Goal: Task Accomplishment & Management: Manage account settings

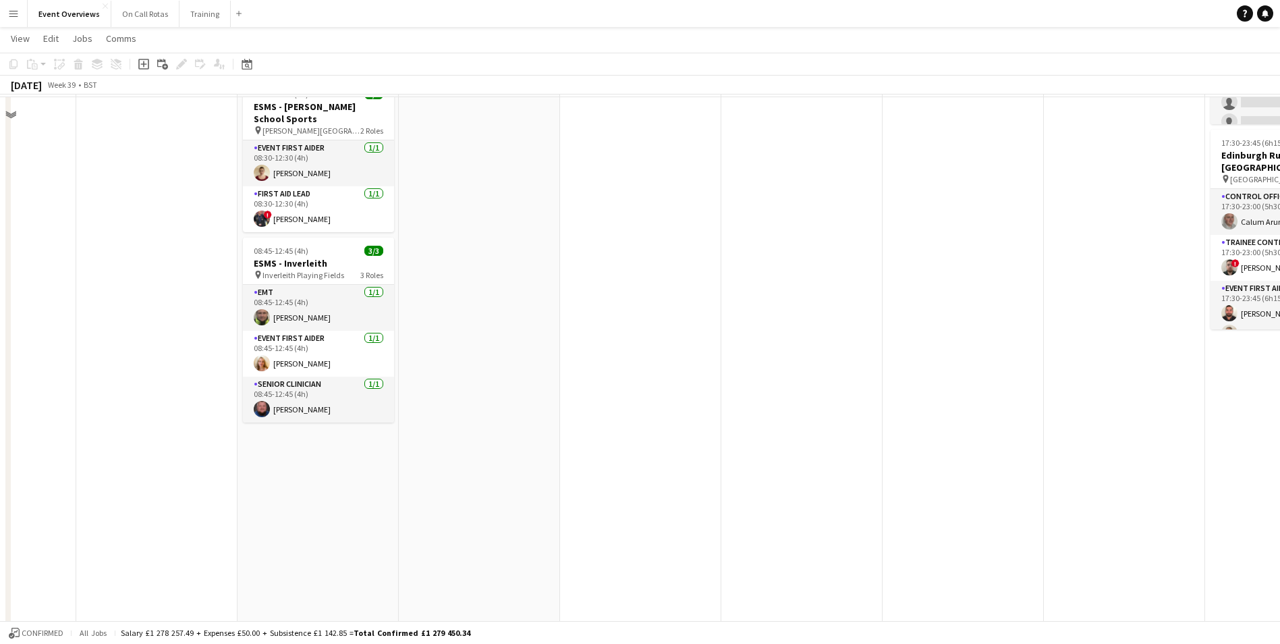
scroll to position [202, 0]
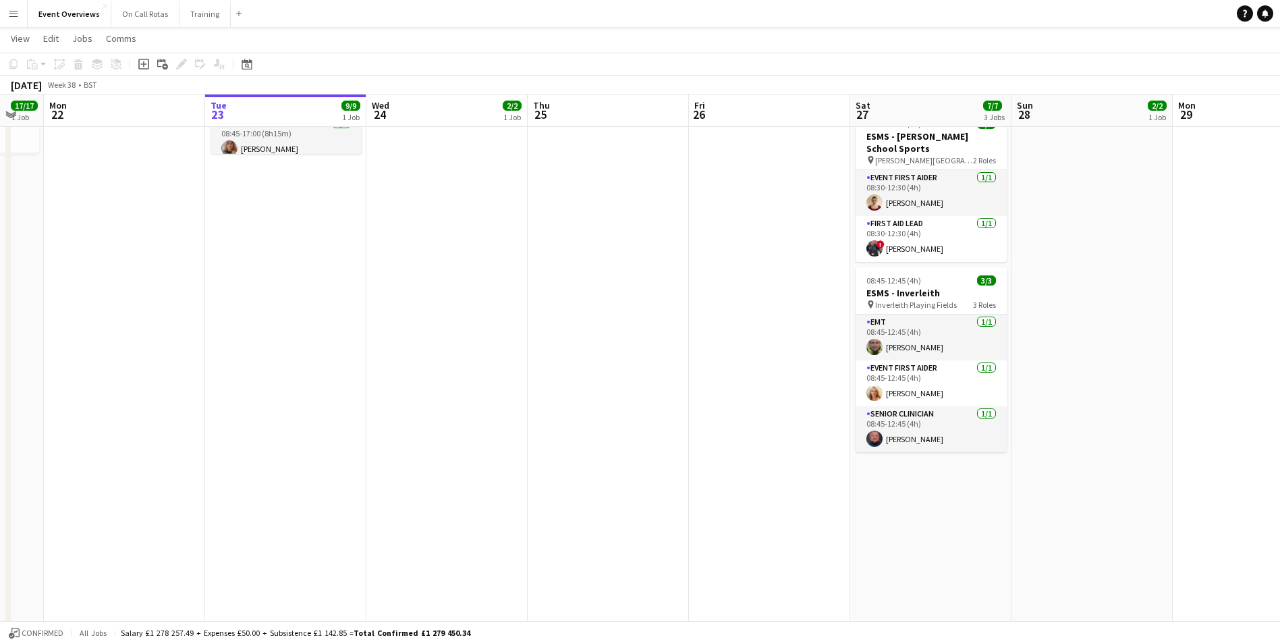
drag, startPoint x: 29, startPoint y: 396, endPoint x: 654, endPoint y: 418, distance: 625.3
click at [654, 418] on app-calendar-viewport "Sat 20 30/30 4 Jobs Sun 21 17/17 1 Job Mon 22 Tue 23 9/9 1 Job Wed 24 2/2 1 Job…" at bounding box center [640, 402] width 1280 height 1105
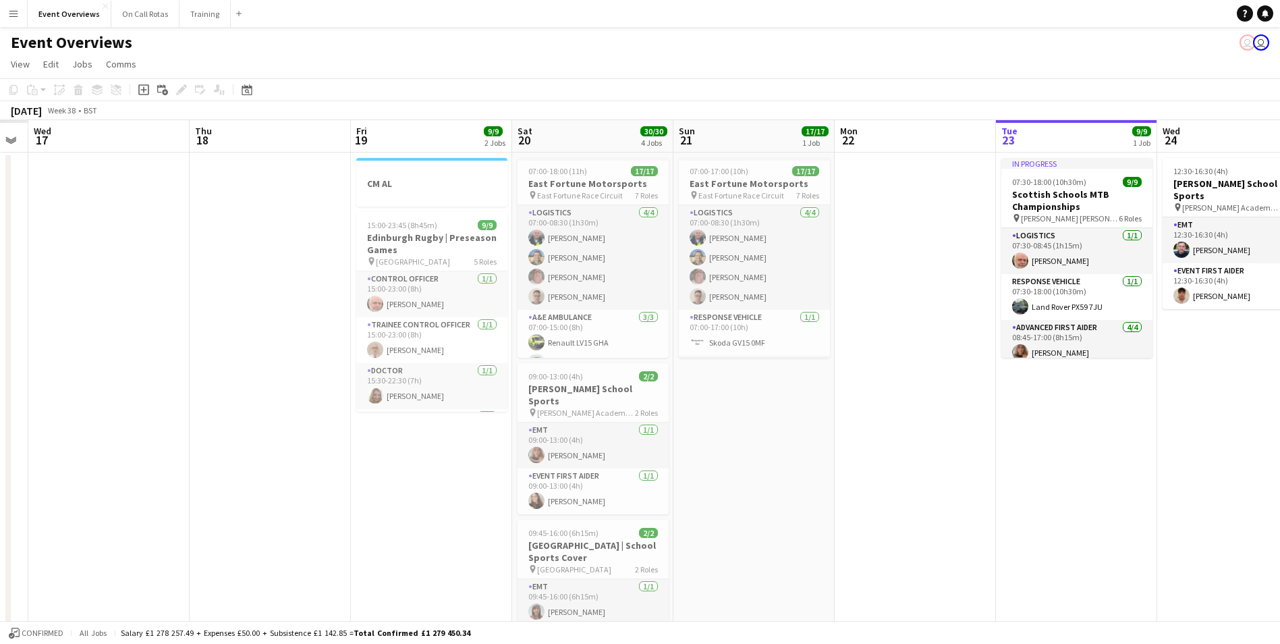
scroll to position [0, 414]
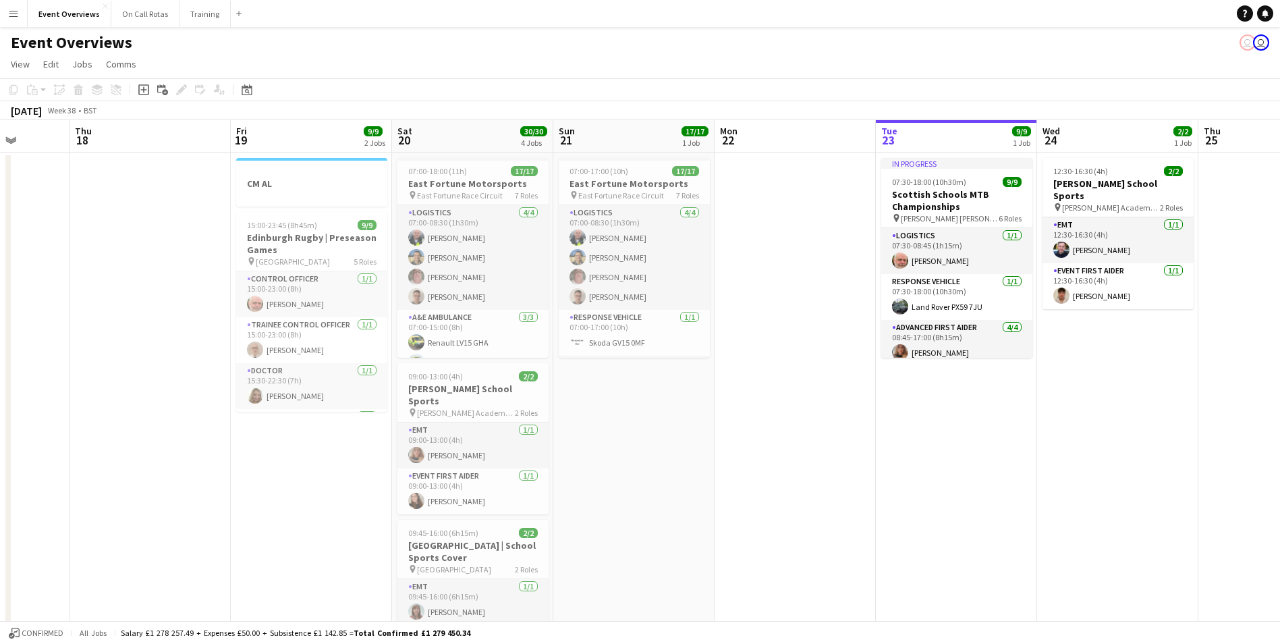
drag, startPoint x: 185, startPoint y: 439, endPoint x: 844, endPoint y: 434, distance: 658.7
click at [844, 434] on app-calendar-viewport "Mon 15 Tue 16 Wed 17 Thu 18 Fri 19 9/9 2 Jobs Sat 20 30/30 4 Jobs Sun 21 17/17 …" at bounding box center [640, 639] width 1280 height 1039
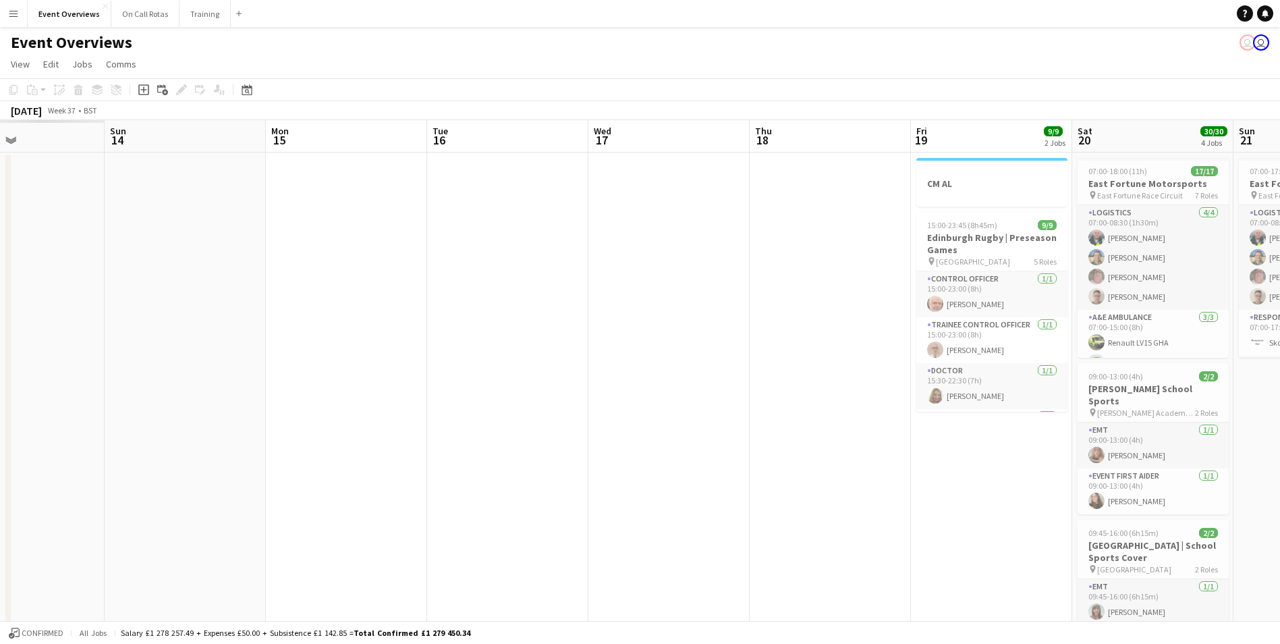
drag, startPoint x: 84, startPoint y: 380, endPoint x: 764, endPoint y: 367, distance: 680.4
click at [764, 367] on app-calendar-viewport "Thu 11 Fri 12 Sat 13 Sun 14 Mon 15 Tue 16 Wed 17 Thu 18 Fri 19 9/9 2 Jobs Sat 2…" at bounding box center [640, 639] width 1280 height 1039
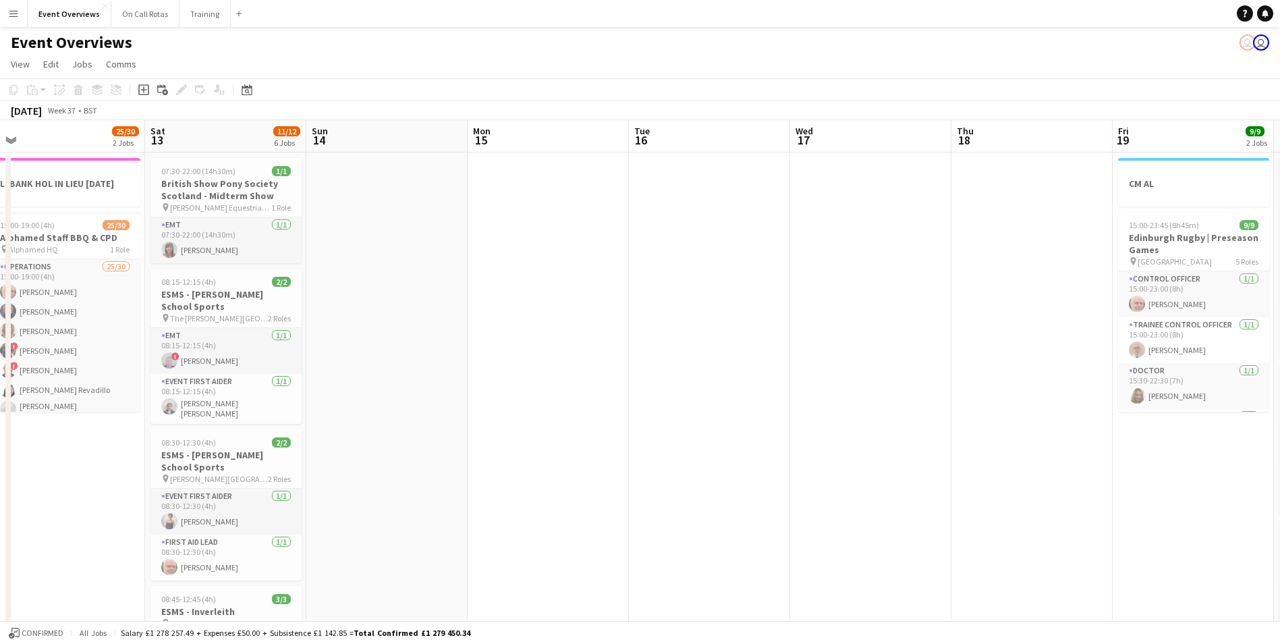
scroll to position [0, 315]
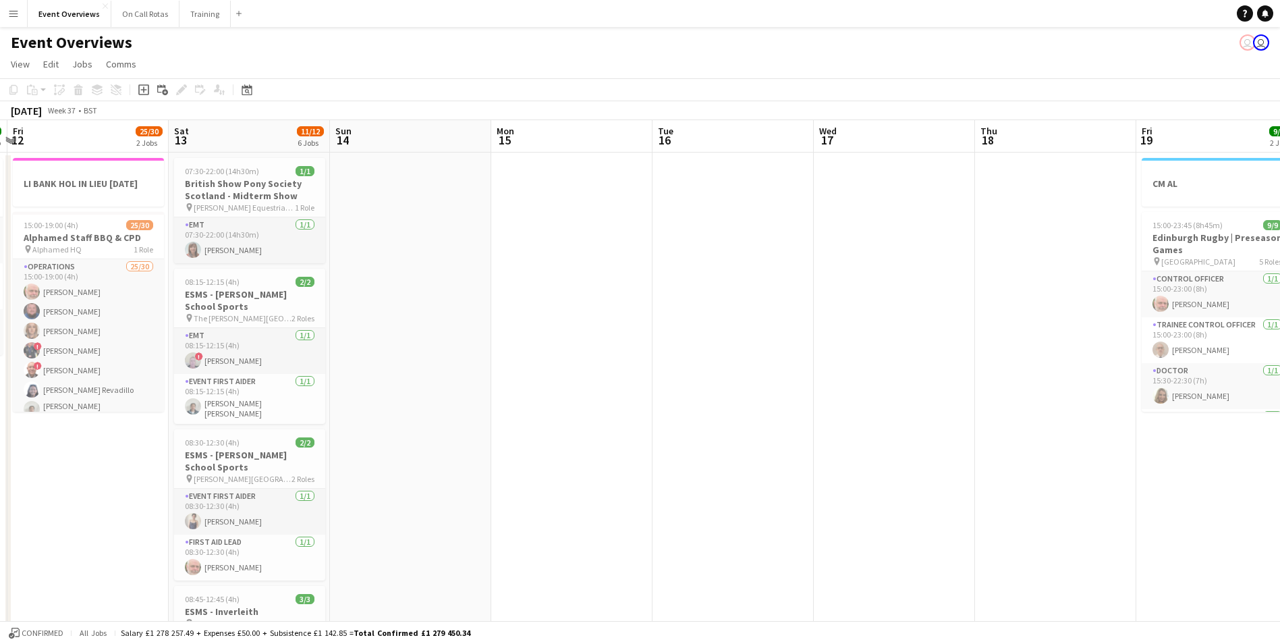
drag, startPoint x: 445, startPoint y: 354, endPoint x: 888, endPoint y: 343, distance: 443.5
click at [888, 343] on app-calendar-viewport "Wed 10 Thu 11 3/3 1 Job Fri 12 25/30 2 Jobs Sat 13 11/12 6 Jobs Sun 14 Mon 15 T…" at bounding box center [640, 639] width 1280 height 1039
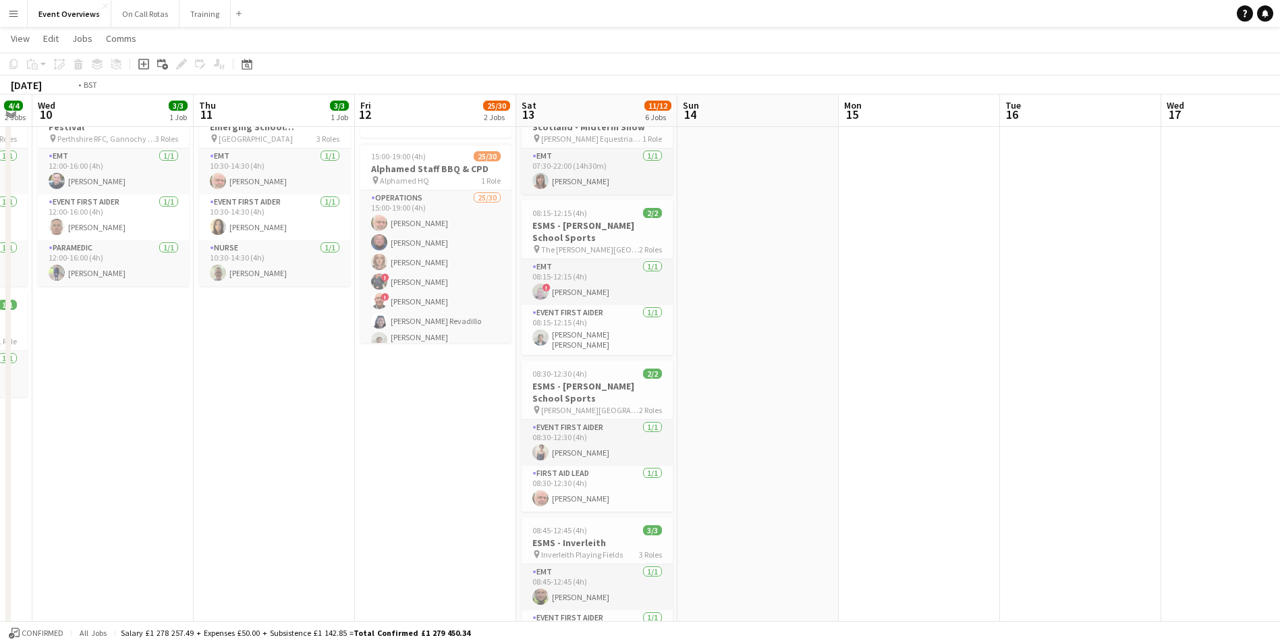
scroll to position [0, 379]
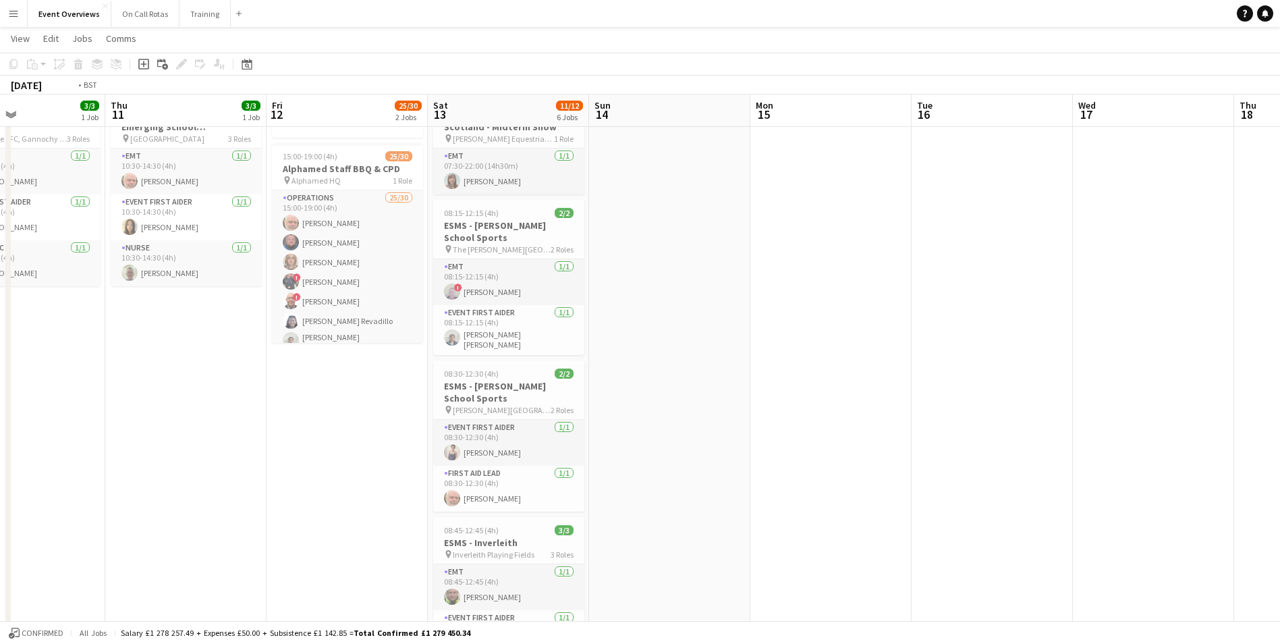
drag, startPoint x: 250, startPoint y: 436, endPoint x: 670, endPoint y: 419, distance: 420.8
click at [670, 419] on app-calendar-viewport "Mon 8 Tue 9 4/4 2 Jobs Wed 10 3/3 1 Job Thu 11 3/3 1 Job Fri 12 25/30 2 Jobs Sa…" at bounding box center [640, 537] width 1280 height 1105
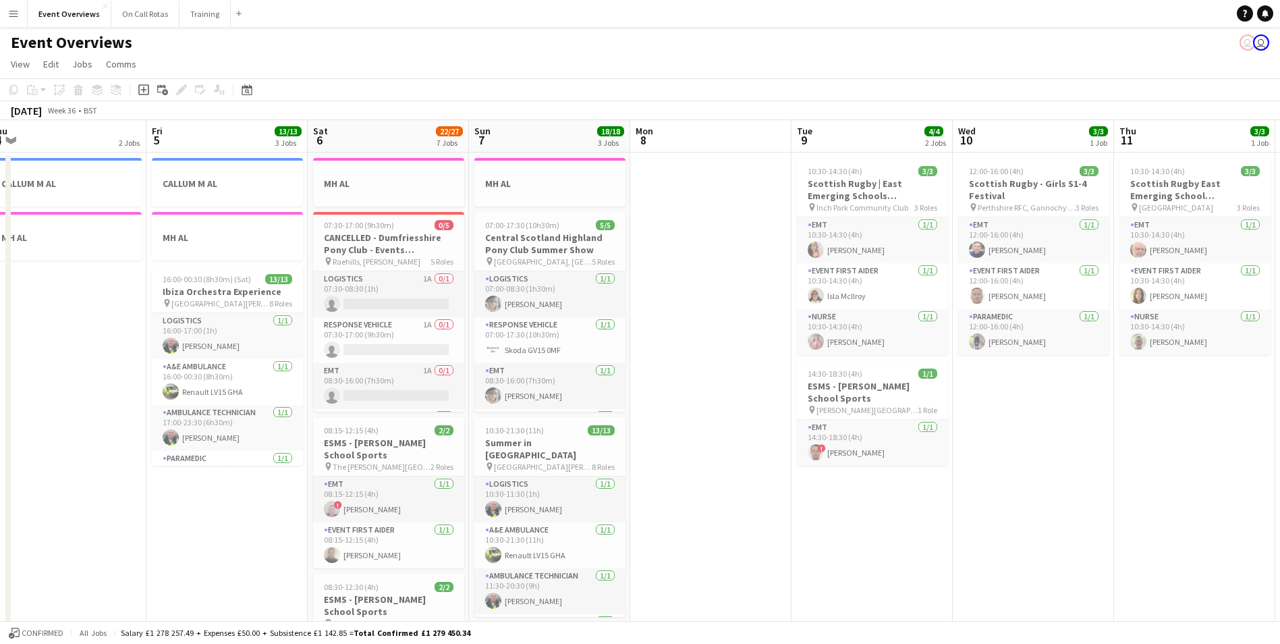
scroll to position [0, 291]
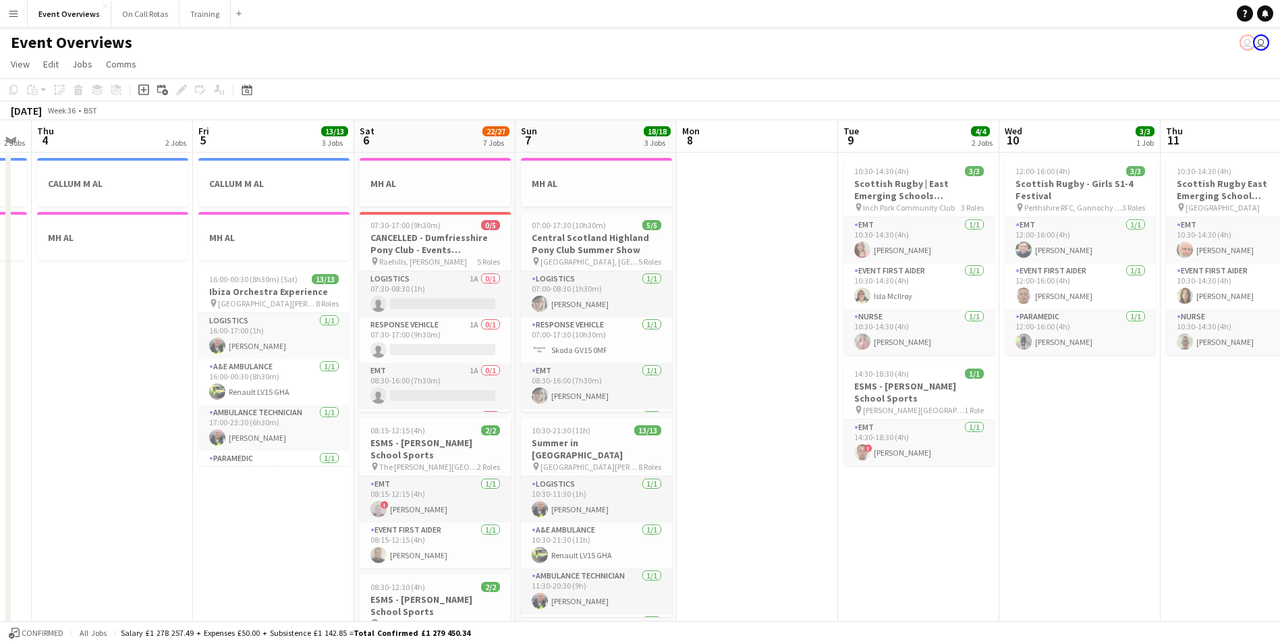
drag, startPoint x: 542, startPoint y: 411, endPoint x: 1114, endPoint y: 421, distance: 571.7
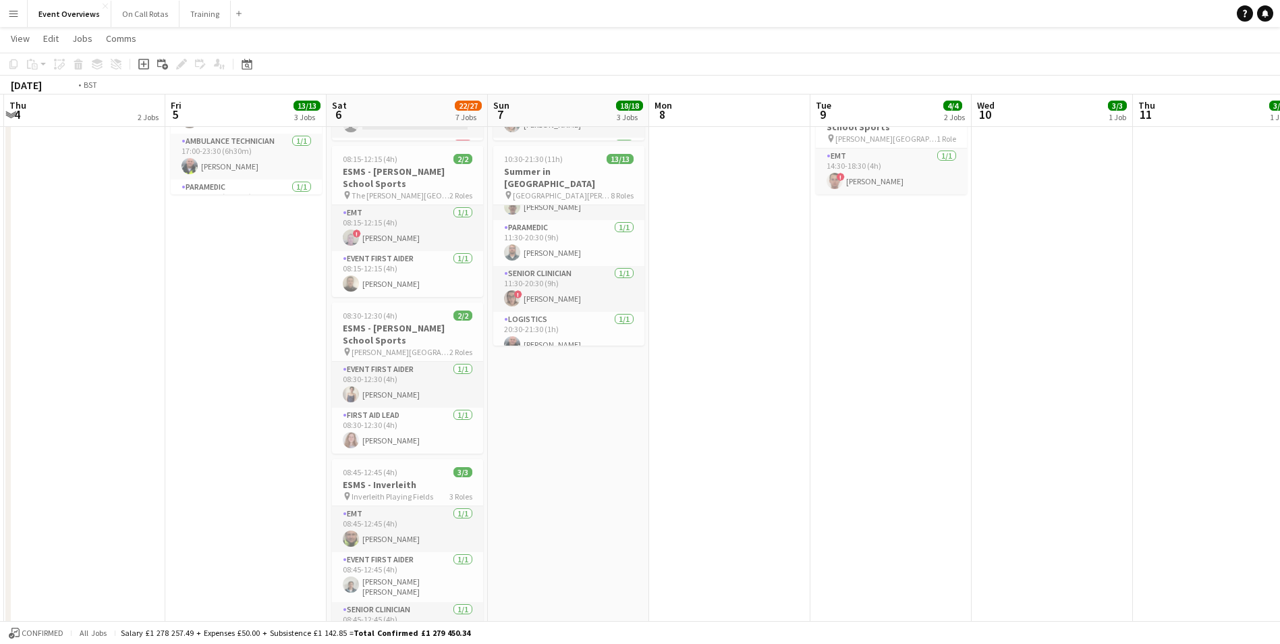
scroll to position [0, 427]
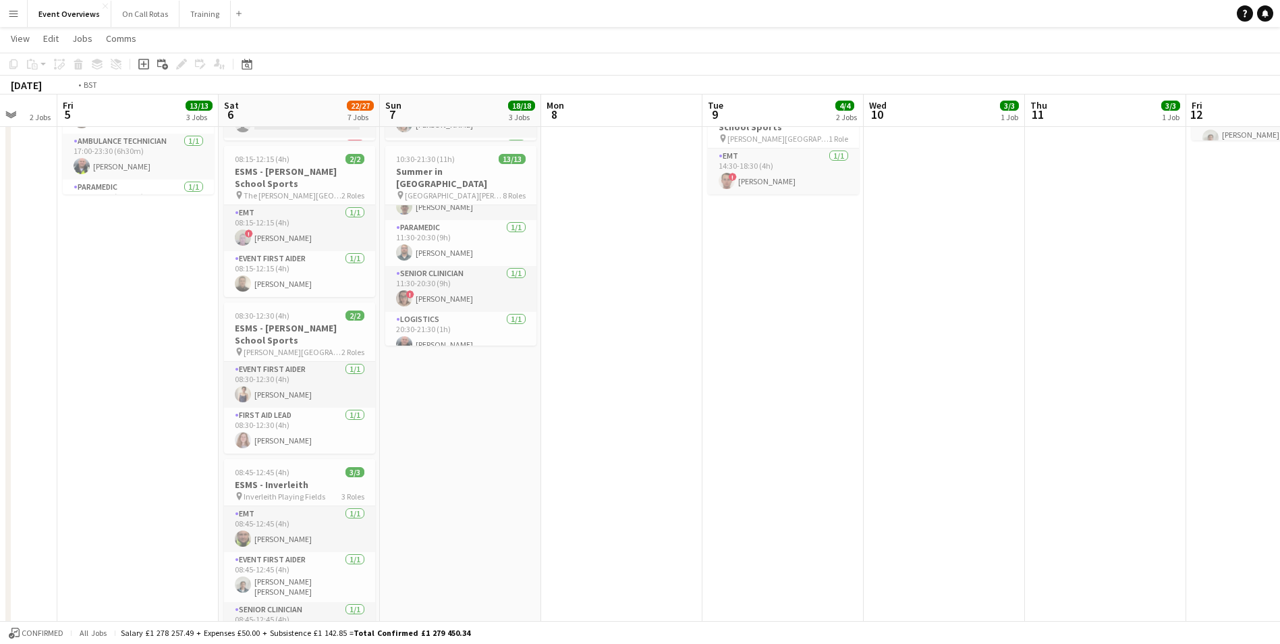
drag, startPoint x: 721, startPoint y: 458, endPoint x: 1230, endPoint y: 441, distance: 509.8
click at [1230, 441] on app-calendar-viewport "Tue 2 1/1 2 Jobs Wed 3 2 Jobs Thu 4 2 Jobs Fri 5 13/13 3 Jobs Sat 6 22/27 7 Job…" at bounding box center [640, 410] width 1280 height 1254
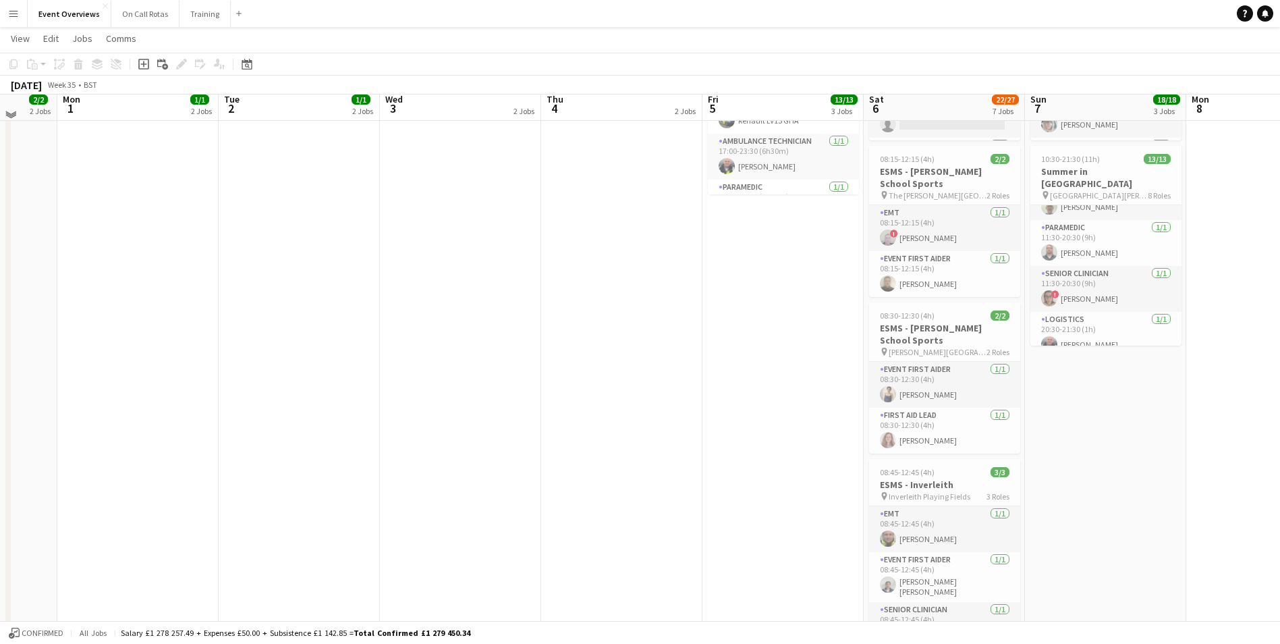
scroll to position [0, 0]
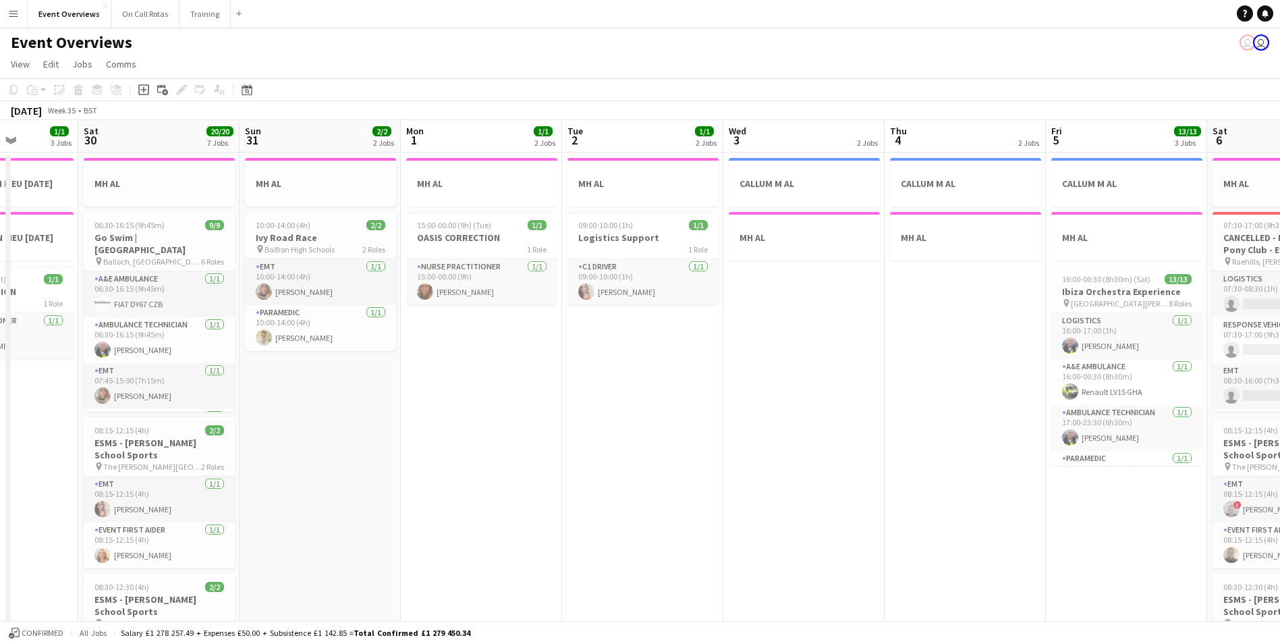
drag, startPoint x: 489, startPoint y: 381, endPoint x: 822, endPoint y: 354, distance: 334.5
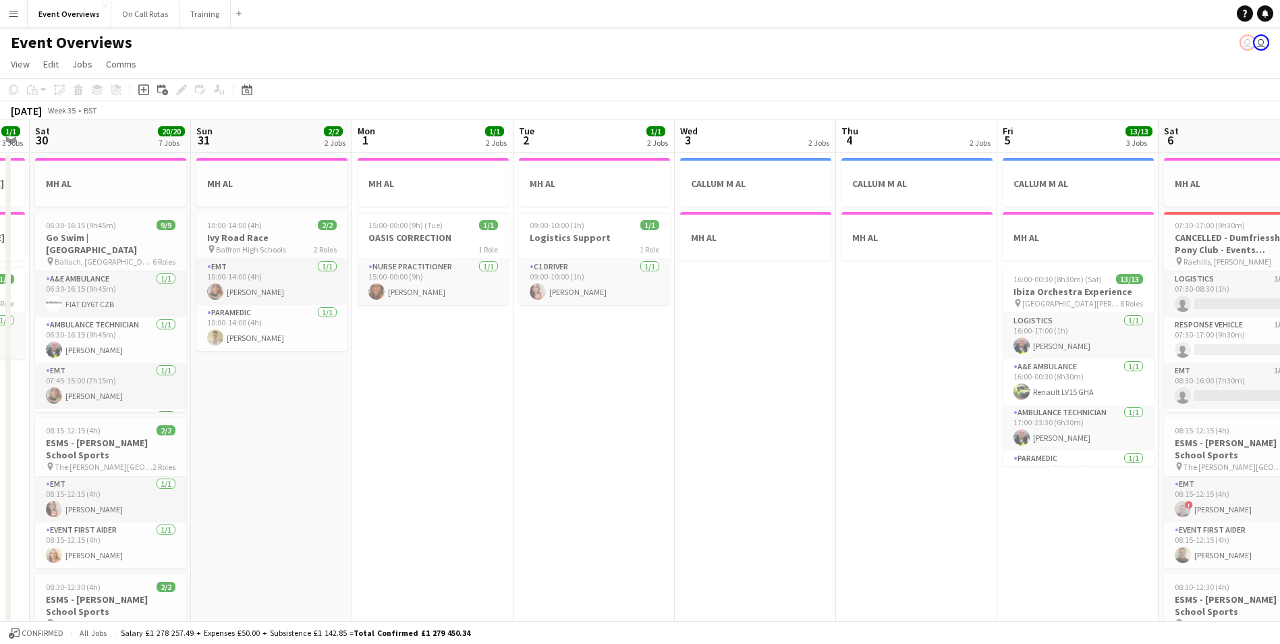
scroll to position [0, 371]
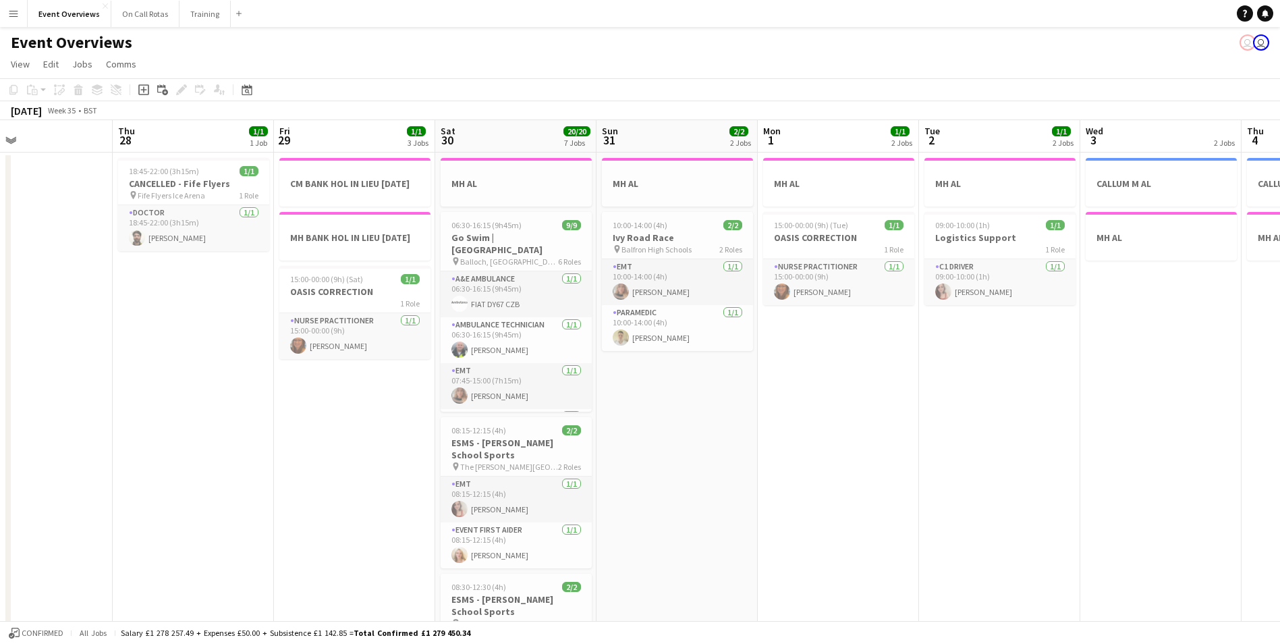
drag, startPoint x: 559, startPoint y: 381, endPoint x: 916, endPoint y: 368, distance: 357.2
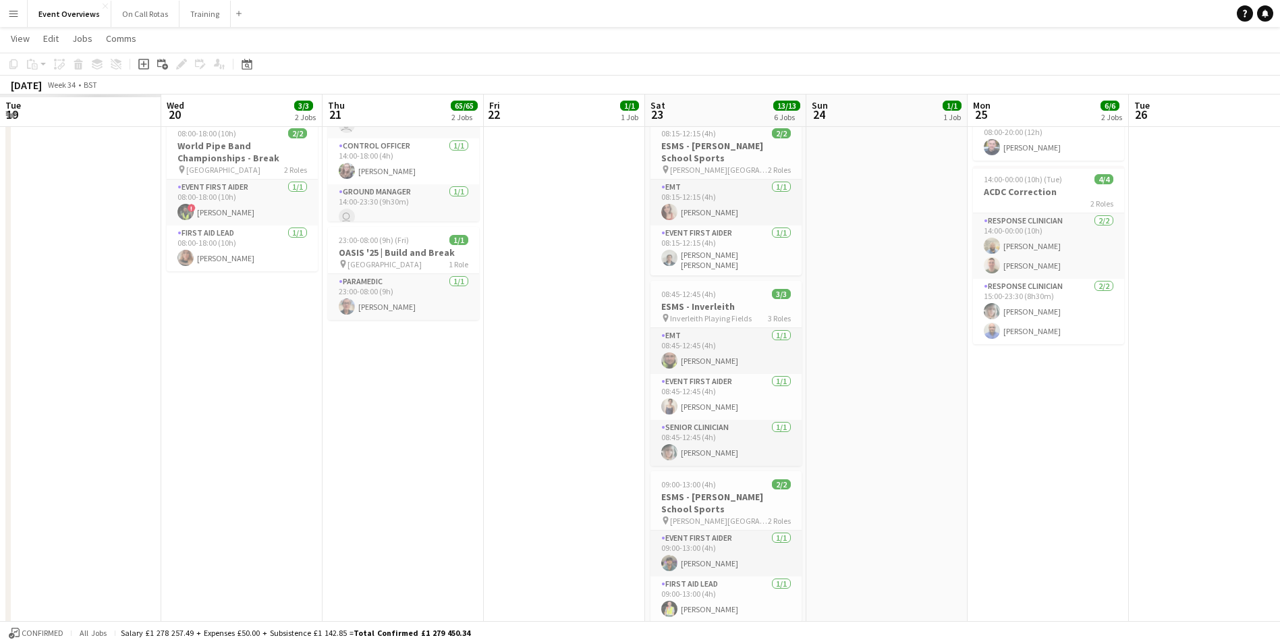
scroll to position [0, 346]
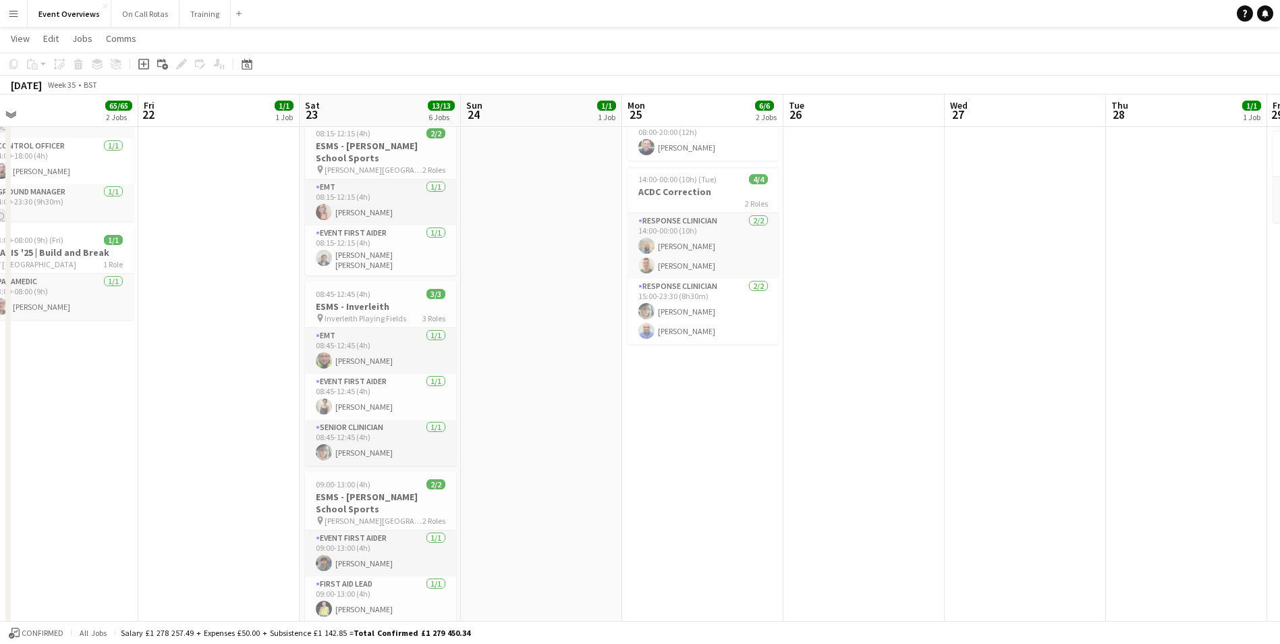
drag, startPoint x: 80, startPoint y: 391, endPoint x: 1074, endPoint y: 332, distance: 995.1
click at [1074, 332] on app-calendar-viewport "Tue 19 Wed 20 3/3 2 Jobs Thu 21 65/65 2 Jobs Fri 22 1/1 1 Job Sat 23 13/13 6 Jo…" at bounding box center [640, 545] width 1280 height 1254
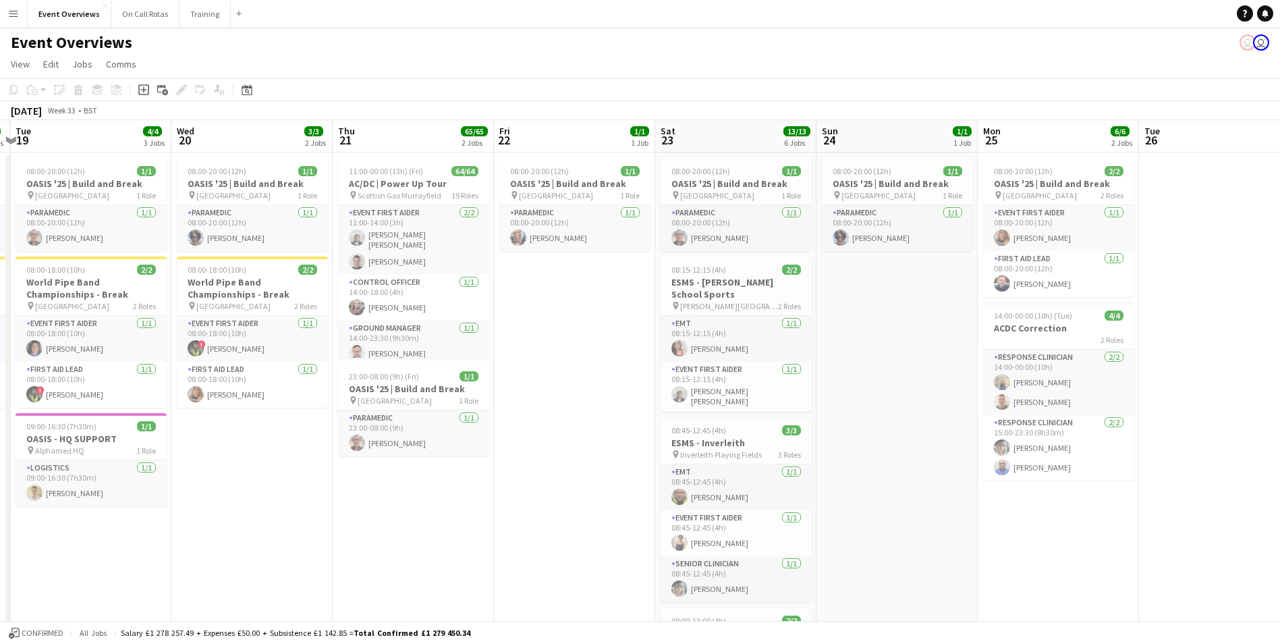
scroll to position [0, 275]
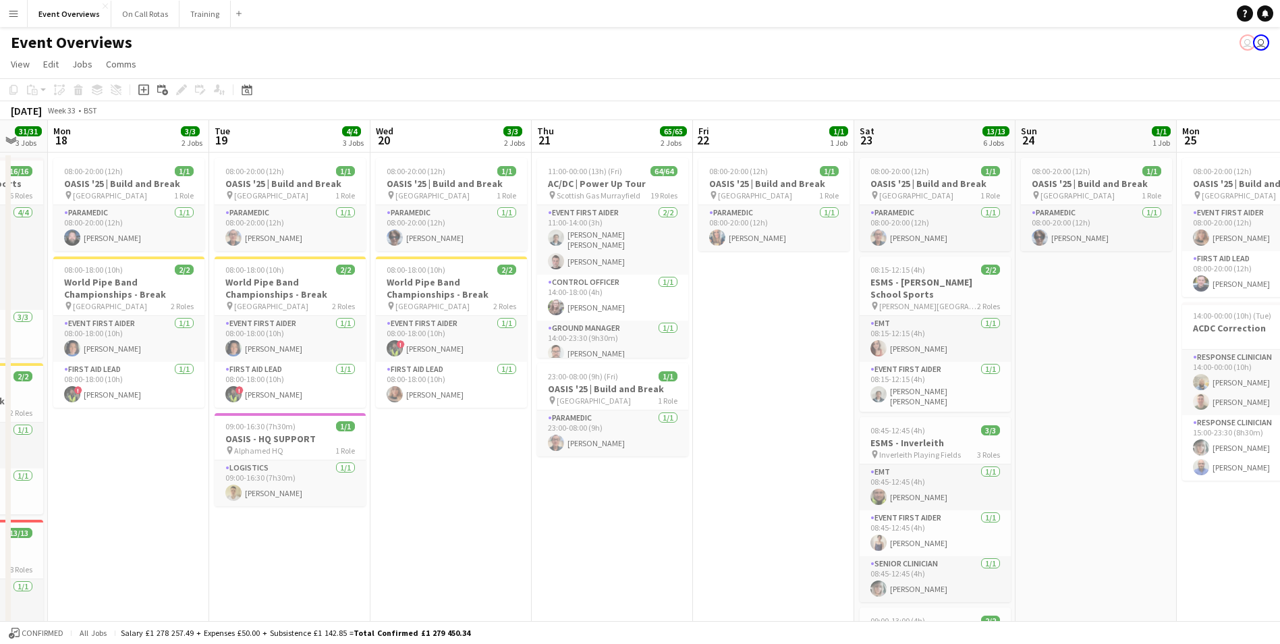
drag, startPoint x: 484, startPoint y: 383, endPoint x: 1039, endPoint y: 336, distance: 556.7
click at [247, 92] on icon "Date picker" at bounding box center [247, 89] width 11 height 11
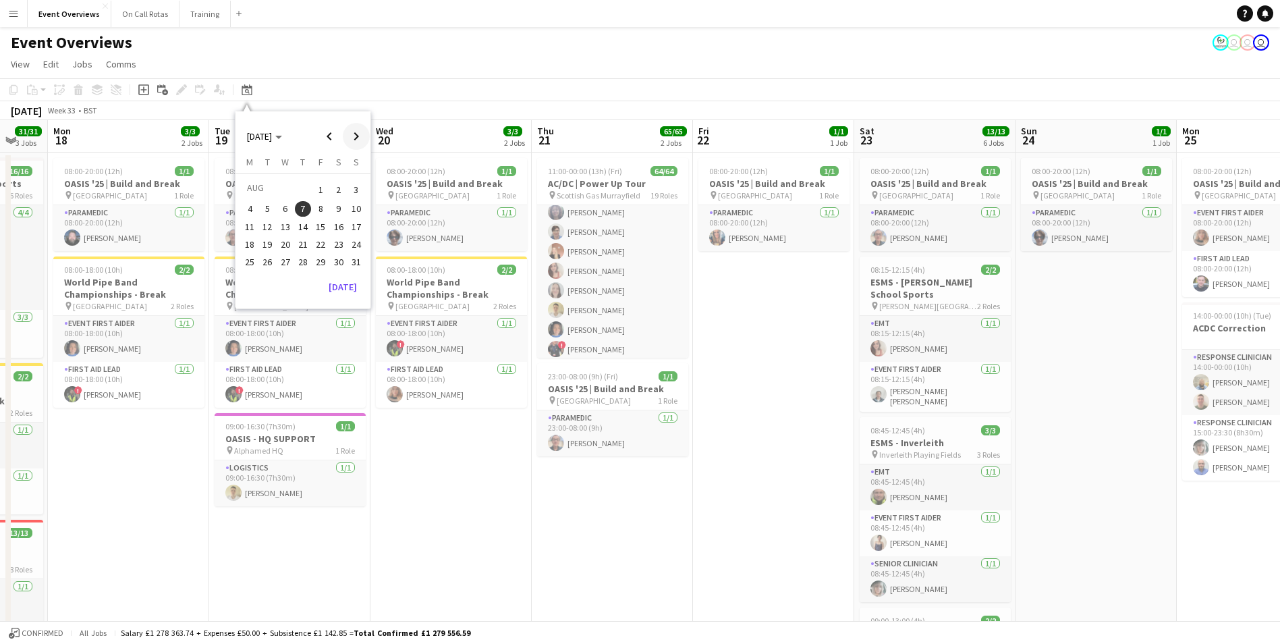
click at [362, 138] on span "Next month" at bounding box center [356, 136] width 27 height 27
click at [259, 255] on button "23" at bounding box center [267, 259] width 18 height 18
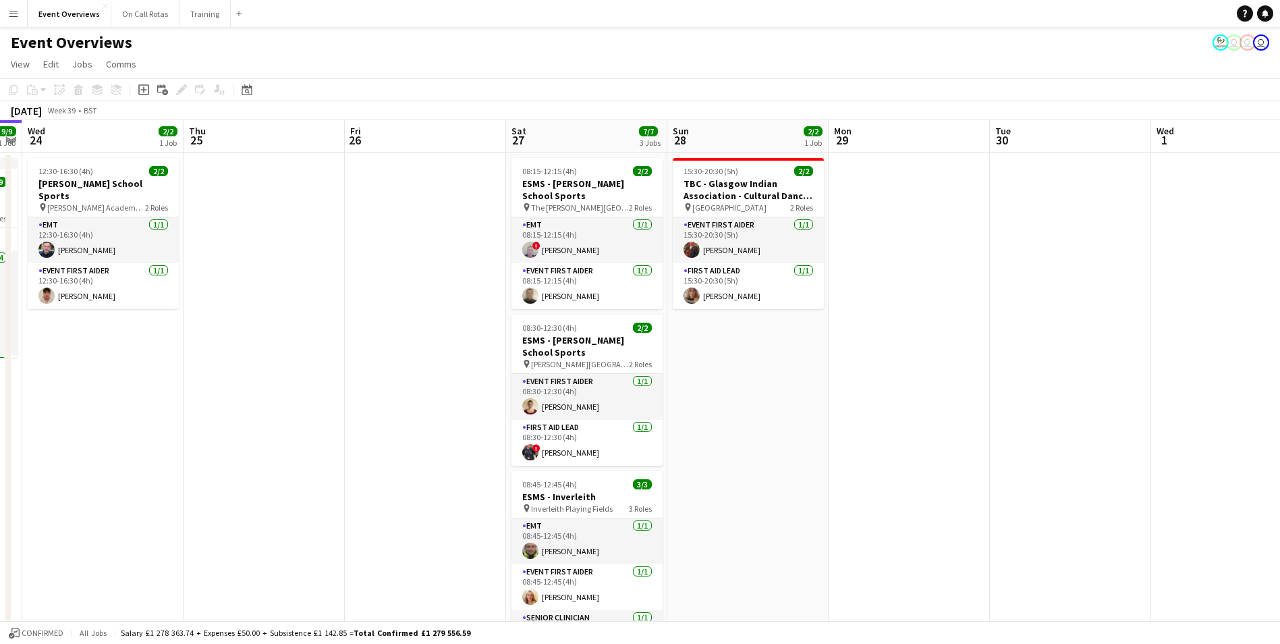
scroll to position [0, 418]
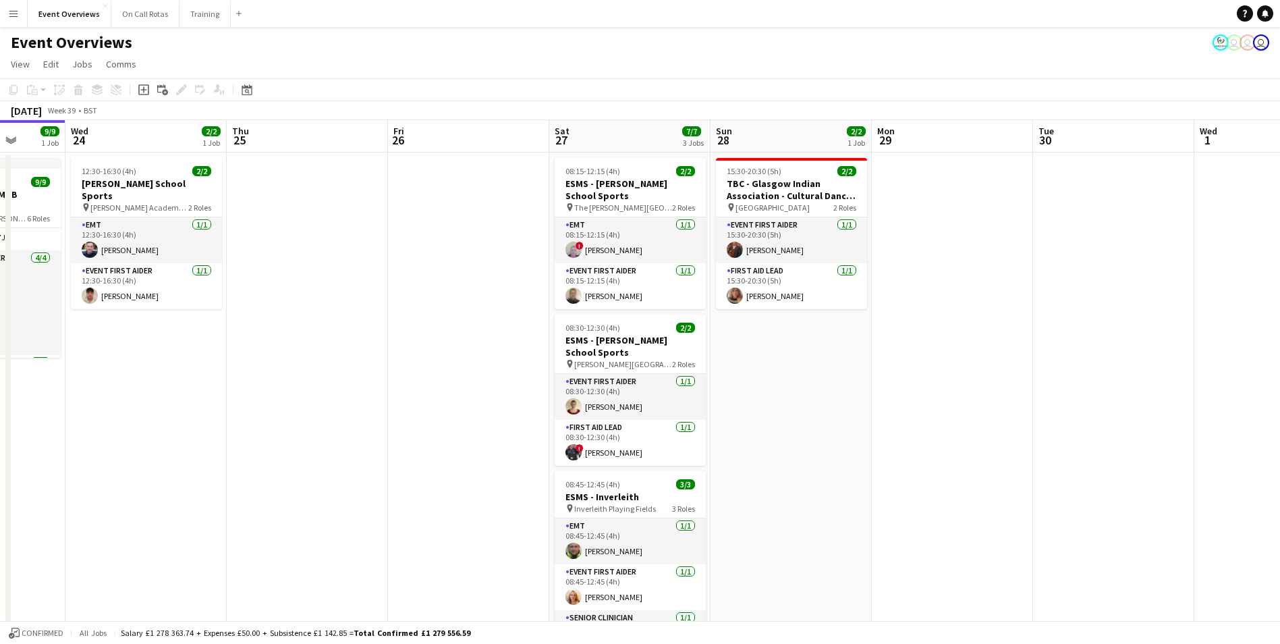
drag, startPoint x: 993, startPoint y: 360, endPoint x: 393, endPoint y: 283, distance: 604.2
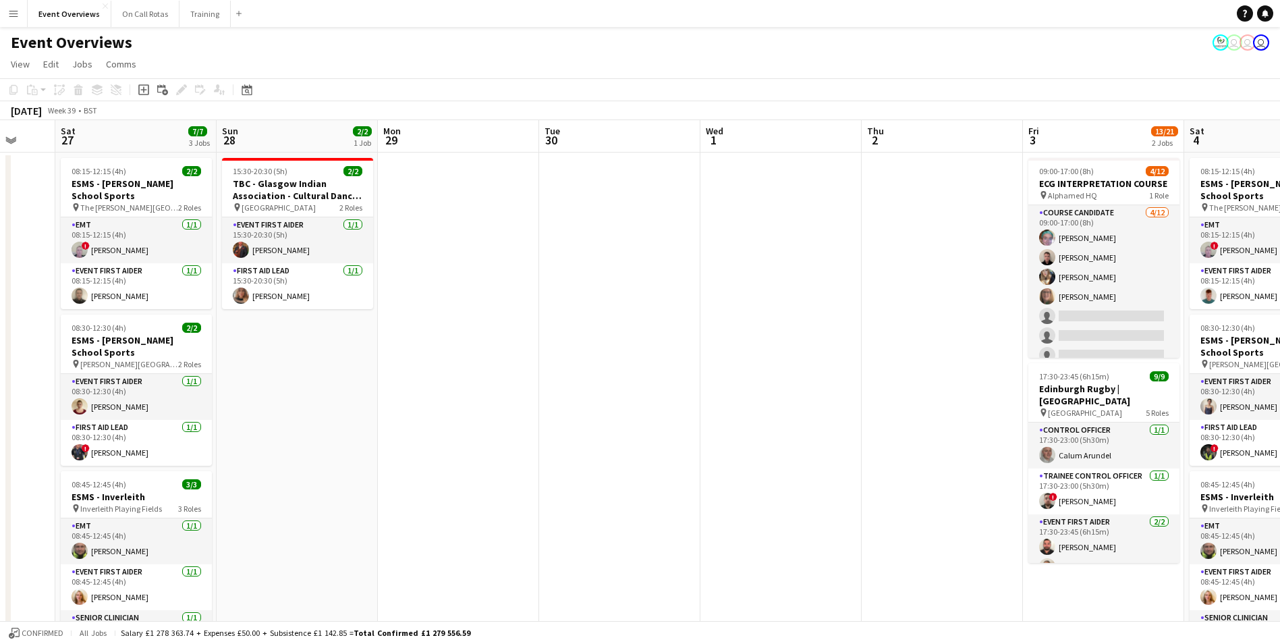
scroll to position [0, 409]
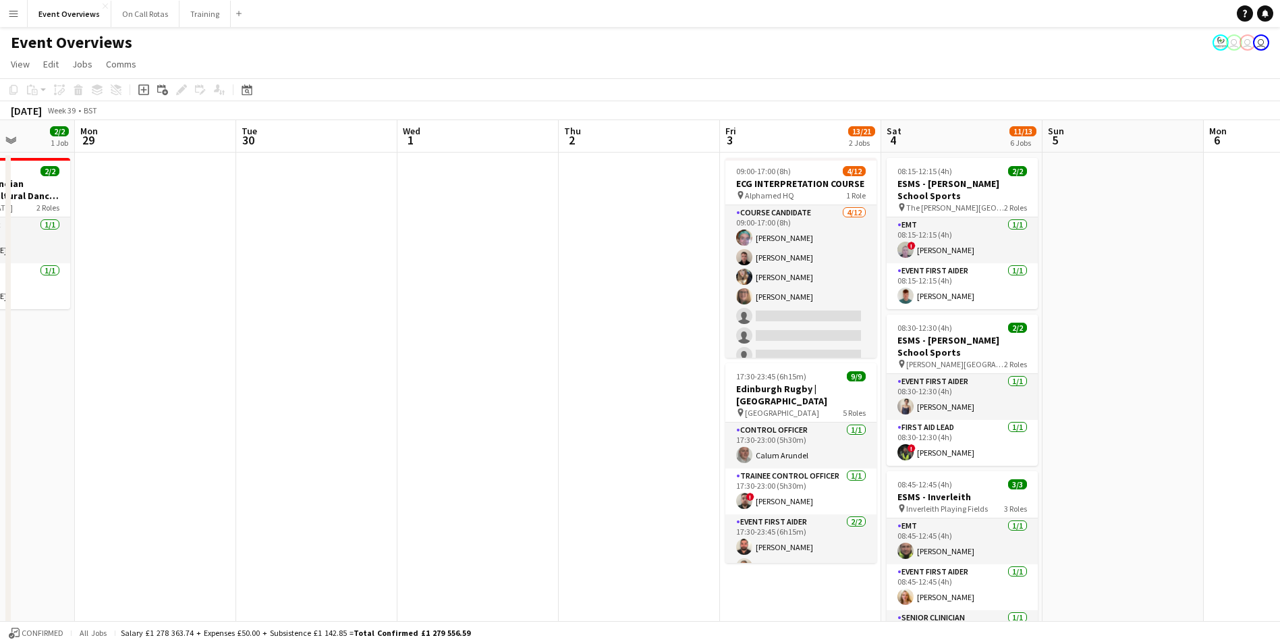
drag, startPoint x: 1018, startPoint y: 255, endPoint x: 221, endPoint y: 180, distance: 800.5
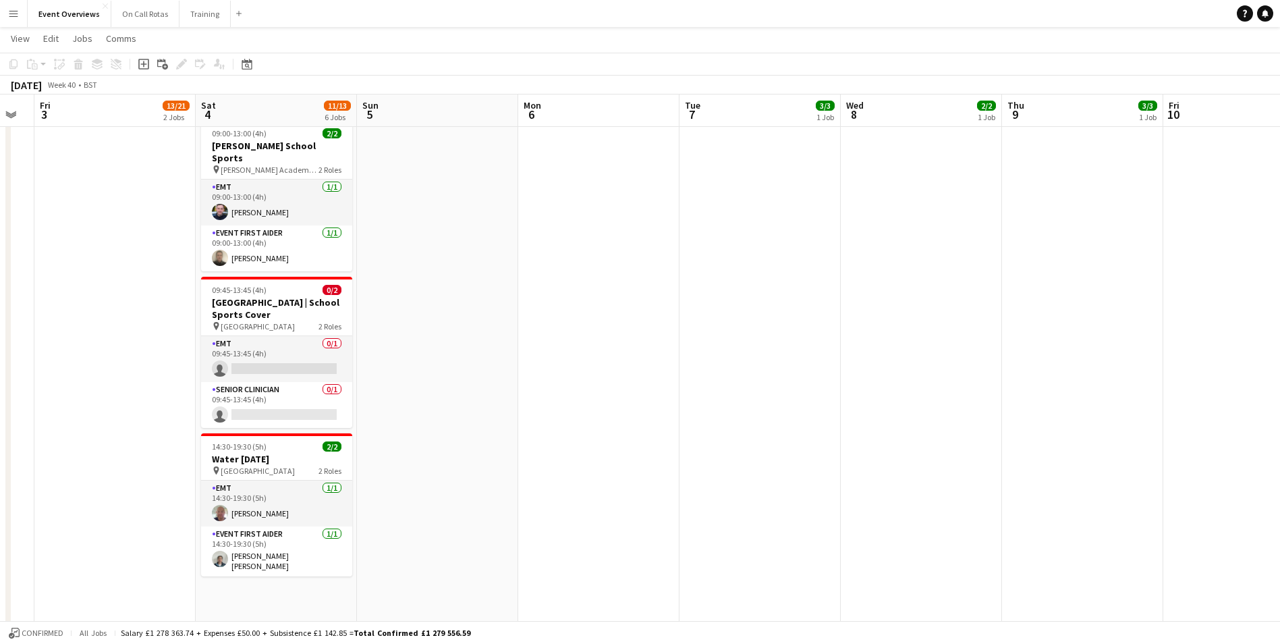
scroll to position [0, 412]
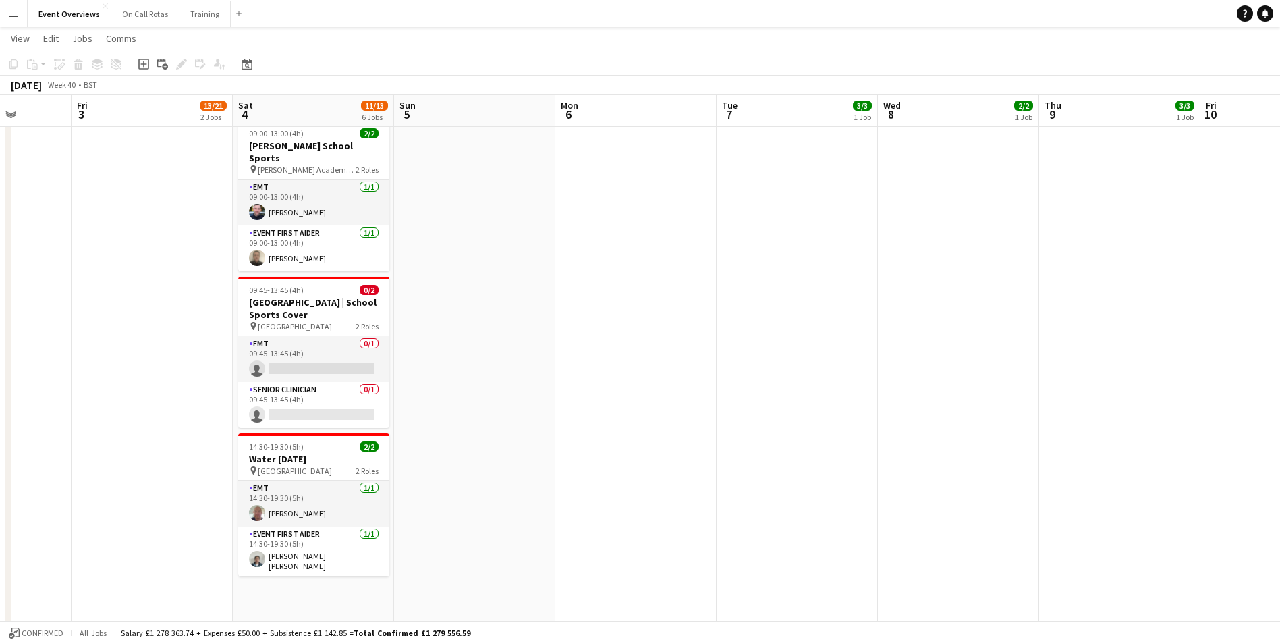
drag, startPoint x: 1180, startPoint y: 265, endPoint x: 532, endPoint y: 170, distance: 655.5
click at [532, 170] on app-calendar-viewport "Tue 30 Wed 1 Thu 2 Fri 3 13/21 2 Jobs Sat 4 11/13 6 Jobs Sun 5 Mon 6 Tue 7 3/3 …" at bounding box center [640, 140] width 1280 height 1254
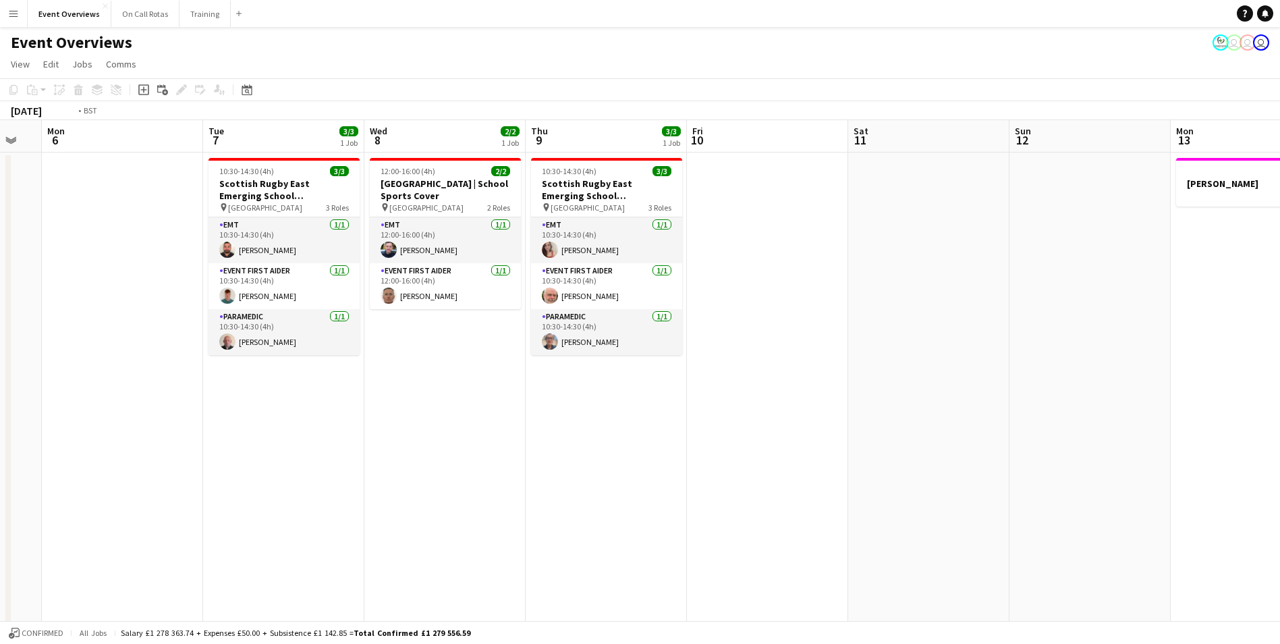
scroll to position [0, 325]
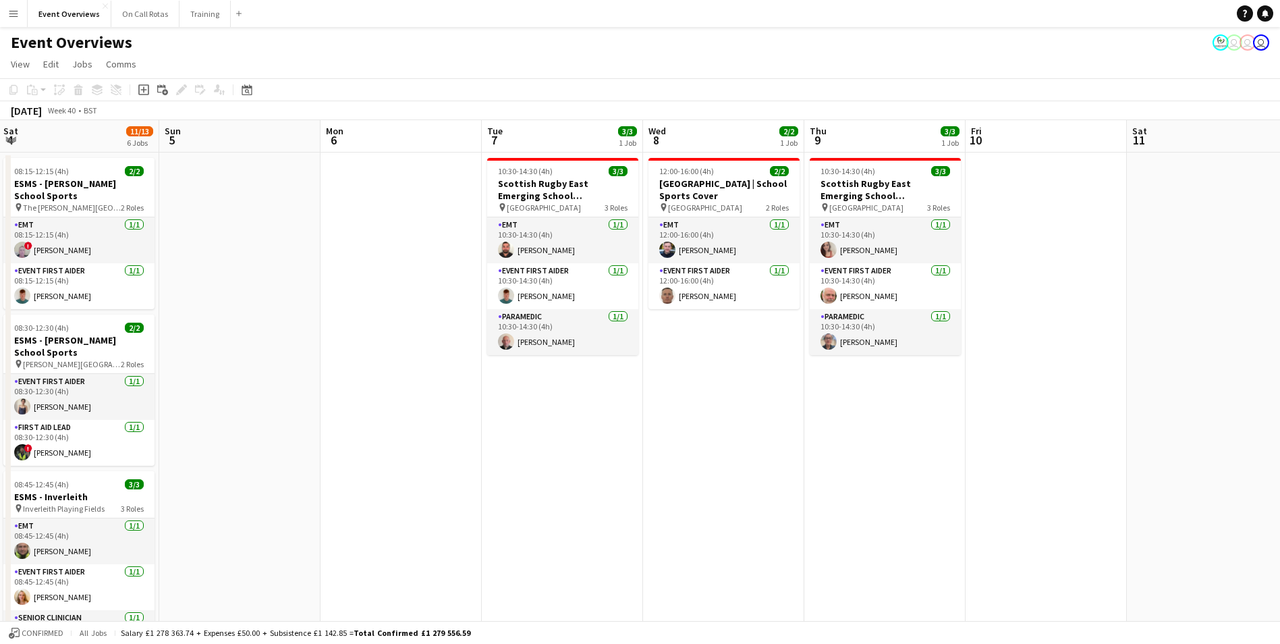
drag, startPoint x: 976, startPoint y: 340, endPoint x: 741, endPoint y: 180, distance: 284.5
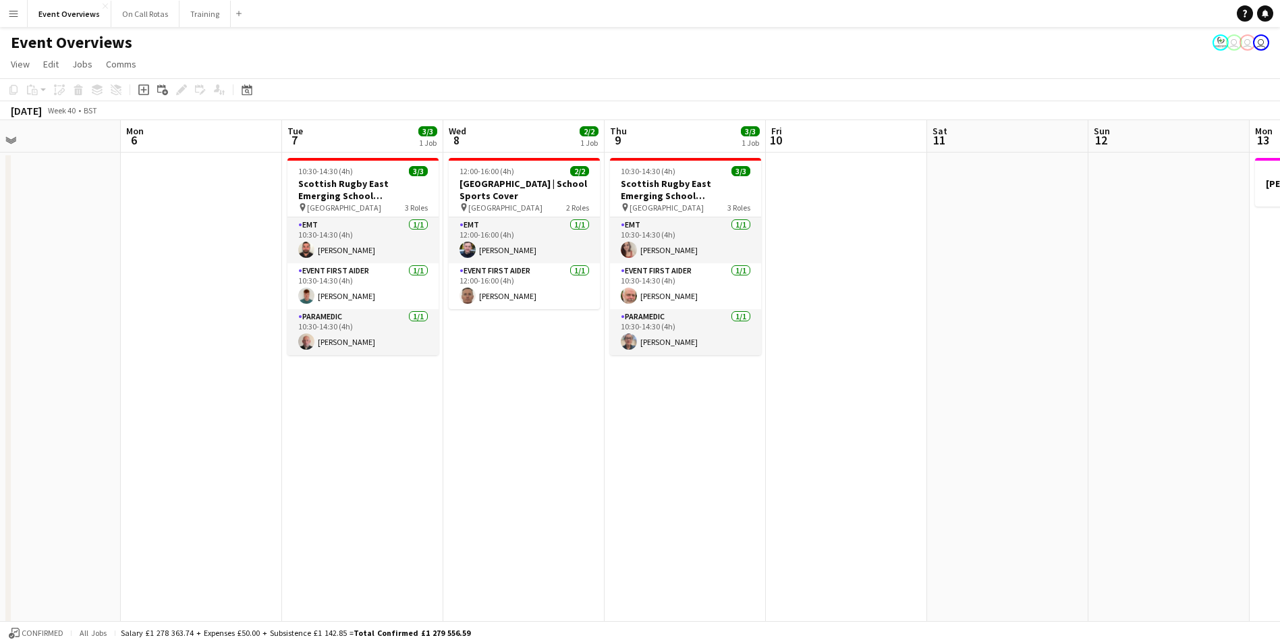
drag, startPoint x: 401, startPoint y: 285, endPoint x: 201, endPoint y: 236, distance: 205.7
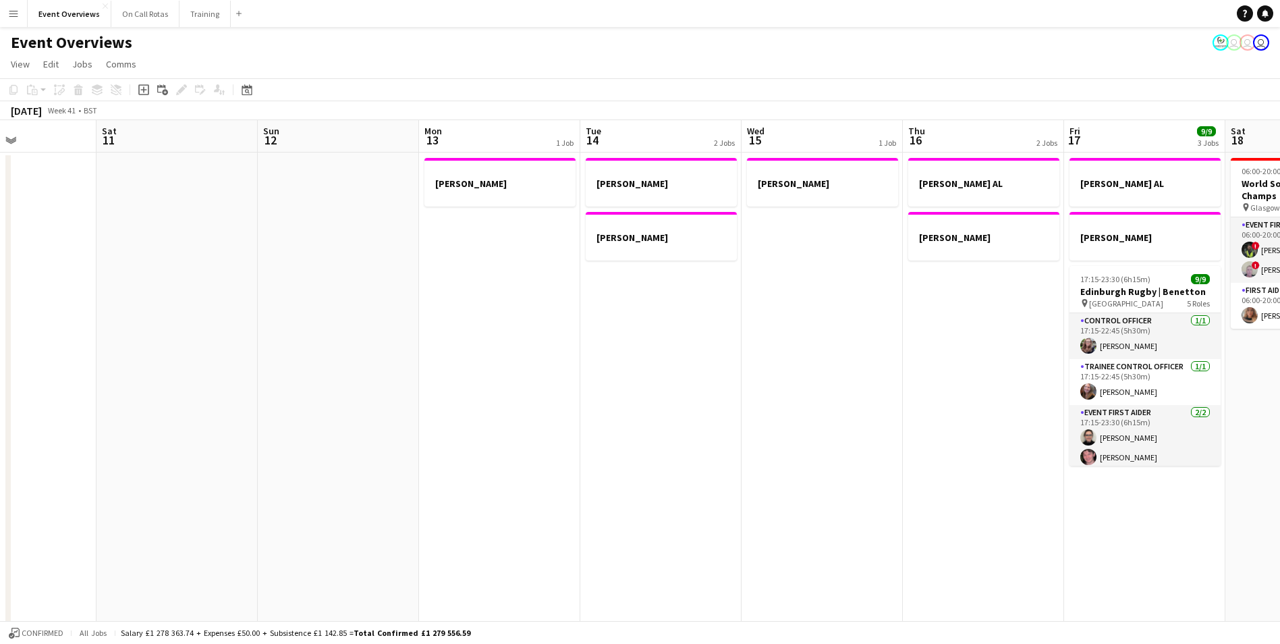
drag, startPoint x: 1020, startPoint y: 240, endPoint x: 189, endPoint y: 184, distance: 832.7
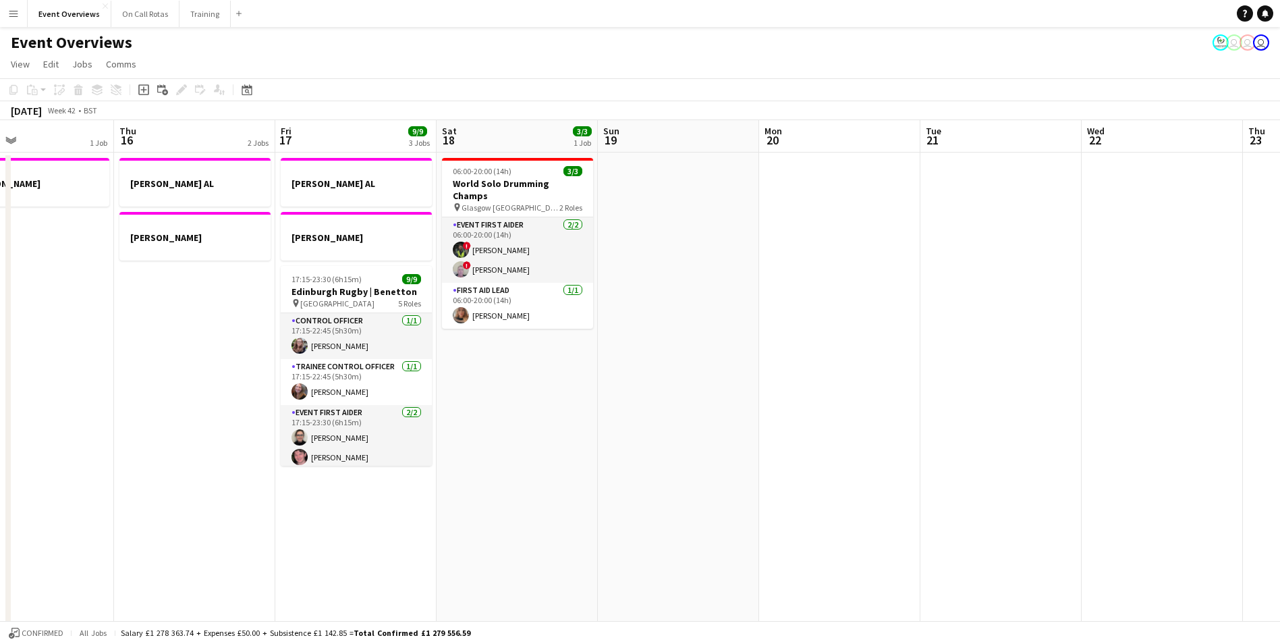
scroll to position [0, 400]
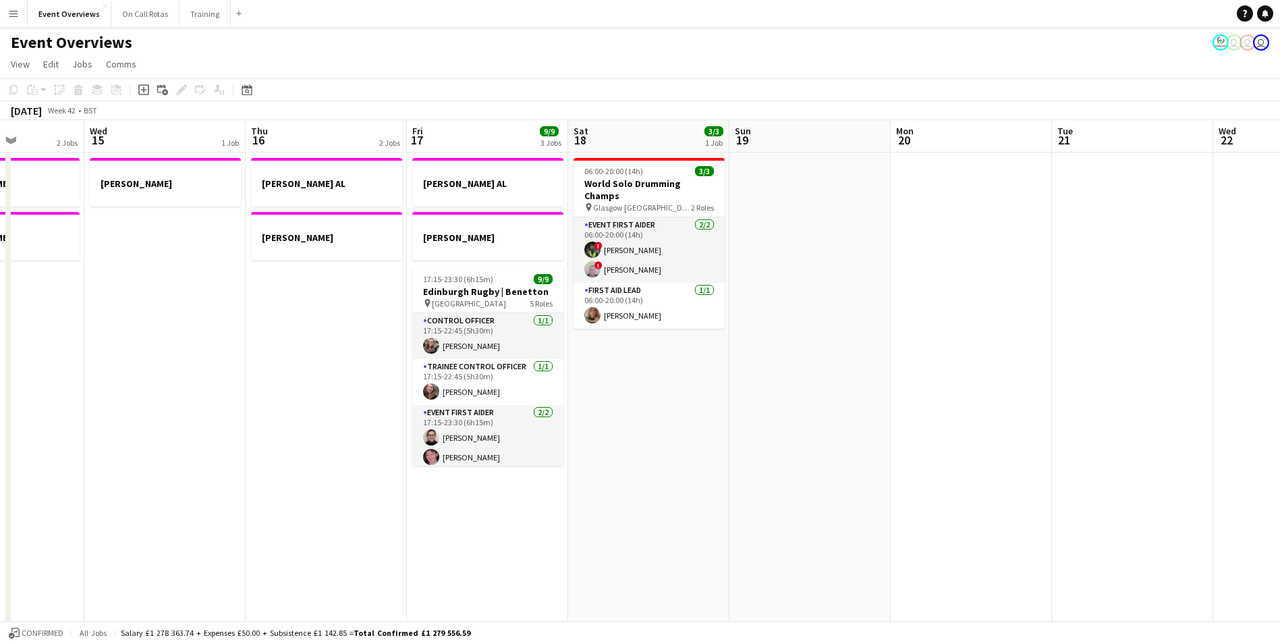
drag, startPoint x: 775, startPoint y: 274, endPoint x: 242, endPoint y: 241, distance: 534.2
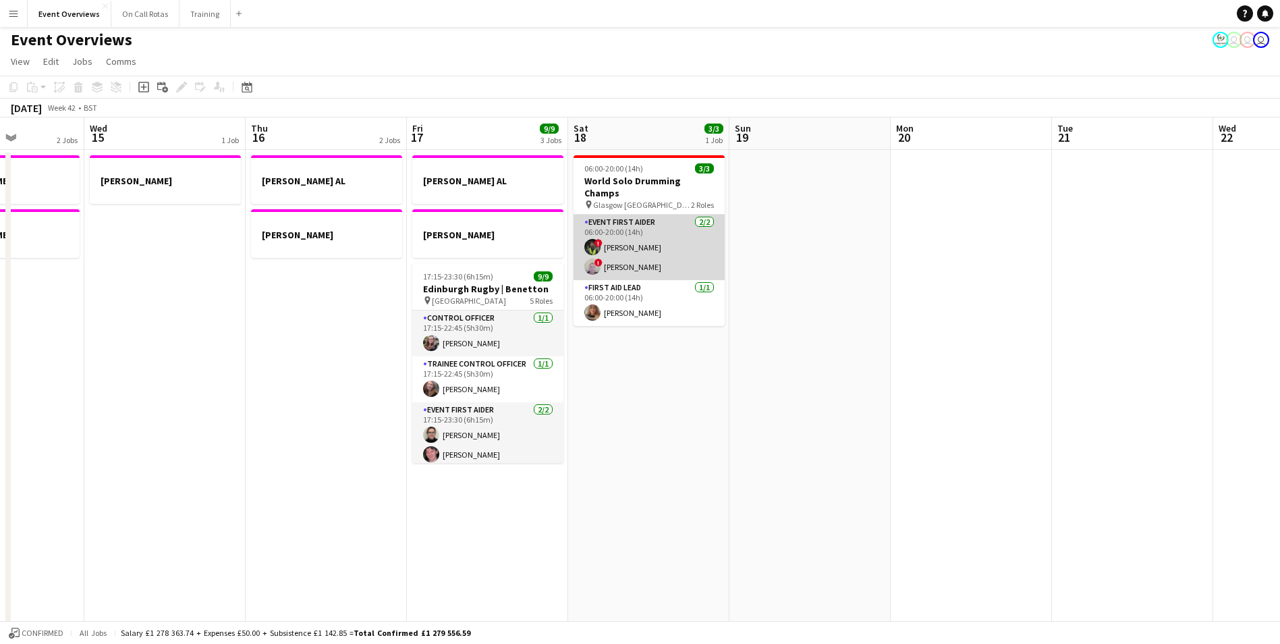
scroll to position [0, 0]
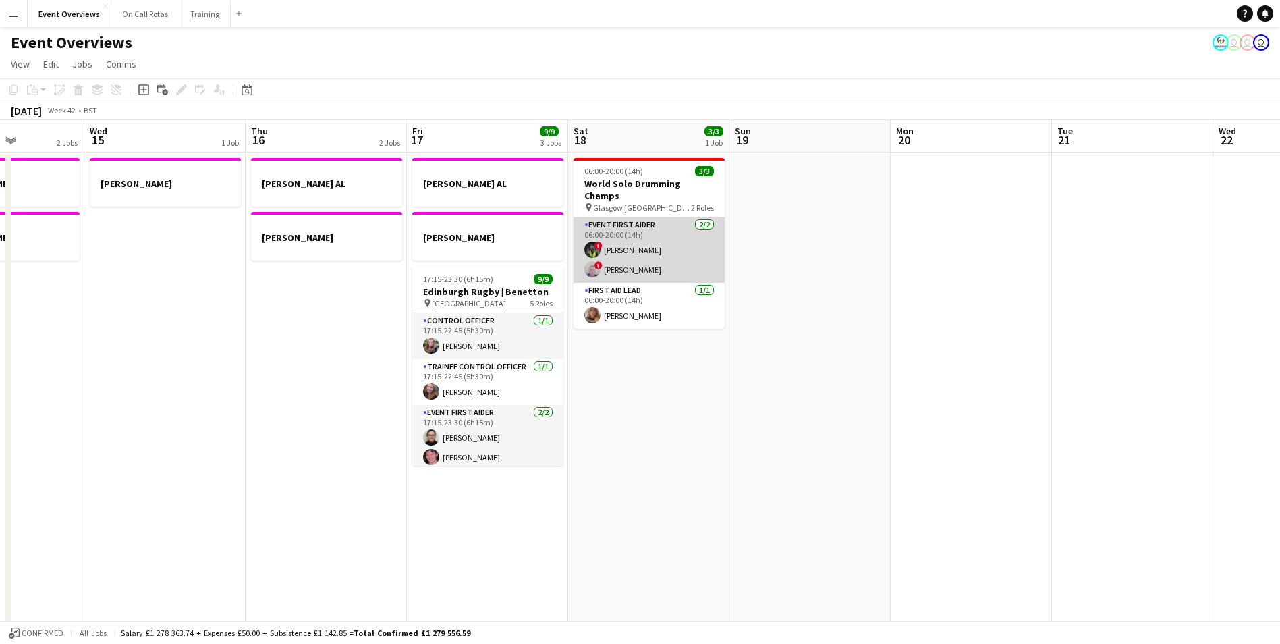
click at [589, 261] on app-user-avatar at bounding box center [592, 269] width 16 height 16
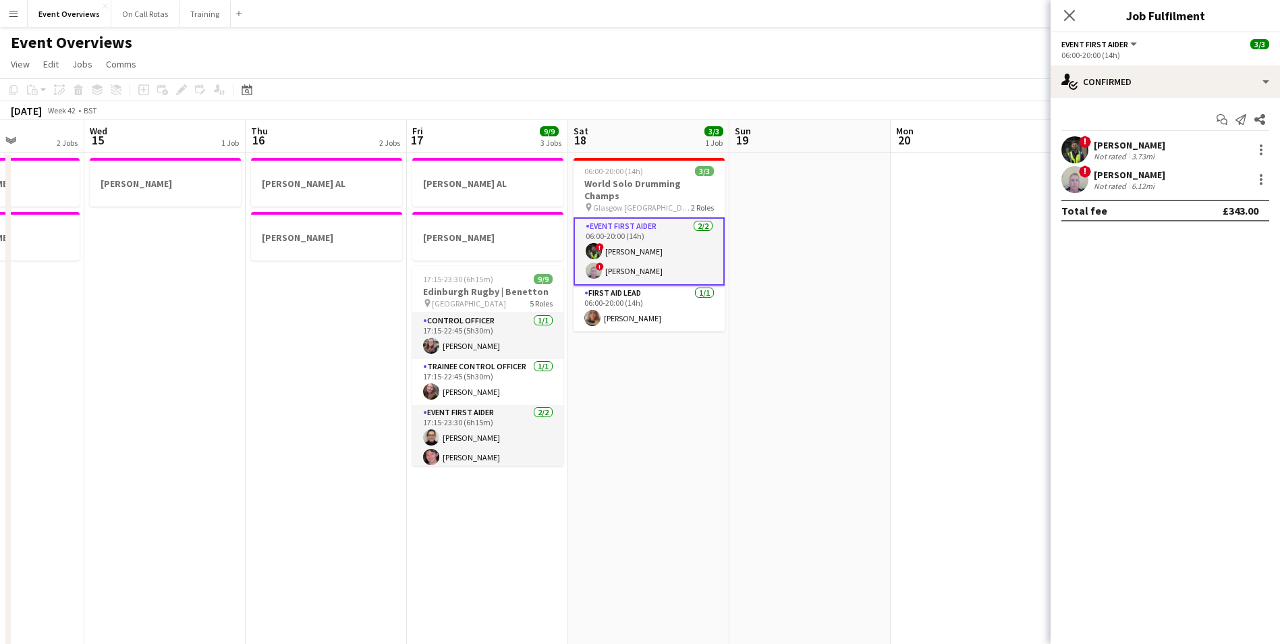
click at [1079, 186] on app-user-avatar at bounding box center [1075, 179] width 27 height 27
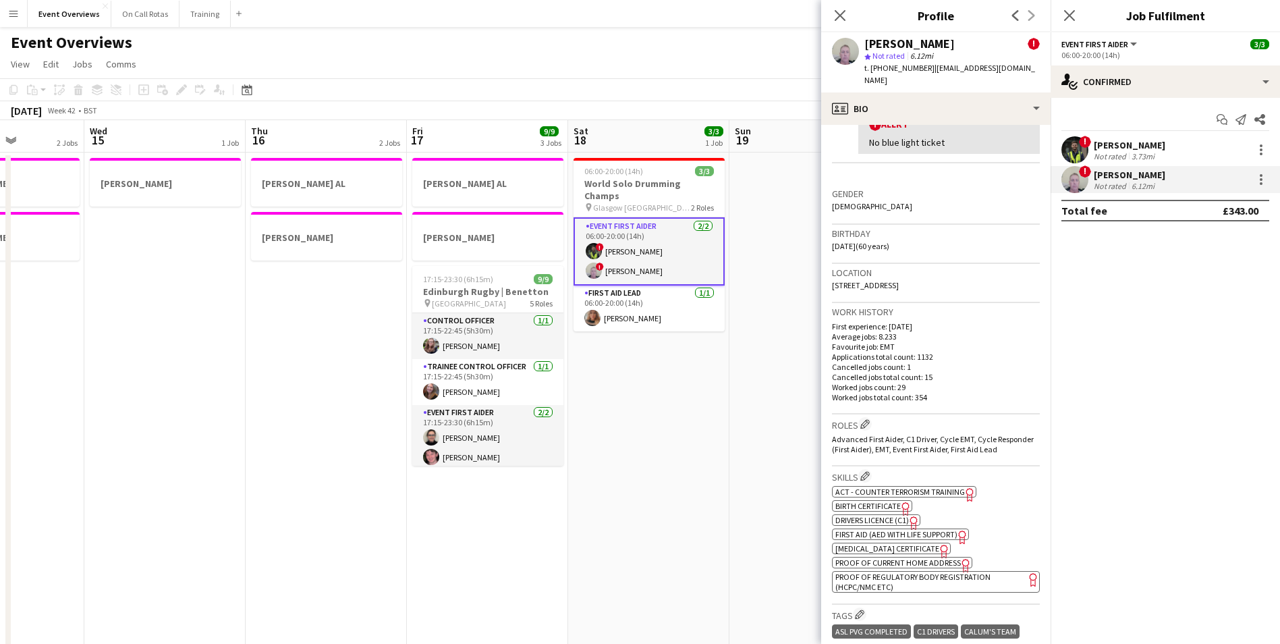
scroll to position [270, 0]
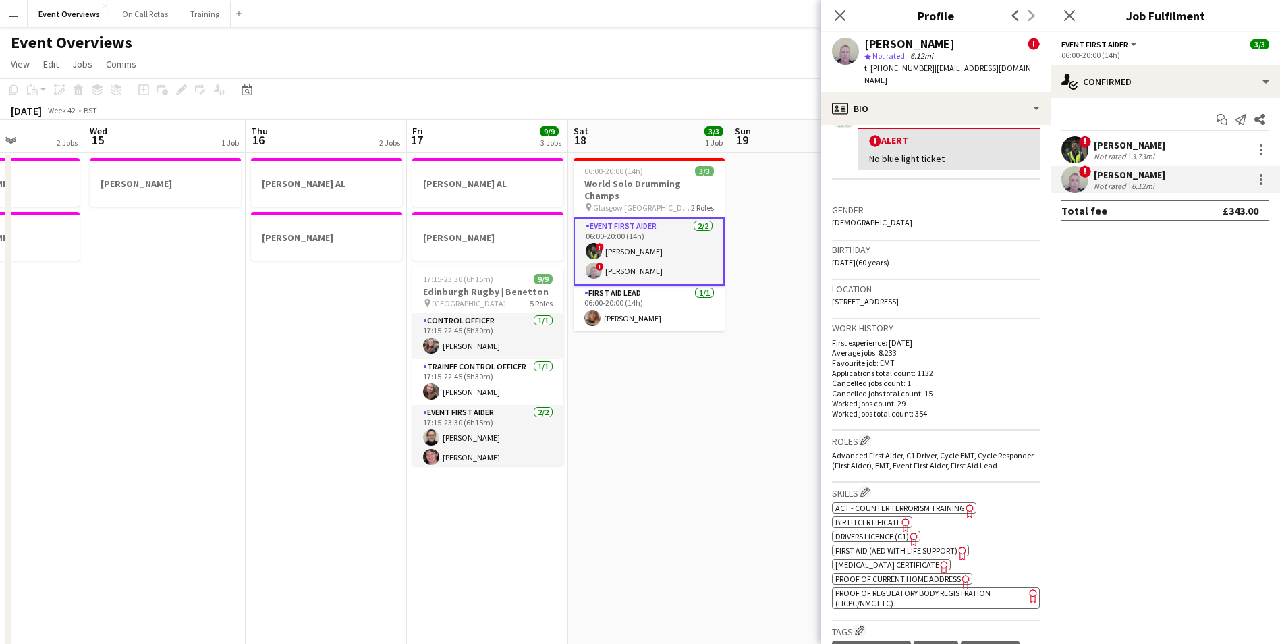
click at [1075, 146] on app-user-avatar at bounding box center [1075, 149] width 27 height 27
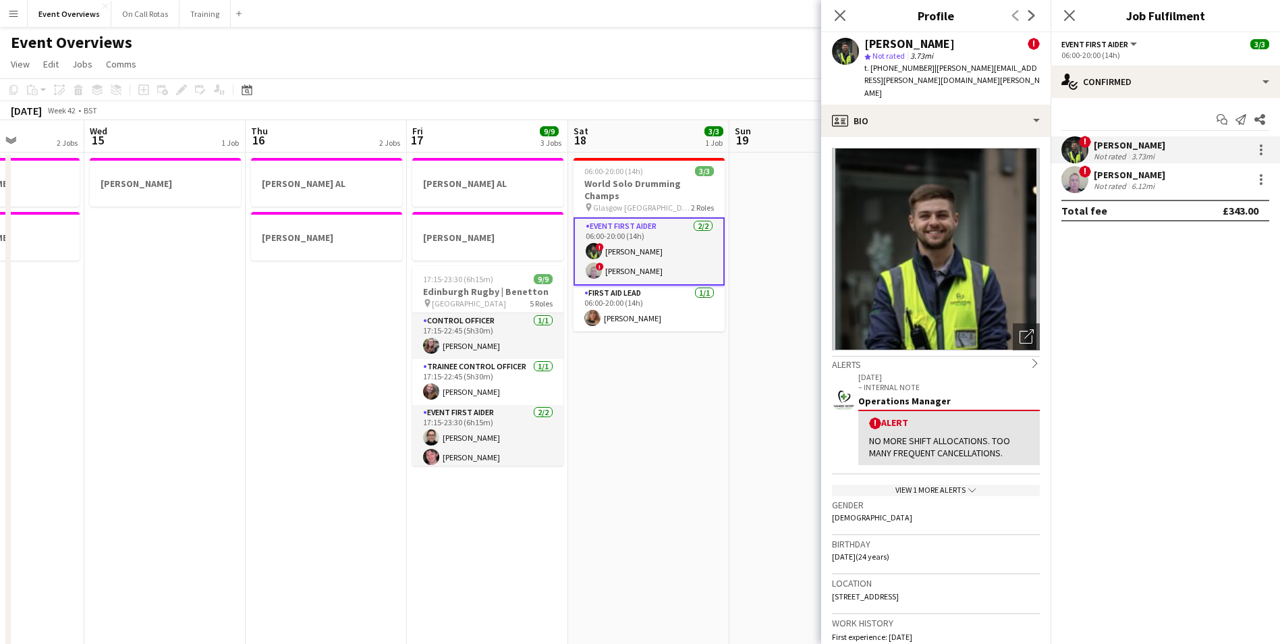
scroll to position [135, 0]
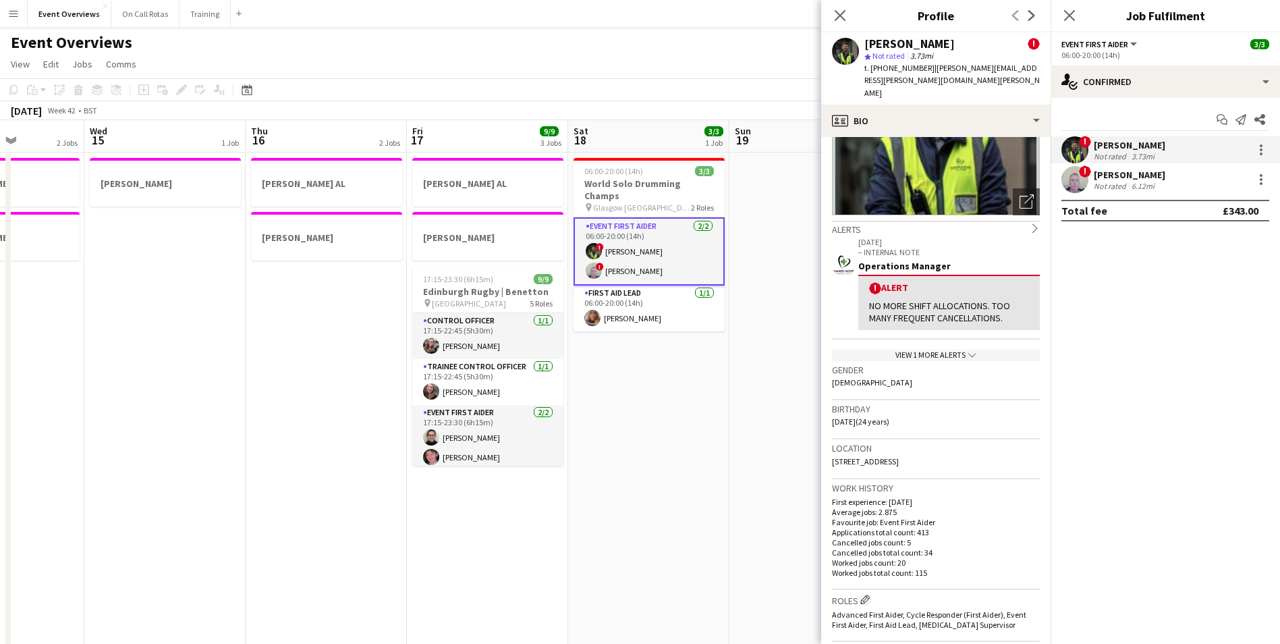
click at [955, 350] on div "View 1 more alerts chevron-down" at bounding box center [936, 355] width 208 height 11
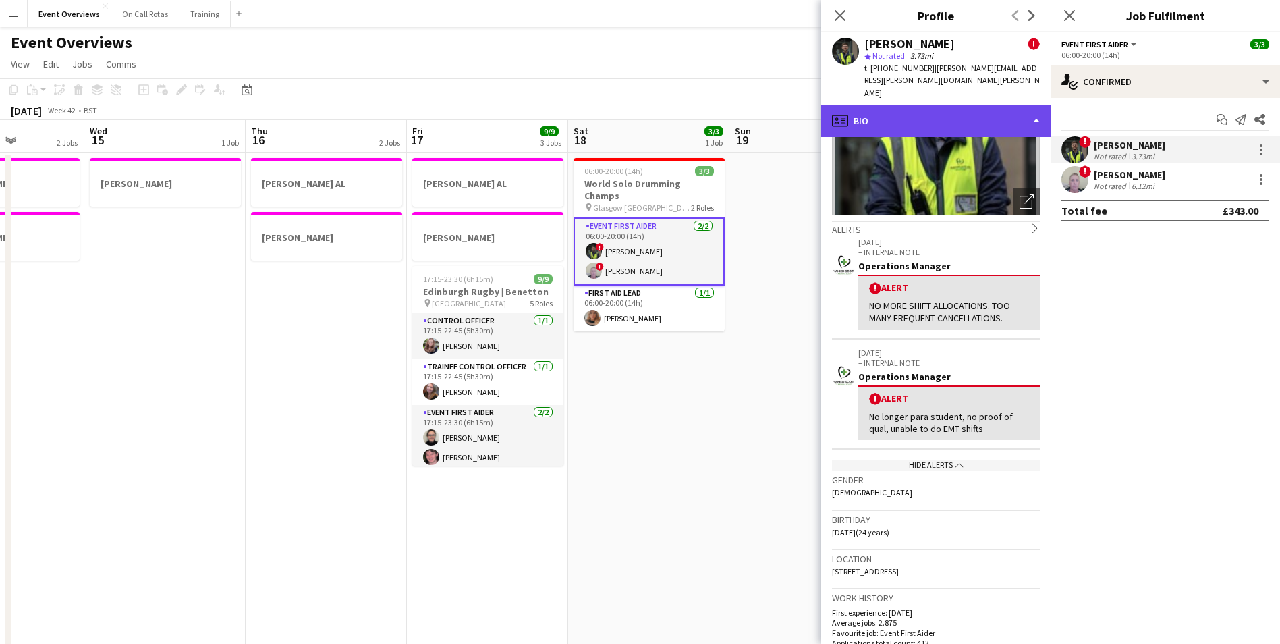
click at [872, 105] on div "profile Bio" at bounding box center [935, 121] width 229 height 32
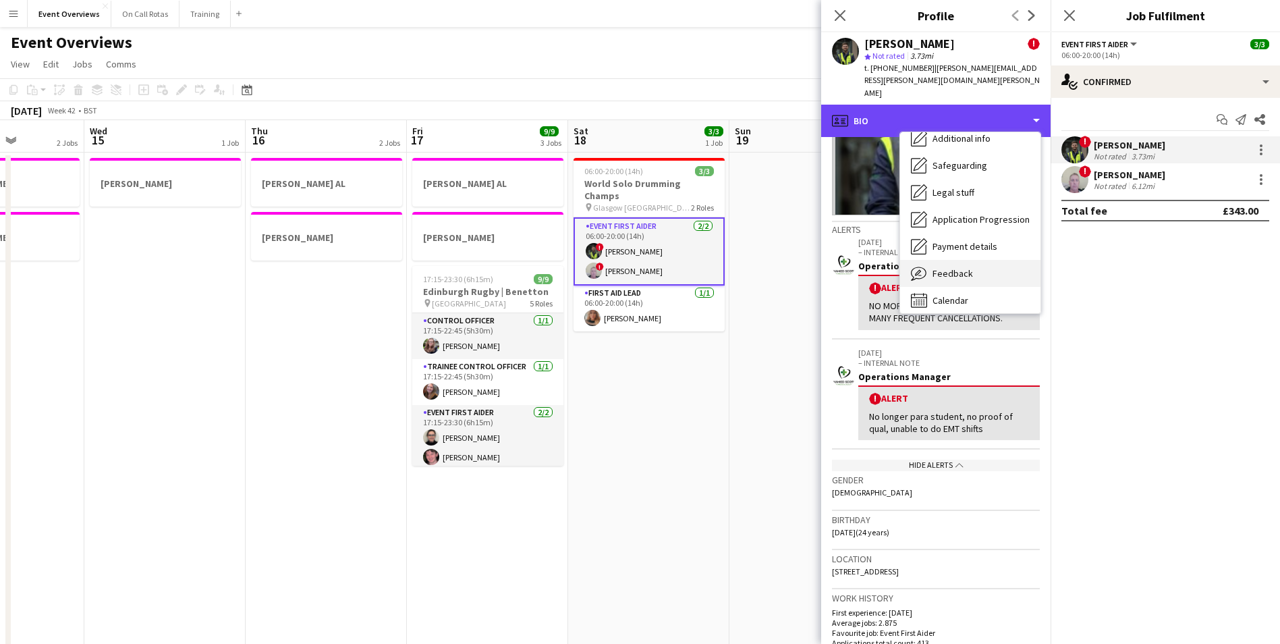
scroll to position [235, 0]
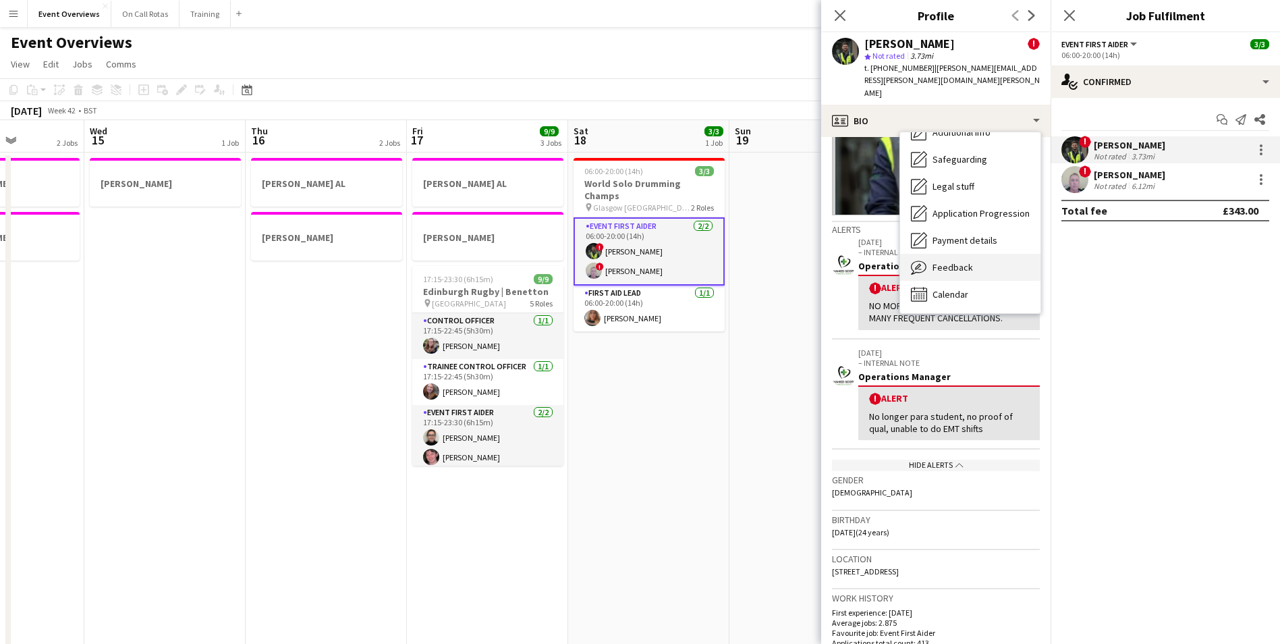
click at [964, 281] on div "Calendar Calendar" at bounding box center [970, 294] width 140 height 27
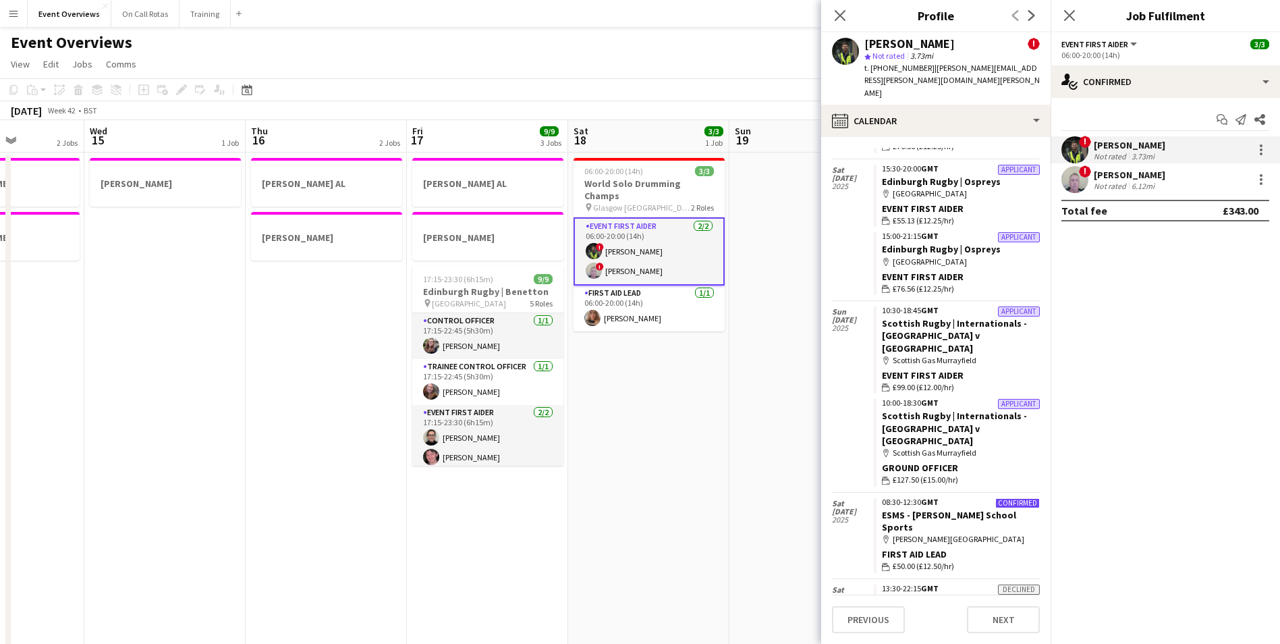
scroll to position [1134, 0]
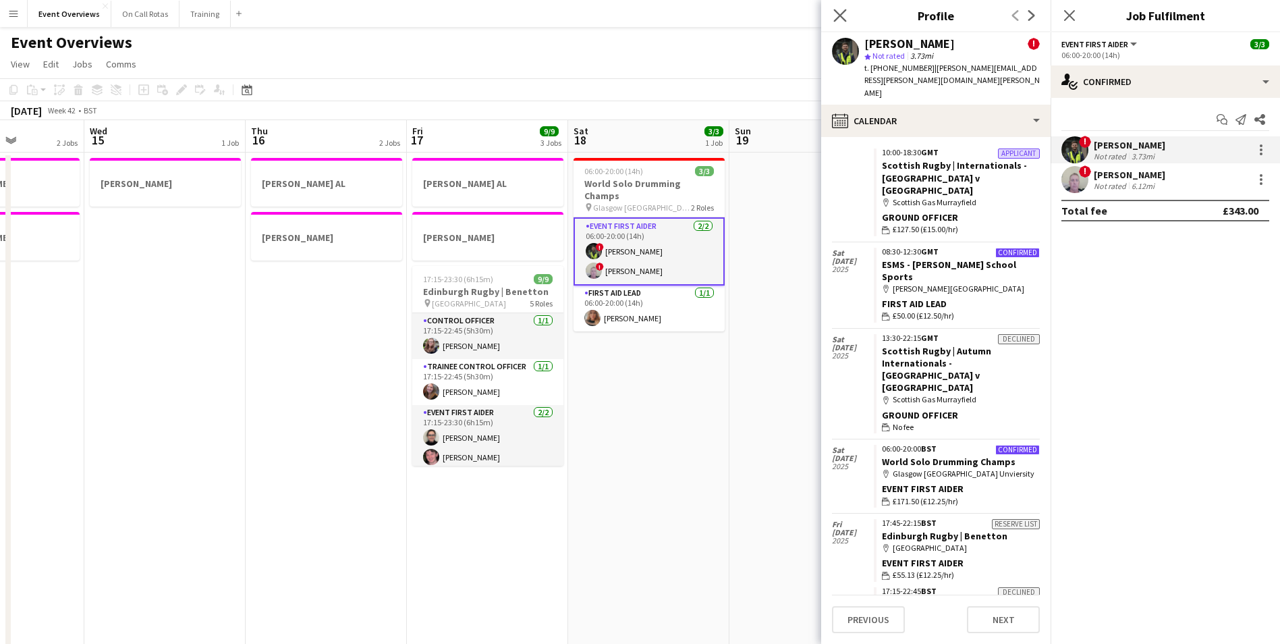
click at [848, 14] on app-icon "Close pop-in" at bounding box center [841, 16] width 20 height 20
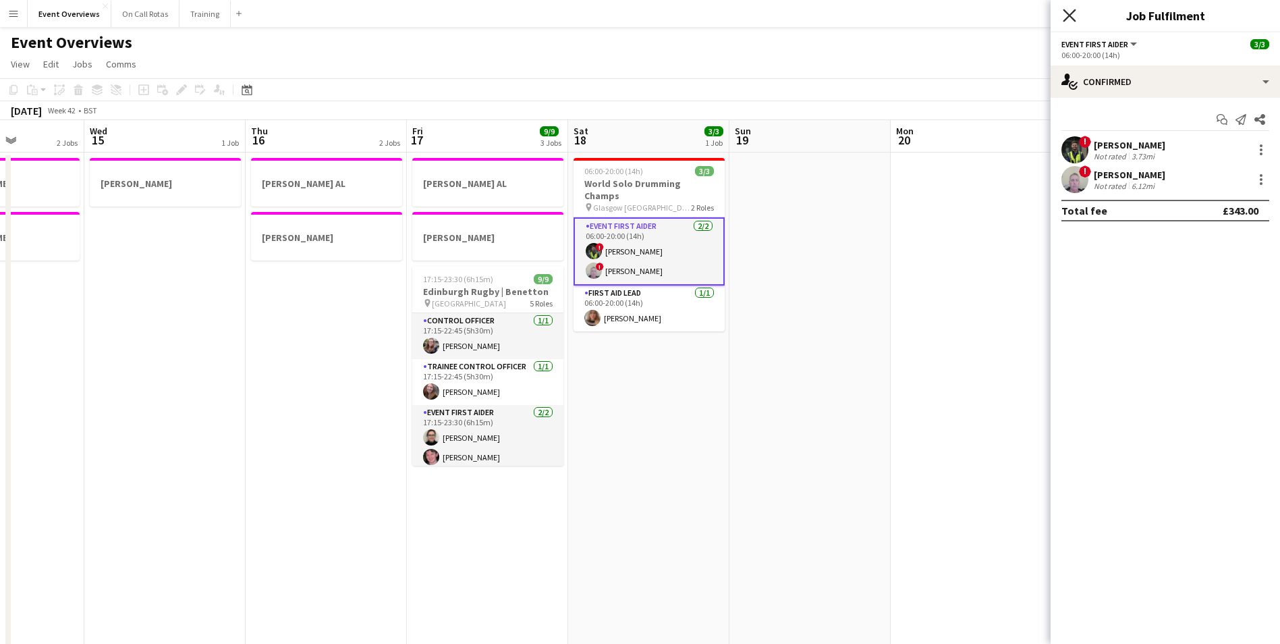
click at [1071, 17] on icon at bounding box center [1069, 15] width 13 height 13
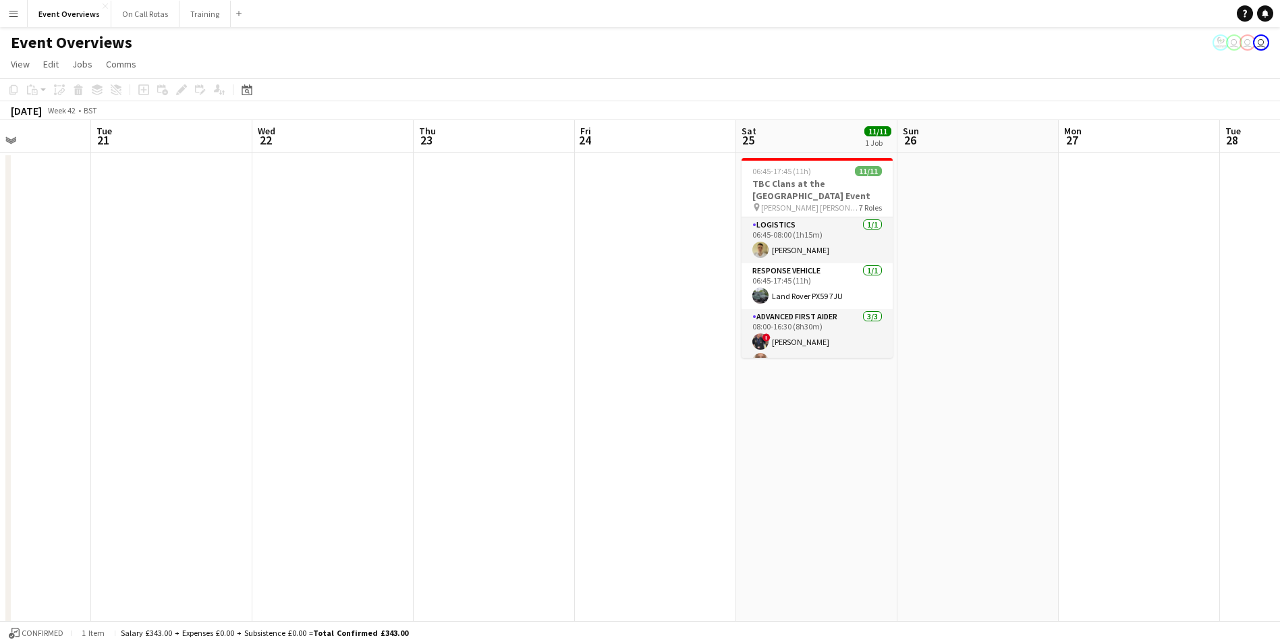
scroll to position [0, 478]
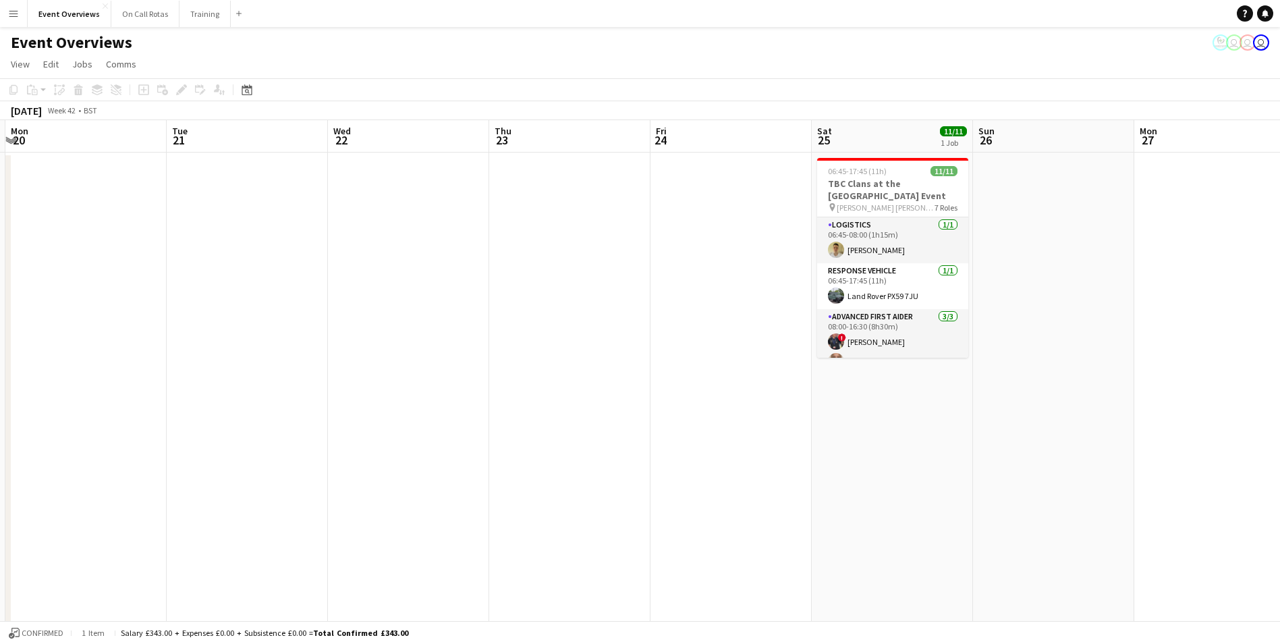
drag, startPoint x: 1021, startPoint y: 323, endPoint x: 136, endPoint y: 381, distance: 887.4
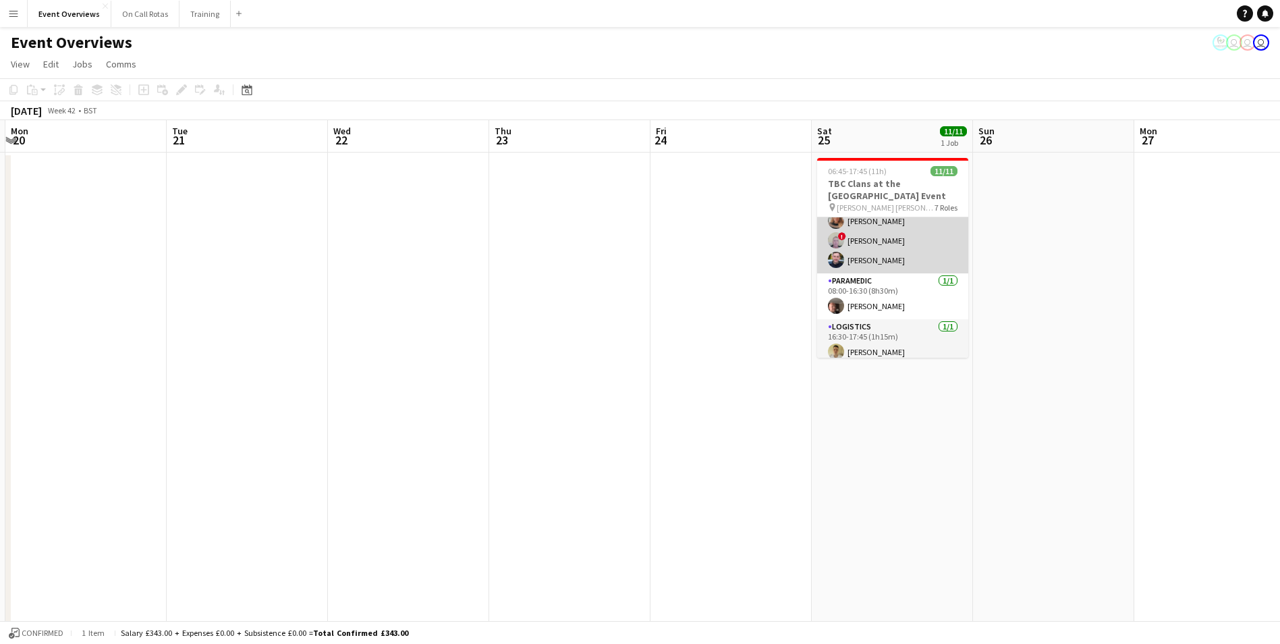
scroll to position [259, 0]
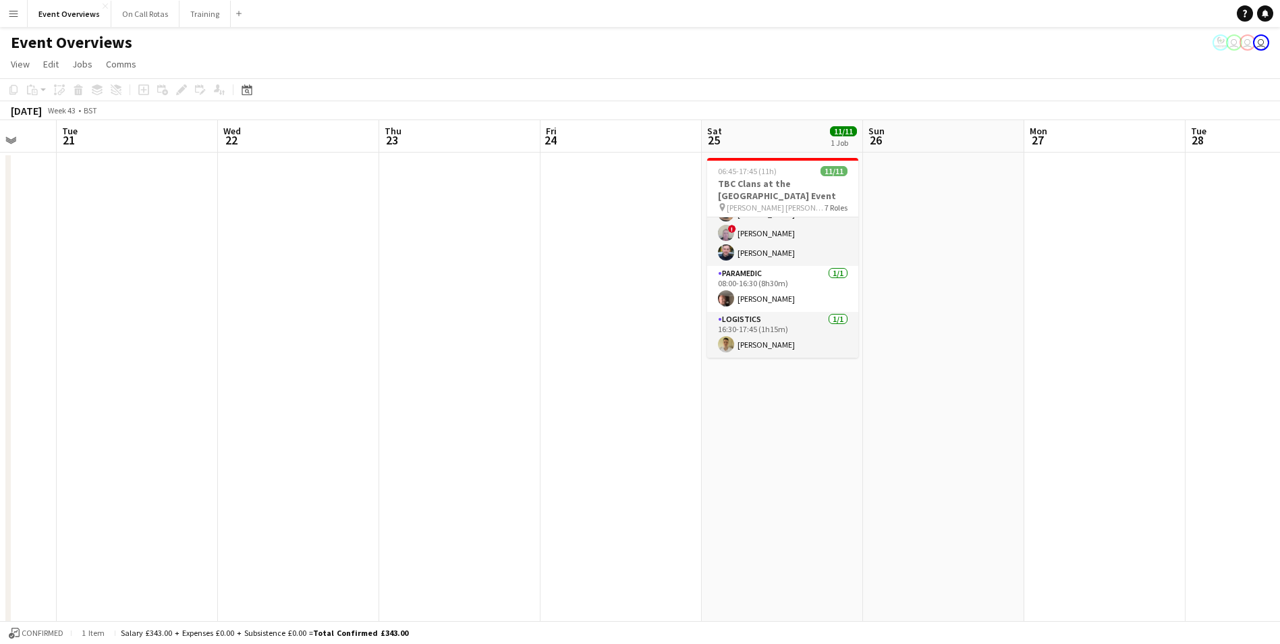
drag, startPoint x: 1042, startPoint y: 310, endPoint x: 420, endPoint y: 332, distance: 621.9
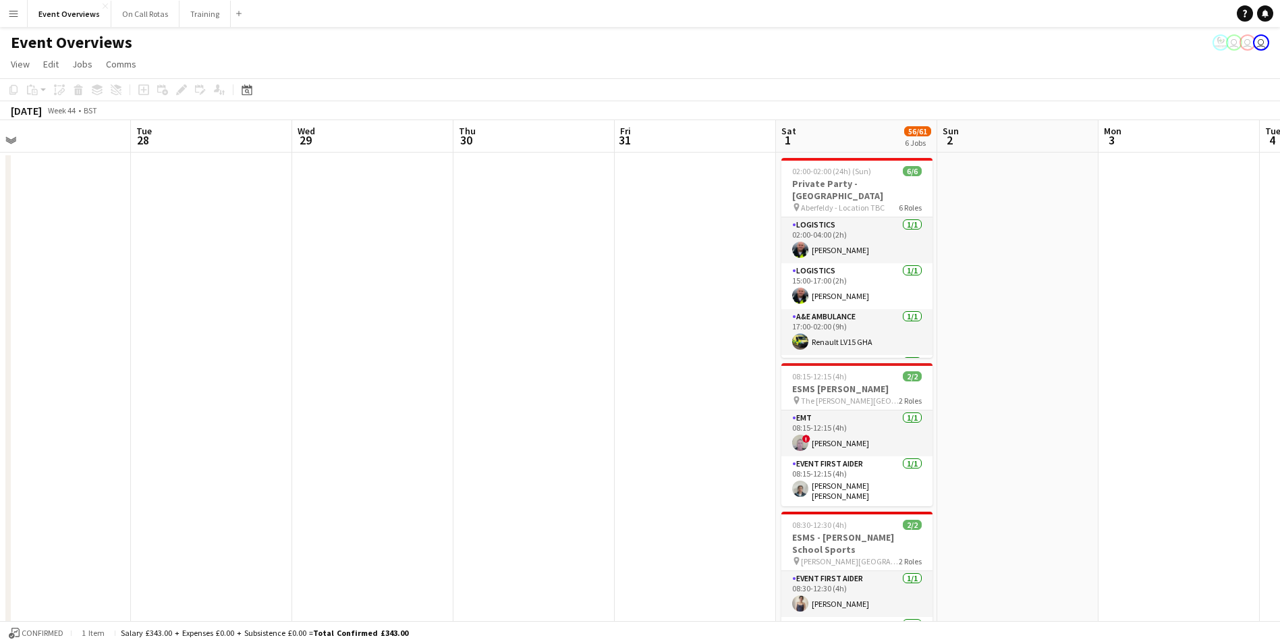
drag, startPoint x: 802, startPoint y: 320, endPoint x: 55, endPoint y: 344, distance: 747.4
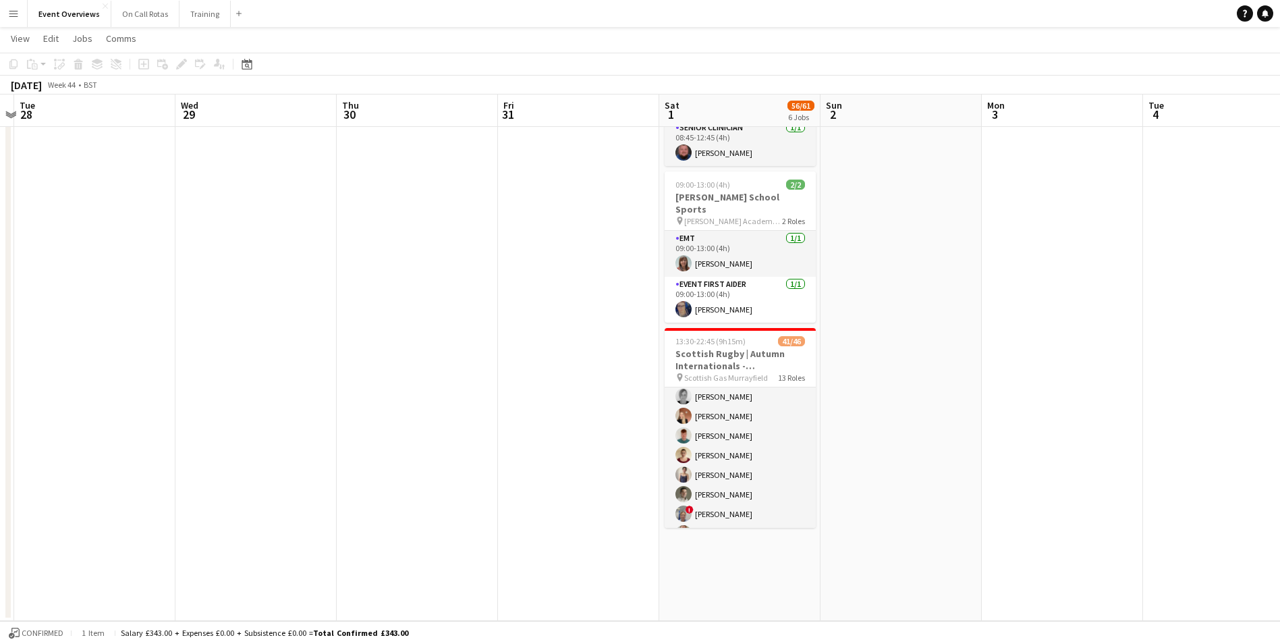
scroll to position [1102, 0]
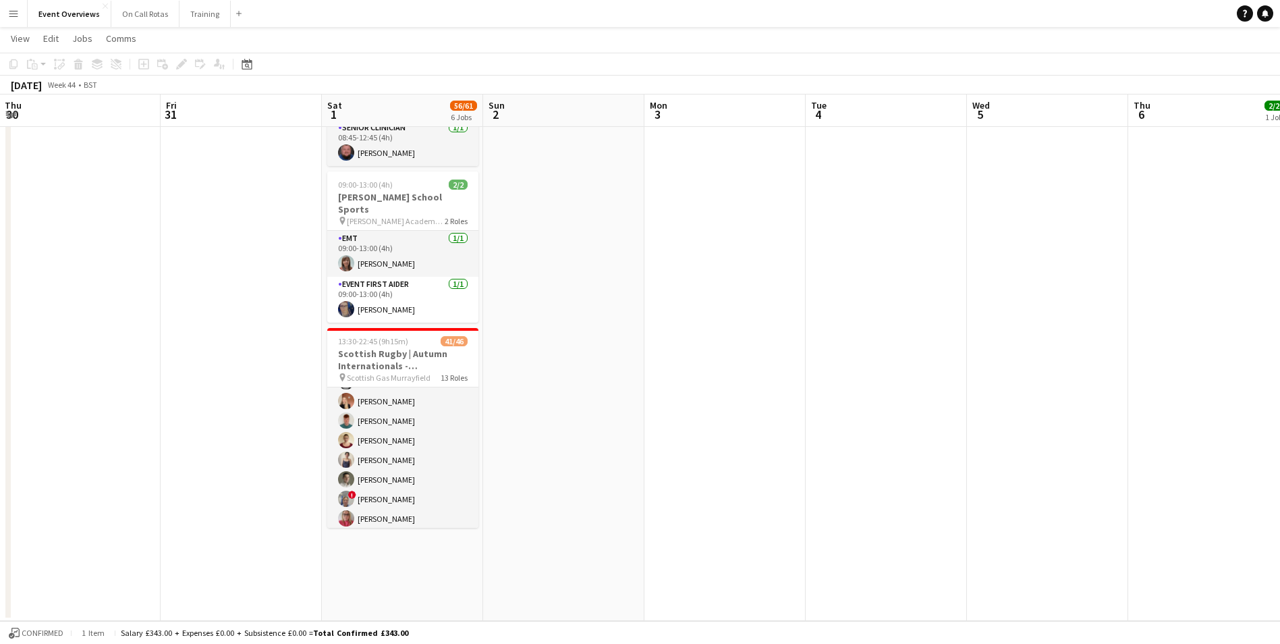
drag, startPoint x: 878, startPoint y: 476, endPoint x: 543, endPoint y: 458, distance: 335.3
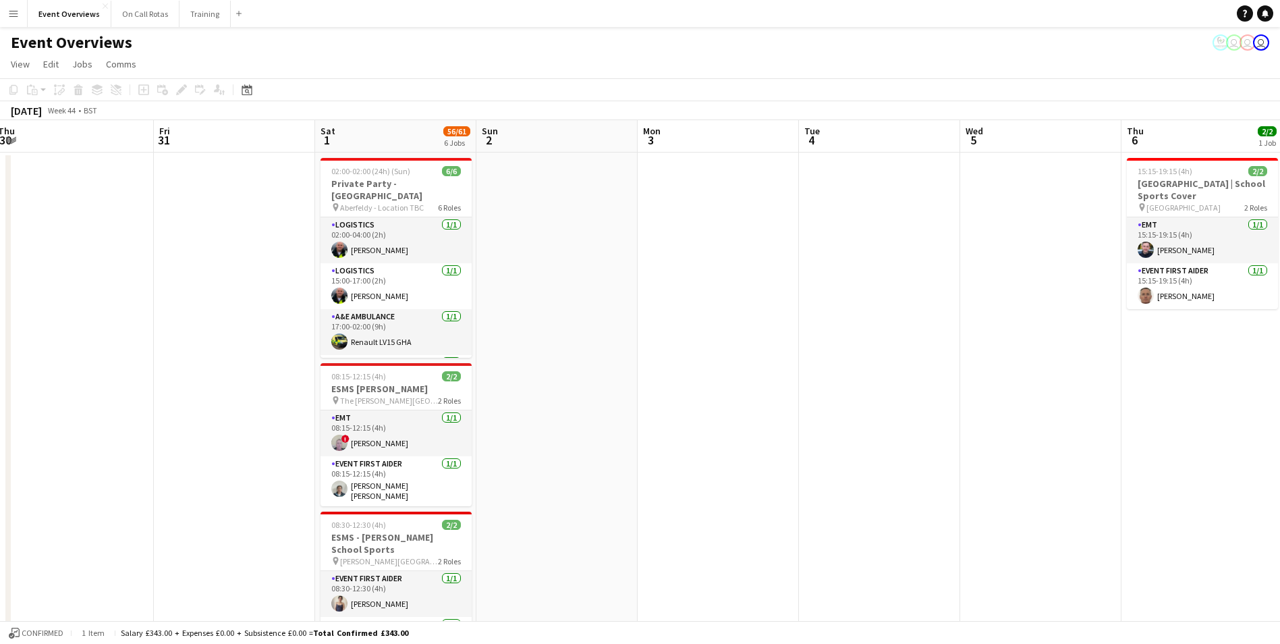
scroll to position [0, 398]
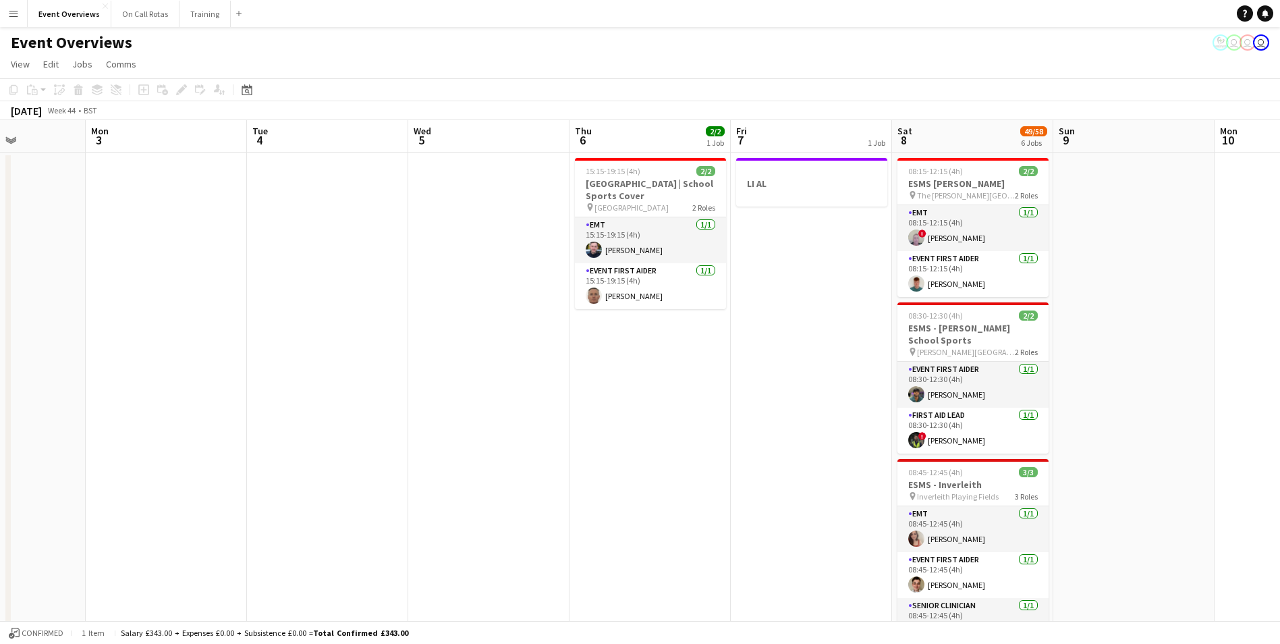
drag, startPoint x: 887, startPoint y: 345, endPoint x: 333, endPoint y: 360, distance: 554.3
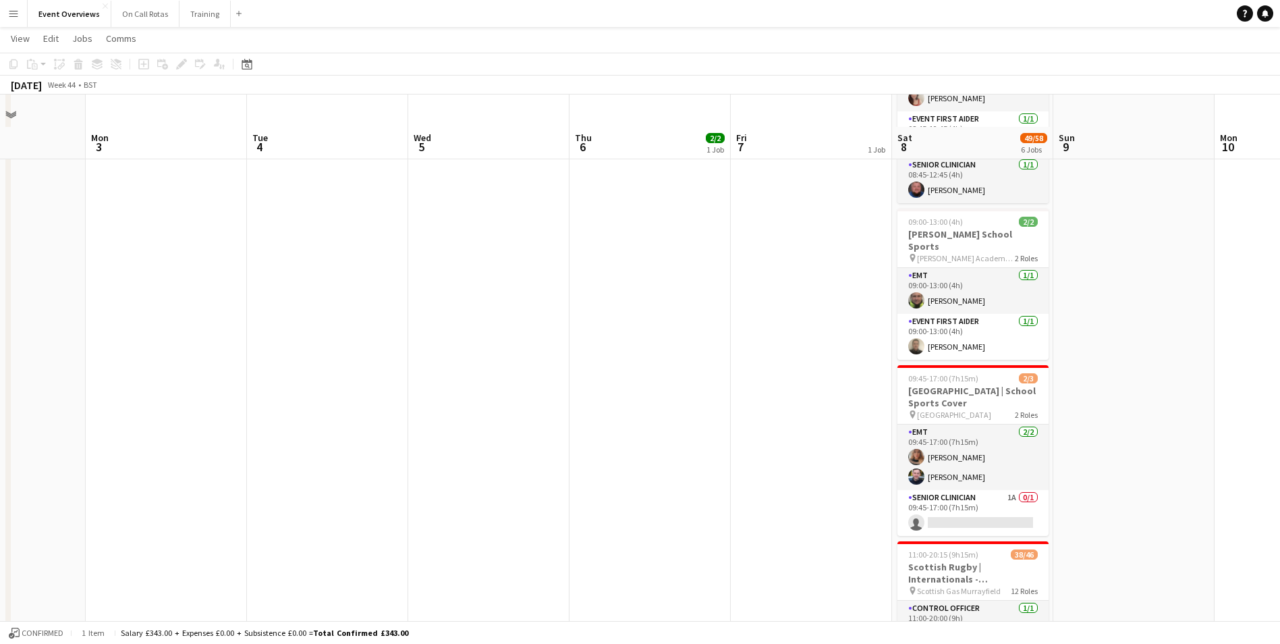
scroll to position [472, 0]
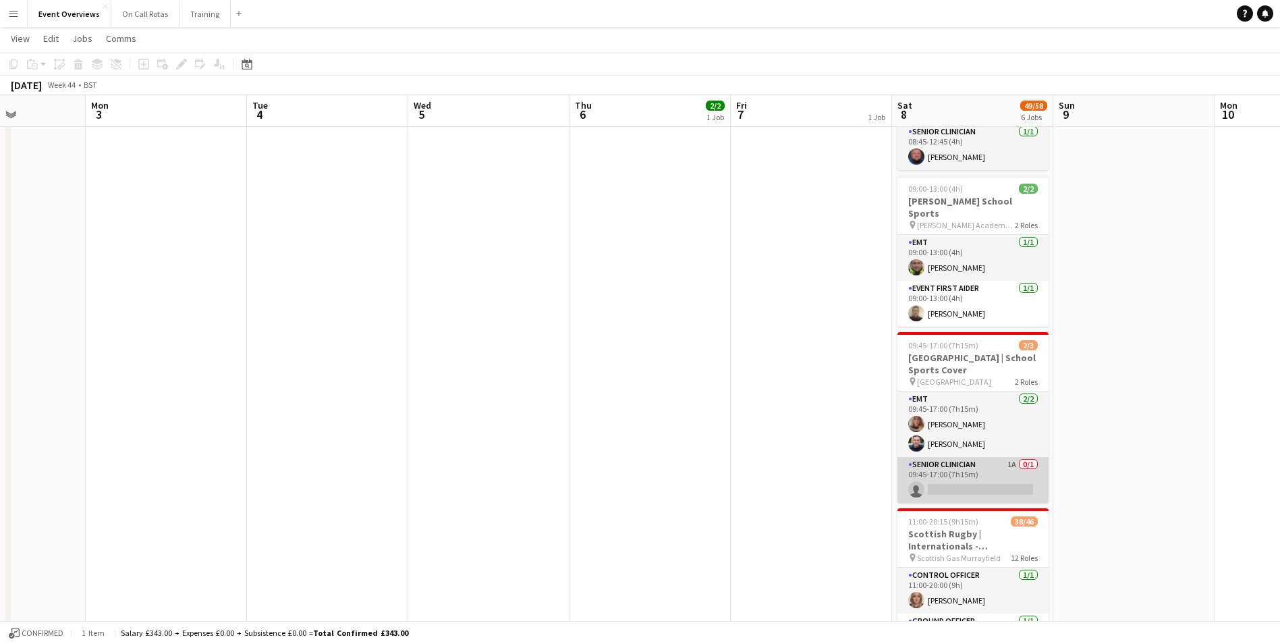
click at [973, 457] on app-card-role "Senior Clinician 1A 0/1 09:45-17:00 (7h15m) single-neutral-actions" at bounding box center [973, 480] width 151 height 46
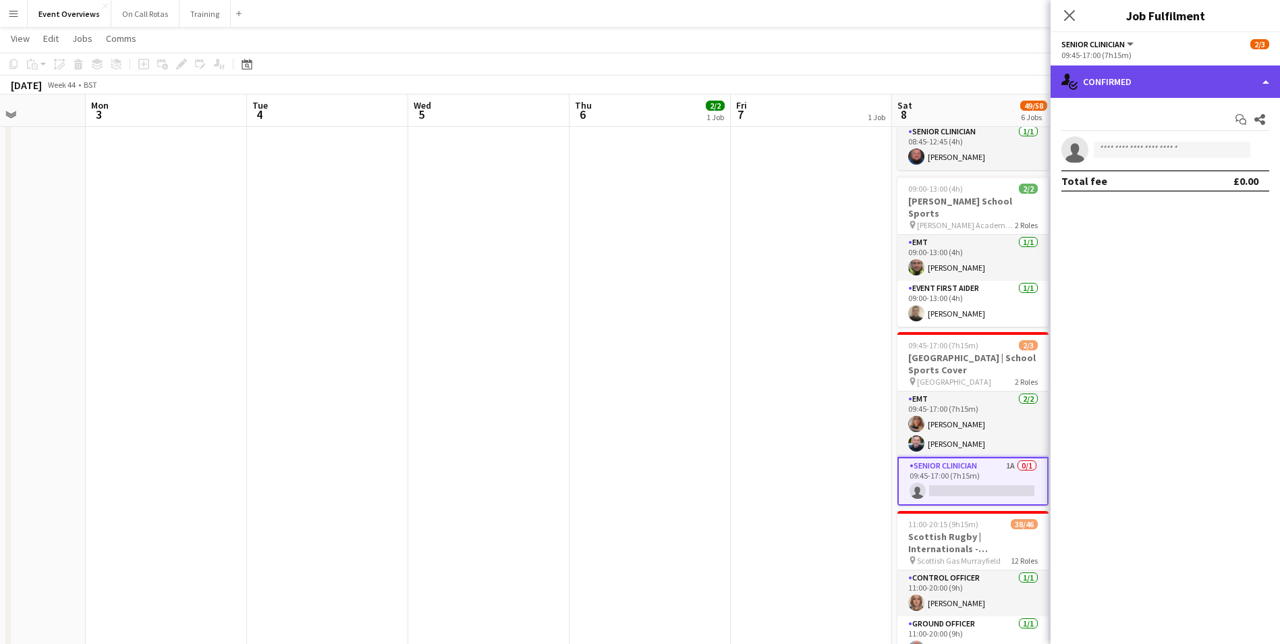
click at [1119, 82] on div "single-neutral-actions-check-2 Confirmed" at bounding box center [1165, 81] width 229 height 32
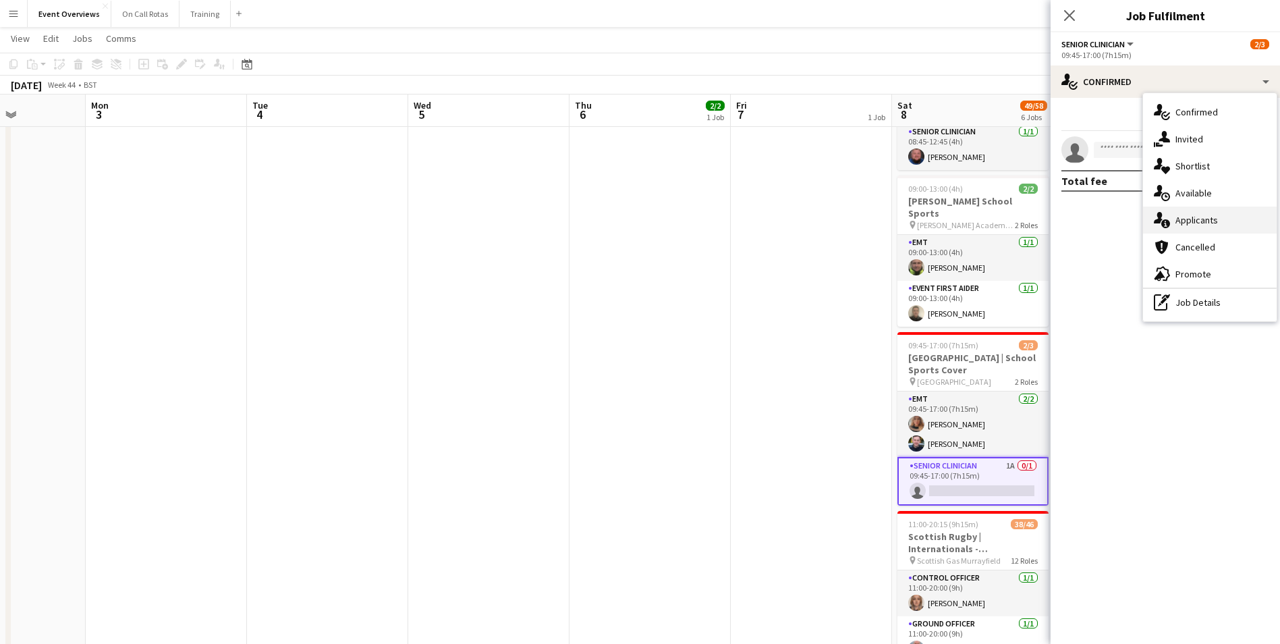
click at [1186, 218] on span "Applicants" at bounding box center [1197, 220] width 43 height 12
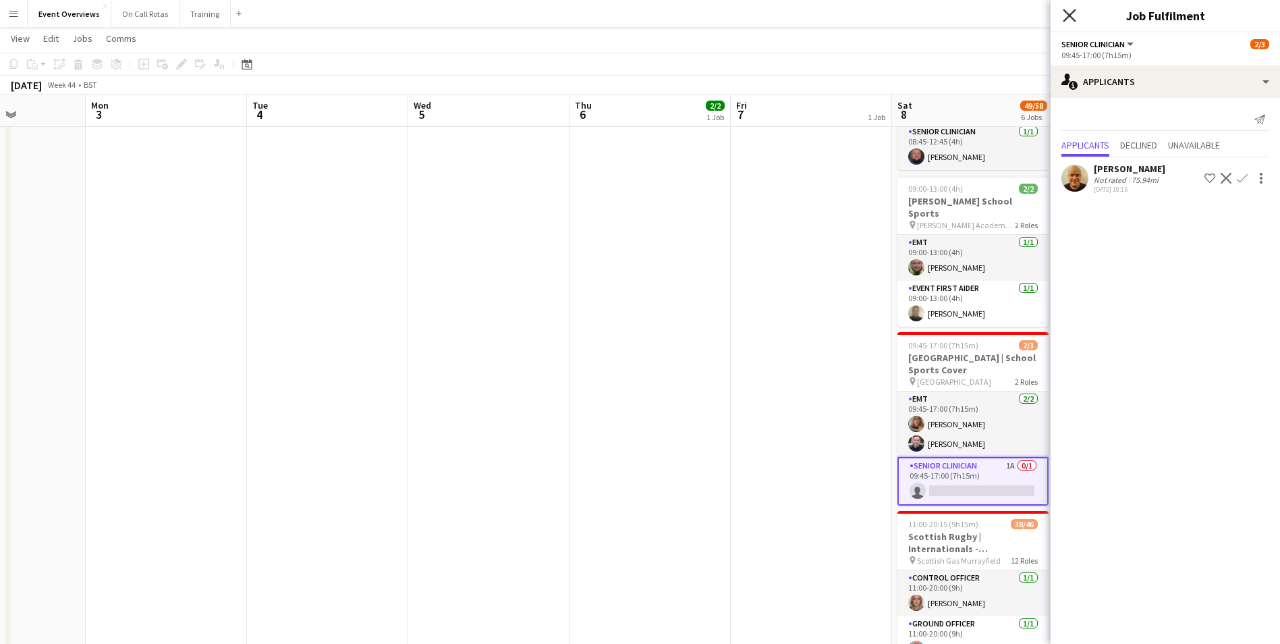
click at [1068, 20] on icon "Close pop-in" at bounding box center [1069, 15] width 13 height 13
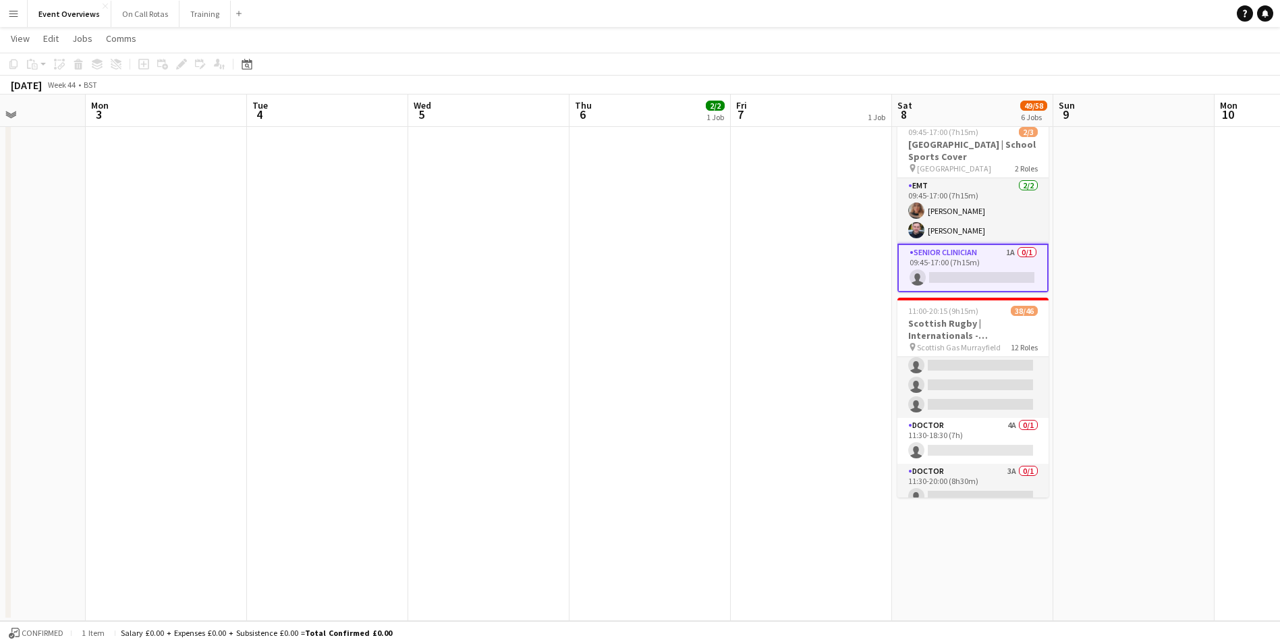
scroll to position [675, 0]
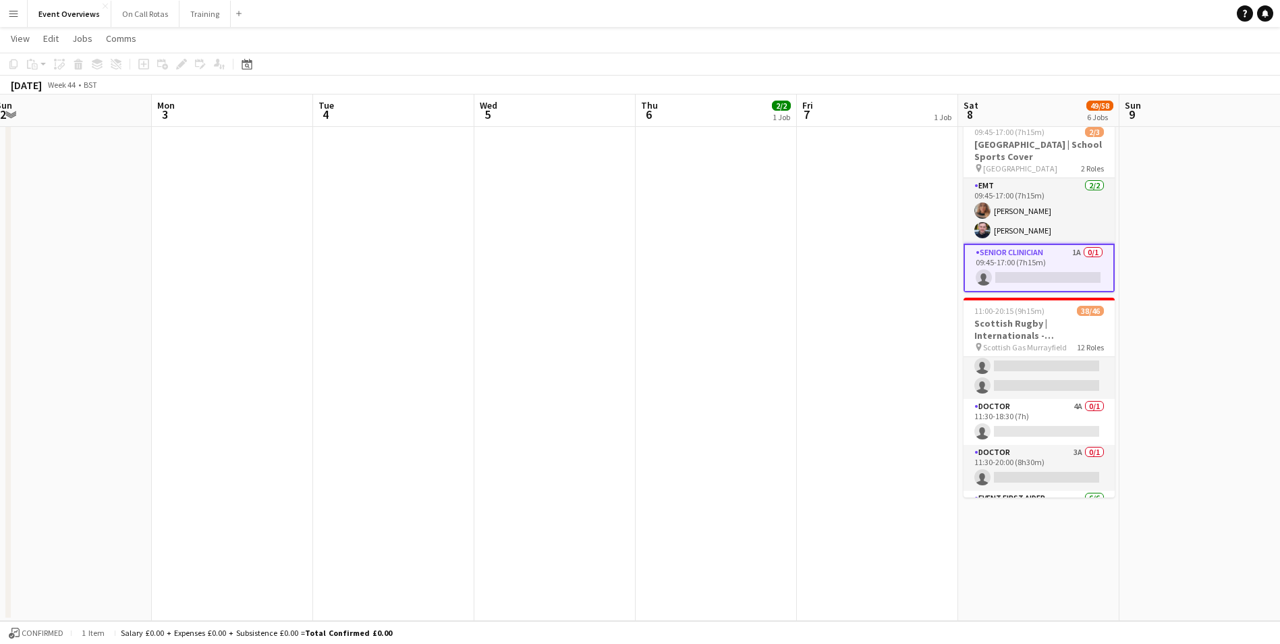
drag, startPoint x: 543, startPoint y: 341, endPoint x: 1213, endPoint y: 314, distance: 671.4
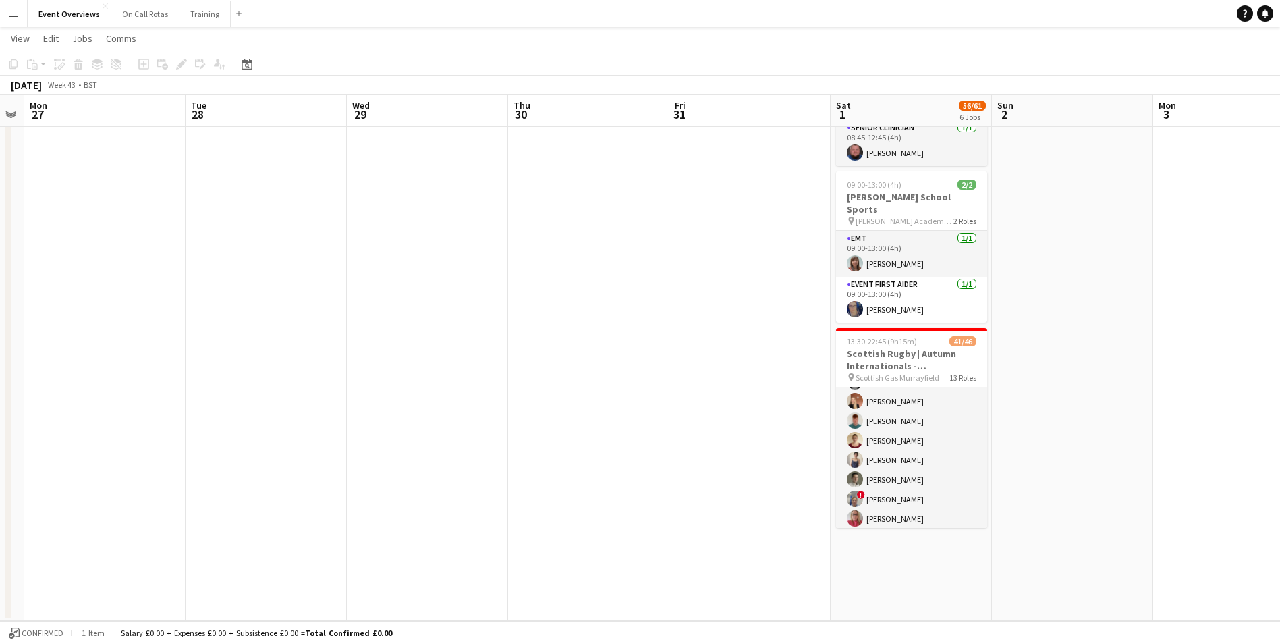
drag, startPoint x: 516, startPoint y: 344, endPoint x: 978, endPoint y: 323, distance: 462.1
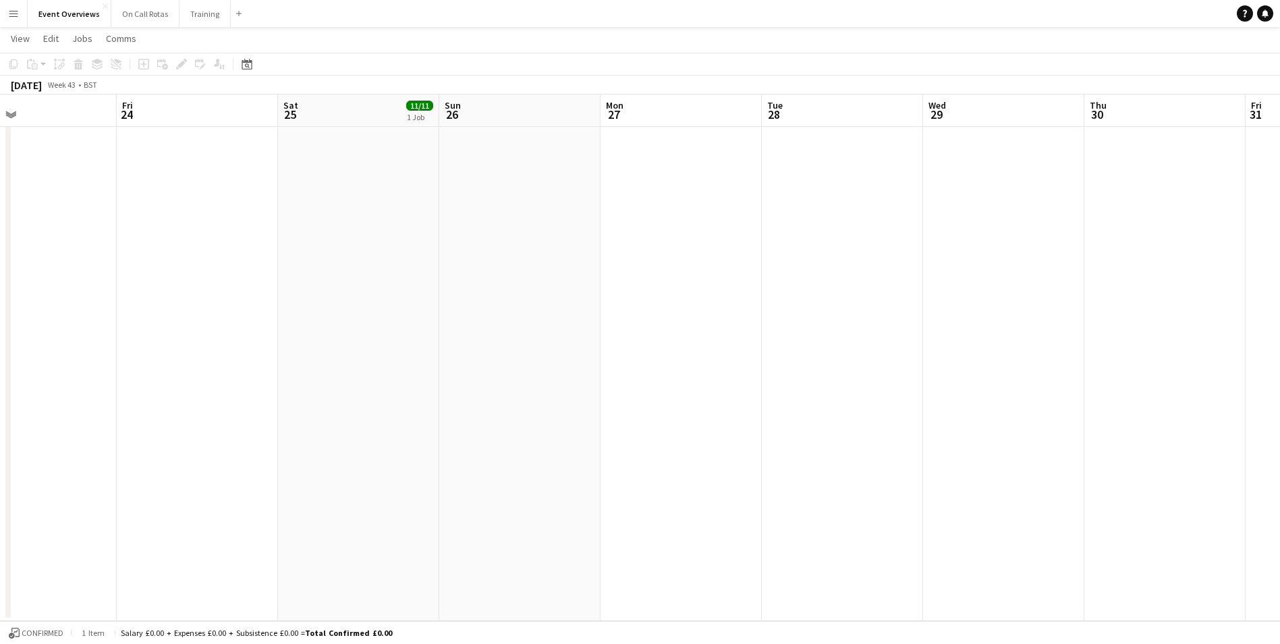
drag, startPoint x: 575, startPoint y: 269, endPoint x: 914, endPoint y: 271, distance: 339.5
drag, startPoint x: 274, startPoint y: 293, endPoint x: 732, endPoint y: 265, distance: 458.4
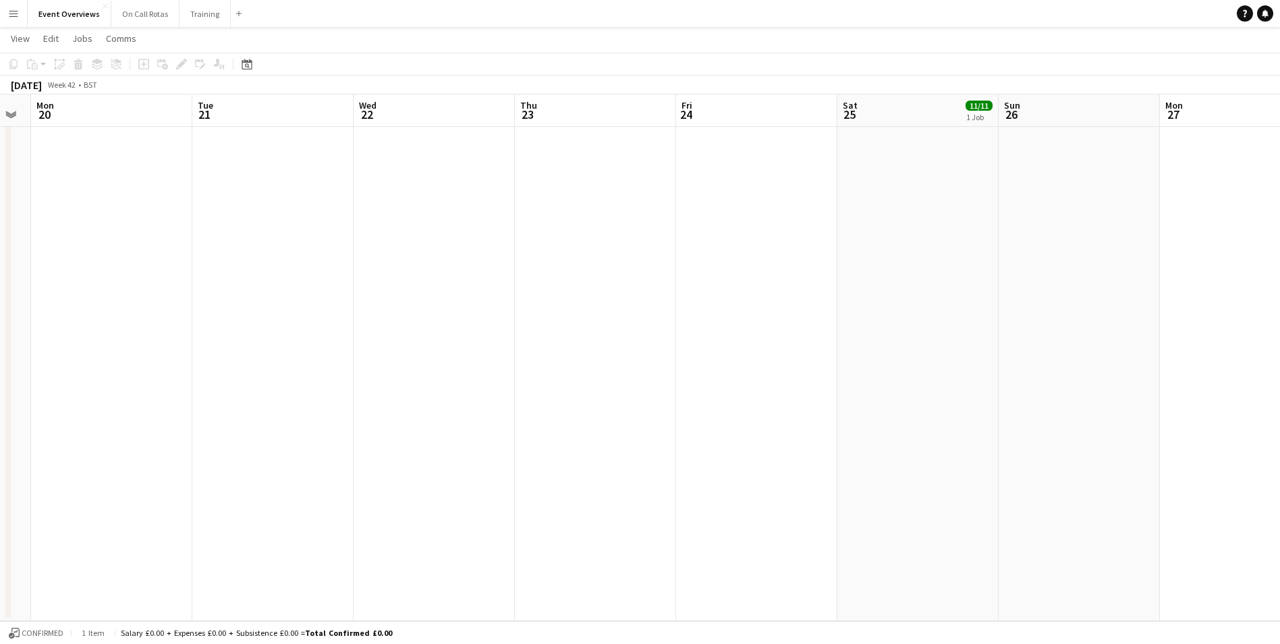
drag, startPoint x: 314, startPoint y: 283, endPoint x: 668, endPoint y: 260, distance: 355.0
drag, startPoint x: 260, startPoint y: 283, endPoint x: 523, endPoint y: 265, distance: 263.2
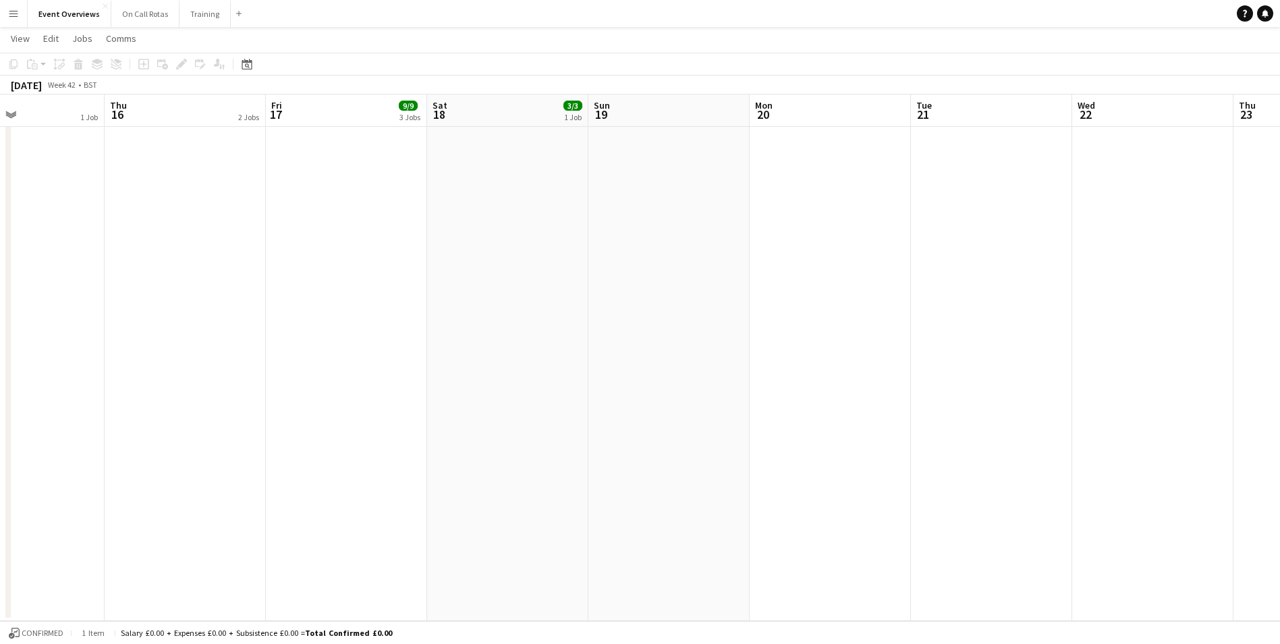
drag, startPoint x: 182, startPoint y: 279, endPoint x: 575, endPoint y: 254, distance: 393.6
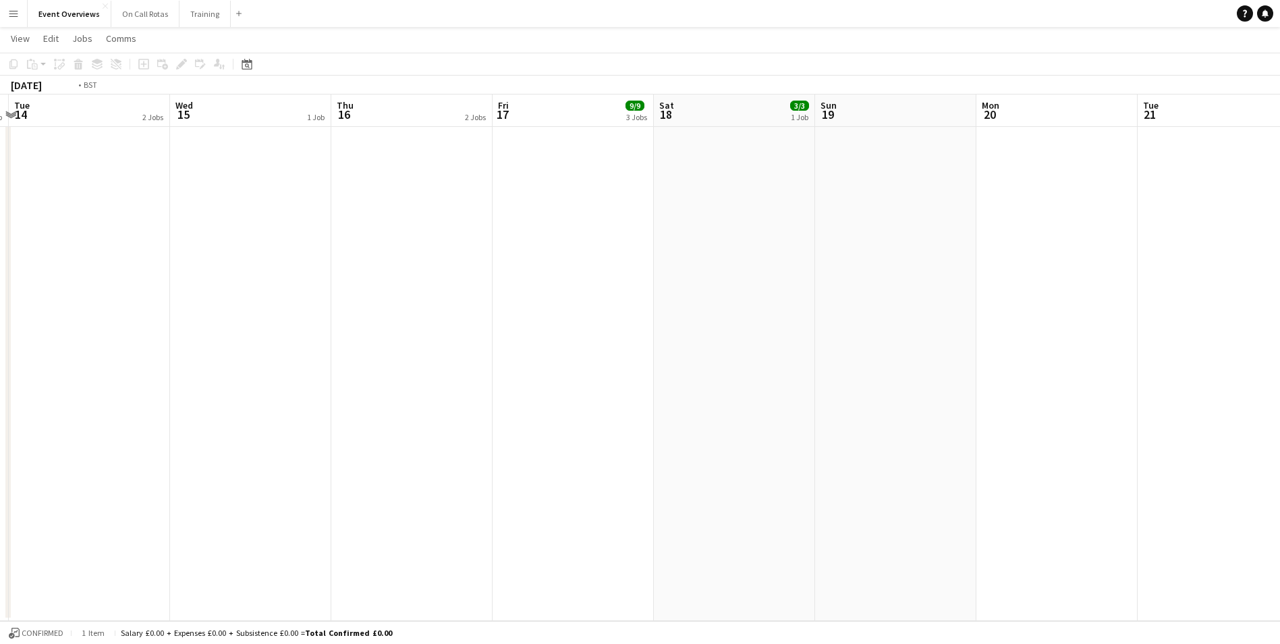
drag, startPoint x: 247, startPoint y: 262, endPoint x: 507, endPoint y: 244, distance: 260.5
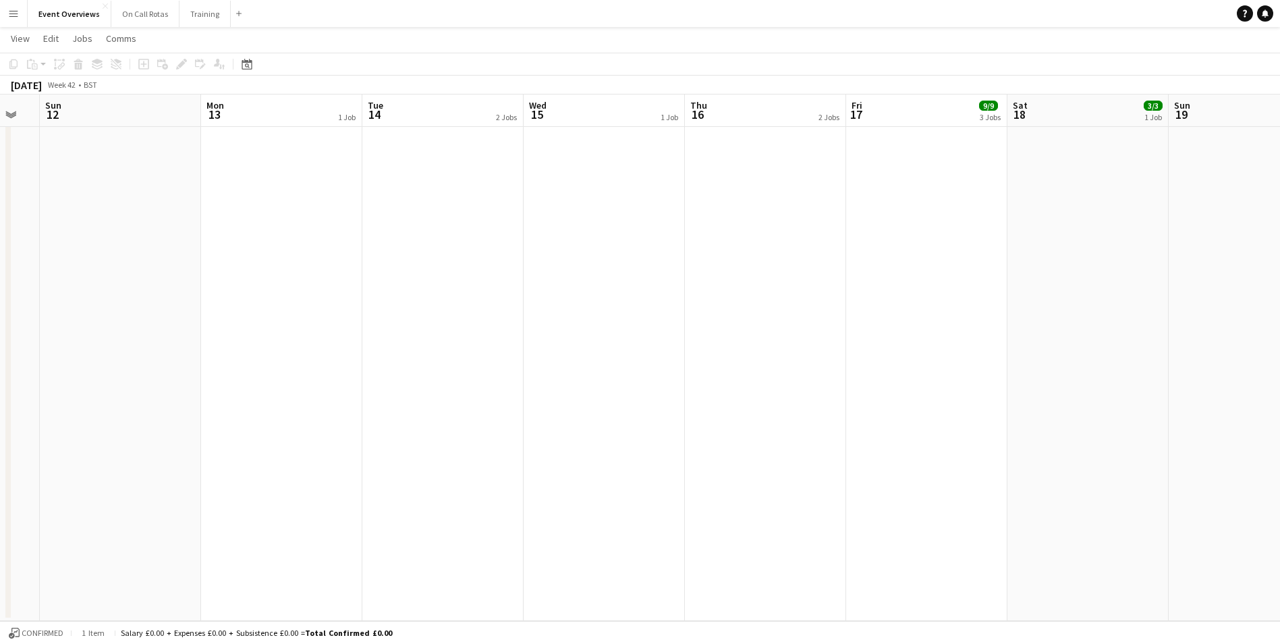
drag, startPoint x: 281, startPoint y: 260, endPoint x: 539, endPoint y: 246, distance: 258.1
drag, startPoint x: 215, startPoint y: 266, endPoint x: 536, endPoint y: 247, distance: 321.1
drag, startPoint x: 248, startPoint y: 259, endPoint x: 552, endPoint y: 238, distance: 304.5
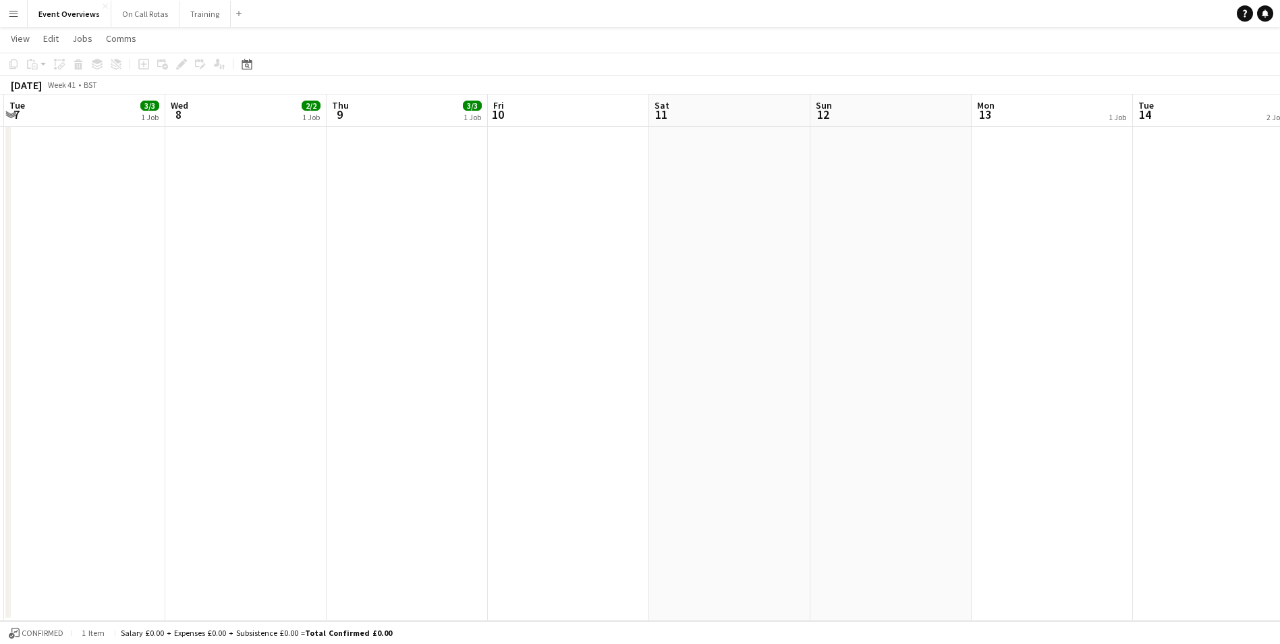
drag, startPoint x: 306, startPoint y: 254, endPoint x: 515, endPoint y: 242, distance: 209.6
drag, startPoint x: 484, startPoint y: 248, endPoint x: 522, endPoint y: 244, distance: 37.9
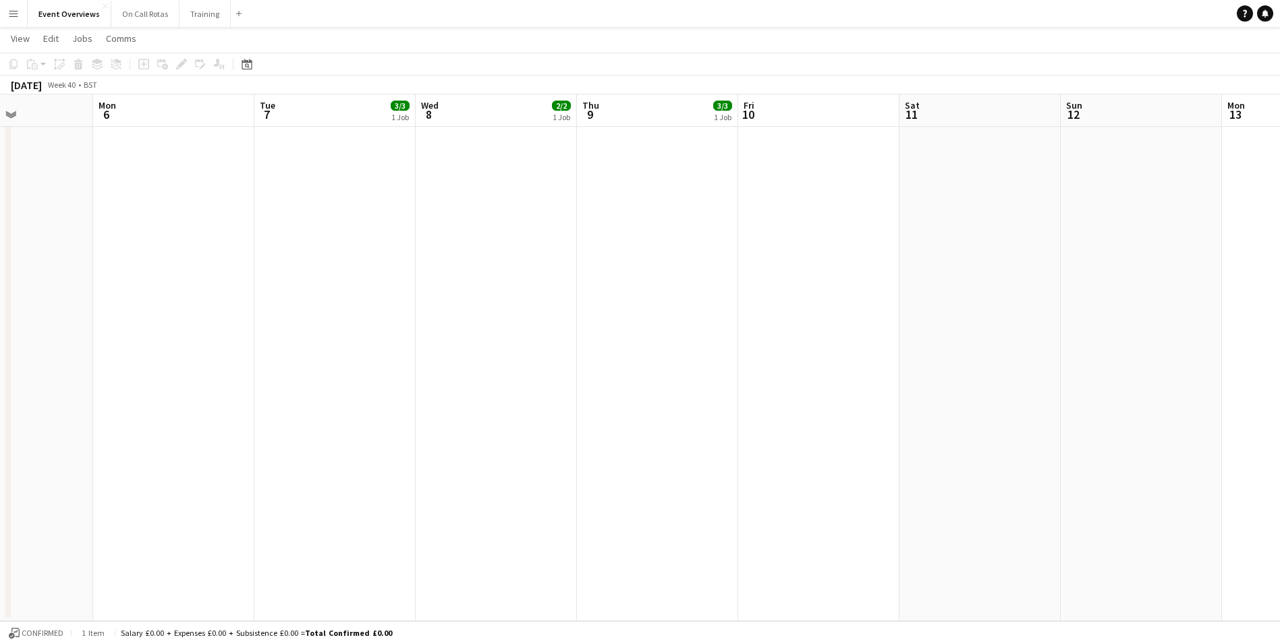
drag, startPoint x: 338, startPoint y: 246, endPoint x: 771, endPoint y: 226, distance: 433.7
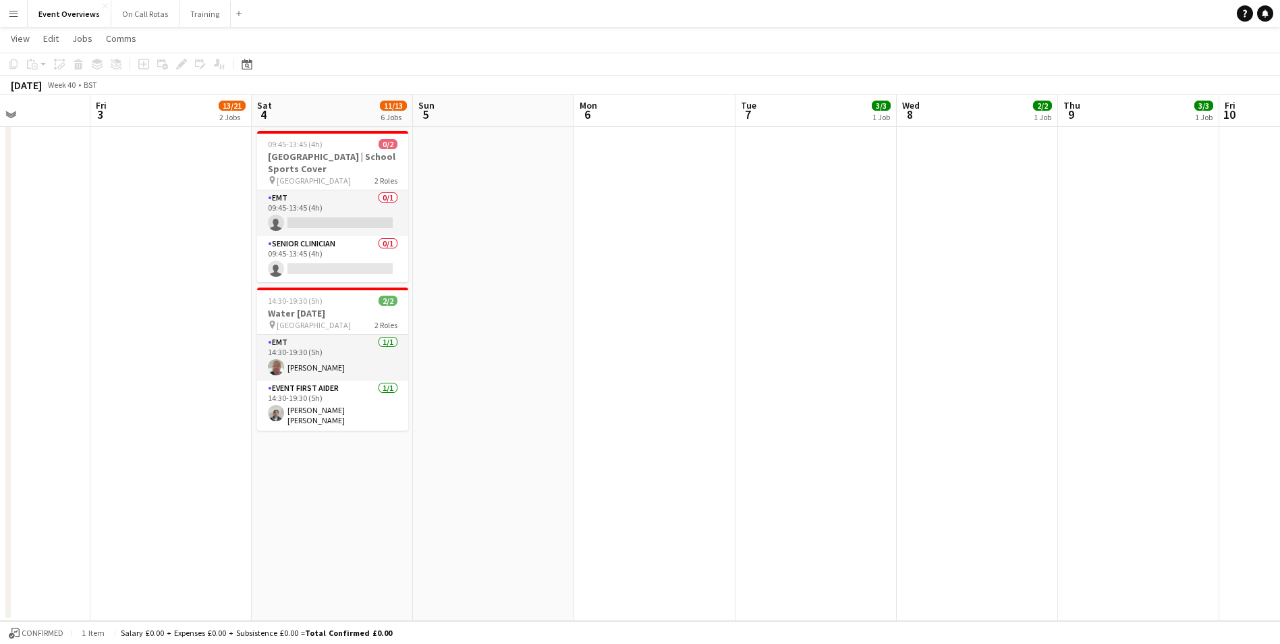
scroll to position [0, 364]
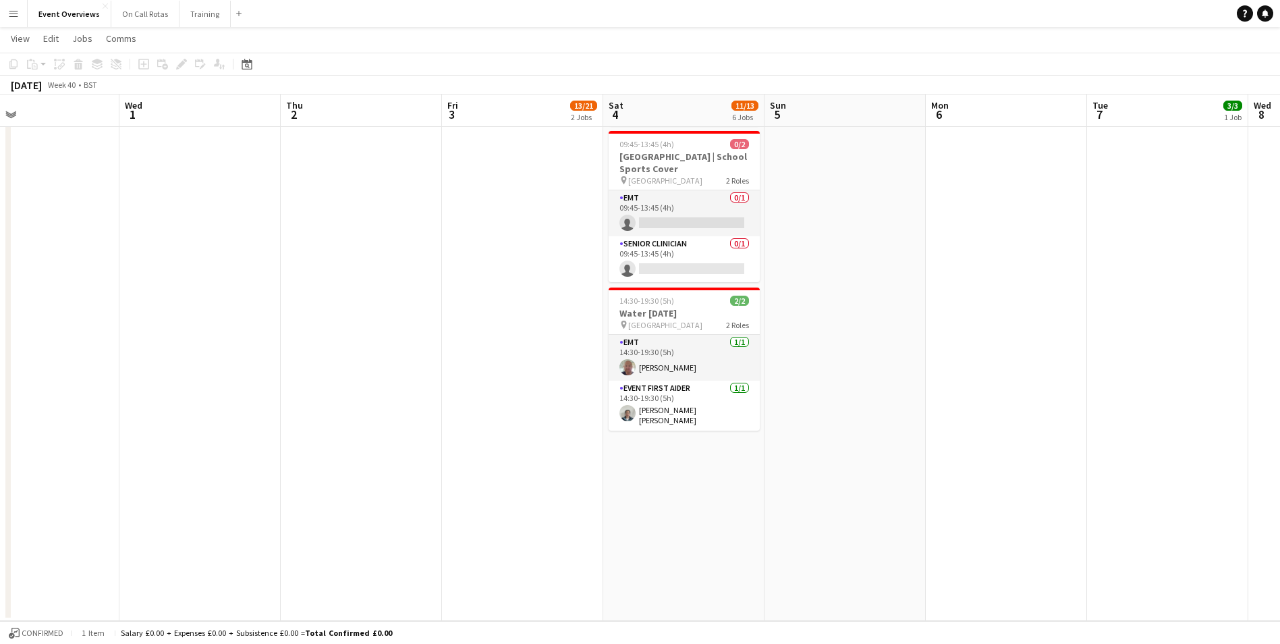
drag, startPoint x: 197, startPoint y: 241, endPoint x: 661, endPoint y: 221, distance: 464.0
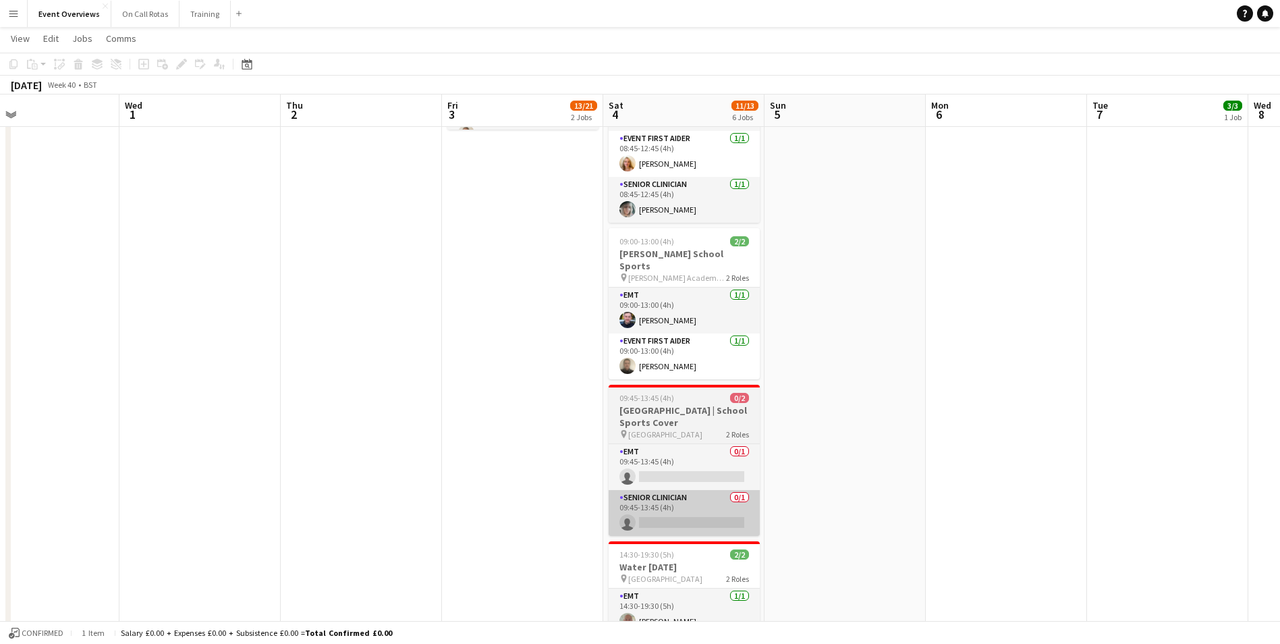
scroll to position [348, 0]
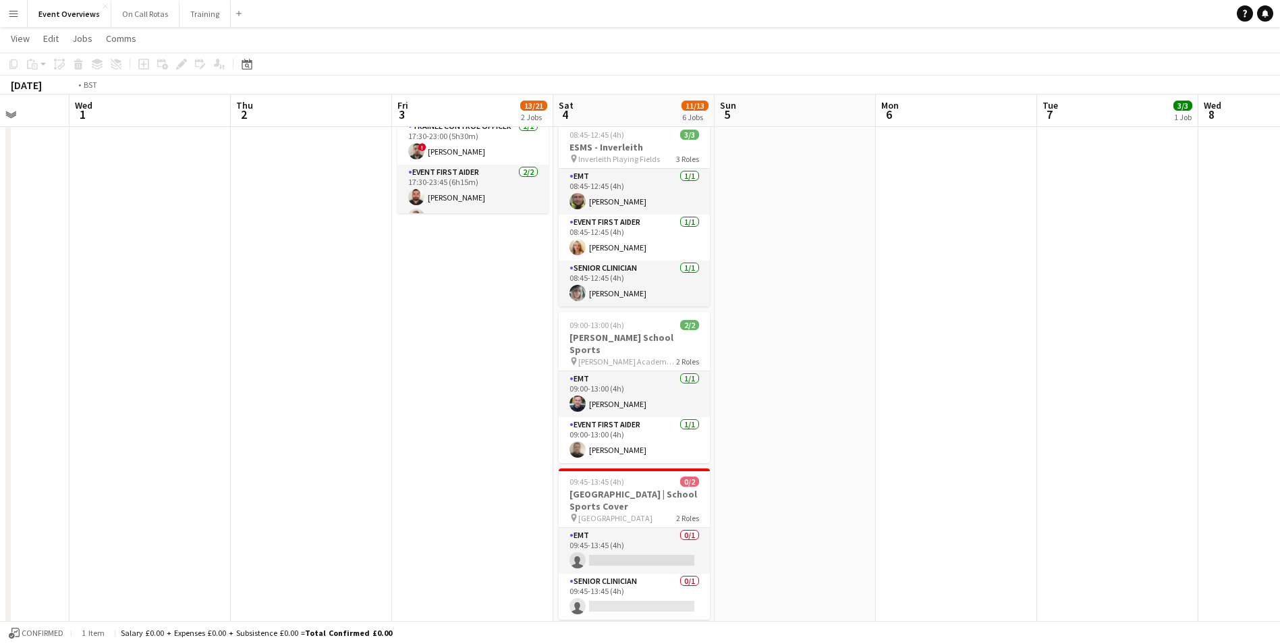
drag, startPoint x: 265, startPoint y: 357, endPoint x: 1010, endPoint y: 340, distance: 745.2
click at [1010, 340] on app-calendar-viewport "Sun 28 2/2 1 Job Mon 29 Tue 30 Wed 1 Thu 2 Fri 3 13/21 2 Jobs Sat 4 11/13 6 Job…" at bounding box center [640, 331] width 1280 height 1254
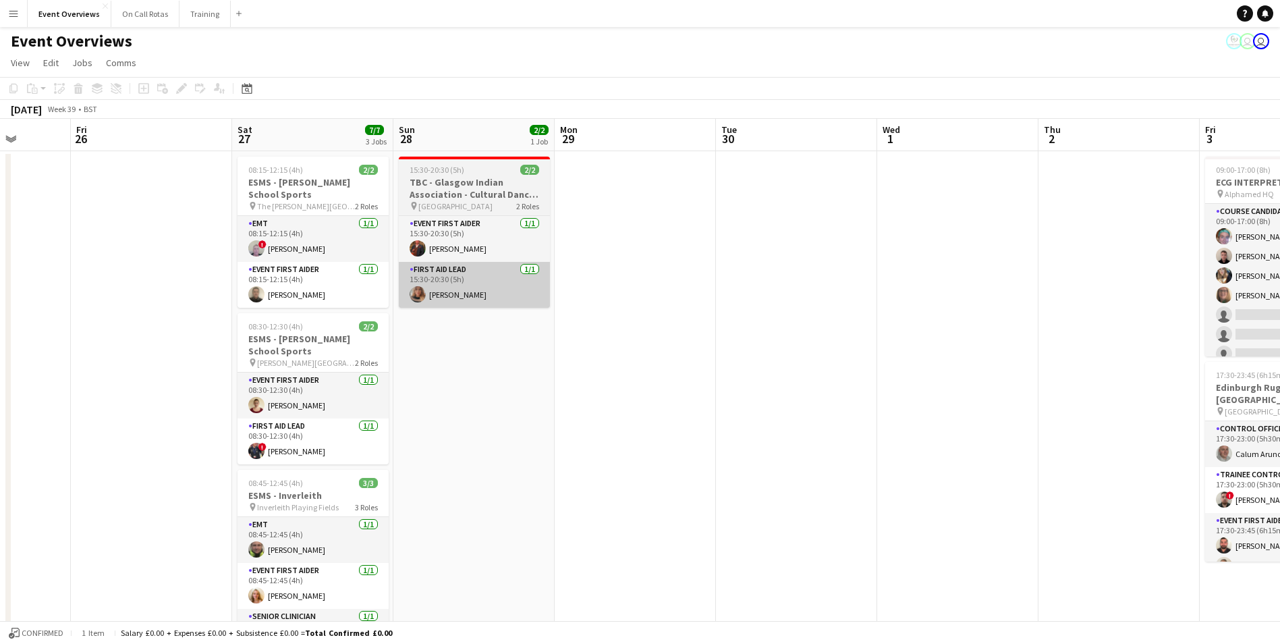
scroll to position [0, 0]
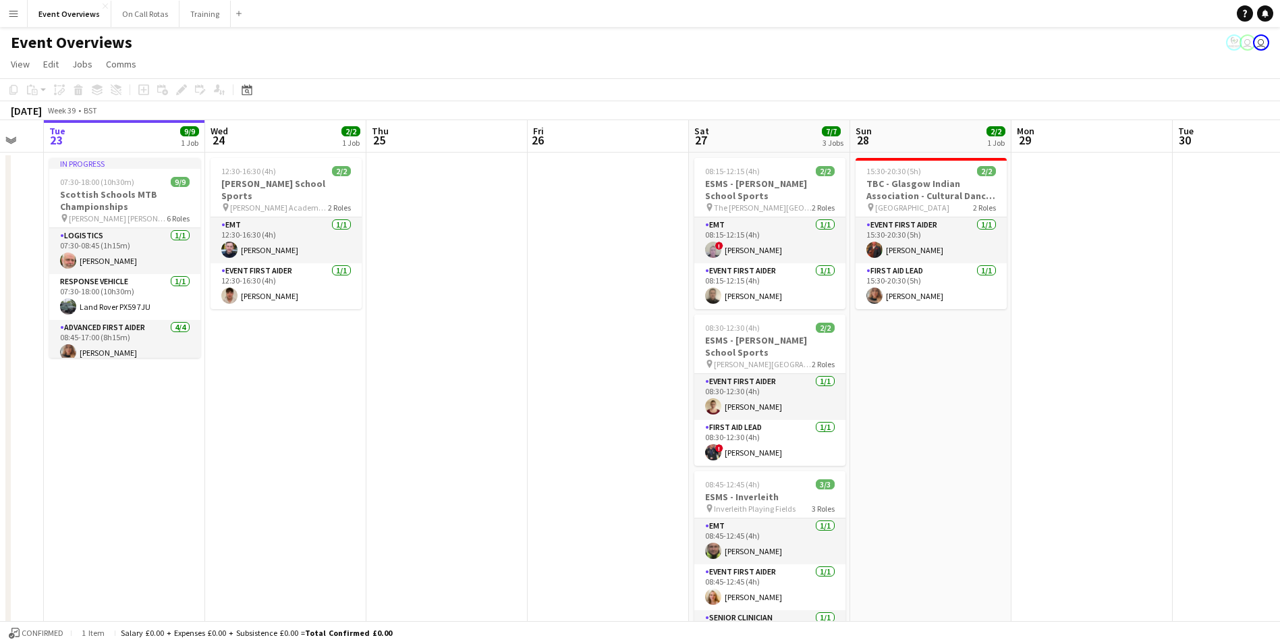
drag, startPoint x: 482, startPoint y: 387, endPoint x: 885, endPoint y: 337, distance: 406.0
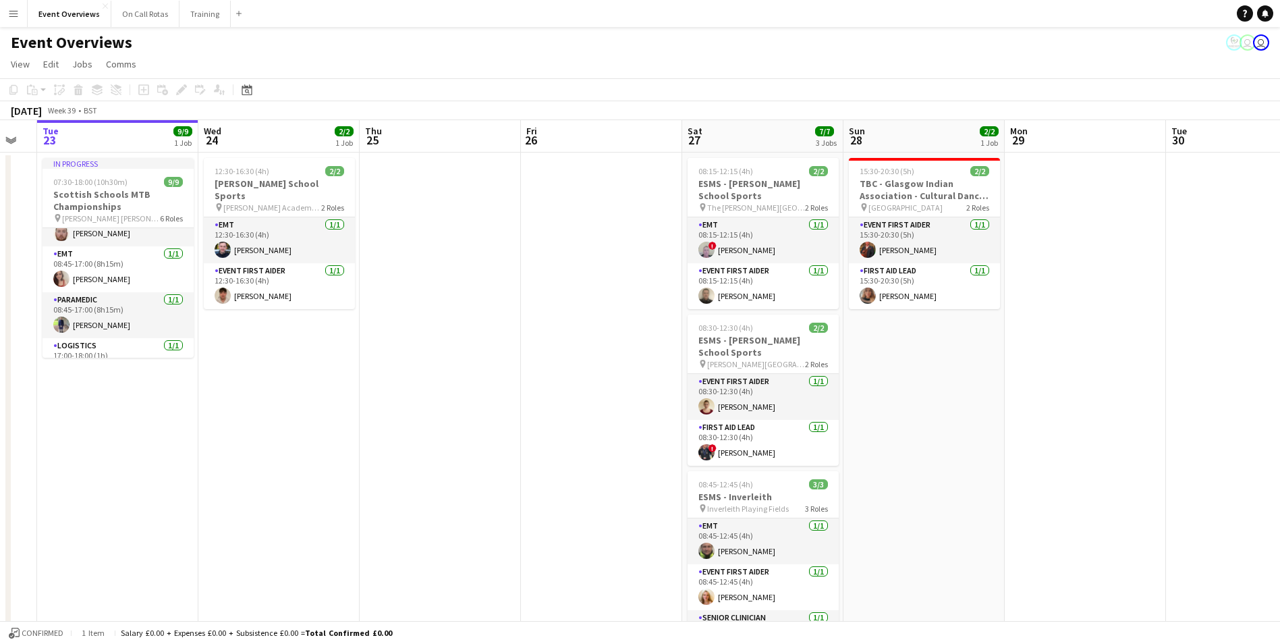
scroll to position [204, 0]
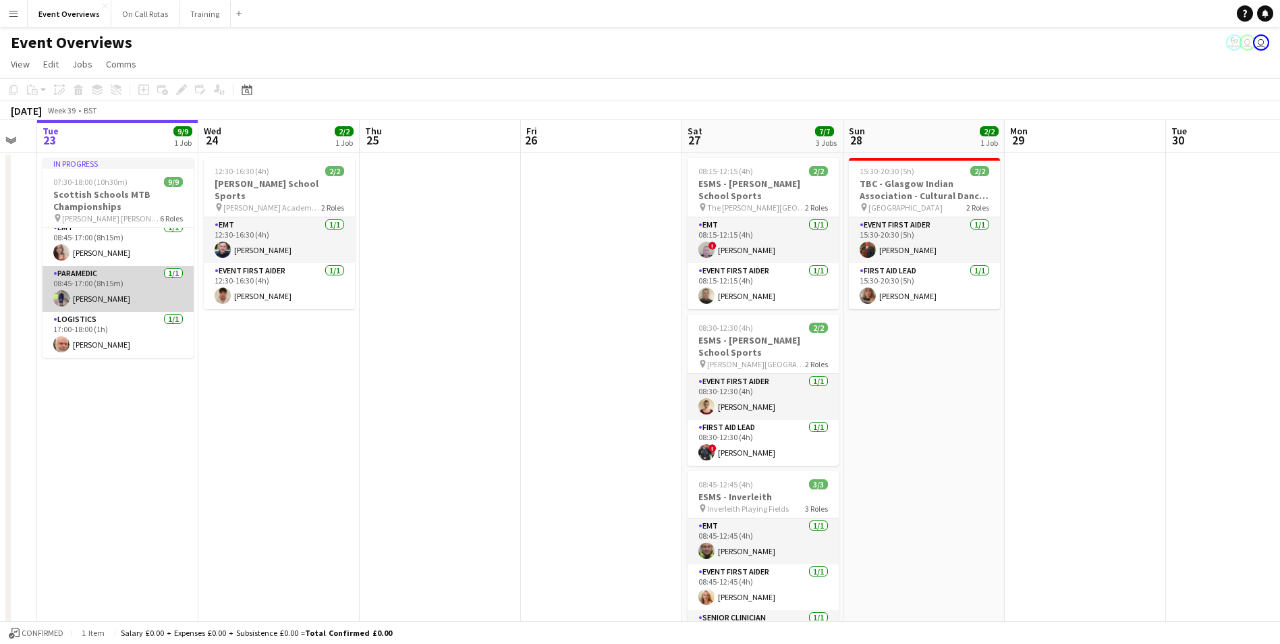
click at [65, 301] on app-user-avatar at bounding box center [61, 298] width 16 height 16
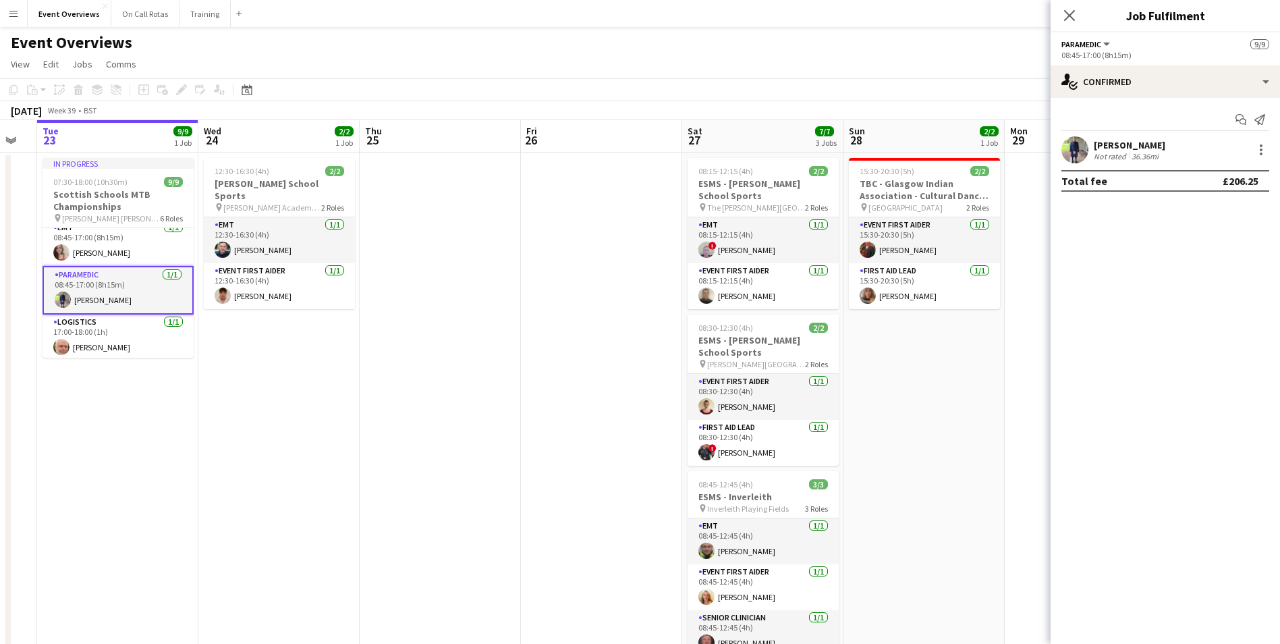
click at [1076, 145] on app-user-avatar at bounding box center [1075, 149] width 27 height 27
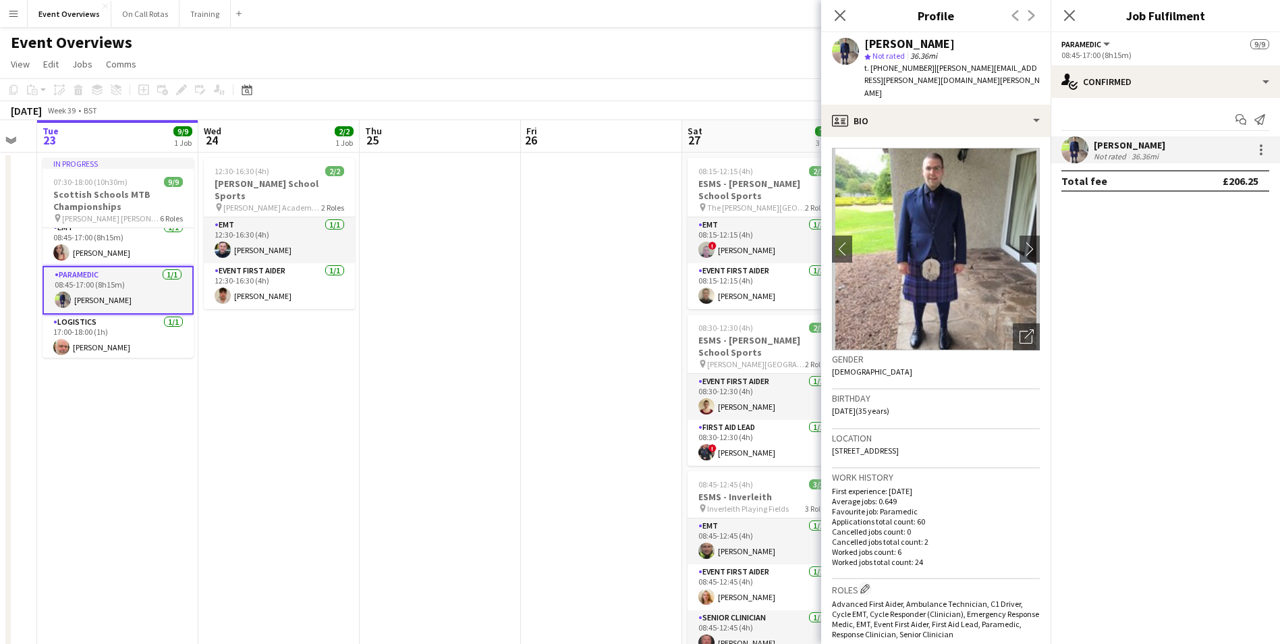
click at [1027, 209] on img at bounding box center [936, 249] width 208 height 202
click at [1023, 242] on app-icon "chevron-right" at bounding box center [1030, 249] width 21 height 14
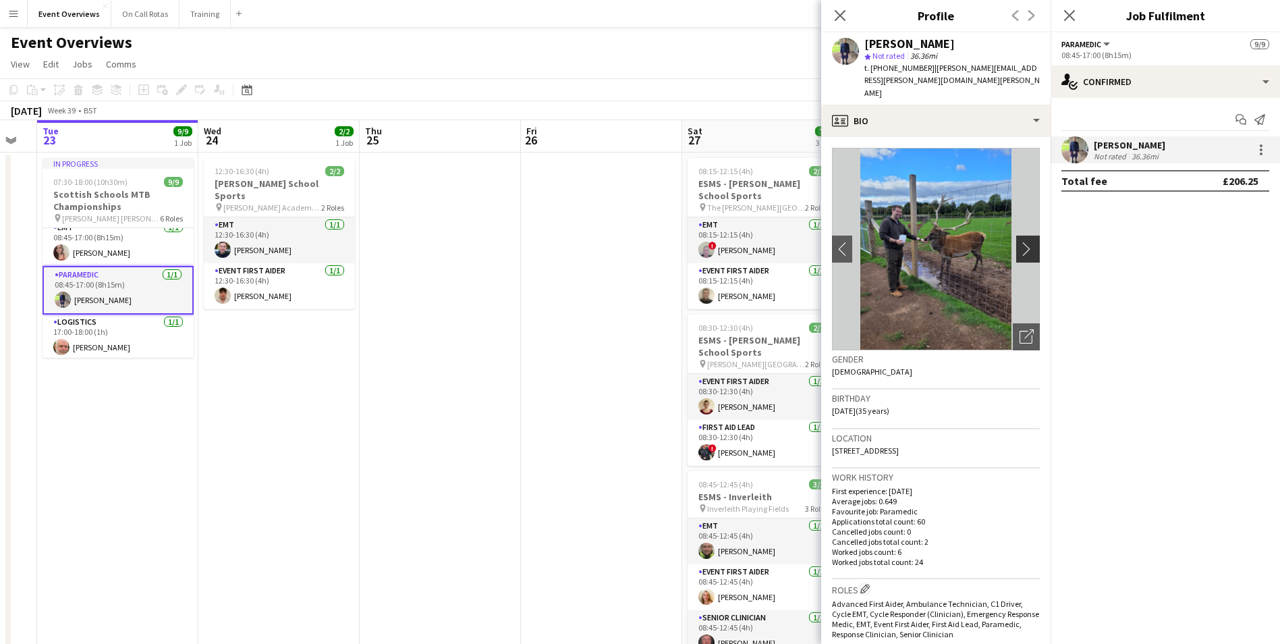
click at [1020, 242] on app-icon "chevron-right" at bounding box center [1030, 249] width 21 height 14
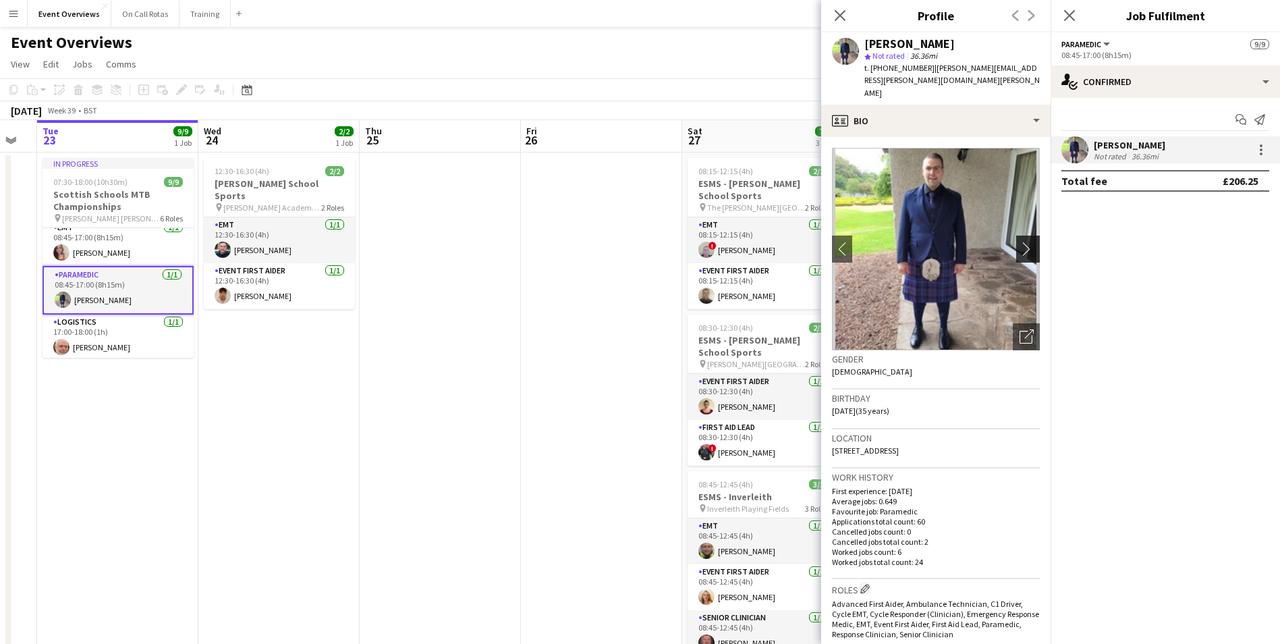
click at [1020, 242] on app-icon "chevron-right" at bounding box center [1030, 249] width 21 height 14
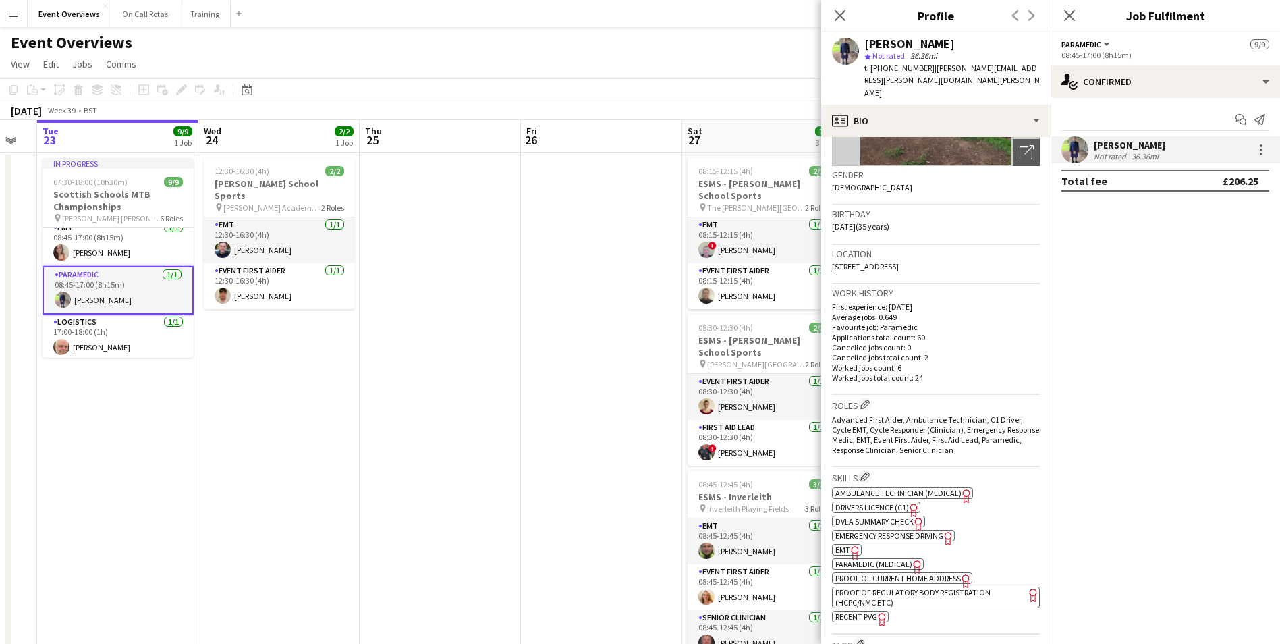
scroll to position [405, 0]
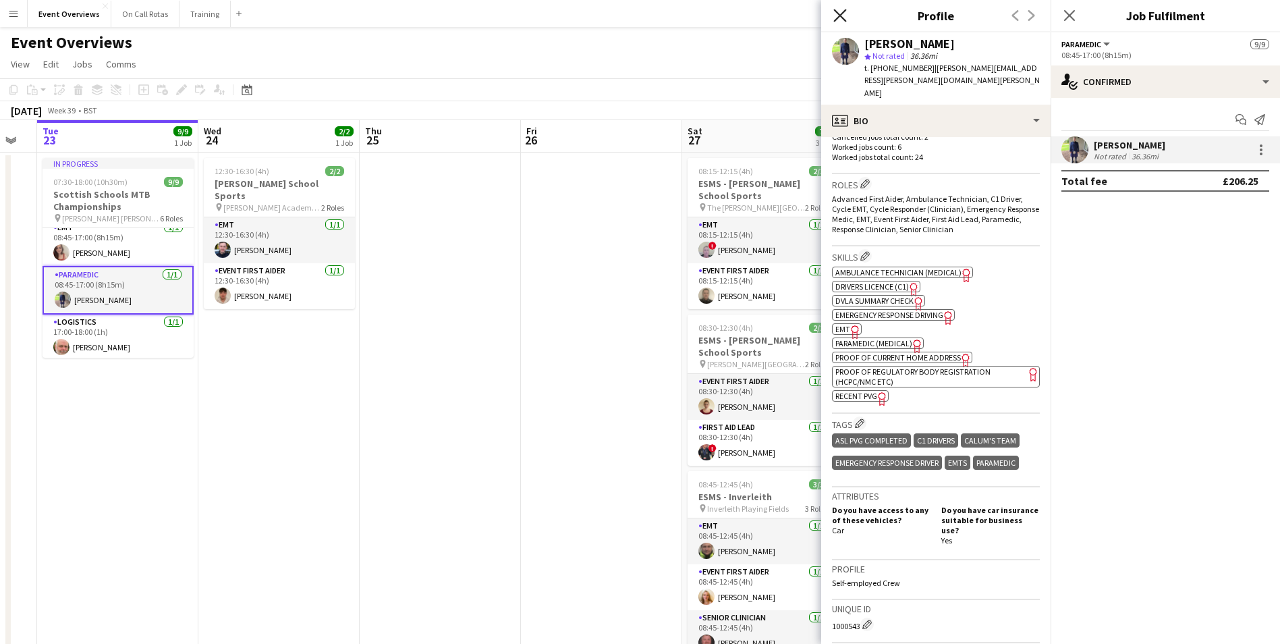
click at [836, 18] on icon "Close pop-in" at bounding box center [839, 15] width 13 height 13
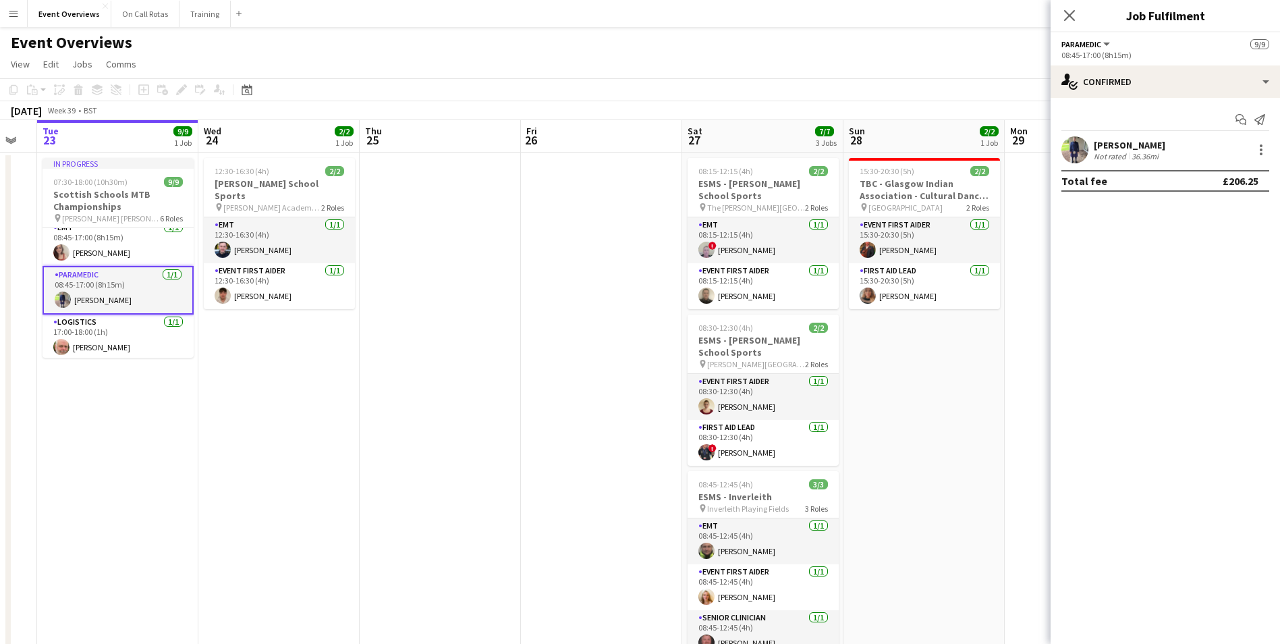
click at [1062, 28] on div "Close pop-in" at bounding box center [1070, 15] width 38 height 31
click at [1069, 17] on icon at bounding box center [1069, 15] width 13 height 13
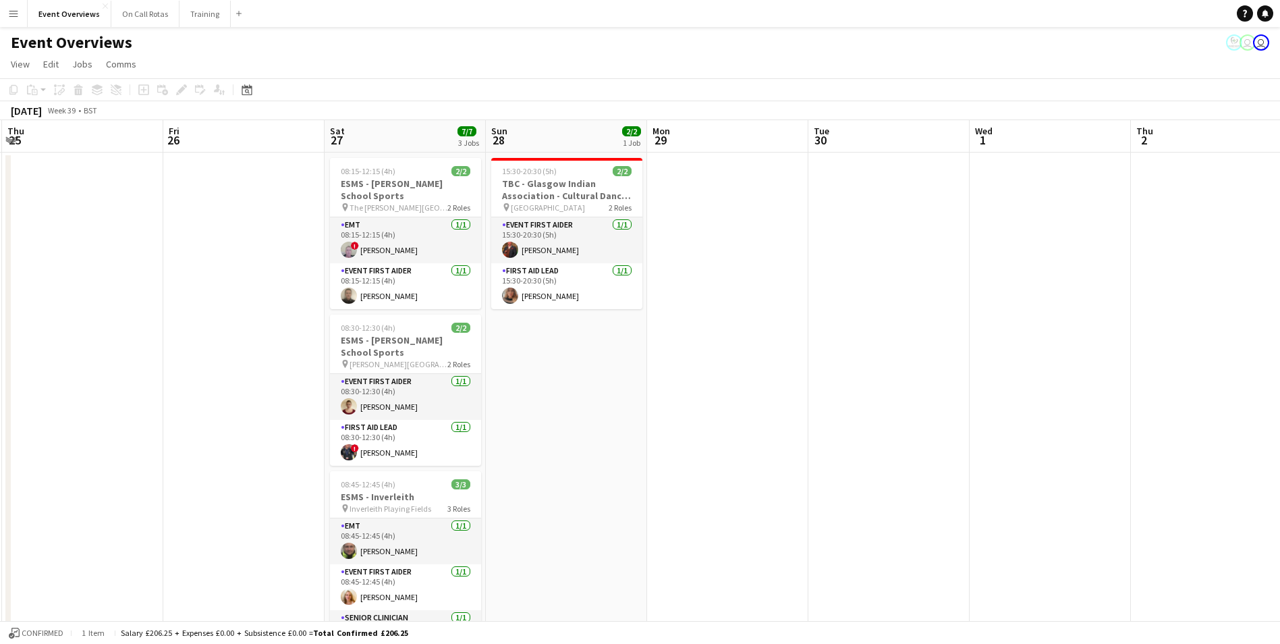
scroll to position [0, 417]
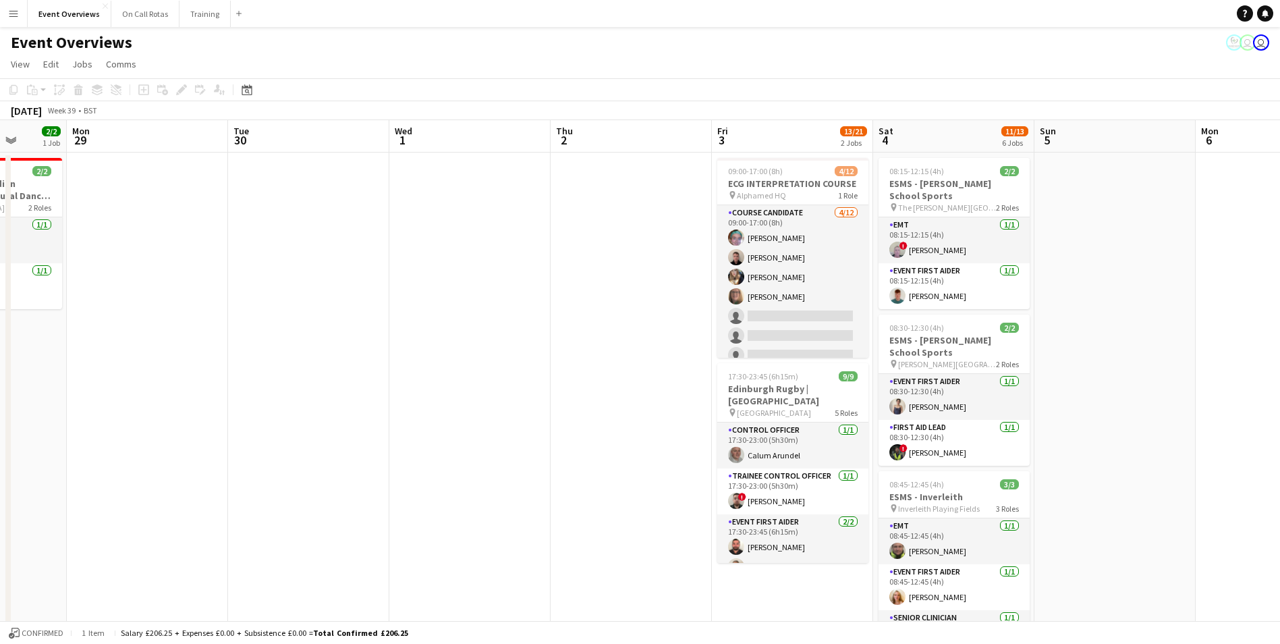
drag, startPoint x: 1172, startPoint y: 256, endPoint x: 234, endPoint y: 173, distance: 941.7
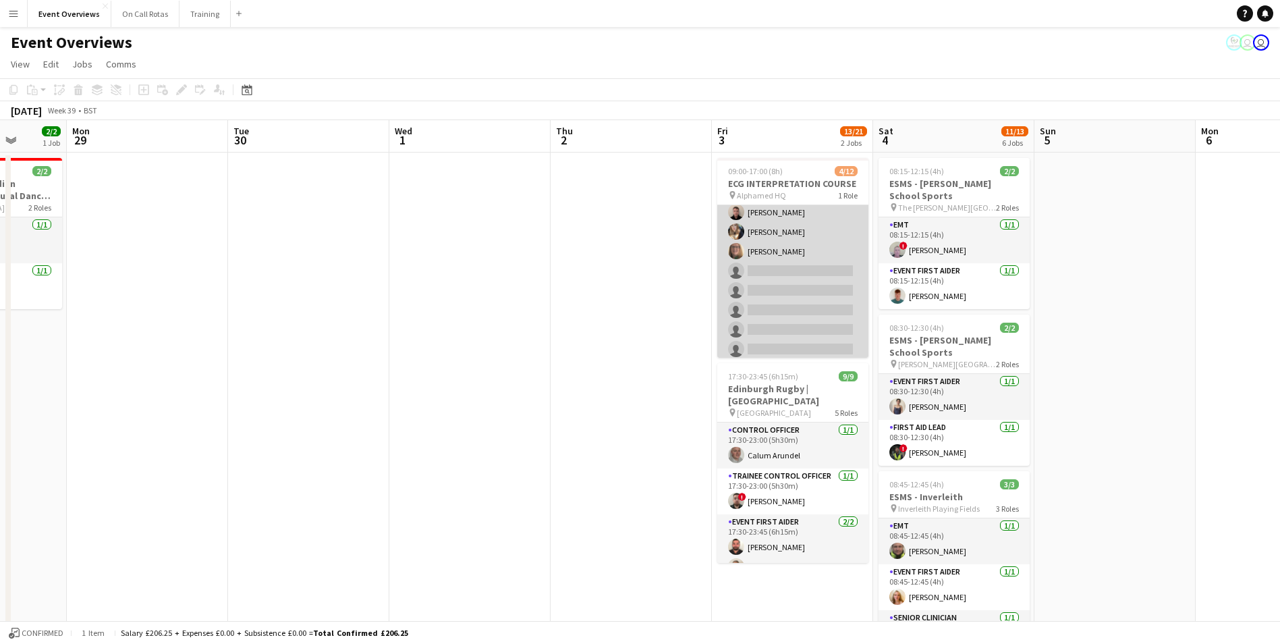
scroll to position [0, 0]
click at [735, 256] on app-user-avatar at bounding box center [736, 257] width 16 height 16
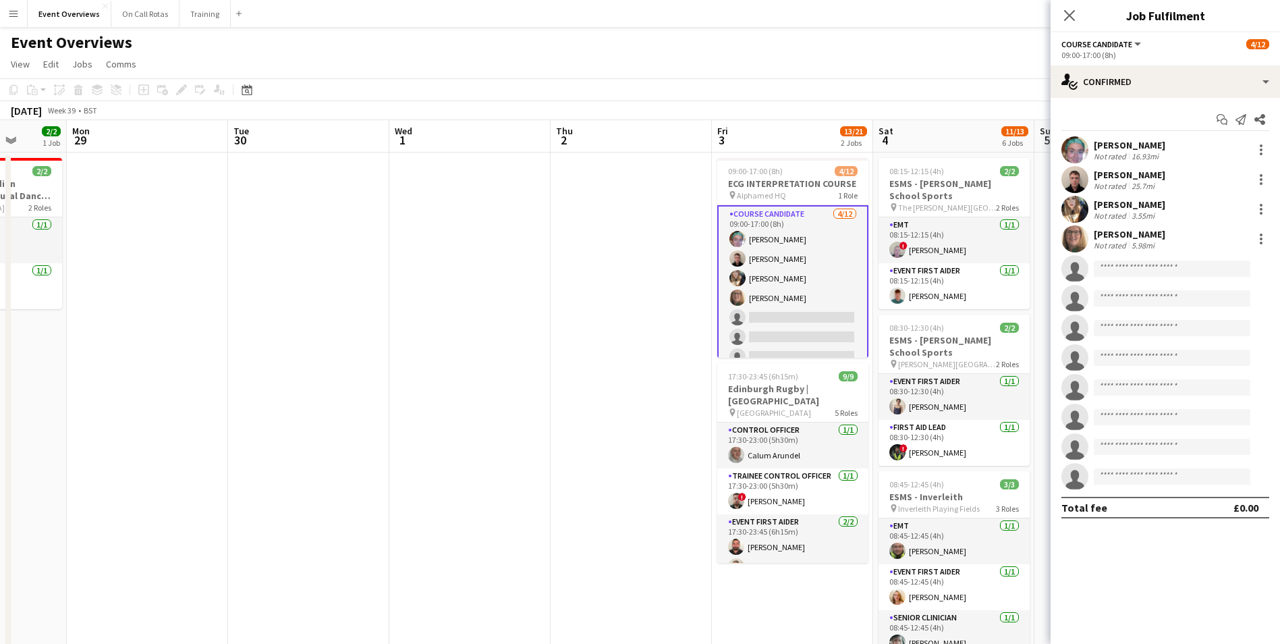
click at [1070, 180] on app-user-avatar at bounding box center [1075, 179] width 27 height 27
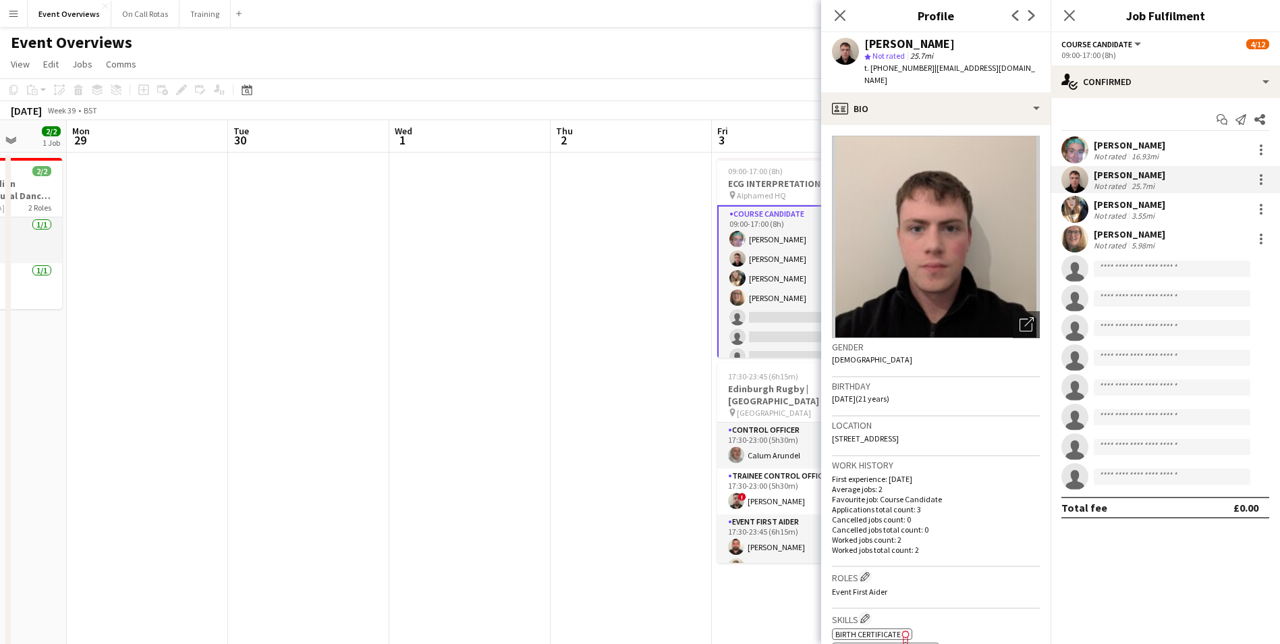
click at [736, 279] on app-user-avatar at bounding box center [738, 278] width 16 height 16
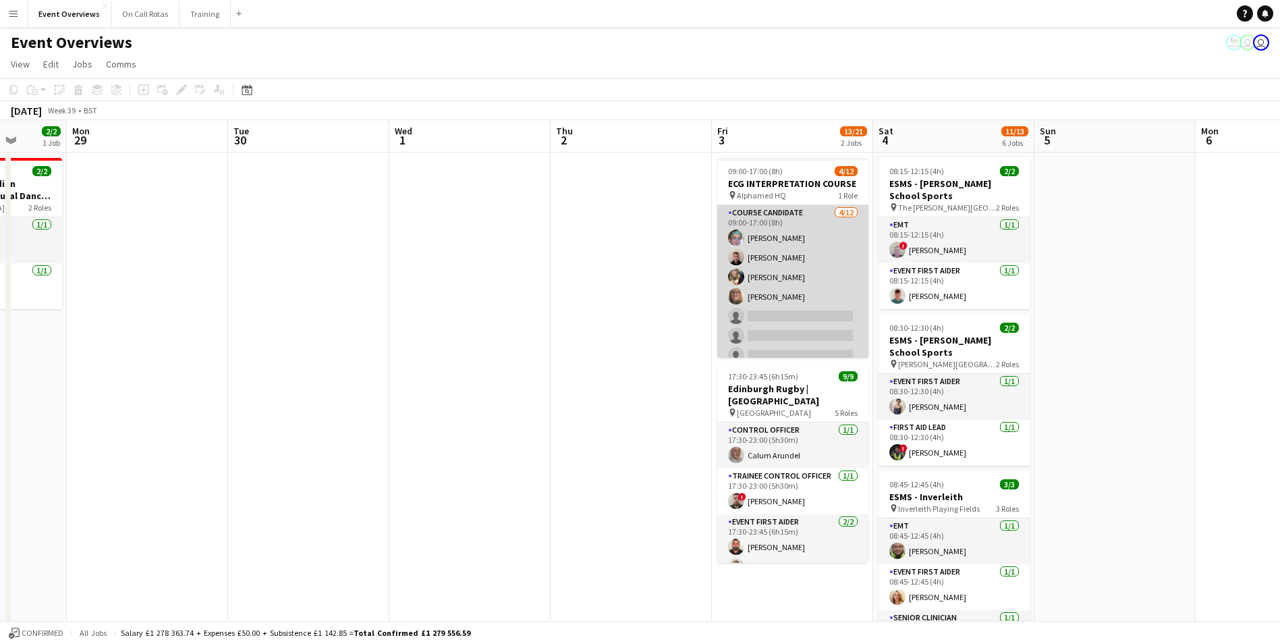
click at [736, 279] on app-user-avatar at bounding box center [736, 277] width 16 height 16
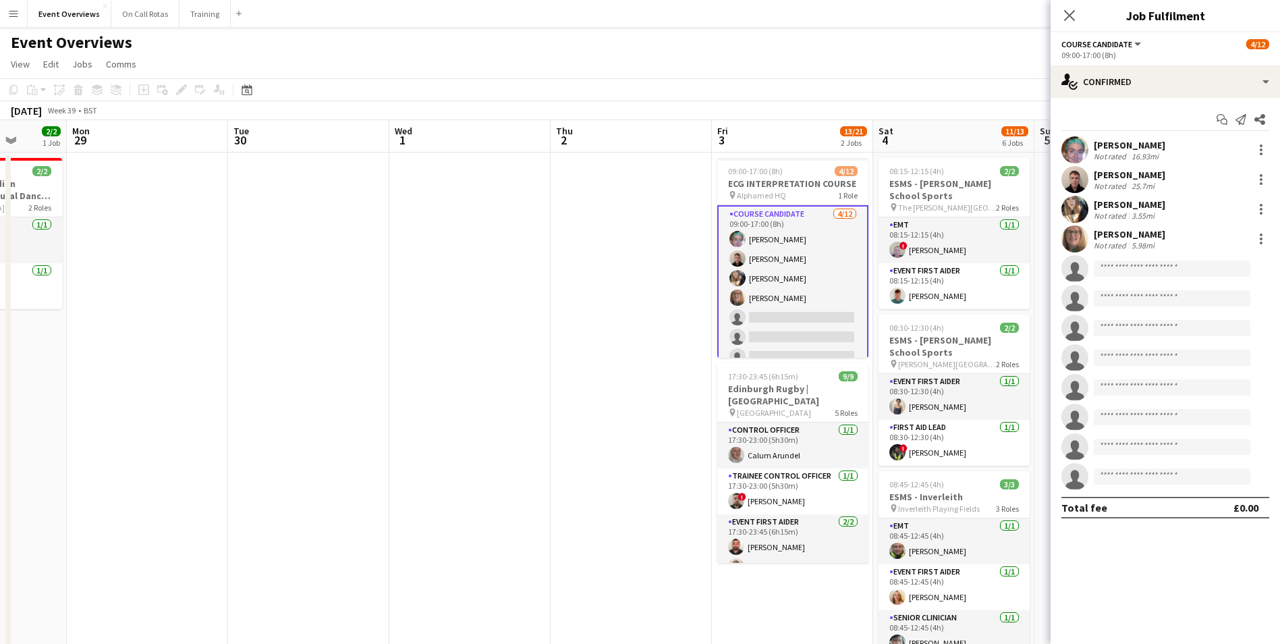
click at [1072, 211] on app-user-avatar at bounding box center [1075, 209] width 27 height 27
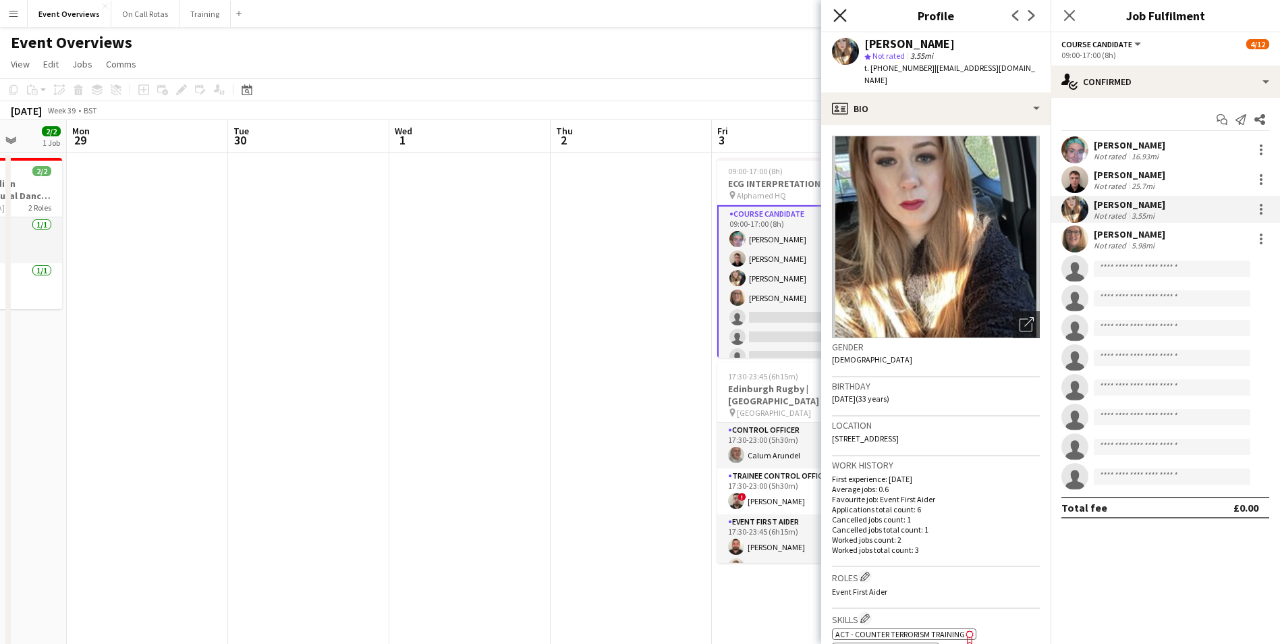
click at [842, 16] on icon at bounding box center [839, 15] width 13 height 13
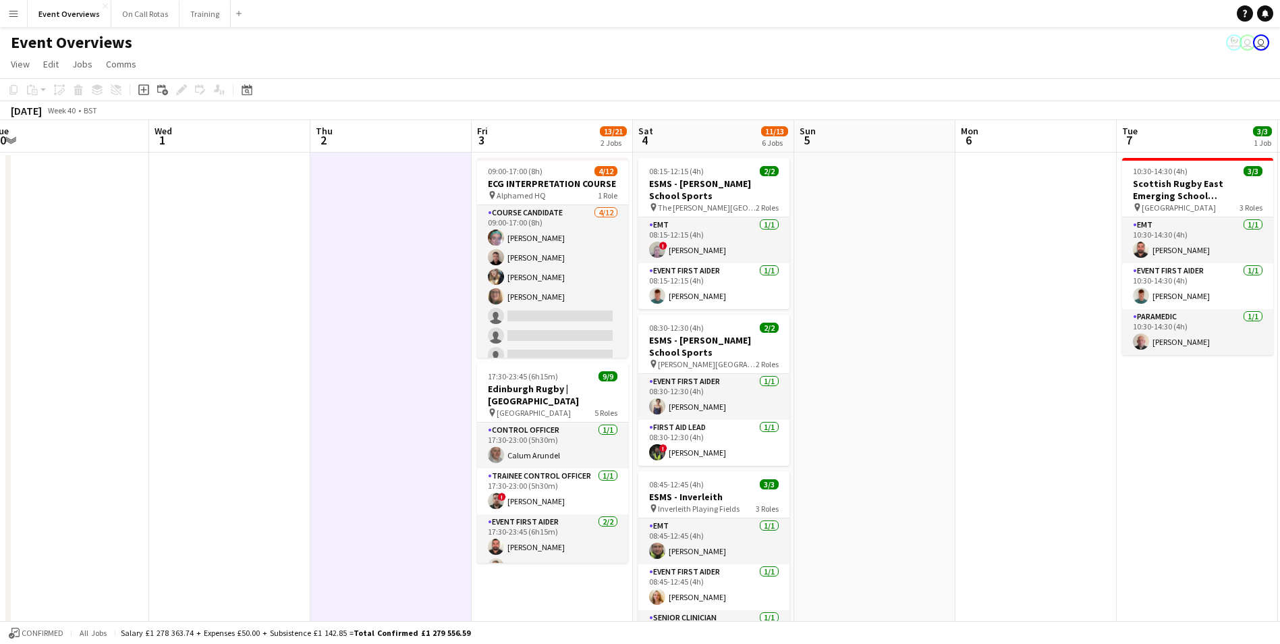
scroll to position [0, 524]
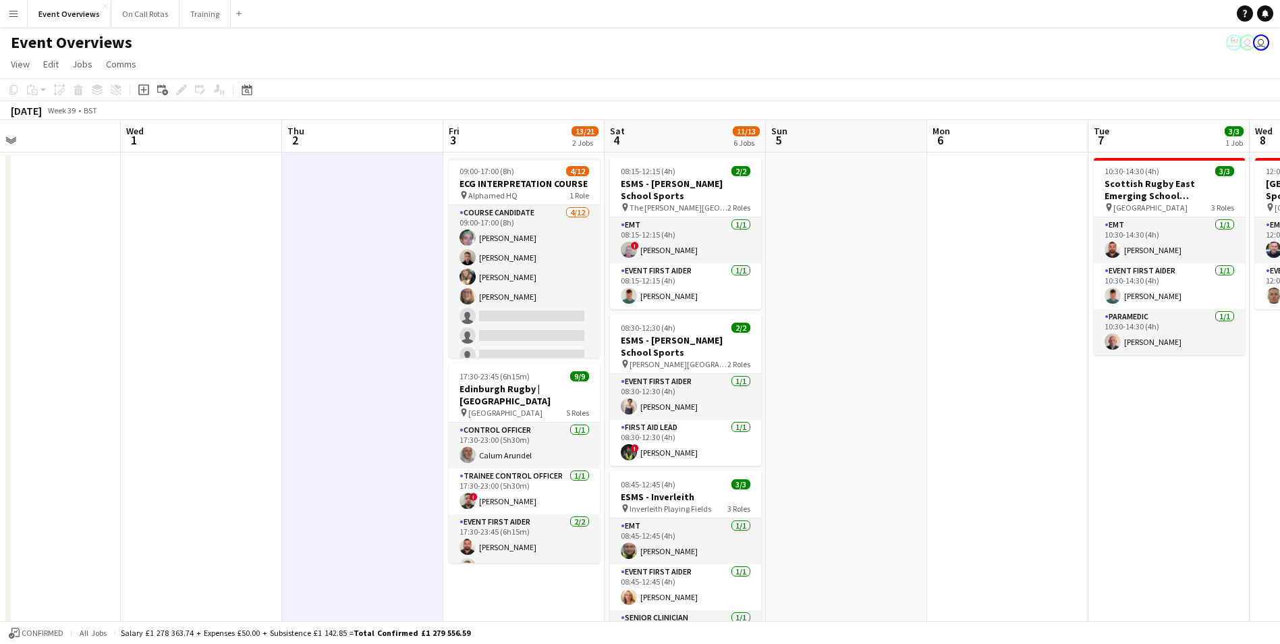
drag, startPoint x: 1179, startPoint y: 257, endPoint x: 910, endPoint y: 223, distance: 270.8
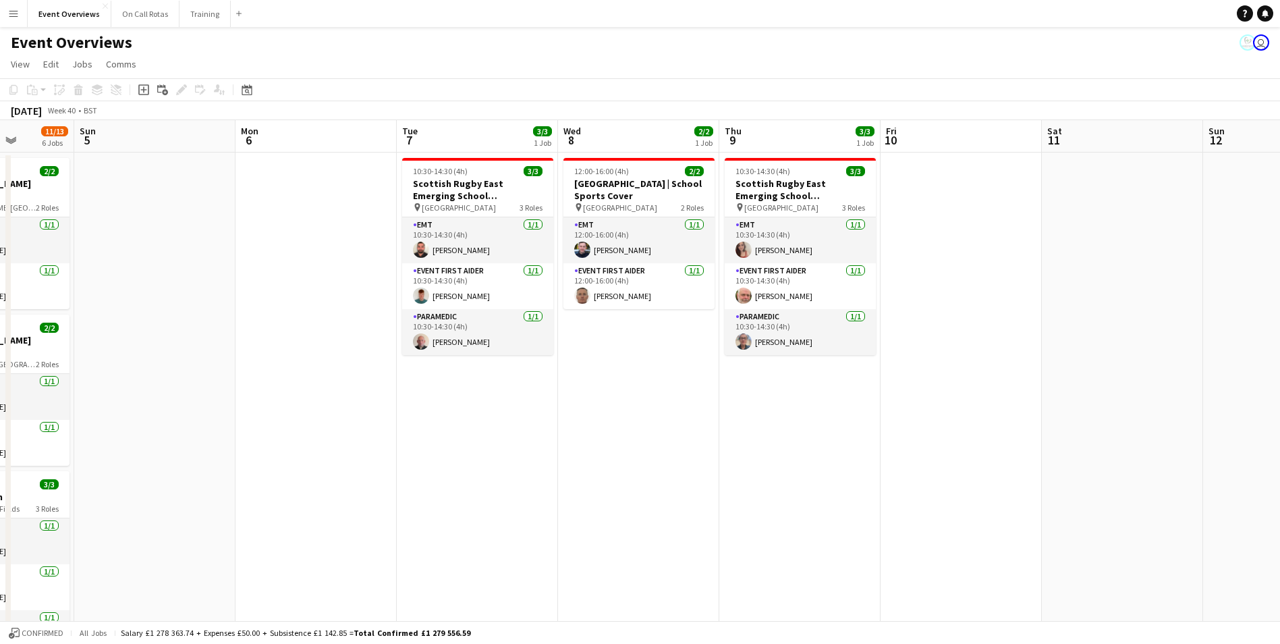
drag, startPoint x: 1011, startPoint y: 350, endPoint x: 730, endPoint y: 367, distance: 281.9
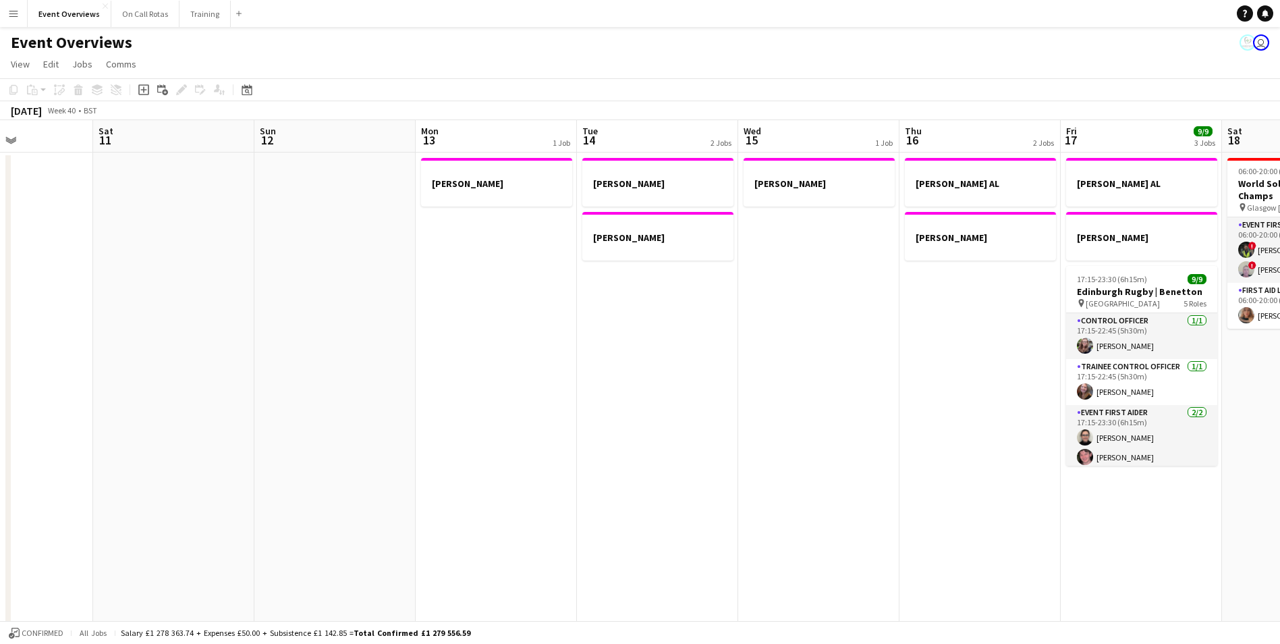
drag, startPoint x: 1060, startPoint y: 365, endPoint x: 84, endPoint y: 370, distance: 975.9
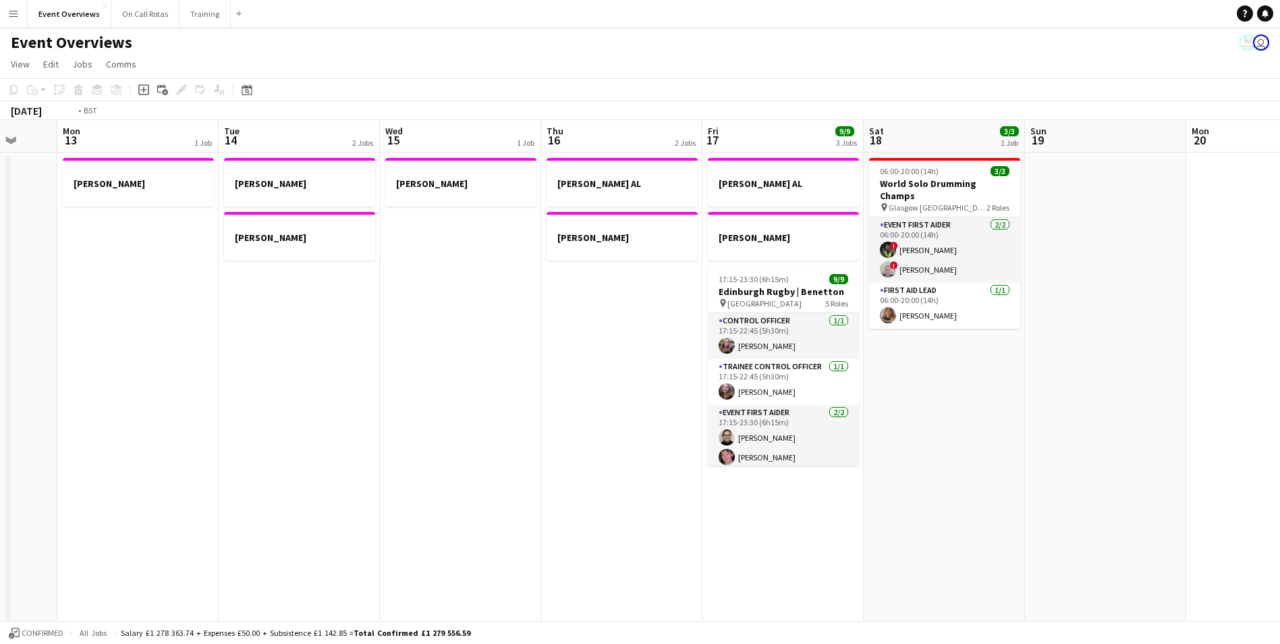
scroll to position [0, 399]
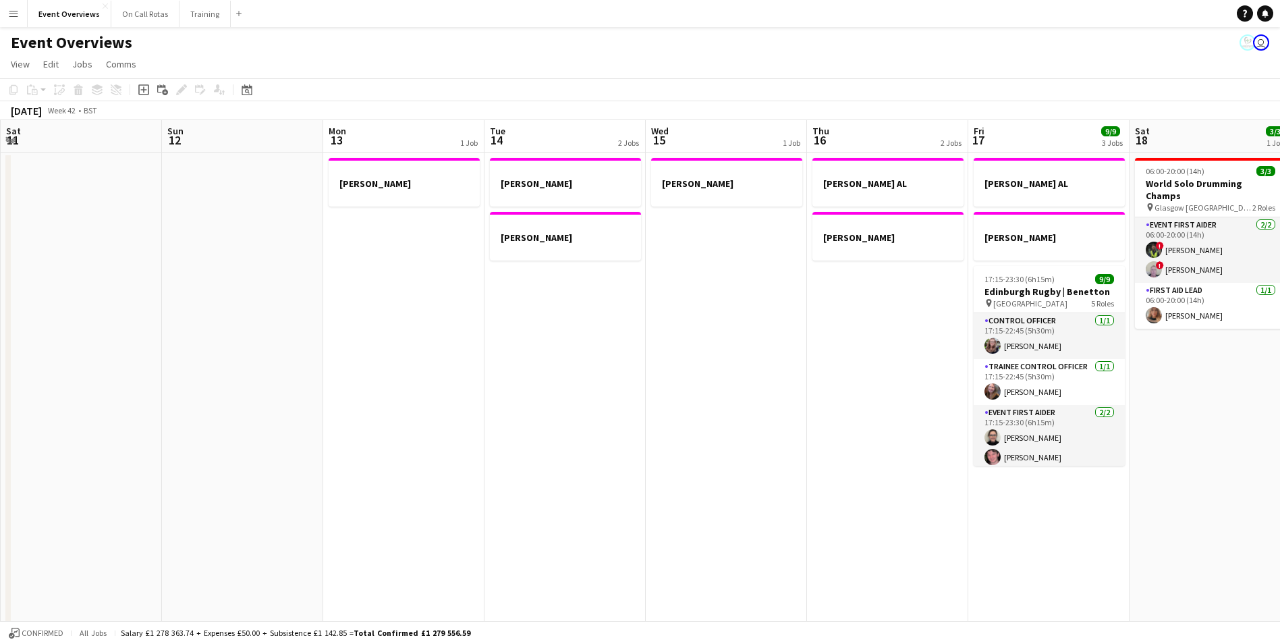
drag, startPoint x: 758, startPoint y: 380, endPoint x: 667, endPoint y: 325, distance: 106.2
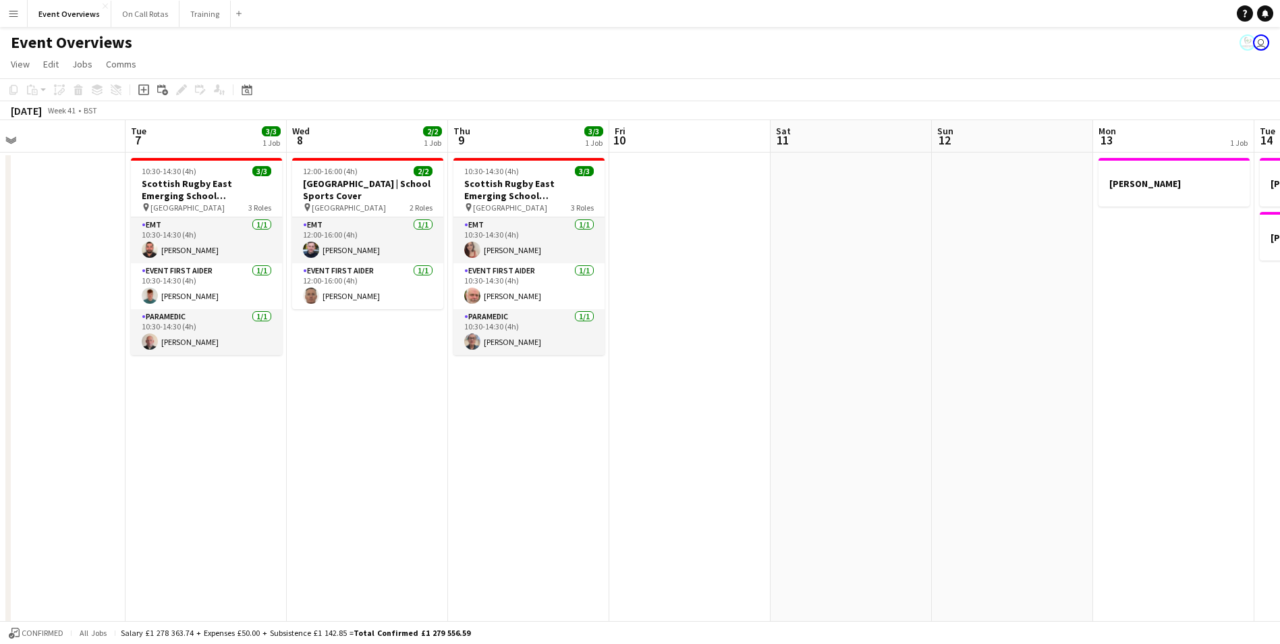
drag, startPoint x: 435, startPoint y: 350, endPoint x: 1329, endPoint y: 442, distance: 899.0
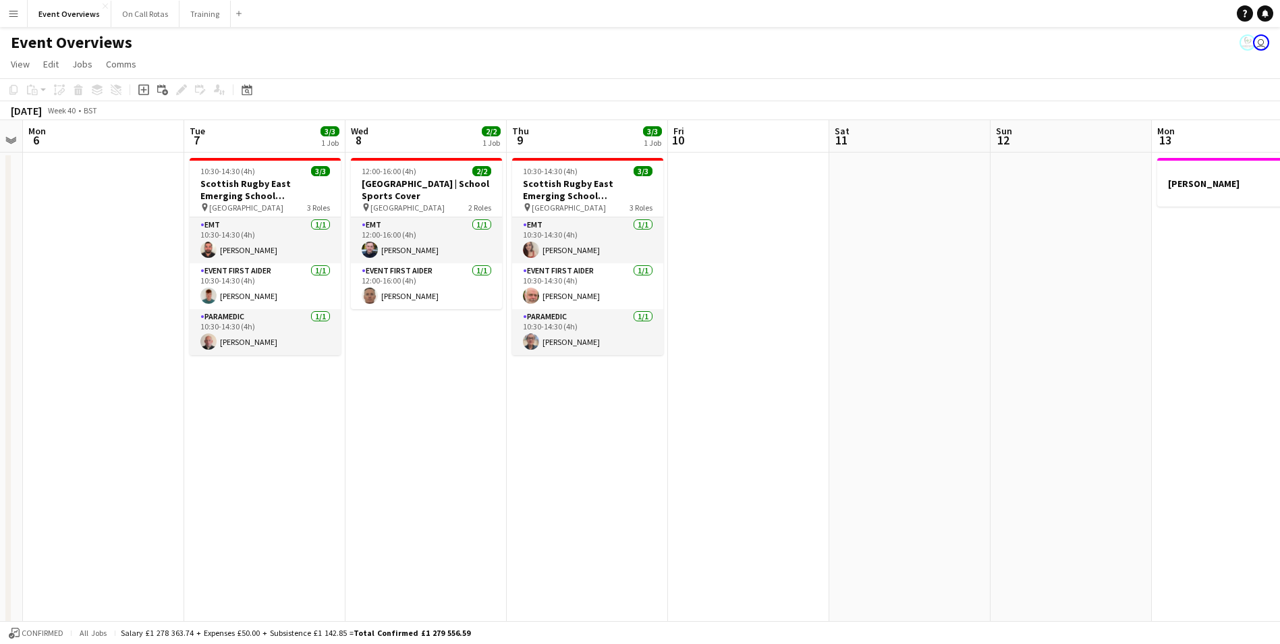
drag, startPoint x: 195, startPoint y: 431, endPoint x: 731, endPoint y: 364, distance: 540.0
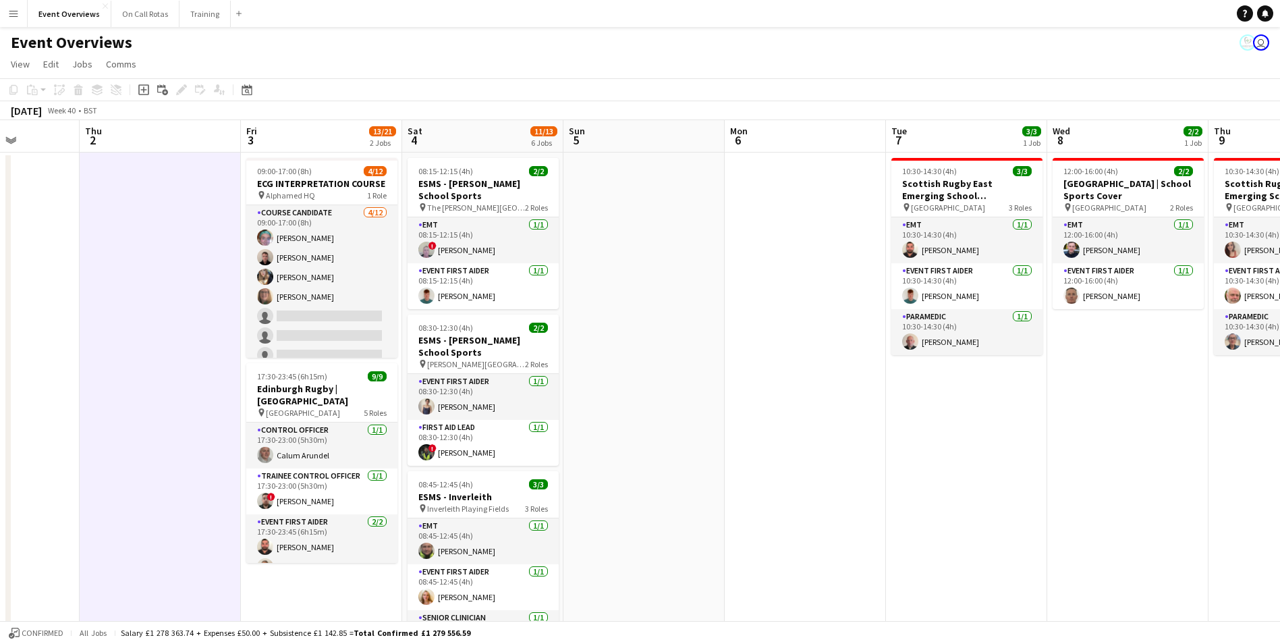
scroll to position [0, 357]
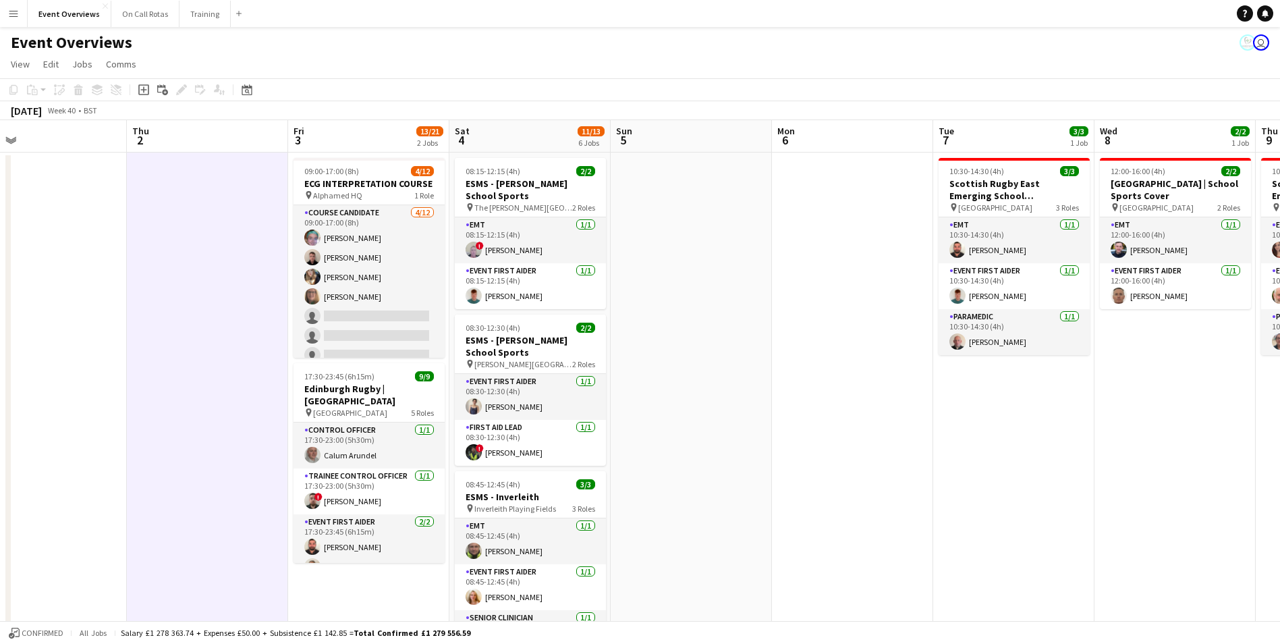
drag, startPoint x: 357, startPoint y: 327, endPoint x: 622, endPoint y: 340, distance: 265.5
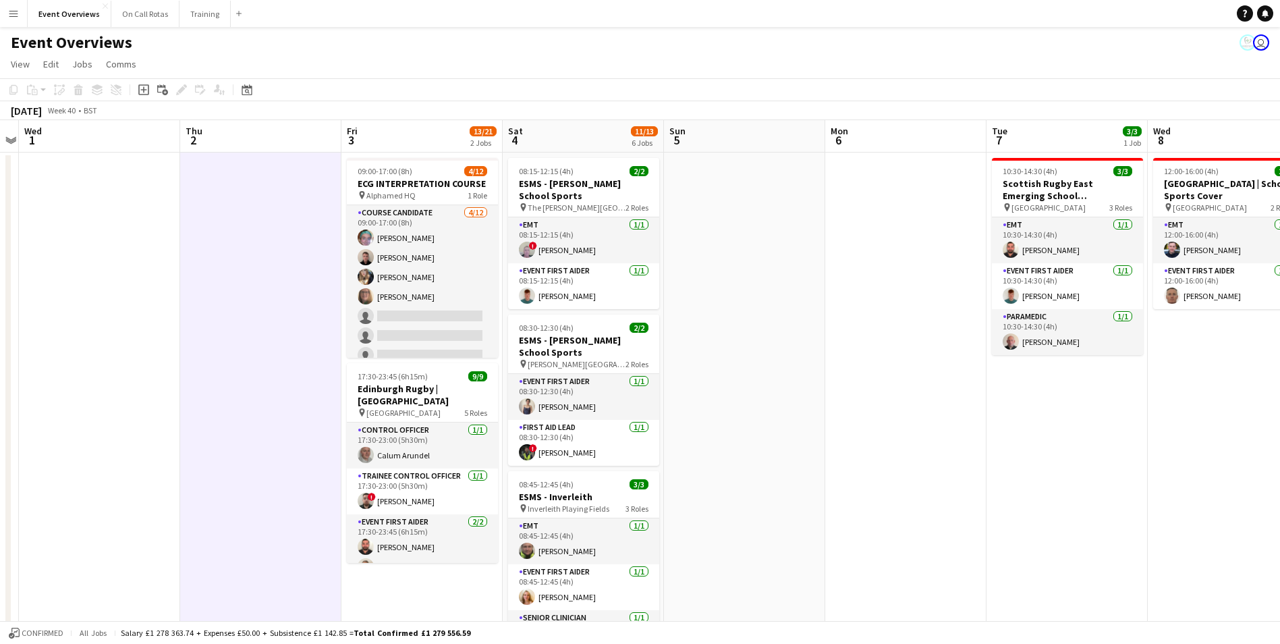
scroll to position [0, 294]
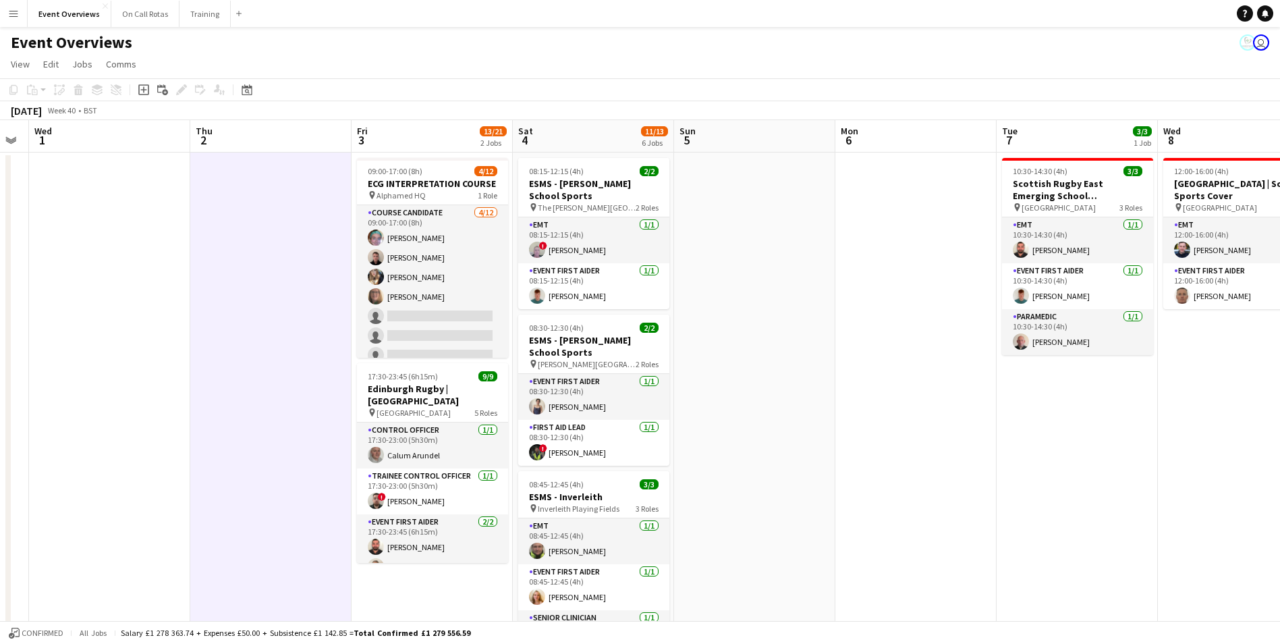
drag, startPoint x: 803, startPoint y: 364, endPoint x: 867, endPoint y: 369, distance: 63.6
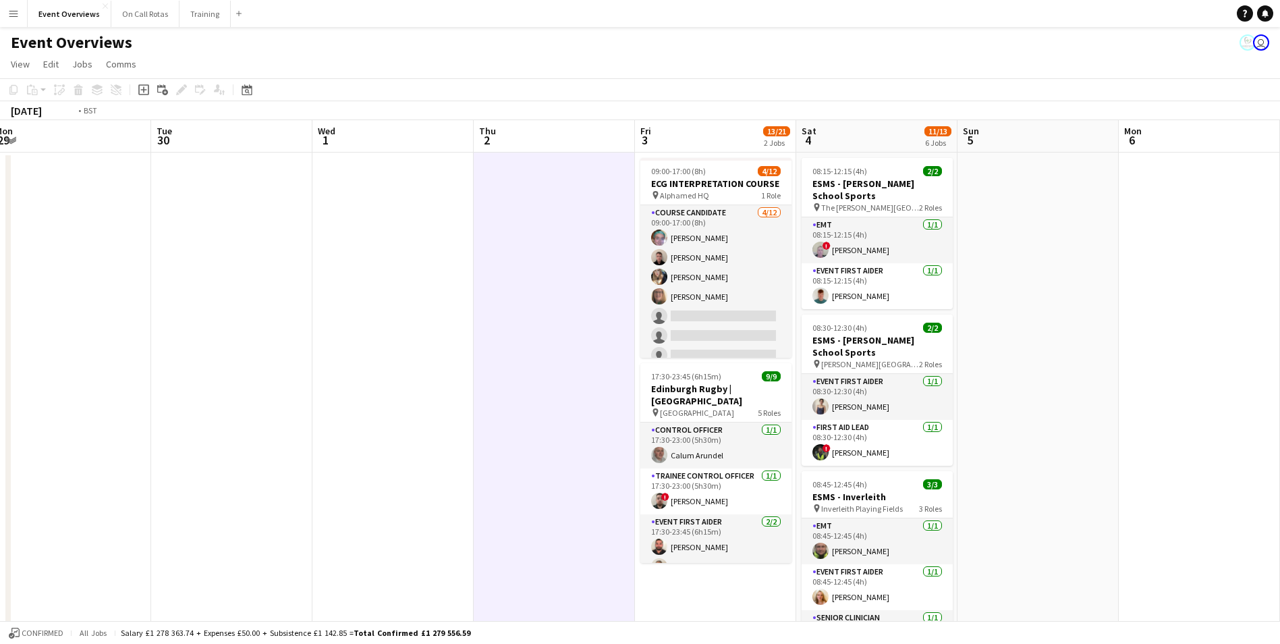
drag, startPoint x: 244, startPoint y: 285, endPoint x: 620, endPoint y: 289, distance: 375.2
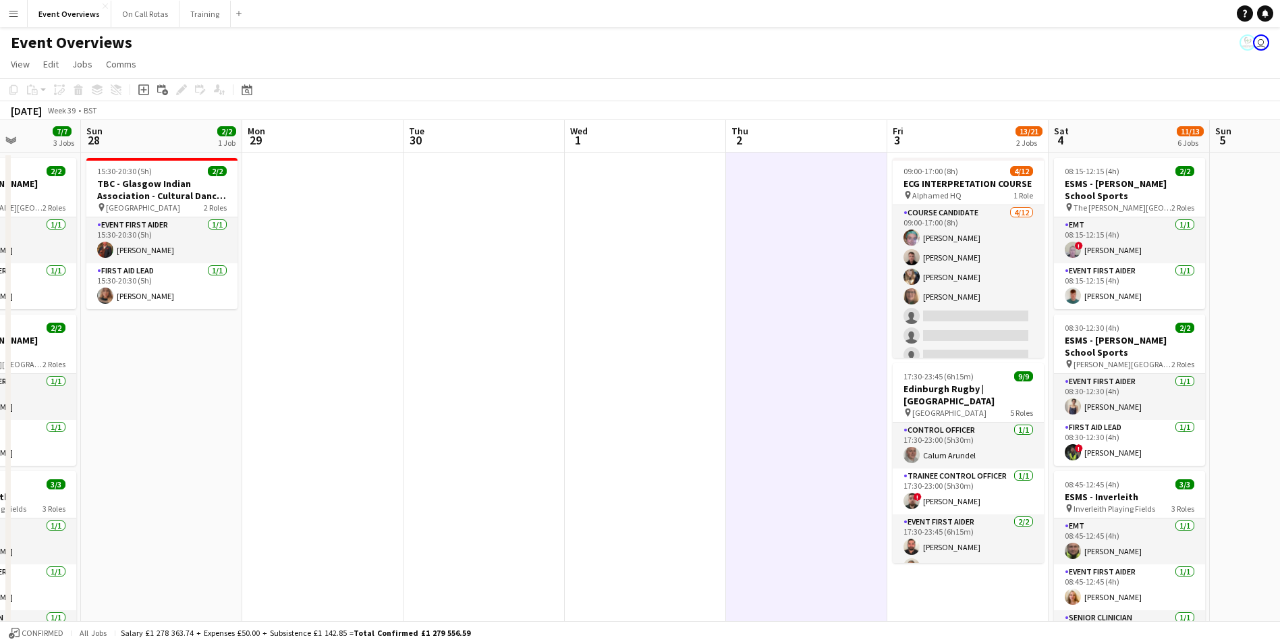
drag, startPoint x: 344, startPoint y: 250, endPoint x: 615, endPoint y: 240, distance: 270.8
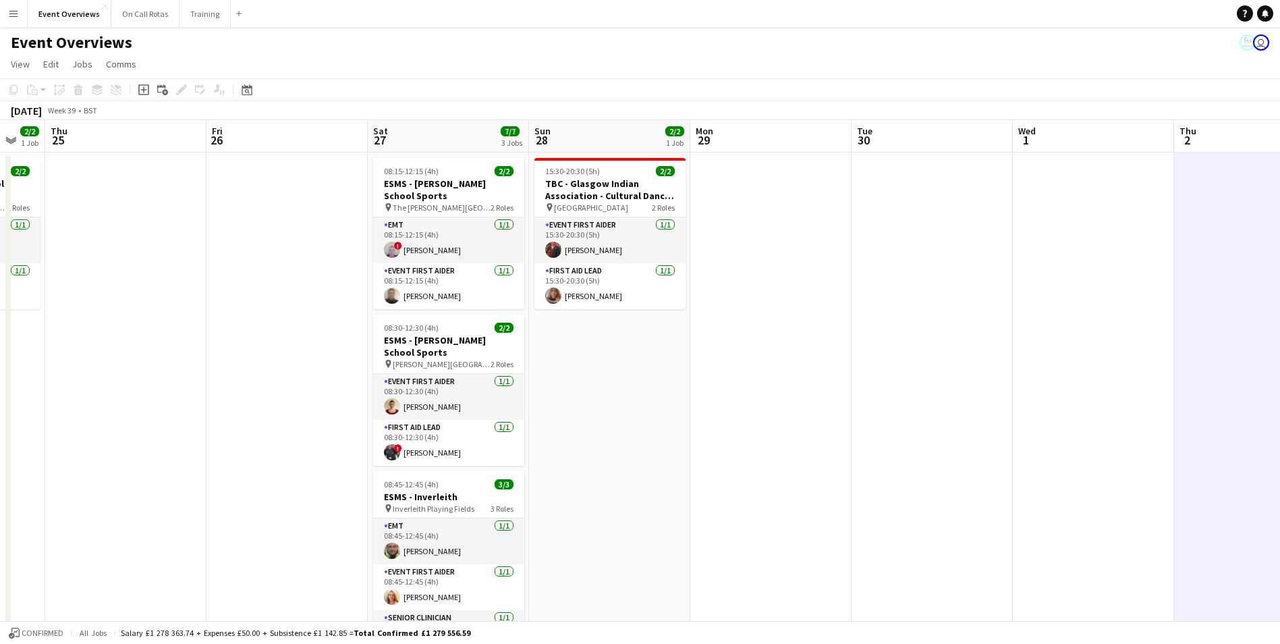
drag, startPoint x: 368, startPoint y: 260, endPoint x: 474, endPoint y: 257, distance: 106.0
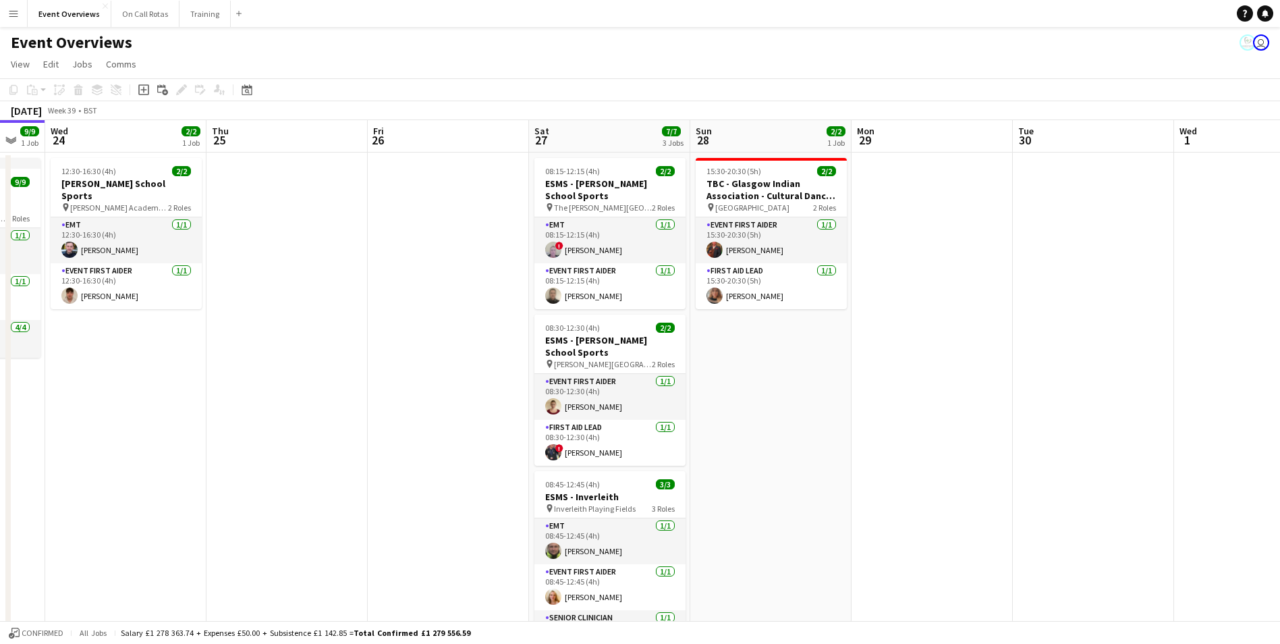
scroll to position [0, 341]
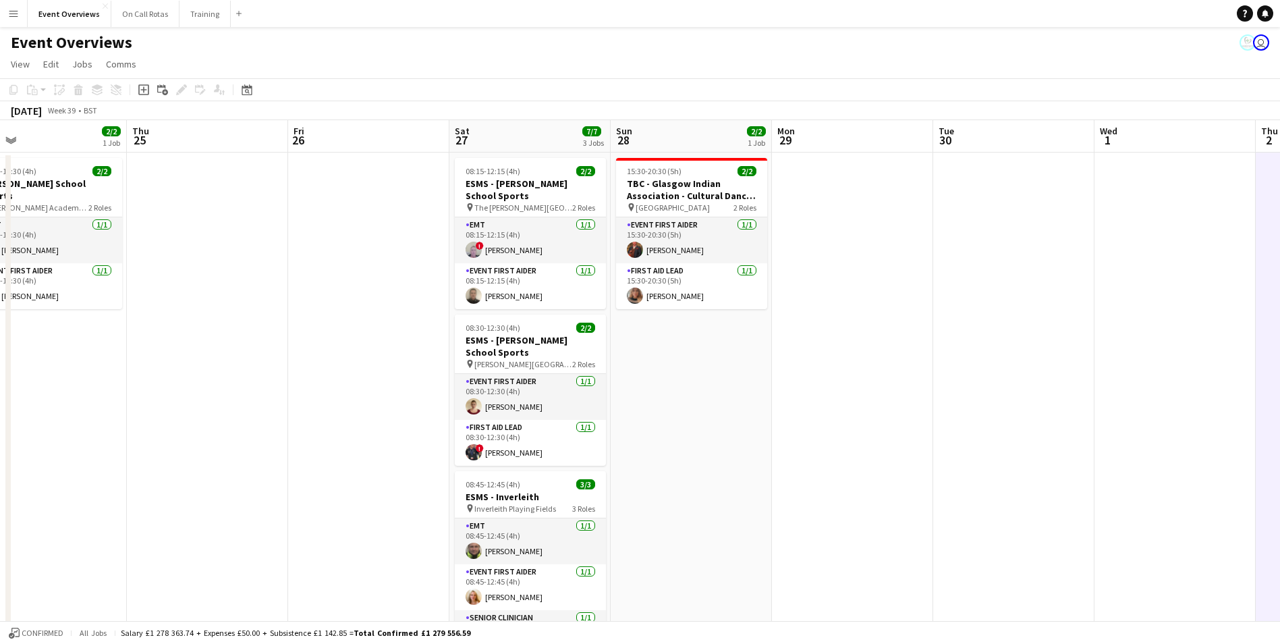
drag, startPoint x: 209, startPoint y: 236, endPoint x: 359, endPoint y: 259, distance: 151.7
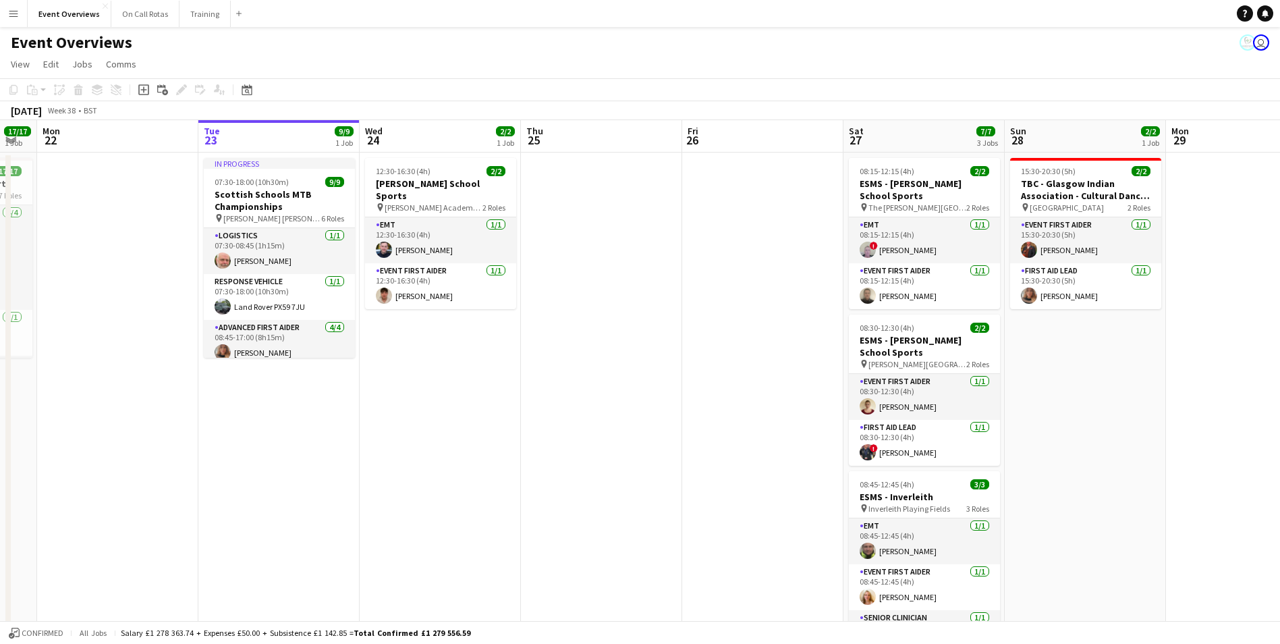
scroll to position [0, 285]
drag, startPoint x: 377, startPoint y: 308, endPoint x: 595, endPoint y: 319, distance: 217.6
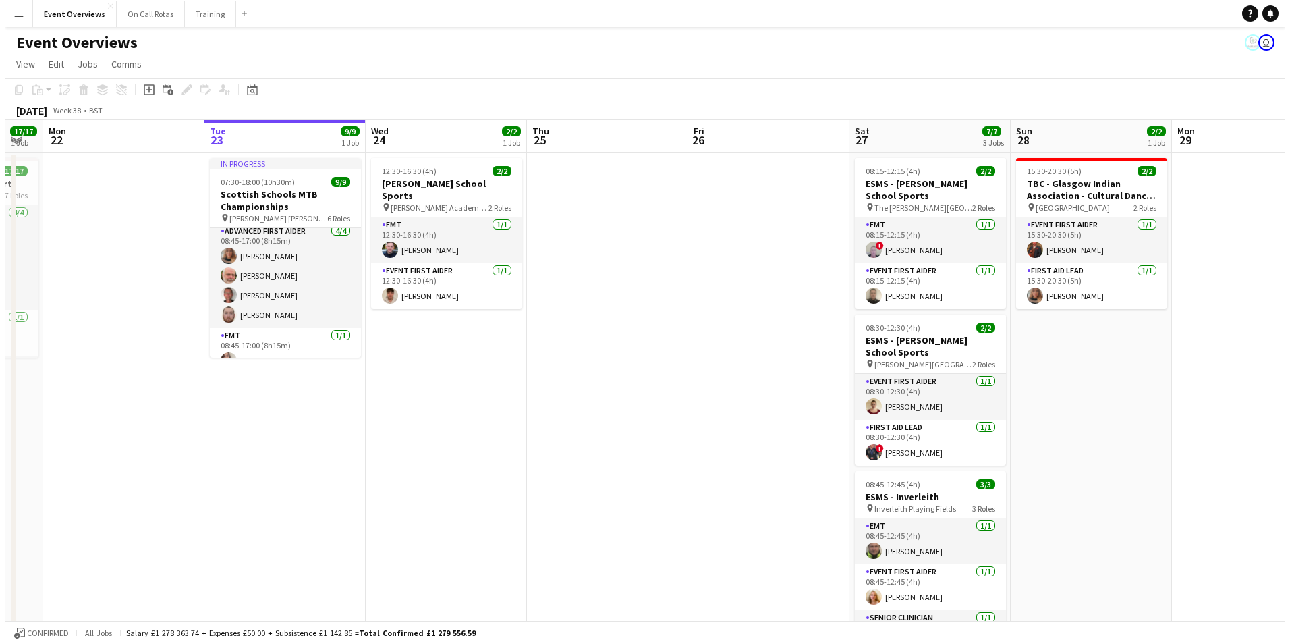
scroll to position [0, 0]
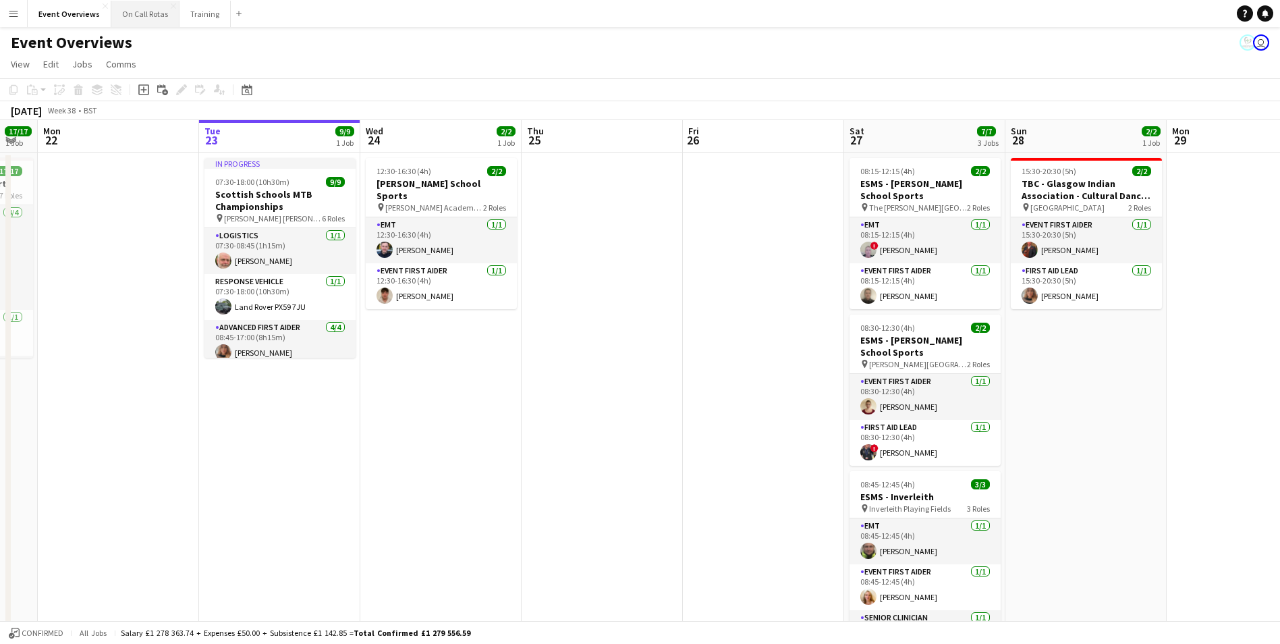
click at [130, 20] on button "On Call Rotas Close" at bounding box center [145, 14] width 68 height 26
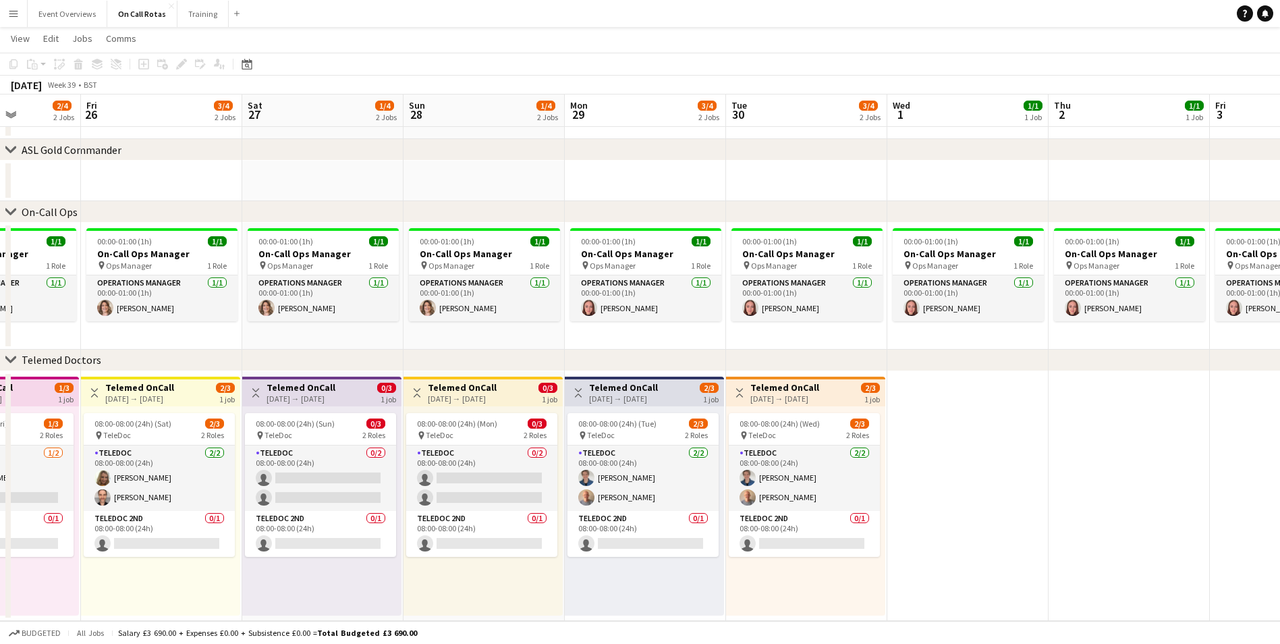
scroll to position [0, 431]
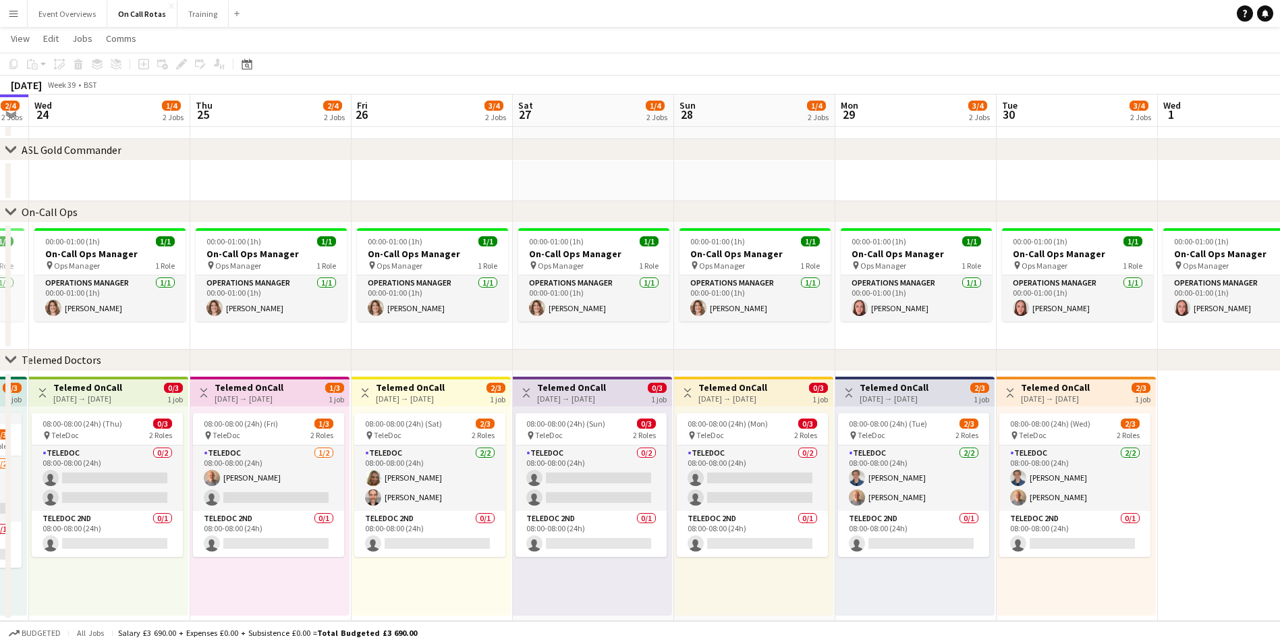
drag, startPoint x: 848, startPoint y: 166, endPoint x: 561, endPoint y: 338, distance: 333.9
click at [561, 338] on app-calendar-viewport "Mon 22 1/4 2 Jobs Tue 23 2/4 2 Jobs Wed 24 1/4 2 Jobs Thu 25 2/4 2 Jobs Fri 26 …" at bounding box center [640, 310] width 1280 height 621
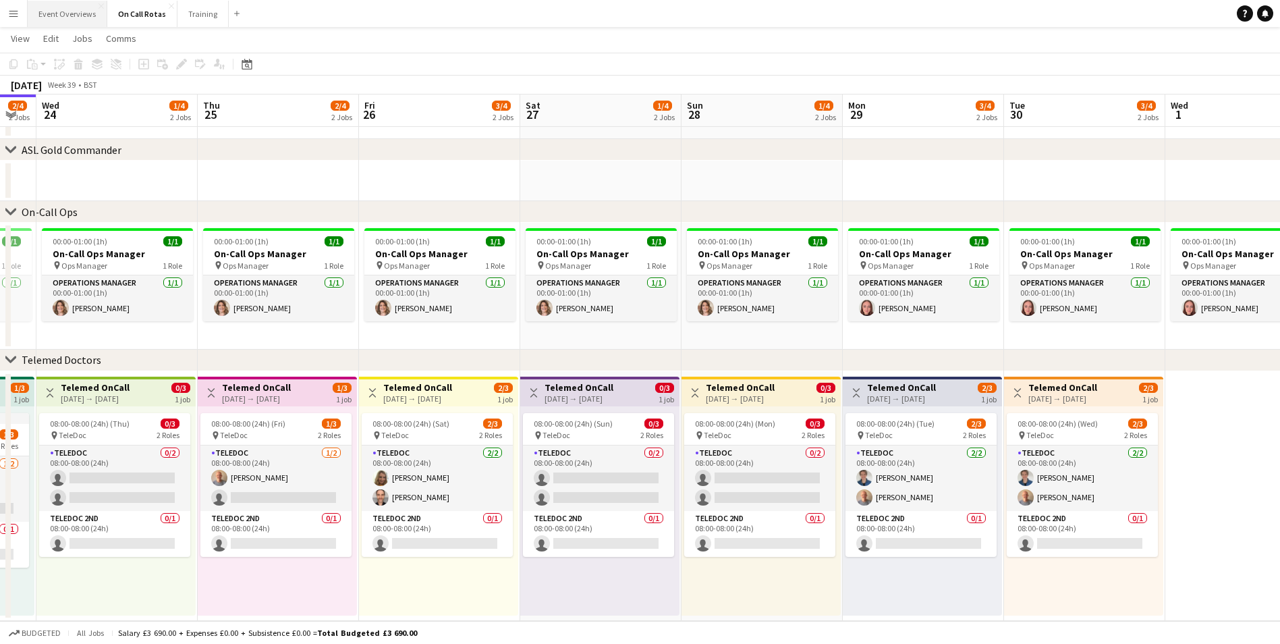
click at [53, 20] on button "Event Overviews Close" at bounding box center [68, 14] width 80 height 26
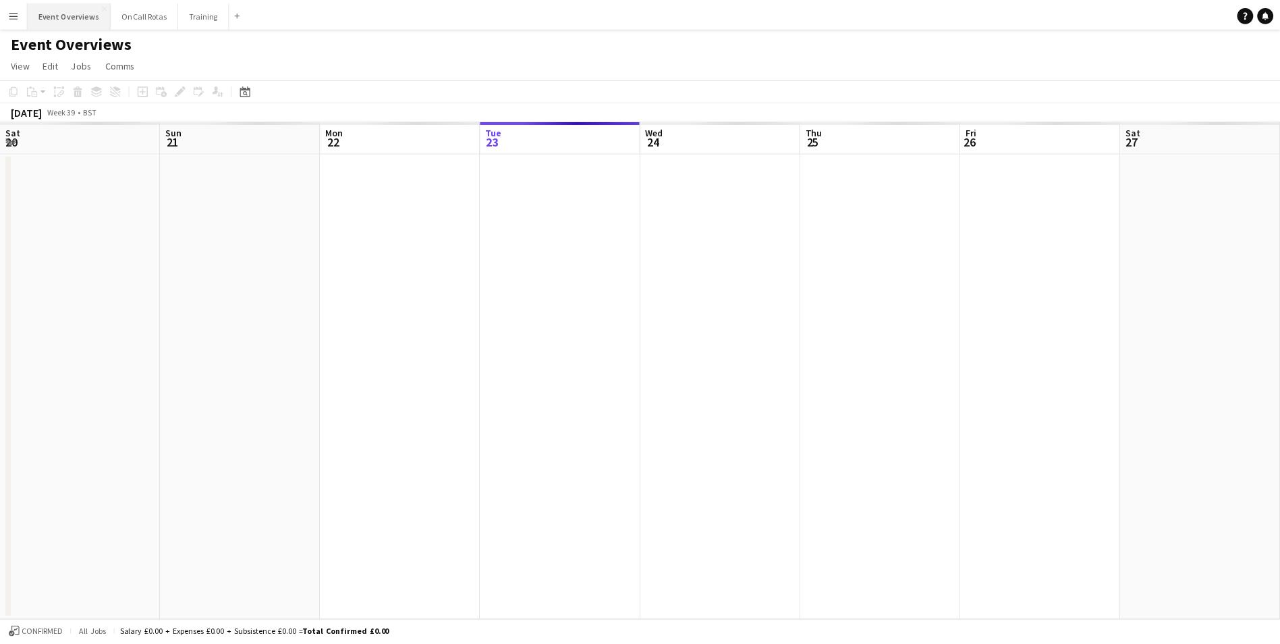
scroll to position [0, 323]
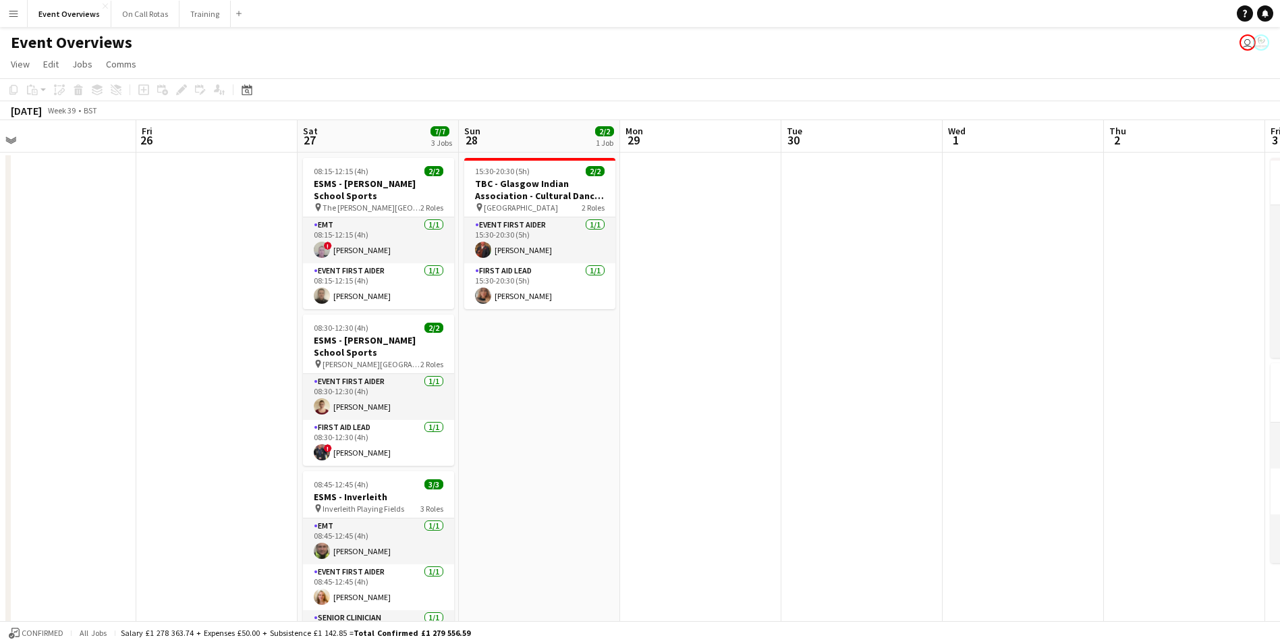
drag, startPoint x: 714, startPoint y: 437, endPoint x: 207, endPoint y: 287, distance: 529.1
click at [207, 287] on app-calendar-viewport "Mon 22 Tue 23 9/9 1 Job Wed 24 2/2 1 Job Thu 25 Fri 26 Sat 27 7/7 3 Jobs Sun 28…" at bounding box center [640, 639] width 1280 height 1039
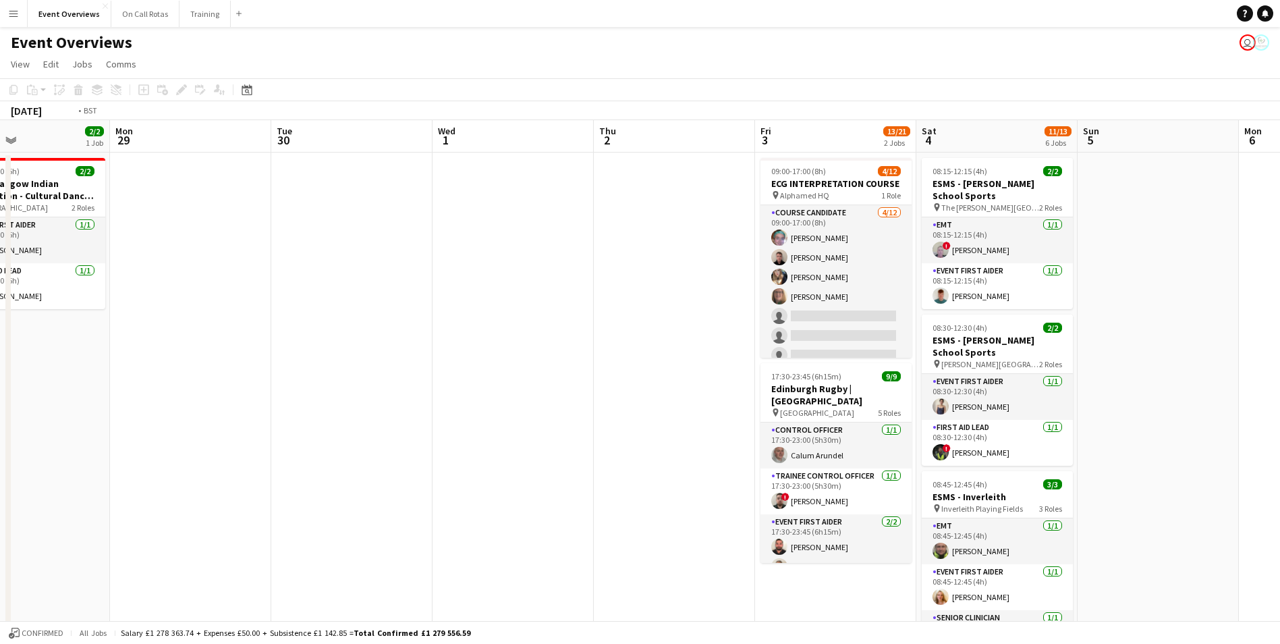
scroll to position [0, 540]
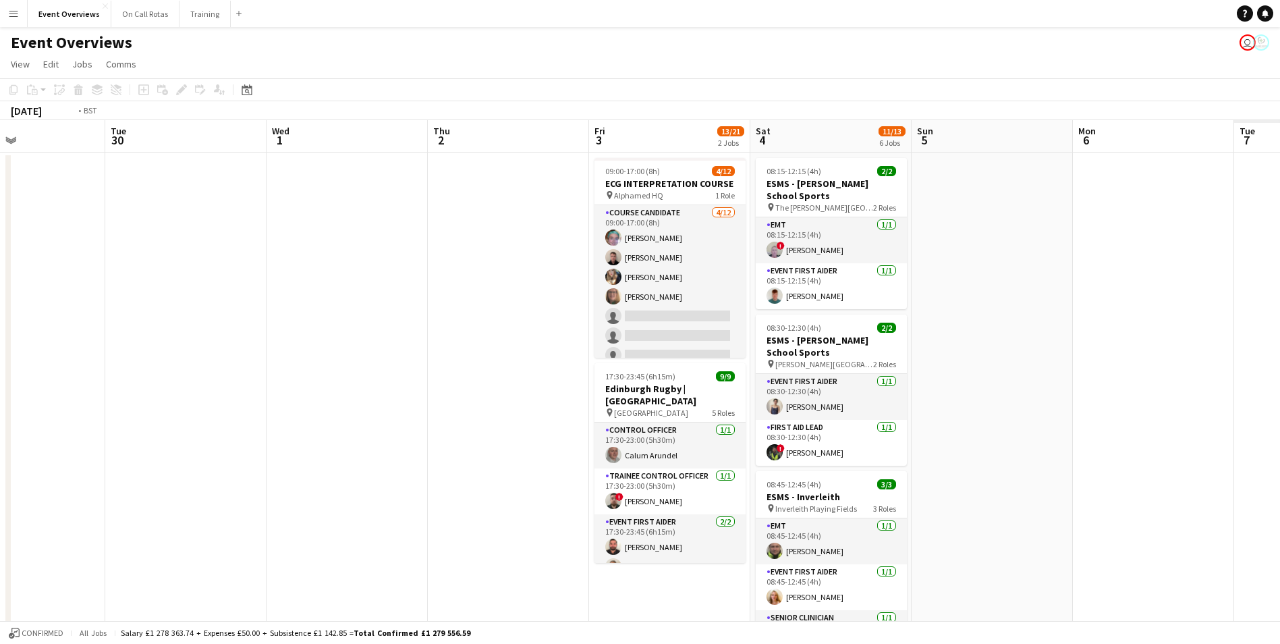
drag, startPoint x: 840, startPoint y: 452, endPoint x: 39, endPoint y: 275, distance: 819.8
click at [5, 275] on div "Fri 26 Sat 27 7/7 3 Jobs Sun 28 2/2 1 Job Mon 29 Tue 30 Wed 1 Thu 2 Fri 3 13/21…" at bounding box center [640, 639] width 1280 height 1039
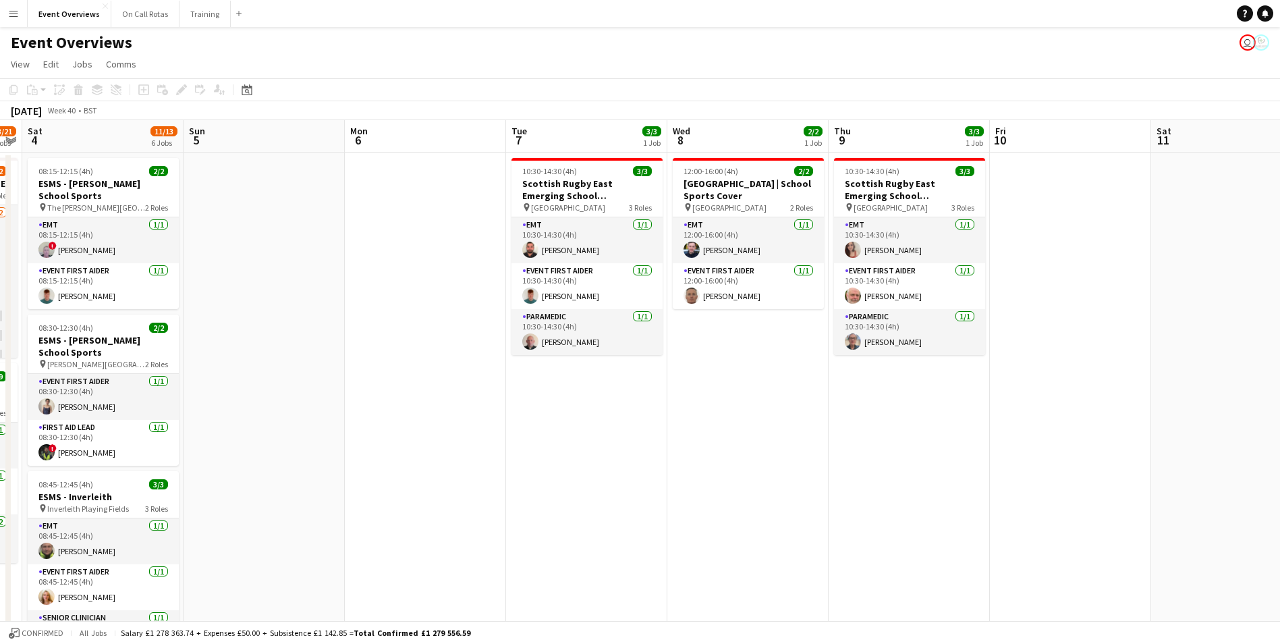
scroll to position [0, 359]
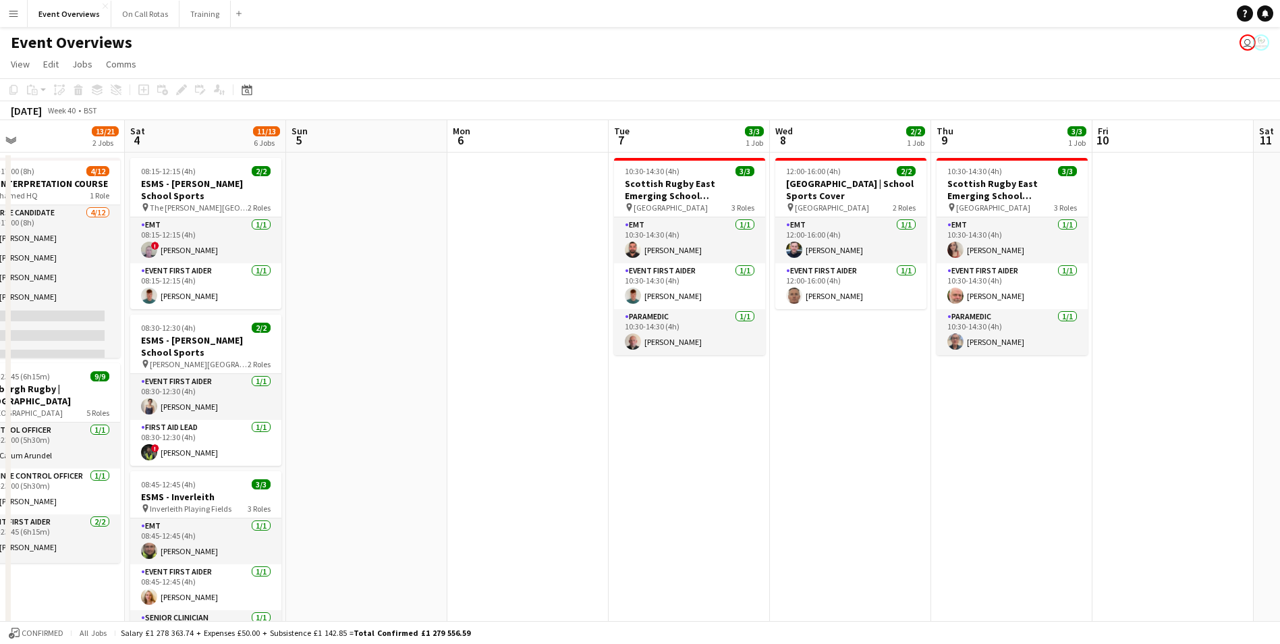
drag, startPoint x: 849, startPoint y: 317, endPoint x: 388, endPoint y: 211, distance: 472.9
click at [388, 211] on app-calendar-viewport "Wed 1 Thu 2 Fri 3 13/21 2 Jobs Sat 4 11/13 6 Jobs Sun 5 Mon 6 Tue 7 3/3 1 Job W…" at bounding box center [640, 639] width 1280 height 1039
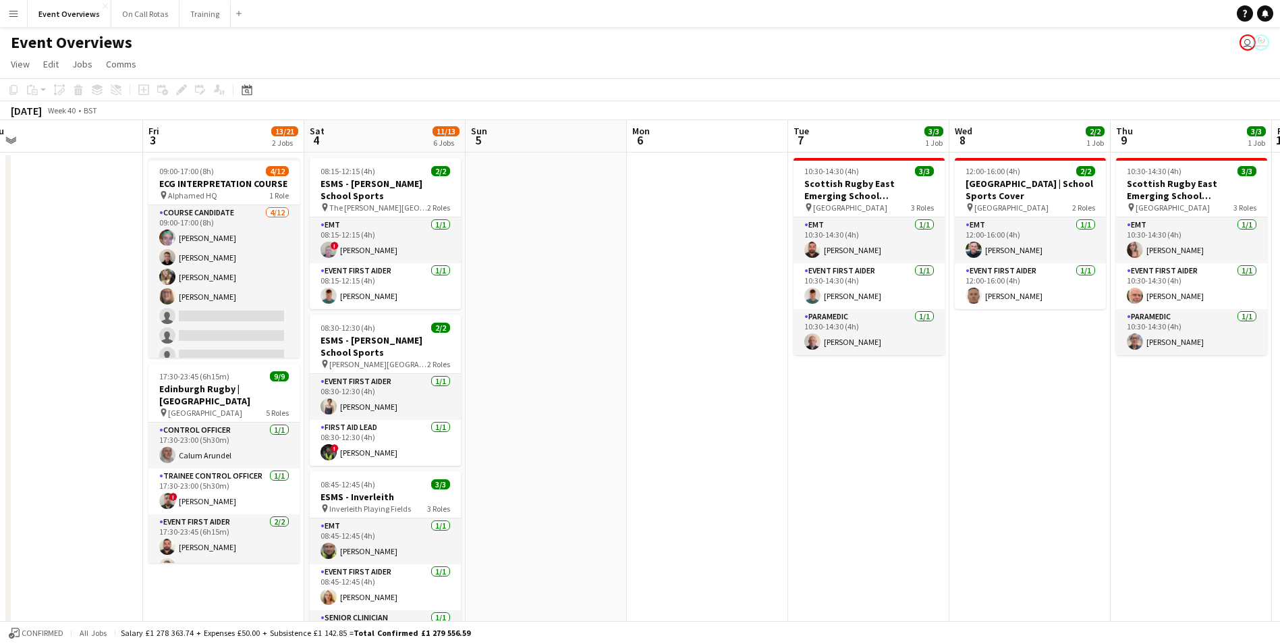
drag, startPoint x: 464, startPoint y: 218, endPoint x: 649, endPoint y: 290, distance: 198.3
click at [649, 290] on app-calendar-viewport "Tue 30 Wed 1 Thu 2 Fri 3 13/21 2 Jobs Sat 4 11/13 6 Jobs Sun 5 Mon 6 Tue 7 3/3 …" at bounding box center [640, 639] width 1280 height 1039
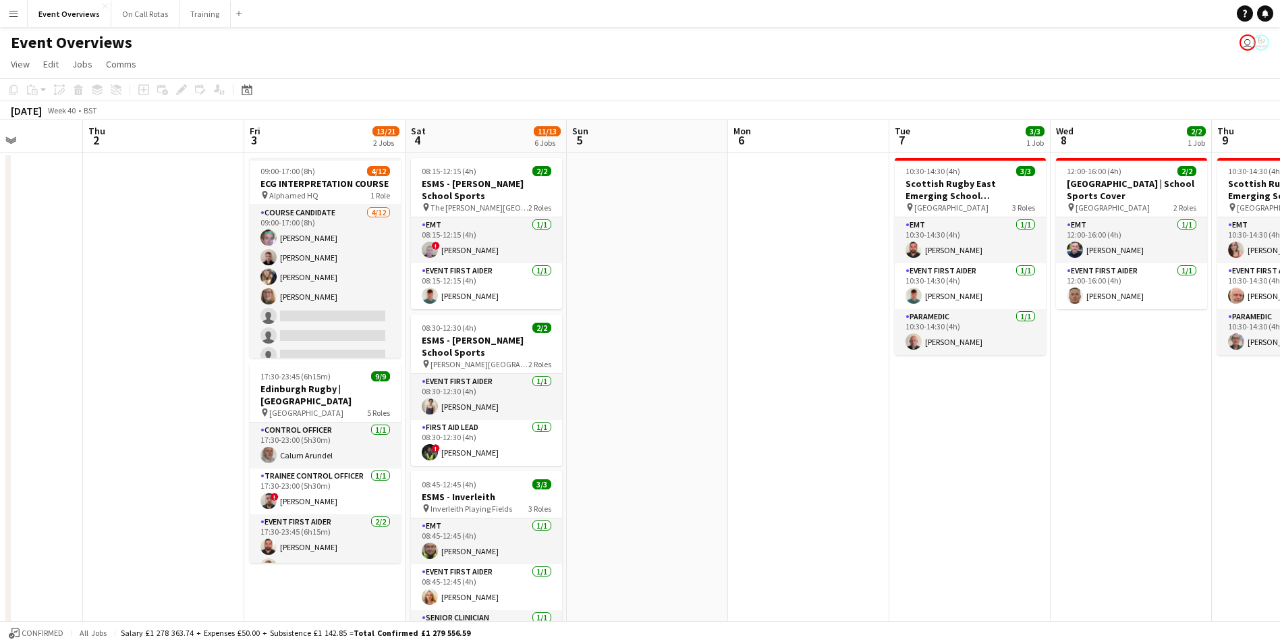
drag, startPoint x: 569, startPoint y: 271, endPoint x: 665, endPoint y: 302, distance: 100.5
click at [665, 302] on app-calendar-viewport "Mon 29 Tue 30 Wed 1 Thu 2 Fri 3 13/21 2 Jobs Sat 4 11/13 6 Jobs Sun 5 Mon 6 Tue…" at bounding box center [640, 639] width 1280 height 1039
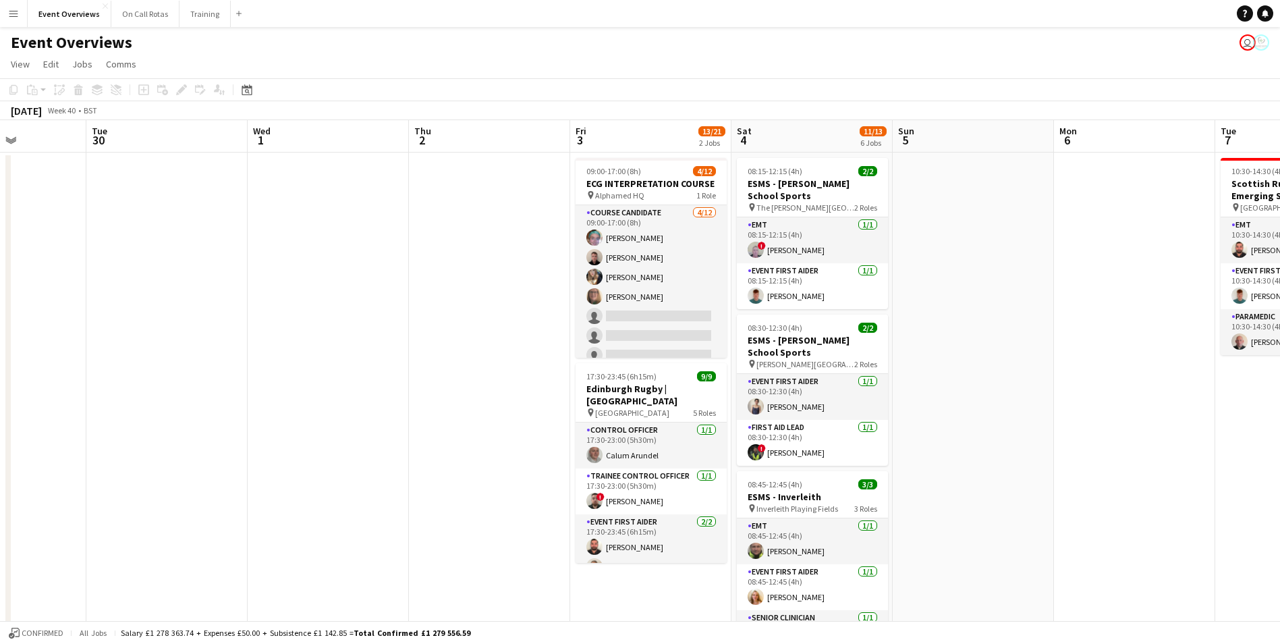
drag, startPoint x: 315, startPoint y: 215, endPoint x: 465, endPoint y: 236, distance: 151.2
click at [465, 236] on app-calendar-viewport "Sat 27 7/7 3 Jobs Sun 28 2/2 1 Job Mon 29 Tue 30 Wed 1 Thu 2 Fri 3 13/21 2 Jobs…" at bounding box center [640, 639] width 1280 height 1039
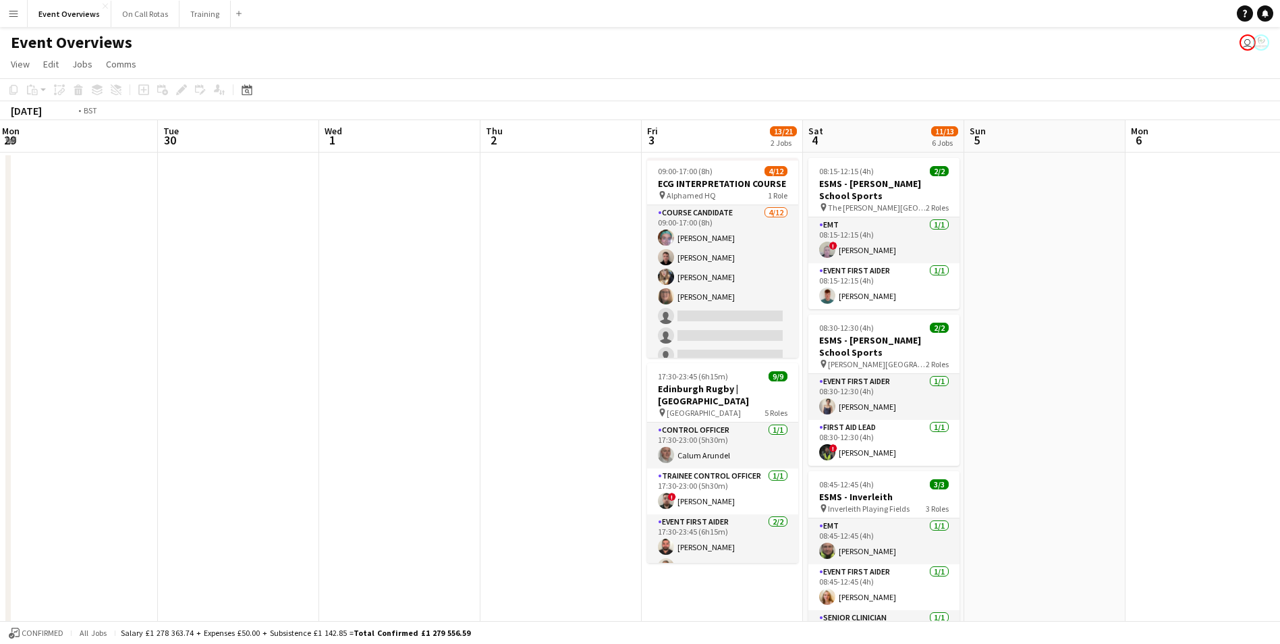
drag, startPoint x: 329, startPoint y: 176, endPoint x: 560, endPoint y: 202, distance: 233.0
click at [560, 202] on app-calendar-viewport "Sat 27 7/7 3 Jobs Sun 28 2/2 1 Job Mon 29 Tue 30 Wed 1 Thu 2 Fri 3 13/21 2 Jobs…" at bounding box center [640, 639] width 1280 height 1039
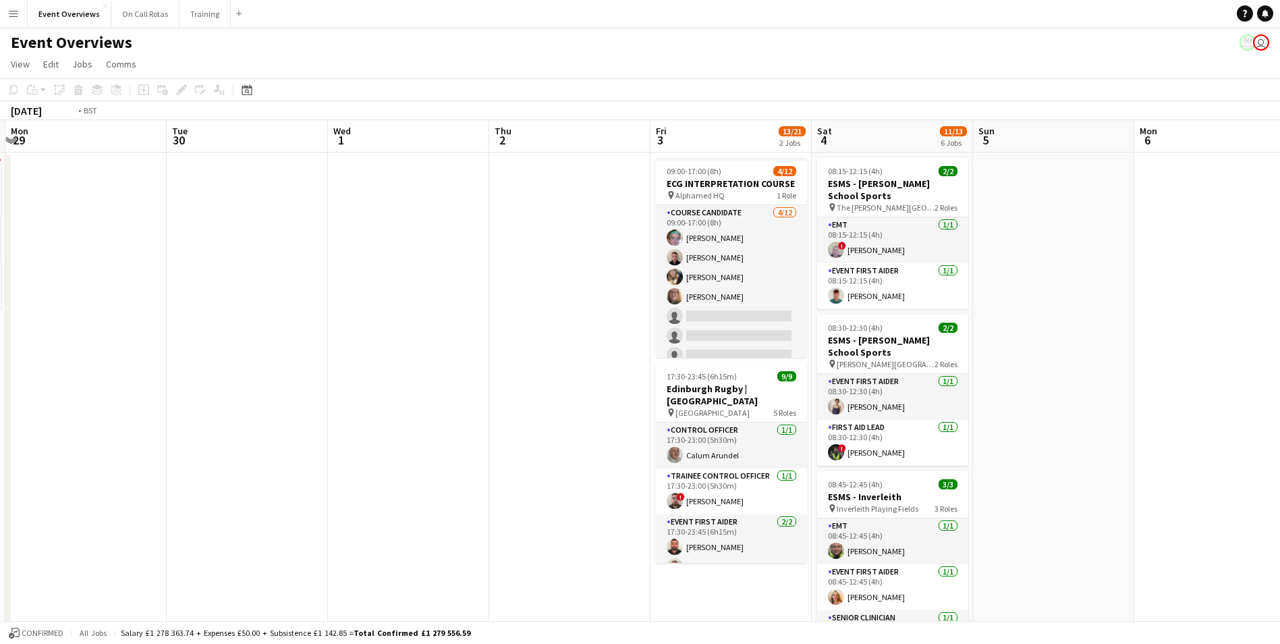
scroll to position [0, 429]
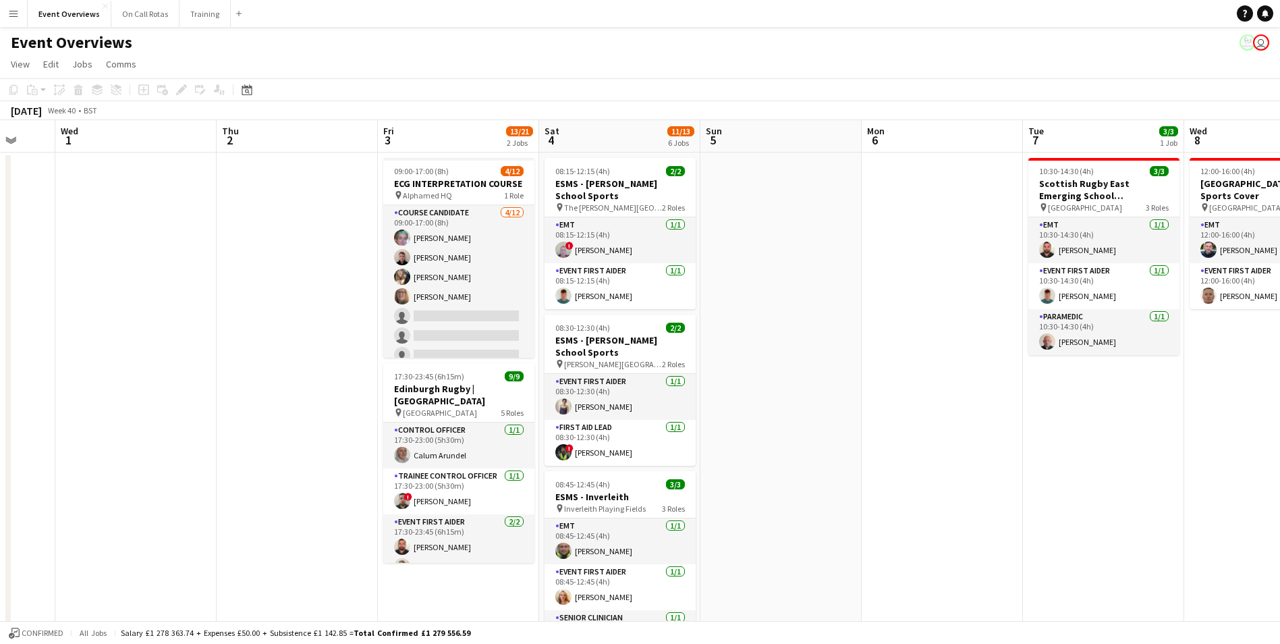
drag, startPoint x: 605, startPoint y: 397, endPoint x: 180, endPoint y: 386, distance: 425.3
click at [180, 386] on app-calendar-viewport "Sun 28 2/2 1 Job Mon 29 Tue 30 Wed 1 Thu 2 Fri 3 13/21 2 Jobs Sat 4 11/13 6 Job…" at bounding box center [640, 639] width 1280 height 1039
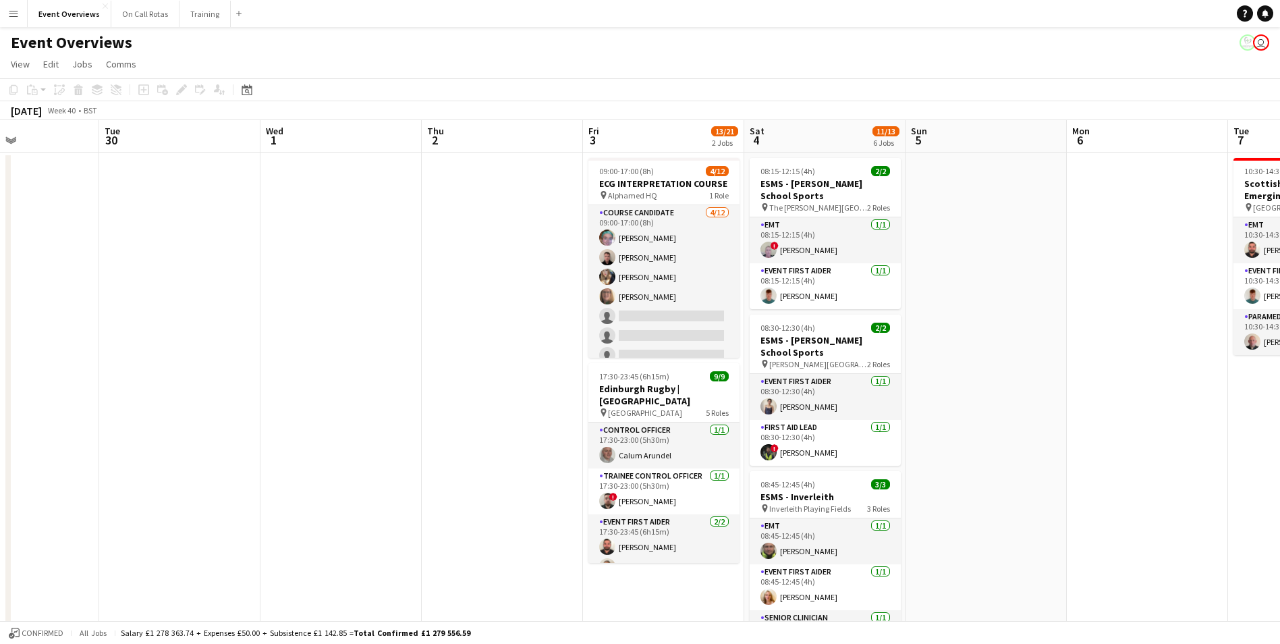
scroll to position [0, 394]
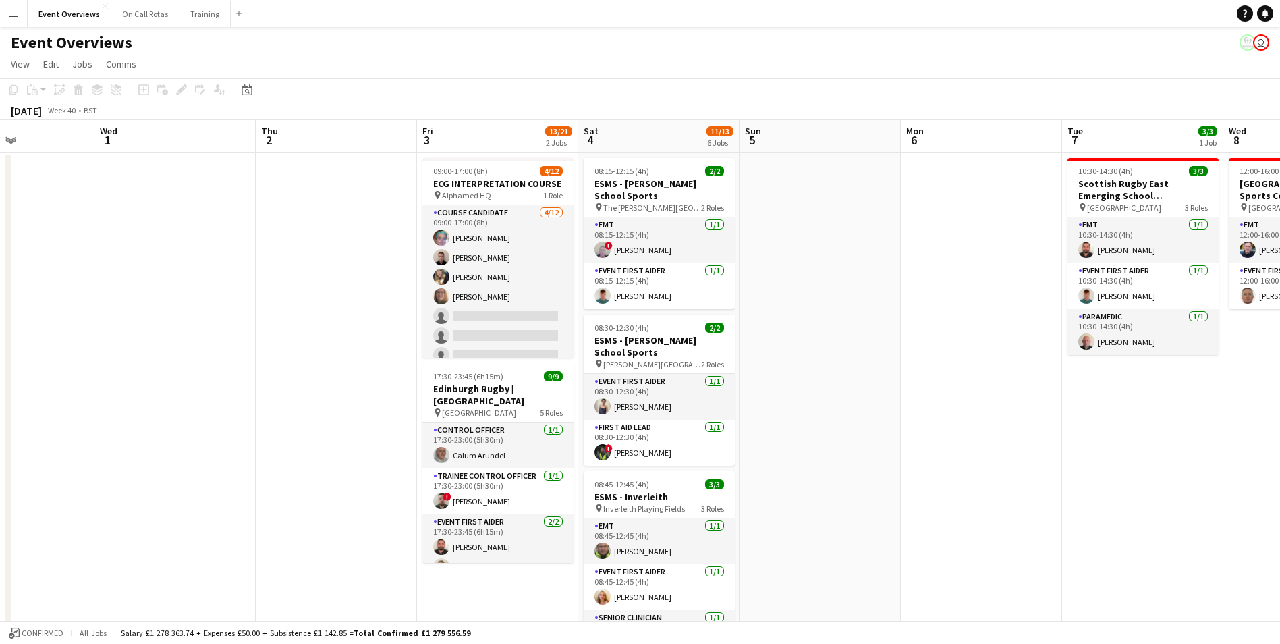
drag, startPoint x: 818, startPoint y: 245, endPoint x: 852, endPoint y: 239, distance: 34.9
click at [852, 239] on app-calendar-viewport "Sat 27 7/7 3 Jobs Sun 28 2/2 1 Job Mon 29 Tue 30 Wed 1 Thu 2 Fri 3 13/21 2 Jobs…" at bounding box center [640, 639] width 1280 height 1039
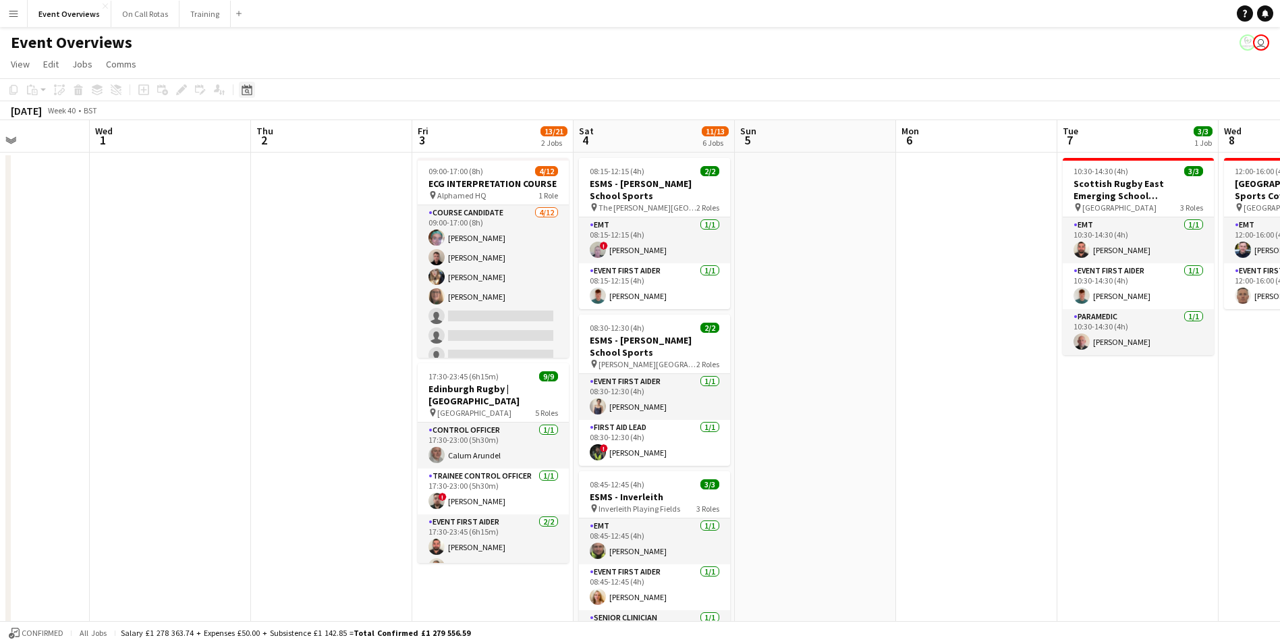
click at [246, 96] on div "Date picker" at bounding box center [247, 90] width 16 height 16
click at [356, 132] on span "Next month" at bounding box center [356, 136] width 27 height 27
click at [356, 135] on span "Next month" at bounding box center [356, 136] width 27 height 27
click at [290, 273] on span "31" at bounding box center [285, 277] width 16 height 16
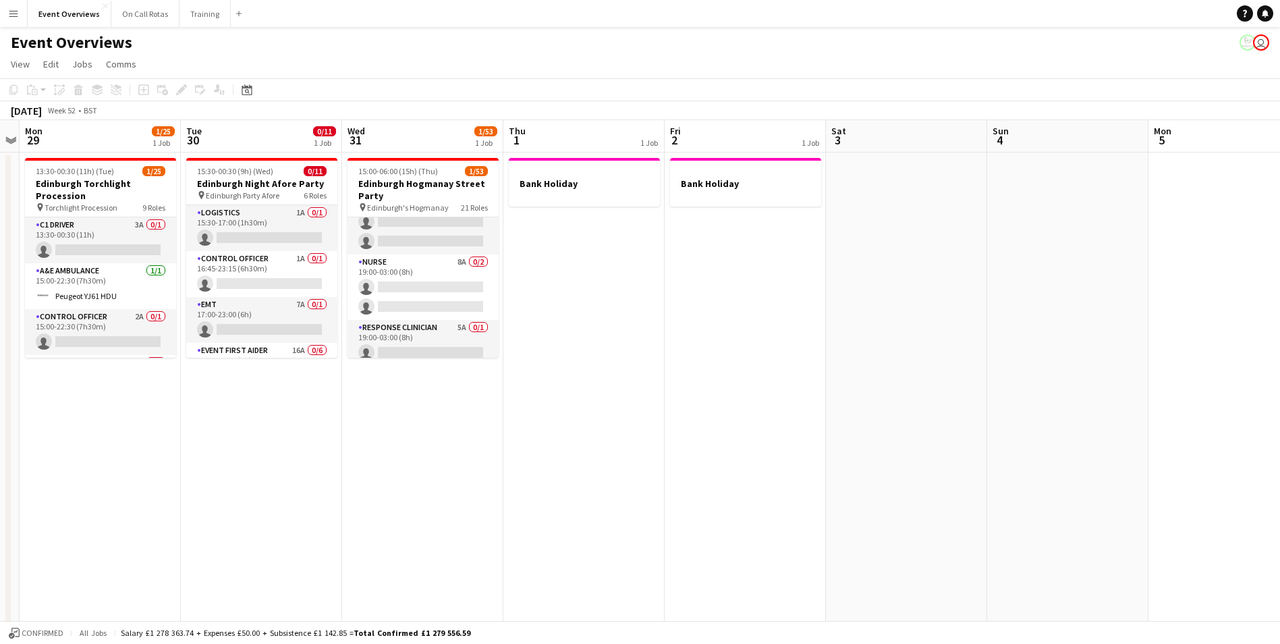
scroll to position [1112, 0]
click at [406, 330] on app-card-role "Nurse 8A 0/2 19:00-03:00 (8h) single-neutral-actions single-neutral-actions" at bounding box center [423, 354] width 151 height 65
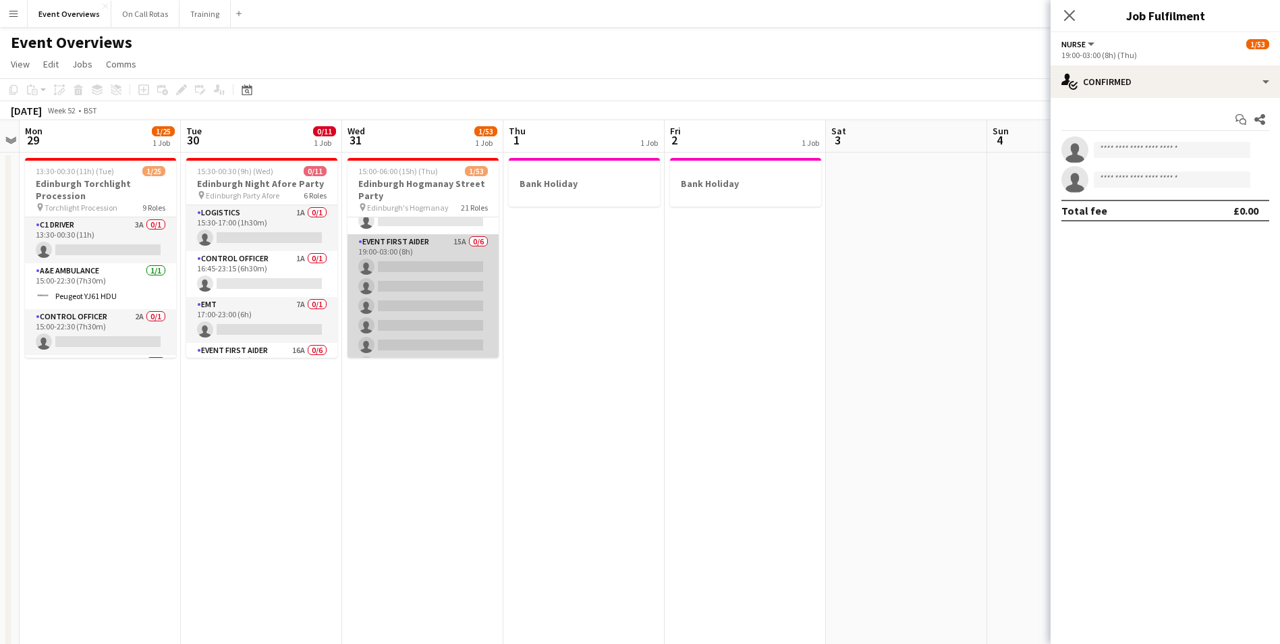
scroll to position [977, 0]
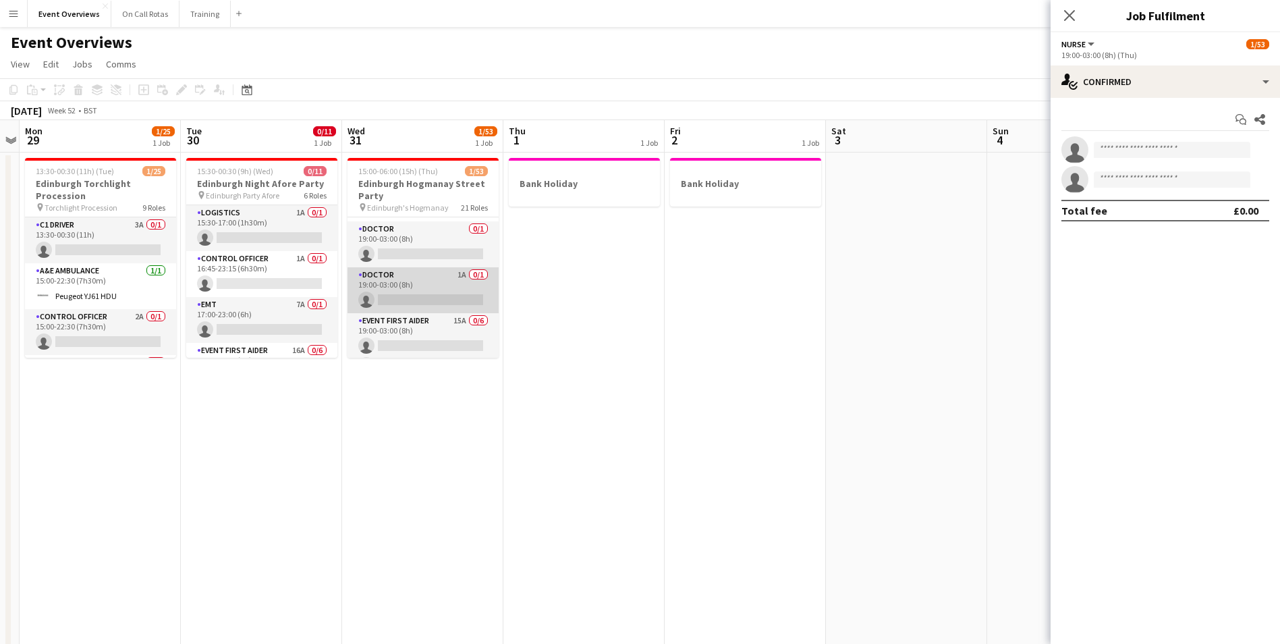
click at [395, 270] on app-card-role "Doctor 1A 0/1 19:00-03:00 (8h) single-neutral-actions" at bounding box center [423, 290] width 151 height 46
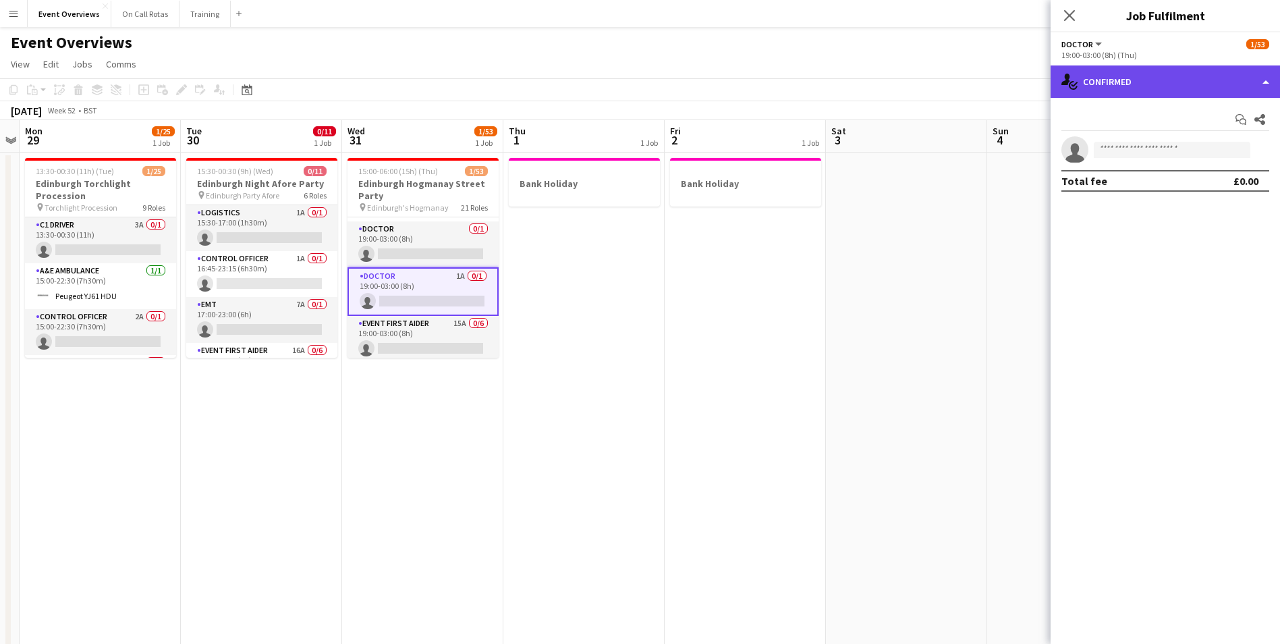
click at [1141, 75] on div "single-neutral-actions-check-2 Confirmed" at bounding box center [1165, 81] width 229 height 32
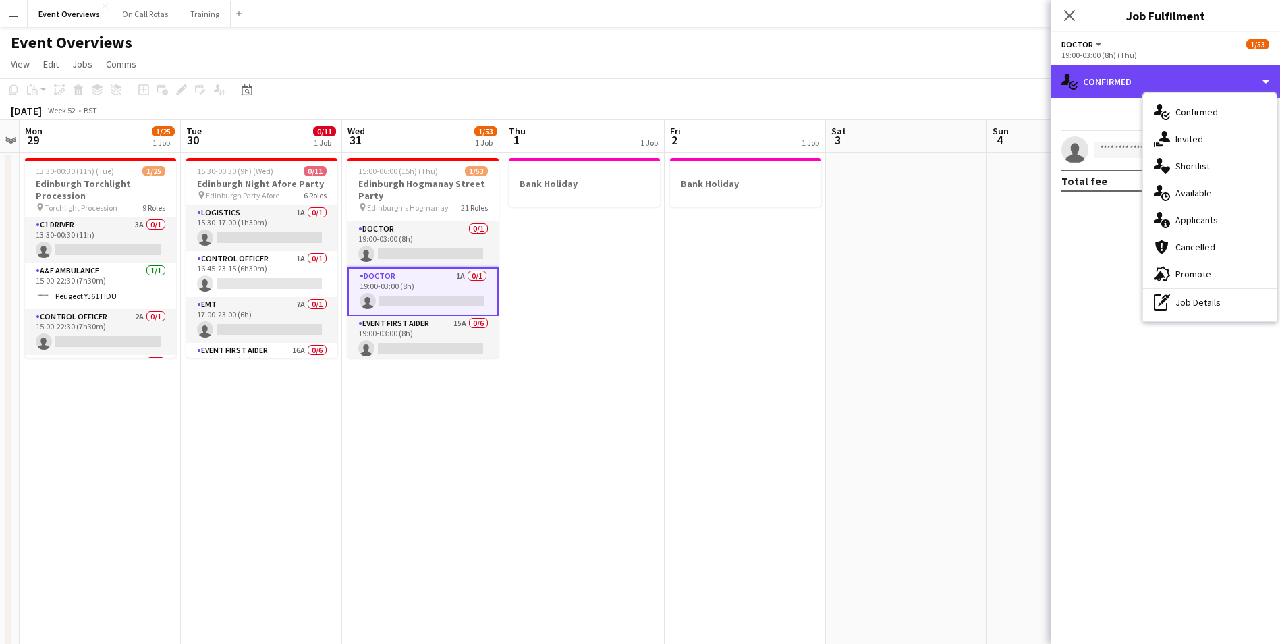
scroll to position [67, 0]
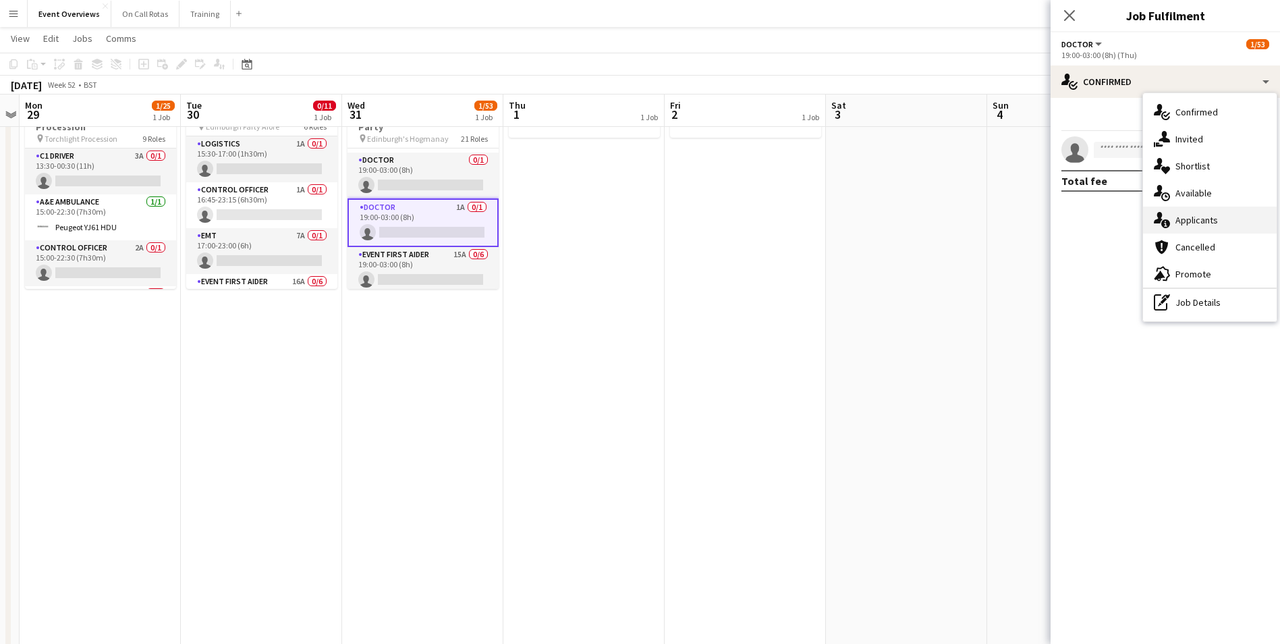
click at [1197, 213] on div "single-neutral-actions-information Applicants" at bounding box center [1210, 220] width 134 height 27
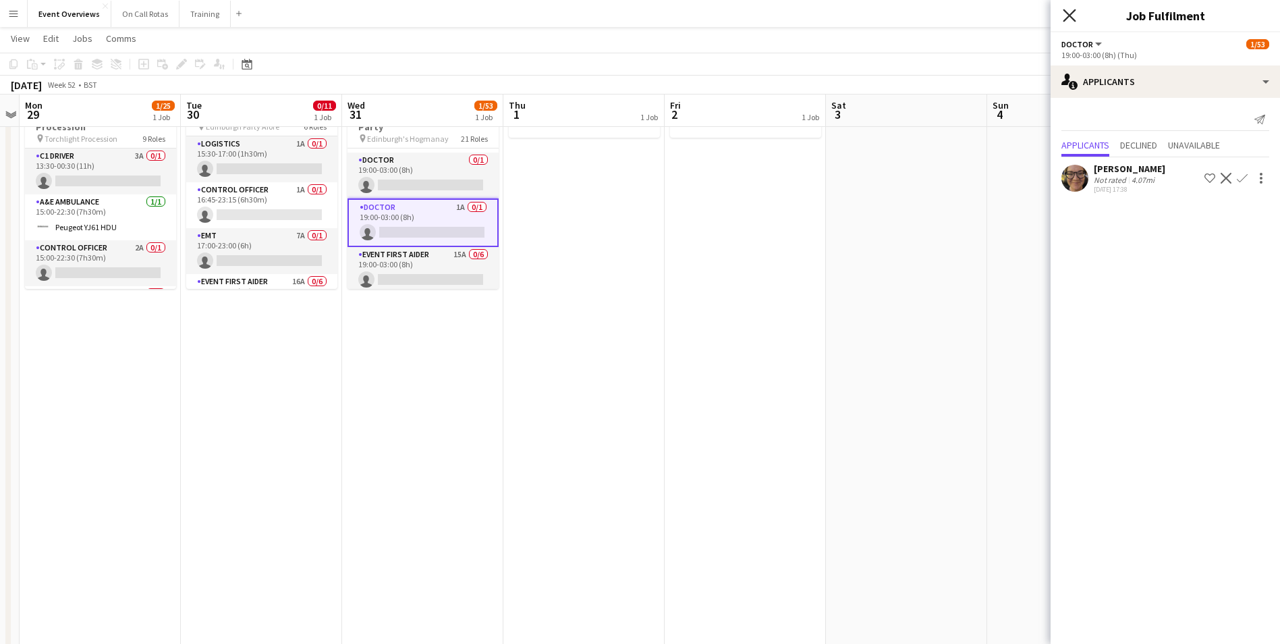
click at [1065, 13] on icon "Close pop-in" at bounding box center [1069, 15] width 13 height 13
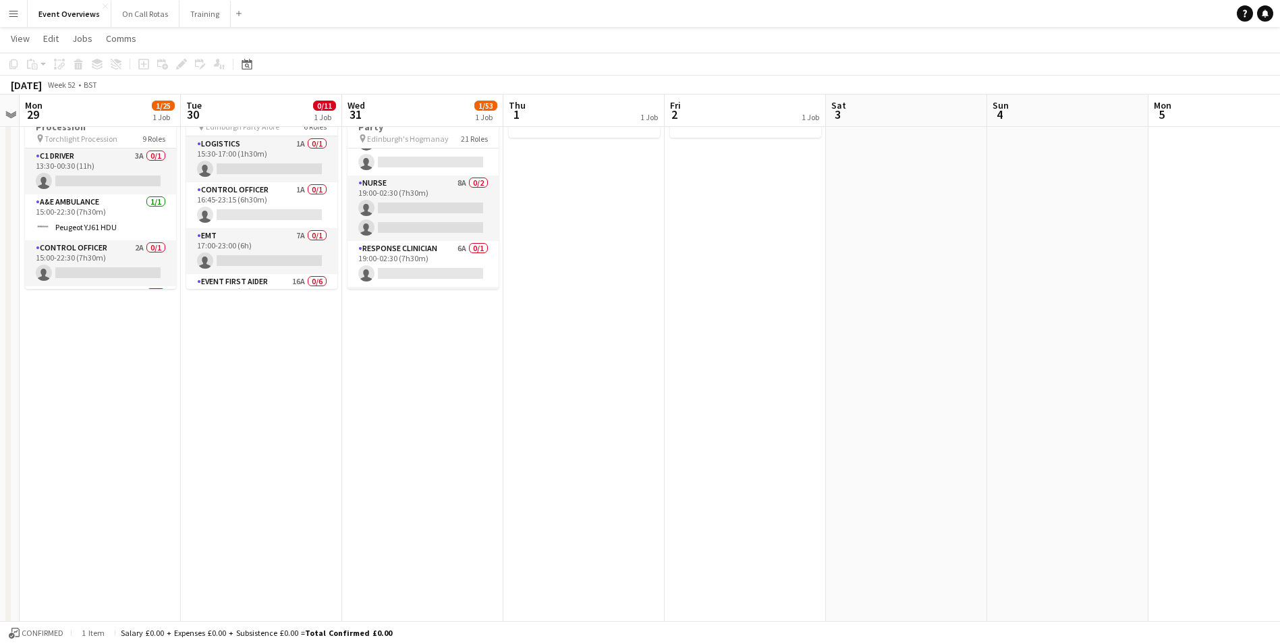
scroll to position [842, 0]
click at [447, 253] on app-card-role "Response Clinician 6A 0/1 19:00-02:30 (7h30m) single-neutral-actions" at bounding box center [423, 265] width 151 height 46
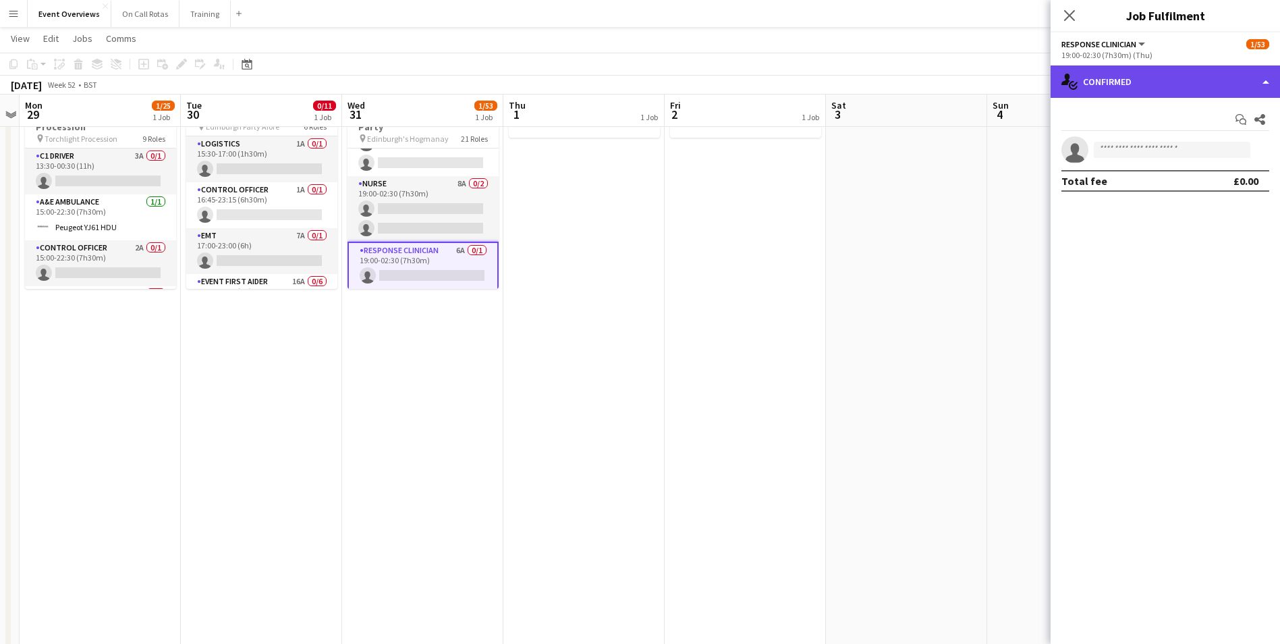
click at [1121, 84] on div "single-neutral-actions-check-2 Confirmed" at bounding box center [1165, 81] width 229 height 32
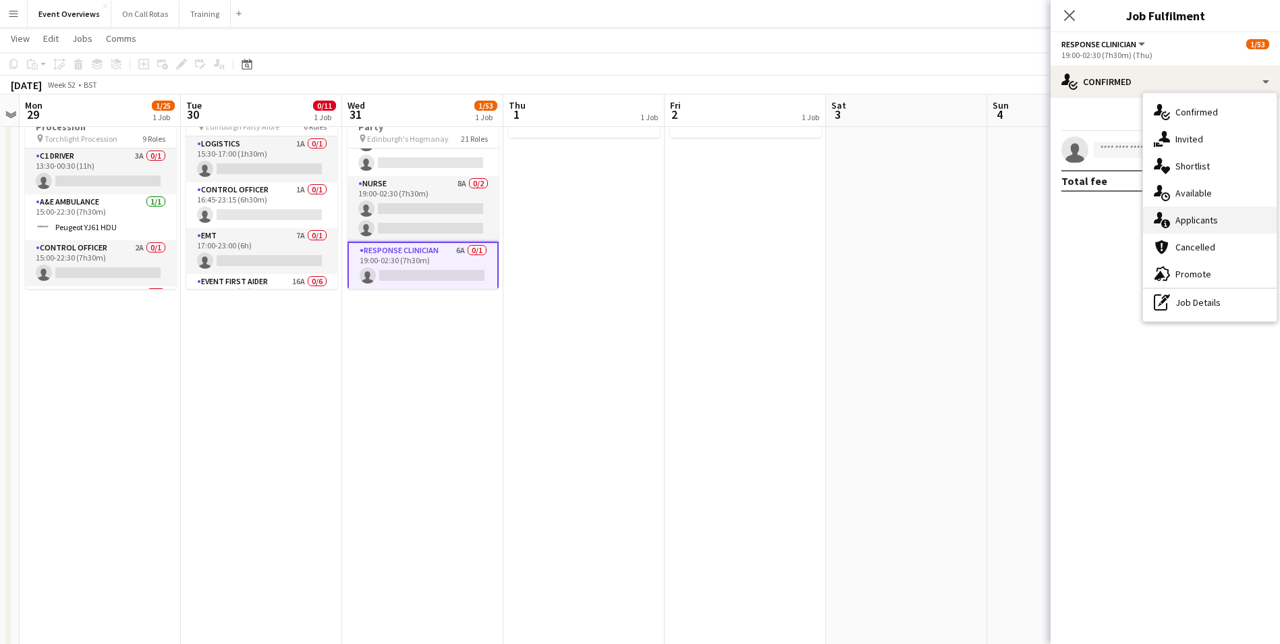
click at [1170, 209] on div "single-neutral-actions-information Applicants" at bounding box center [1210, 220] width 134 height 27
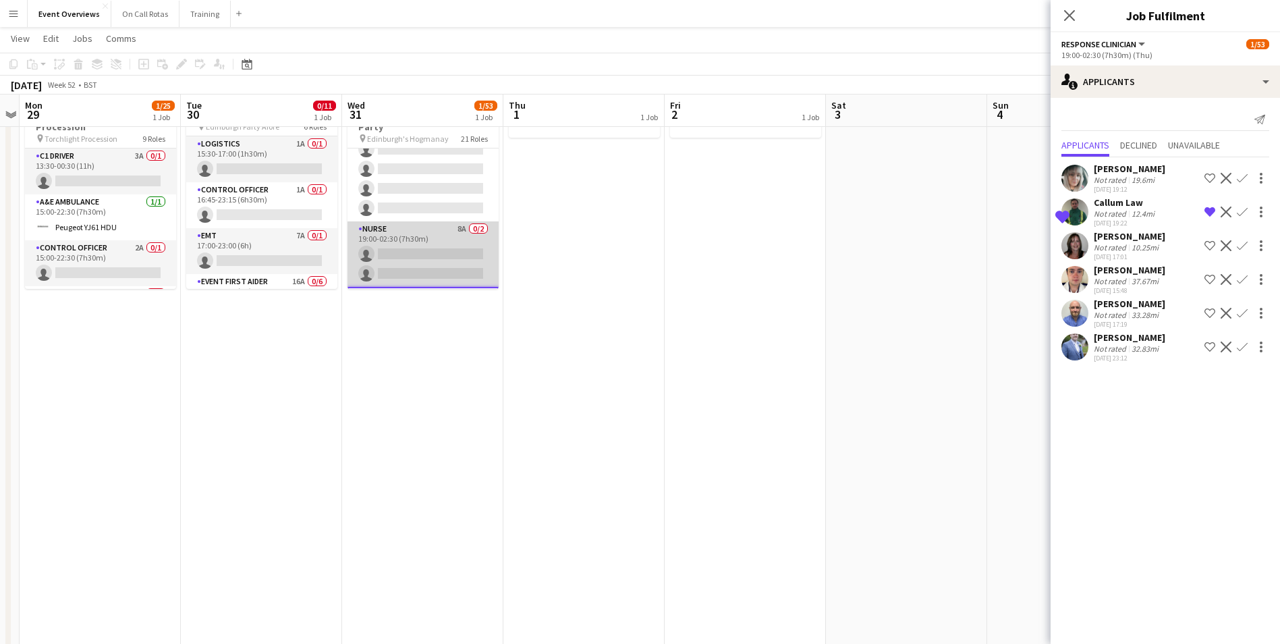
scroll to position [775, 0]
click at [439, 250] on app-card-role "Nurse 8A 0/2 19:00-02:30 (7h30m) single-neutral-actions single-neutral-actions" at bounding box center [423, 276] width 151 height 65
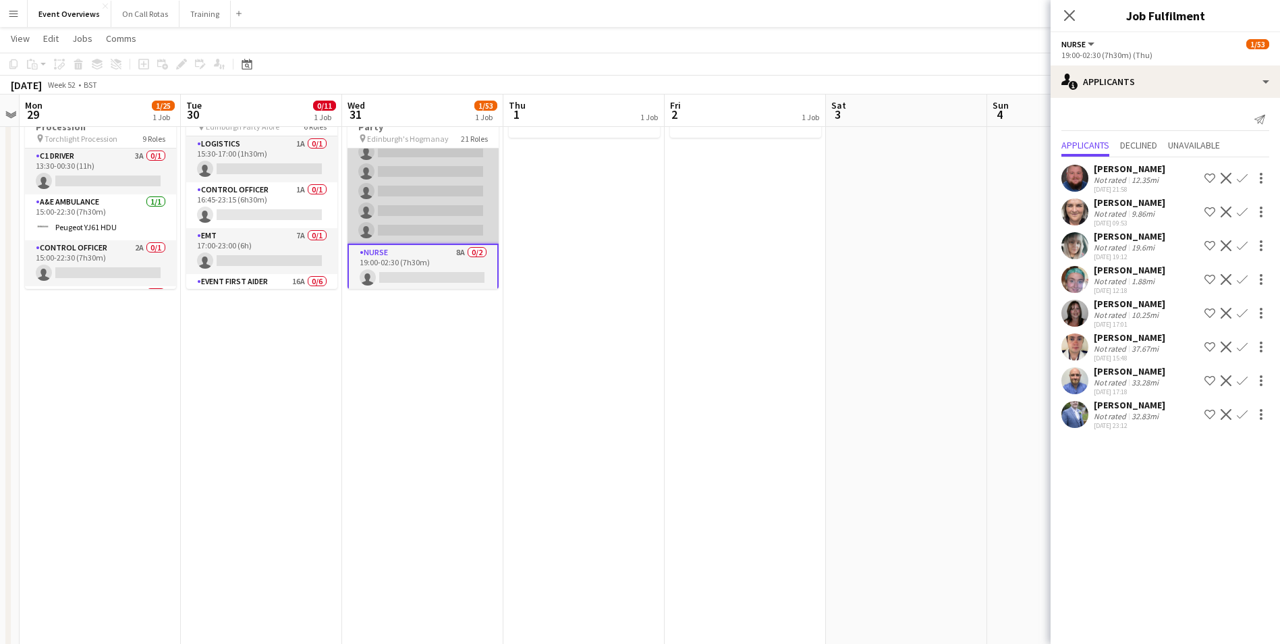
scroll to position [707, 0]
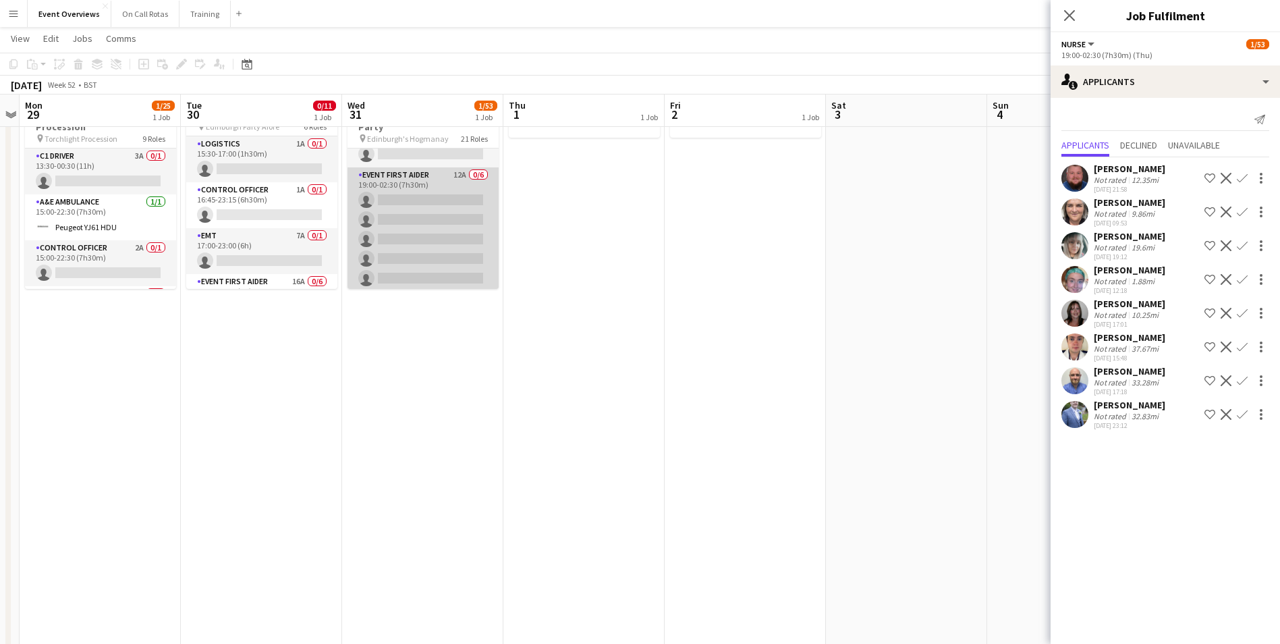
click at [428, 173] on app-card-role "Event First Aider 12A 0/6 19:00-02:30 (7h30m) single-neutral-actions single-neu…" at bounding box center [423, 239] width 151 height 144
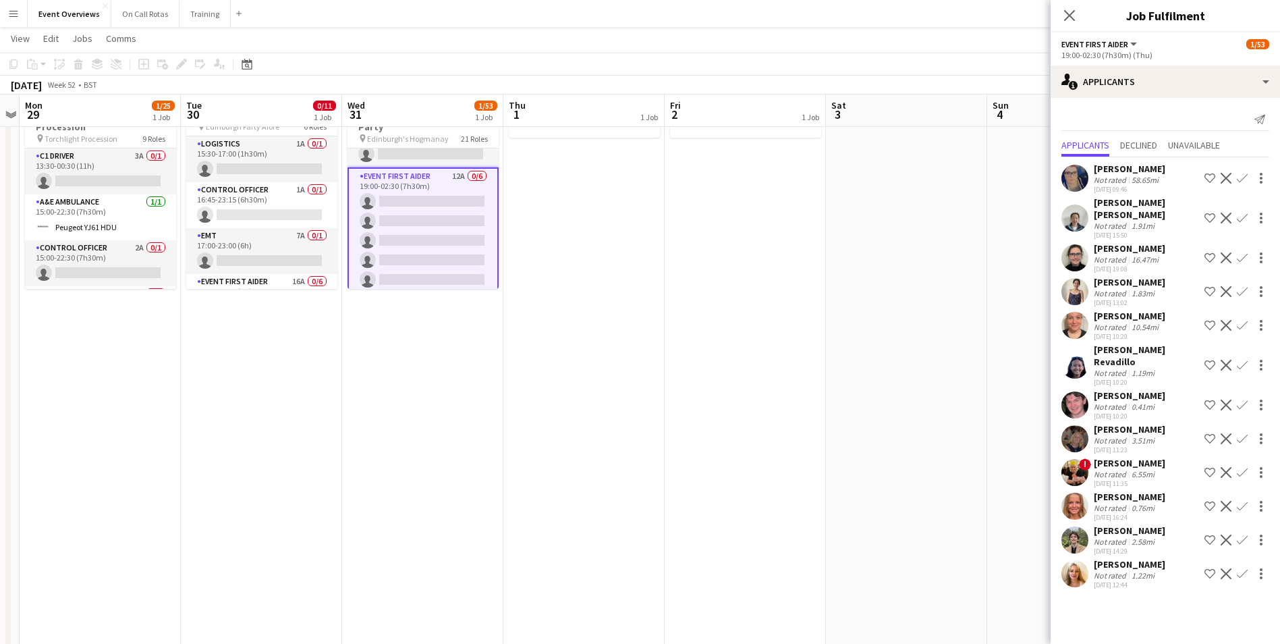
scroll to position [640, 0]
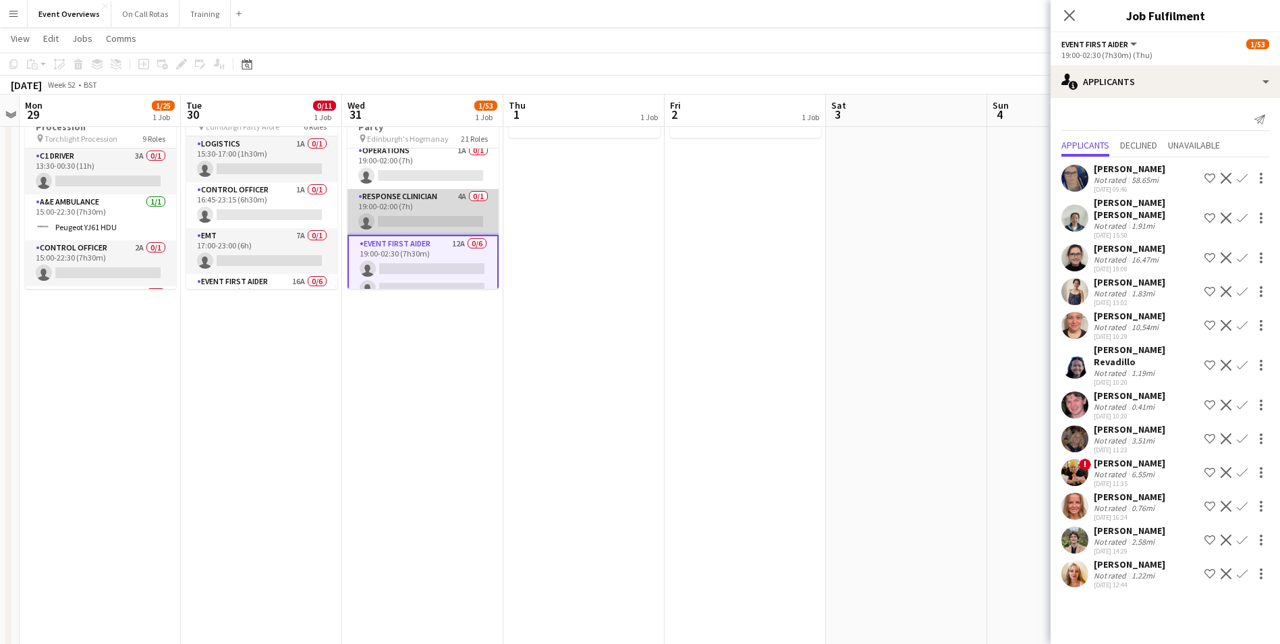
click at [437, 204] on app-card-role "Response Clinician 4A 0/1 19:00-02:00 (7h) single-neutral-actions" at bounding box center [423, 212] width 151 height 46
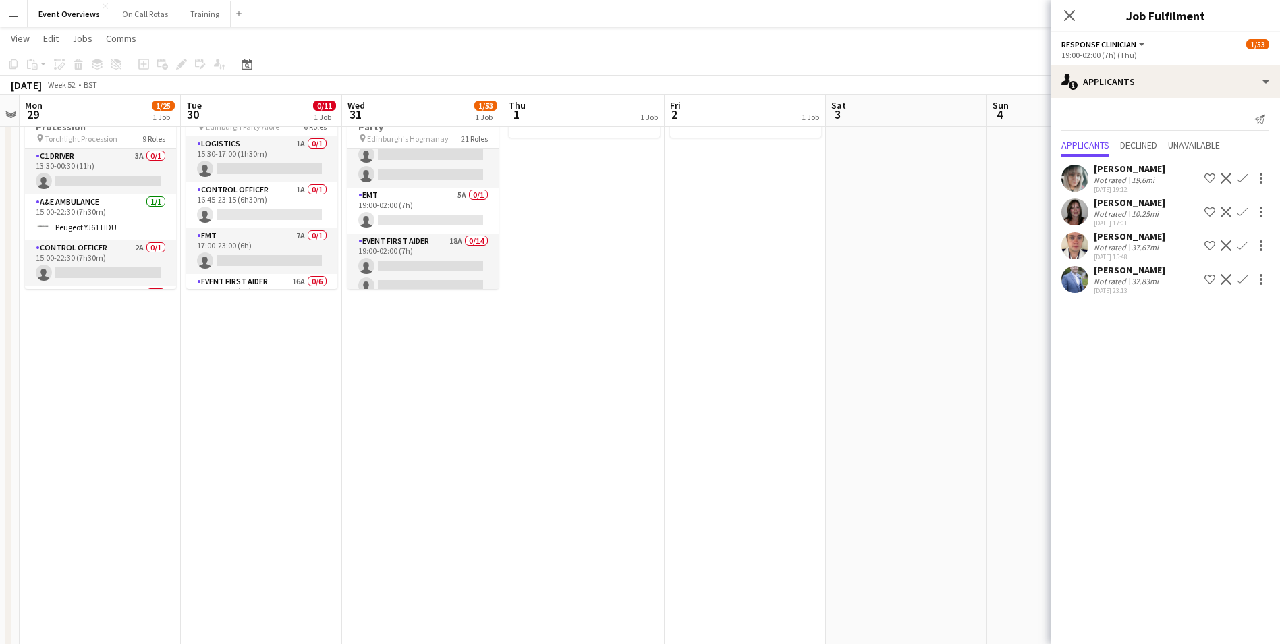
scroll to position [235, 0]
click at [429, 248] on app-card-role "Event First Aider 18A 0/14 19:00-02:00 (7h) single-neutral-actions single-neutr…" at bounding box center [423, 398] width 151 height 300
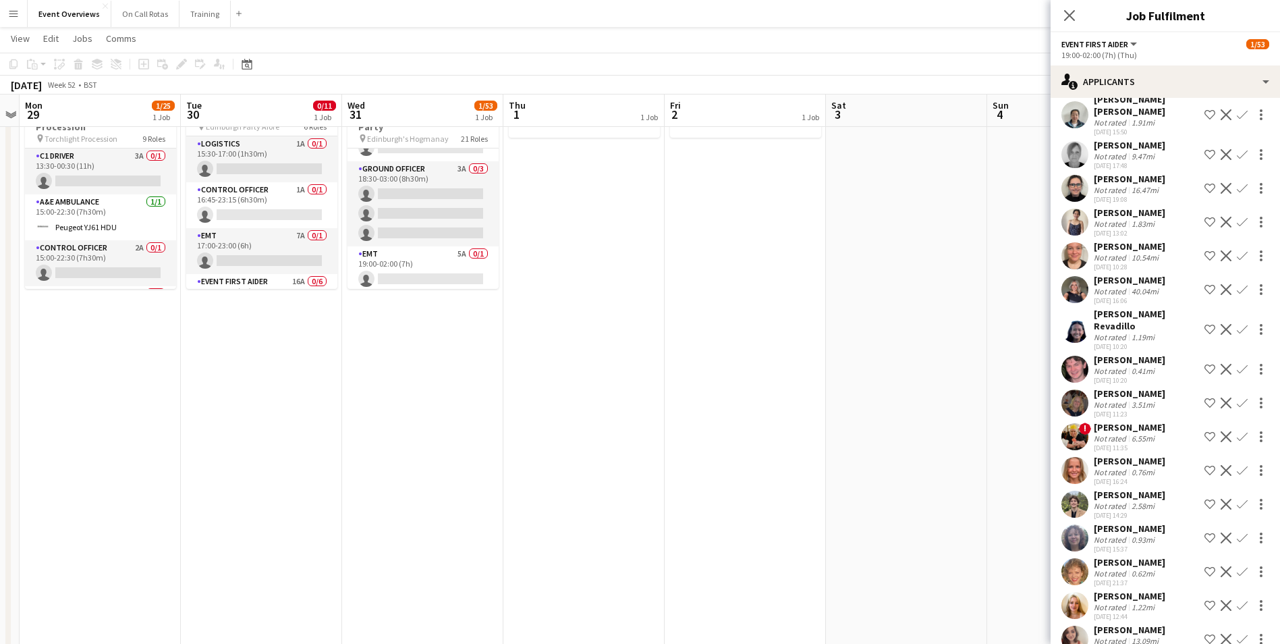
scroll to position [167, 0]
click at [419, 279] on app-card-role "EMT 5A 0/1 19:00-02:00 (7h) single-neutral-actions" at bounding box center [423, 292] width 151 height 46
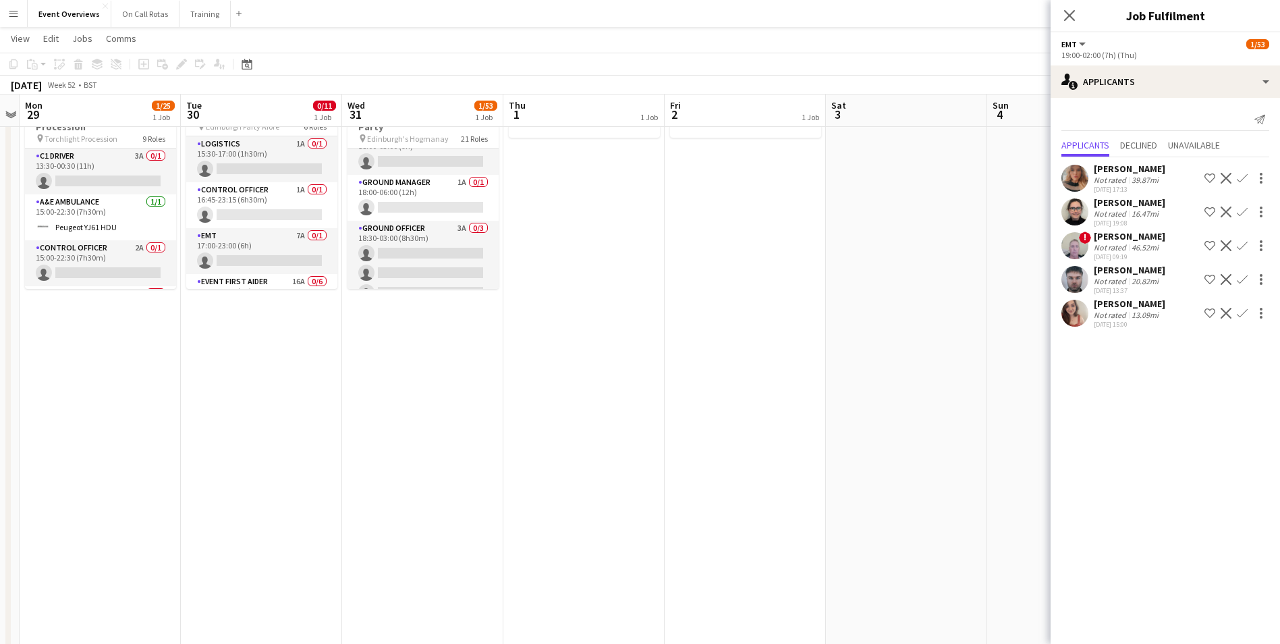
scroll to position [100, 0]
click at [1072, 10] on icon "Close pop-in" at bounding box center [1069, 15] width 13 height 13
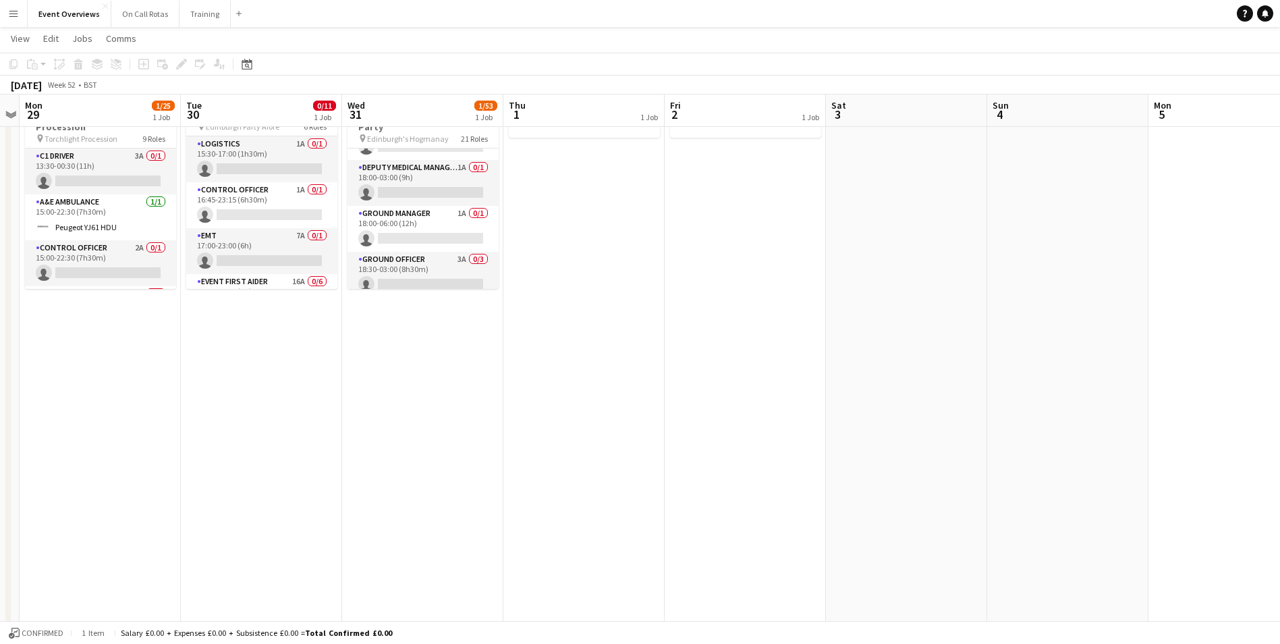
click at [755, 148] on app-date-cell "Bank Holiday" at bounding box center [745, 587] width 161 height 1006
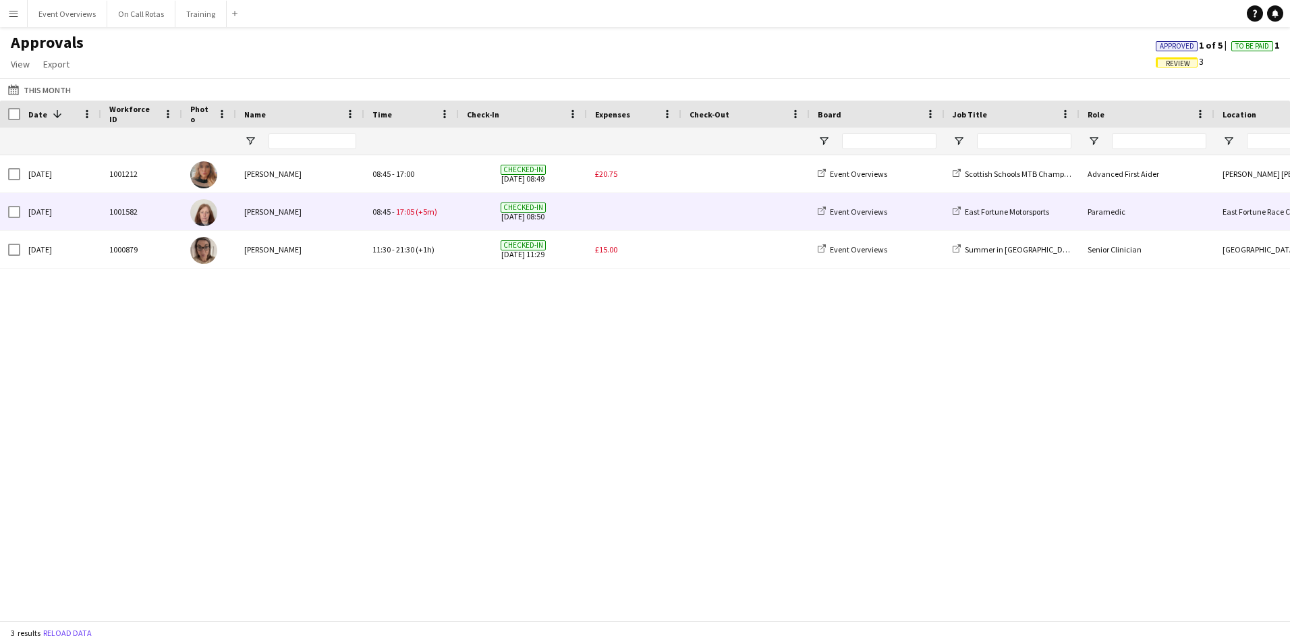
click at [204, 207] on img at bounding box center [203, 212] width 27 height 27
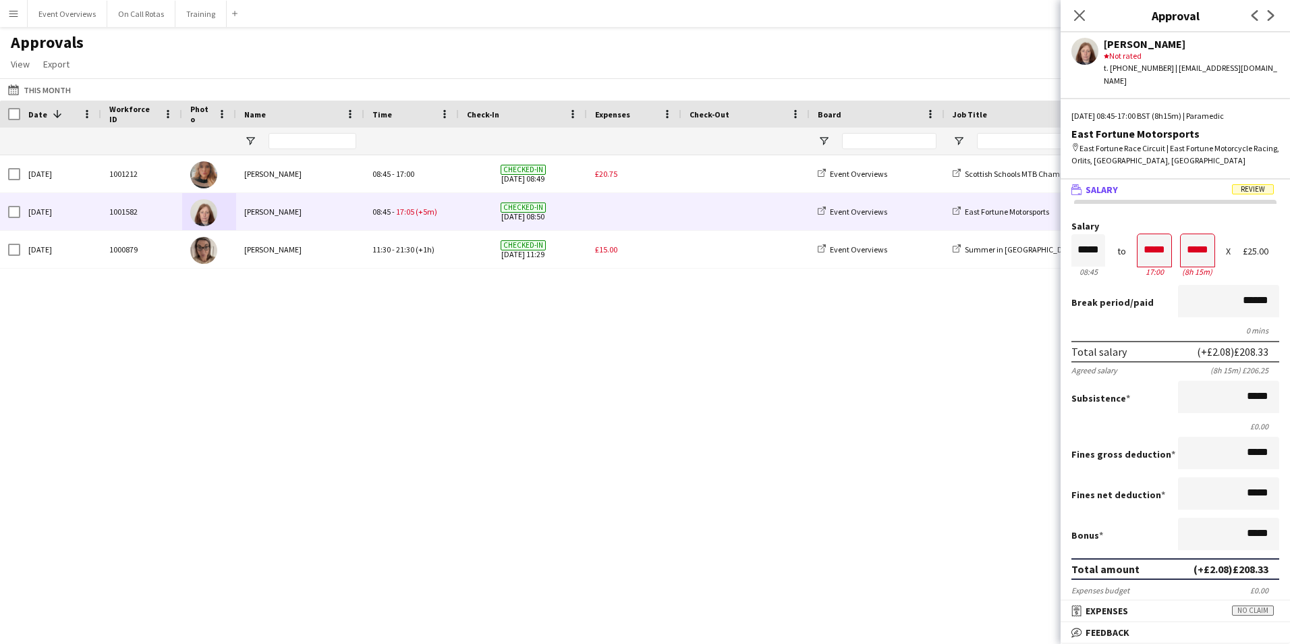
click at [637, 351] on div "1000879 Sun, 7 Sep 2025 Nicola Jamieson Checked-in 07-09-2025 11:29 Event Overv…" at bounding box center [645, 382] width 1290 height 455
click at [1079, 9] on icon "Close pop-in" at bounding box center [1079, 15] width 13 height 13
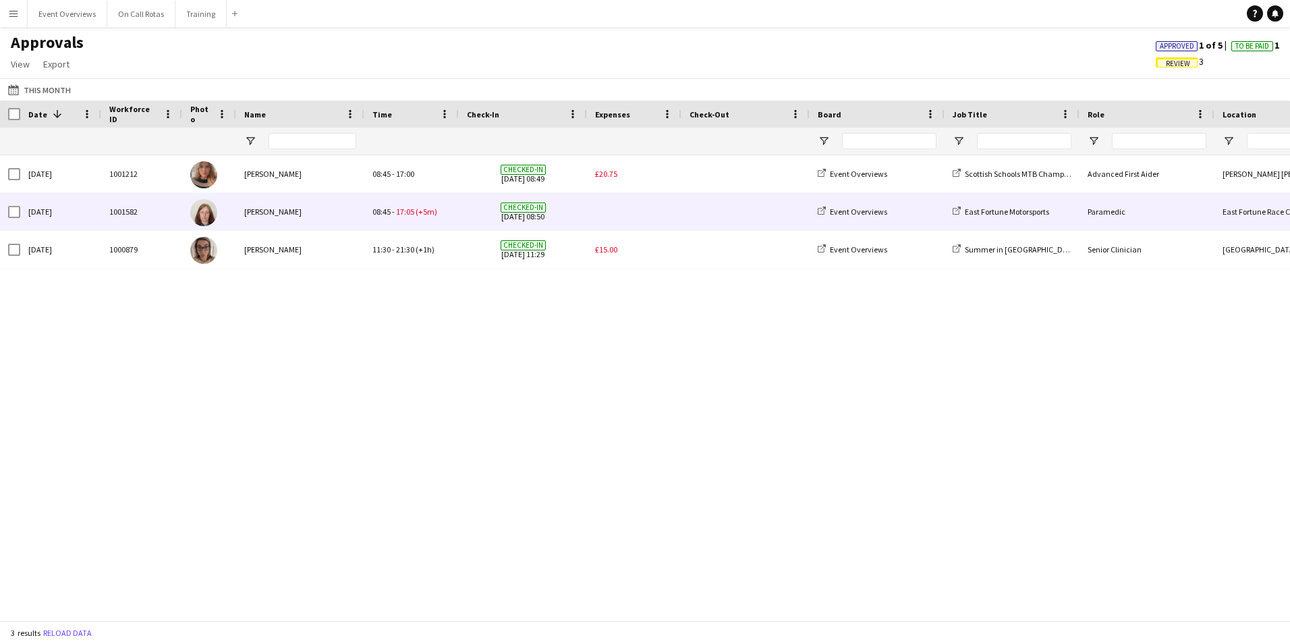
click at [201, 216] on img at bounding box center [203, 212] width 27 height 27
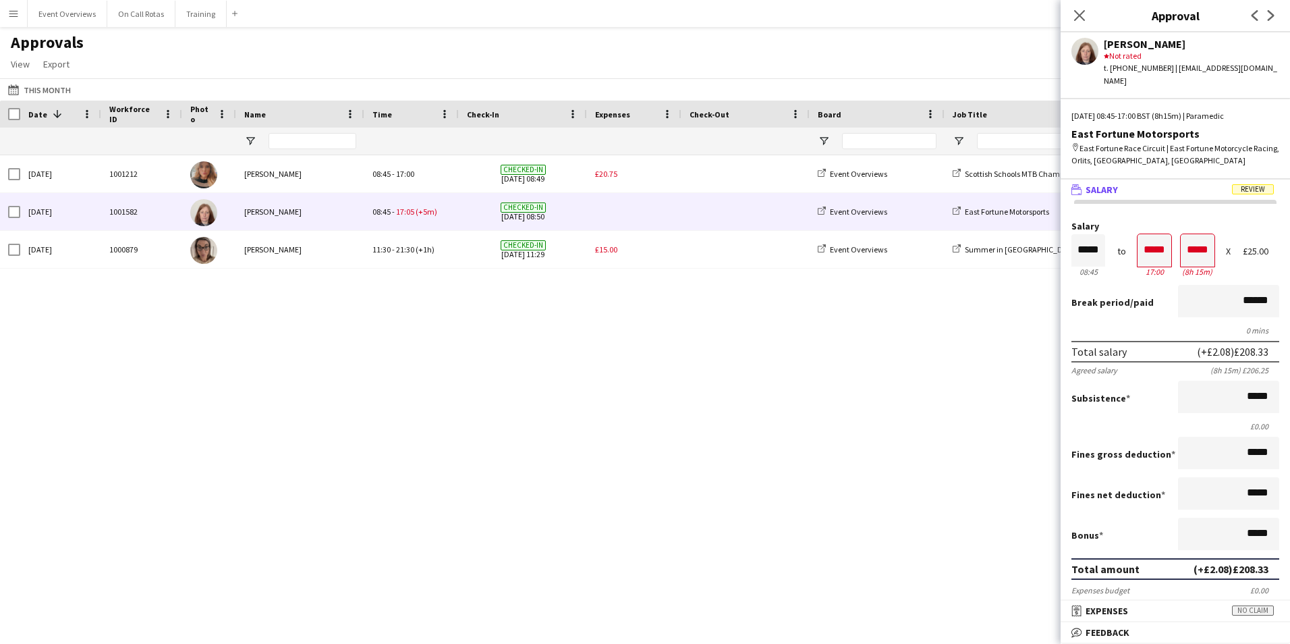
click at [18, 17] on app-icon "Menu" at bounding box center [13, 13] width 11 height 11
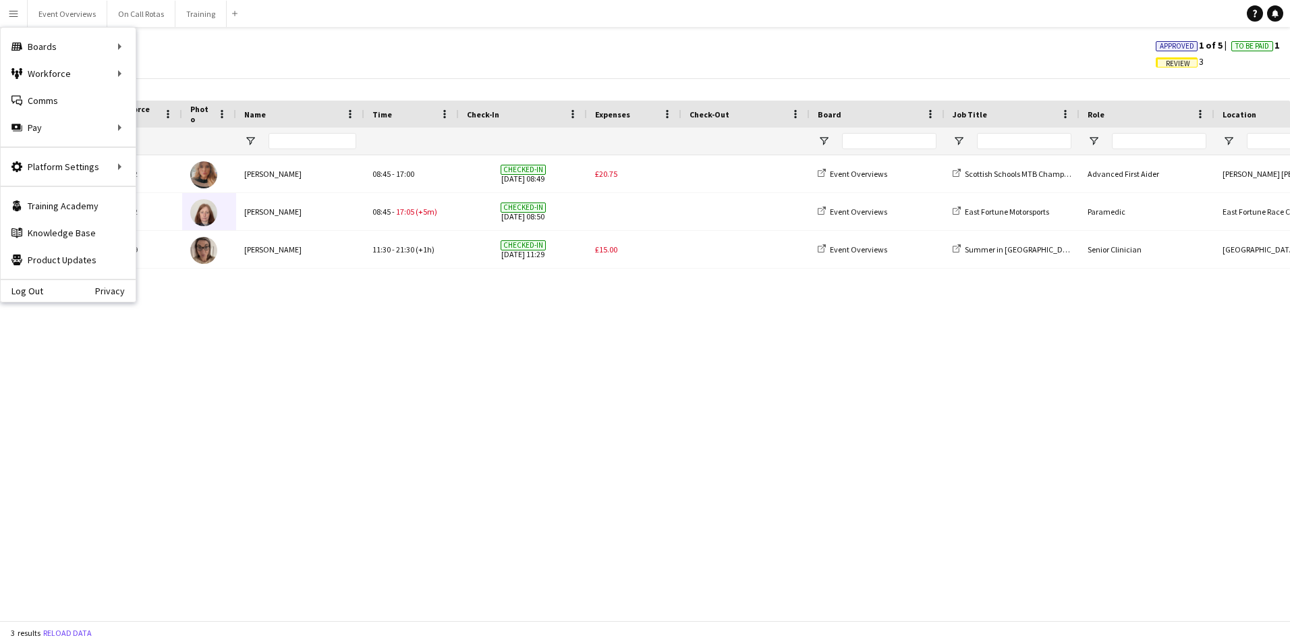
click at [346, 53] on div "Approvals View Customise view Customise filters Reset Filters Reset View Reset …" at bounding box center [645, 55] width 1290 height 46
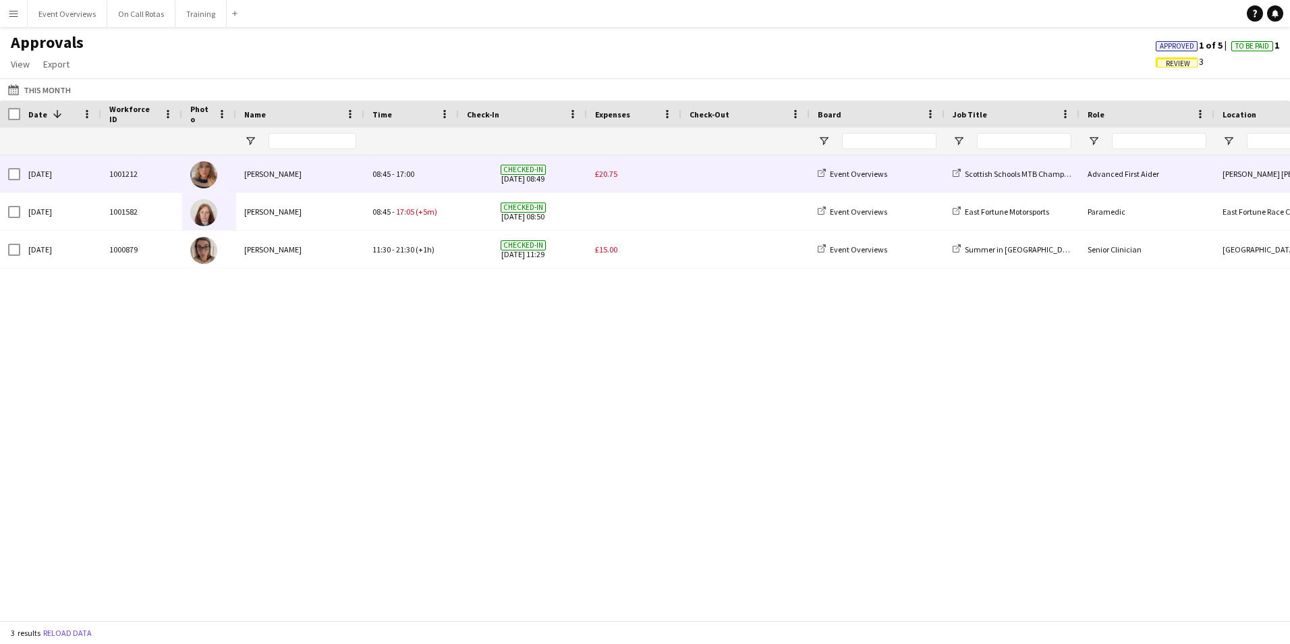
click at [617, 175] on div "£20.75" at bounding box center [634, 173] width 94 height 37
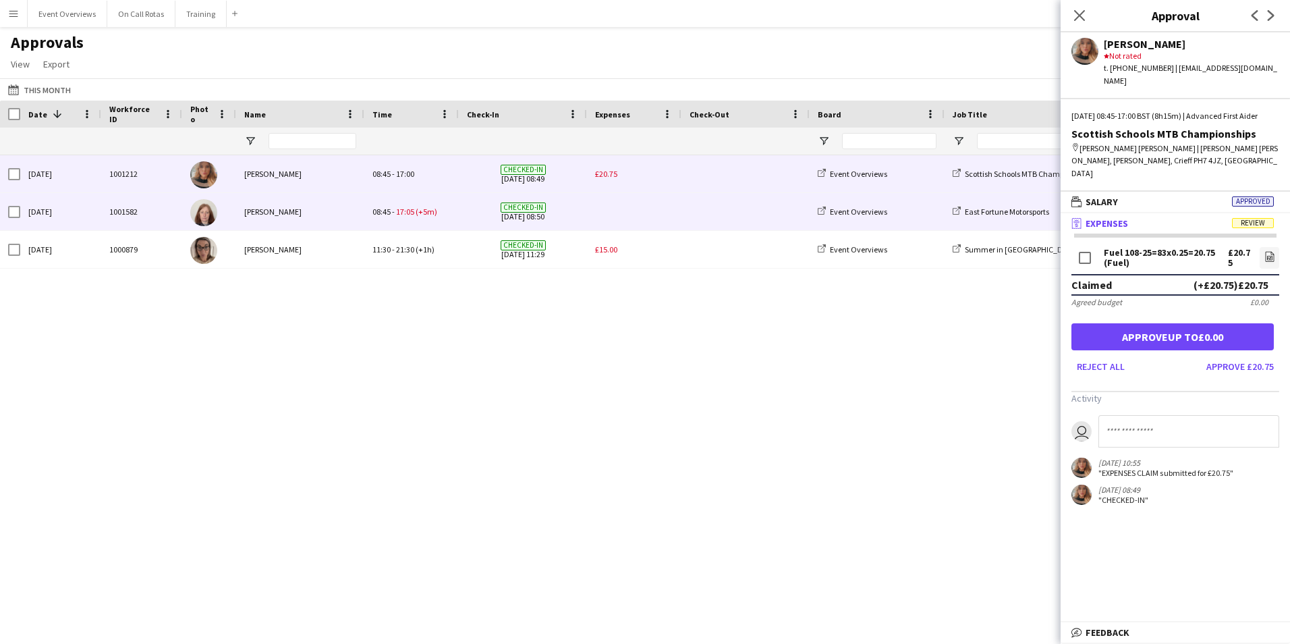
click at [608, 219] on div at bounding box center [634, 211] width 94 height 37
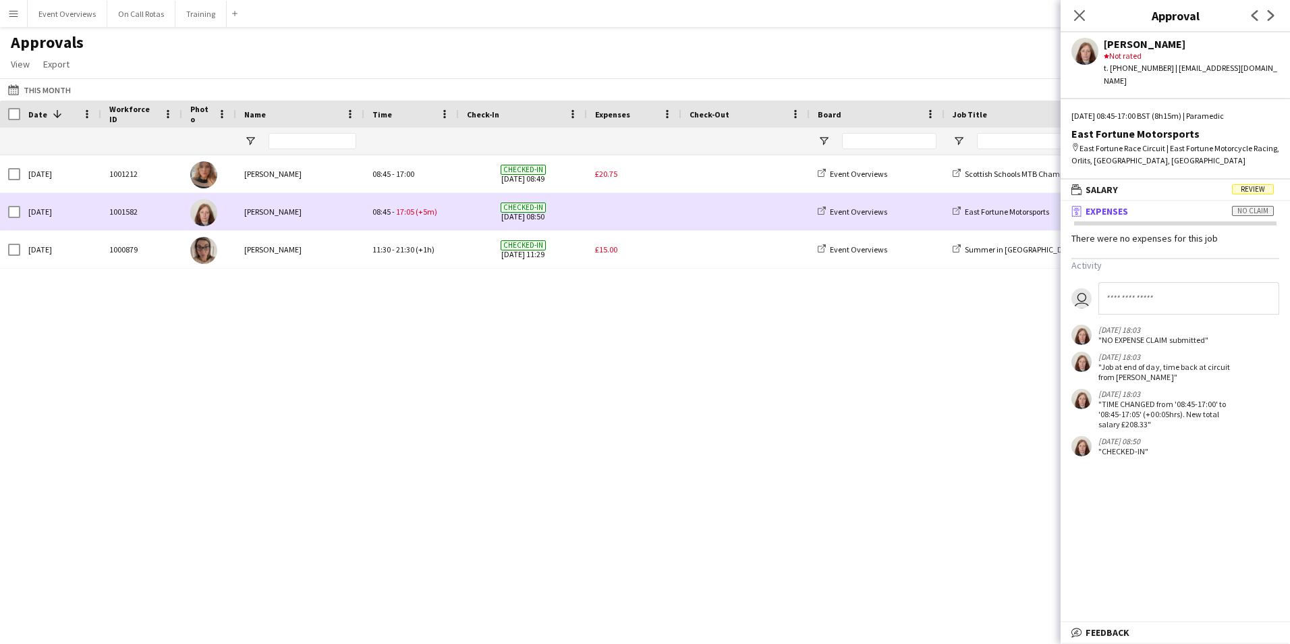
click at [414, 219] on div "08:45 - 17:05 (+5m)" at bounding box center [411, 211] width 94 height 37
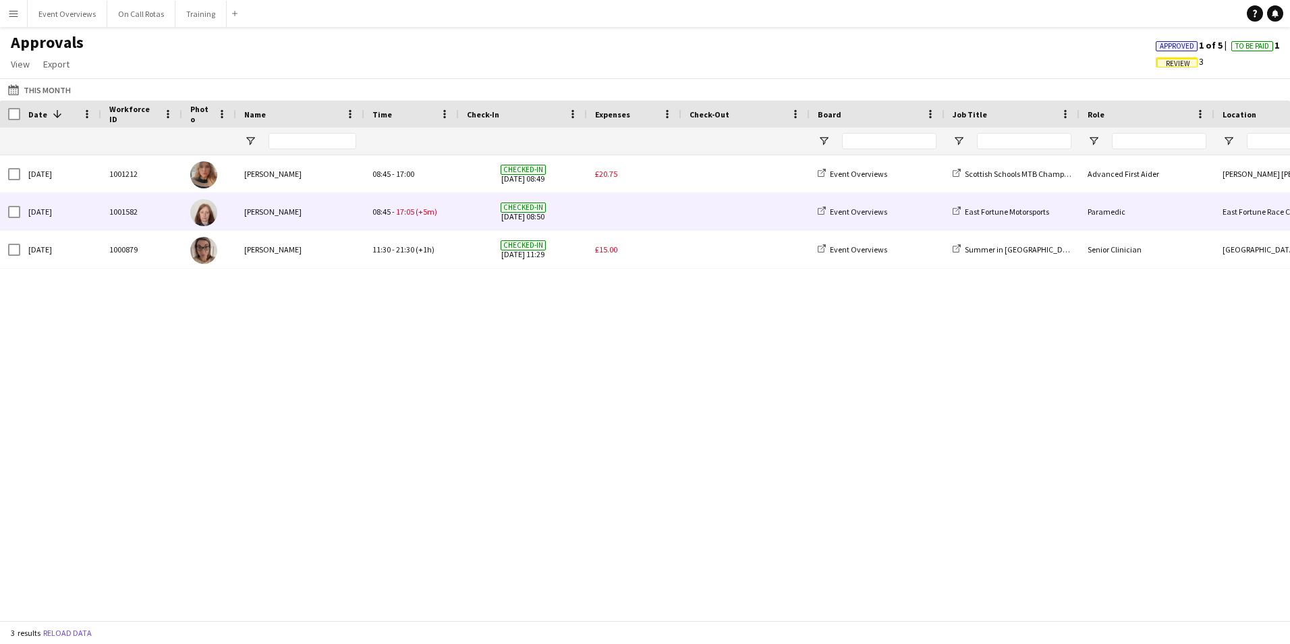
click at [414, 212] on span "08:45 - 17:05 (+5m)" at bounding box center [405, 212] width 65 height 10
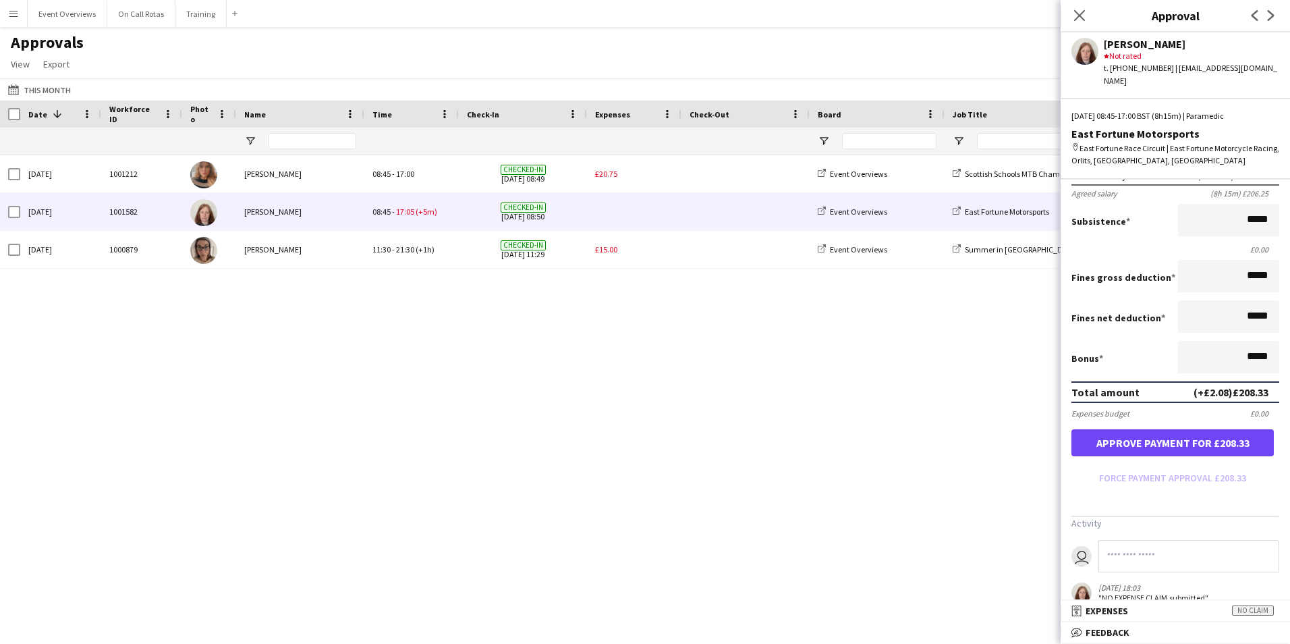
scroll to position [296, 0]
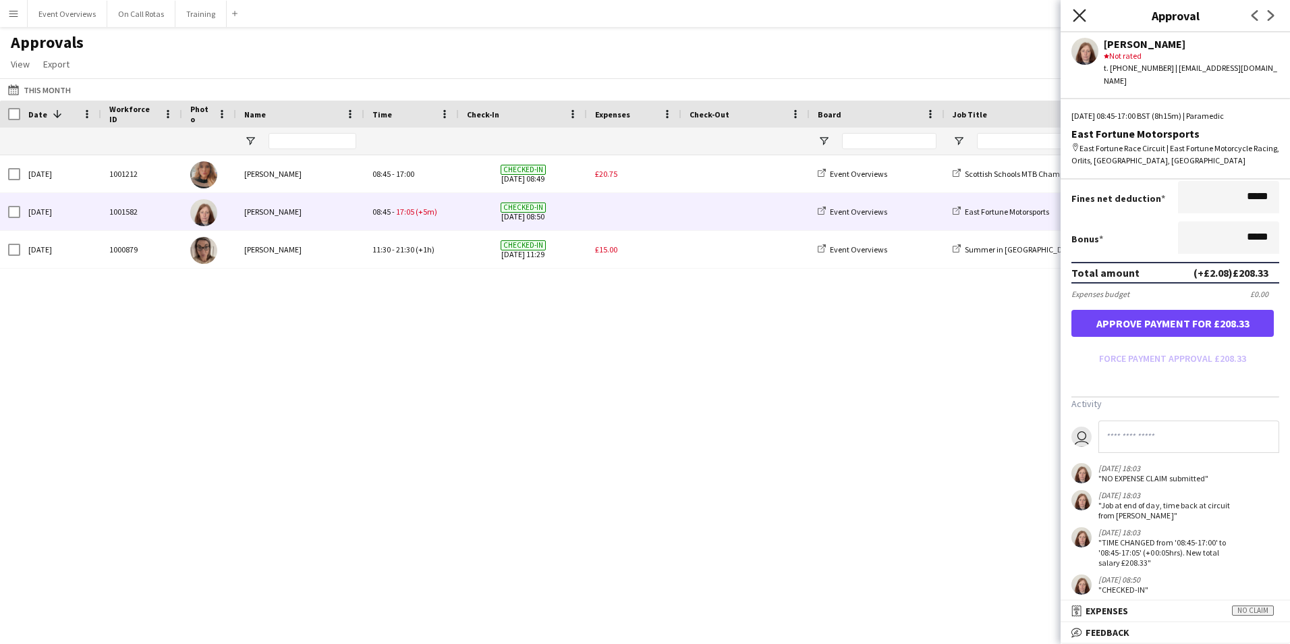
click at [1086, 11] on icon "Close pop-in" at bounding box center [1079, 15] width 13 height 13
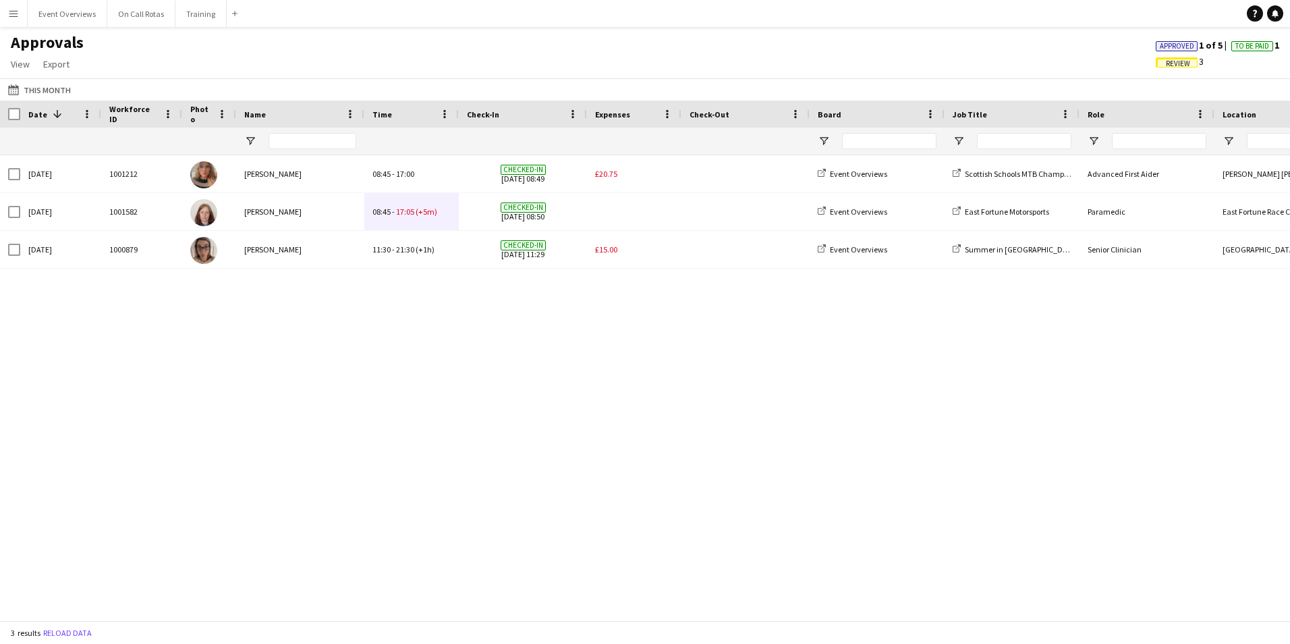
click at [804, 409] on div "1000879 Sun, 7 Sep 2025 Nicola Jamieson Checked-in 07-09-2025 11:29 Event Overv…" at bounding box center [645, 382] width 1290 height 455
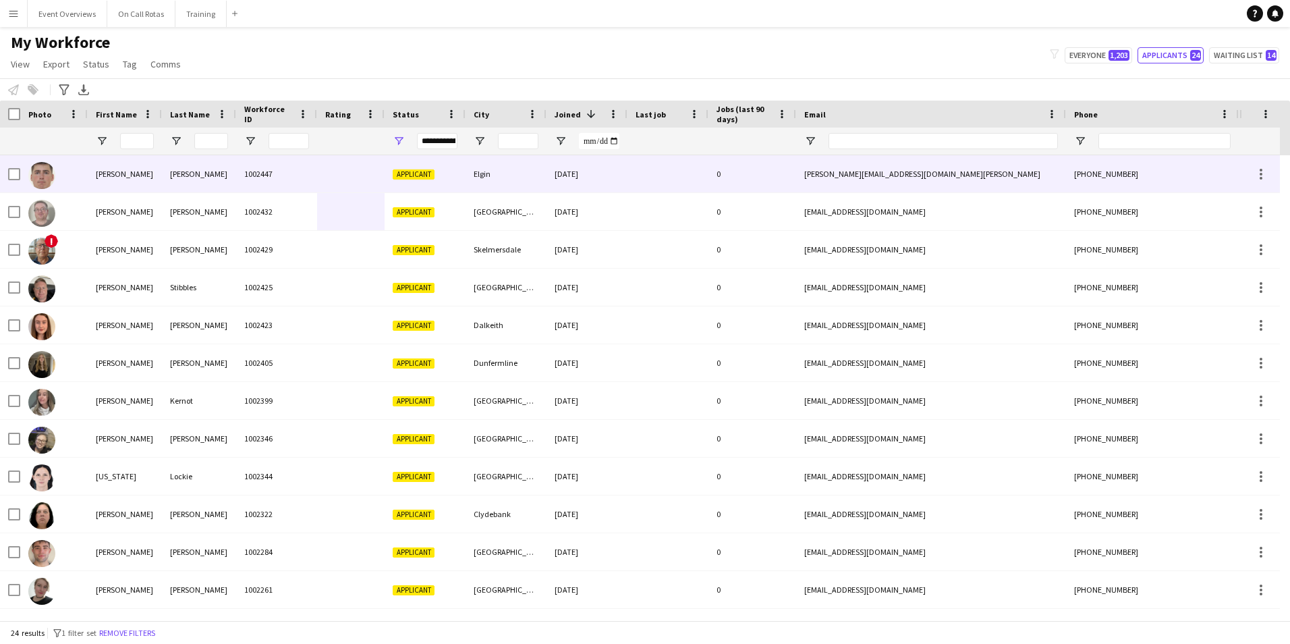
click at [388, 169] on div "Applicant" at bounding box center [425, 173] width 81 height 37
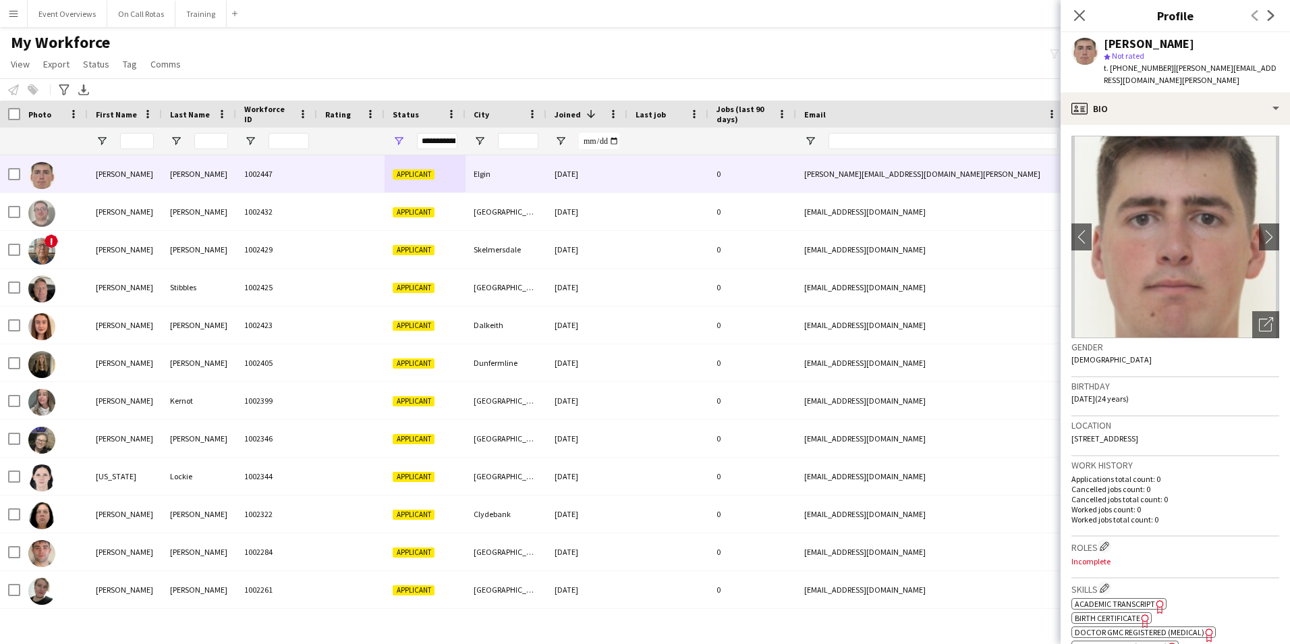
click at [1136, 76] on div "David Seaton star Not rated t. +447767644164 | david.seaton2@nhs.scot" at bounding box center [1175, 62] width 229 height 60
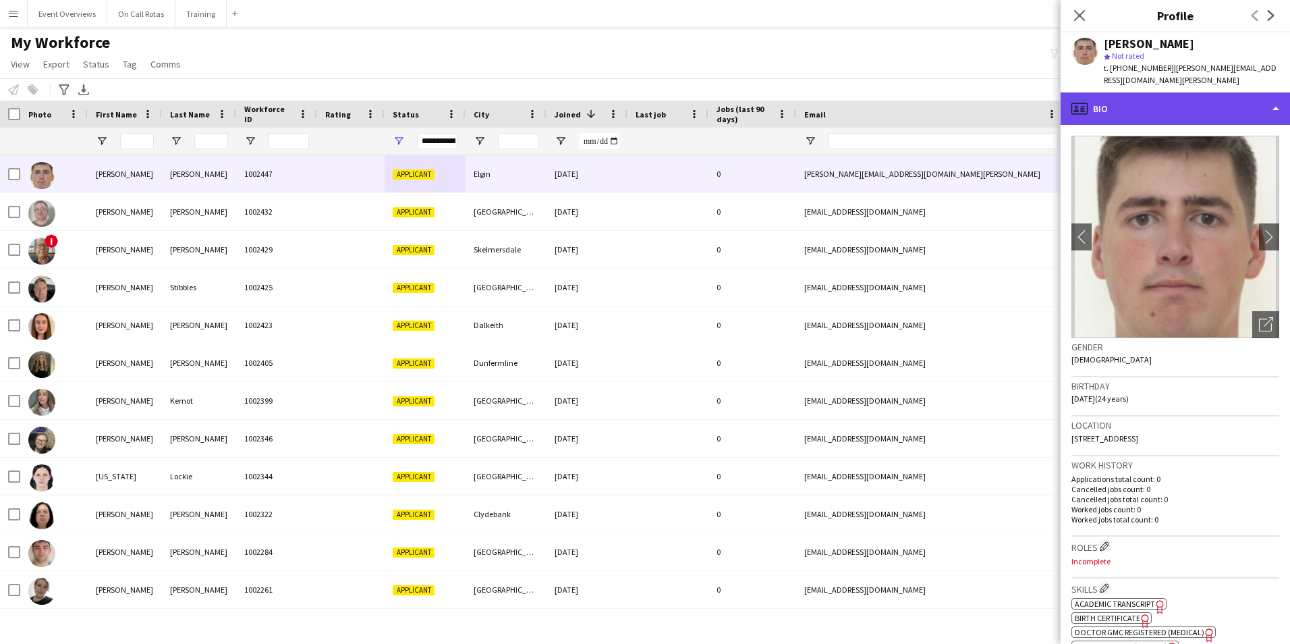
click at [1145, 99] on div "profile Bio" at bounding box center [1175, 108] width 229 height 32
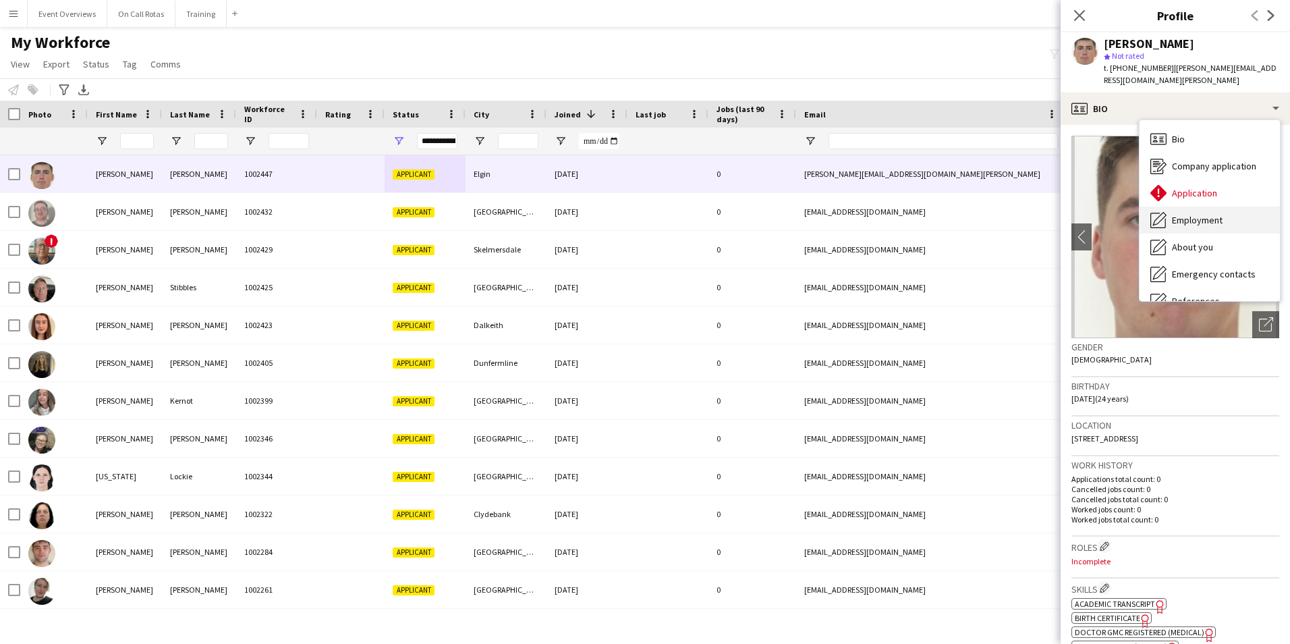
click at [1196, 207] on div "Employment Employment" at bounding box center [1210, 220] width 140 height 27
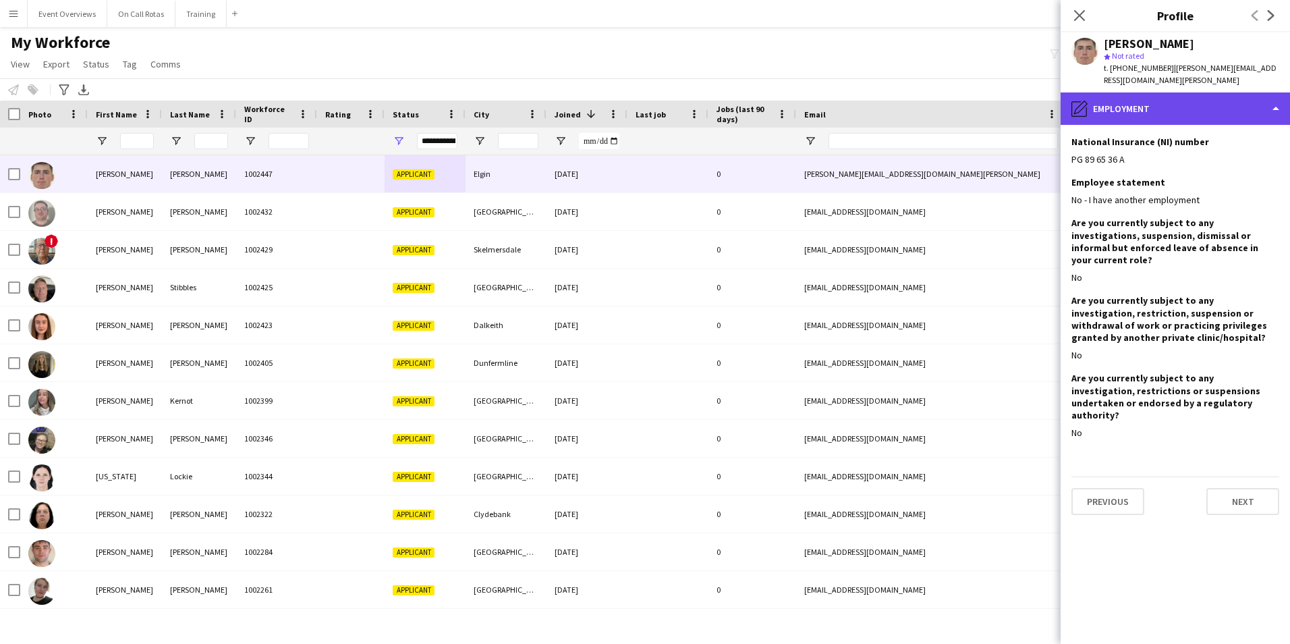
click at [1159, 101] on div "pencil4 Employment" at bounding box center [1175, 108] width 229 height 32
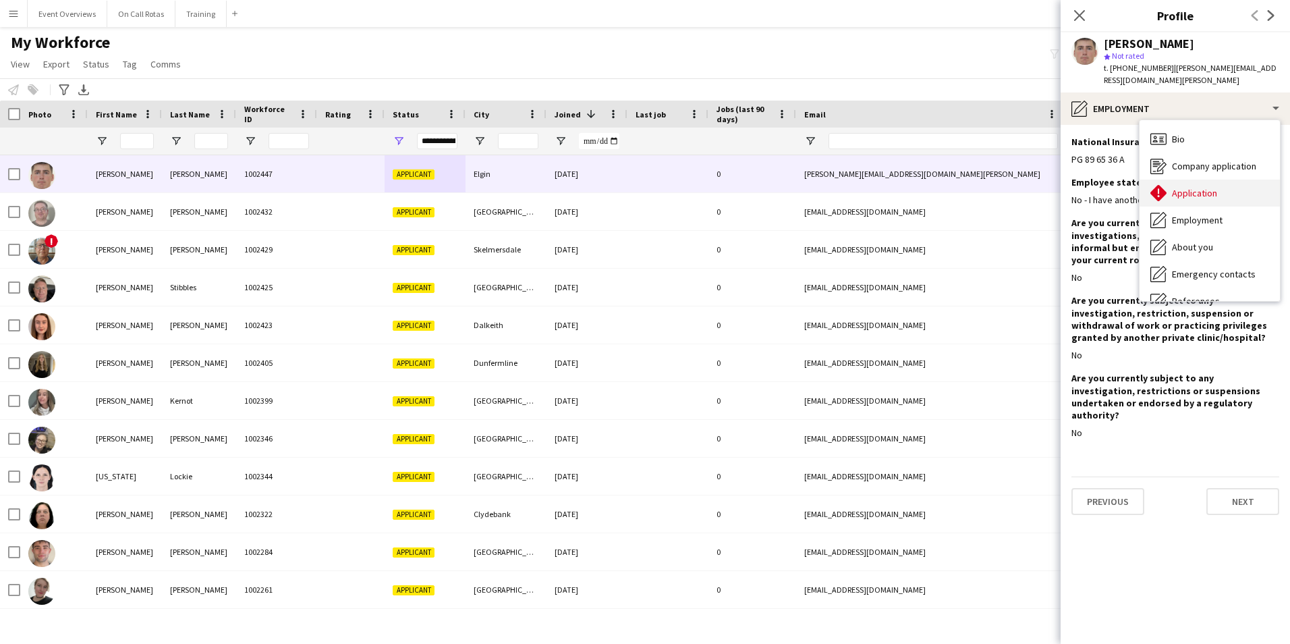
click at [1191, 180] on div "Application Application" at bounding box center [1210, 193] width 140 height 27
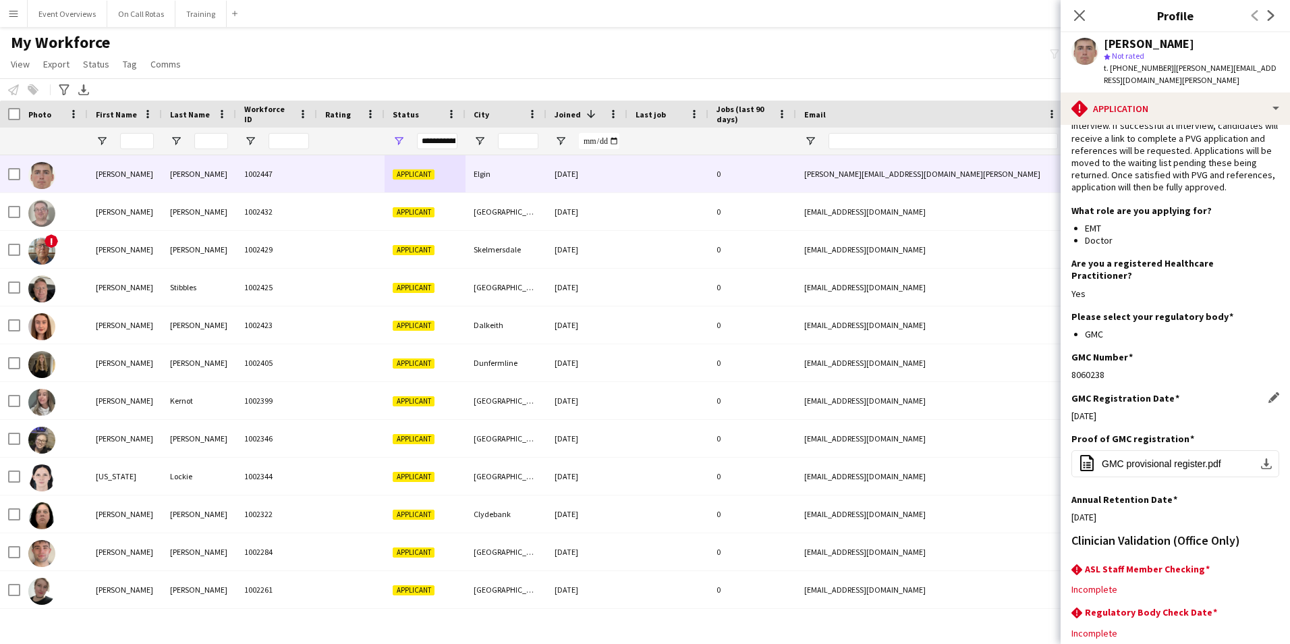
scroll to position [122, 0]
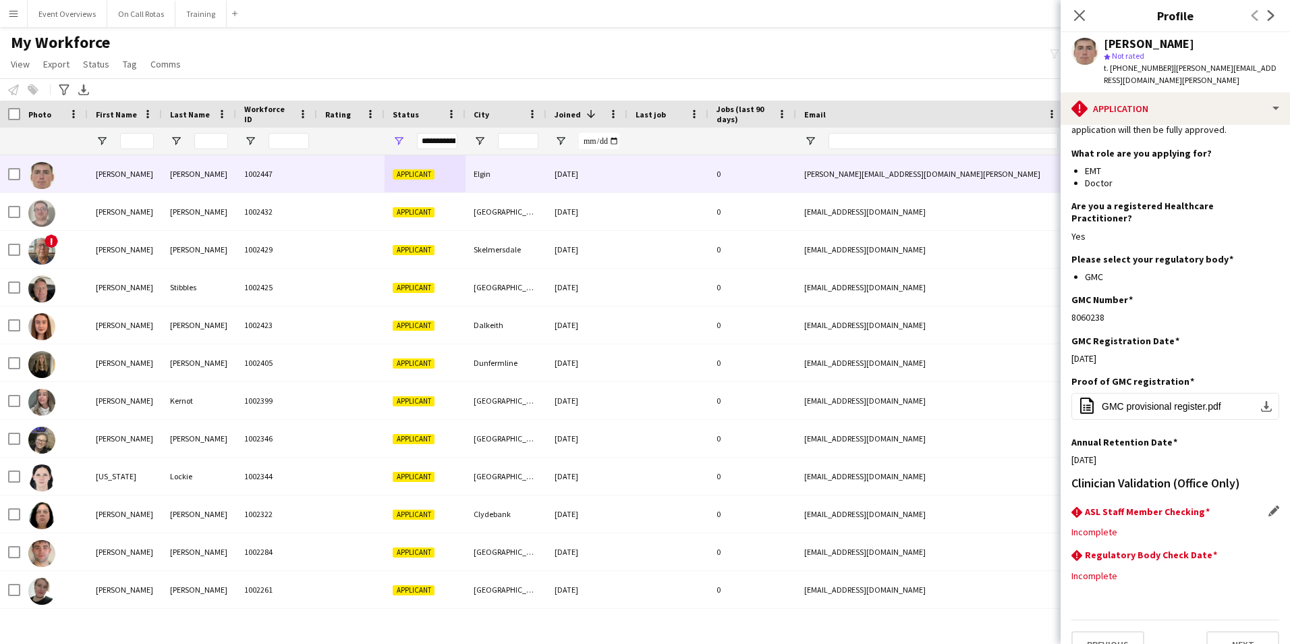
click at [1159, 505] on div "rhombus-alert ASL Staff Member Checking Edit this field" at bounding box center [1176, 512] width 208 height 15
click at [1269, 505] on app-icon "Edit this field" at bounding box center [1274, 510] width 11 height 11
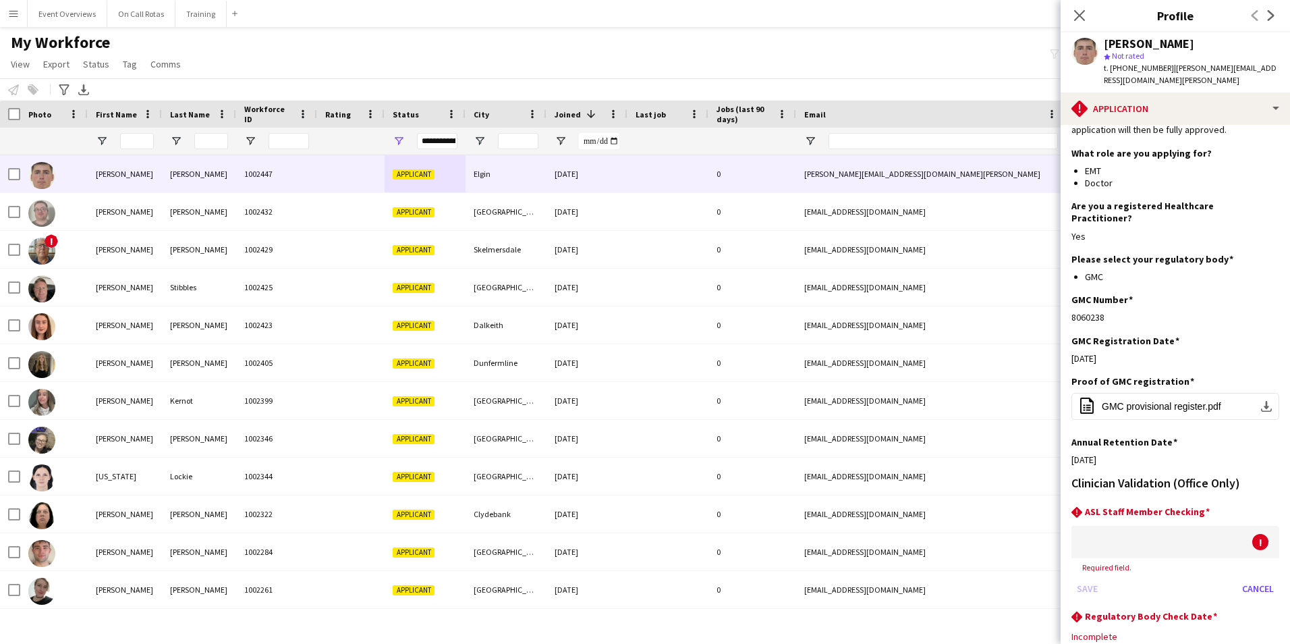
click at [1197, 526] on div at bounding box center [1162, 542] width 181 height 32
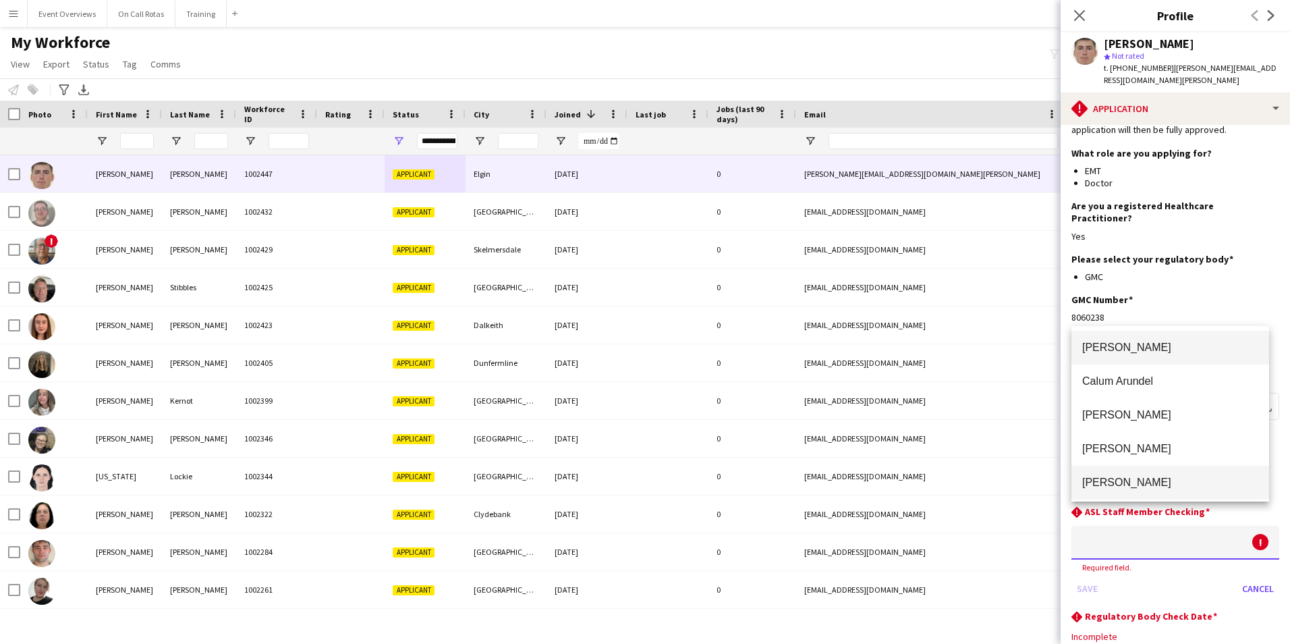
scroll to position [0, 0]
click at [1251, 560] on div at bounding box center [645, 322] width 1290 height 644
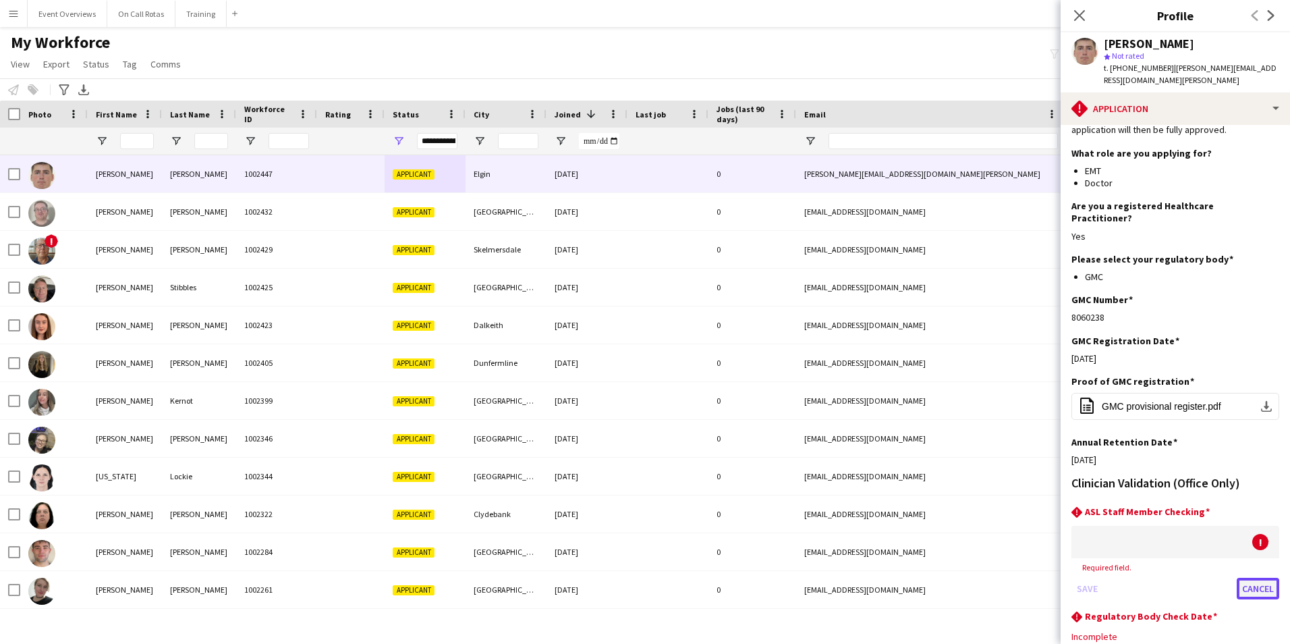
click at [1252, 578] on button "Cancel" at bounding box center [1258, 589] width 43 height 22
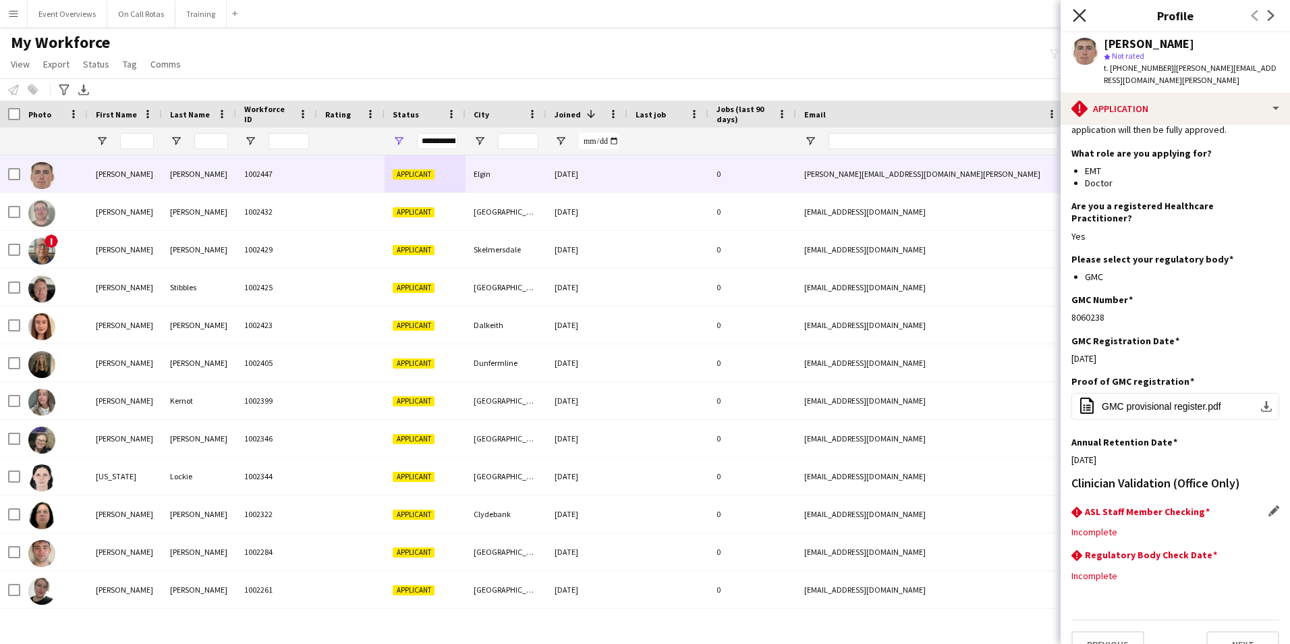
click at [1084, 17] on icon "Close pop-in" at bounding box center [1079, 15] width 13 height 13
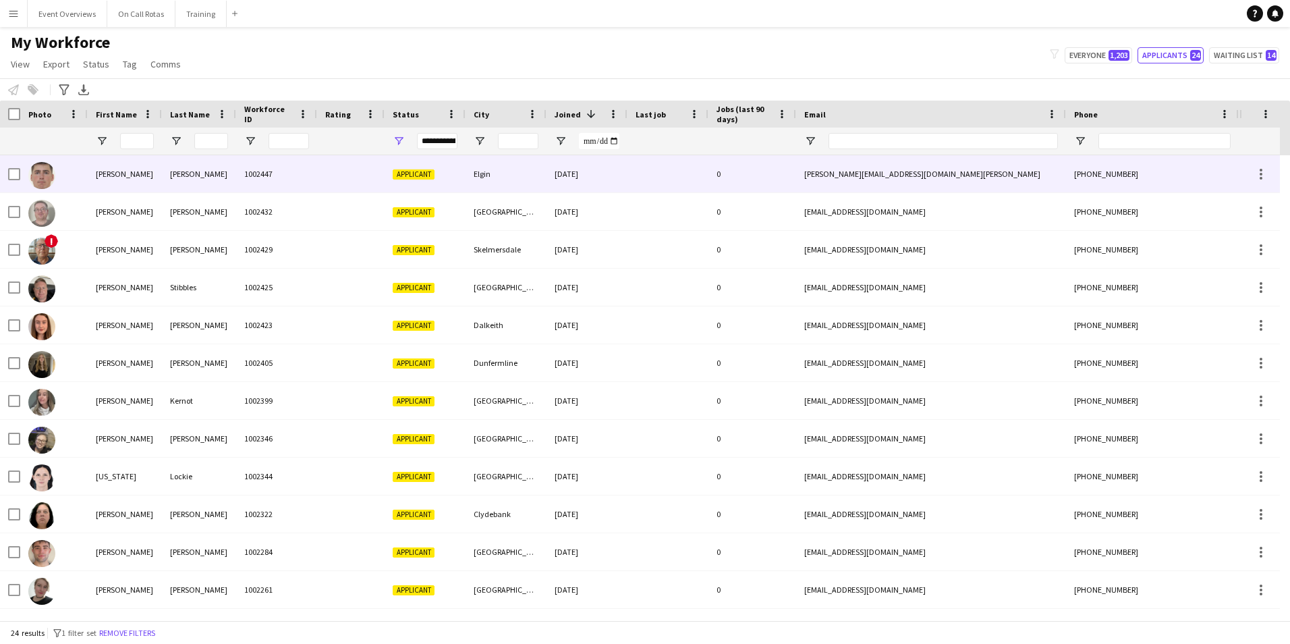
click at [92, 168] on div "David" at bounding box center [125, 173] width 74 height 37
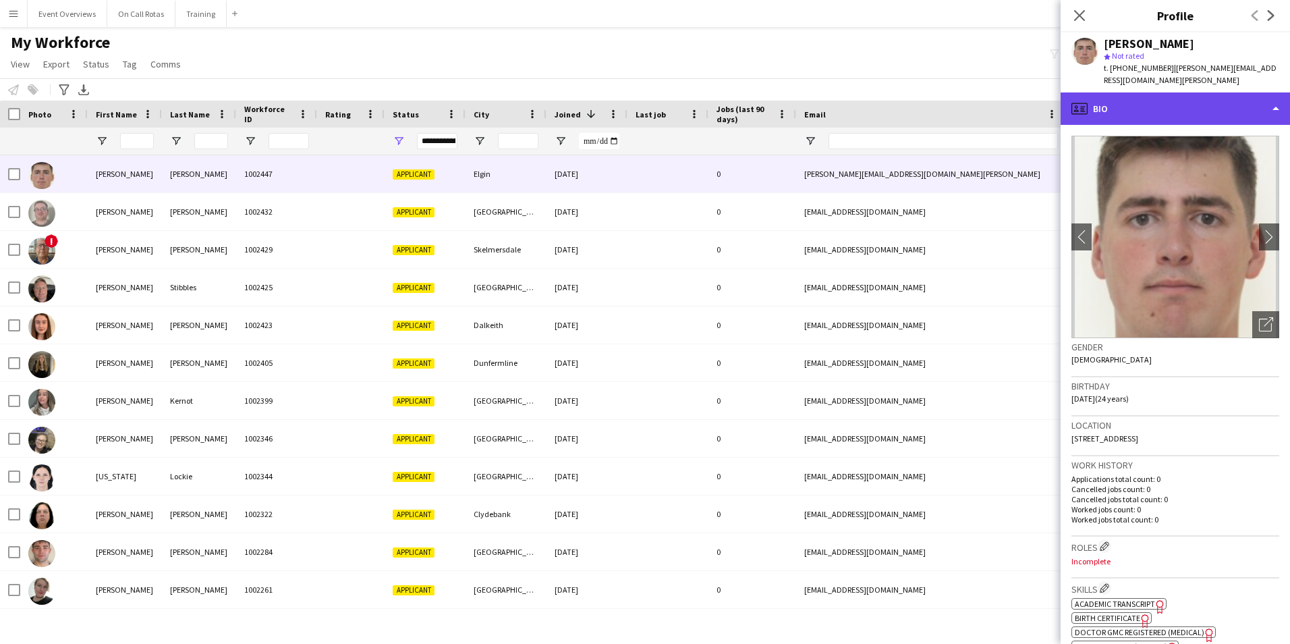
click at [1142, 92] on div "profile Bio" at bounding box center [1175, 108] width 229 height 32
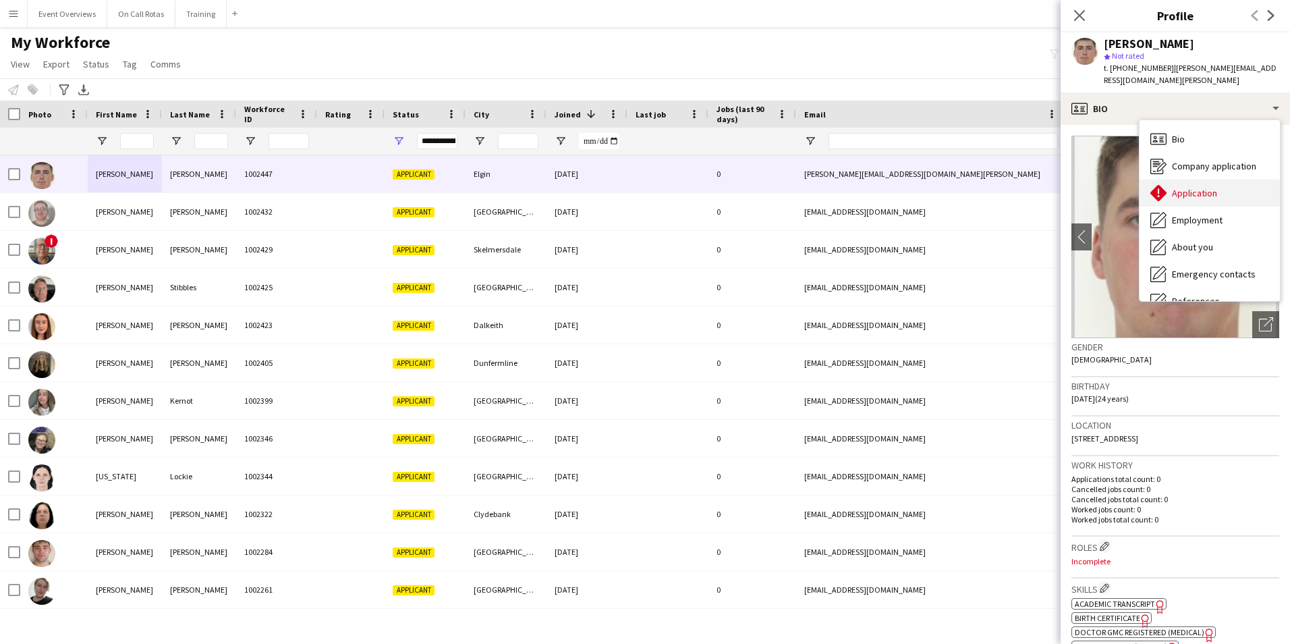
click at [1174, 187] on span "Application" at bounding box center [1194, 193] width 45 height 12
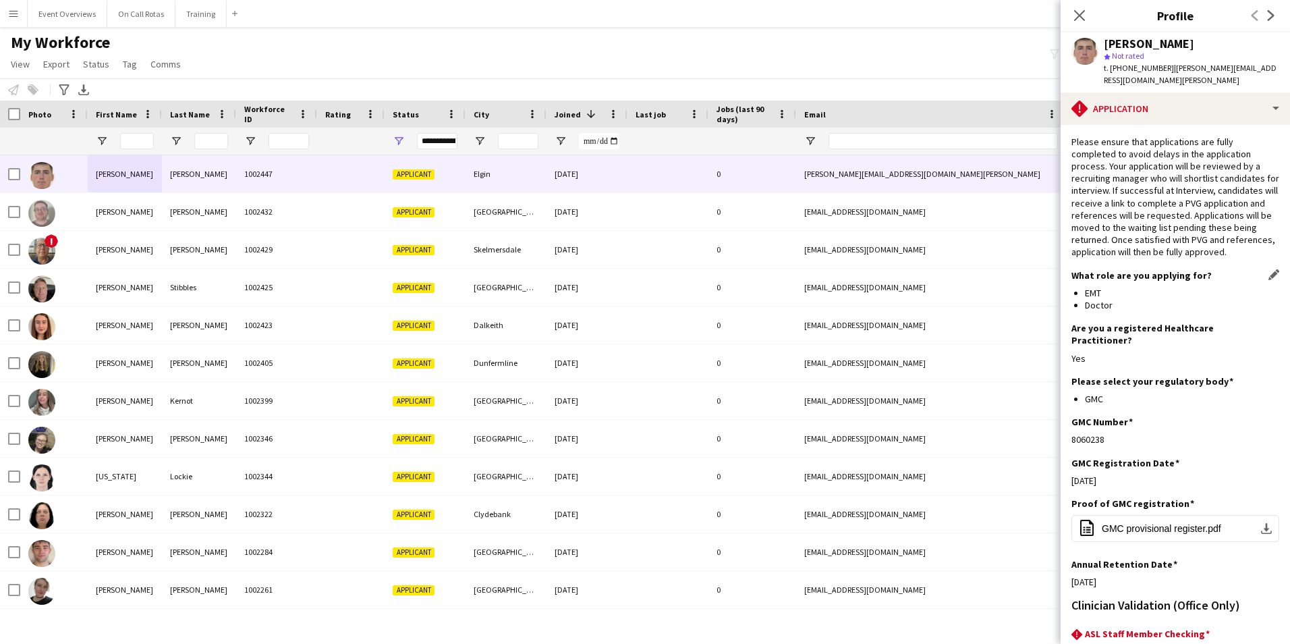
scroll to position [122, 0]
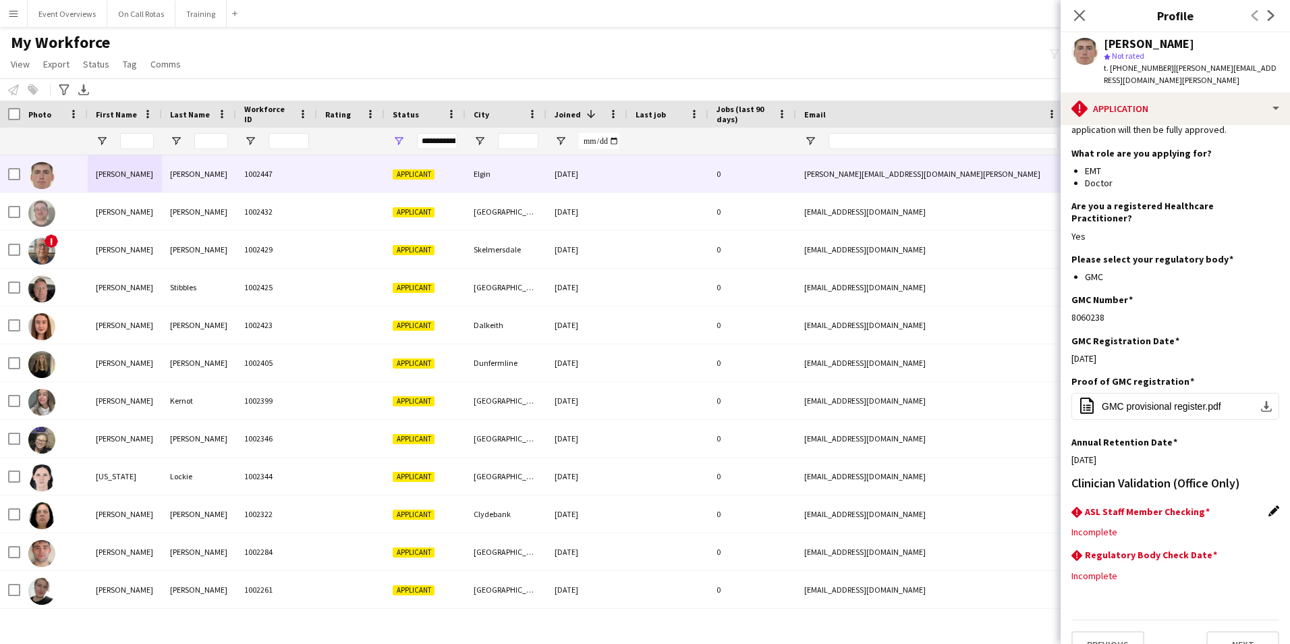
click at [1269, 505] on app-icon "Edit this field" at bounding box center [1274, 510] width 11 height 11
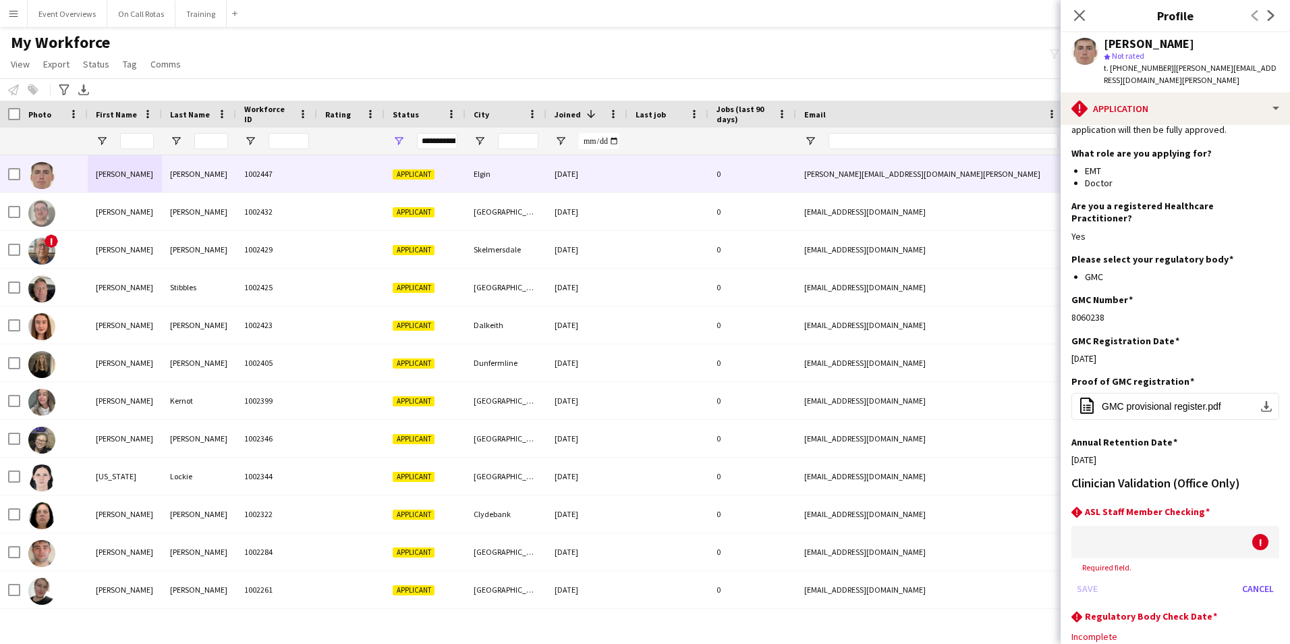
click at [1132, 526] on div at bounding box center [1162, 542] width 181 height 32
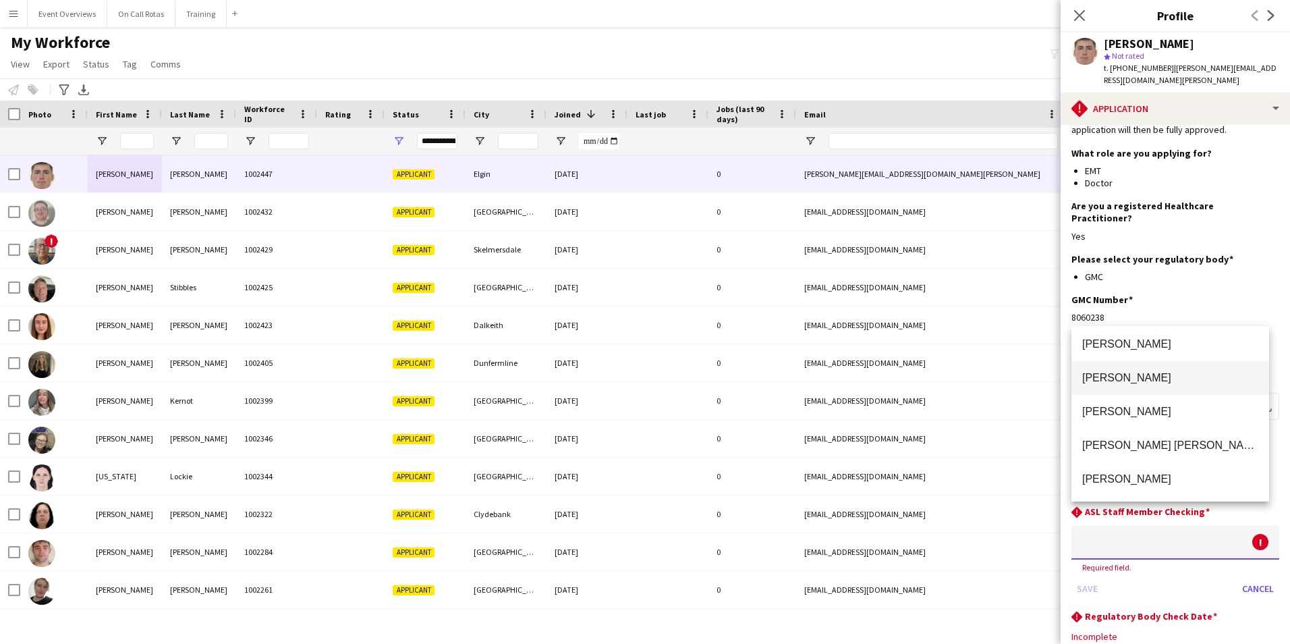
scroll to position [0, 0]
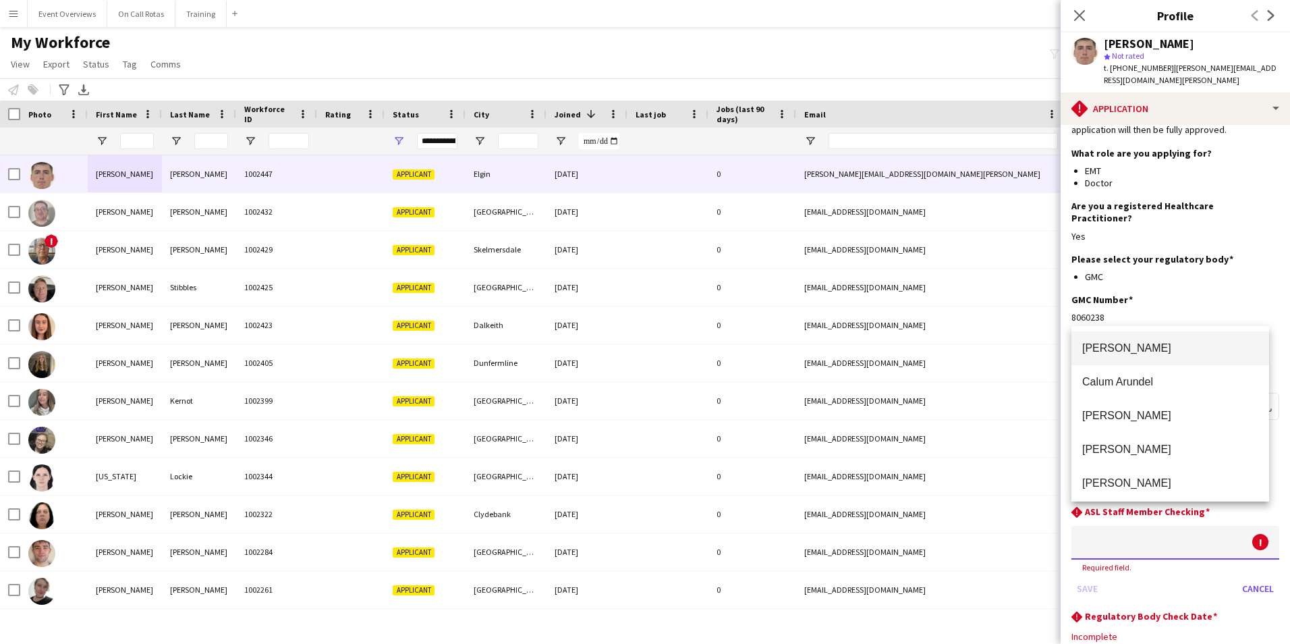
click at [1260, 565] on div at bounding box center [645, 322] width 1290 height 644
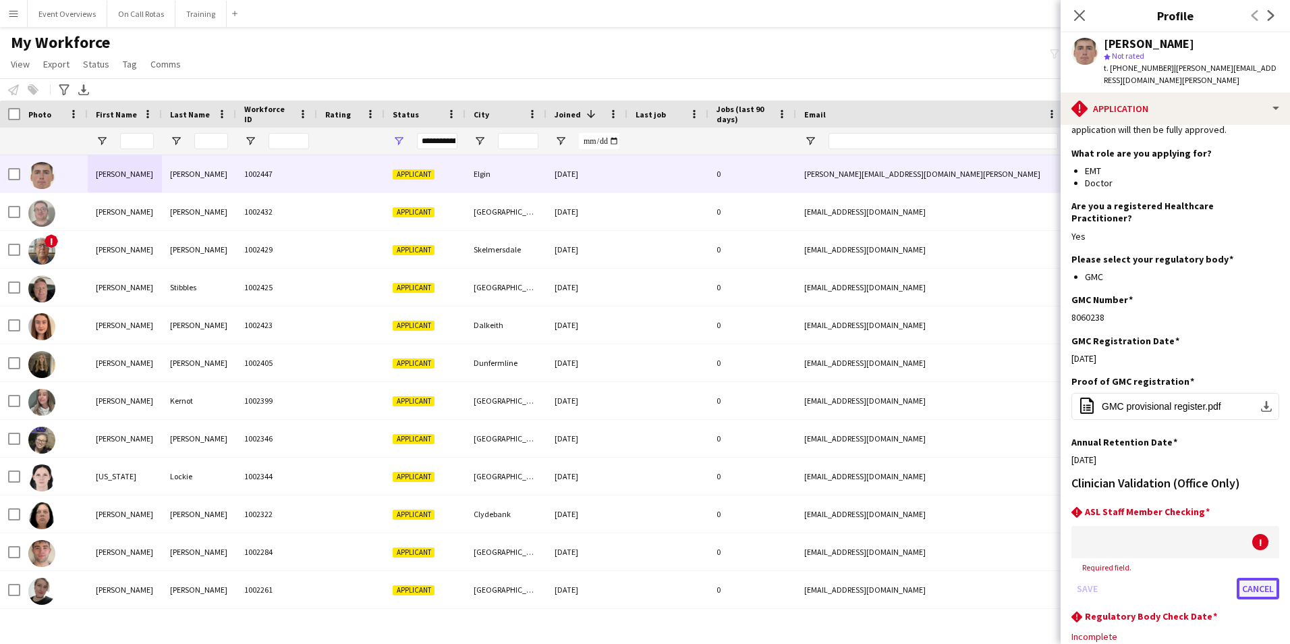
click at [1251, 578] on button "Cancel" at bounding box center [1258, 589] width 43 height 22
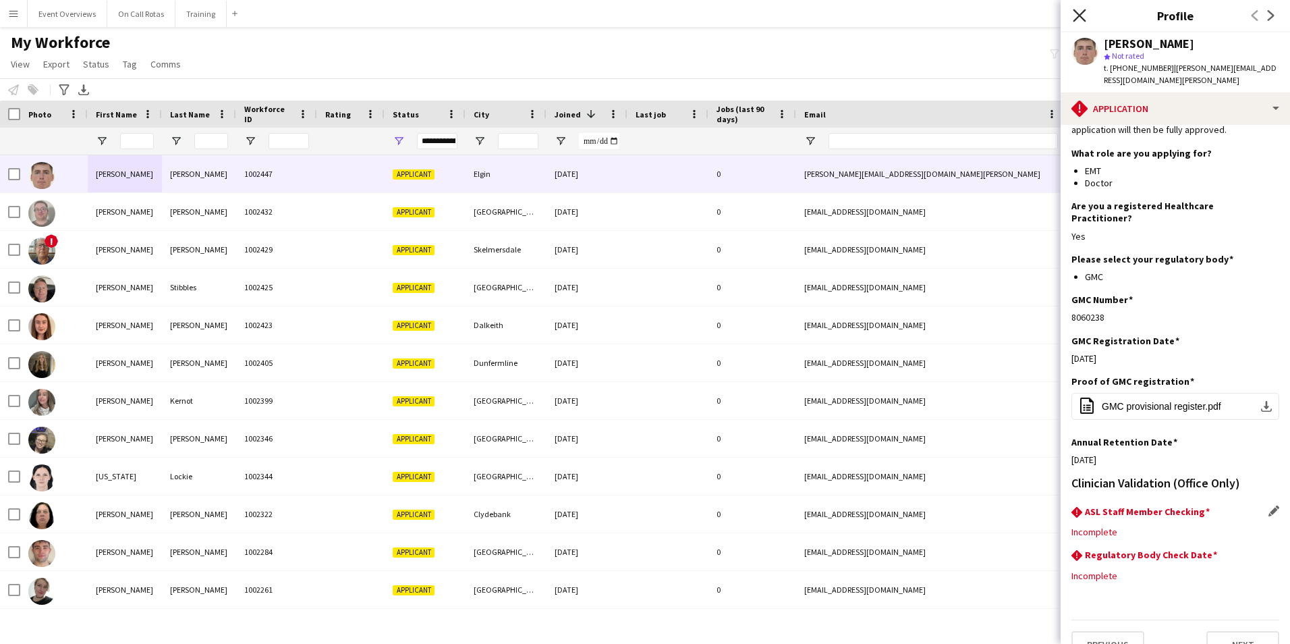
click at [1085, 11] on icon at bounding box center [1079, 15] width 13 height 13
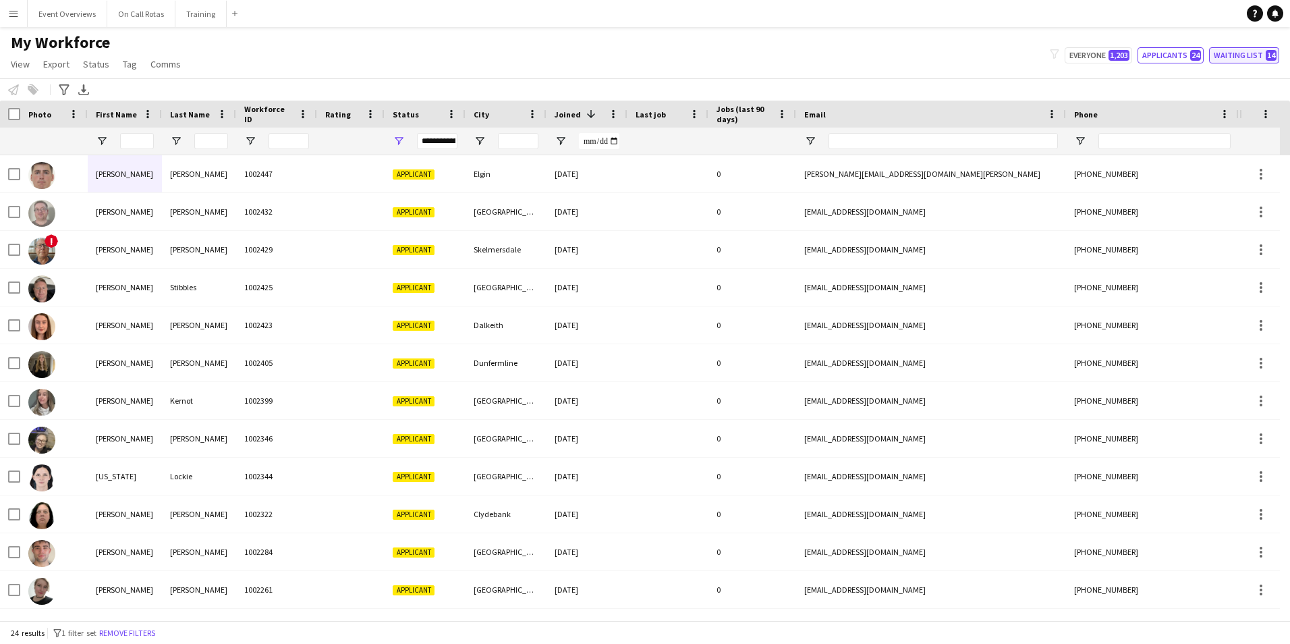
click at [1269, 63] on button "Waiting list 14" at bounding box center [1244, 55] width 70 height 16
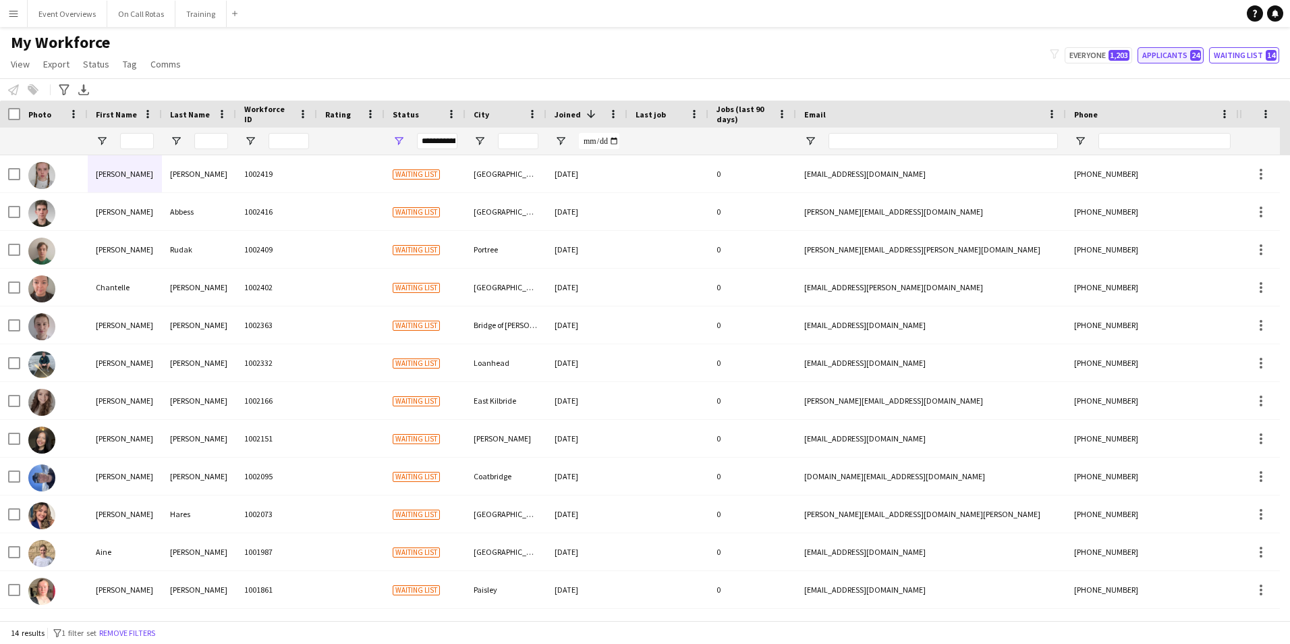
click at [1171, 53] on button "Applicants 24" at bounding box center [1171, 55] width 66 height 16
type input "**********"
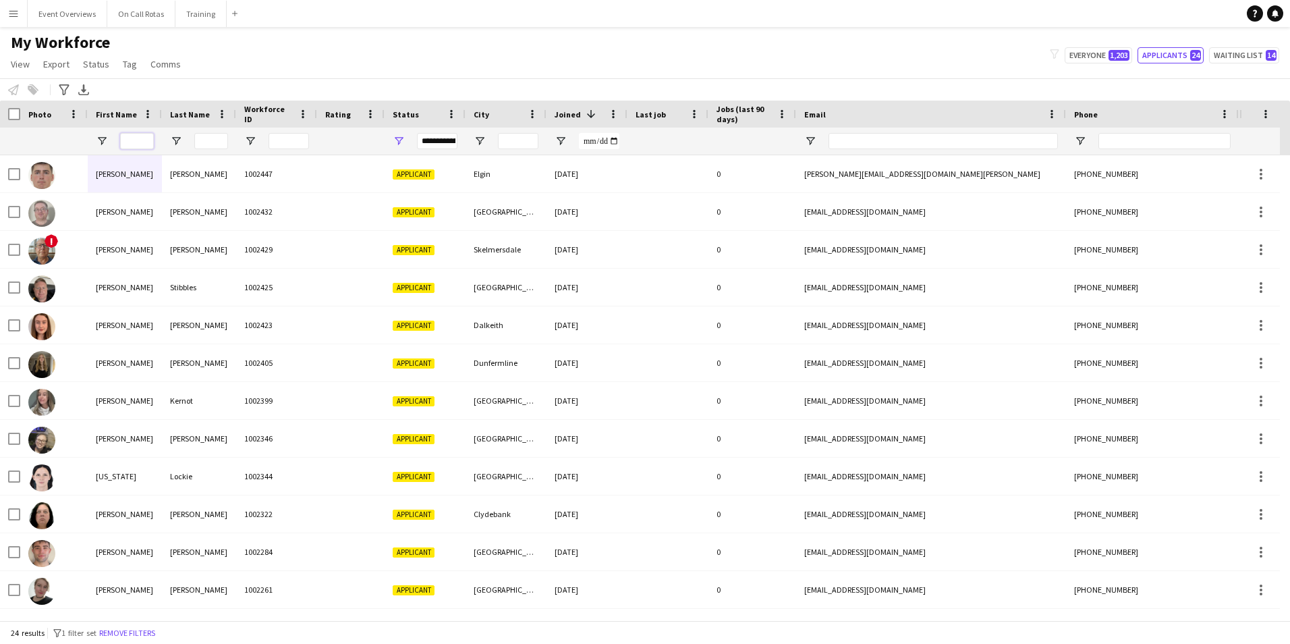
click at [136, 140] on input "First Name Filter Input" at bounding box center [137, 141] width 34 height 16
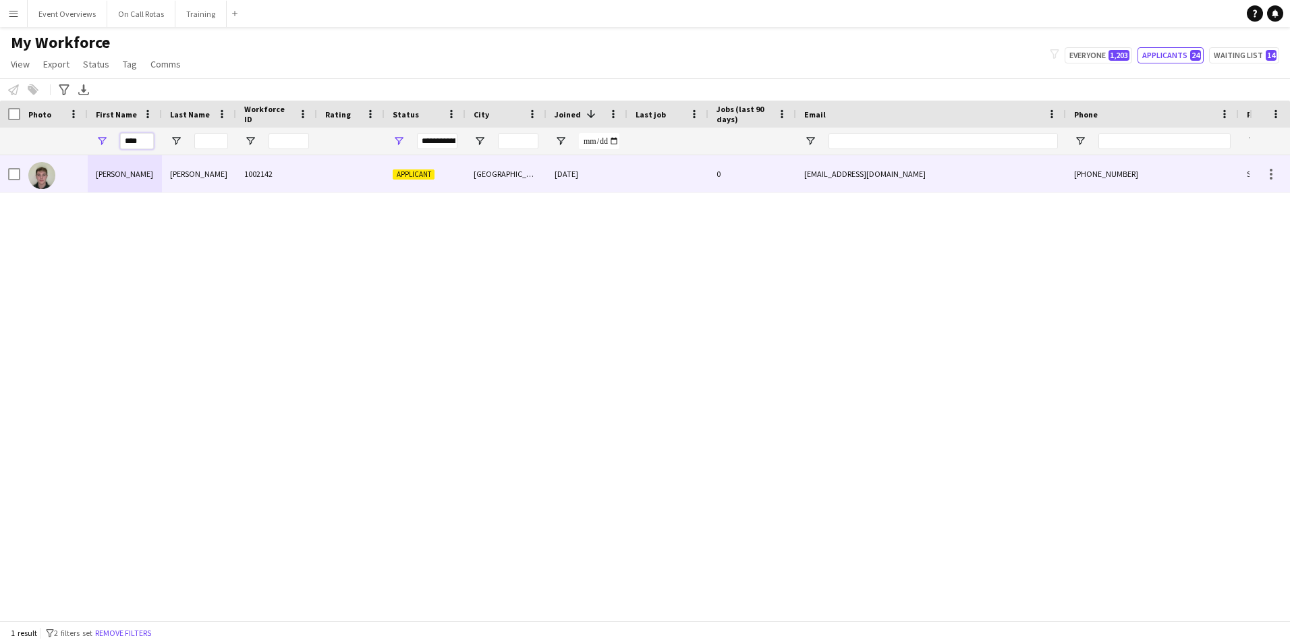
type input "****"
click at [151, 163] on div "Ryan" at bounding box center [125, 173] width 74 height 37
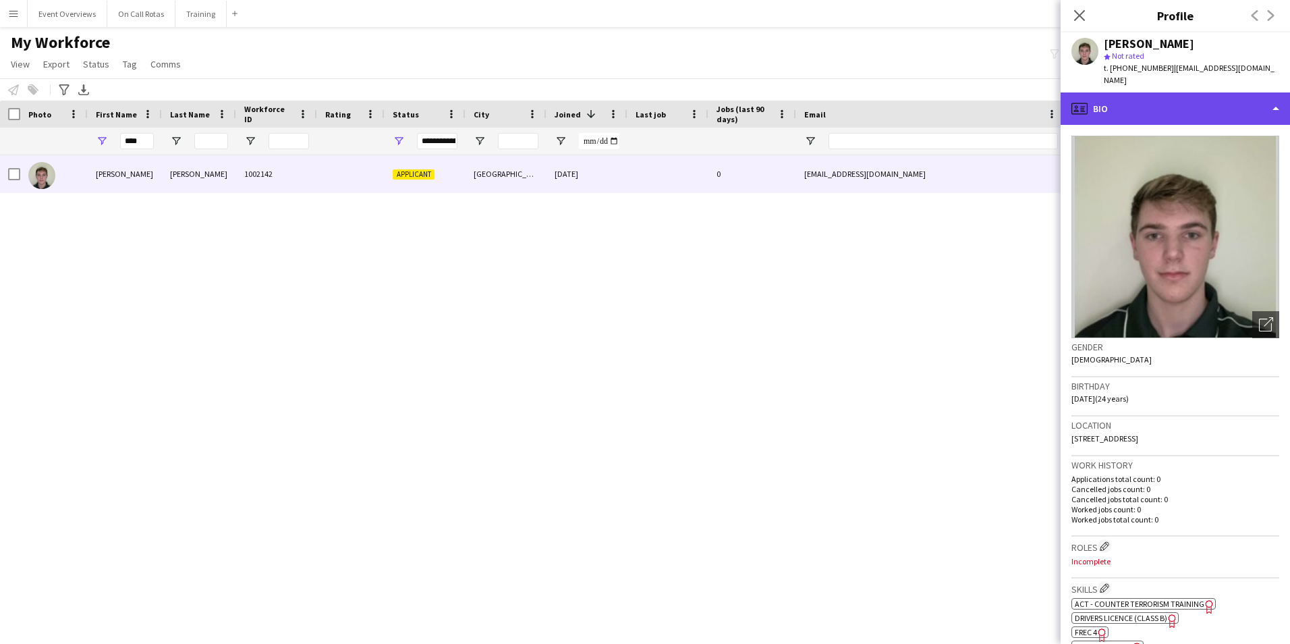
click at [1136, 106] on div "profile Bio" at bounding box center [1175, 108] width 229 height 32
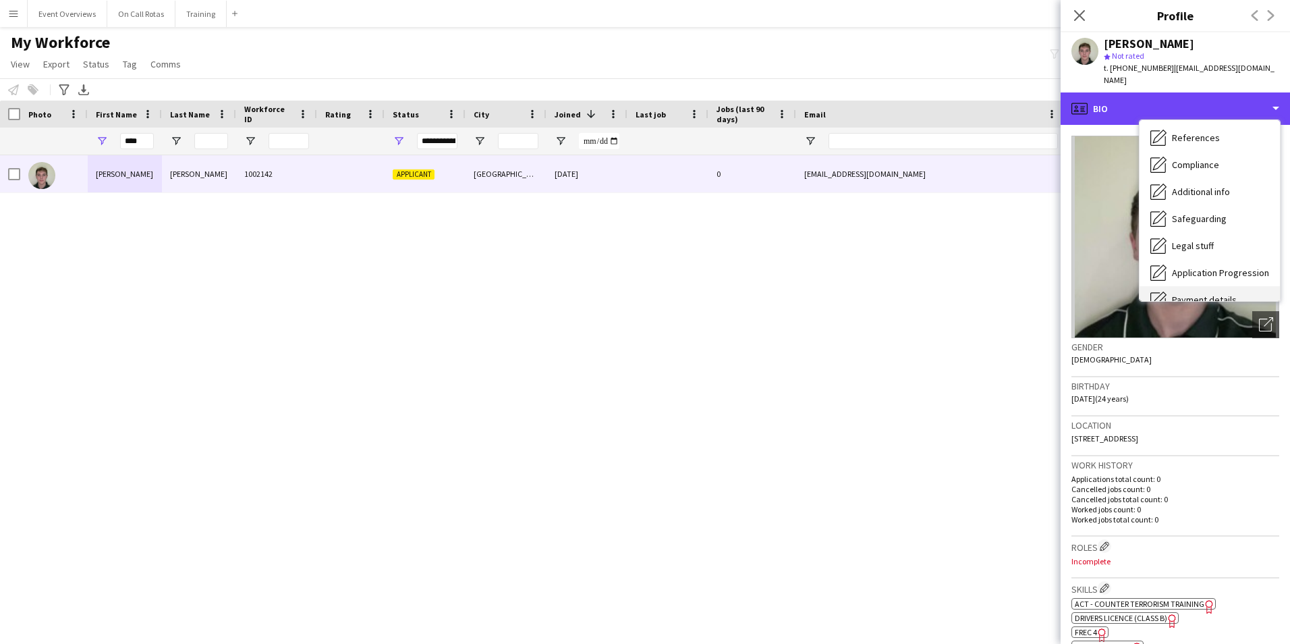
scroll to position [235, 0]
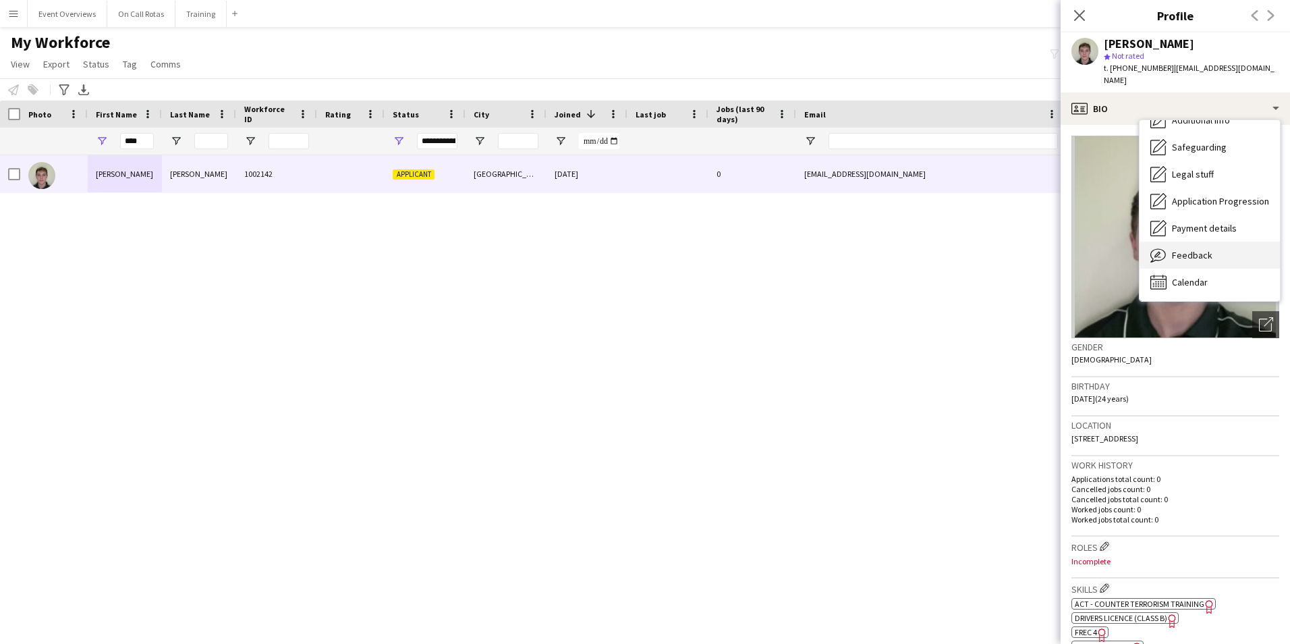
click at [1191, 261] on div "Feedback Feedback" at bounding box center [1210, 255] width 140 height 27
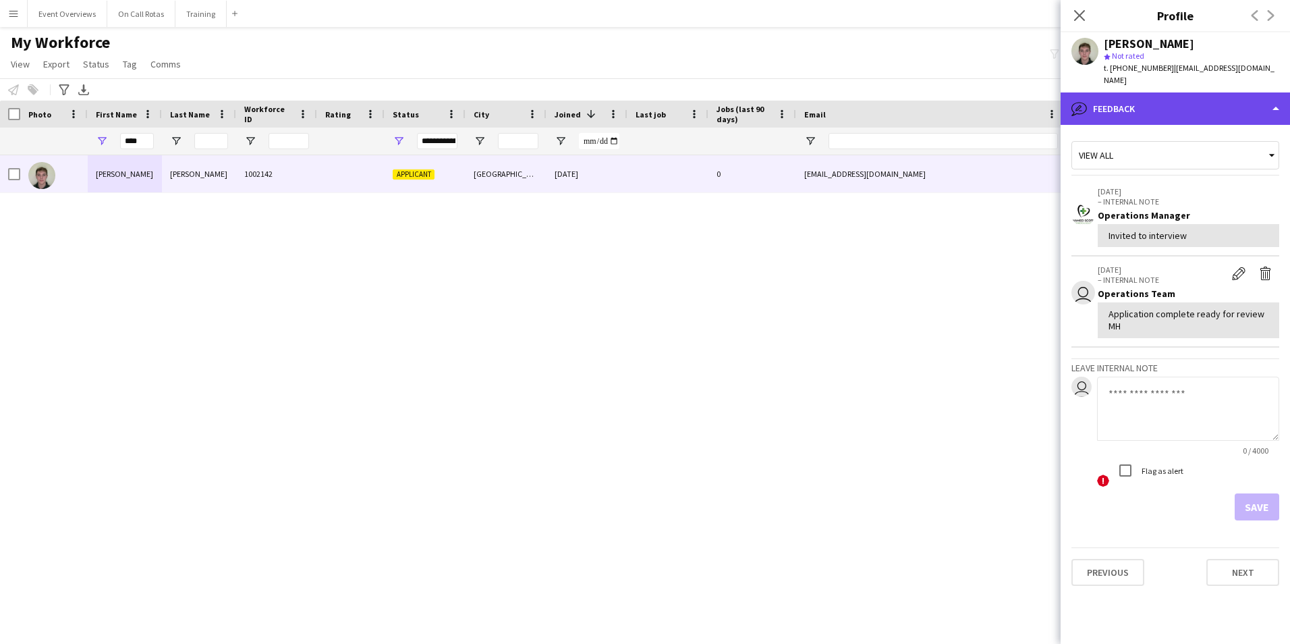
click at [1162, 114] on div "bubble-pencil Feedback" at bounding box center [1175, 108] width 229 height 32
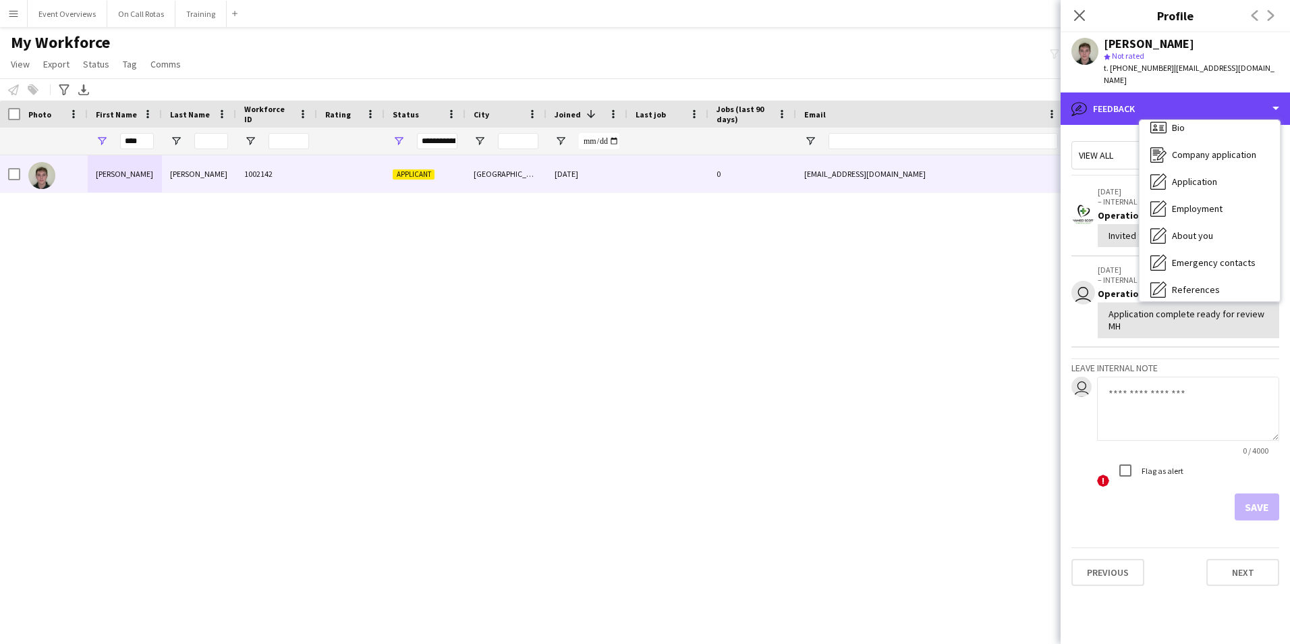
scroll to position [0, 0]
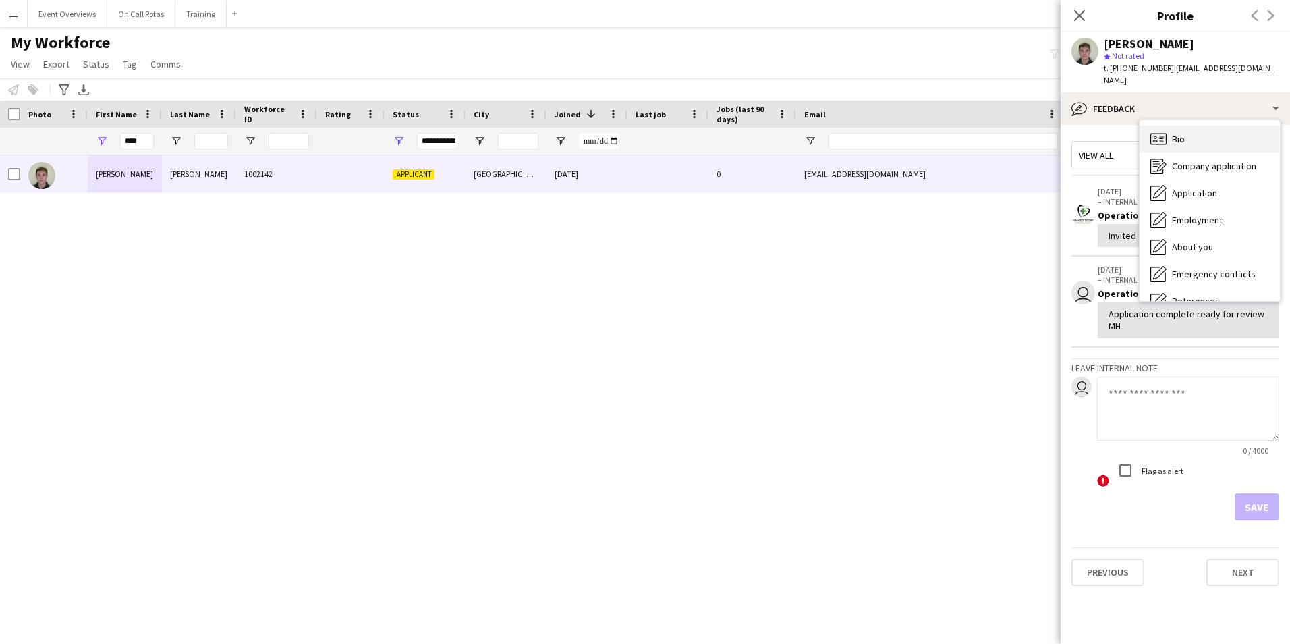
click at [1165, 133] on icon "Bio" at bounding box center [1159, 139] width 16 height 16
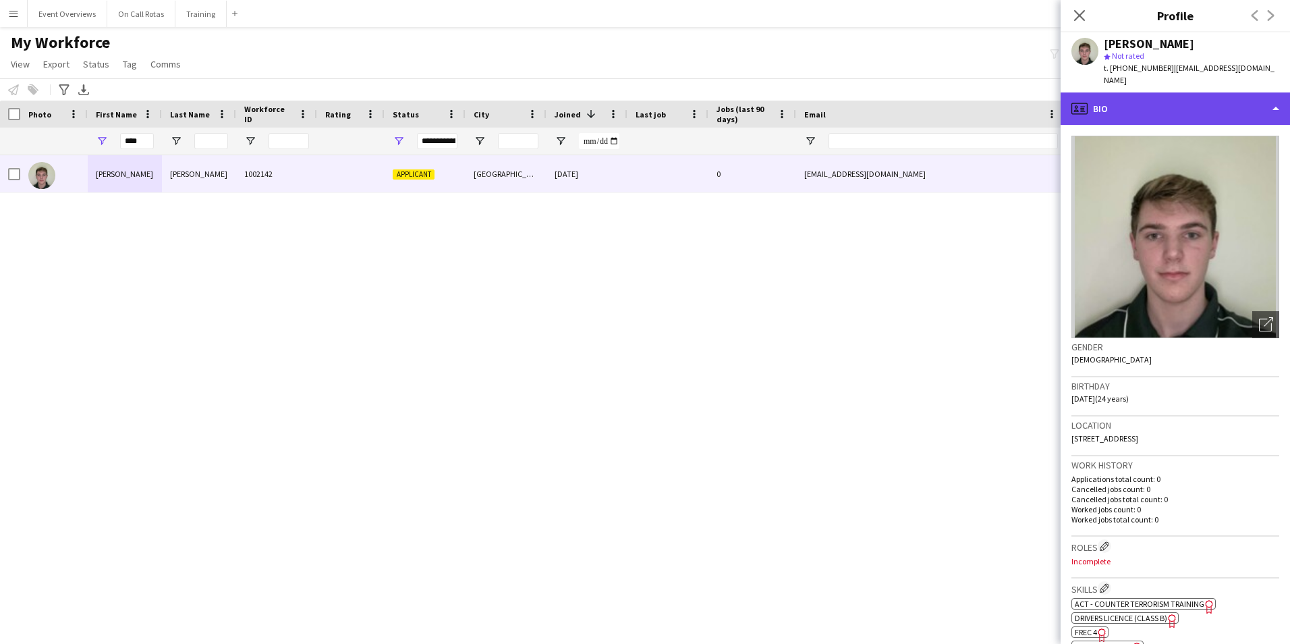
click at [1154, 97] on div "profile Bio" at bounding box center [1175, 108] width 229 height 32
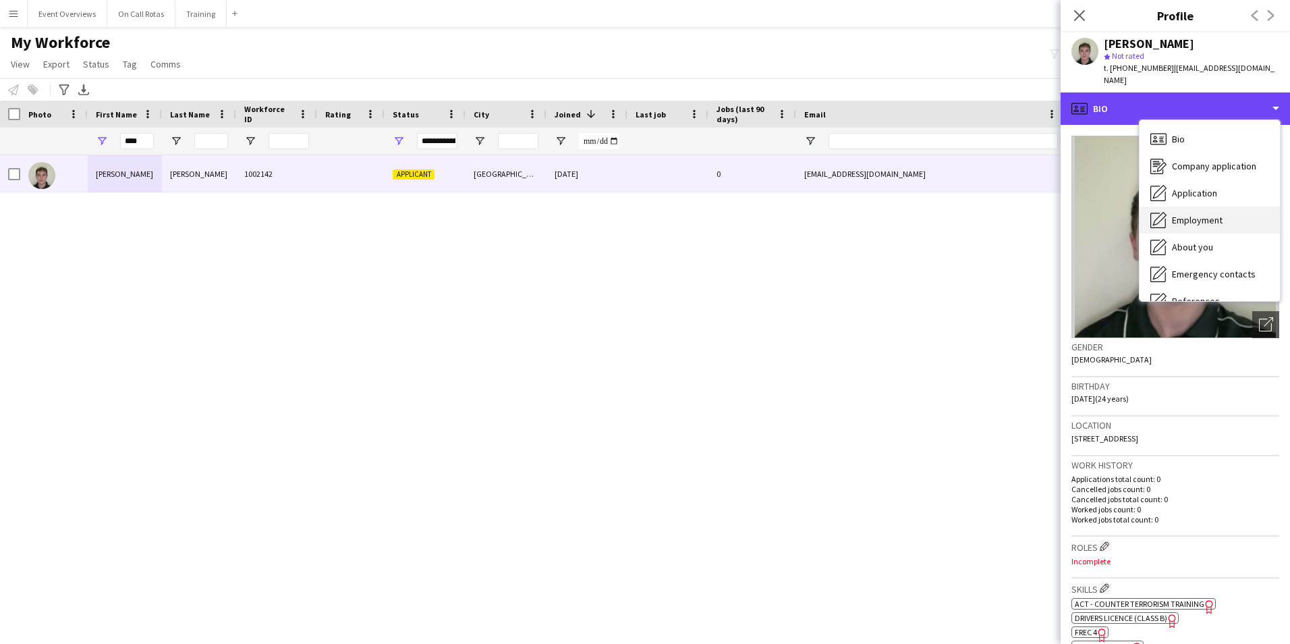
scroll to position [67, 0]
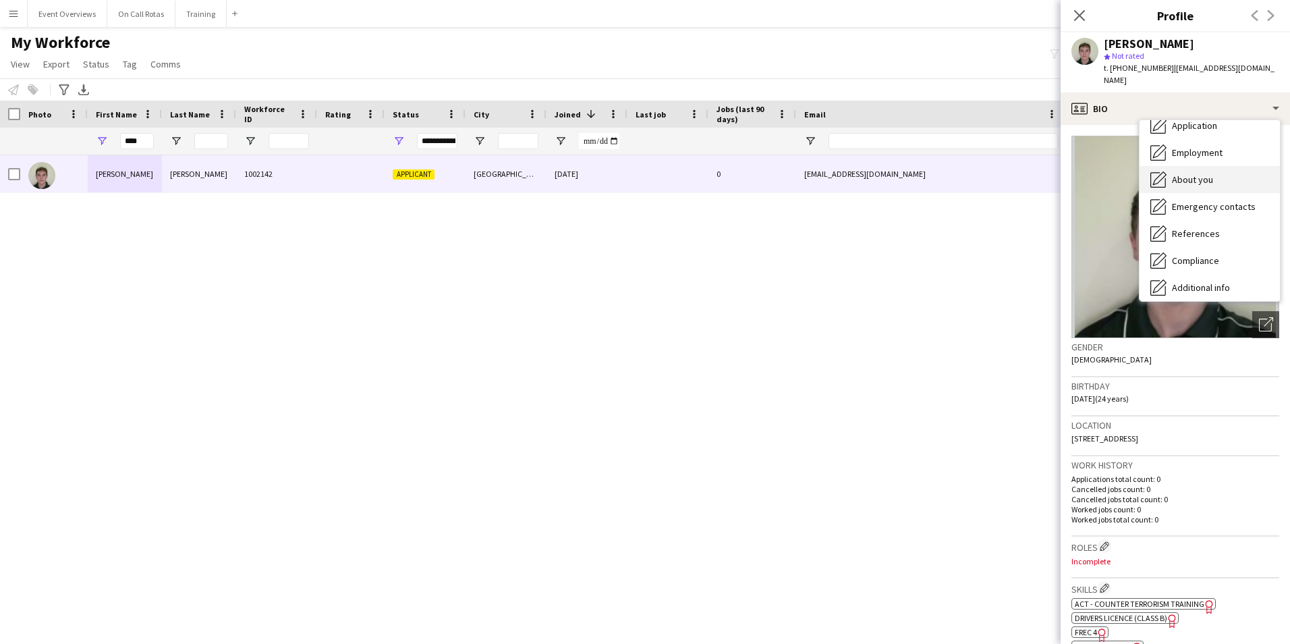
click at [1192, 180] on span "About you" at bounding box center [1192, 179] width 41 height 12
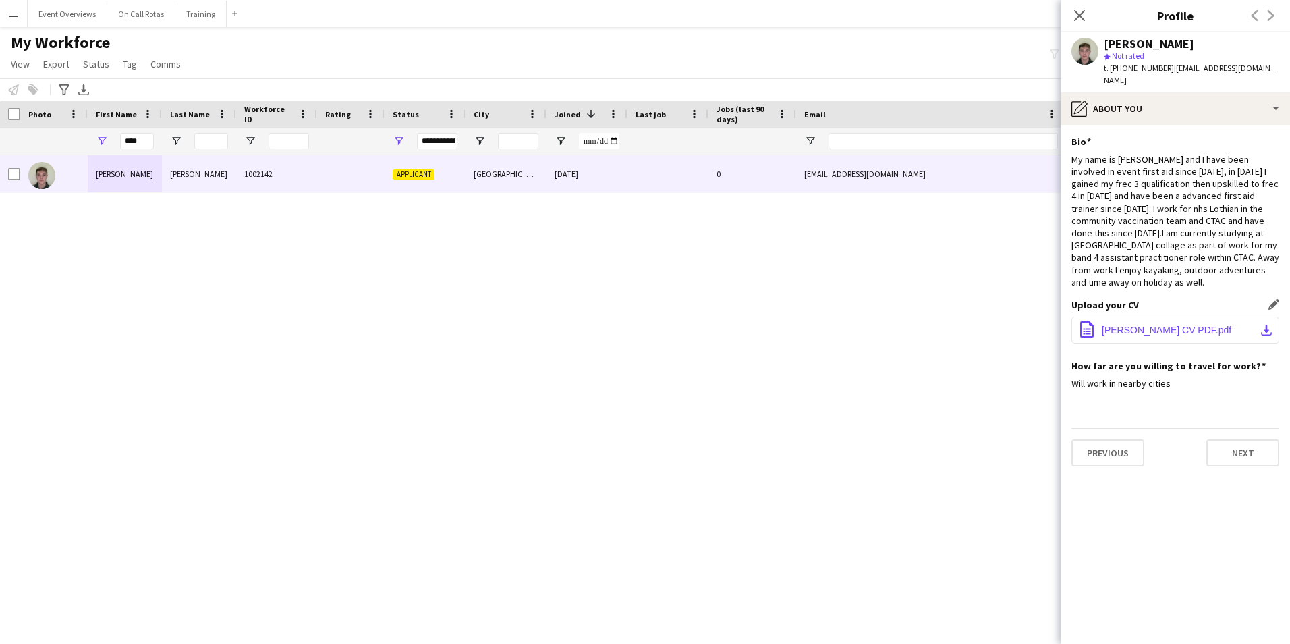
click at [1133, 326] on button "office-file-sheet Ryan Montgomery CV PDF.pdf download-bottom" at bounding box center [1176, 330] width 208 height 27
drag, startPoint x: 1076, startPoint y: 14, endPoint x: 1067, endPoint y: 18, distance: 10.3
click at [1076, 14] on icon "Close pop-in" at bounding box center [1079, 15] width 11 height 11
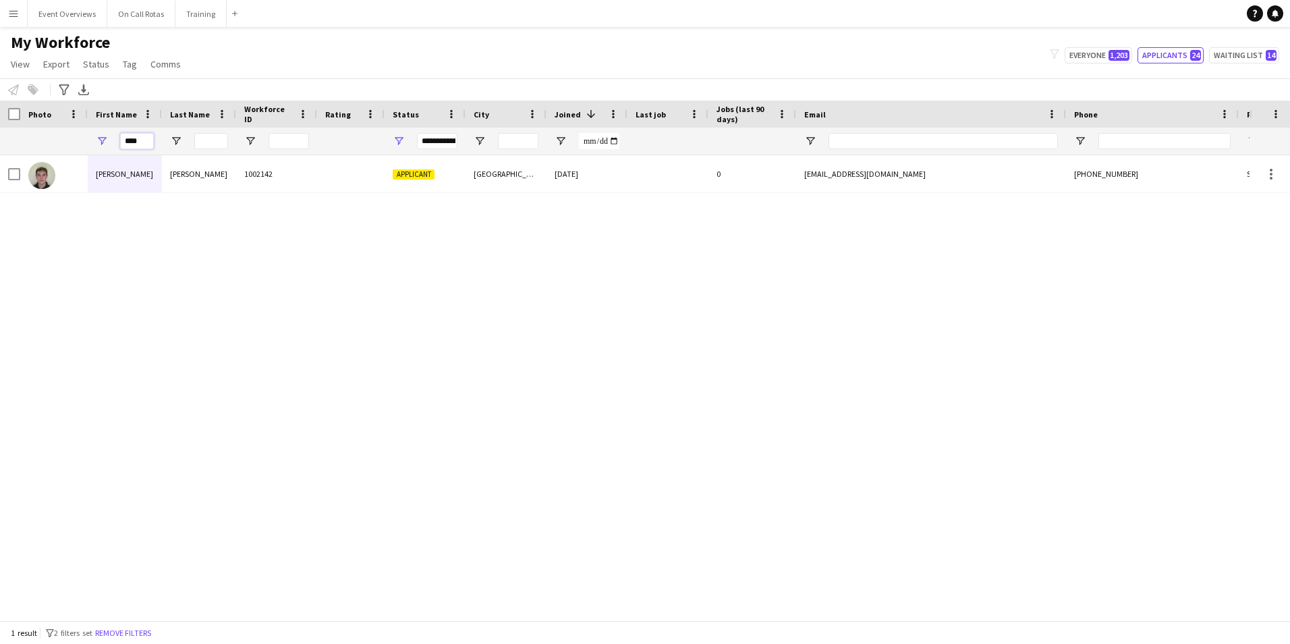
drag, startPoint x: 142, startPoint y: 146, endPoint x: 92, endPoint y: 149, distance: 50.1
click at [92, 149] on div "****" at bounding box center [125, 141] width 74 height 27
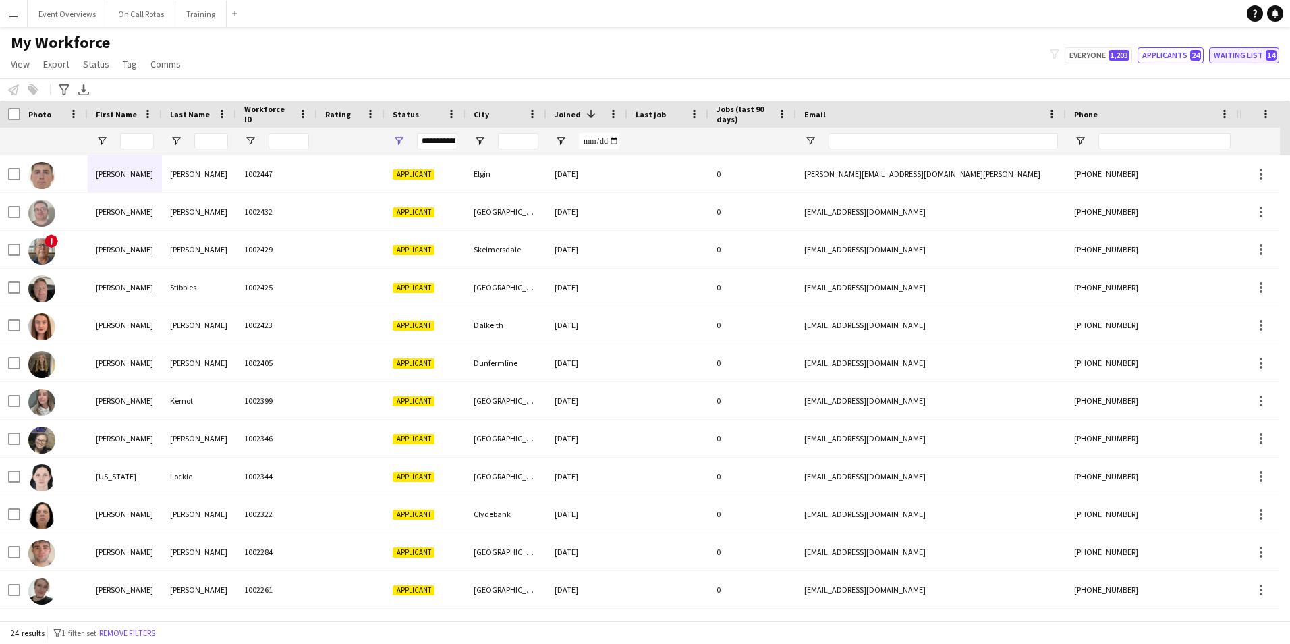
click at [1221, 57] on button "Waiting list 14" at bounding box center [1244, 55] width 70 height 16
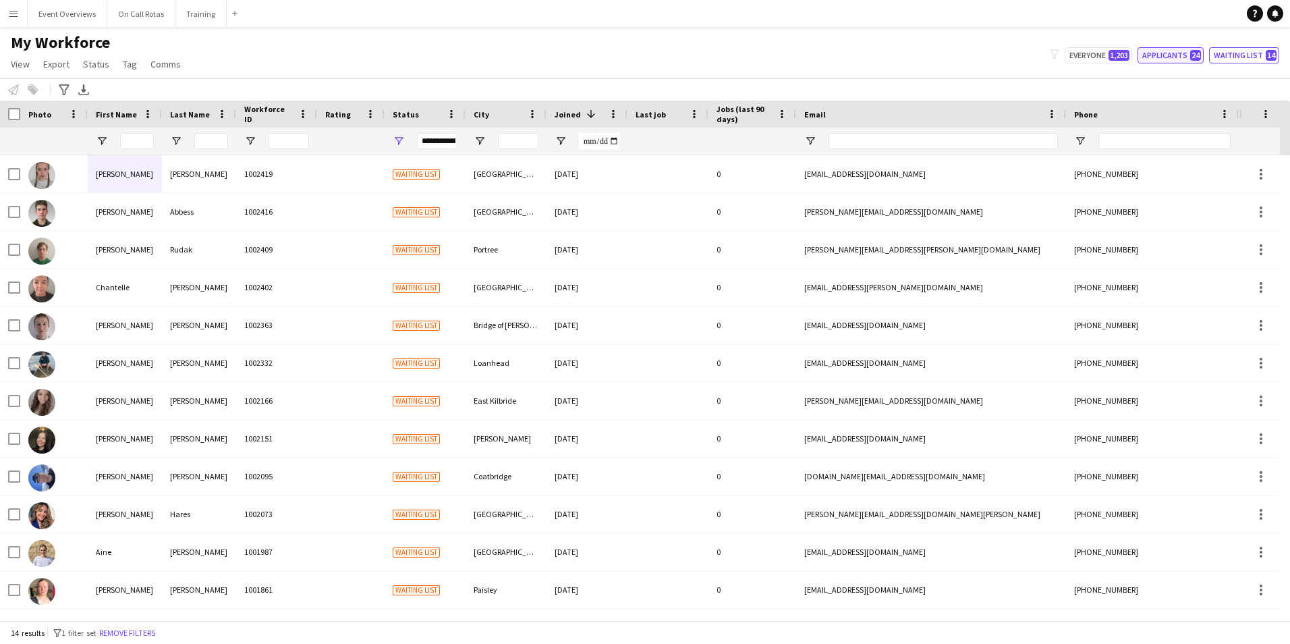
click at [1196, 62] on button "Applicants 24" at bounding box center [1171, 55] width 66 height 16
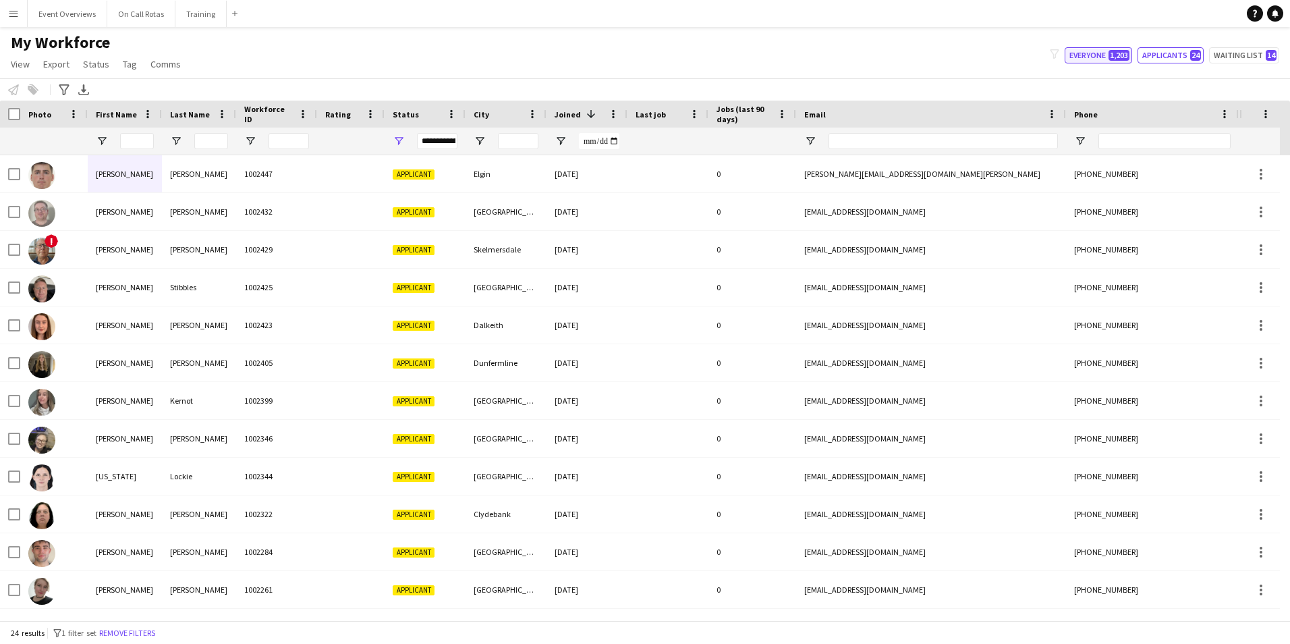
click at [1088, 59] on button "Everyone 1,203" at bounding box center [1098, 55] width 67 height 16
type input "**********"
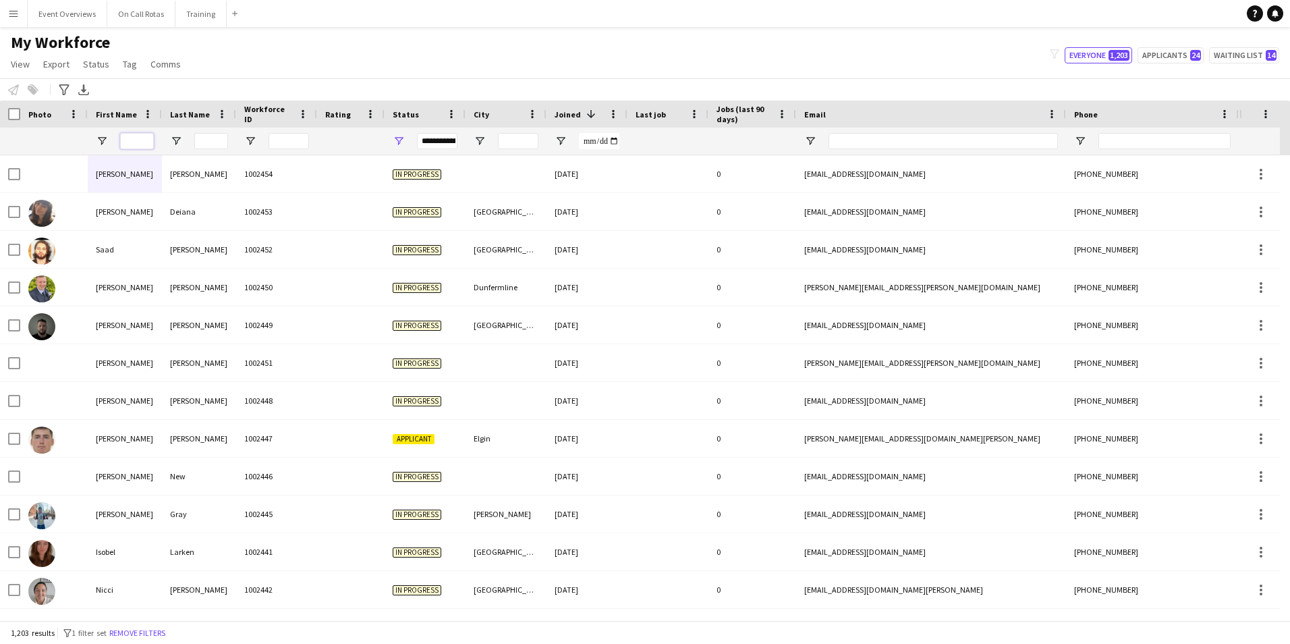
click at [121, 144] on input "First Name Filter Input" at bounding box center [137, 141] width 34 height 16
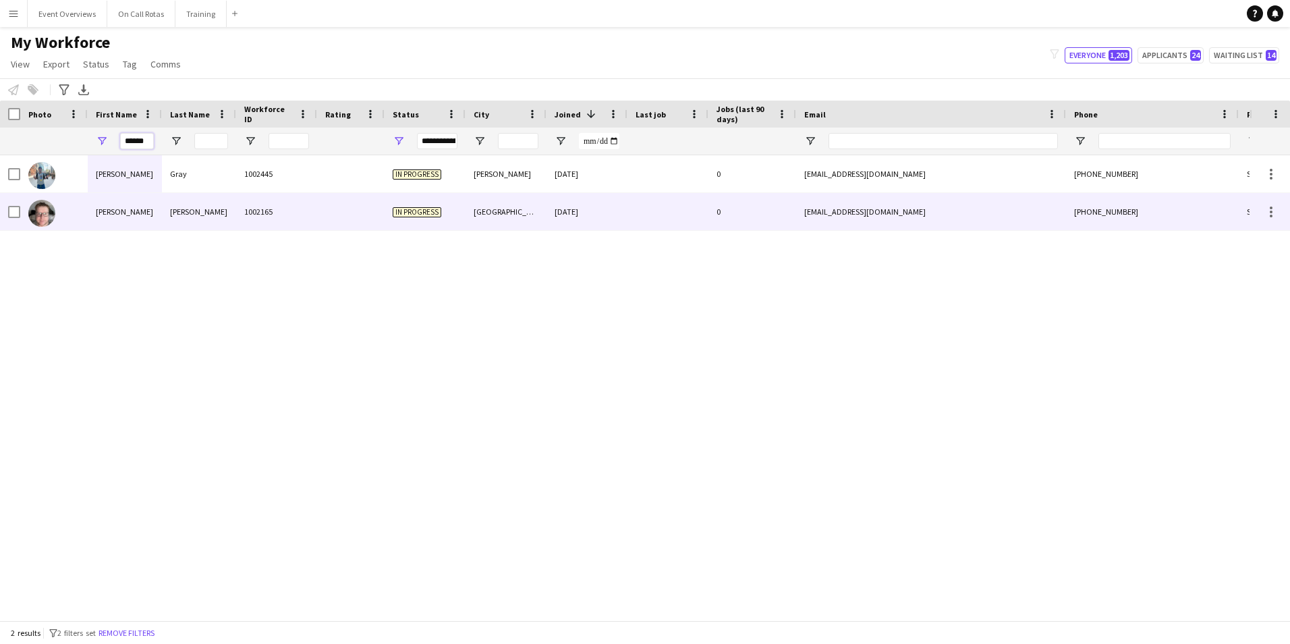
type input "******"
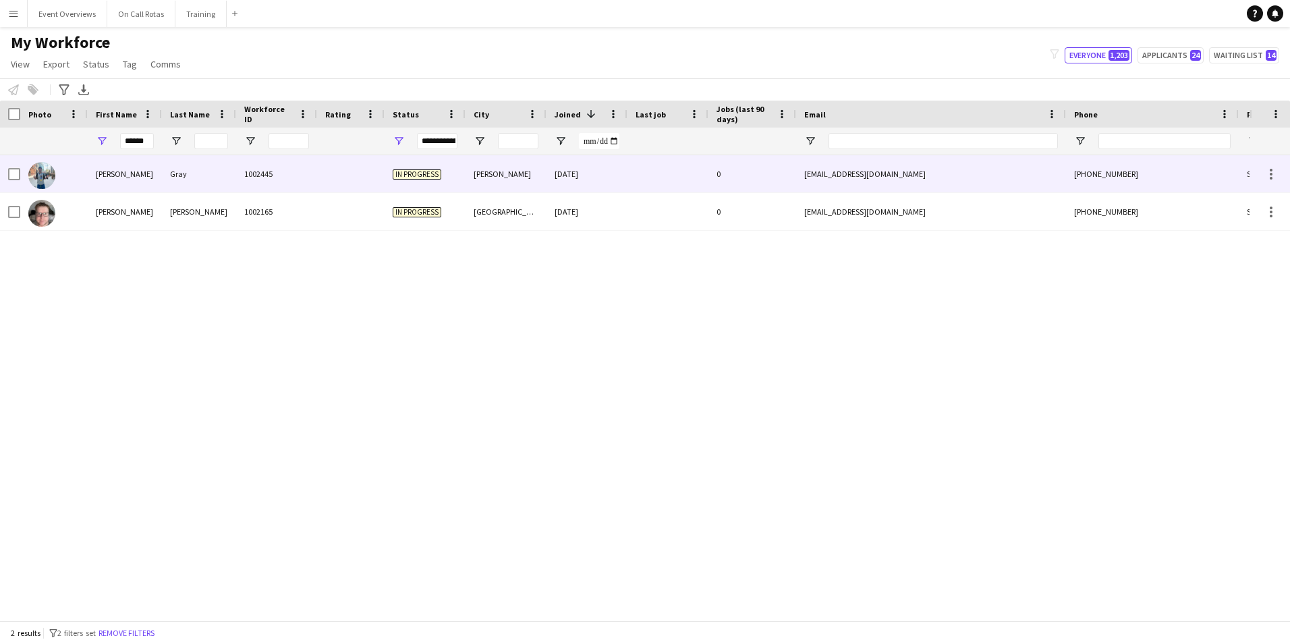
click at [149, 190] on div "[PERSON_NAME]" at bounding box center [125, 173] width 74 height 37
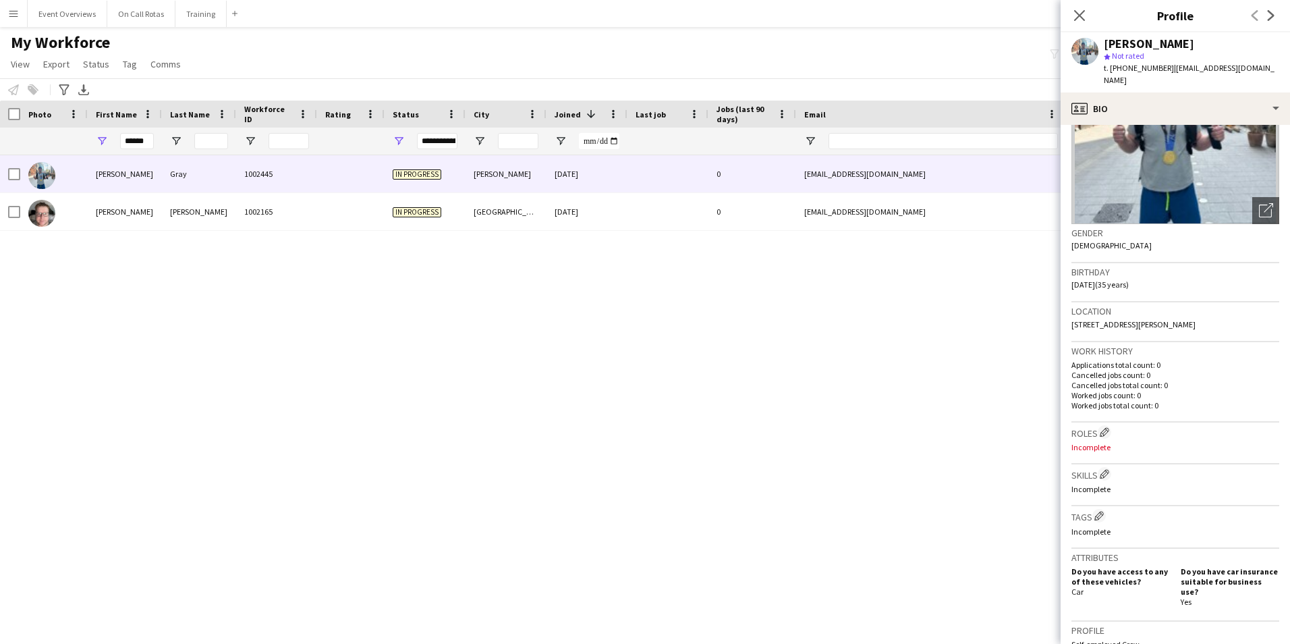
scroll to position [0, 0]
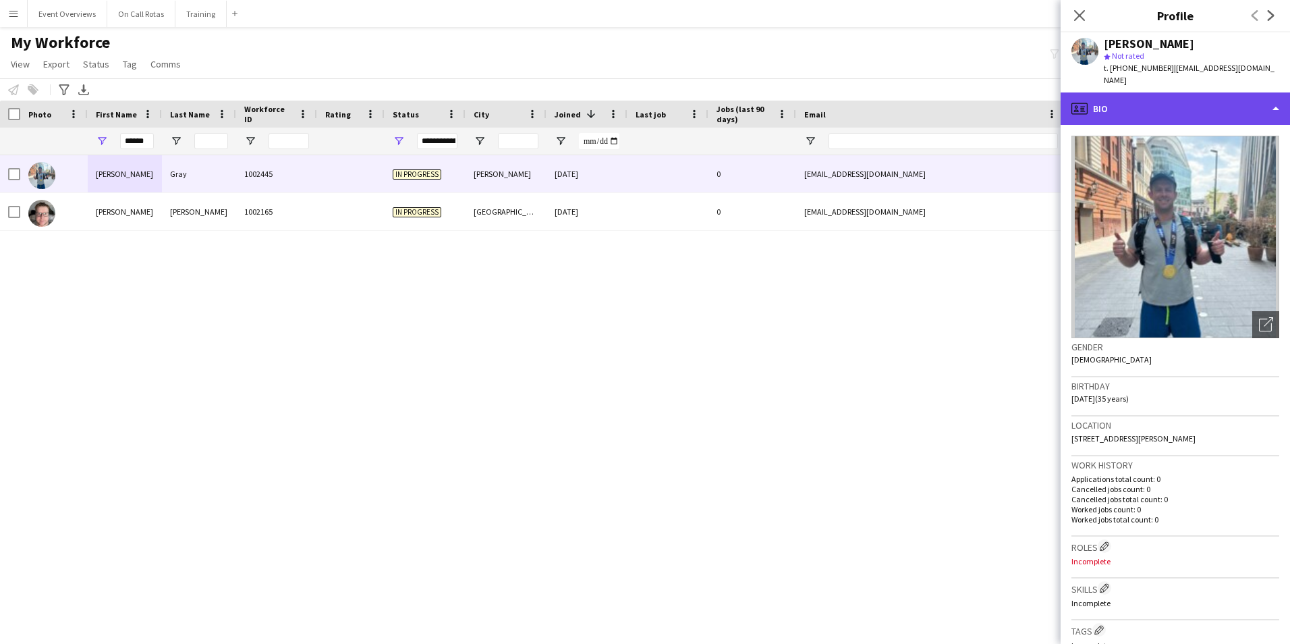
click at [1155, 101] on div "profile Bio" at bounding box center [1175, 108] width 229 height 32
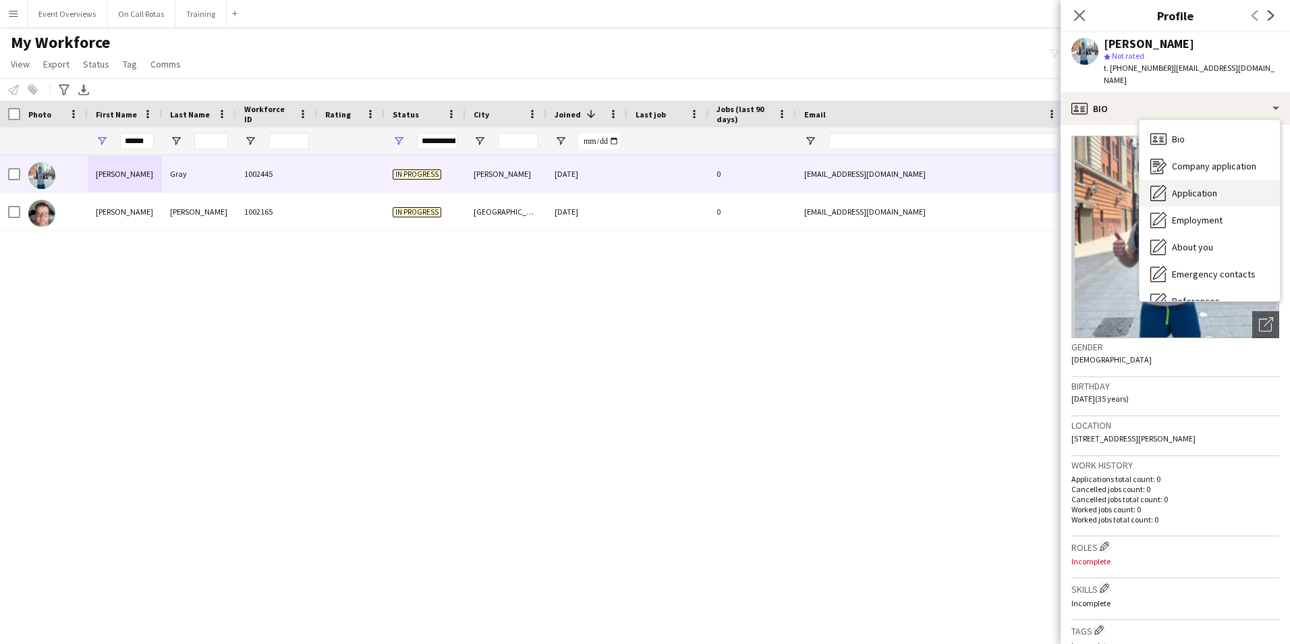
click at [1170, 184] on div "Application Application" at bounding box center [1210, 193] width 140 height 27
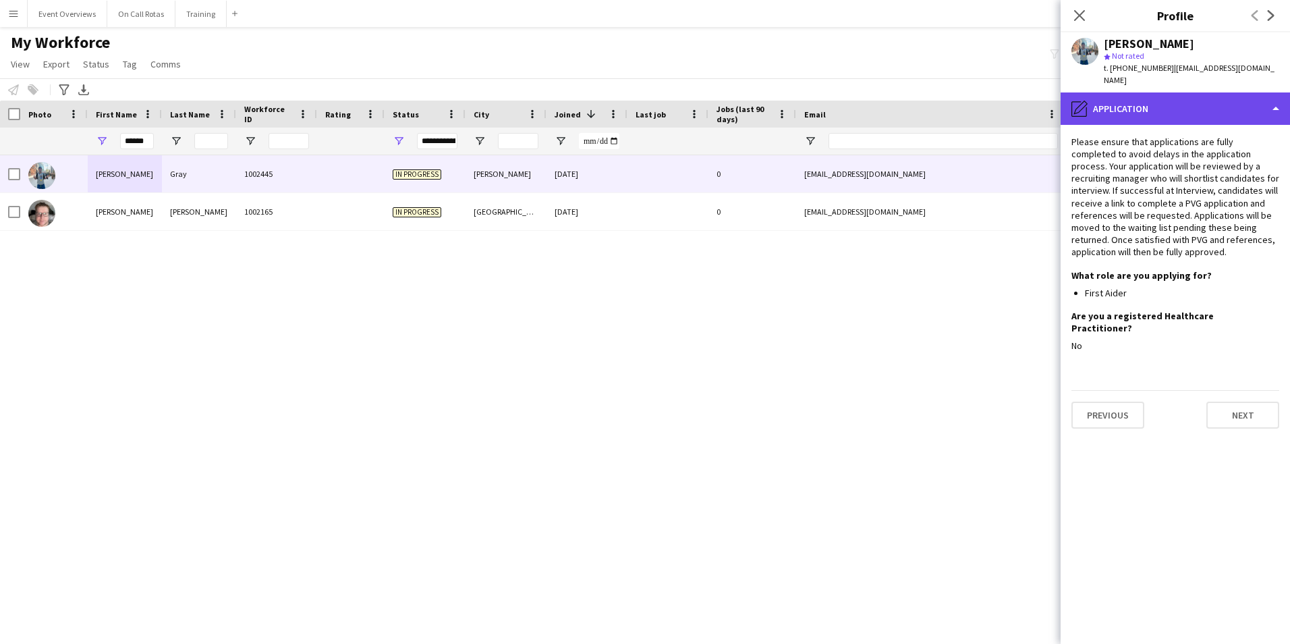
click at [1178, 110] on div "pencil4 Application" at bounding box center [1175, 108] width 229 height 32
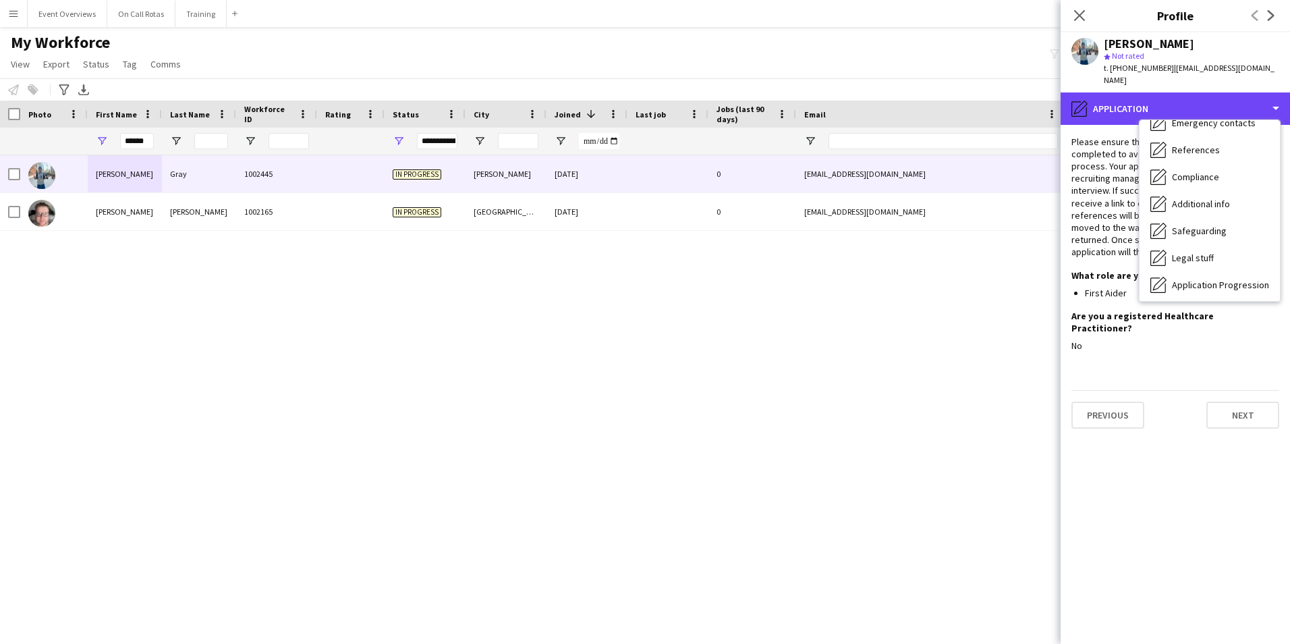
scroll to position [235, 0]
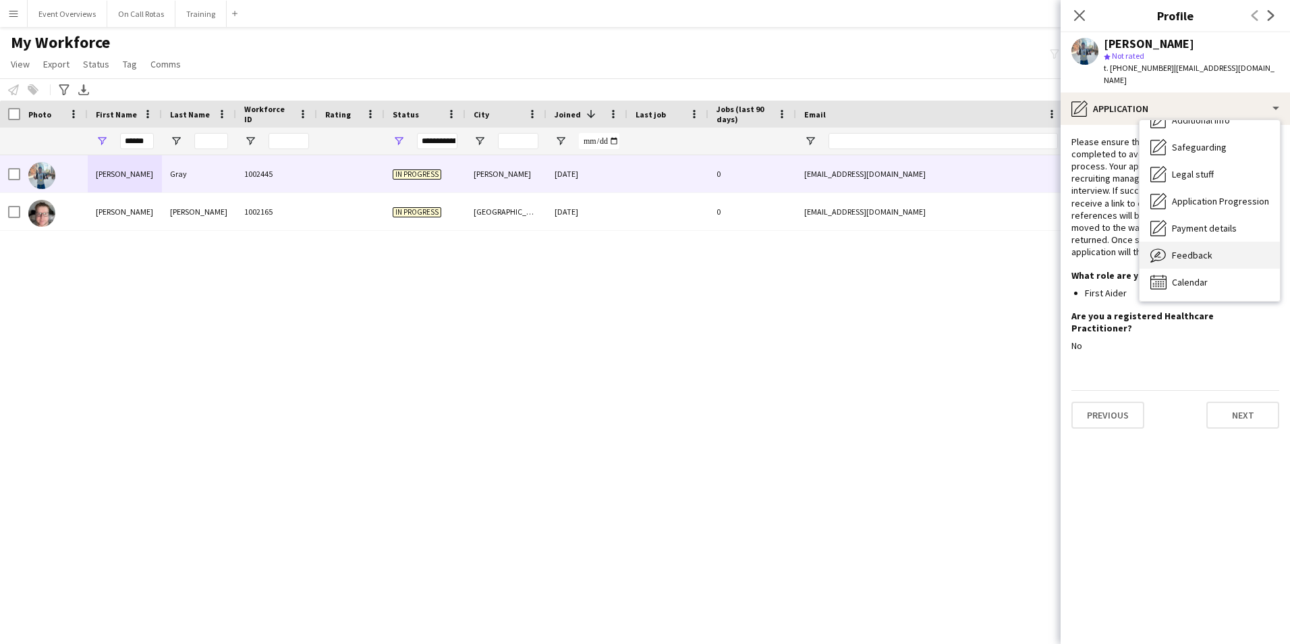
click at [1184, 249] on span "Feedback" at bounding box center [1192, 255] width 40 height 12
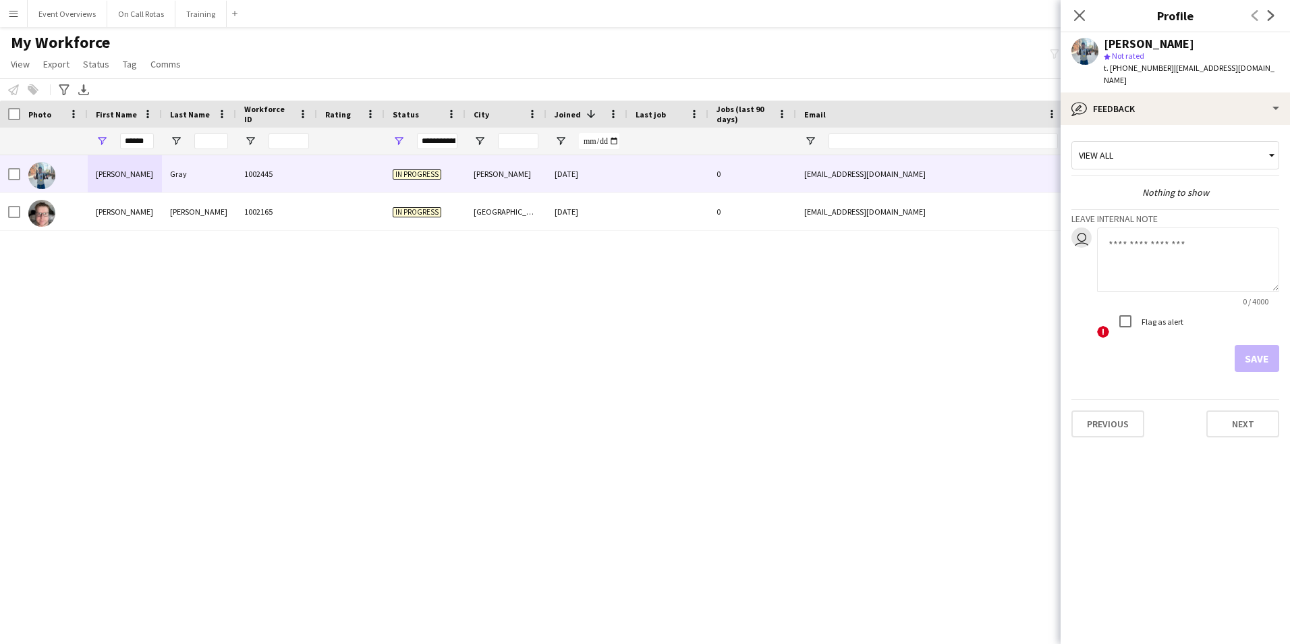
click at [1174, 239] on textarea at bounding box center [1188, 259] width 182 height 64
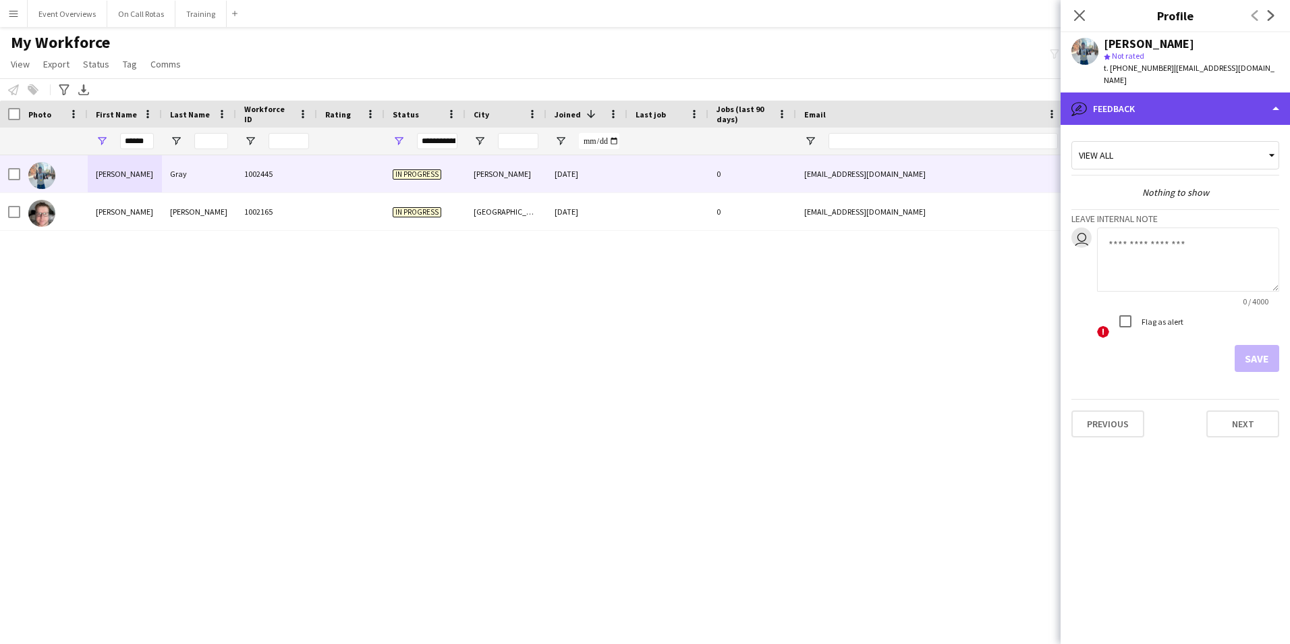
click at [1136, 106] on div "bubble-pencil Feedback" at bounding box center [1175, 108] width 229 height 32
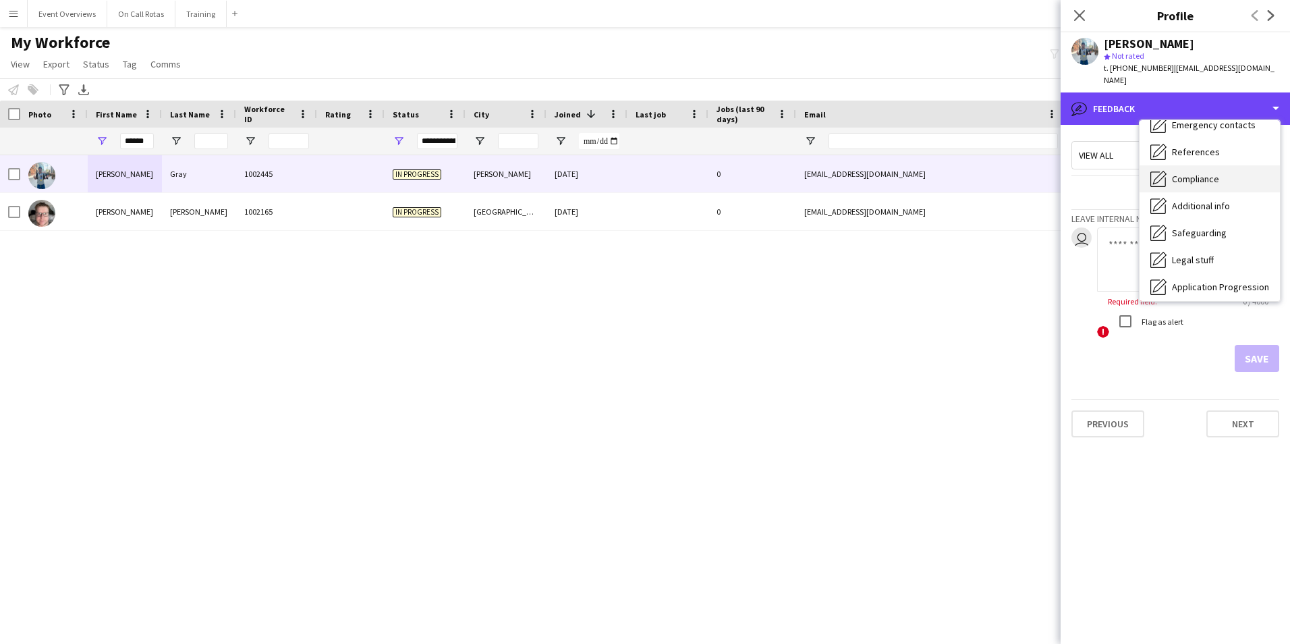
scroll to position [0, 0]
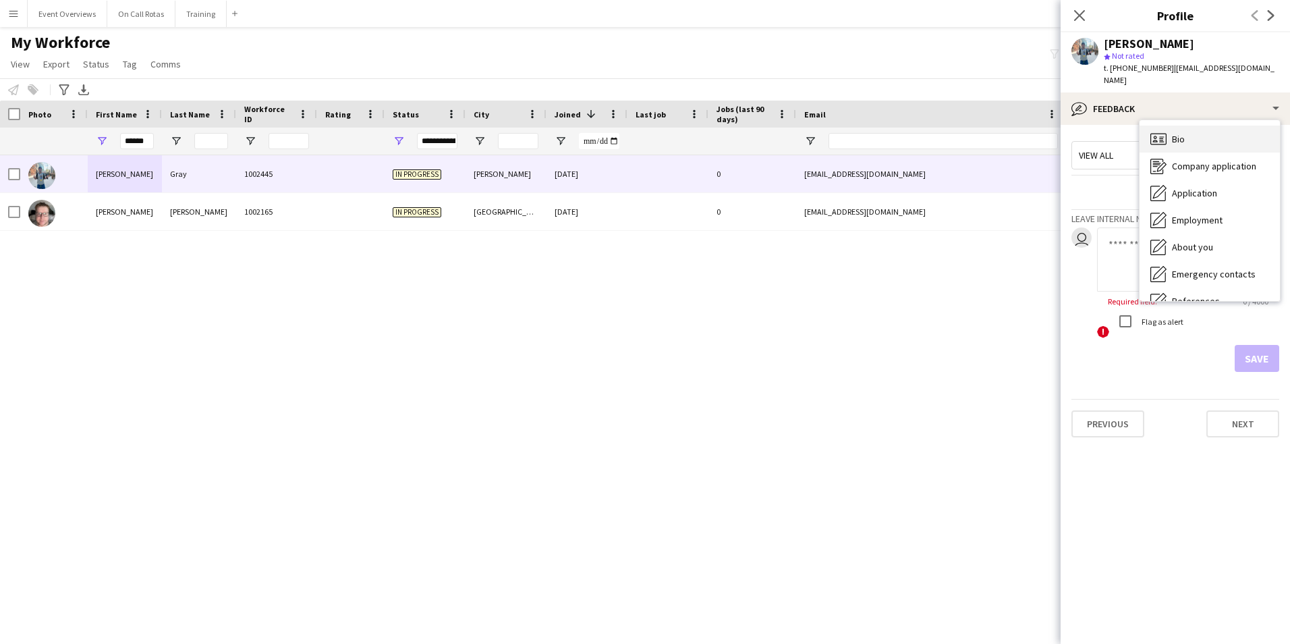
click at [1182, 133] on span "Bio" at bounding box center [1178, 139] width 13 height 12
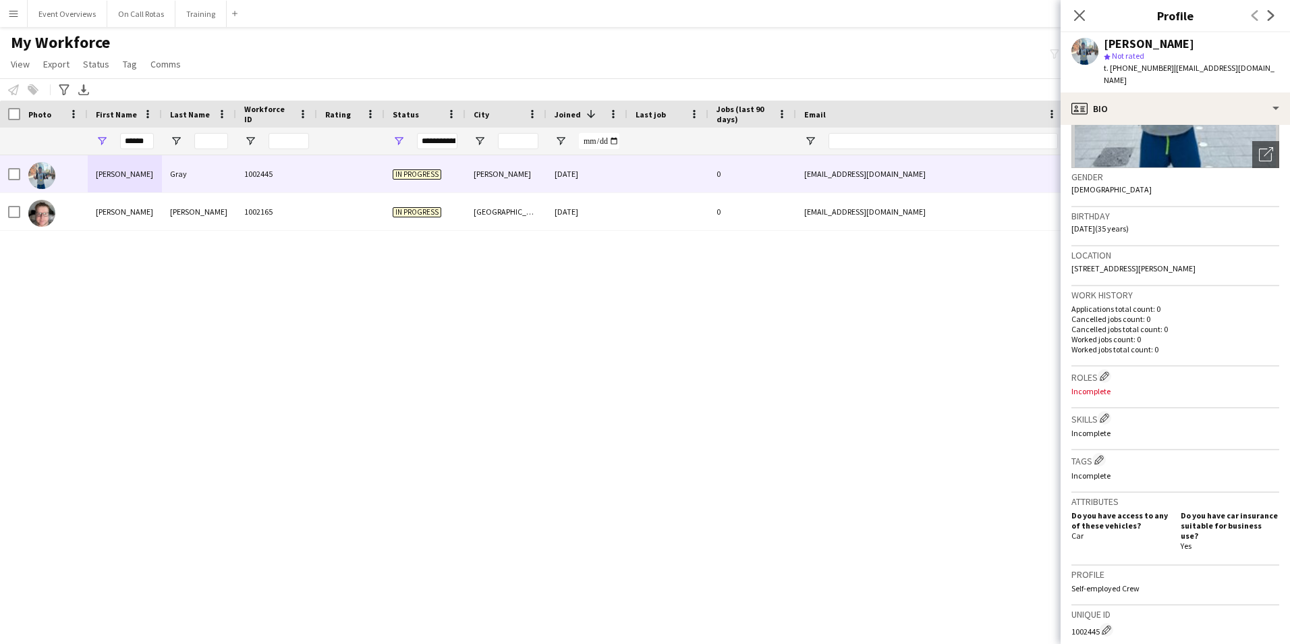
scroll to position [390, 0]
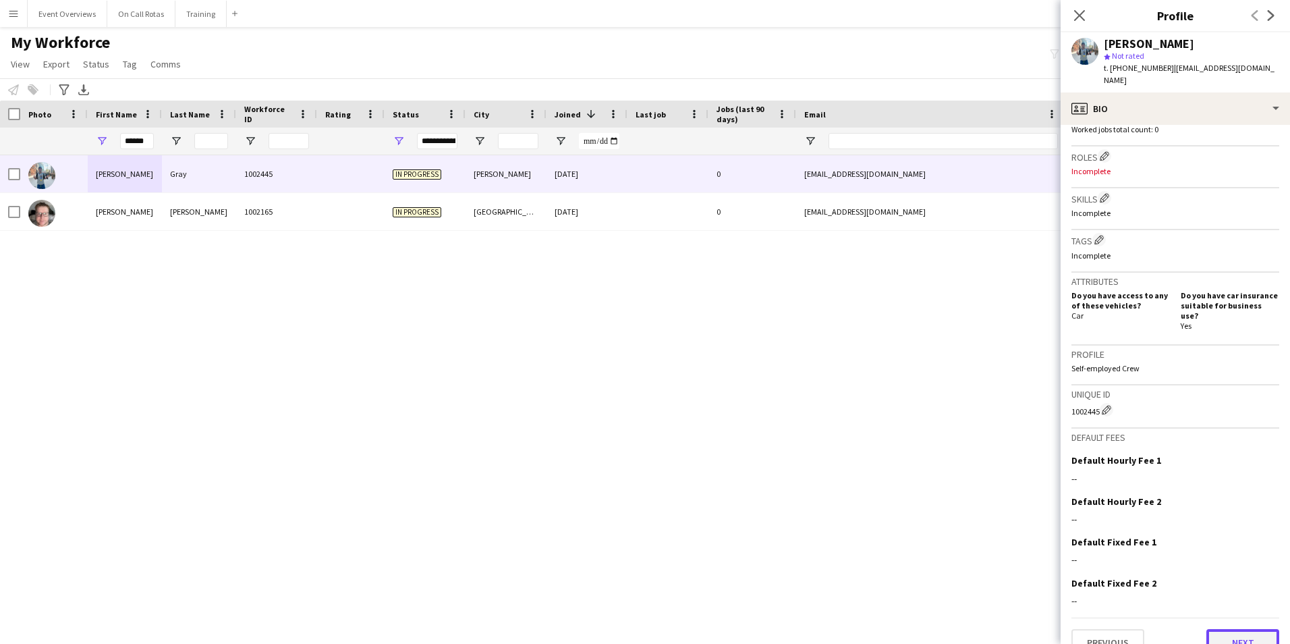
click at [1212, 629] on button "Next" at bounding box center [1243, 642] width 73 height 27
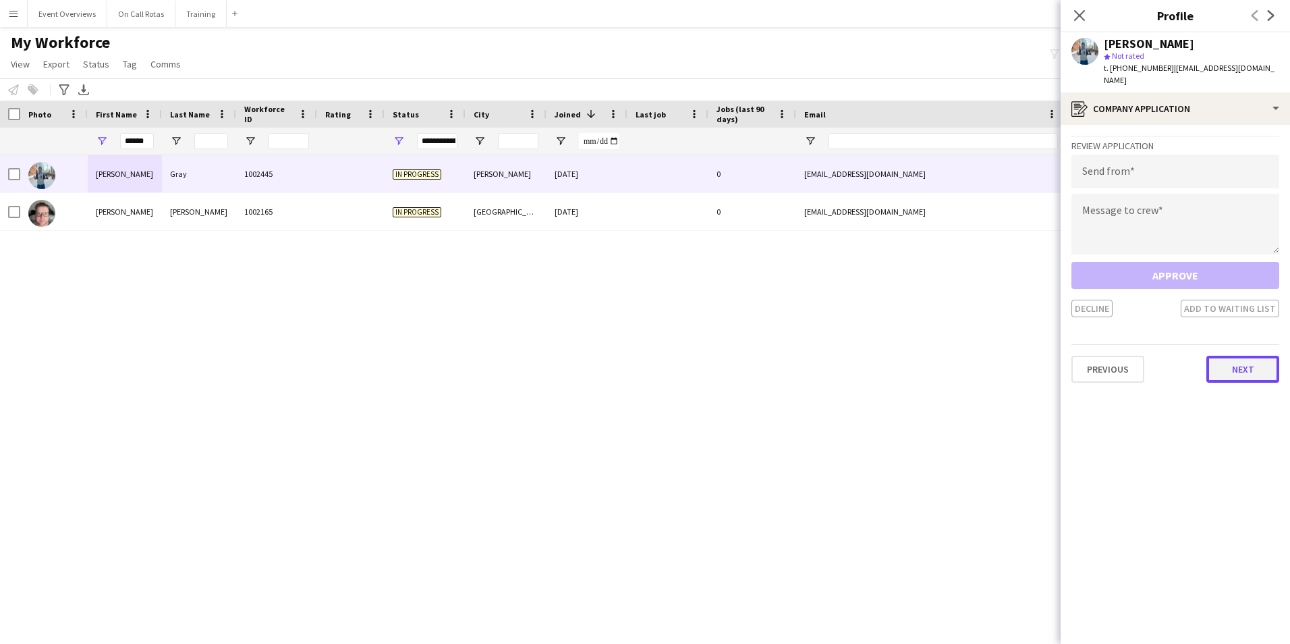
click at [1230, 358] on button "Next" at bounding box center [1243, 369] width 73 height 27
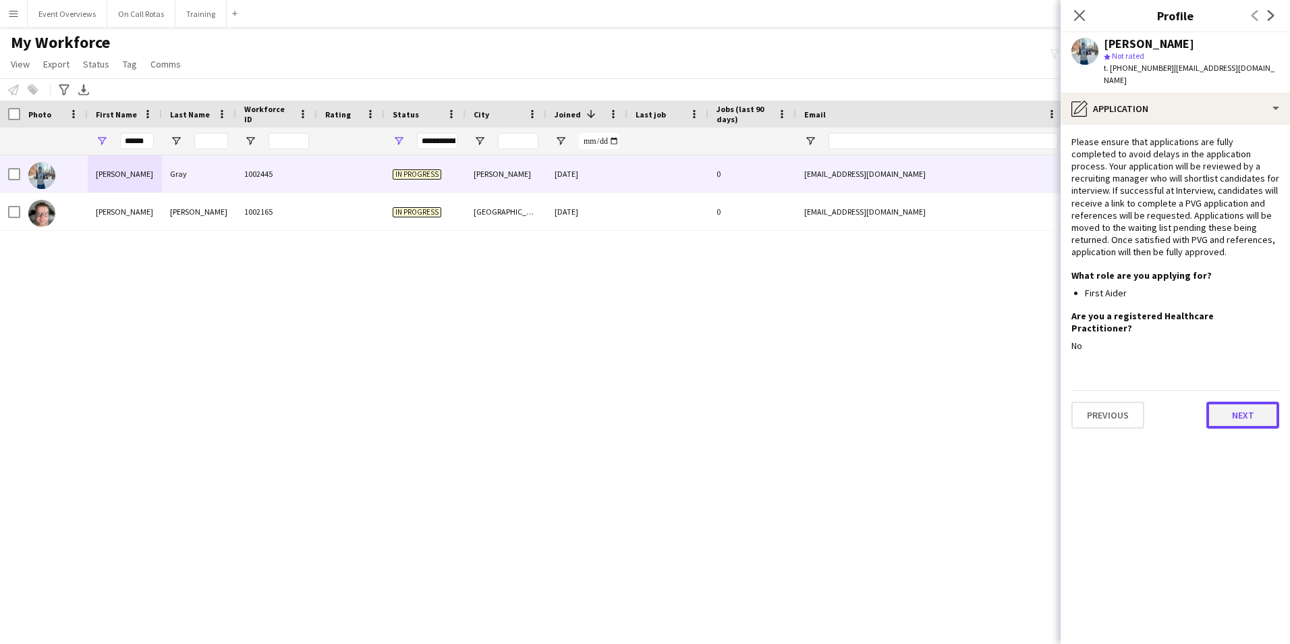
click at [1231, 402] on button "Next" at bounding box center [1243, 415] width 73 height 27
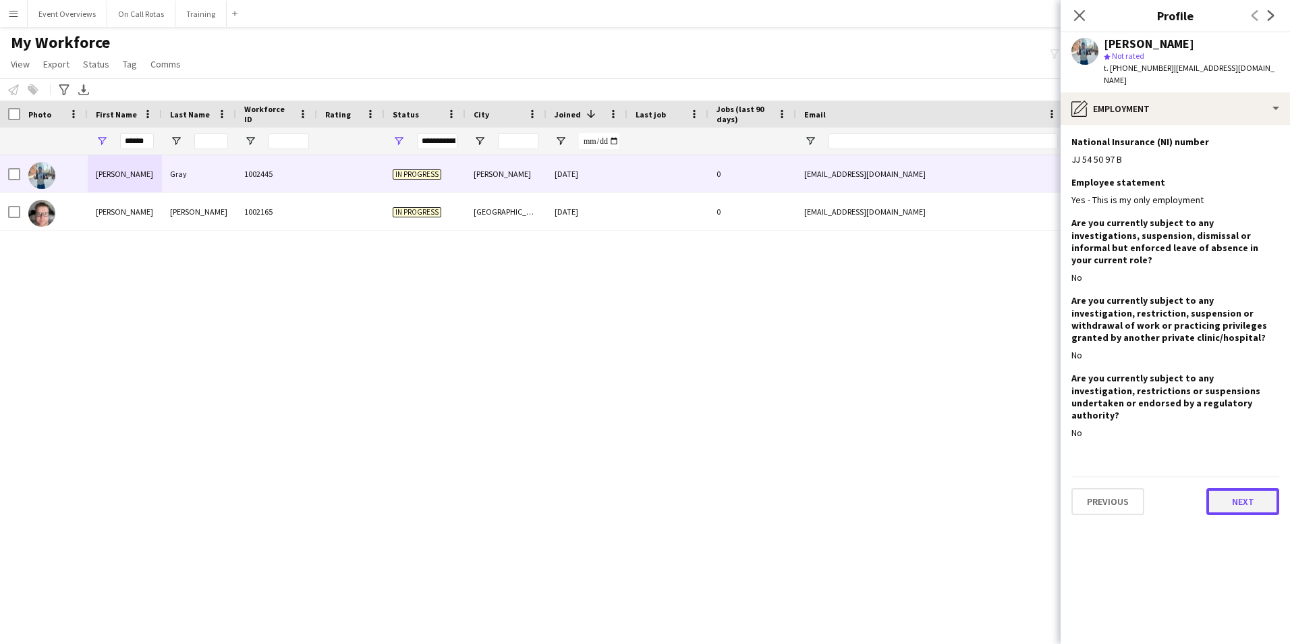
click at [1235, 488] on button "Next" at bounding box center [1243, 501] width 73 height 27
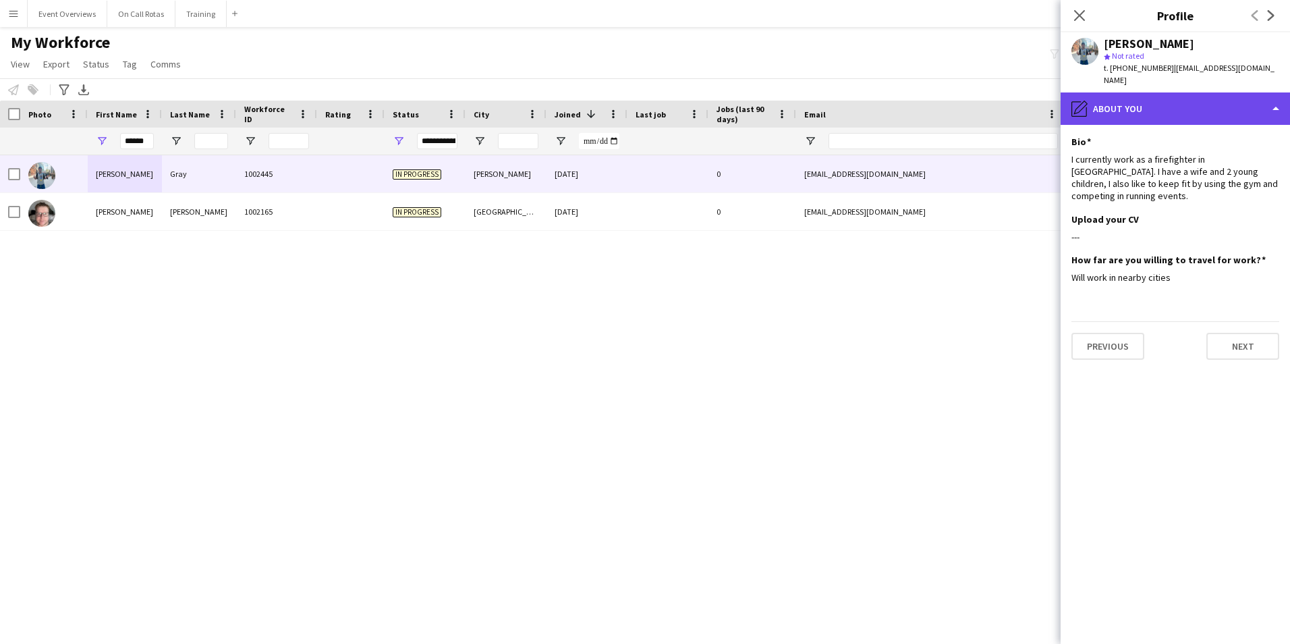
click at [1180, 100] on div "pencil4 About you" at bounding box center [1175, 108] width 229 height 32
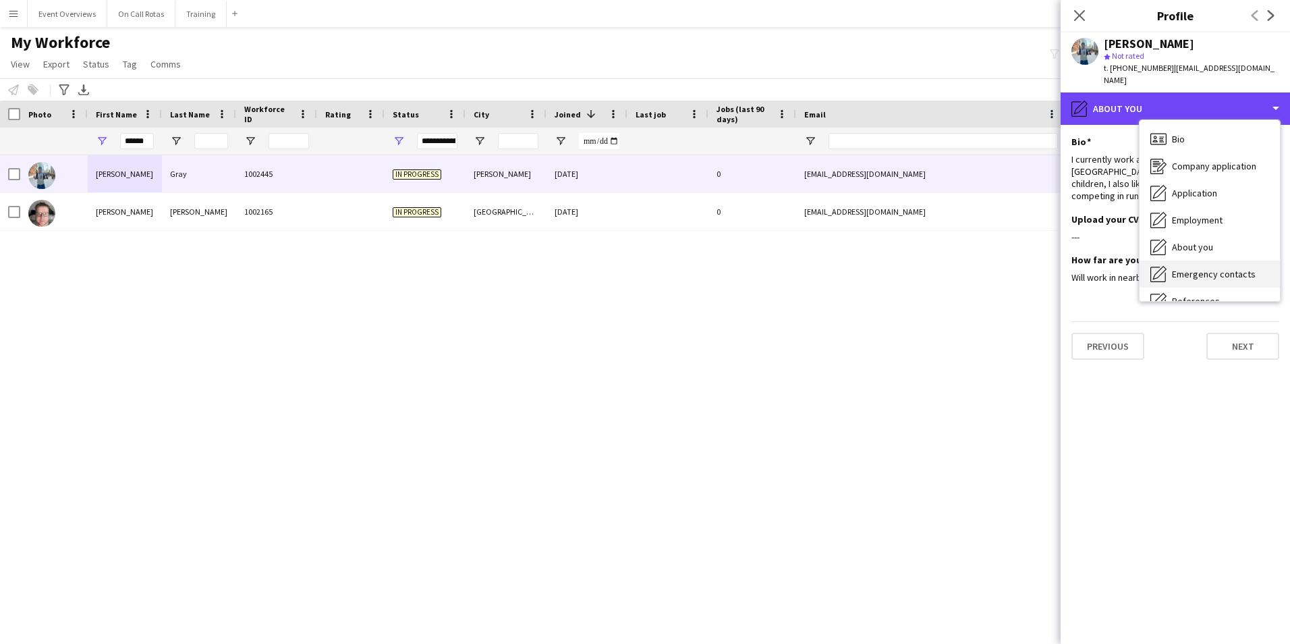
scroll to position [235, 0]
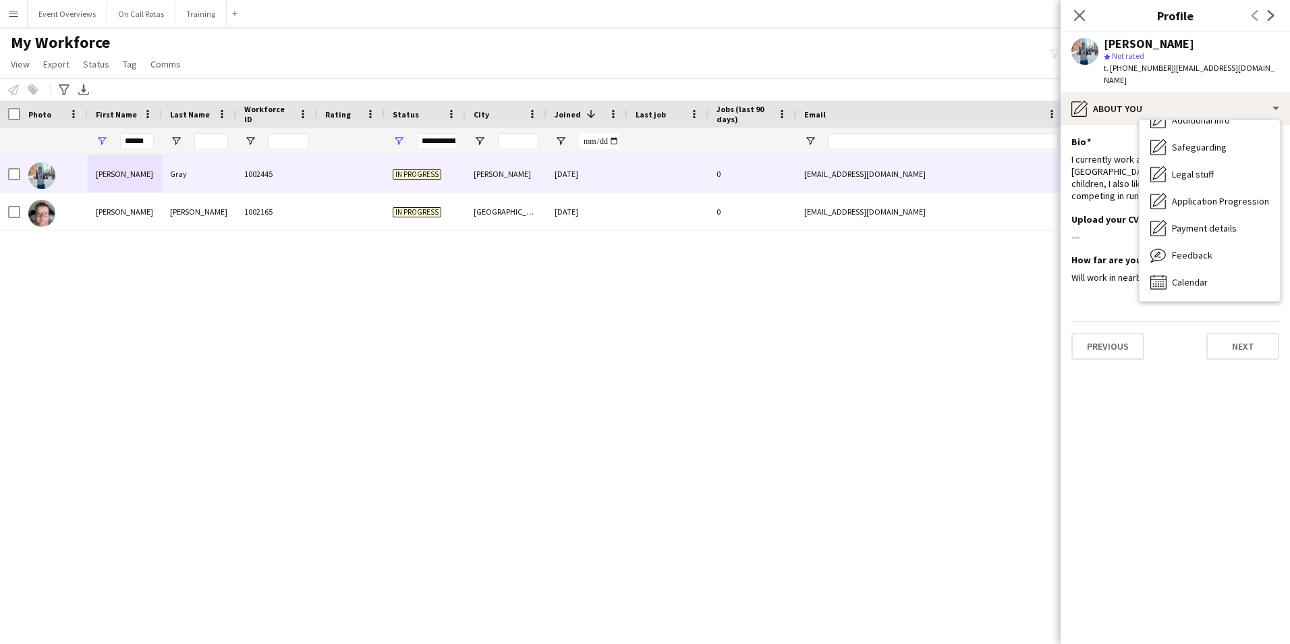
click at [1168, 250] on div "Feedback Feedback" at bounding box center [1210, 255] width 140 height 27
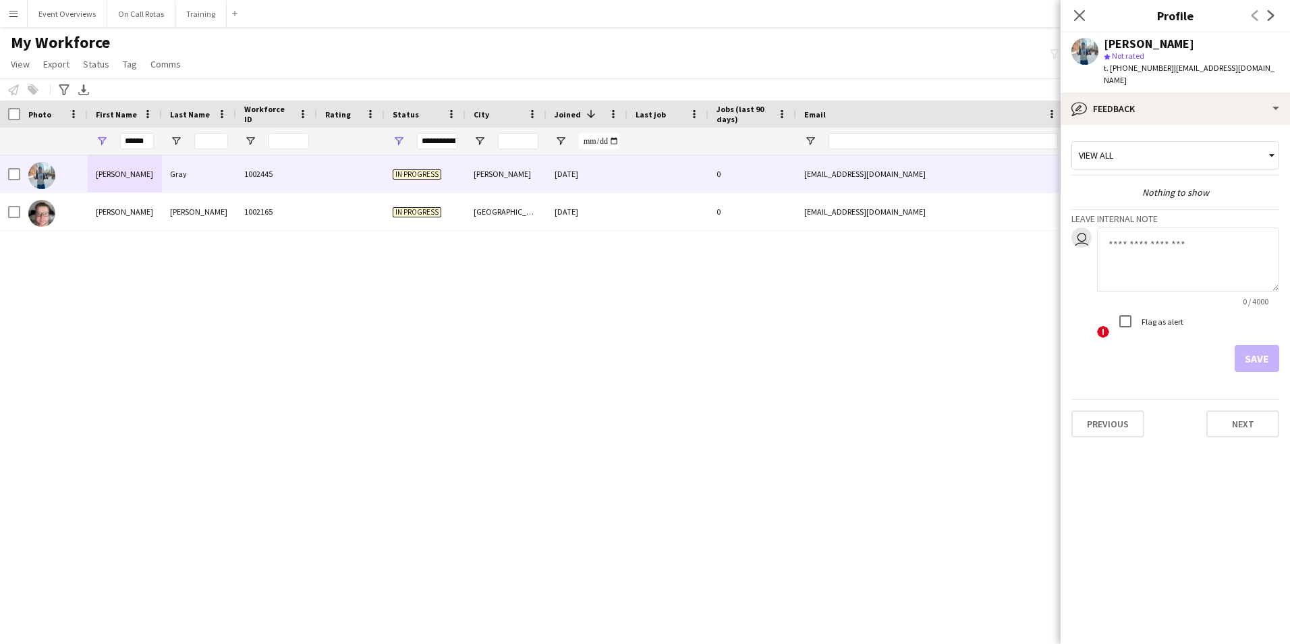
click at [1138, 232] on textarea at bounding box center [1188, 259] width 182 height 64
type textarea "**********"
click at [1271, 345] on button "Save" at bounding box center [1257, 358] width 45 height 27
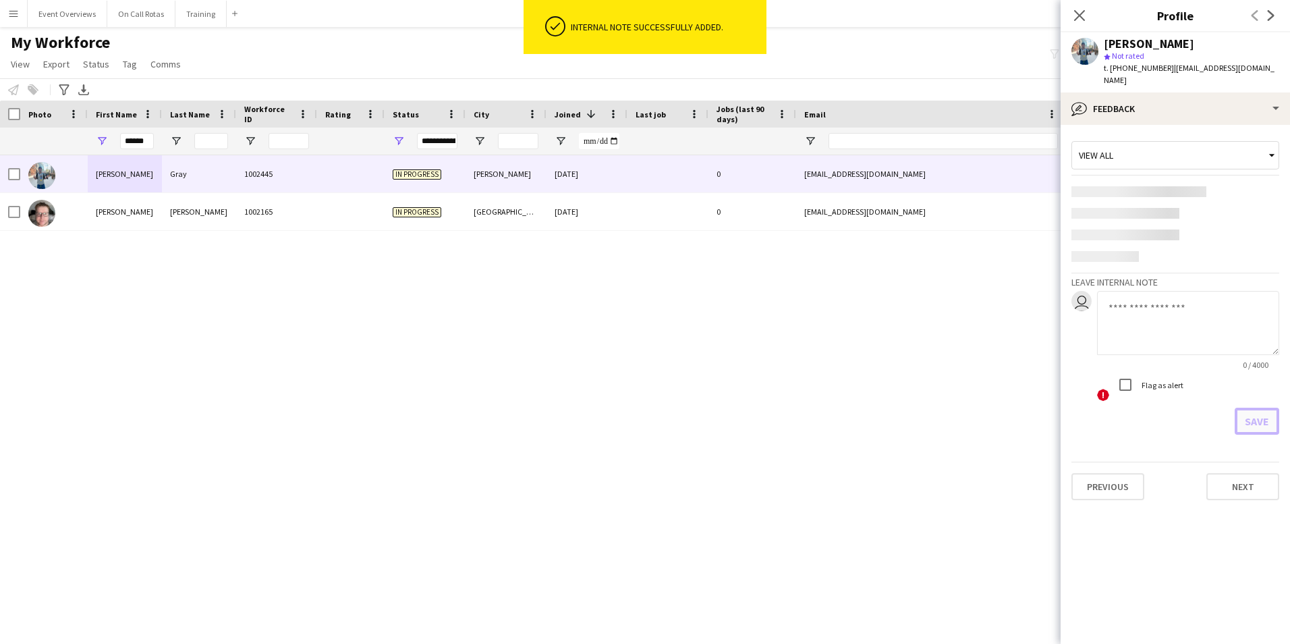
scroll to position [0, 0]
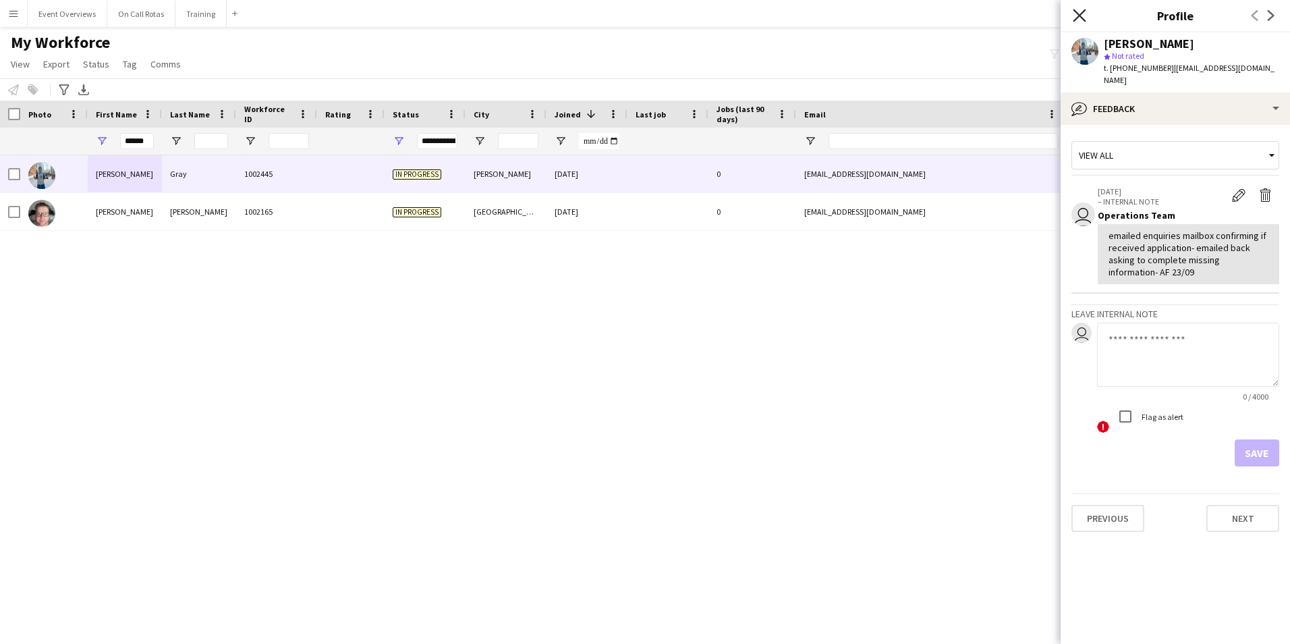
click at [1081, 22] on icon "Close pop-in" at bounding box center [1079, 15] width 13 height 13
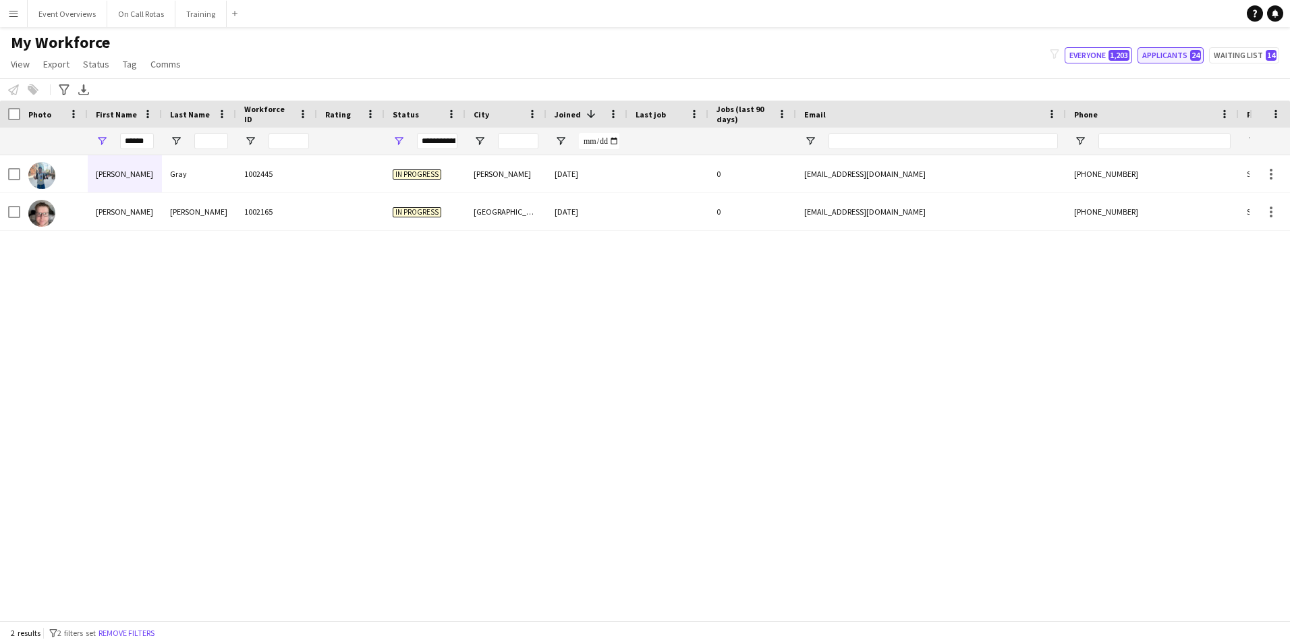
click at [1174, 57] on button "Applicants 24" at bounding box center [1171, 55] width 66 height 16
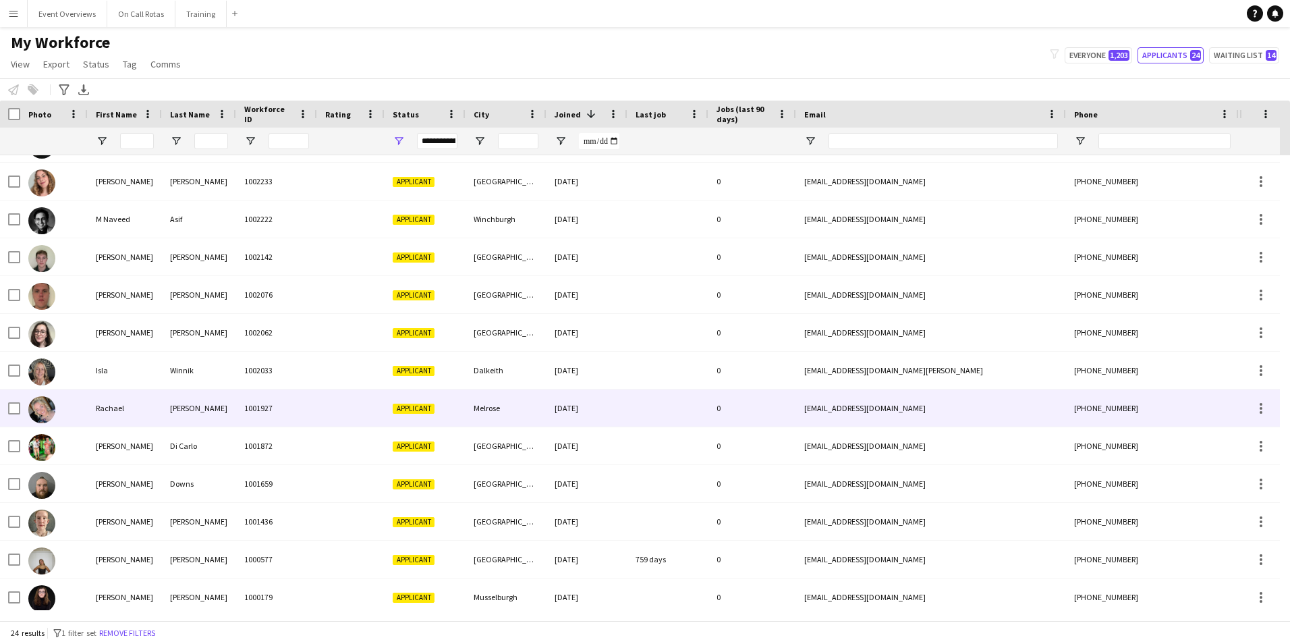
scroll to position [452, 0]
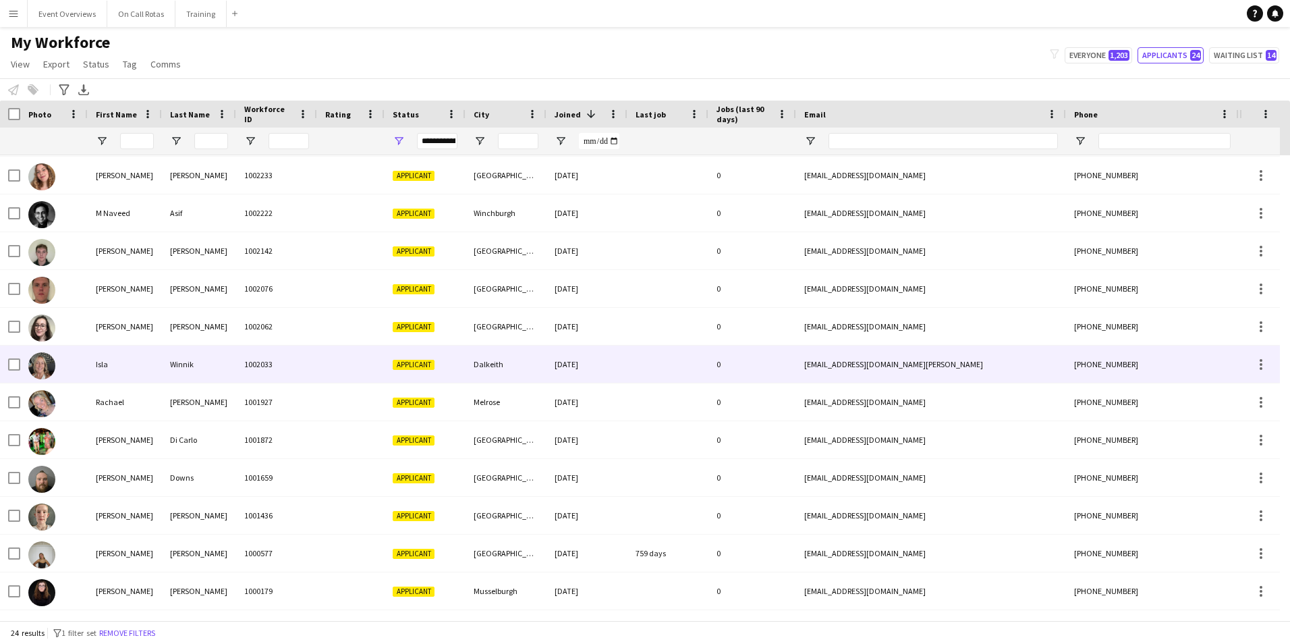
click at [160, 367] on div "Isla" at bounding box center [125, 364] width 74 height 37
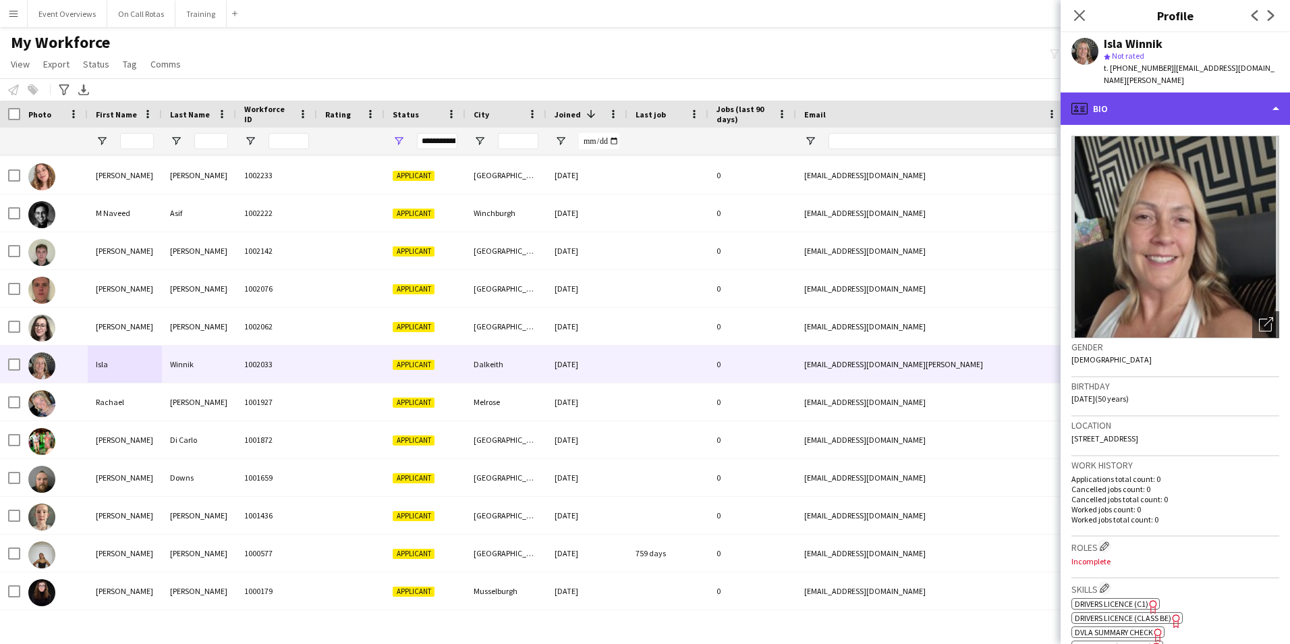
click at [1142, 105] on div "profile Bio" at bounding box center [1175, 108] width 229 height 32
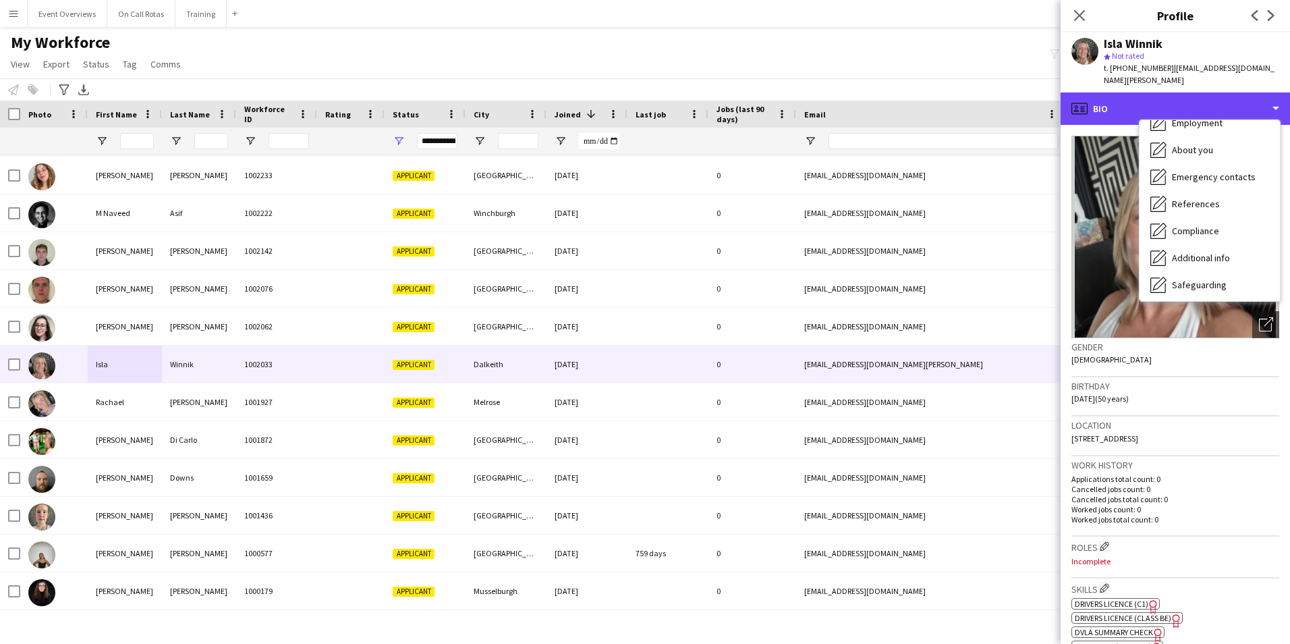
scroll to position [235, 0]
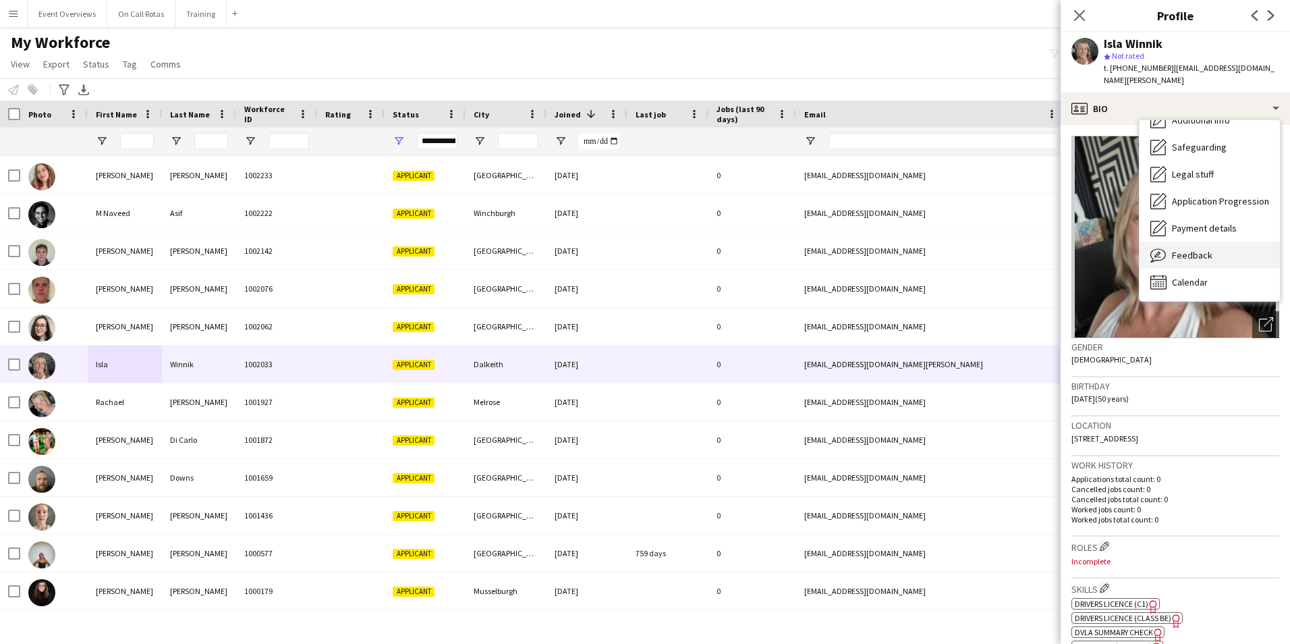
click at [1180, 242] on div "Feedback Feedback" at bounding box center [1210, 255] width 140 height 27
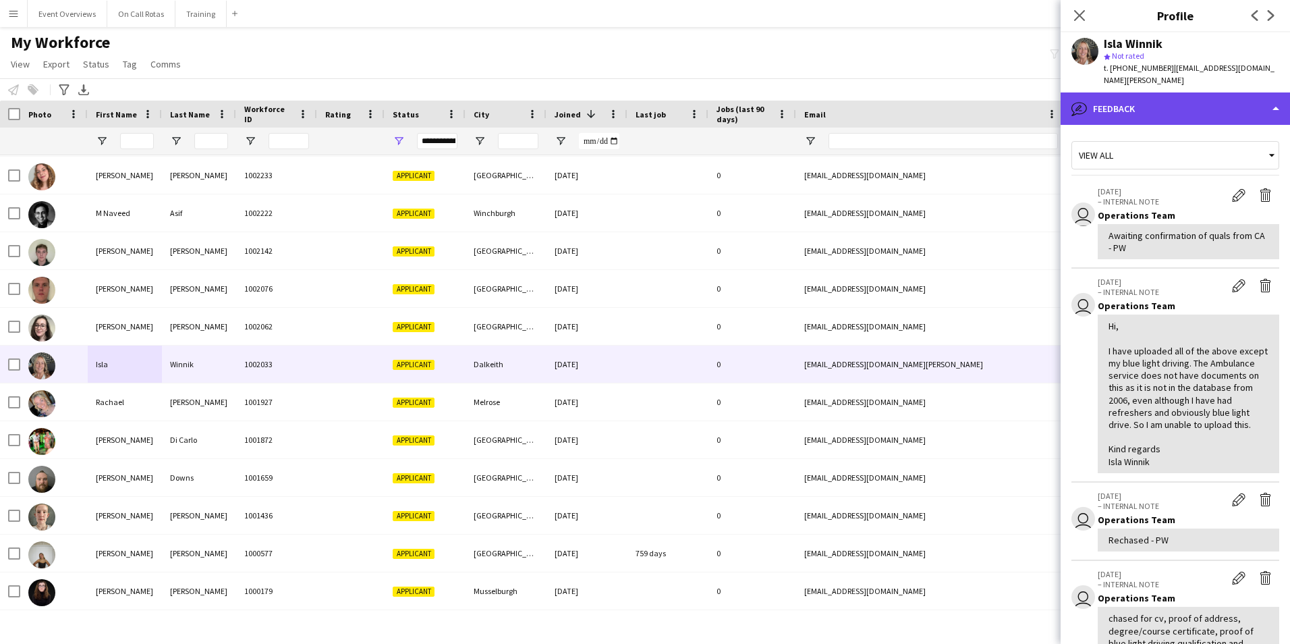
click at [1166, 107] on div "bubble-pencil Feedback" at bounding box center [1175, 108] width 229 height 32
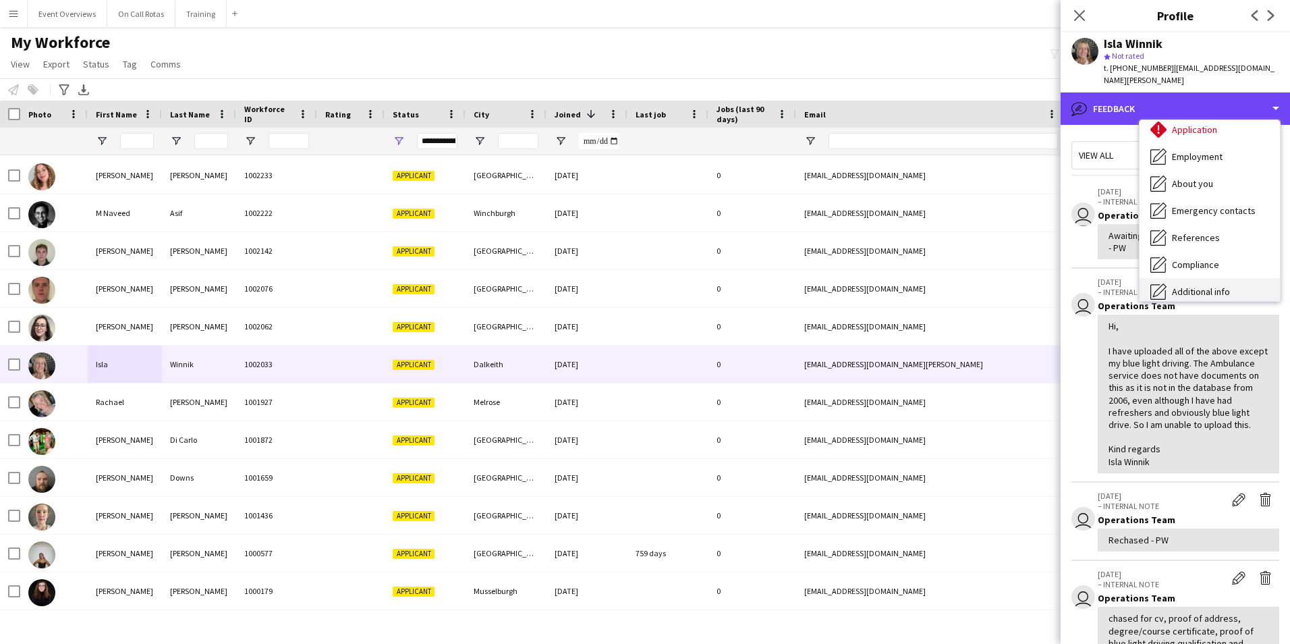
scroll to position [0, 0]
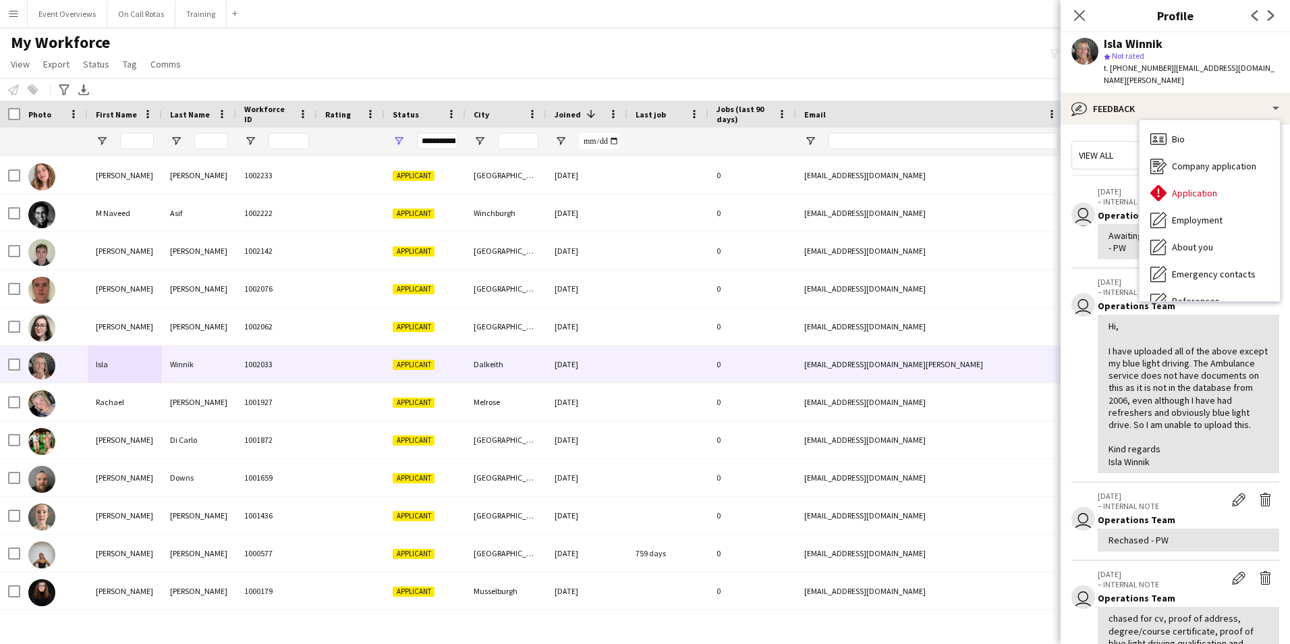
click at [1194, 132] on div "Bio Bio" at bounding box center [1210, 139] width 140 height 27
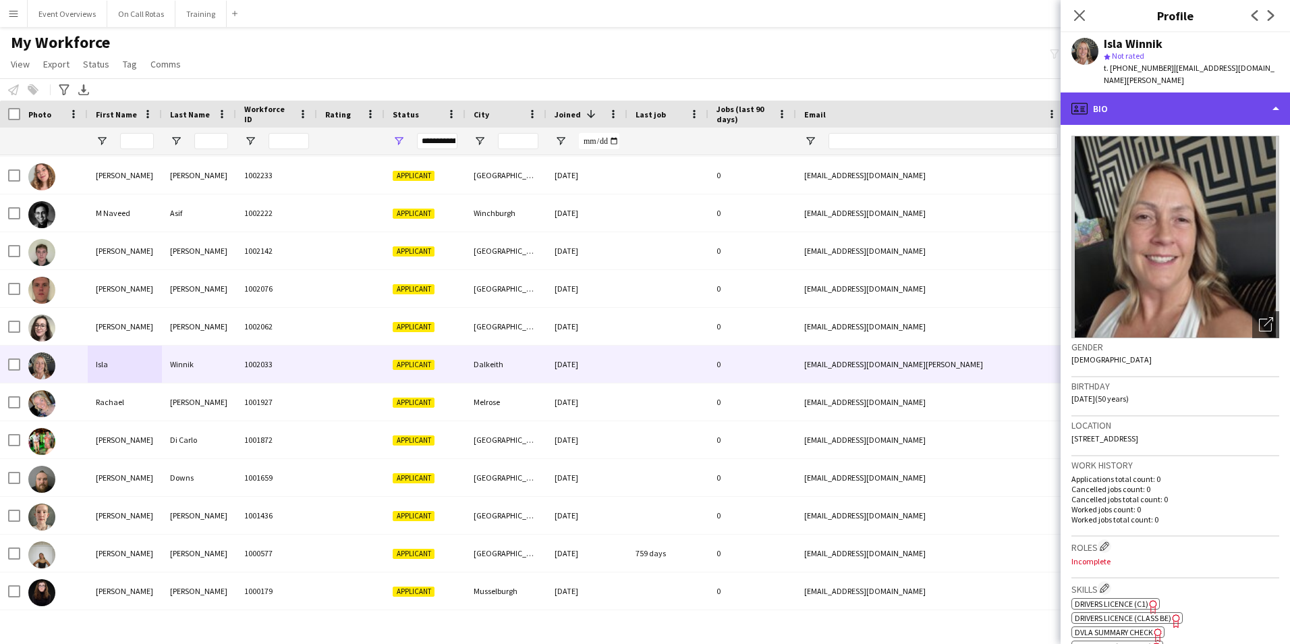
click at [1195, 92] on div "profile Bio" at bounding box center [1175, 108] width 229 height 32
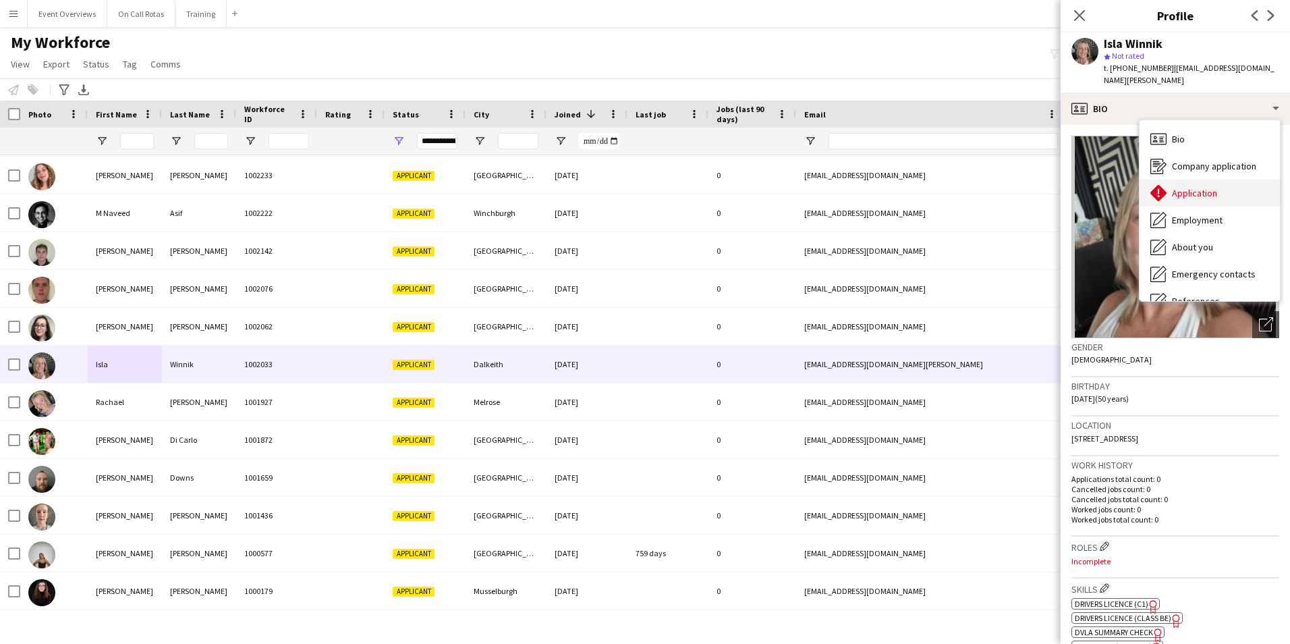
click at [1223, 184] on div "Application Application" at bounding box center [1210, 193] width 140 height 27
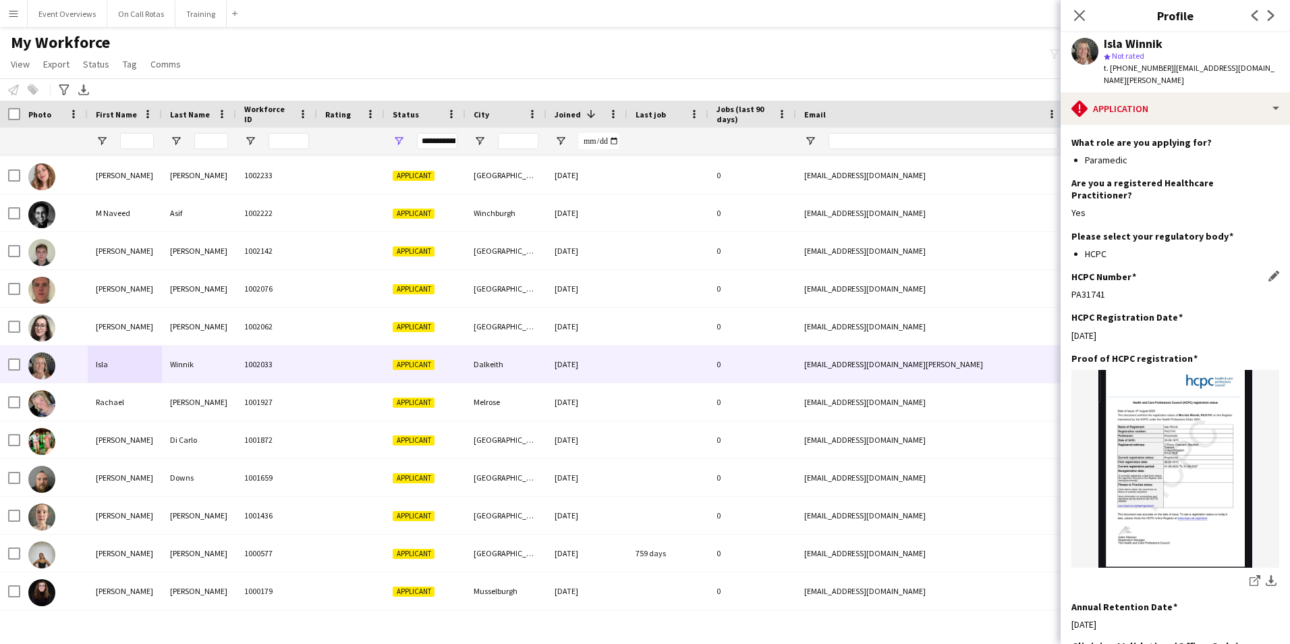
scroll to position [297, 0]
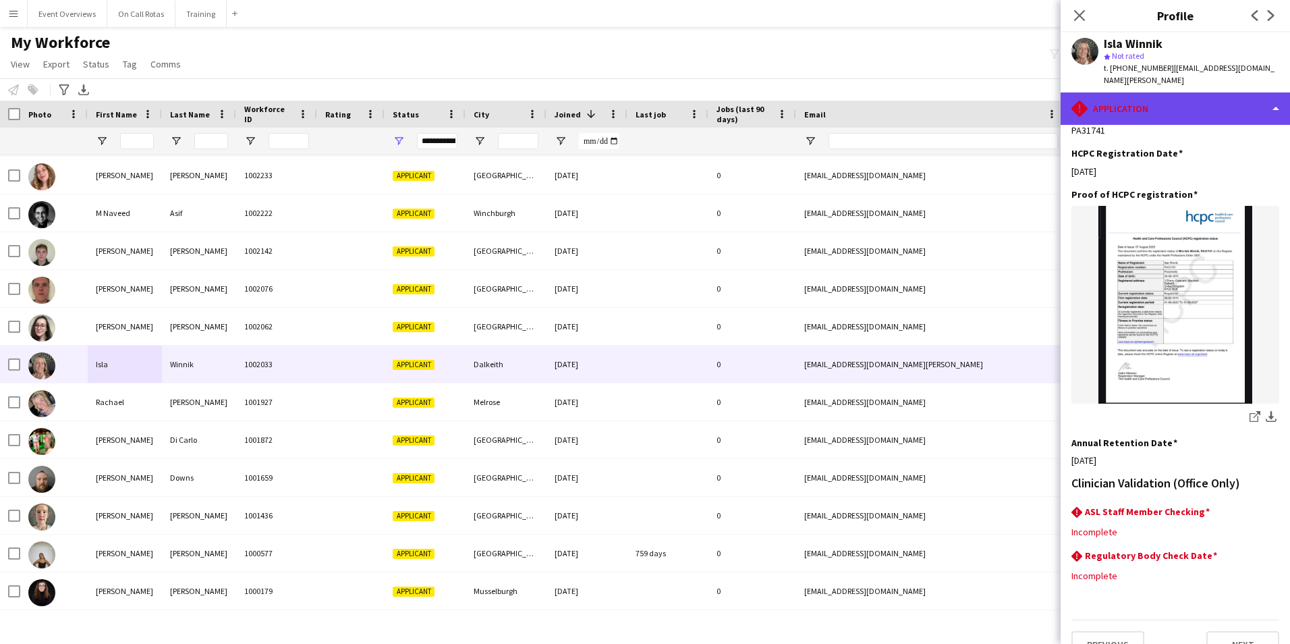
click at [1105, 92] on div "rhombus-alert Application" at bounding box center [1175, 108] width 229 height 32
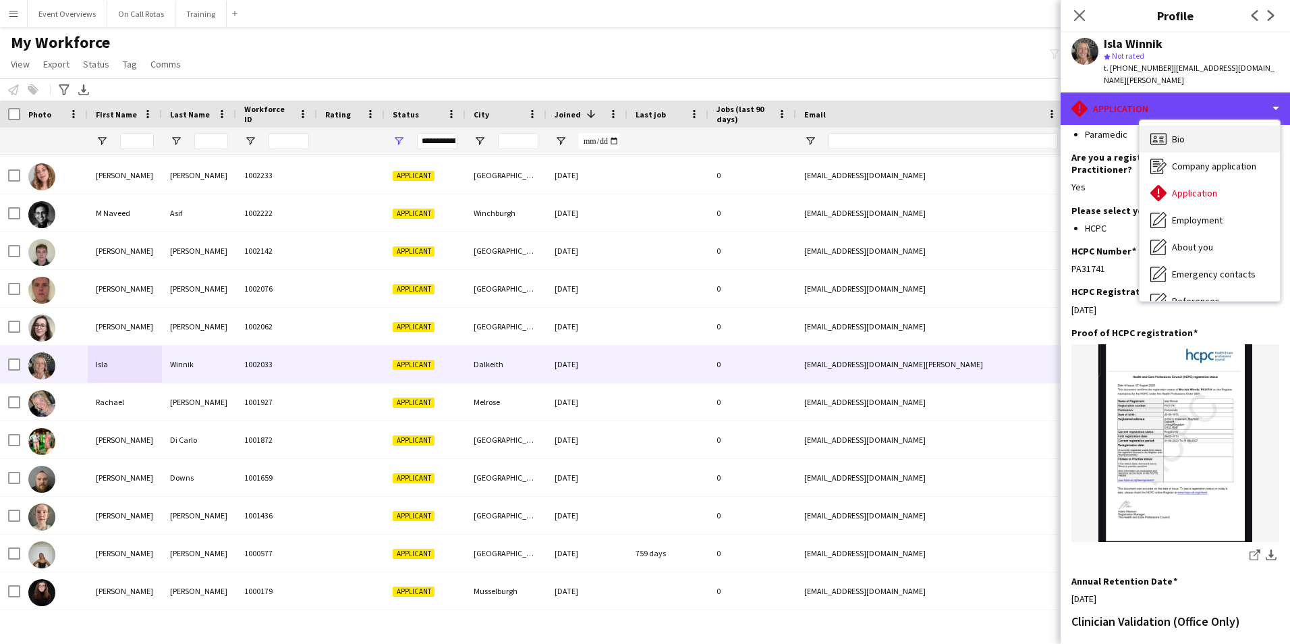
scroll to position [0, 0]
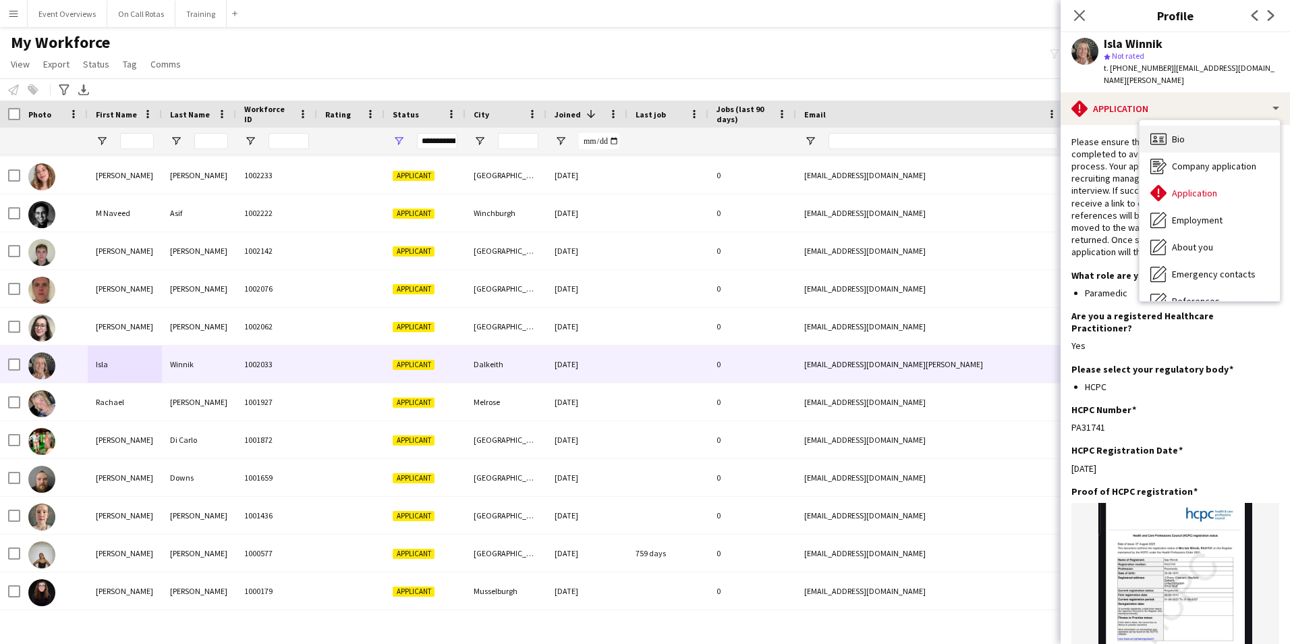
click at [1171, 126] on div "Bio Bio" at bounding box center [1210, 139] width 140 height 27
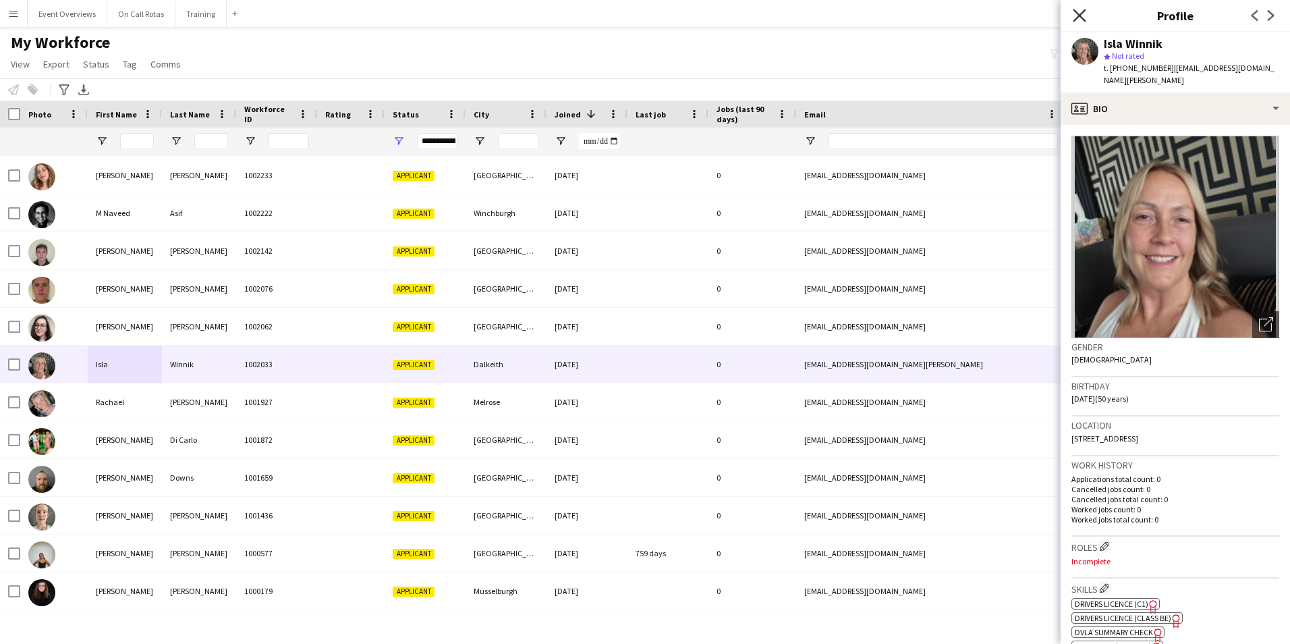
click at [1086, 17] on icon "Close pop-in" at bounding box center [1079, 15] width 13 height 13
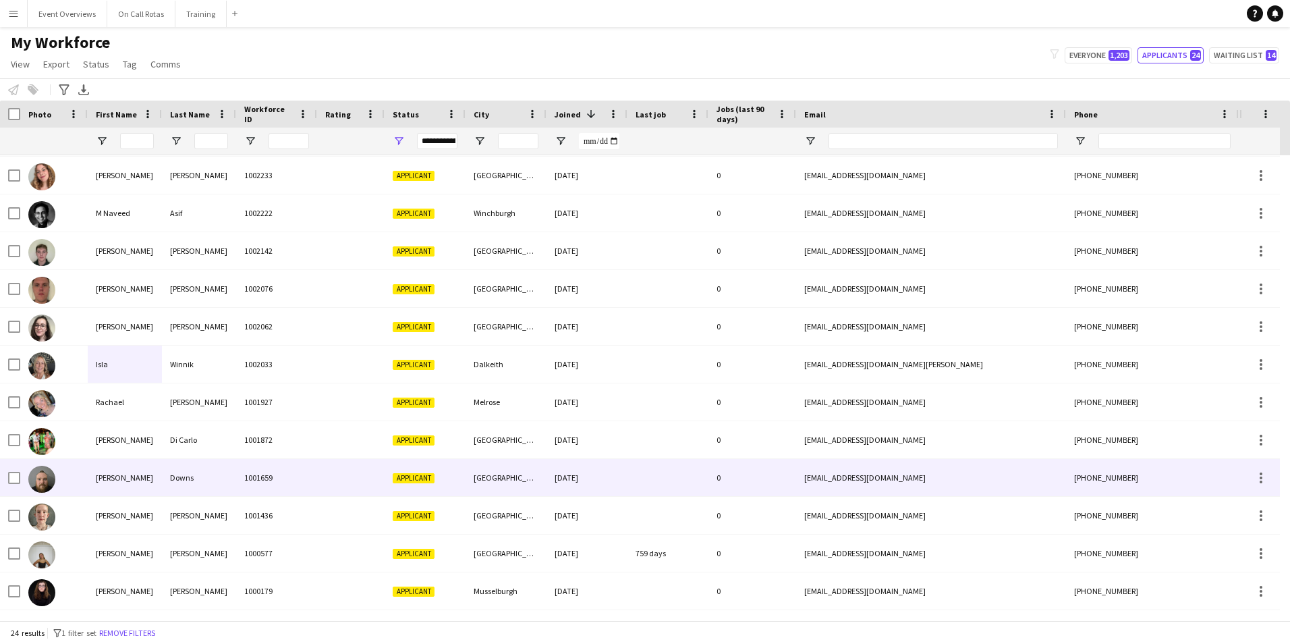
click at [216, 474] on div "Downs" at bounding box center [199, 477] width 74 height 37
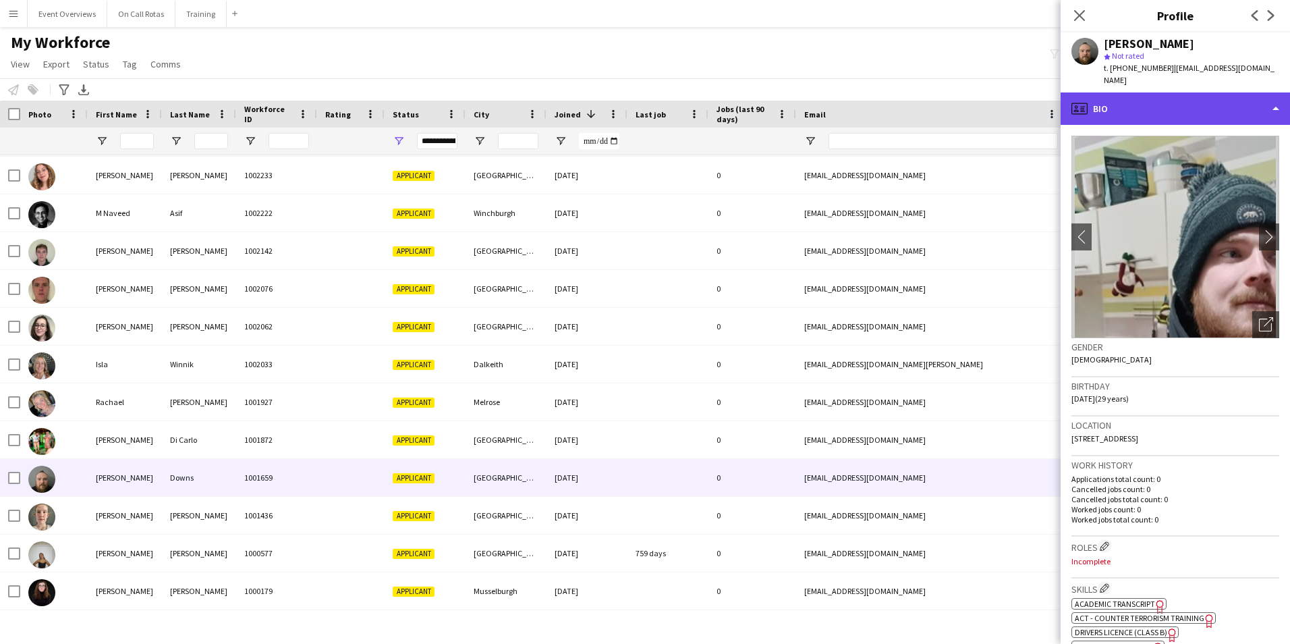
click at [1164, 92] on div "profile Bio" at bounding box center [1175, 108] width 229 height 32
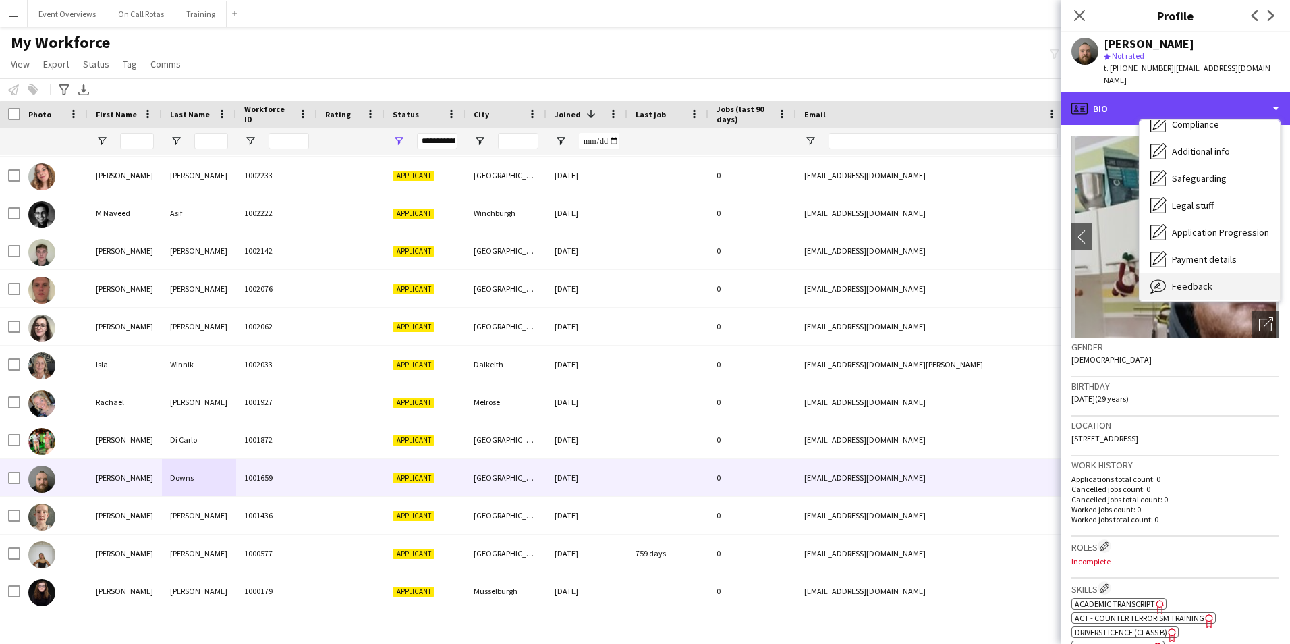
scroll to position [235, 0]
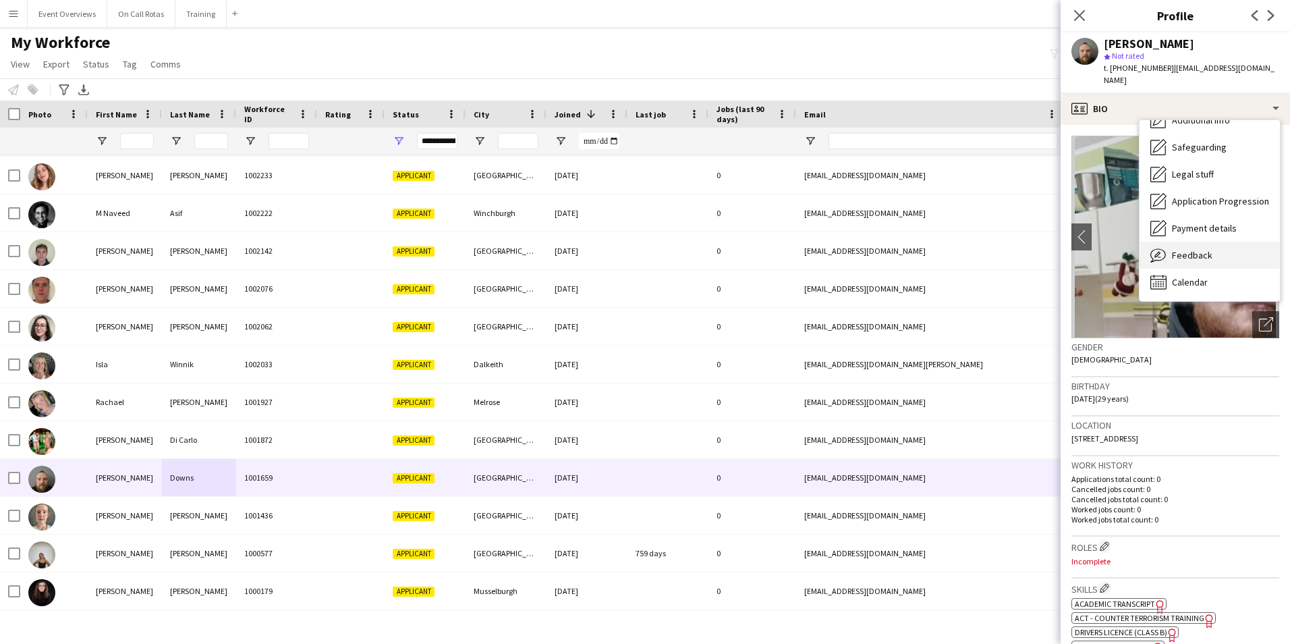
click at [1187, 251] on div "Feedback Feedback" at bounding box center [1210, 255] width 140 height 27
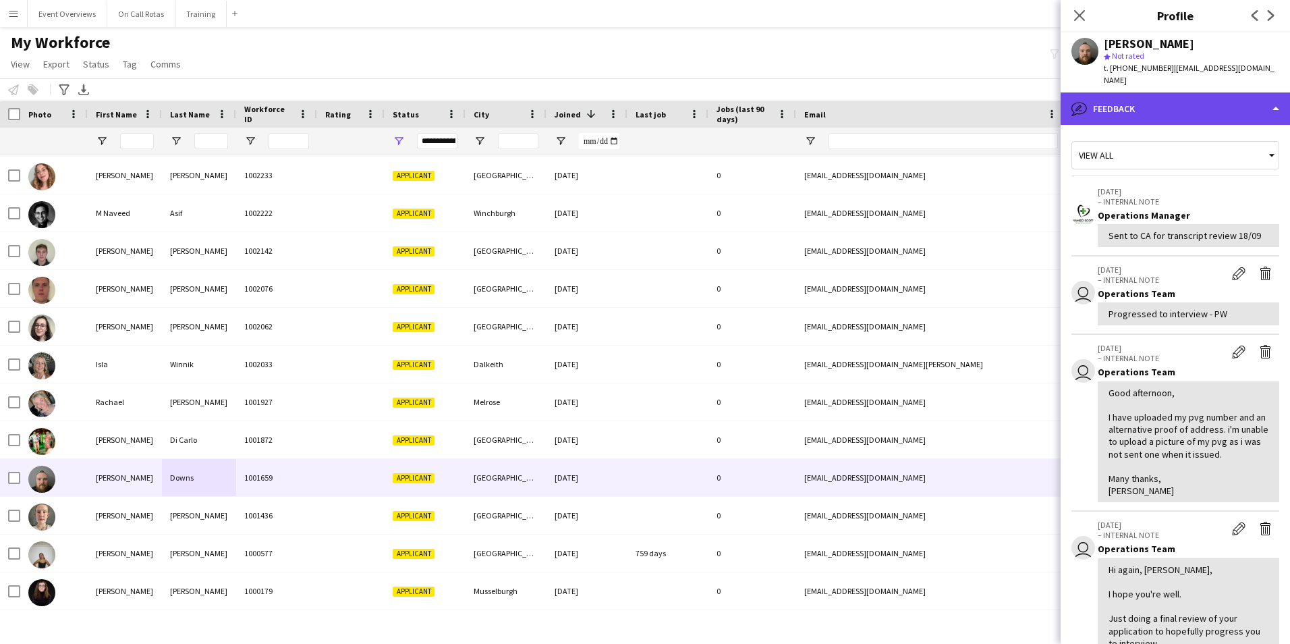
click at [1131, 109] on div "bubble-pencil Feedback" at bounding box center [1175, 108] width 229 height 32
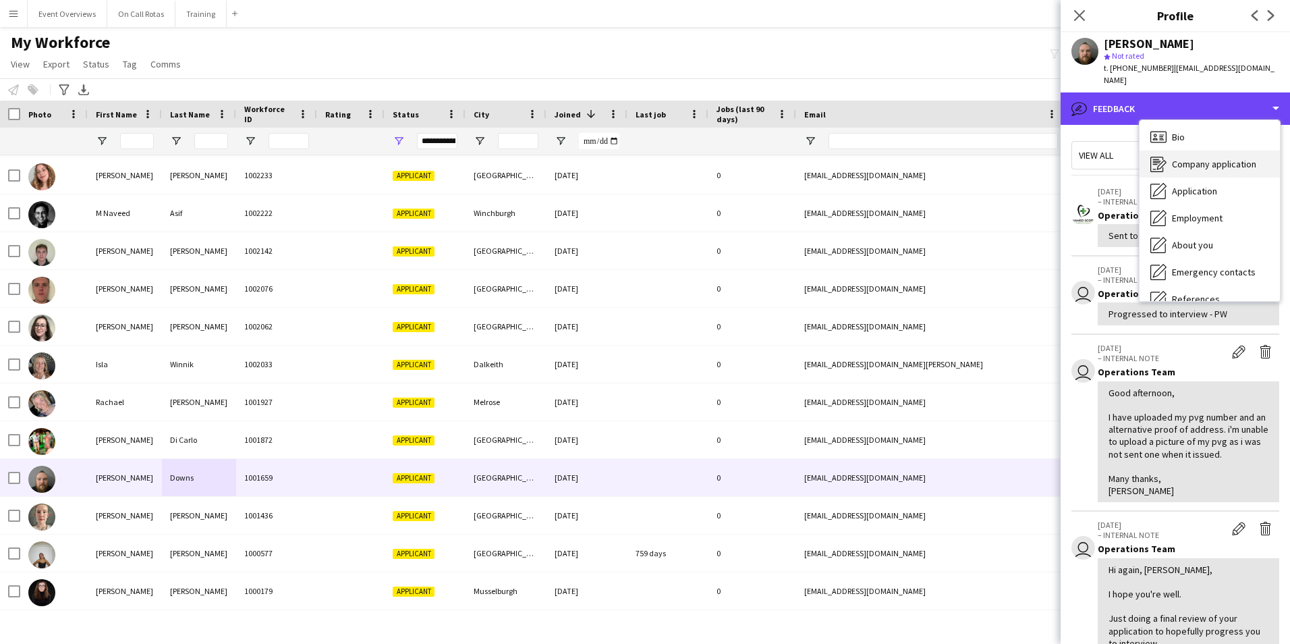
scroll to position [0, 0]
click at [1160, 92] on div "bubble-pencil Feedback" at bounding box center [1175, 108] width 229 height 32
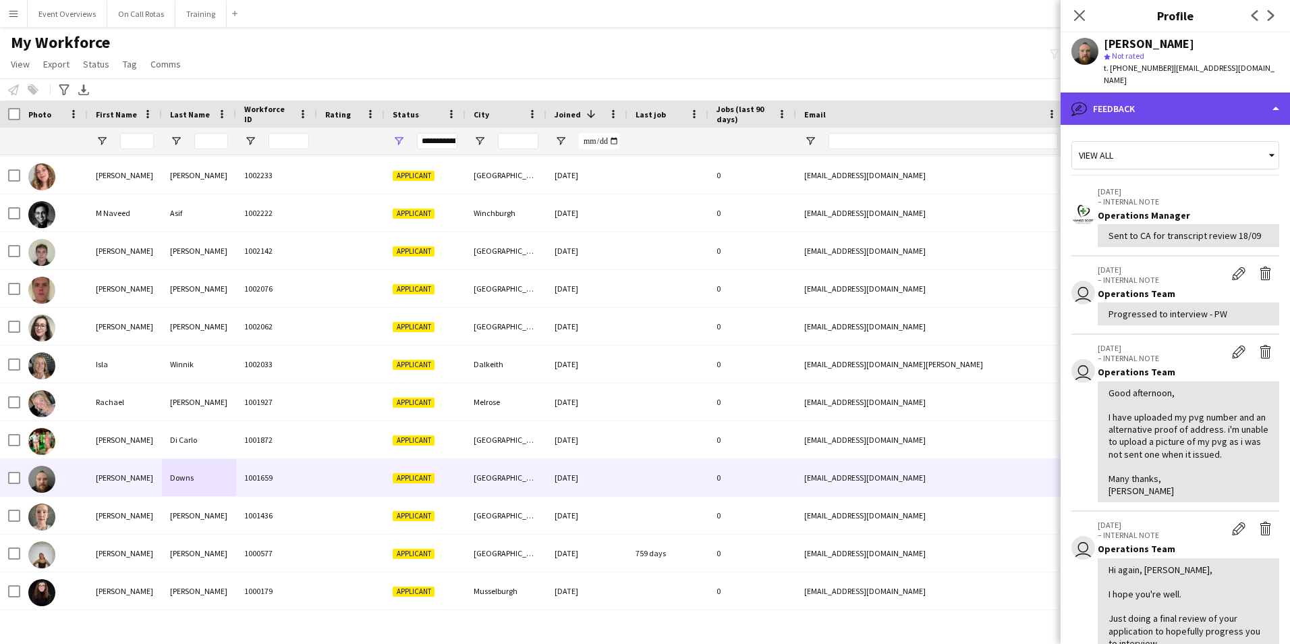
click at [1160, 92] on div "bubble-pencil Feedback" at bounding box center [1175, 108] width 229 height 32
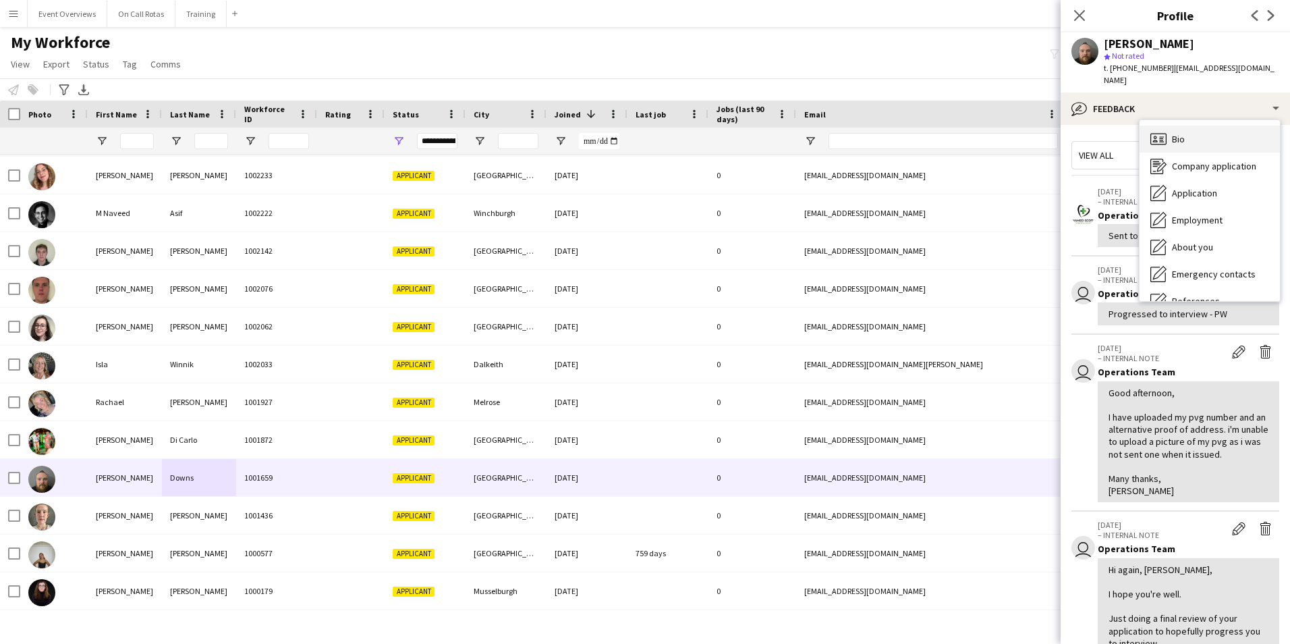
click at [1179, 133] on span "Bio" at bounding box center [1178, 139] width 13 height 12
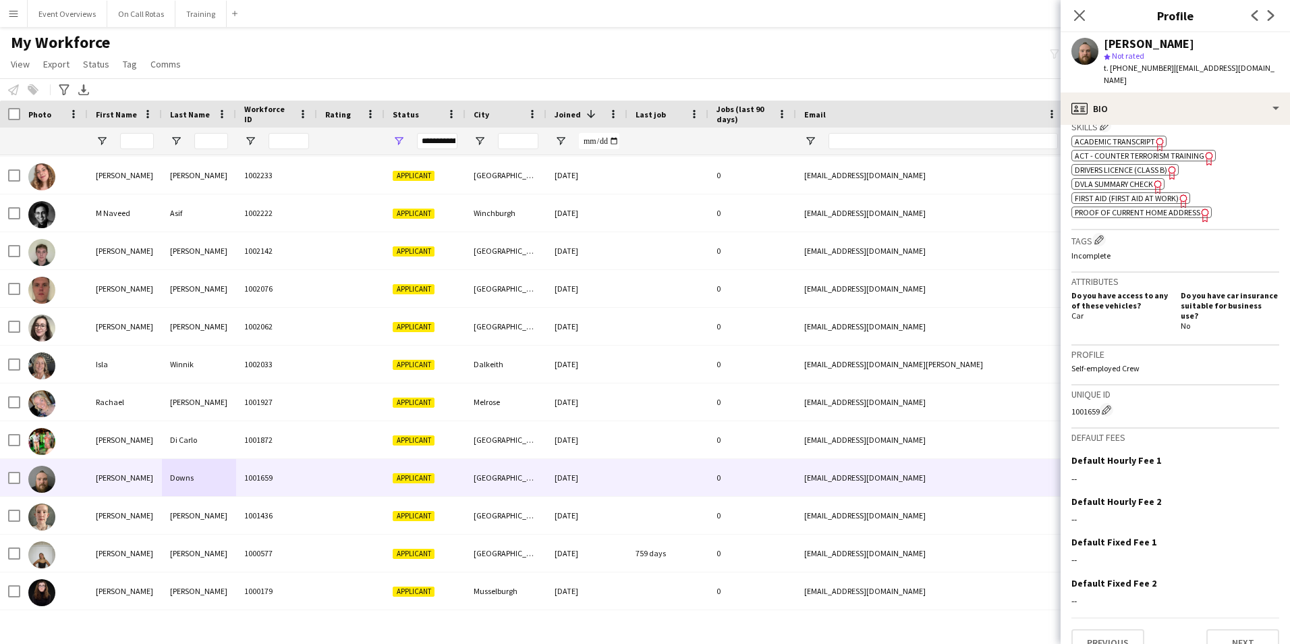
scroll to position [395, 0]
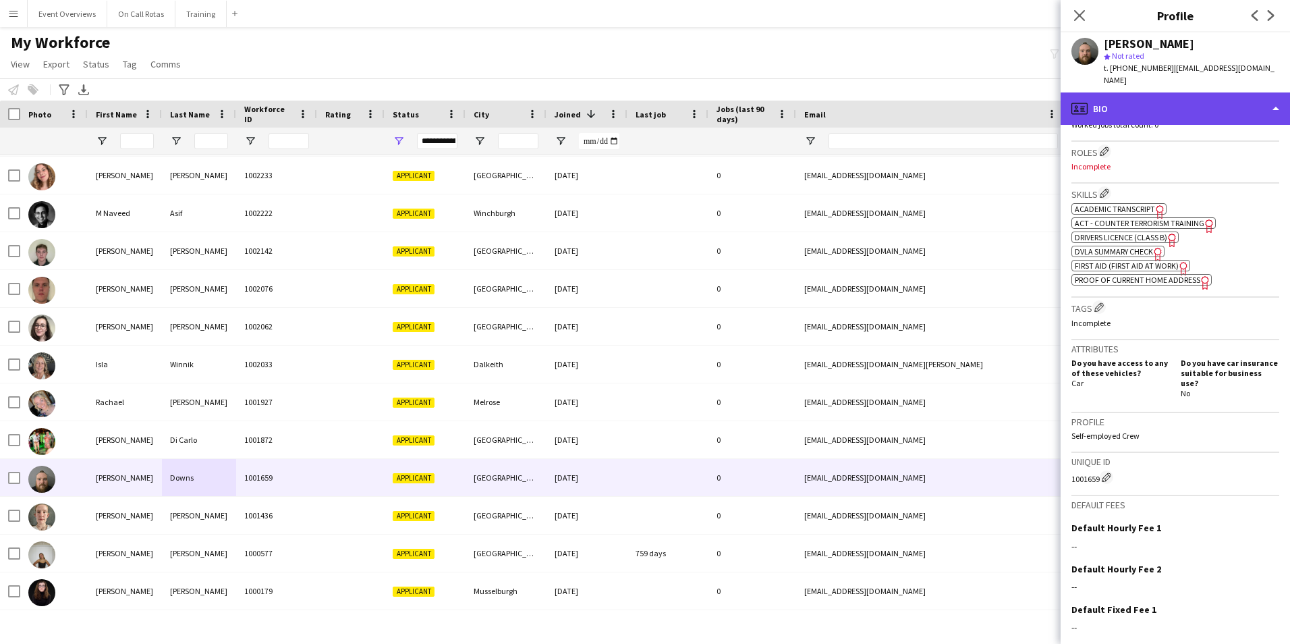
click at [1180, 94] on div "profile Bio" at bounding box center [1175, 108] width 229 height 32
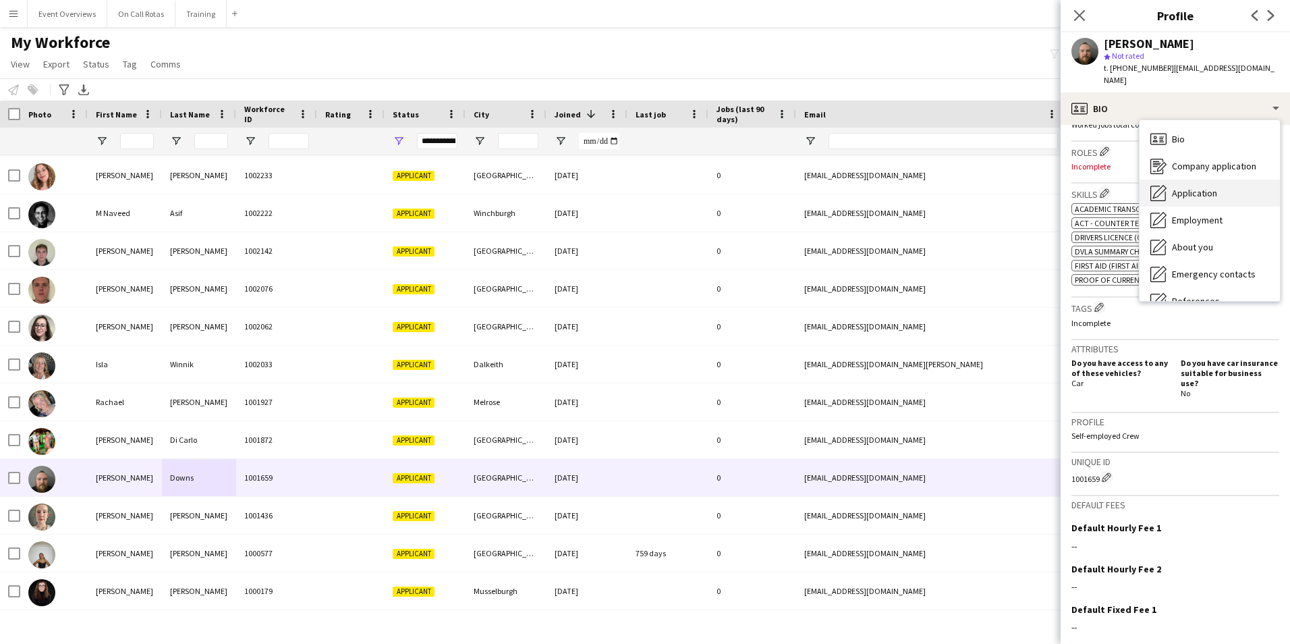
click at [1191, 187] on span "Application" at bounding box center [1194, 193] width 45 height 12
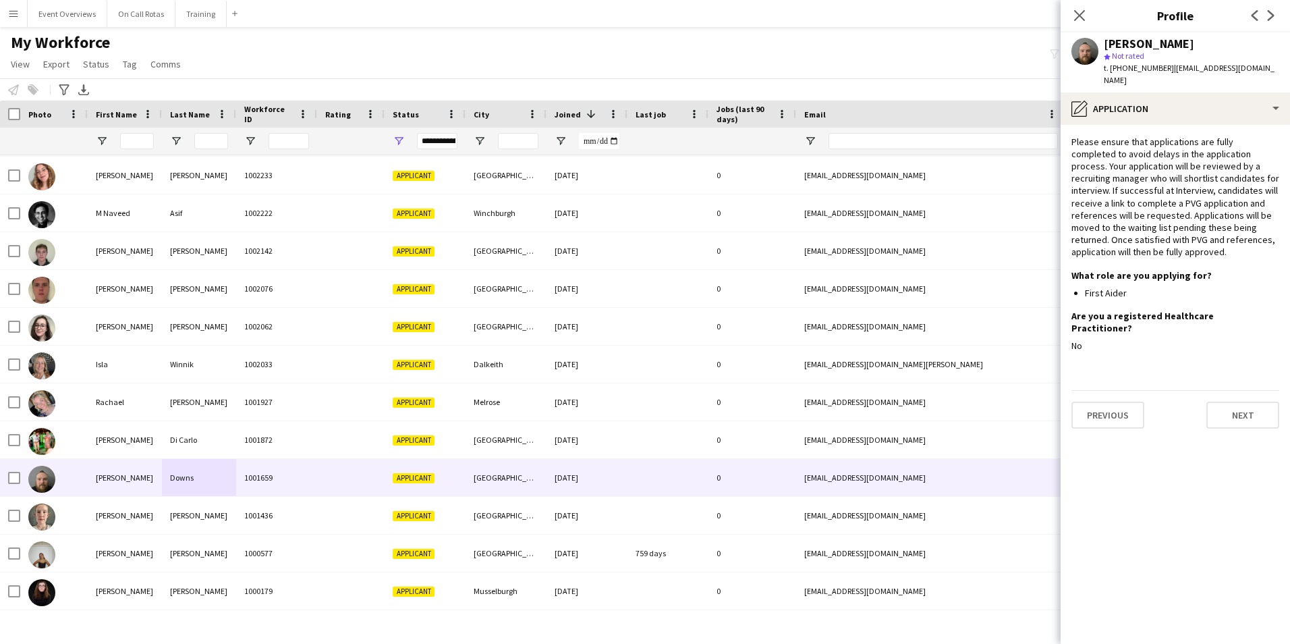
click at [1147, 125] on app-section-data-types "Please ensure that applications are fully completed to avoid delays in the appl…" at bounding box center [1175, 384] width 229 height 519
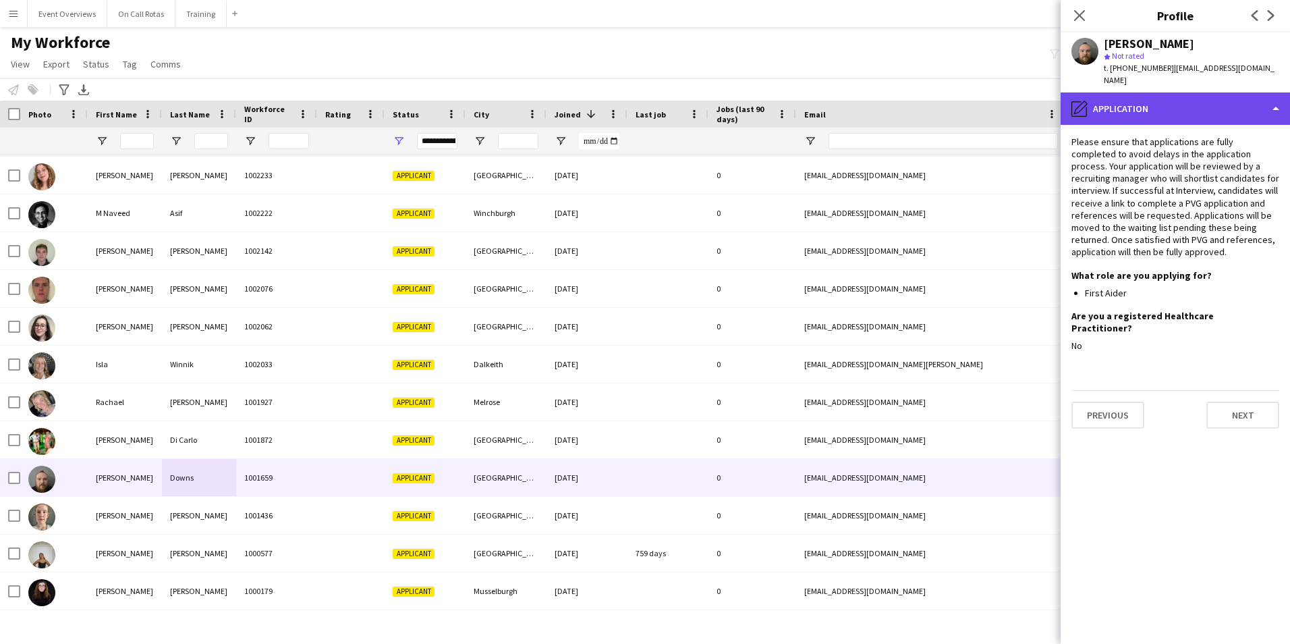
click at [1146, 101] on div "pencil4 Application" at bounding box center [1175, 108] width 229 height 32
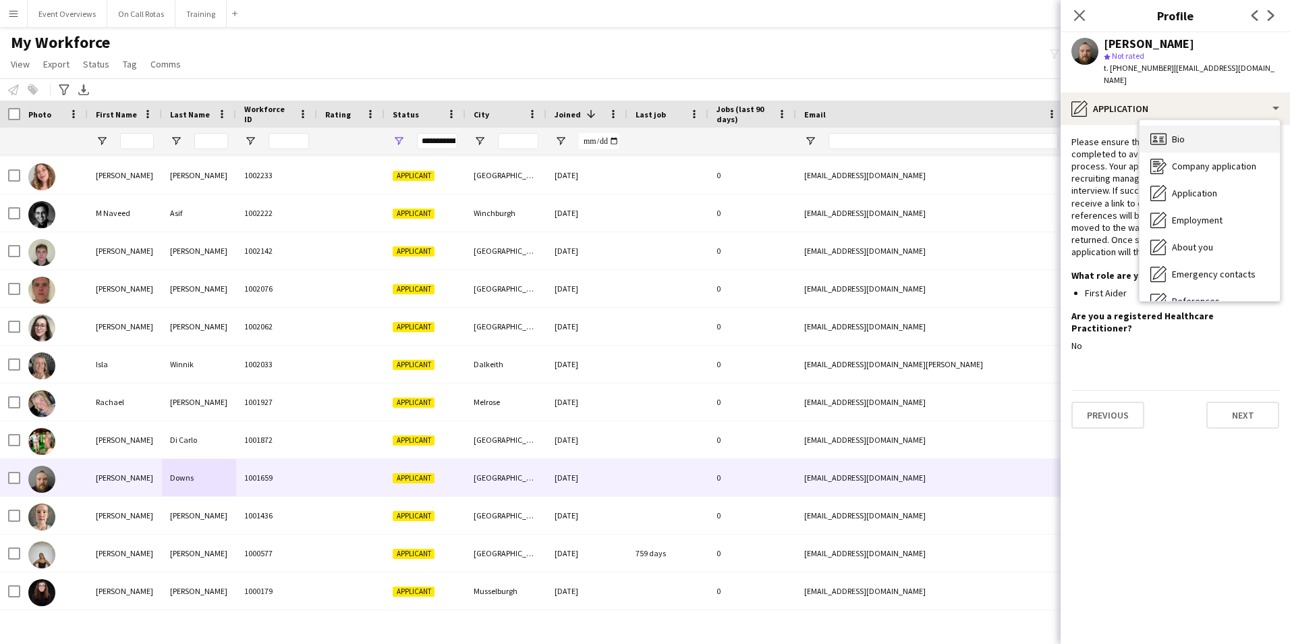
click at [1171, 126] on div "Bio Bio" at bounding box center [1210, 139] width 140 height 27
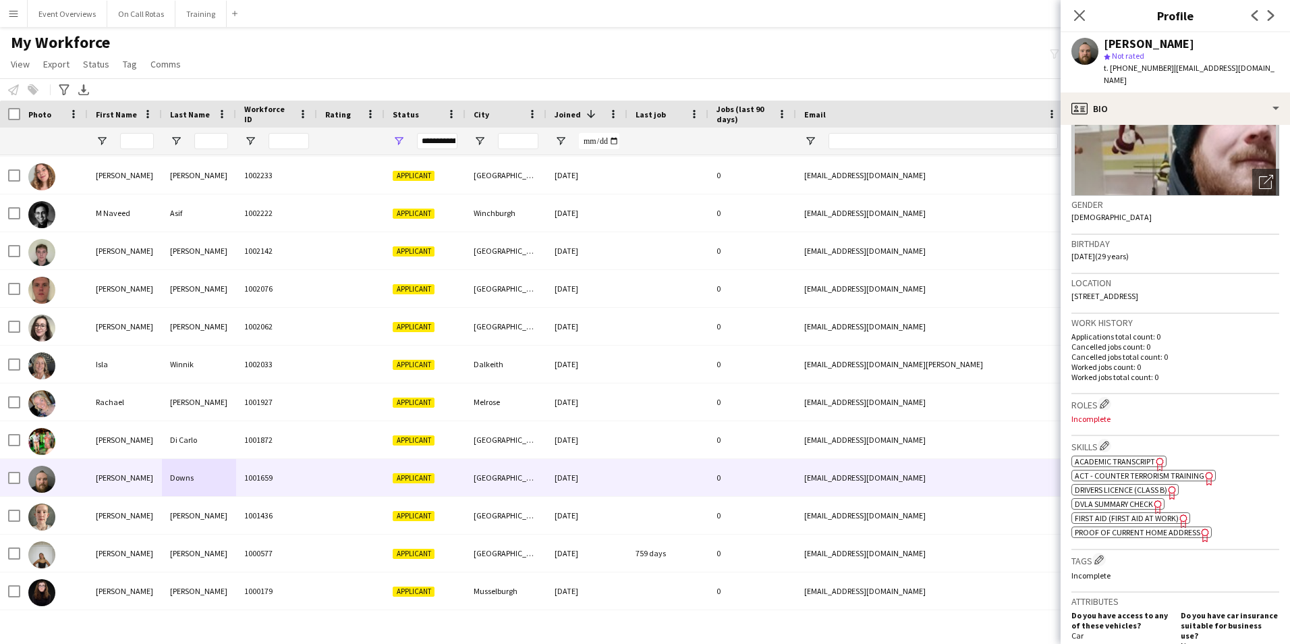
scroll to position [337, 0]
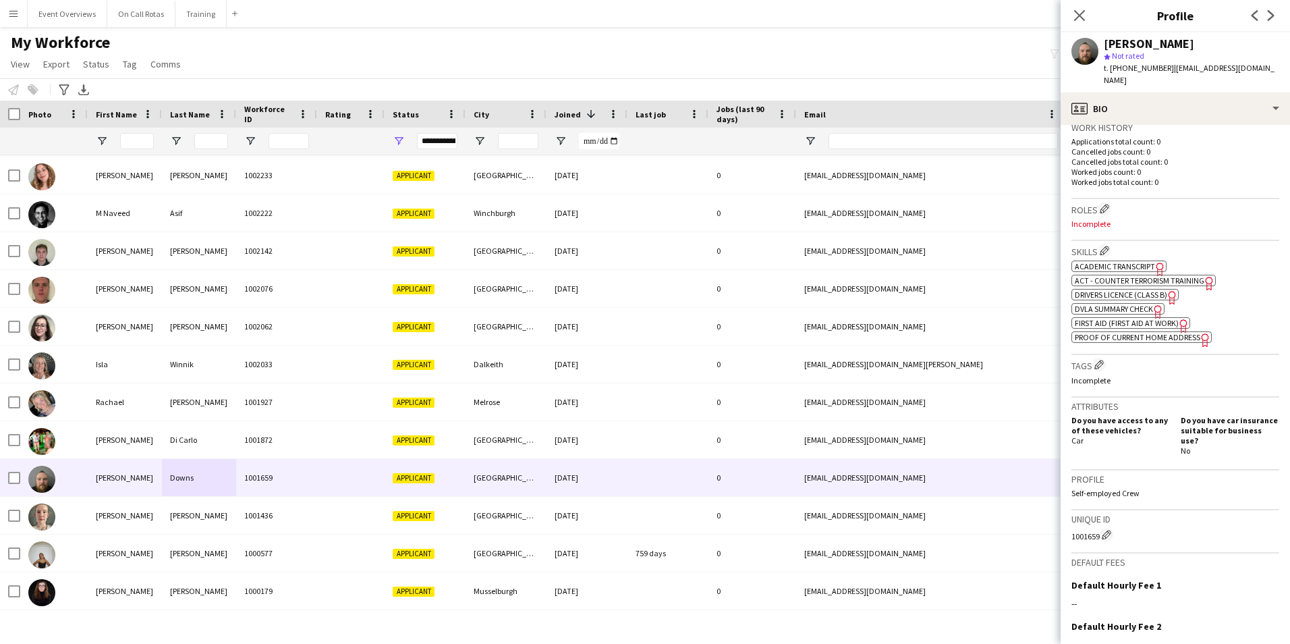
click at [1109, 261] on span "Academic Transcript" at bounding box center [1115, 266] width 80 height 10
click at [1076, 16] on icon "Close pop-in" at bounding box center [1079, 15] width 13 height 13
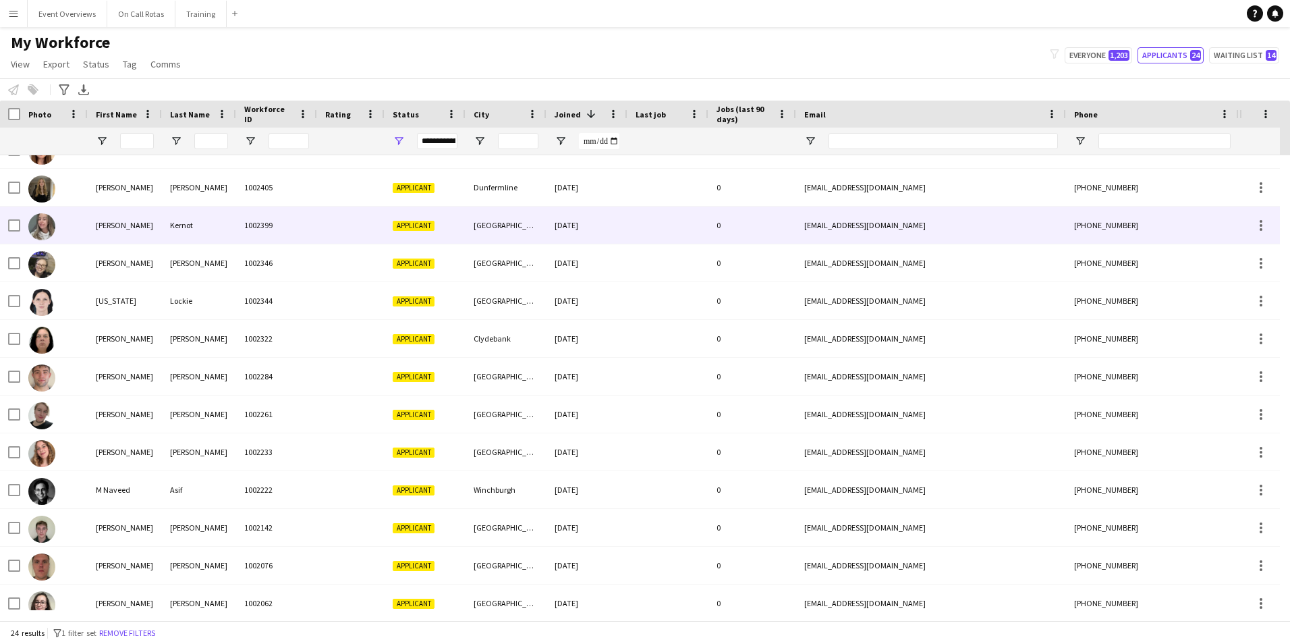
scroll to position [0, 0]
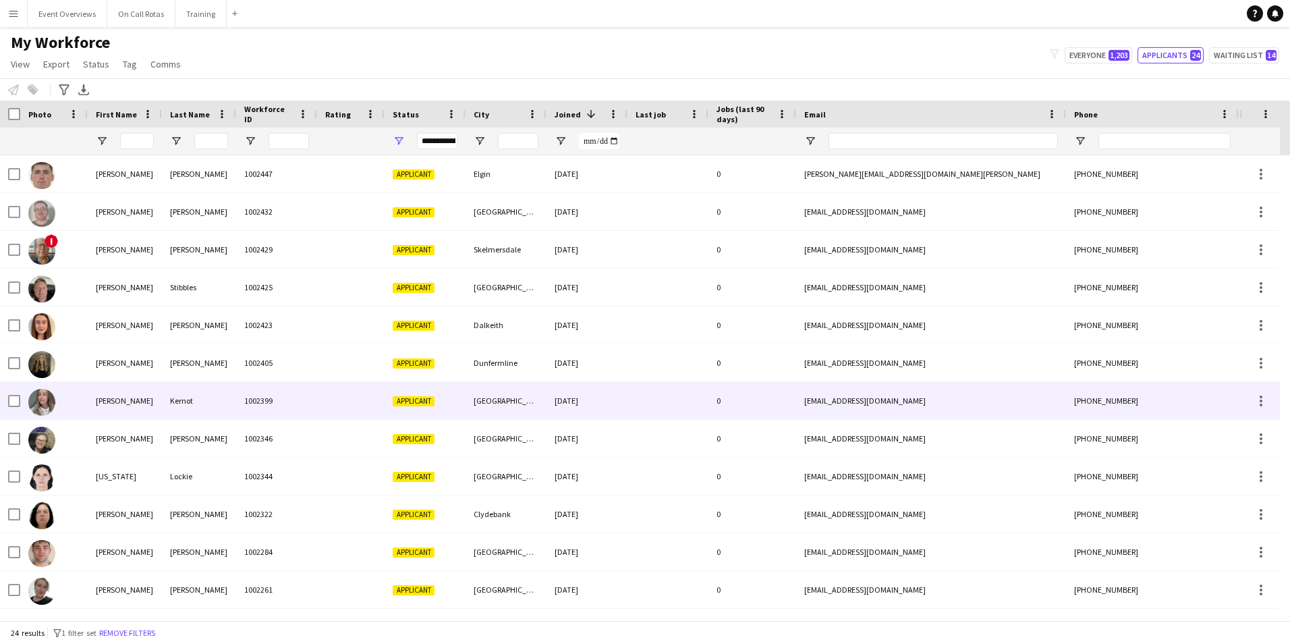
click at [142, 404] on div "Hannah" at bounding box center [125, 400] width 74 height 37
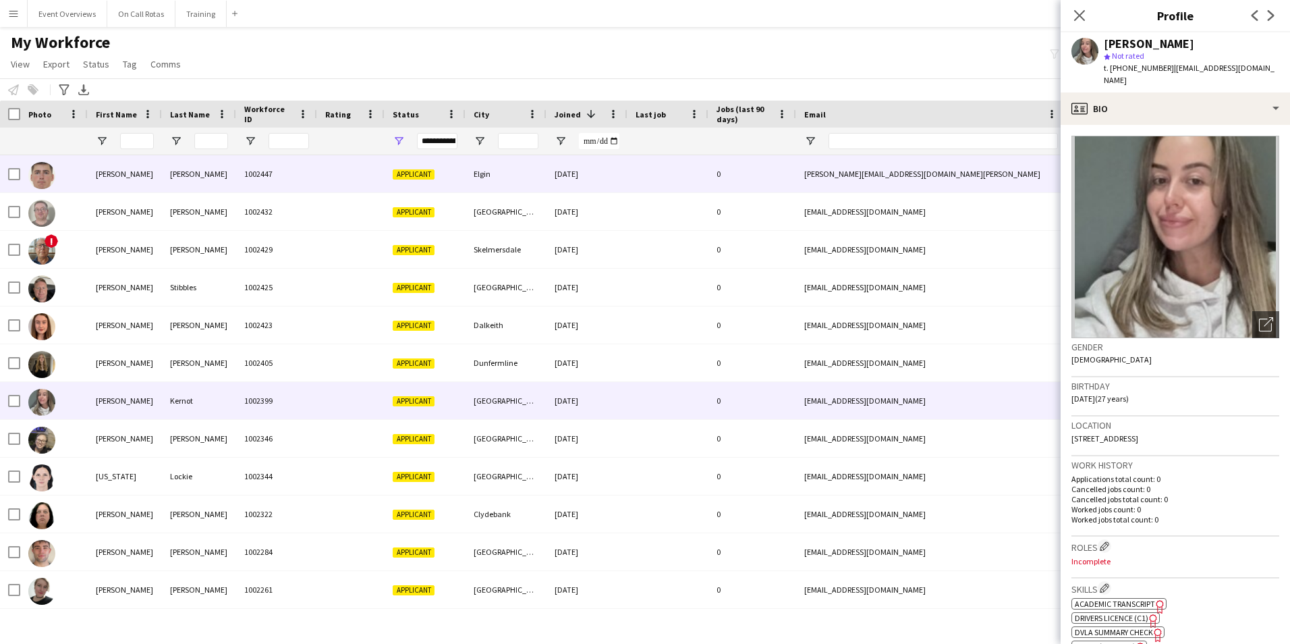
click at [827, 176] on div "david.seaton2@nhs.scot" at bounding box center [931, 173] width 270 height 37
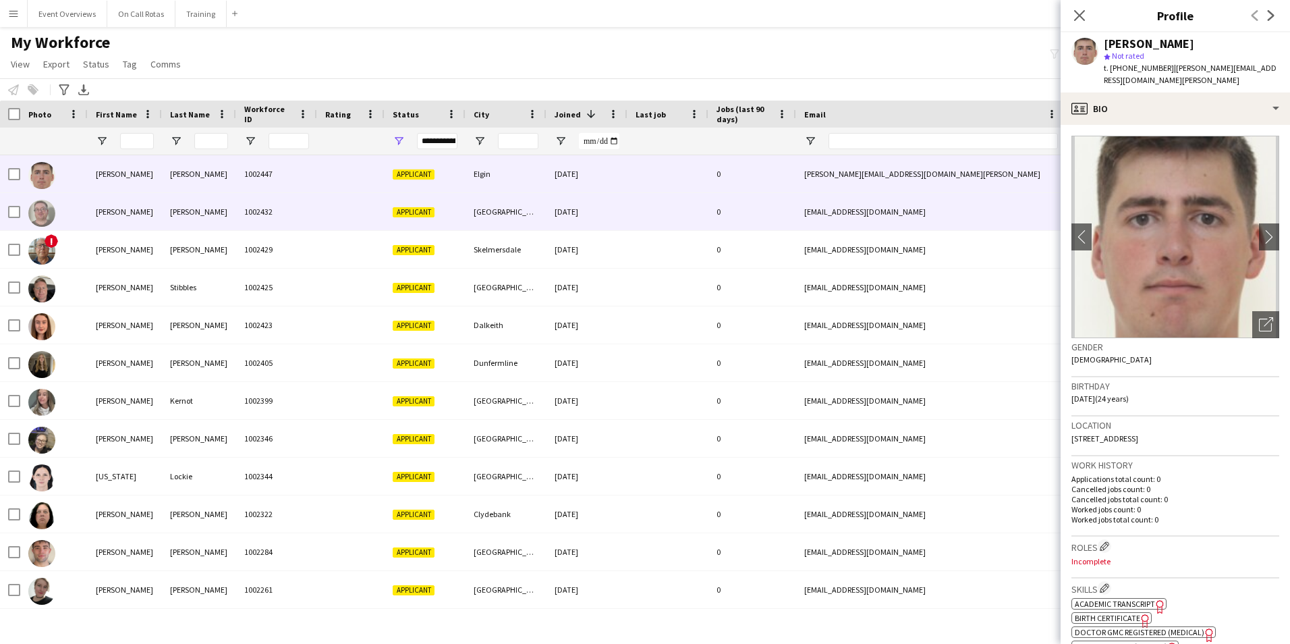
click at [828, 205] on div "chuckie_wilson@hotmail.com" at bounding box center [931, 211] width 270 height 37
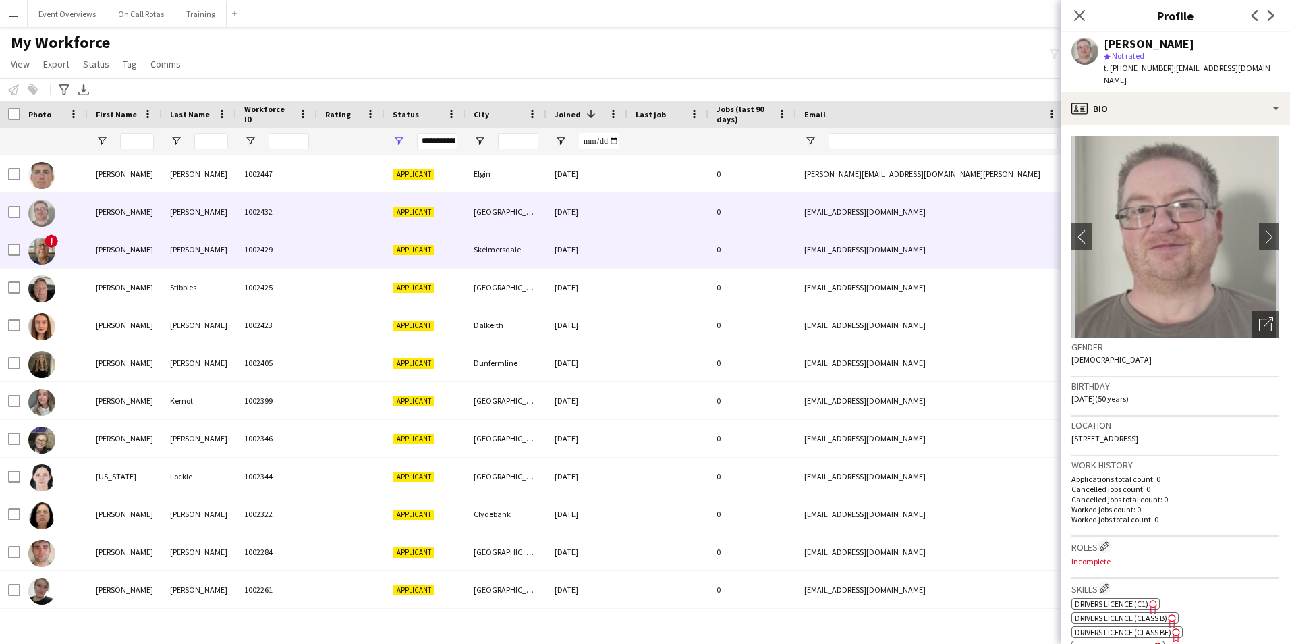
click at [828, 241] on div "bernie2969@sky.com" at bounding box center [931, 249] width 270 height 37
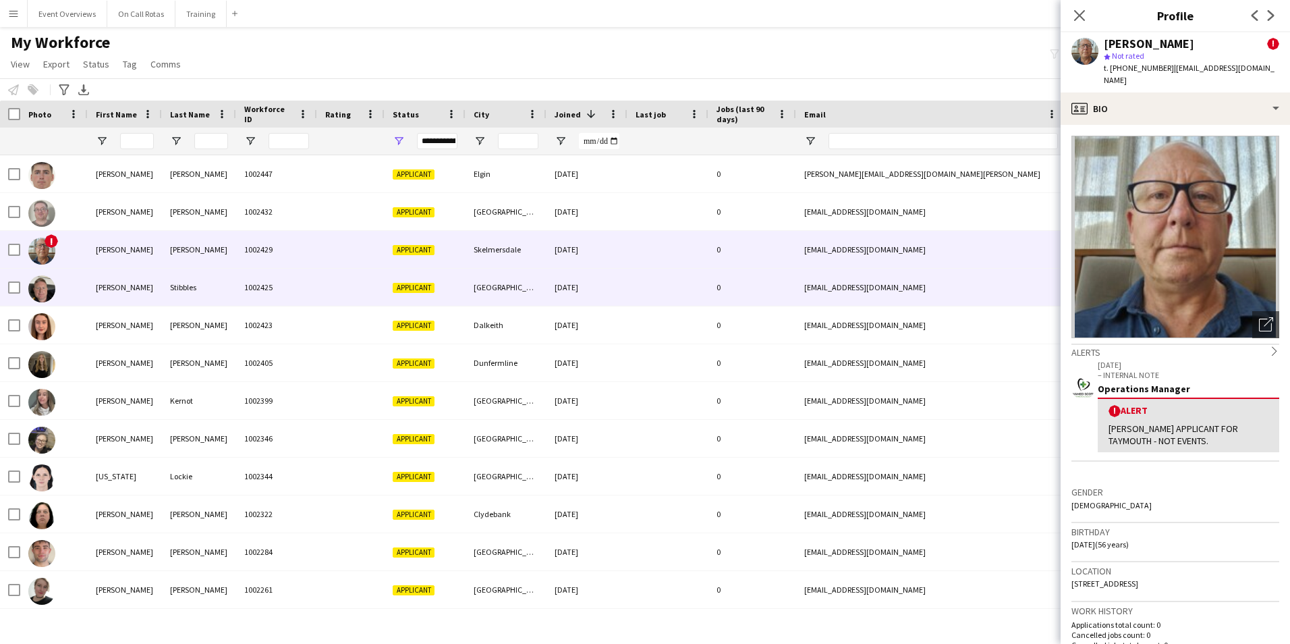
click at [848, 298] on div "rstibbles3@hotmail.co.uk" at bounding box center [931, 287] width 270 height 37
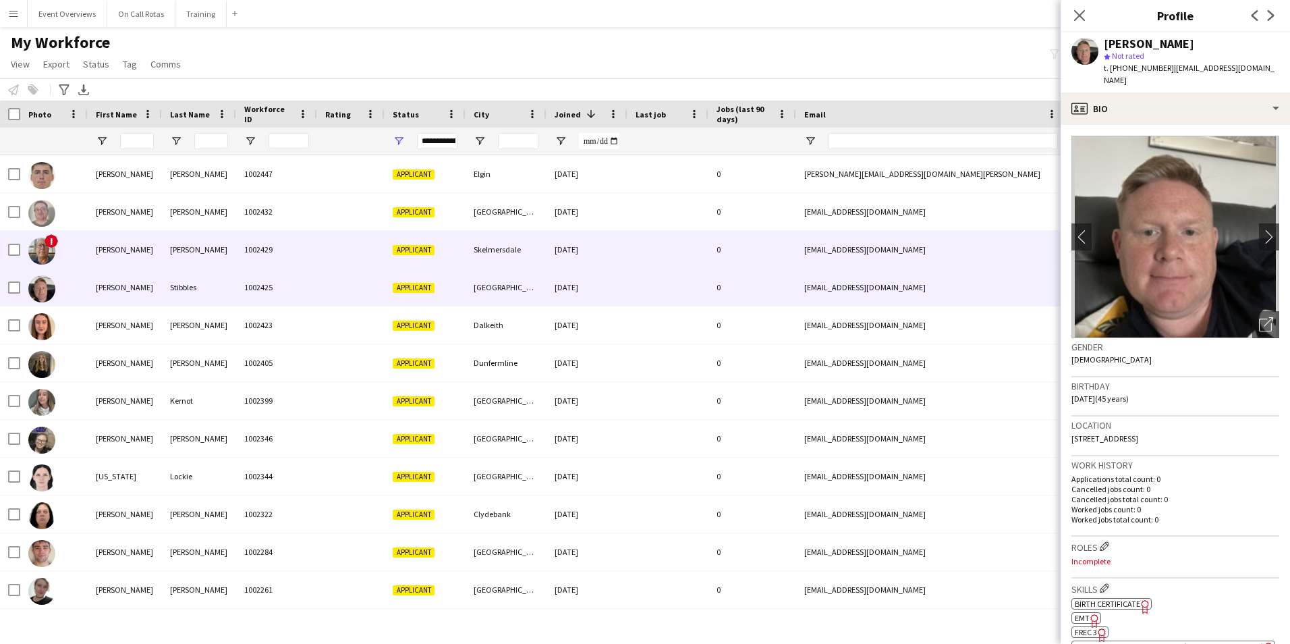
drag, startPoint x: 840, startPoint y: 258, endPoint x: 864, endPoint y: 244, distance: 28.1
click at [841, 257] on div "bernie2969@sky.com" at bounding box center [931, 249] width 270 height 37
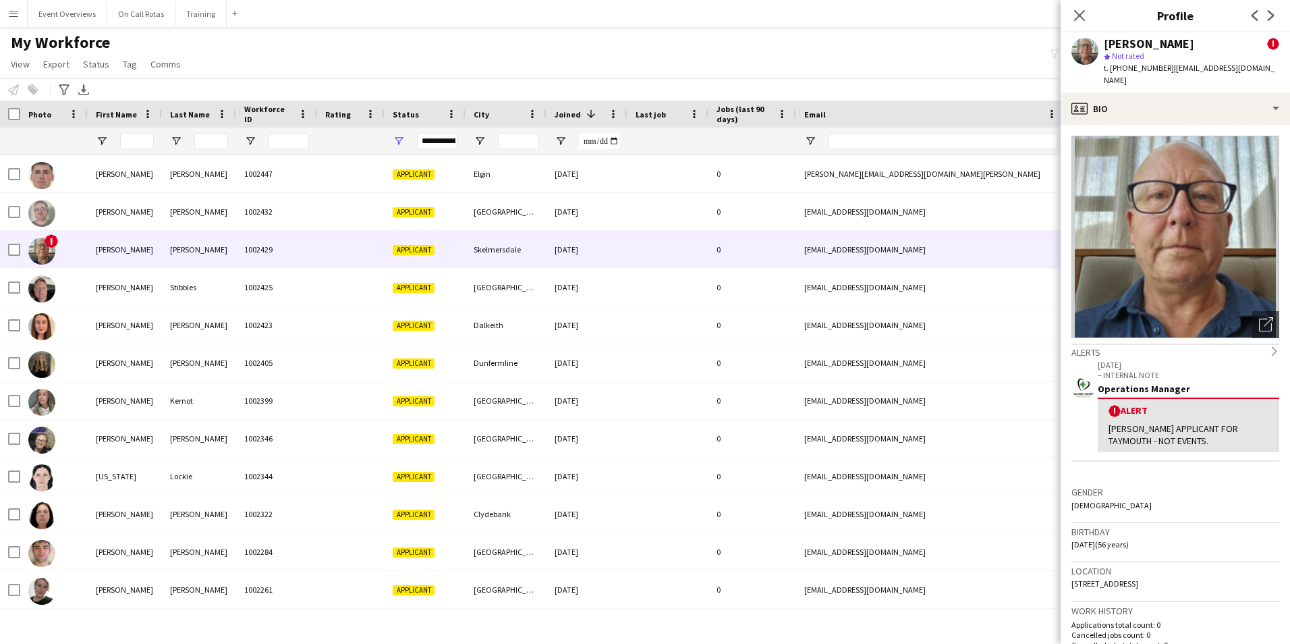
click at [1227, 78] on div "Simon Byrne ! star Not rated t. +447713193120 | bernie2969@sky.com" at bounding box center [1175, 62] width 229 height 60
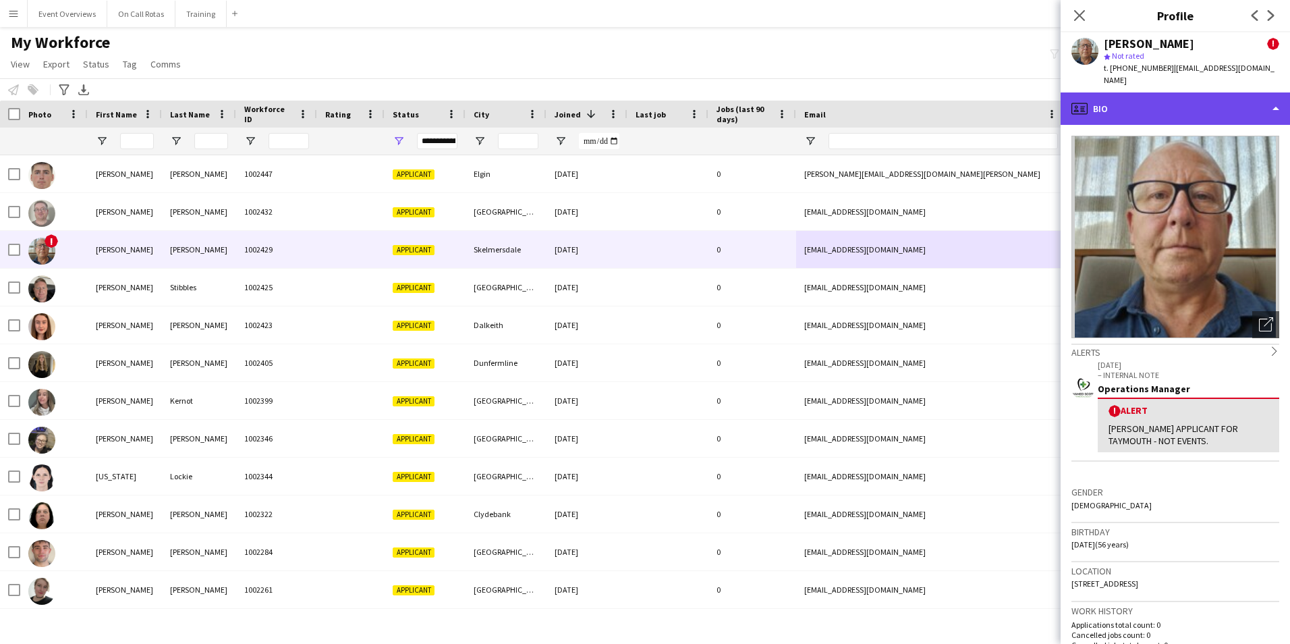
click at [1226, 96] on div "profile Bio" at bounding box center [1175, 108] width 229 height 32
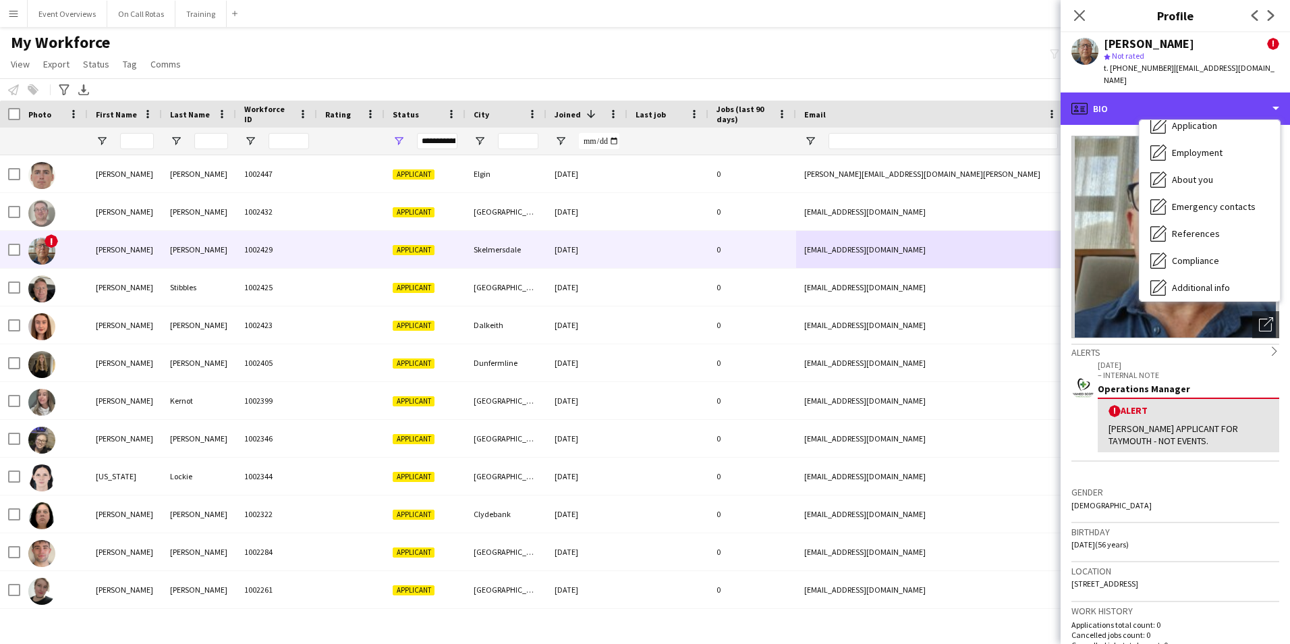
scroll to position [235, 0]
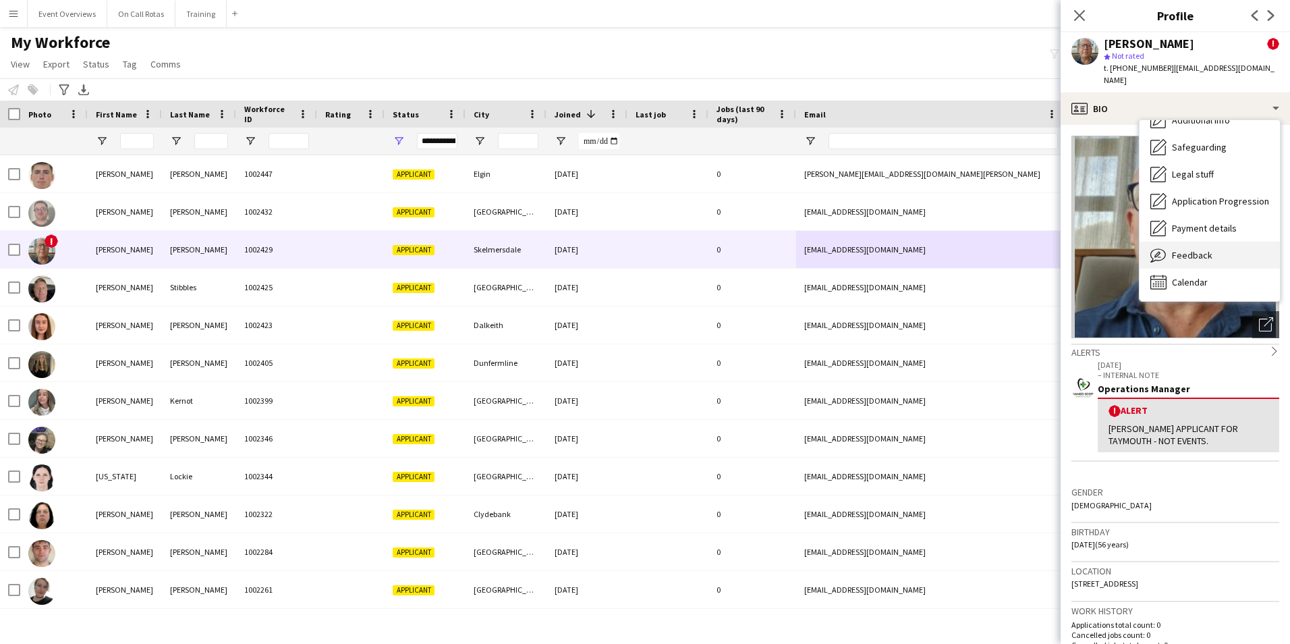
click at [1180, 242] on div "Feedback Feedback" at bounding box center [1210, 255] width 140 height 27
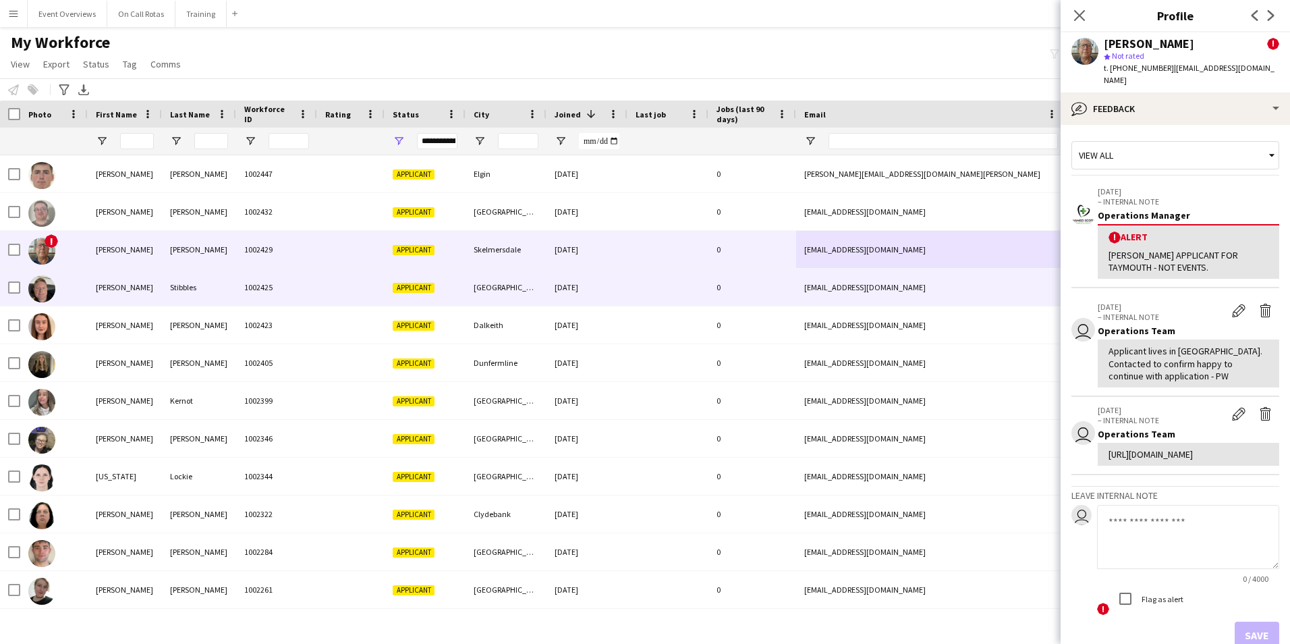
click at [840, 279] on div "rstibbles3@hotmail.co.uk" at bounding box center [931, 287] width 270 height 37
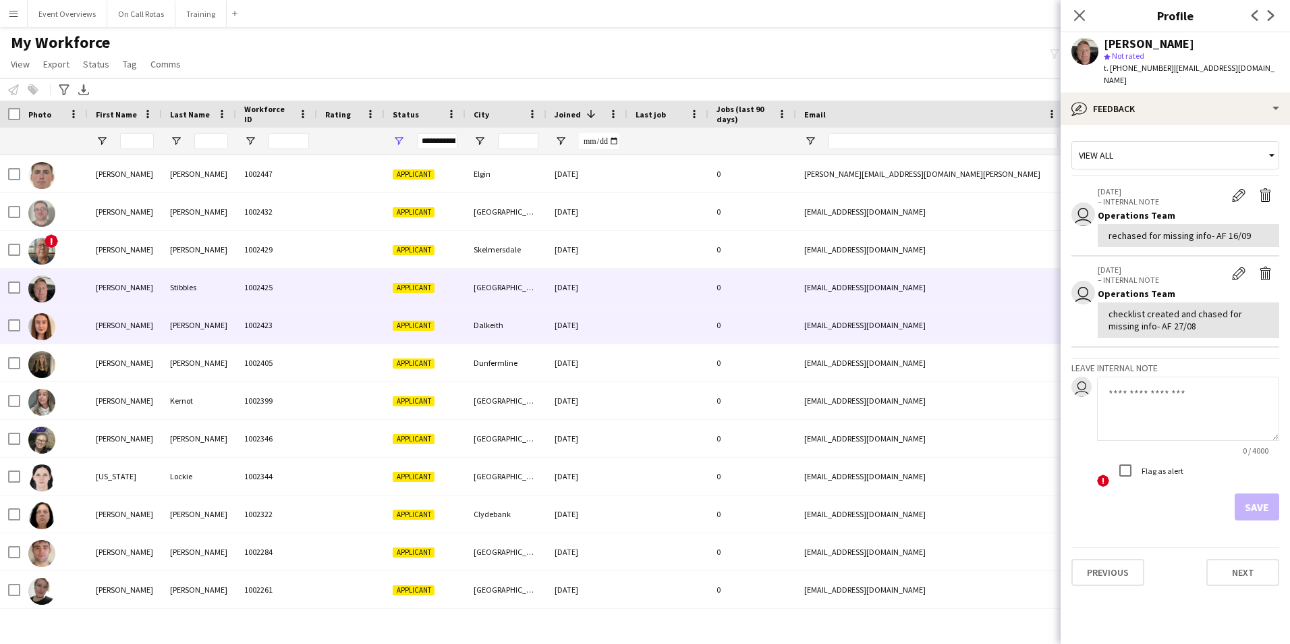
click at [823, 327] on div "j2901claire@outlook.com" at bounding box center [931, 324] width 270 height 37
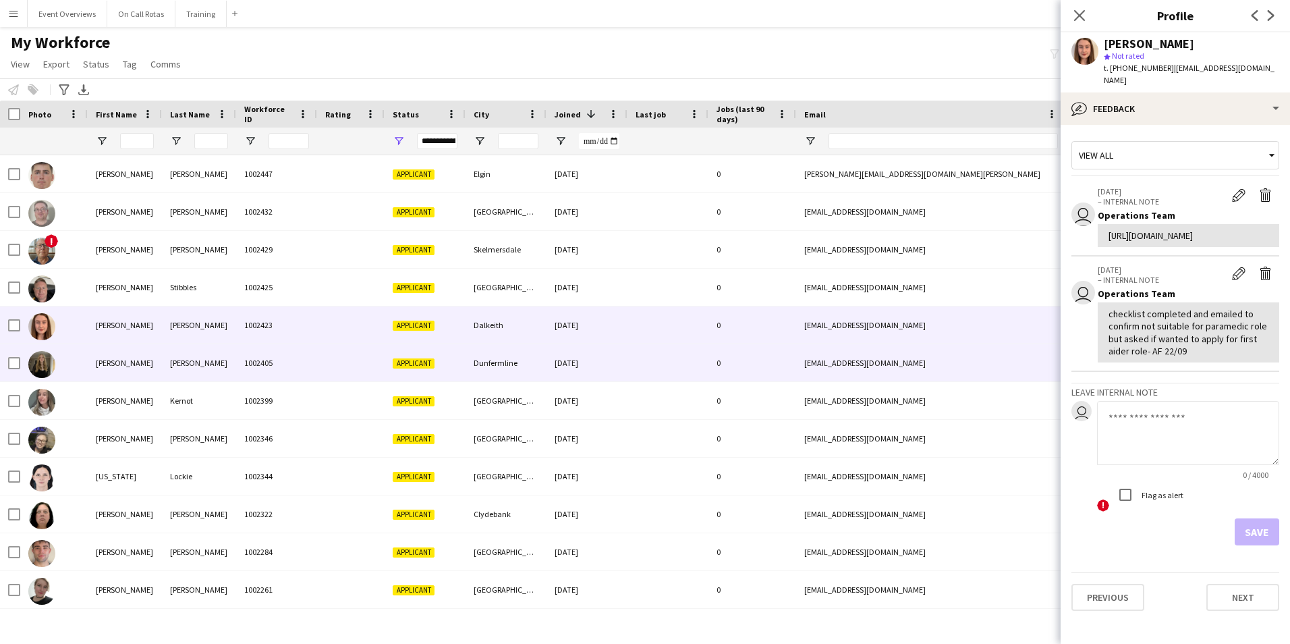
click at [828, 362] on div "lea0107@icloud.com" at bounding box center [931, 362] width 270 height 37
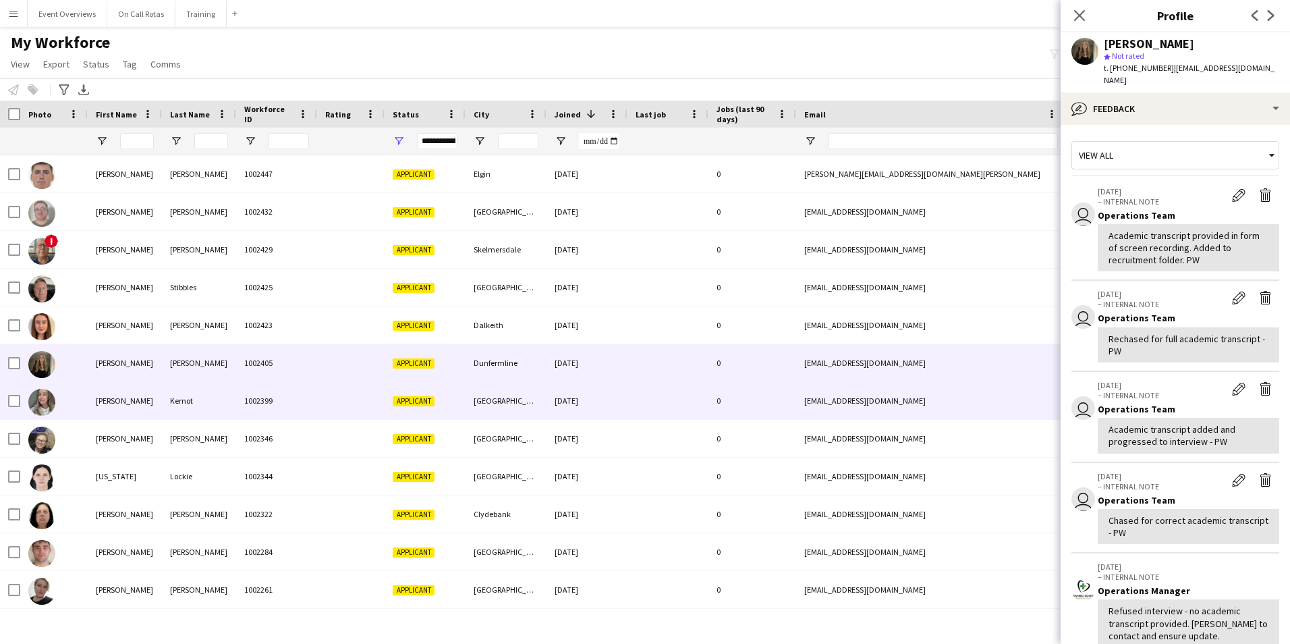
click at [834, 395] on div "hannahkernot1998@hotmail.com" at bounding box center [931, 400] width 270 height 37
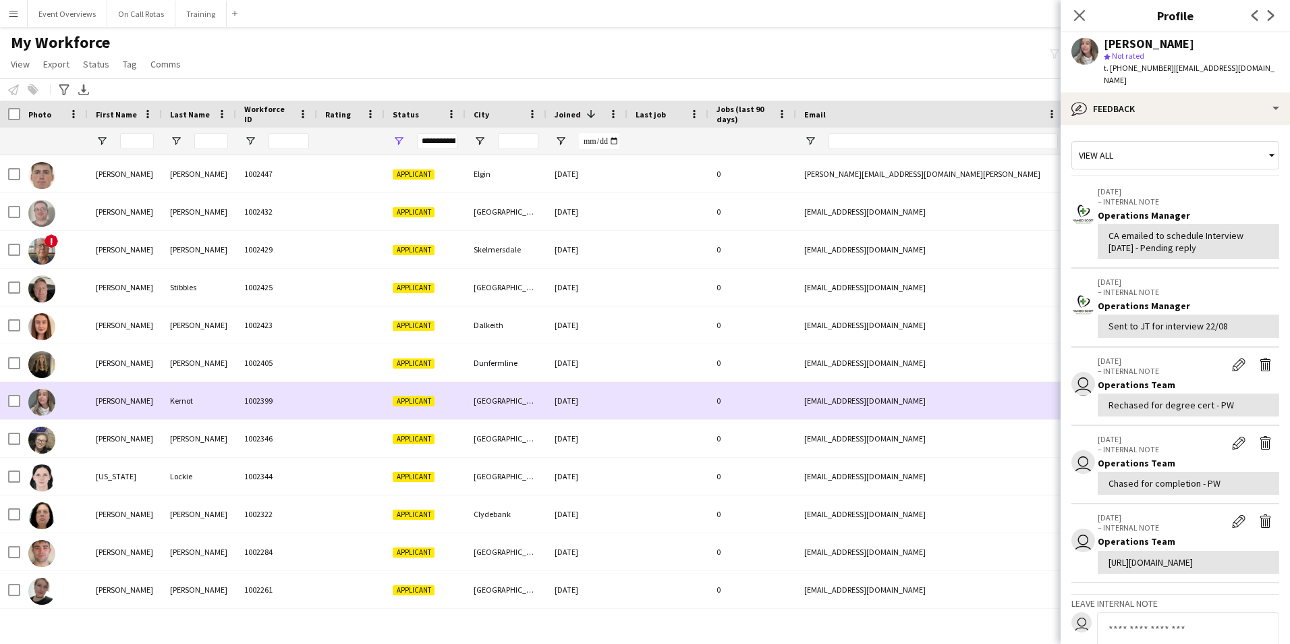
scroll to position [67, 0]
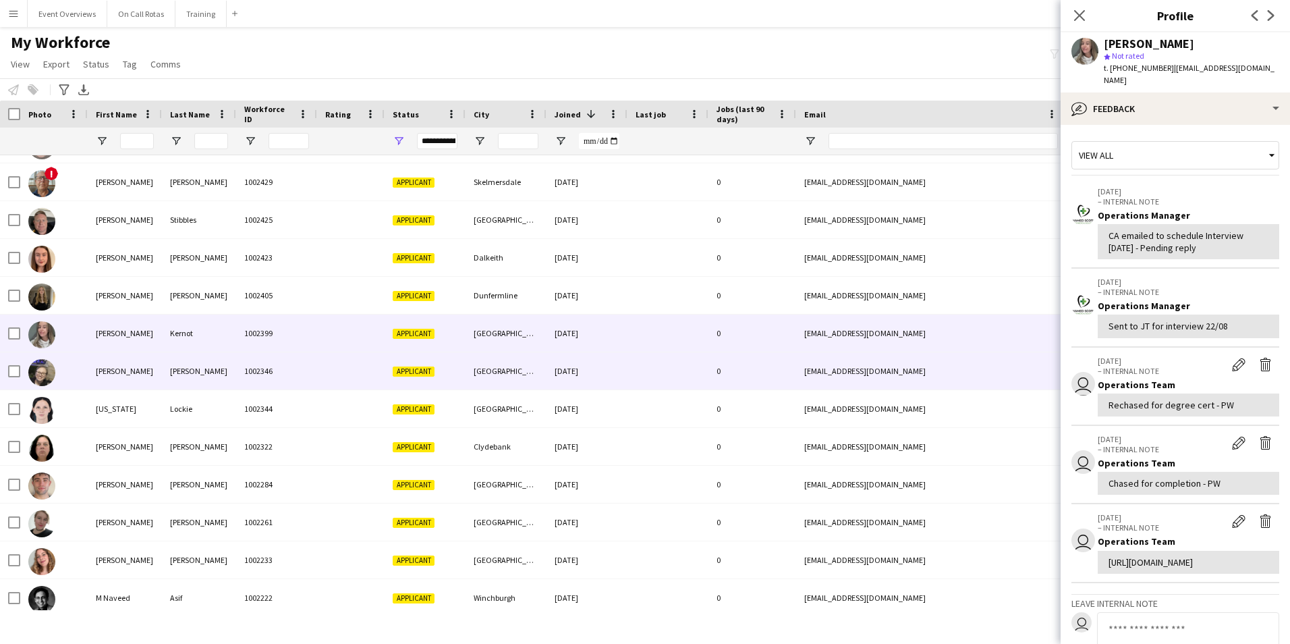
click at [834, 369] on div "emilyciarahansen9@gmail.com" at bounding box center [931, 370] width 270 height 37
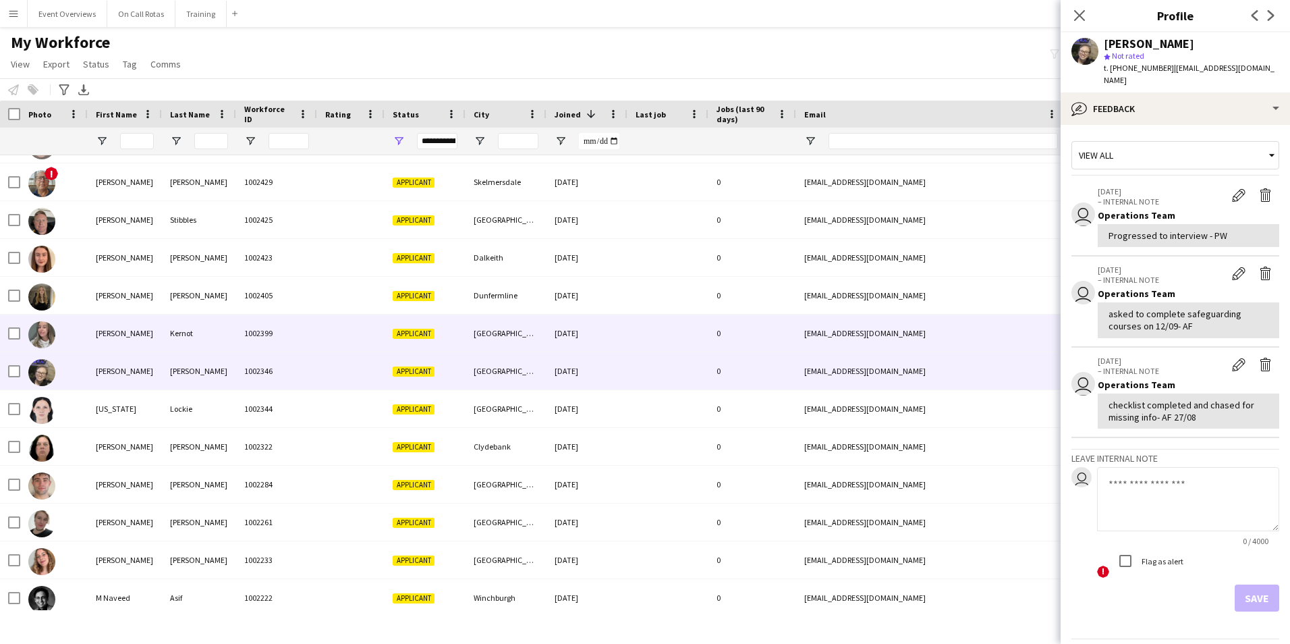
click at [815, 335] on div "hannahkernot1998@hotmail.com" at bounding box center [931, 332] width 270 height 37
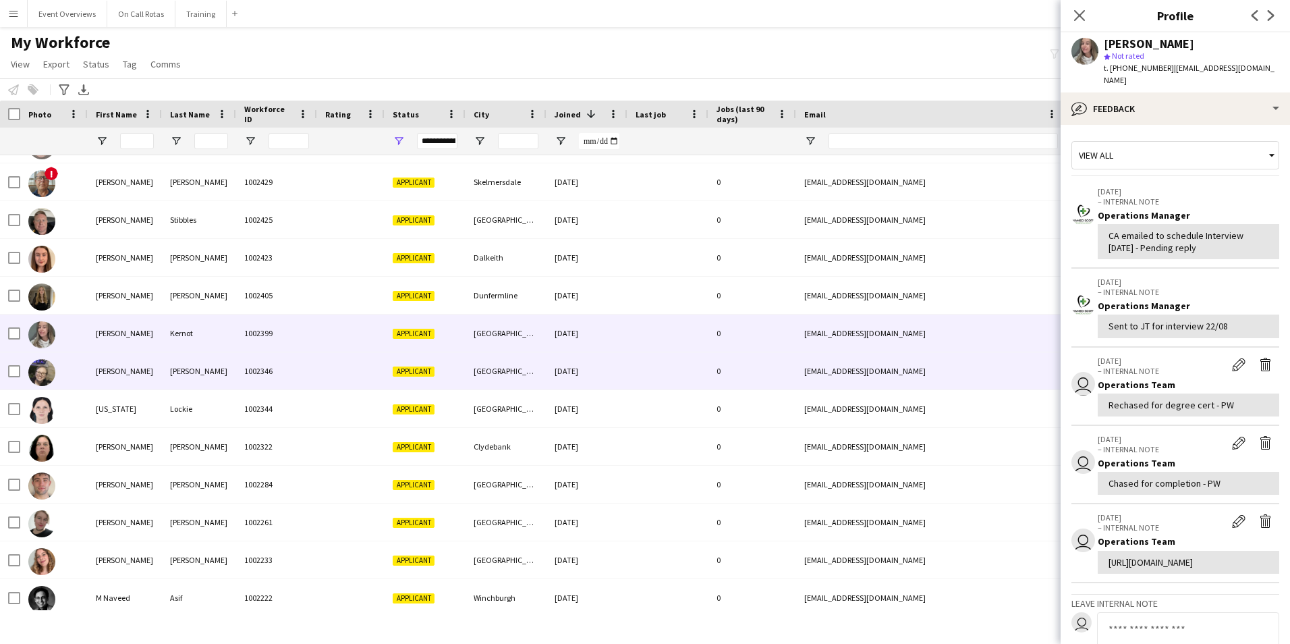
click at [828, 370] on div "emilyciarahansen9@gmail.com" at bounding box center [931, 370] width 270 height 37
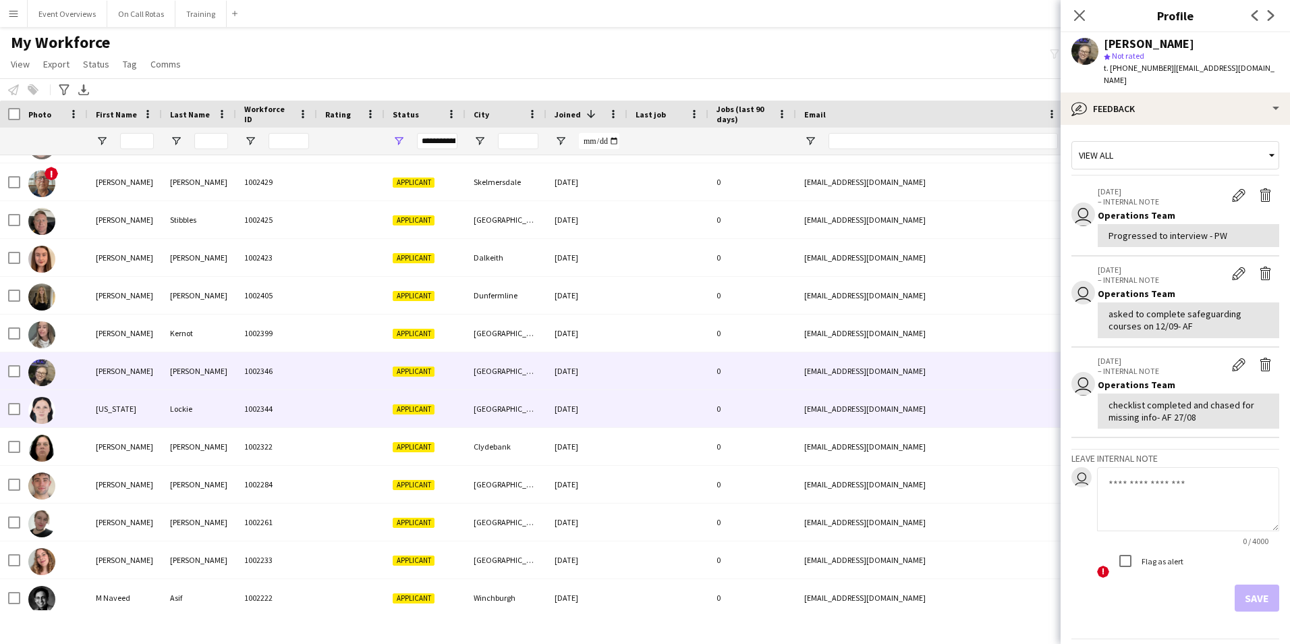
click at [822, 418] on div "georgialockie1@gmail.com" at bounding box center [931, 408] width 270 height 37
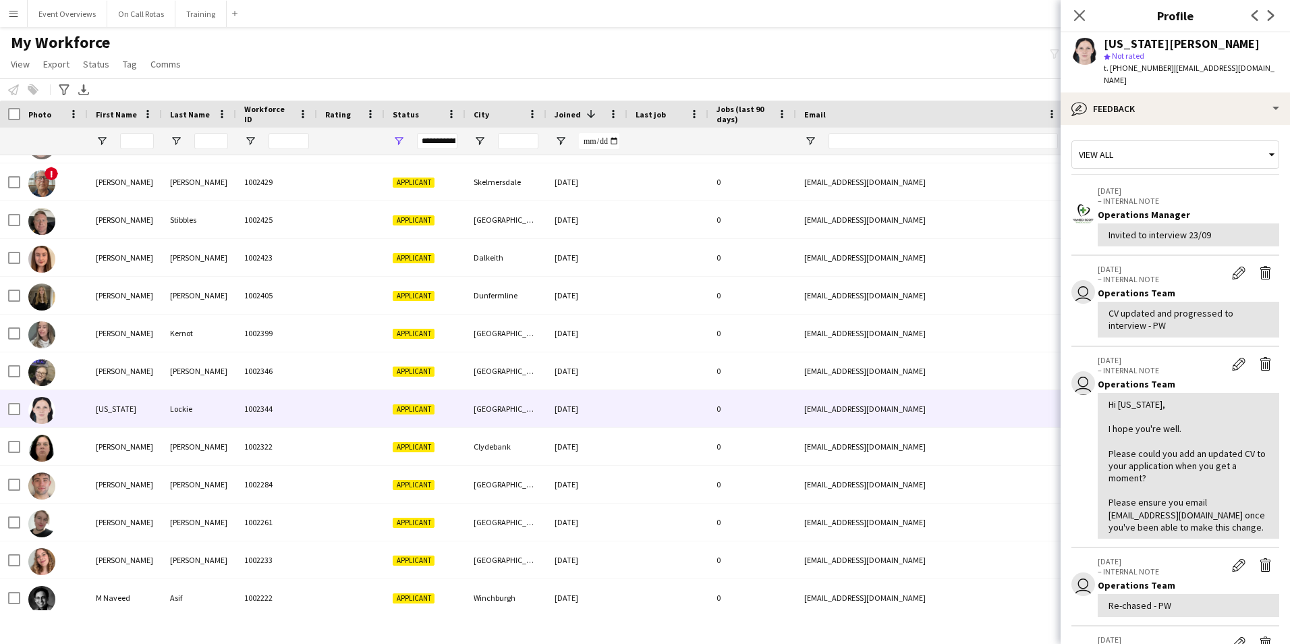
scroll to position [0, 0]
click at [1080, 21] on icon "Close pop-in" at bounding box center [1079, 15] width 13 height 13
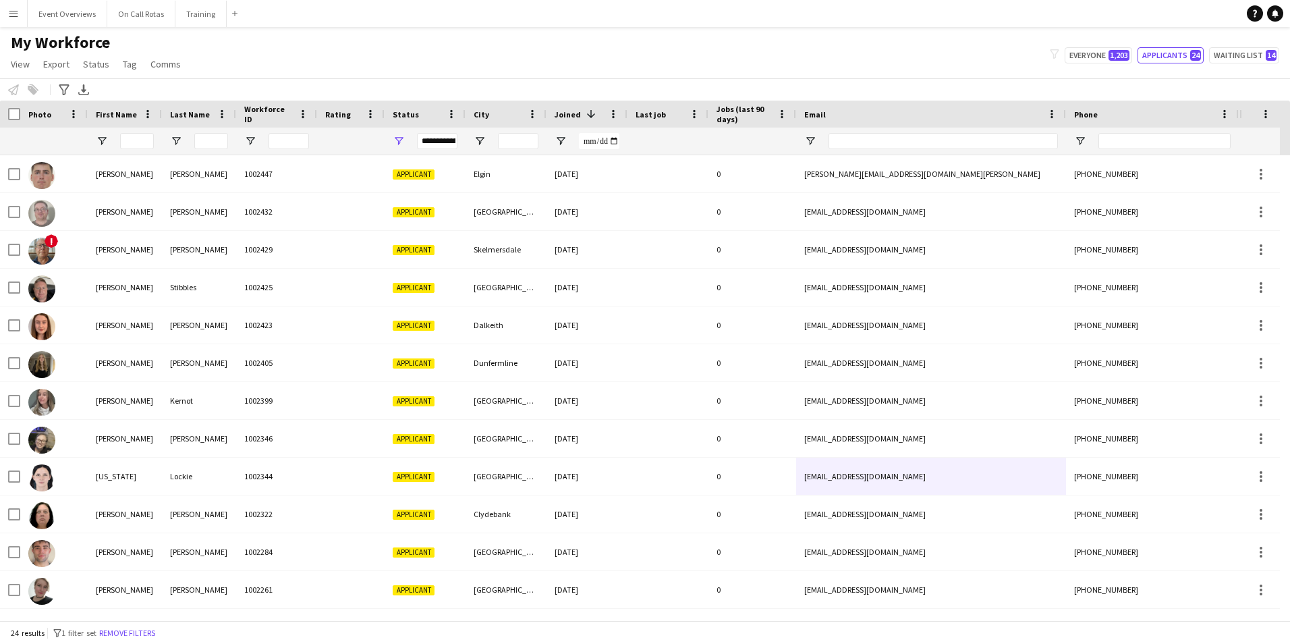
click at [1116, 68] on div "My Workforce View Views Default view Active Staff Applications - First Aider Ap…" at bounding box center [645, 55] width 1290 height 46
click at [1114, 57] on span "1,203" at bounding box center [1119, 55] width 21 height 11
type input "**********"
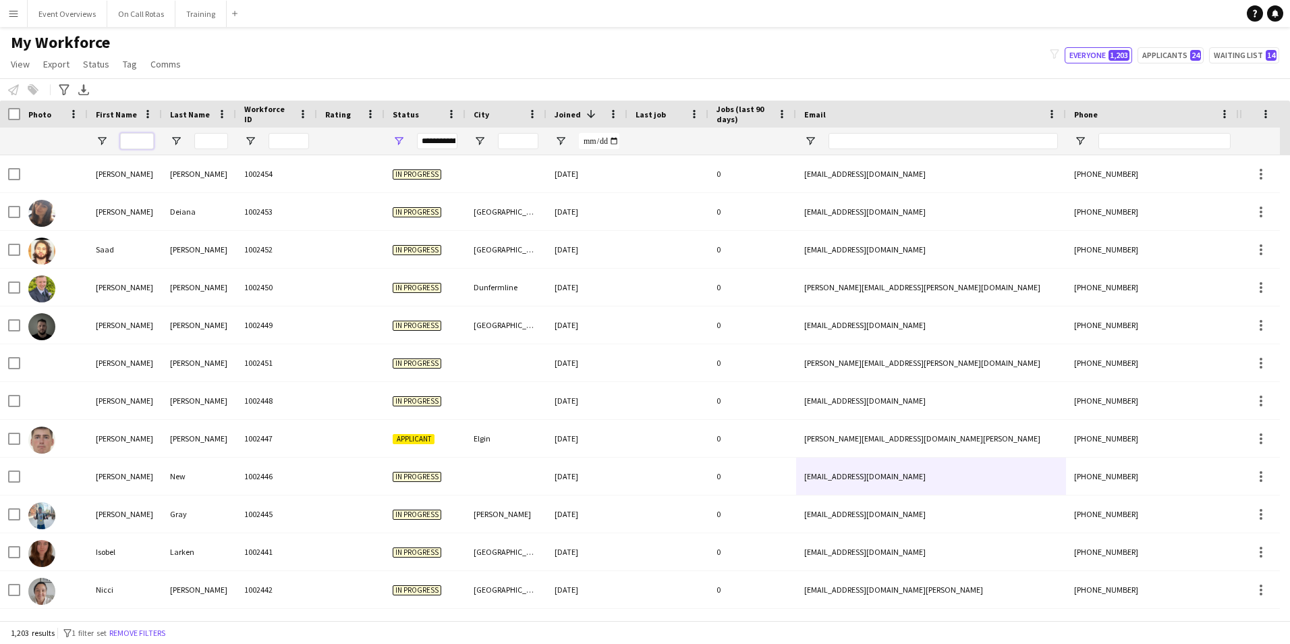
click at [134, 145] on input "First Name Filter Input" at bounding box center [137, 141] width 34 height 16
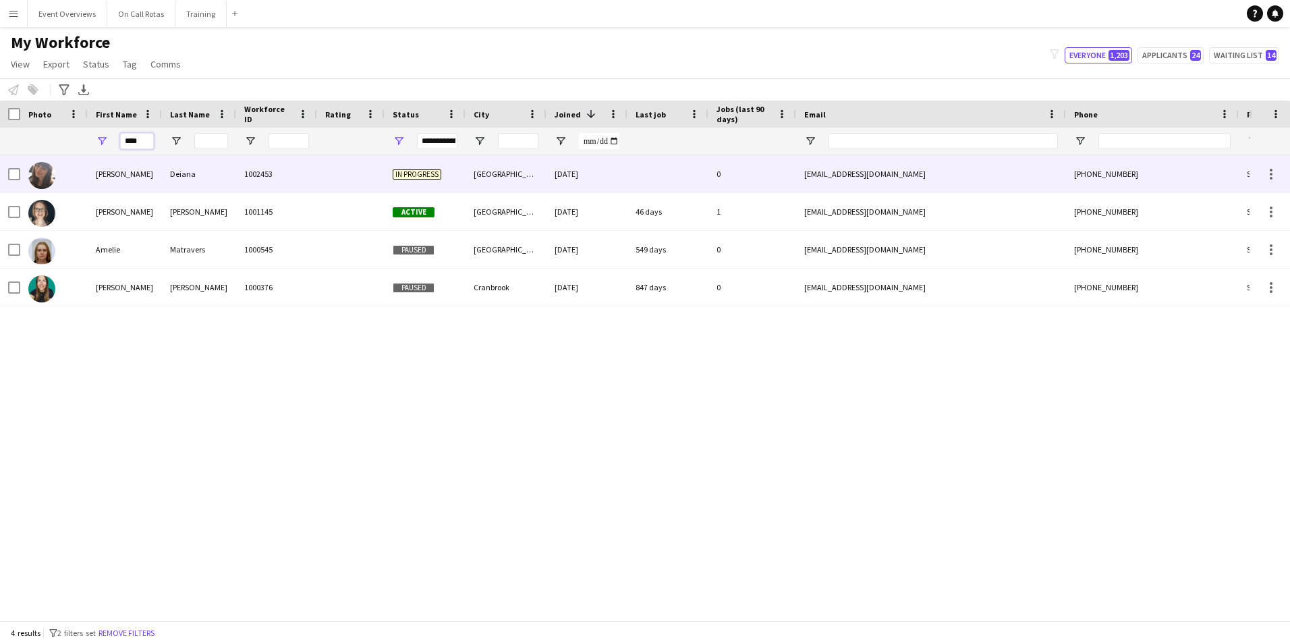
type input "****"
click at [252, 175] on div "1002453" at bounding box center [276, 173] width 81 height 37
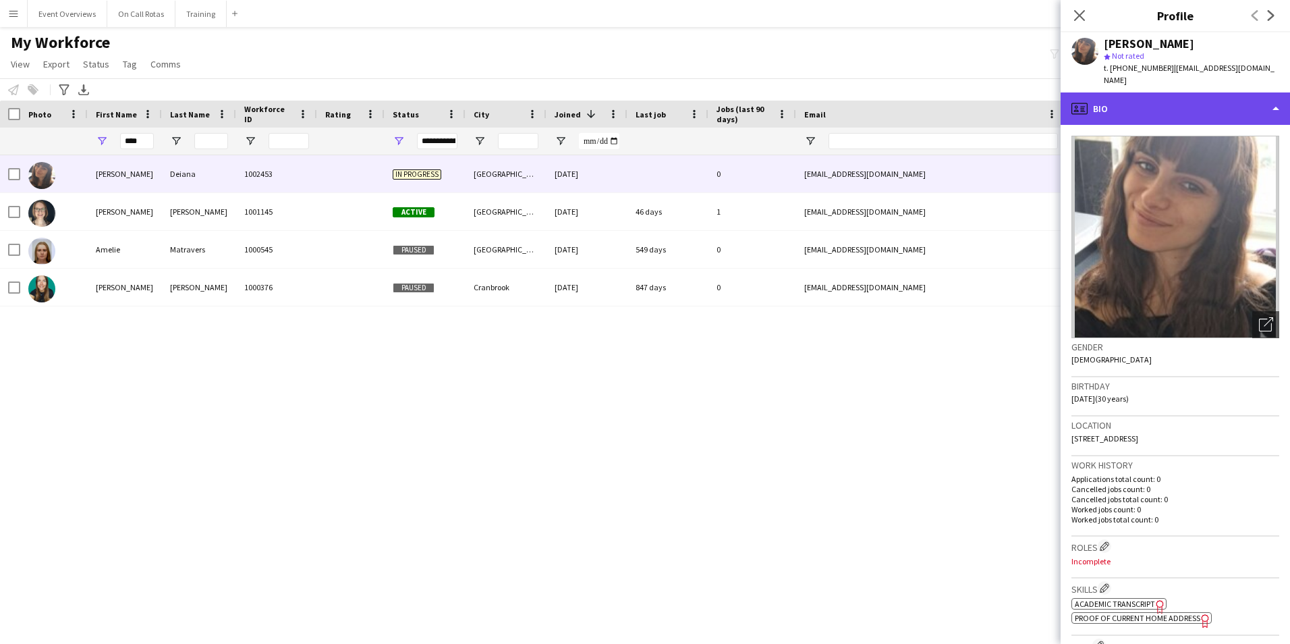
click at [1161, 92] on div "profile Bio" at bounding box center [1175, 108] width 229 height 32
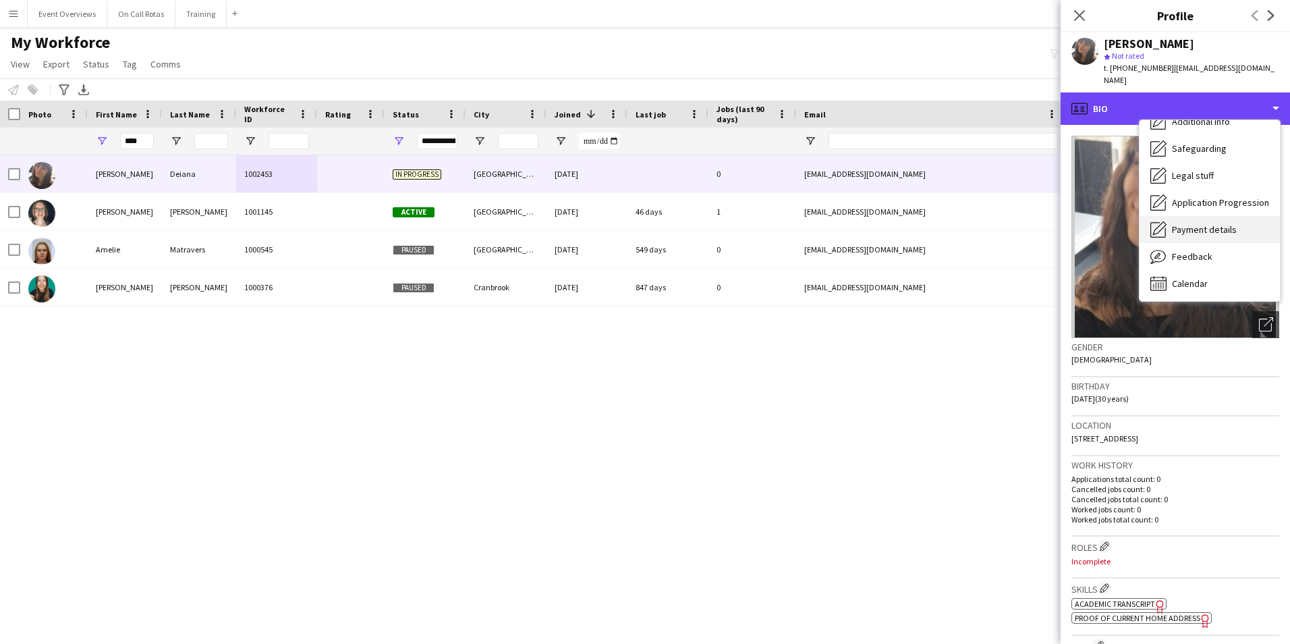
scroll to position [235, 0]
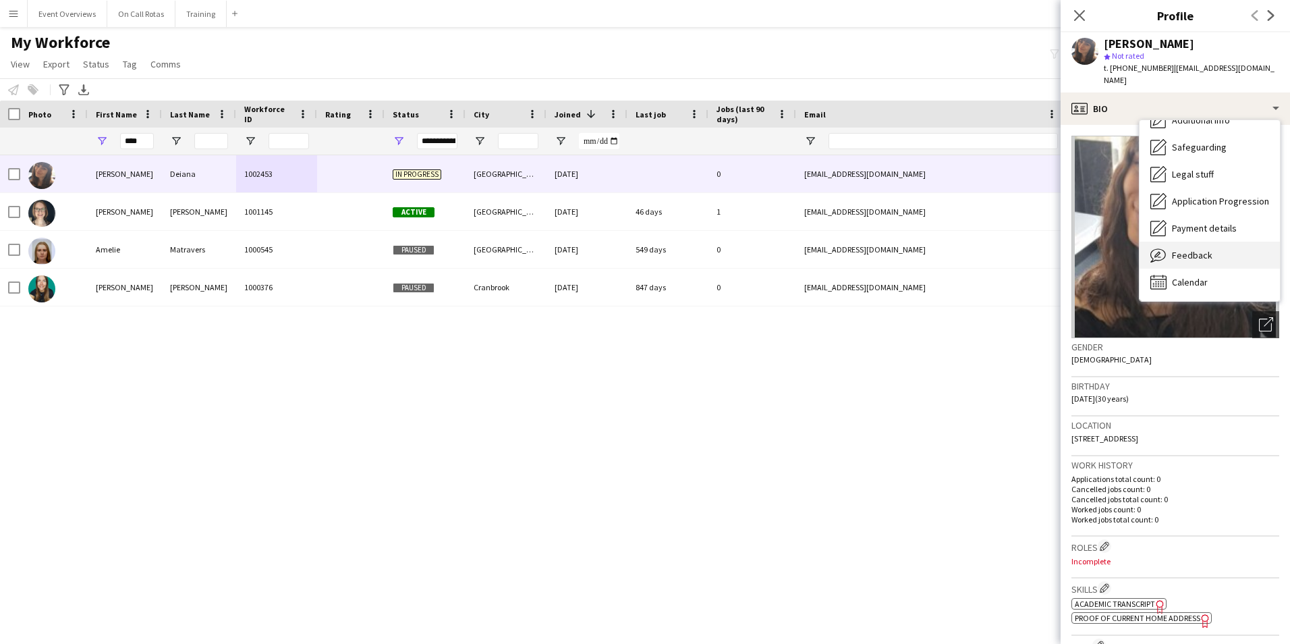
click at [1209, 249] on span "Feedback" at bounding box center [1192, 255] width 40 height 12
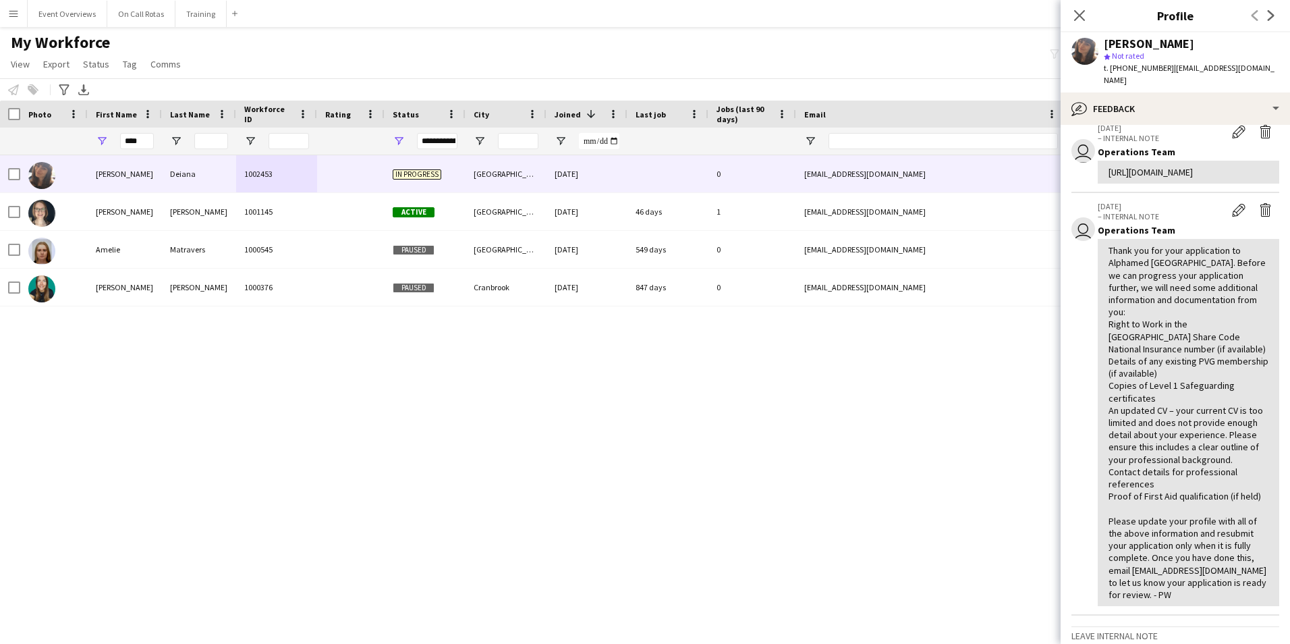
scroll to position [0, 0]
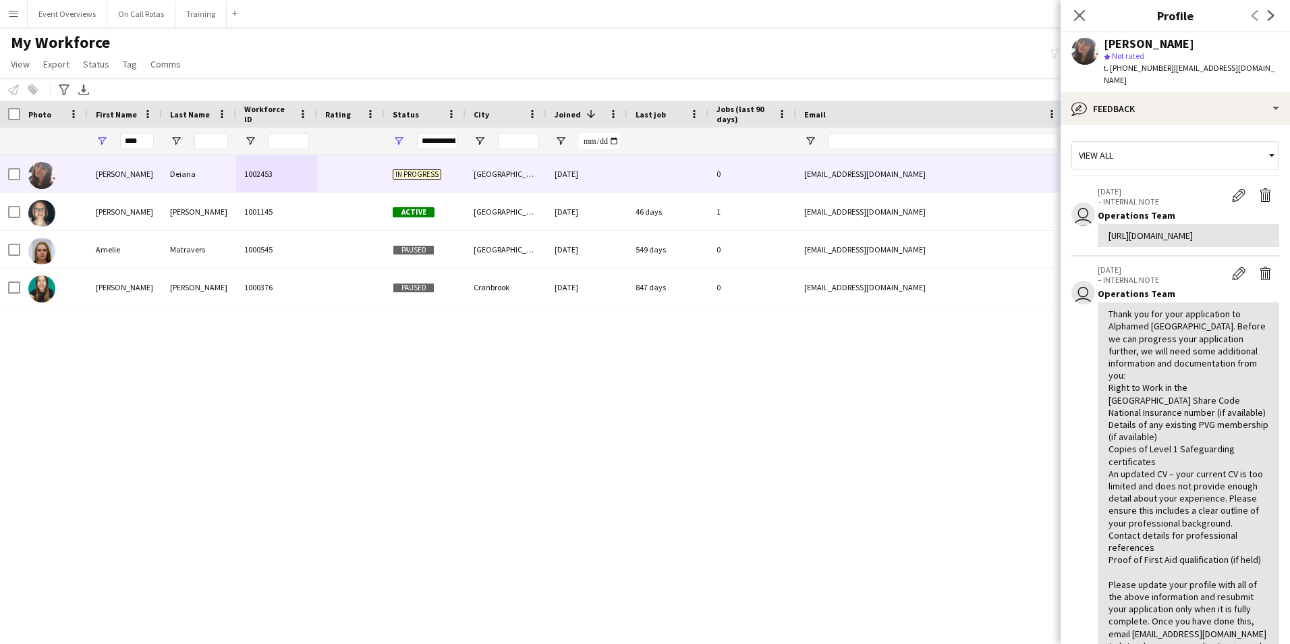
click at [1141, 136] on div "View all user 23-09-2025 – INTERNAL NOTE Edit internal note Delete internal not…" at bounding box center [1176, 494] width 208 height 717
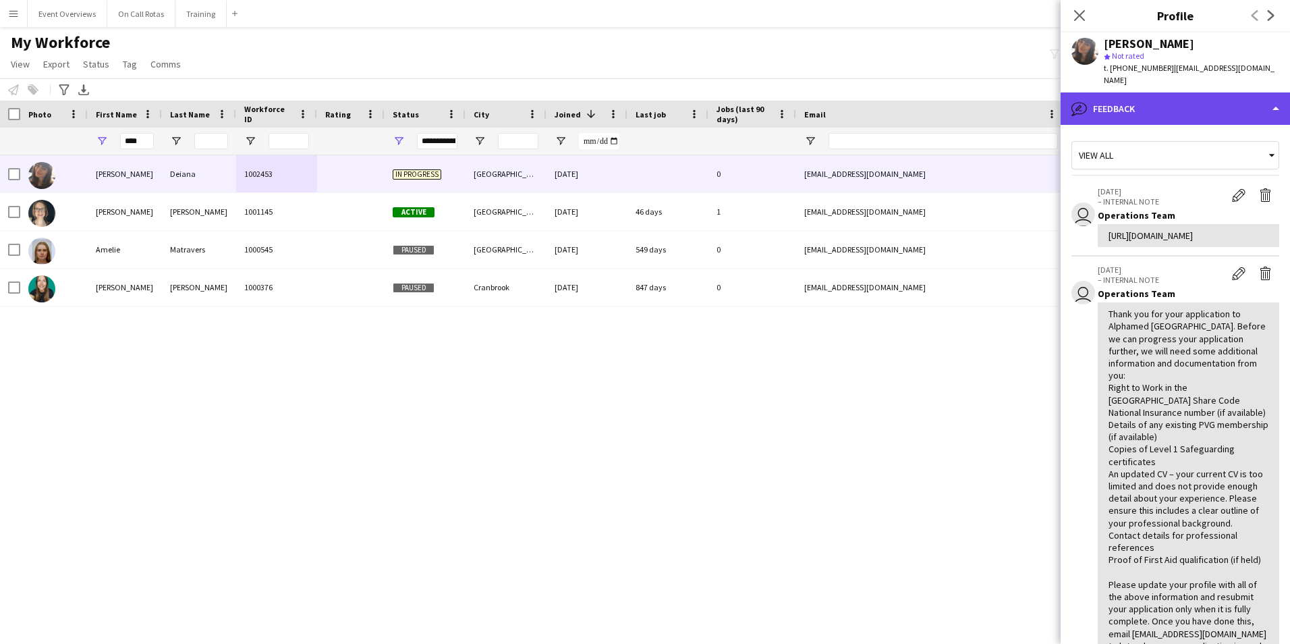
click at [1140, 104] on div "bubble-pencil Feedback" at bounding box center [1175, 108] width 229 height 32
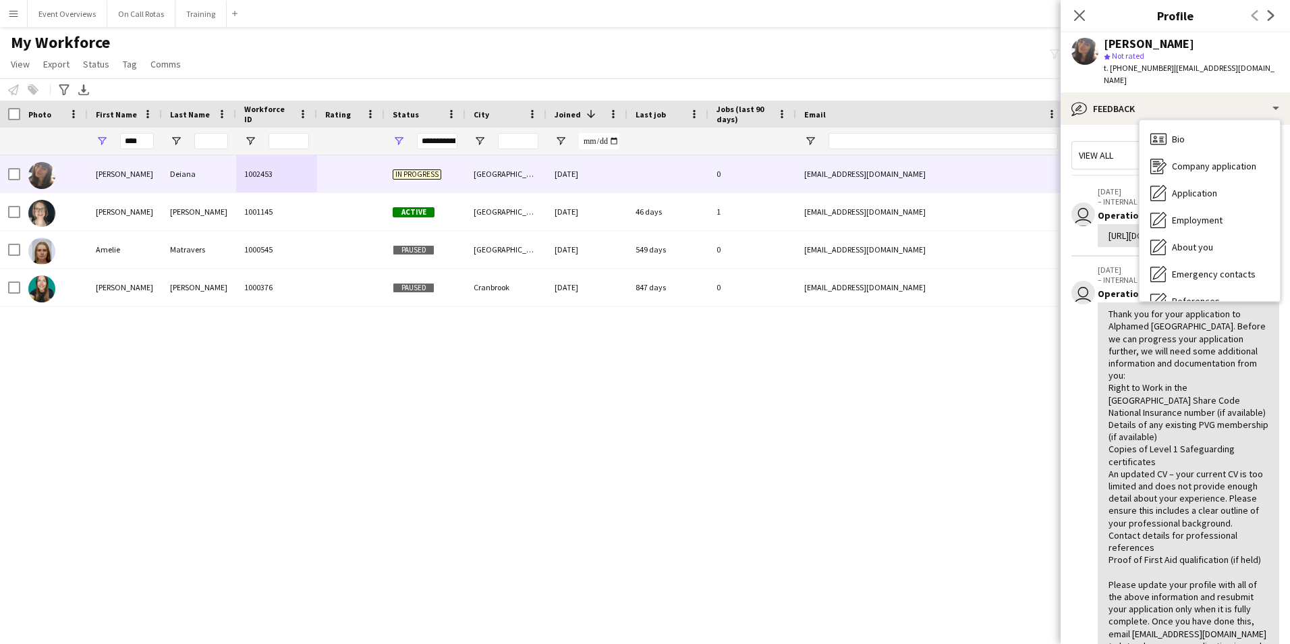
click at [1182, 133] on span "Bio" at bounding box center [1178, 139] width 13 height 12
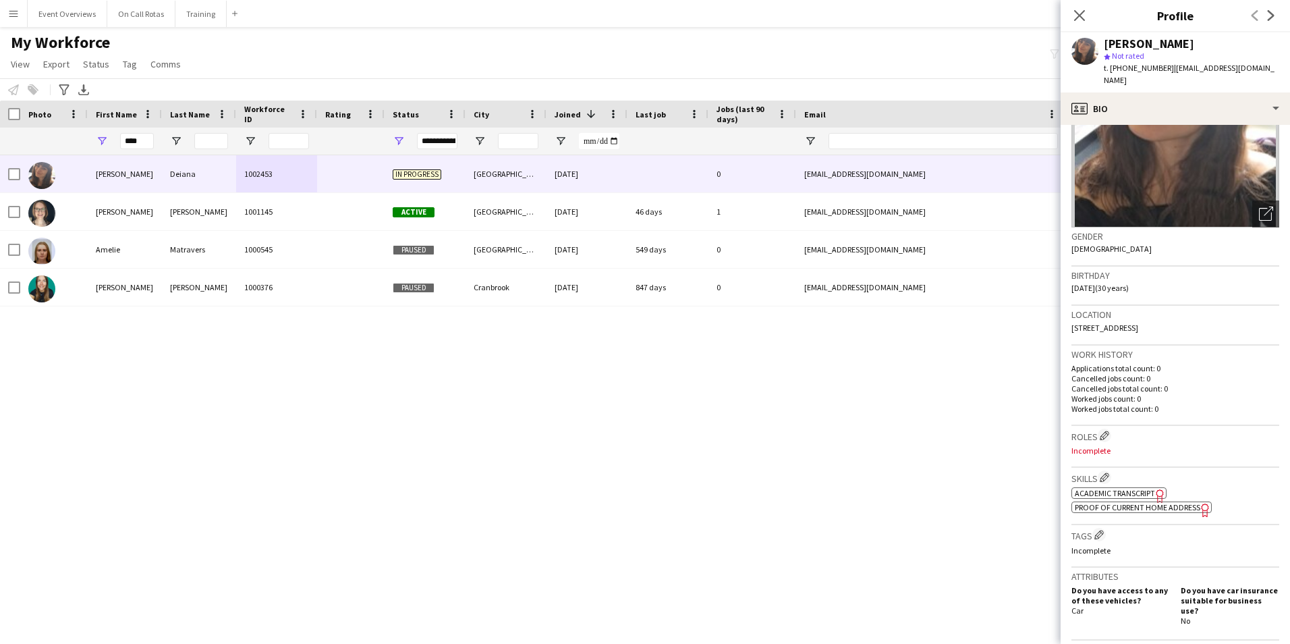
scroll to position [406, 0]
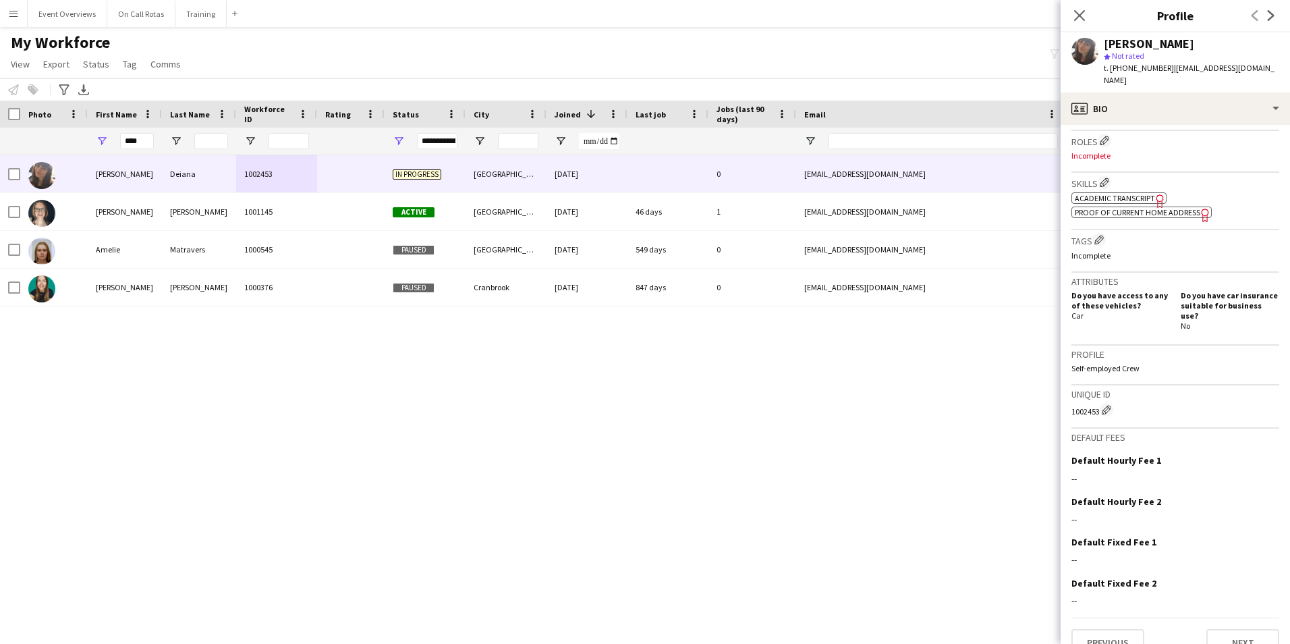
click at [1143, 193] on span "Academic Transcript" at bounding box center [1115, 198] width 80 height 10
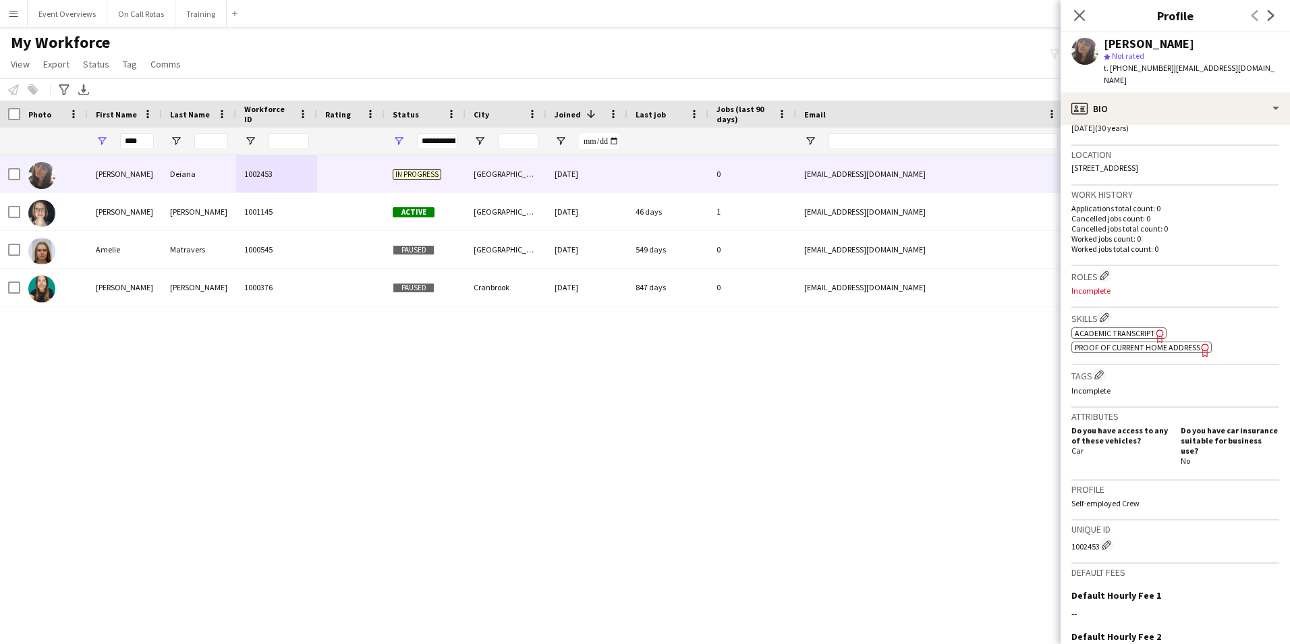
click at [1138, 342] on span "Proof of Current Home Address" at bounding box center [1138, 347] width 126 height 10
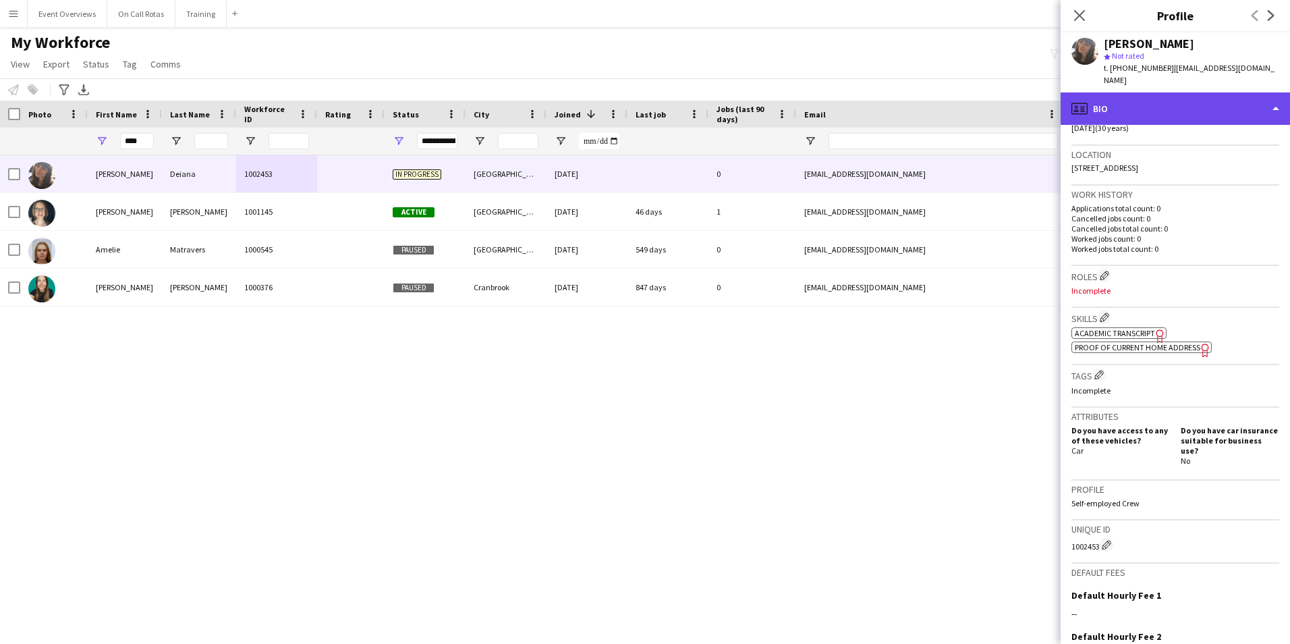
click at [1215, 100] on div "profile Bio" at bounding box center [1175, 108] width 229 height 32
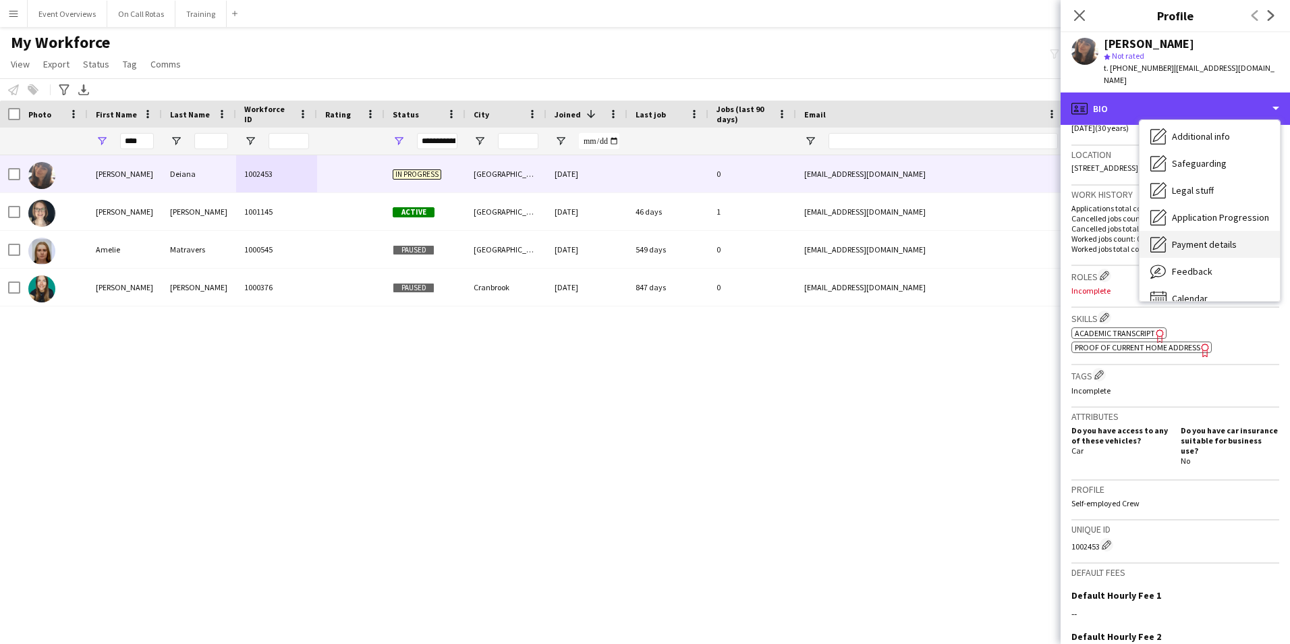
scroll to position [235, 0]
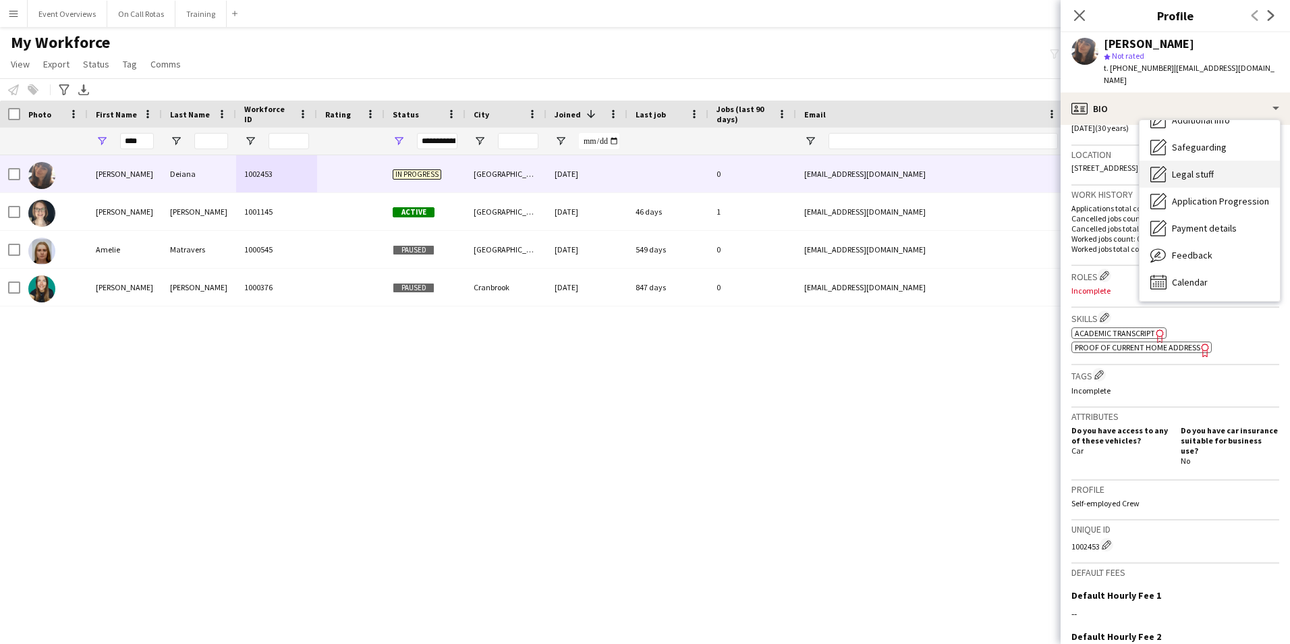
click at [1188, 161] on div "Legal stuff Legal stuff" at bounding box center [1210, 174] width 140 height 27
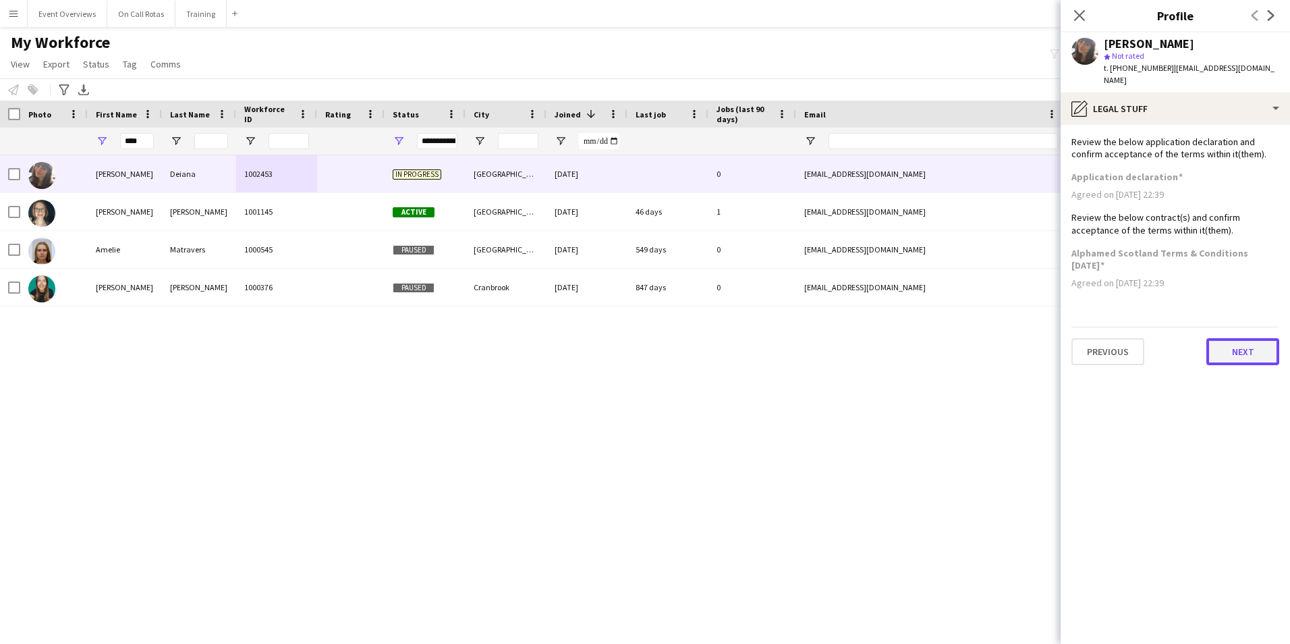
click at [1240, 338] on button "Next" at bounding box center [1243, 351] width 73 height 27
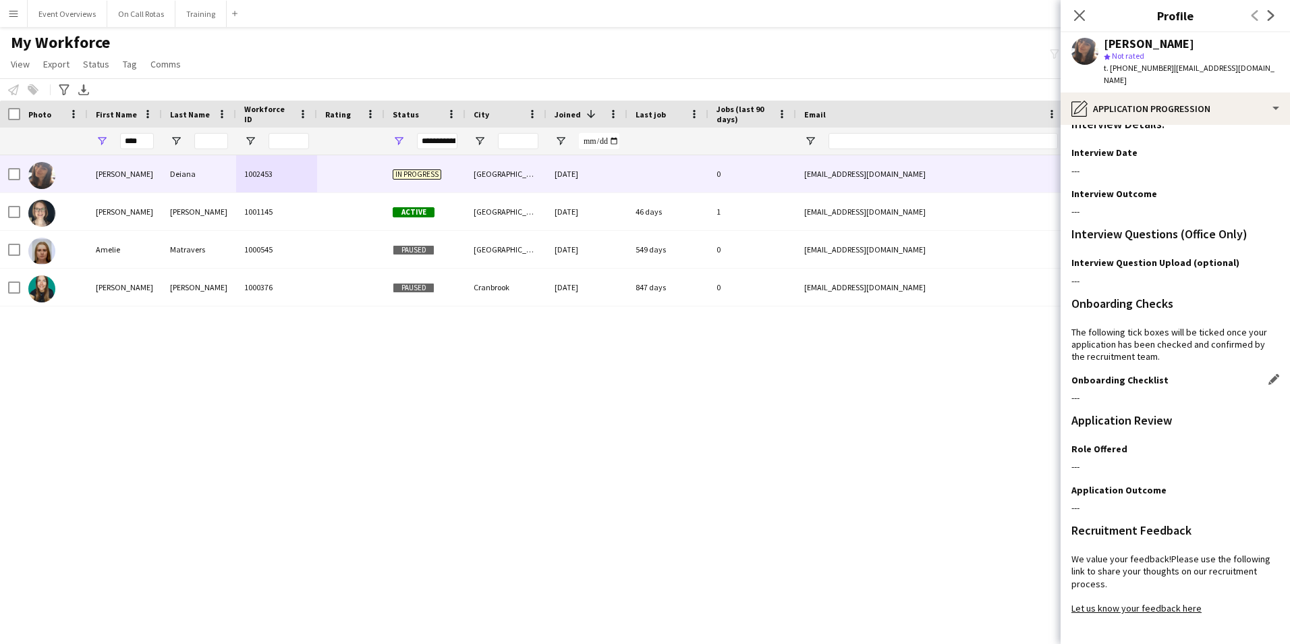
scroll to position [110, 0]
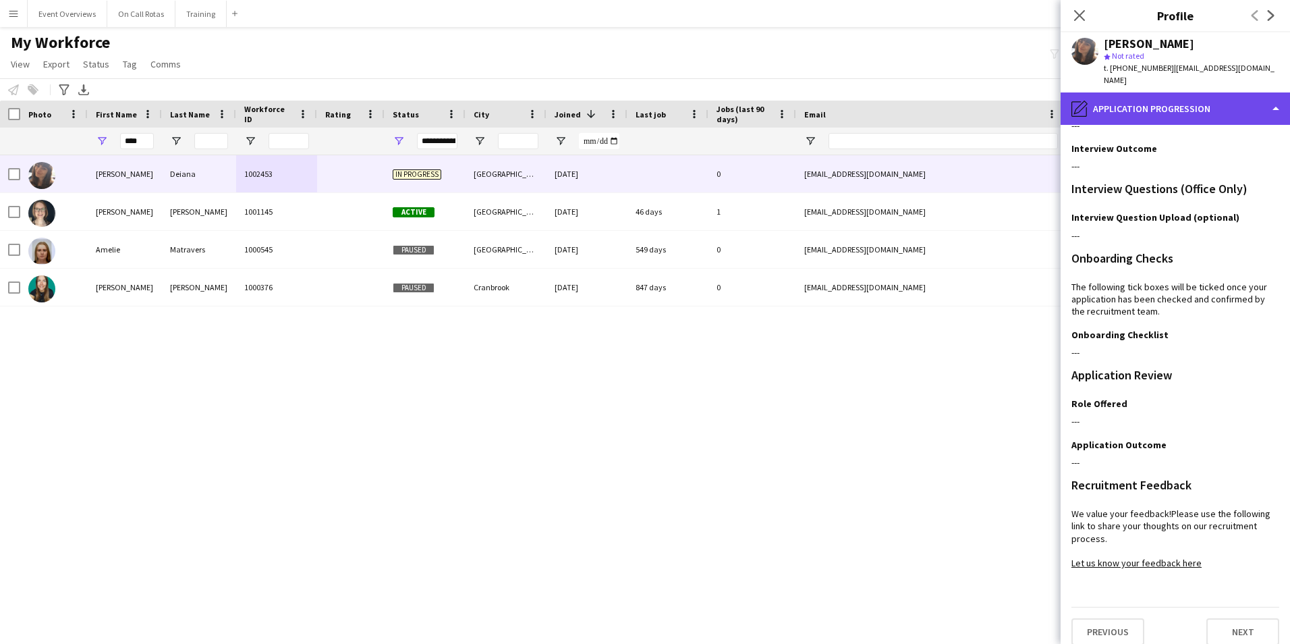
click at [1153, 92] on div "pencil4 Application Progression" at bounding box center [1175, 108] width 229 height 32
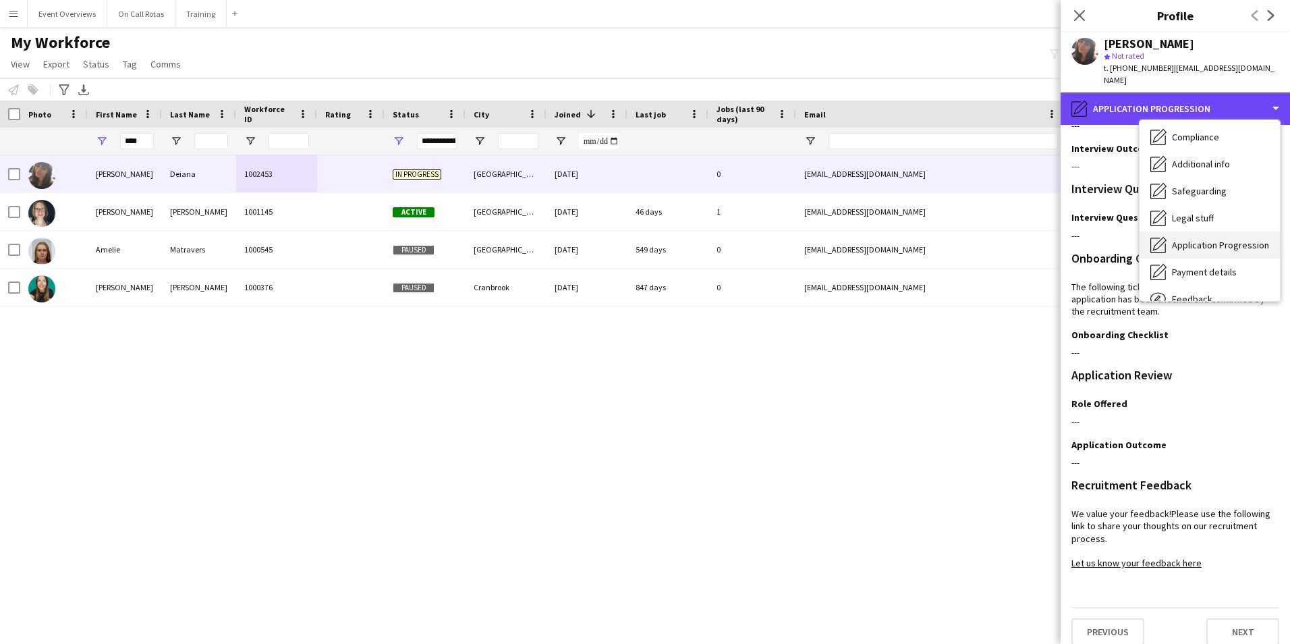
scroll to position [167, 0]
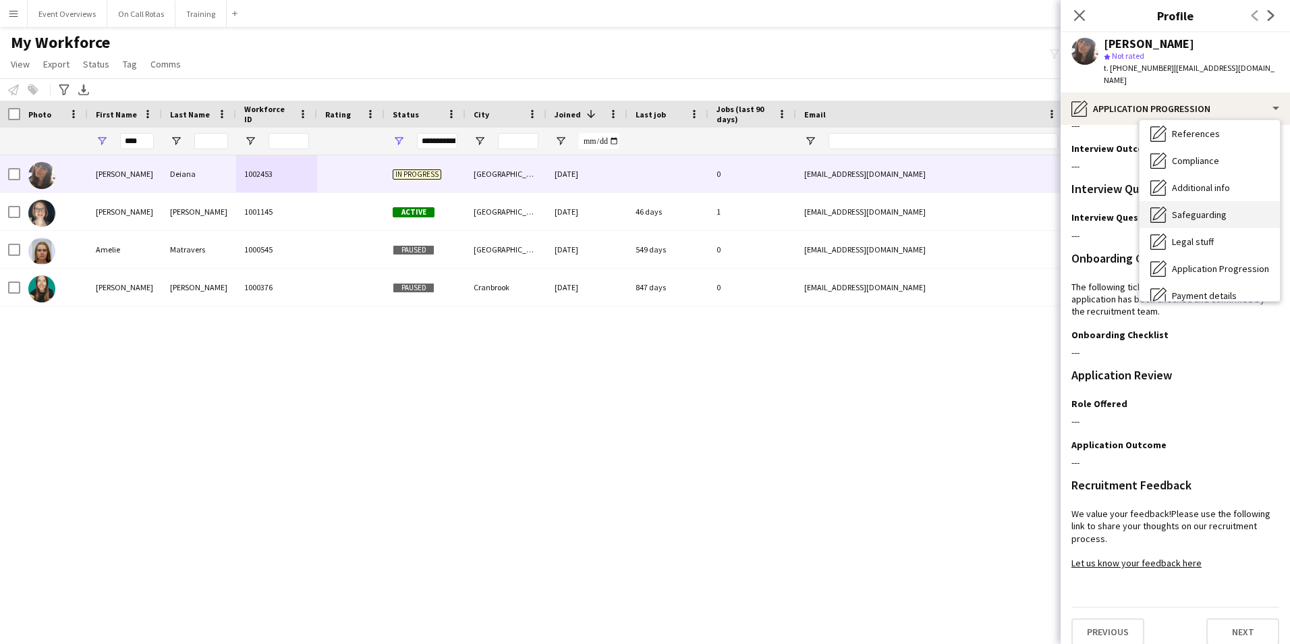
click at [1190, 209] on span "Safeguarding" at bounding box center [1199, 215] width 55 height 12
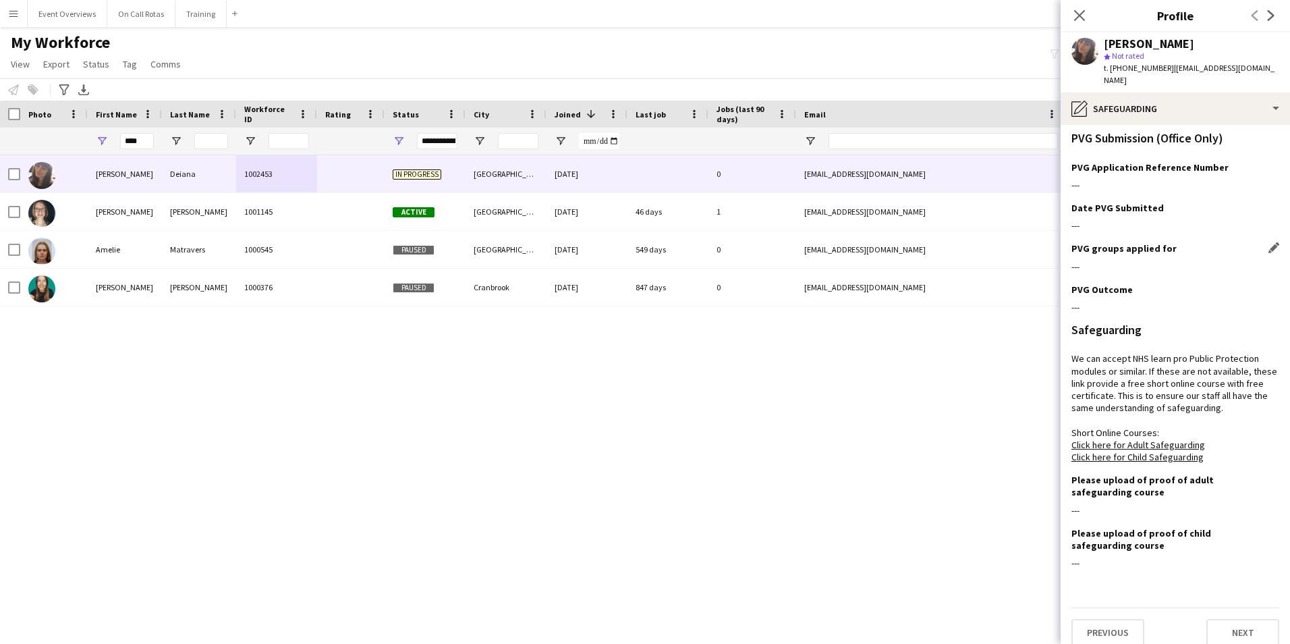
scroll to position [0, 0]
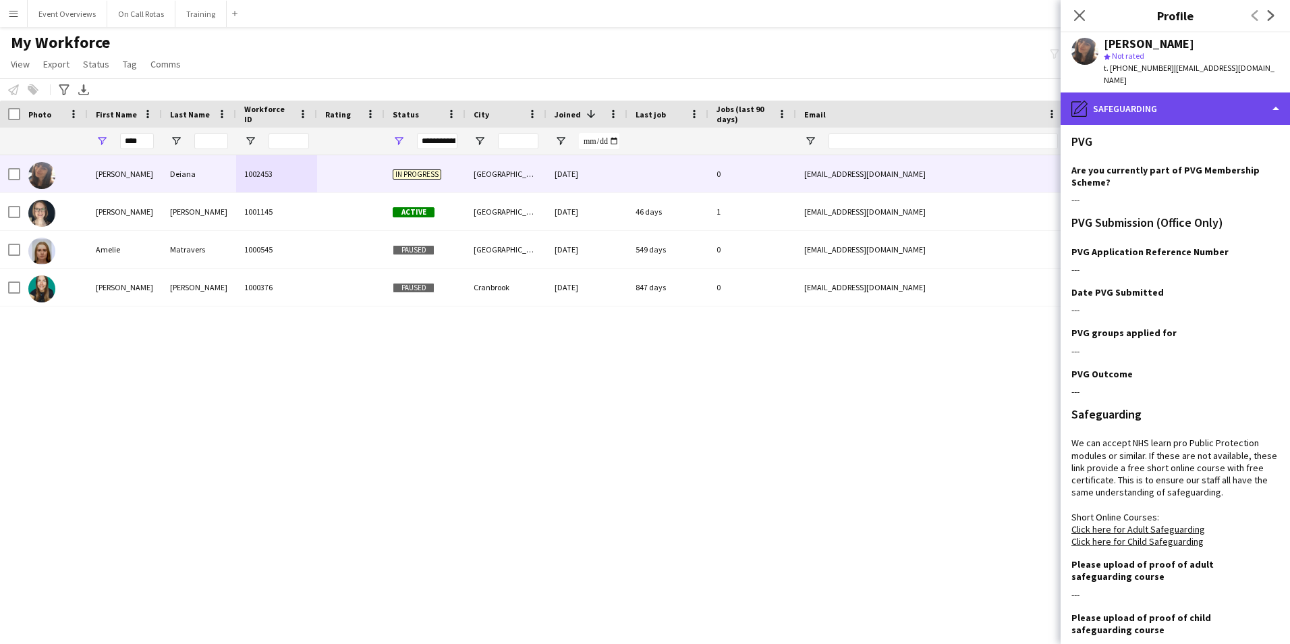
click at [1129, 97] on div "pencil4 Safeguarding" at bounding box center [1175, 108] width 229 height 32
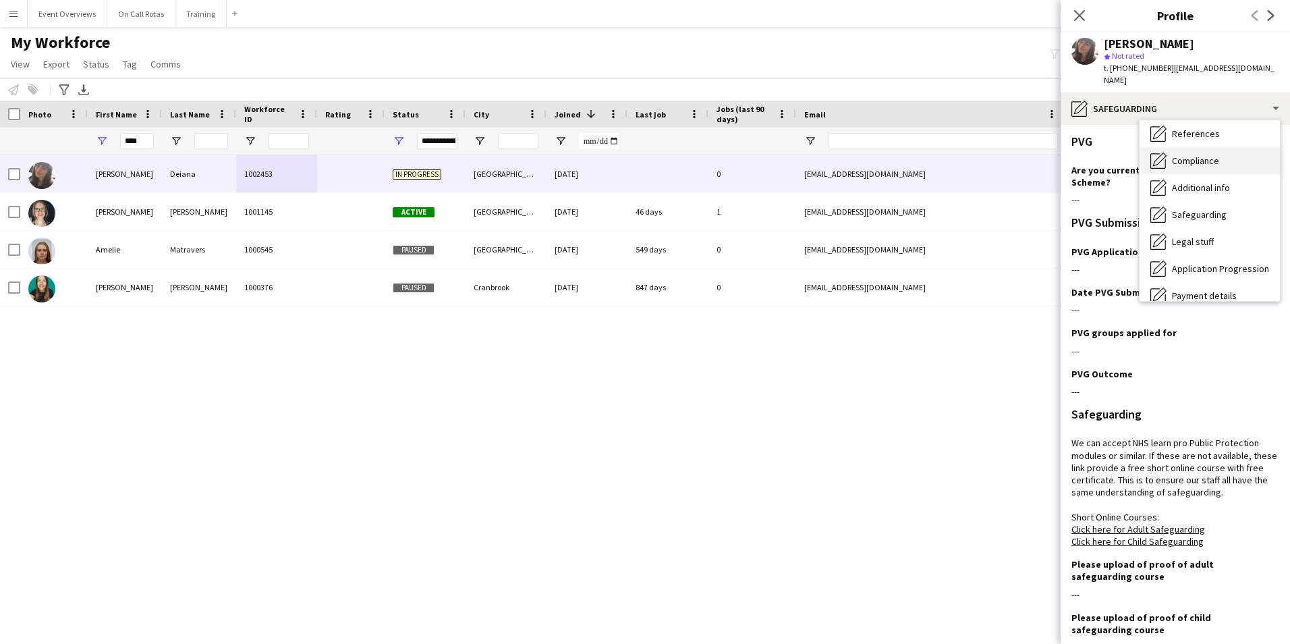
click at [1173, 155] on span "Compliance" at bounding box center [1195, 161] width 47 height 12
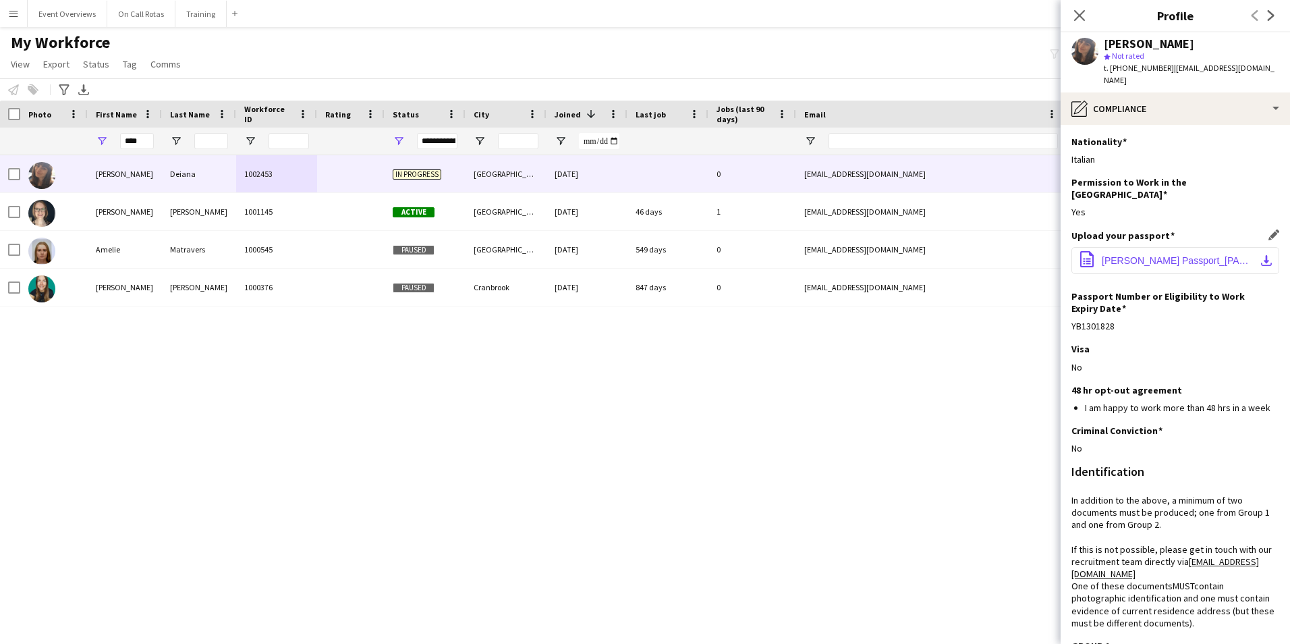
click at [1153, 255] on span "Melissa Passport_20240701_0001.pdf" at bounding box center [1178, 260] width 153 height 11
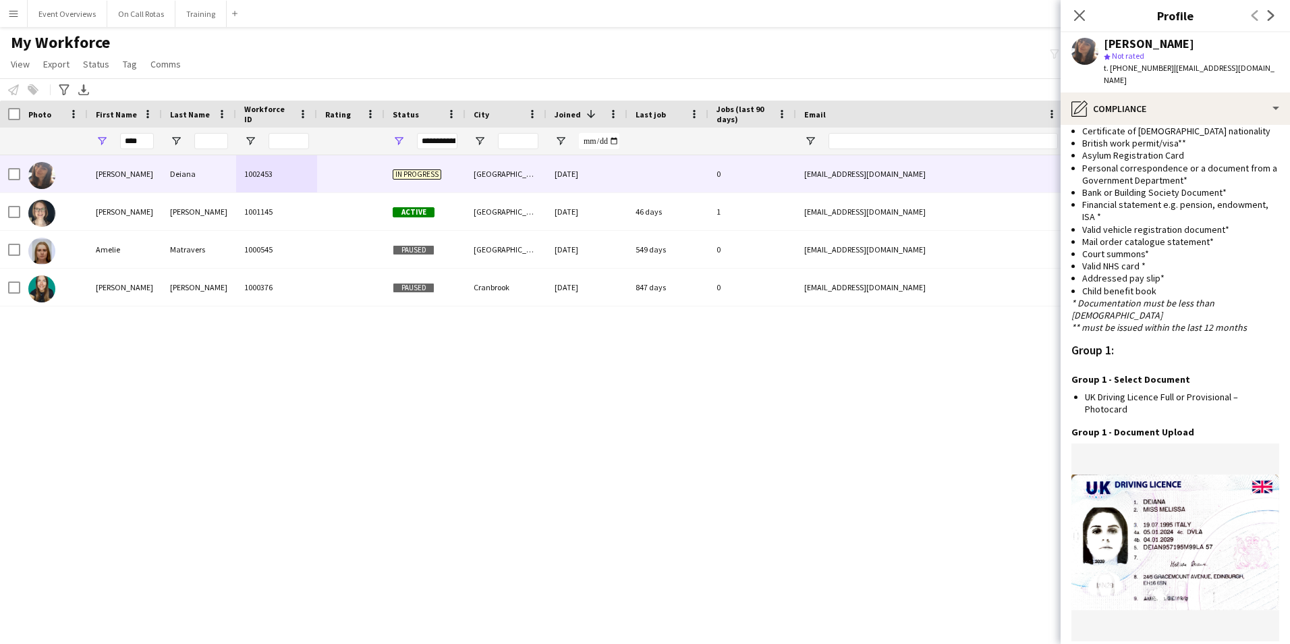
scroll to position [1244, 0]
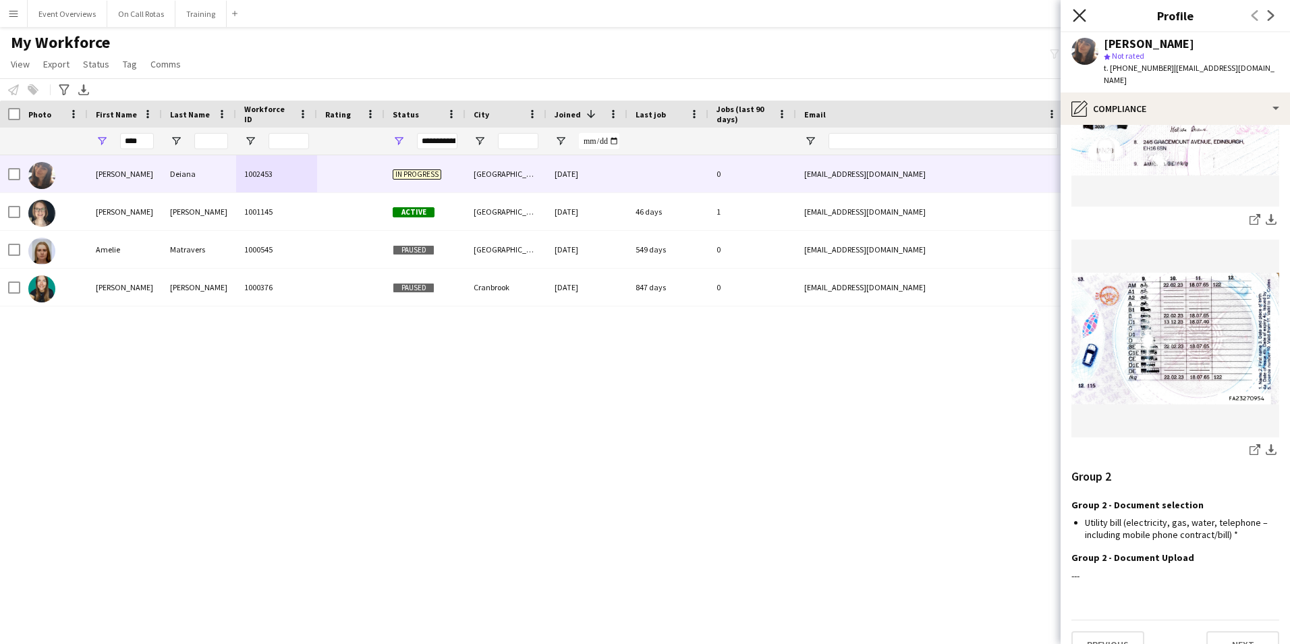
click at [1078, 12] on icon "Close pop-in" at bounding box center [1079, 15] width 13 height 13
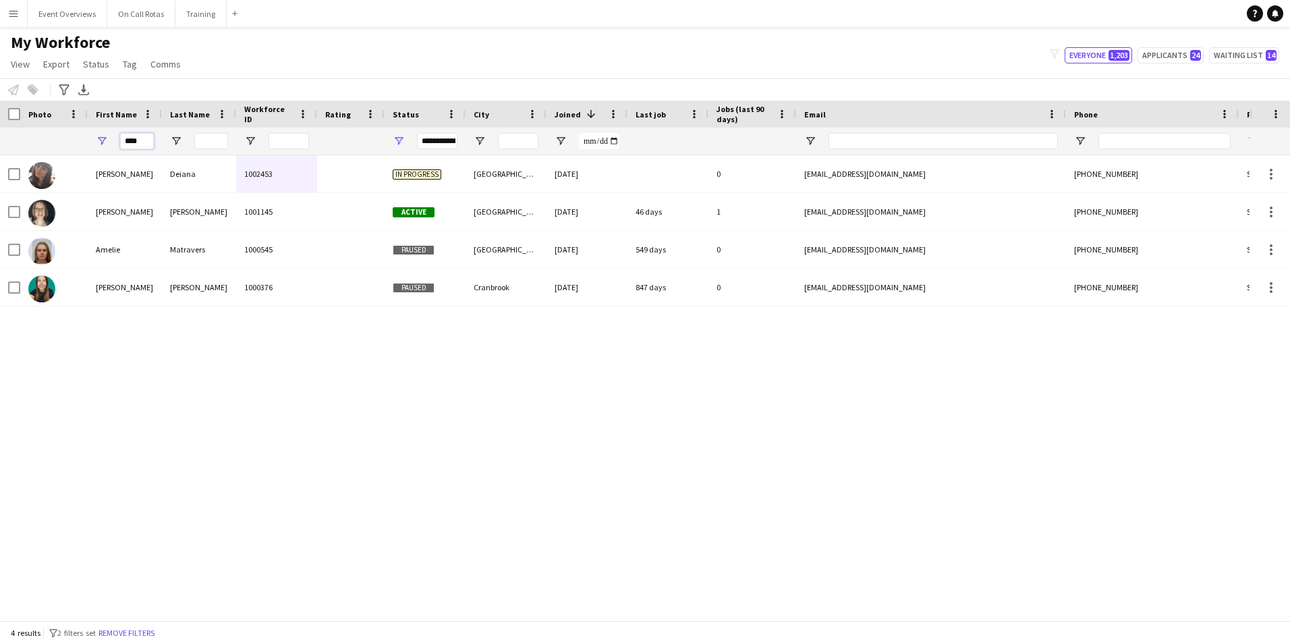
drag, startPoint x: 146, startPoint y: 138, endPoint x: 76, endPoint y: 138, distance: 70.2
click at [76, 138] on div "**********" at bounding box center [731, 141] width 1463 height 27
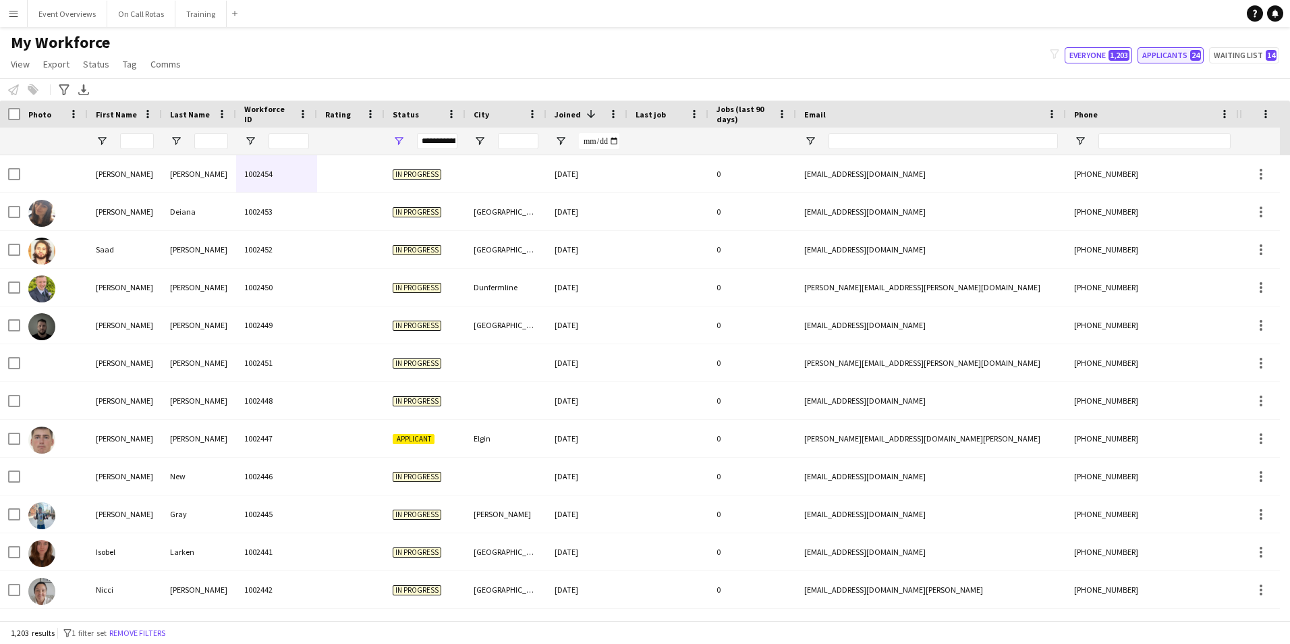
click at [1170, 61] on button "Applicants 24" at bounding box center [1171, 55] width 66 height 16
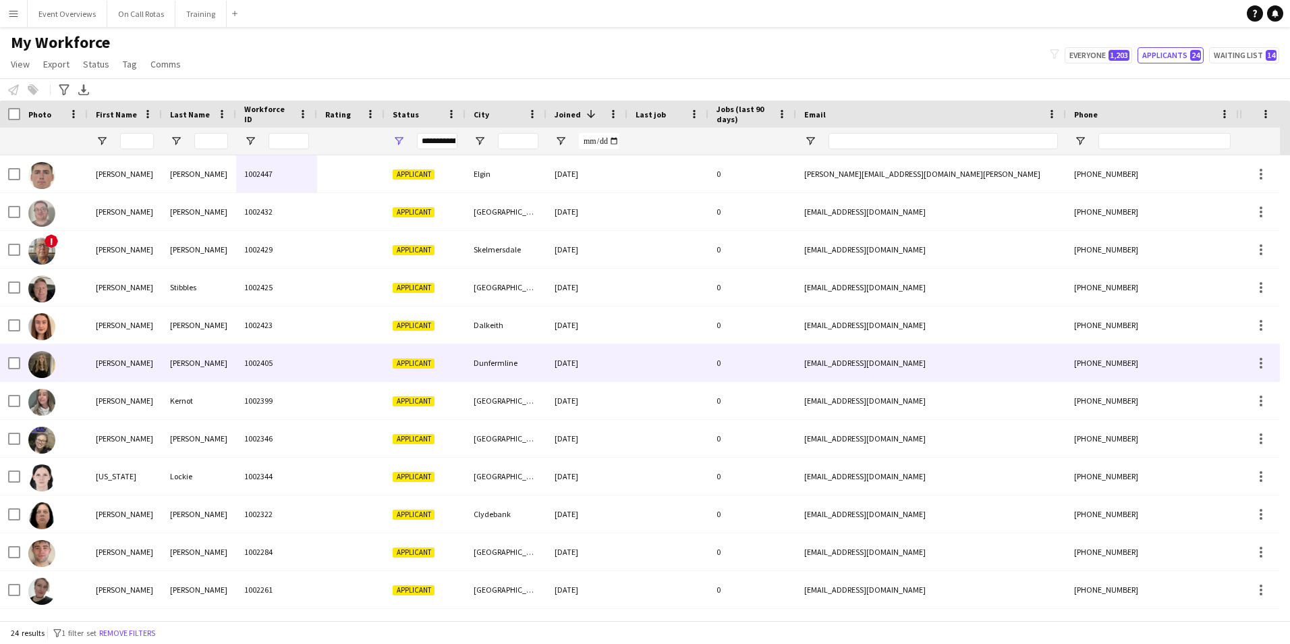
click at [168, 366] on div "Atherton" at bounding box center [199, 362] width 74 height 37
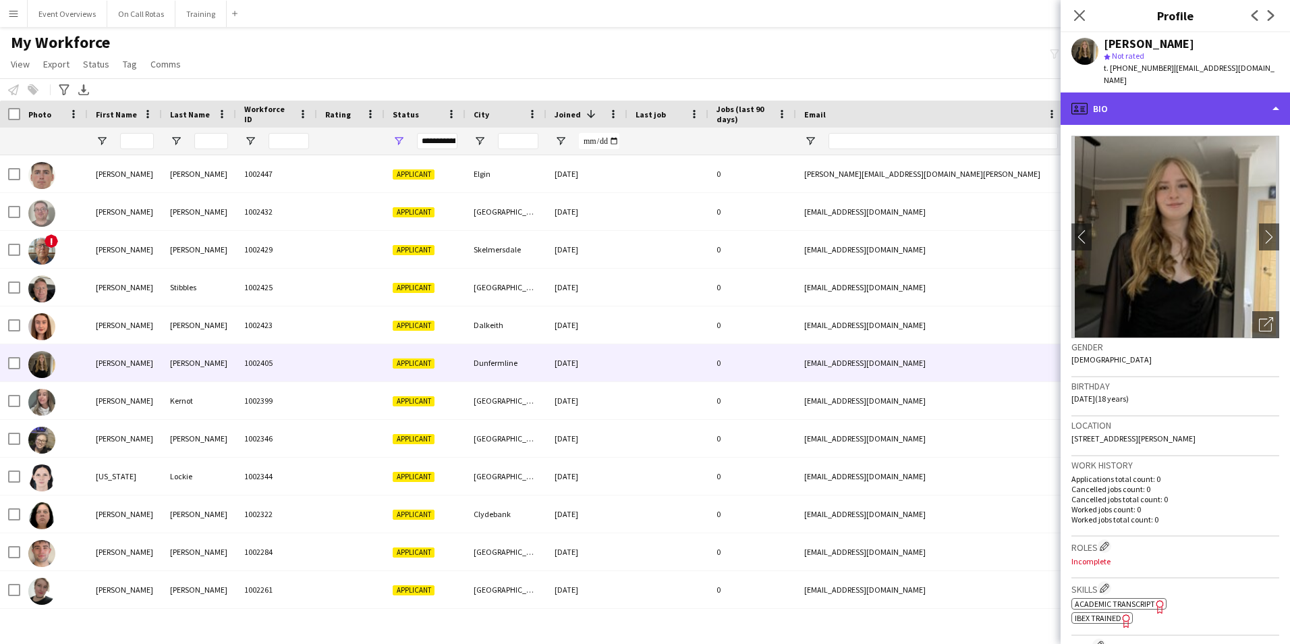
click at [1129, 112] on div "profile Bio" at bounding box center [1175, 108] width 229 height 32
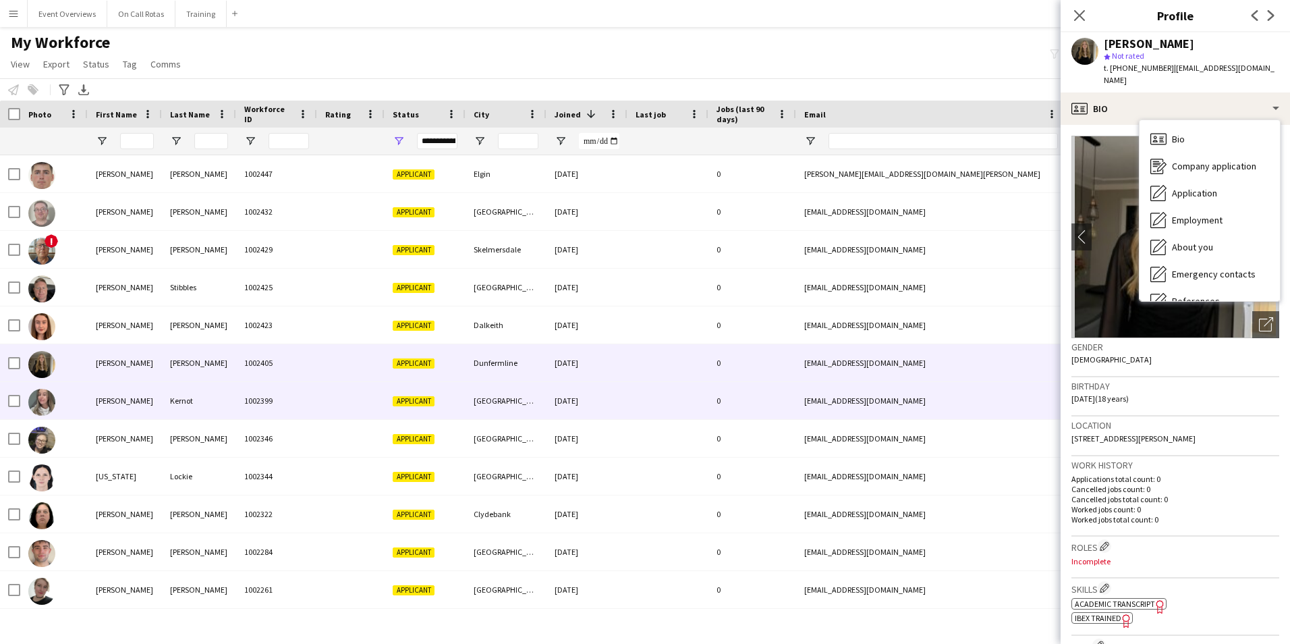
click at [173, 412] on div "Kernot" at bounding box center [199, 400] width 74 height 37
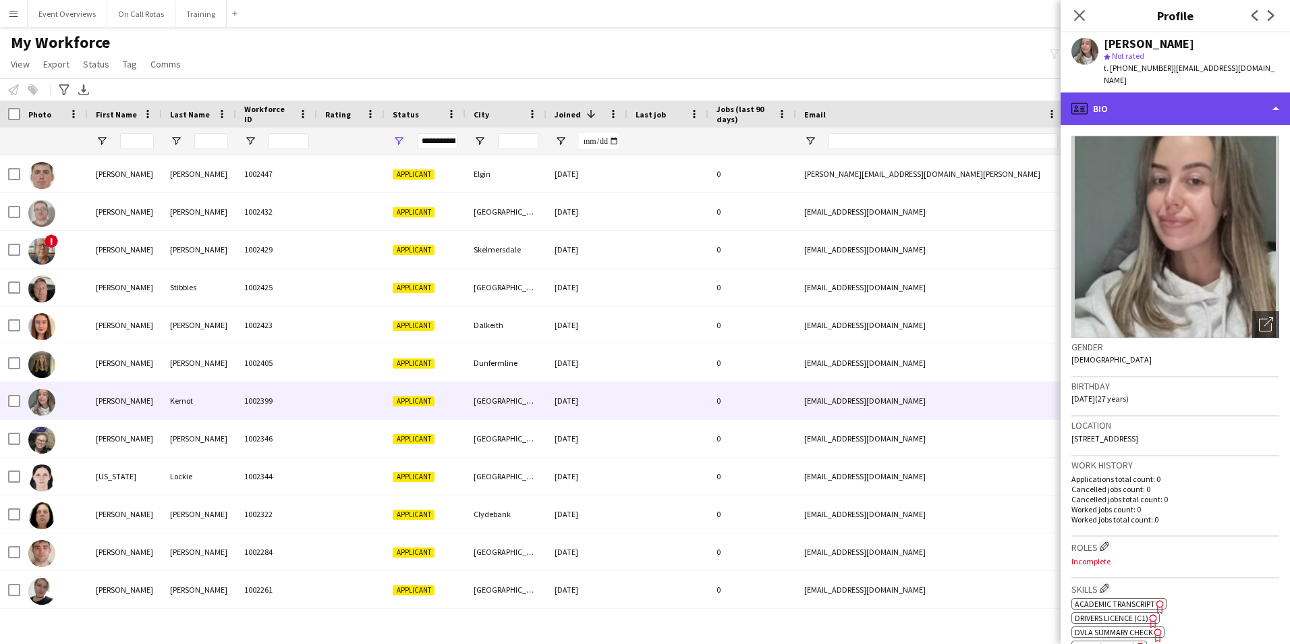
click at [1122, 108] on div "profile Bio" at bounding box center [1175, 108] width 229 height 32
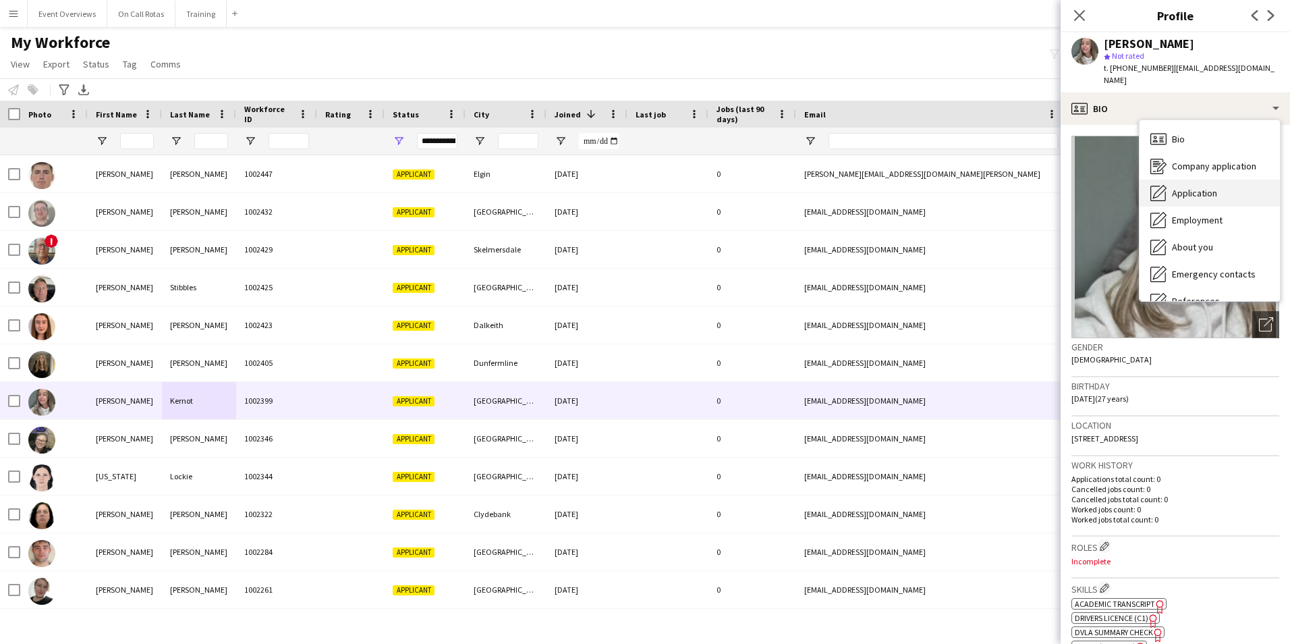
click at [1177, 194] on span "Application" at bounding box center [1194, 193] width 45 height 12
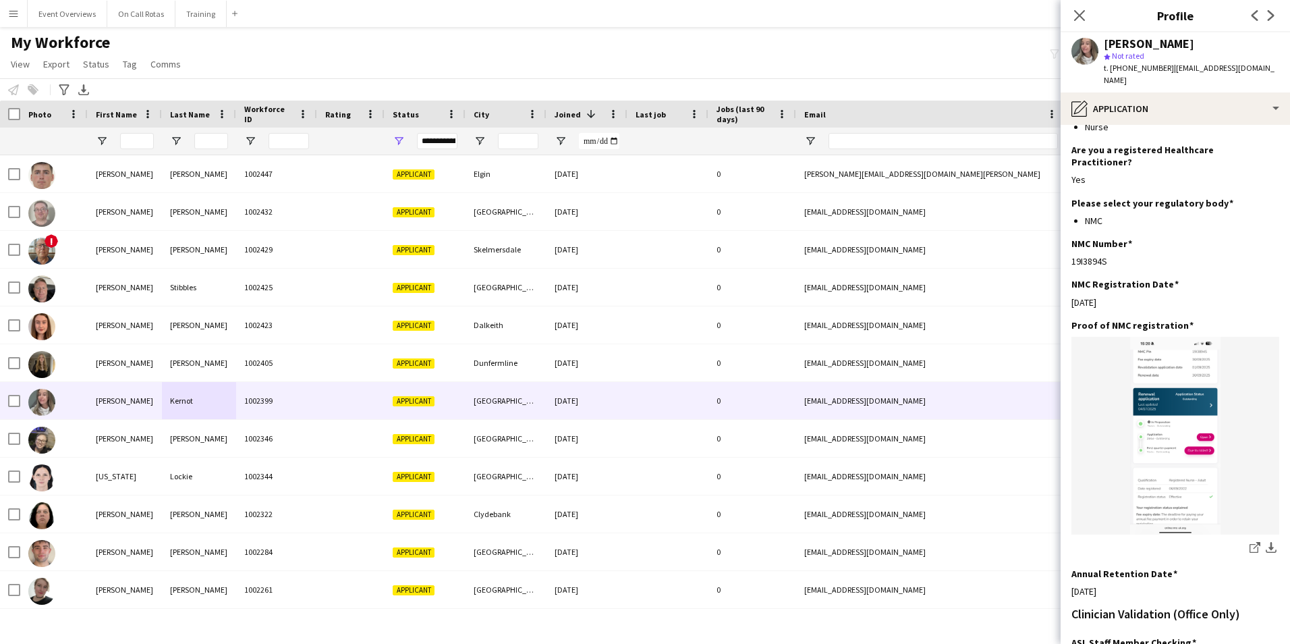
scroll to position [304, 0]
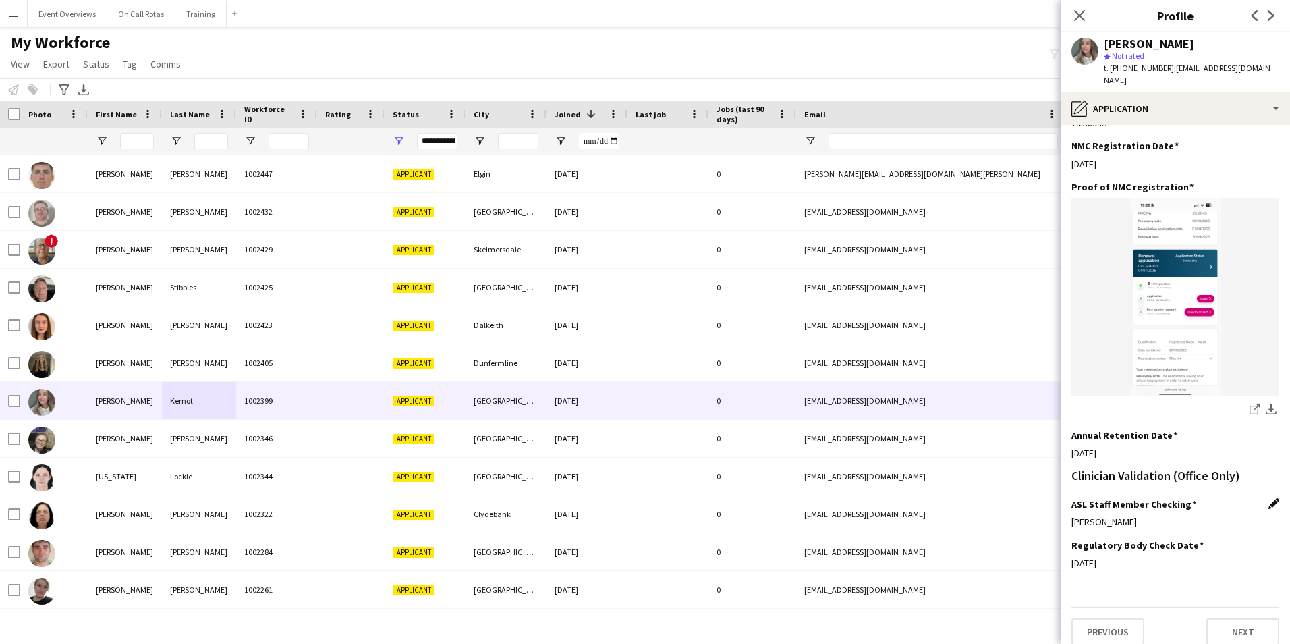
click at [1269, 498] on app-icon "Edit this field" at bounding box center [1274, 503] width 11 height 11
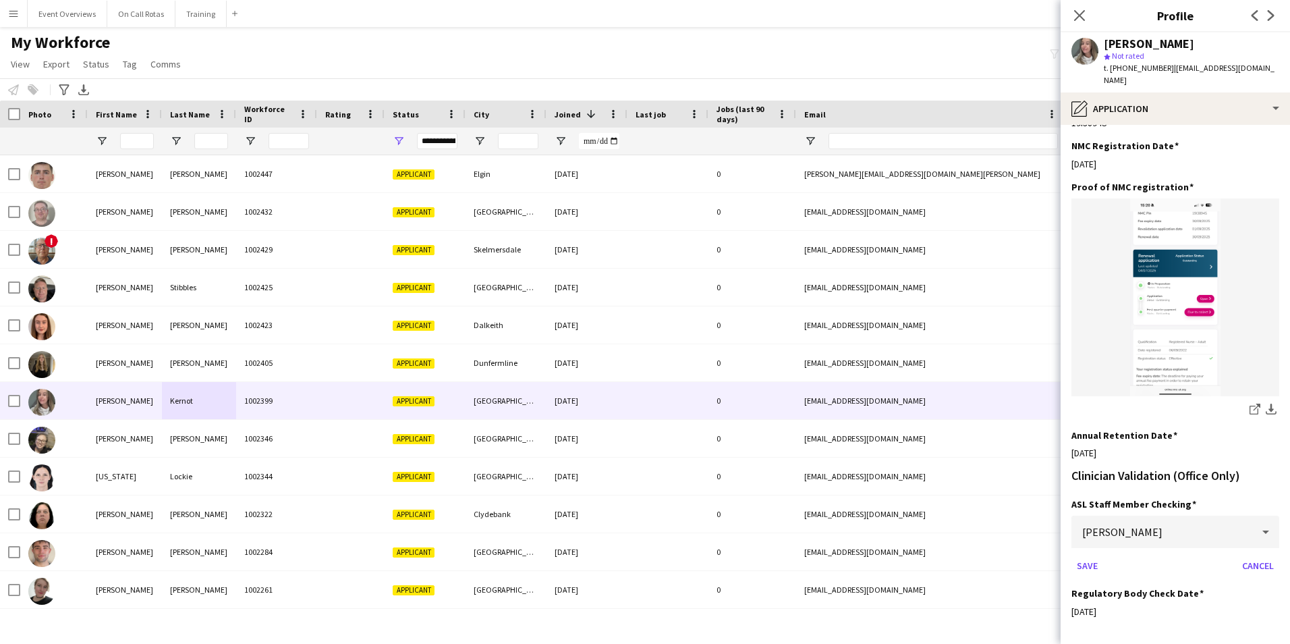
click at [1228, 519] on div "Lois Irvine" at bounding box center [1162, 532] width 181 height 32
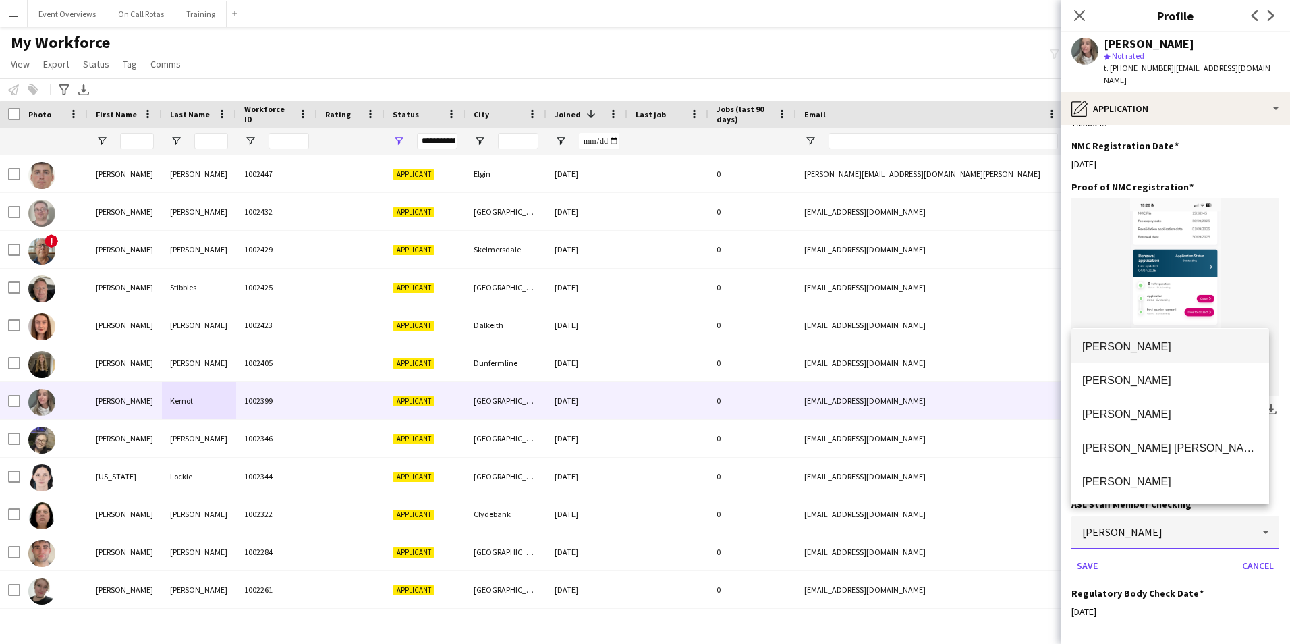
scroll to position [0, 0]
click at [1244, 557] on div at bounding box center [645, 322] width 1290 height 644
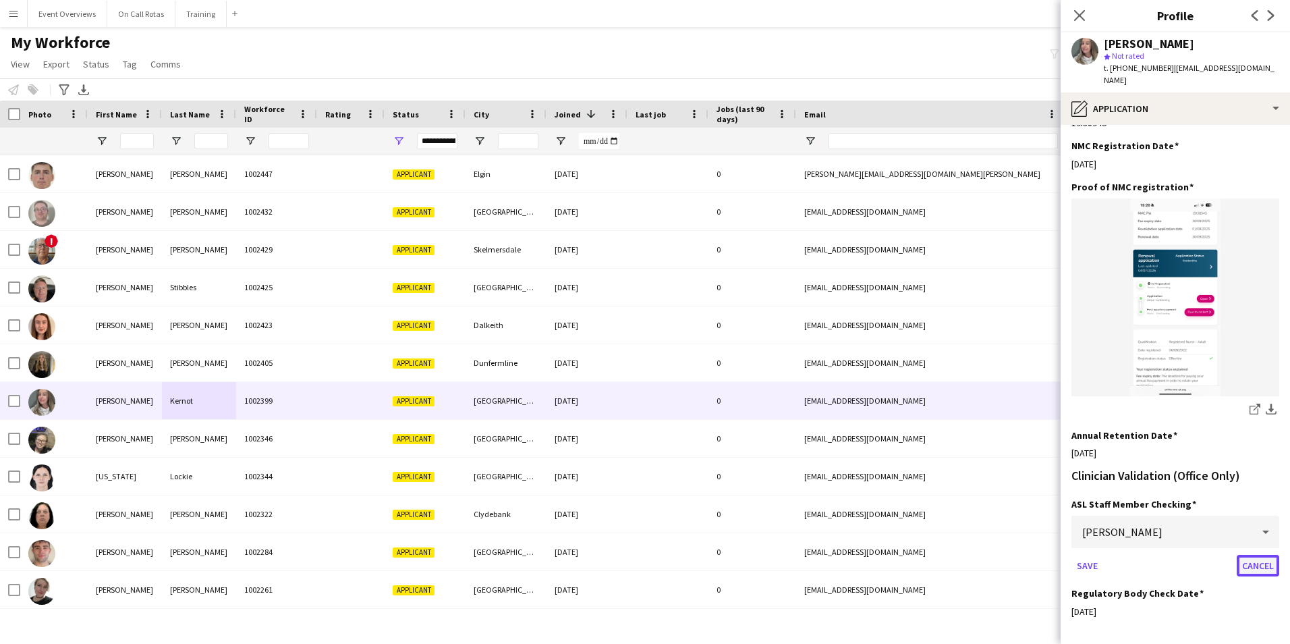
click at [1245, 555] on button "Cancel" at bounding box center [1258, 566] width 43 height 22
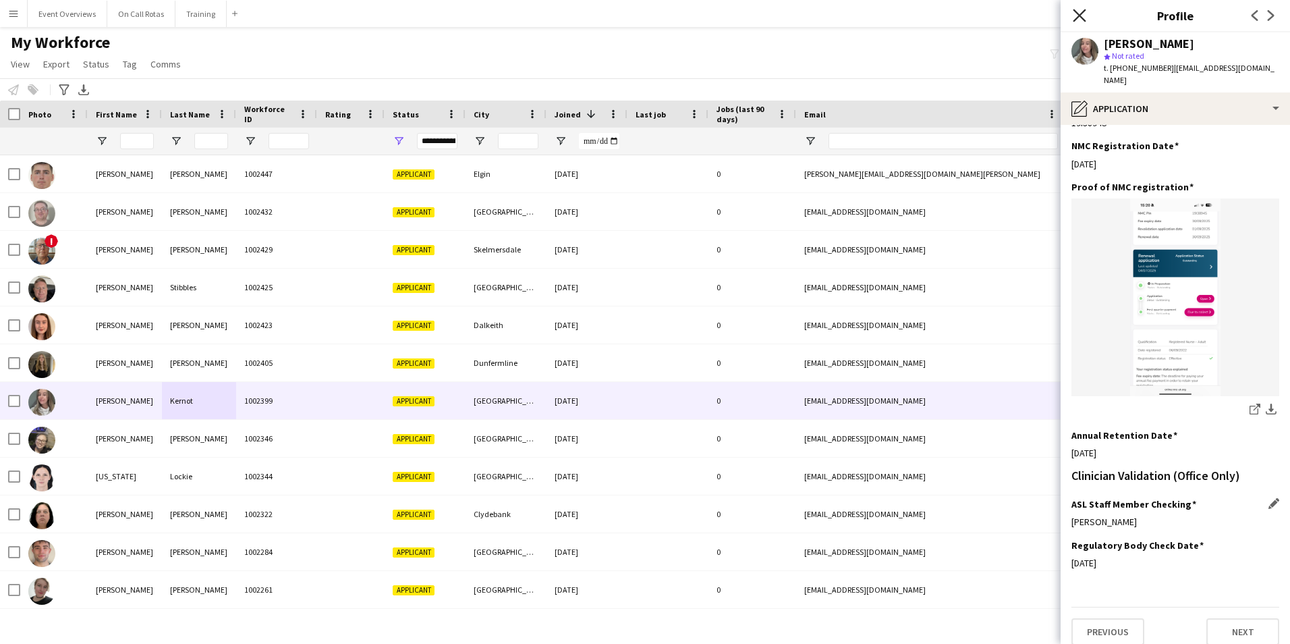
click at [1075, 16] on icon "Close pop-in" at bounding box center [1079, 15] width 13 height 13
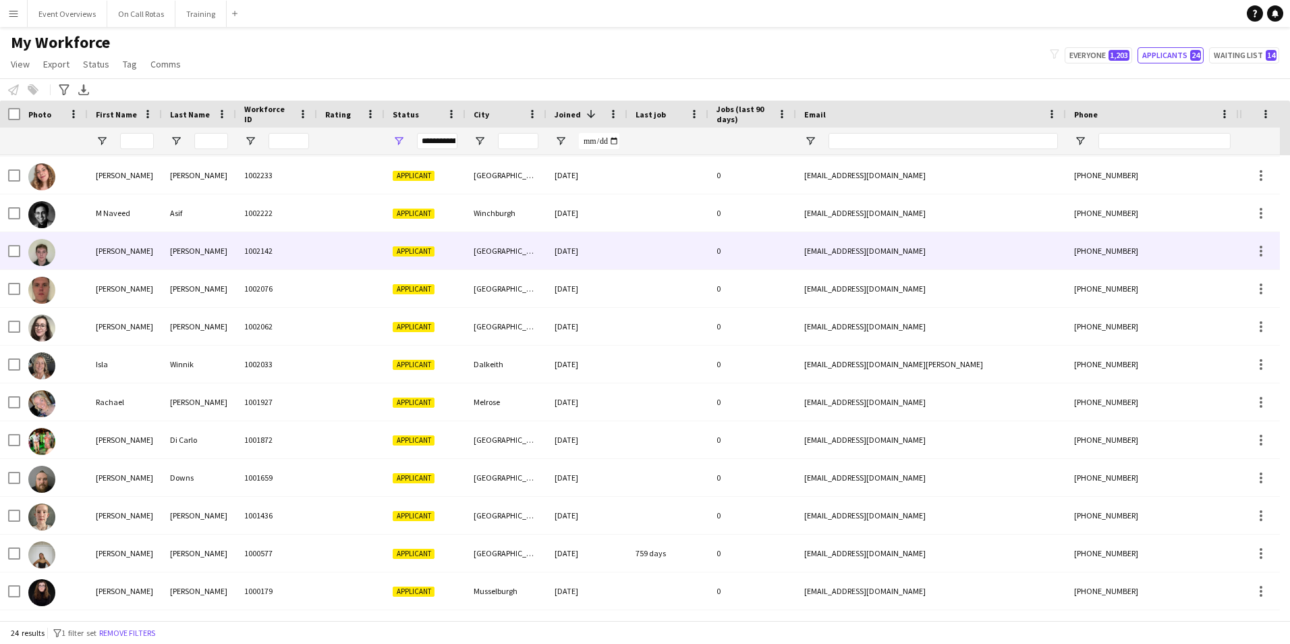
scroll to position [452, 0]
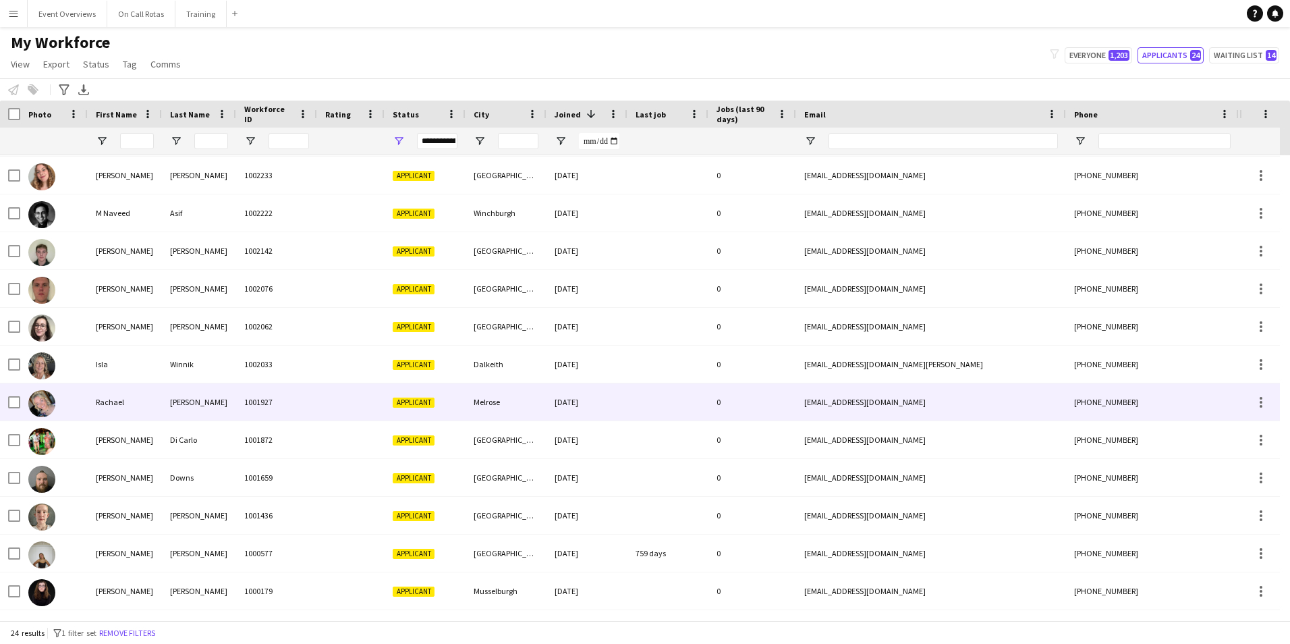
click at [245, 395] on div "1001927" at bounding box center [276, 401] width 81 height 37
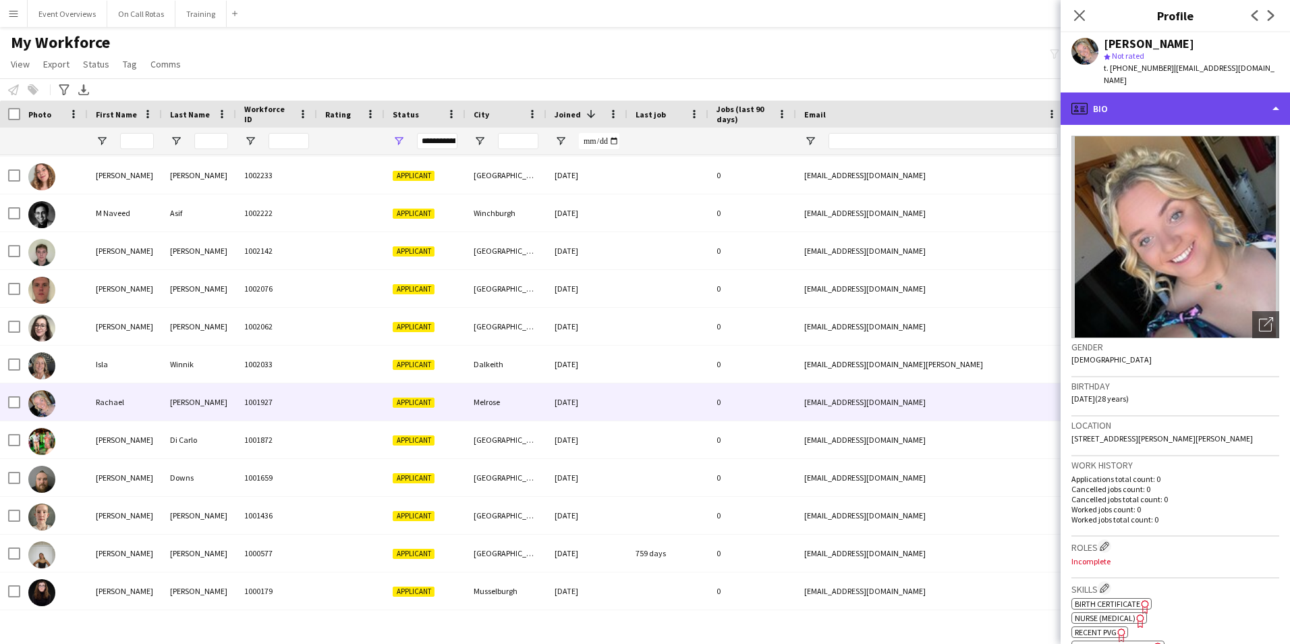
click at [1157, 103] on div "profile Bio" at bounding box center [1175, 108] width 229 height 32
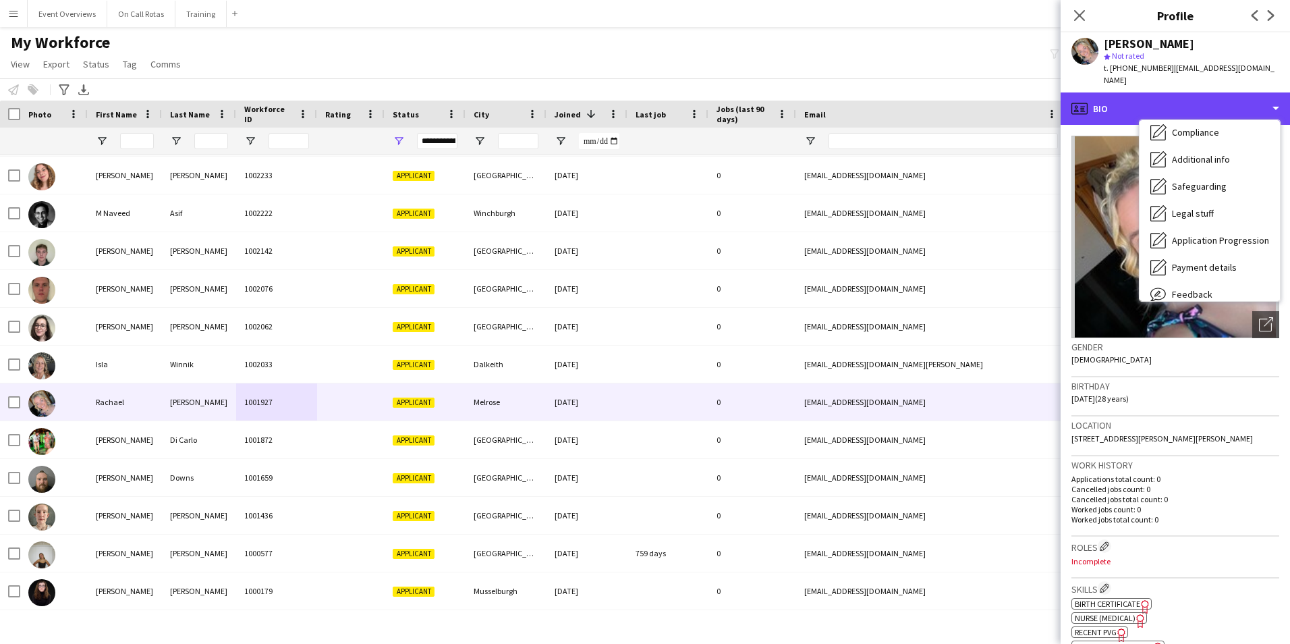
scroll to position [235, 0]
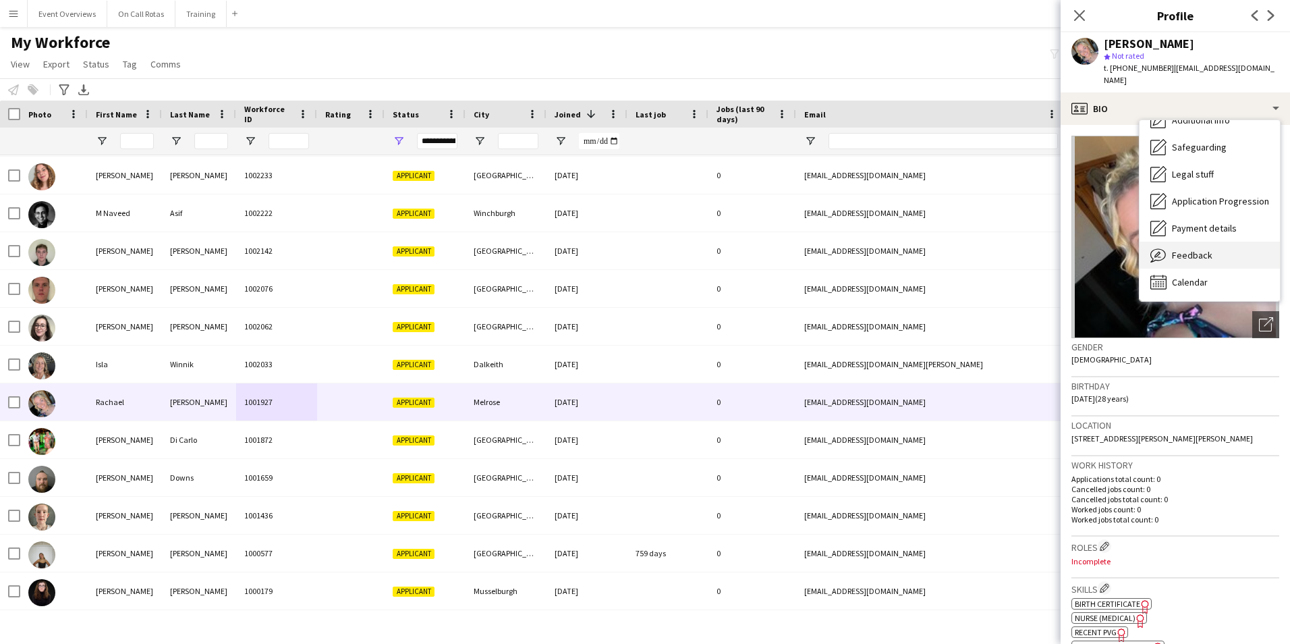
click at [1198, 249] on span "Feedback" at bounding box center [1192, 255] width 40 height 12
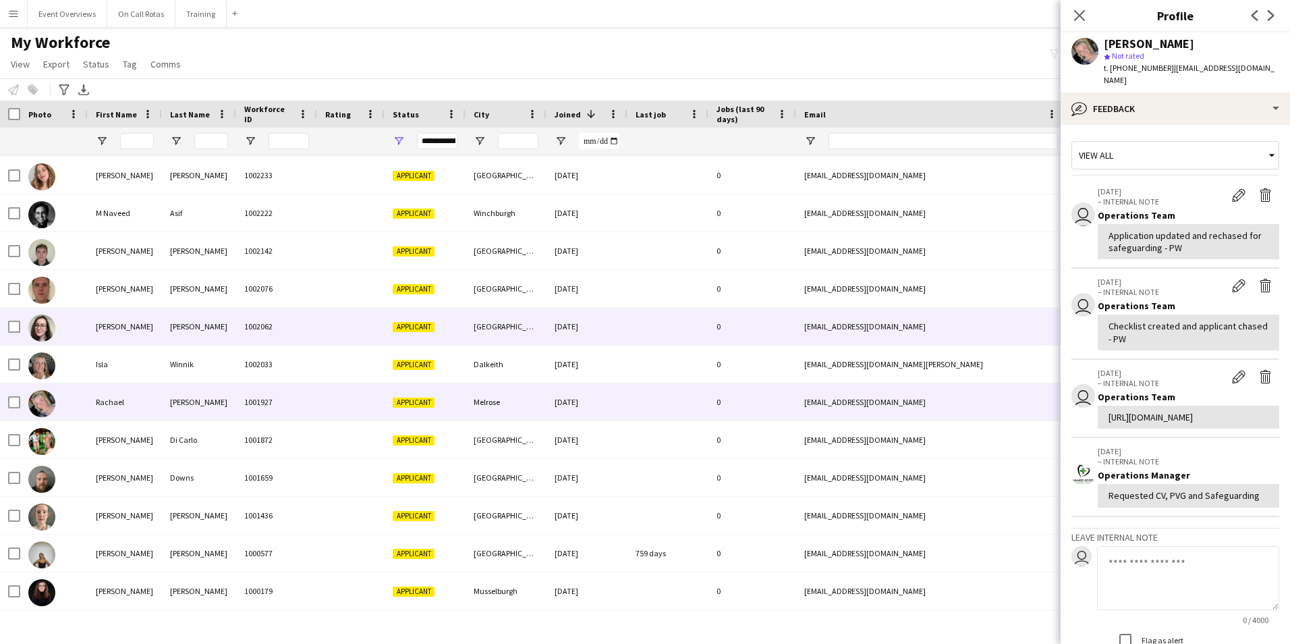
click at [364, 317] on div at bounding box center [350, 326] width 67 height 37
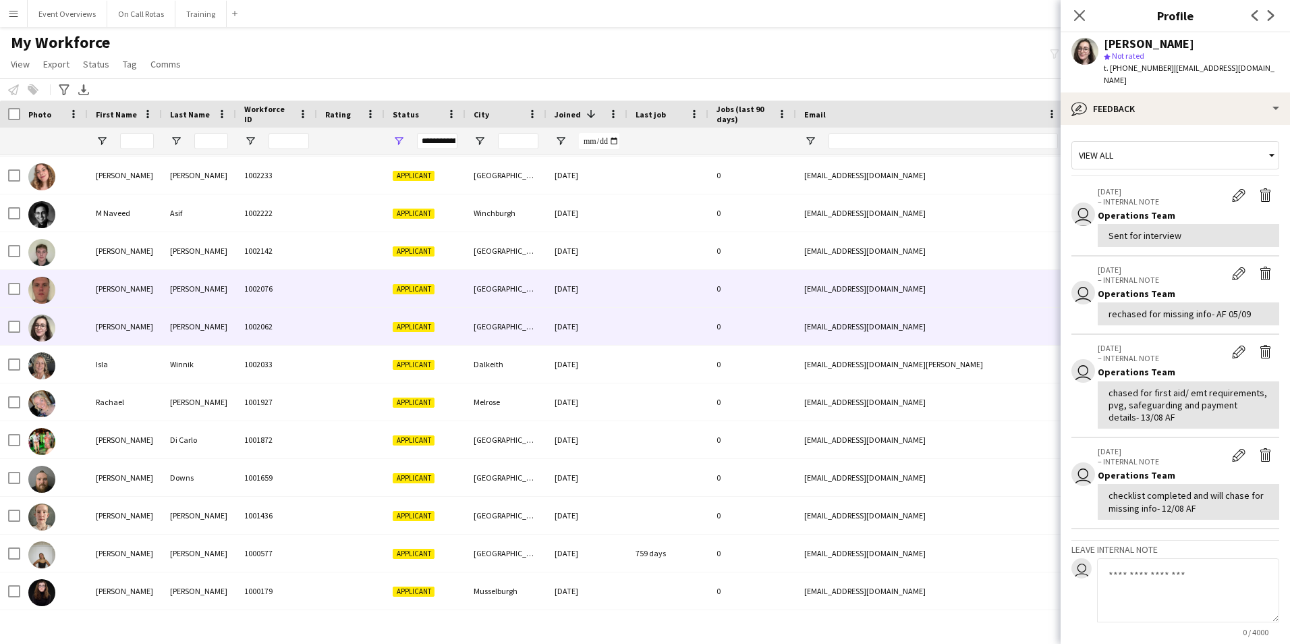
click at [330, 289] on div at bounding box center [350, 288] width 67 height 37
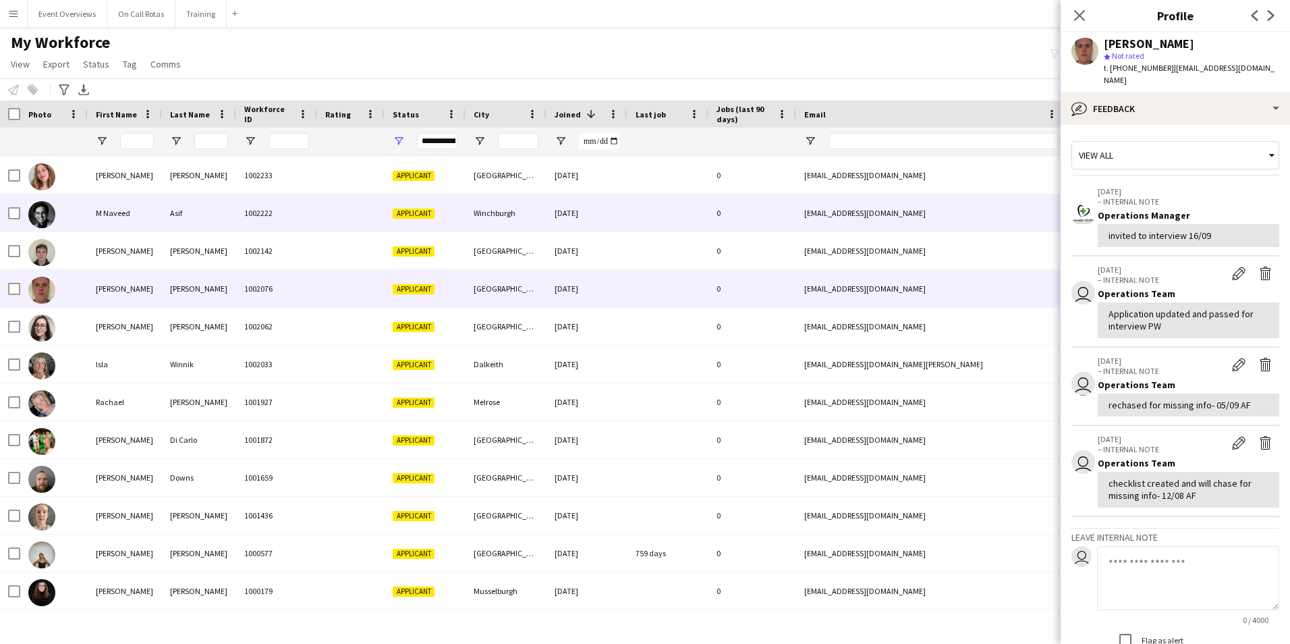
click at [306, 216] on div "1002222" at bounding box center [276, 212] width 81 height 37
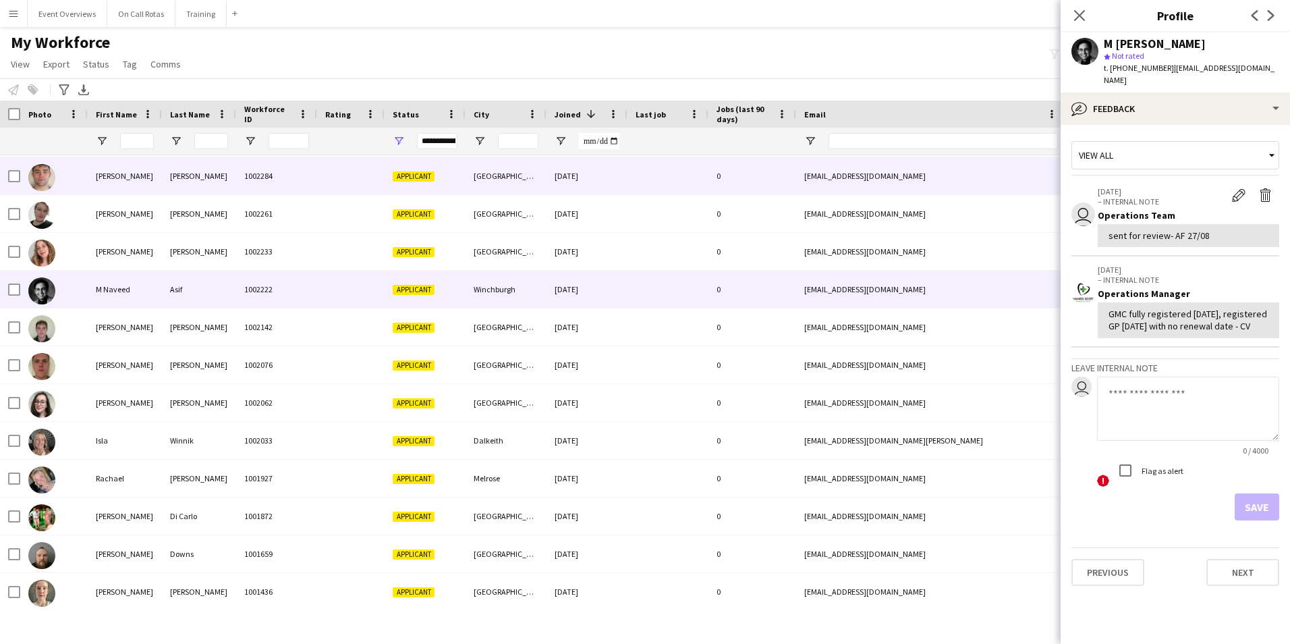
scroll to position [317, 0]
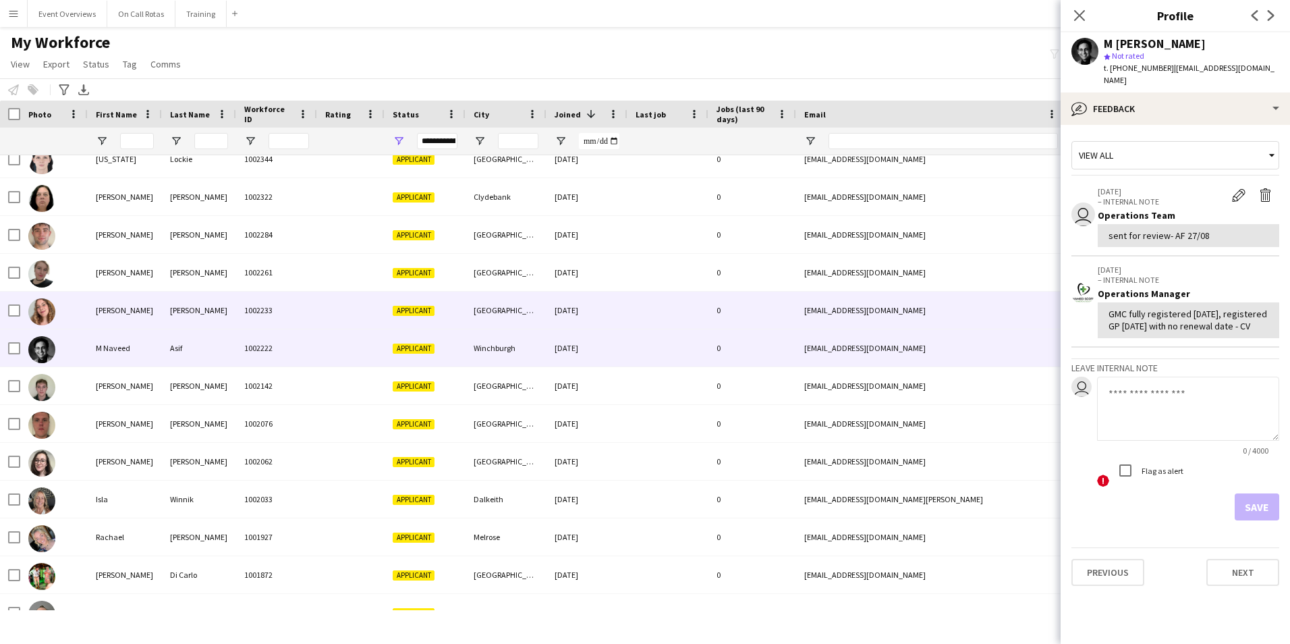
click at [284, 310] on div "1002233" at bounding box center [276, 310] width 81 height 37
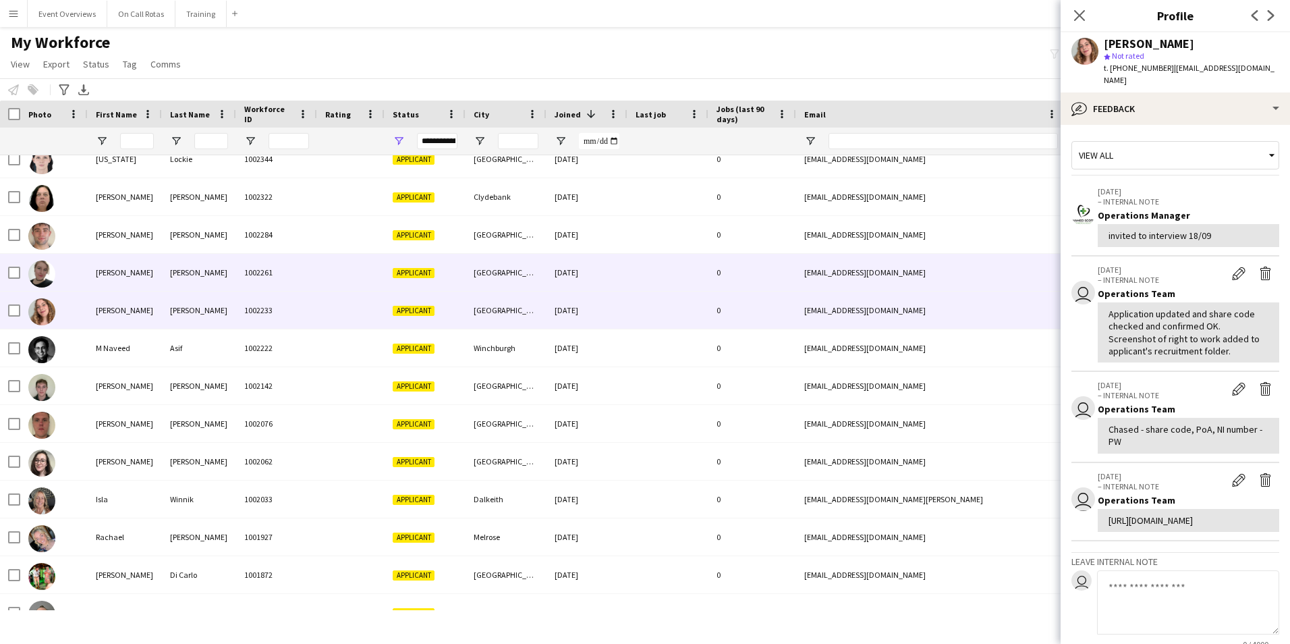
click at [287, 267] on div "1002261" at bounding box center [276, 272] width 81 height 37
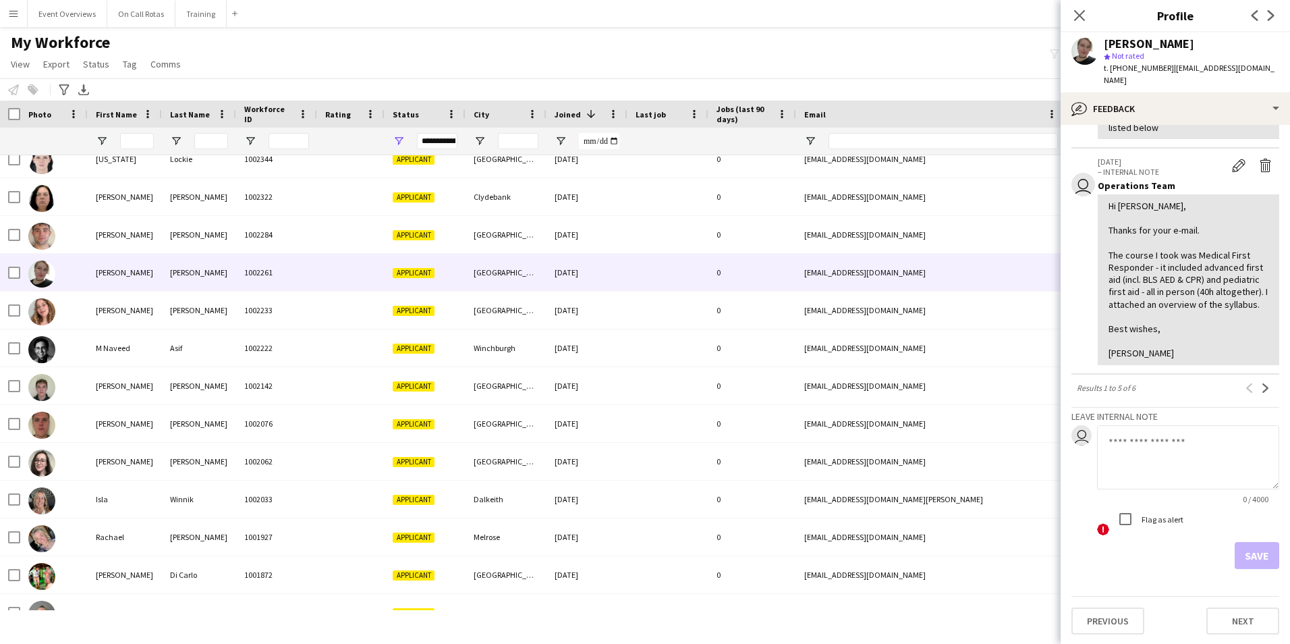
scroll to position [382, 0]
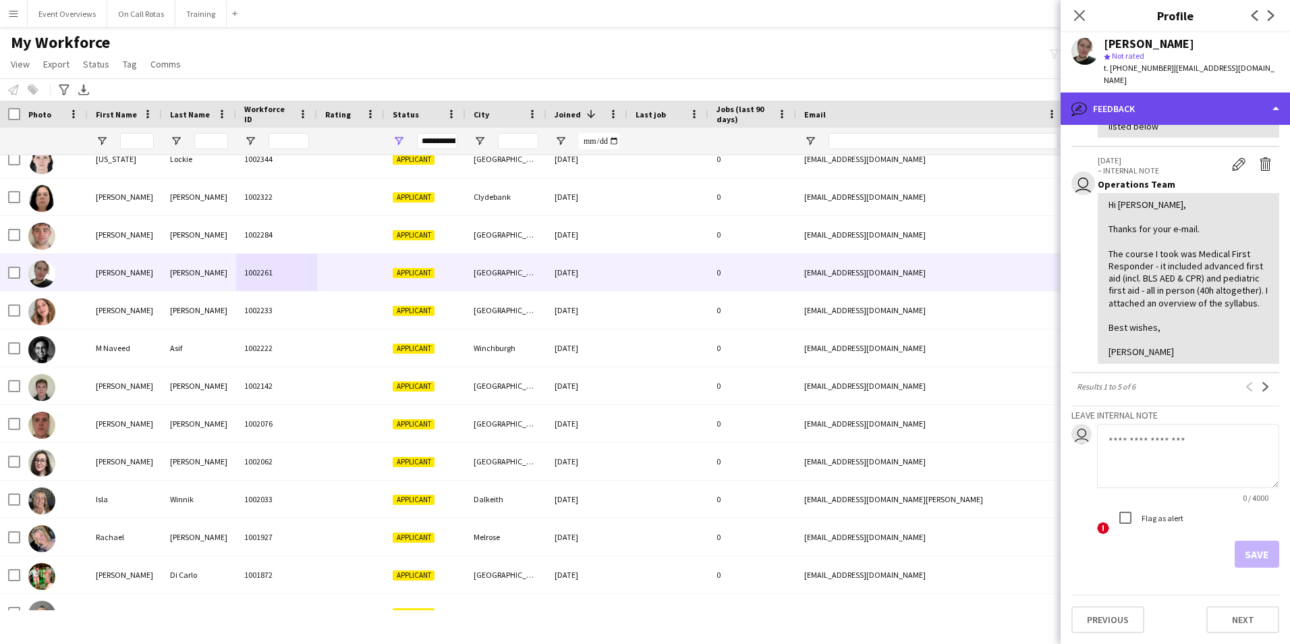
click at [1133, 97] on div "bubble-pencil Feedback" at bounding box center [1175, 108] width 229 height 32
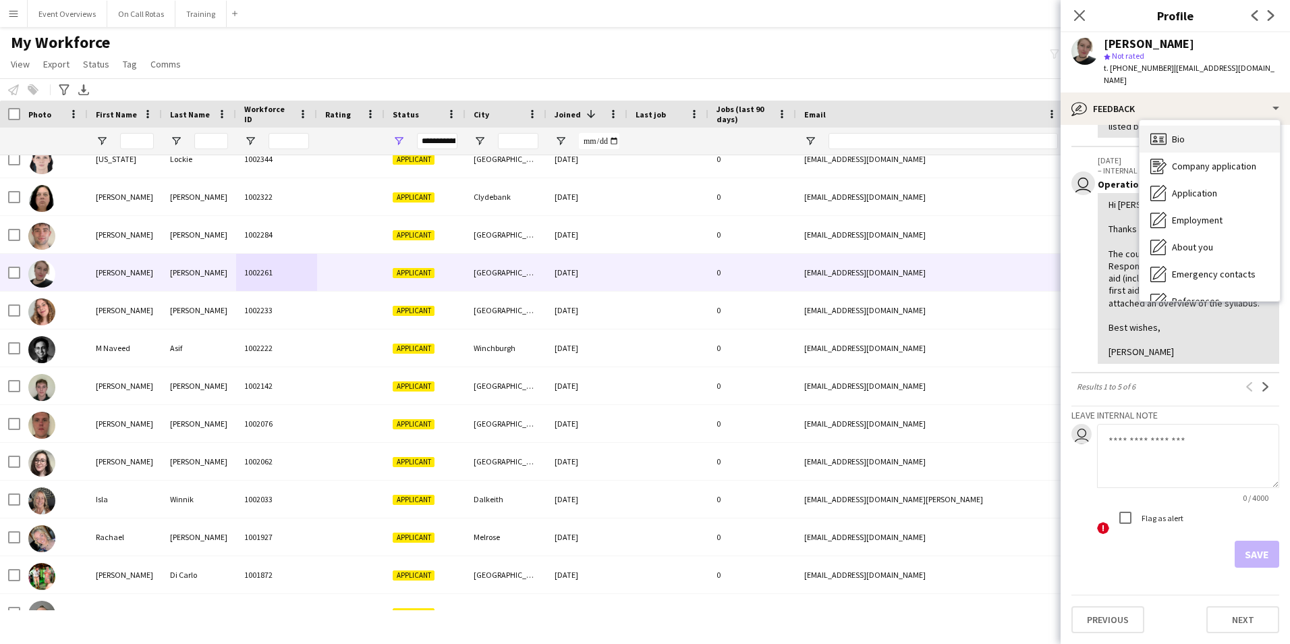
click at [1155, 131] on icon "Bio" at bounding box center [1159, 139] width 16 height 16
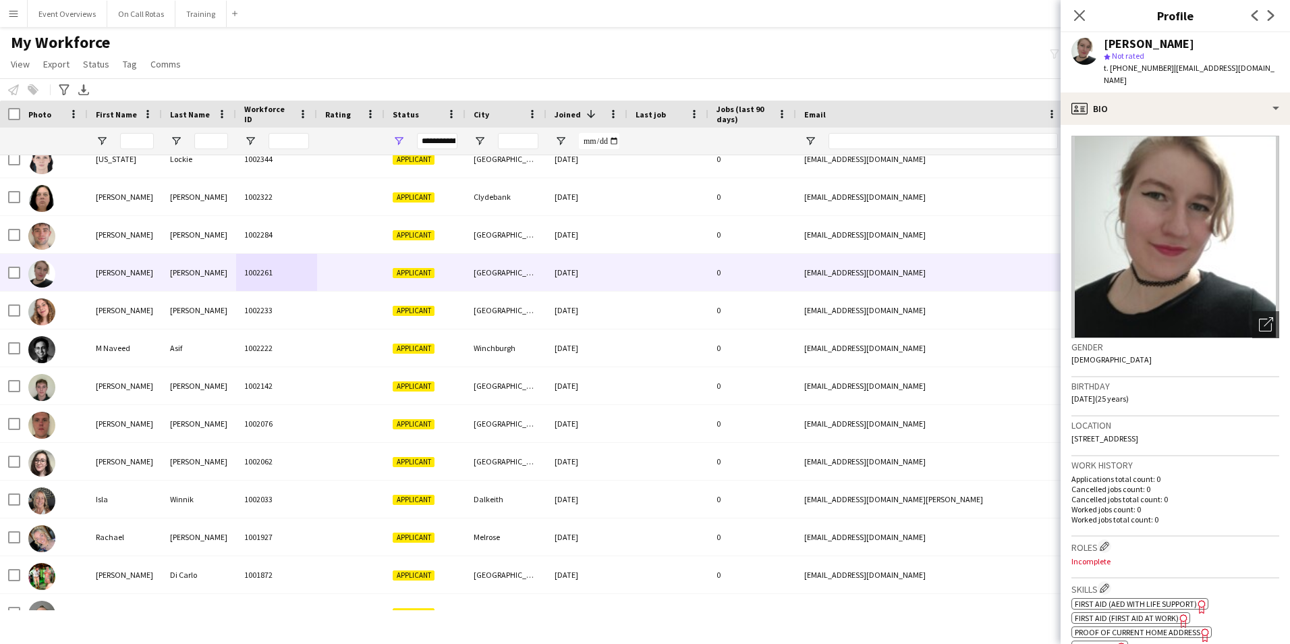
scroll to position [202, 0]
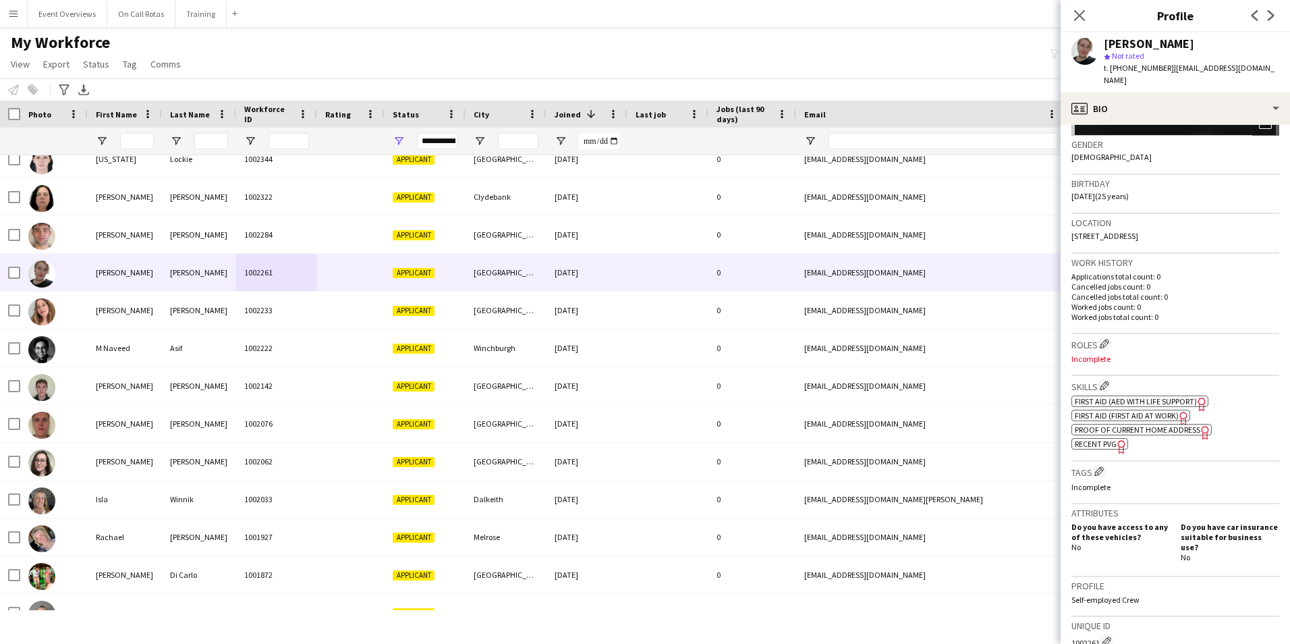
click at [1113, 396] on span "First Aid (AED with life support)" at bounding box center [1136, 401] width 122 height 10
click at [1150, 410] on span "First Aid (First Aid At Work)" at bounding box center [1127, 415] width 104 height 10
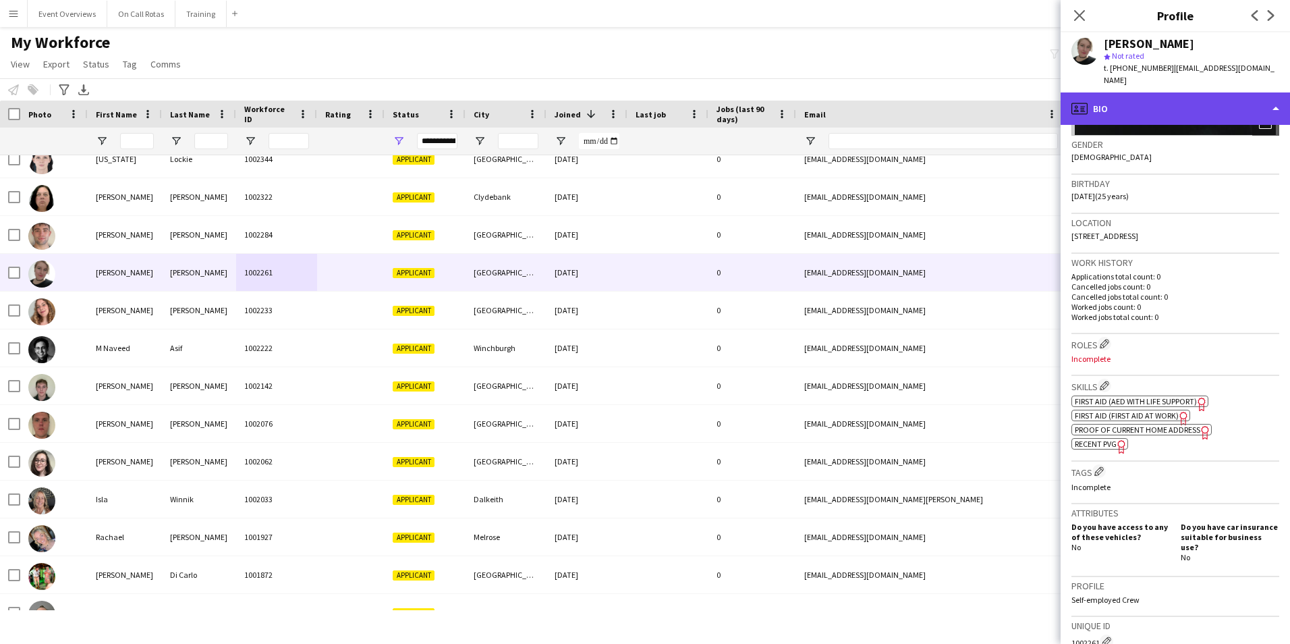
click at [1128, 95] on div "profile Bio" at bounding box center [1175, 108] width 229 height 32
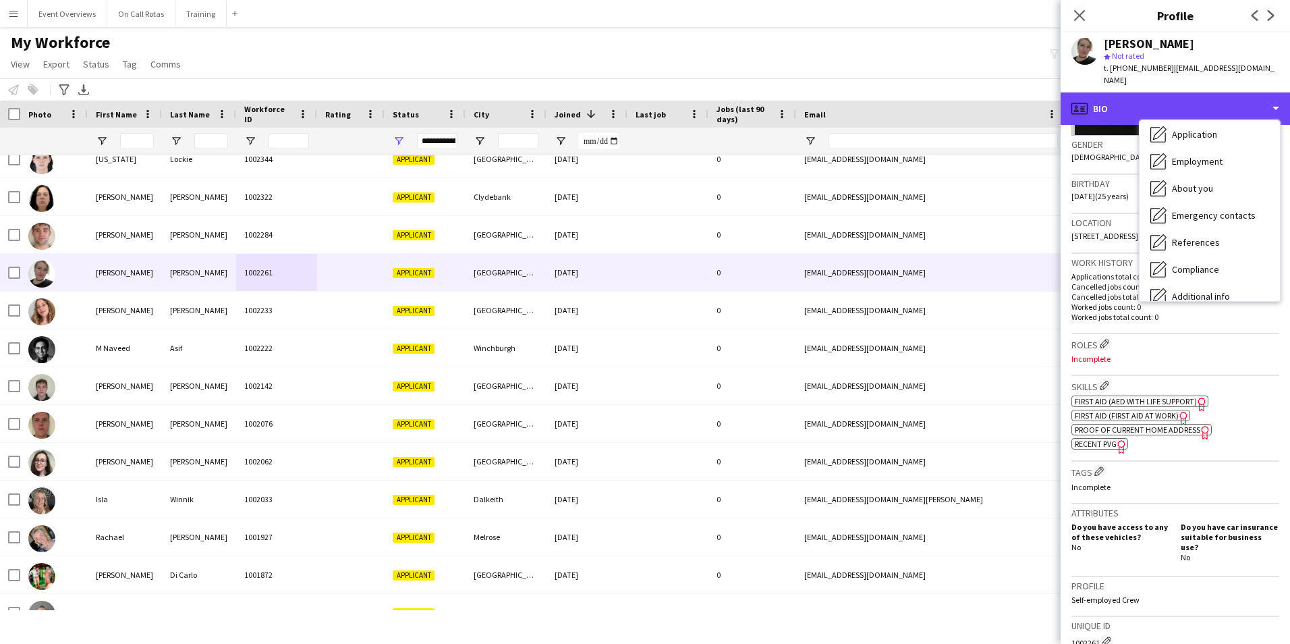
scroll to position [135, 0]
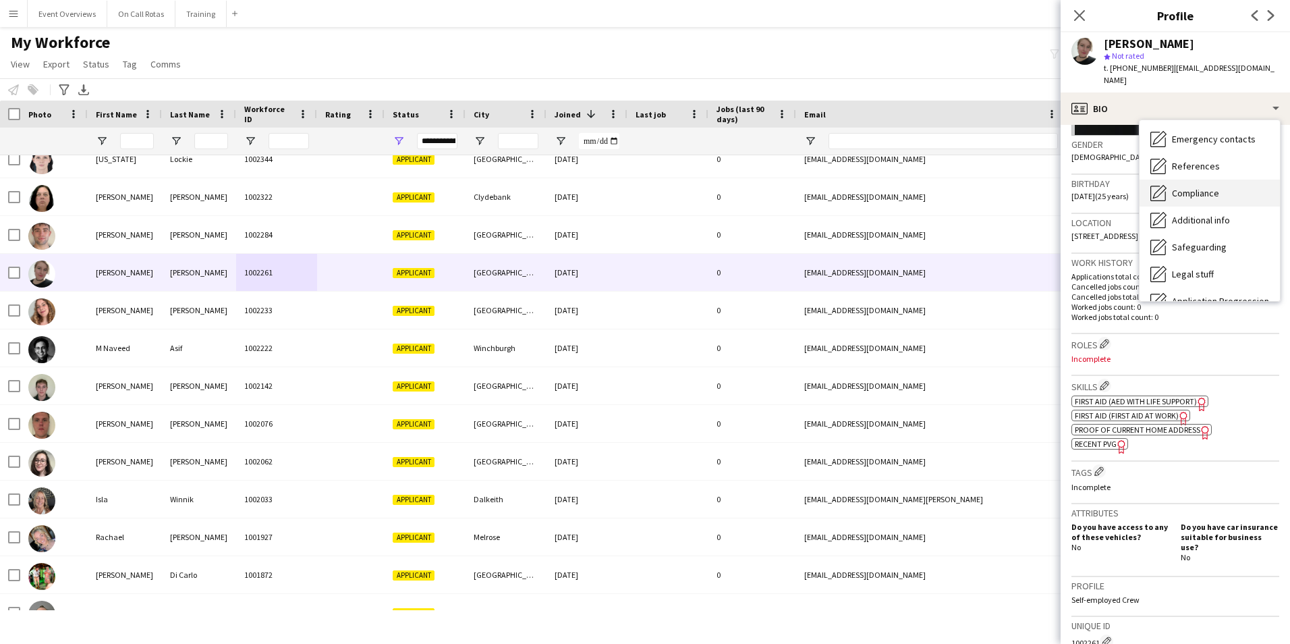
click at [1195, 187] on span "Compliance" at bounding box center [1195, 193] width 47 height 12
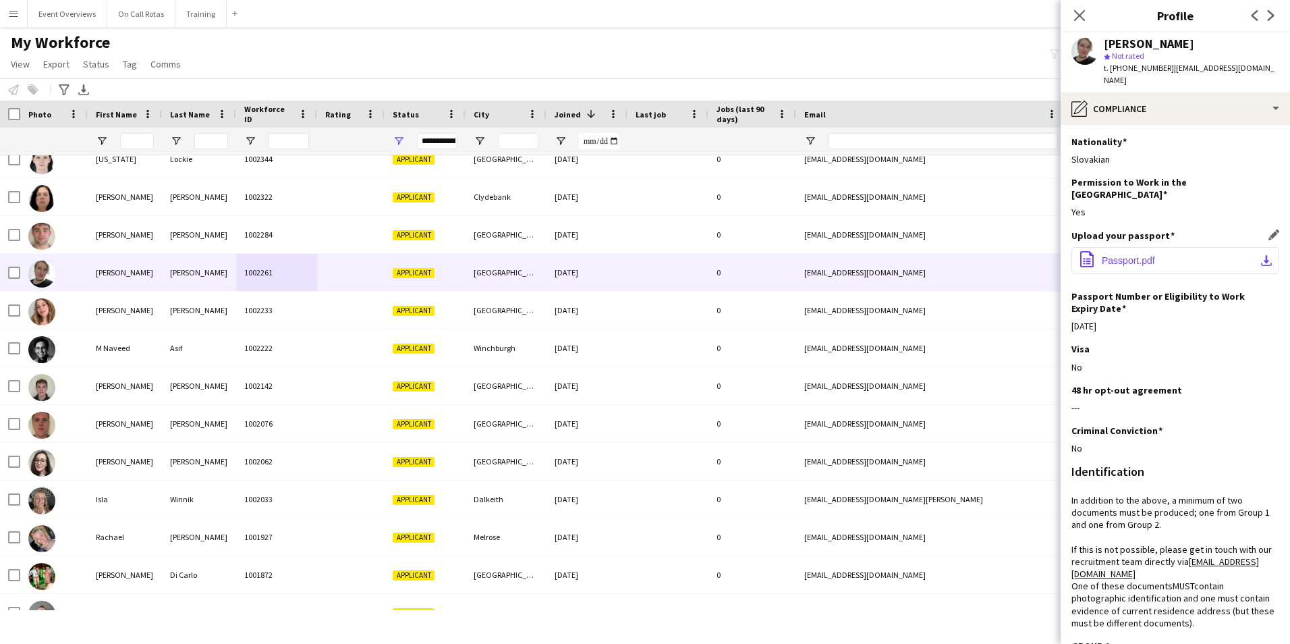
click at [1137, 255] on span "Passport.pdf" at bounding box center [1128, 260] width 53 height 11
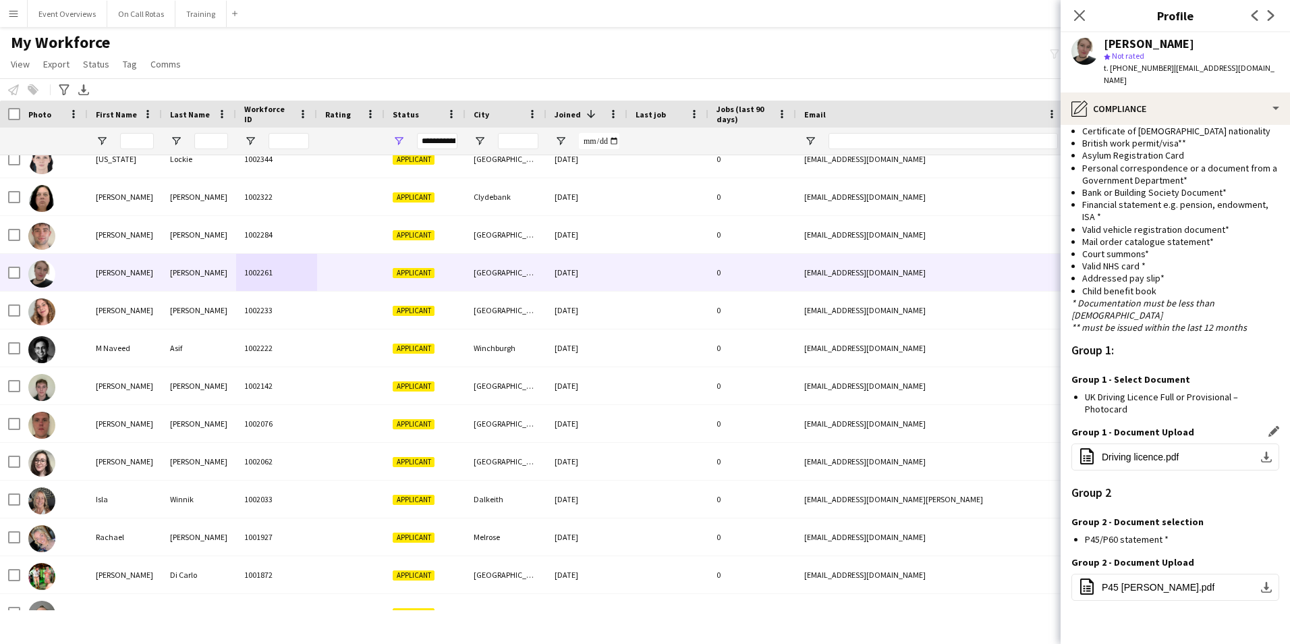
scroll to position [834, 0]
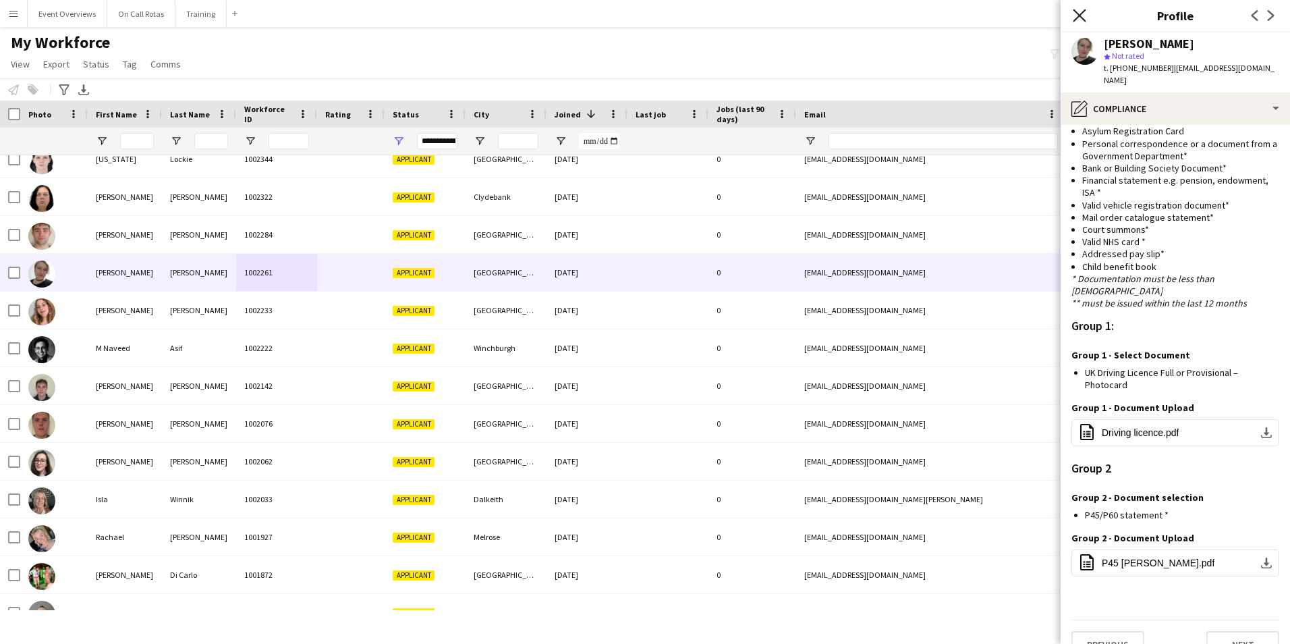
click at [1079, 17] on icon at bounding box center [1079, 15] width 13 height 13
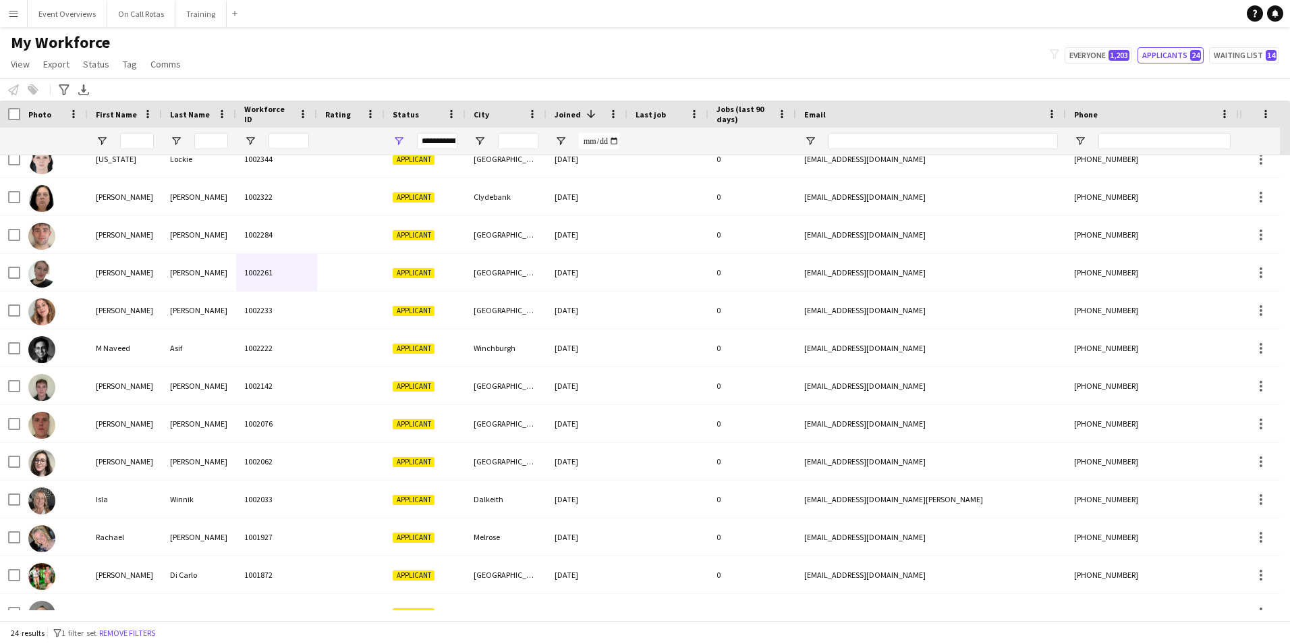
click at [447, 140] on div "**********" at bounding box center [437, 141] width 40 height 16
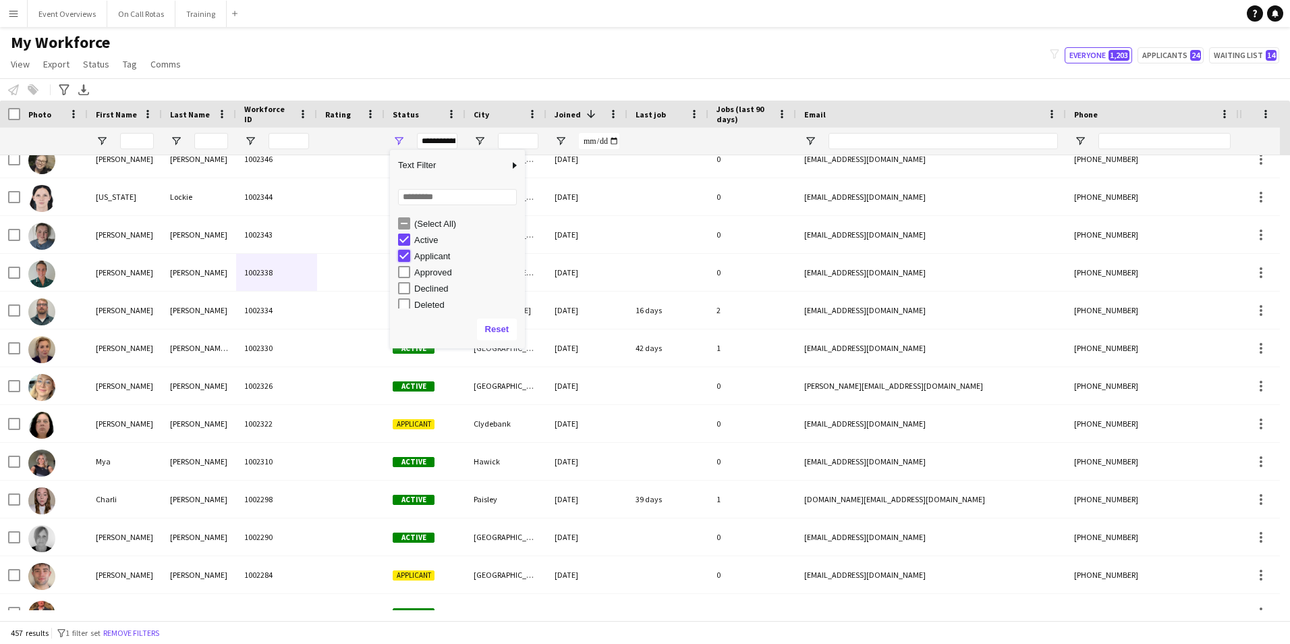
type input "**********"
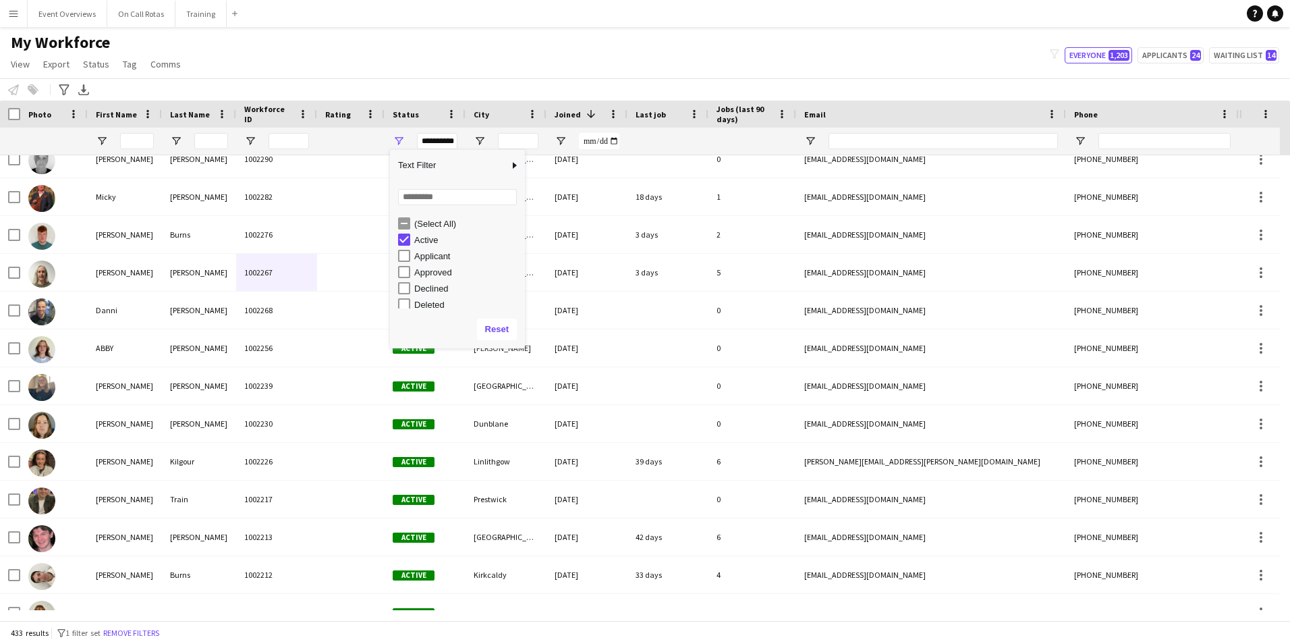
click at [283, 22] on app-navbar "Menu Boards Boards Boards All jobs Status Workforce Workforce My Workforce Recr…" at bounding box center [645, 13] width 1290 height 27
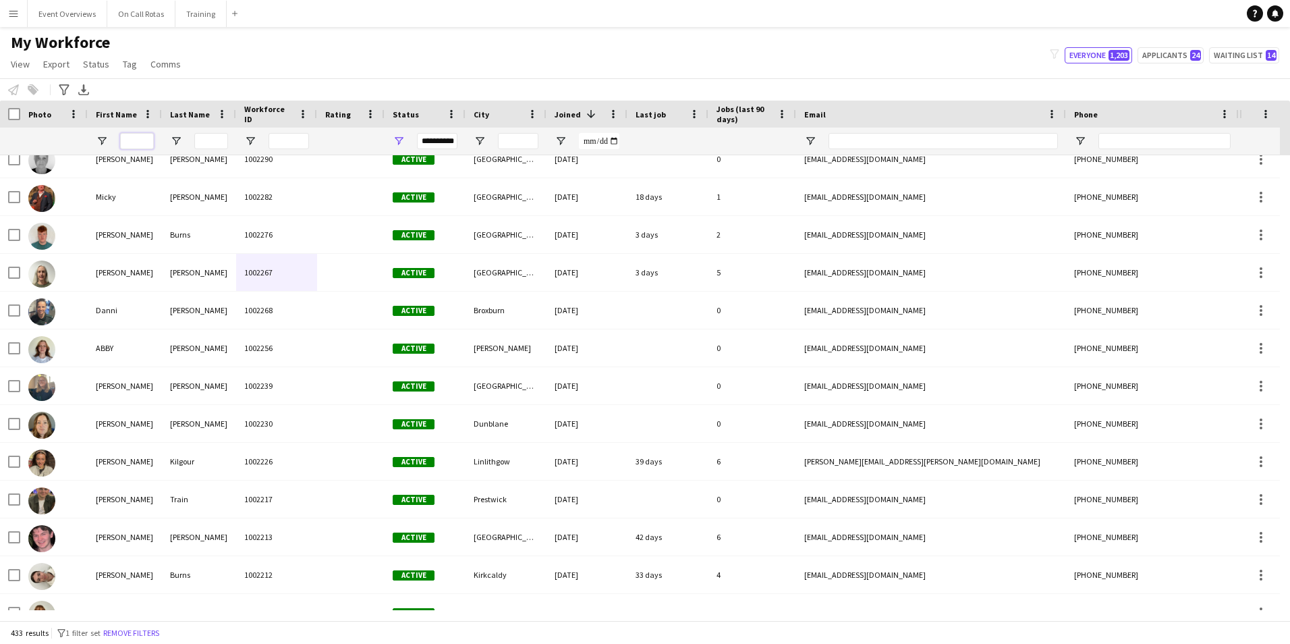
click at [146, 146] on input "First Name Filter Input" at bounding box center [137, 141] width 34 height 16
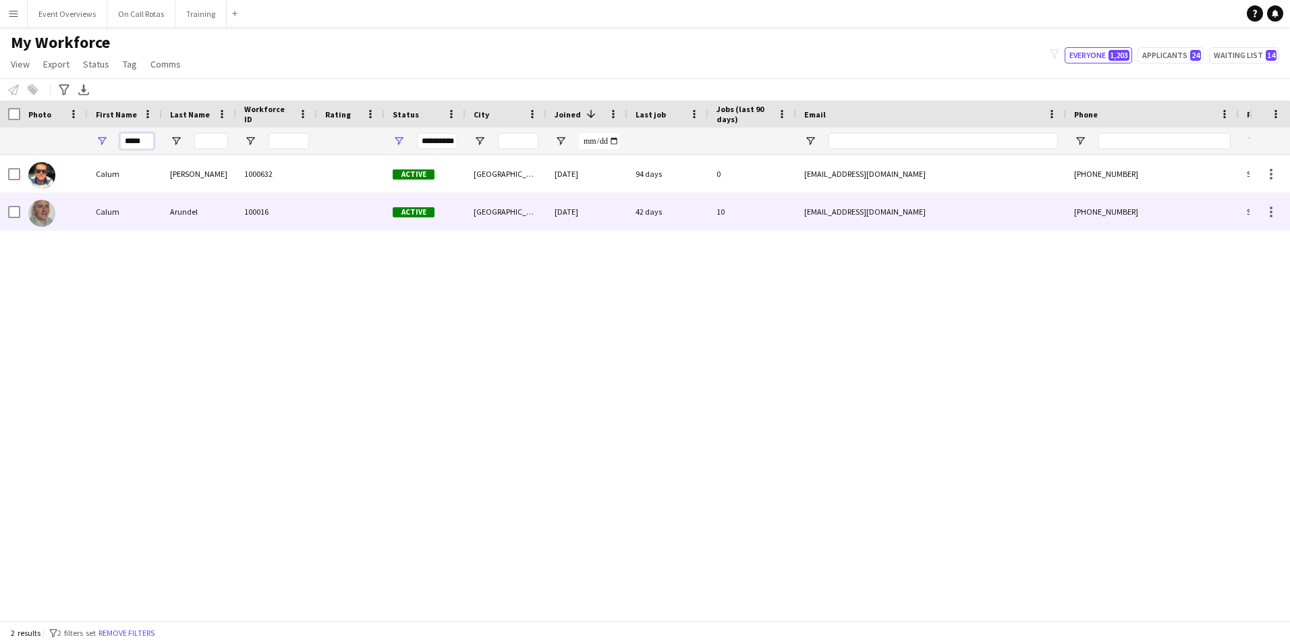
type input "*****"
click at [154, 201] on div "Calum" at bounding box center [125, 211] width 74 height 37
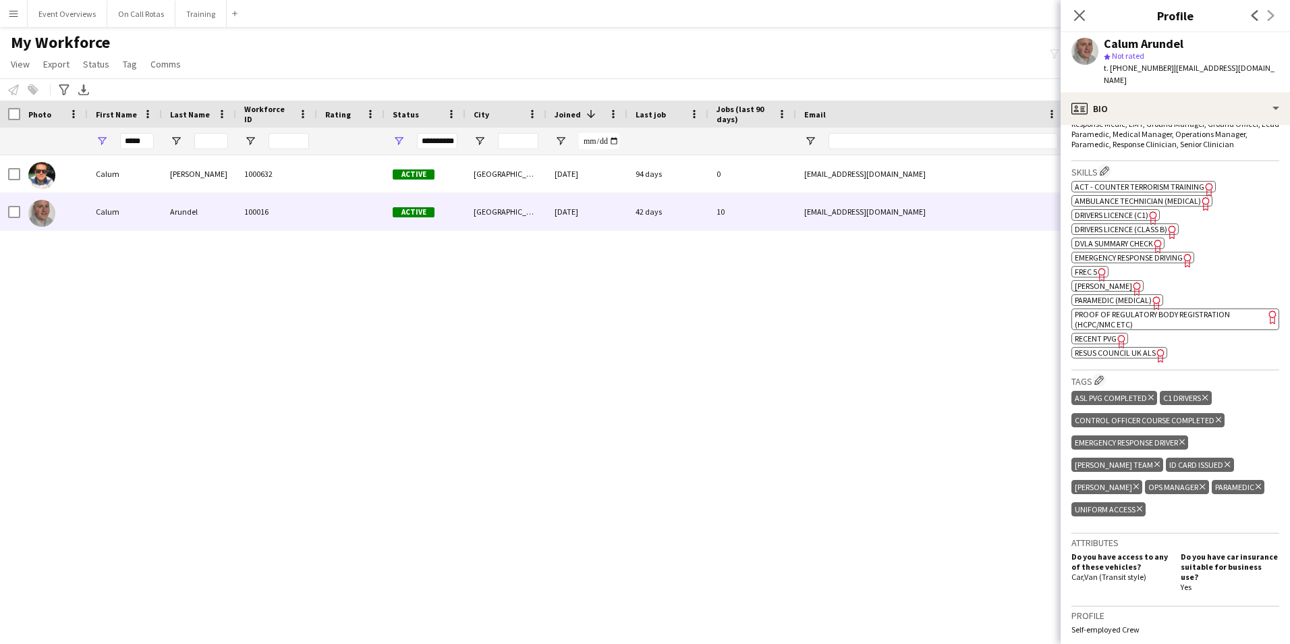
scroll to position [480, 0]
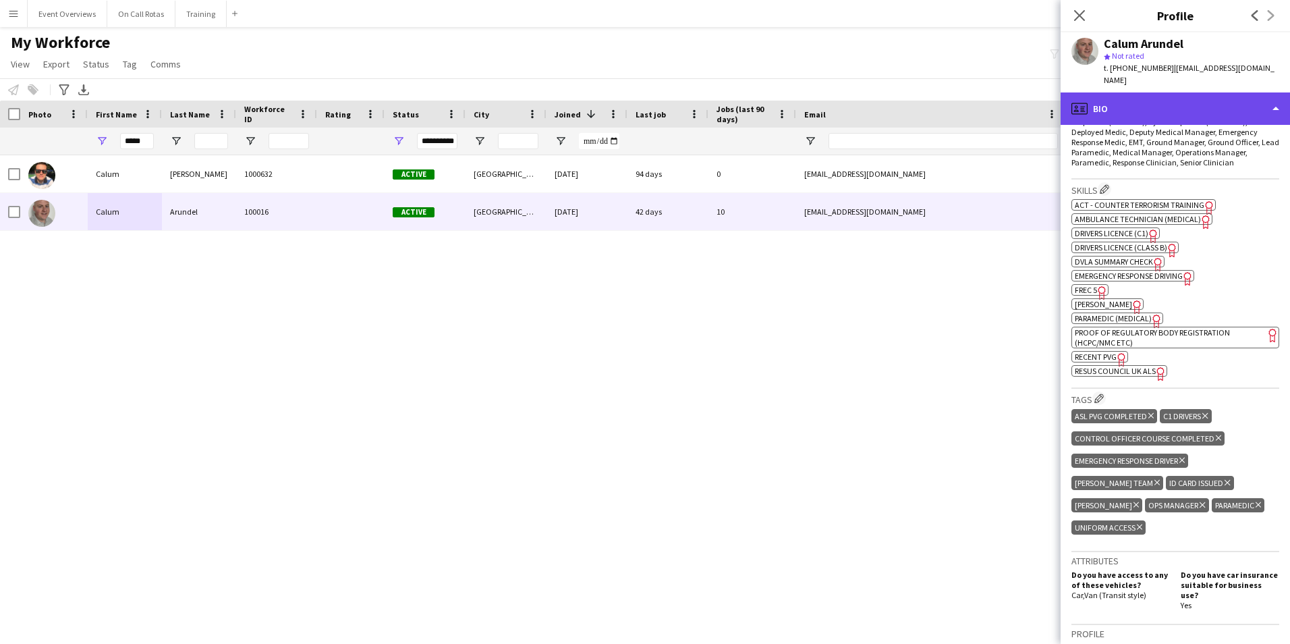
click at [1103, 106] on div "profile Bio" at bounding box center [1175, 108] width 229 height 32
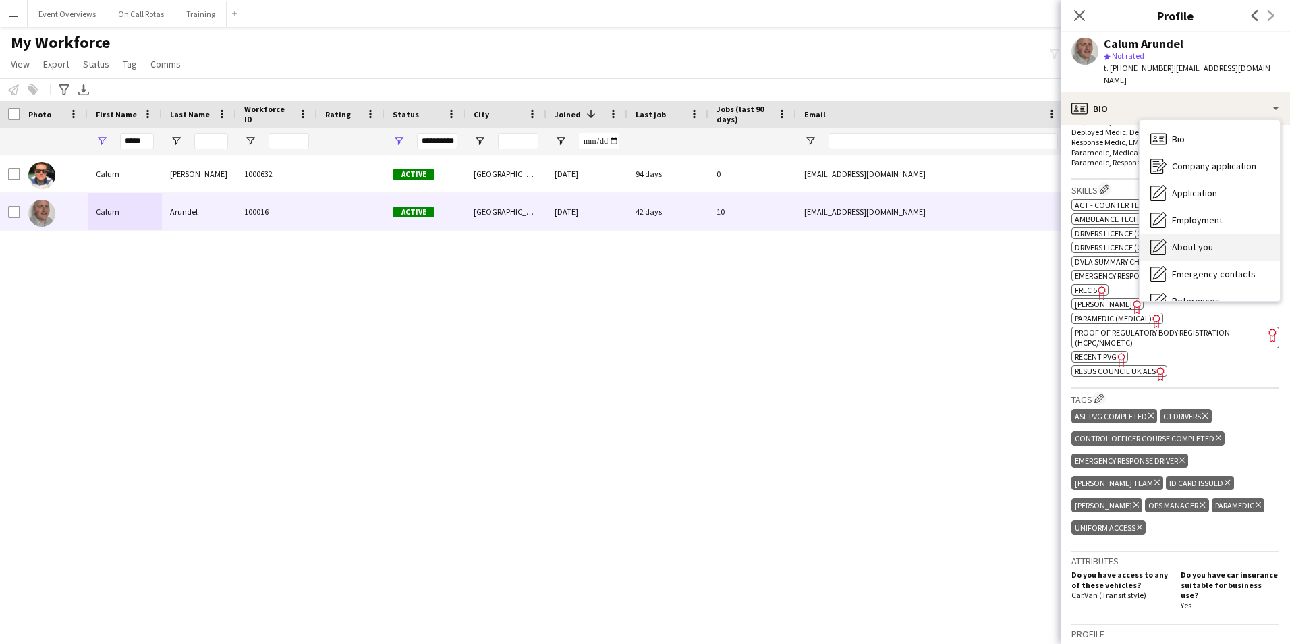
click at [1195, 248] on span "About you" at bounding box center [1192, 247] width 41 height 12
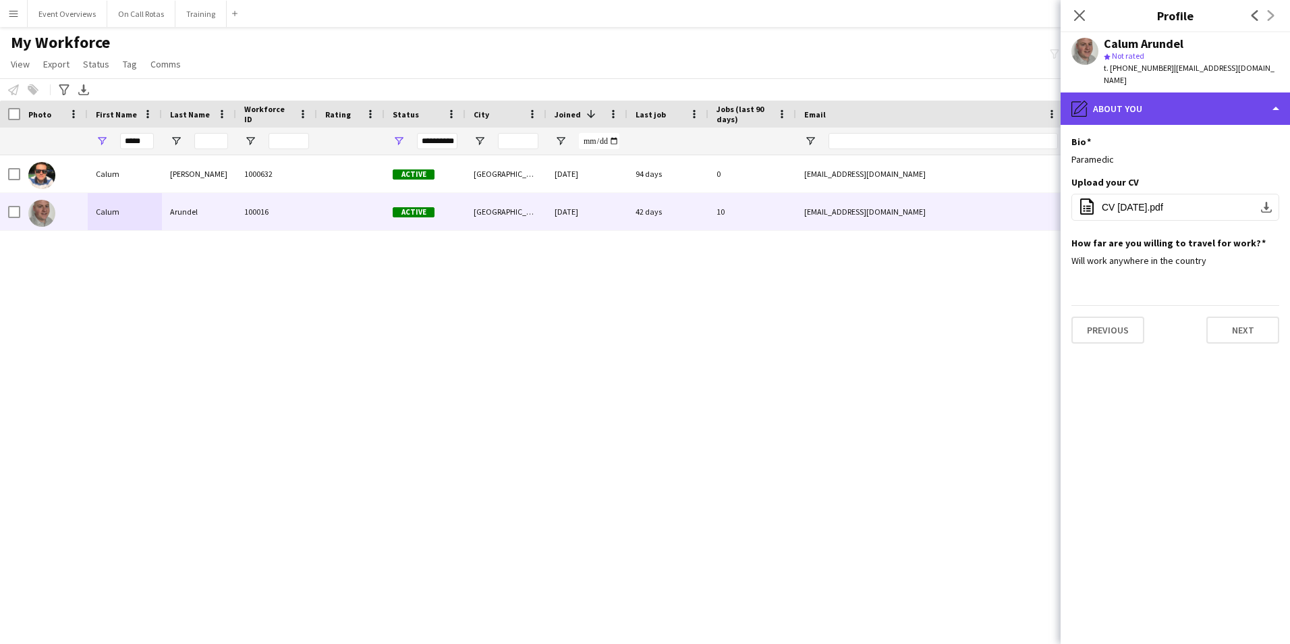
click at [1124, 114] on div "pencil4 About you" at bounding box center [1175, 108] width 229 height 32
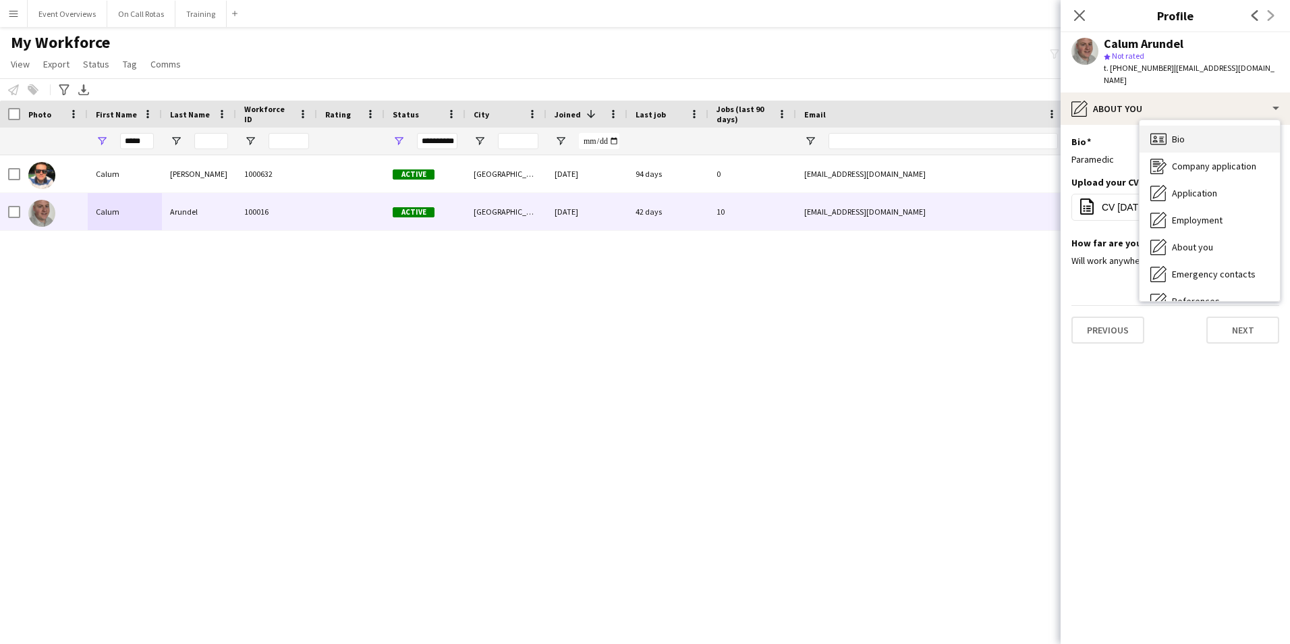
click at [1195, 139] on div "Bio Bio" at bounding box center [1210, 139] width 140 height 27
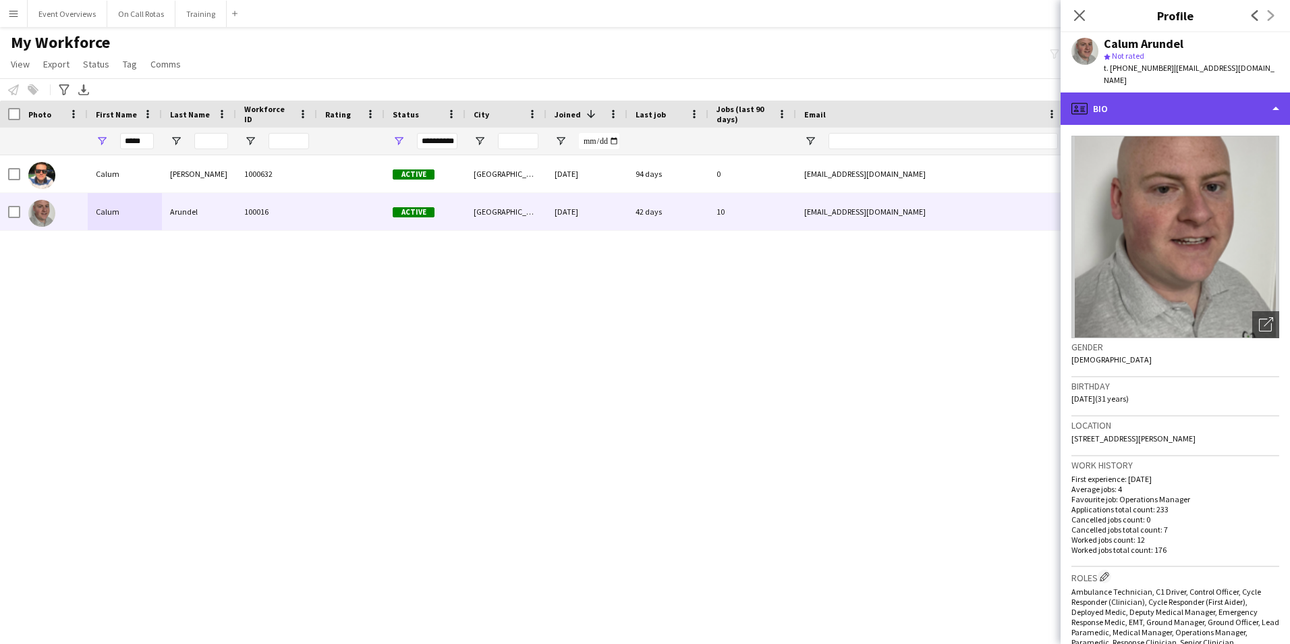
click at [1152, 94] on div "profile Bio" at bounding box center [1175, 108] width 229 height 32
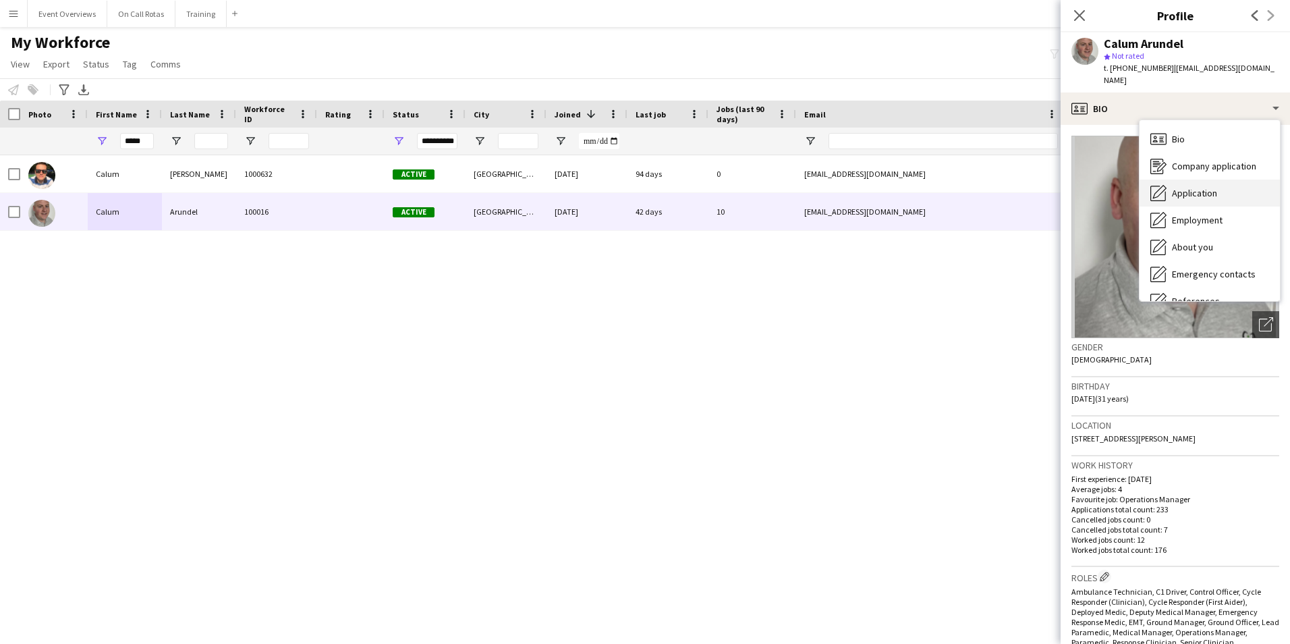
click at [1187, 192] on span "Application" at bounding box center [1194, 193] width 45 height 12
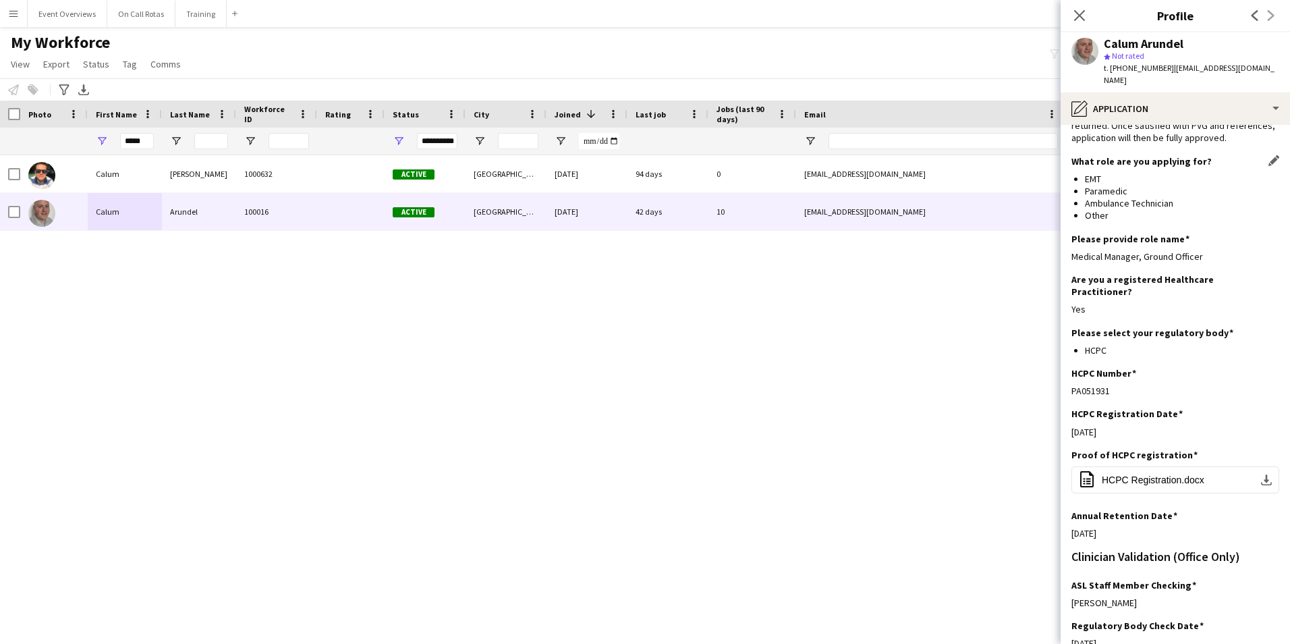
scroll to position [194, 0]
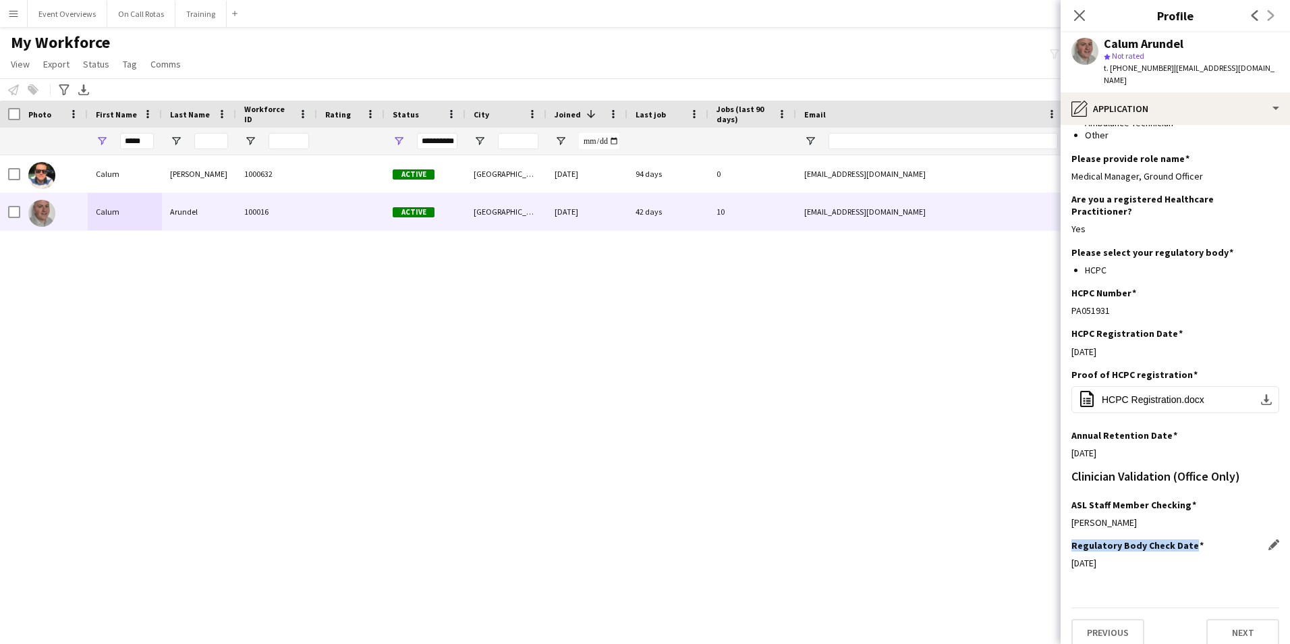
drag, startPoint x: 1074, startPoint y: 533, endPoint x: 1192, endPoint y: 534, distance: 118.1
click at [1192, 539] on h3 "Regulatory Body Check Date" at bounding box center [1138, 545] width 132 height 12
copy h3 "Regulatory Body Check Date"
drag, startPoint x: 155, startPoint y: 141, endPoint x: 132, endPoint y: 137, distance: 24.0
click at [132, 137] on div "*****" at bounding box center [125, 141] width 74 height 27
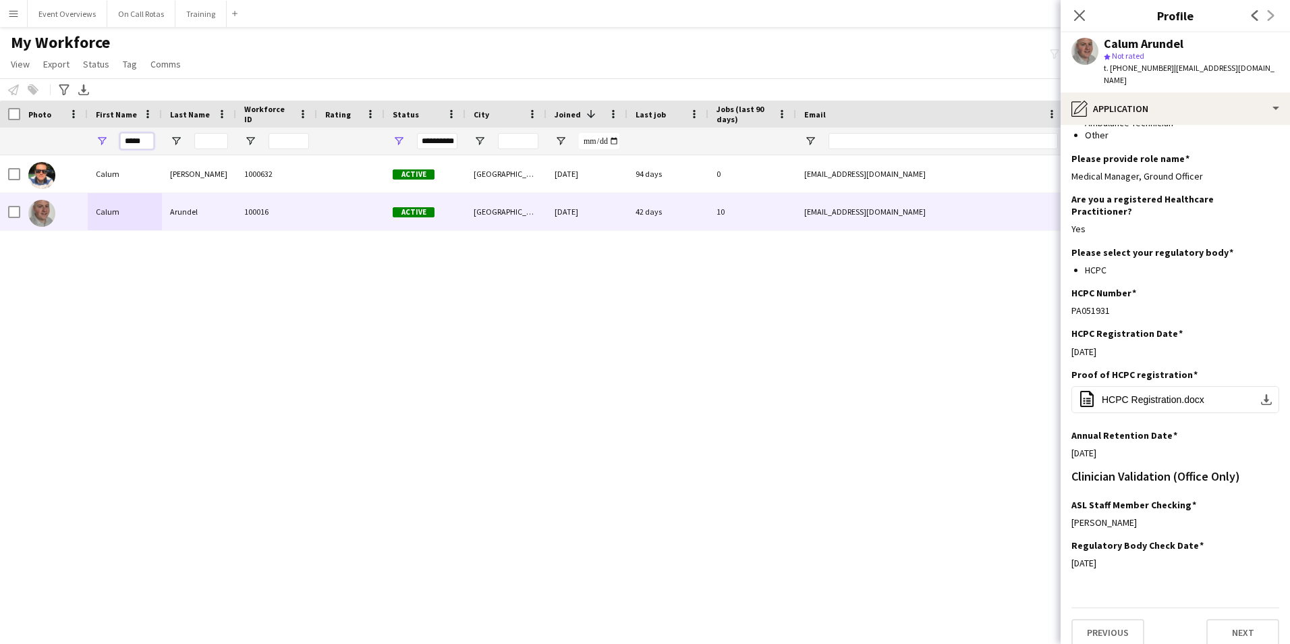
drag, startPoint x: 144, startPoint y: 138, endPoint x: 115, endPoint y: 141, distance: 28.5
click at [115, 141] on div "*****" at bounding box center [125, 141] width 74 height 27
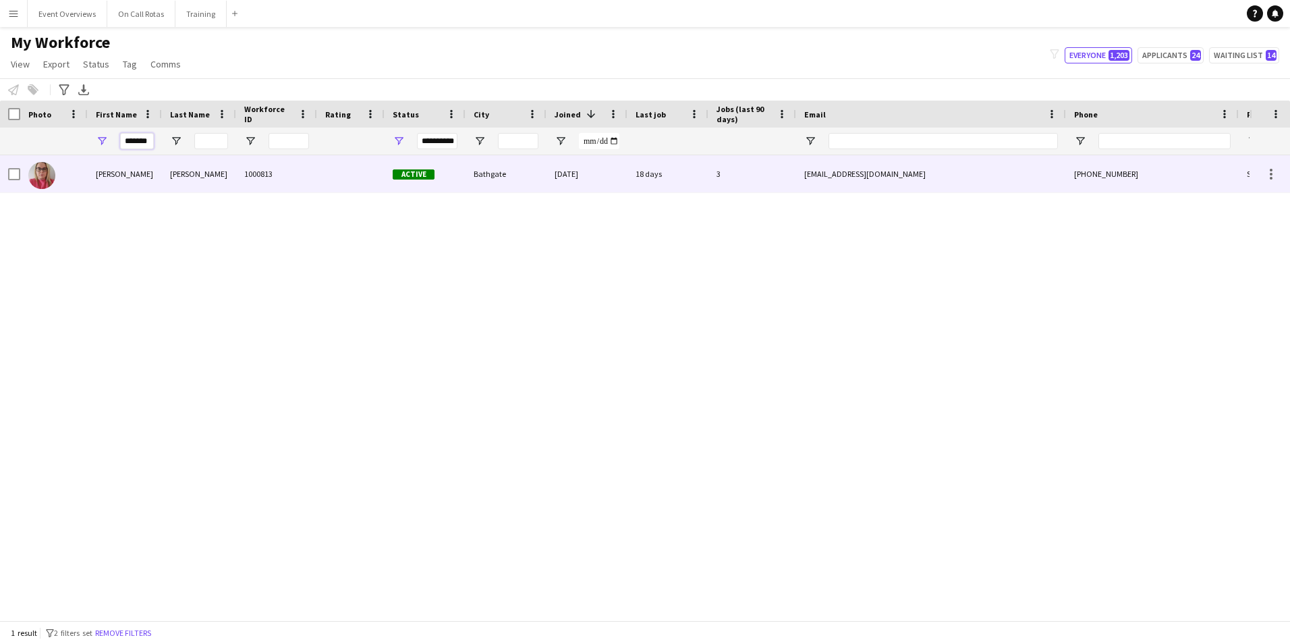
type input "*******"
click at [218, 188] on div "Jones" at bounding box center [199, 173] width 74 height 37
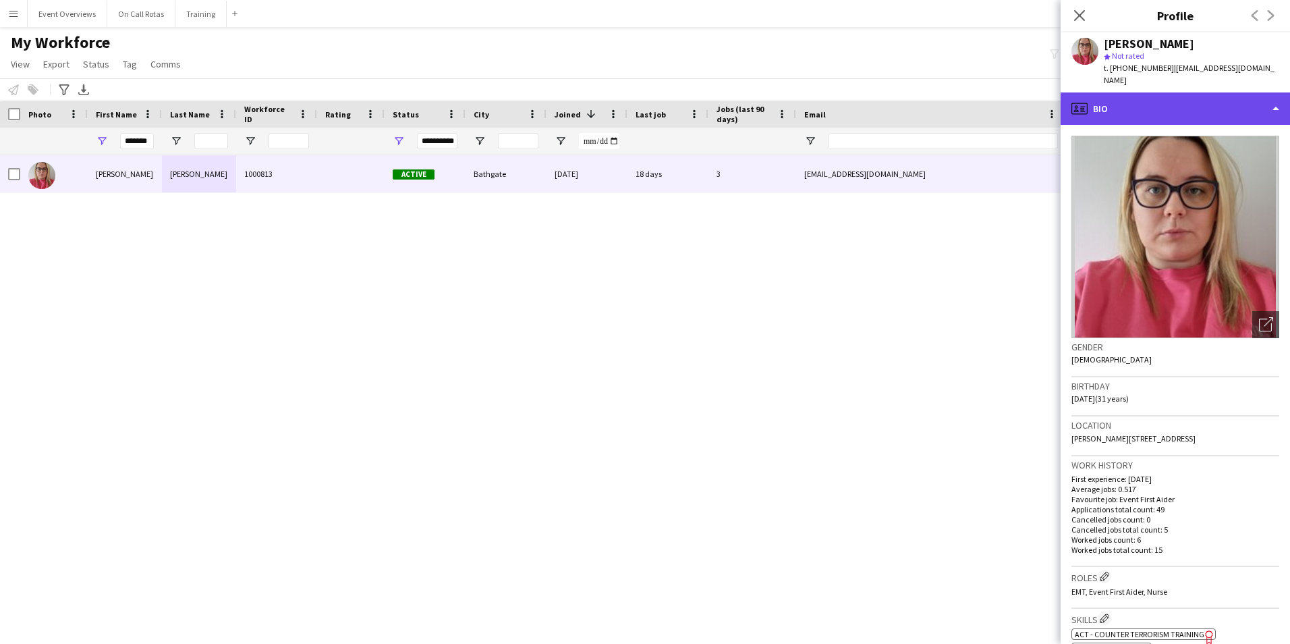
click at [1196, 101] on div "profile Bio" at bounding box center [1175, 108] width 229 height 32
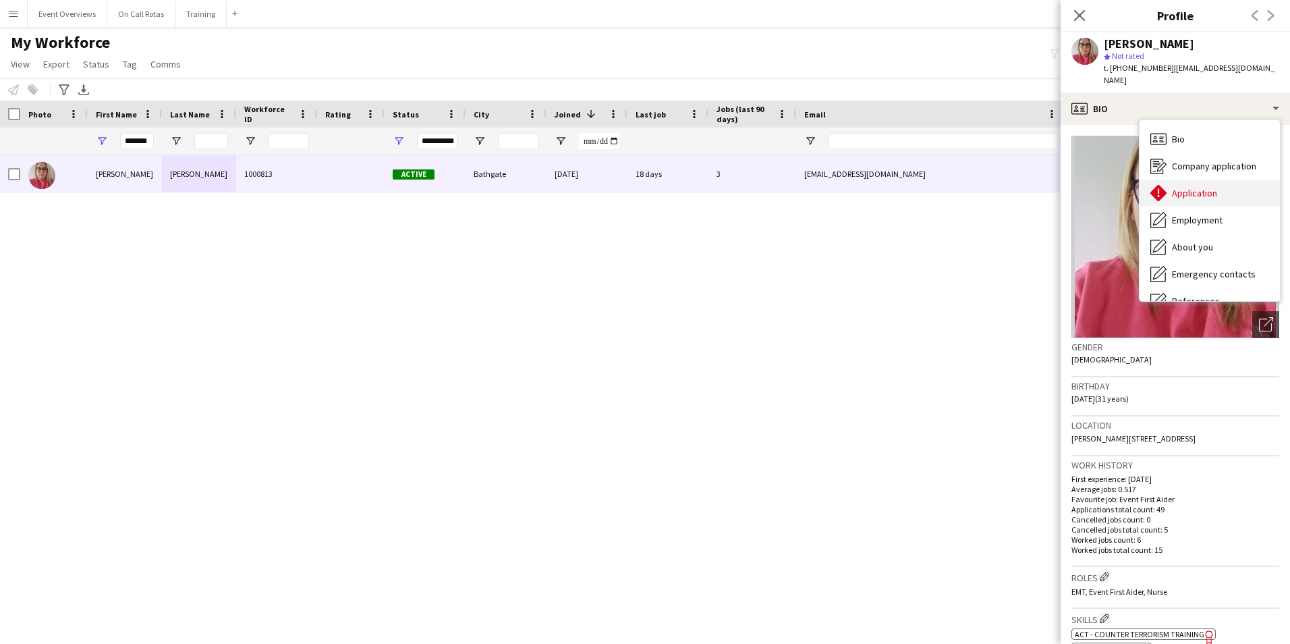
click at [1182, 187] on span "Application" at bounding box center [1194, 193] width 45 height 12
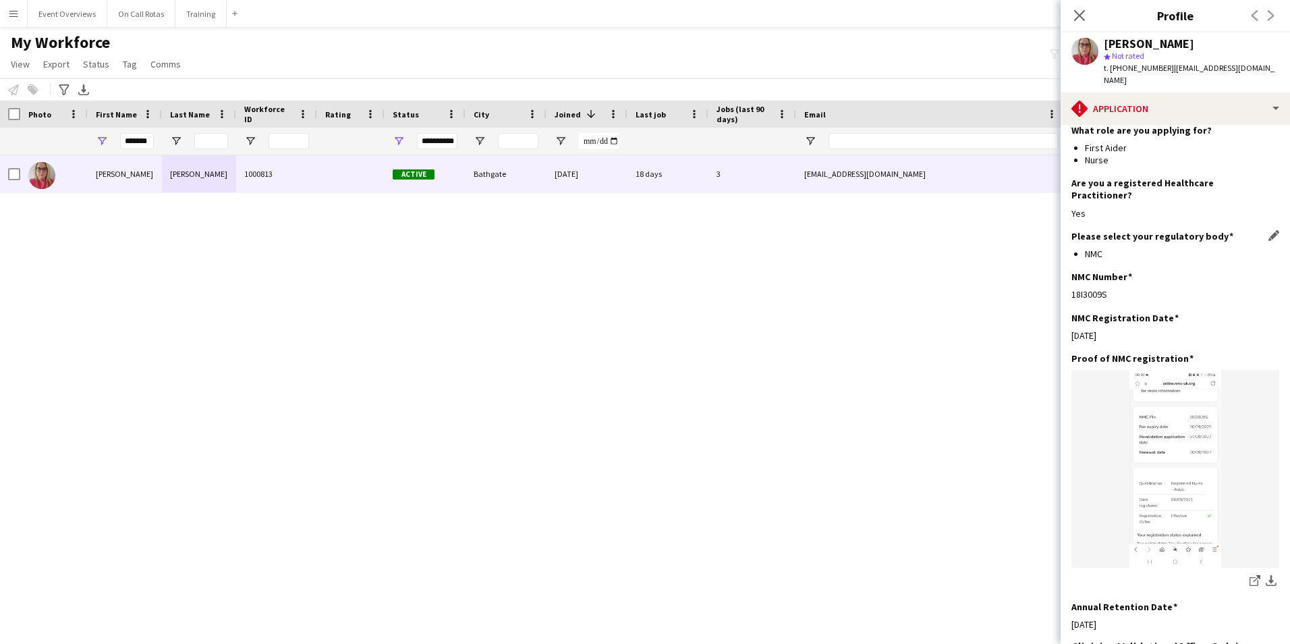
scroll to position [306, 0]
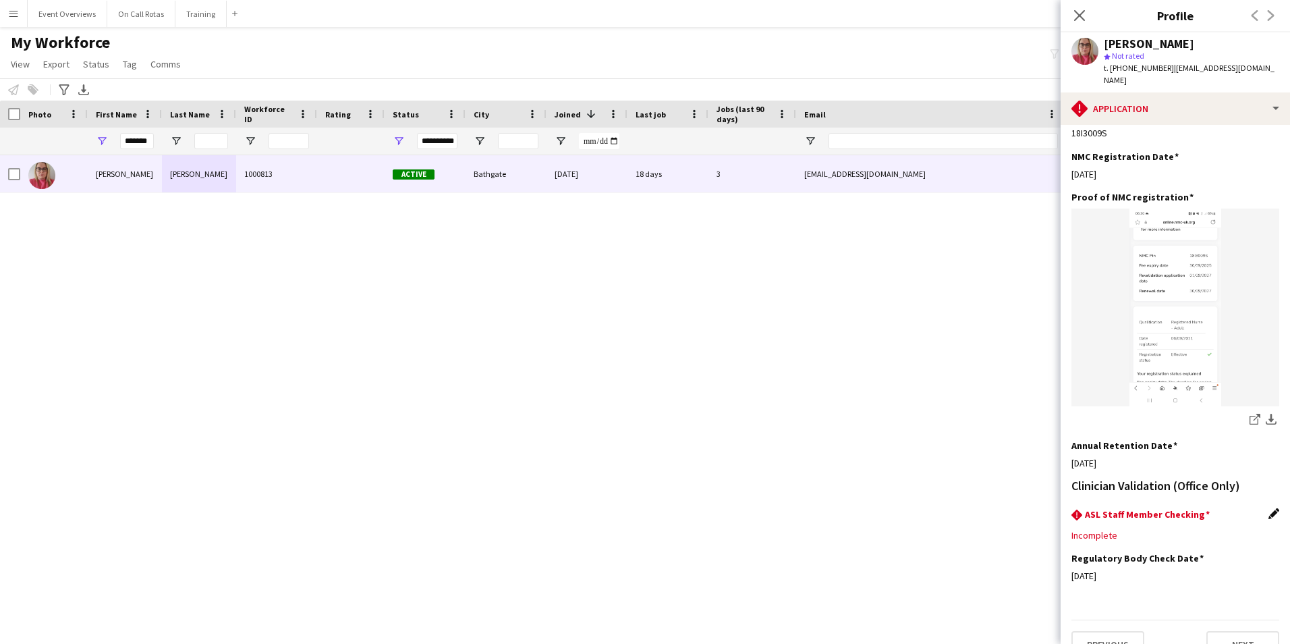
click at [1269, 508] on app-icon "Edit this field" at bounding box center [1274, 513] width 11 height 11
click at [1153, 529] on div at bounding box center [1162, 545] width 181 height 32
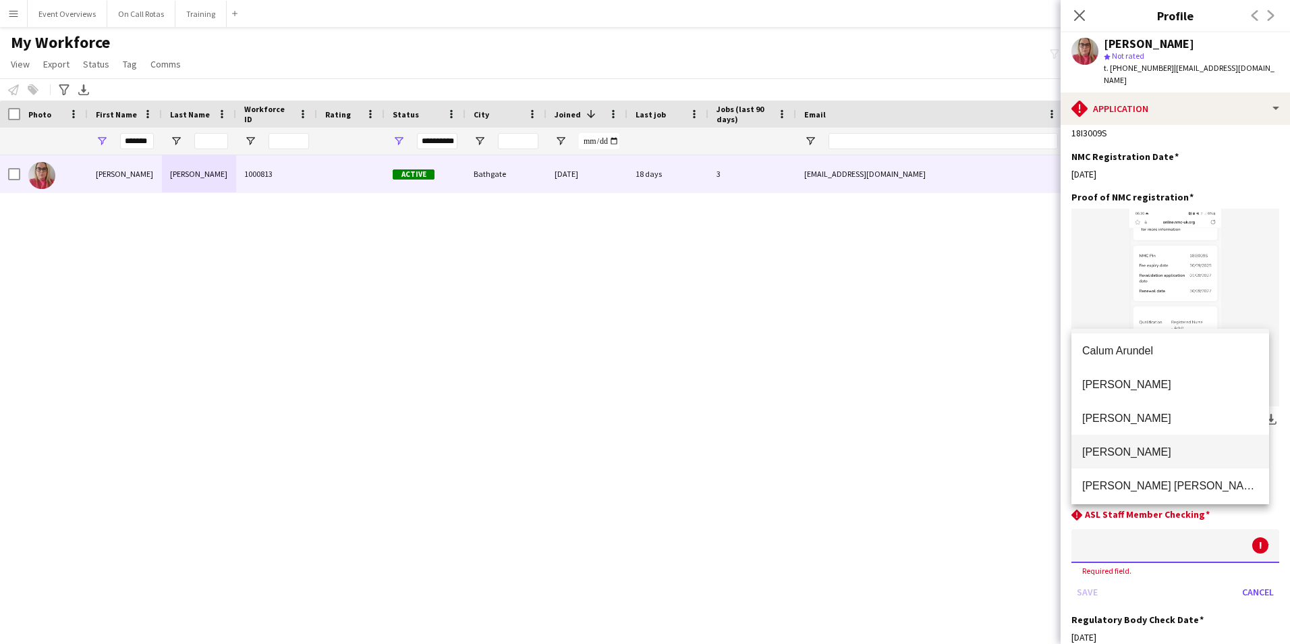
scroll to position [0, 0]
click at [1145, 520] on div at bounding box center [645, 322] width 1290 height 644
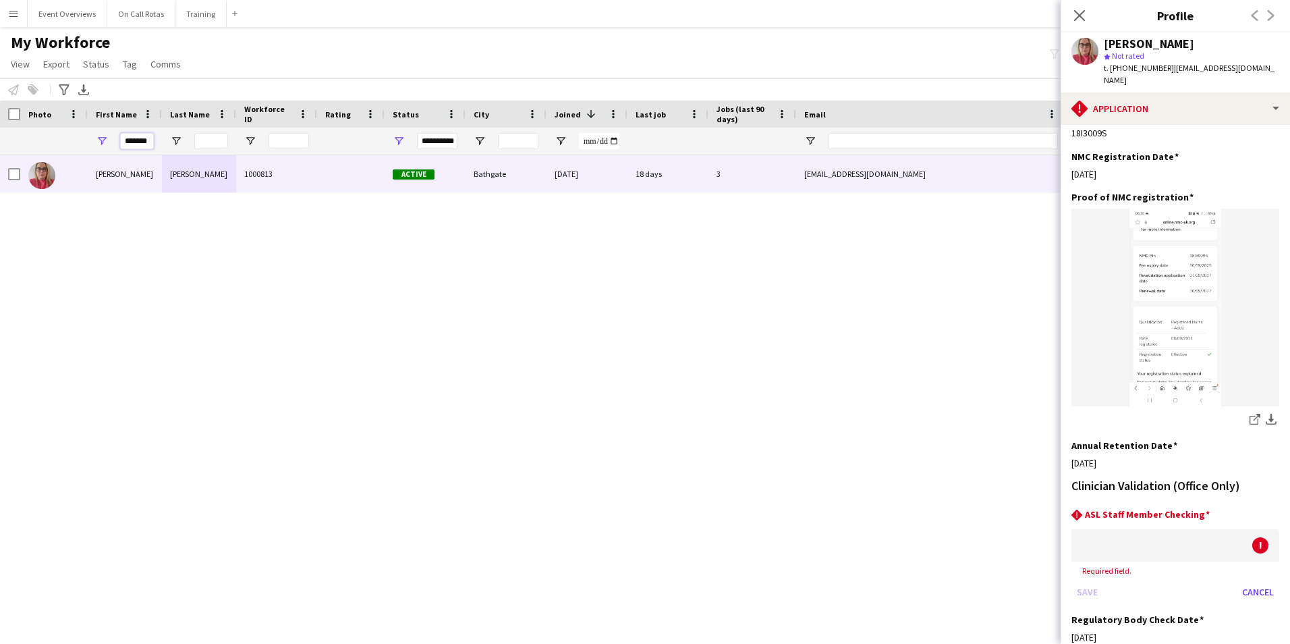
drag, startPoint x: 149, startPoint y: 138, endPoint x: 97, endPoint y: 136, distance: 52.7
click at [97, 136] on div "*******" at bounding box center [125, 141] width 74 height 27
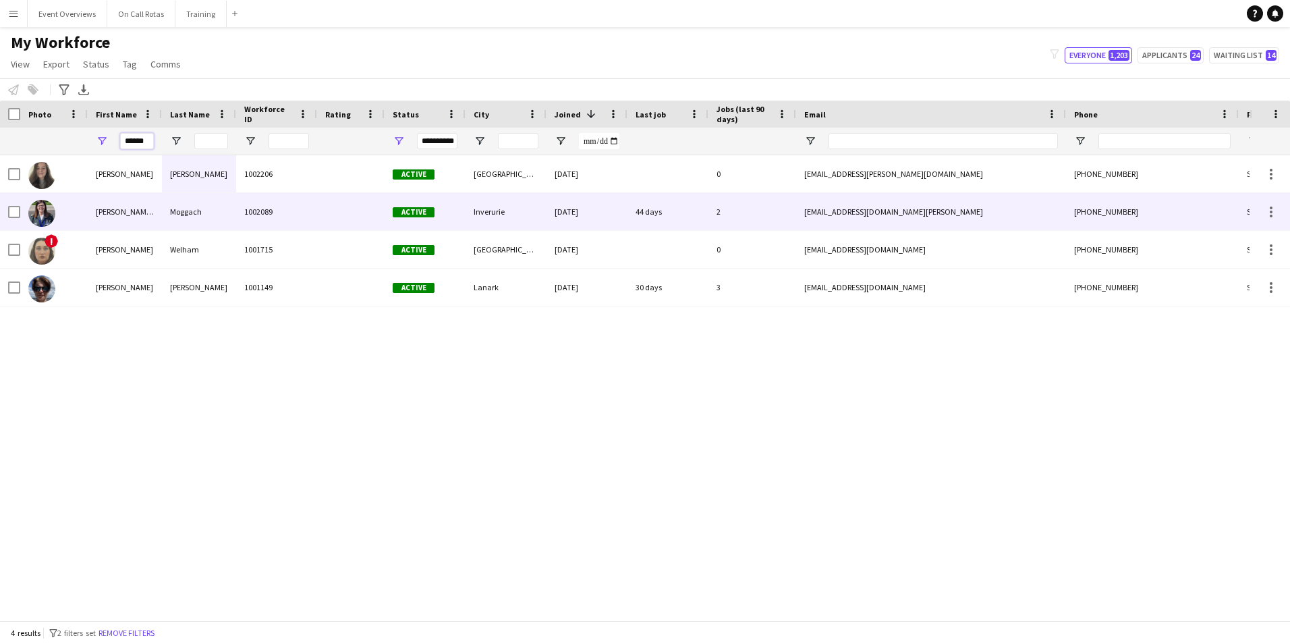
type input "******"
click at [255, 201] on div "1002089" at bounding box center [276, 211] width 81 height 37
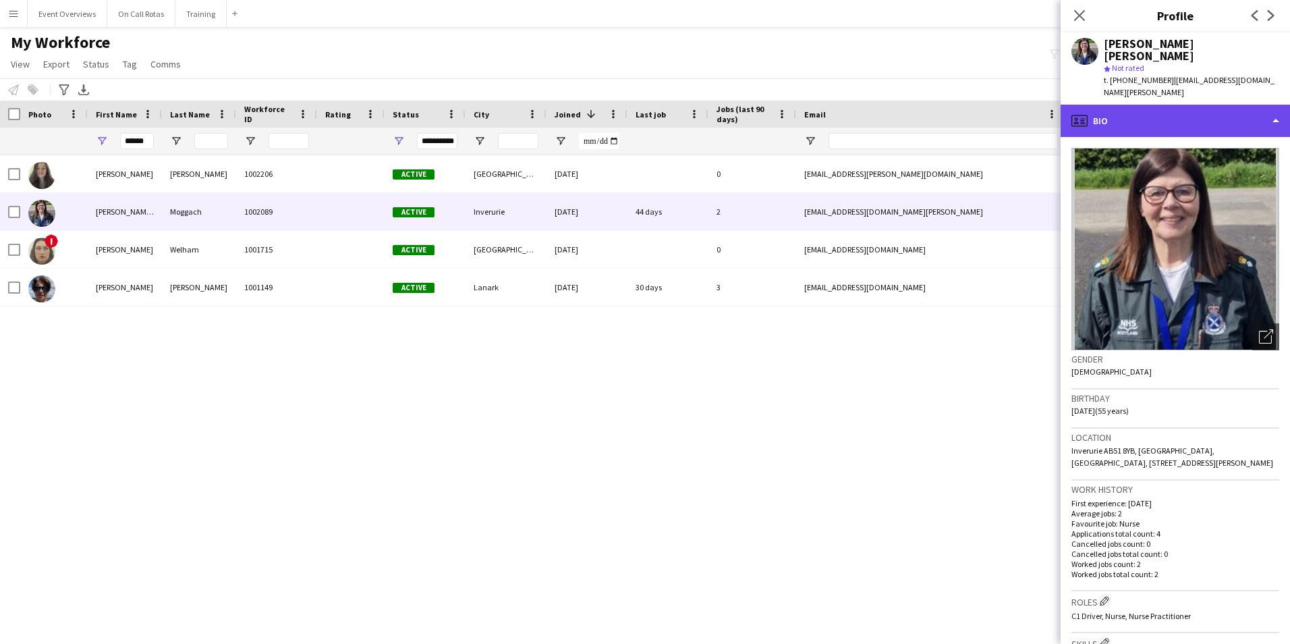
click at [1107, 107] on div "profile Bio" at bounding box center [1175, 121] width 229 height 32
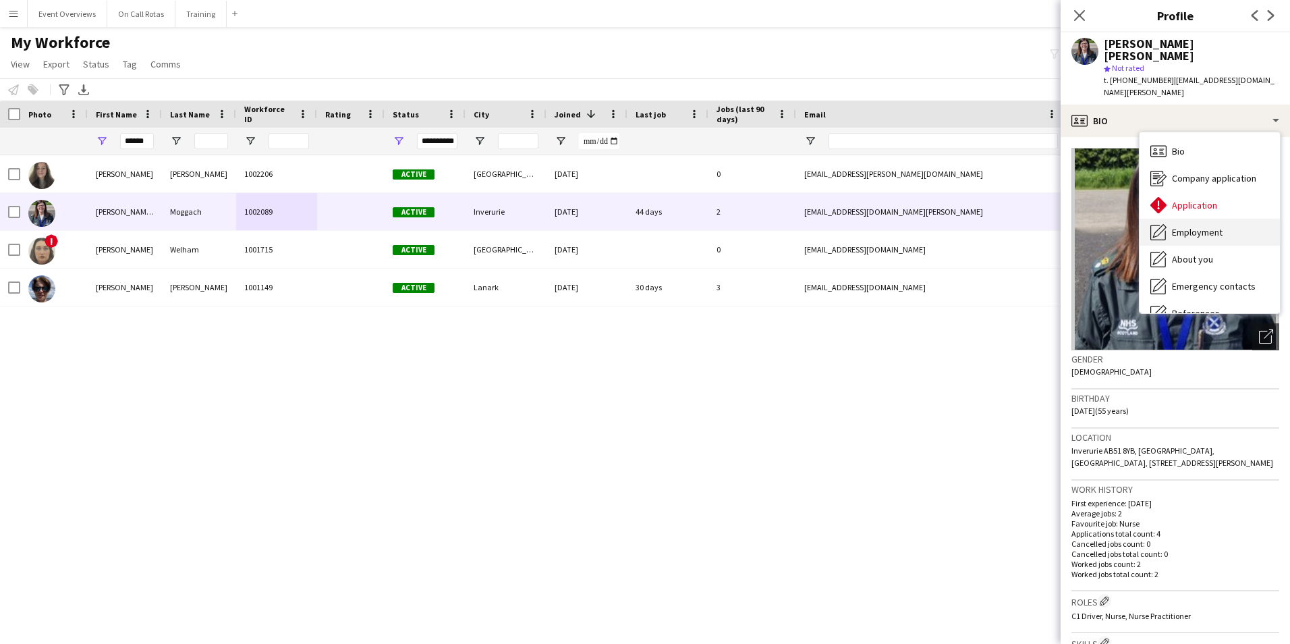
click at [1180, 219] on div "Employment Employment" at bounding box center [1210, 232] width 140 height 27
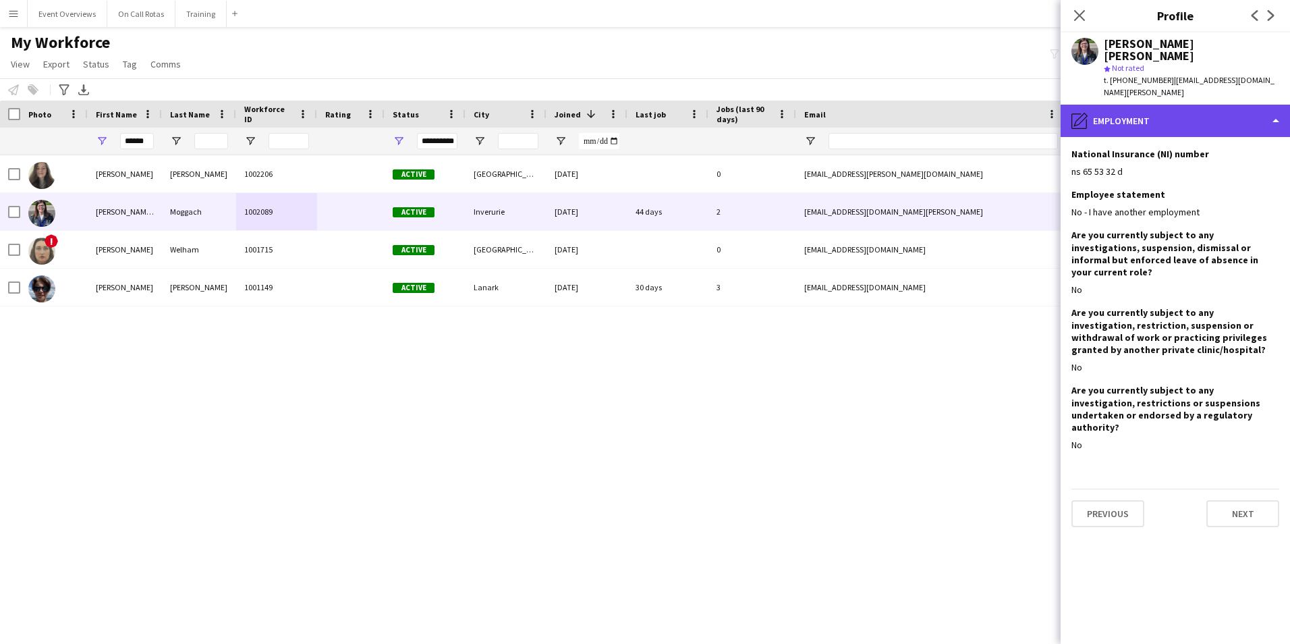
click at [1147, 105] on div "pencil4 Employment" at bounding box center [1175, 121] width 229 height 32
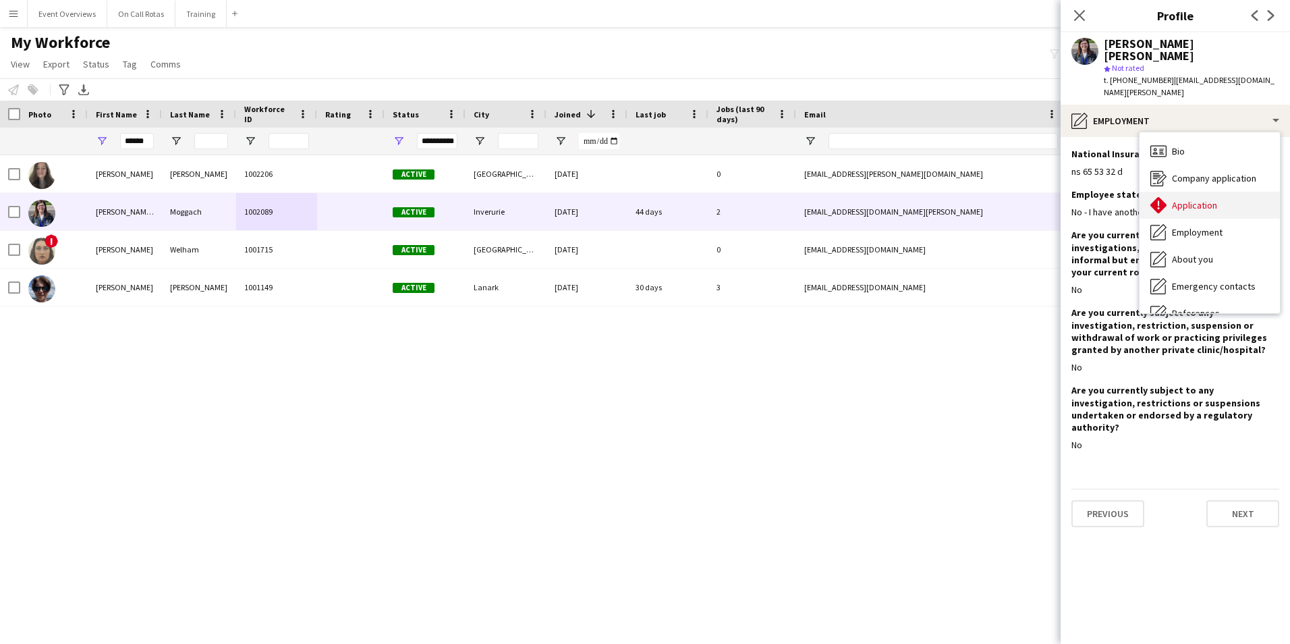
click at [1199, 199] on span "Application" at bounding box center [1194, 205] width 45 height 12
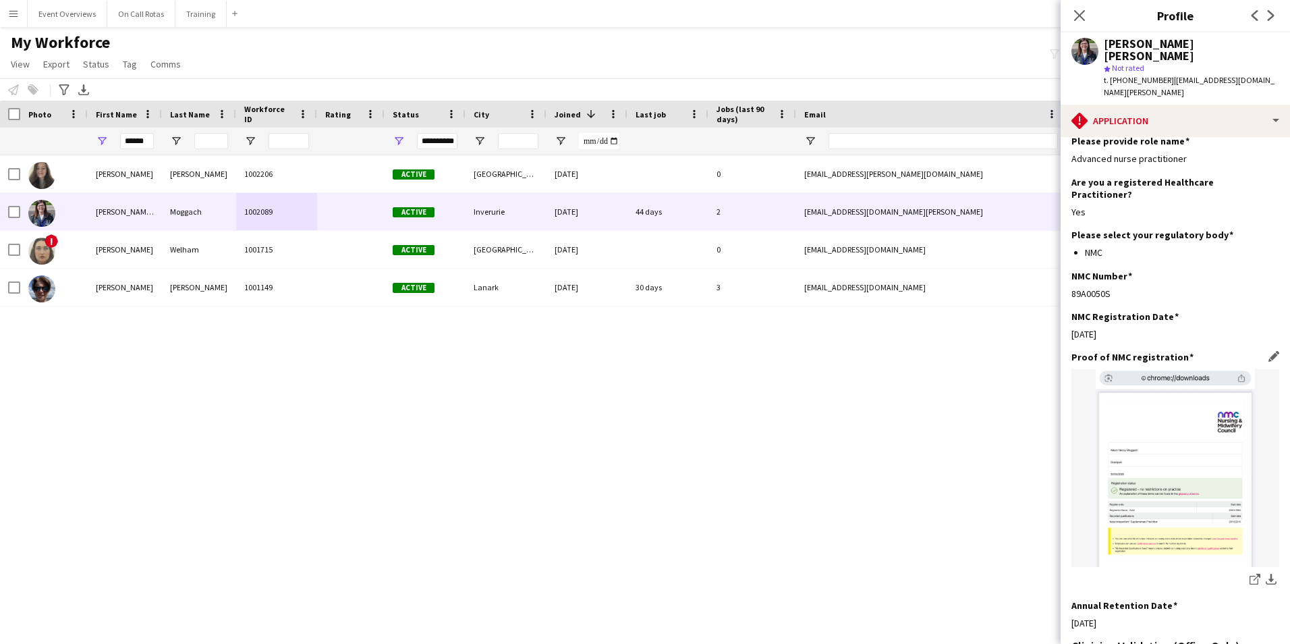
scroll to position [348, 0]
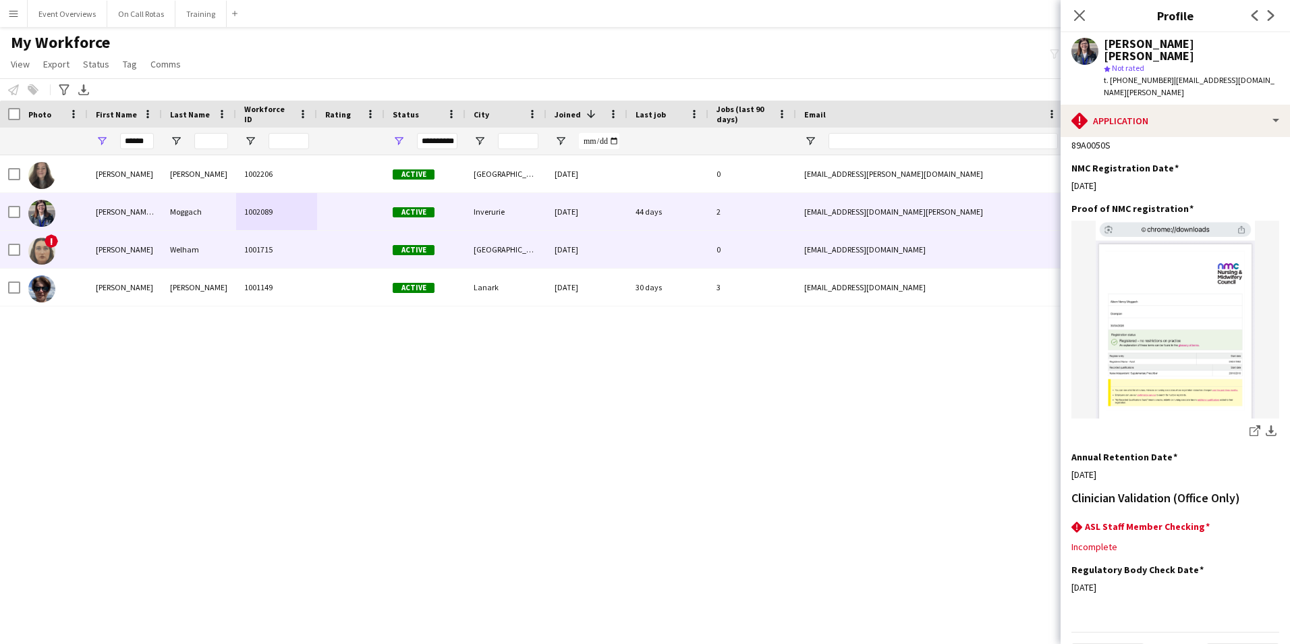
click at [187, 256] on div "Welham" at bounding box center [199, 249] width 74 height 37
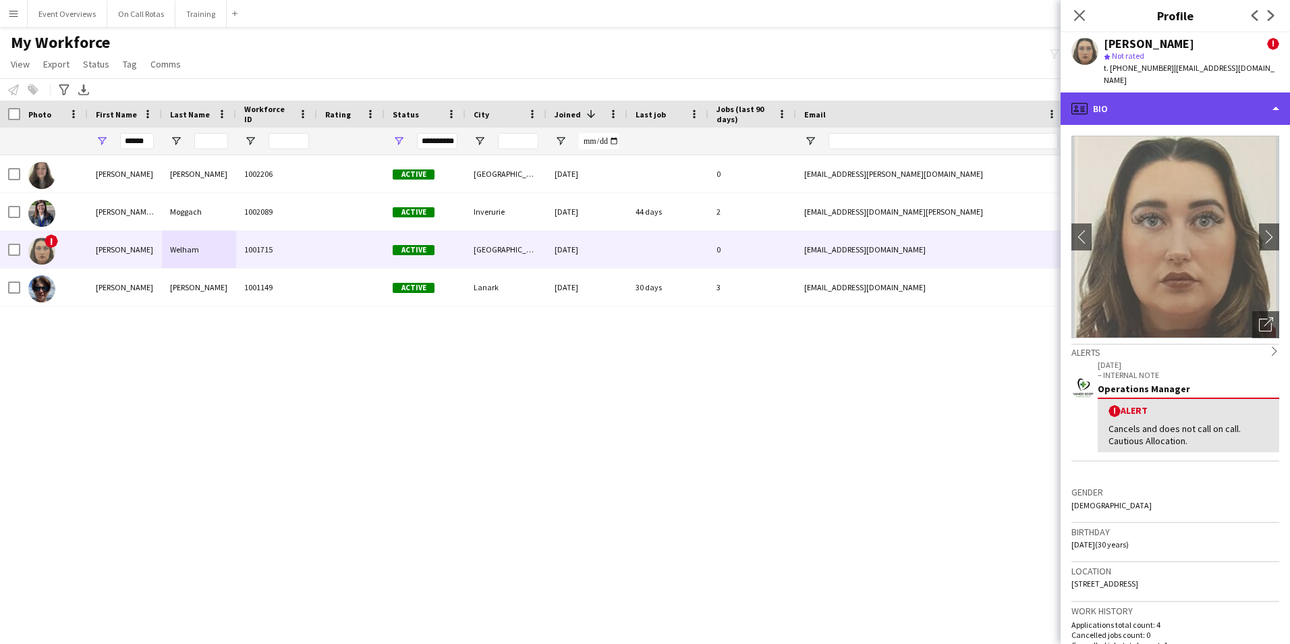
click at [1132, 97] on div "profile Bio" at bounding box center [1175, 108] width 229 height 32
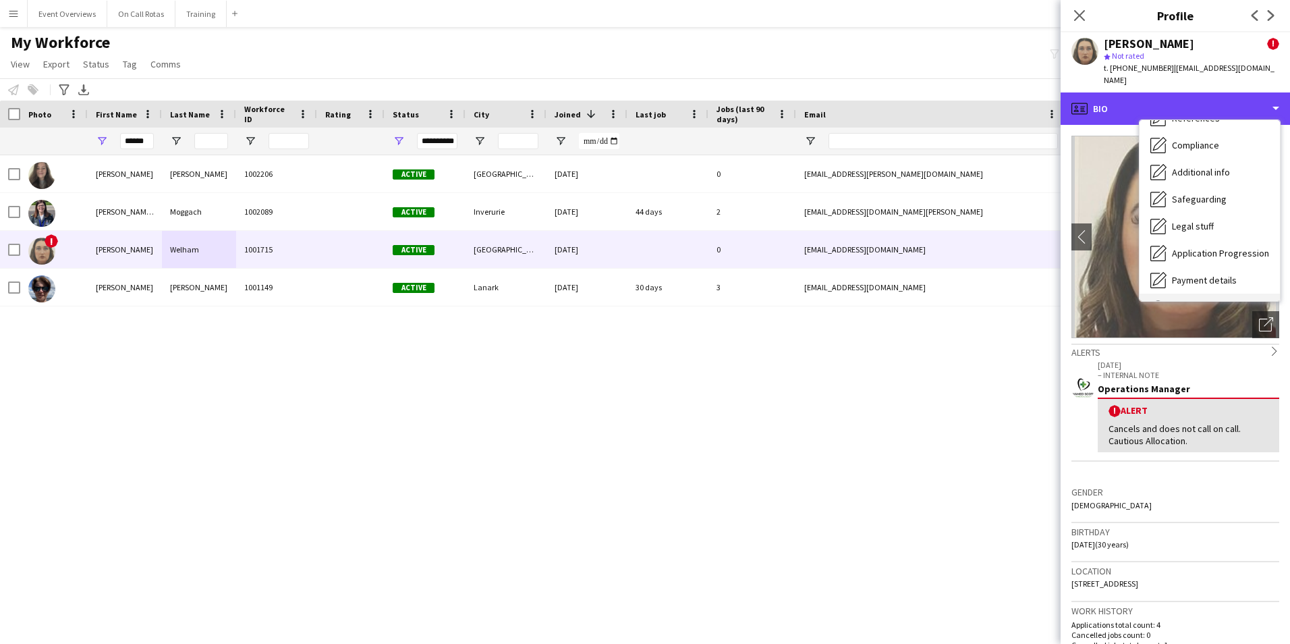
scroll to position [235, 0]
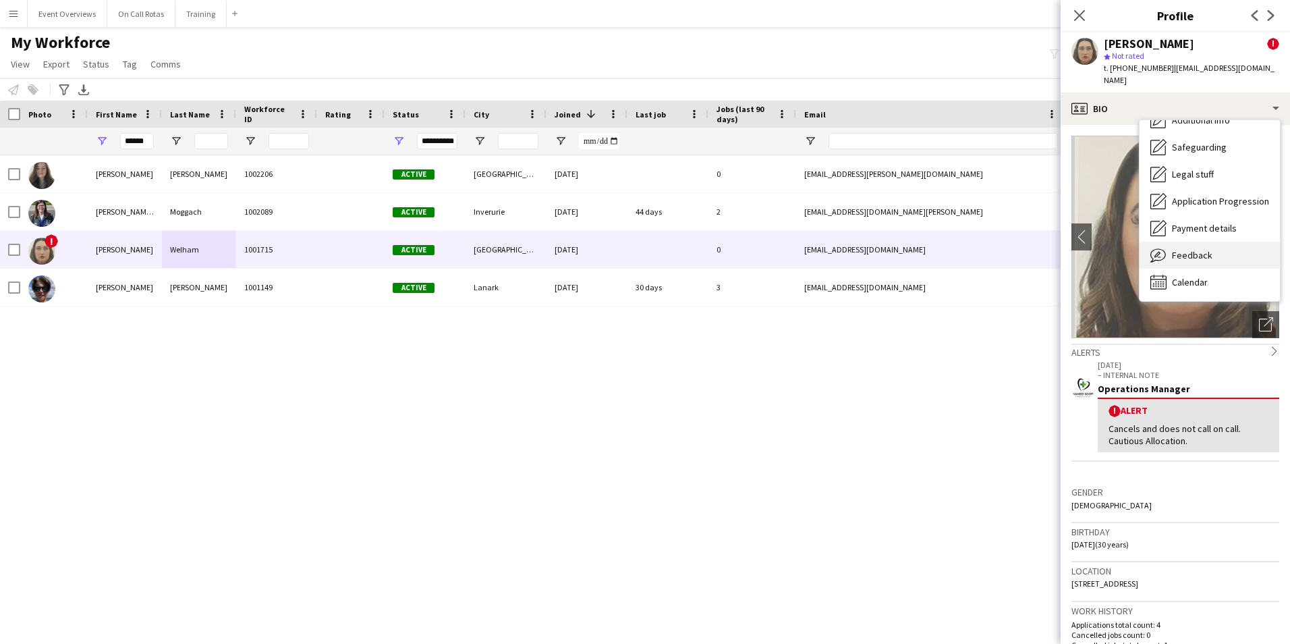
click at [1201, 249] on span "Feedback" at bounding box center [1192, 255] width 40 height 12
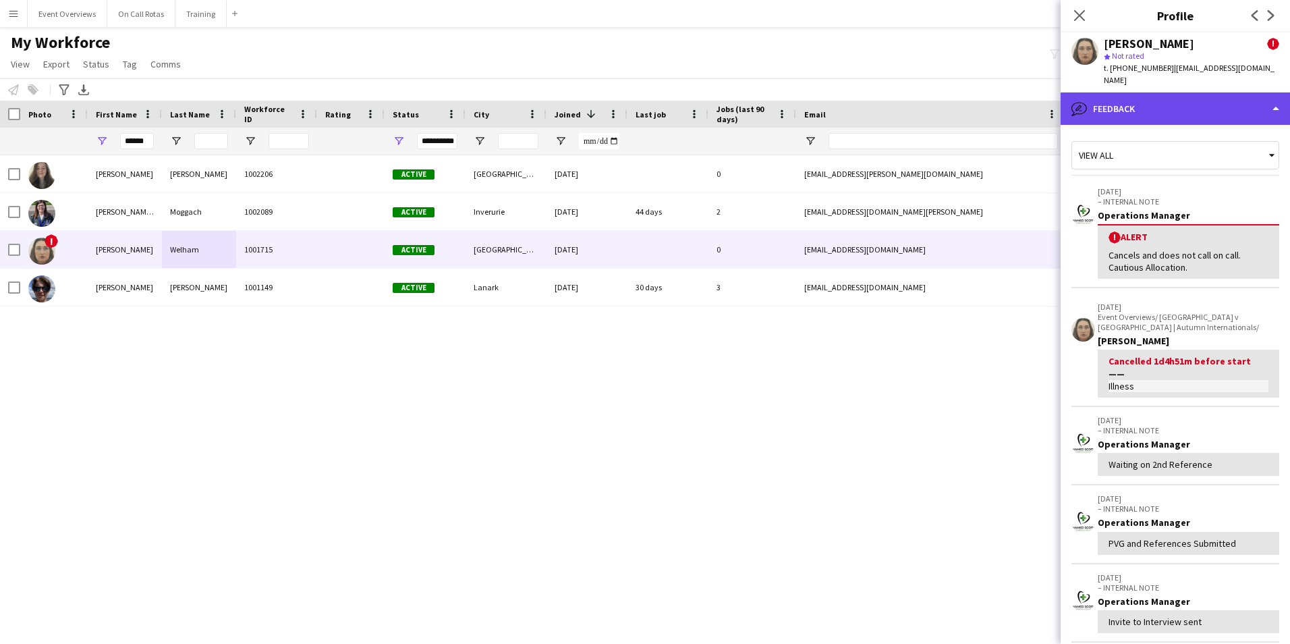
click at [1155, 97] on div "bubble-pencil Feedback" at bounding box center [1175, 108] width 229 height 32
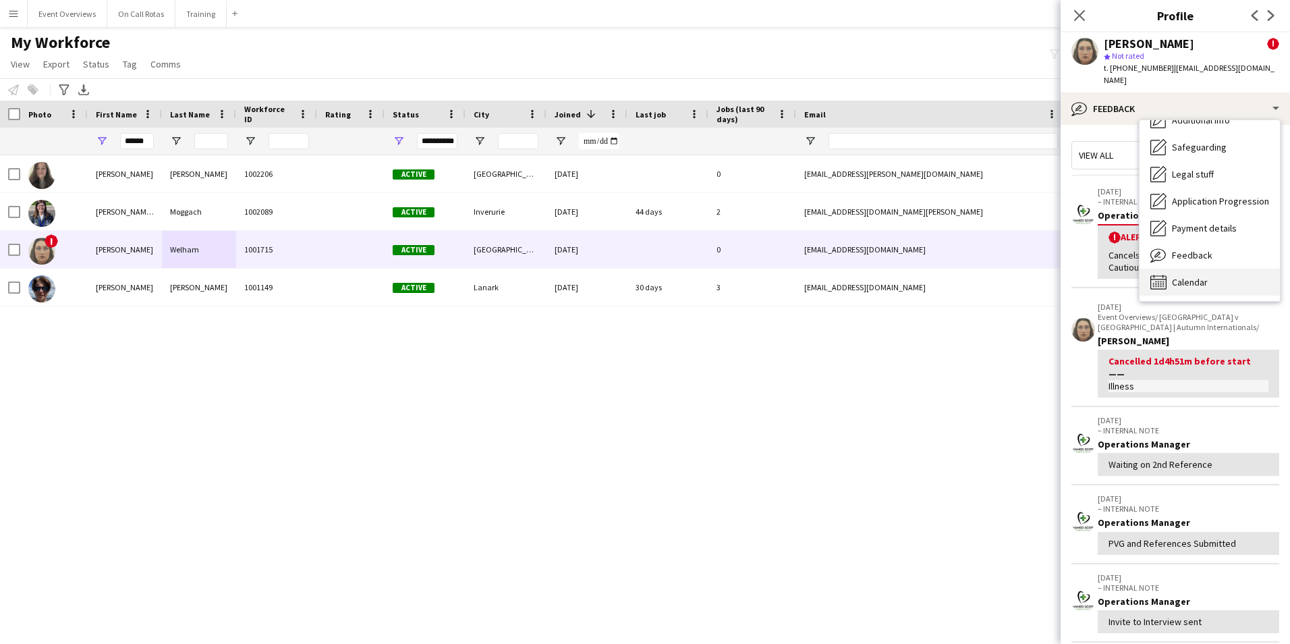
click at [1205, 276] on span "Calendar" at bounding box center [1190, 282] width 36 height 12
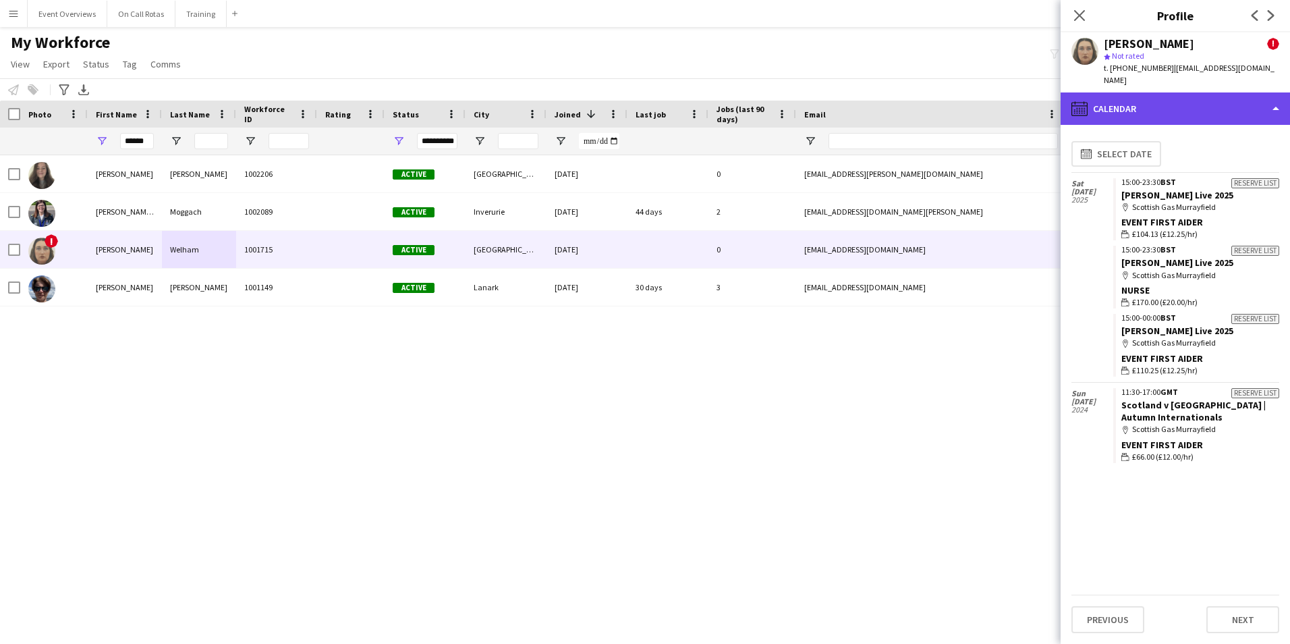
click at [1147, 102] on div "calendar-full Calendar" at bounding box center [1175, 108] width 229 height 32
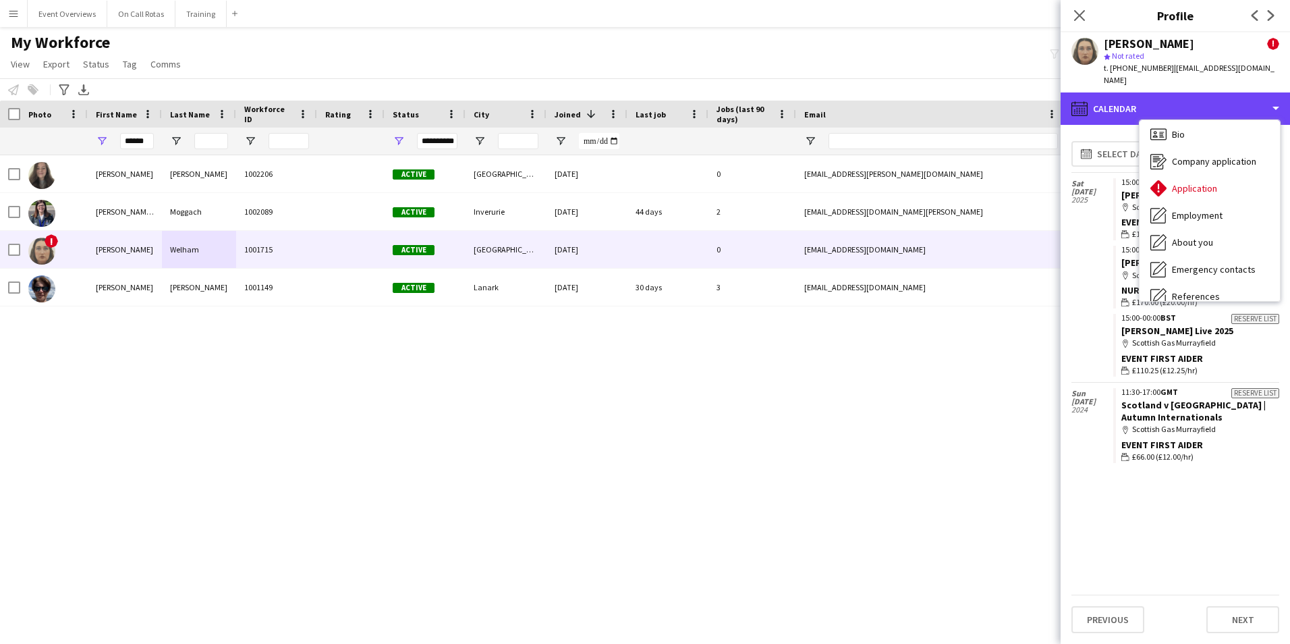
scroll to position [0, 0]
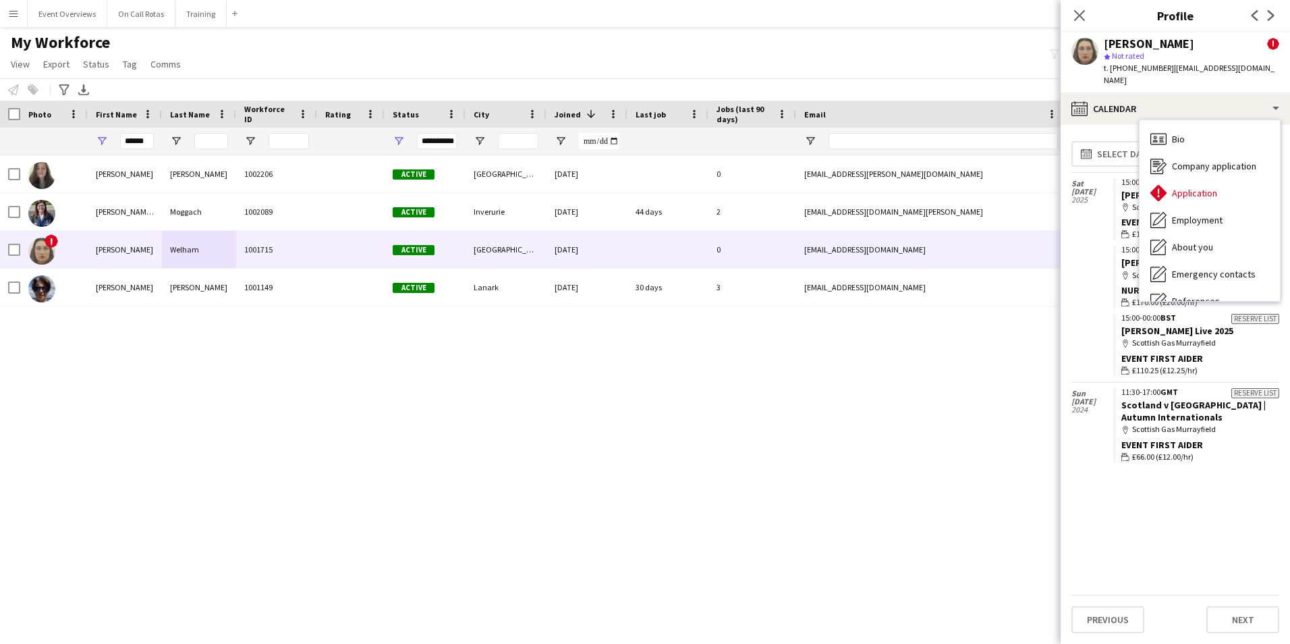
click at [1180, 138] on div "Bio Bio" at bounding box center [1210, 139] width 140 height 27
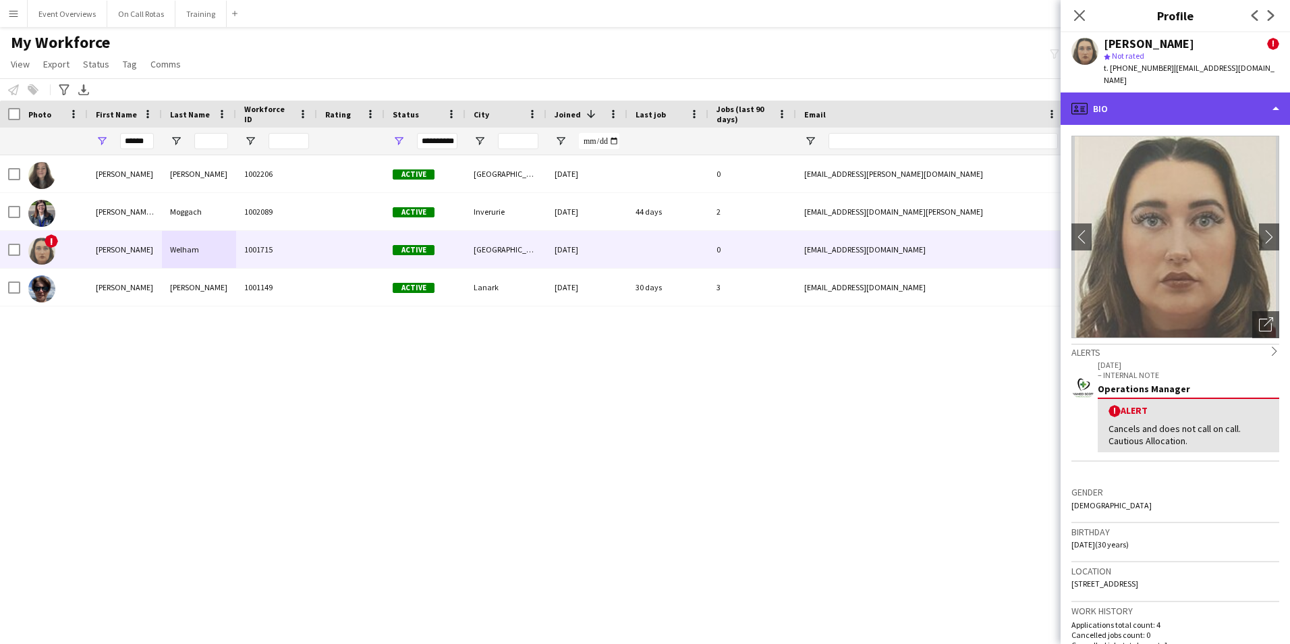
click at [1168, 109] on div "profile Bio" at bounding box center [1175, 108] width 229 height 32
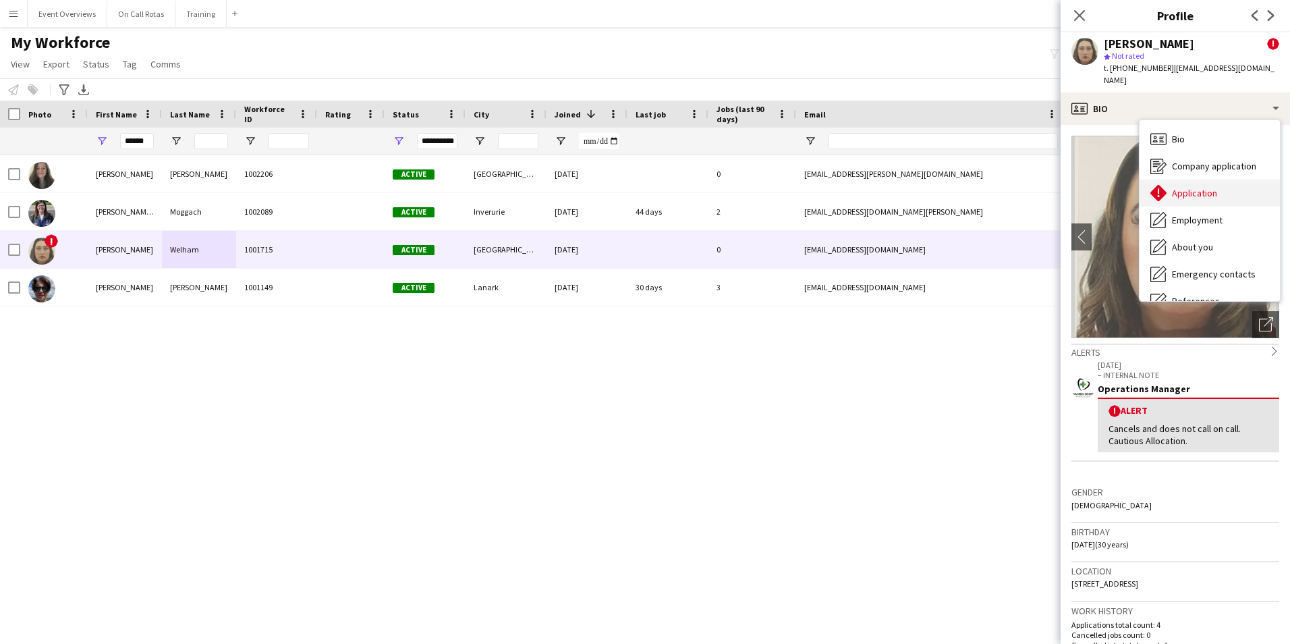
click at [1194, 187] on span "Application" at bounding box center [1194, 193] width 45 height 12
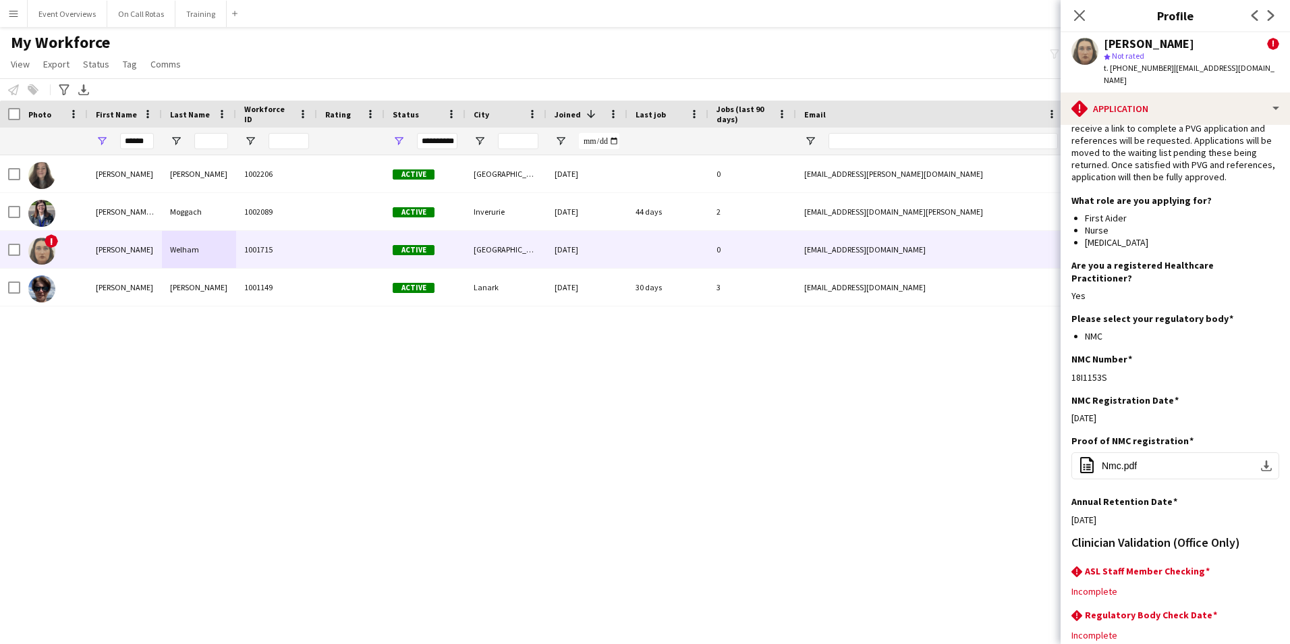
scroll to position [134, 0]
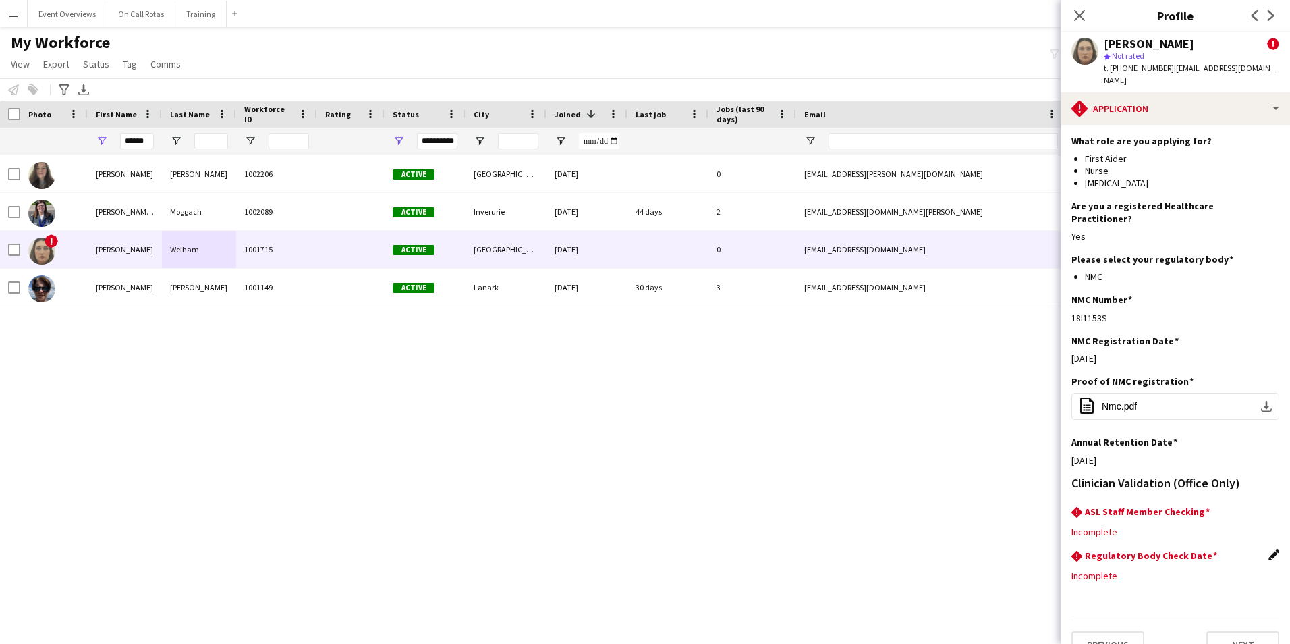
click at [1269, 549] on app-icon "Edit this field" at bounding box center [1274, 554] width 11 height 11
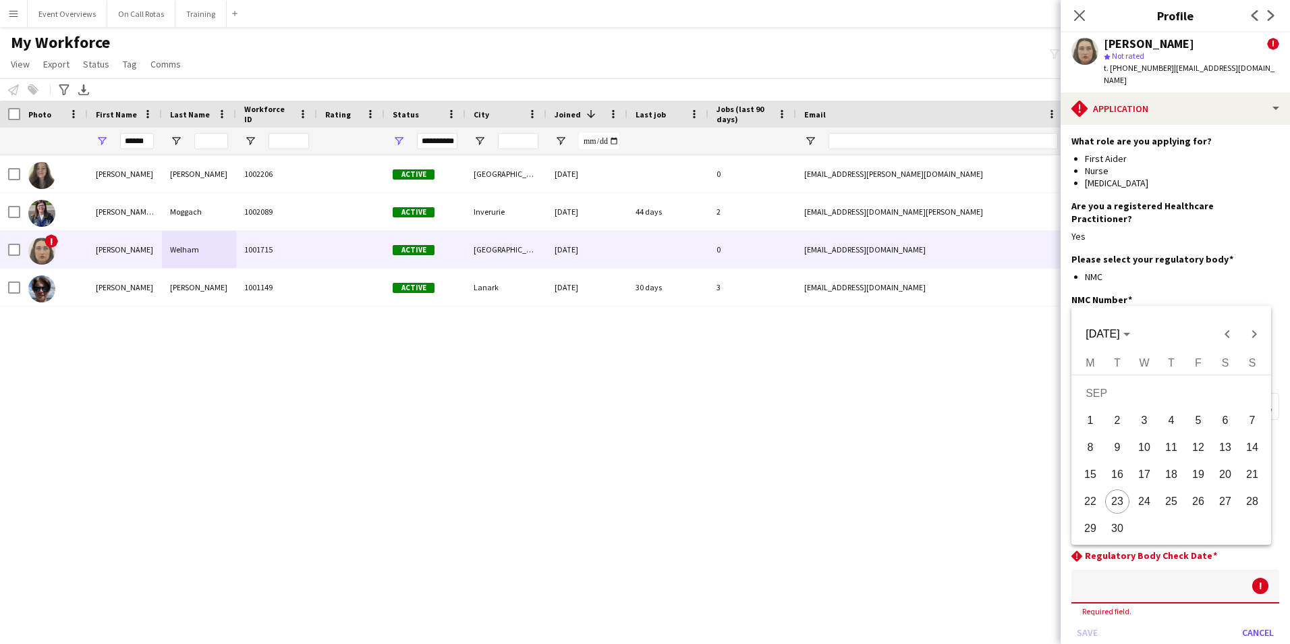
click at [1195, 565] on body "Menu Boards Boards Boards All jobs Status Workforce Workforce My Workforce Recr…" at bounding box center [645, 322] width 1290 height 644
click at [1124, 526] on span "30" at bounding box center [1117, 528] width 24 height 24
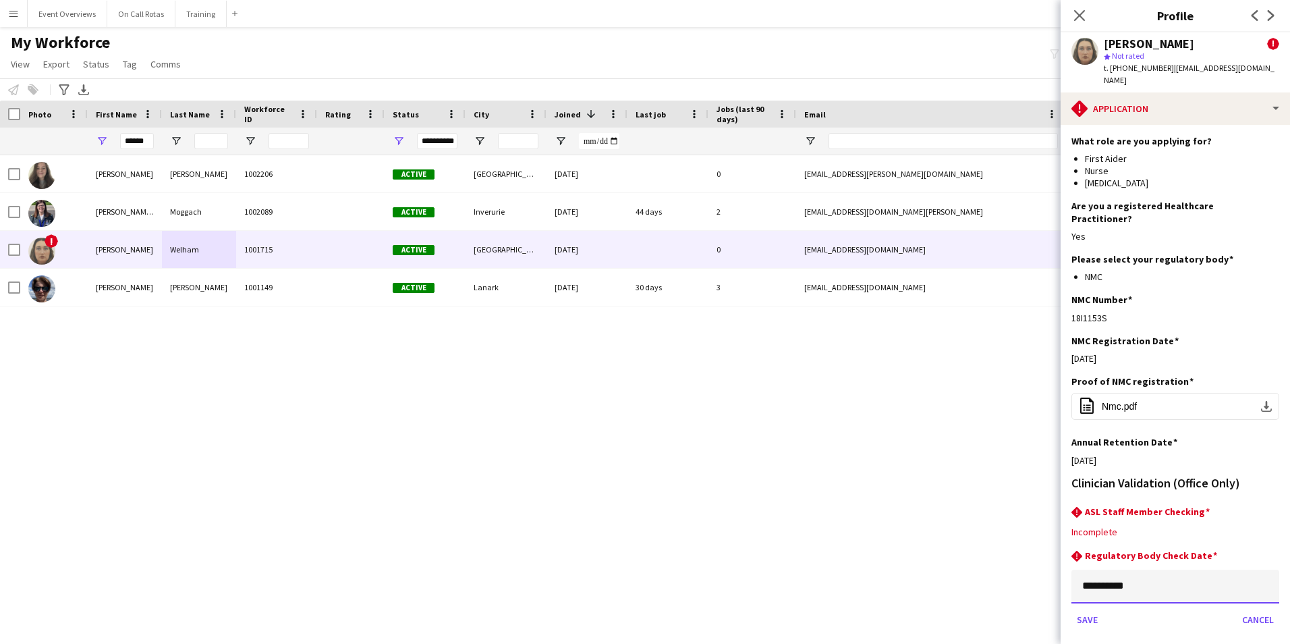
click at [1114, 570] on input "**********" at bounding box center [1176, 587] width 208 height 34
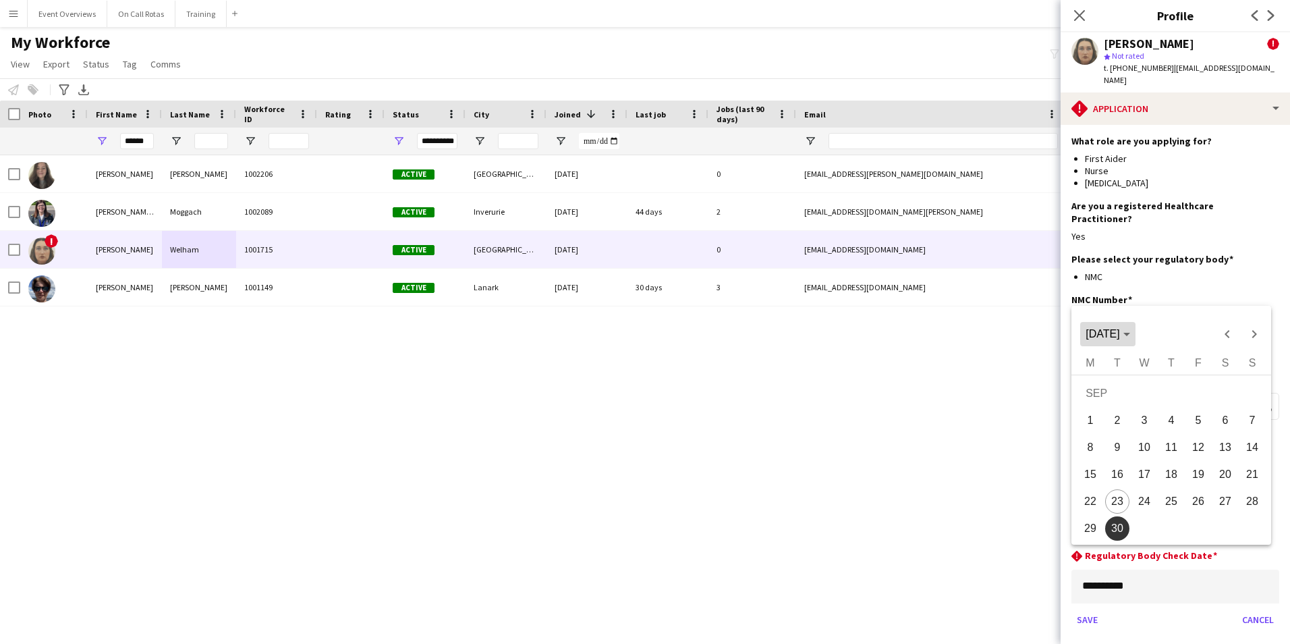
click at [1120, 335] on span "SEP 2025" at bounding box center [1103, 333] width 34 height 11
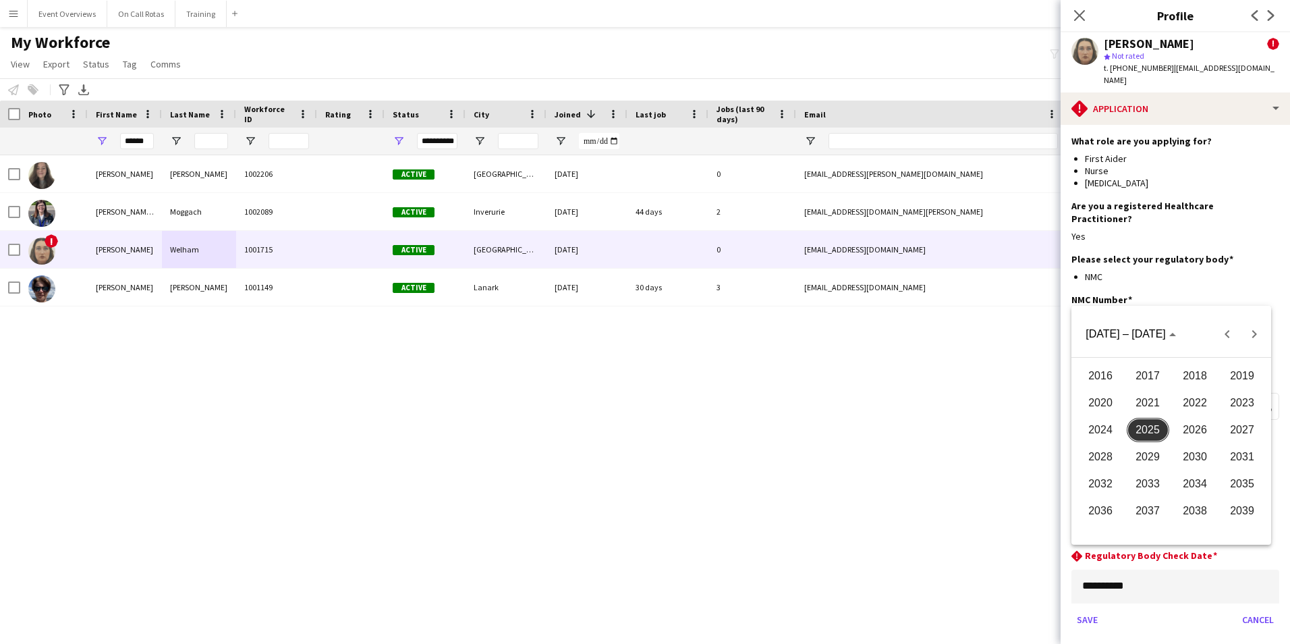
click at [1192, 430] on span "2026" at bounding box center [1195, 430] width 43 height 24
click at [1149, 424] on span "JUN" at bounding box center [1148, 430] width 43 height 24
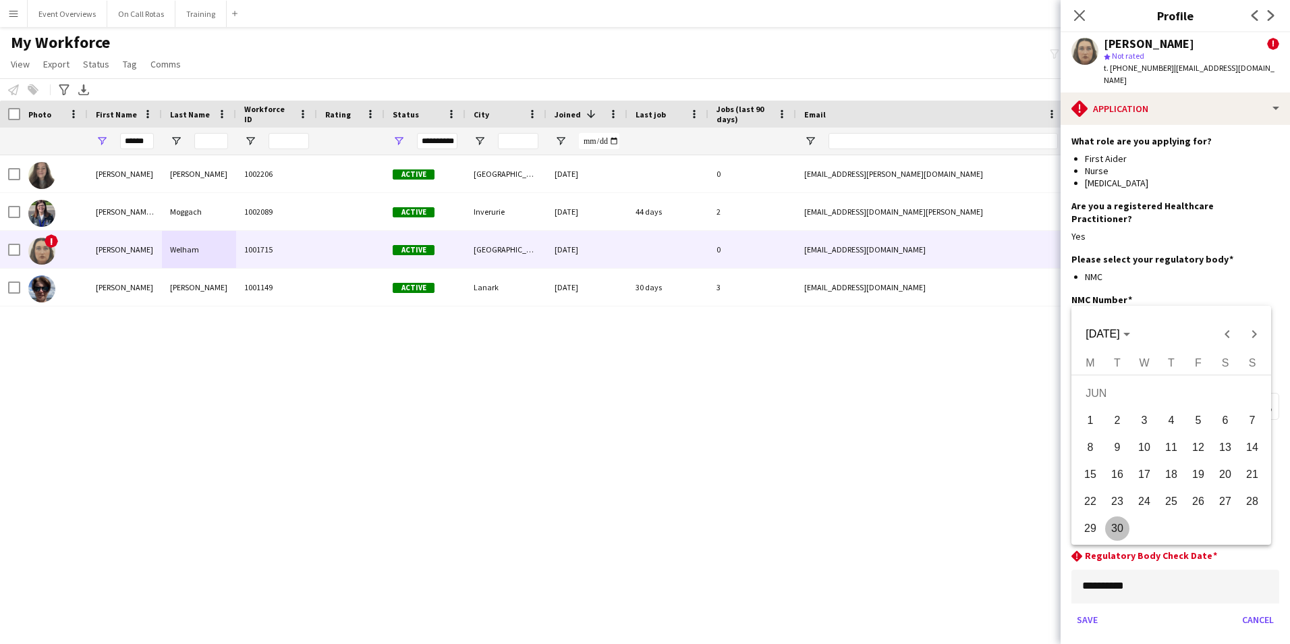
click at [1121, 519] on span "30" at bounding box center [1117, 528] width 24 height 24
type input "**********"
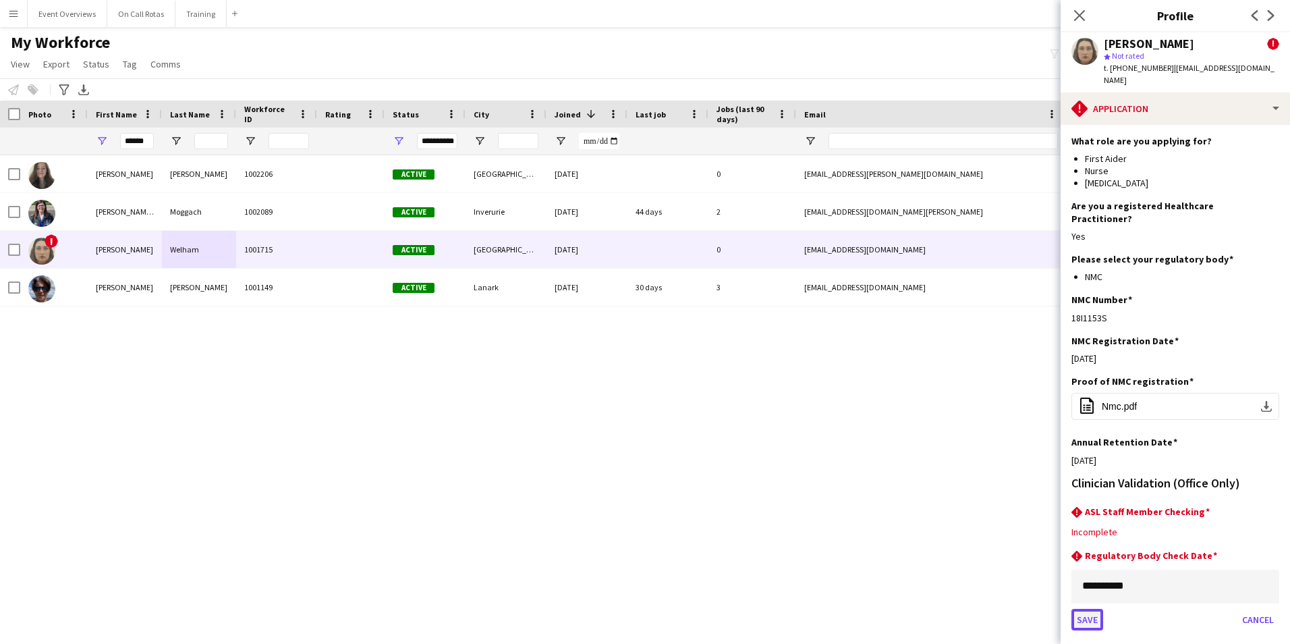
click at [1087, 609] on button "Save" at bounding box center [1088, 620] width 32 height 22
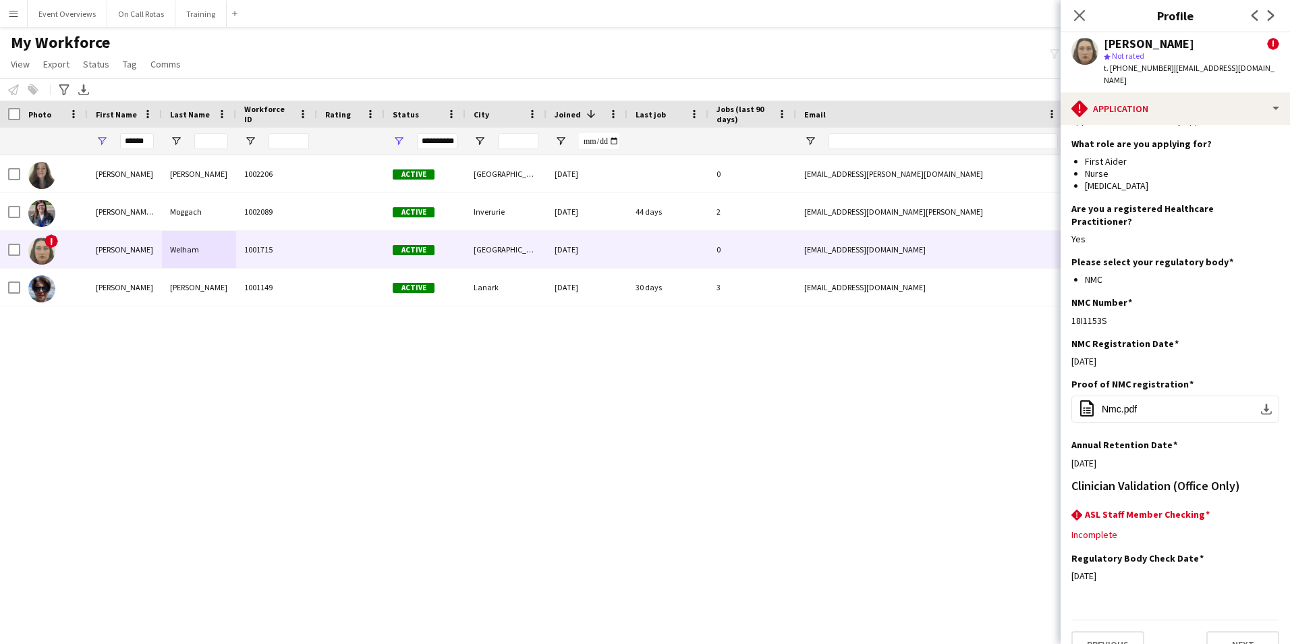
click at [1079, 26] on div "Close pop-in" at bounding box center [1080, 15] width 38 height 31
click at [1076, 9] on icon "Close pop-in" at bounding box center [1079, 15] width 13 height 13
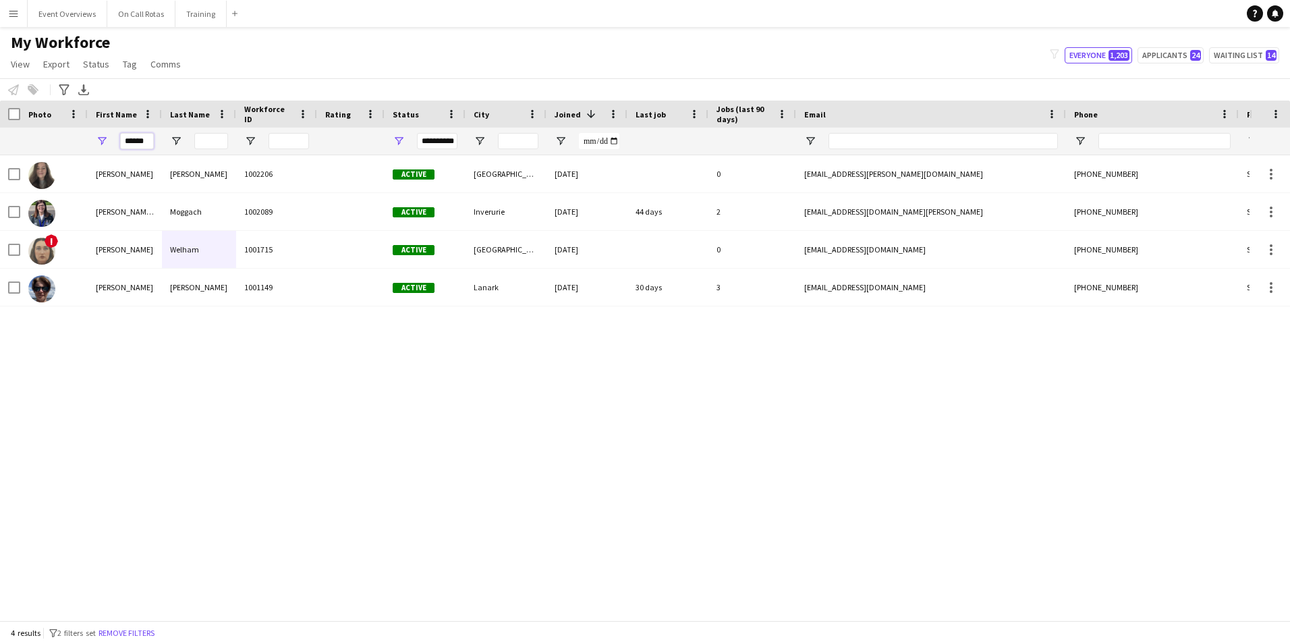
drag, startPoint x: 143, startPoint y: 141, endPoint x: 126, endPoint y: 144, distance: 17.1
click at [126, 144] on input "******" at bounding box center [137, 141] width 34 height 16
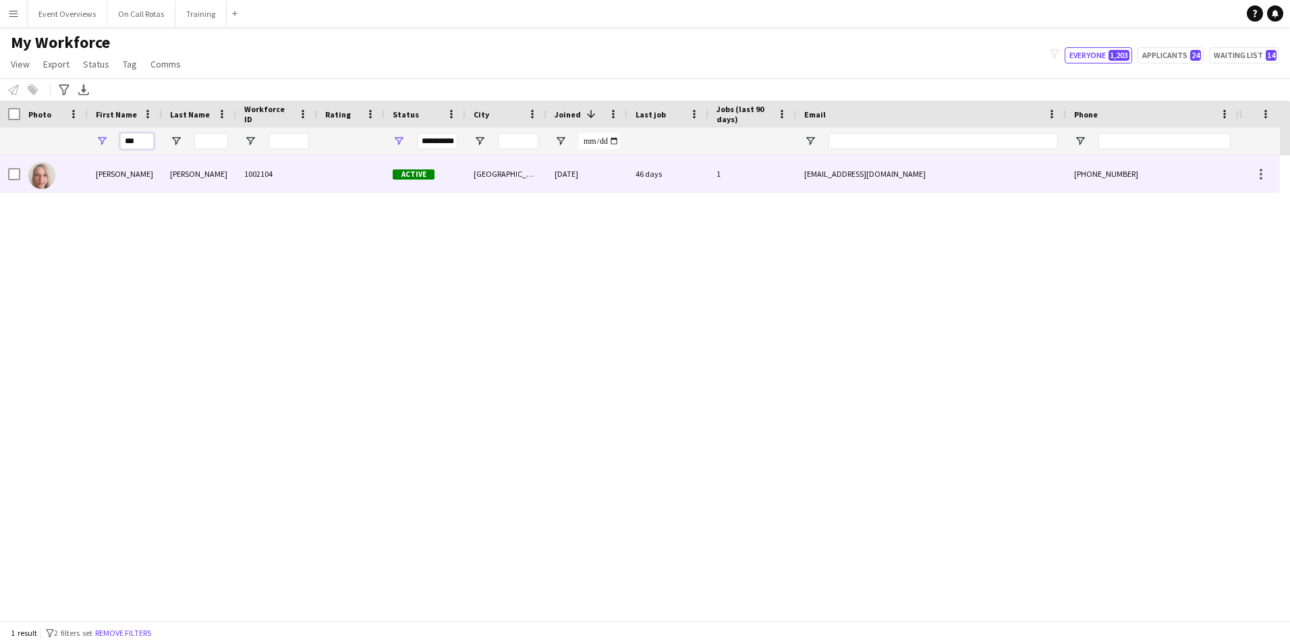
type input "***"
click at [147, 167] on div "Baerbel" at bounding box center [125, 173] width 74 height 37
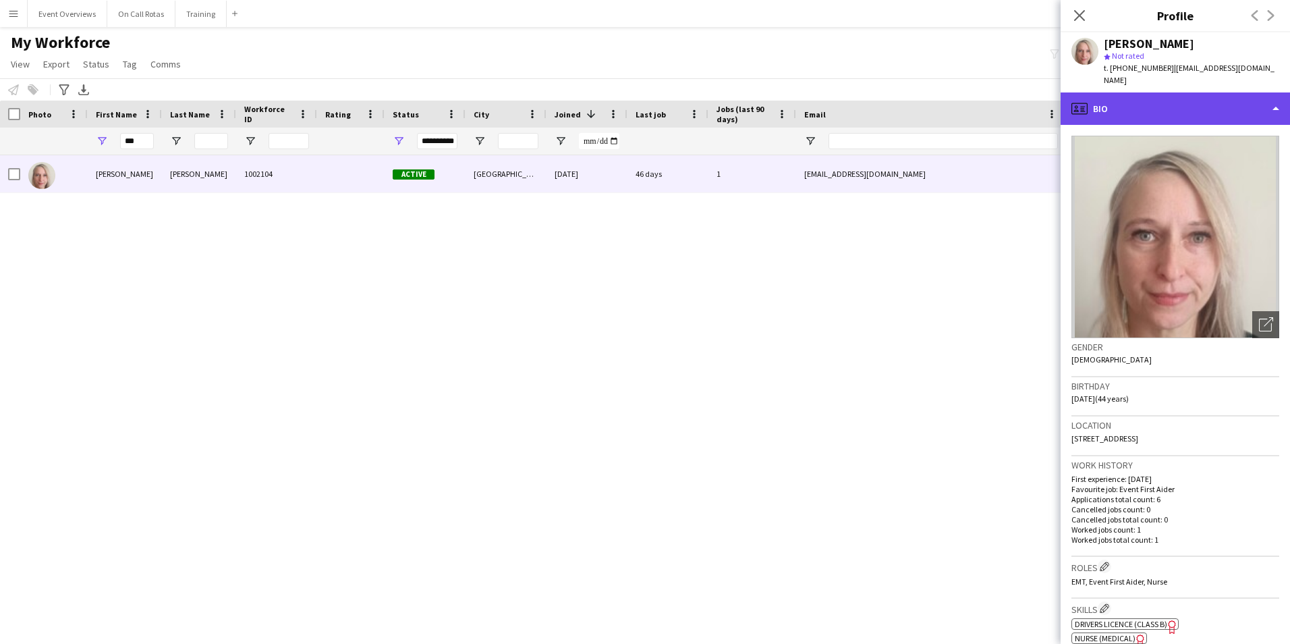
click at [1099, 94] on div "profile Bio" at bounding box center [1175, 108] width 229 height 32
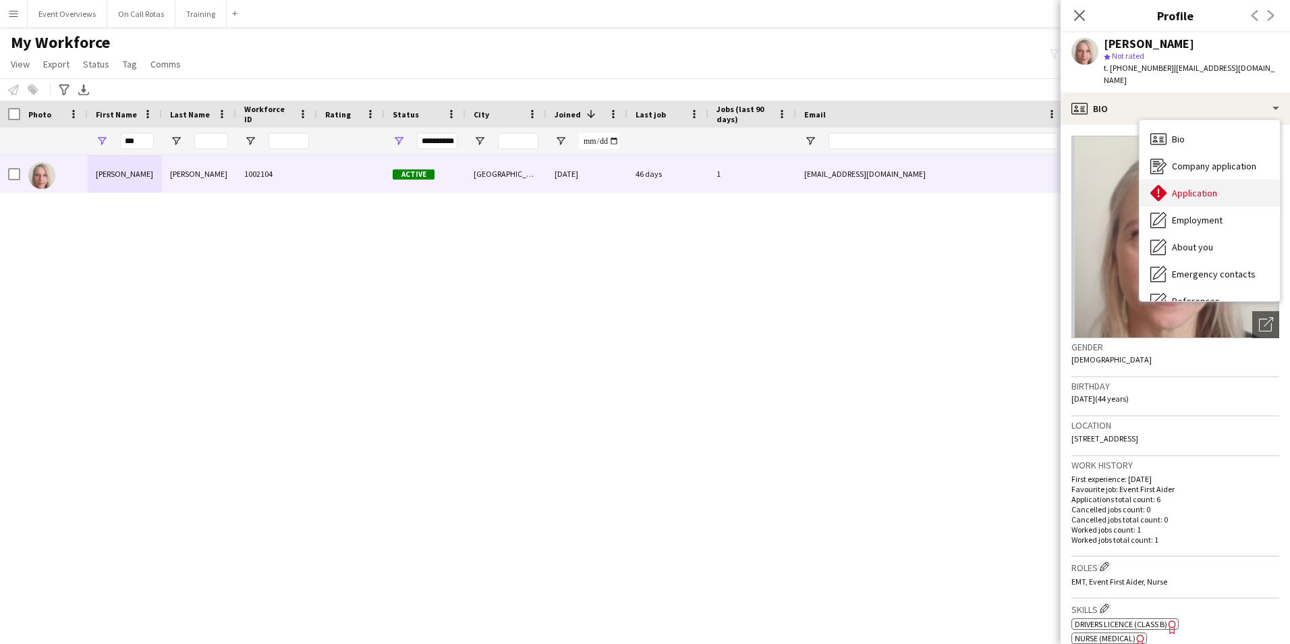
click at [1175, 187] on span "Application" at bounding box center [1194, 193] width 45 height 12
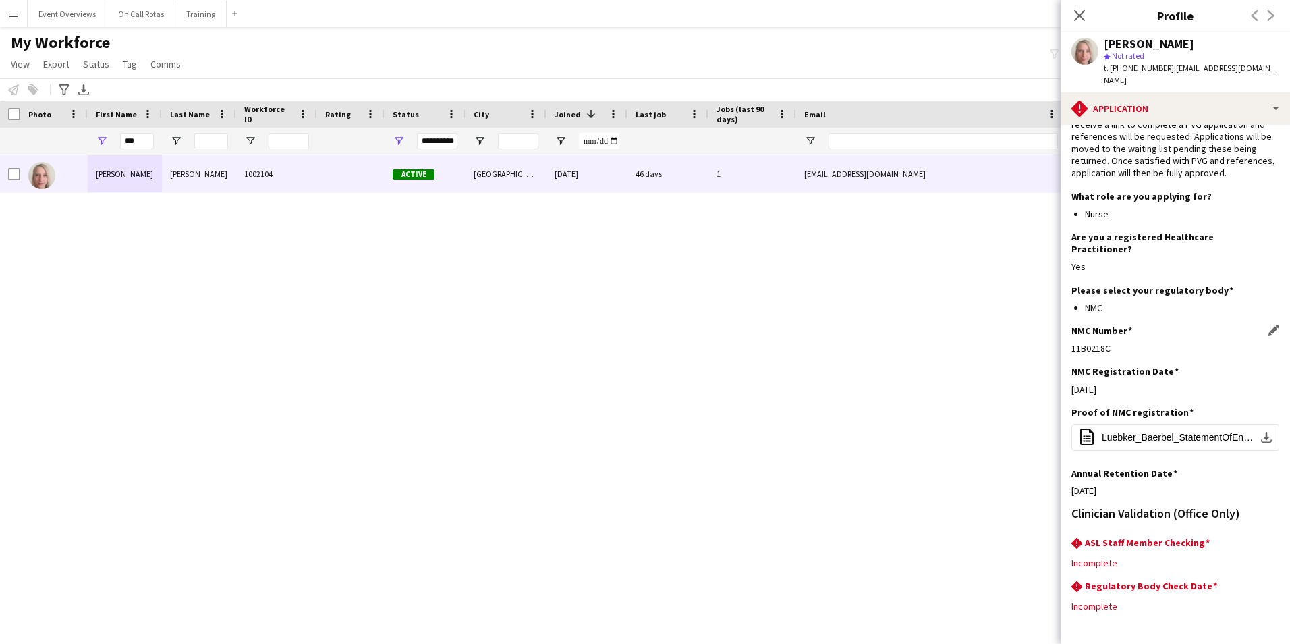
scroll to position [110, 0]
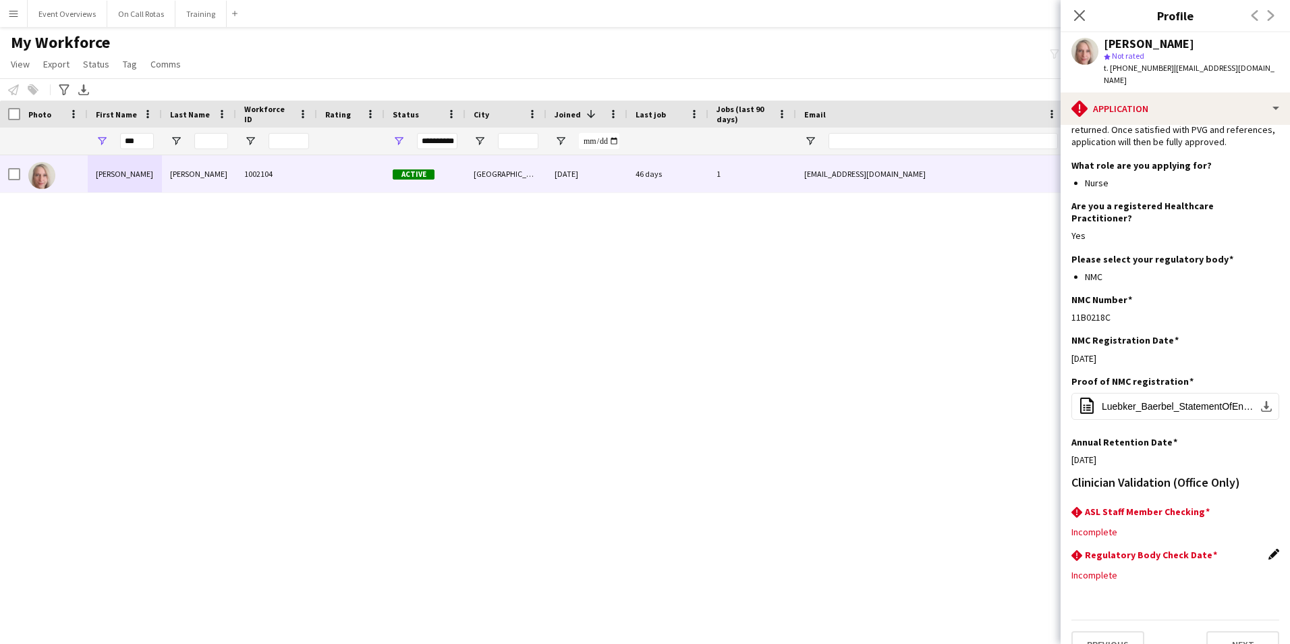
click at [1269, 549] on app-icon "Edit this field" at bounding box center [1274, 554] width 11 height 11
click at [1168, 566] on body "Menu Boards Boards Boards All jobs Status Workforce Workforce My Workforce Recr…" at bounding box center [645, 322] width 1290 height 644
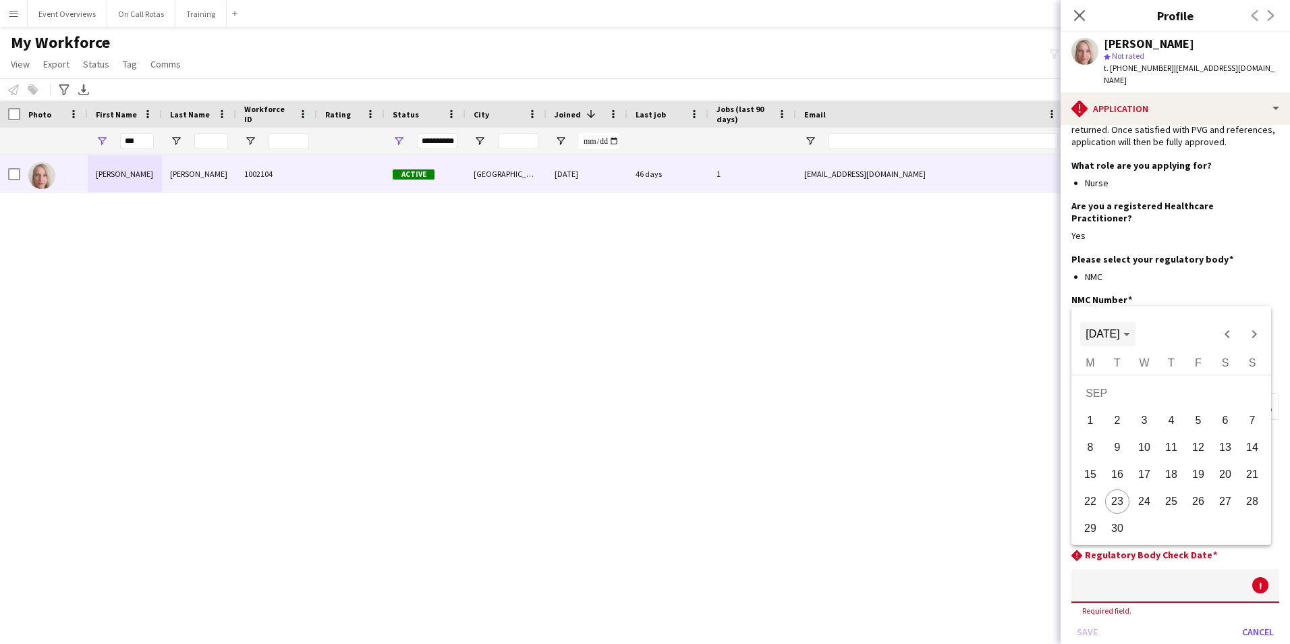
click at [1125, 327] on span "Choose month and year" at bounding box center [1107, 334] width 55 height 32
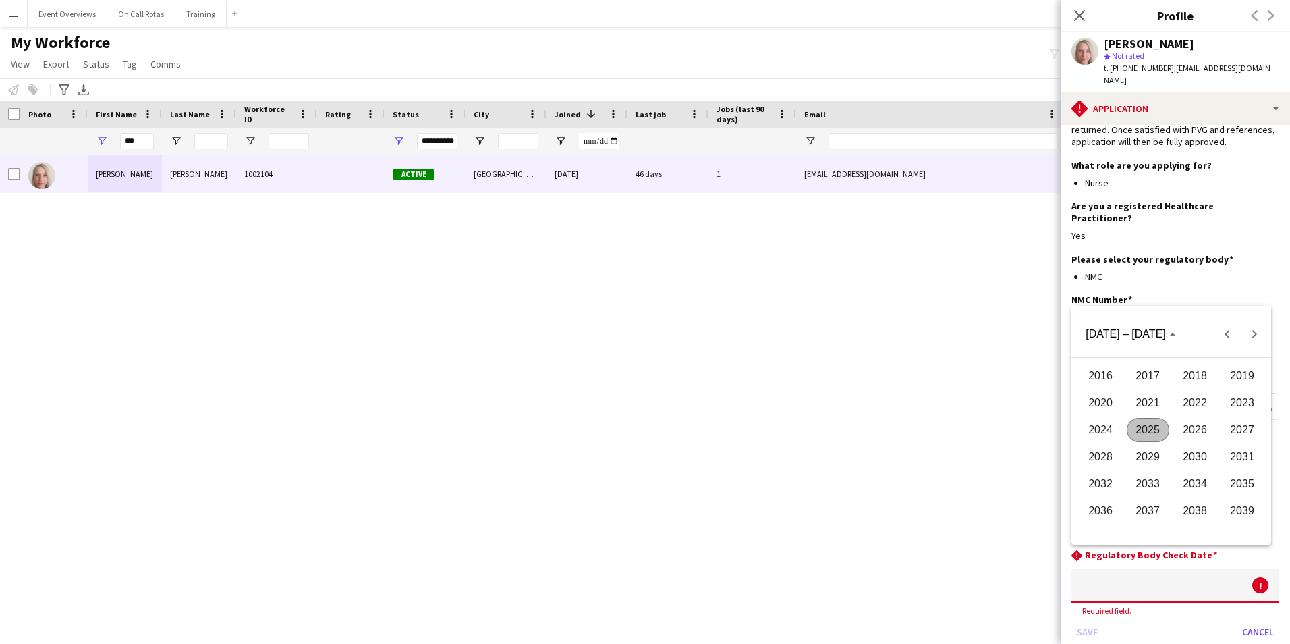
click at [1198, 438] on span "2026" at bounding box center [1195, 430] width 43 height 24
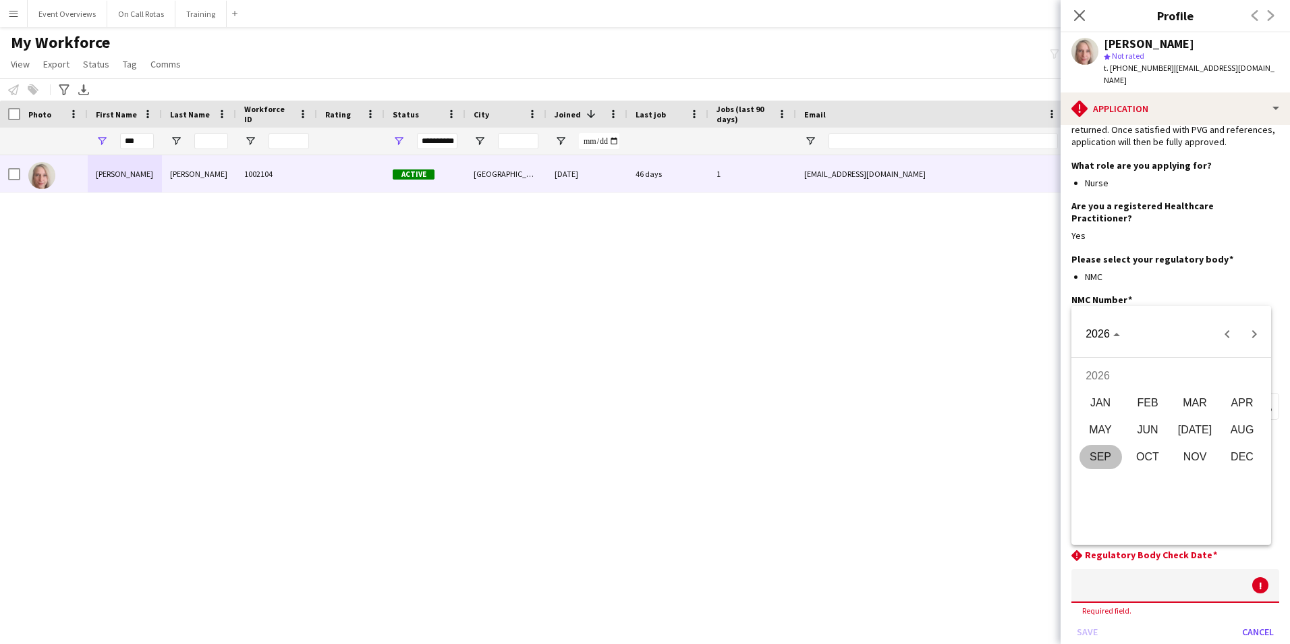
click at [1143, 402] on span "FEB" at bounding box center [1148, 403] width 43 height 24
click at [1174, 505] on span "26" at bounding box center [1171, 505] width 24 height 24
type input "**********"
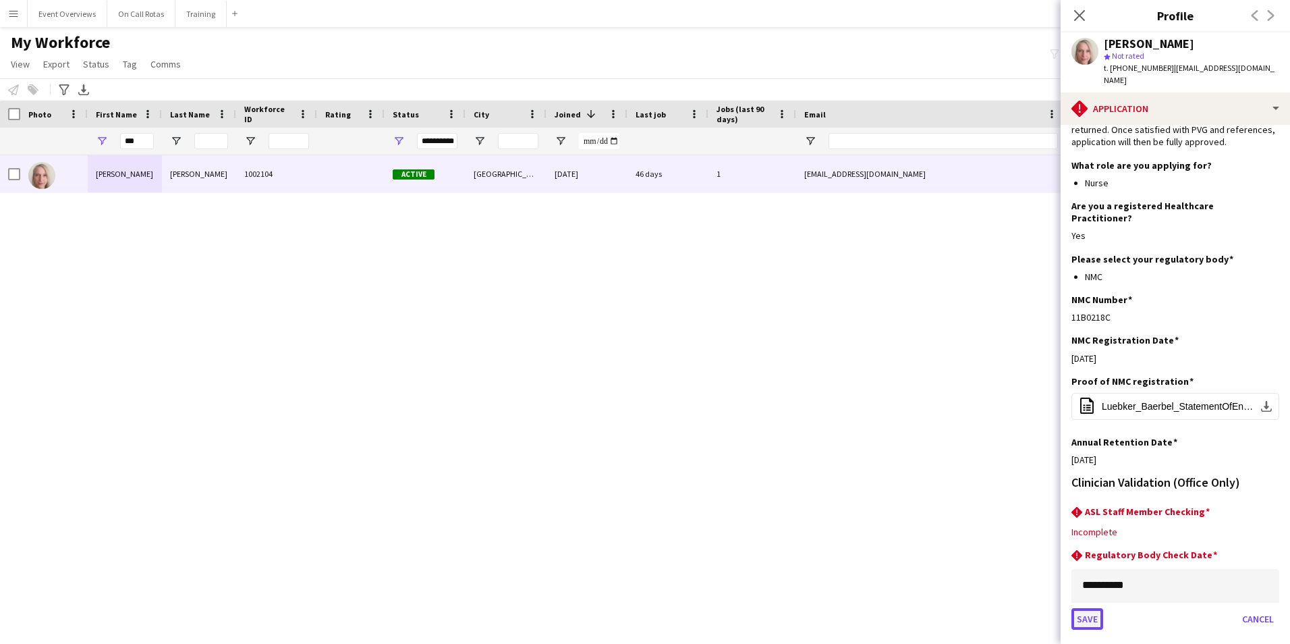
click at [1098, 608] on button "Save" at bounding box center [1088, 619] width 32 height 22
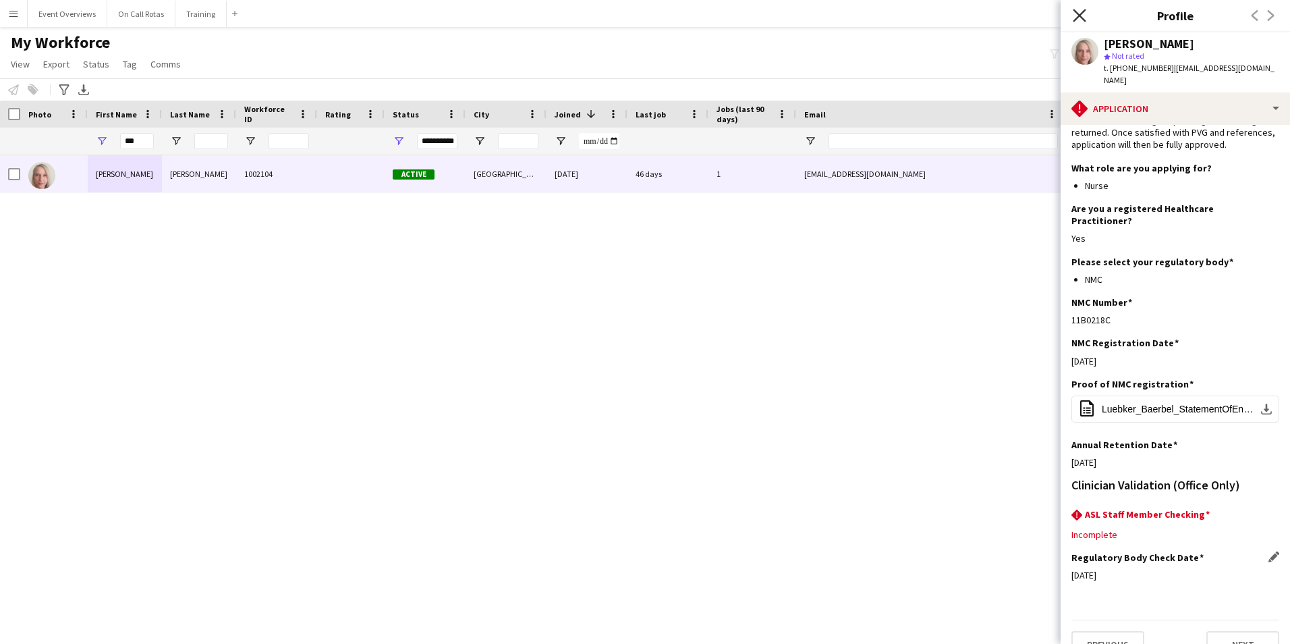
click at [1078, 13] on icon at bounding box center [1079, 15] width 13 height 13
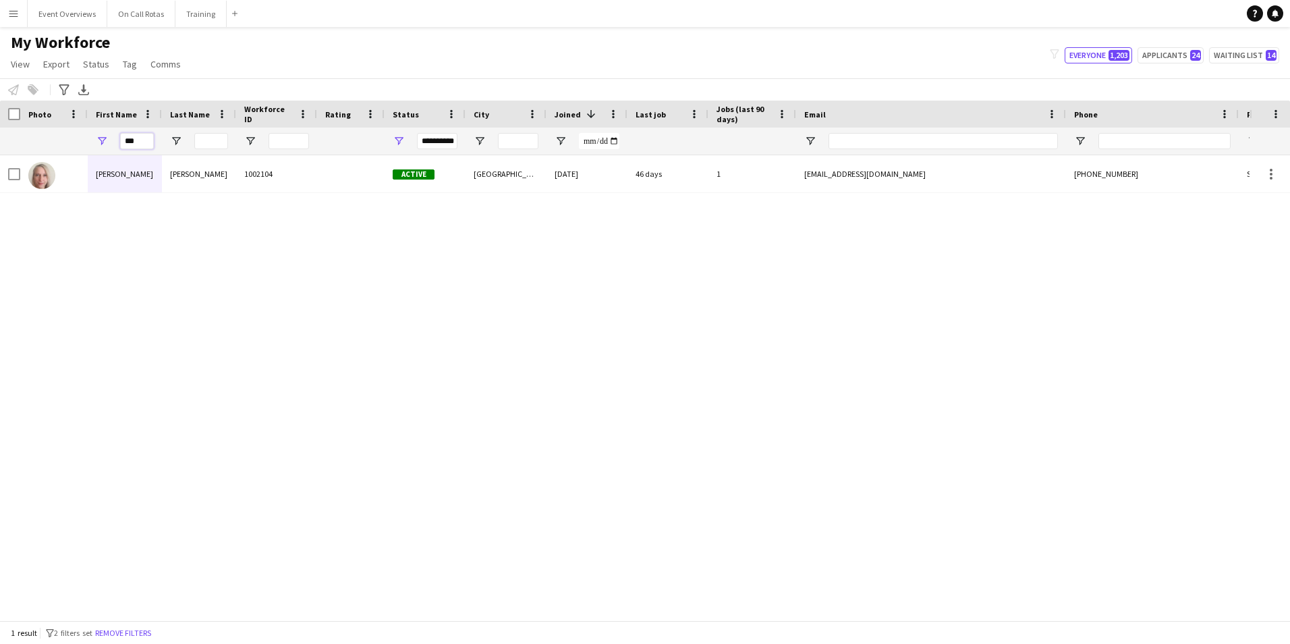
drag, startPoint x: 140, startPoint y: 140, endPoint x: 92, endPoint y: 143, distance: 47.4
click at [92, 143] on div "***" at bounding box center [125, 141] width 74 height 27
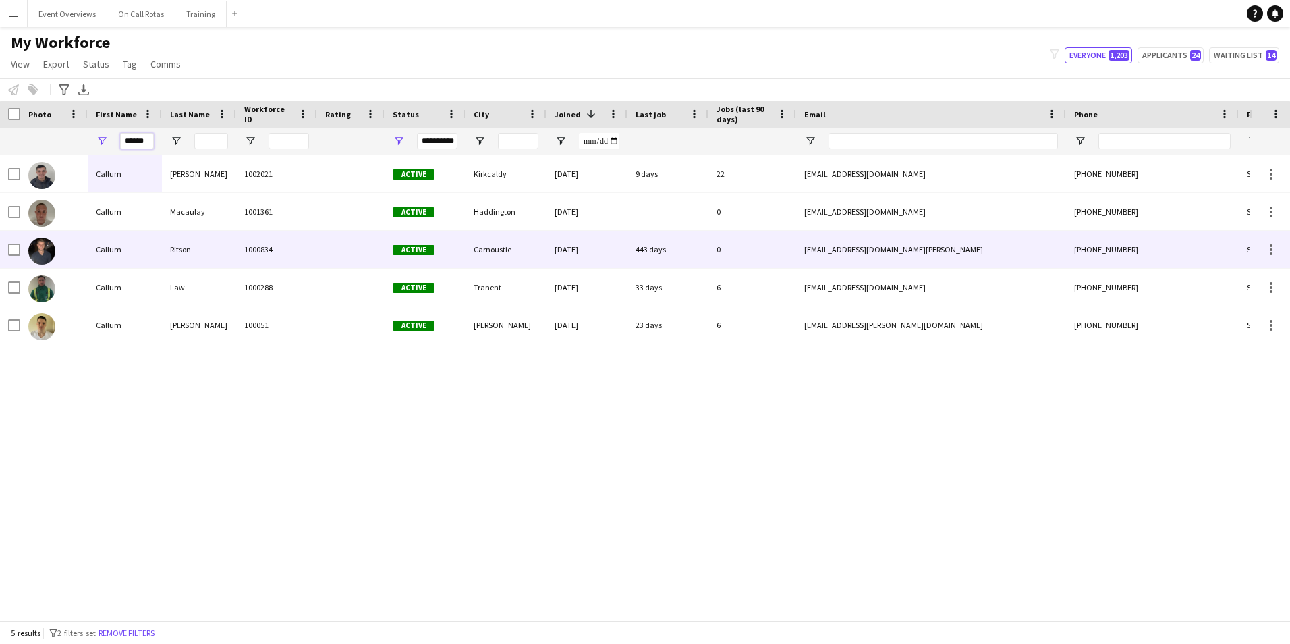
type input "******"
click at [198, 236] on div "Ritson" at bounding box center [199, 249] width 74 height 37
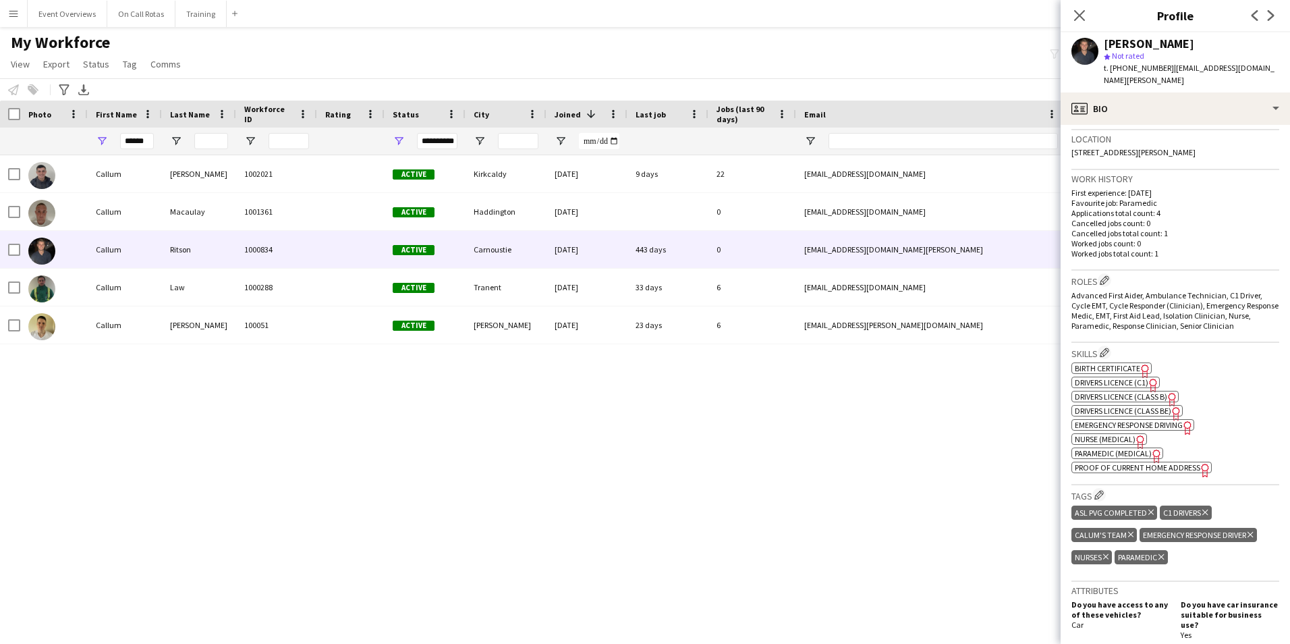
scroll to position [337, 0]
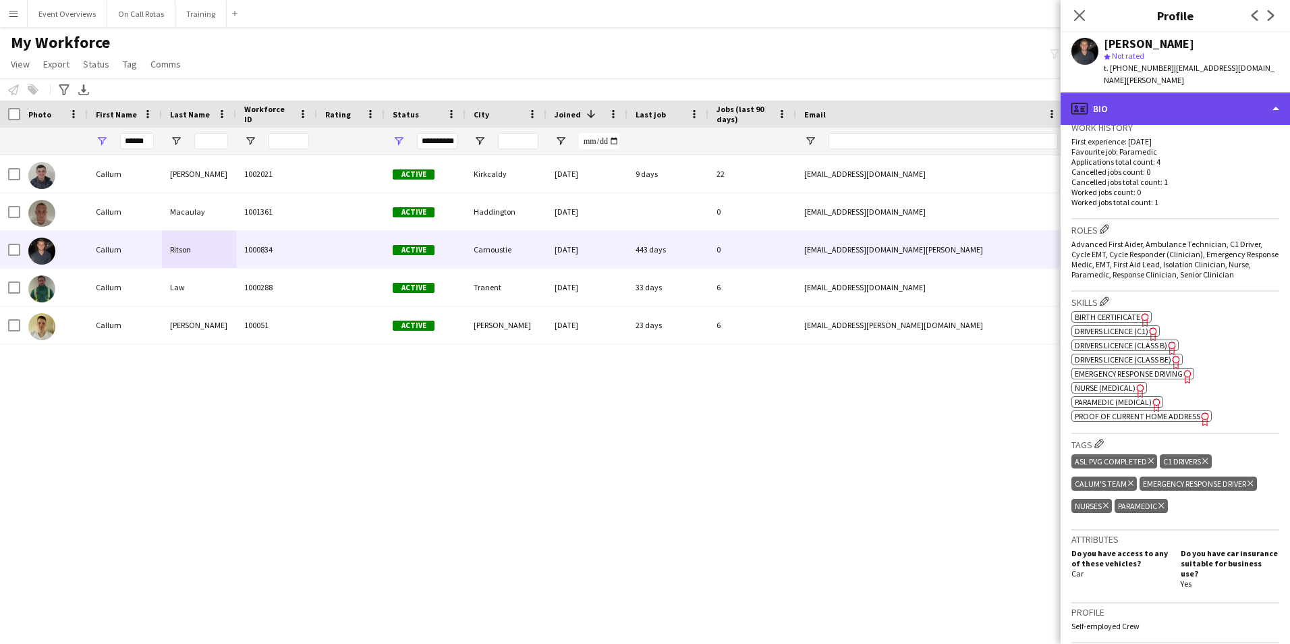
click at [1138, 92] on div "profile Bio" at bounding box center [1175, 108] width 229 height 32
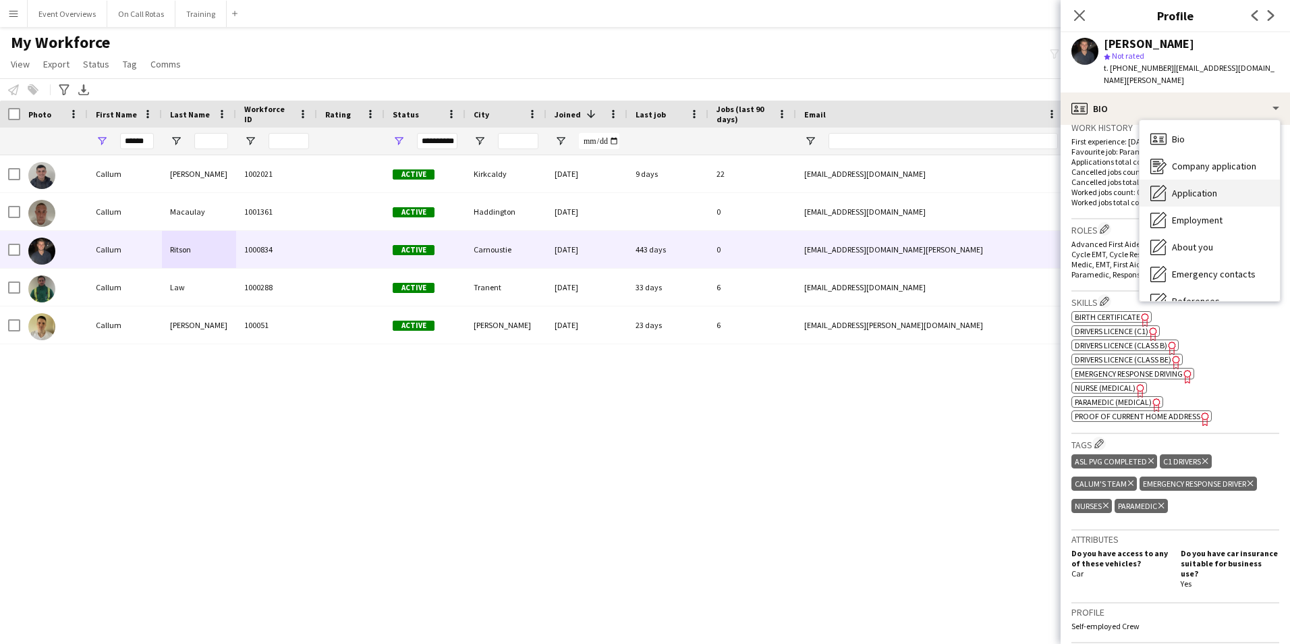
click at [1193, 187] on span "Application" at bounding box center [1194, 193] width 45 height 12
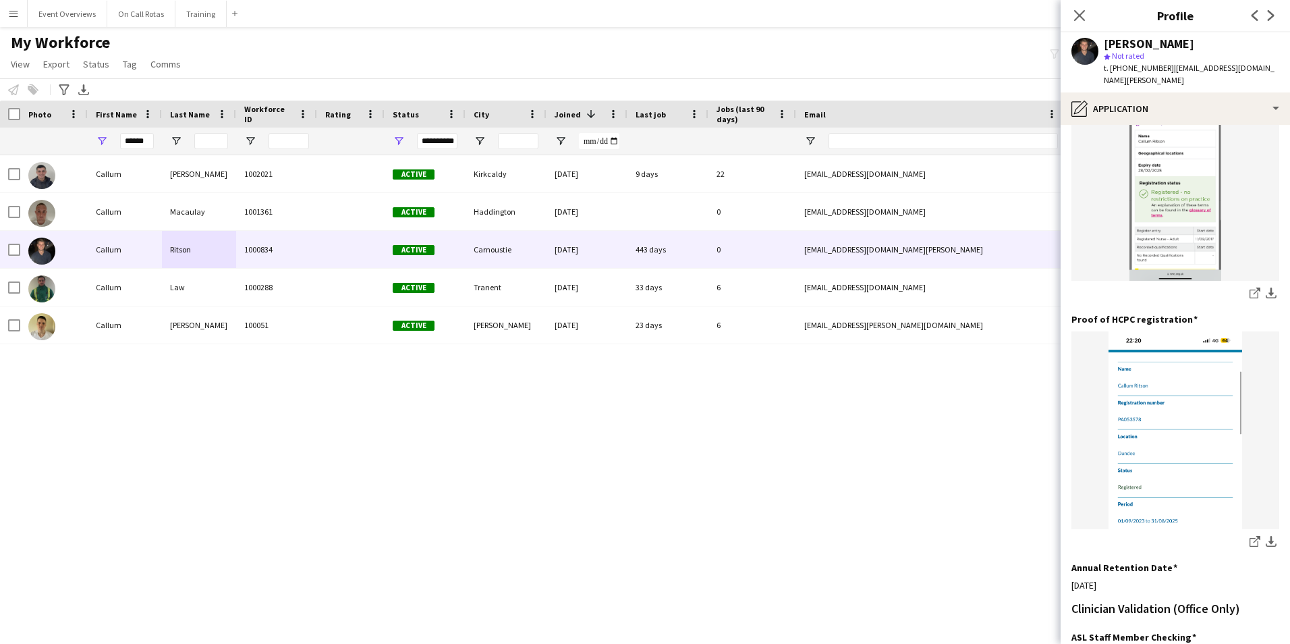
scroll to position [683, 0]
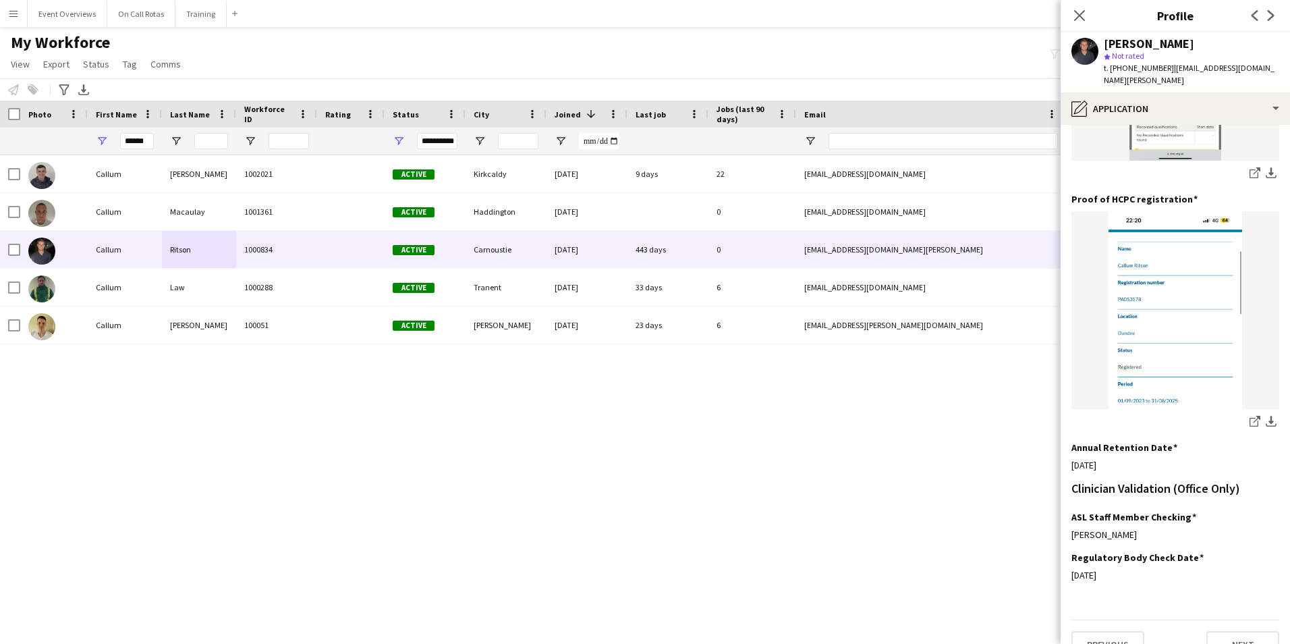
click at [1088, 14] on div "Close pop-in" at bounding box center [1080, 15] width 38 height 31
click at [1082, 17] on icon "Close pop-in" at bounding box center [1079, 15] width 13 height 13
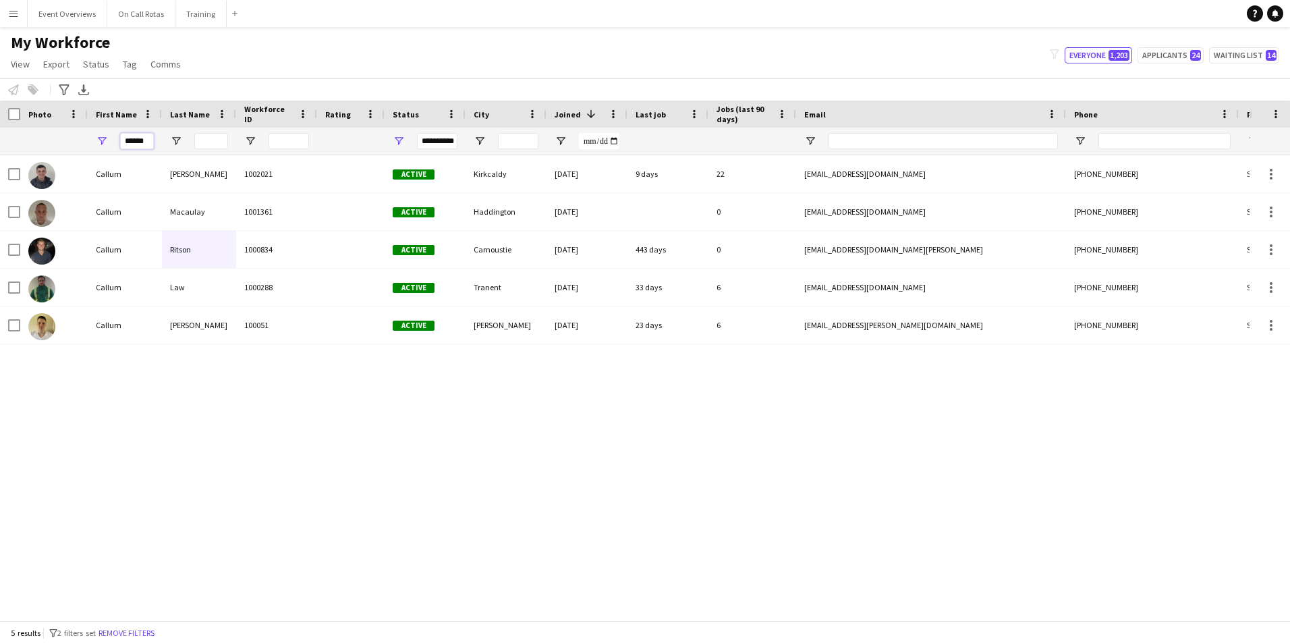
drag, startPoint x: 149, startPoint y: 140, endPoint x: 104, endPoint y: 144, distance: 45.5
click at [104, 144] on div "******" at bounding box center [125, 141] width 74 height 27
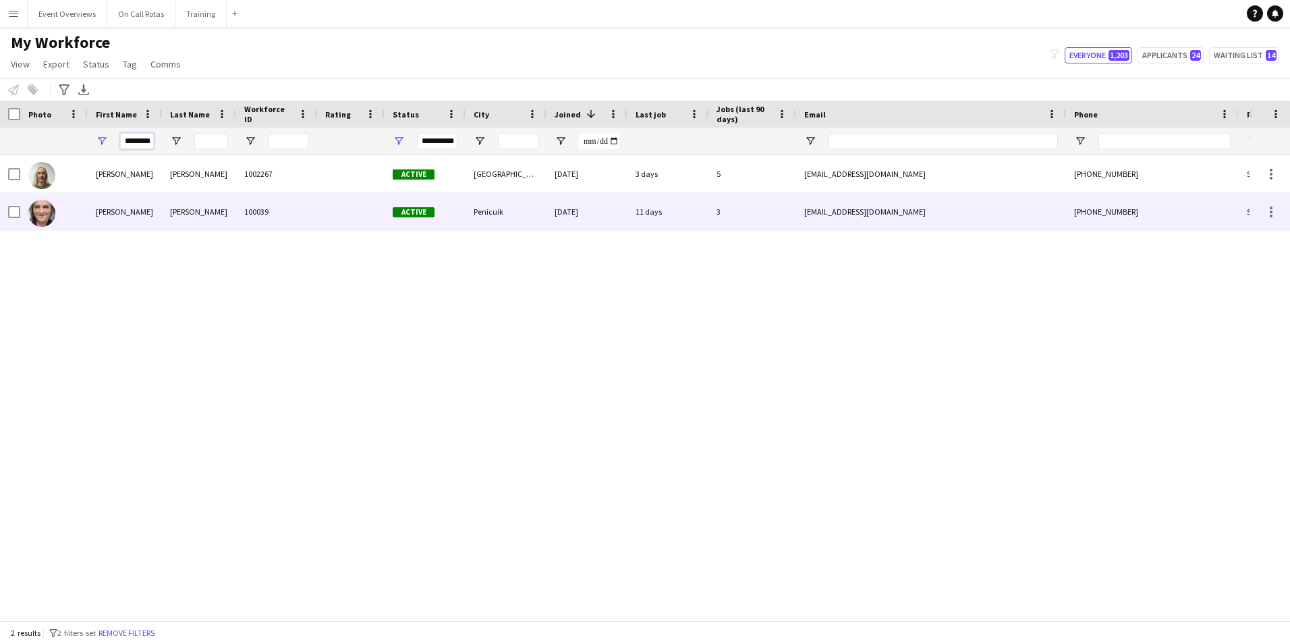
type input "********"
click at [178, 202] on div "Hughes" at bounding box center [199, 211] width 74 height 37
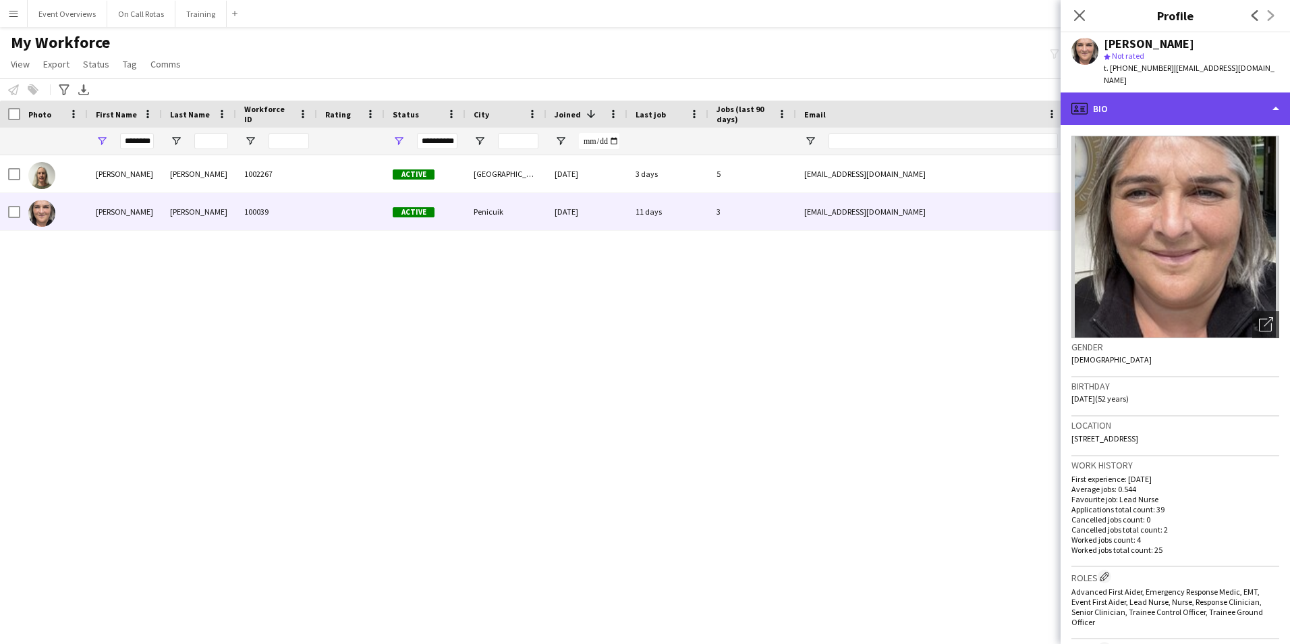
click at [1106, 93] on div "profile Bio" at bounding box center [1175, 108] width 229 height 32
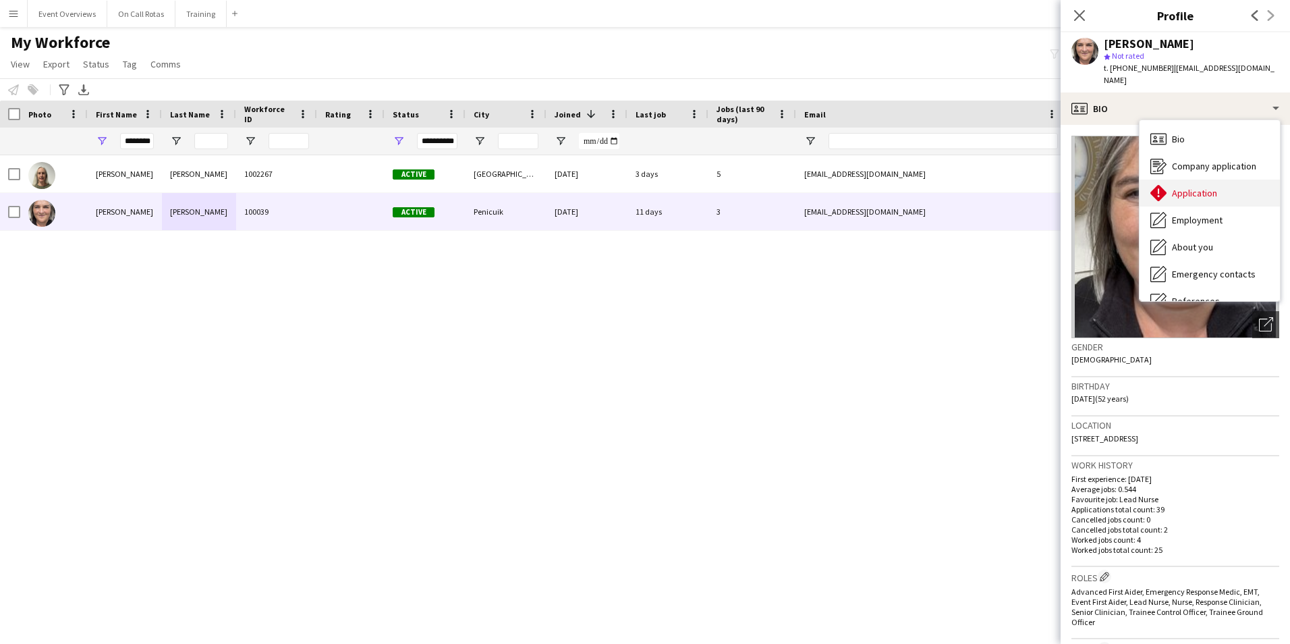
click at [1173, 190] on div "Application Application" at bounding box center [1210, 193] width 140 height 27
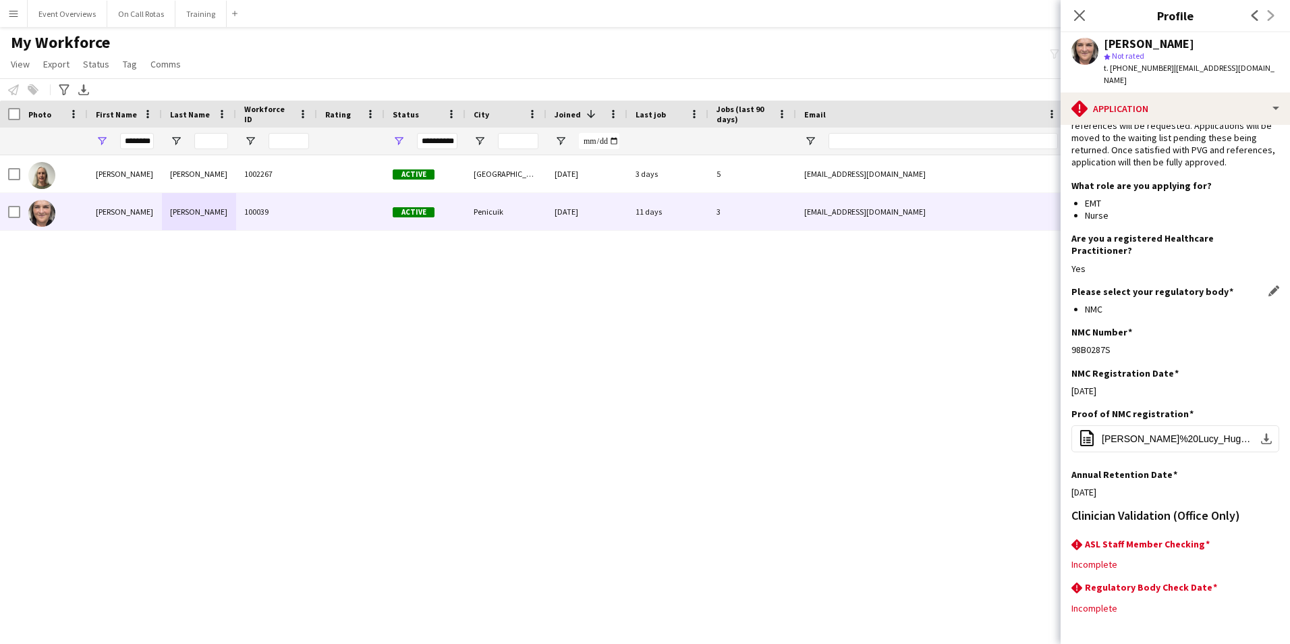
scroll to position [122, 0]
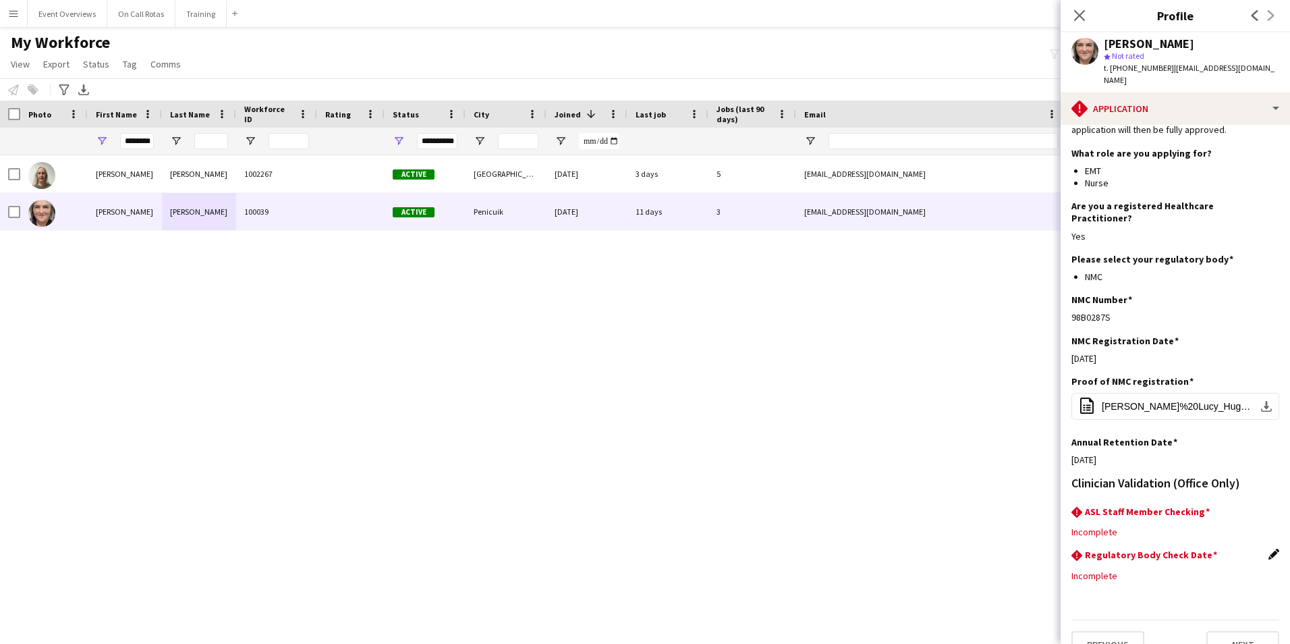
click at [1269, 549] on app-icon "Edit this field" at bounding box center [1274, 554] width 11 height 11
click at [1165, 567] on body "Menu Boards Boards Boards All jobs Status Workforce Workforce My Workforce Recr…" at bounding box center [645, 322] width 1290 height 644
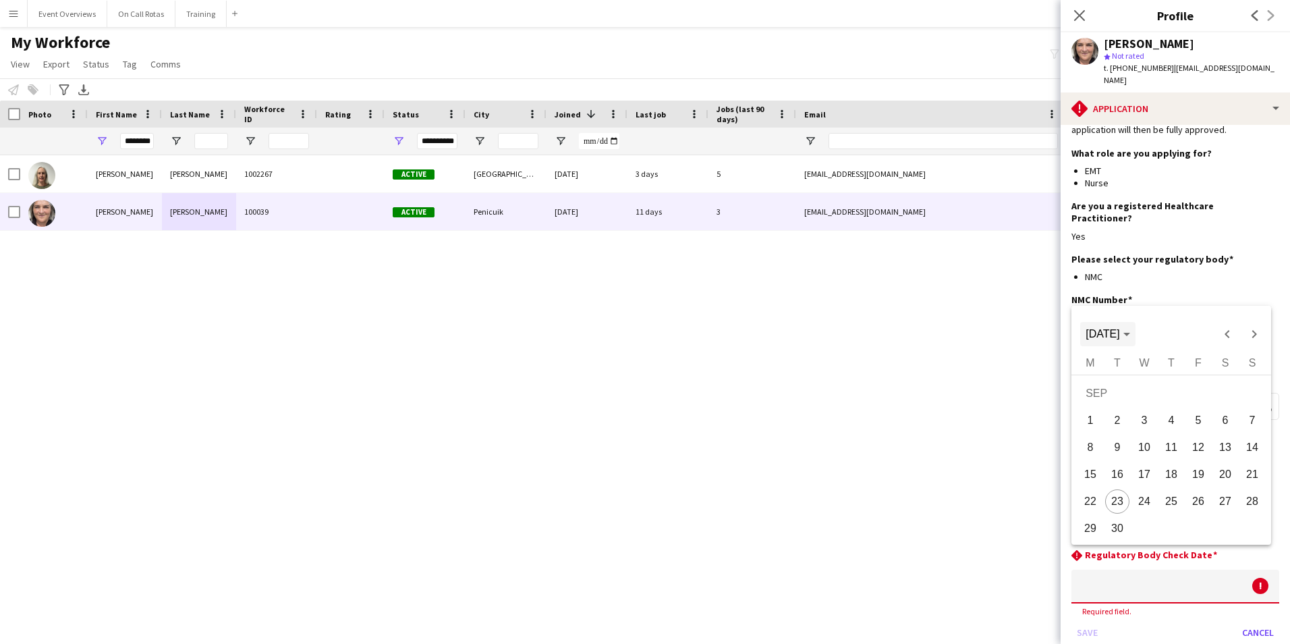
click at [1120, 333] on span "SEP 2025" at bounding box center [1103, 333] width 34 height 11
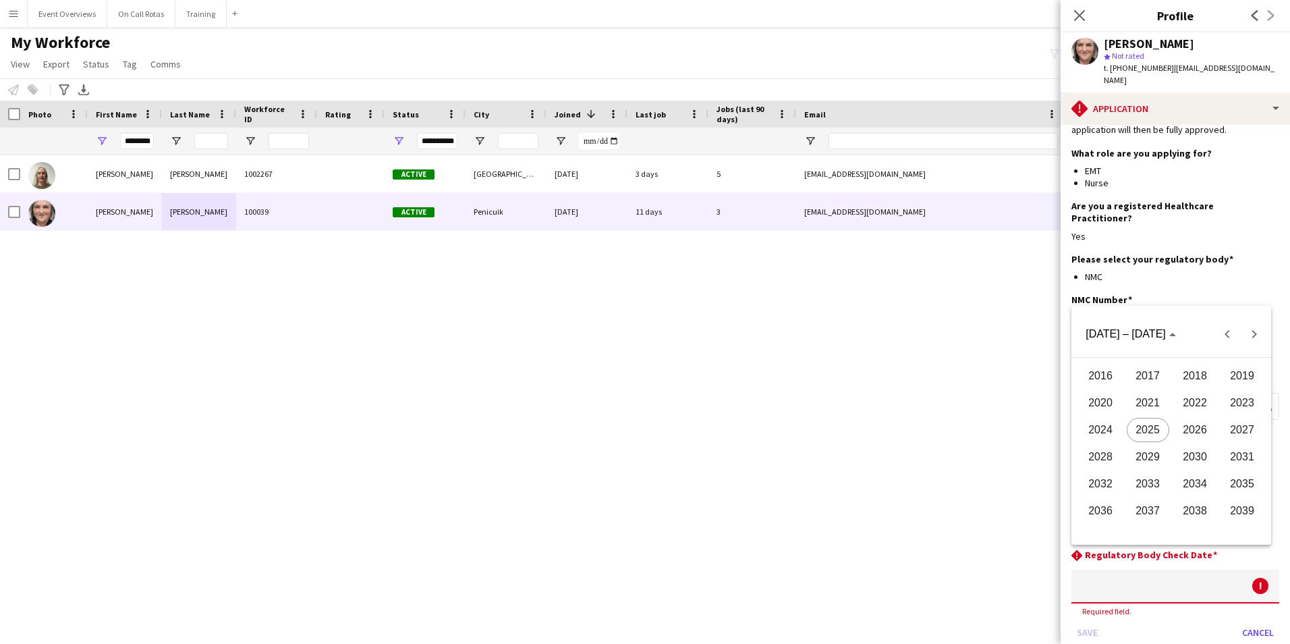
click at [1190, 431] on span "2026" at bounding box center [1195, 430] width 43 height 24
click at [1144, 405] on span "FEB" at bounding box center [1148, 403] width 43 height 24
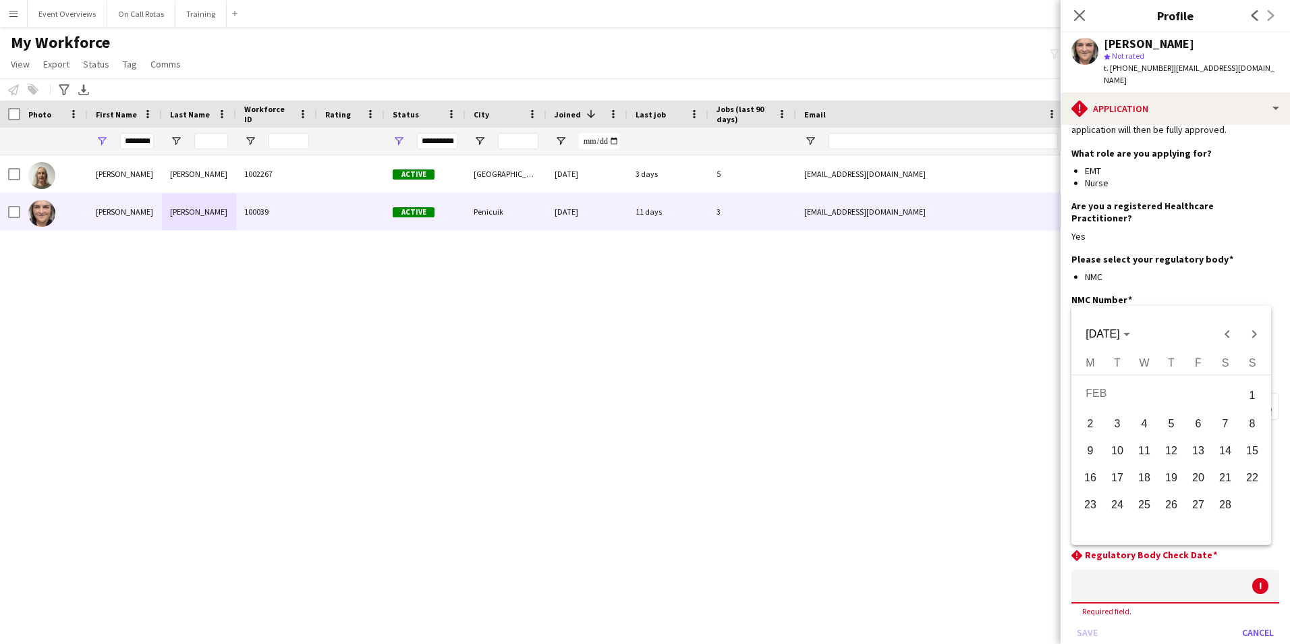
click at [1176, 507] on span "26" at bounding box center [1171, 505] width 24 height 24
type input "**********"
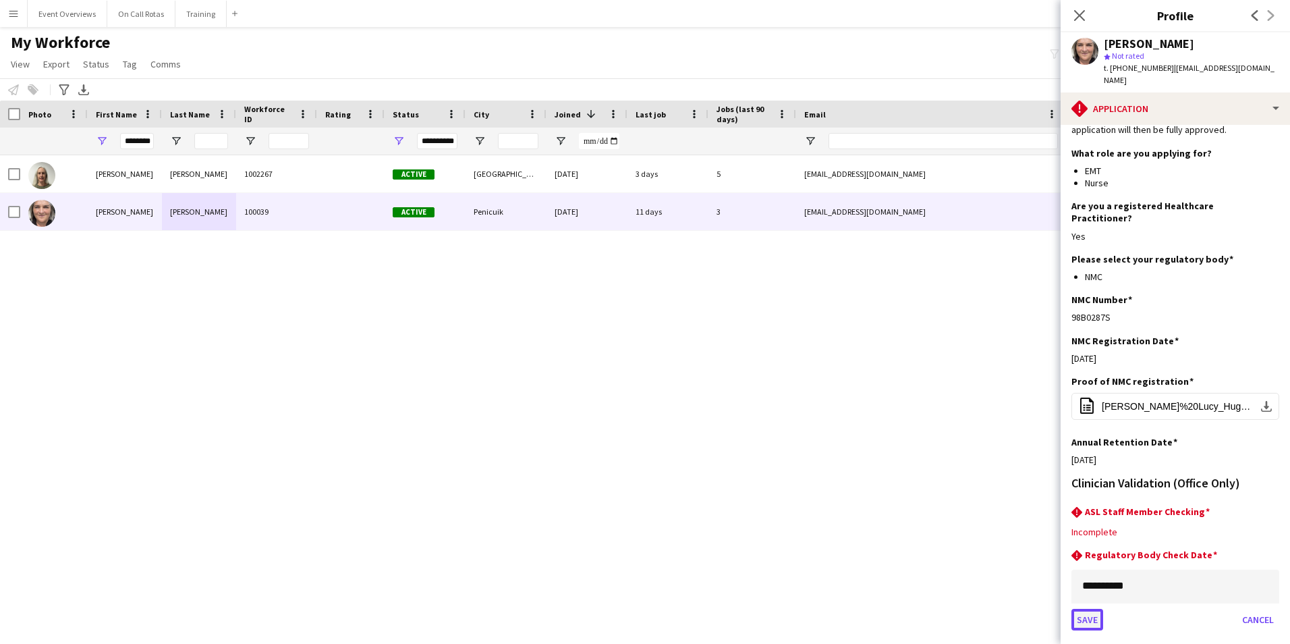
click at [1078, 609] on button "Save" at bounding box center [1088, 620] width 32 height 22
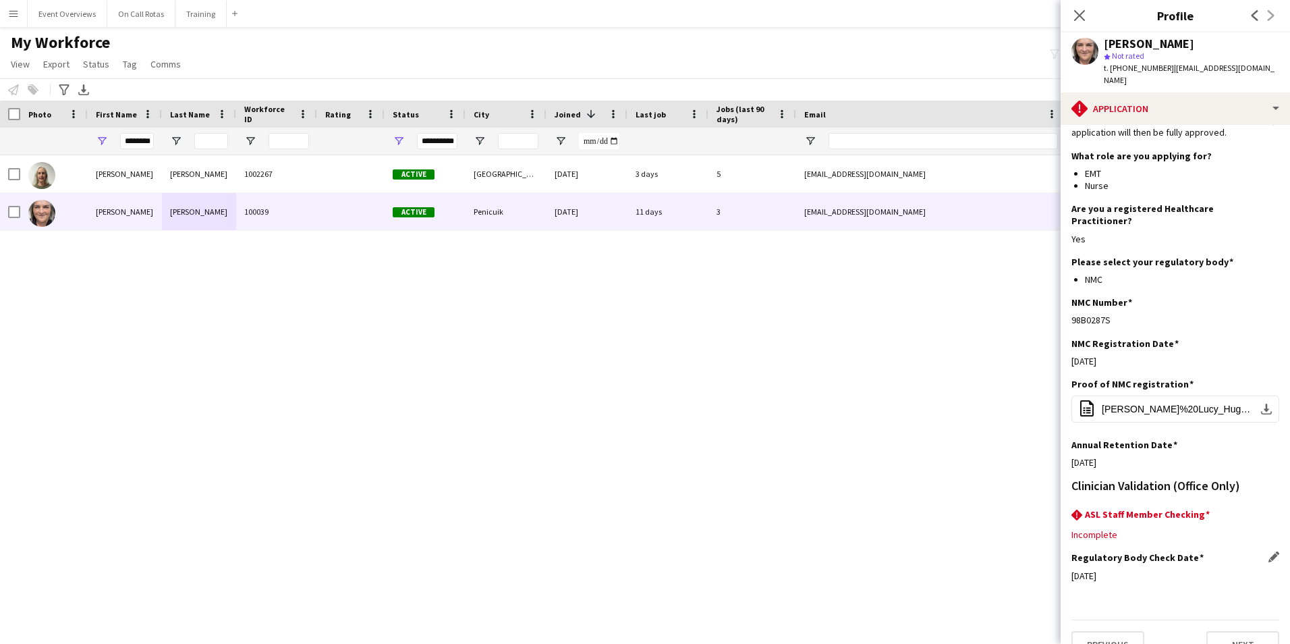
click at [1091, 9] on div "Close pop-in" at bounding box center [1080, 15] width 38 height 31
click at [1084, 13] on icon "Close pop-in" at bounding box center [1079, 15] width 13 height 13
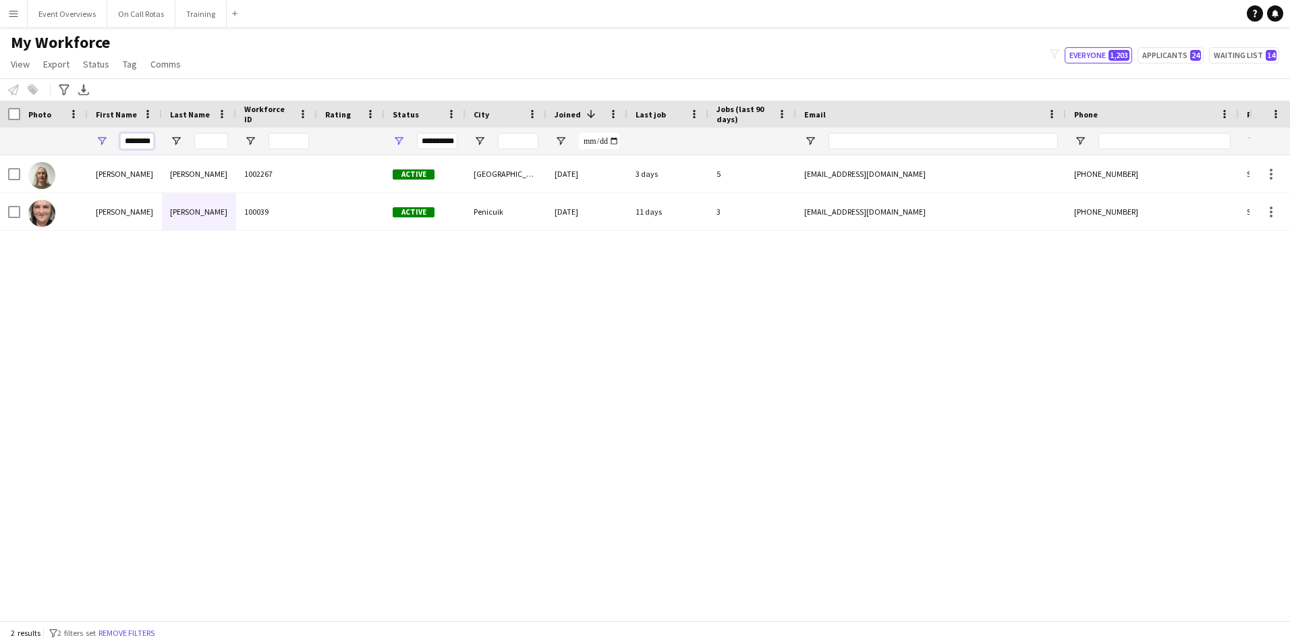
drag, startPoint x: 150, startPoint y: 143, endPoint x: 130, endPoint y: 144, distance: 21.0
click at [130, 144] on input "********" at bounding box center [137, 141] width 34 height 16
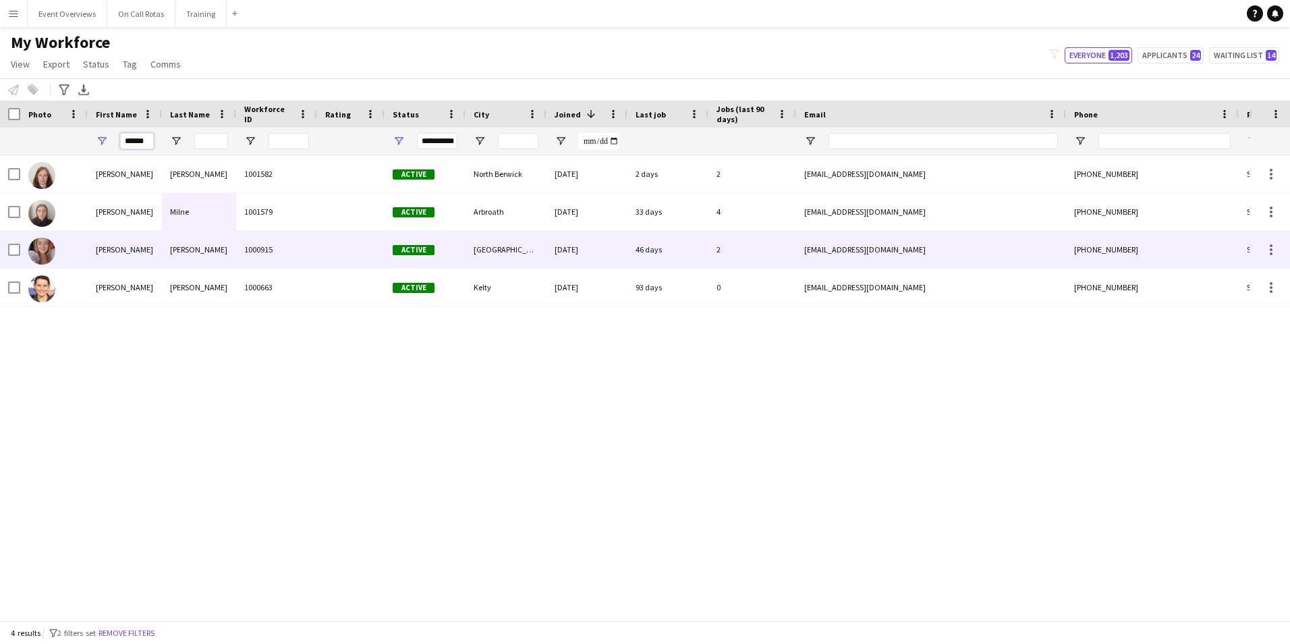
type input "******"
click at [194, 259] on div "Valente" at bounding box center [199, 249] width 74 height 37
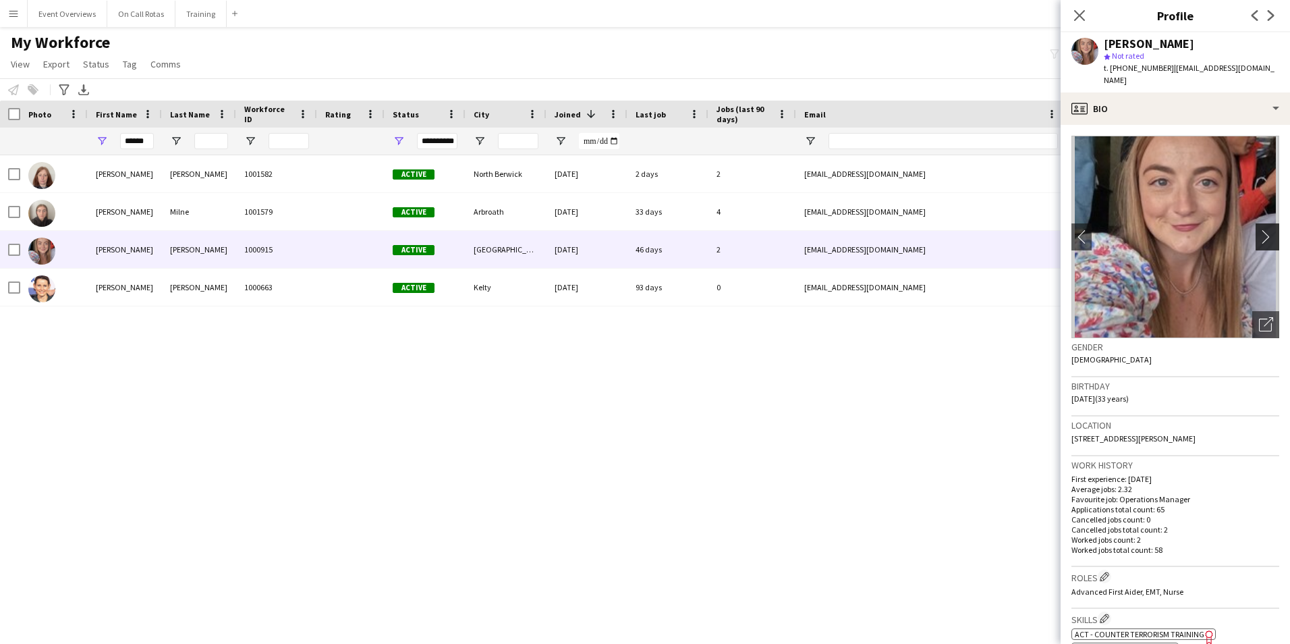
click at [1263, 229] on app-icon "chevron-right" at bounding box center [1269, 236] width 21 height 14
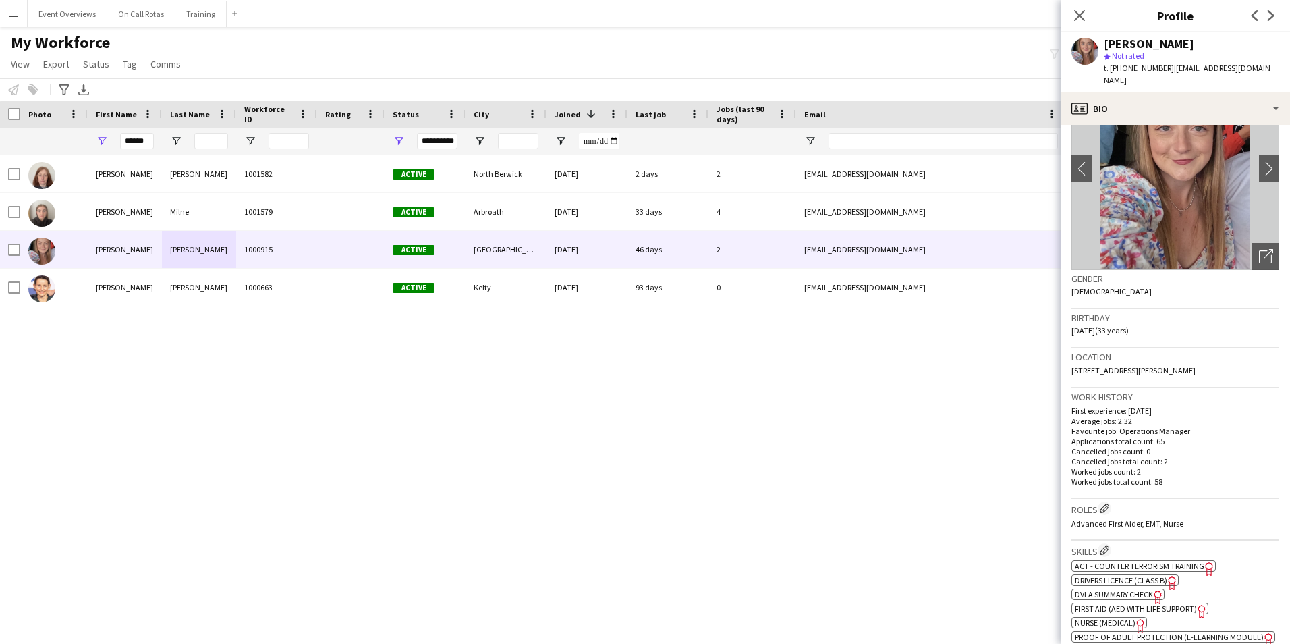
scroll to position [67, 0]
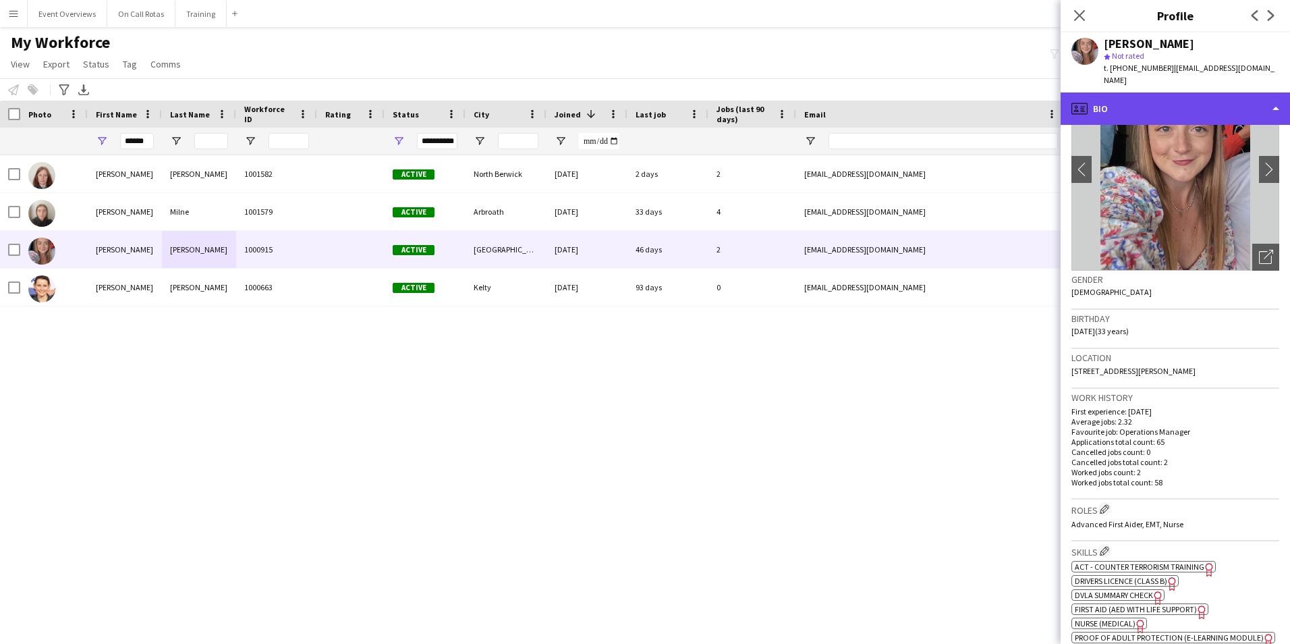
click at [1157, 92] on div "profile Bio" at bounding box center [1175, 108] width 229 height 32
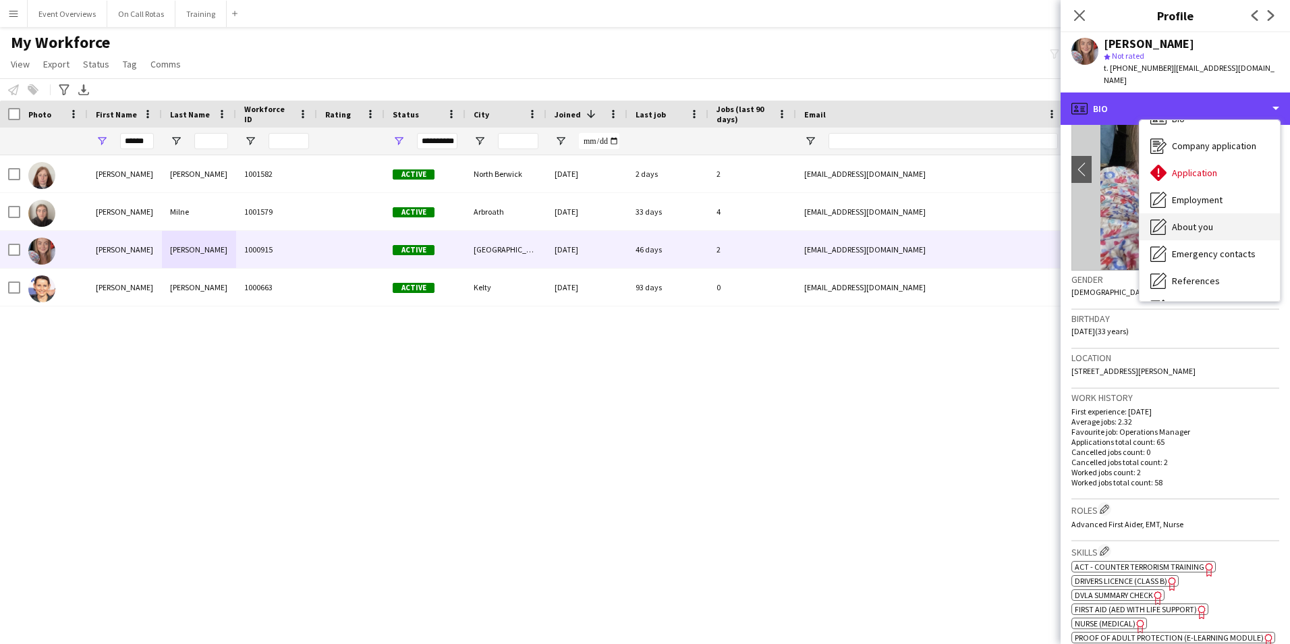
scroll to position [0, 0]
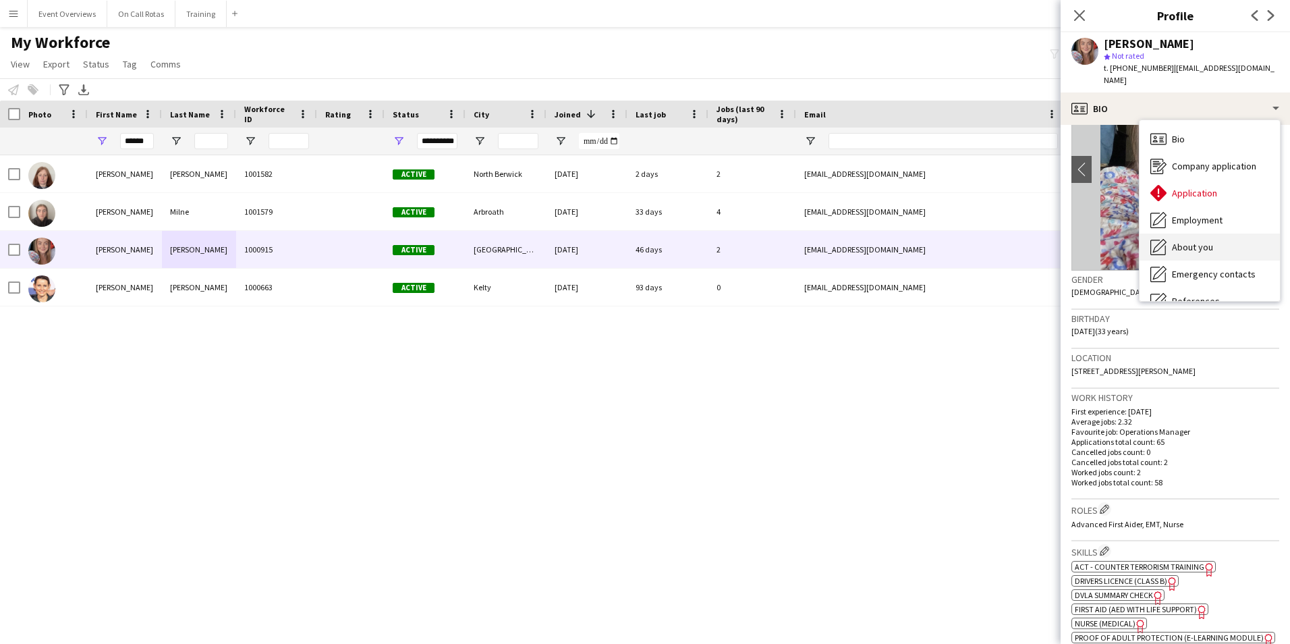
click at [1192, 187] on span "Application" at bounding box center [1194, 193] width 45 height 12
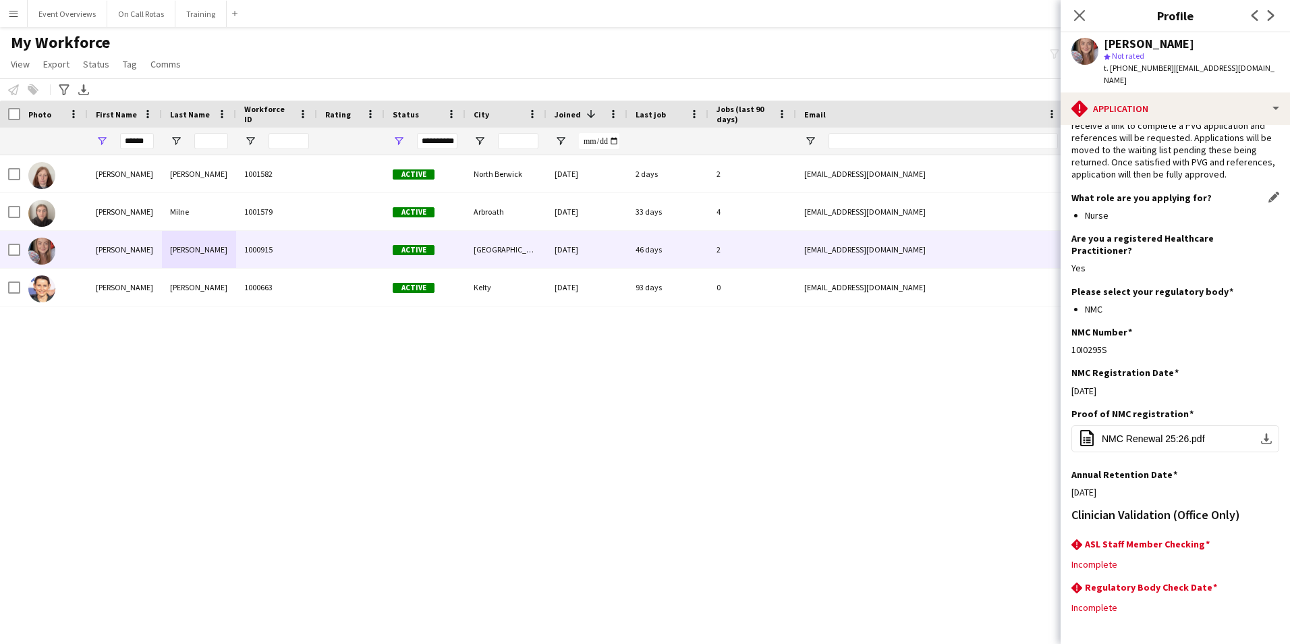
scroll to position [110, 0]
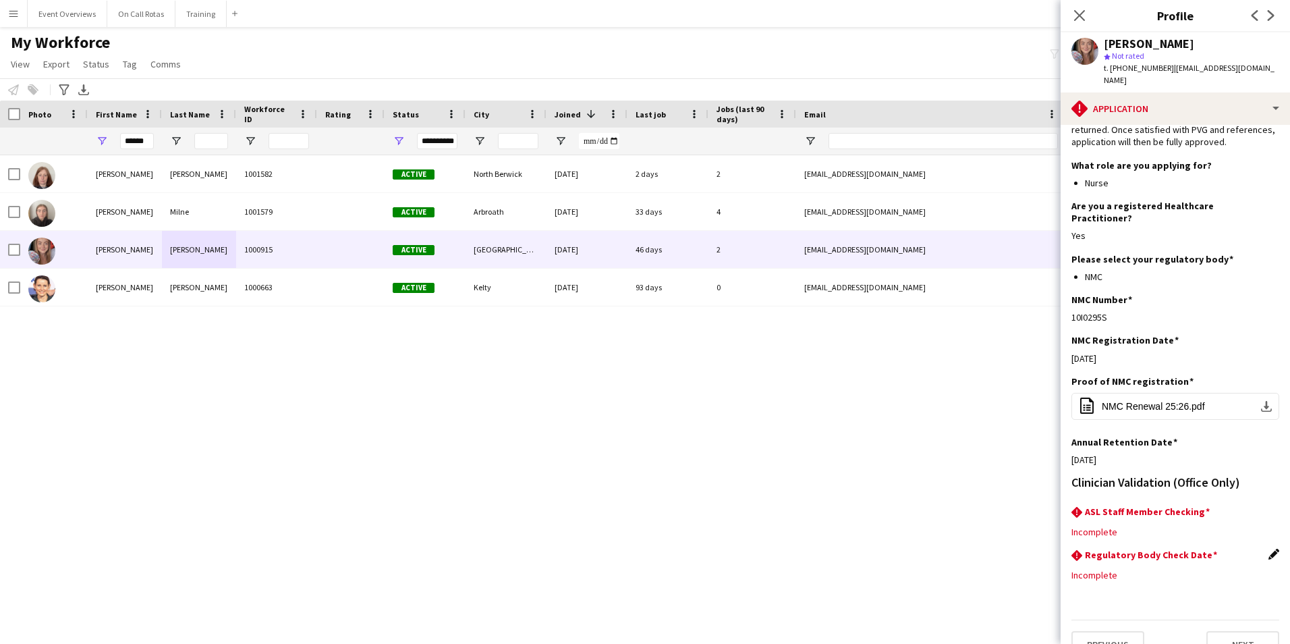
click at [1269, 549] on app-icon "Edit this field" at bounding box center [1274, 554] width 11 height 11
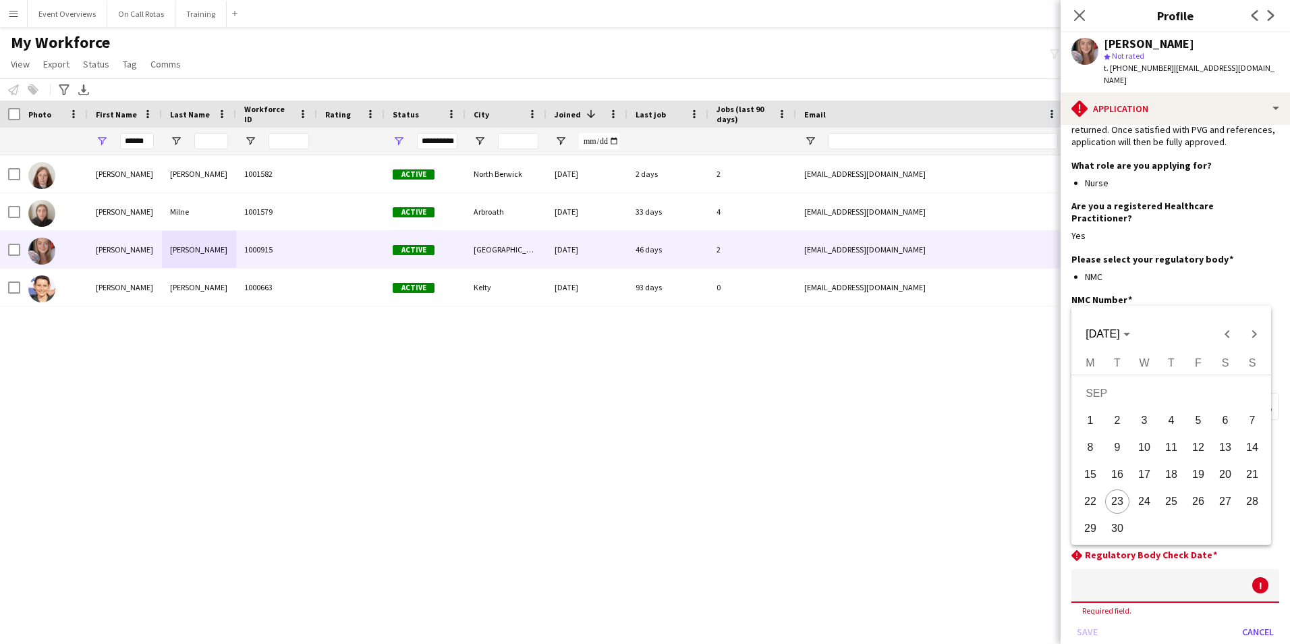
click at [1218, 570] on body "Menu Boards Boards Boards All jobs Status Workforce Workforce My Workforce Recr…" at bounding box center [645, 322] width 1290 height 644
click at [1120, 336] on span "SEP 2025" at bounding box center [1103, 333] width 34 height 11
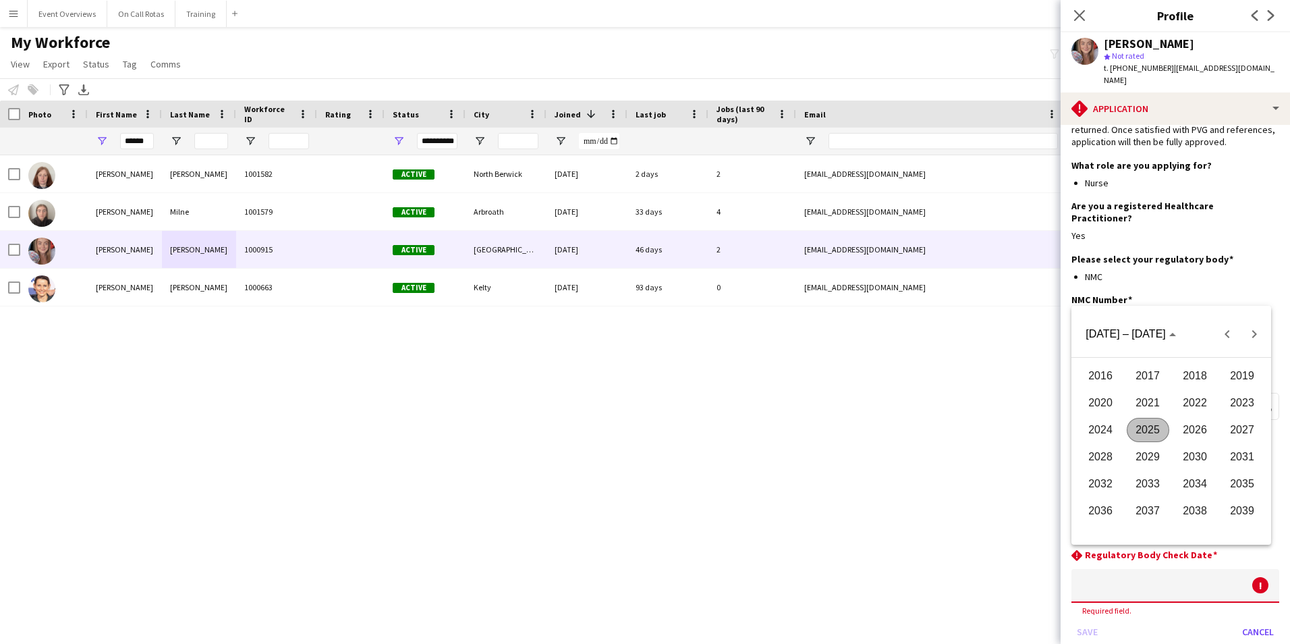
click at [1186, 425] on span "2026" at bounding box center [1195, 430] width 43 height 24
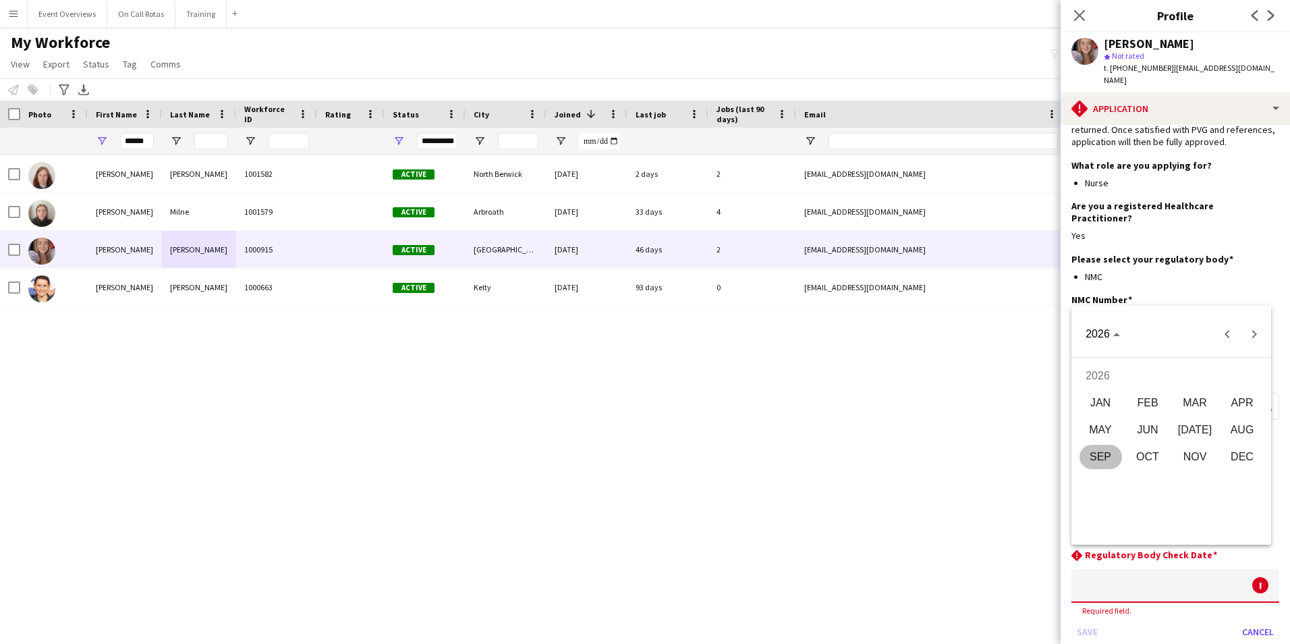
click at [1105, 454] on span "SEP" at bounding box center [1101, 457] width 43 height 24
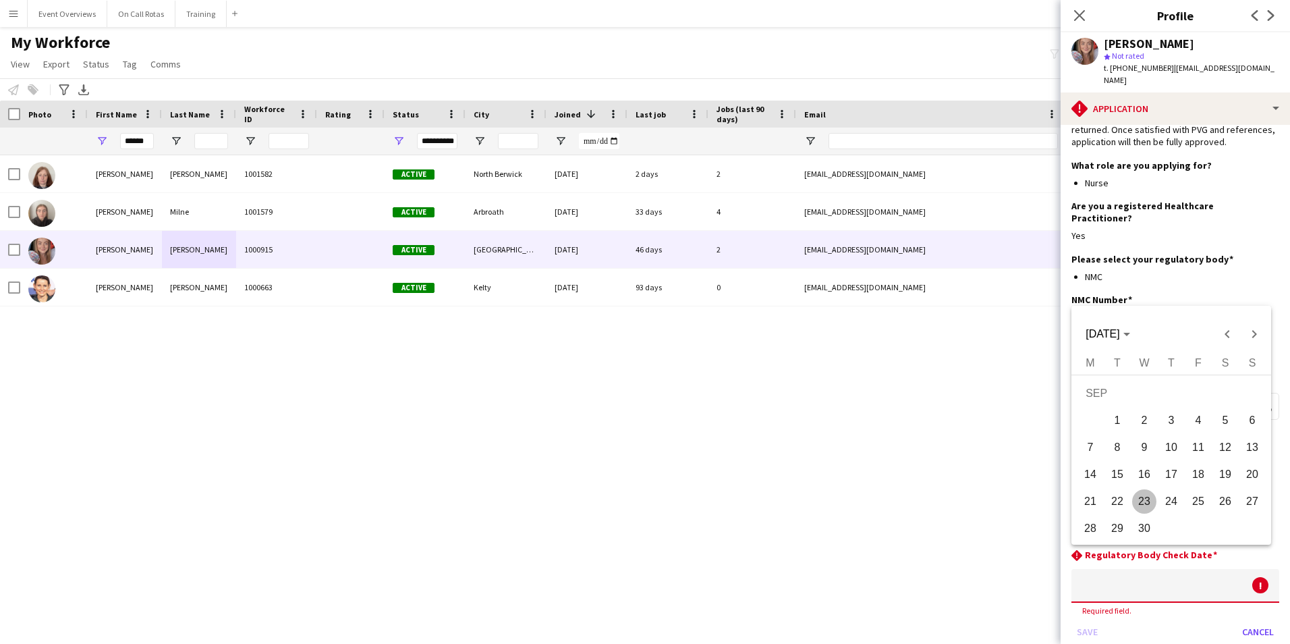
click at [1145, 520] on span "30" at bounding box center [1144, 528] width 24 height 24
type input "**********"
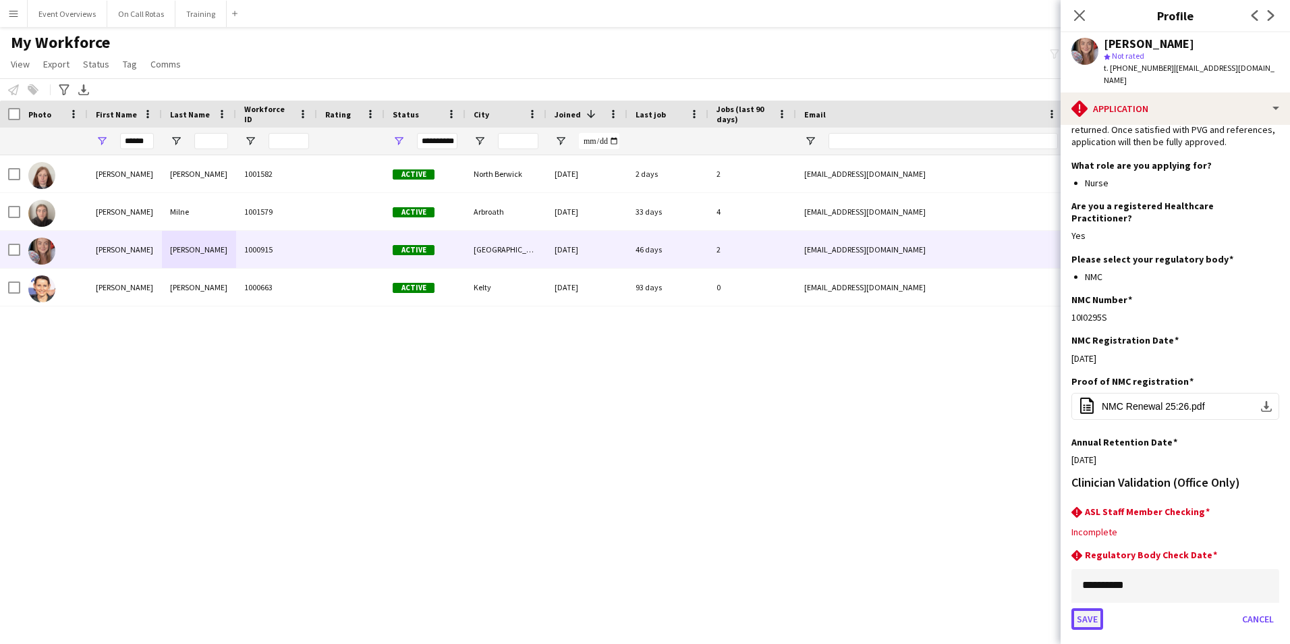
click at [1081, 608] on button "Save" at bounding box center [1088, 619] width 32 height 22
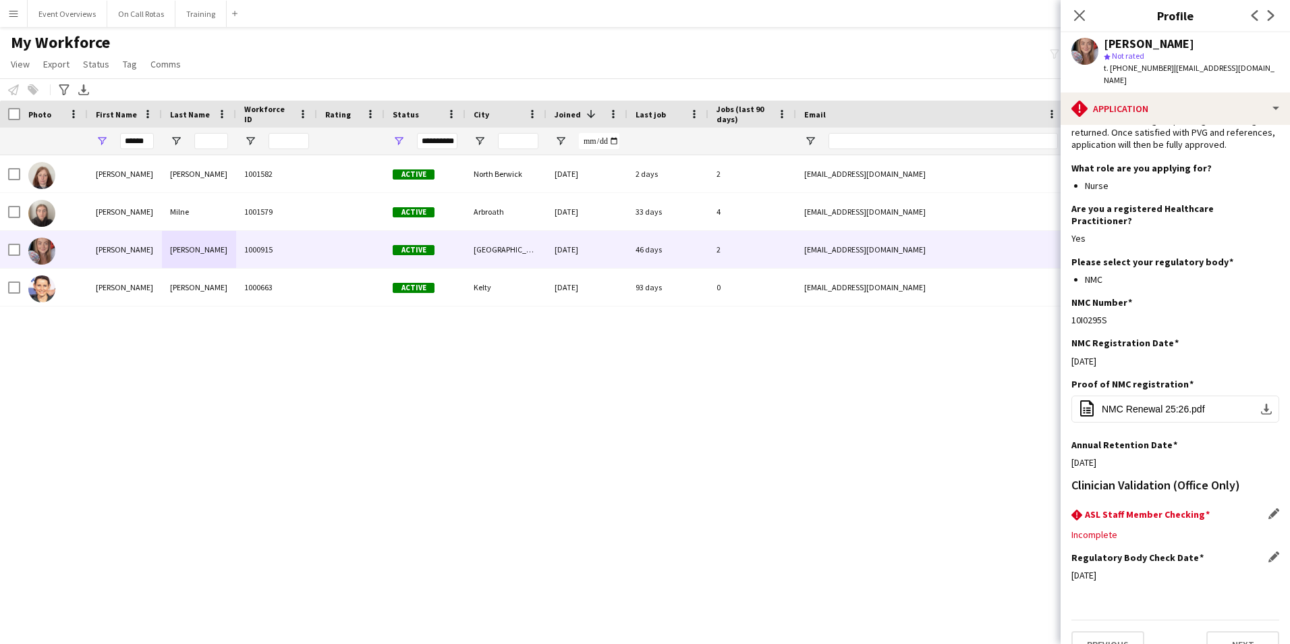
click at [1141, 508] on div "rhombus-alert ASL Staff Member Checking Edit this field" at bounding box center [1176, 515] width 208 height 15
click at [1258, 508] on div "rhombus-alert ASL Staff Member Checking Edit this field" at bounding box center [1176, 515] width 208 height 15
click at [1269, 508] on app-icon "Edit this field" at bounding box center [1274, 513] width 11 height 11
click at [1162, 528] on div at bounding box center [1162, 544] width 181 height 32
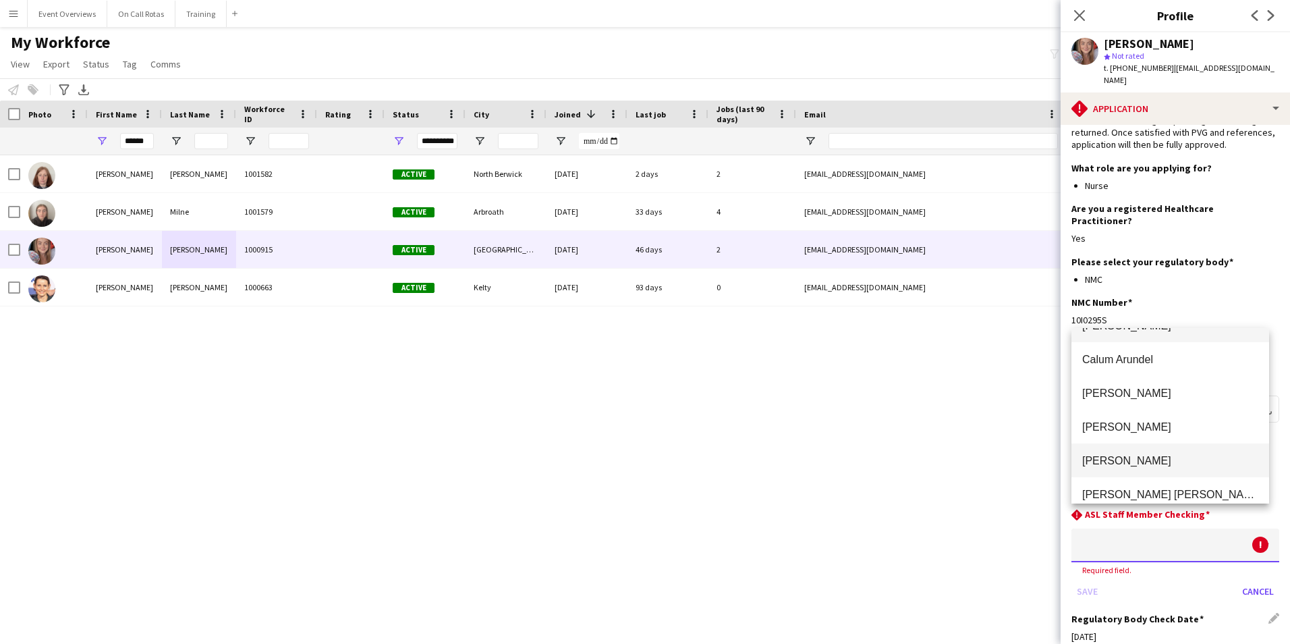
scroll to position [0, 0]
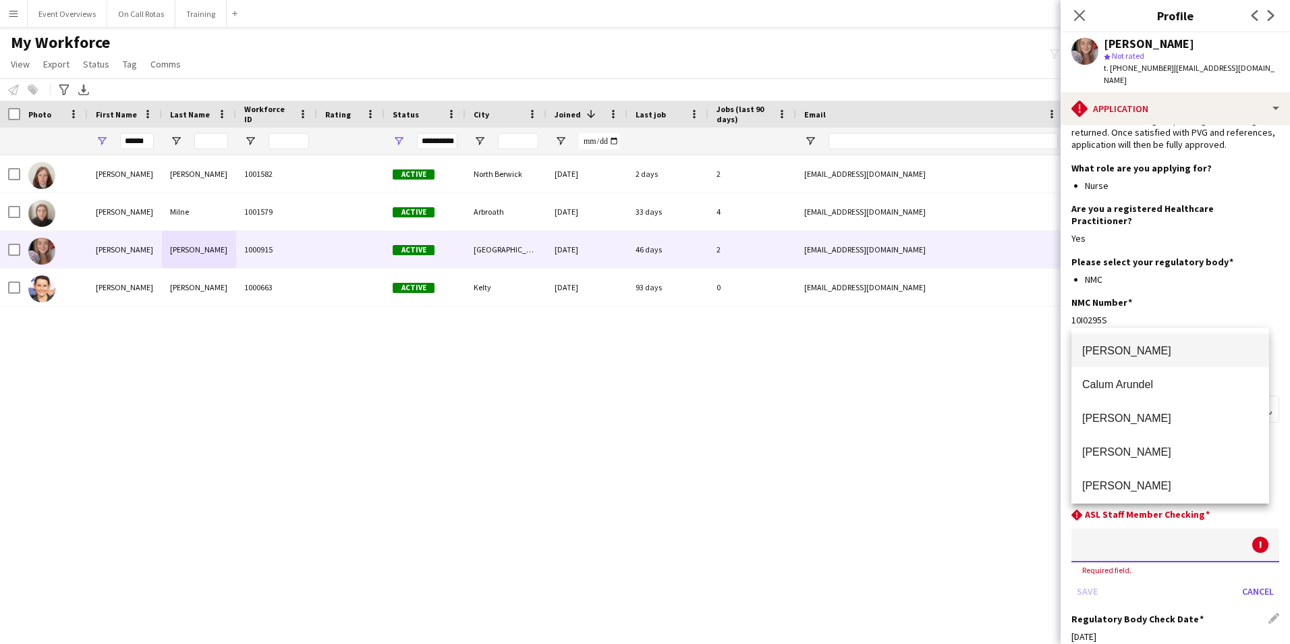
click at [943, 411] on div at bounding box center [645, 322] width 1290 height 644
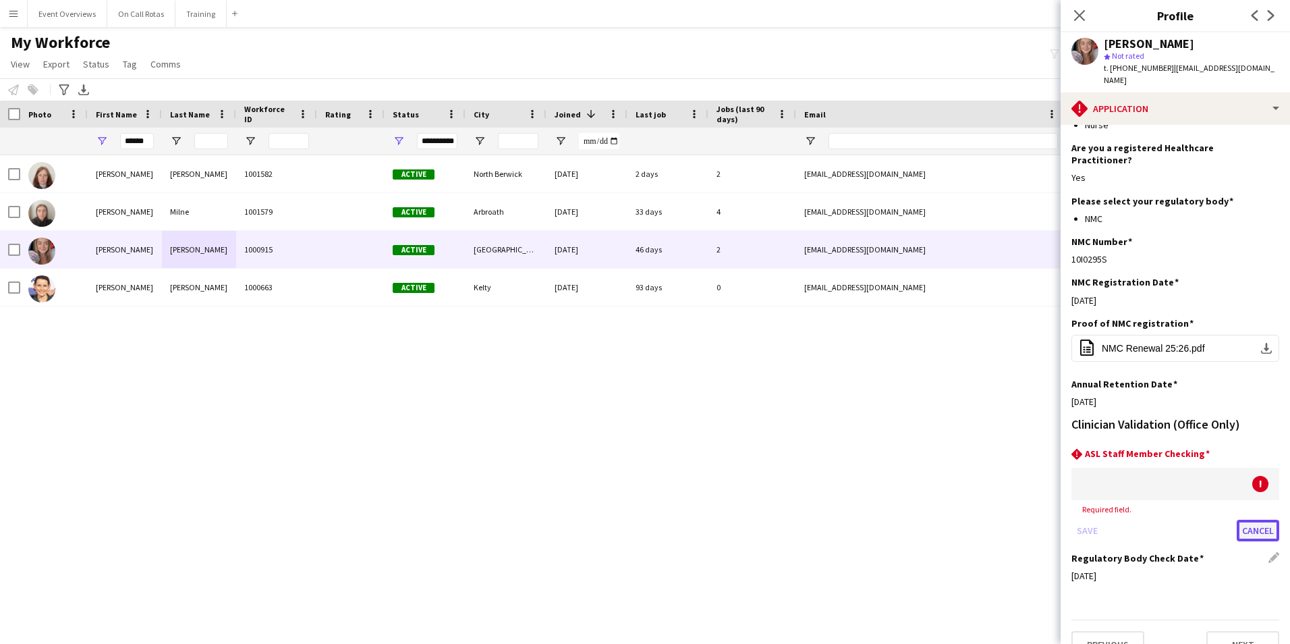
click at [1242, 520] on button "Cancel" at bounding box center [1258, 531] width 43 height 22
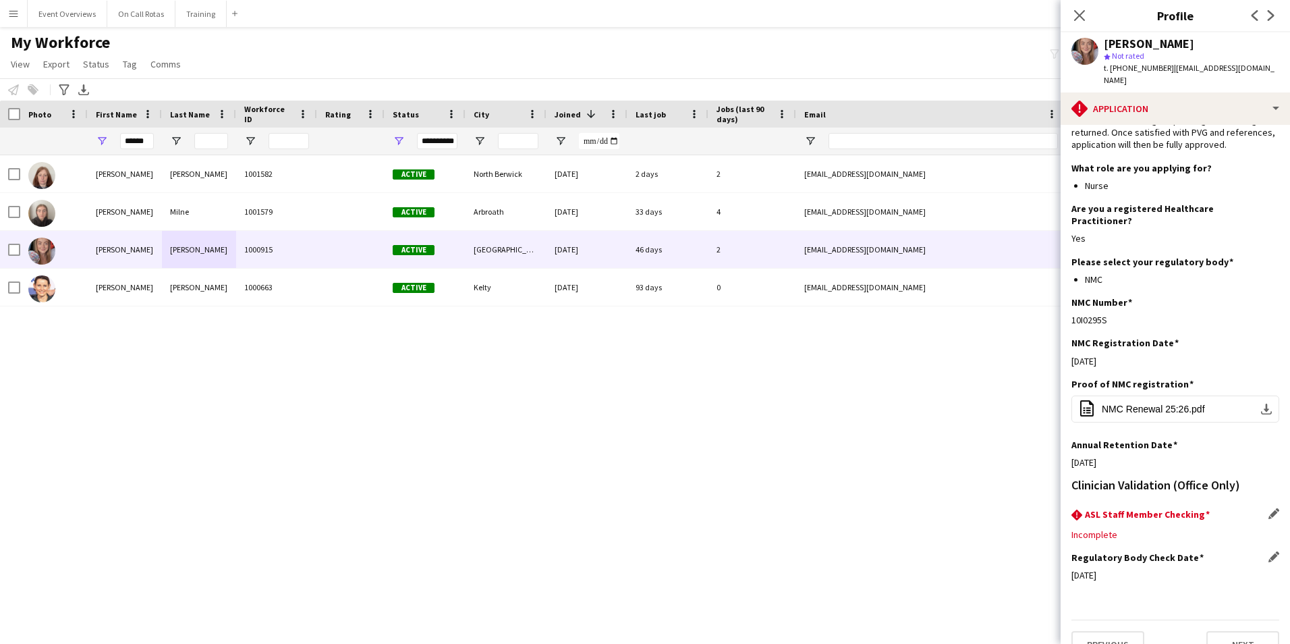
click at [1074, 24] on div "Close pop-in" at bounding box center [1080, 15] width 38 height 31
click at [1079, 14] on icon at bounding box center [1079, 15] width 13 height 13
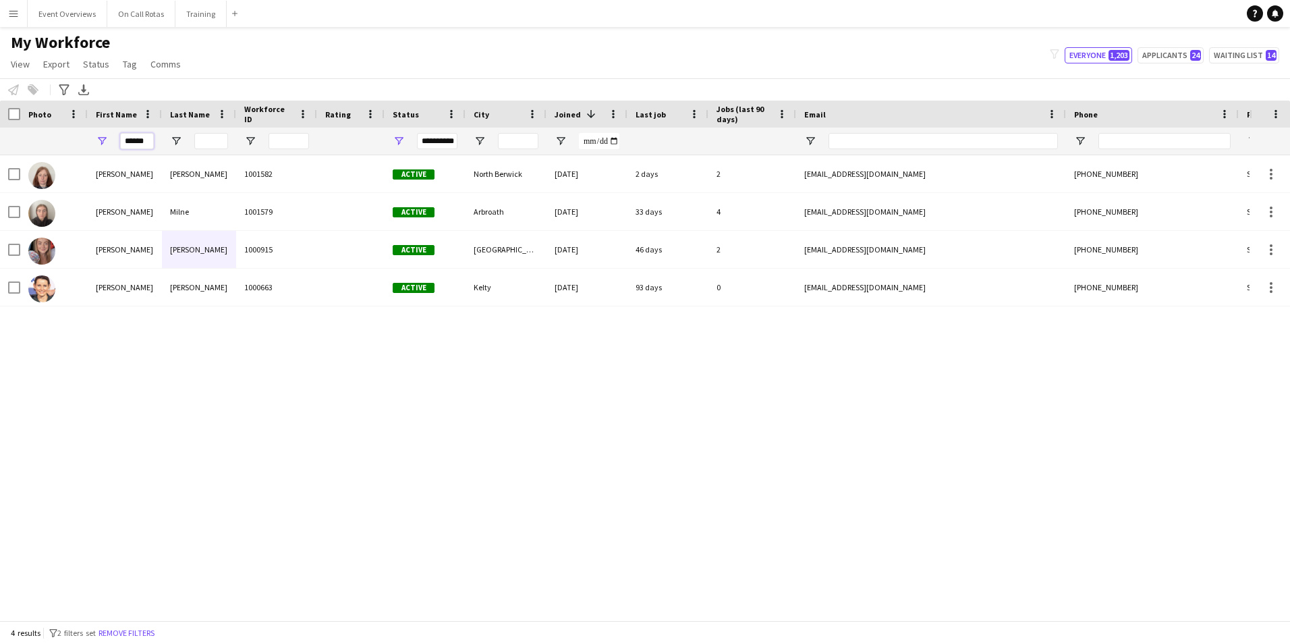
drag, startPoint x: 150, startPoint y: 143, endPoint x: 53, endPoint y: 149, distance: 96.7
click at [53, 149] on div "**********" at bounding box center [731, 141] width 1463 height 27
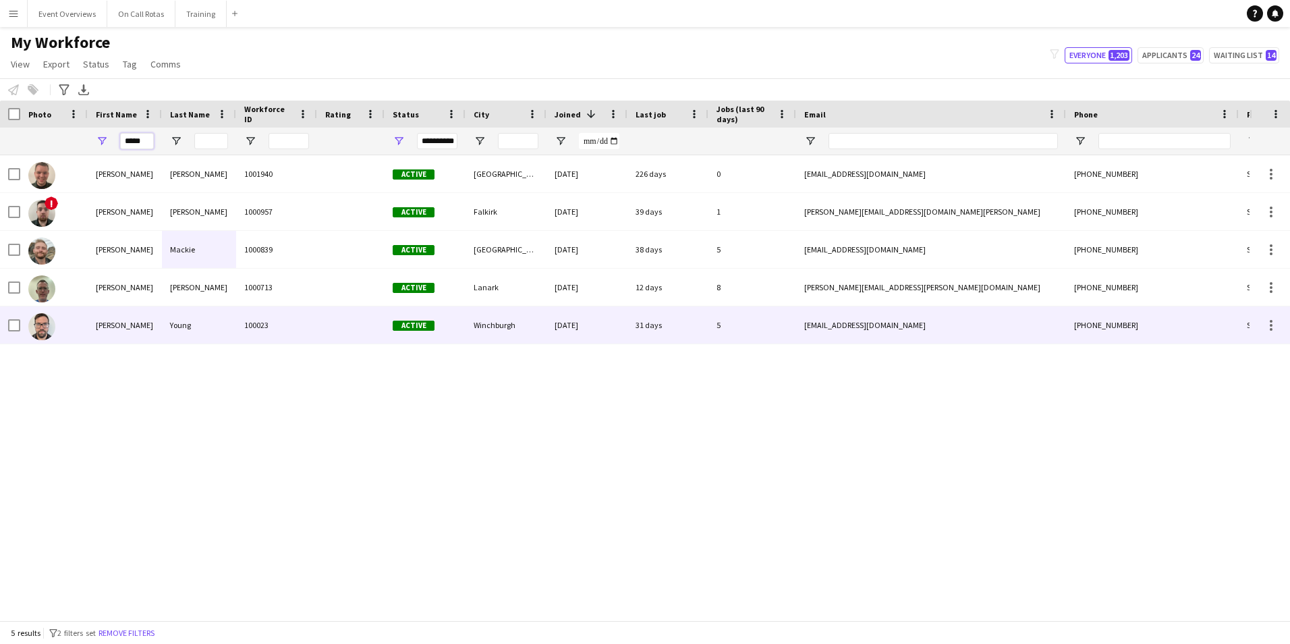
type input "*****"
click at [152, 323] on div "Craig" at bounding box center [125, 324] width 74 height 37
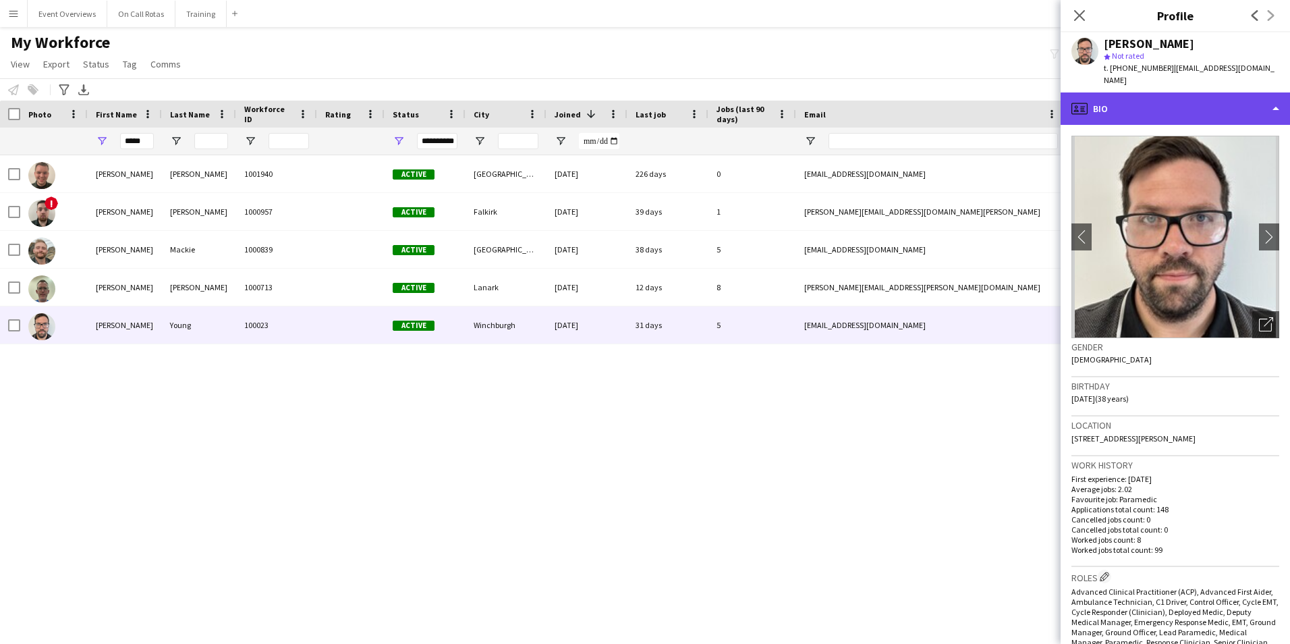
click at [1197, 108] on div "profile Bio" at bounding box center [1175, 108] width 229 height 32
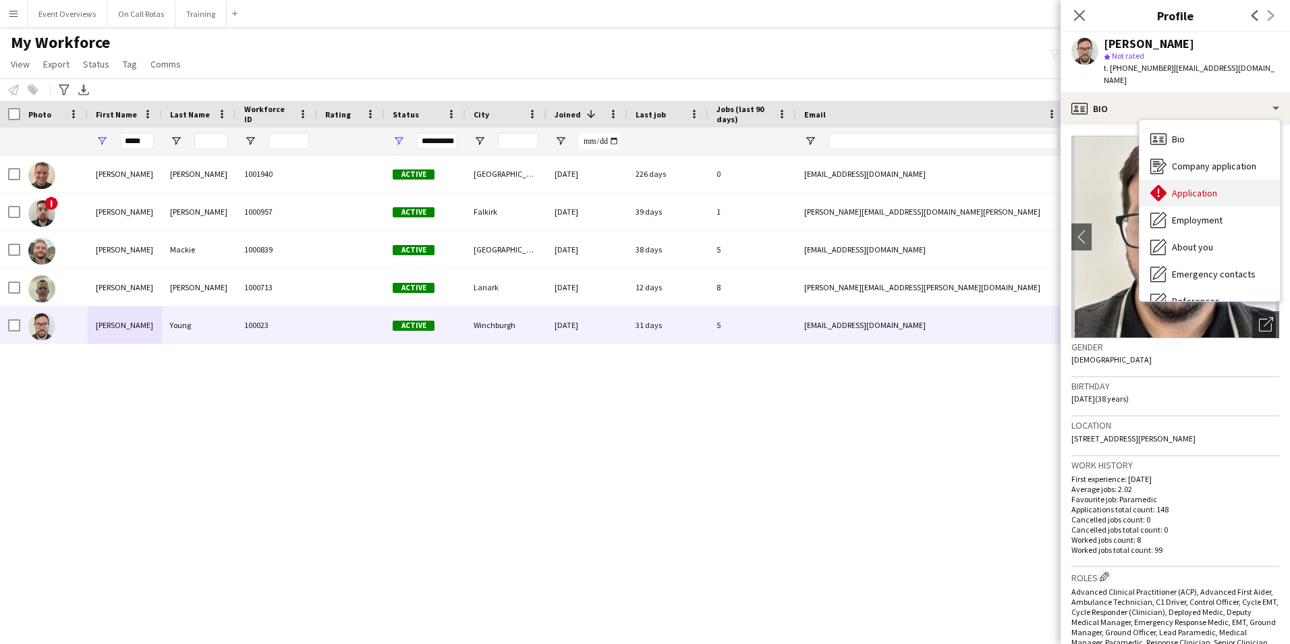
click at [1220, 180] on div "Application Application" at bounding box center [1210, 193] width 140 height 27
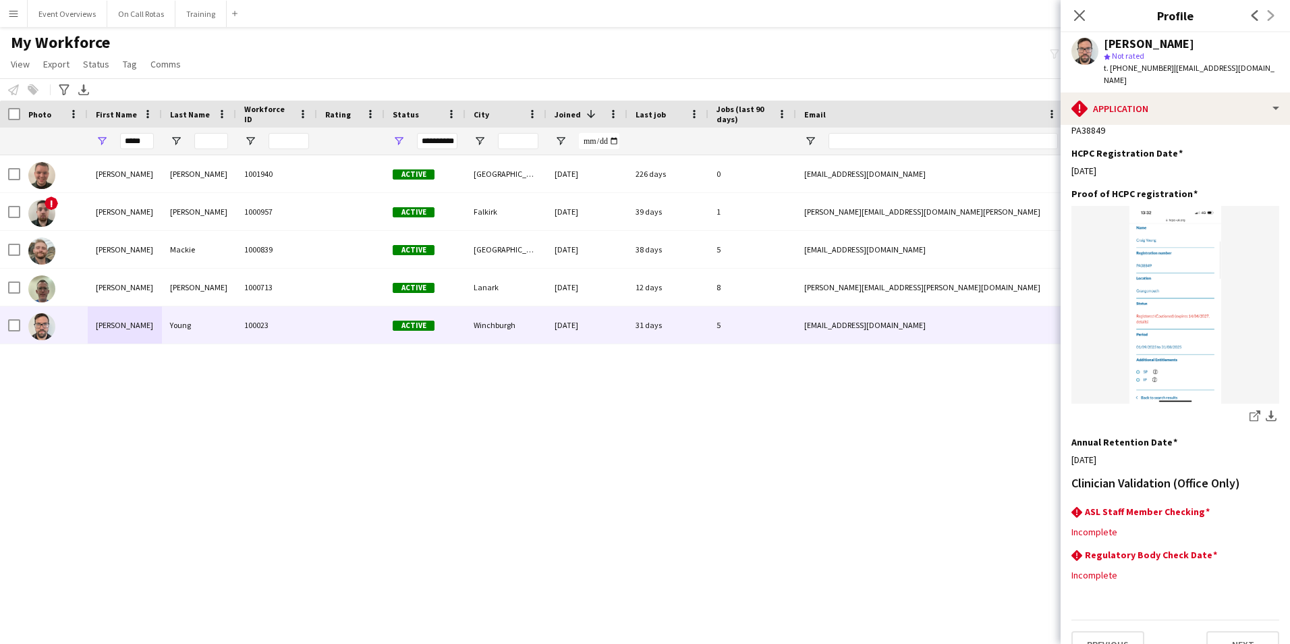
scroll to position [0, 0]
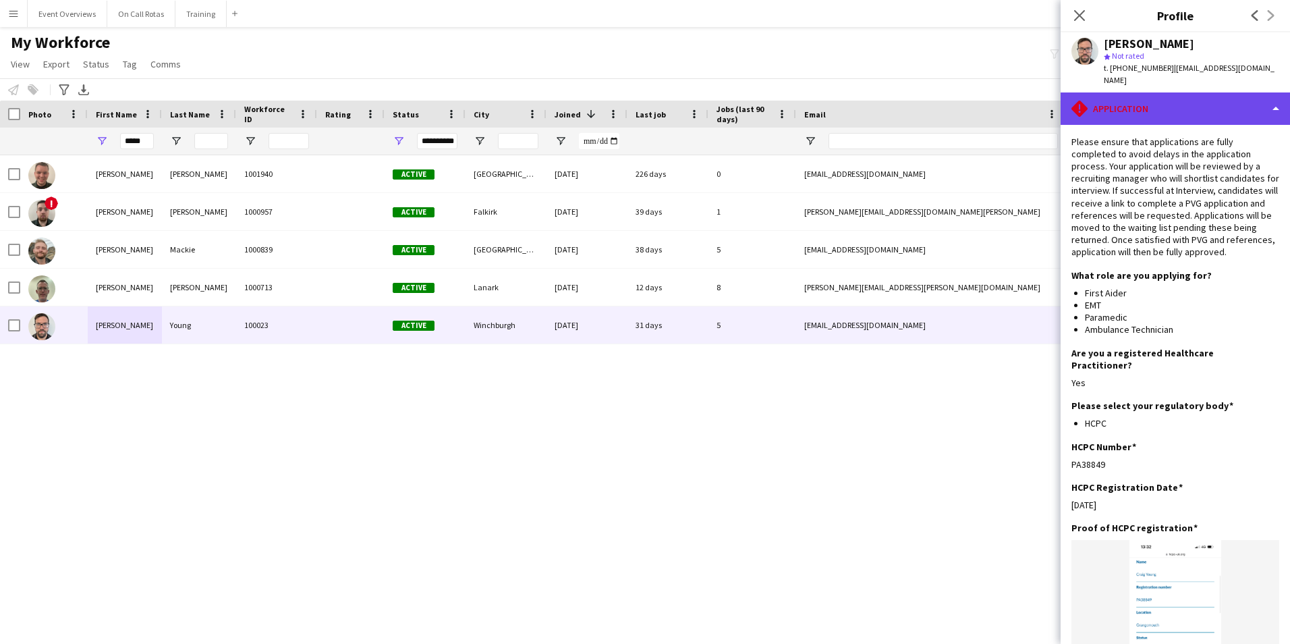
click at [1132, 99] on div "rhombus-alert Application" at bounding box center [1175, 108] width 229 height 32
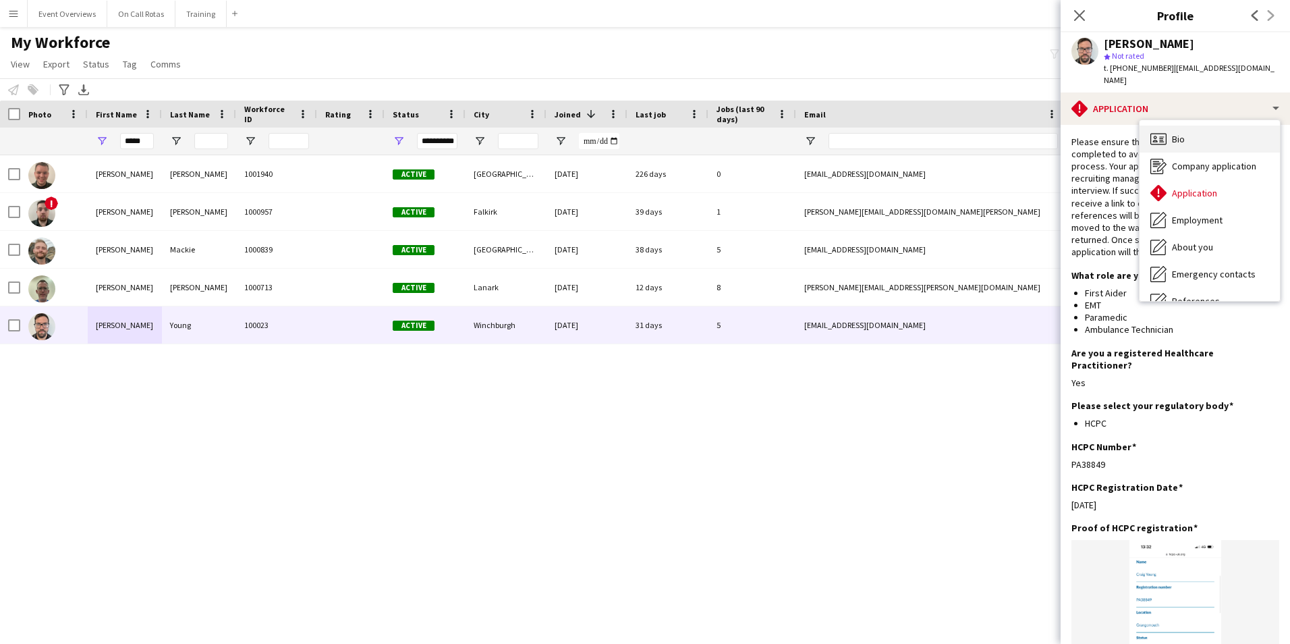
click at [1180, 133] on span "Bio" at bounding box center [1178, 139] width 13 height 12
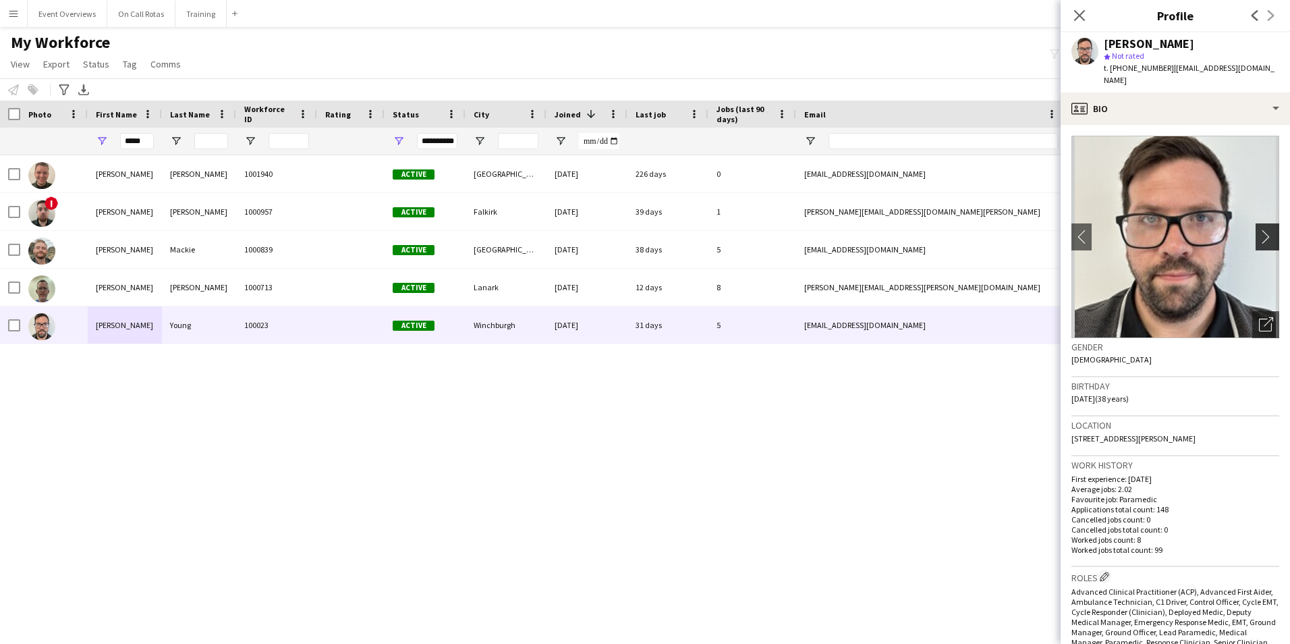
click at [1262, 229] on app-icon "chevron-right" at bounding box center [1269, 236] width 21 height 14
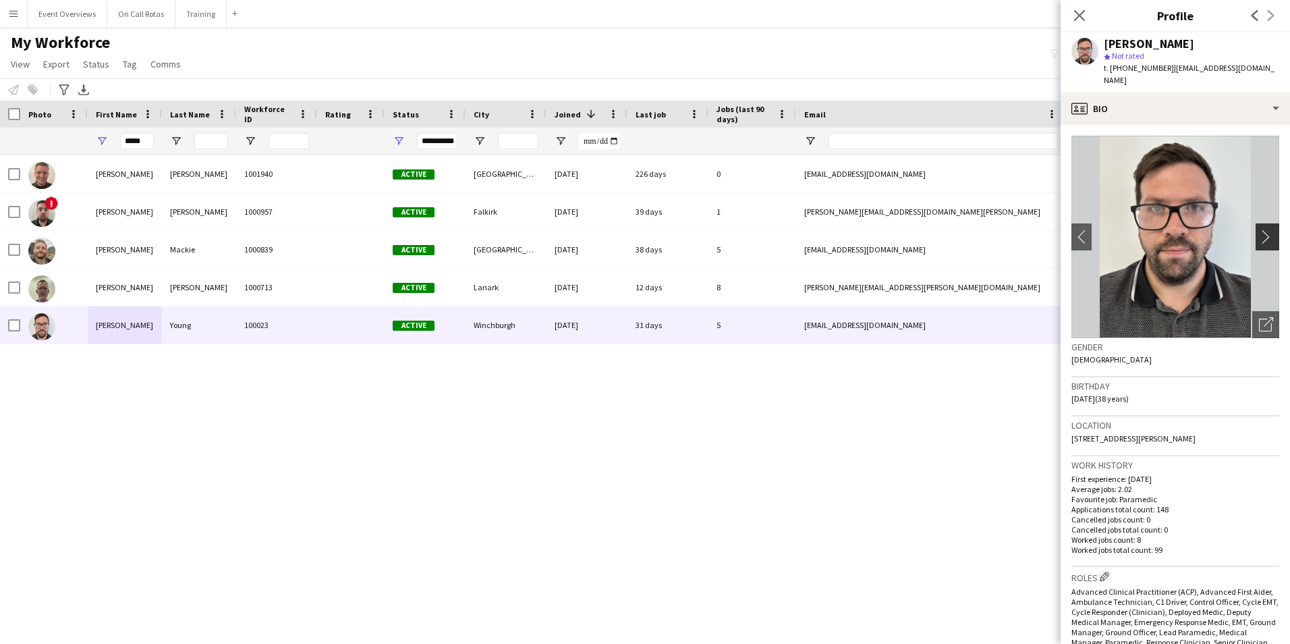
click at [1262, 229] on app-icon "chevron-right" at bounding box center [1269, 236] width 21 height 14
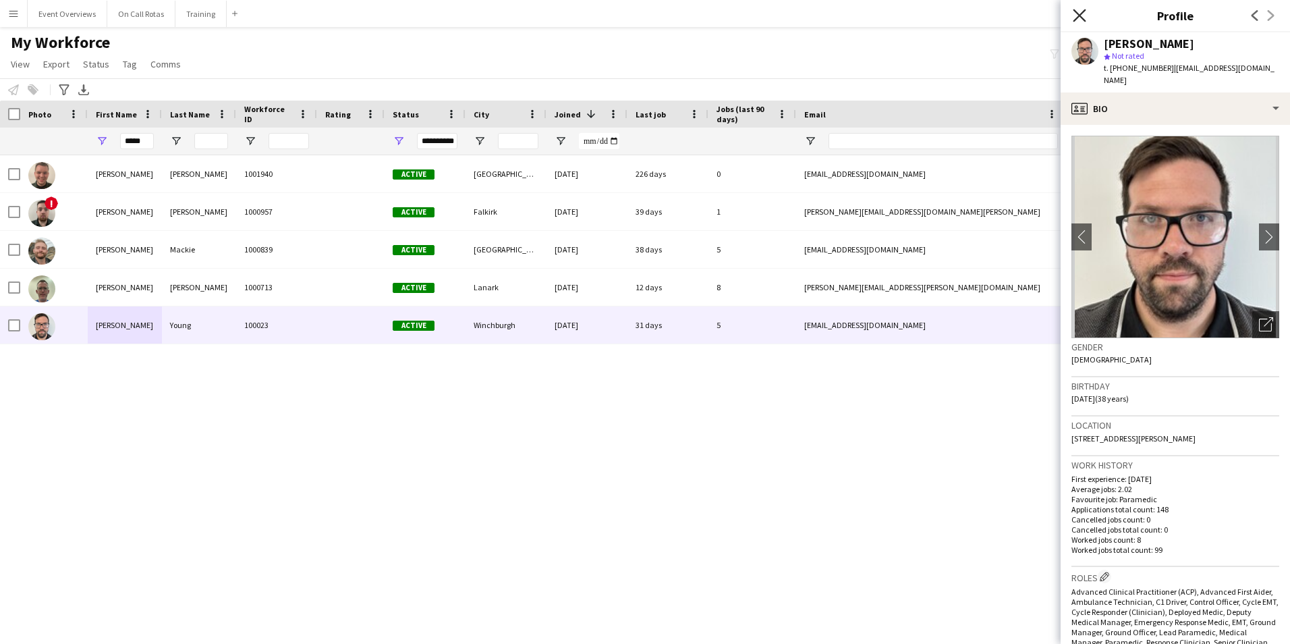
click at [1080, 20] on icon "Close pop-in" at bounding box center [1079, 15] width 13 height 13
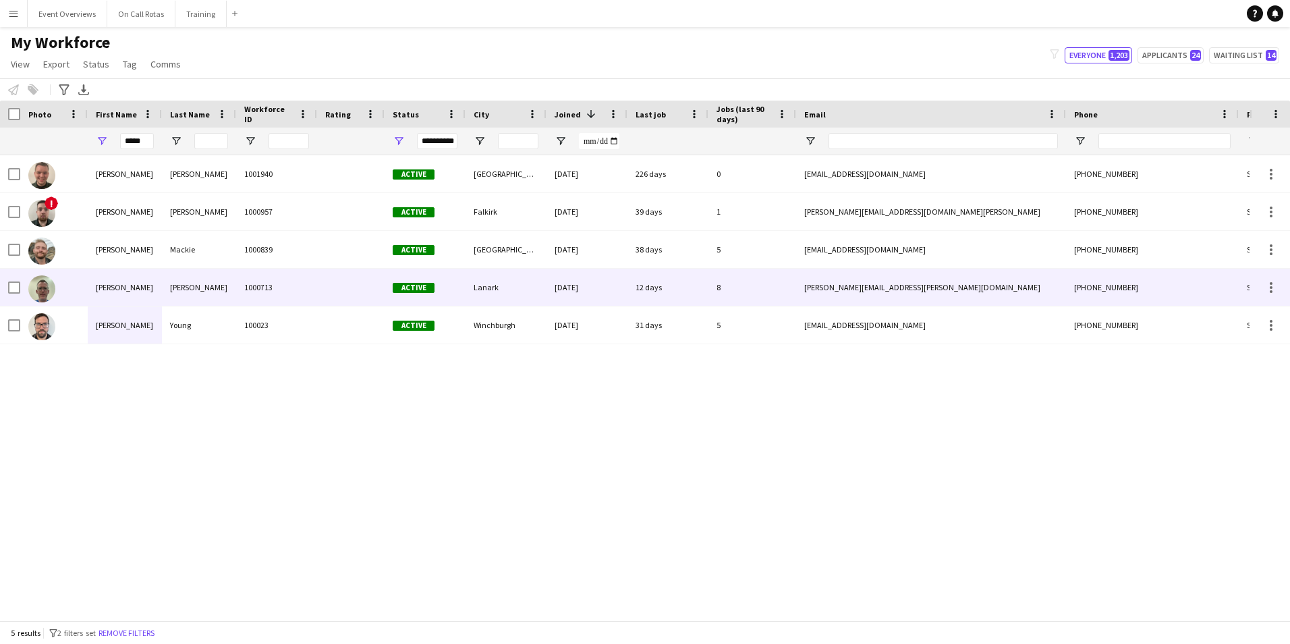
click at [278, 296] on div "1000713" at bounding box center [276, 287] width 81 height 37
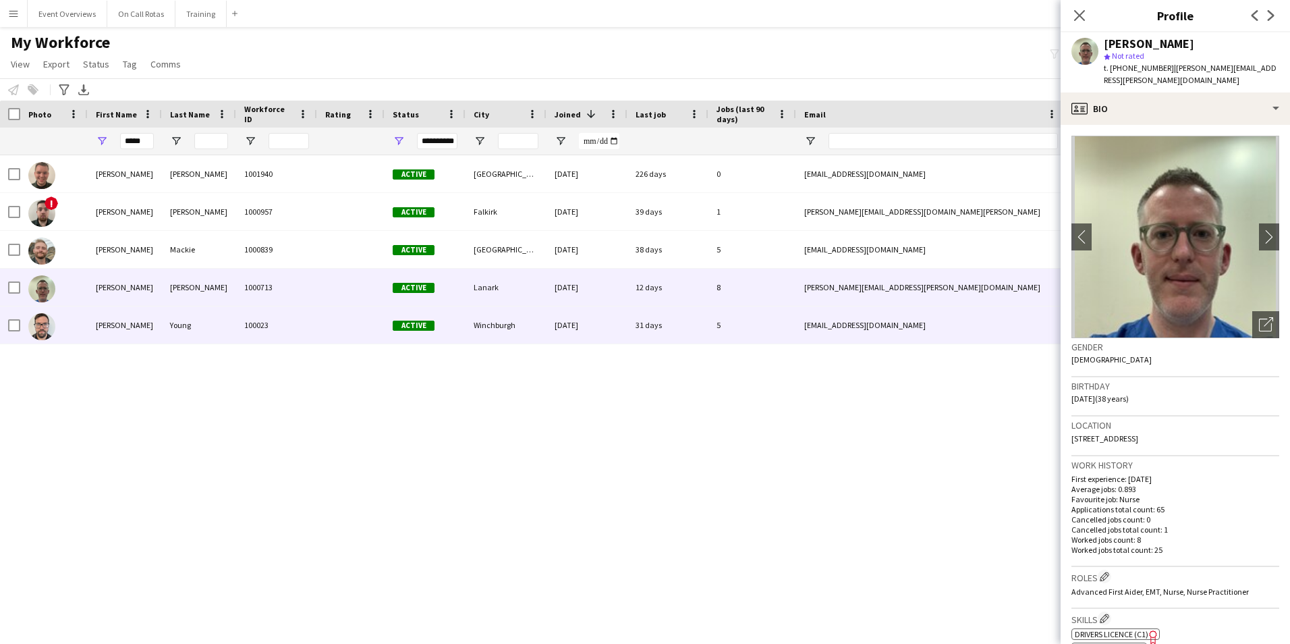
click at [354, 317] on div at bounding box center [350, 324] width 67 height 37
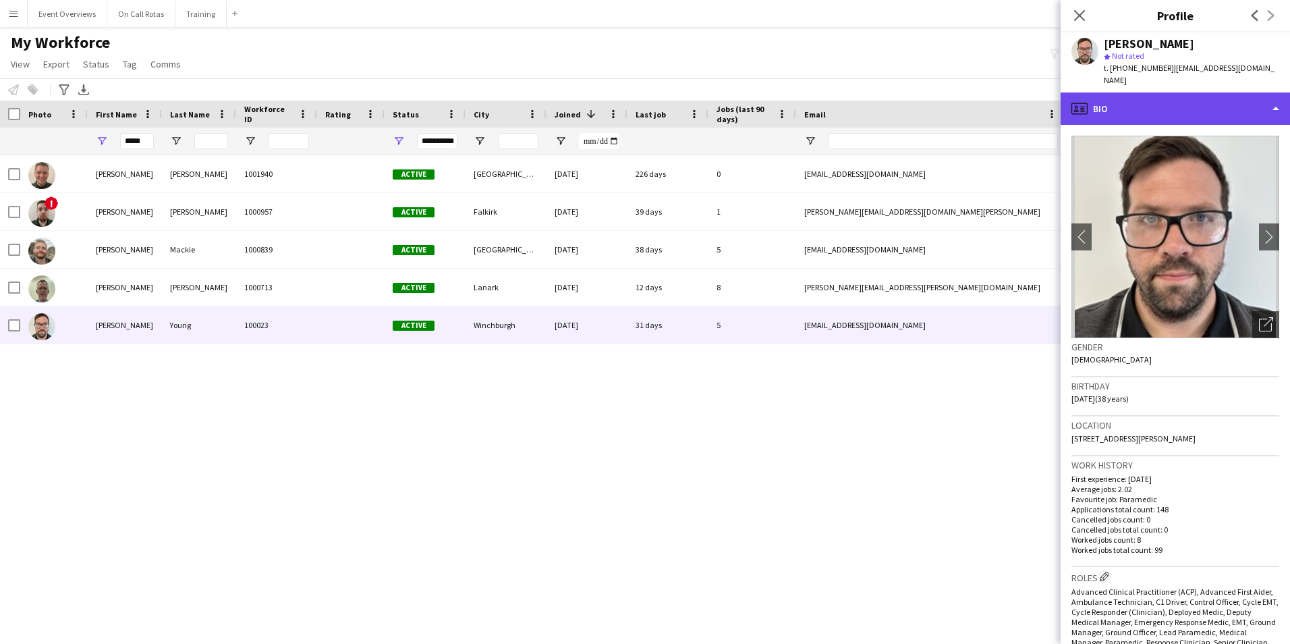
click at [1200, 97] on div "profile Bio" at bounding box center [1175, 108] width 229 height 32
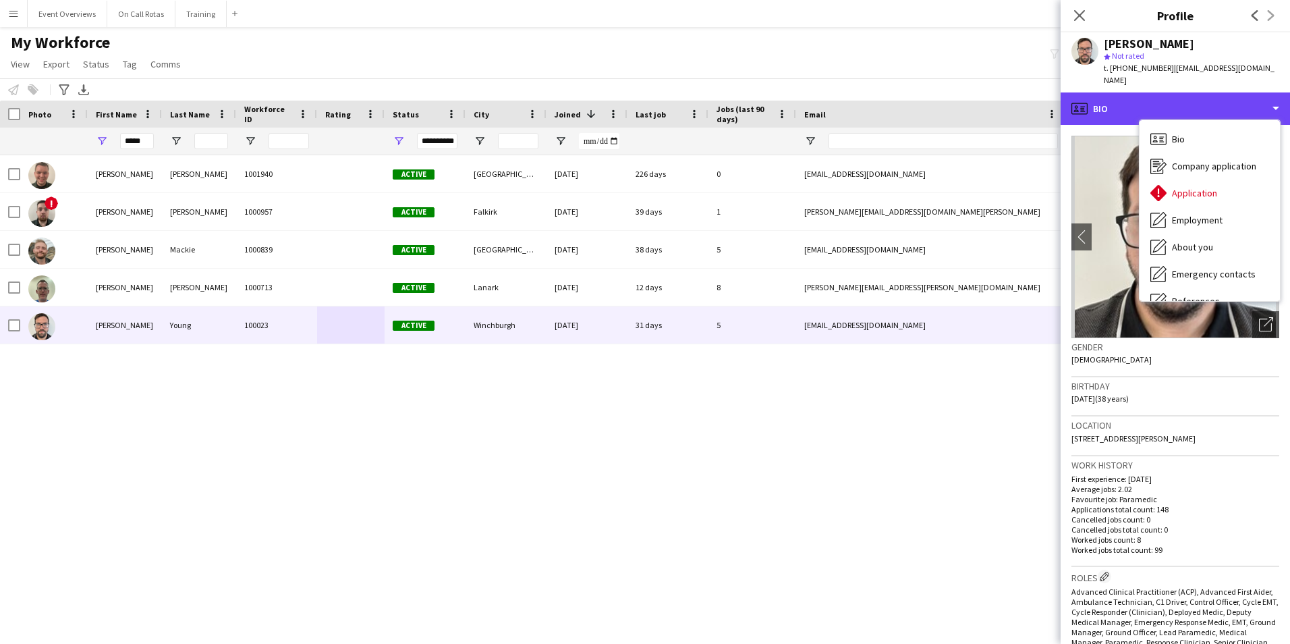
scroll to position [235, 0]
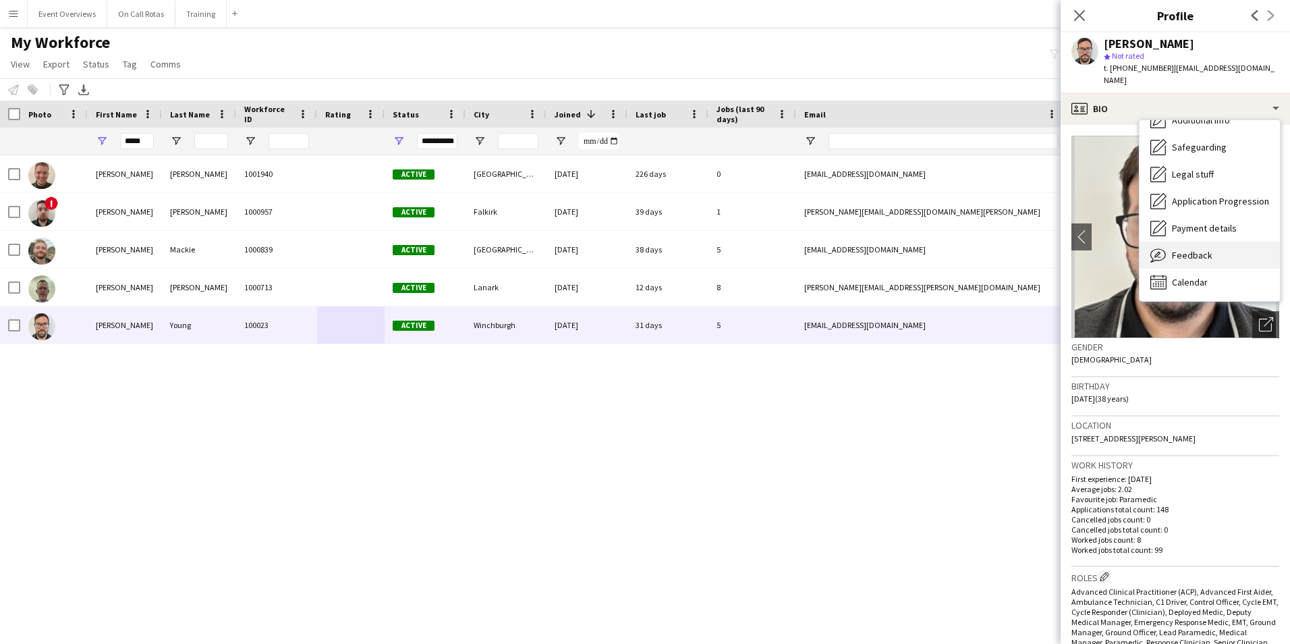
click at [1198, 249] on span "Feedback" at bounding box center [1192, 255] width 40 height 12
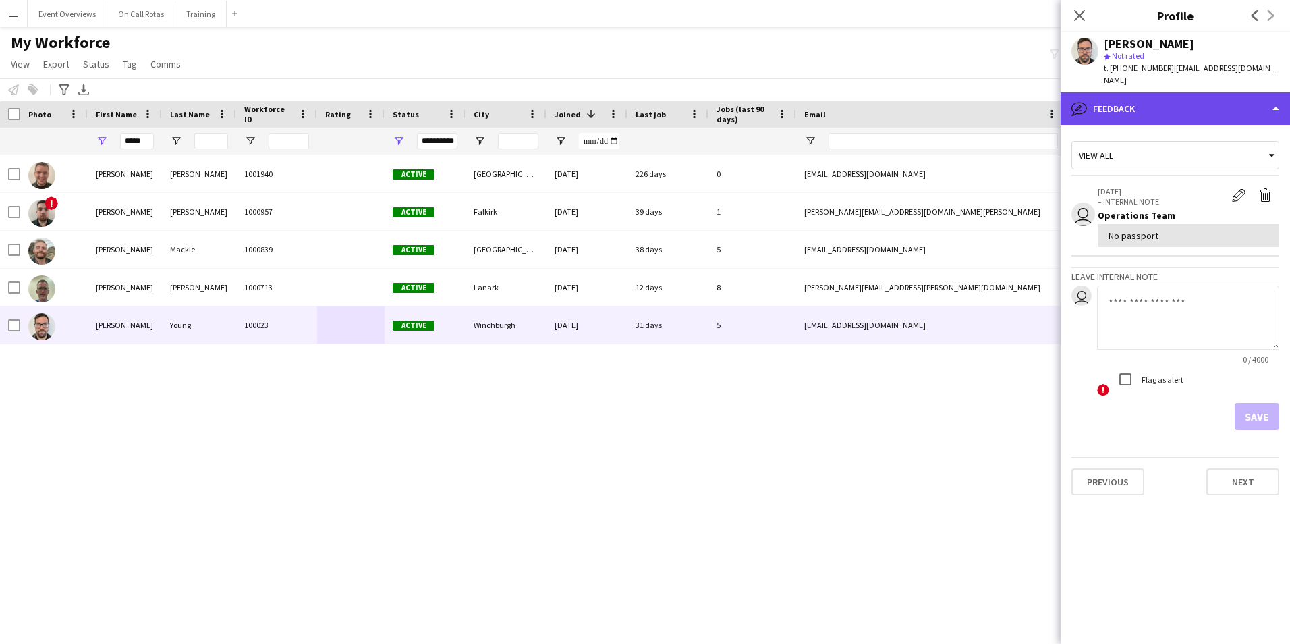
click at [1134, 92] on div "bubble-pencil Feedback" at bounding box center [1175, 108] width 229 height 32
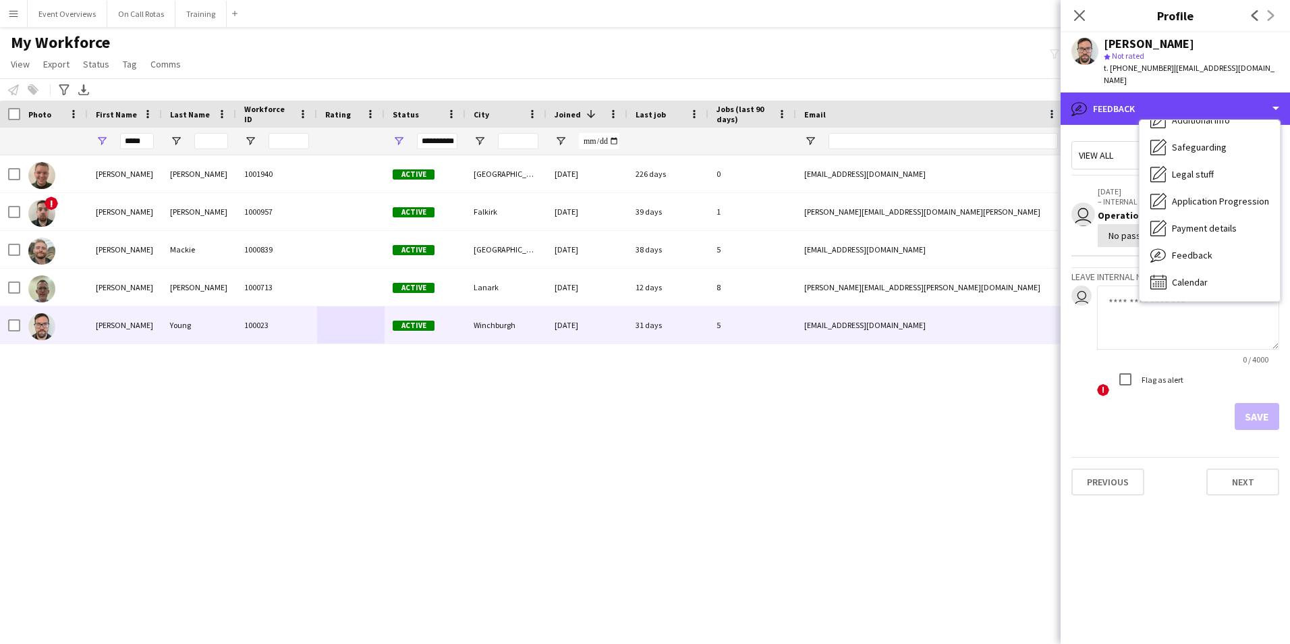
scroll to position [0, 0]
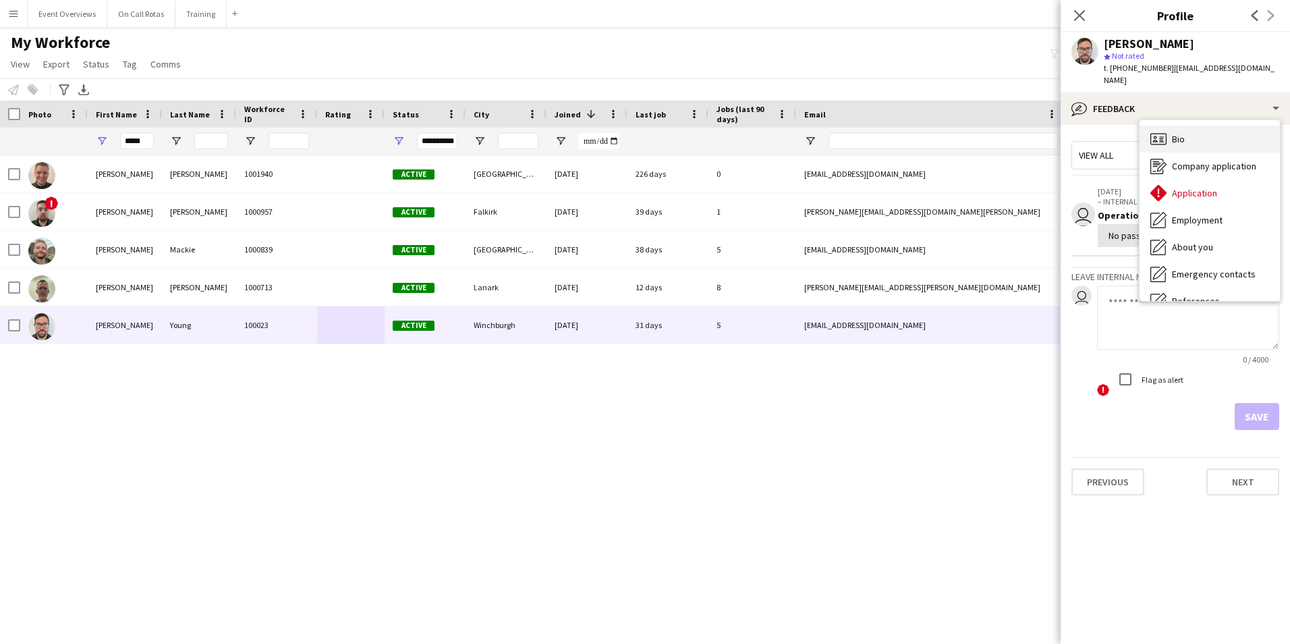
click at [1157, 131] on icon "Bio" at bounding box center [1159, 139] width 16 height 16
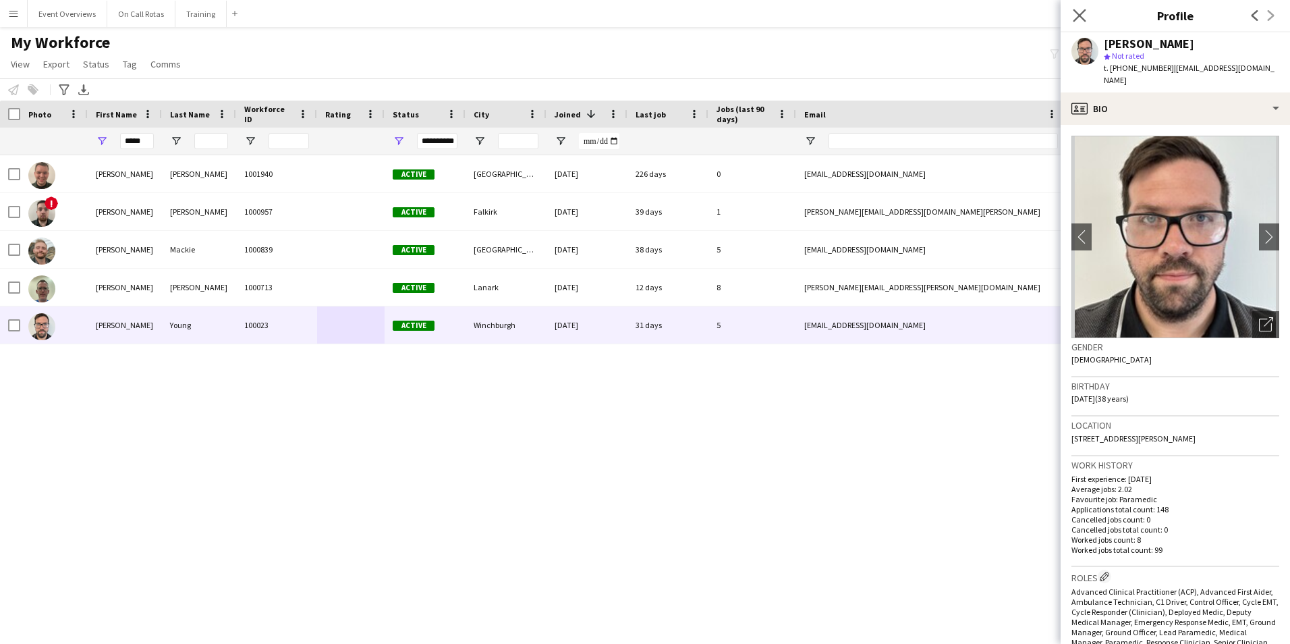
click at [1084, 22] on icon "Close pop-in" at bounding box center [1079, 15] width 13 height 13
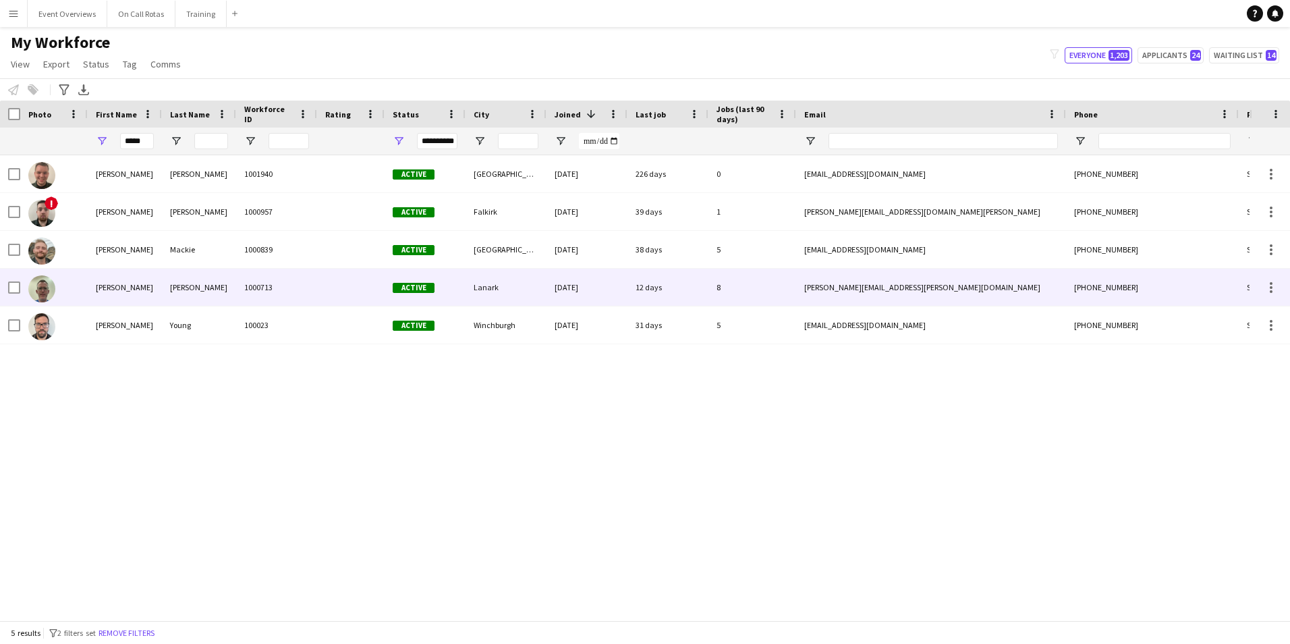
click at [512, 277] on div "Lanark" at bounding box center [506, 287] width 81 height 37
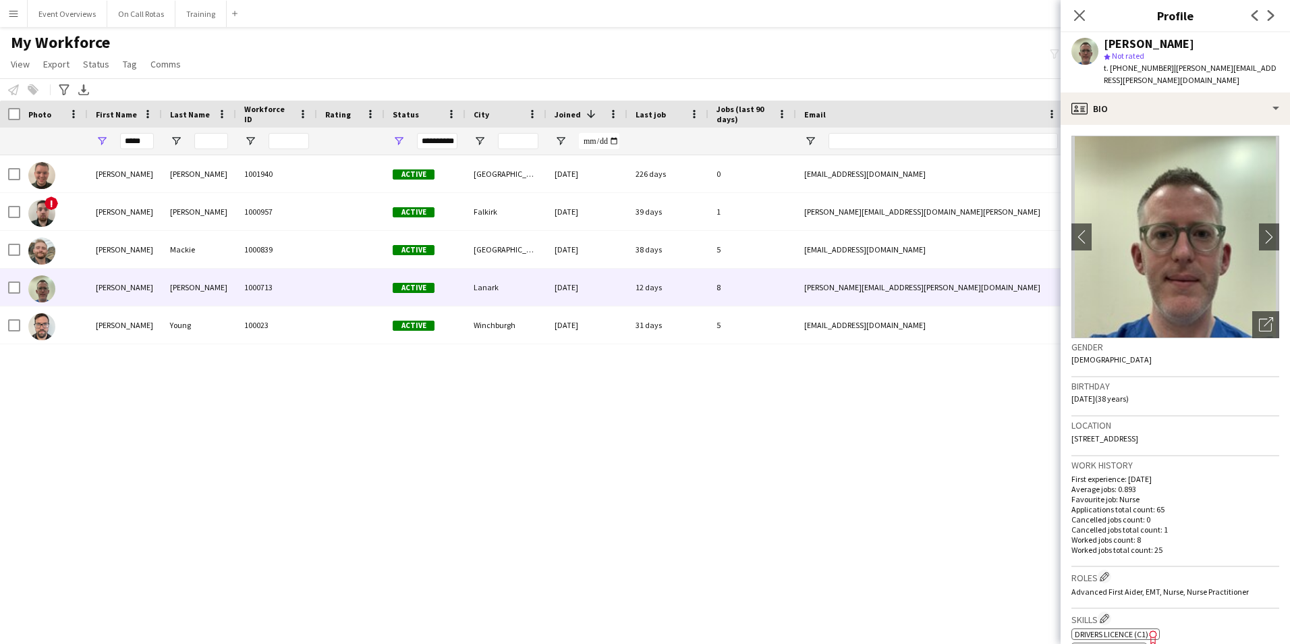
click at [1159, 125] on app-crew-profile-bio "chevron-left chevron-right Open photos pop-in Gender Male Birthday 04-06-1987 (…" at bounding box center [1175, 384] width 229 height 519
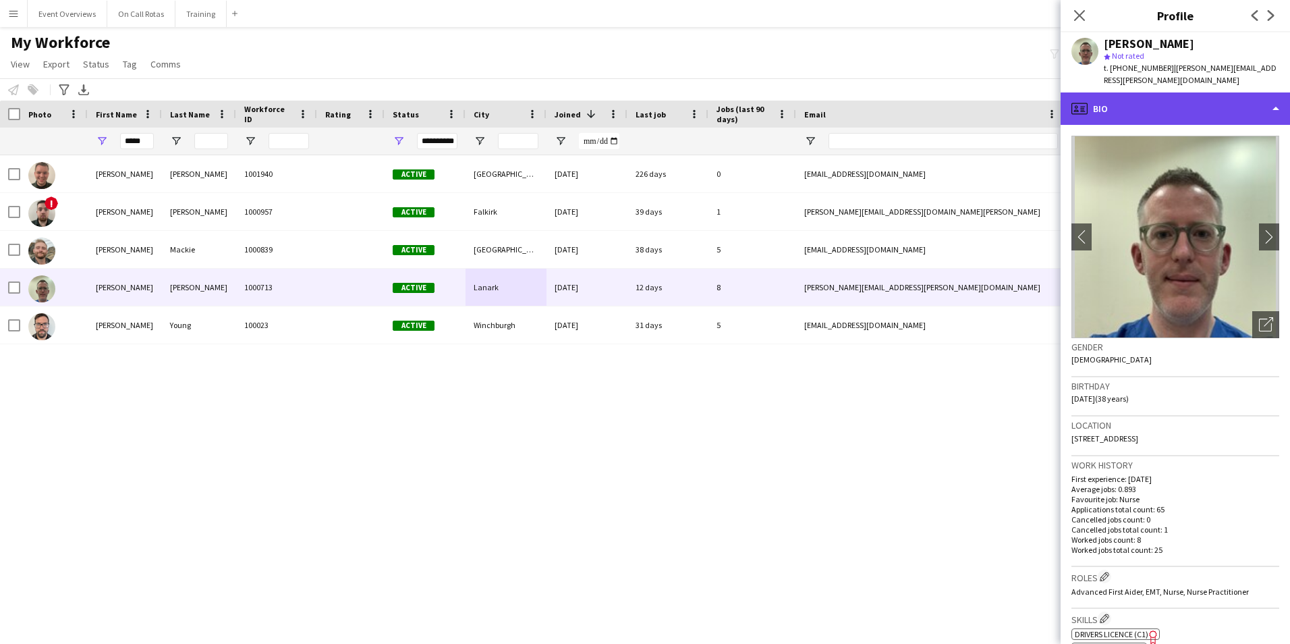
click at [1159, 112] on div "profile Bio" at bounding box center [1175, 108] width 229 height 32
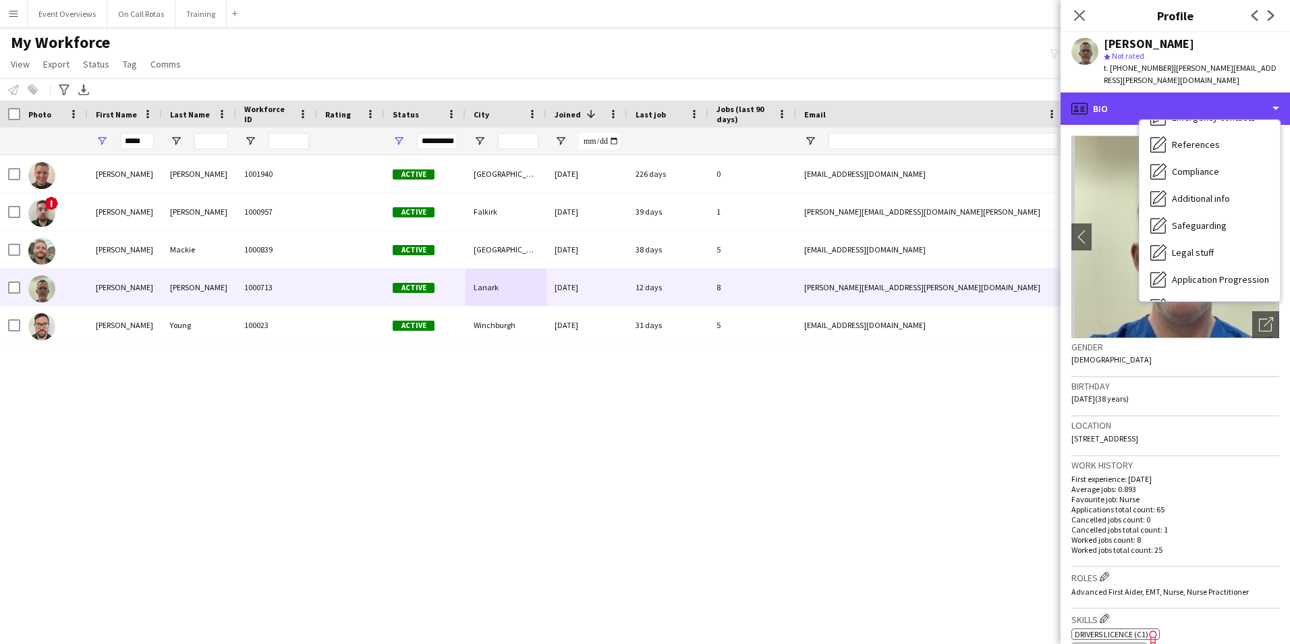
scroll to position [235, 0]
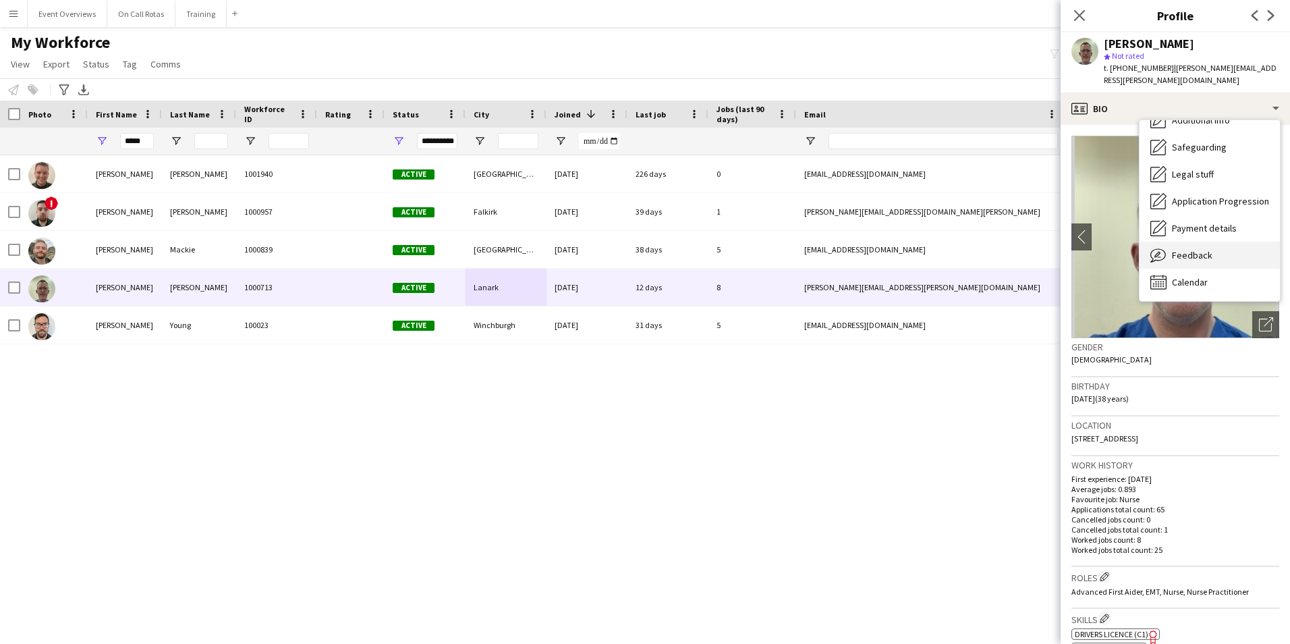
click at [1199, 259] on span "Feedback" at bounding box center [1192, 255] width 40 height 12
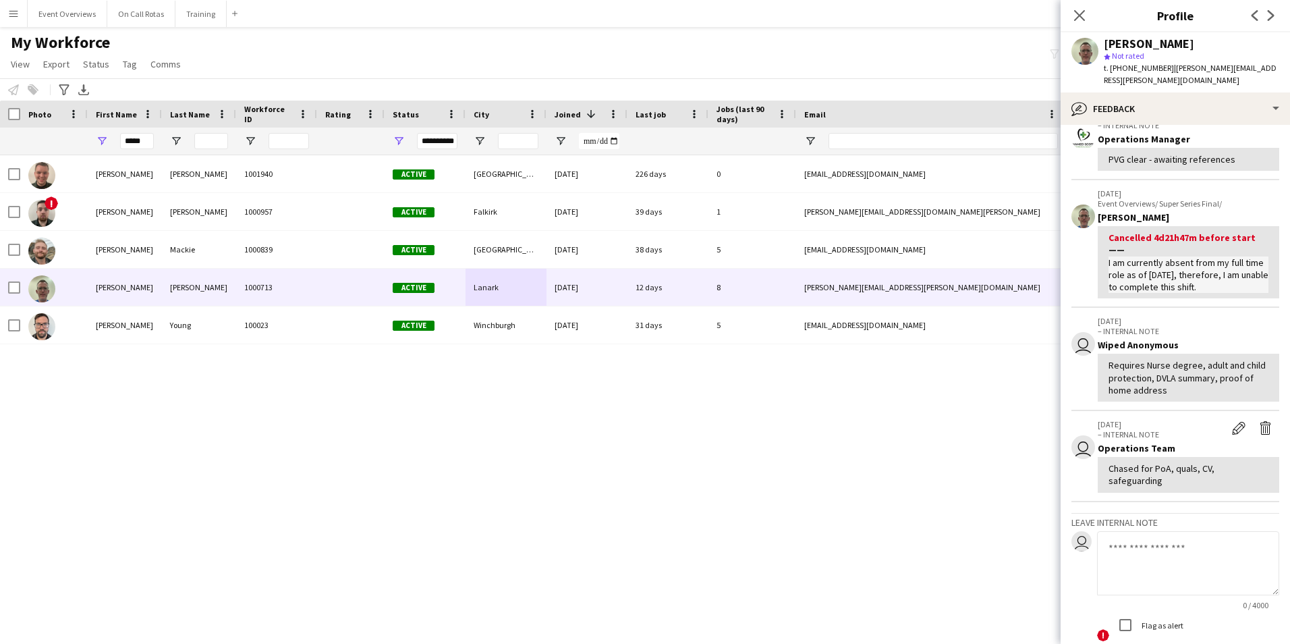
scroll to position [0, 0]
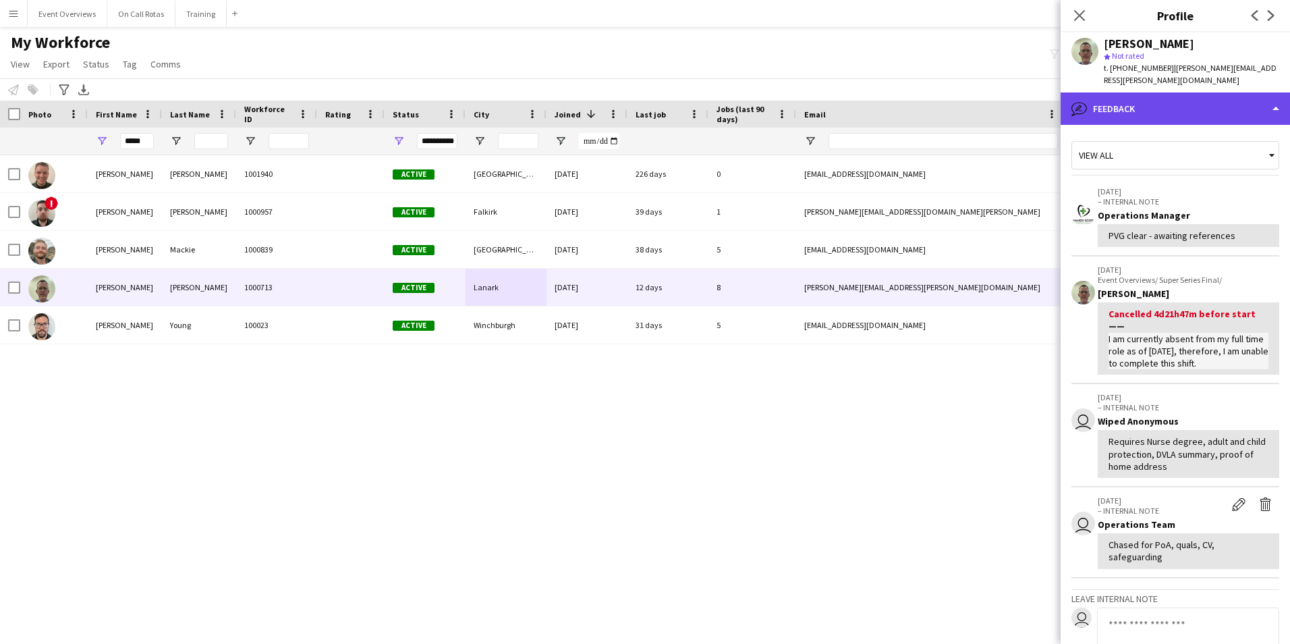
click at [1170, 102] on div "bubble-pencil Feedback" at bounding box center [1175, 108] width 229 height 32
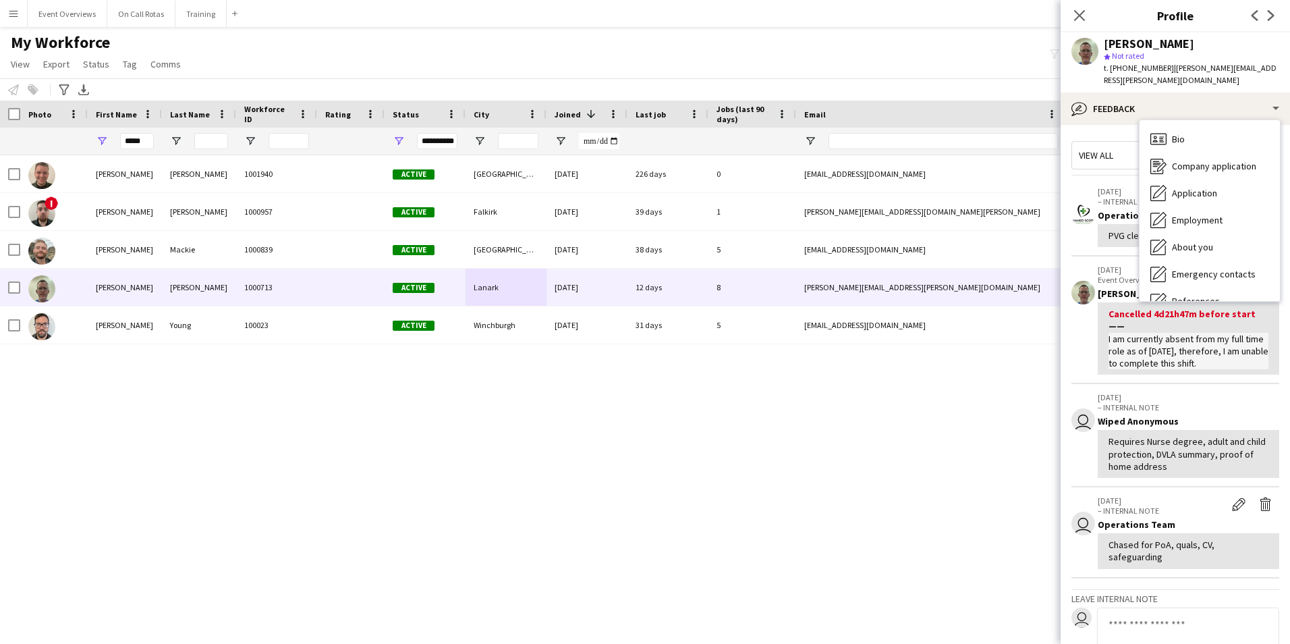
click at [1181, 128] on div "Bio Bio" at bounding box center [1210, 139] width 140 height 27
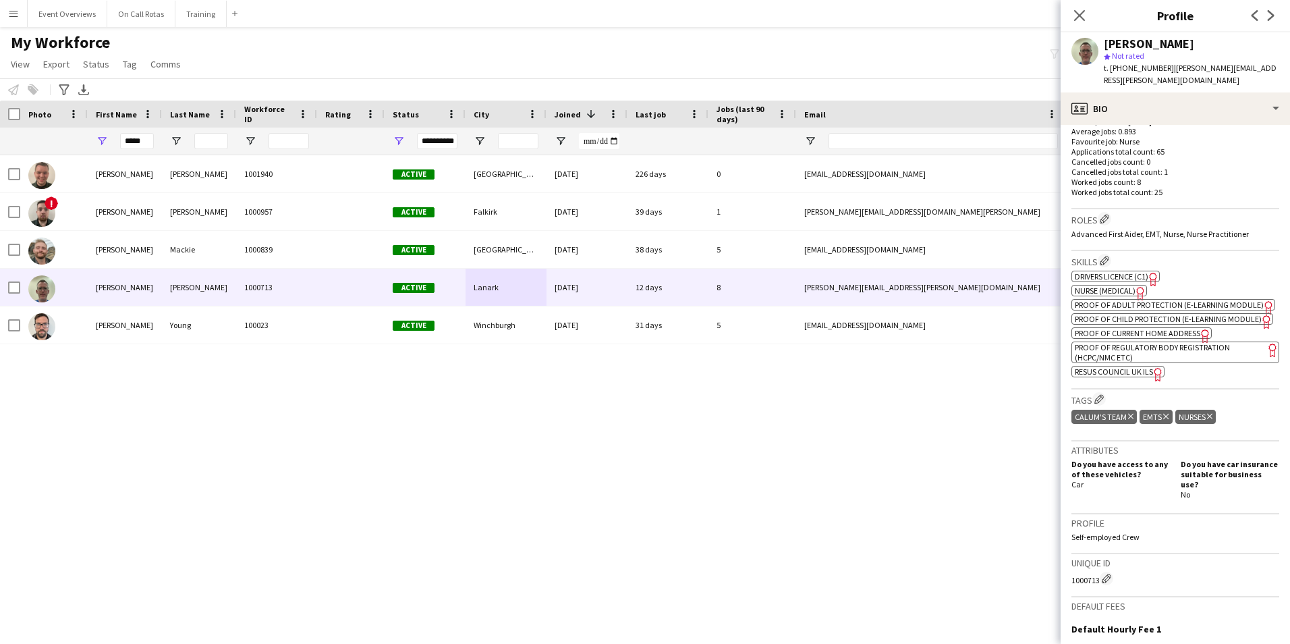
scroll to position [337, 0]
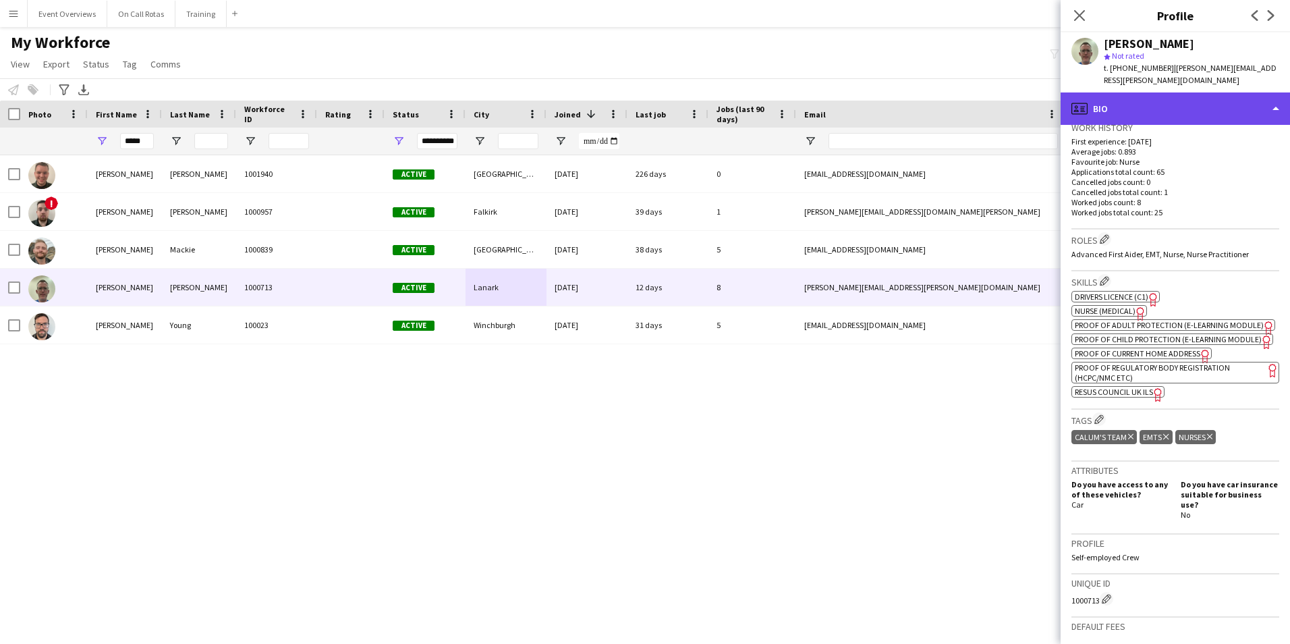
click at [1153, 103] on div "profile Bio" at bounding box center [1175, 108] width 229 height 32
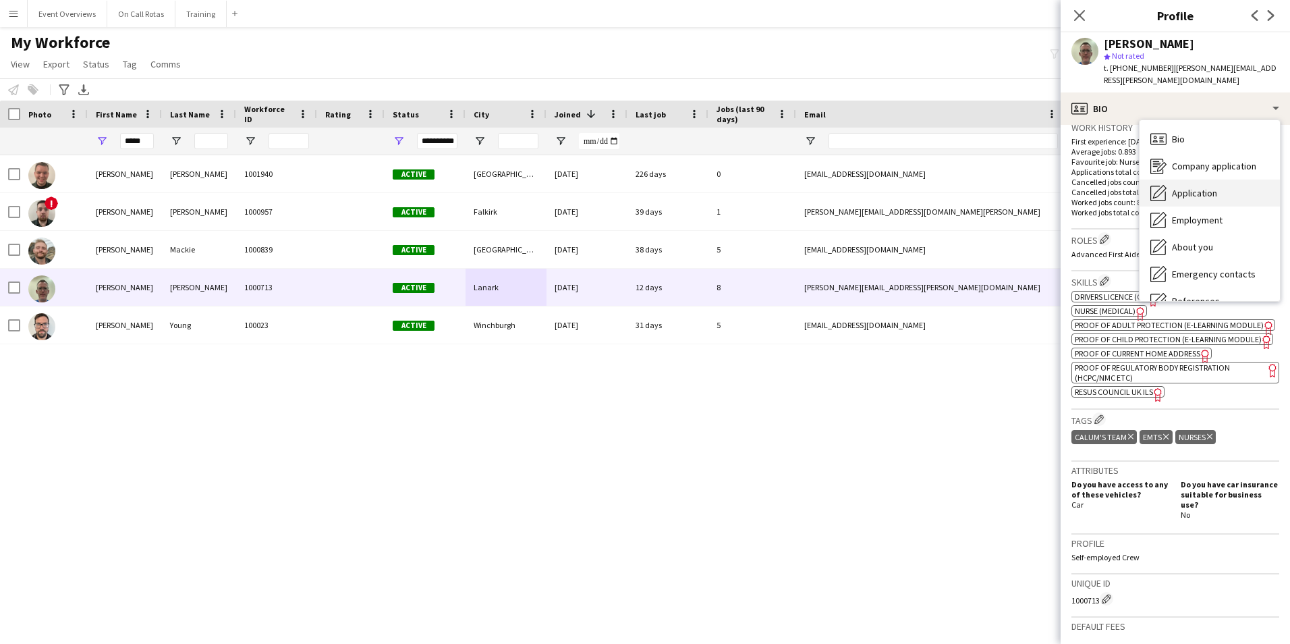
click at [1185, 194] on span "Application" at bounding box center [1194, 193] width 45 height 12
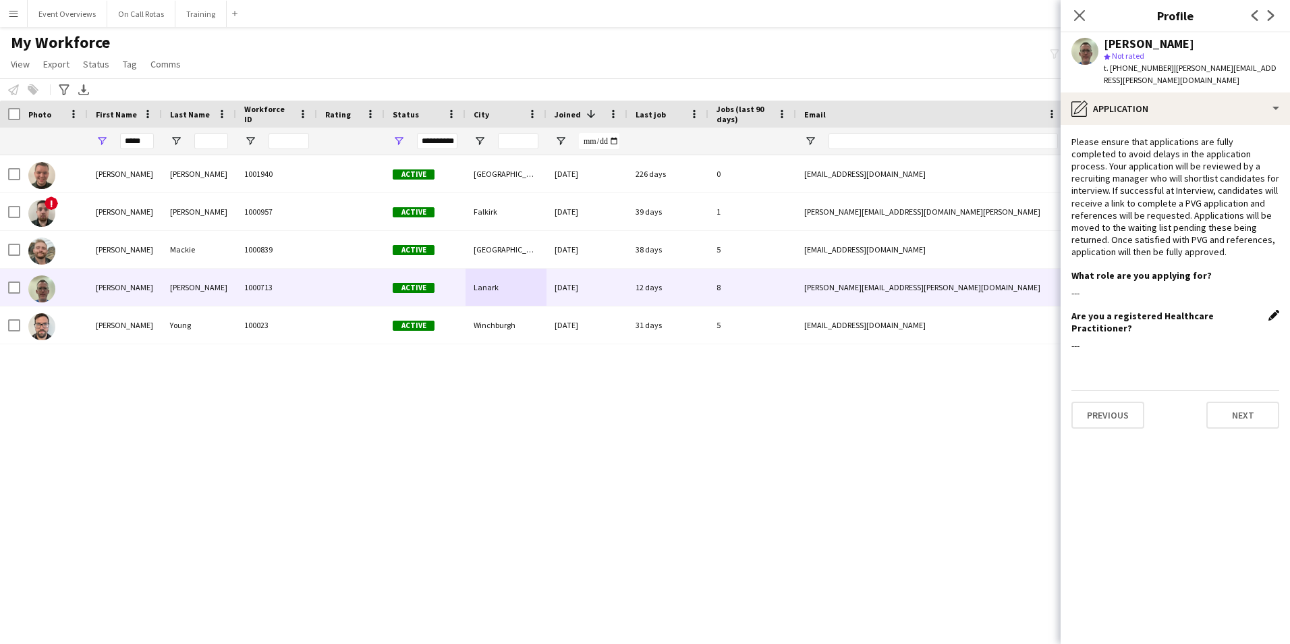
click at [1273, 317] on app-icon "Edit this field" at bounding box center [1274, 315] width 11 height 11
click at [1151, 340] on mat-radio-button "Yes" at bounding box center [1170, 340] width 197 height 27
click at [1089, 387] on app-form-group "Yes No" at bounding box center [1176, 356] width 208 height 59
click at [1091, 400] on button "Save" at bounding box center [1088, 403] width 32 height 22
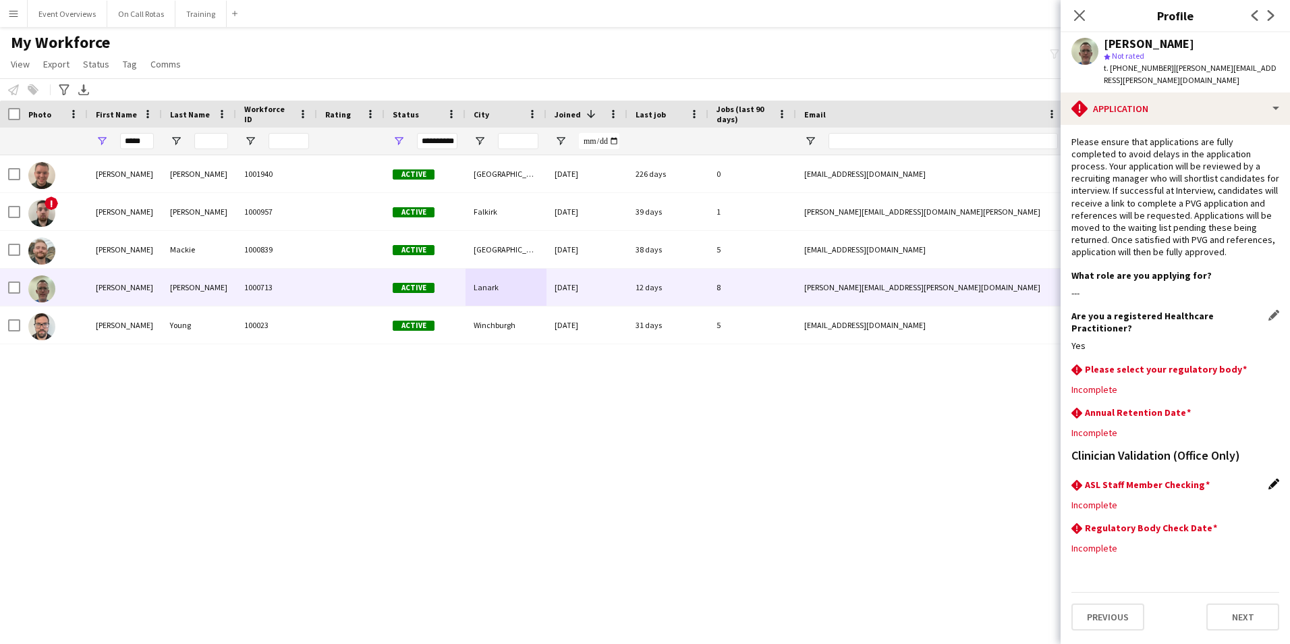
click at [1269, 478] on app-icon "Edit this field" at bounding box center [1274, 483] width 11 height 11
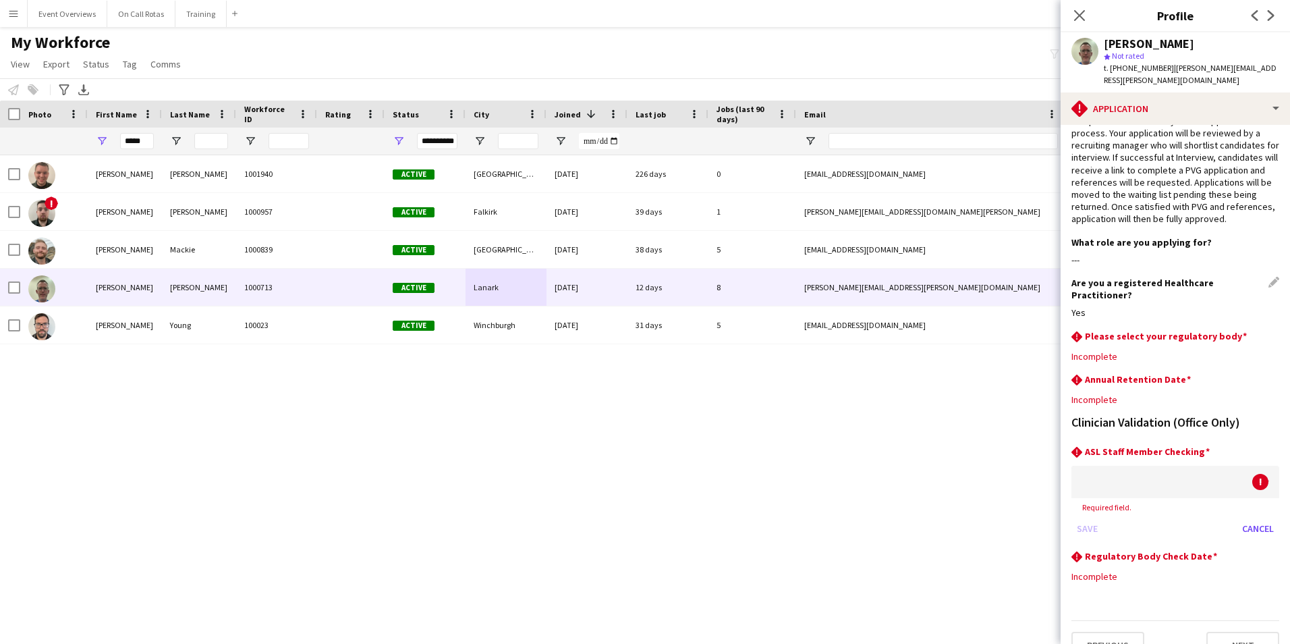
scroll to position [47, 0]
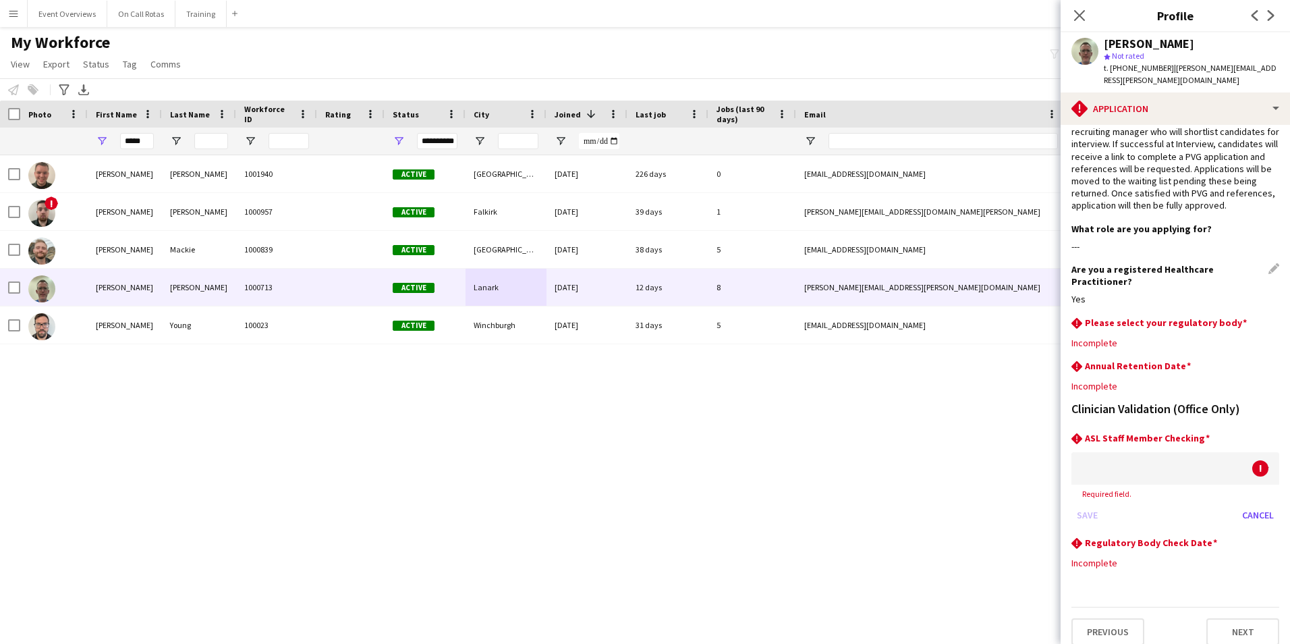
click at [1186, 463] on div at bounding box center [1162, 468] width 181 height 32
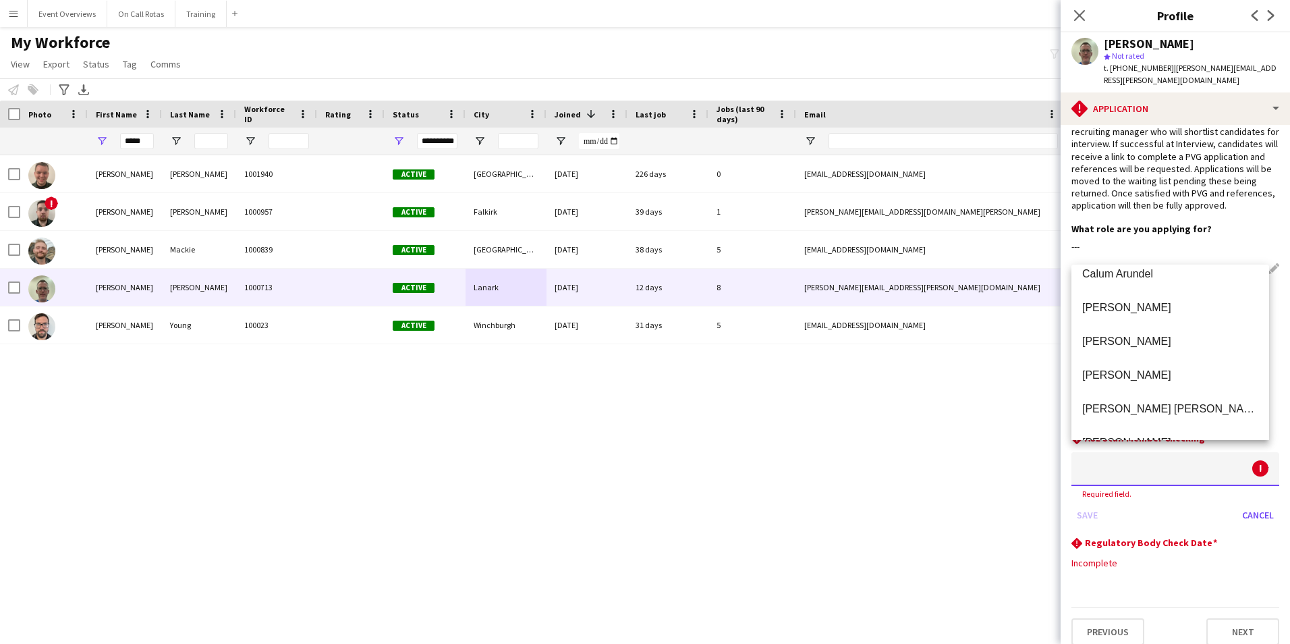
scroll to position [72, 0]
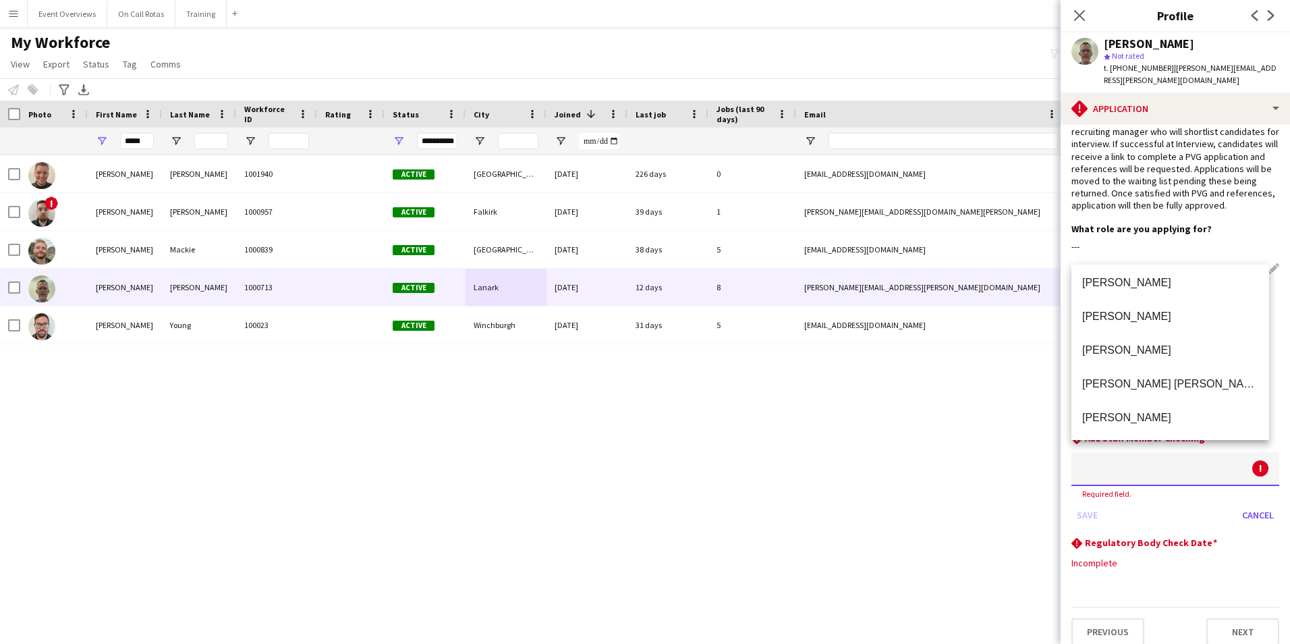
click at [1148, 543] on div at bounding box center [645, 322] width 1290 height 644
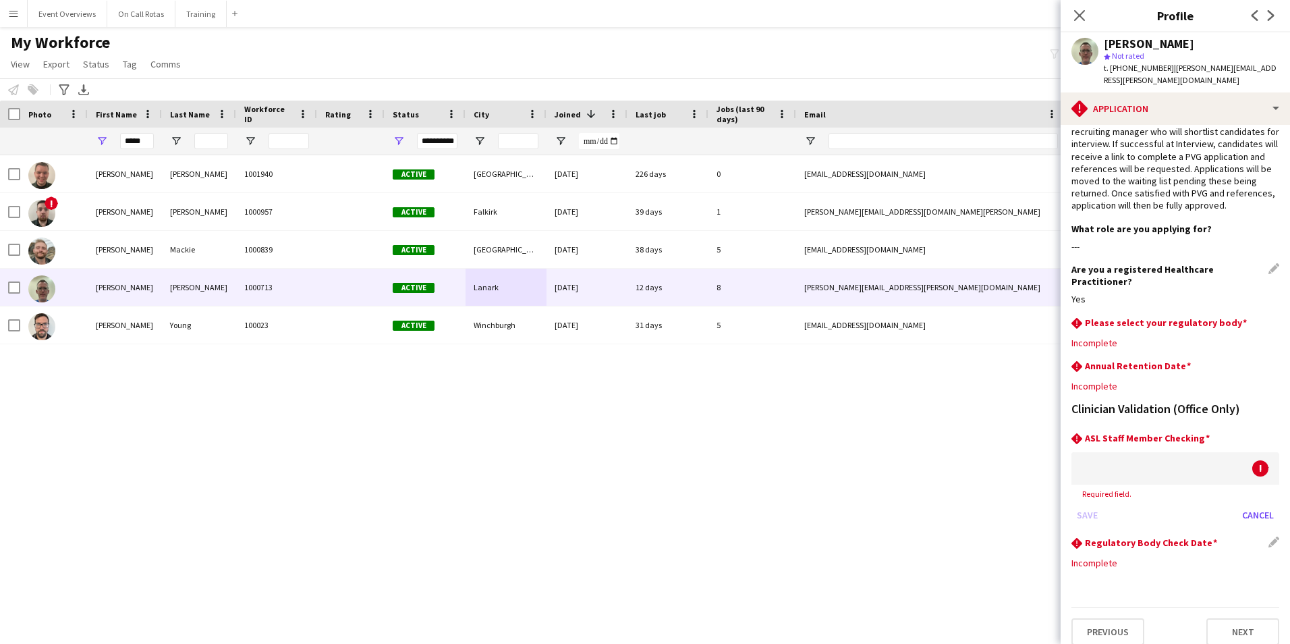
click at [1263, 537] on div "rhombus-alert Regulatory Body Check Date Edit this field" at bounding box center [1176, 544] width 208 height 15
click at [1090, 557] on div "Incomplete" at bounding box center [1176, 563] width 208 height 12
click at [1261, 537] on div "rhombus-alert Regulatory Body Check Date Edit this field" at bounding box center [1176, 544] width 208 height 15
click at [1253, 504] on button "Cancel" at bounding box center [1258, 515] width 43 height 22
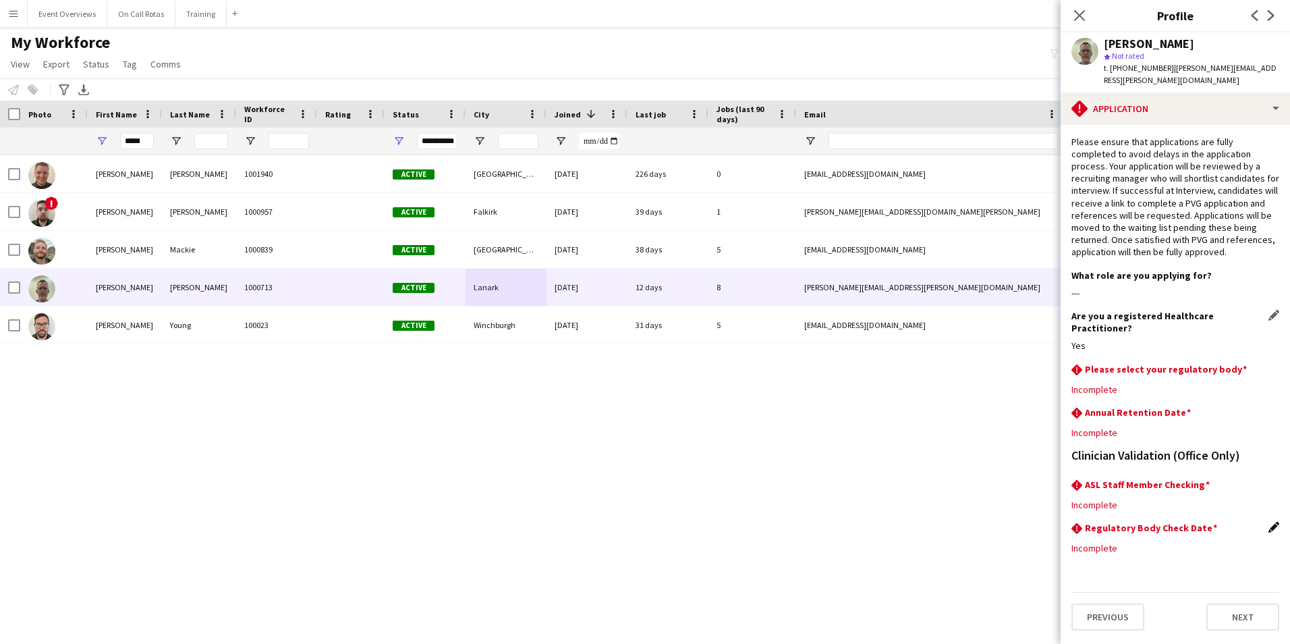
click at [1271, 522] on app-icon "Edit this field" at bounding box center [1274, 527] width 11 height 11
click at [1194, 541] on body "Menu Boards Boards Boards All jobs Status Workforce Workforce My Workforce Recr…" at bounding box center [645, 322] width 1290 height 644
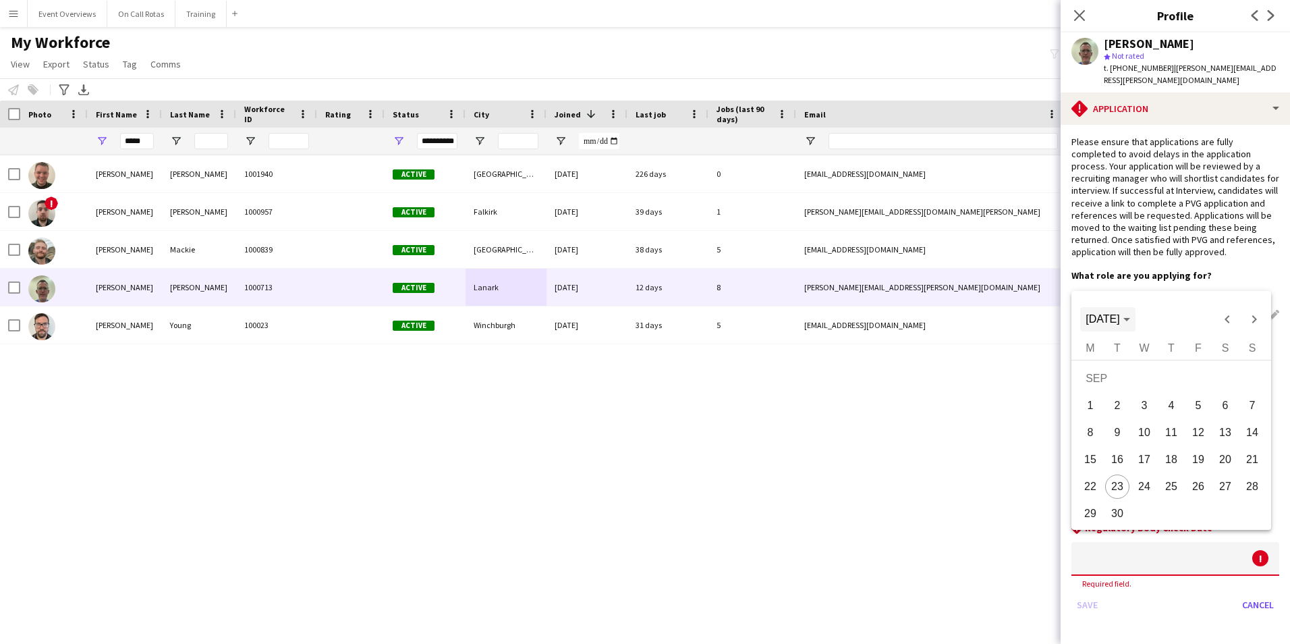
click at [1120, 317] on span "SEP 2025" at bounding box center [1103, 318] width 34 height 11
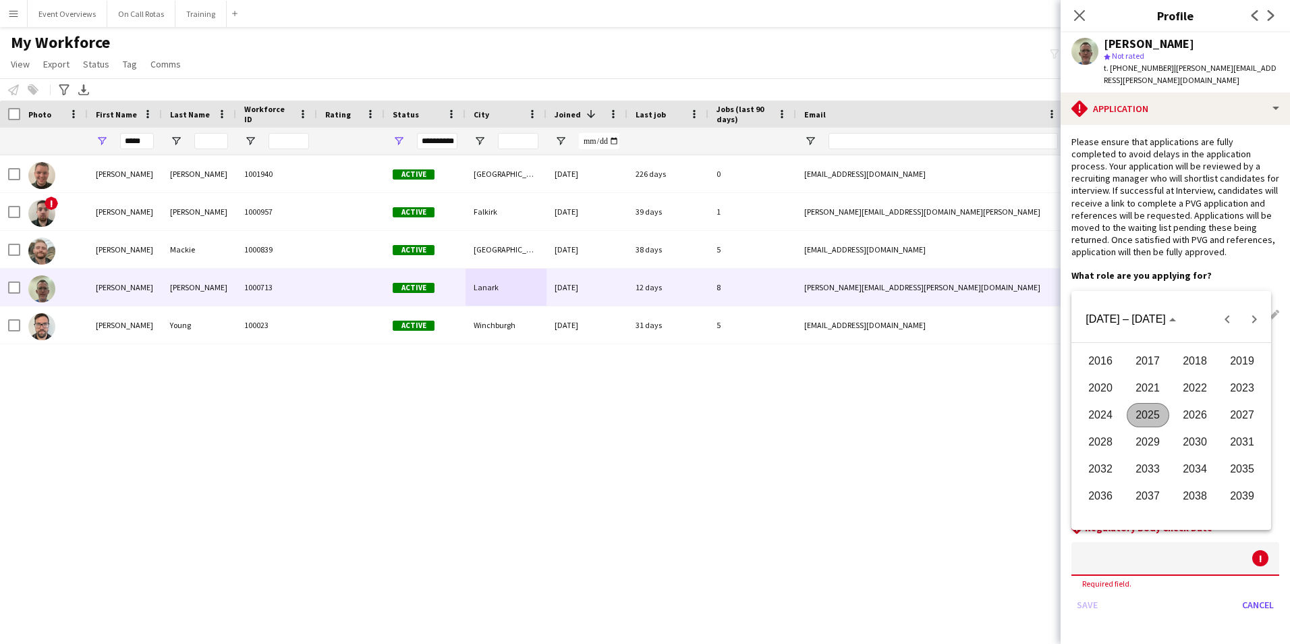
click at [1188, 422] on span "2026" at bounding box center [1195, 415] width 43 height 24
click at [1118, 332] on span "Choose date" at bounding box center [1102, 319] width 45 height 32
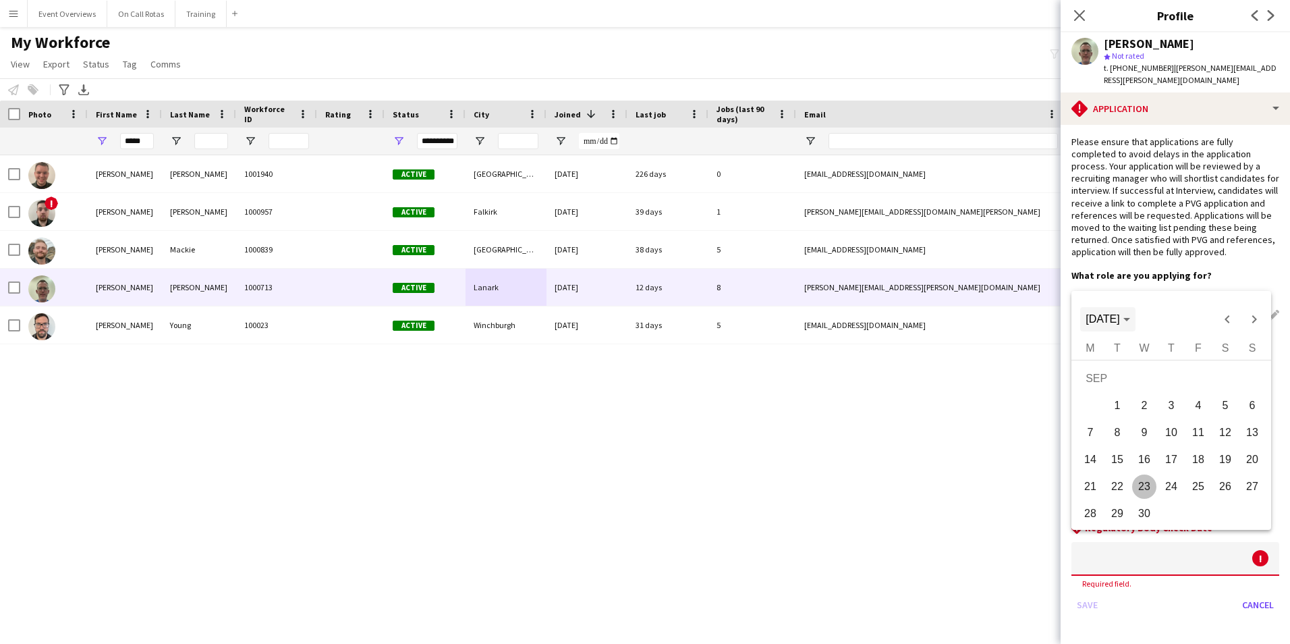
click at [1112, 325] on span "SEP 2026" at bounding box center [1103, 318] width 34 height 11
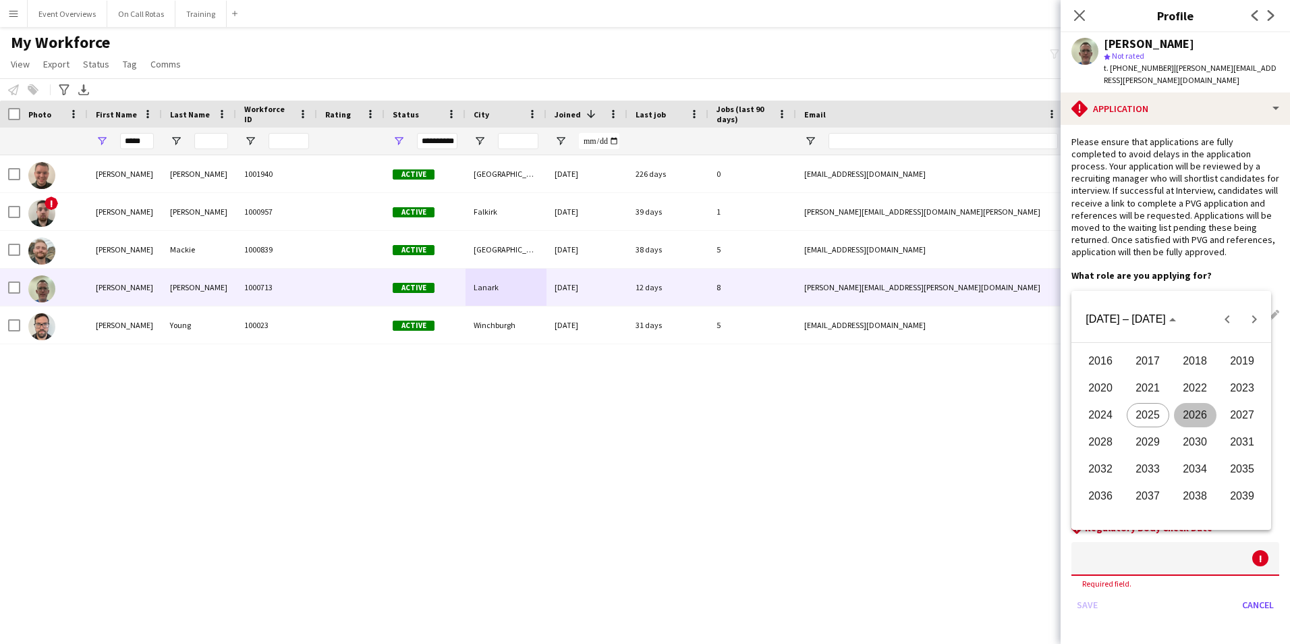
click at [1198, 414] on span "2026" at bounding box center [1195, 415] width 43 height 24
click at [1109, 389] on span "JAN" at bounding box center [1101, 388] width 43 height 24
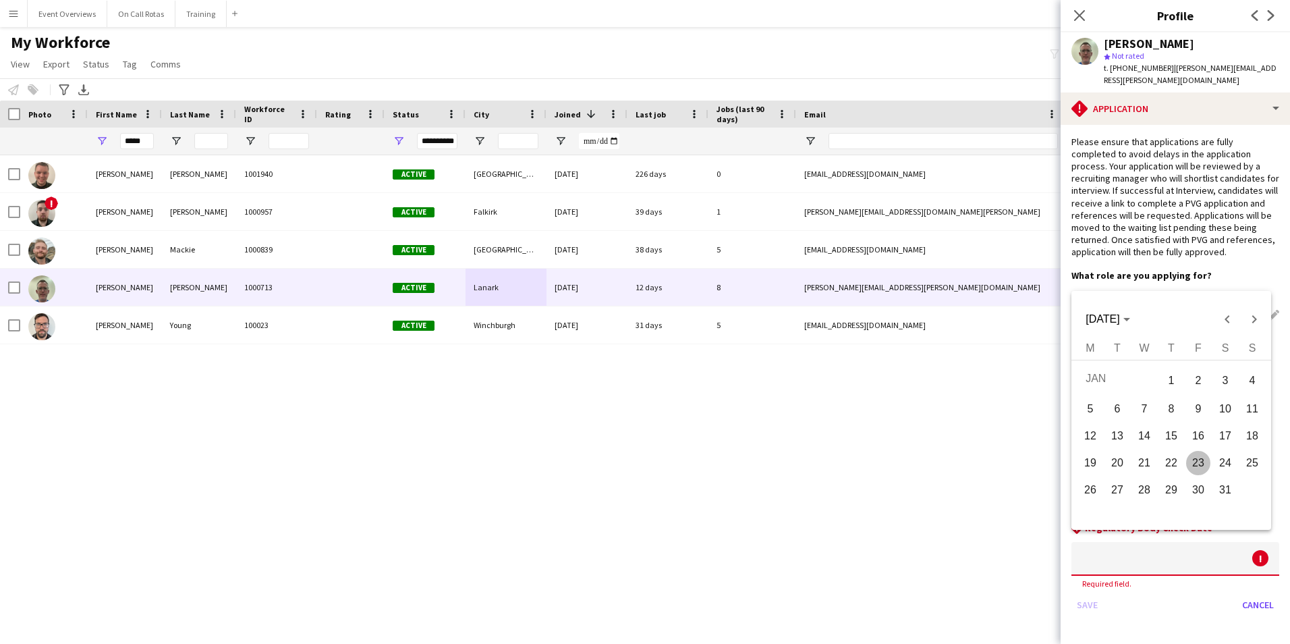
click at [1224, 493] on span "31" at bounding box center [1225, 490] width 24 height 24
type input "**********"
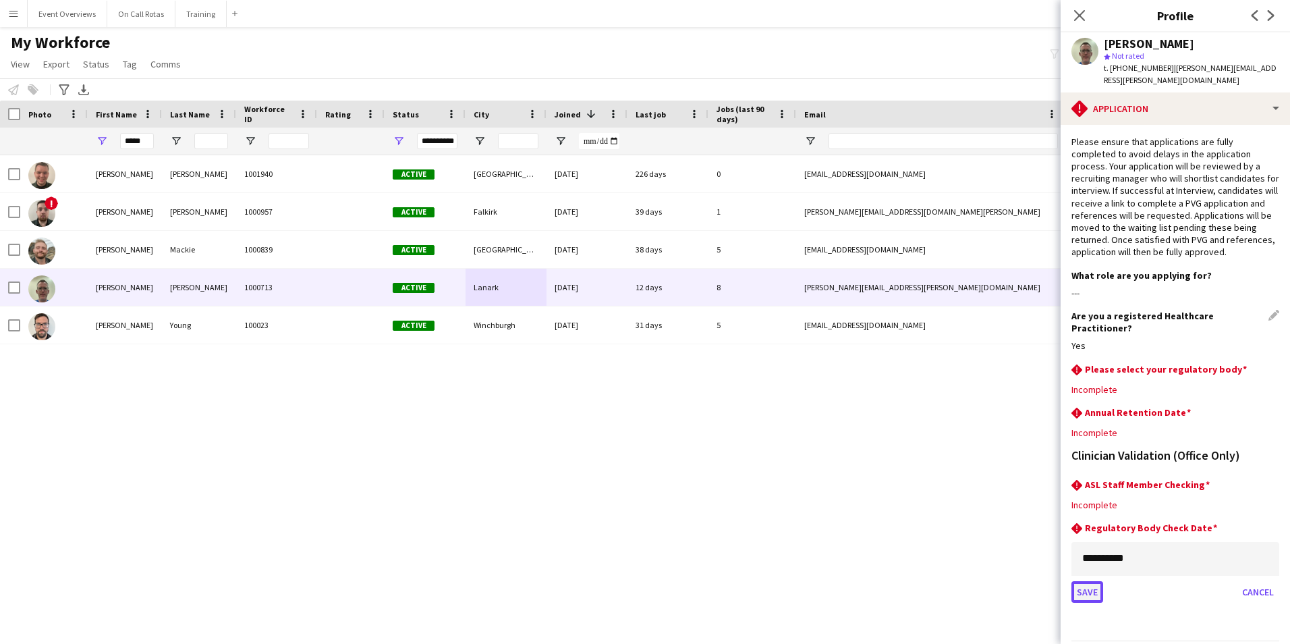
click at [1088, 581] on button "Save" at bounding box center [1088, 592] width 32 height 22
click at [1276, 363] on app-icon "Edit this field" at bounding box center [1274, 368] width 11 height 11
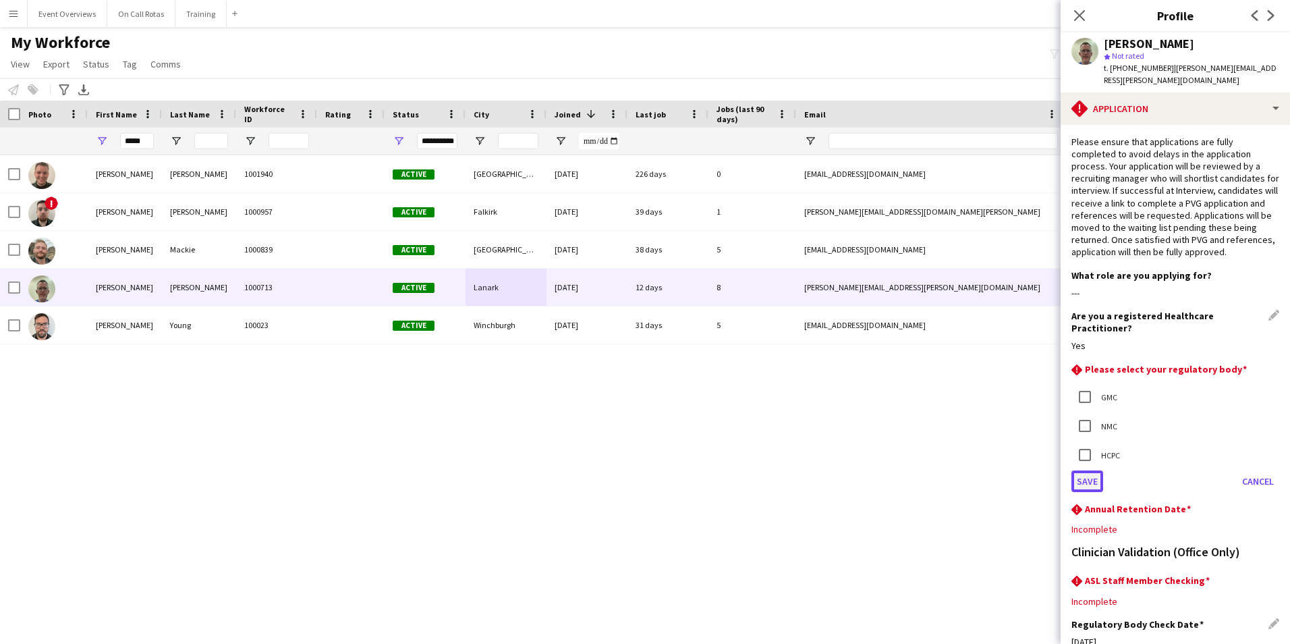
click at [1084, 470] on button "Save" at bounding box center [1088, 481] width 32 height 22
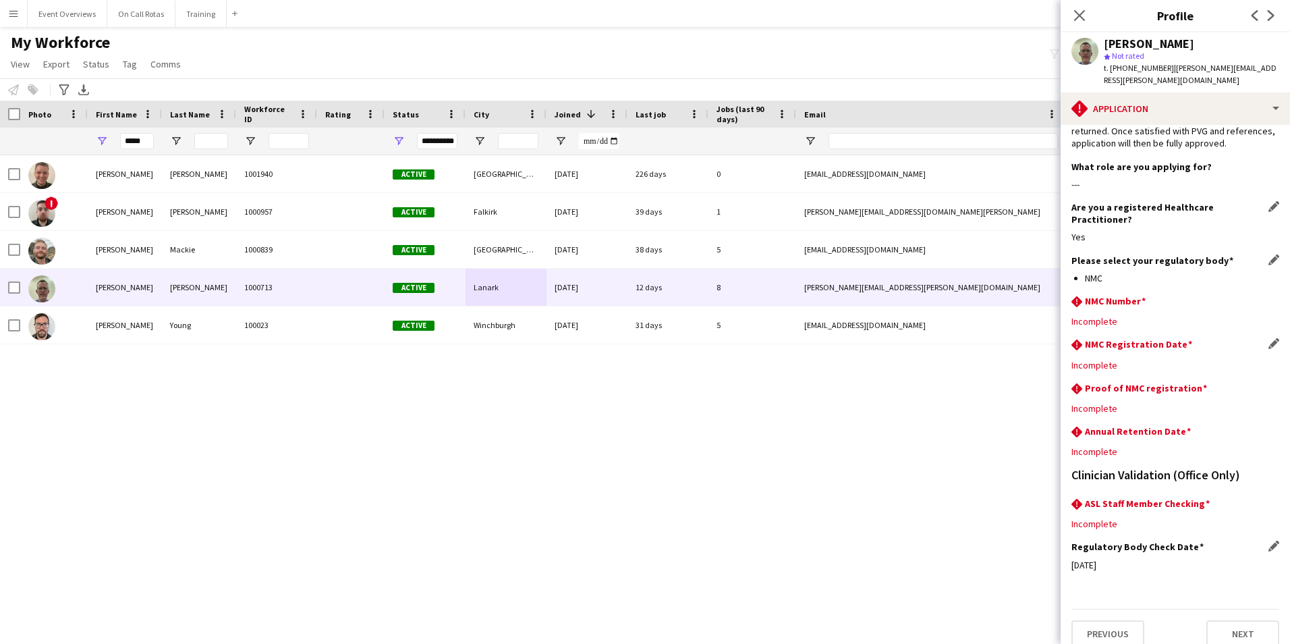
scroll to position [111, 0]
click at [1269, 336] on app-icon "Edit this field" at bounding box center [1274, 341] width 11 height 11
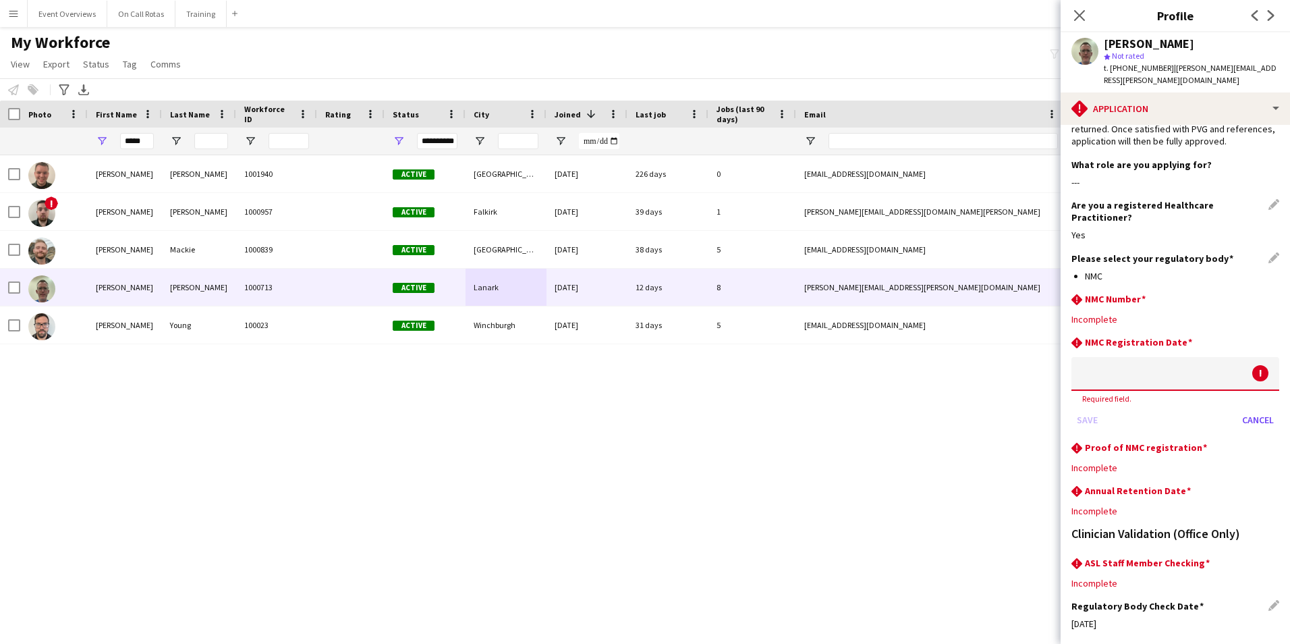
click at [1128, 393] on span "Required field." at bounding box center [1107, 398] width 71 height 10
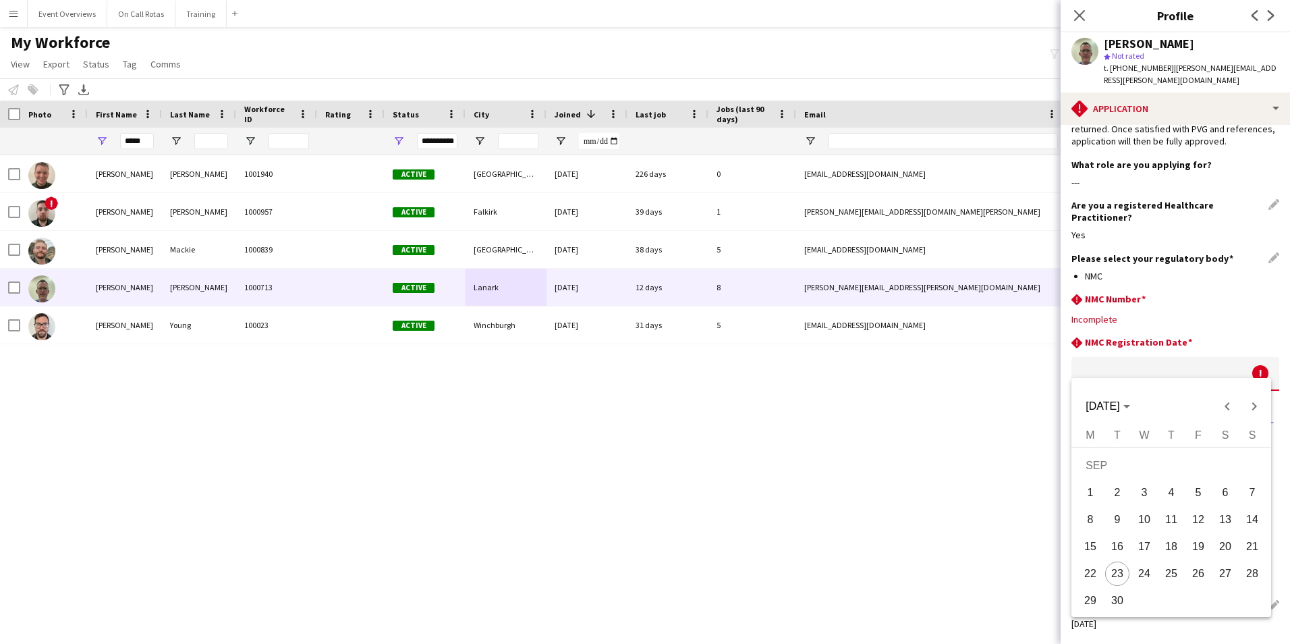
click at [1128, 373] on body "Menu Boards Boards Boards All jobs Status Workforce Workforce My Workforce Recr…" at bounding box center [645, 322] width 1290 height 644
click at [1120, 412] on span "SEP 2025" at bounding box center [1103, 405] width 34 height 11
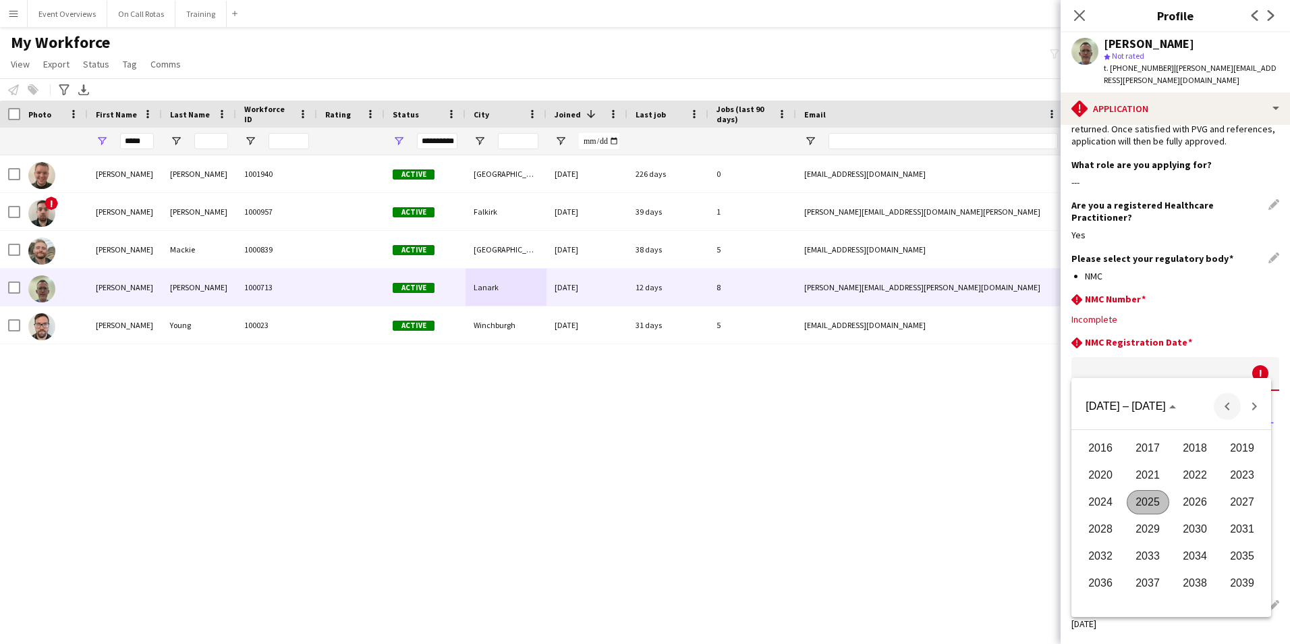
click at [1219, 406] on span "Previous 24 years" at bounding box center [1227, 406] width 27 height 27
click at [1235, 556] on span "2011" at bounding box center [1242, 556] width 43 height 24
click at [1099, 474] on span "JAN" at bounding box center [1101, 475] width 43 height 24
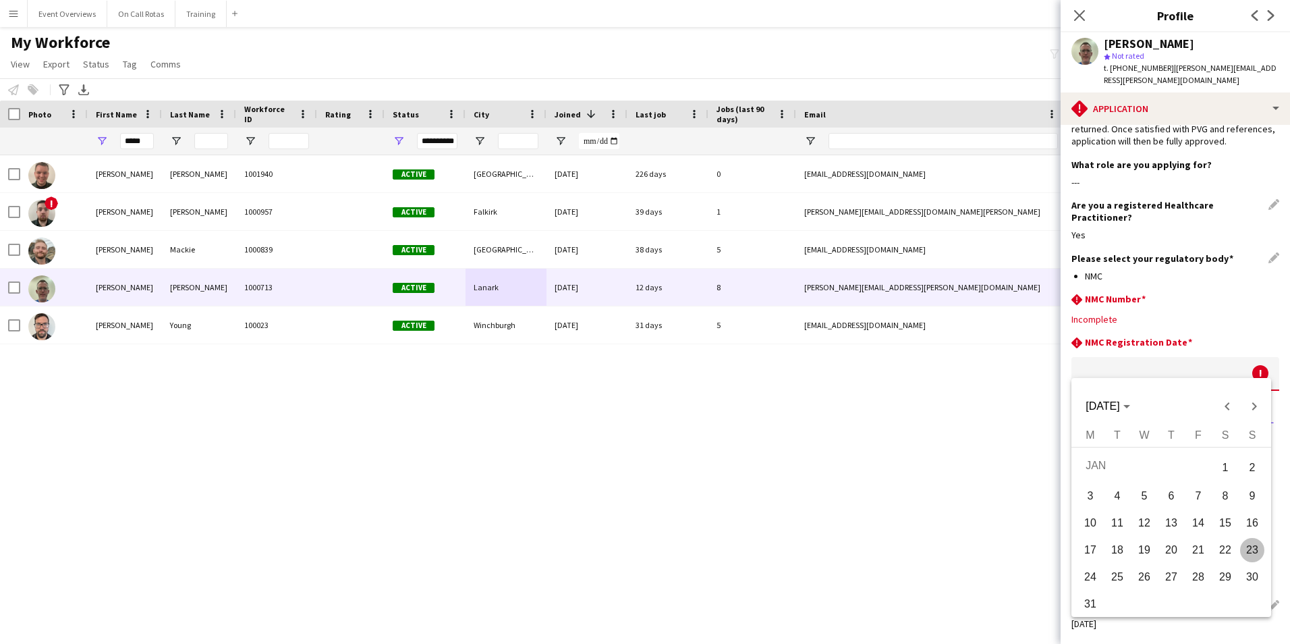
click at [1092, 576] on span "24" at bounding box center [1090, 577] width 24 height 24
type input "**********"
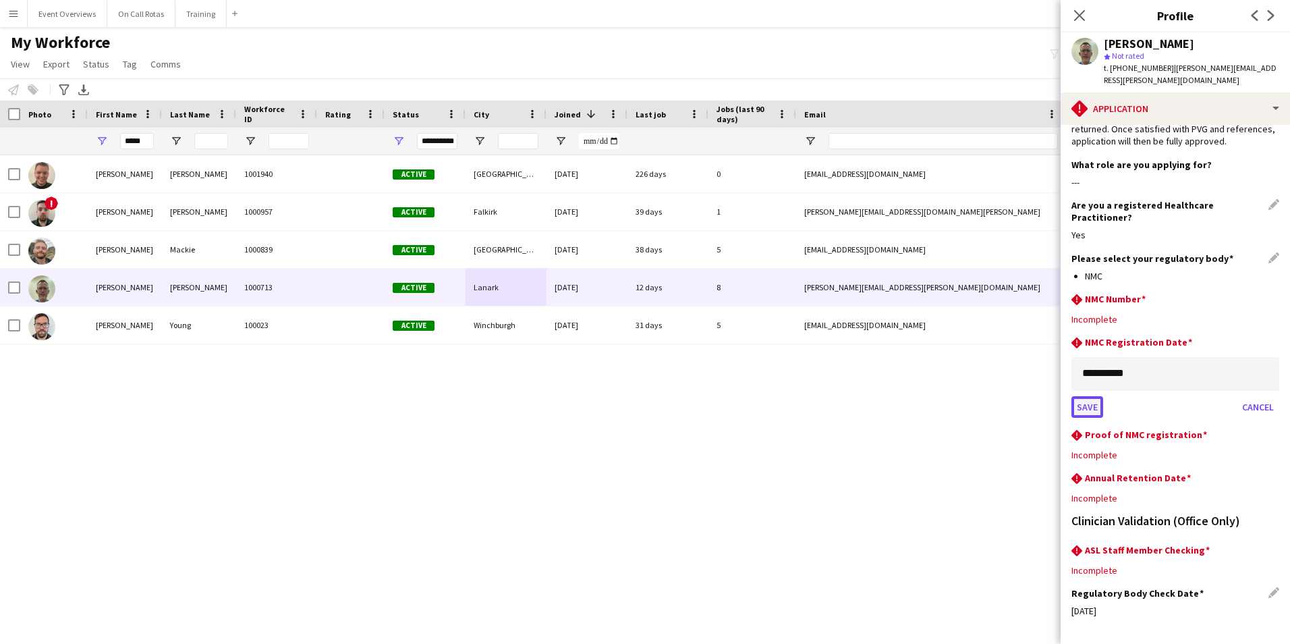
click at [1089, 397] on button "Save" at bounding box center [1088, 407] width 32 height 22
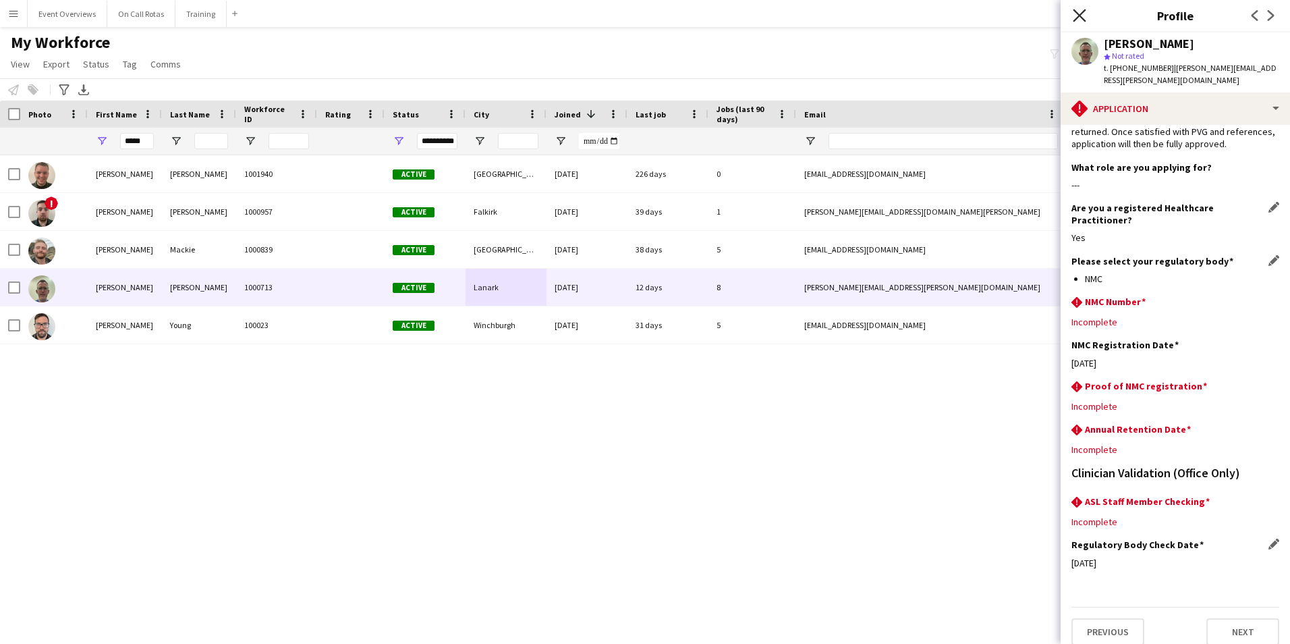
click at [1080, 20] on icon "Close pop-in" at bounding box center [1079, 15] width 13 height 13
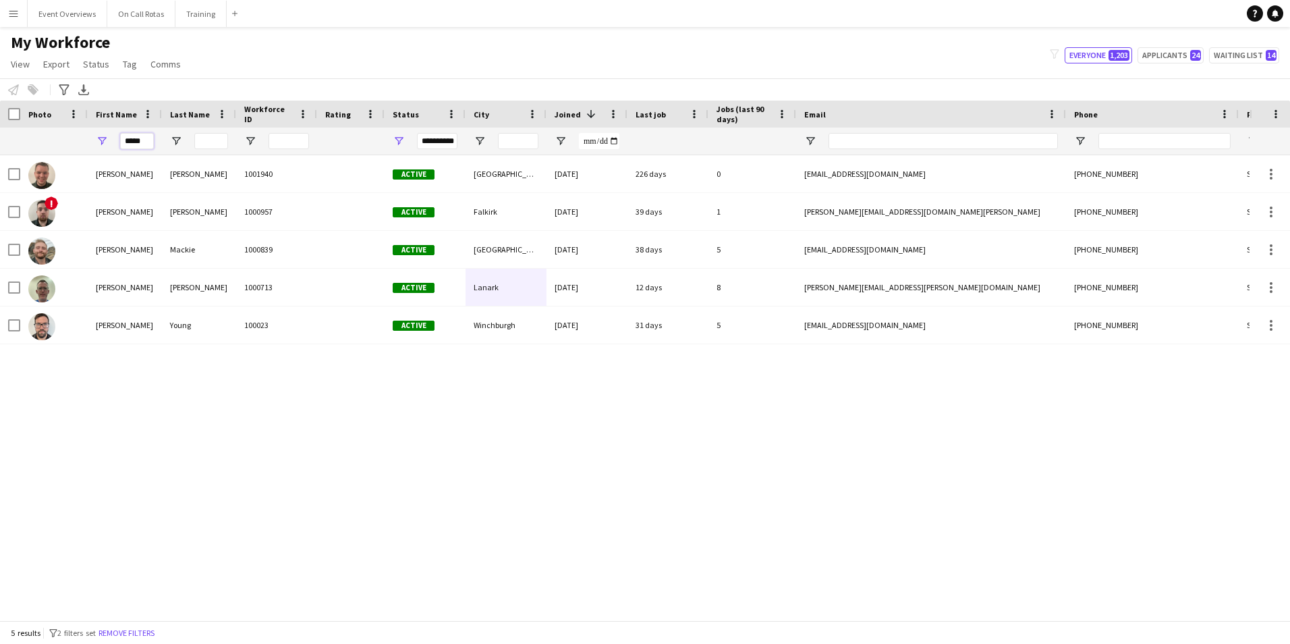
drag, startPoint x: 143, startPoint y: 142, endPoint x: 70, endPoint y: 148, distance: 73.8
click at [70, 148] on div "**********" at bounding box center [731, 141] width 1463 height 27
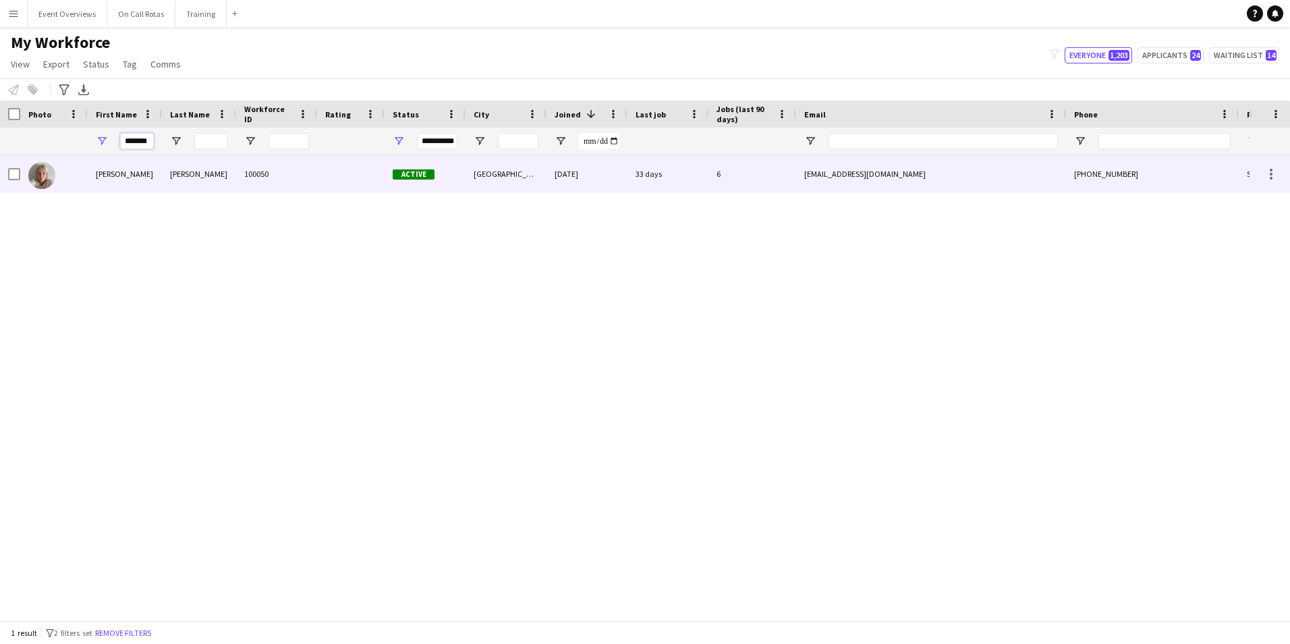
type input "*******"
click at [126, 188] on div "Deborah" at bounding box center [125, 173] width 74 height 37
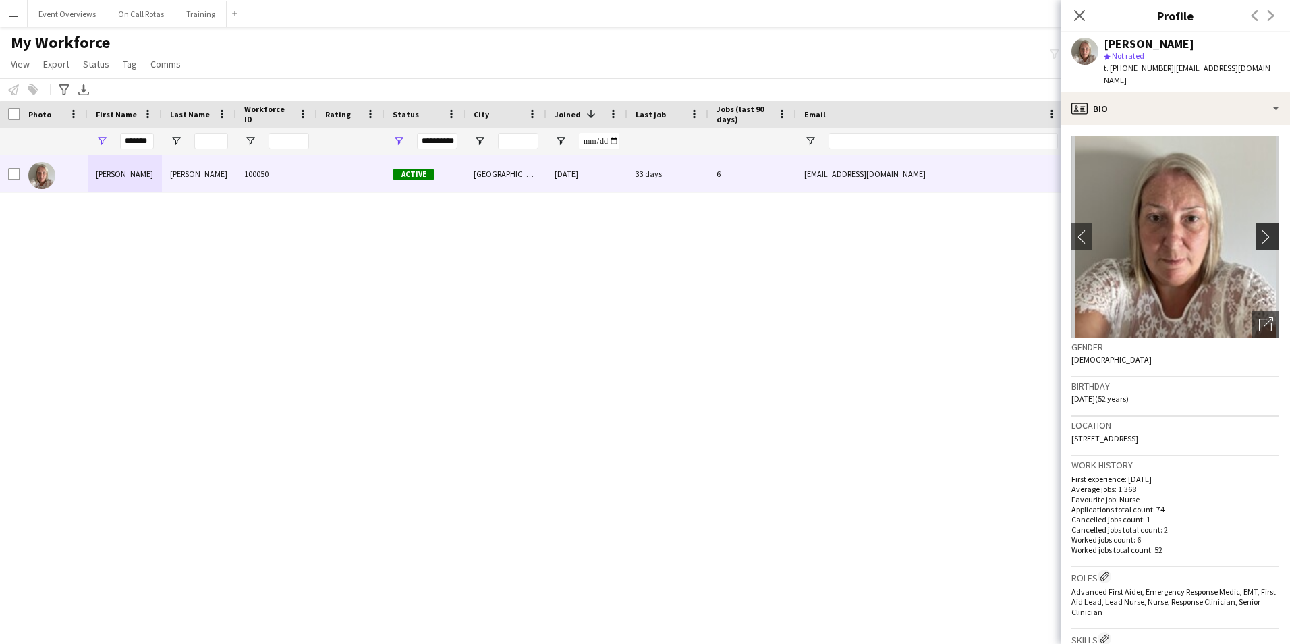
click at [1259, 231] on app-icon "chevron-right" at bounding box center [1269, 236] width 21 height 14
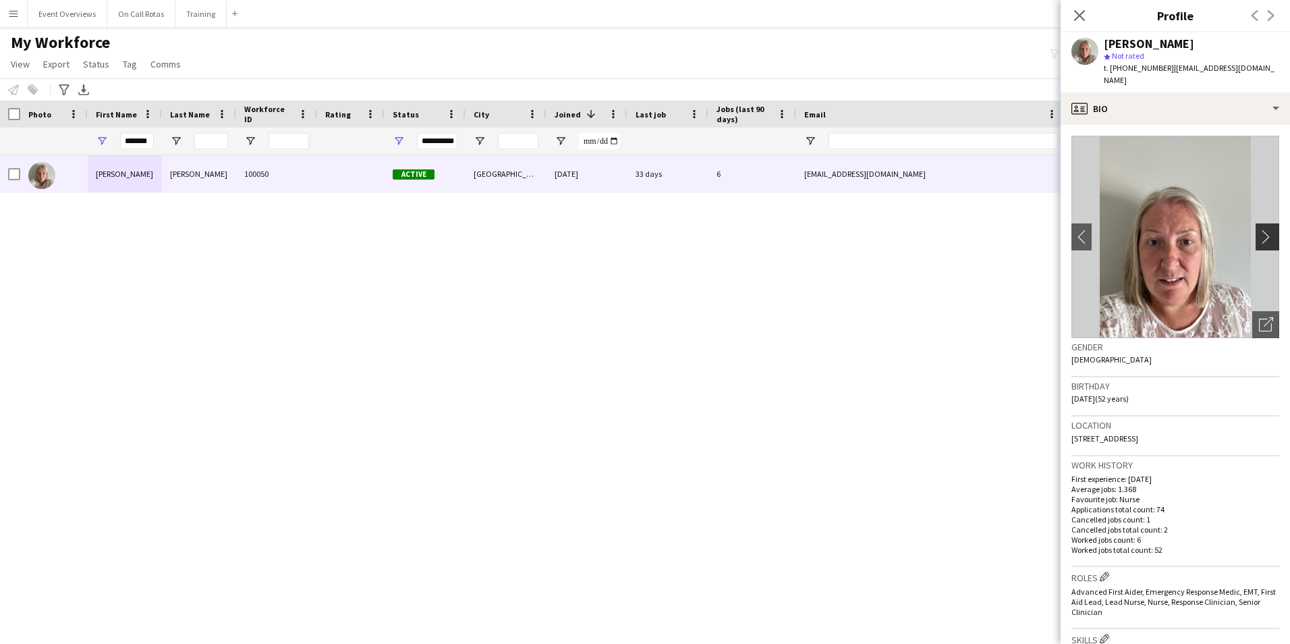
click at [1259, 231] on app-icon "chevron-right" at bounding box center [1269, 236] width 21 height 14
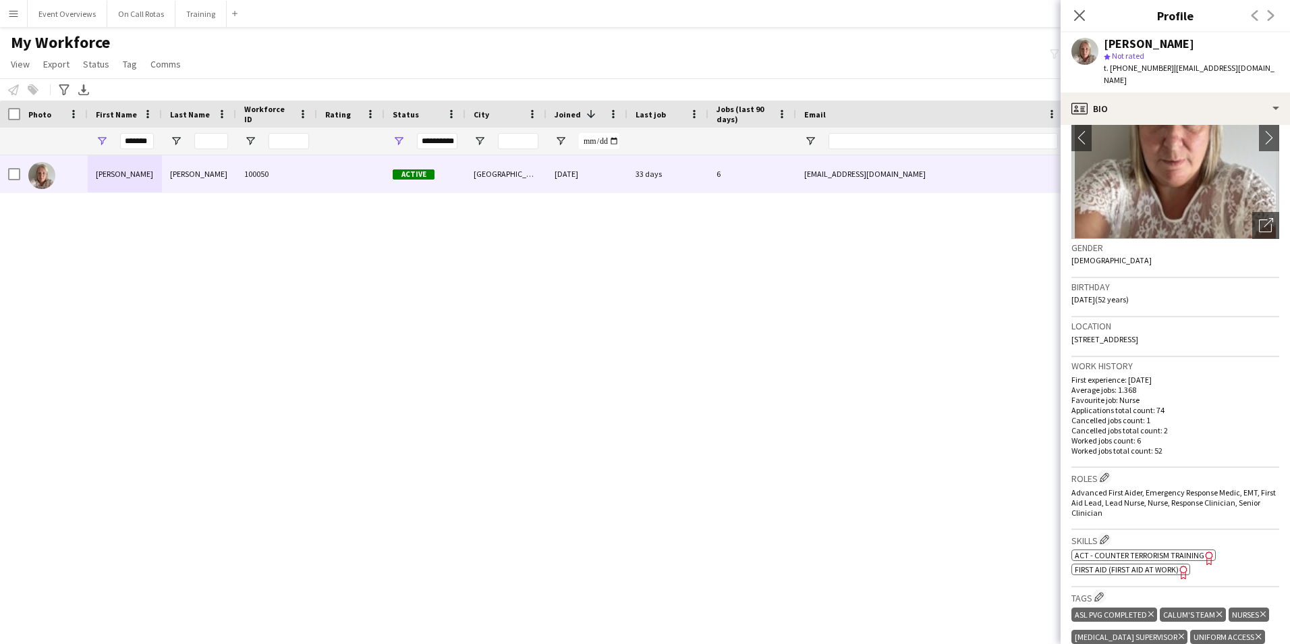
scroll to position [202, 0]
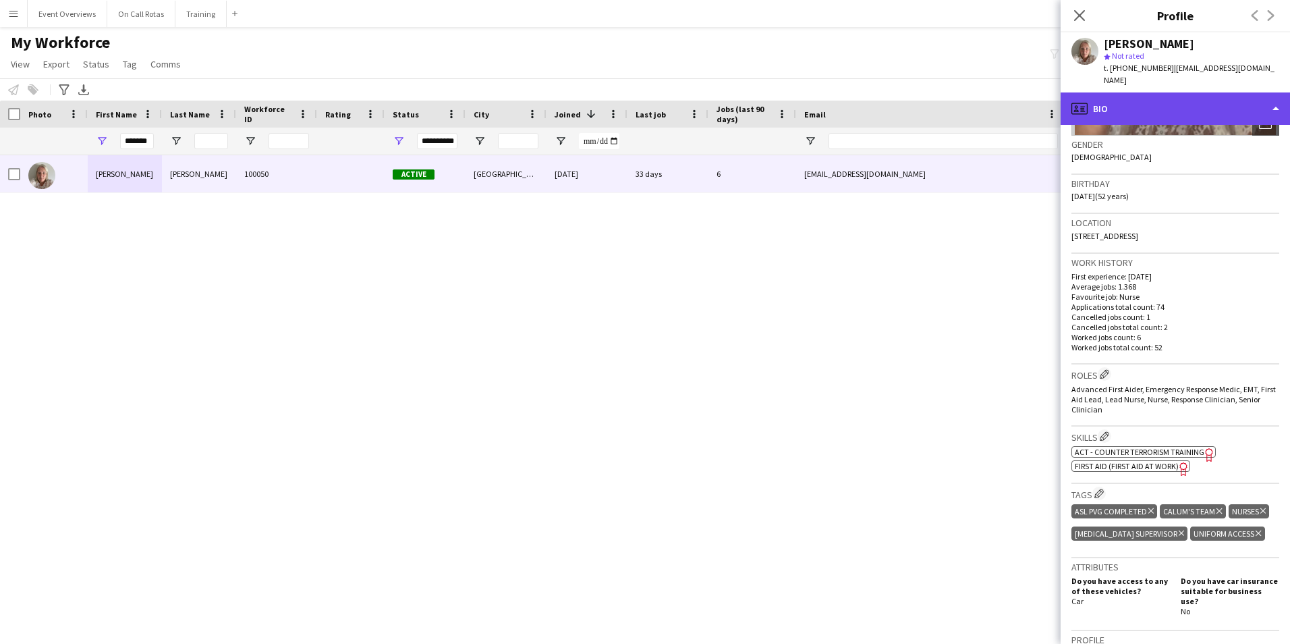
click at [1170, 100] on div "profile Bio" at bounding box center [1175, 108] width 229 height 32
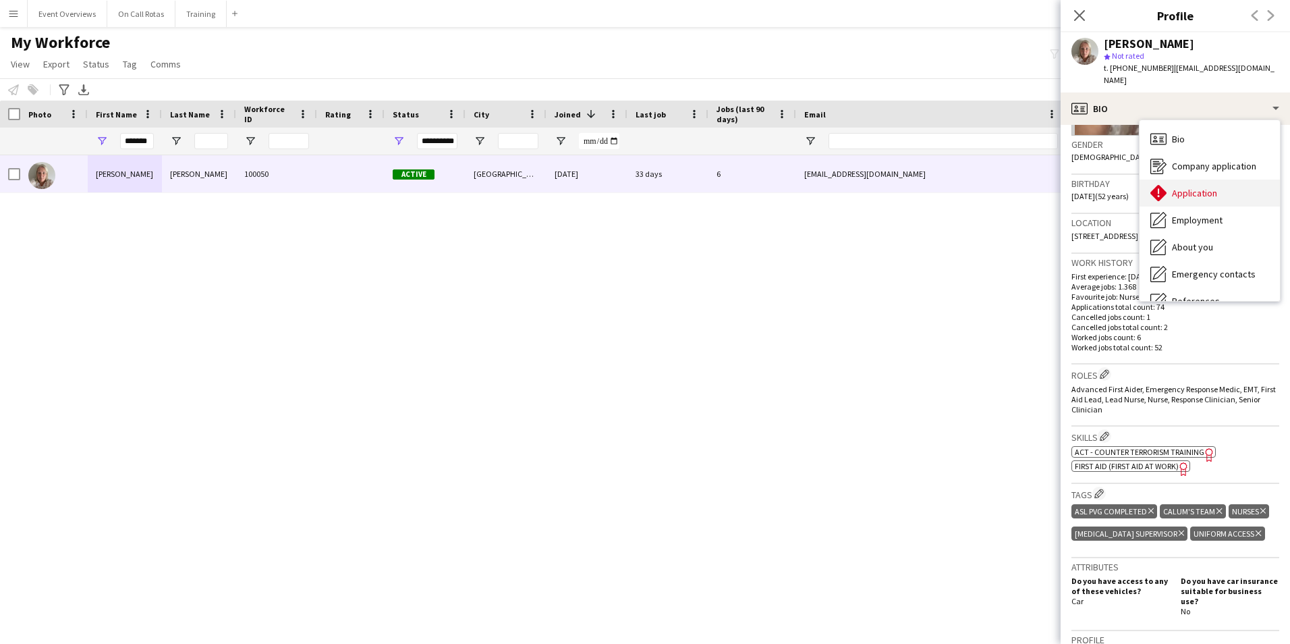
click at [1202, 187] on span "Application" at bounding box center [1194, 193] width 45 height 12
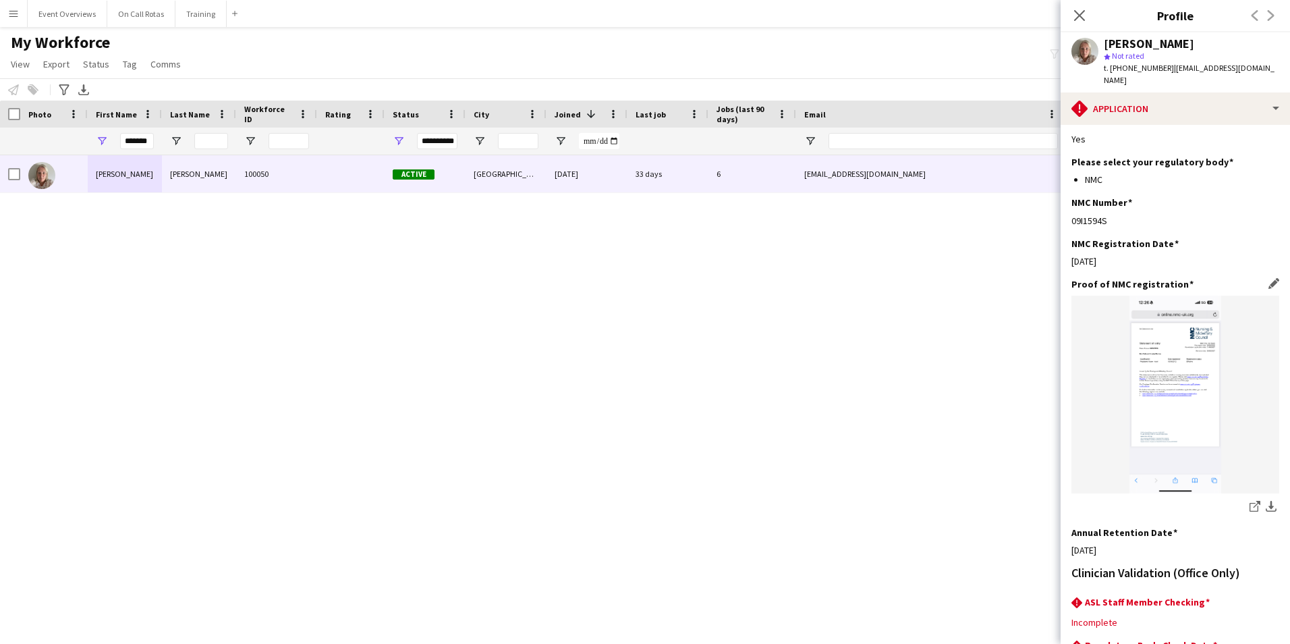
scroll to position [322, 0]
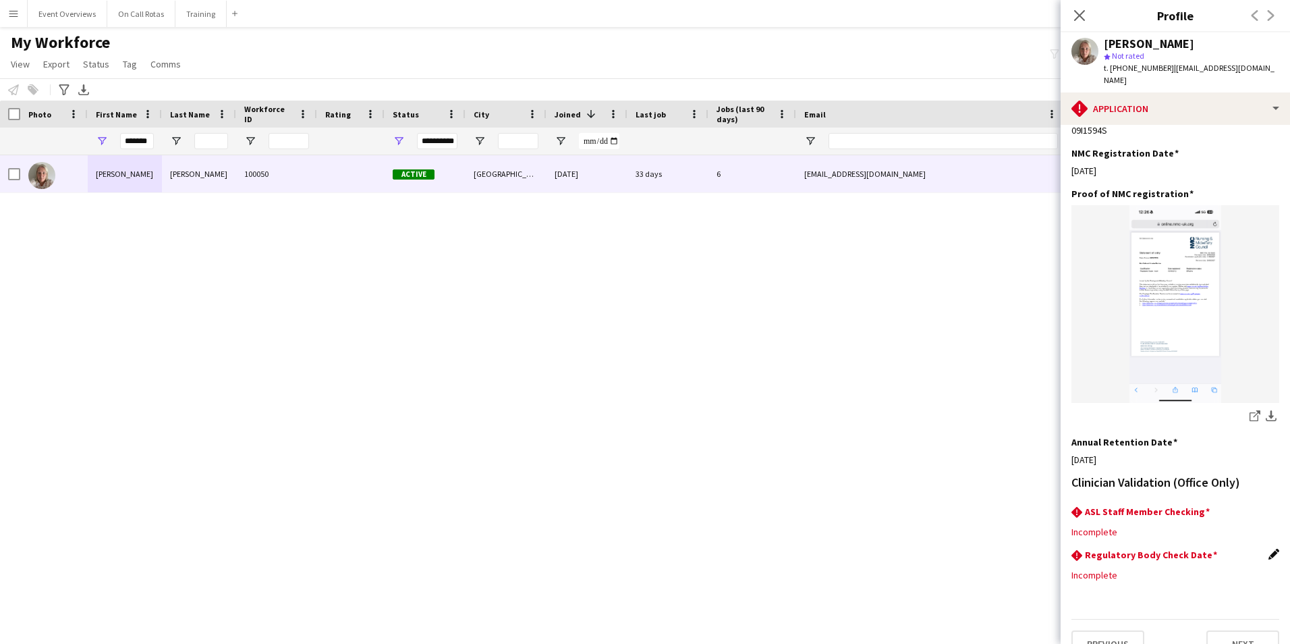
click at [1269, 549] on app-icon "Edit this field" at bounding box center [1274, 554] width 11 height 11
click at [1143, 555] on body "Menu Boards Boards Boards All jobs Status Workforce Workforce My Workforce Recr…" at bounding box center [645, 322] width 1290 height 644
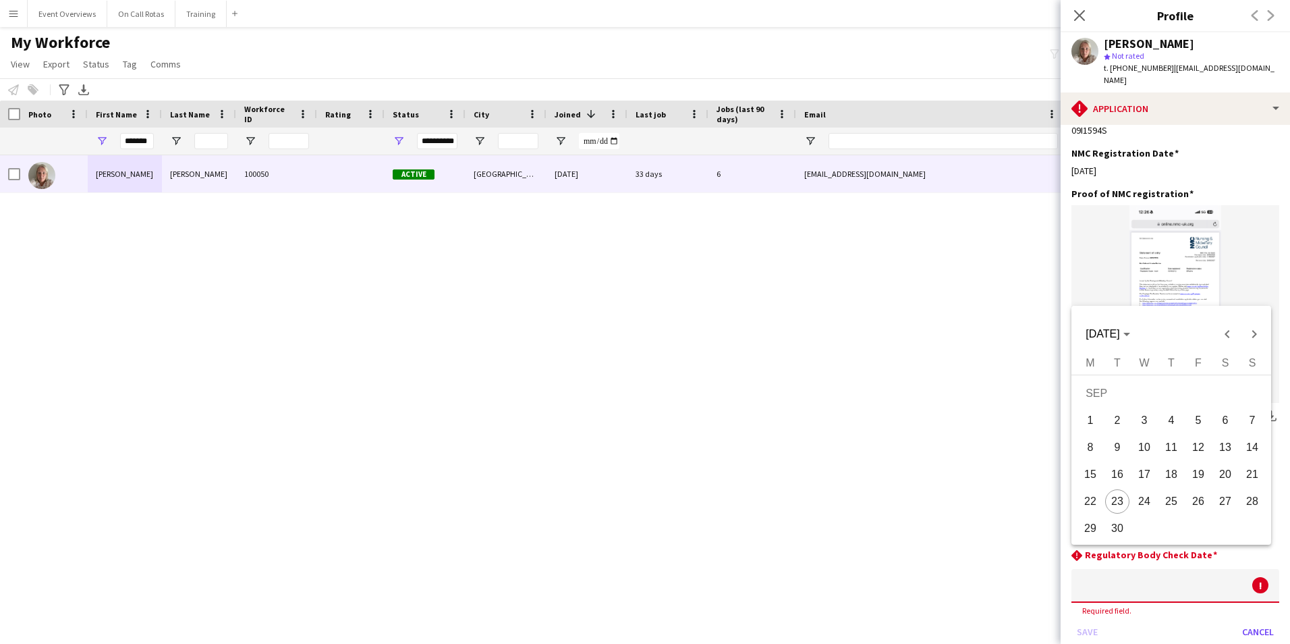
click at [1122, 527] on span "30" at bounding box center [1117, 528] width 24 height 24
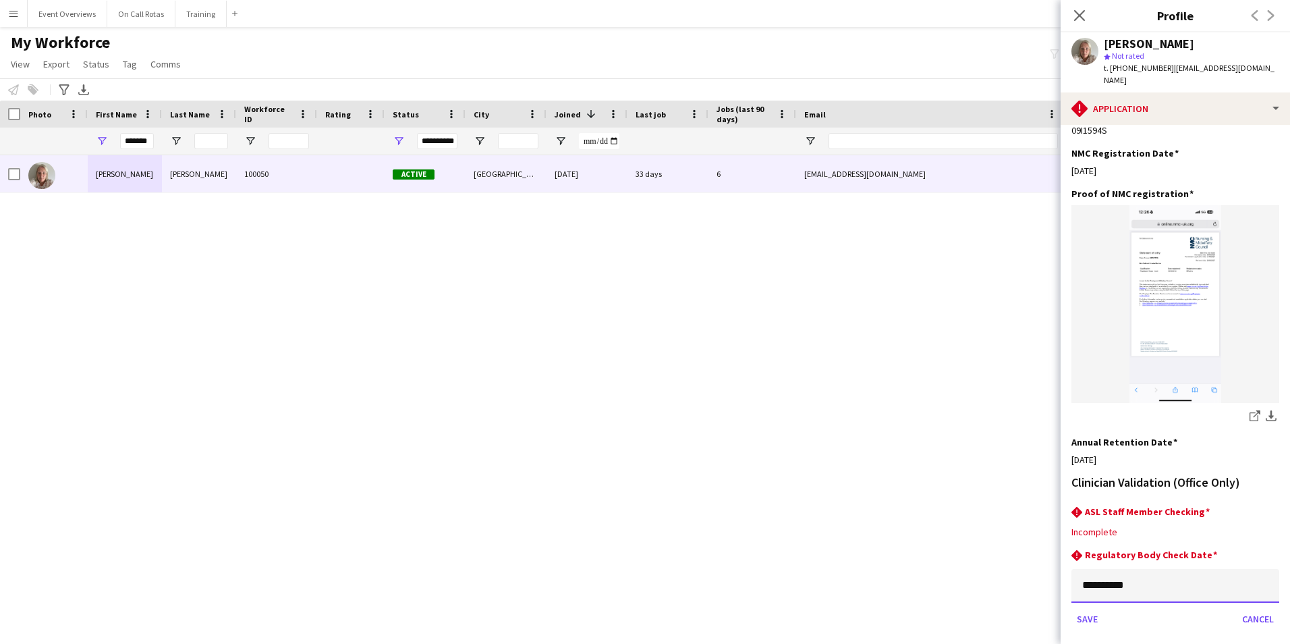
click at [1157, 569] on input "**********" at bounding box center [1176, 586] width 208 height 34
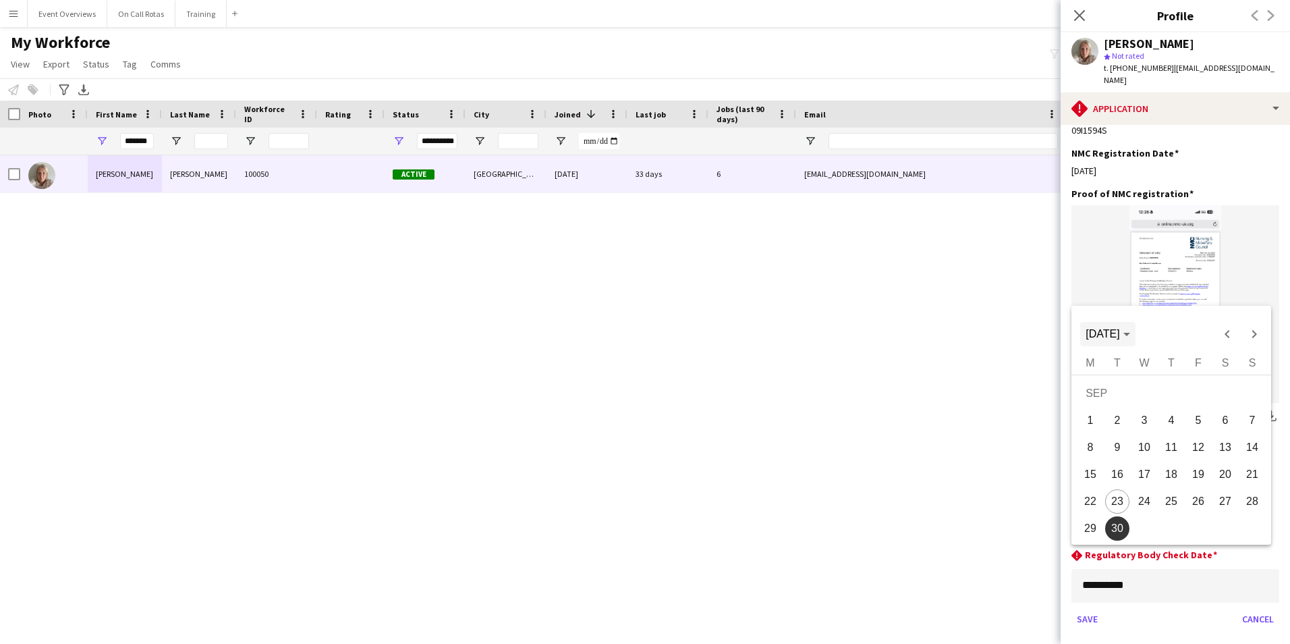
click at [1130, 337] on span "SEP 2025" at bounding box center [1108, 334] width 44 height 12
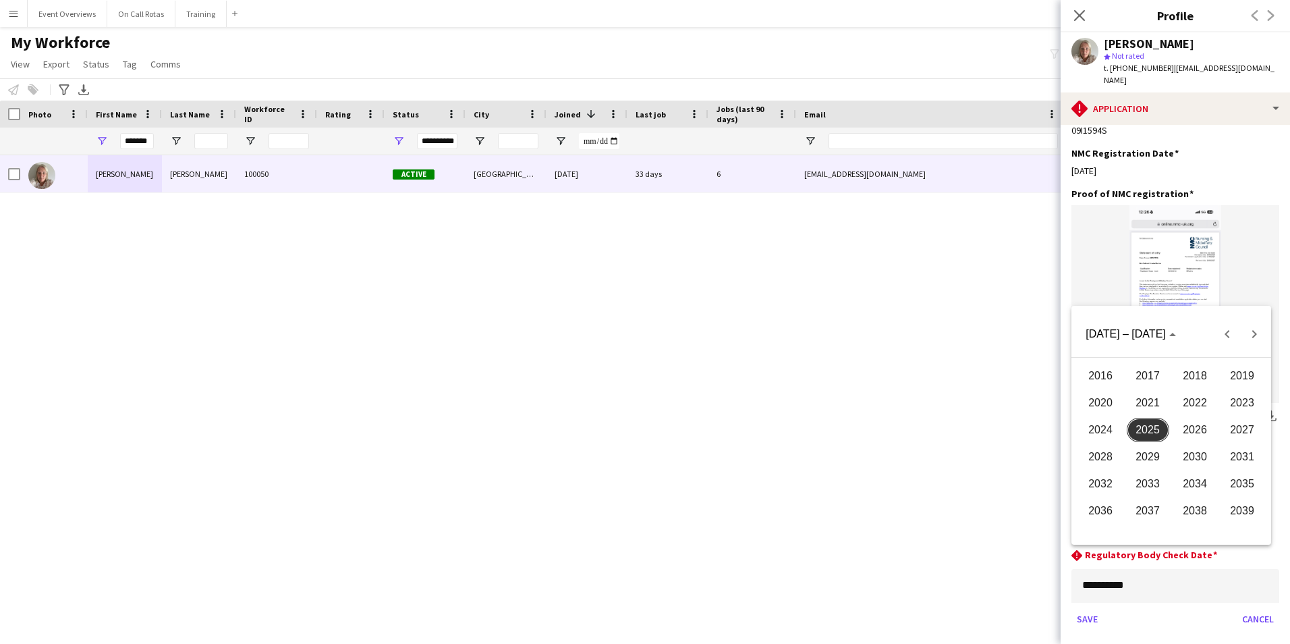
click at [1199, 427] on span "2026" at bounding box center [1195, 430] width 43 height 24
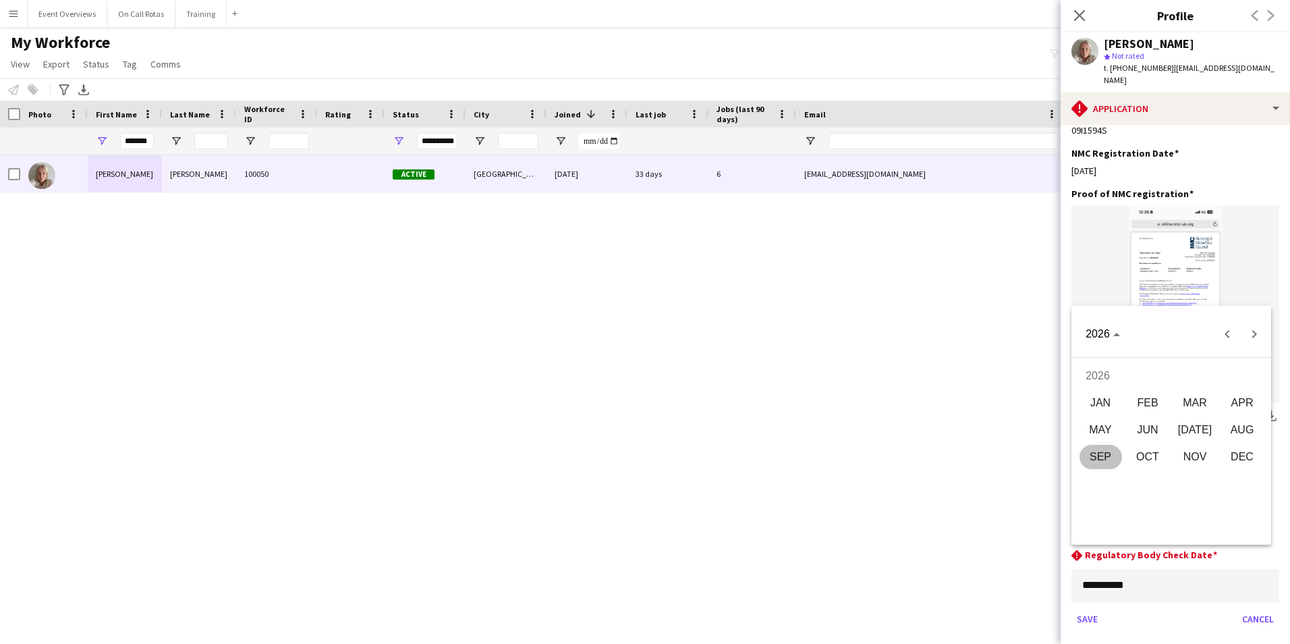
click at [1101, 458] on span "SEP" at bounding box center [1101, 457] width 43 height 24
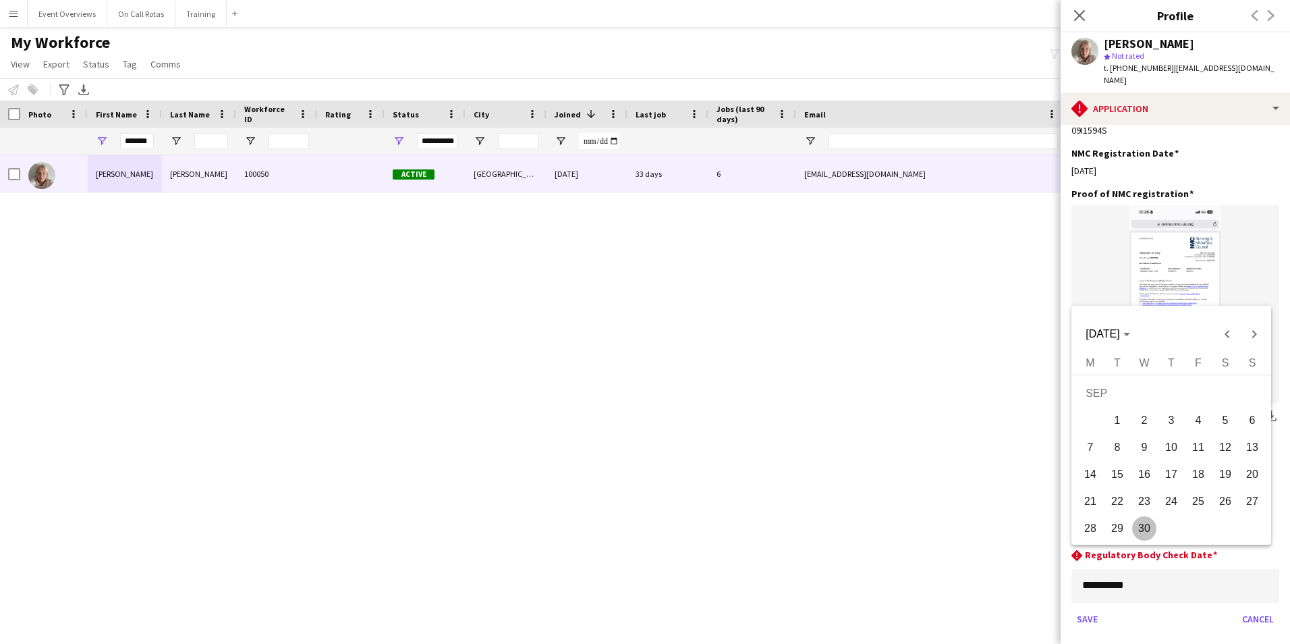
click at [1143, 526] on span "30" at bounding box center [1144, 528] width 24 height 24
type input "**********"
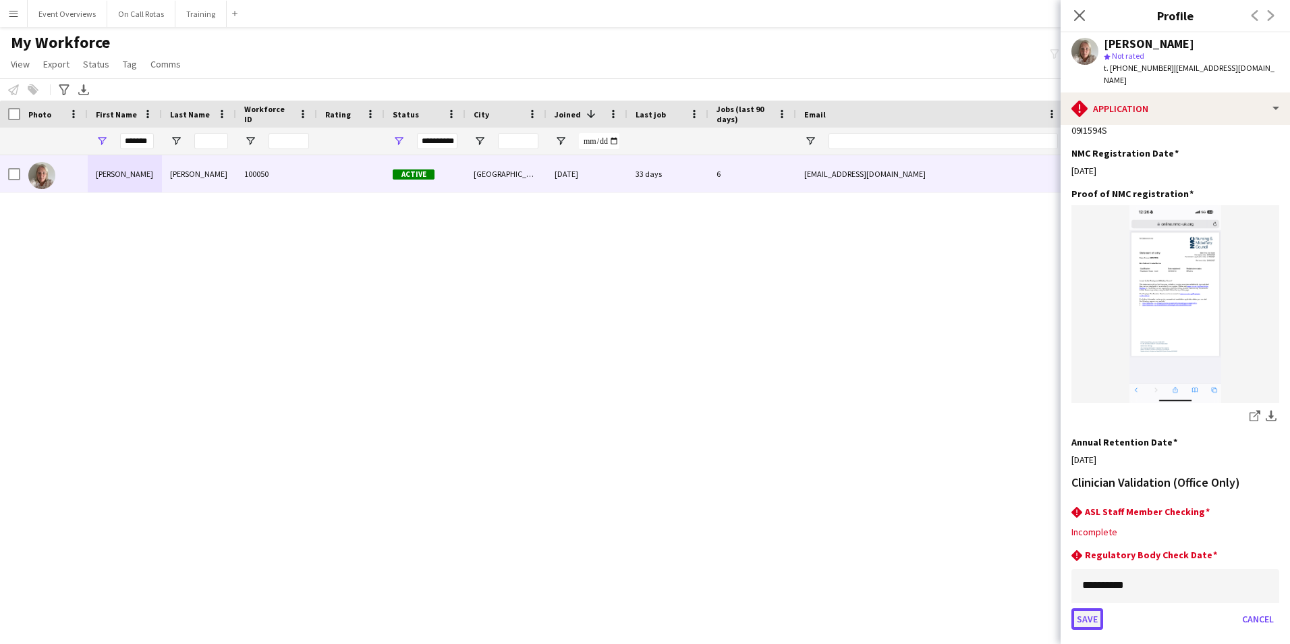
click at [1093, 608] on button "Save" at bounding box center [1088, 619] width 32 height 22
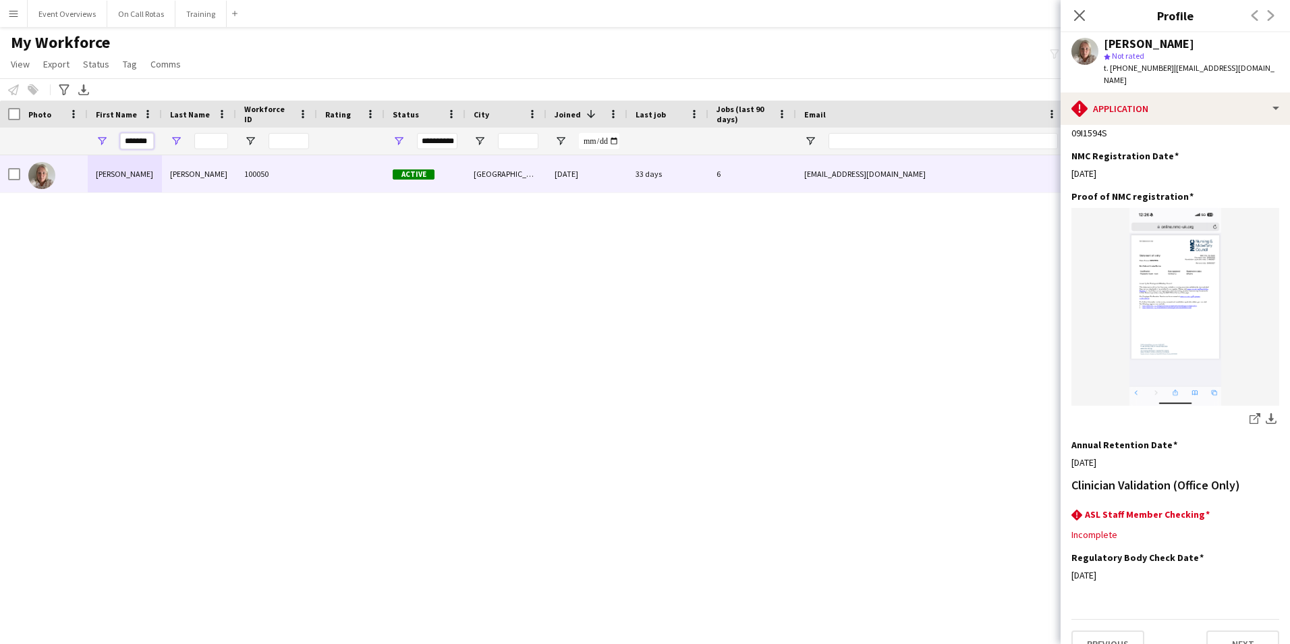
scroll to position [0, 1]
drag, startPoint x: 126, startPoint y: 144, endPoint x: 207, endPoint y: 147, distance: 81.1
click at [207, 147] on div "**********" at bounding box center [731, 141] width 1463 height 27
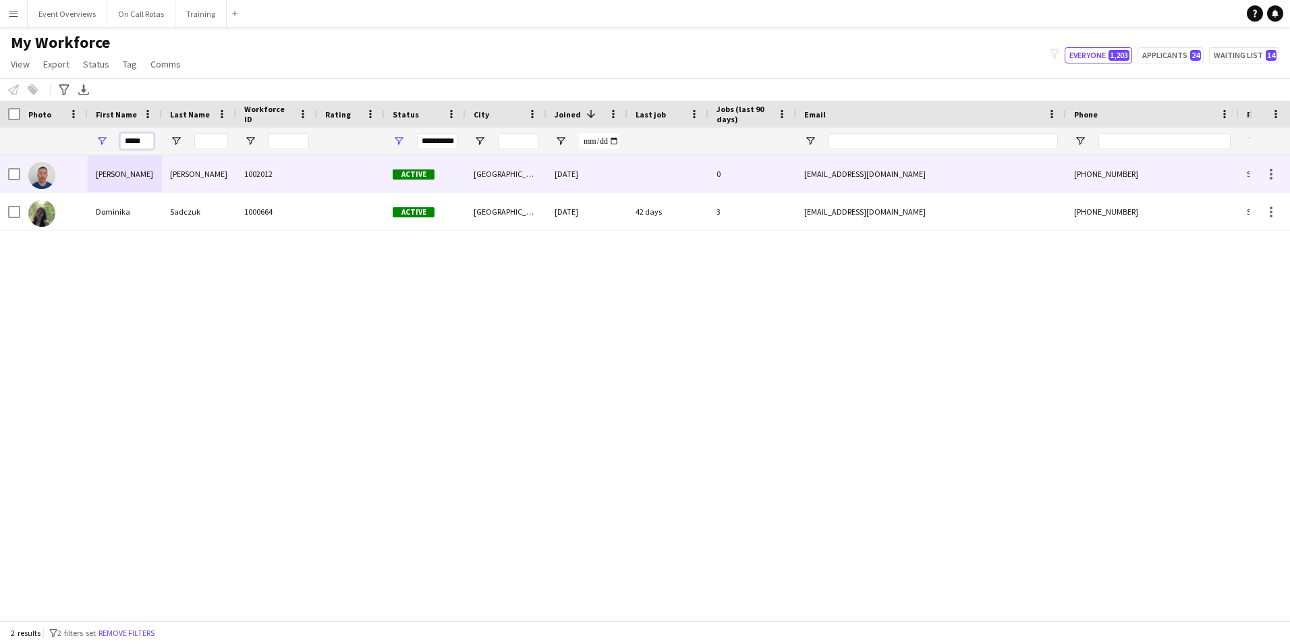
type input "*****"
click at [205, 180] on div "krzeminski" at bounding box center [199, 173] width 74 height 37
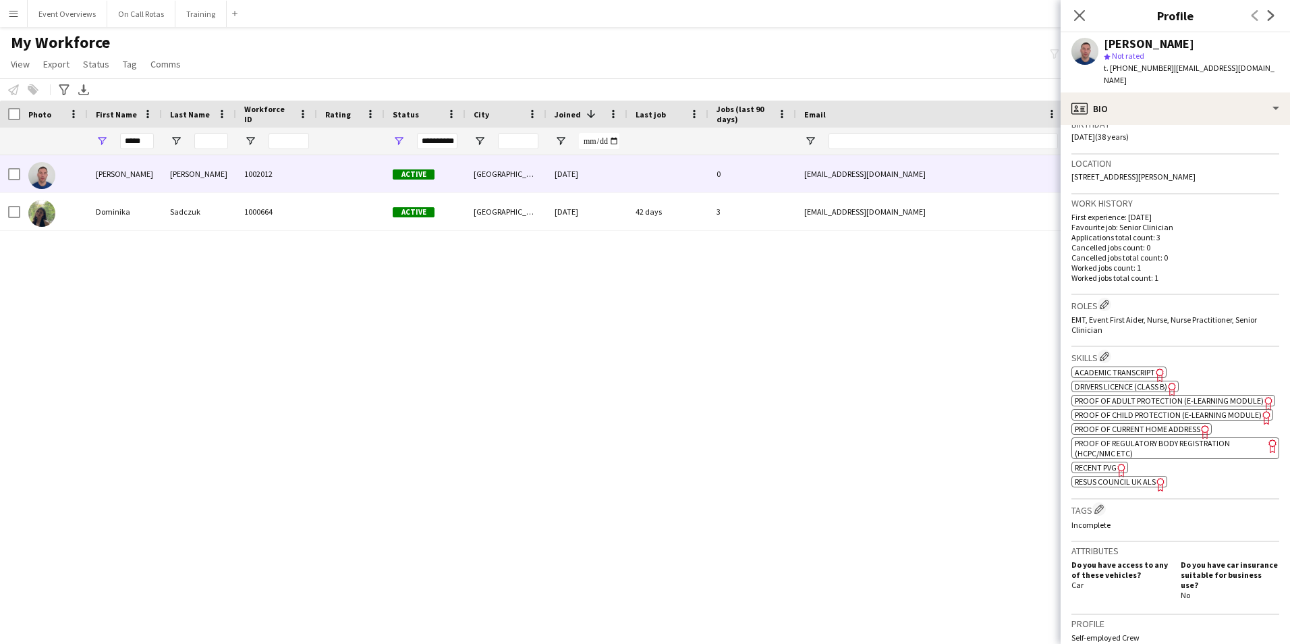
scroll to position [270, 0]
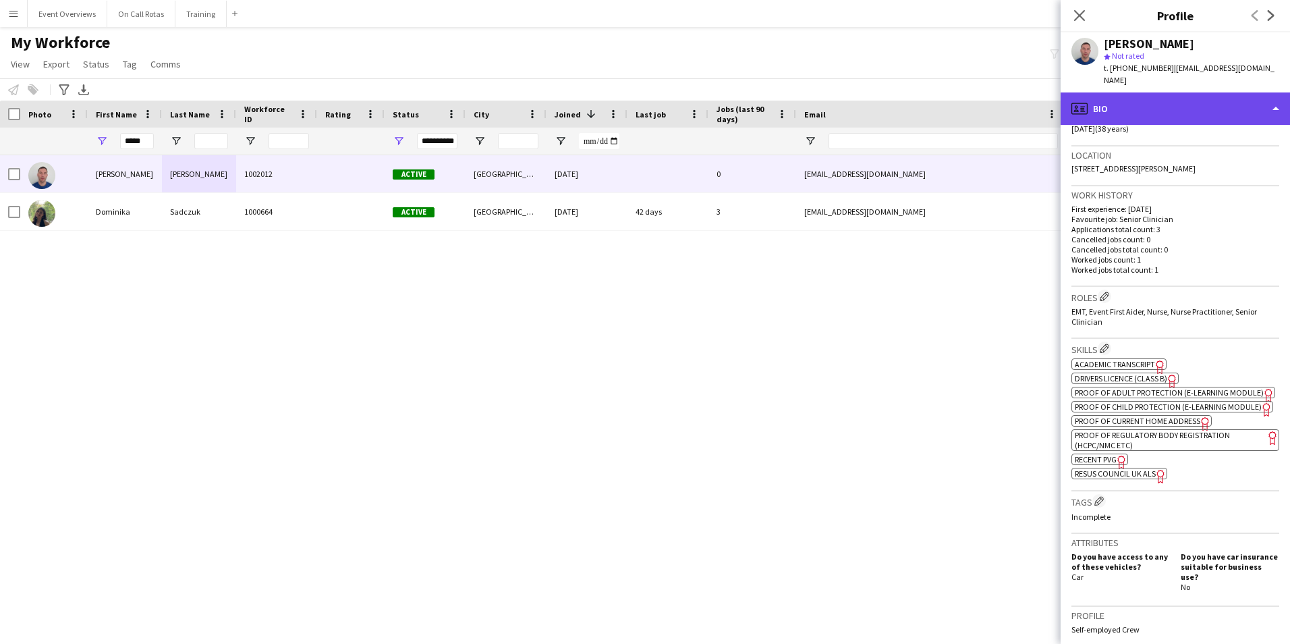
click at [1168, 96] on div "profile Bio" at bounding box center [1175, 108] width 229 height 32
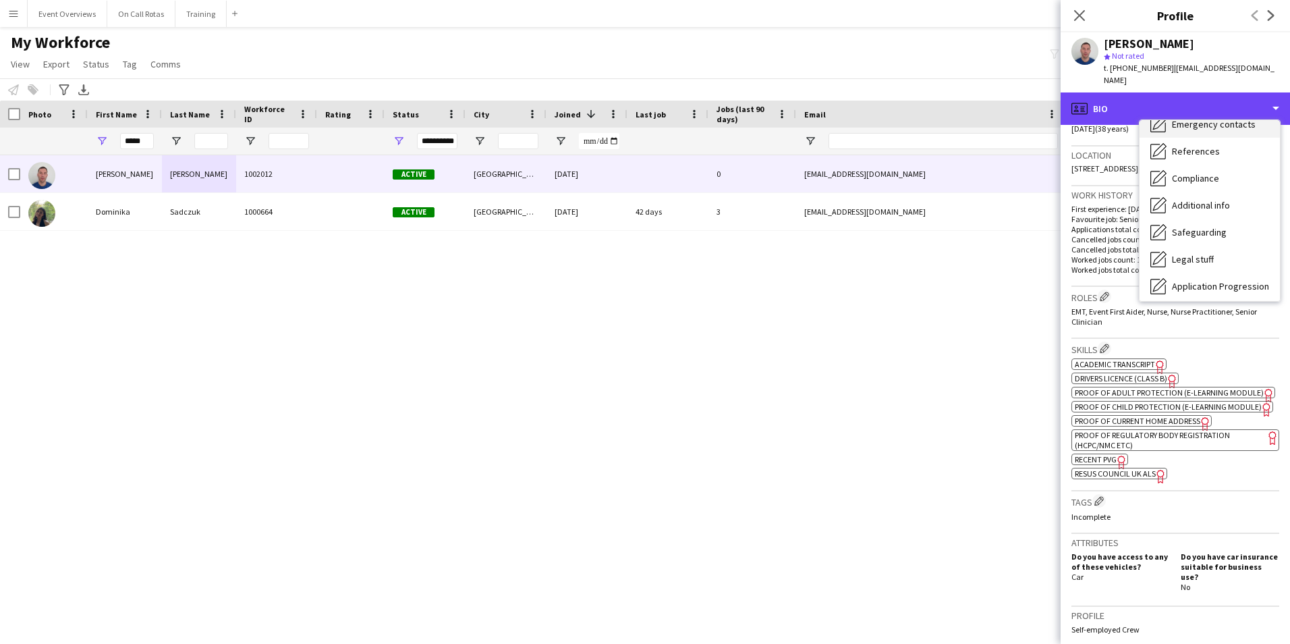
scroll to position [235, 0]
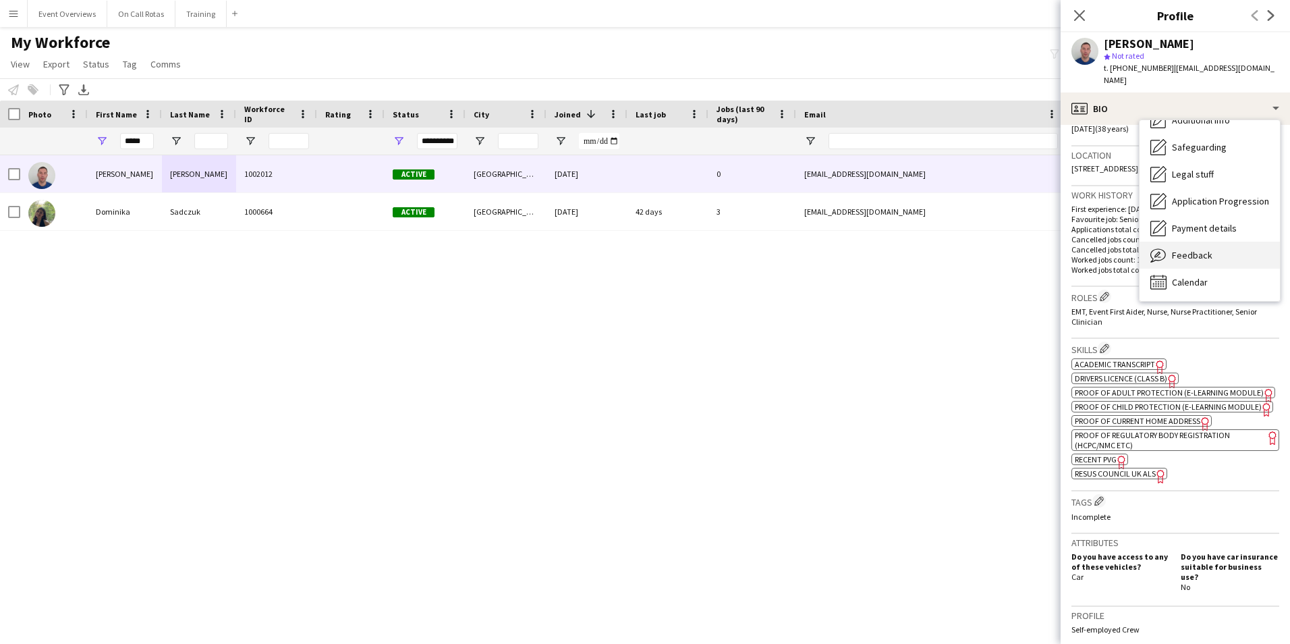
click at [1199, 242] on div "Feedback Feedback" at bounding box center [1210, 255] width 140 height 27
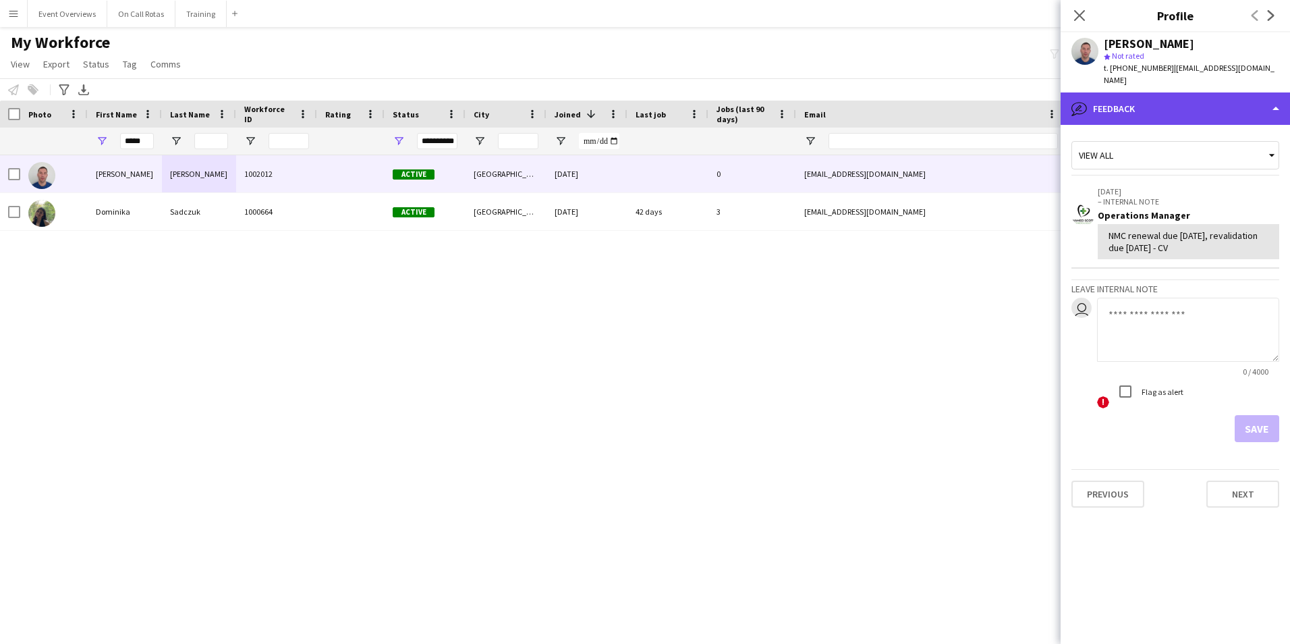
click at [1163, 96] on div "bubble-pencil Feedback" at bounding box center [1175, 108] width 229 height 32
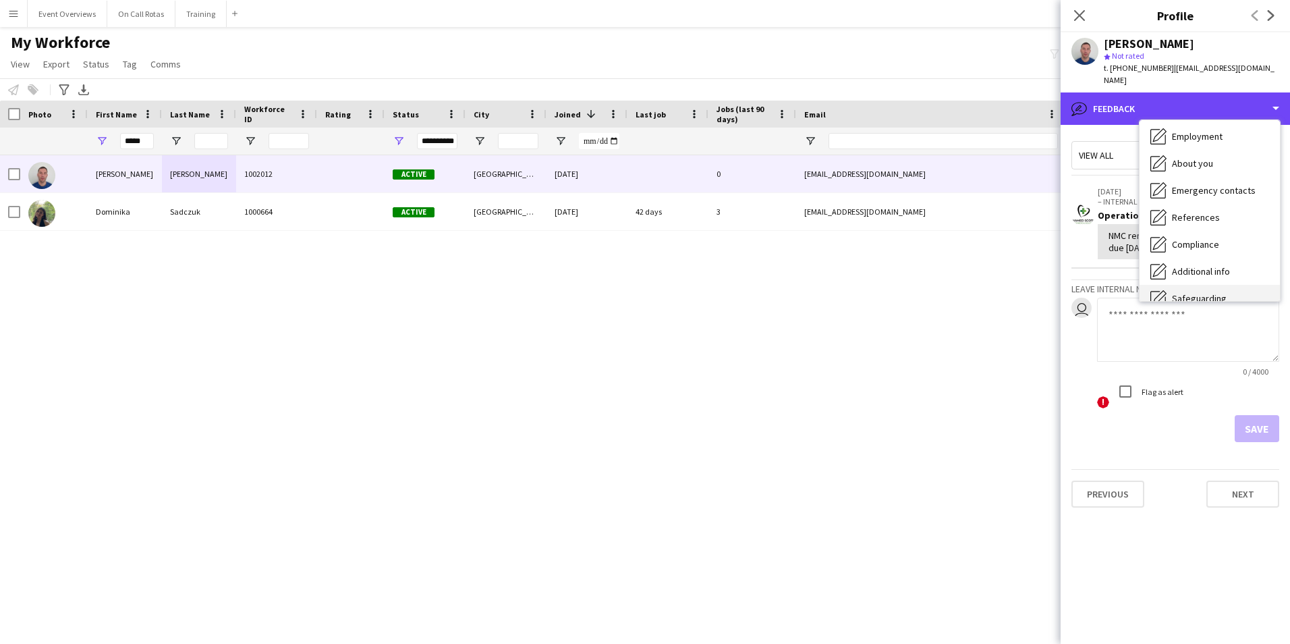
scroll to position [0, 0]
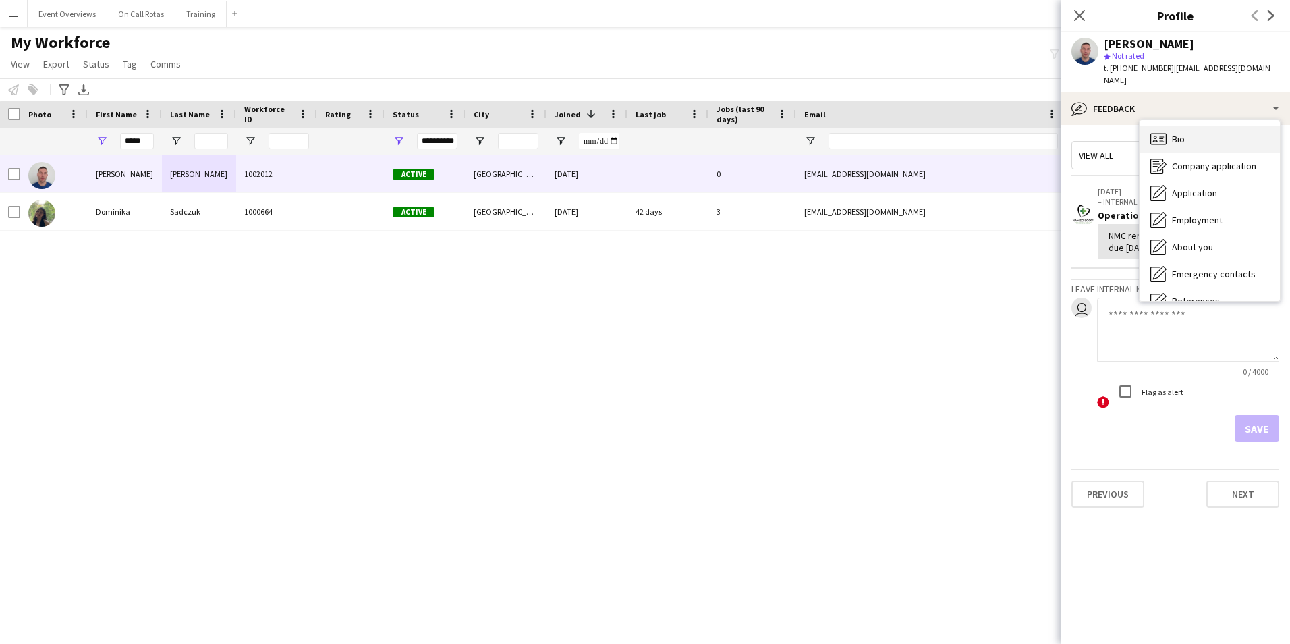
click at [1189, 126] on div "Bio Bio" at bounding box center [1210, 139] width 140 height 27
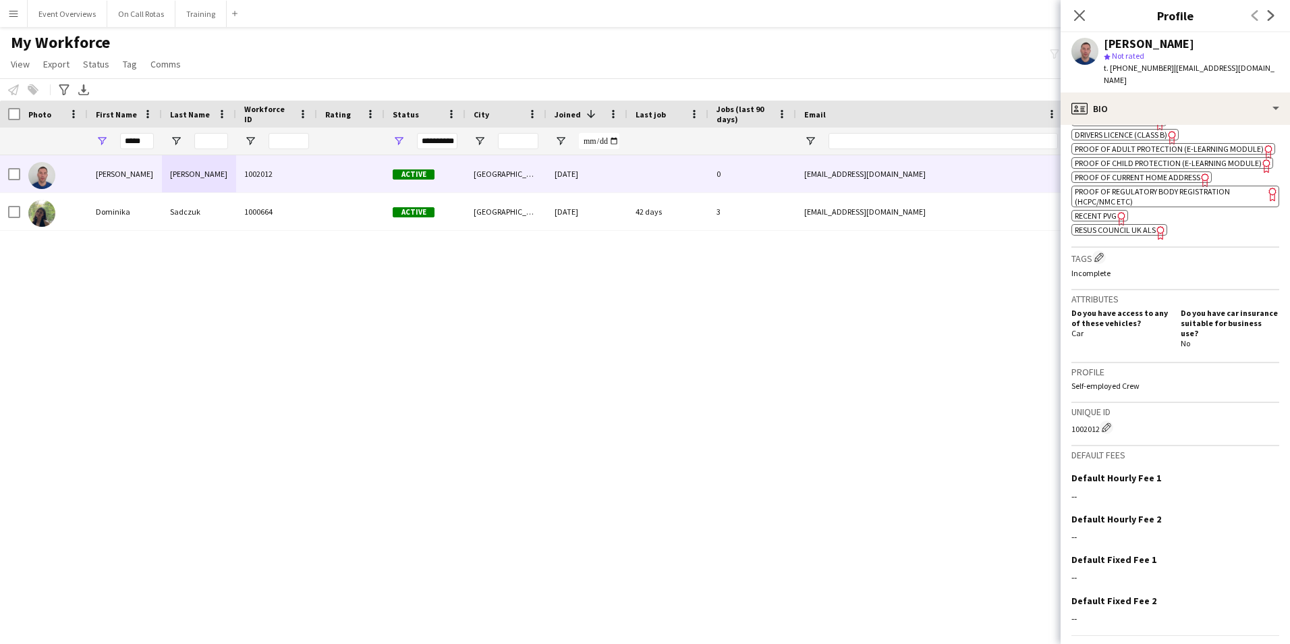
scroll to position [540, 0]
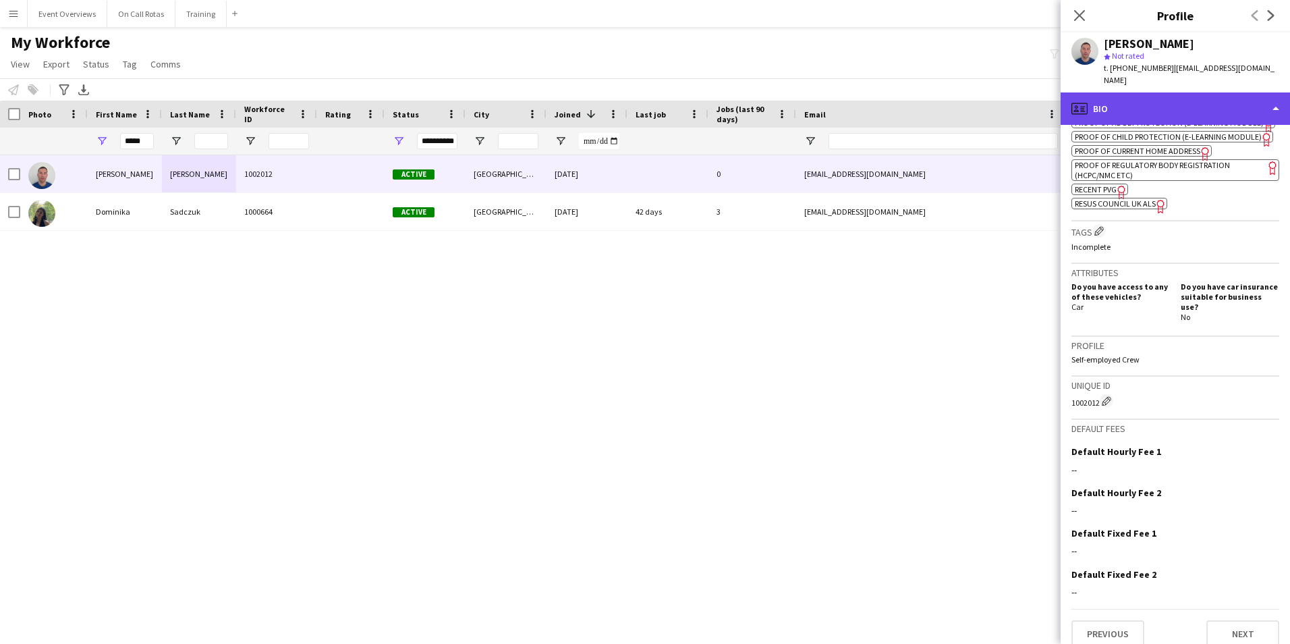
click at [1107, 92] on div "profile Bio" at bounding box center [1175, 108] width 229 height 32
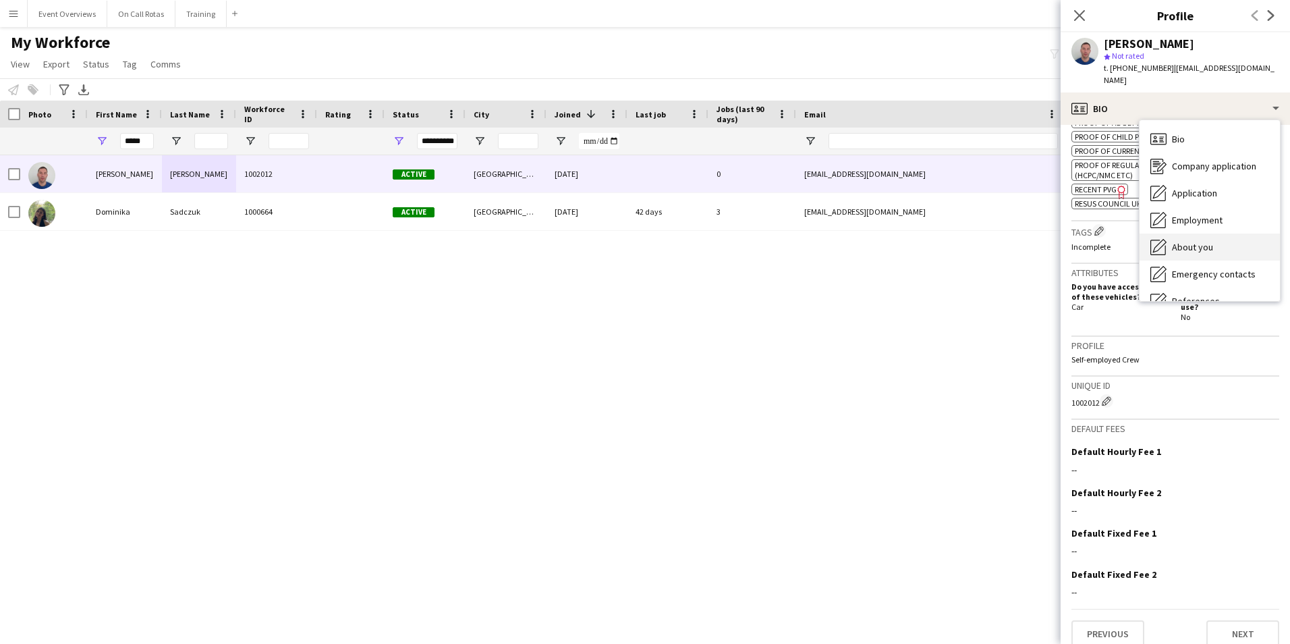
click at [1208, 241] on div "About you About you" at bounding box center [1210, 247] width 140 height 27
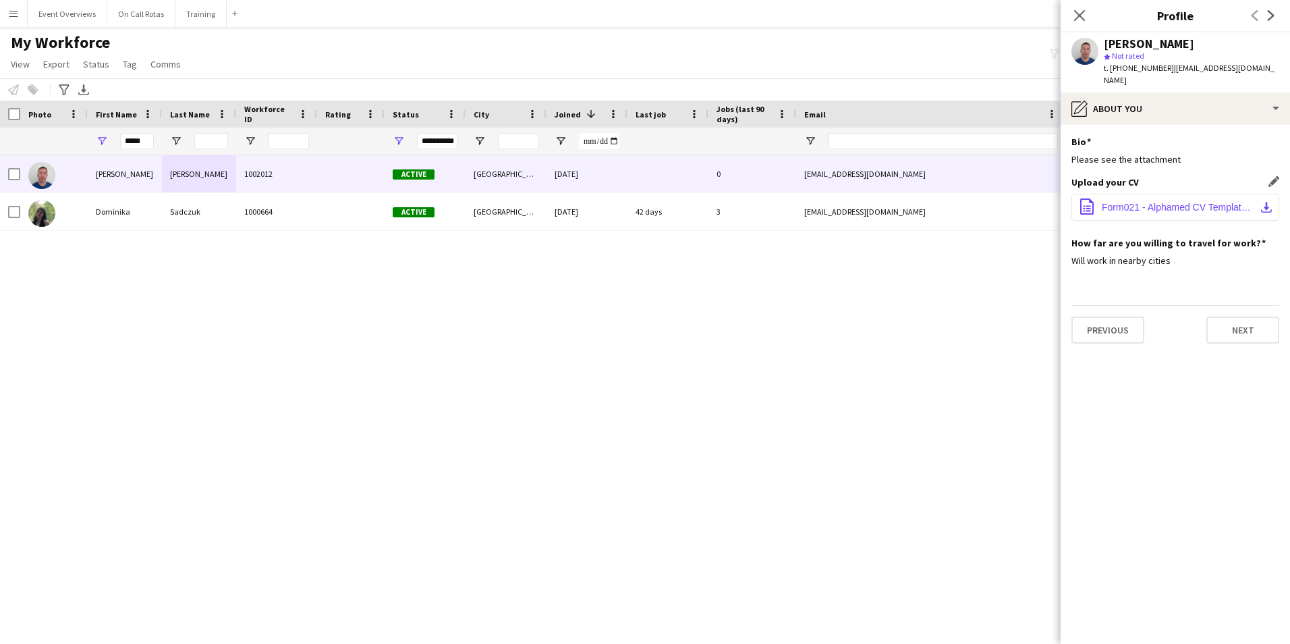
click at [1159, 202] on span "Form021 - Alphamed CV Template V1-1.docx" at bounding box center [1178, 207] width 153 height 11
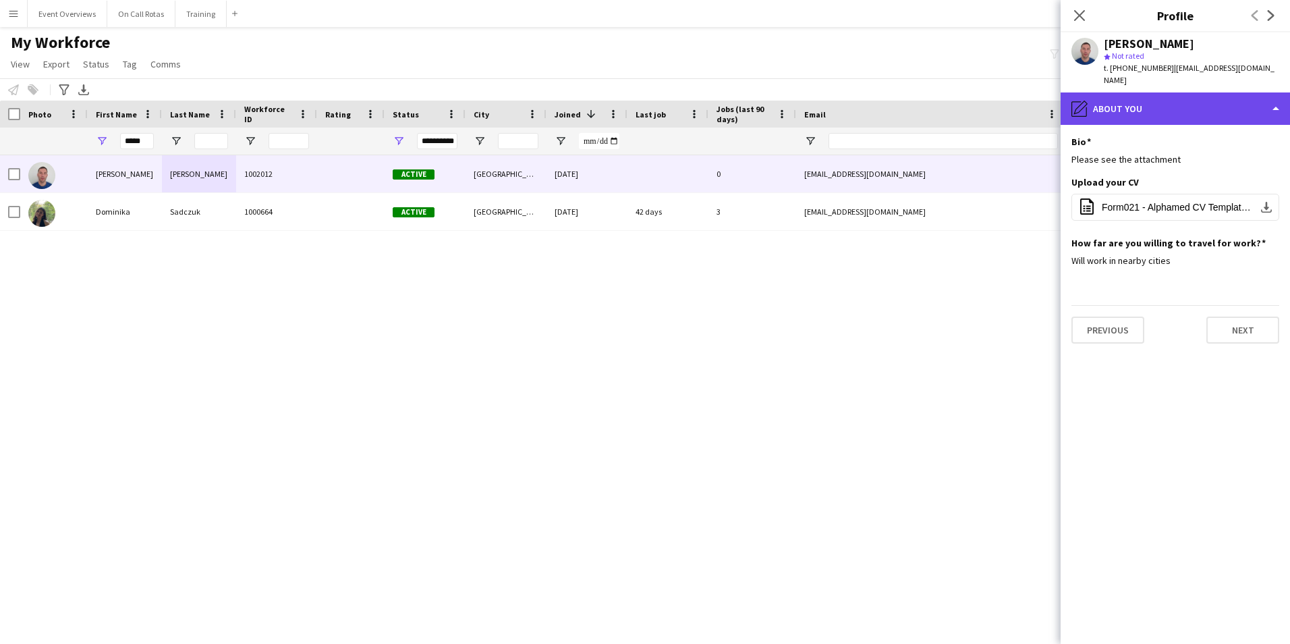
click at [1105, 92] on div "pencil4 About you" at bounding box center [1175, 108] width 229 height 32
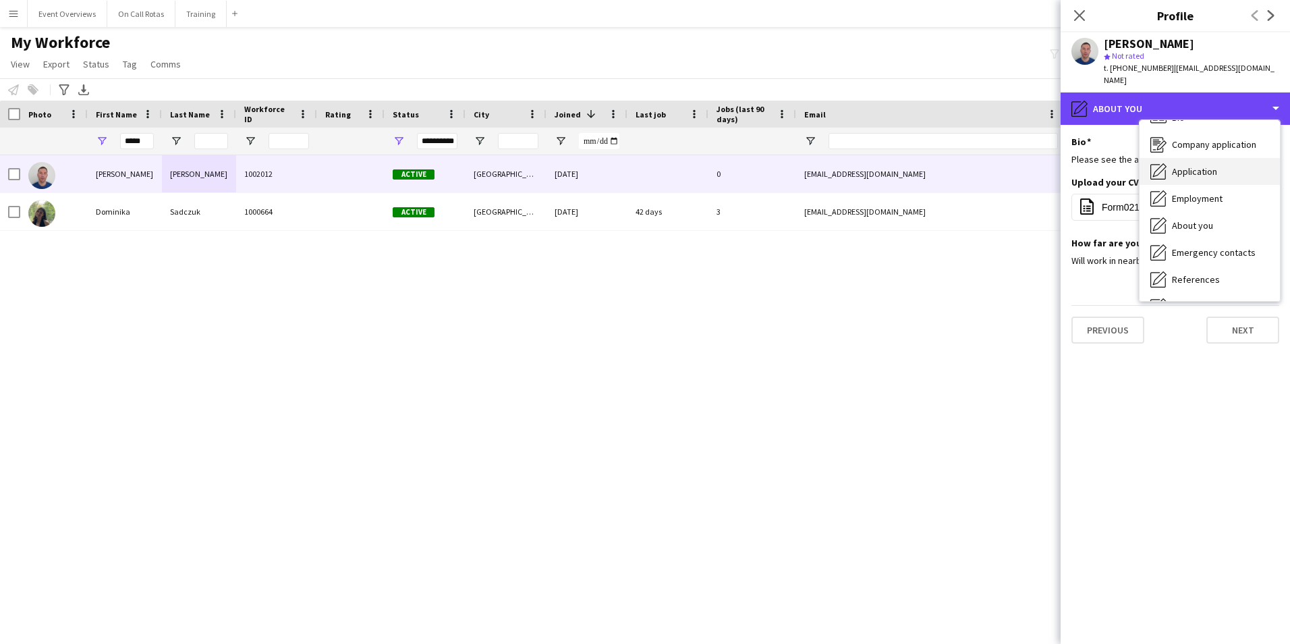
scroll to position [0, 0]
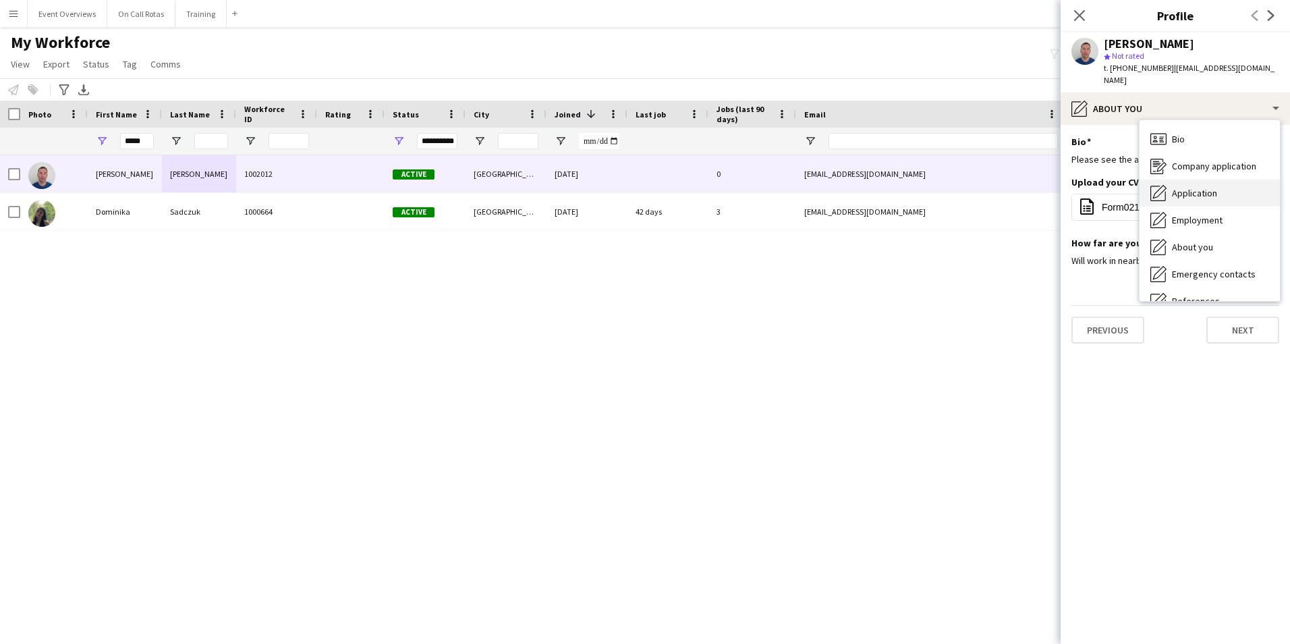
click at [1173, 180] on div "Application Application" at bounding box center [1210, 193] width 140 height 27
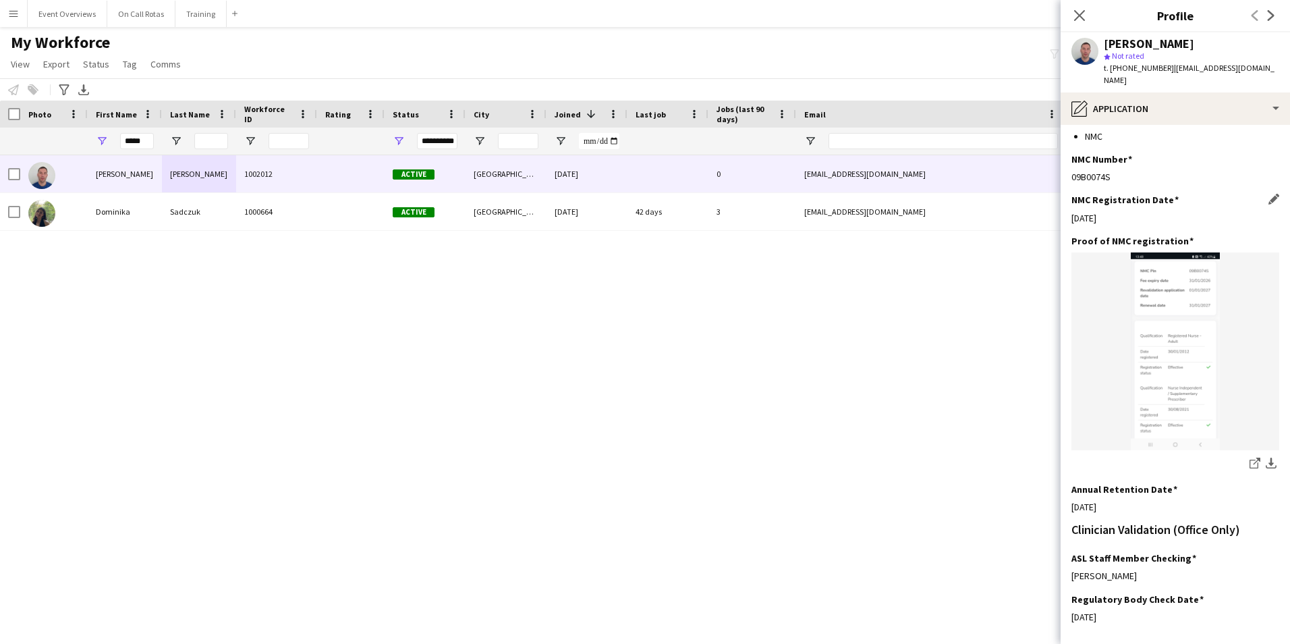
scroll to position [292, 0]
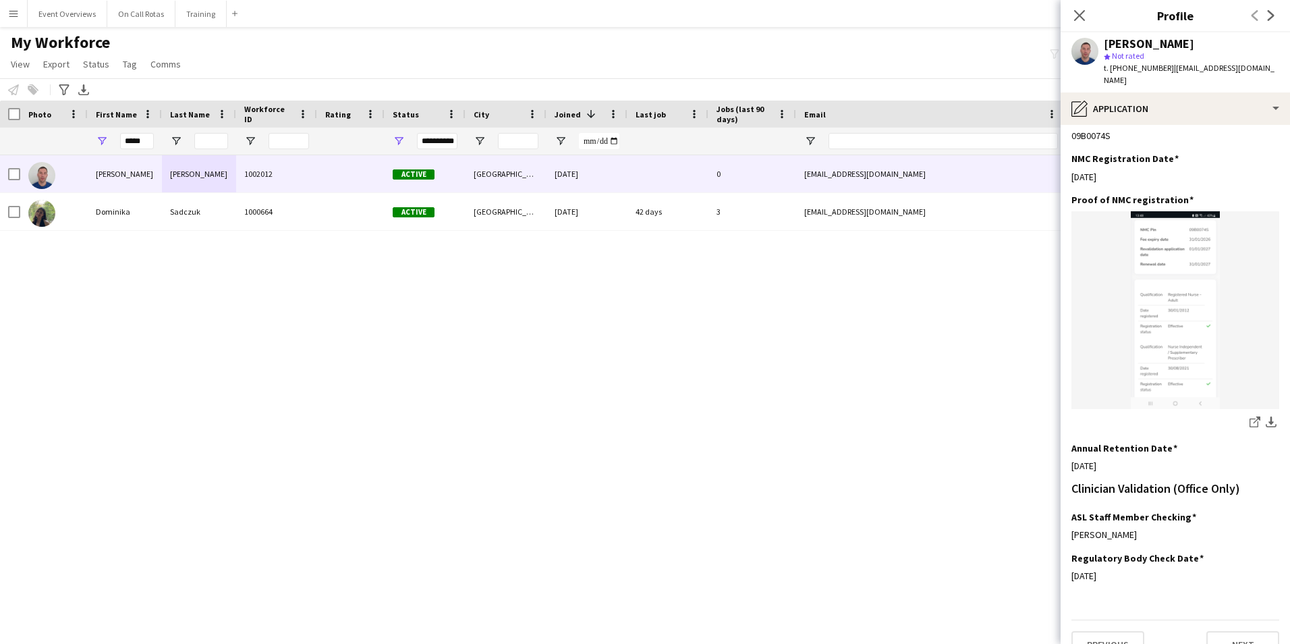
drag, startPoint x: 155, startPoint y: 142, endPoint x: 142, endPoint y: 143, distance: 12.2
click at [142, 143] on div "*****" at bounding box center [125, 141] width 74 height 27
drag, startPoint x: 150, startPoint y: 144, endPoint x: 111, endPoint y: 148, distance: 39.3
click at [111, 148] on div "*****" at bounding box center [125, 141] width 74 height 27
type input "******"
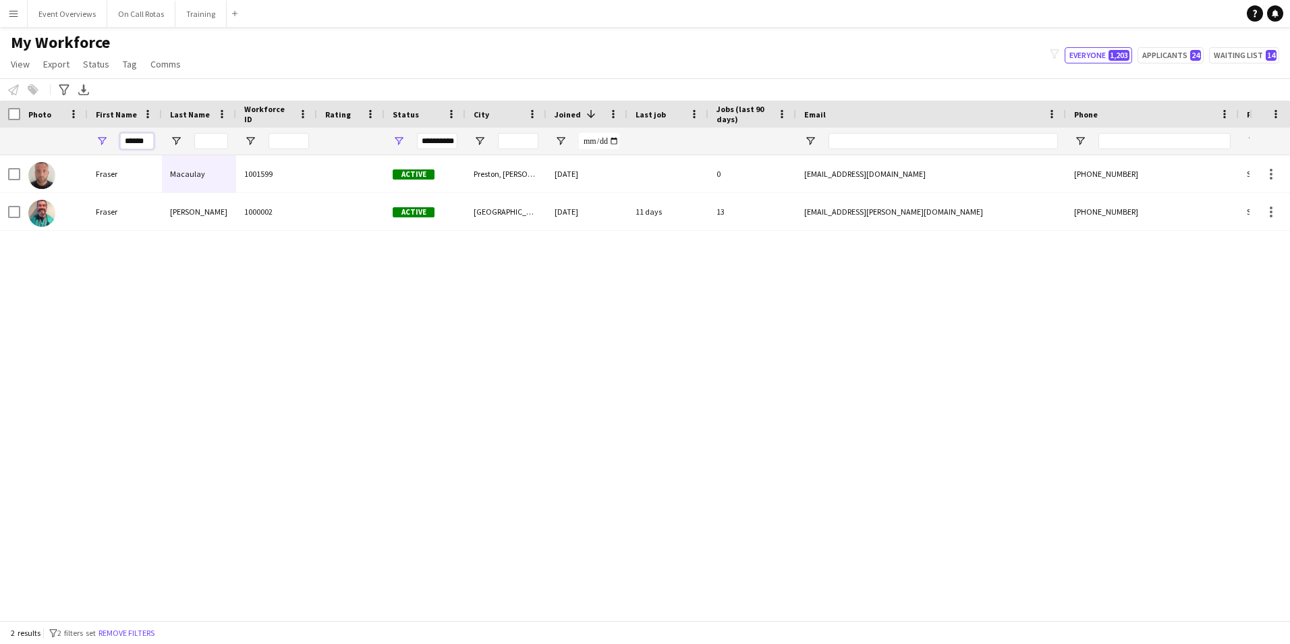
drag, startPoint x: 146, startPoint y: 142, endPoint x: 57, endPoint y: 140, distance: 89.8
click at [57, 140] on div "**********" at bounding box center [731, 141] width 1463 height 27
type input "**"
click at [436, 147] on div "**********" at bounding box center [437, 141] width 40 height 16
click at [410, 247] on div "Active" at bounding box center [461, 239] width 127 height 16
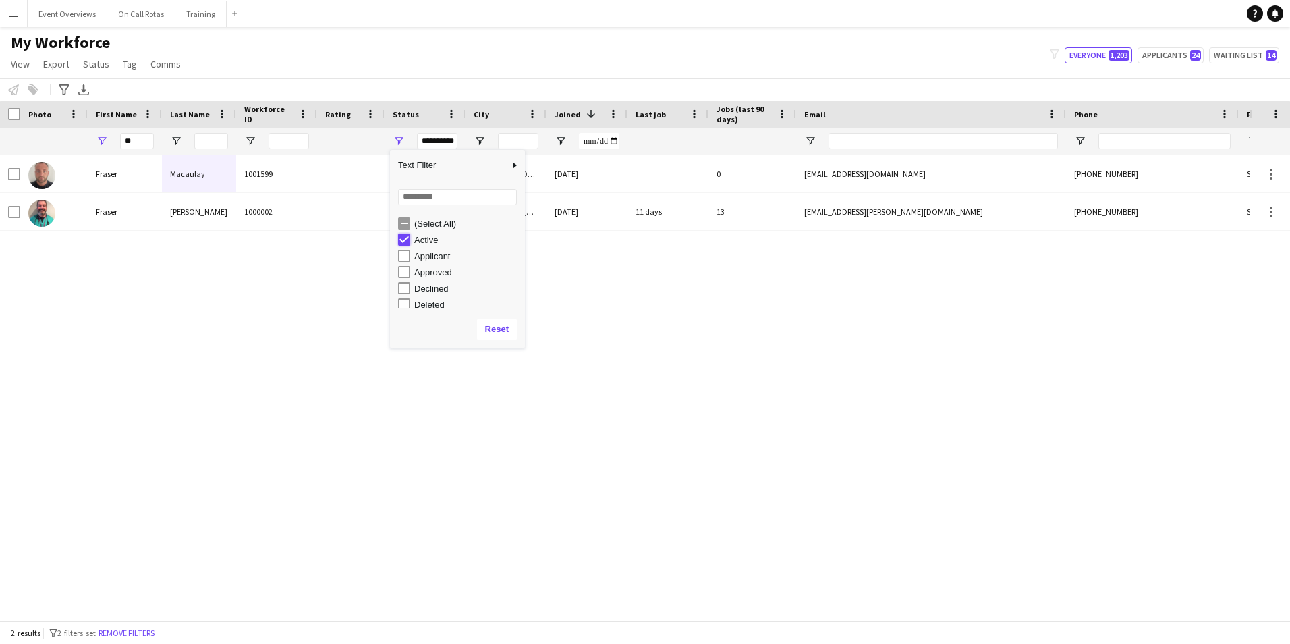
type input "***"
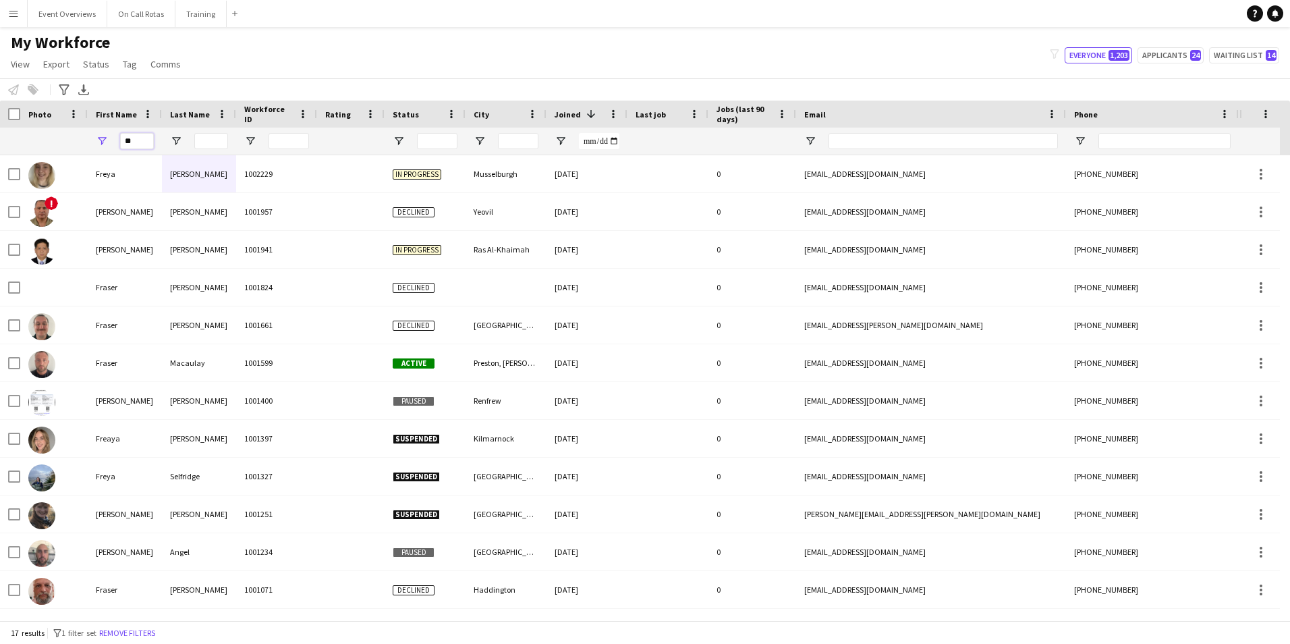
click at [146, 140] on input "**" at bounding box center [137, 141] width 34 height 16
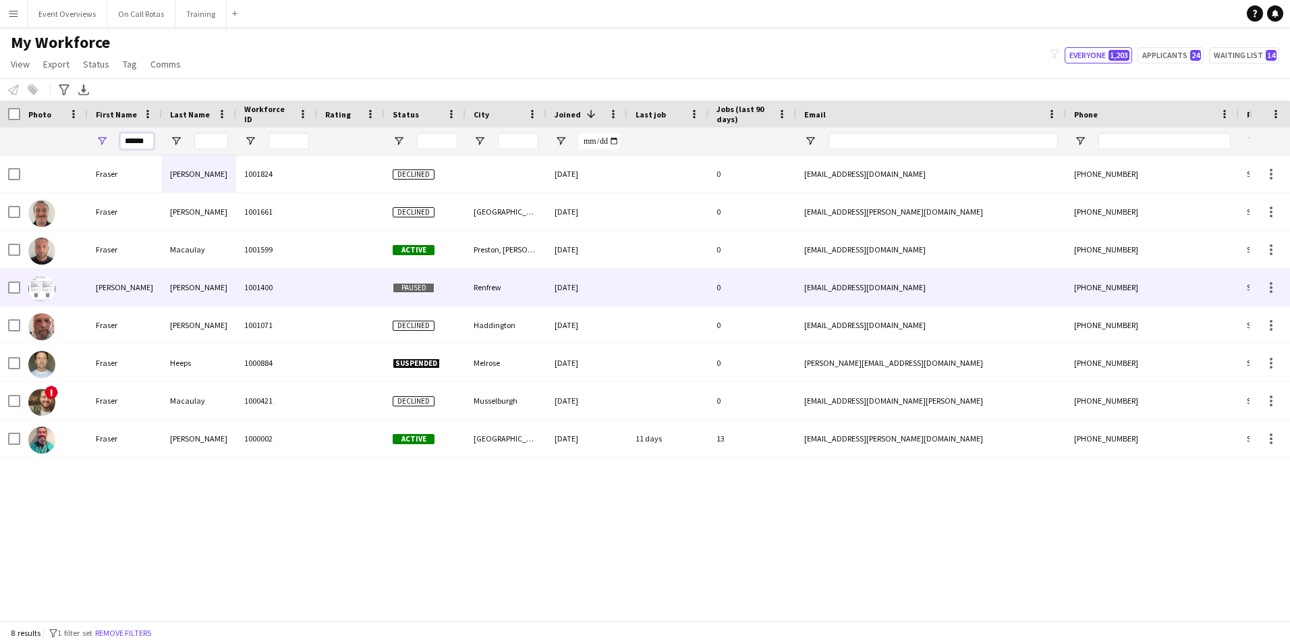
type input "******"
click at [182, 281] on div "Walker" at bounding box center [199, 287] width 74 height 37
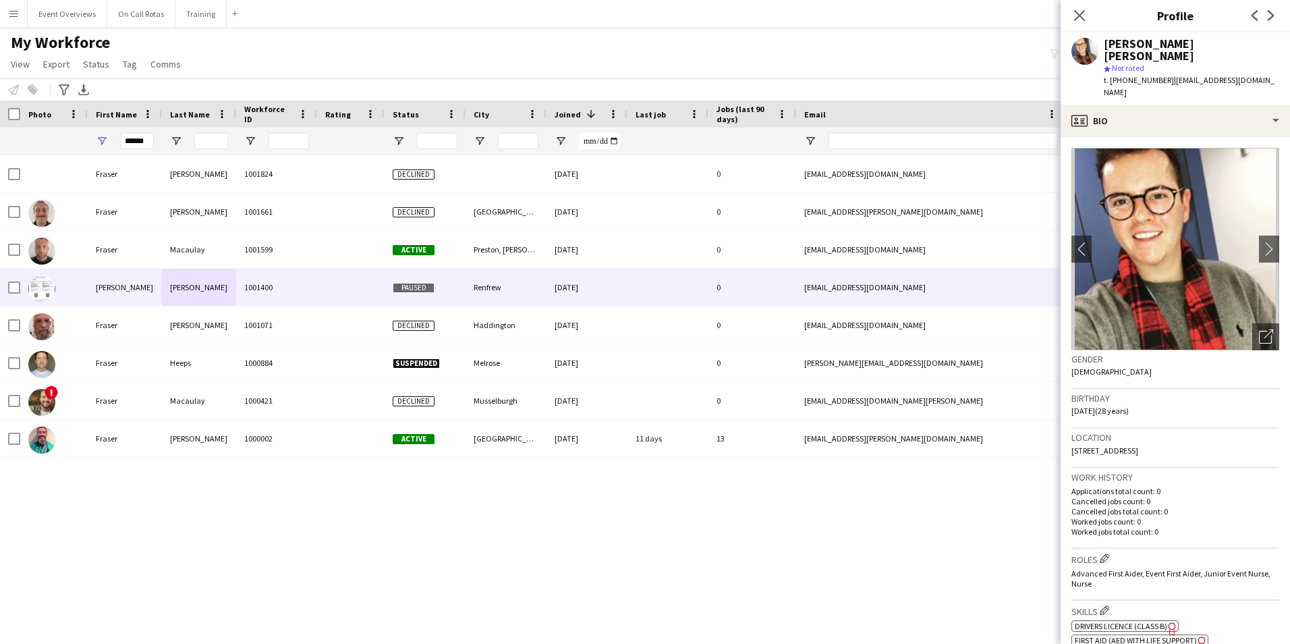
click at [1192, 137] on app-crew-profile-bio "chevron-left chevron-right Open photos pop-in Gender Male Birthday 21-03-1997 (…" at bounding box center [1175, 390] width 229 height 507
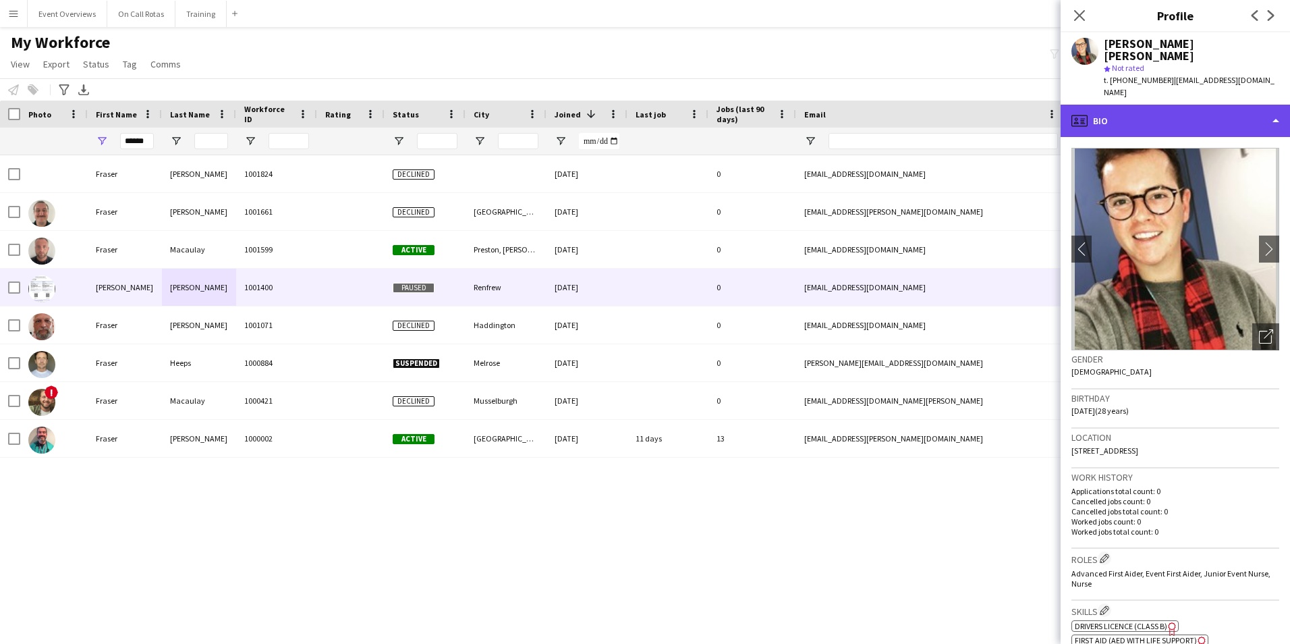
click at [1192, 105] on div "profile Bio" at bounding box center [1175, 121] width 229 height 32
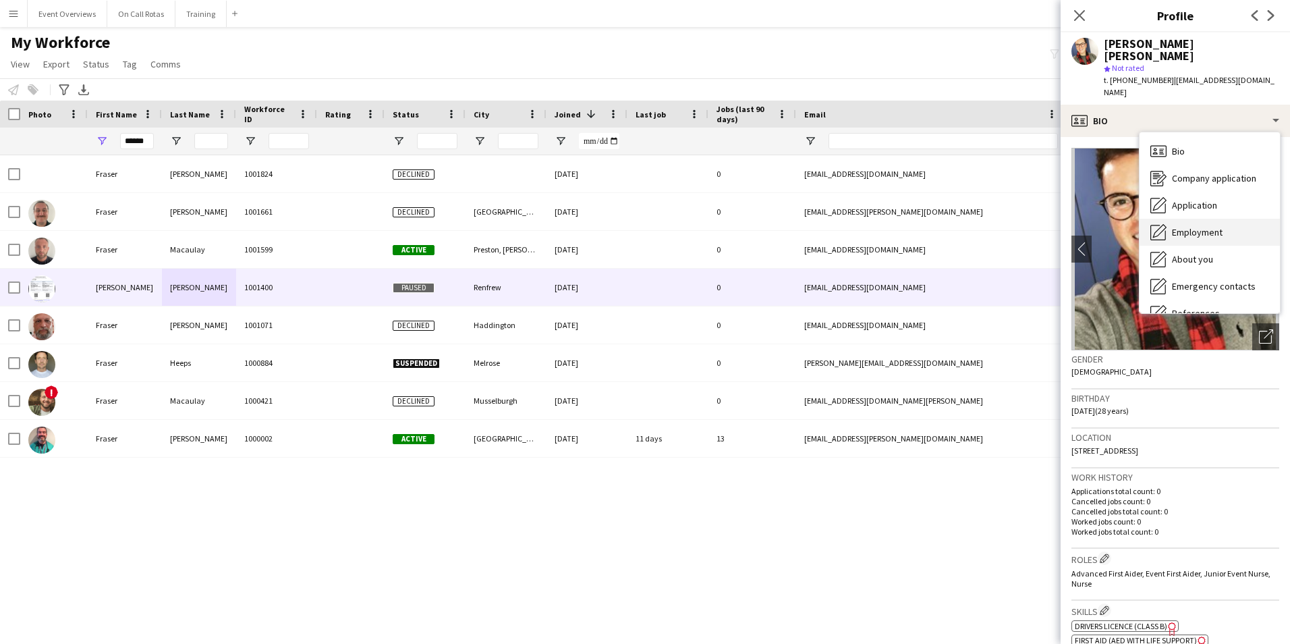
click at [1224, 219] on div "Employment Employment" at bounding box center [1210, 232] width 140 height 27
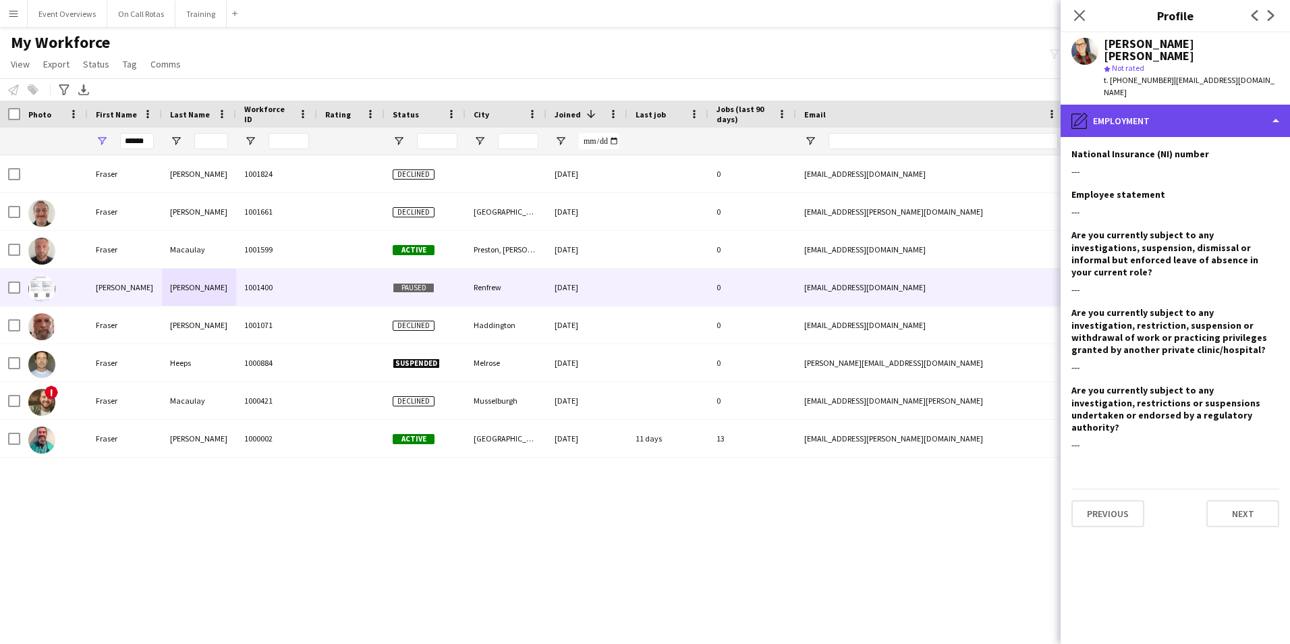
click at [1115, 105] on div "pencil4 Employment" at bounding box center [1175, 121] width 229 height 32
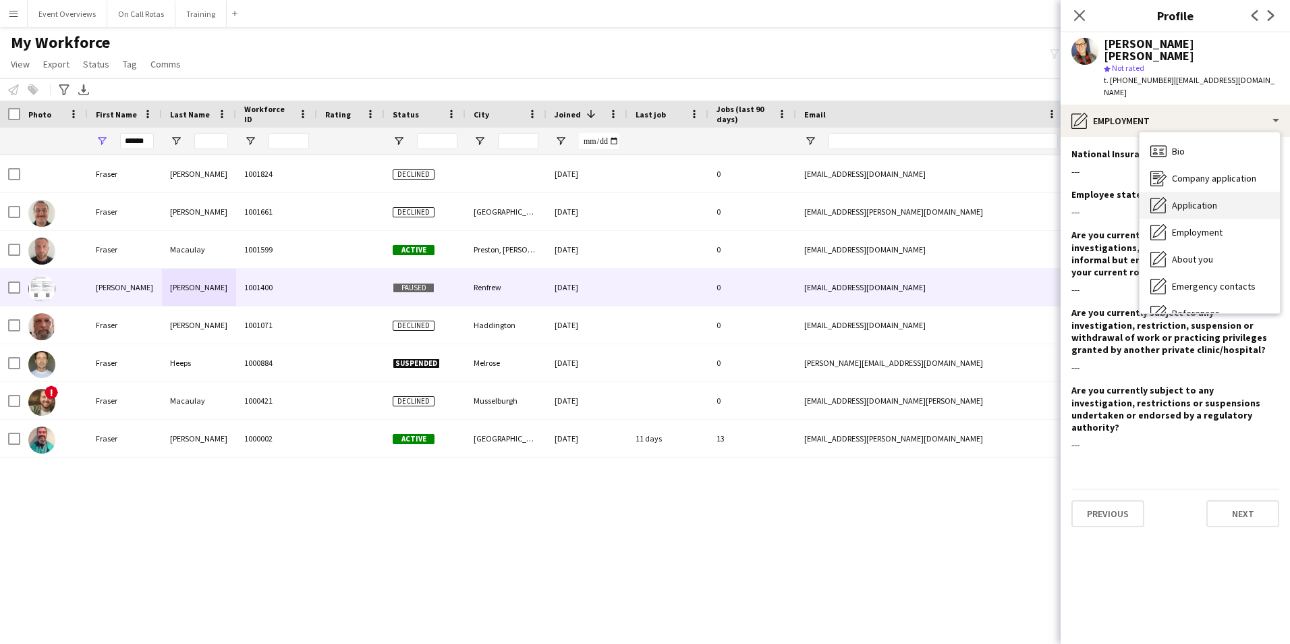
click at [1178, 199] on span "Application" at bounding box center [1194, 205] width 45 height 12
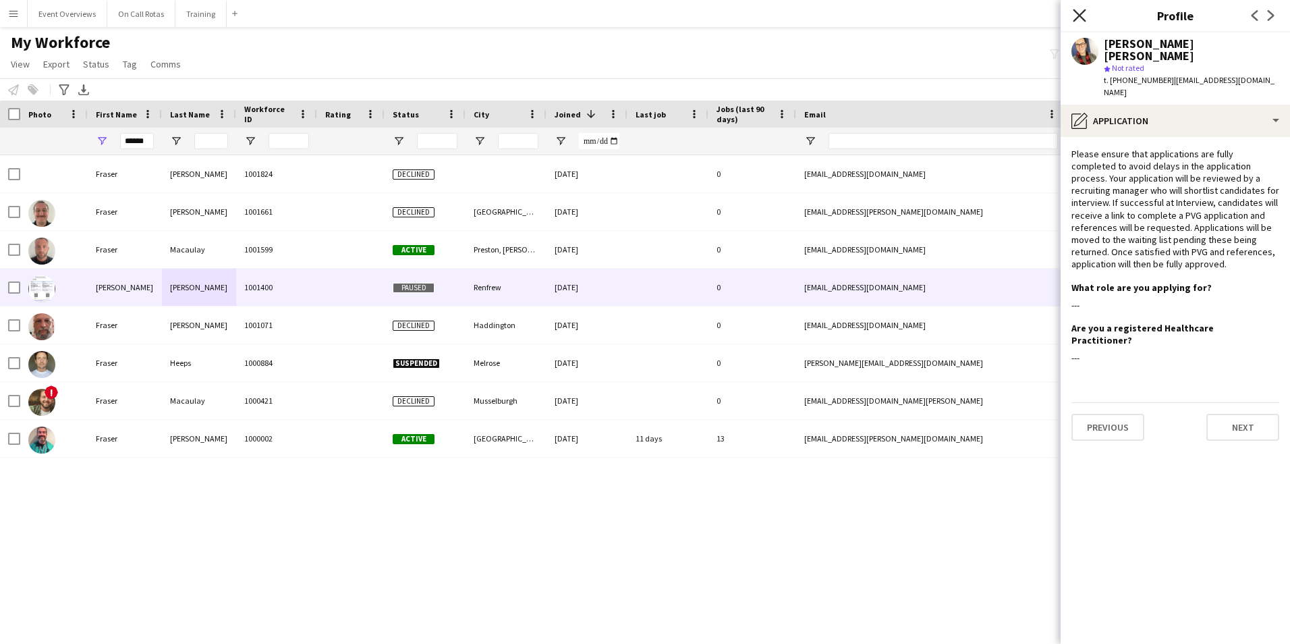
click at [1078, 22] on icon "Close pop-in" at bounding box center [1079, 15] width 13 height 13
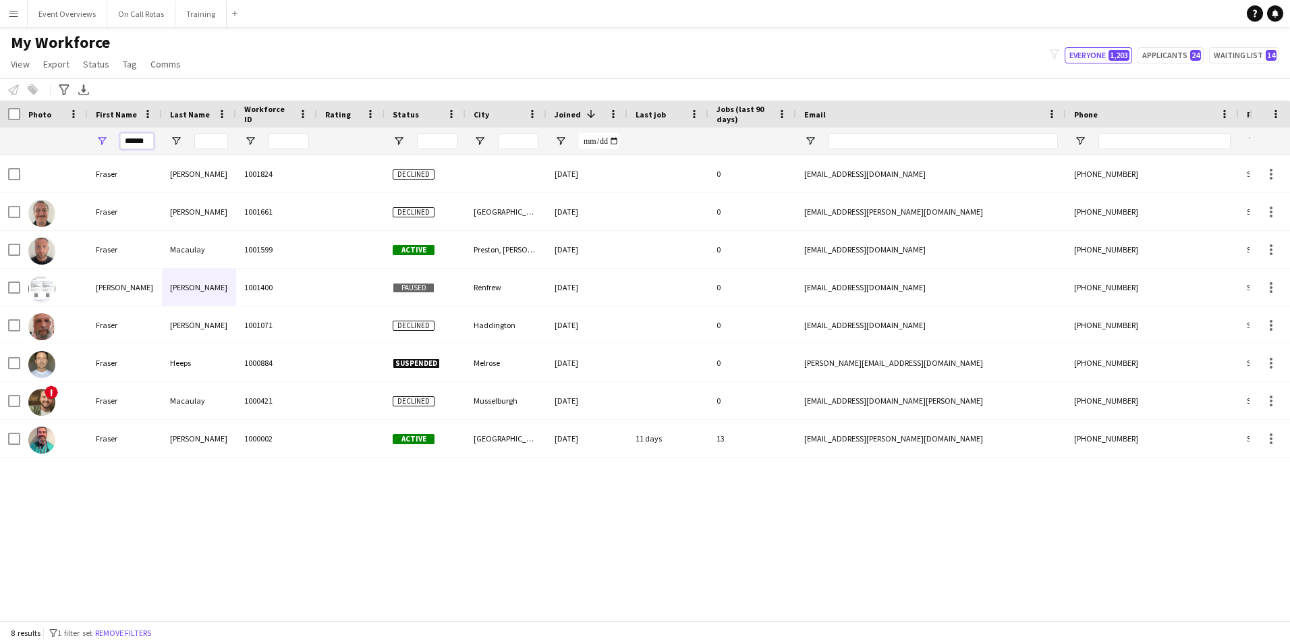
drag, startPoint x: 153, startPoint y: 140, endPoint x: 96, endPoint y: 153, distance: 58.8
click at [96, 153] on div "******" at bounding box center [125, 141] width 74 height 27
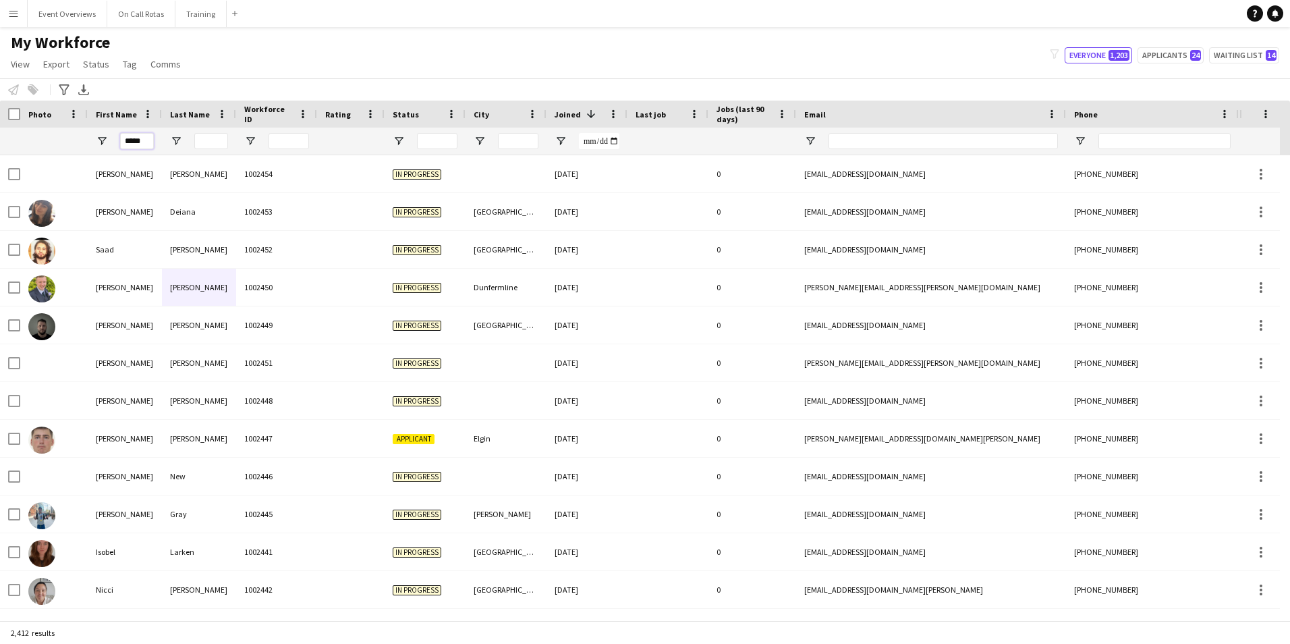
type input "******"
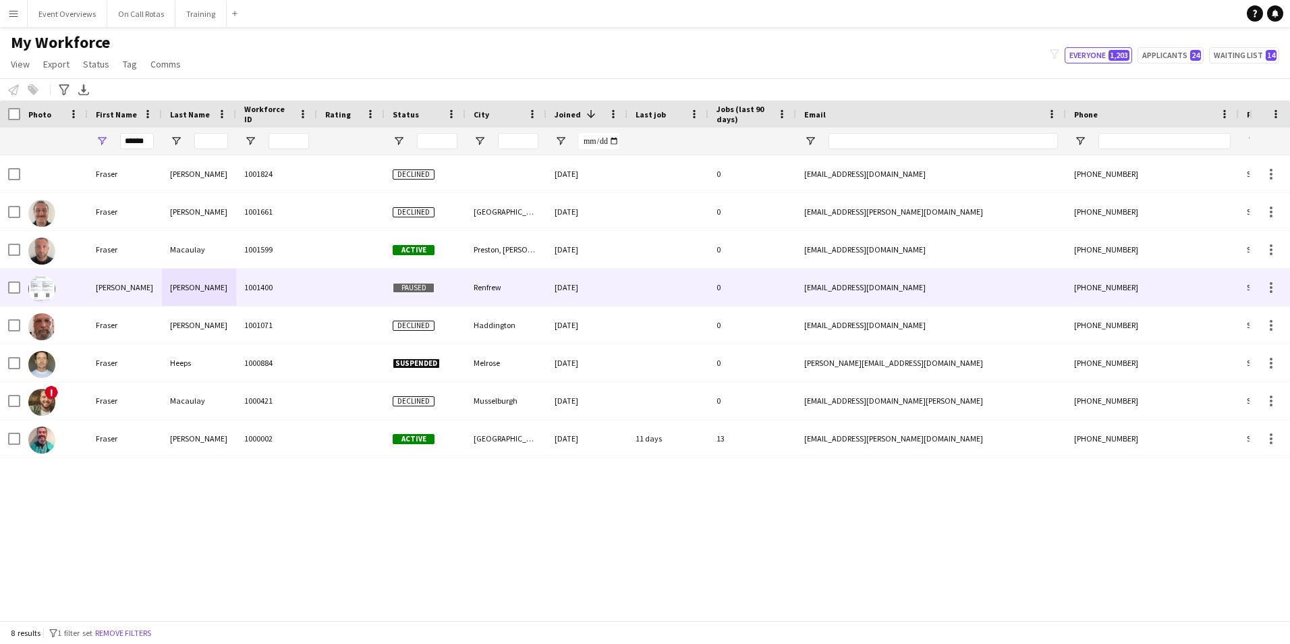
drag, startPoint x: 214, startPoint y: 277, endPoint x: 232, endPoint y: 276, distance: 18.2
click at [215, 276] on div "Walker" at bounding box center [199, 287] width 74 height 37
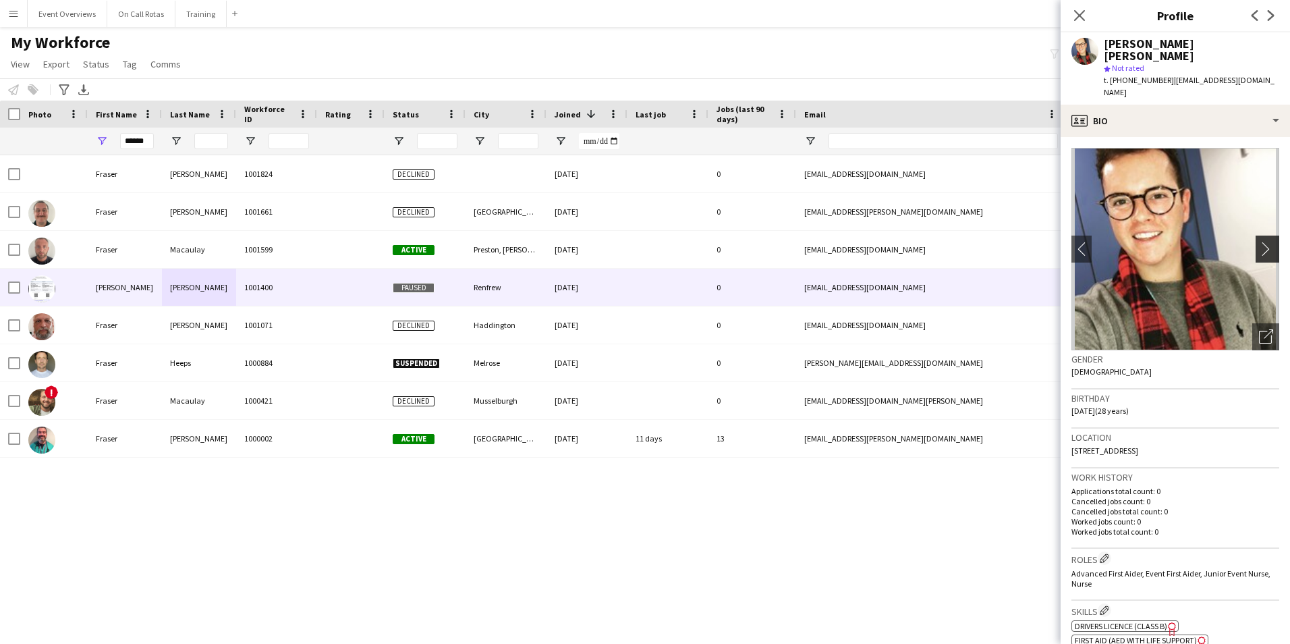
click at [1262, 242] on app-icon "chevron-right" at bounding box center [1269, 249] width 21 height 14
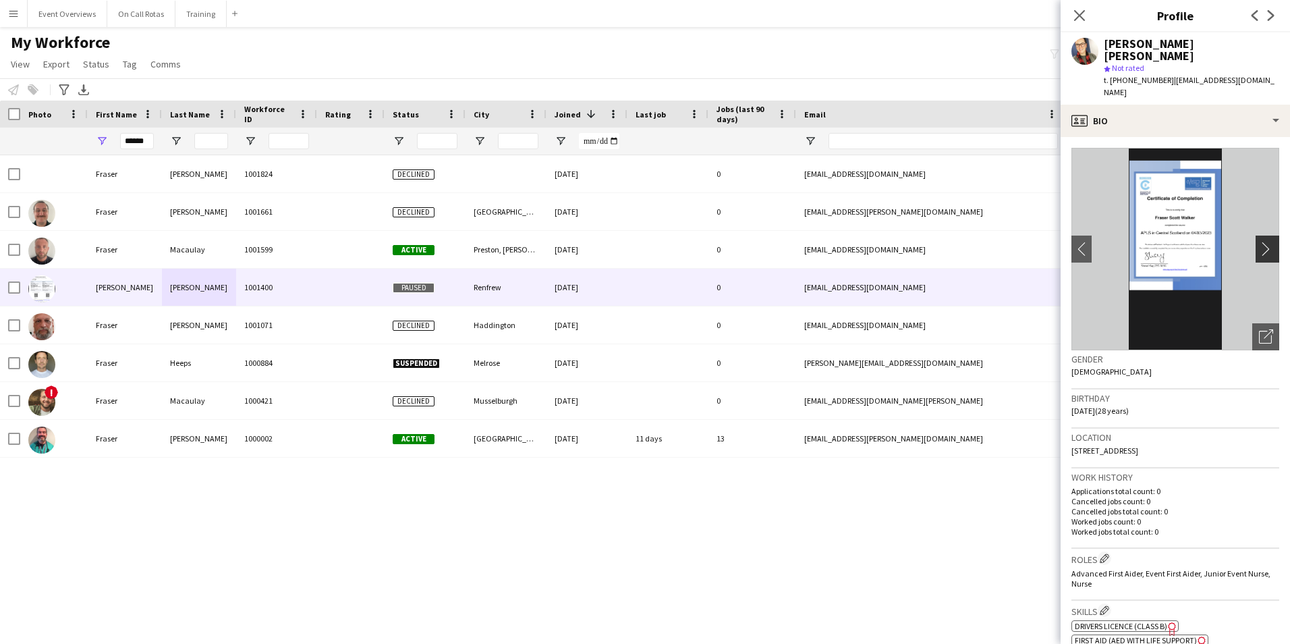
click at [1257, 236] on button "chevron-right" at bounding box center [1269, 249] width 27 height 27
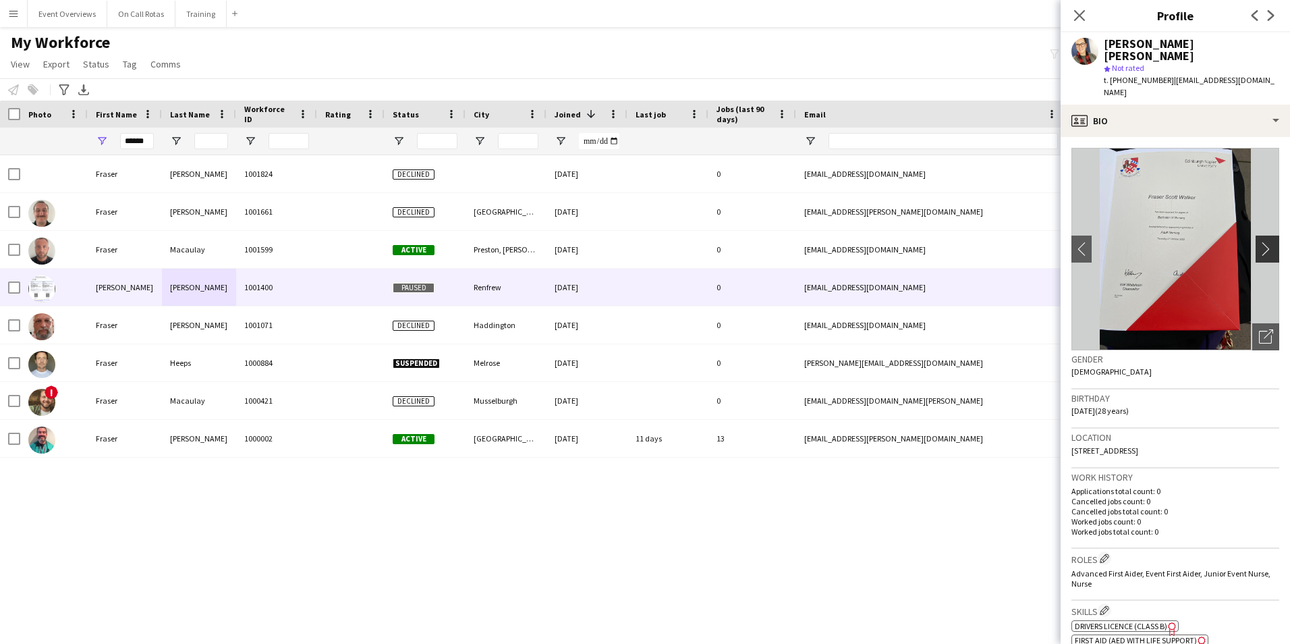
click at [1257, 236] on button "chevron-right" at bounding box center [1269, 249] width 27 height 27
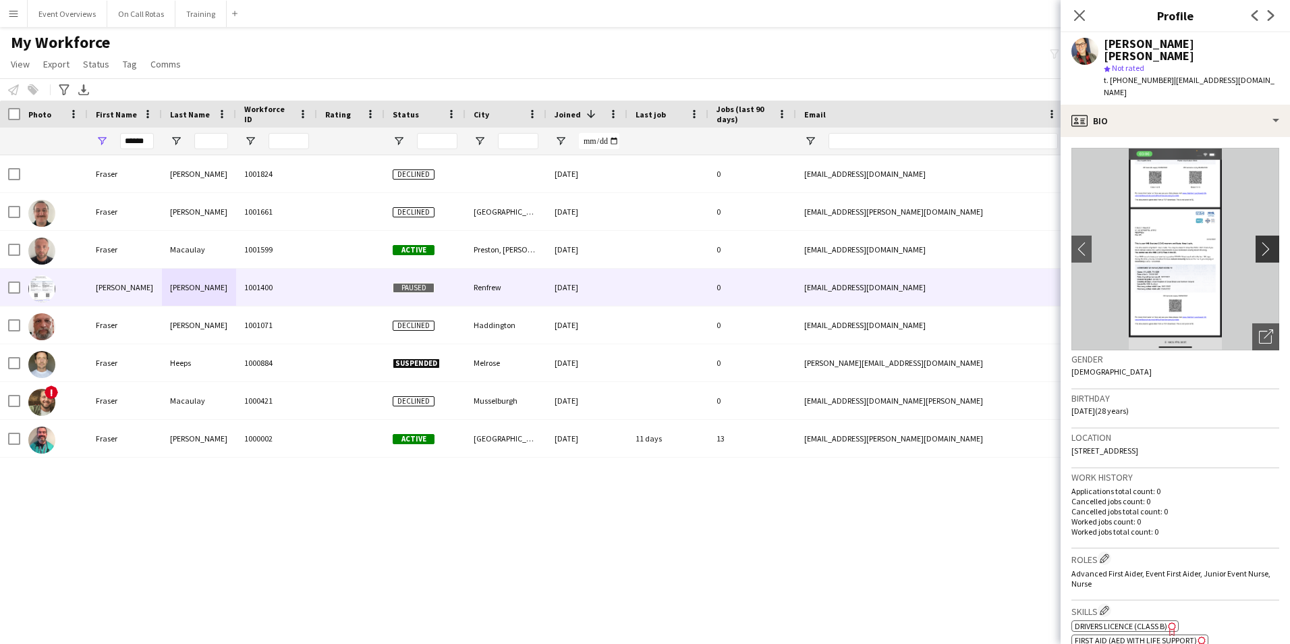
click at [1257, 236] on button "chevron-right" at bounding box center [1269, 249] width 27 height 27
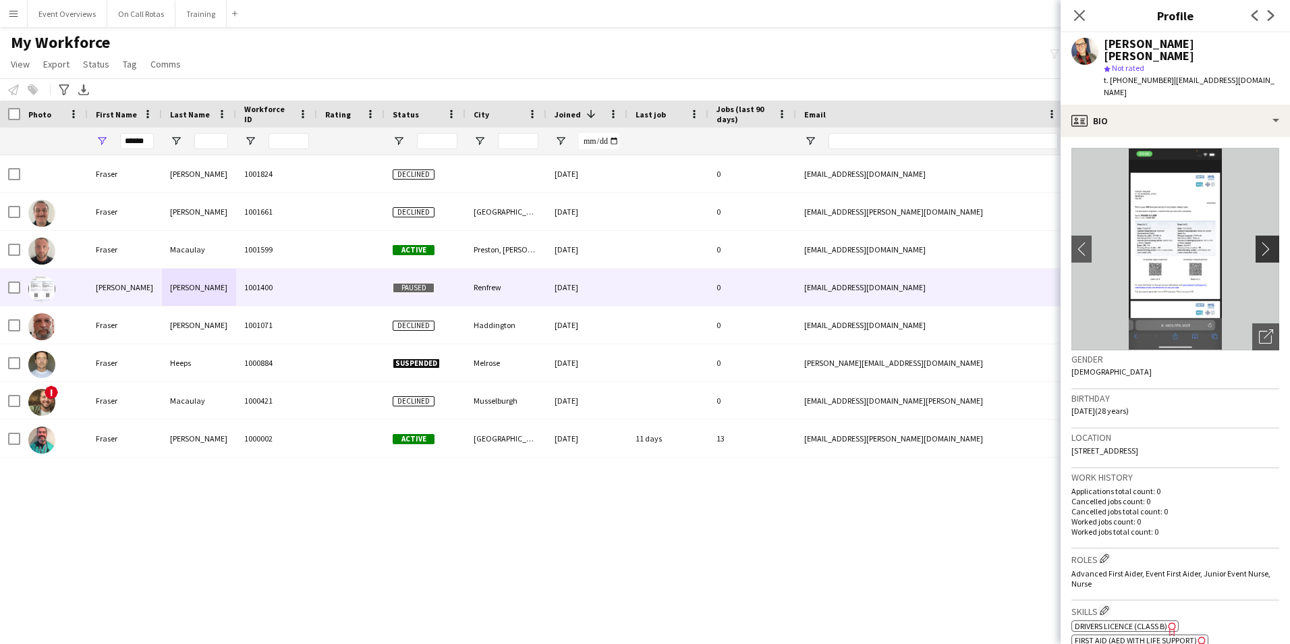
click at [1257, 236] on button "chevron-right" at bounding box center [1269, 249] width 27 height 27
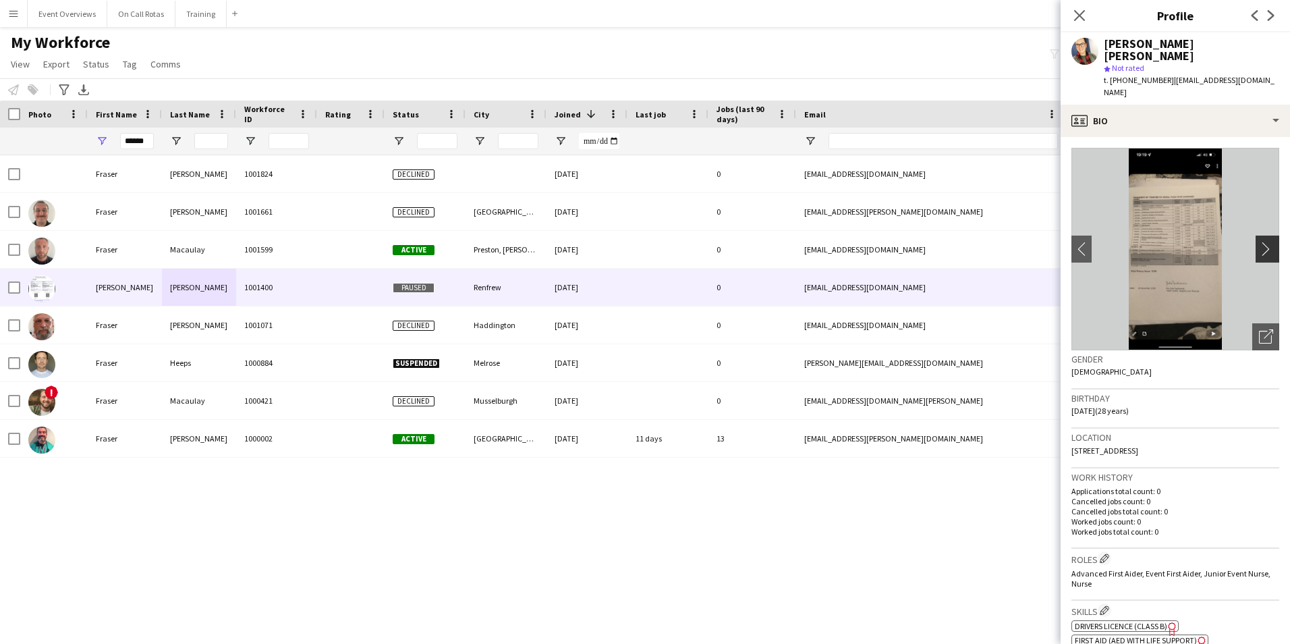
click at [1257, 236] on button "chevron-right" at bounding box center [1269, 249] width 27 height 27
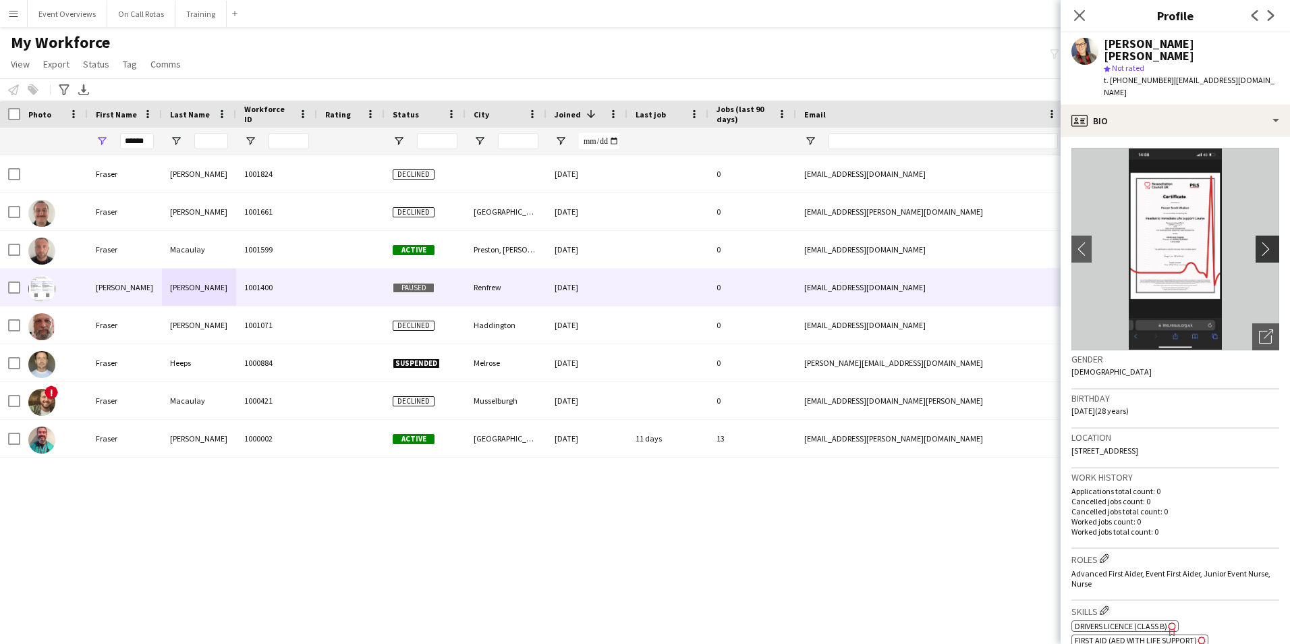
click at [1257, 236] on button "chevron-right" at bounding box center [1269, 249] width 27 height 27
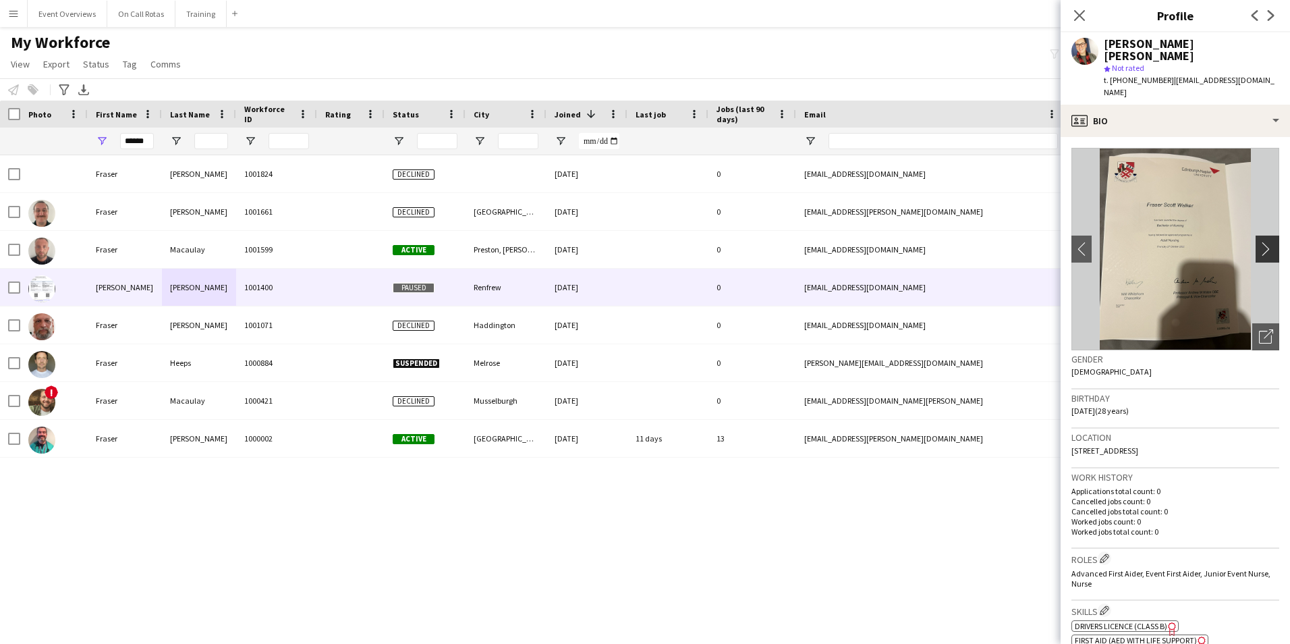
click at [1257, 236] on button "chevron-right" at bounding box center [1269, 249] width 27 height 27
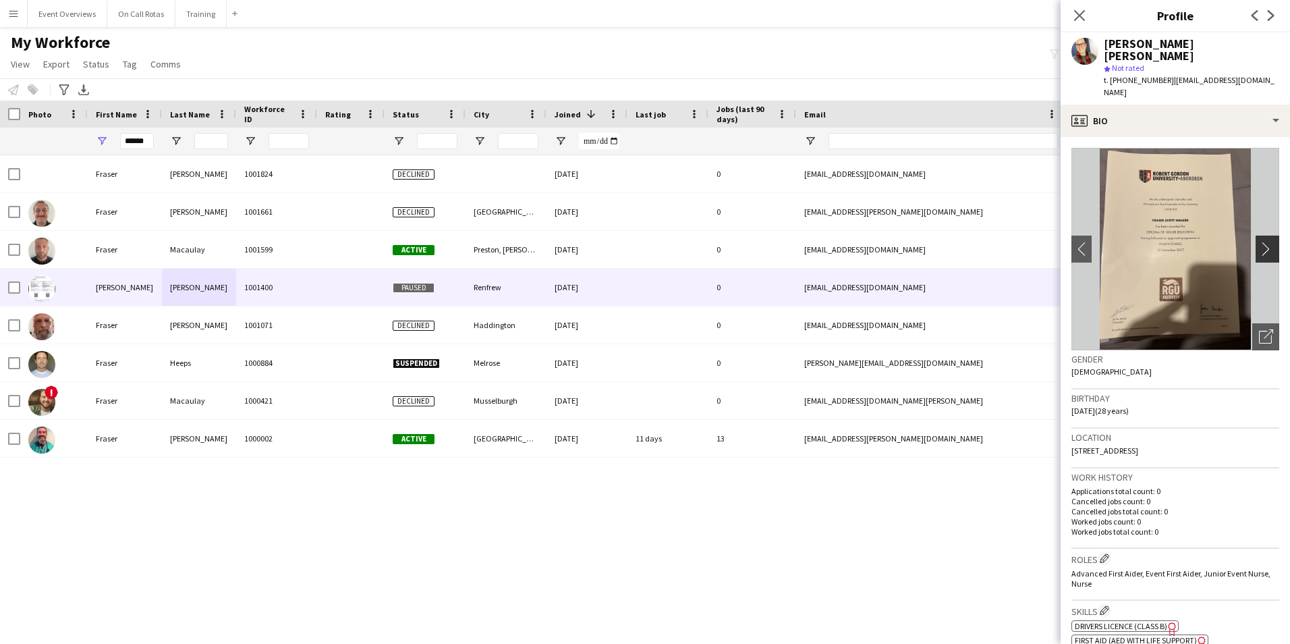
click at [1257, 236] on button "chevron-right" at bounding box center [1269, 249] width 27 height 27
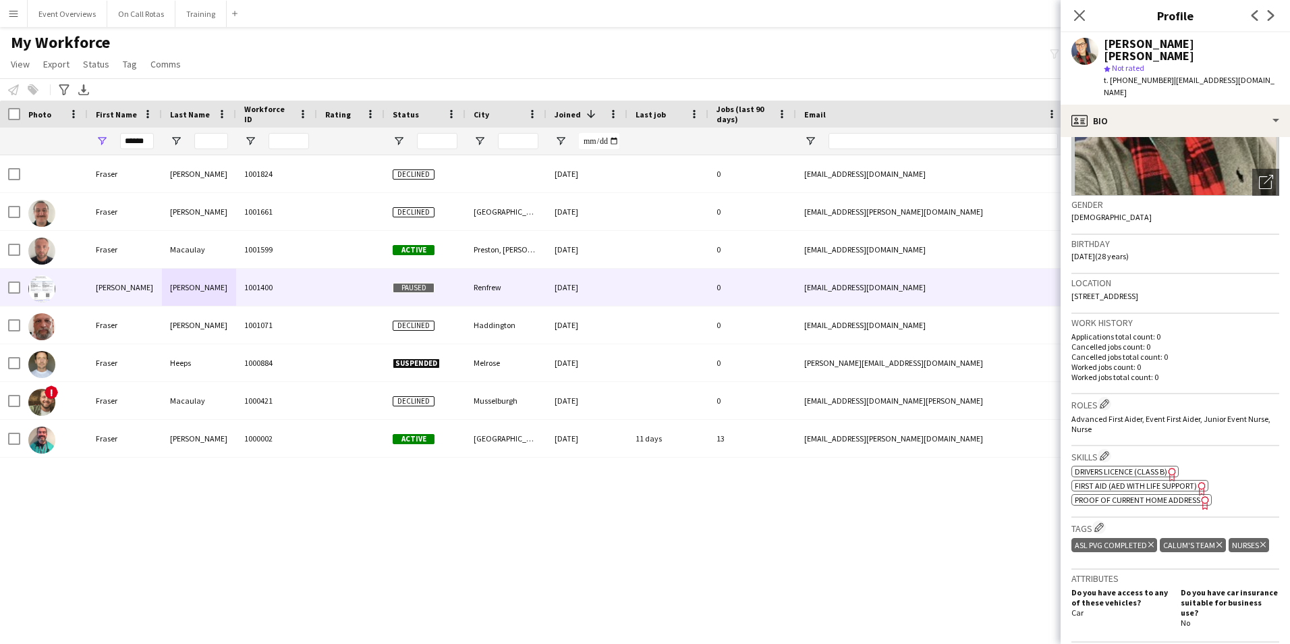
scroll to position [0, 0]
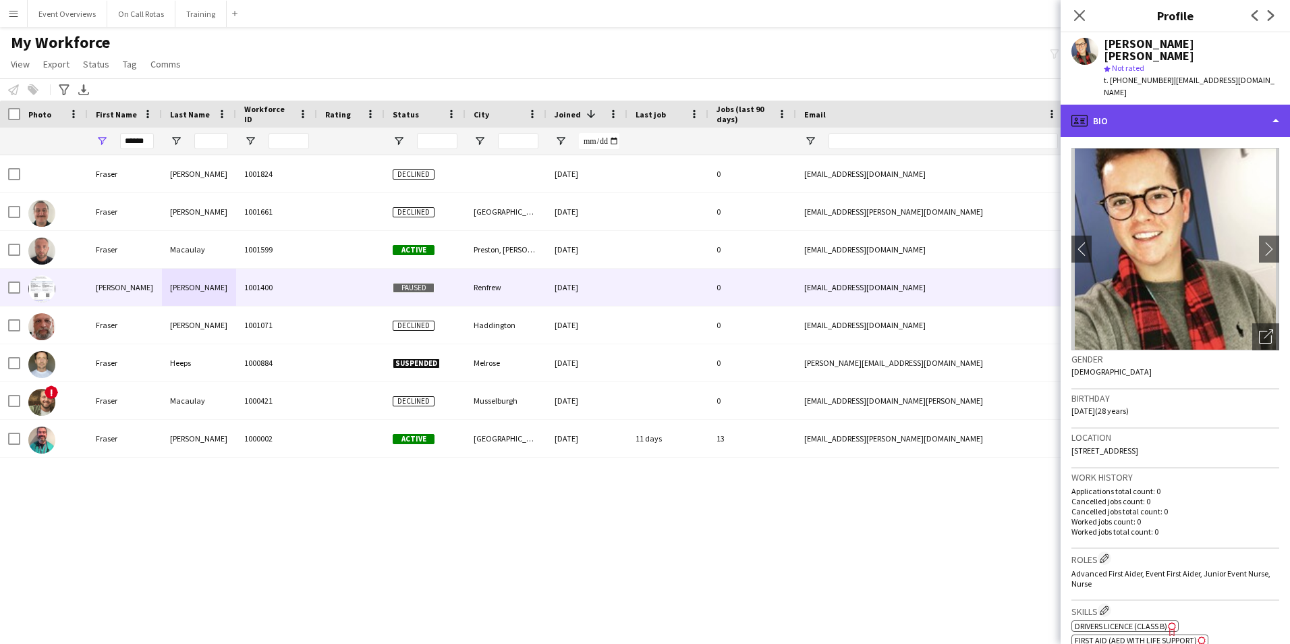
click at [1147, 107] on div "profile Bio" at bounding box center [1175, 121] width 229 height 32
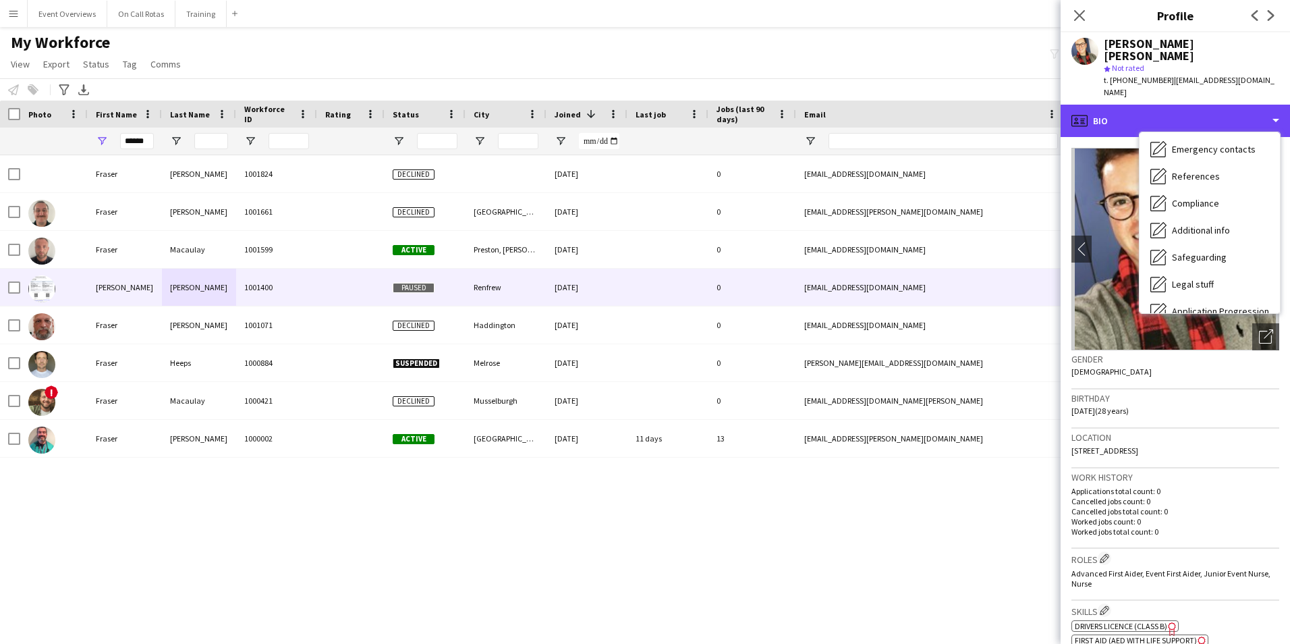
scroll to position [235, 0]
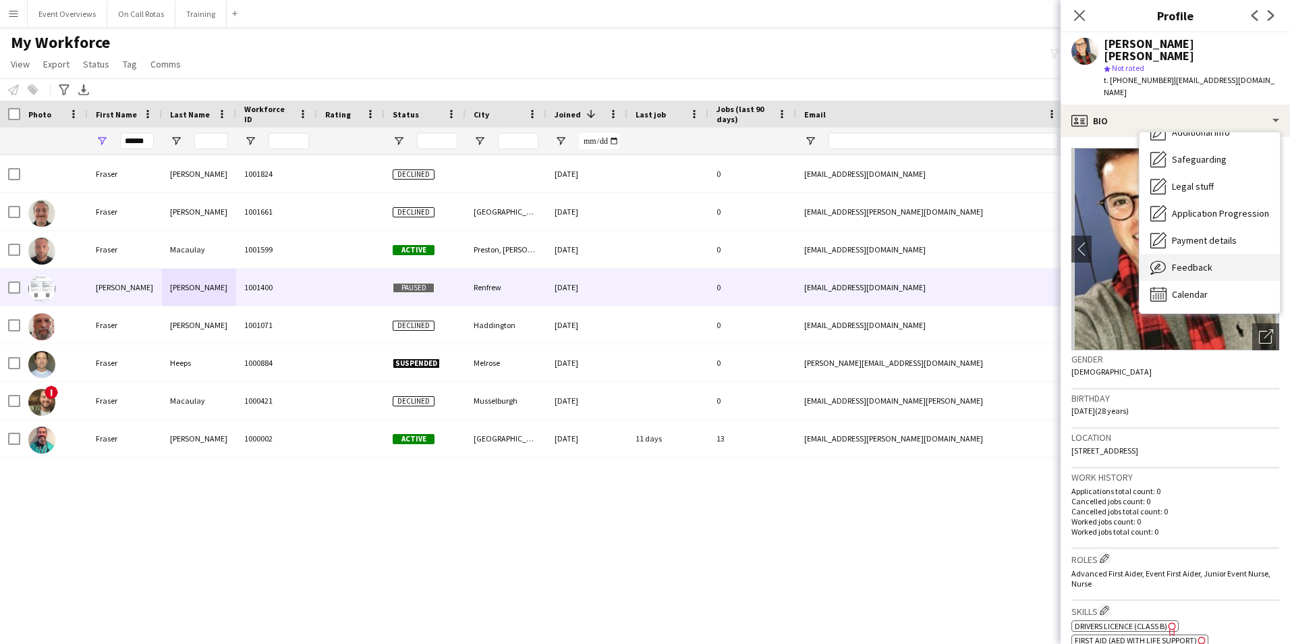
click at [1201, 254] on div "Feedback Feedback" at bounding box center [1210, 267] width 140 height 27
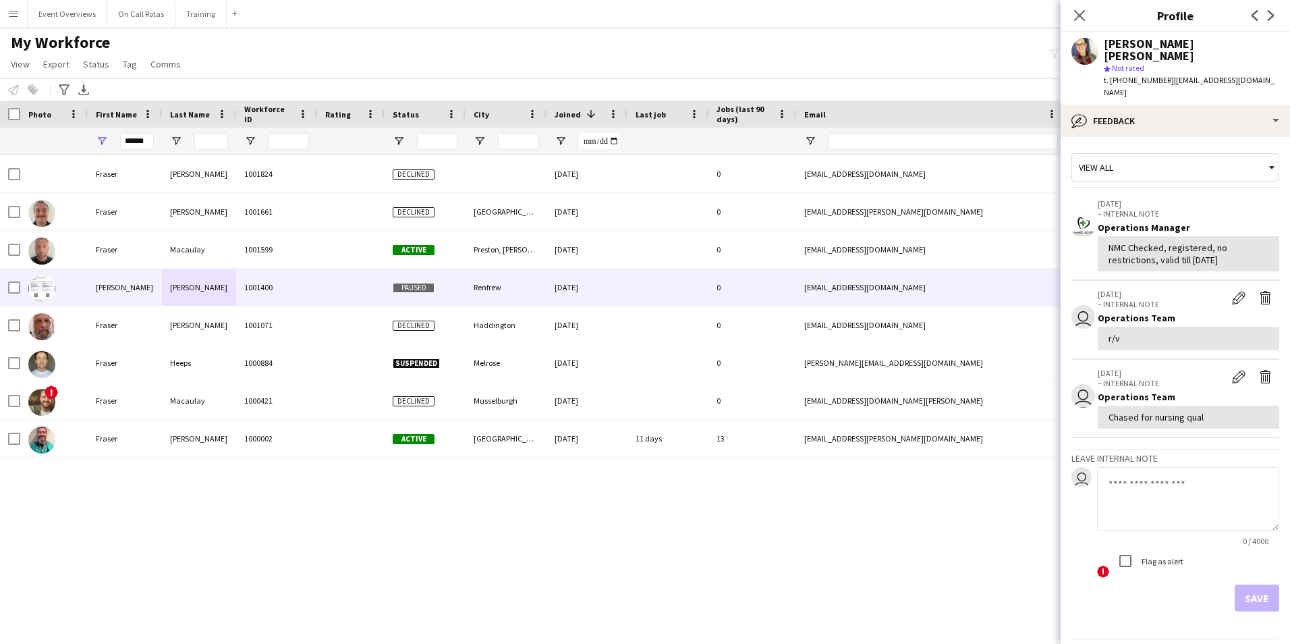
click at [1136, 137] on app-crew-profile-feedback-tab "View all 28-11-2023 – INTERNAL NOTE Operations Manager NMC Checked, registered,…" at bounding box center [1175, 390] width 229 height 507
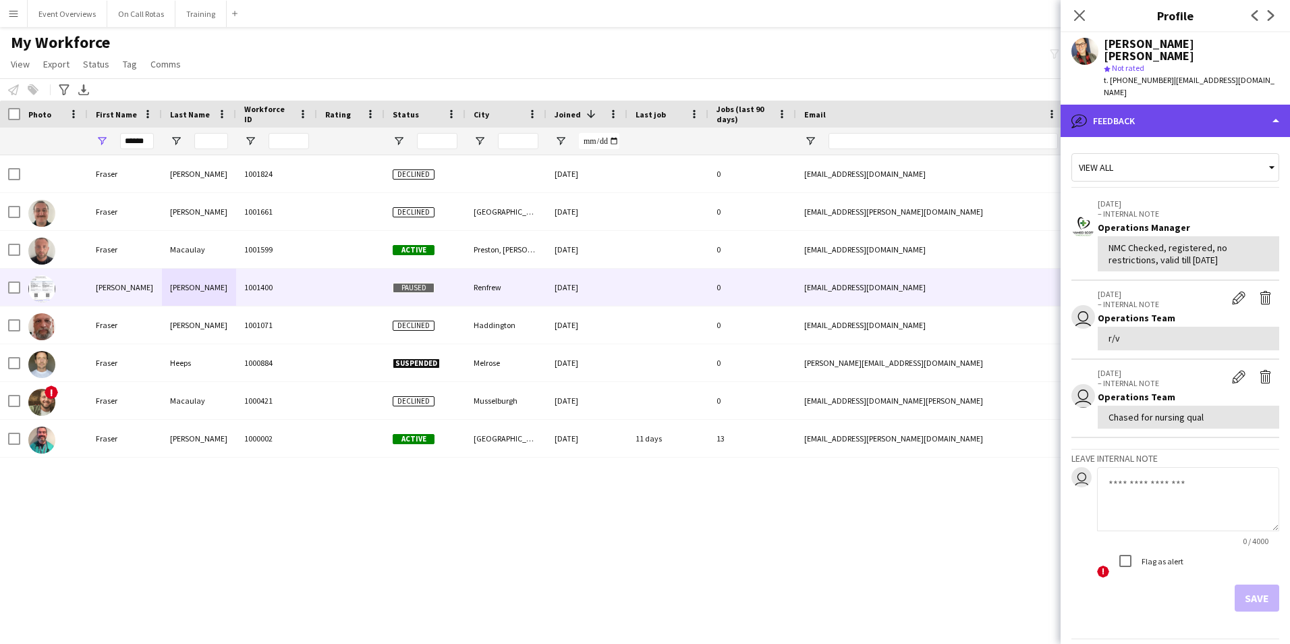
click at [1139, 105] on div "bubble-pencil Feedback" at bounding box center [1175, 121] width 229 height 32
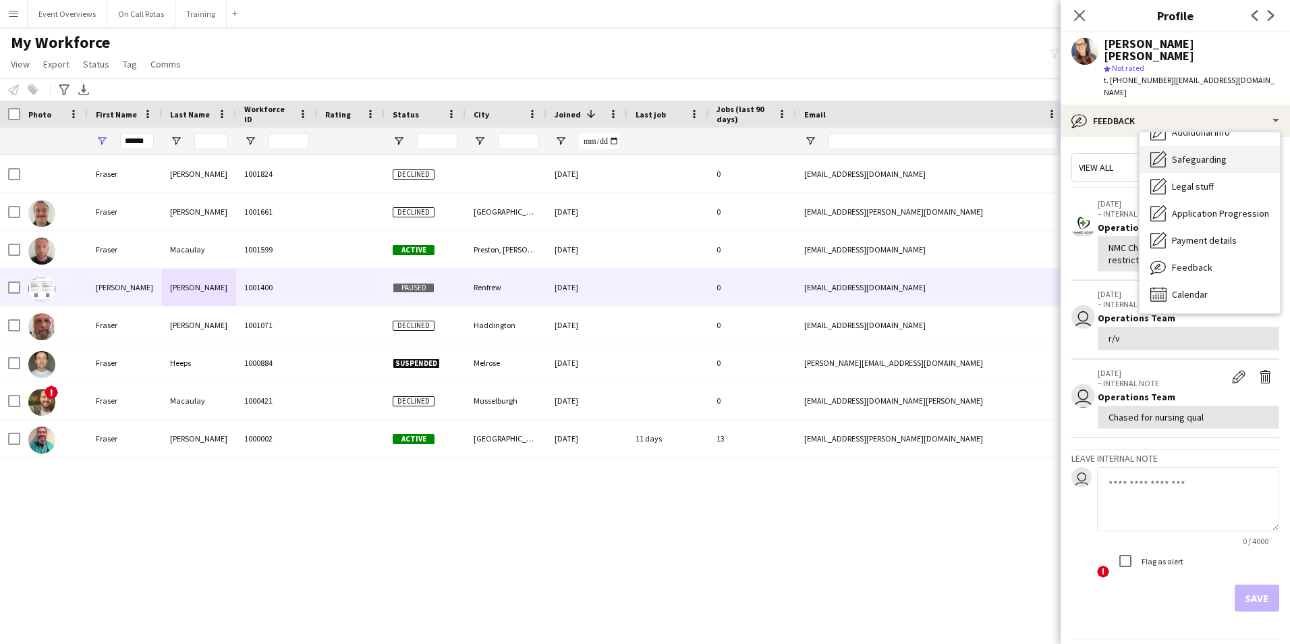
click at [1186, 153] on span "Safeguarding" at bounding box center [1199, 159] width 55 height 12
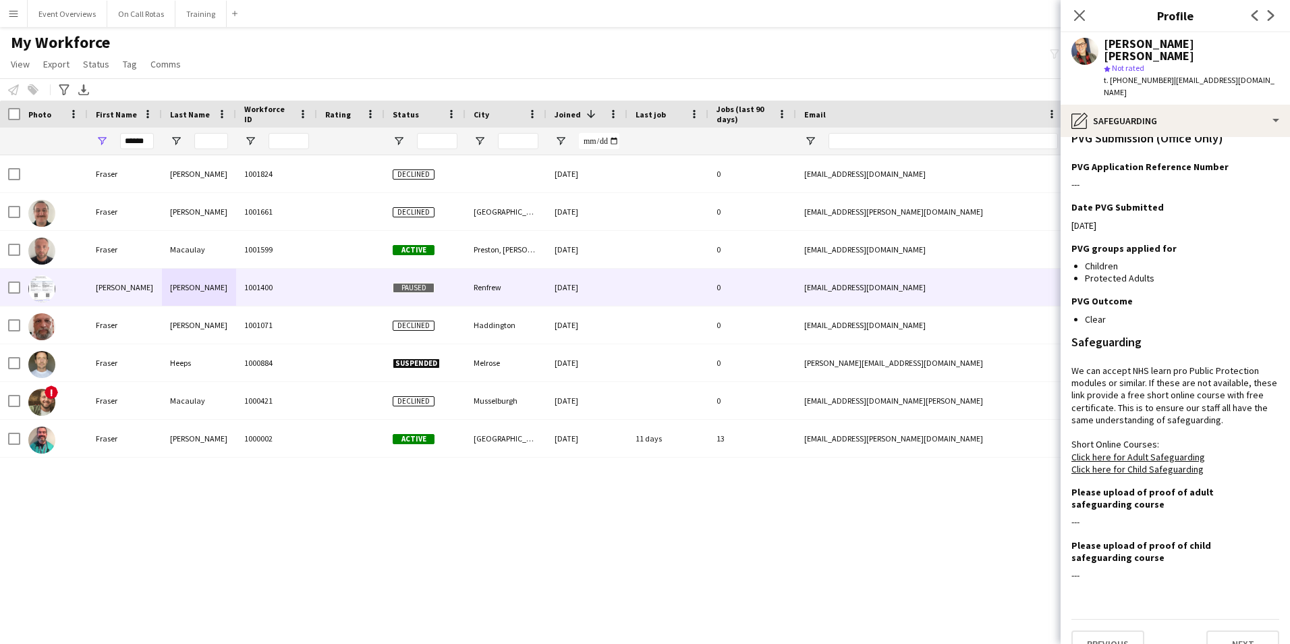
scroll to position [0, 0]
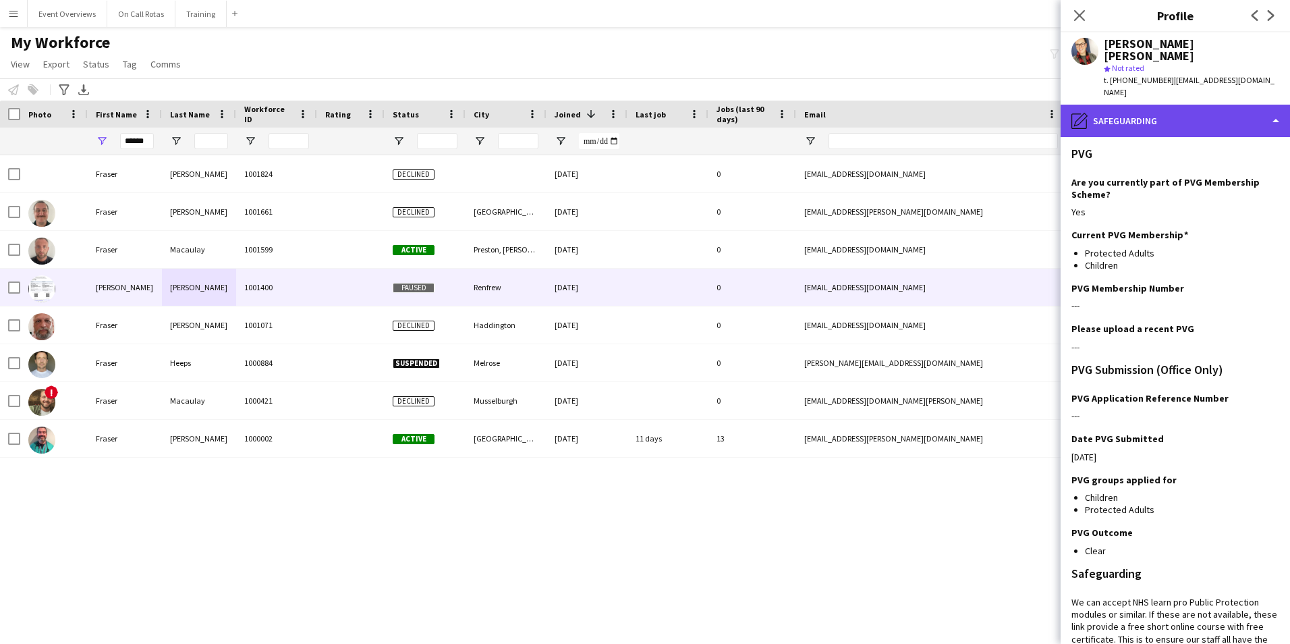
click at [1108, 106] on div "pencil4 Safeguarding" at bounding box center [1175, 121] width 229 height 32
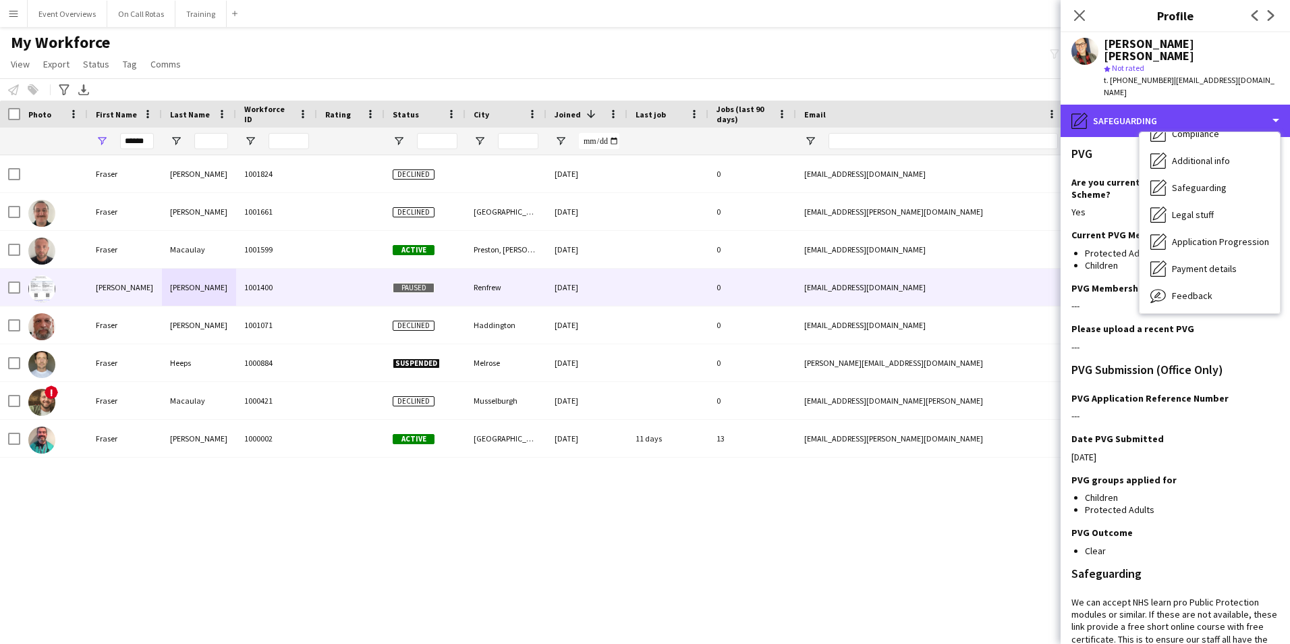
scroll to position [235, 0]
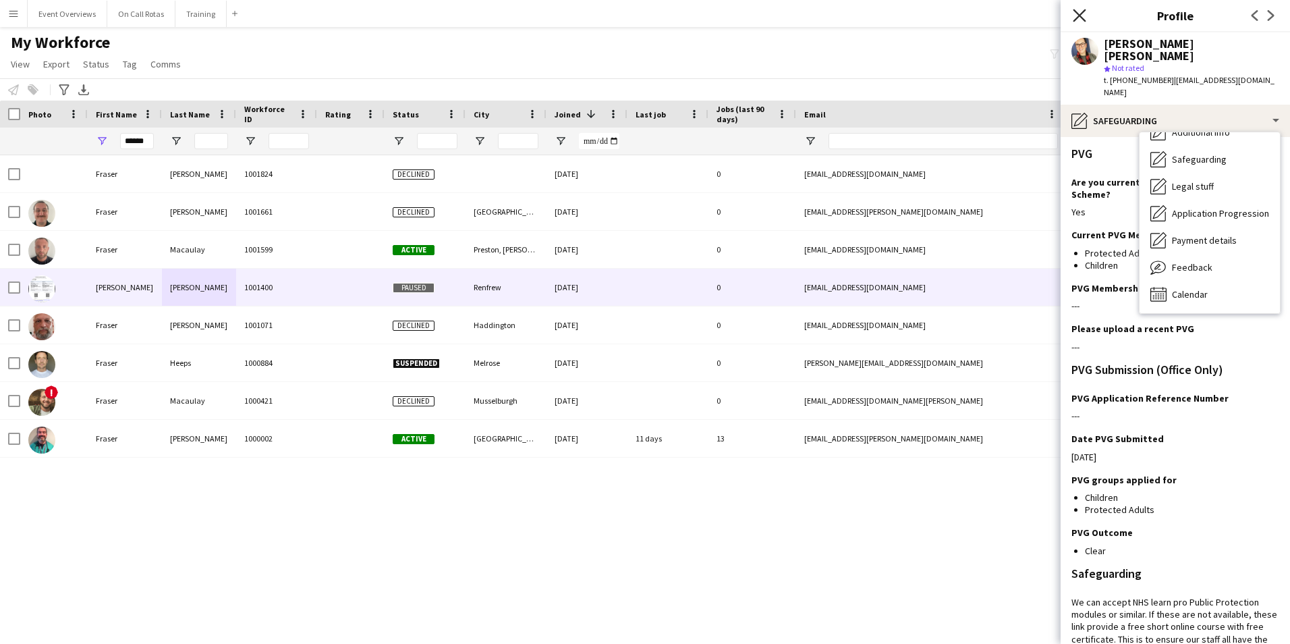
click at [1078, 19] on icon "Close pop-in" at bounding box center [1079, 15] width 13 height 13
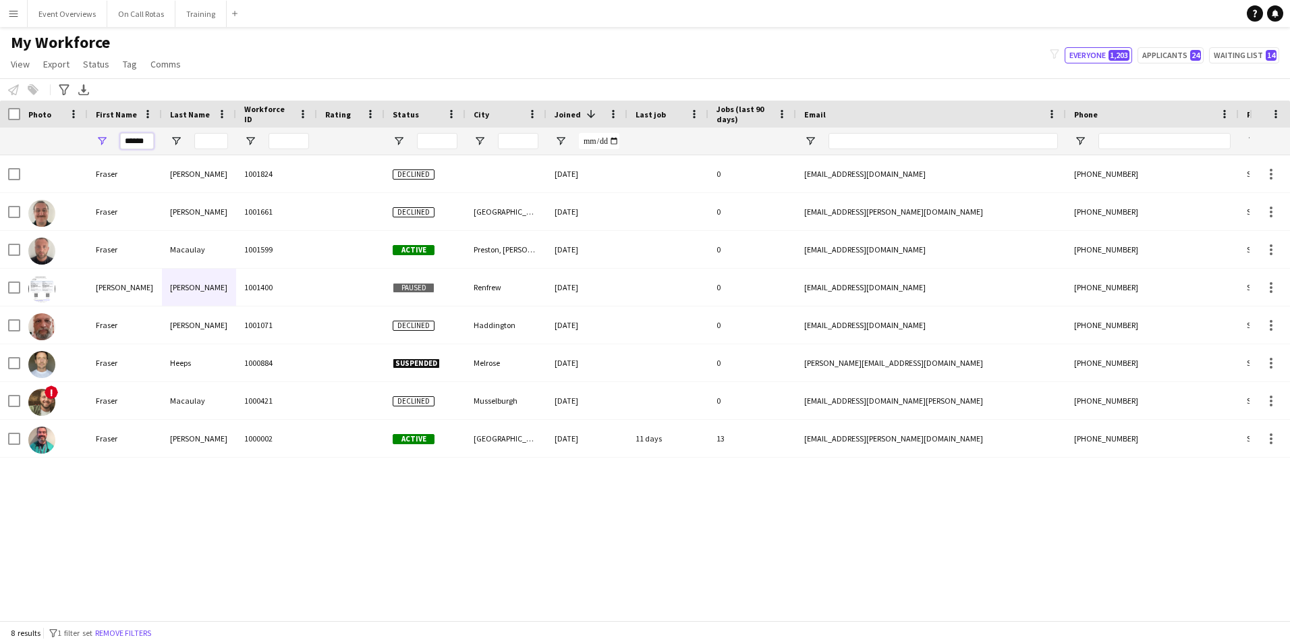
drag, startPoint x: 148, startPoint y: 141, endPoint x: 100, endPoint y: 144, distance: 48.0
click at [100, 144] on div "******" at bounding box center [125, 141] width 74 height 27
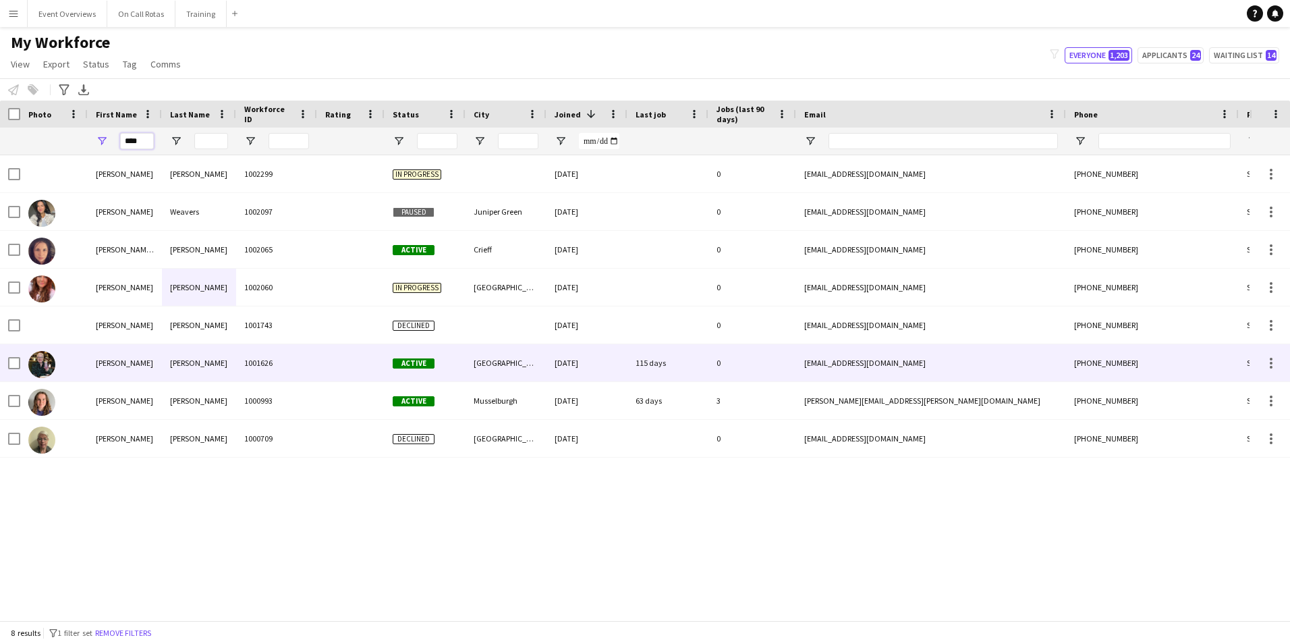
type input "****"
click at [207, 373] on div "Renwick" at bounding box center [199, 362] width 74 height 37
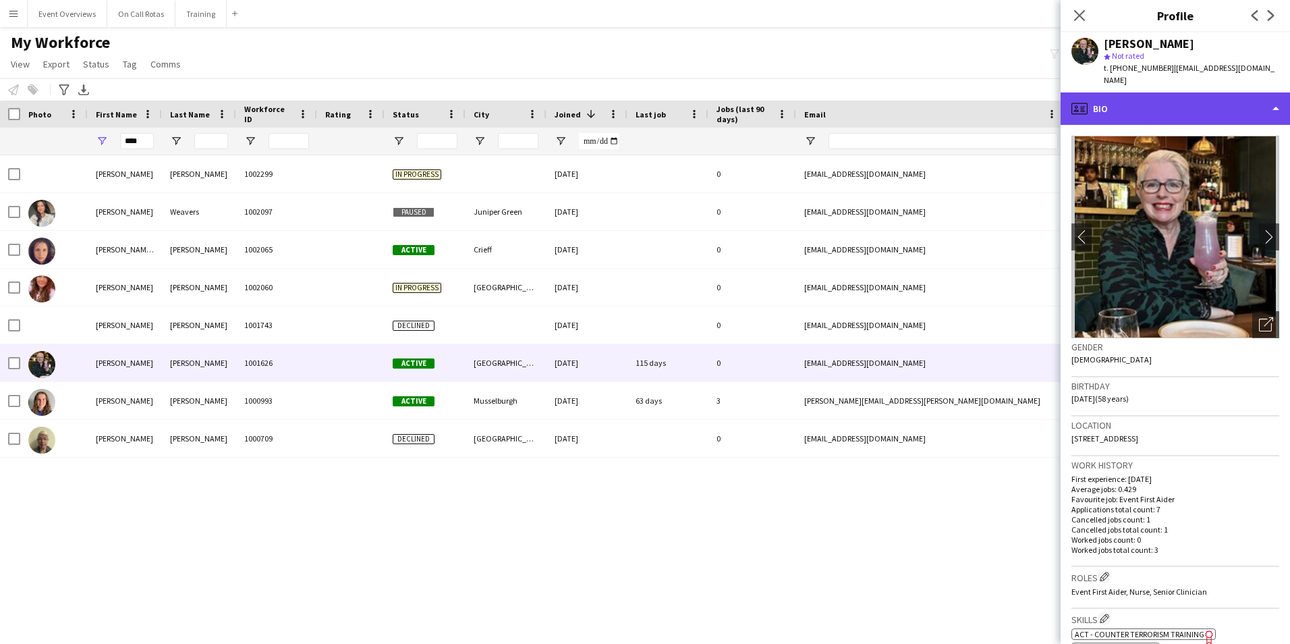
click at [1109, 92] on div "profile Bio" at bounding box center [1175, 108] width 229 height 32
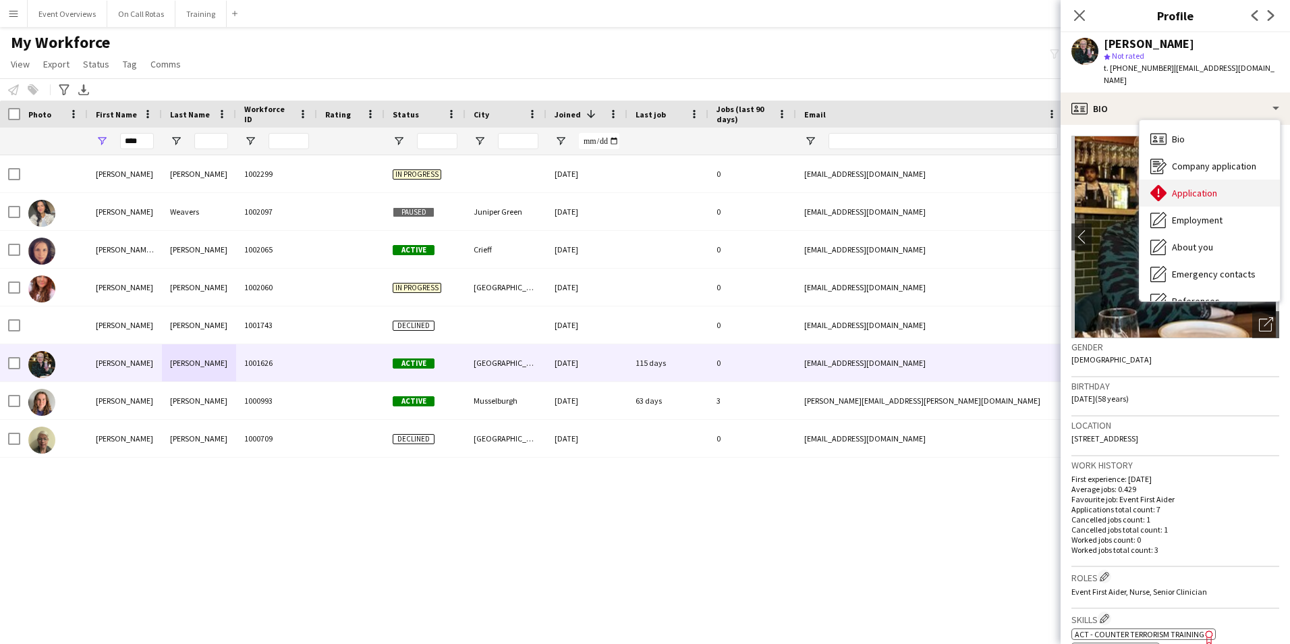
click at [1183, 180] on div "Application Application" at bounding box center [1210, 193] width 140 height 27
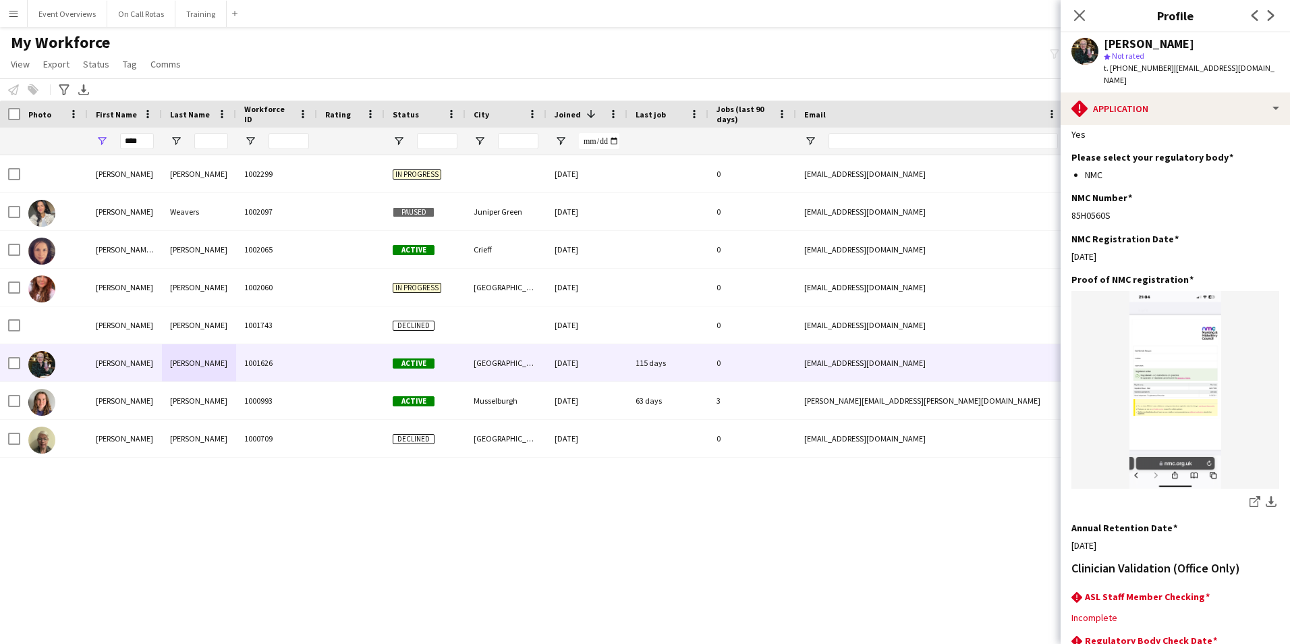
scroll to position [309, 0]
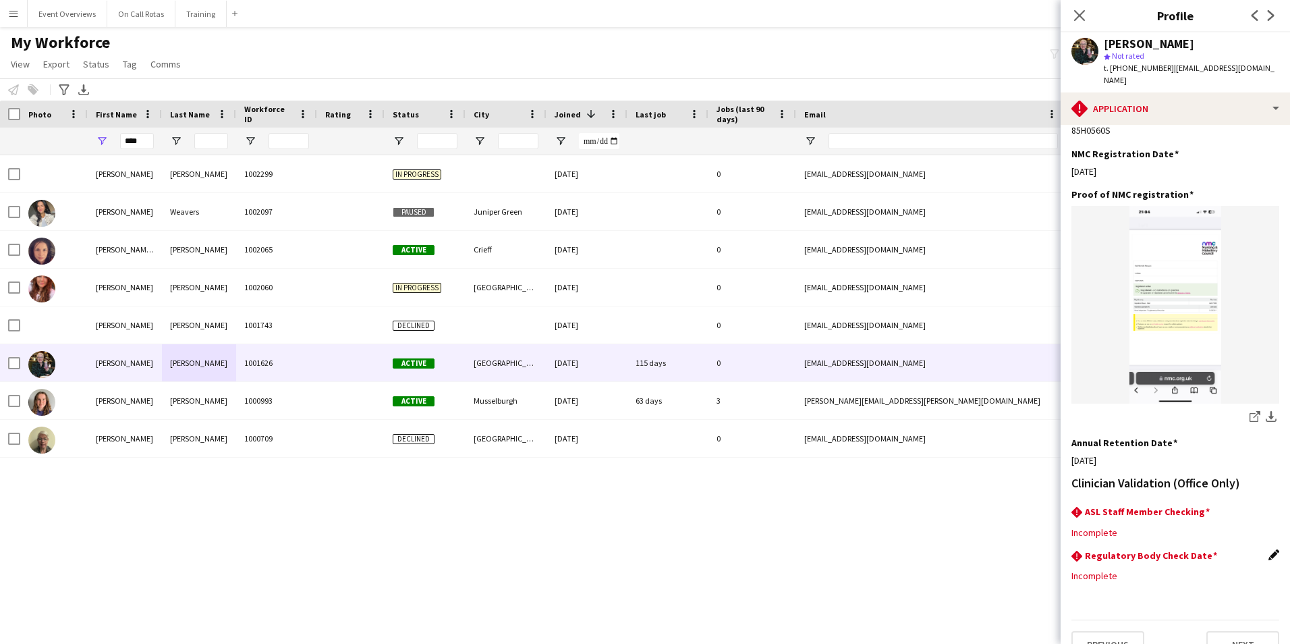
click at [1269, 549] on app-icon "Edit this field" at bounding box center [1274, 554] width 11 height 11
click at [1143, 570] on body "Menu Boards Boards Boards All jobs Status Workforce Workforce My Workforce Recr…" at bounding box center [645, 322] width 1290 height 644
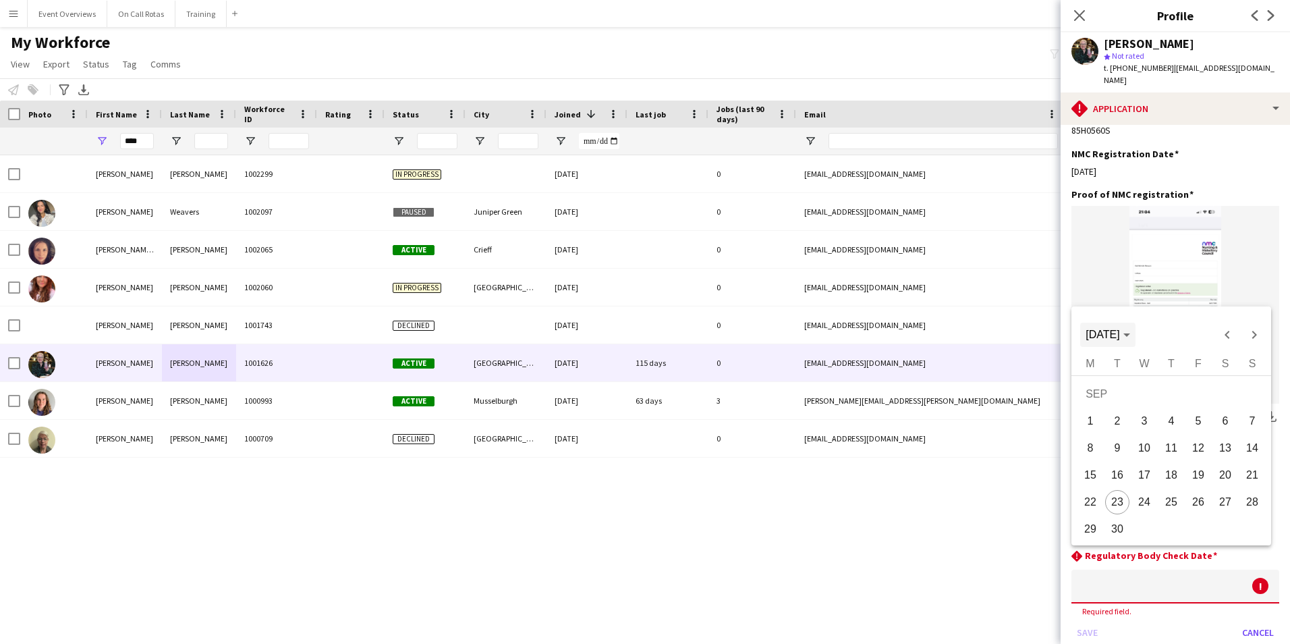
click at [1125, 343] on span "Choose month and year" at bounding box center [1107, 335] width 55 height 32
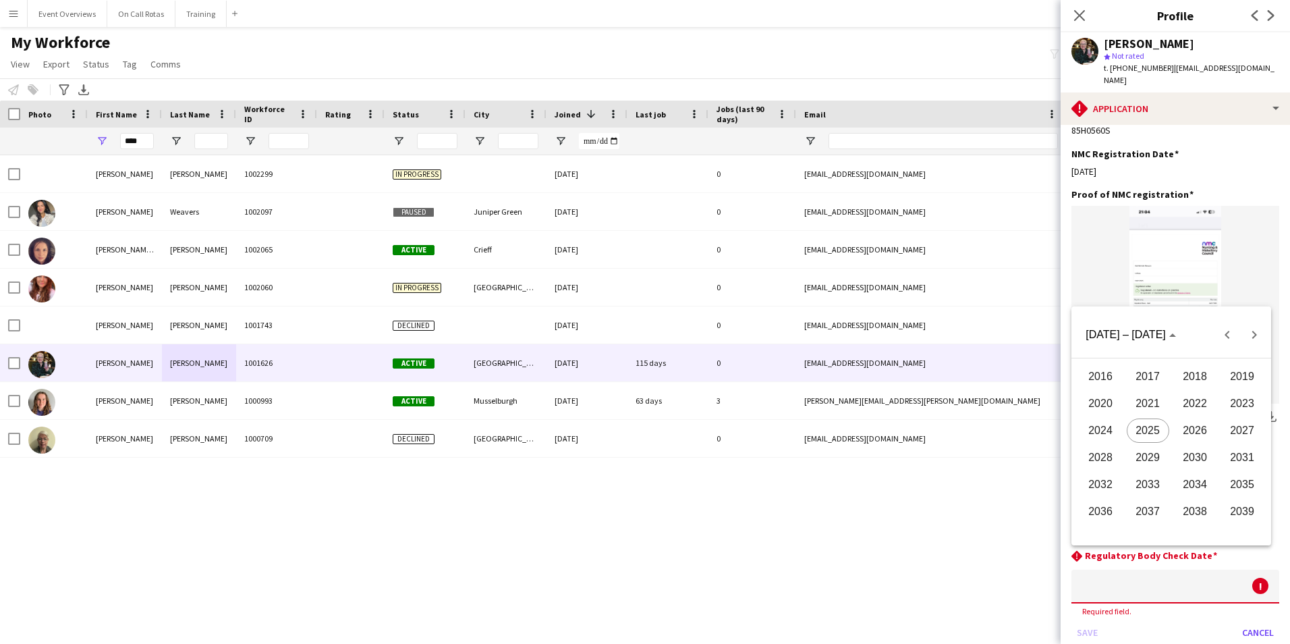
click at [1205, 439] on span "2026" at bounding box center [1195, 430] width 43 height 24
click at [1101, 402] on span "JAN" at bounding box center [1101, 403] width 43 height 24
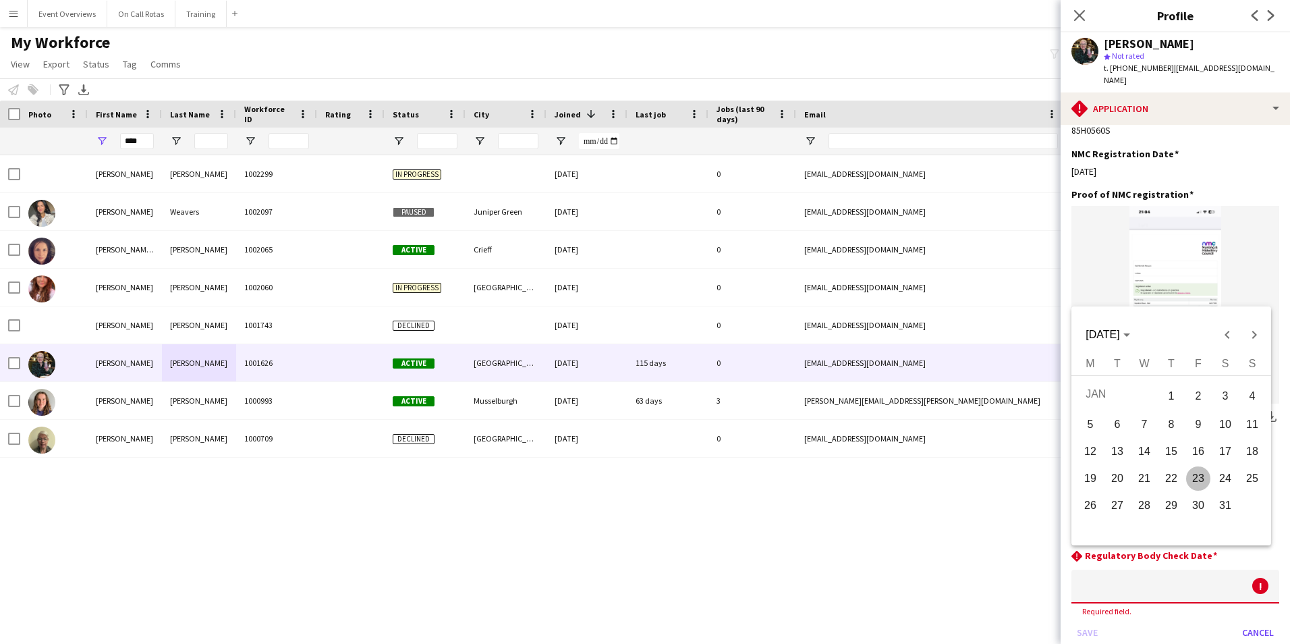
click at [1214, 503] on span "31" at bounding box center [1225, 505] width 24 height 24
type input "**********"
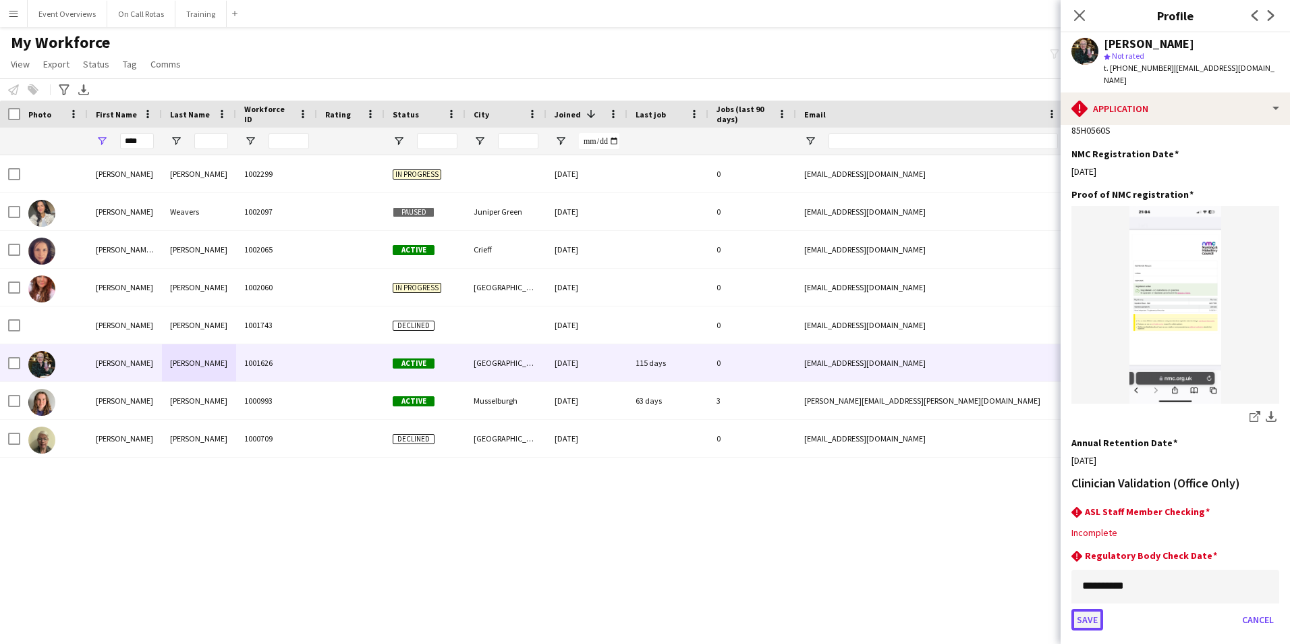
click at [1086, 609] on button "Save" at bounding box center [1088, 620] width 32 height 22
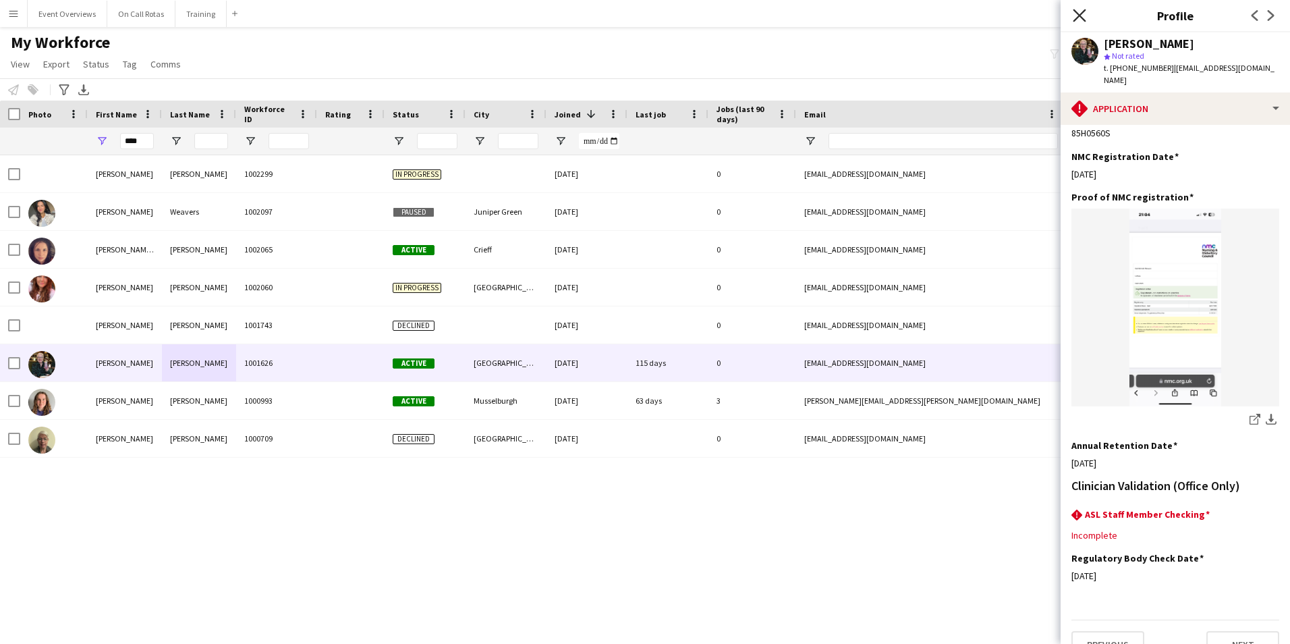
click at [1074, 13] on icon "Close pop-in" at bounding box center [1079, 15] width 13 height 13
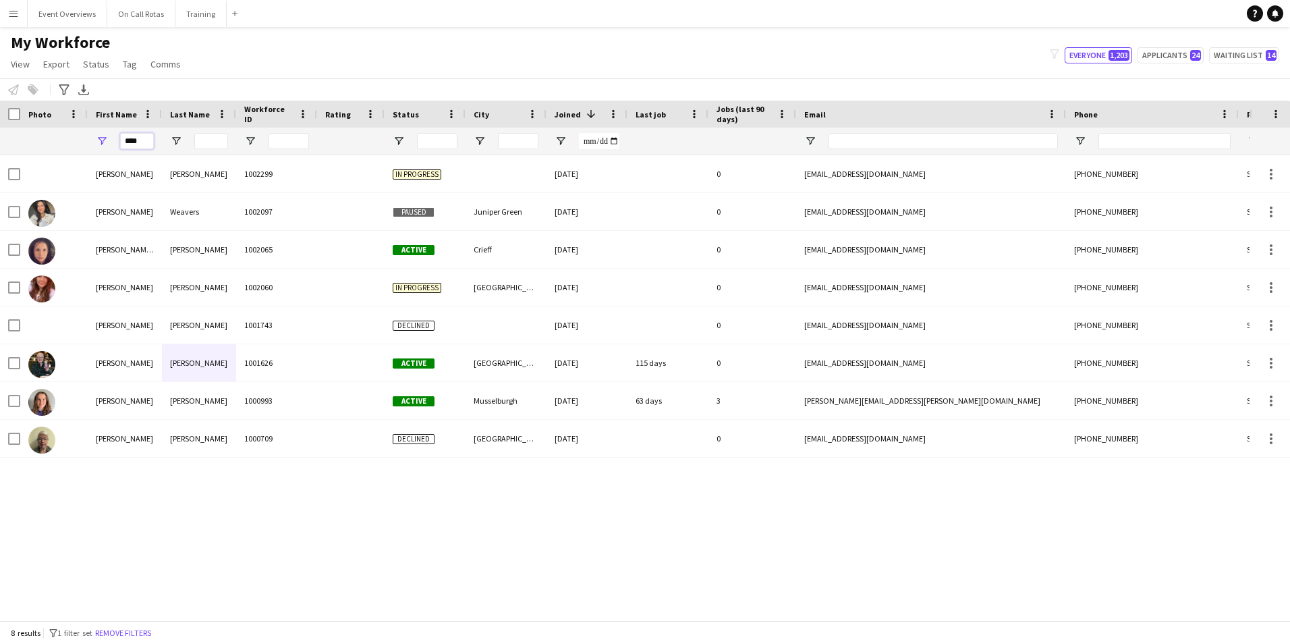
drag, startPoint x: 139, startPoint y: 137, endPoint x: 22, endPoint y: 134, distance: 116.8
click at [22, 134] on div "****" at bounding box center [731, 141] width 1463 height 27
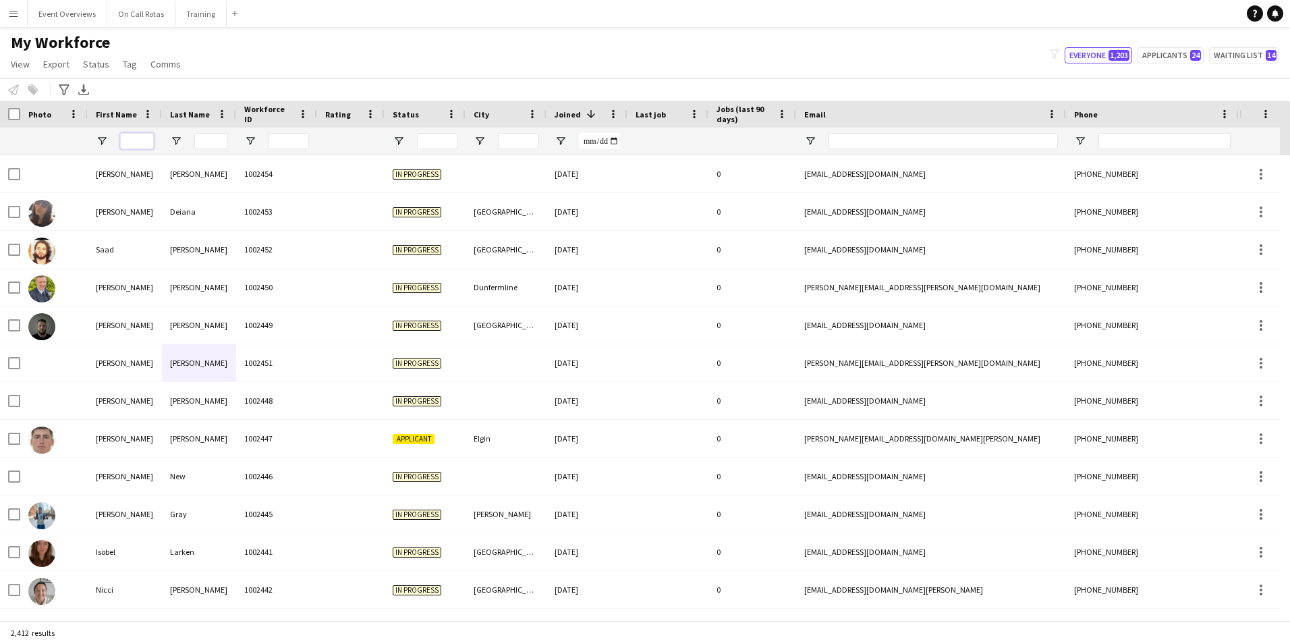
click at [130, 143] on input "First Name Filter Input" at bounding box center [137, 141] width 34 height 16
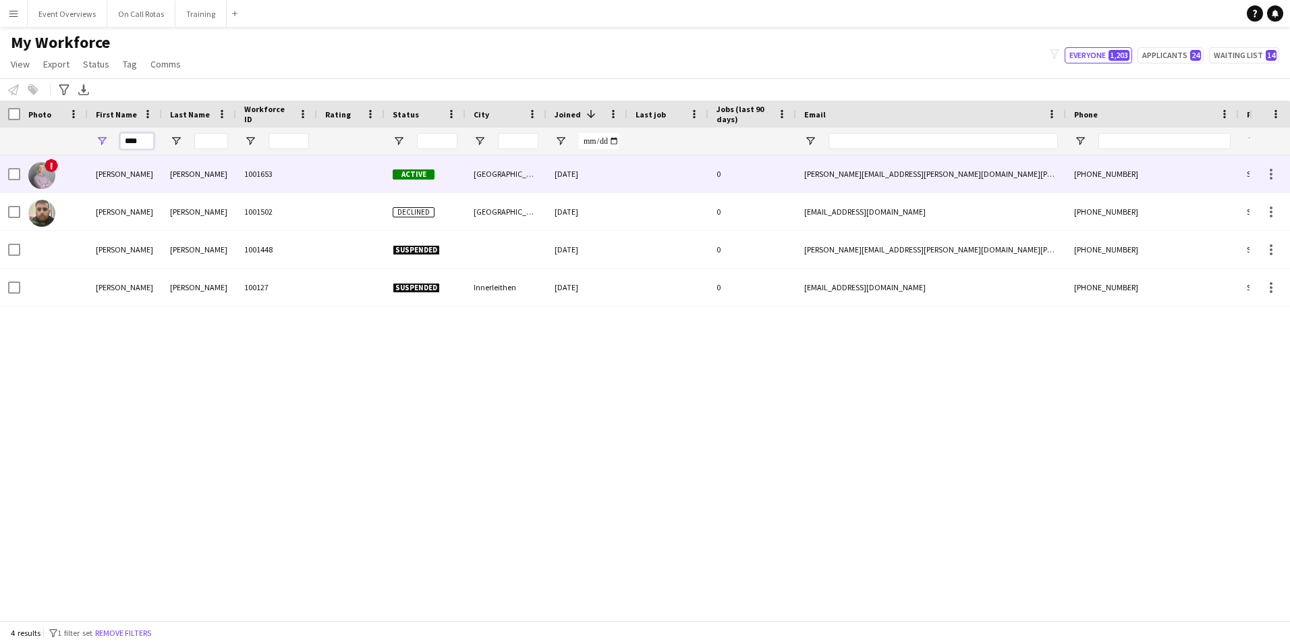
type input "****"
click at [158, 182] on div "gary" at bounding box center [125, 173] width 74 height 37
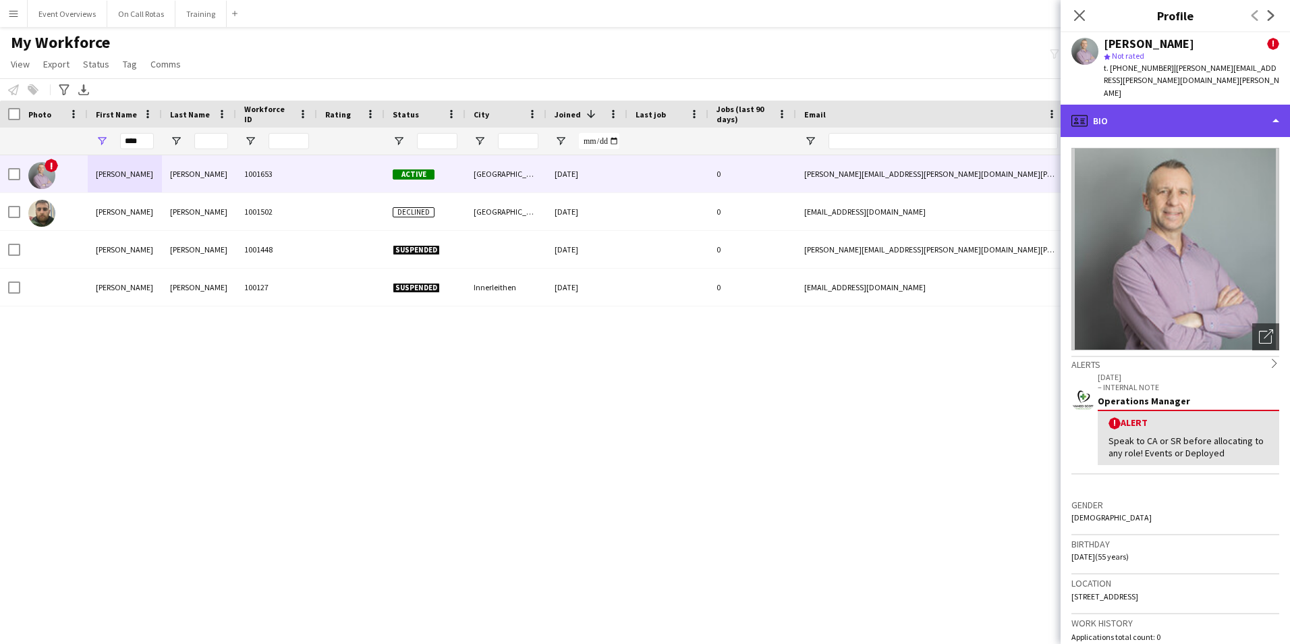
click at [1222, 105] on div "profile Bio" at bounding box center [1175, 121] width 229 height 32
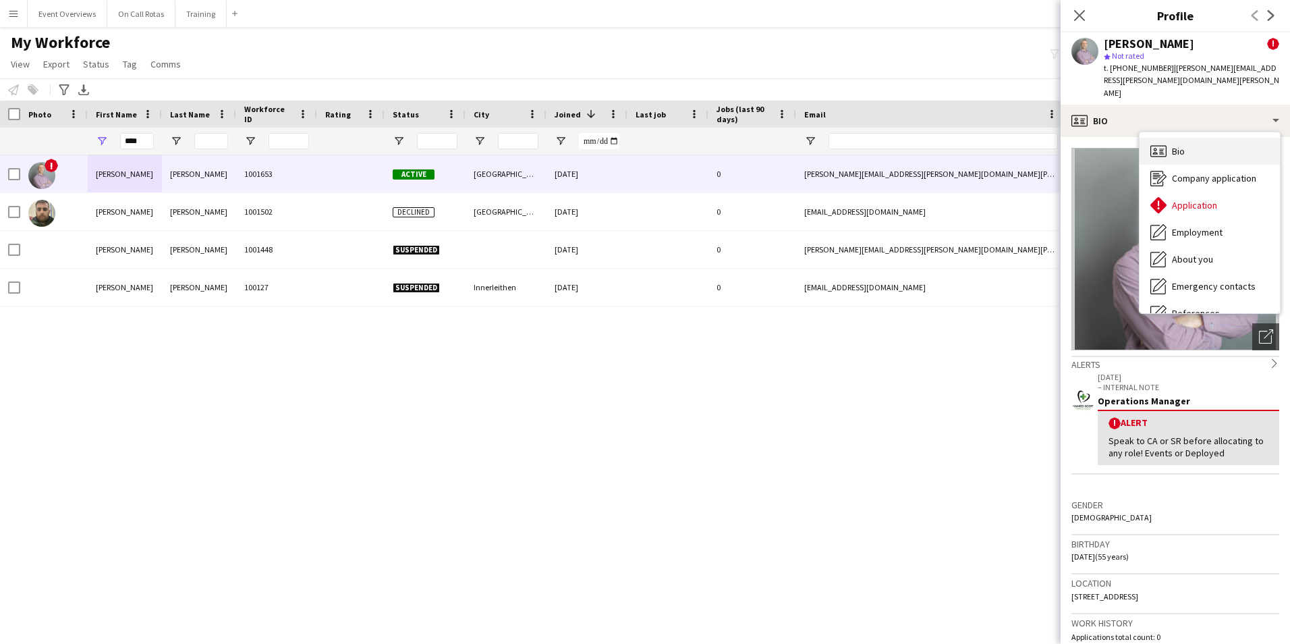
click at [1165, 138] on div "Bio Bio" at bounding box center [1210, 151] width 140 height 27
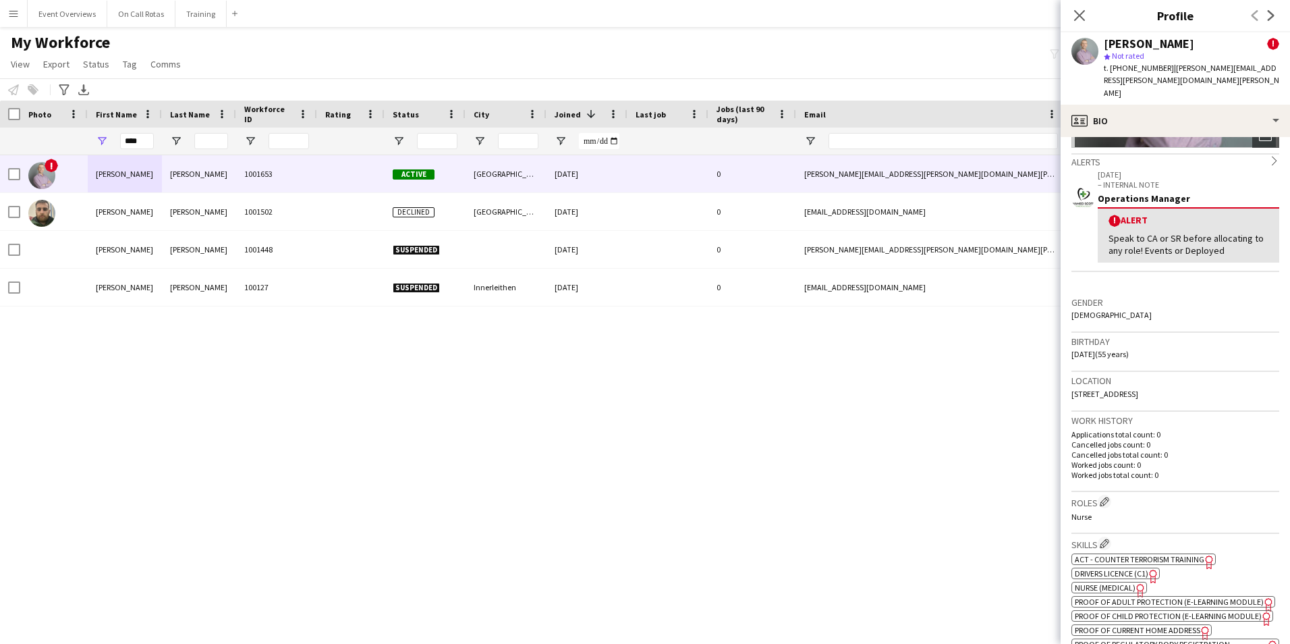
scroll to position [0, 0]
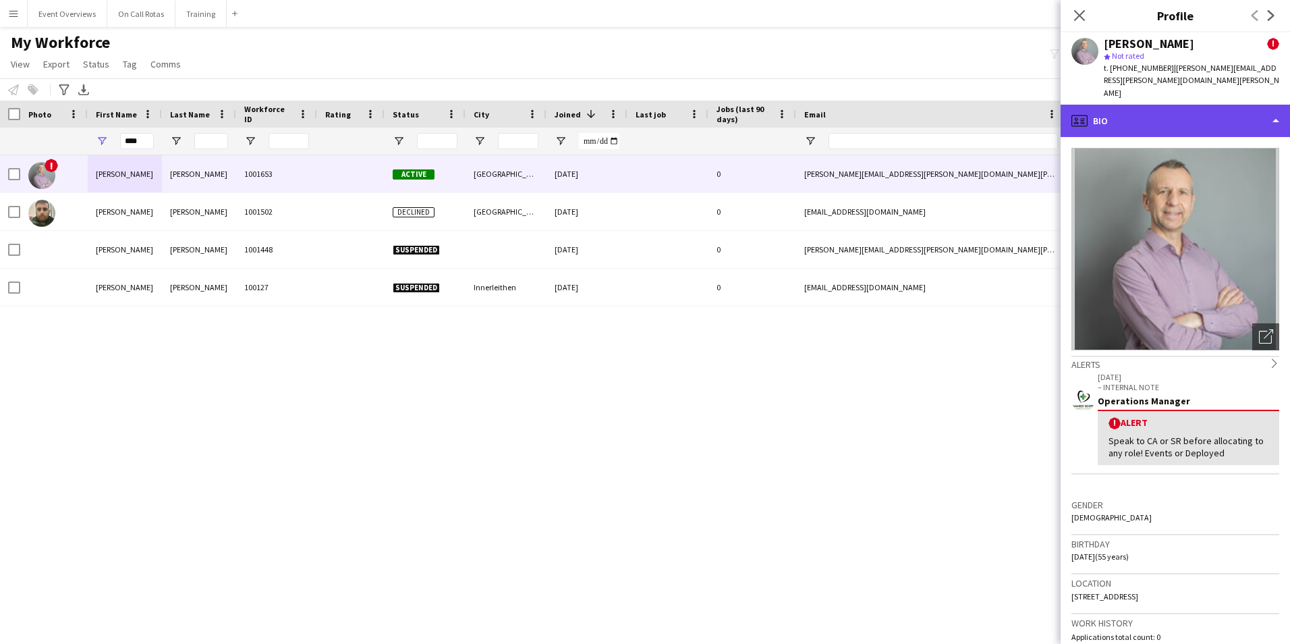
click at [1155, 109] on div "profile Bio" at bounding box center [1175, 121] width 229 height 32
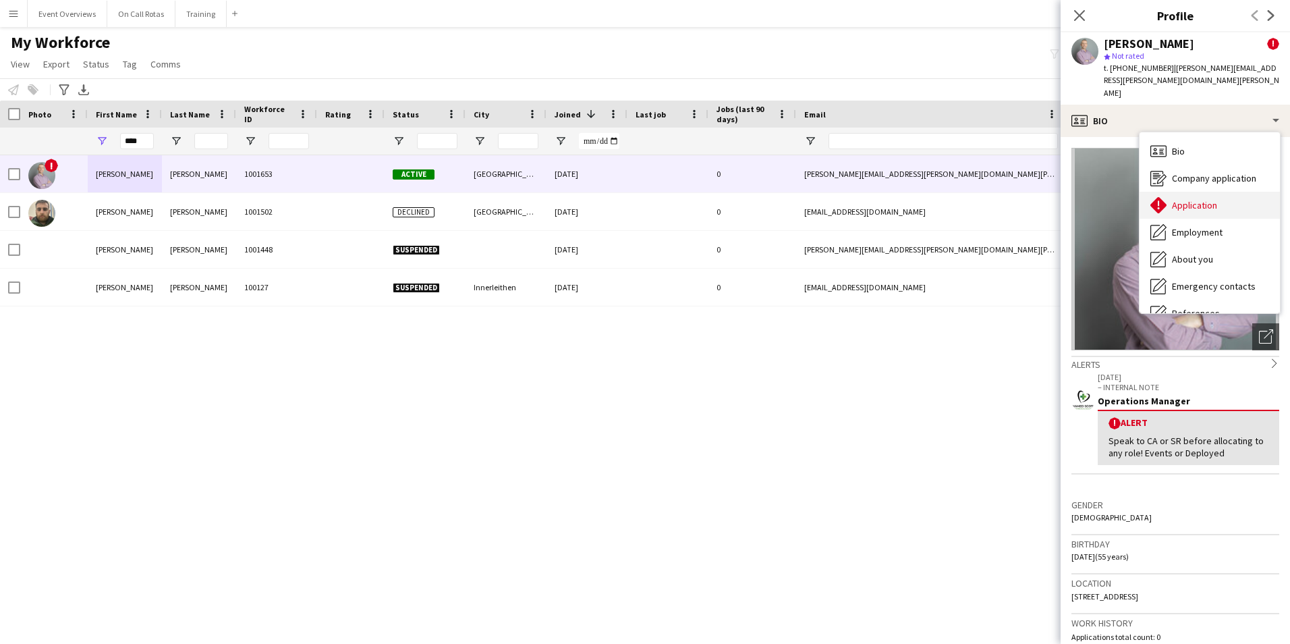
click at [1198, 192] on div "Application Application" at bounding box center [1210, 205] width 140 height 27
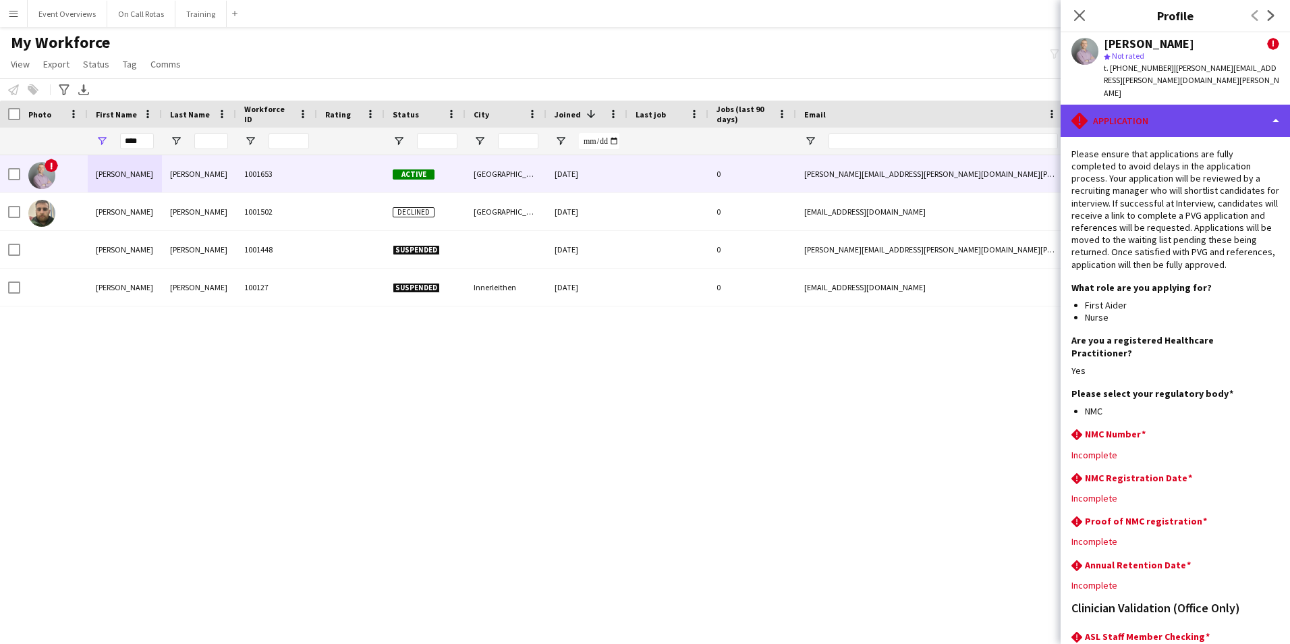
click at [1134, 105] on div "rhombus-alert Application" at bounding box center [1175, 121] width 229 height 32
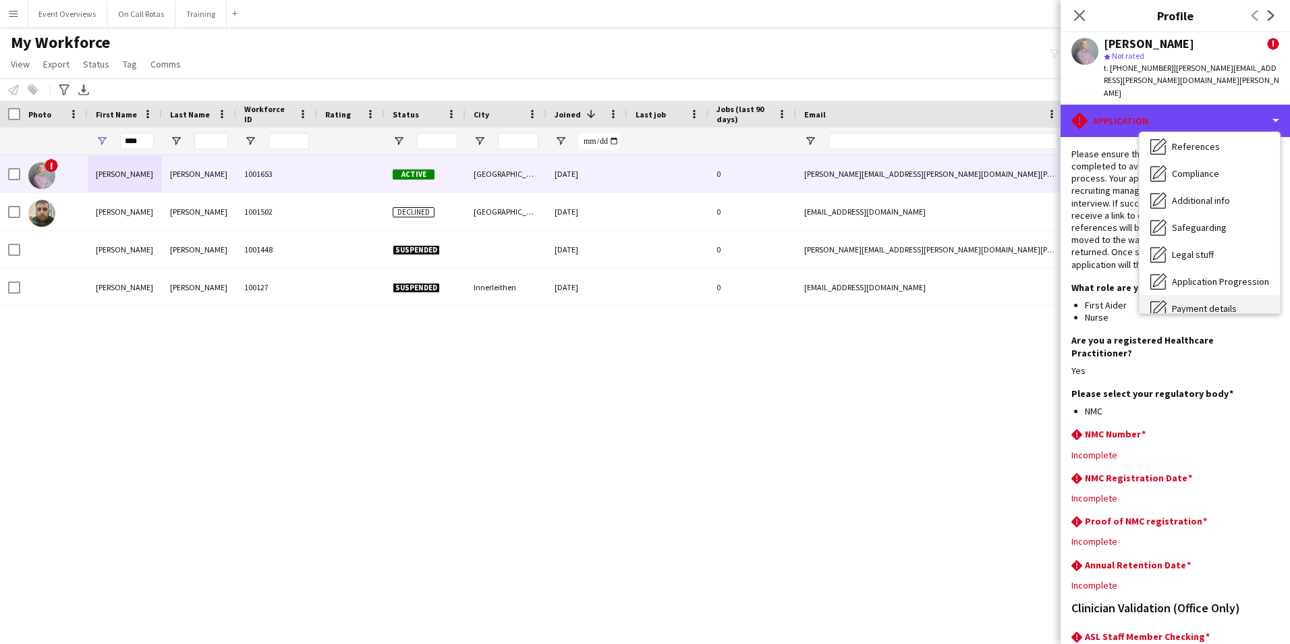
scroll to position [235, 0]
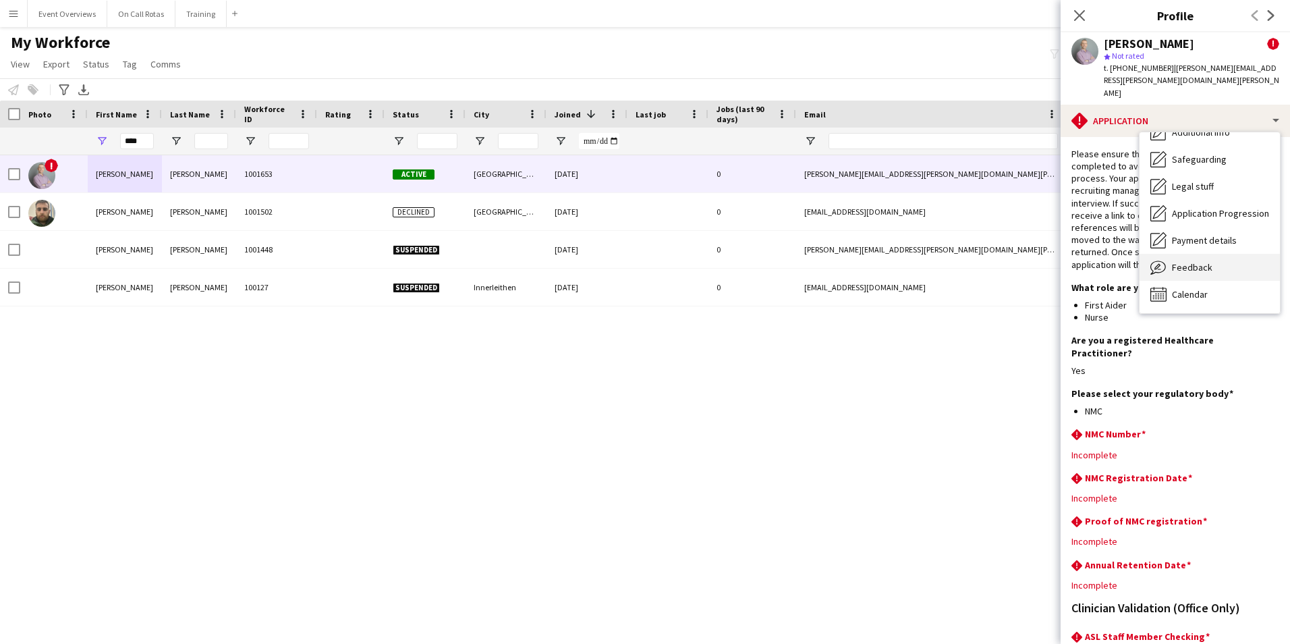
click at [1188, 261] on span "Feedback" at bounding box center [1192, 267] width 40 height 12
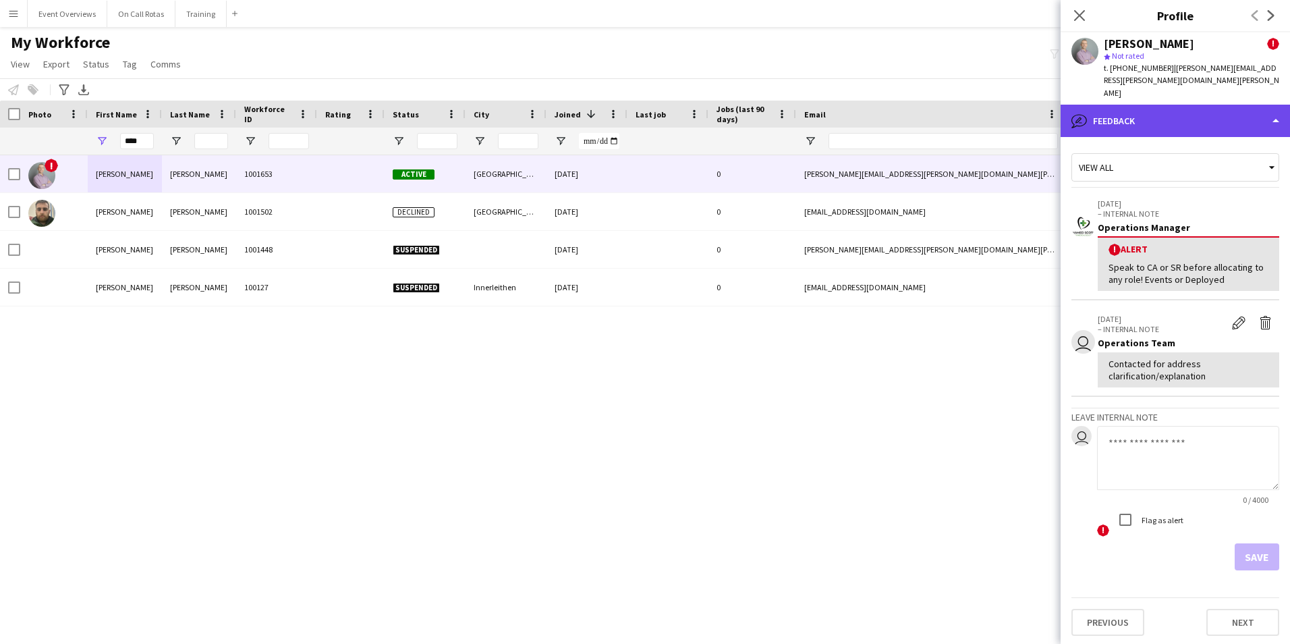
click at [1156, 105] on div "bubble-pencil Feedback" at bounding box center [1175, 121] width 229 height 32
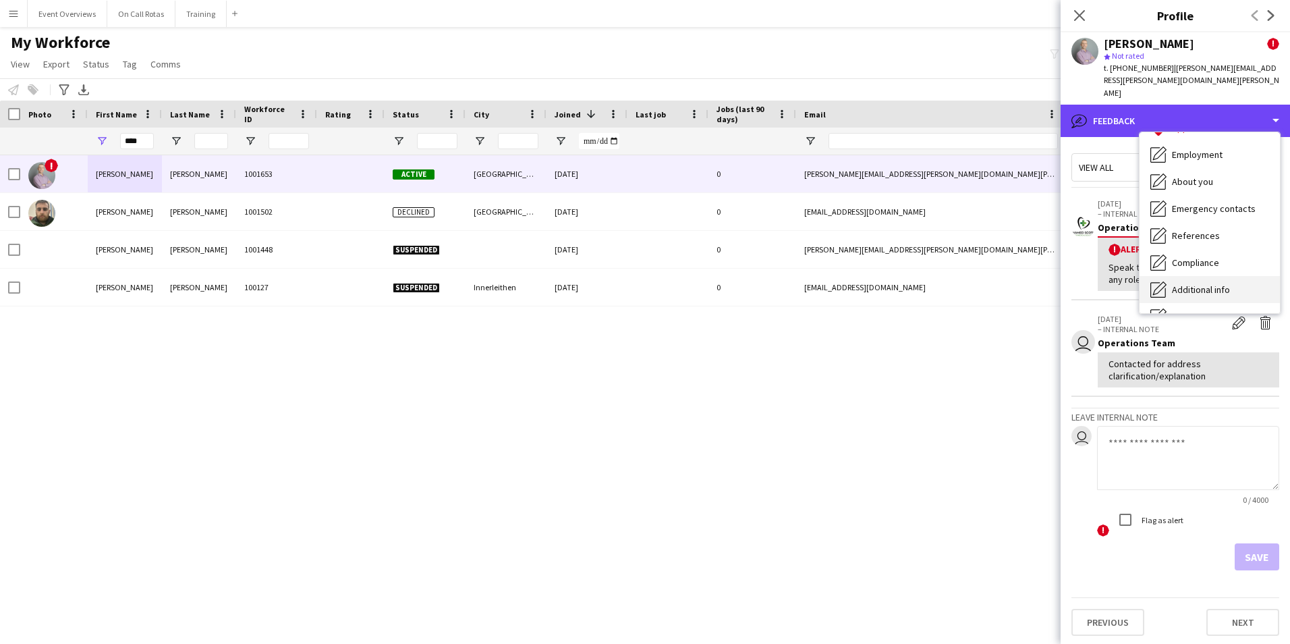
scroll to position [0, 0]
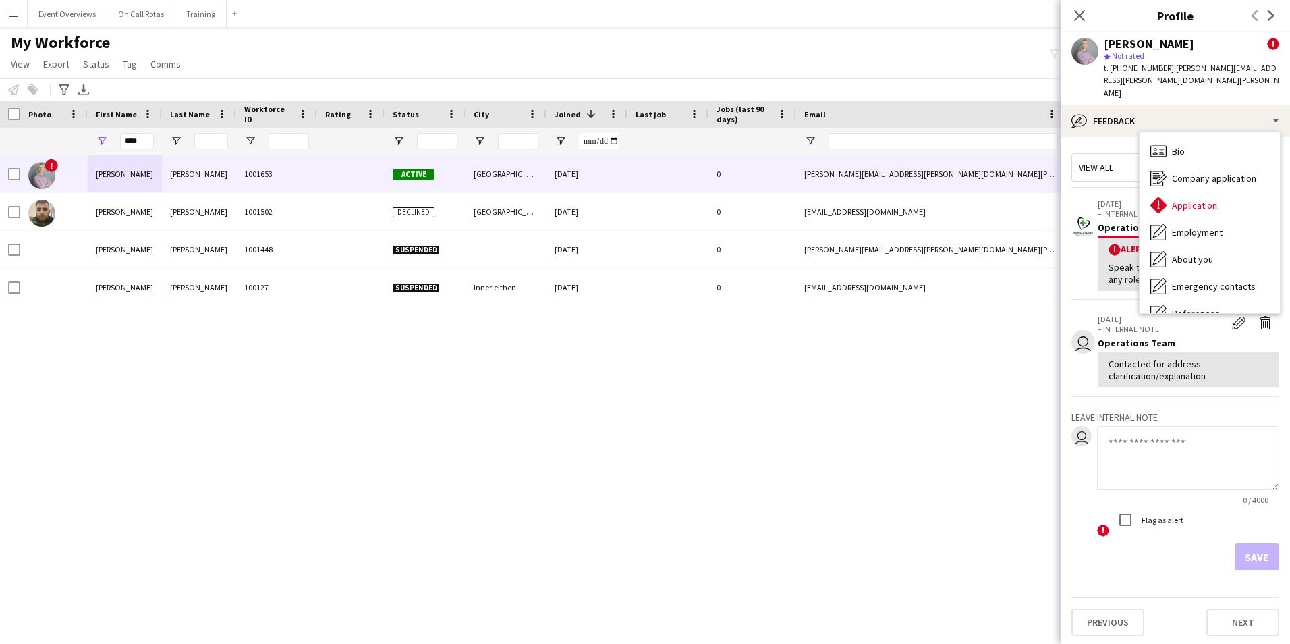
click at [1182, 145] on span "Bio" at bounding box center [1178, 151] width 13 height 12
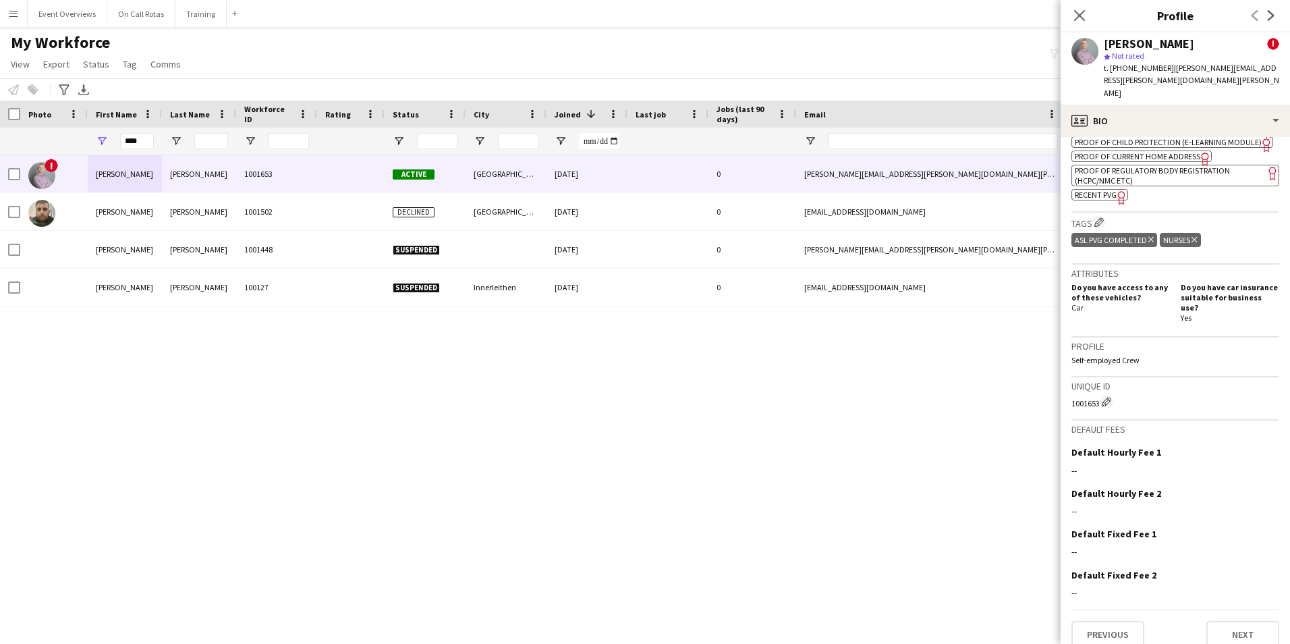
scroll to position [272, 0]
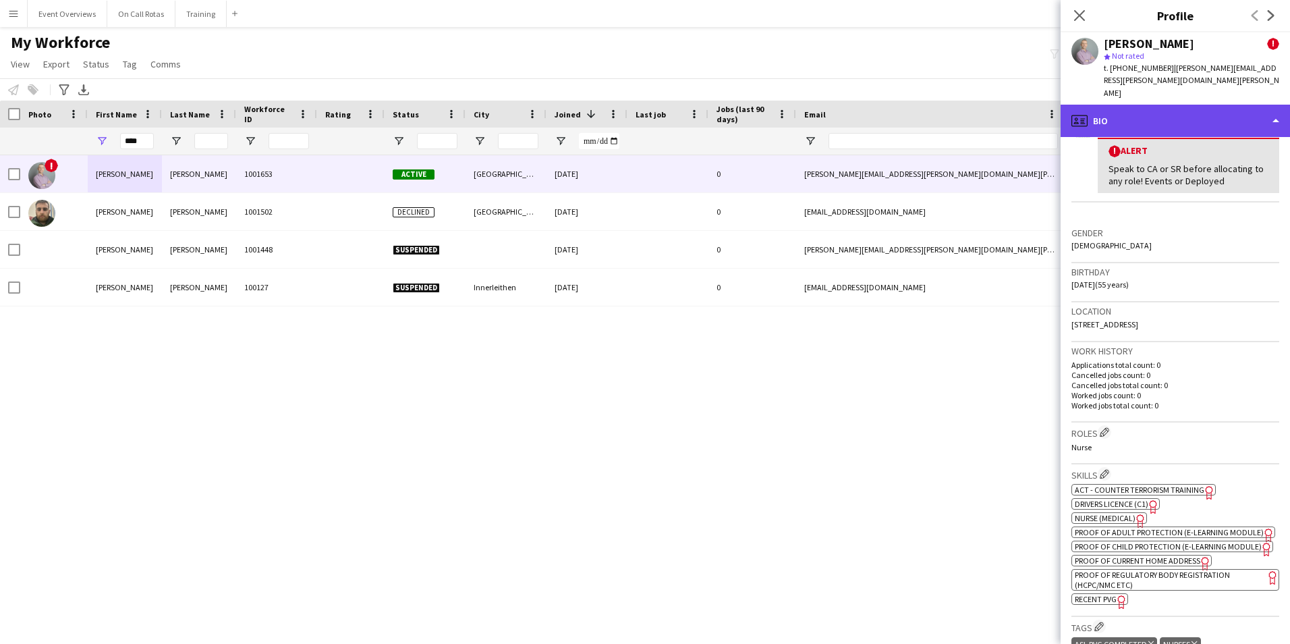
click at [1153, 105] on div "profile Bio" at bounding box center [1175, 121] width 229 height 32
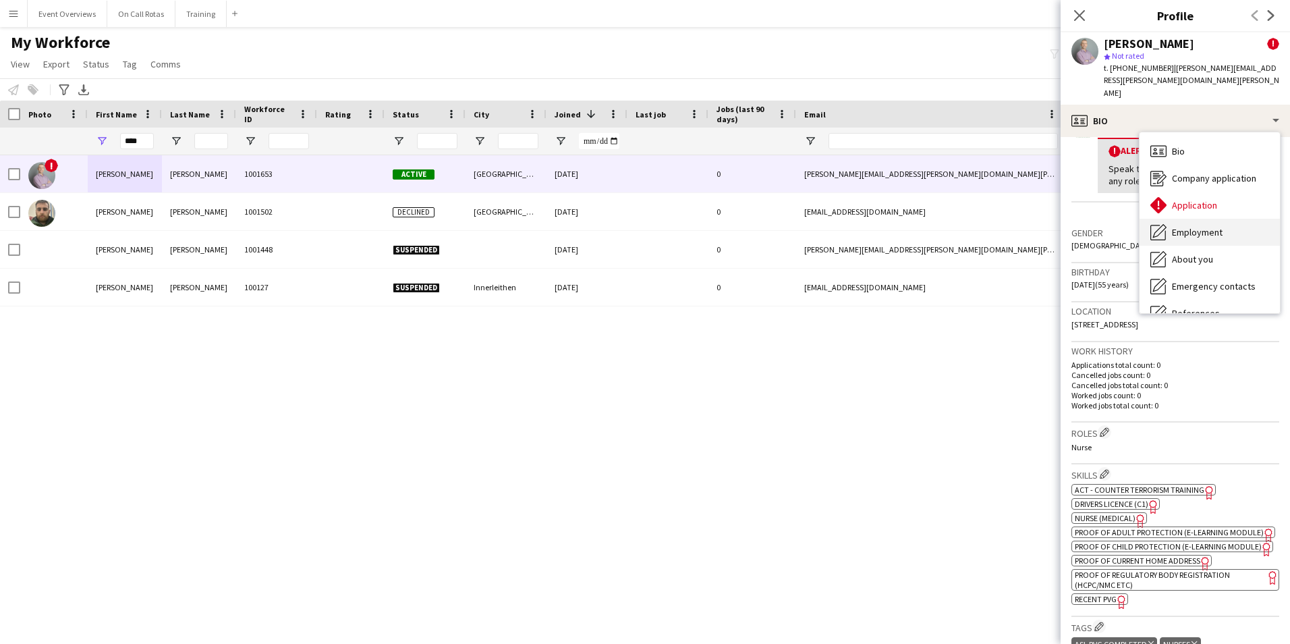
click at [1185, 220] on div "Employment Employment" at bounding box center [1210, 232] width 140 height 27
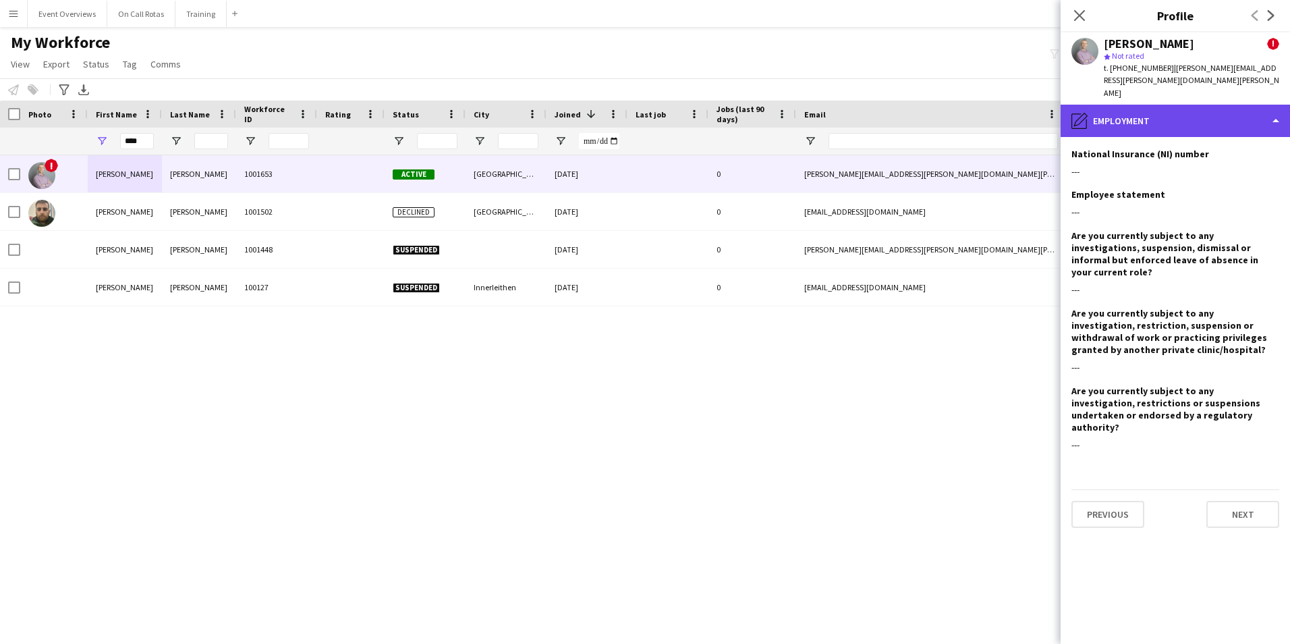
click at [1138, 105] on div "pencil4 Employment" at bounding box center [1175, 121] width 229 height 32
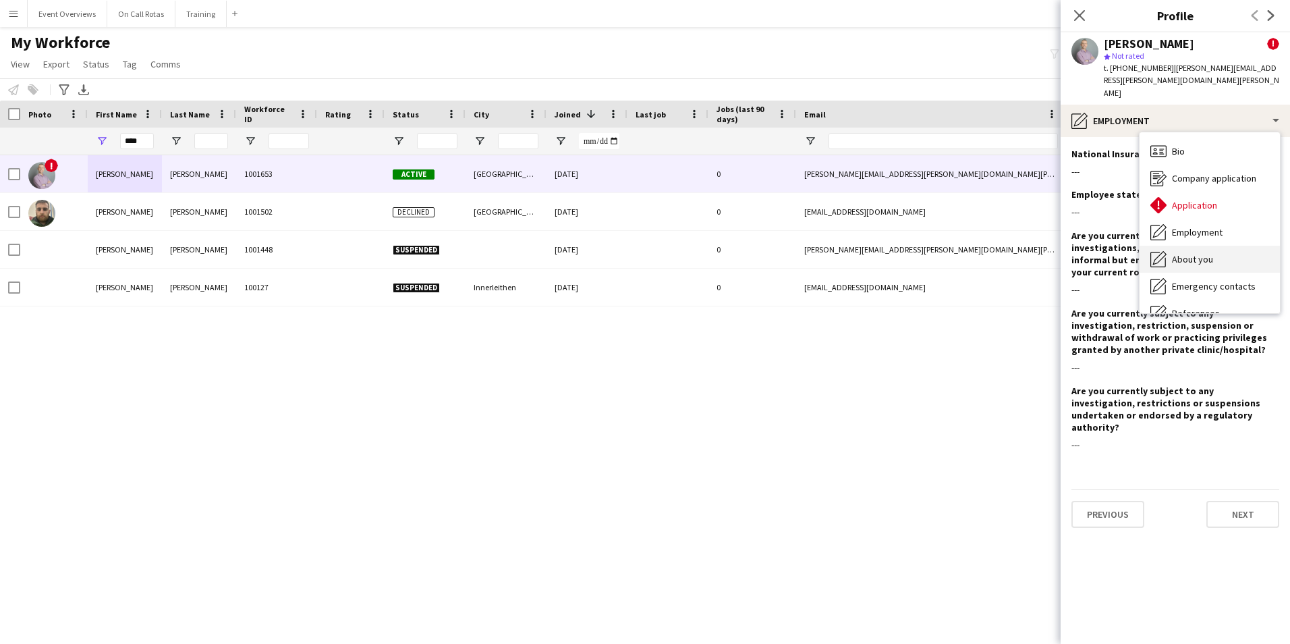
click at [1186, 253] on span "About you" at bounding box center [1192, 259] width 41 height 12
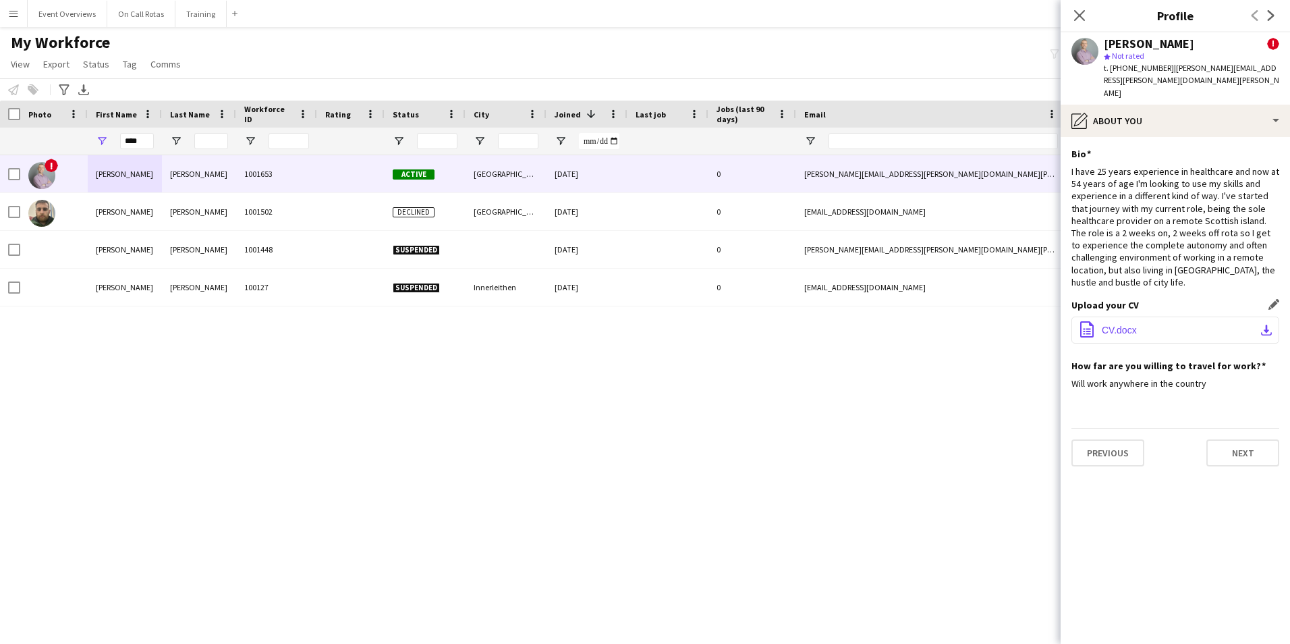
click at [1106, 317] on button "office-file-sheet CV.docx download-bottom" at bounding box center [1176, 330] width 208 height 27
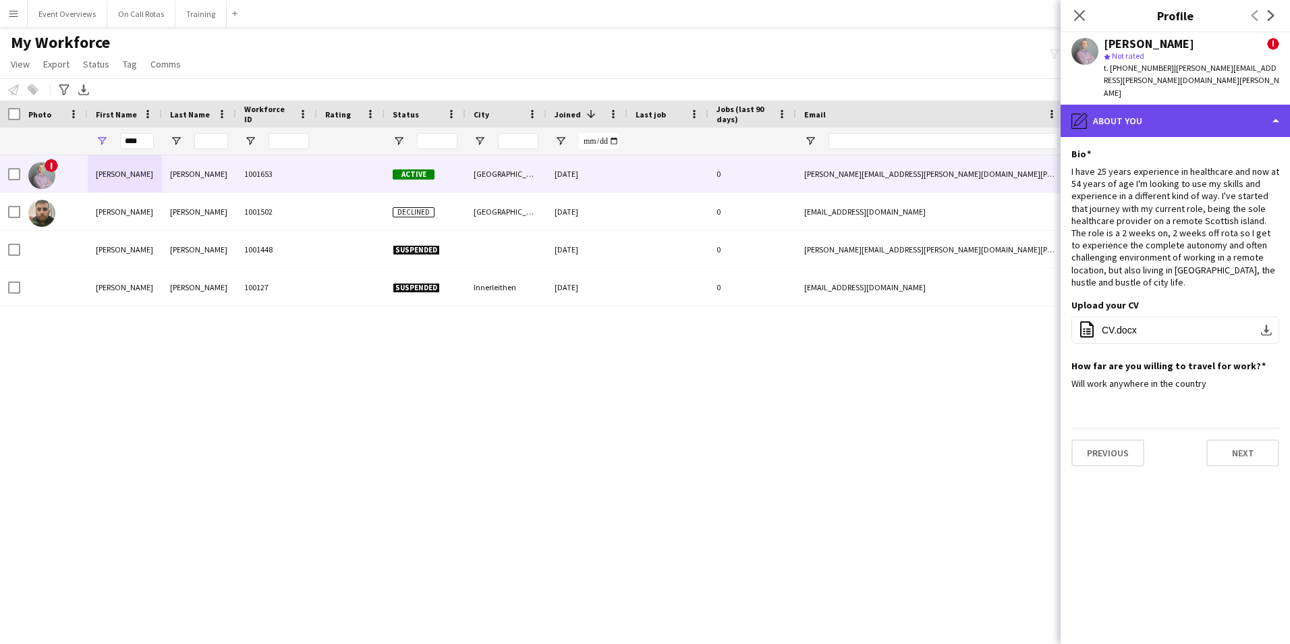
click at [1147, 105] on div "pencil4 About you" at bounding box center [1175, 121] width 229 height 32
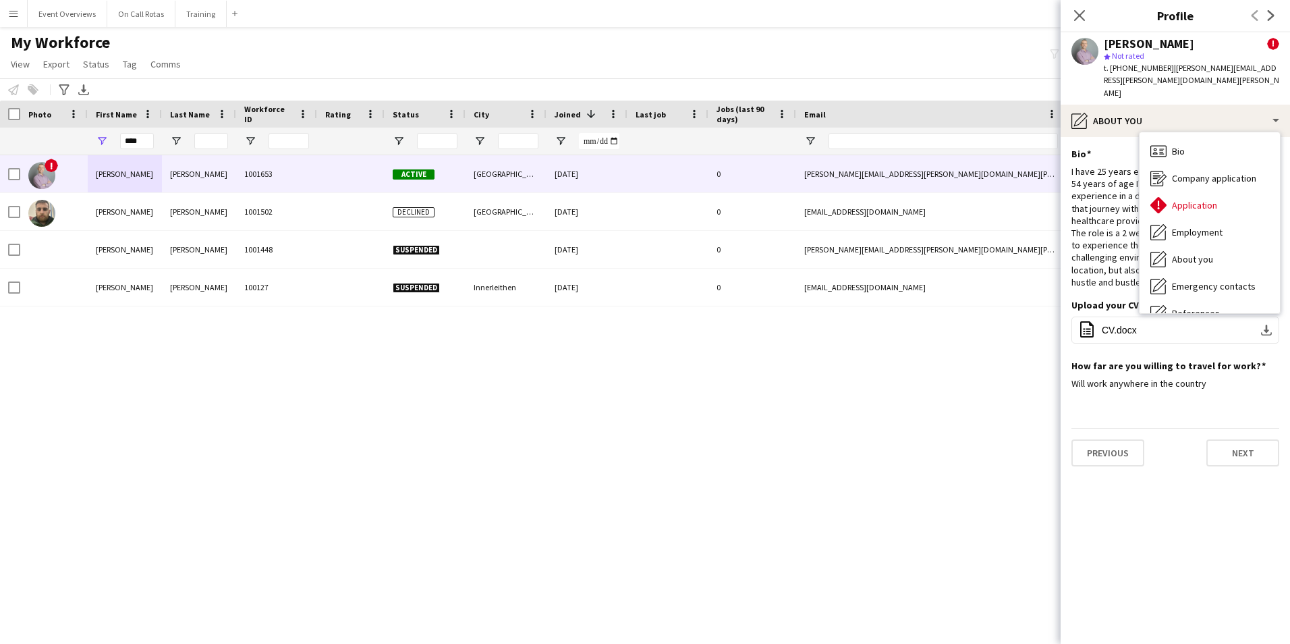
click at [770, 400] on div "! gary sheppard 1001653 Active Manchester 29-05-2024 0 gary.sheppard@nhs.scot +…" at bounding box center [625, 382] width 1250 height 455
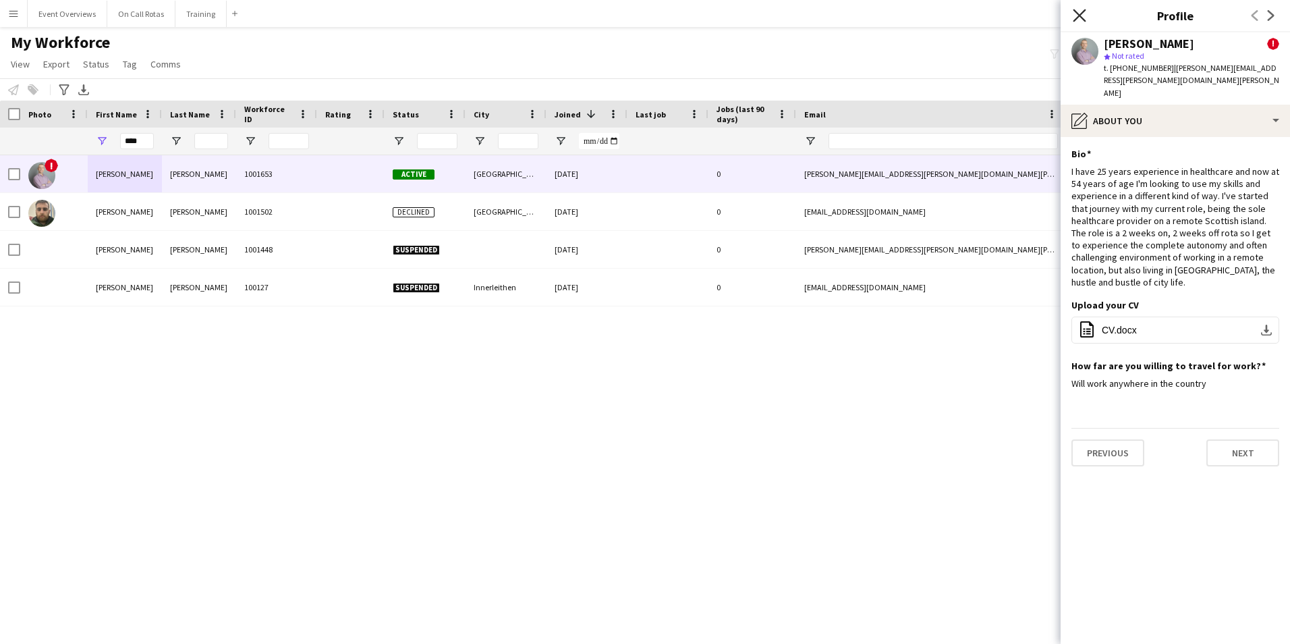
click at [1079, 10] on icon "Close pop-in" at bounding box center [1079, 15] width 13 height 13
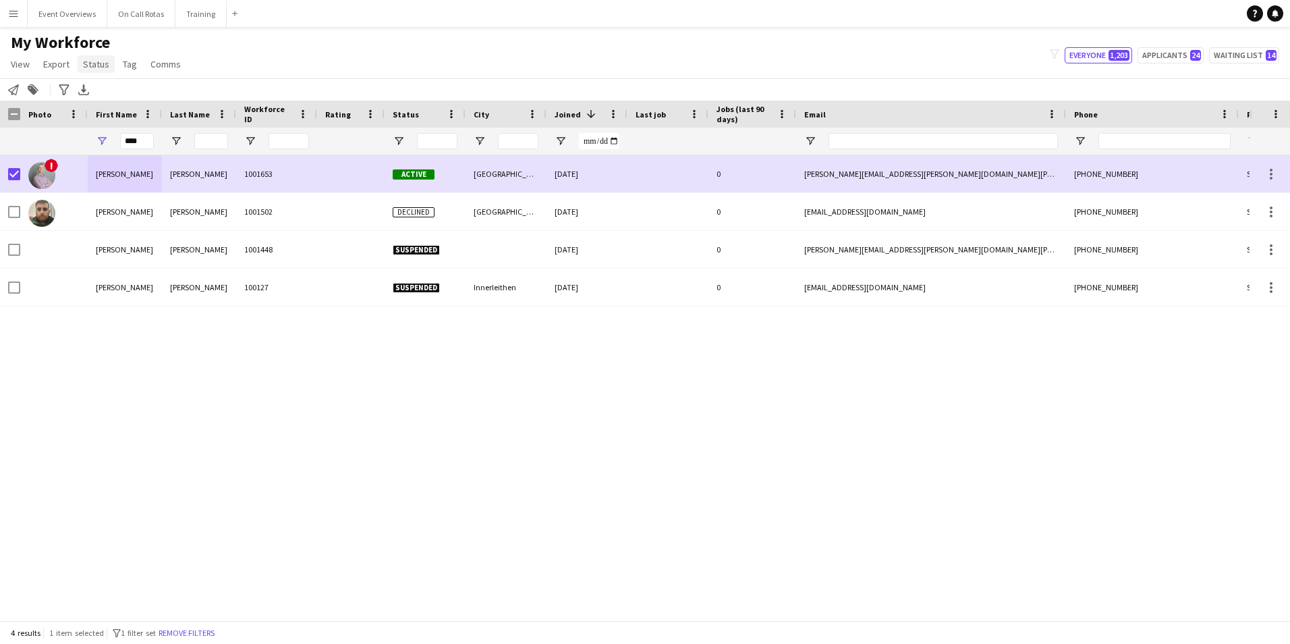
click at [84, 61] on span "Status" at bounding box center [96, 64] width 26 height 12
click at [90, 84] on link "Edit" at bounding box center [125, 93] width 94 height 28
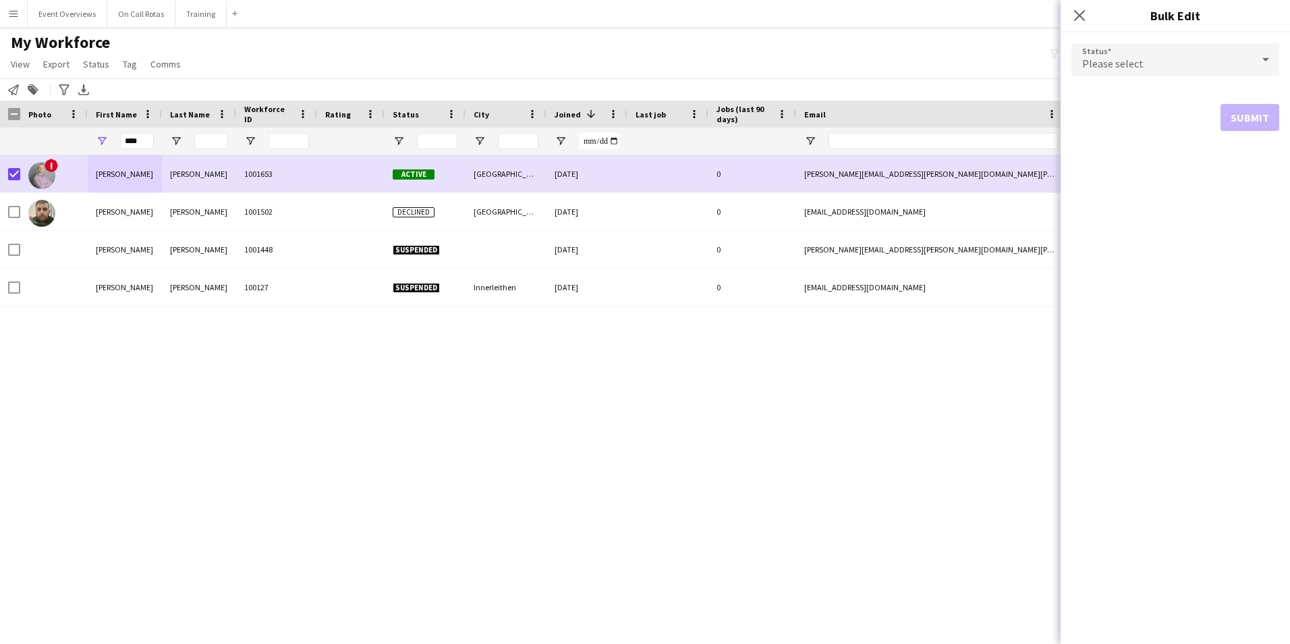
click at [1148, 63] on div "Please select" at bounding box center [1162, 59] width 181 height 32
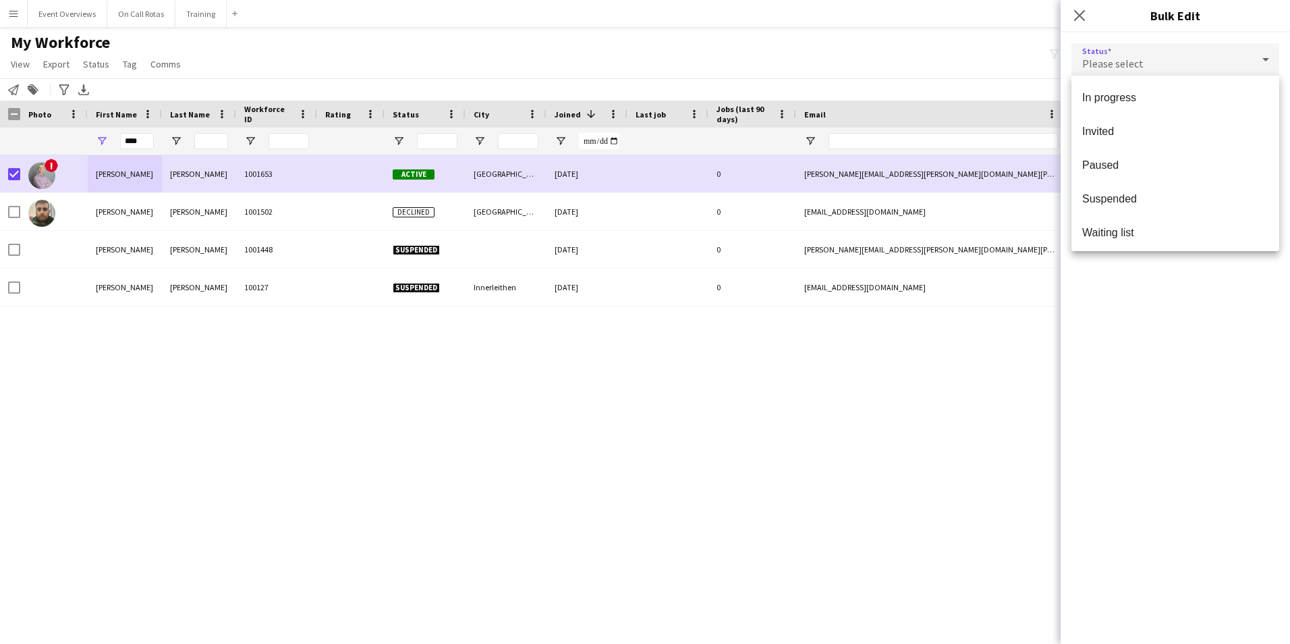
scroll to position [139, 0]
click at [1097, 171] on mat-option "Paused" at bounding box center [1176, 161] width 208 height 34
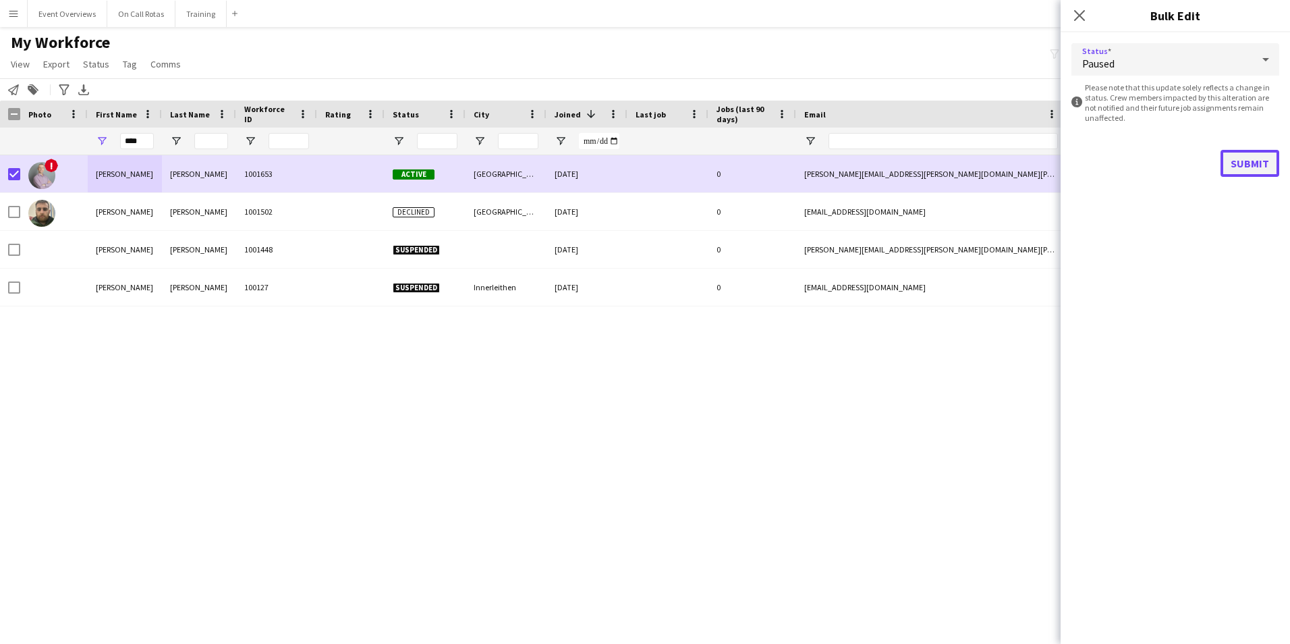
click at [1263, 163] on button "Submit" at bounding box center [1250, 163] width 59 height 27
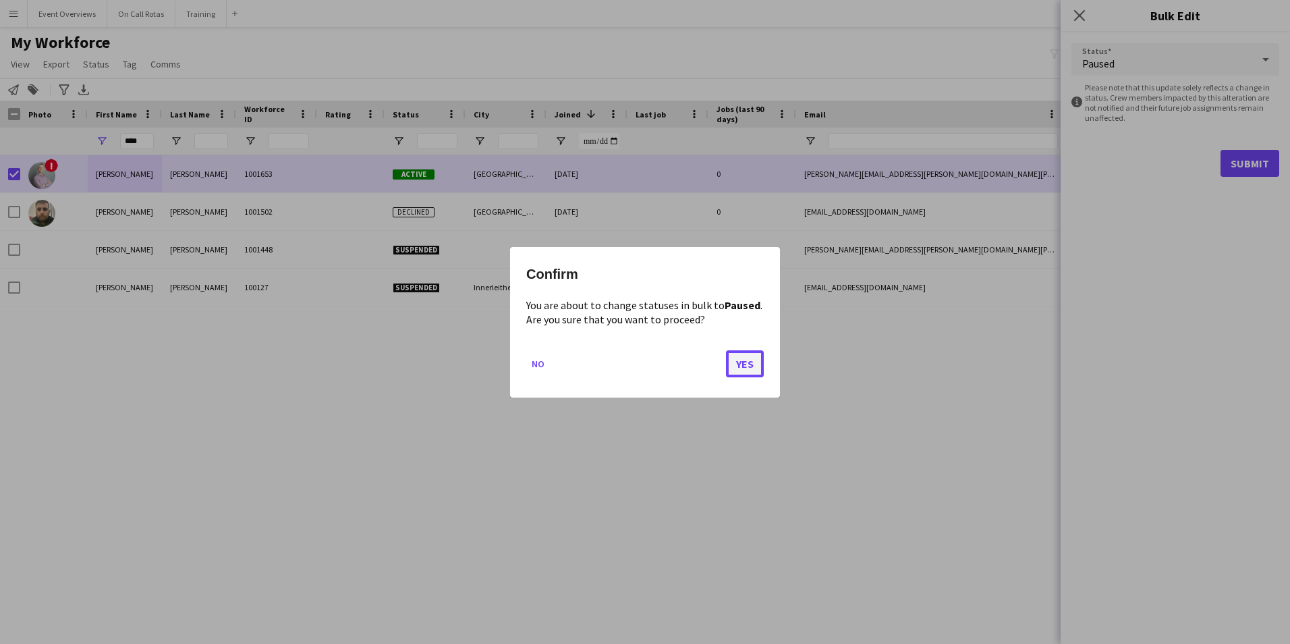
click at [744, 364] on button "Yes" at bounding box center [745, 363] width 38 height 27
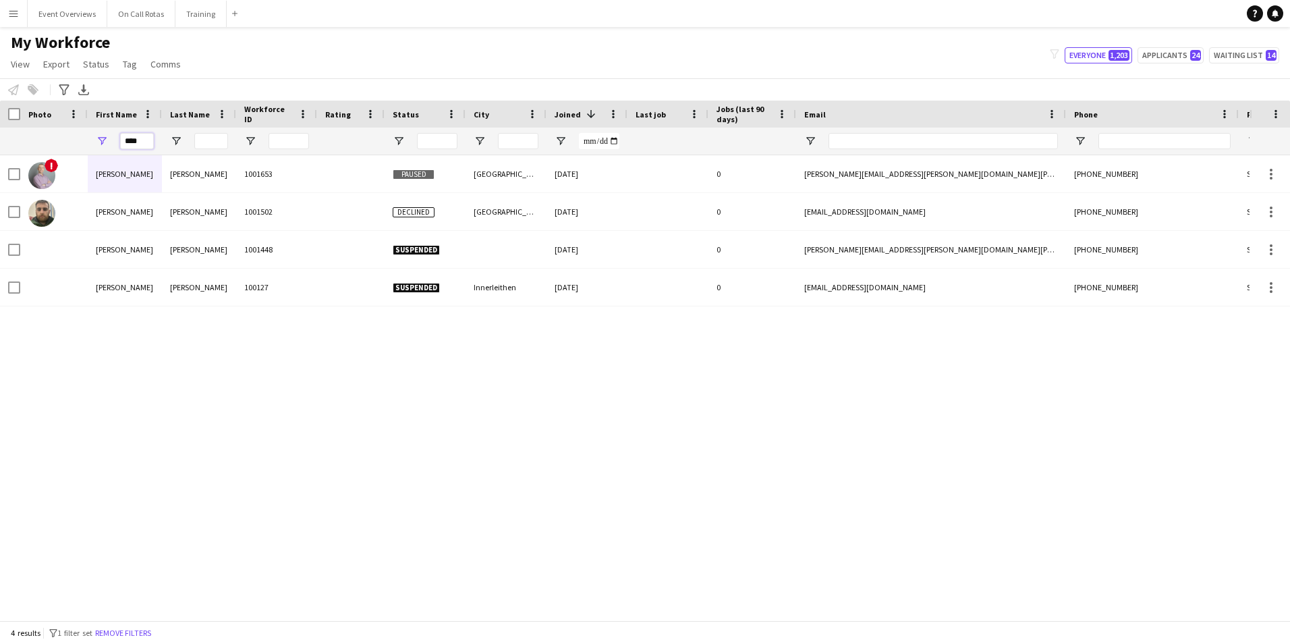
drag, startPoint x: 140, startPoint y: 144, endPoint x: 99, endPoint y: 144, distance: 41.8
click at [99, 144] on div "****" at bounding box center [125, 141] width 74 height 27
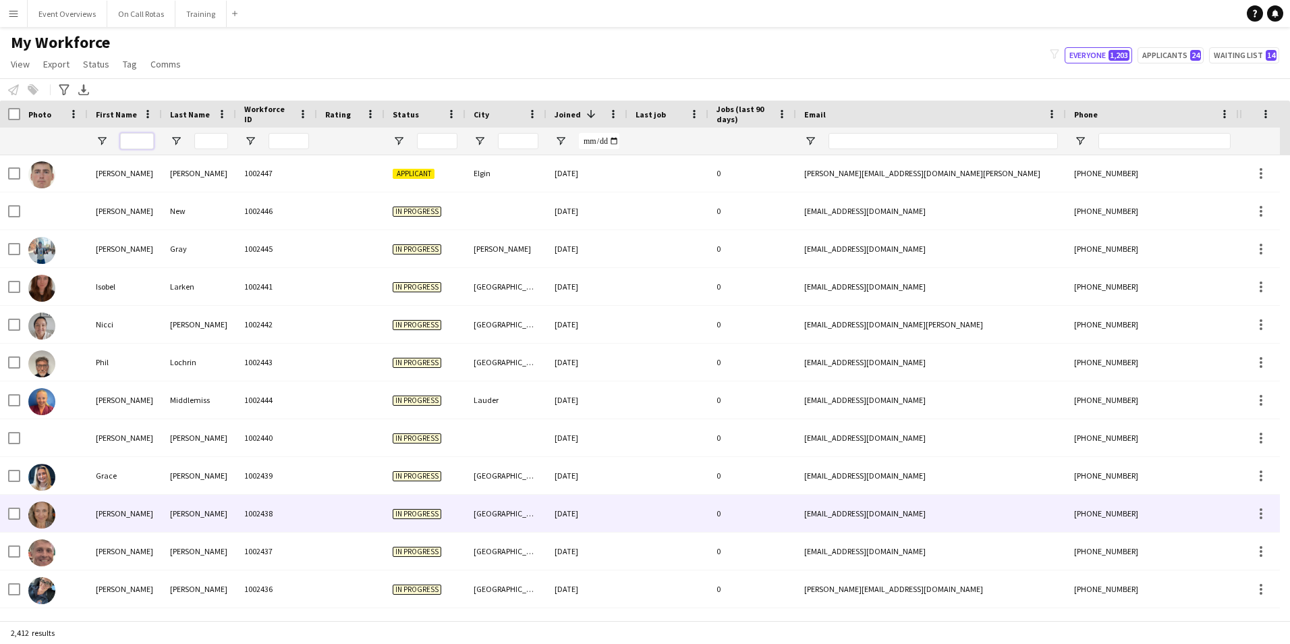
scroll to position [540, 0]
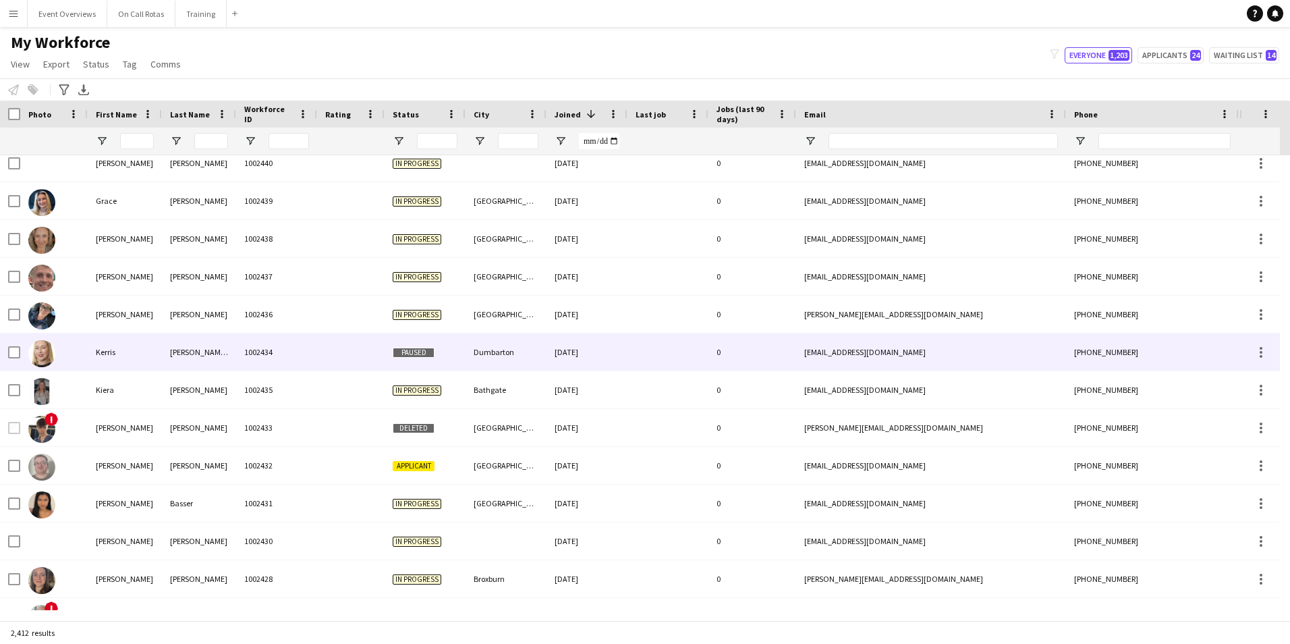
click at [312, 356] on div "1002434" at bounding box center [276, 351] width 81 height 37
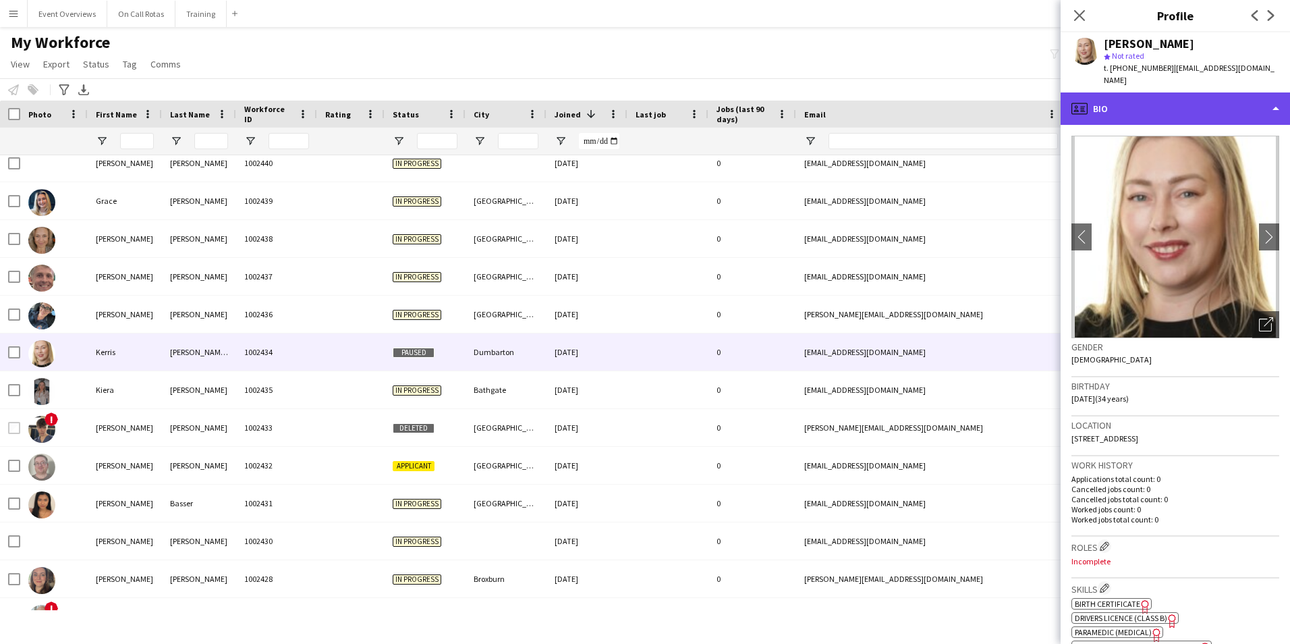
click at [1186, 92] on div "profile Bio" at bounding box center [1175, 108] width 229 height 32
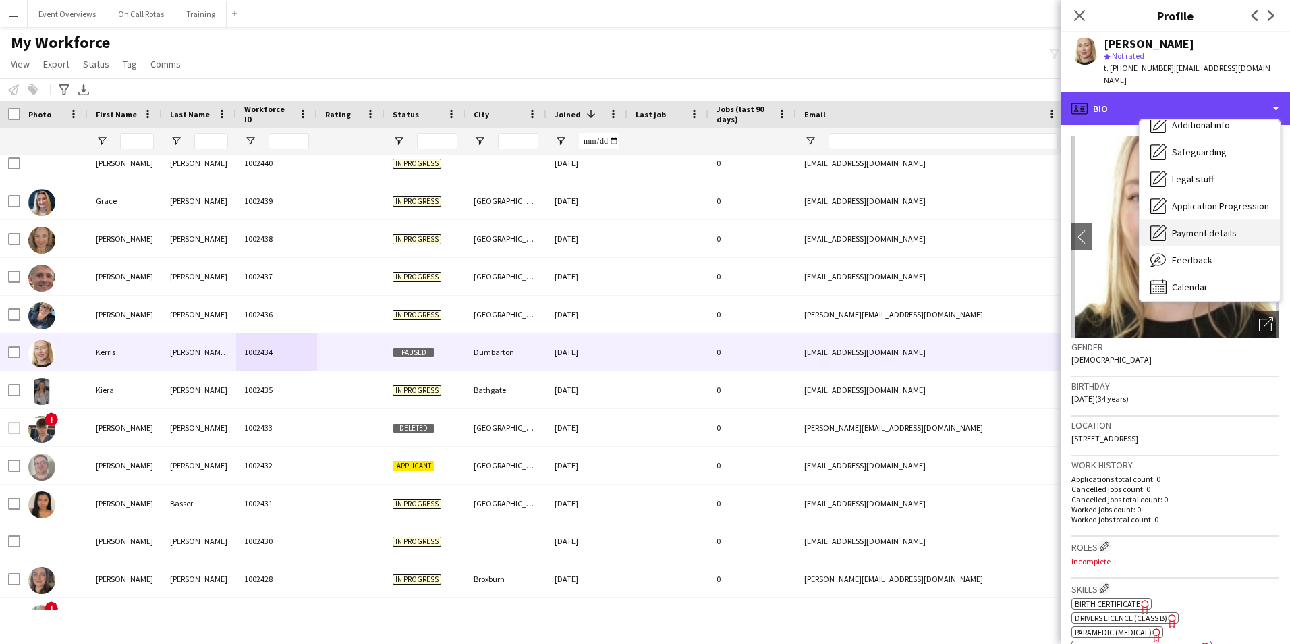
scroll to position [235, 0]
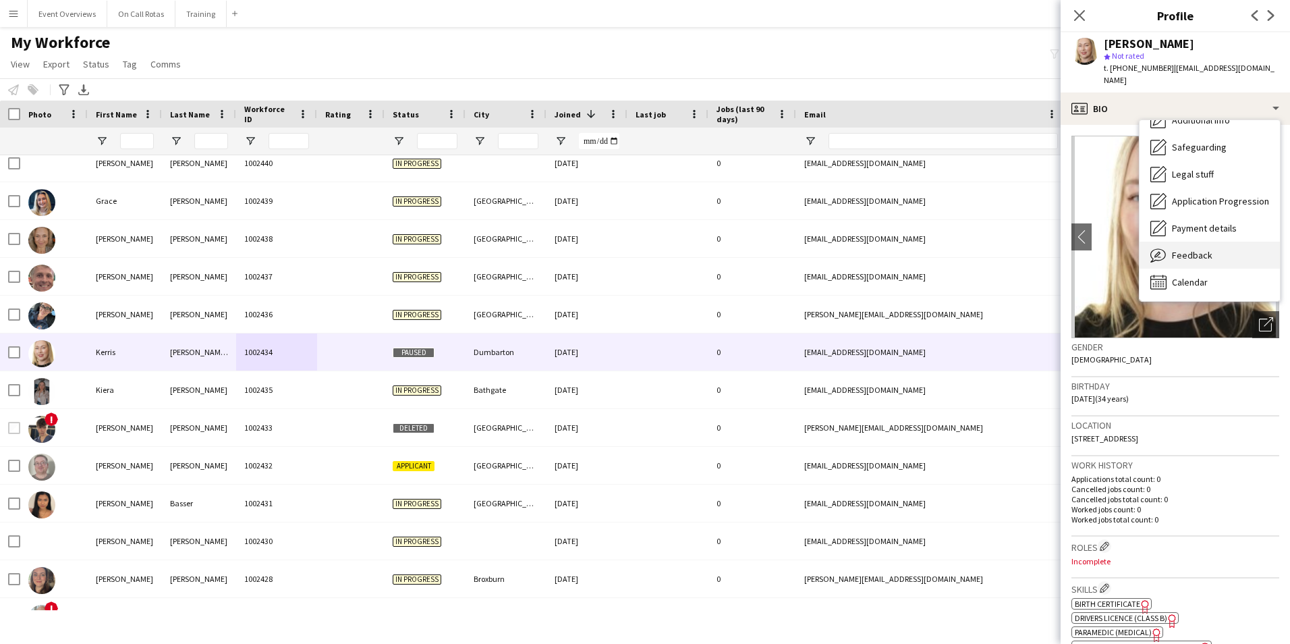
click at [1207, 249] on span "Feedback" at bounding box center [1192, 255] width 40 height 12
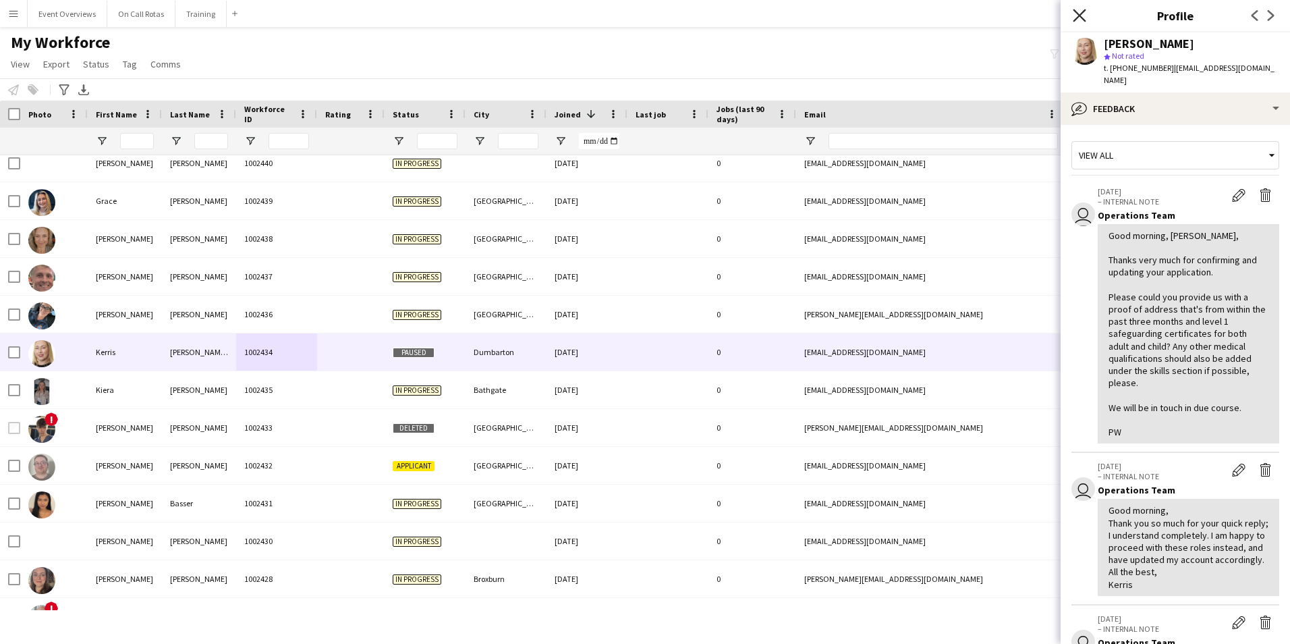
click at [1082, 16] on icon "Close pop-in" at bounding box center [1079, 15] width 13 height 13
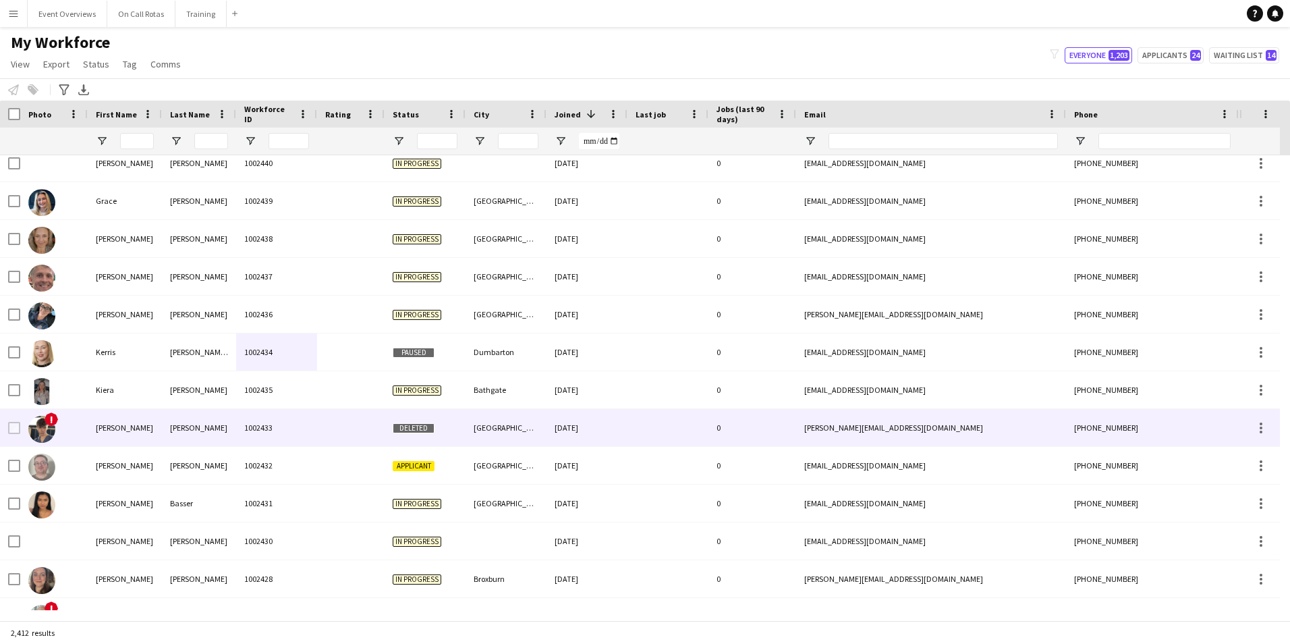
click at [327, 427] on div at bounding box center [350, 427] width 67 height 37
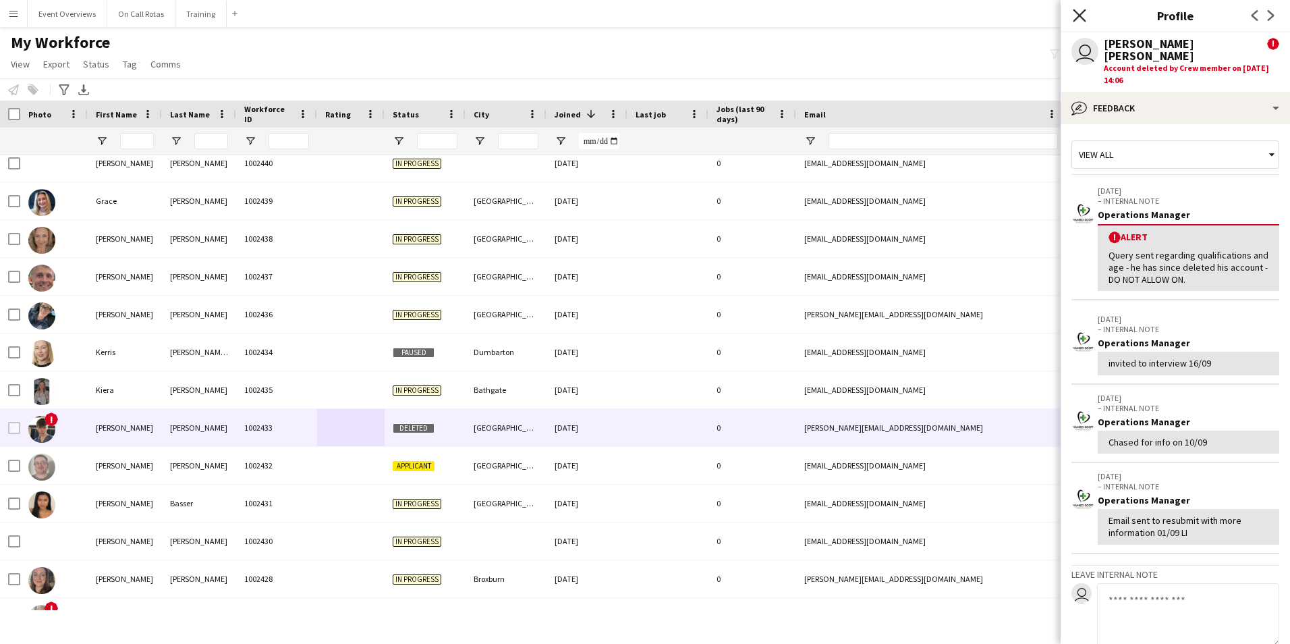
click at [1079, 15] on icon at bounding box center [1079, 15] width 13 height 13
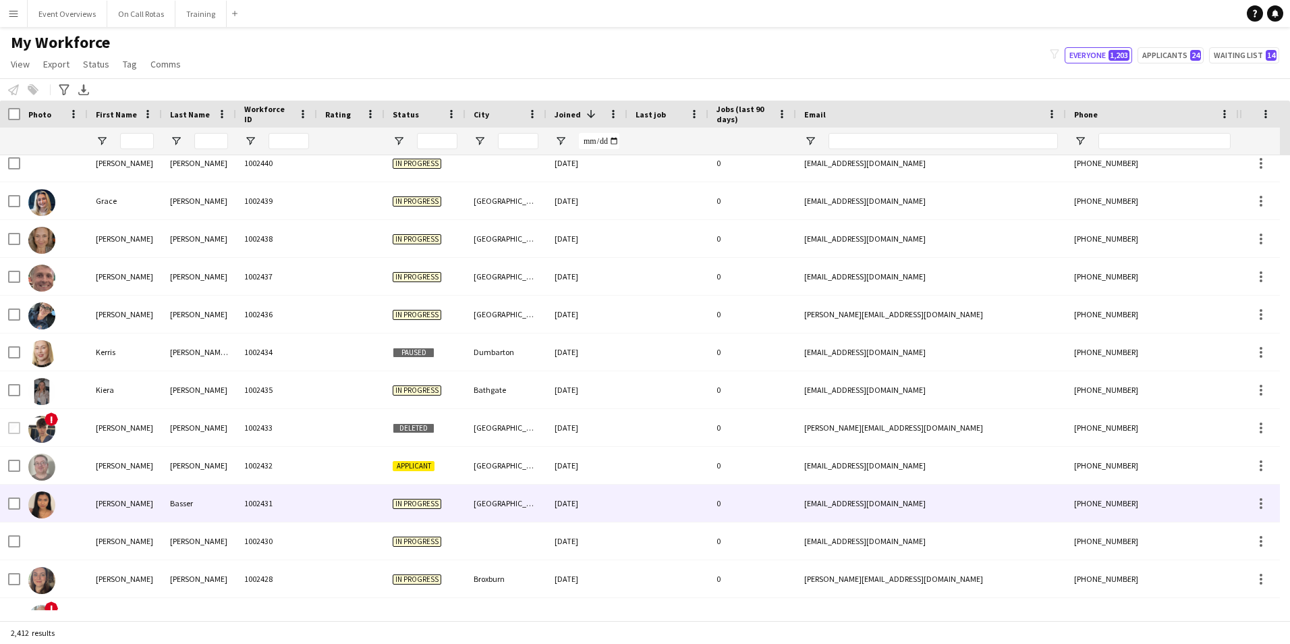
click at [141, 507] on div "Sophie" at bounding box center [125, 503] width 74 height 37
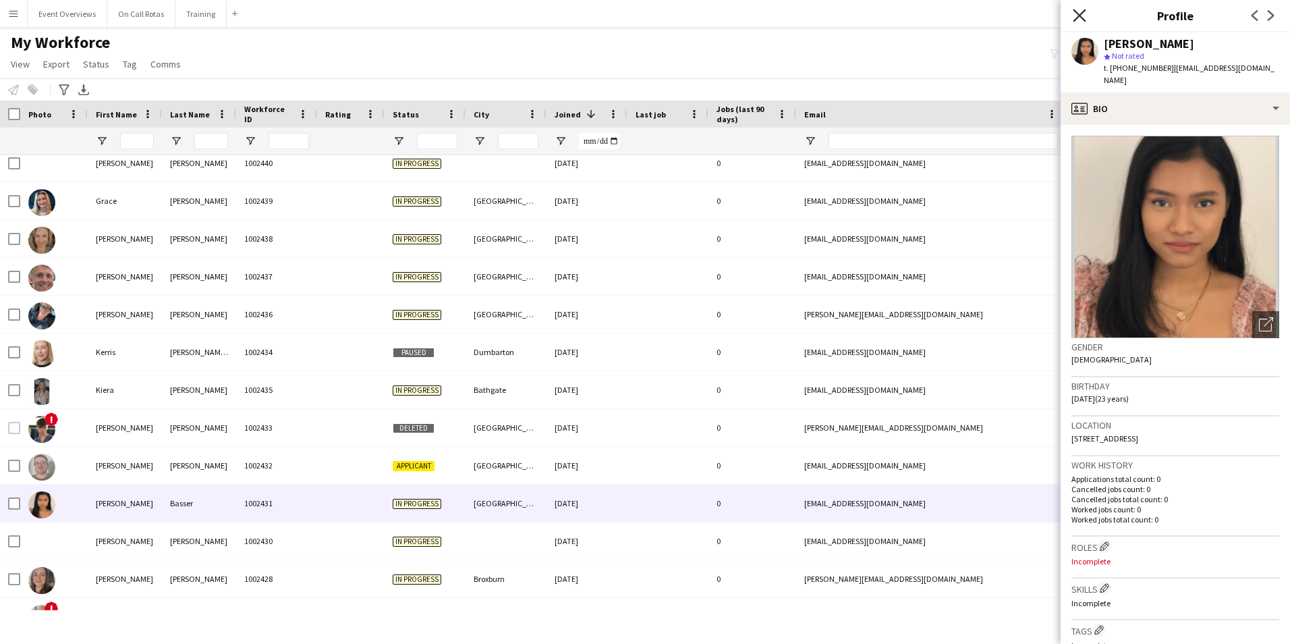
click at [1080, 16] on icon at bounding box center [1079, 15] width 13 height 13
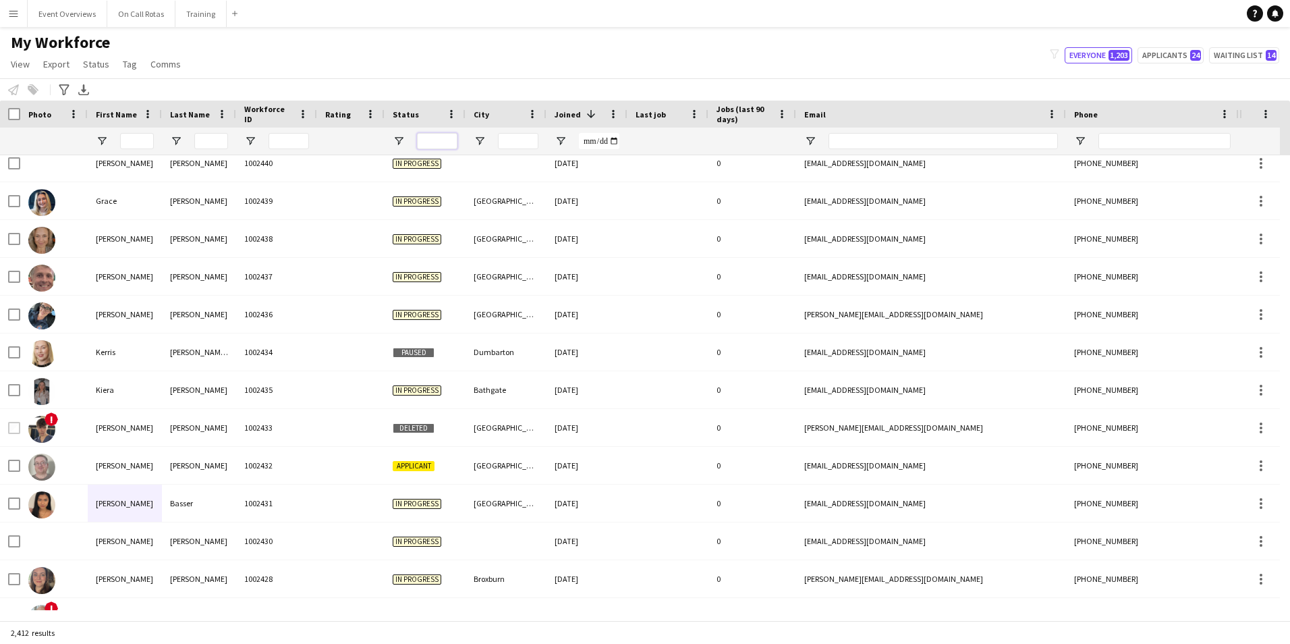
click at [447, 138] on input "Status Filter Input" at bounding box center [437, 141] width 40 height 16
click at [400, 142] on span "Open Filter Menu" at bounding box center [399, 141] width 12 height 12
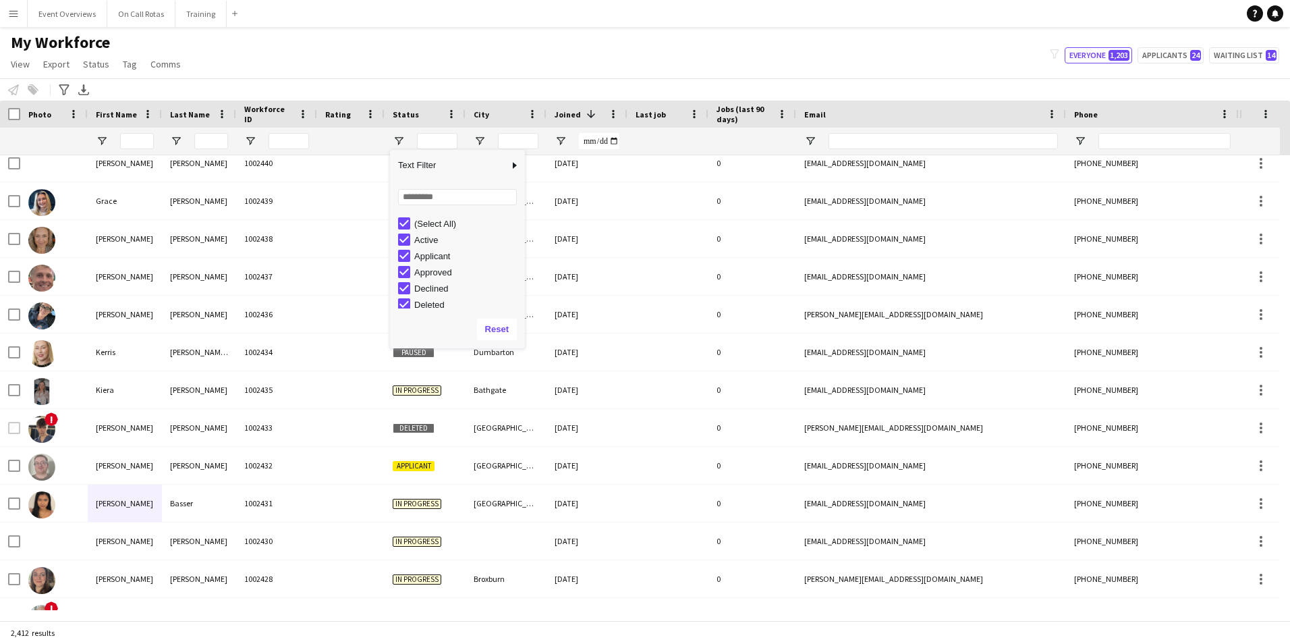
click at [403, 215] on div "(Select All)" at bounding box center [461, 223] width 127 height 16
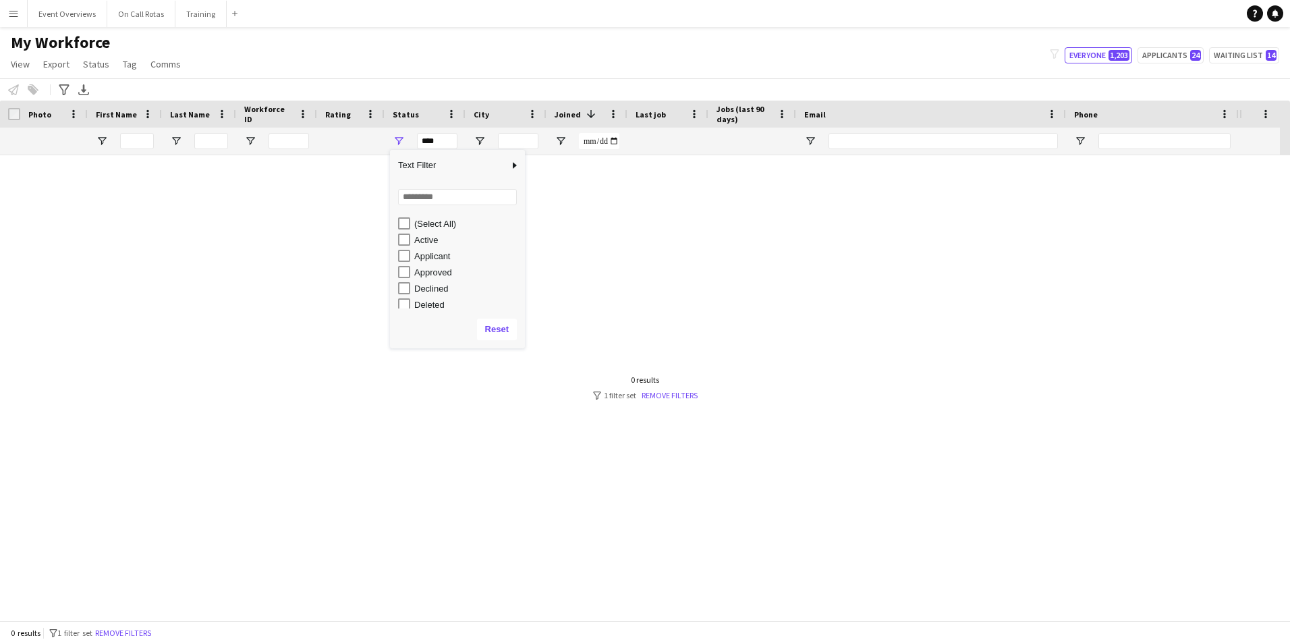
click at [403, 233] on div "Active" at bounding box center [461, 239] width 127 height 16
type input "**********"
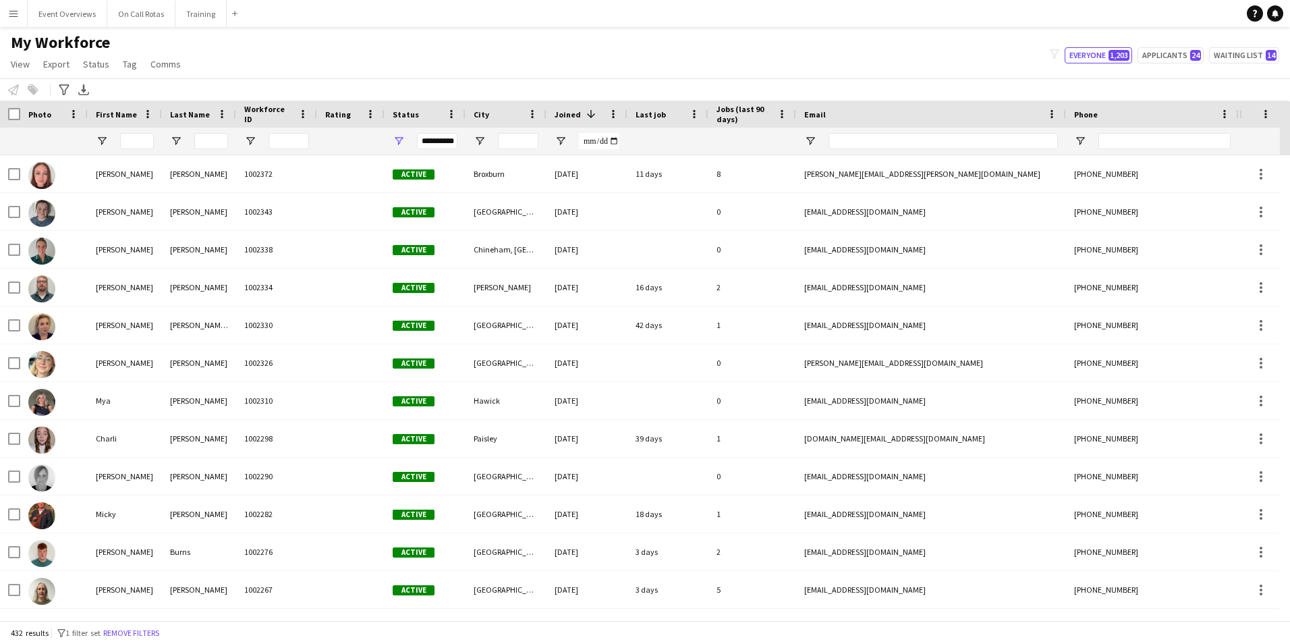
click at [474, 70] on div "My Workforce View Views Default view Active Staff Applications - First Aider Ap…" at bounding box center [645, 55] width 1290 height 46
click at [127, 140] on input "First Name Filter Input" at bounding box center [137, 141] width 34 height 16
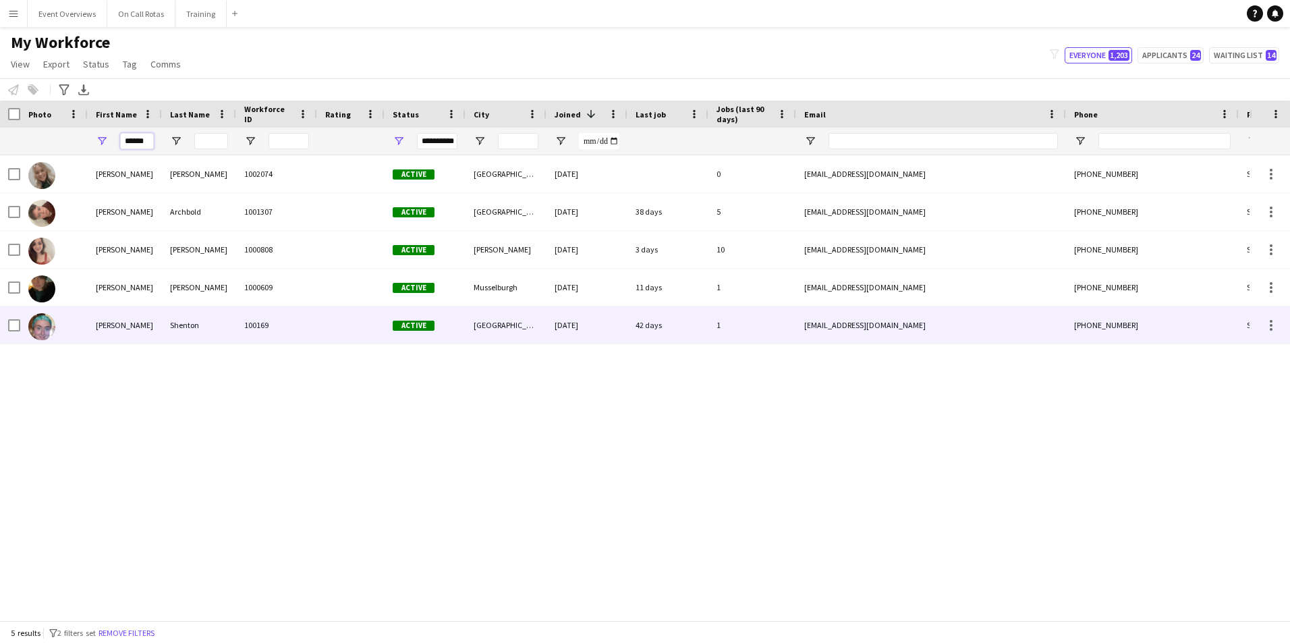
type input "******"
click at [192, 329] on div "Shenton" at bounding box center [199, 324] width 74 height 37
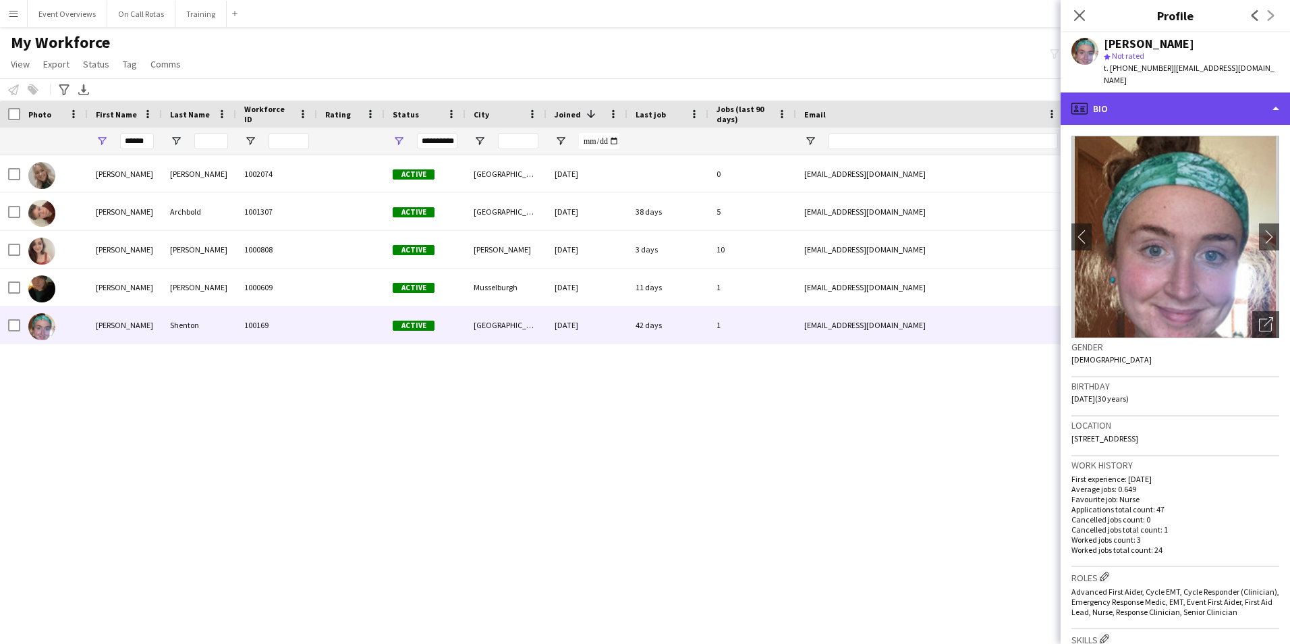
click at [1130, 92] on div "profile Bio" at bounding box center [1175, 108] width 229 height 32
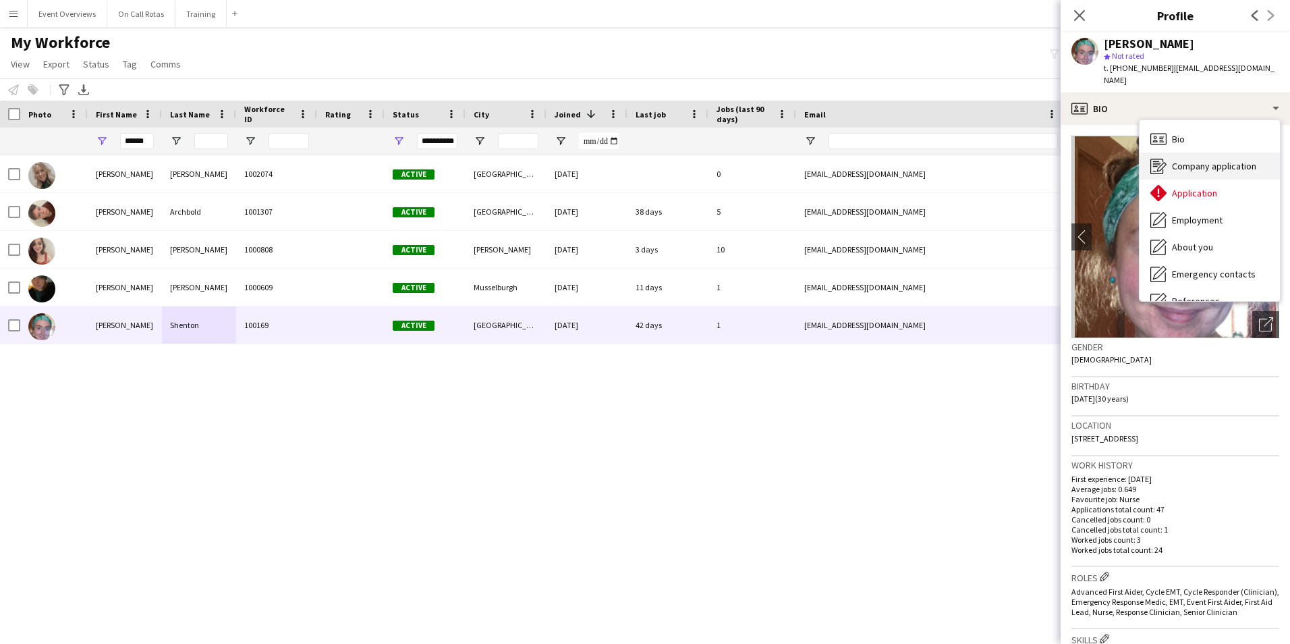
click at [1185, 166] on div "Company application Company application" at bounding box center [1210, 166] width 140 height 27
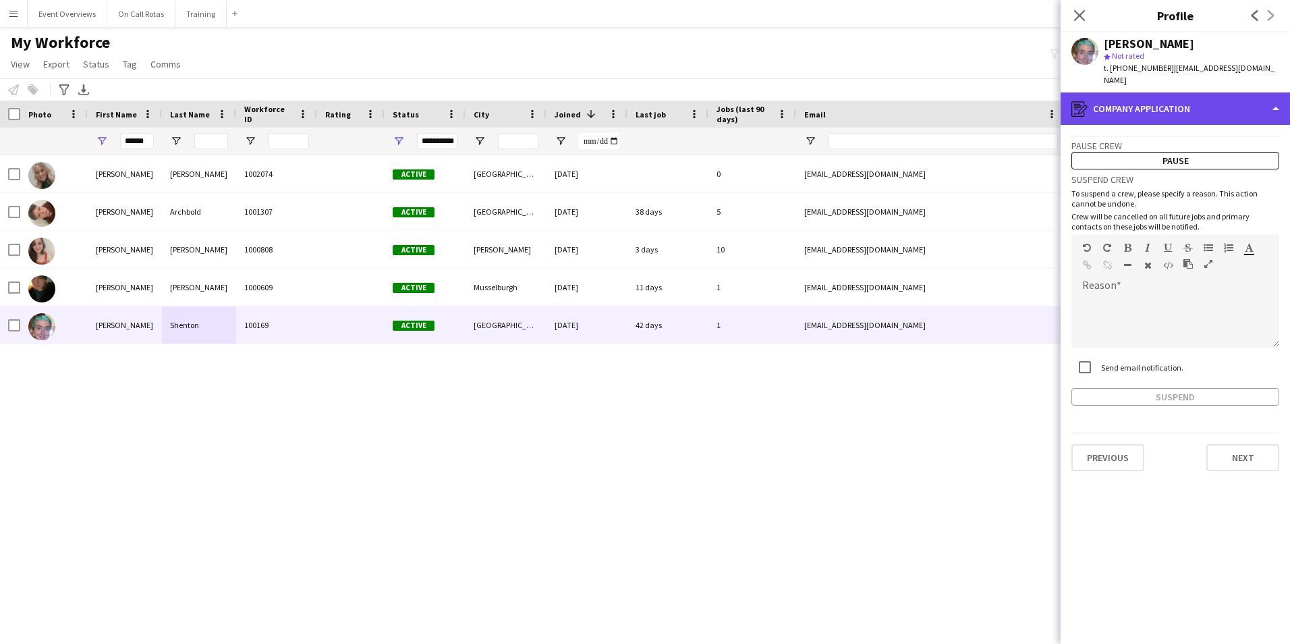
click at [1151, 101] on div "register Company application" at bounding box center [1175, 108] width 229 height 32
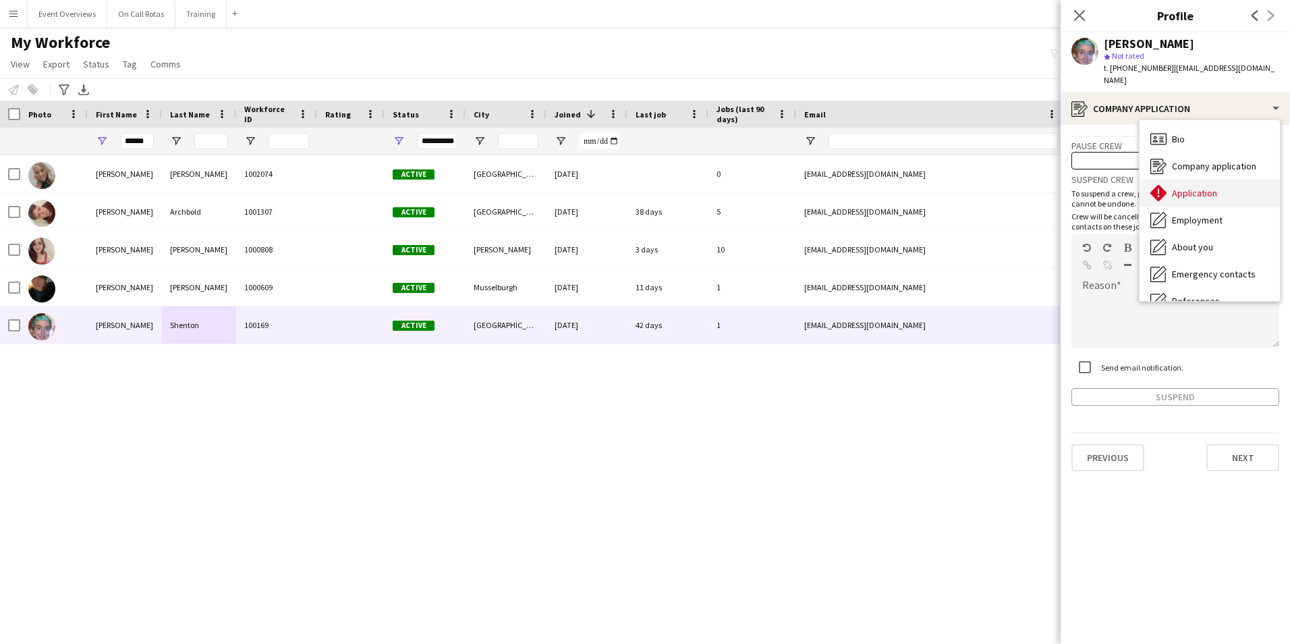
click at [1192, 187] on span "Application" at bounding box center [1194, 193] width 45 height 12
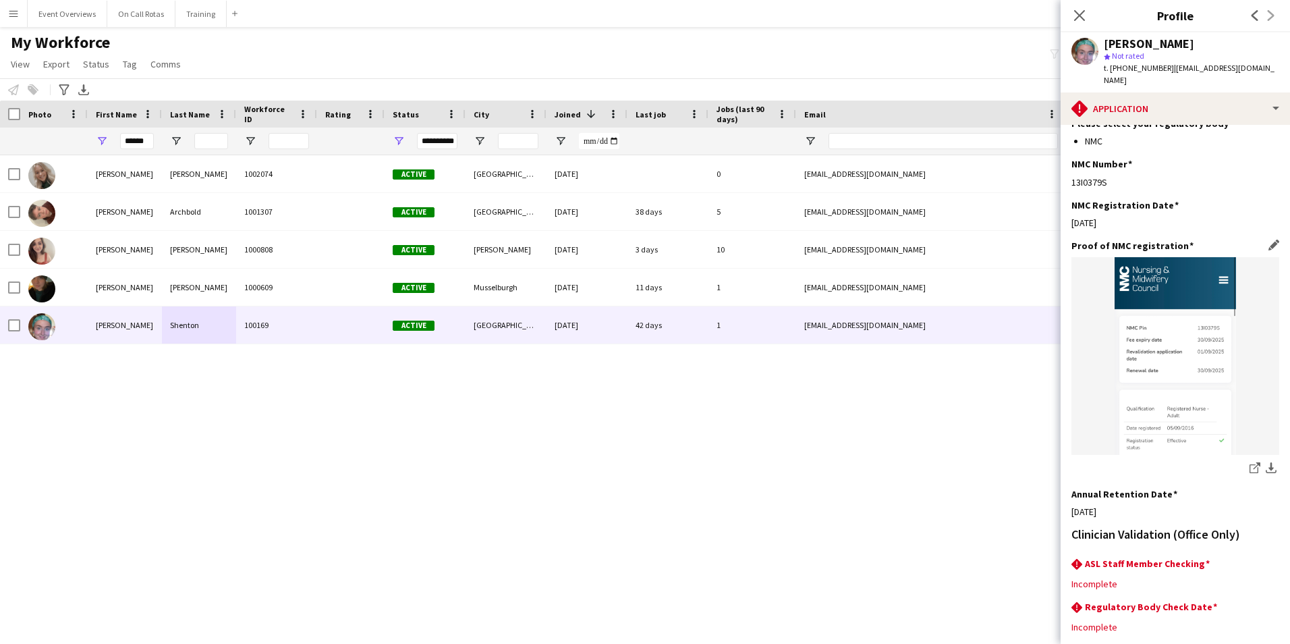
scroll to position [322, 0]
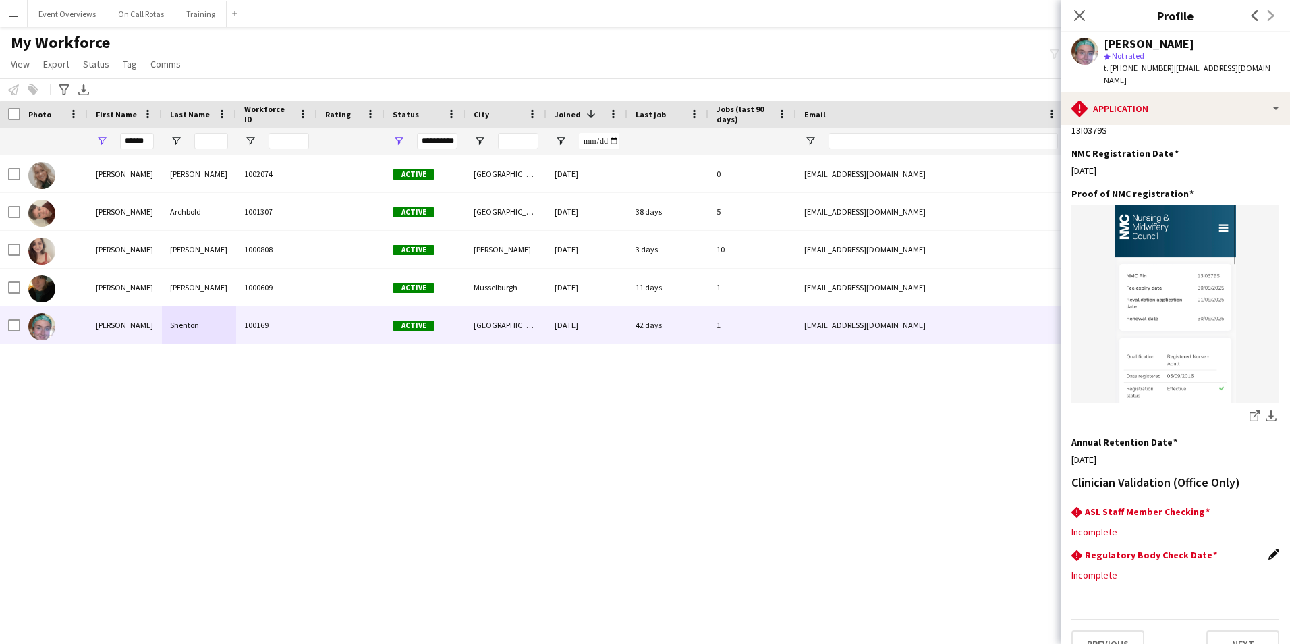
click at [1269, 549] on app-icon "Edit this field" at bounding box center [1274, 554] width 11 height 11
click at [1189, 556] on body "Menu Boards Boards Boards All jobs Status Workforce Workforce My Workforce Recr…" at bounding box center [645, 322] width 1290 height 644
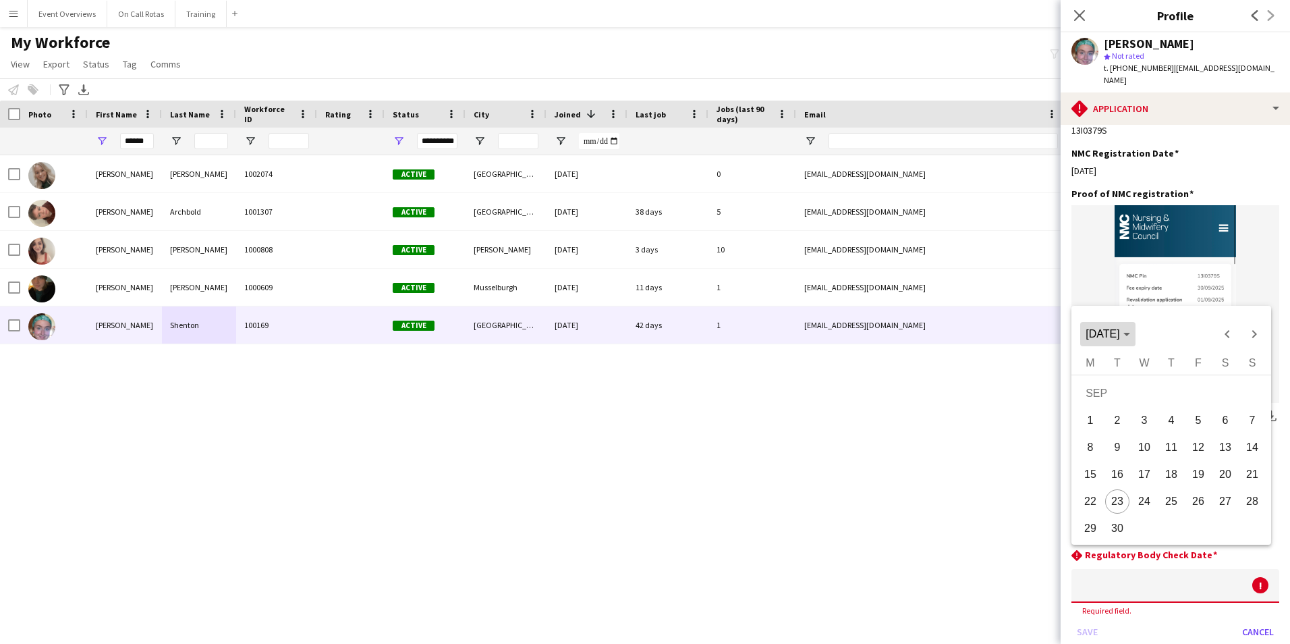
click at [1120, 337] on span "SEP 2025" at bounding box center [1103, 333] width 34 height 11
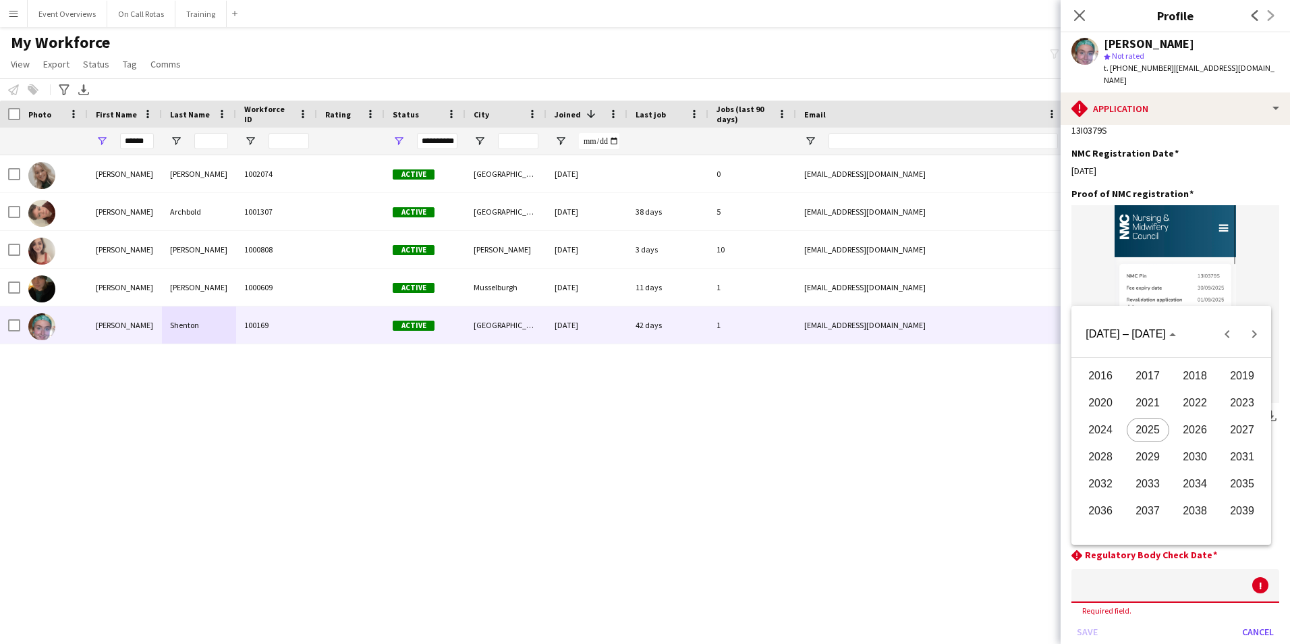
click at [1197, 437] on span "2026" at bounding box center [1195, 430] width 43 height 24
click at [1113, 456] on span "SEP" at bounding box center [1101, 457] width 43 height 24
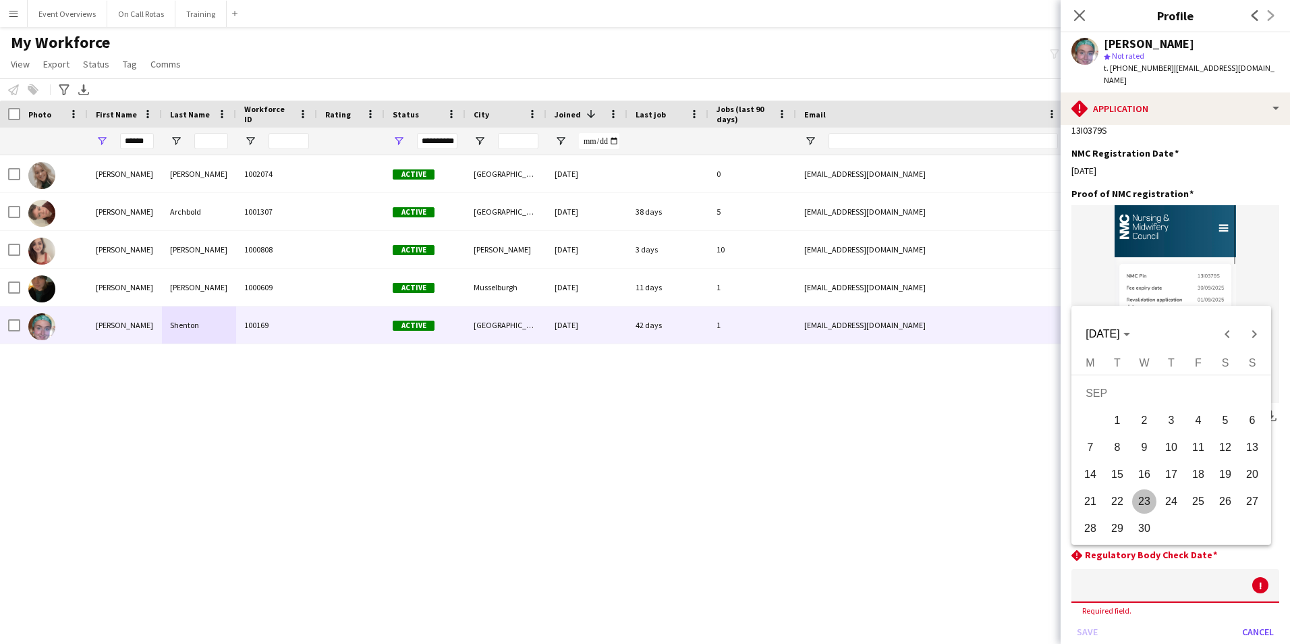
click at [1151, 520] on span "30" at bounding box center [1144, 528] width 24 height 24
type input "**********"
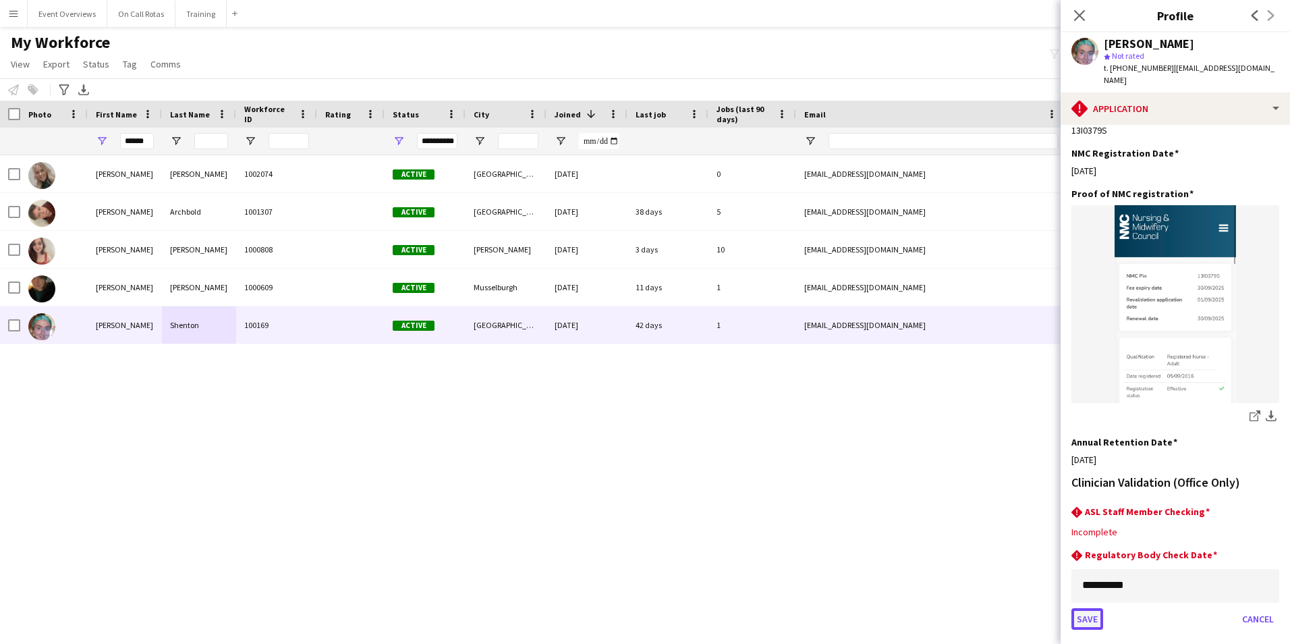
click at [1090, 608] on button "Save" at bounding box center [1088, 619] width 32 height 22
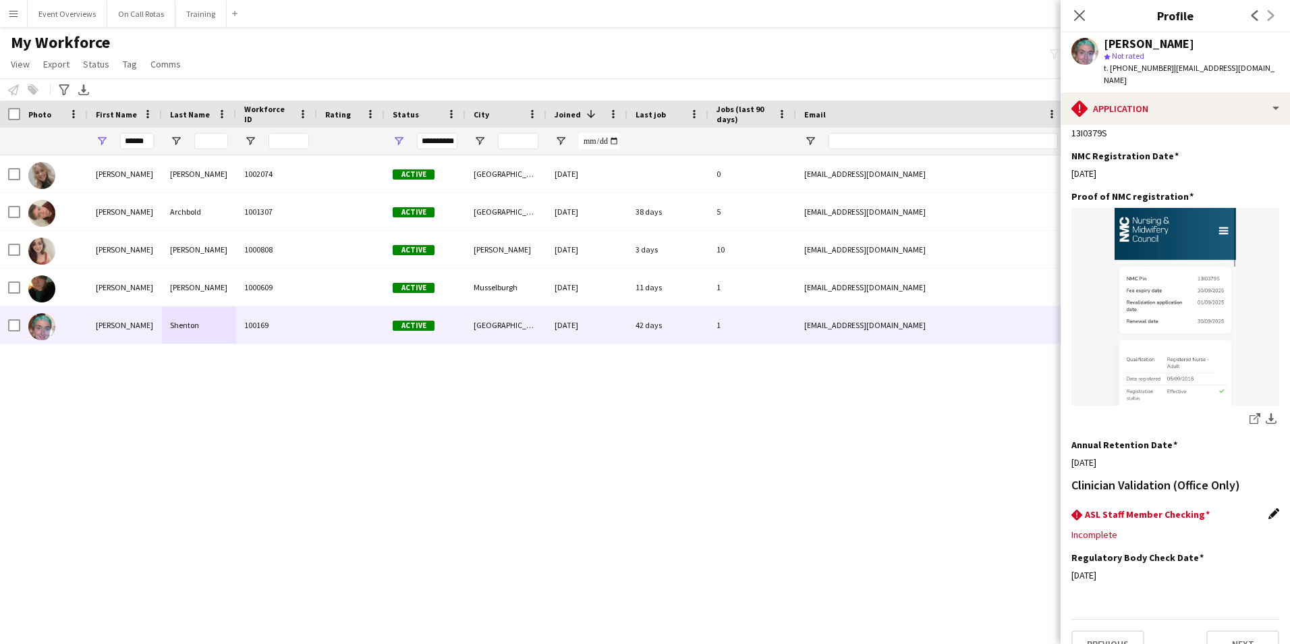
click at [1269, 508] on app-icon "Edit this field" at bounding box center [1274, 513] width 11 height 11
click at [1184, 528] on div at bounding box center [1162, 544] width 181 height 32
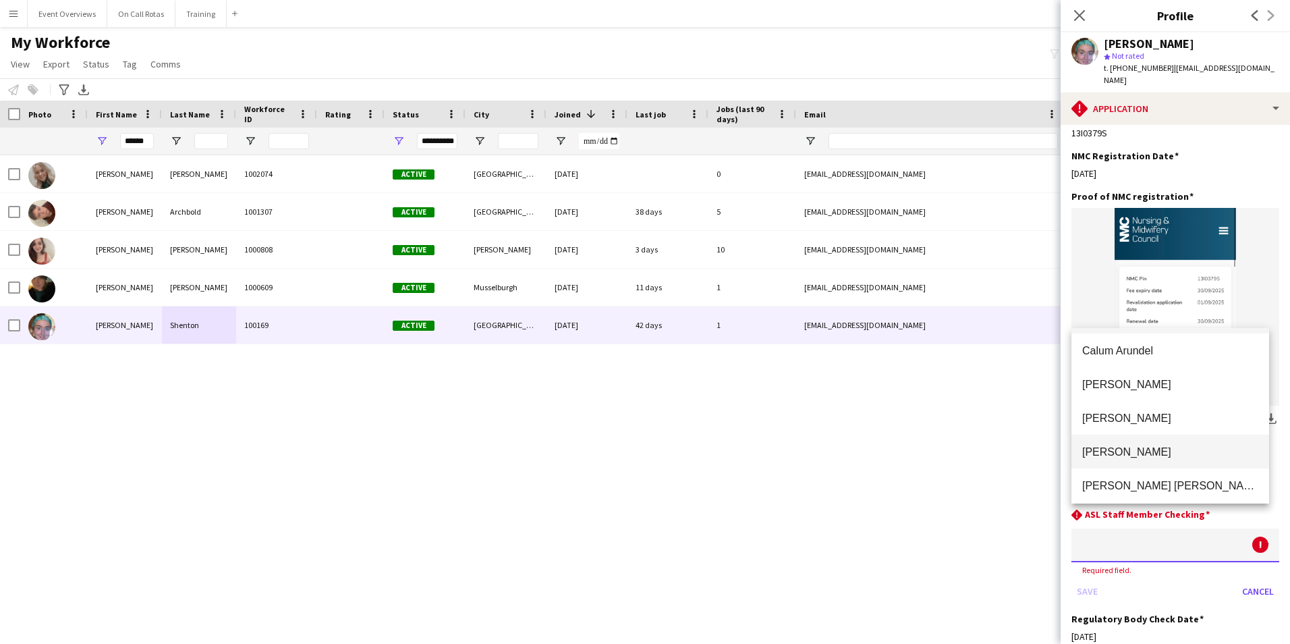
scroll to position [0, 0]
click at [1242, 558] on div at bounding box center [645, 322] width 1290 height 644
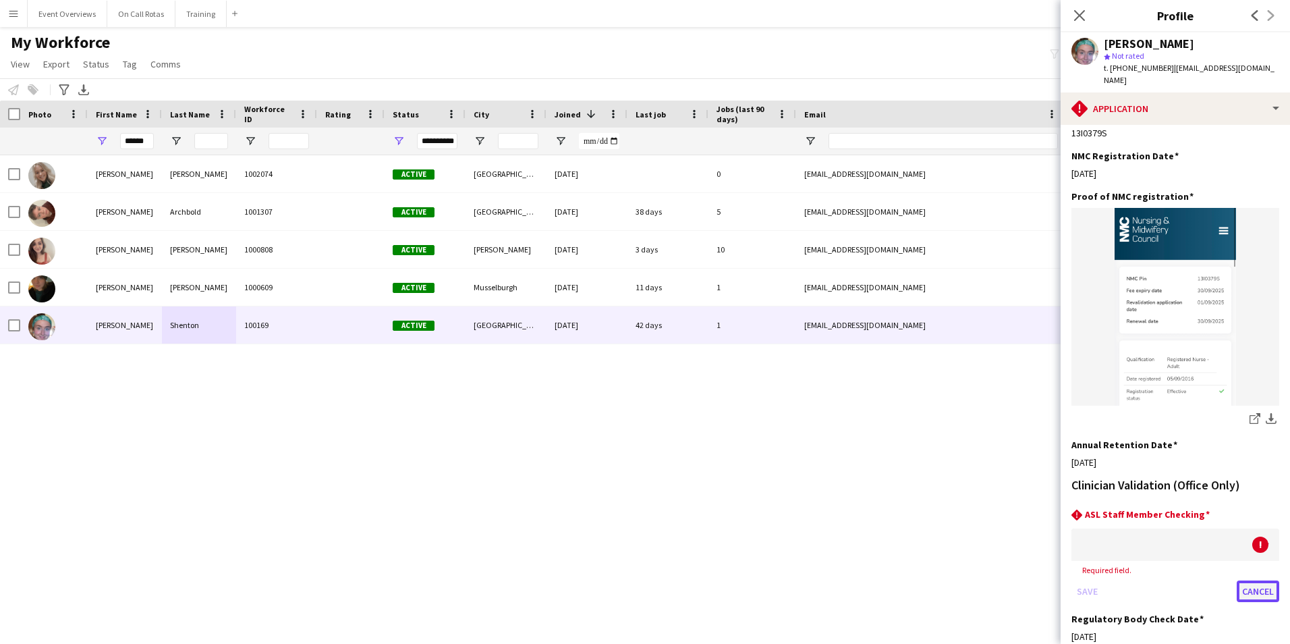
click at [1244, 580] on button "Cancel" at bounding box center [1258, 591] width 43 height 22
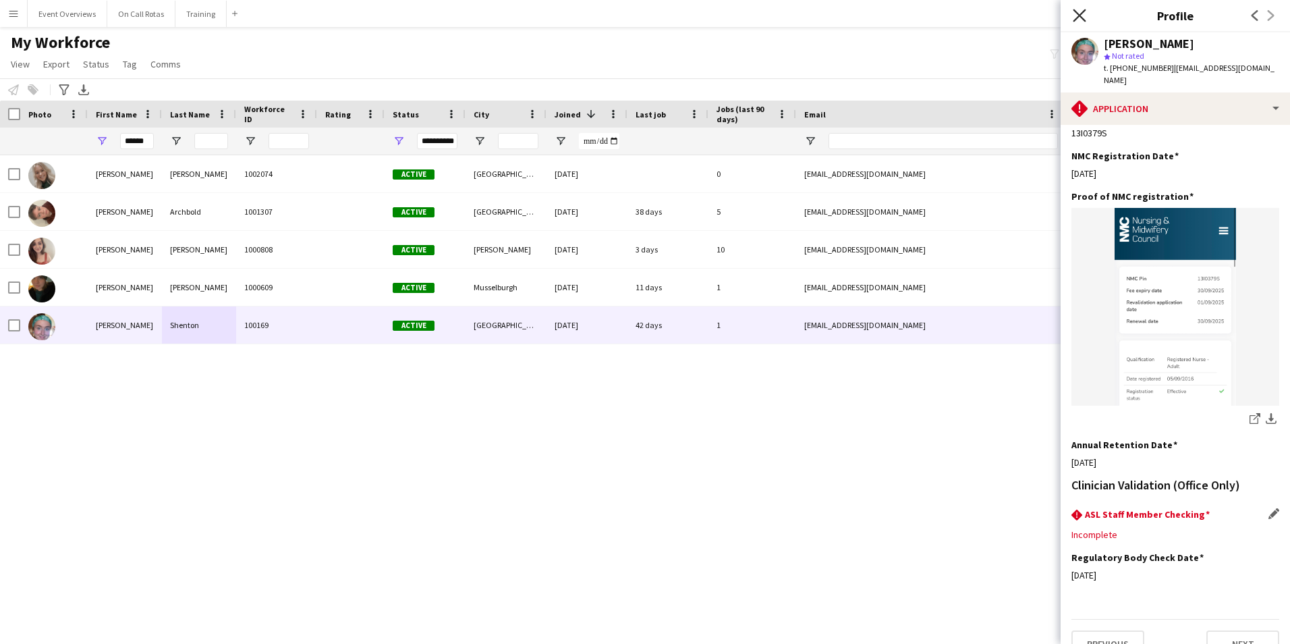
click at [1086, 16] on icon "Close pop-in" at bounding box center [1079, 15] width 13 height 13
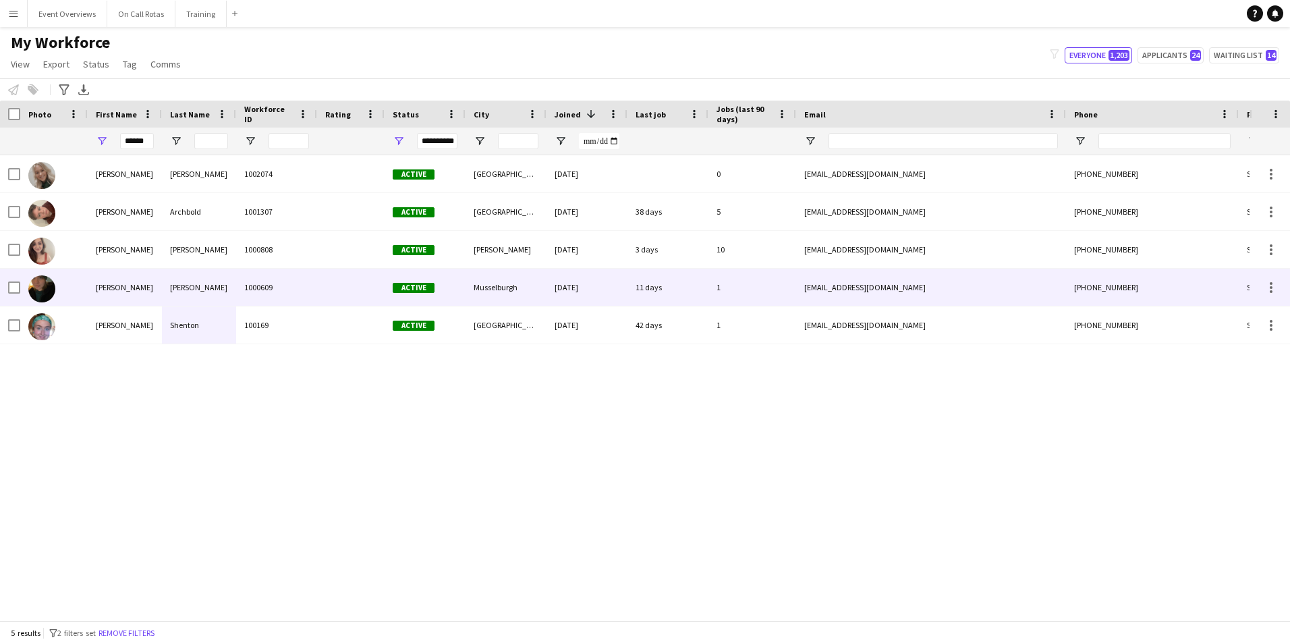
click at [201, 280] on div "Godfrey" at bounding box center [199, 287] width 74 height 37
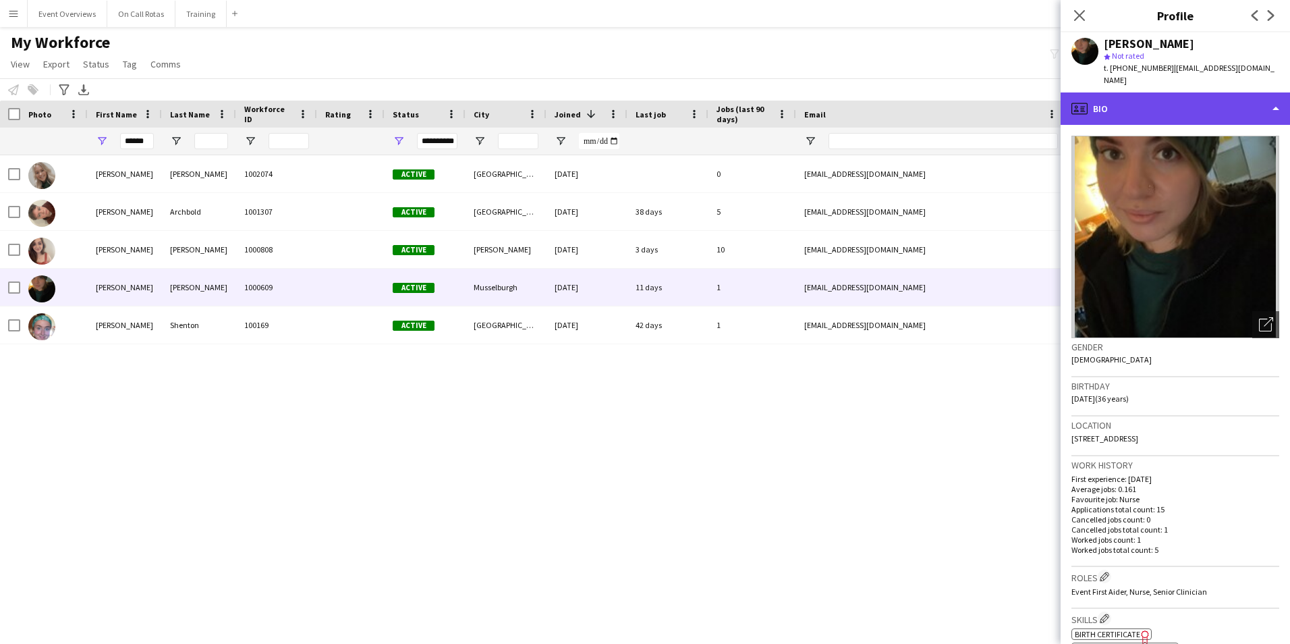
click at [1145, 107] on div "profile Bio" at bounding box center [1175, 108] width 229 height 32
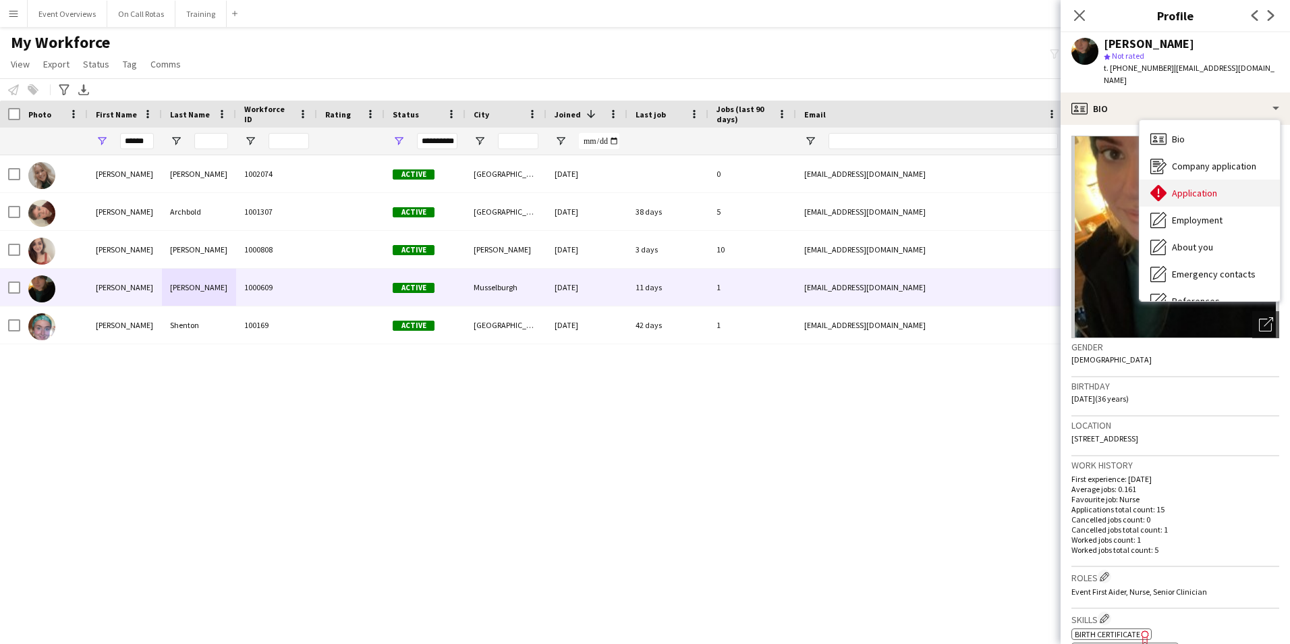
click at [1189, 187] on span "Application" at bounding box center [1194, 193] width 45 height 12
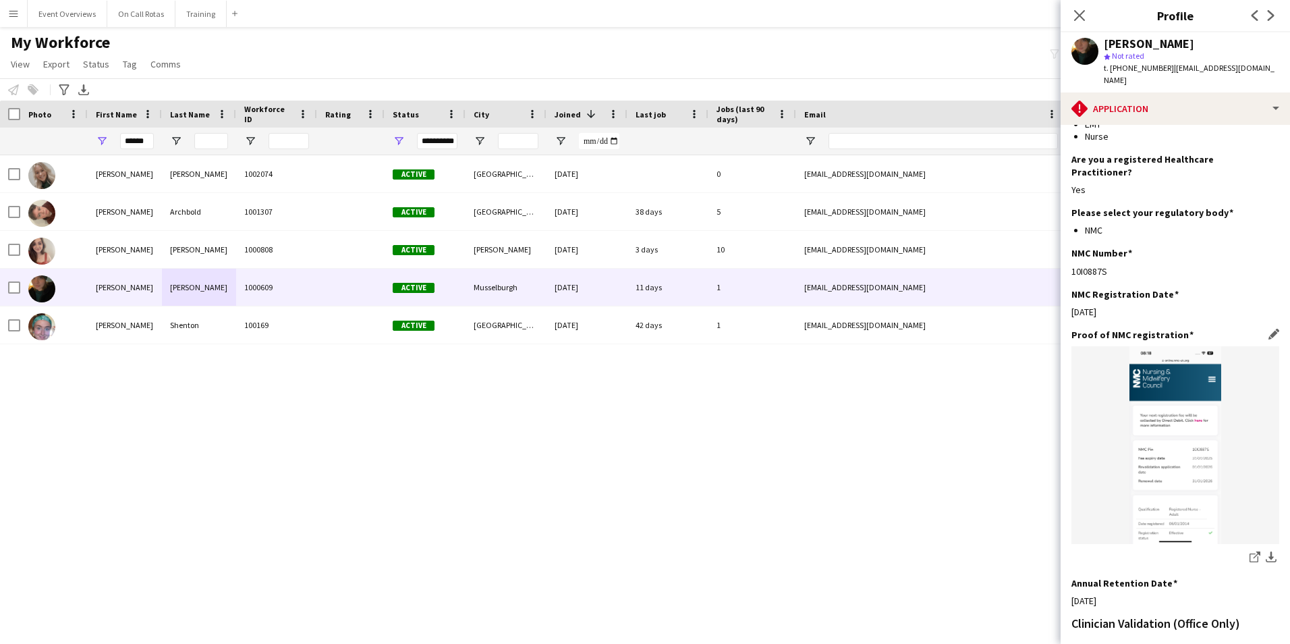
scroll to position [322, 0]
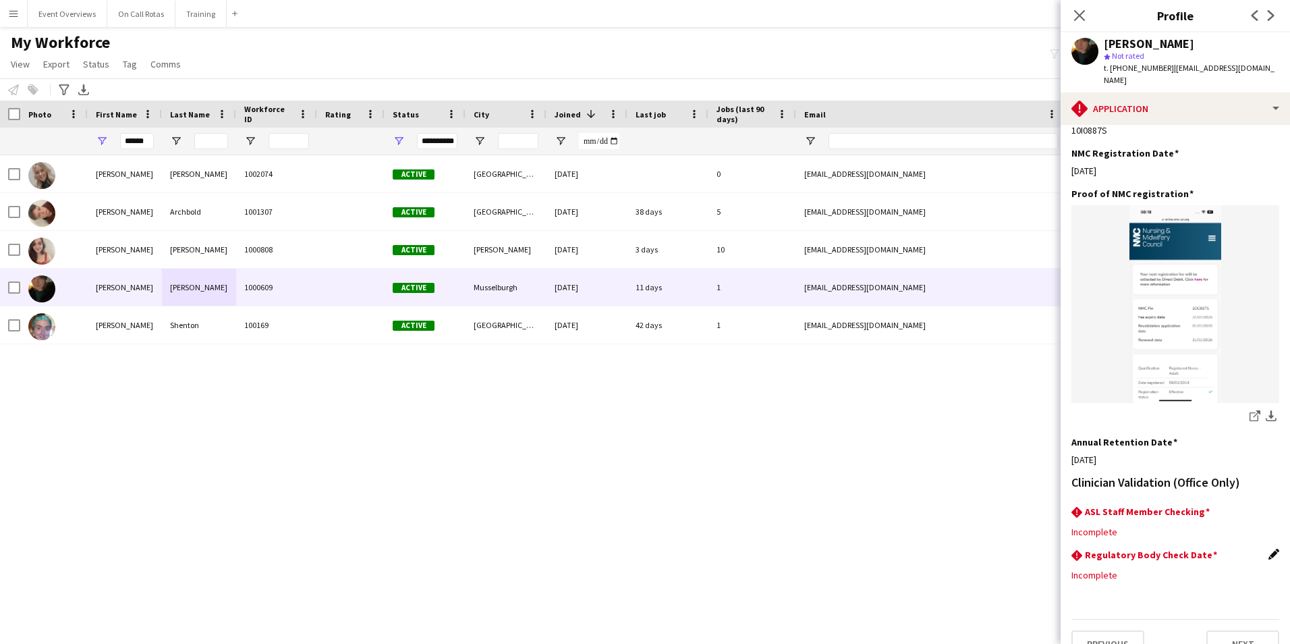
click at [1269, 549] on app-icon "Edit this field" at bounding box center [1274, 554] width 11 height 11
click at [1205, 559] on body "Menu Boards Boards Boards All jobs Status Workforce Workforce My Workforce Recr…" at bounding box center [645, 322] width 1290 height 644
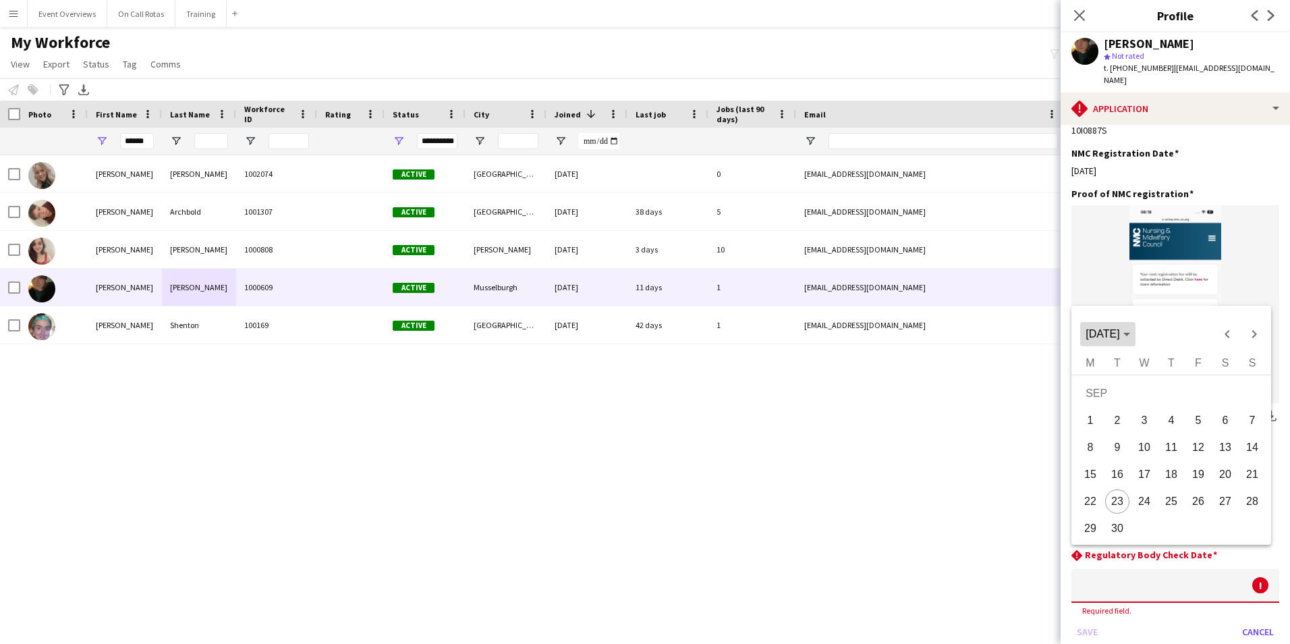
click at [1135, 329] on span "Choose month and year" at bounding box center [1107, 334] width 55 height 32
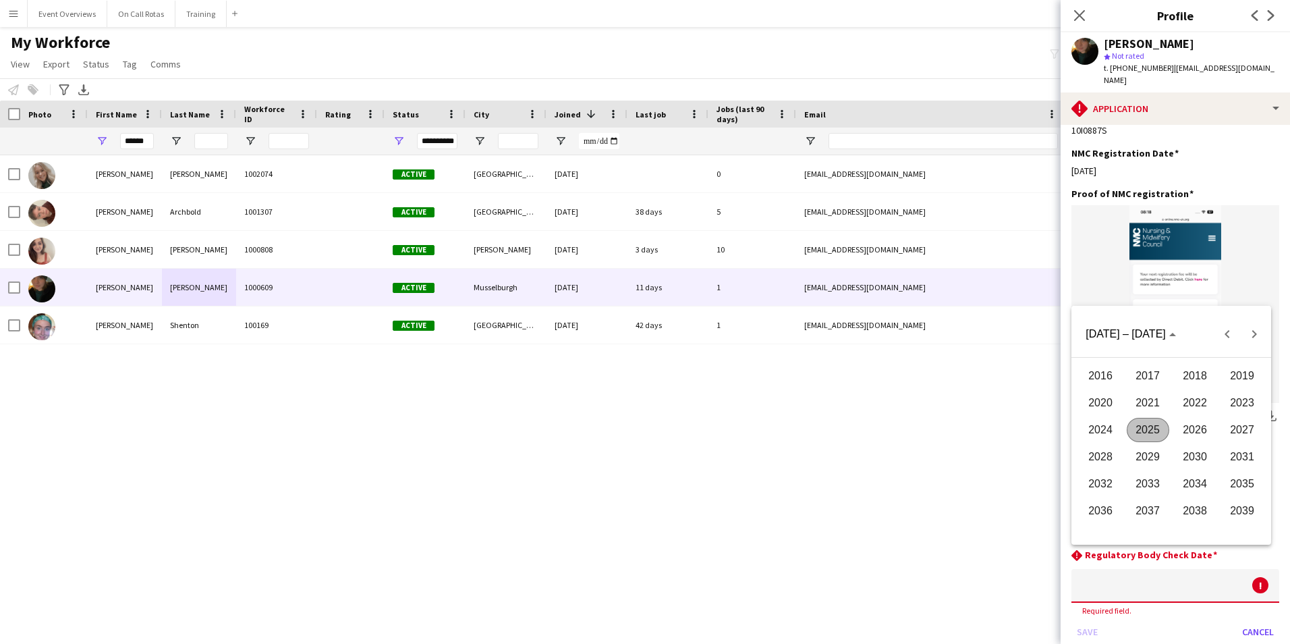
click at [1189, 424] on span "2026" at bounding box center [1195, 430] width 43 height 24
click at [1107, 399] on span "JAN" at bounding box center [1101, 403] width 43 height 24
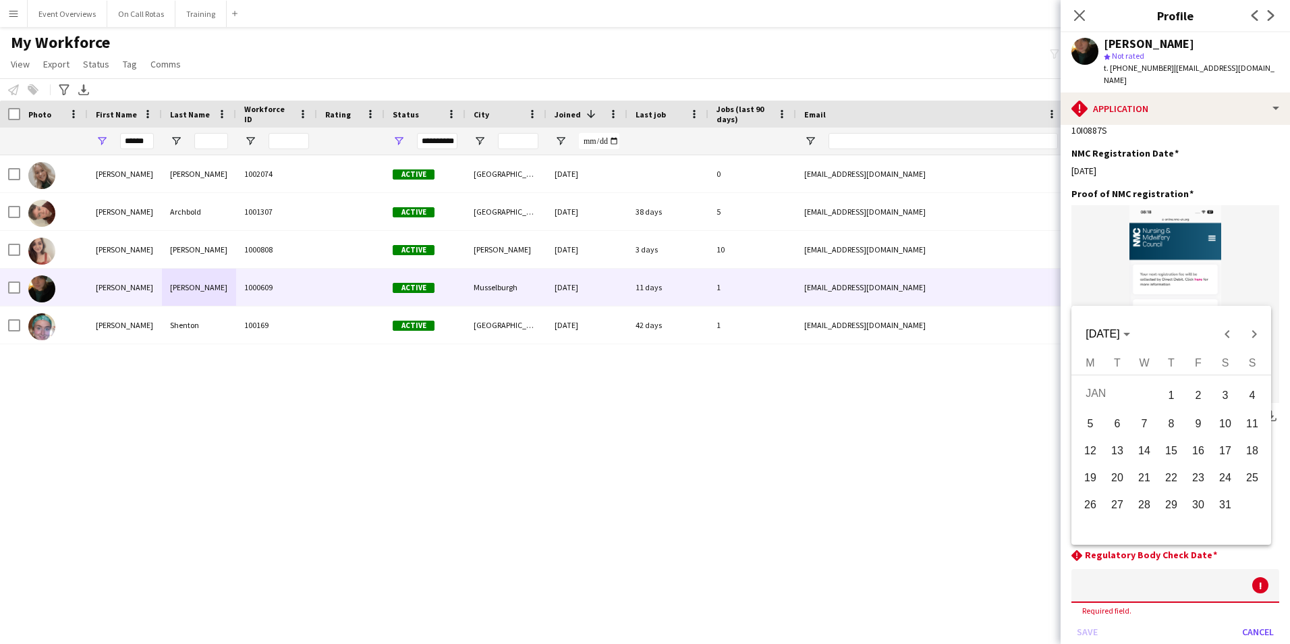
click at [1203, 497] on span "30" at bounding box center [1198, 505] width 24 height 24
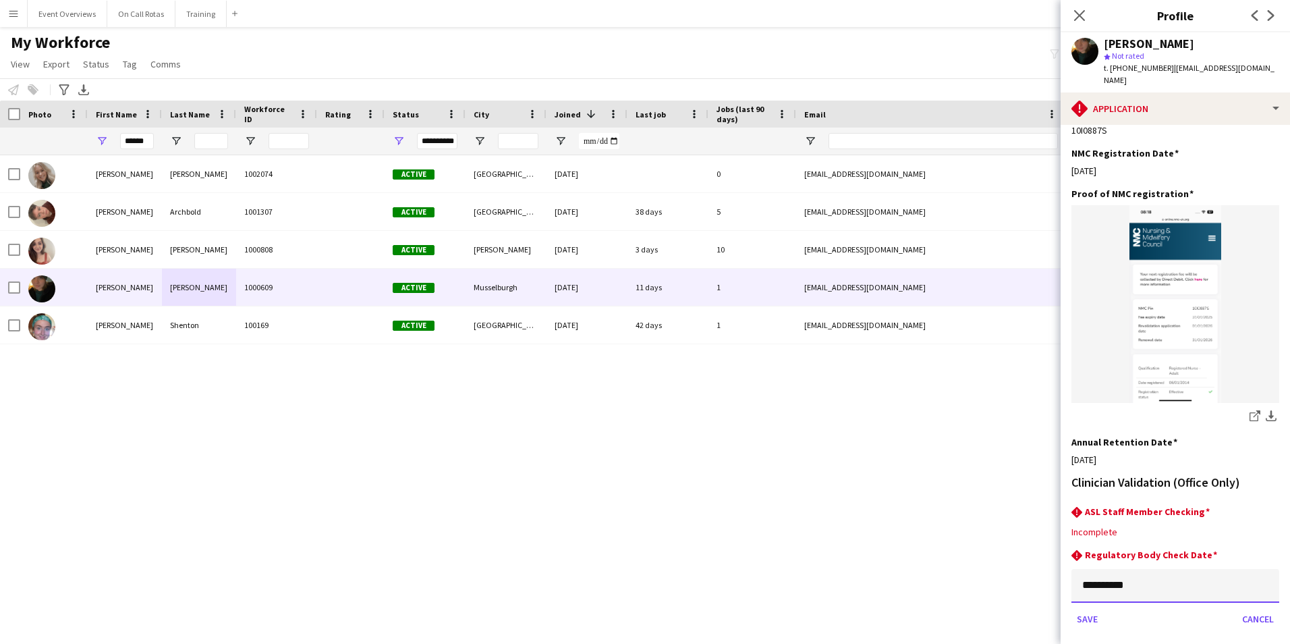
click at [1092, 569] on input "**********" at bounding box center [1176, 586] width 208 height 34
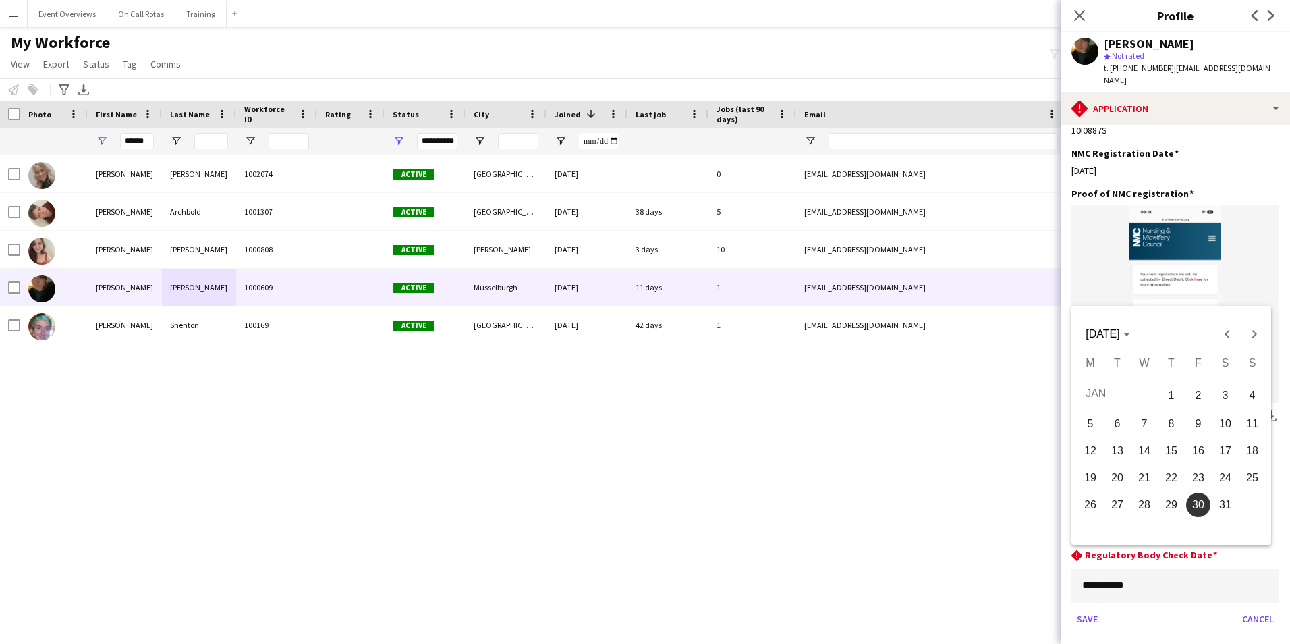
click at [1222, 501] on span "31" at bounding box center [1225, 505] width 24 height 24
type input "**********"
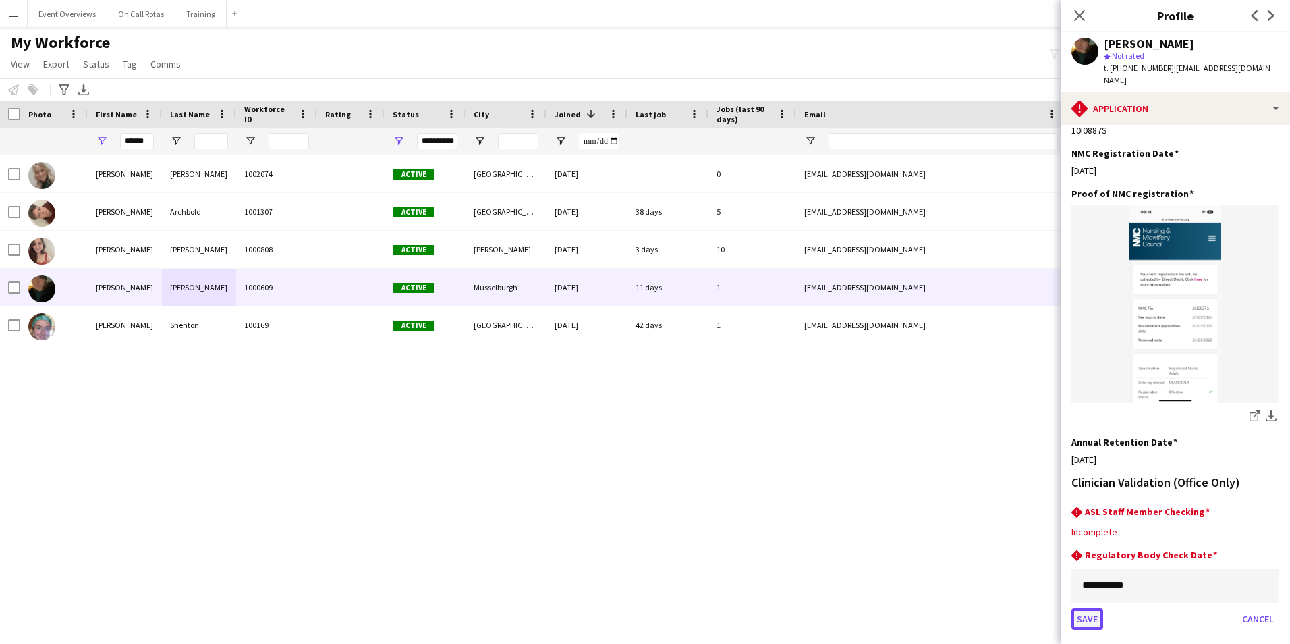
click at [1089, 608] on button "Save" at bounding box center [1088, 619] width 32 height 22
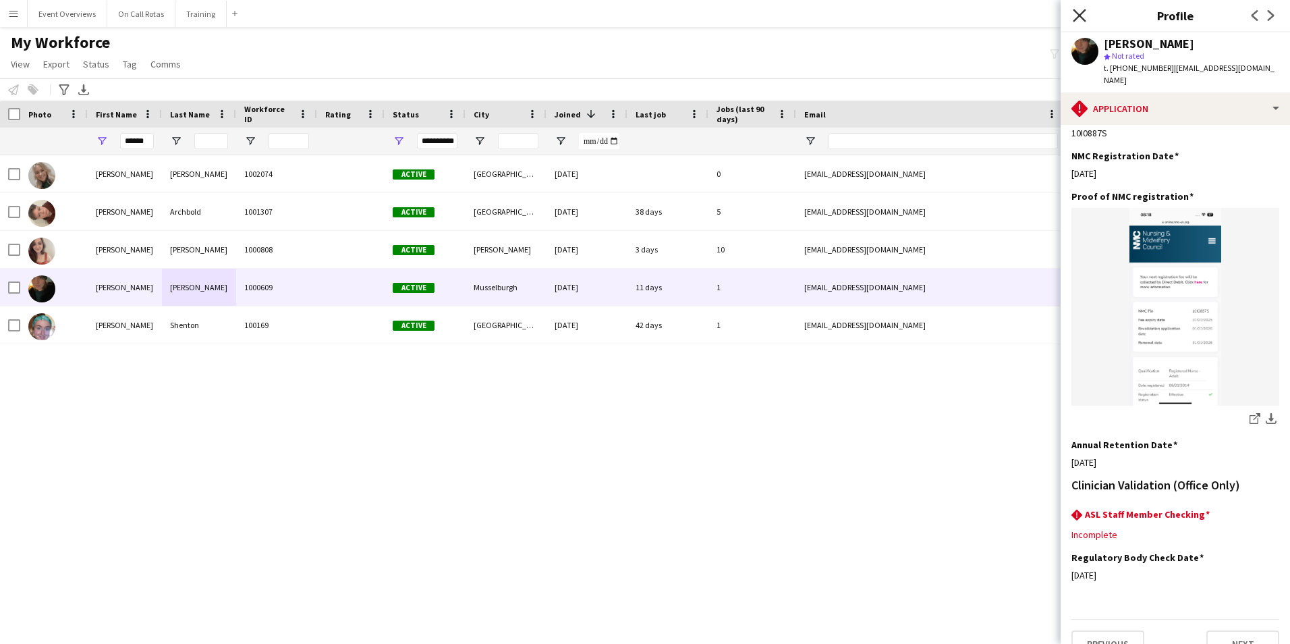
click at [1080, 14] on icon "Close pop-in" at bounding box center [1079, 15] width 13 height 13
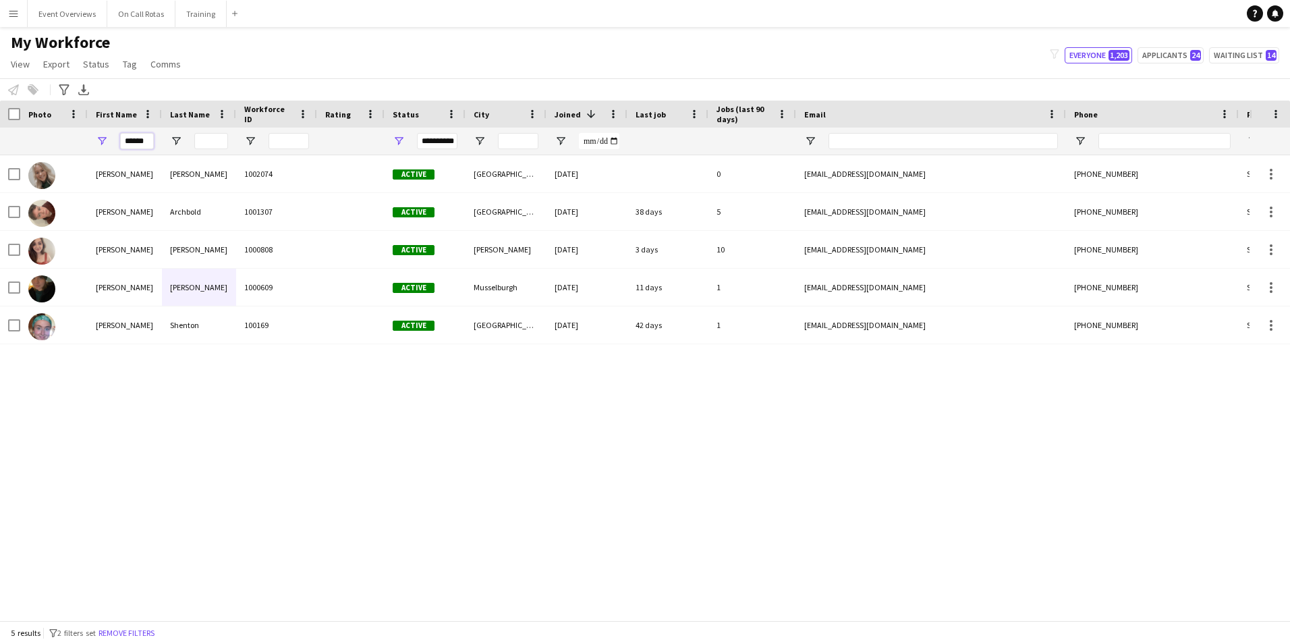
click at [149, 140] on input "******" at bounding box center [137, 141] width 34 height 16
click at [448, 144] on div "**********" at bounding box center [437, 141] width 40 height 16
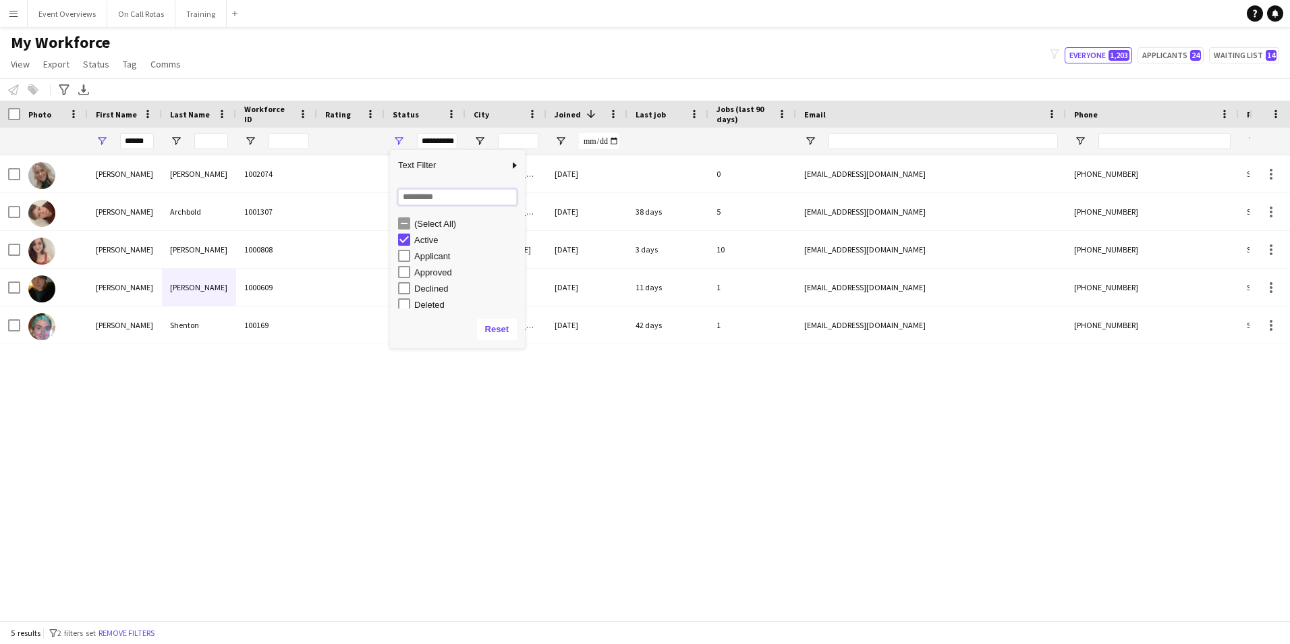
click at [426, 192] on input "Search filter values" at bounding box center [457, 197] width 119 height 16
type input "******"
click at [410, 239] on div "Paused" at bounding box center [461, 239] width 127 height 16
type input "**********"
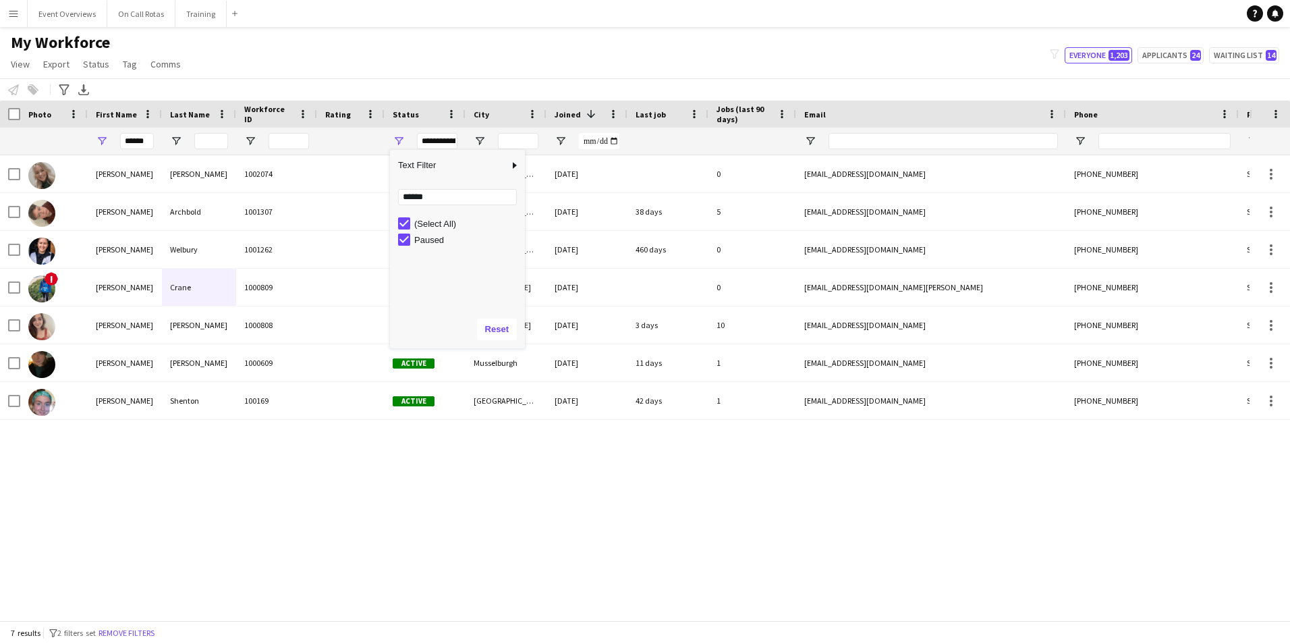
click at [354, 437] on div "Hannah Webster 1002074 Active Dundee 20-02-2025 0 hannah.webster124@gmail.com +…" at bounding box center [625, 382] width 1250 height 455
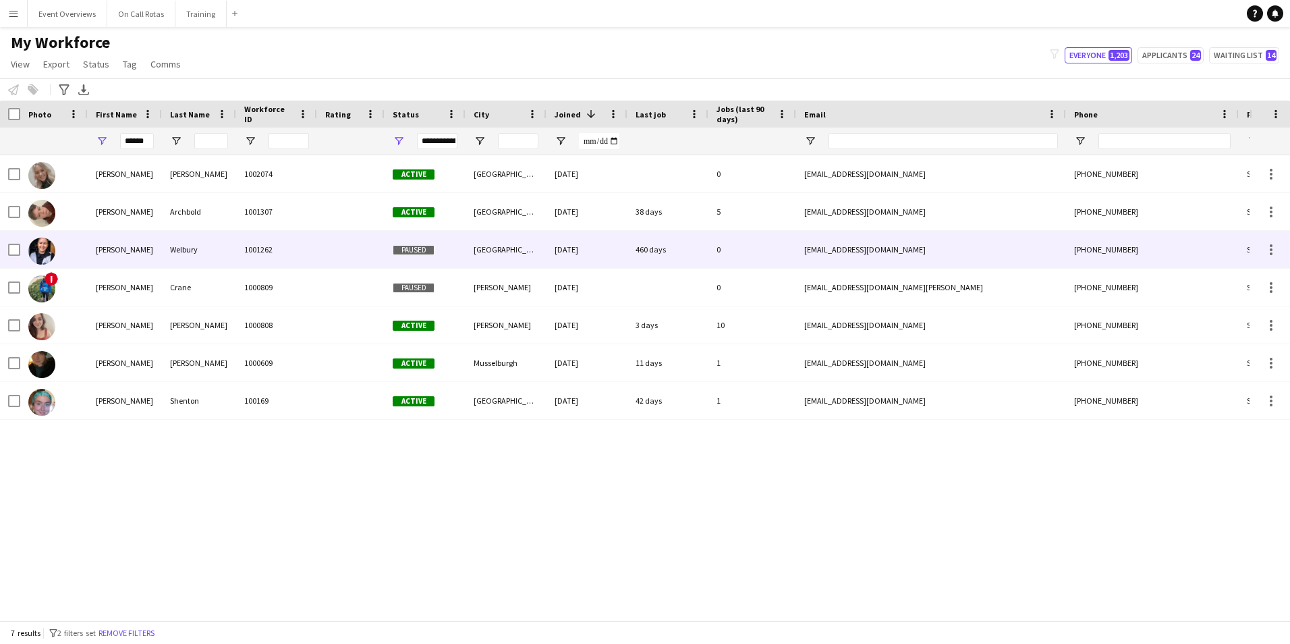
click at [302, 260] on div "1001262" at bounding box center [276, 249] width 81 height 37
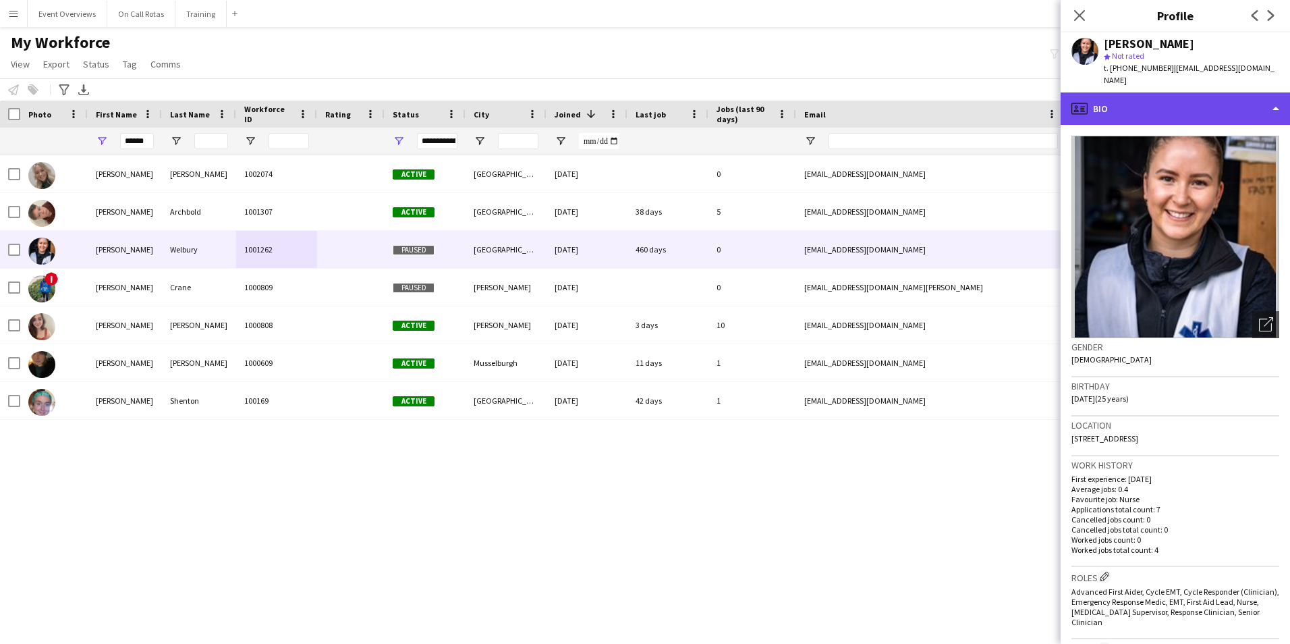
click at [1178, 97] on div "profile Bio" at bounding box center [1175, 108] width 229 height 32
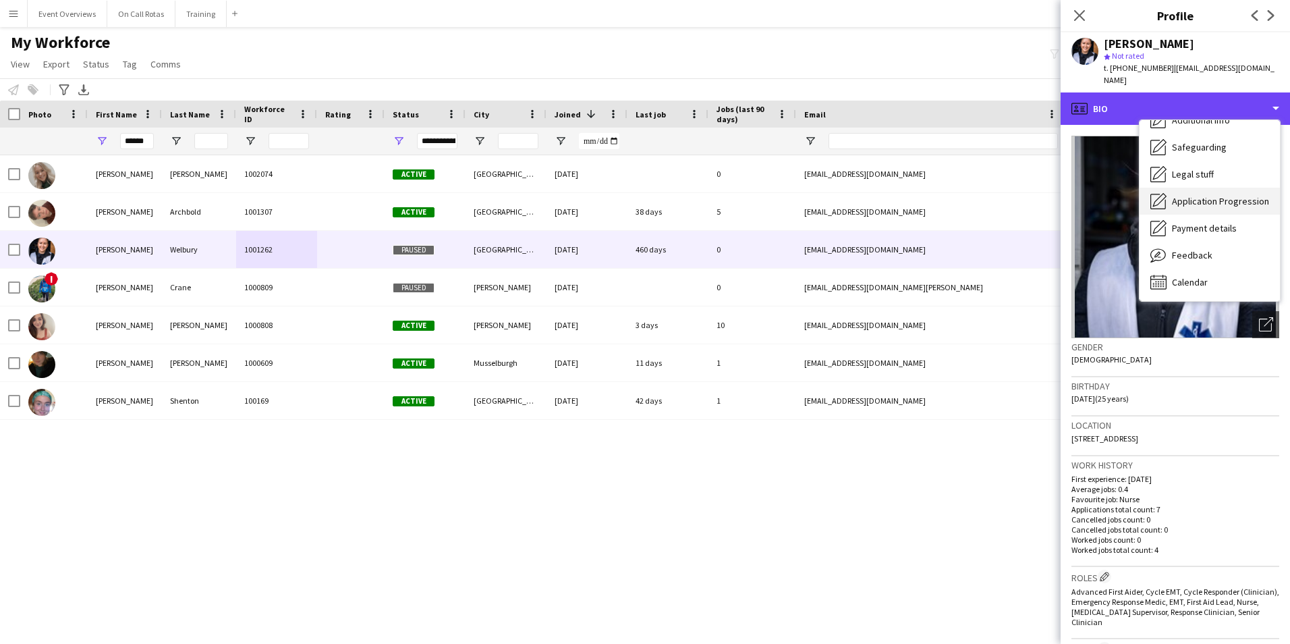
scroll to position [32, 0]
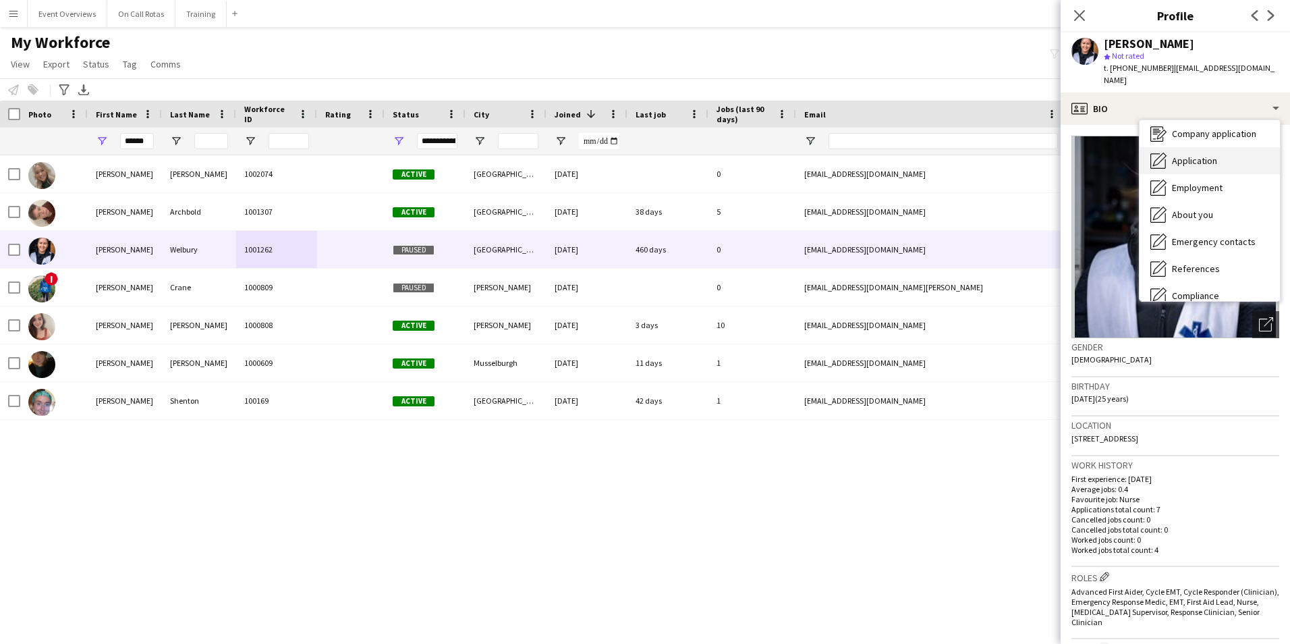
click at [1193, 155] on span "Application" at bounding box center [1194, 161] width 45 height 12
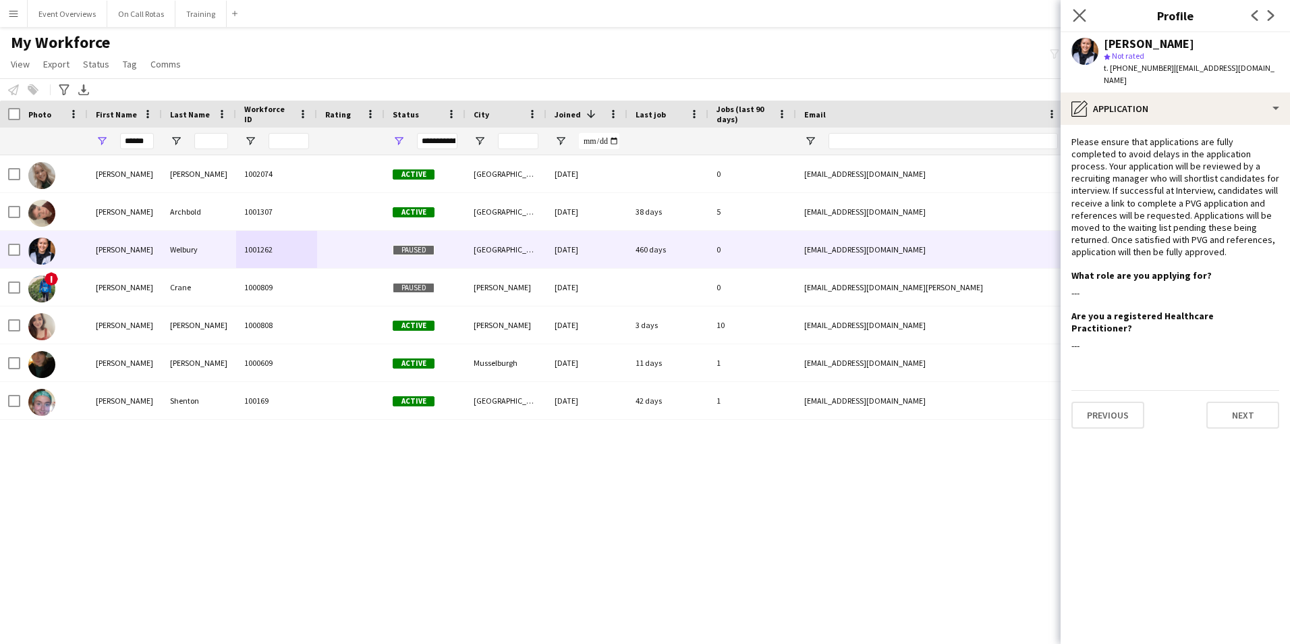
click at [1076, 23] on app-icon "Close pop-in" at bounding box center [1080, 16] width 20 height 20
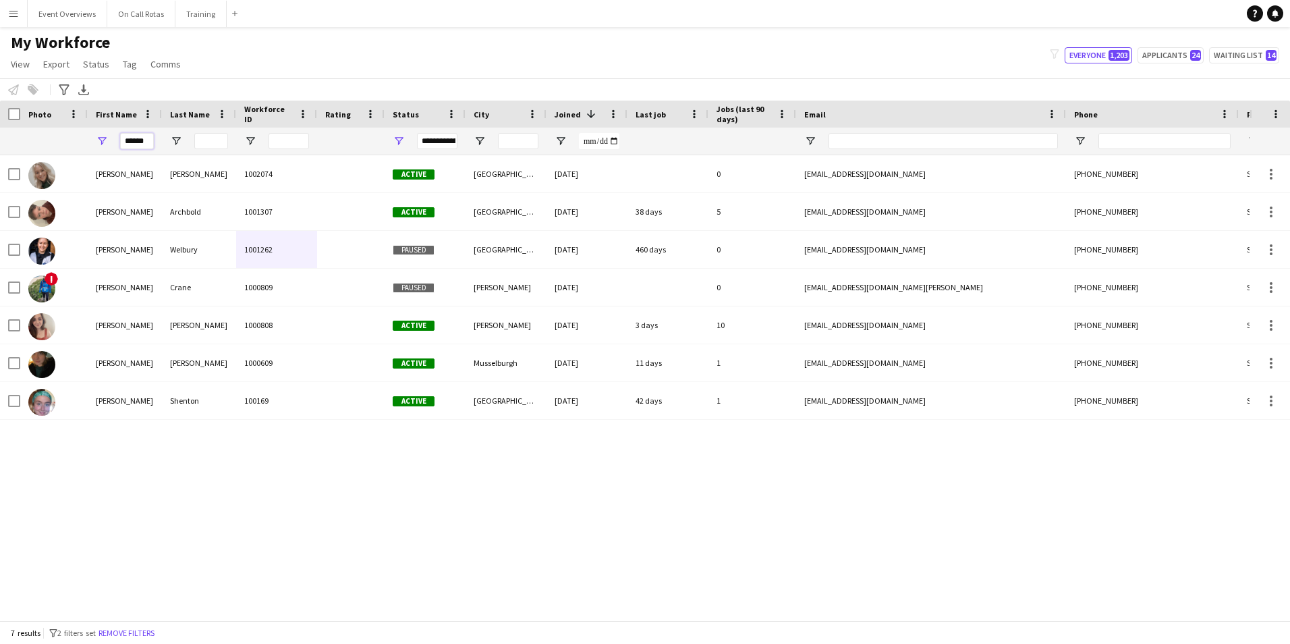
drag, startPoint x: 153, startPoint y: 141, endPoint x: 131, endPoint y: 143, distance: 22.4
click at [131, 143] on input "******" at bounding box center [137, 141] width 34 height 16
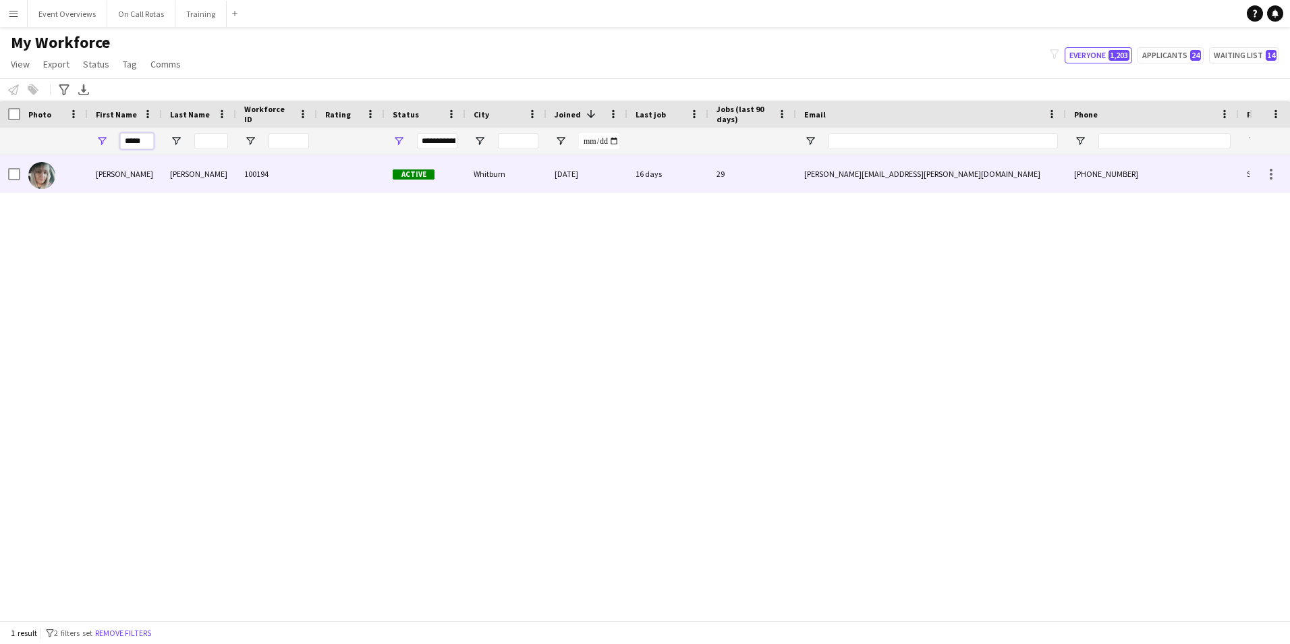
type input "*****"
click at [175, 171] on div "Watson" at bounding box center [199, 173] width 74 height 37
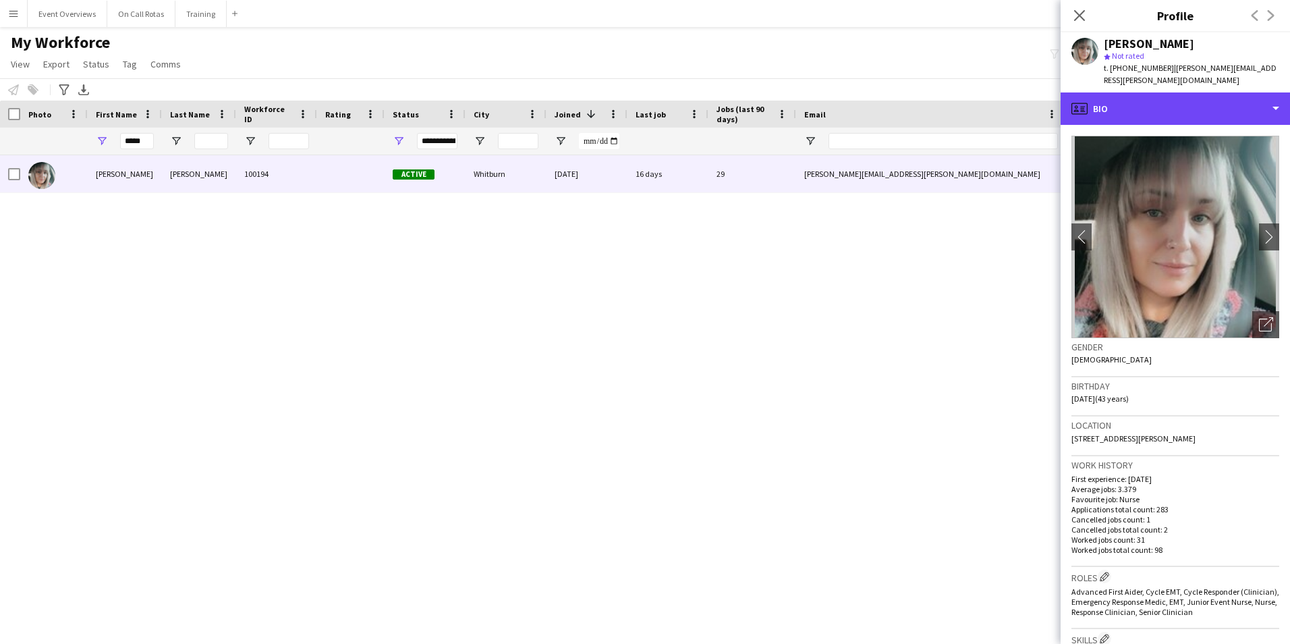
drag, startPoint x: 1119, startPoint y: 102, endPoint x: 1134, endPoint y: 132, distance: 34.1
click at [1119, 103] on div "profile Bio" at bounding box center [1175, 108] width 229 height 32
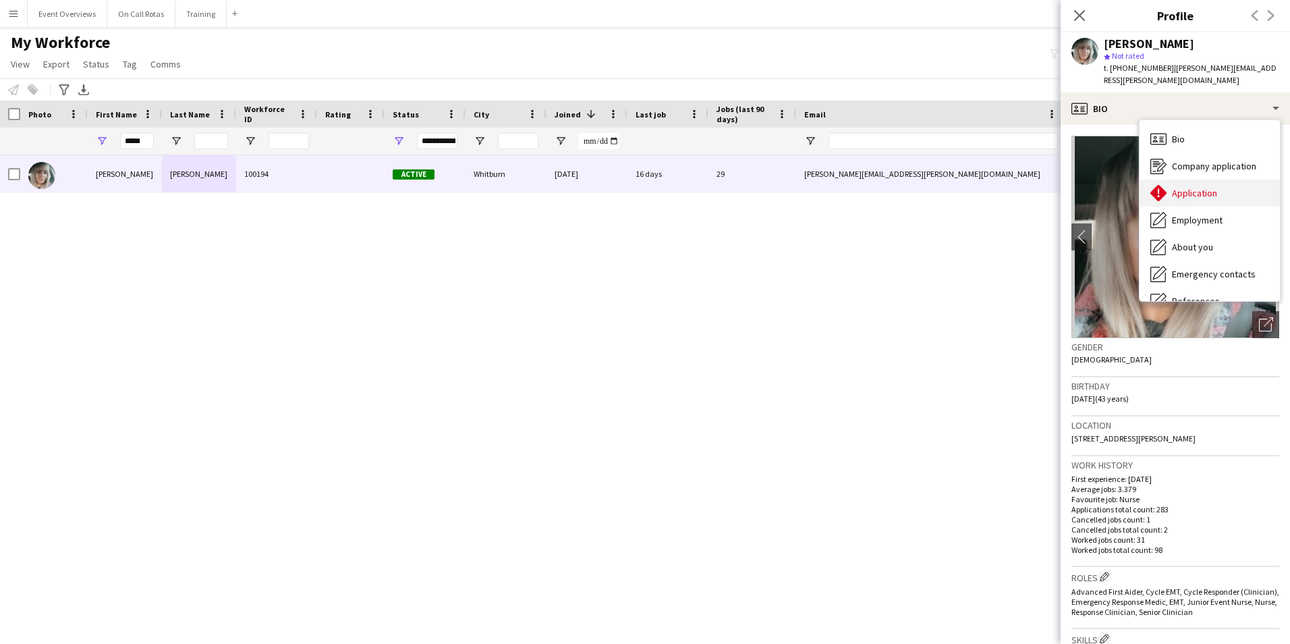
click at [1180, 196] on span "Application" at bounding box center [1194, 193] width 45 height 12
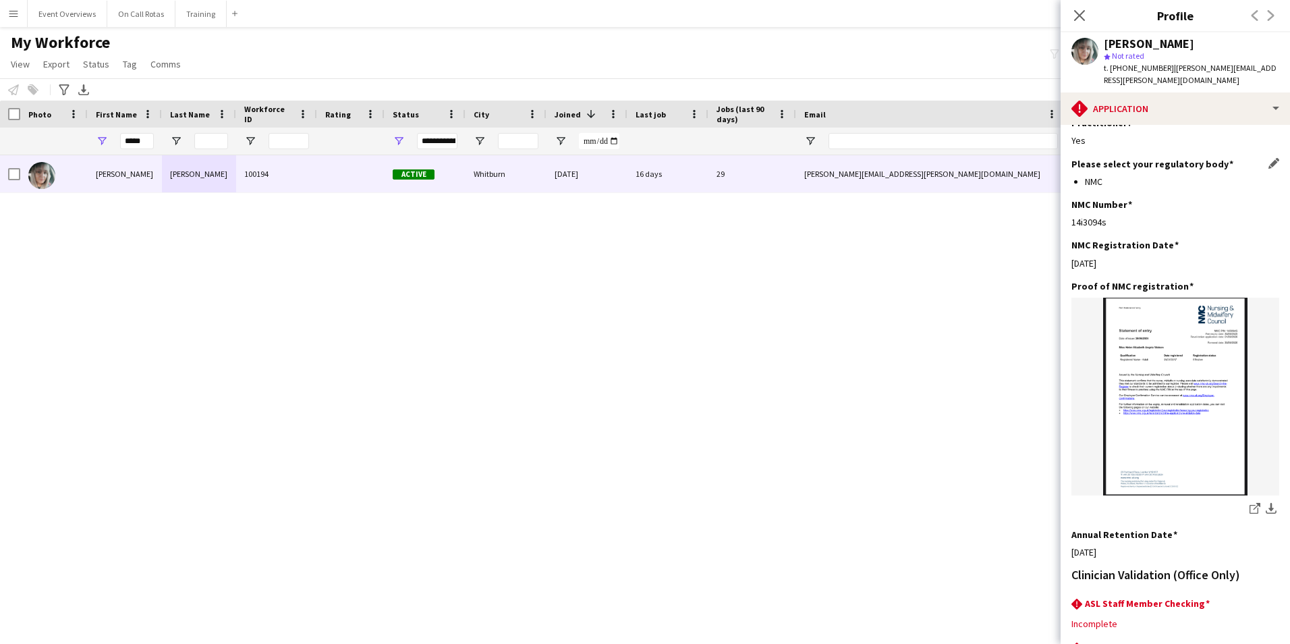
scroll to position [310, 0]
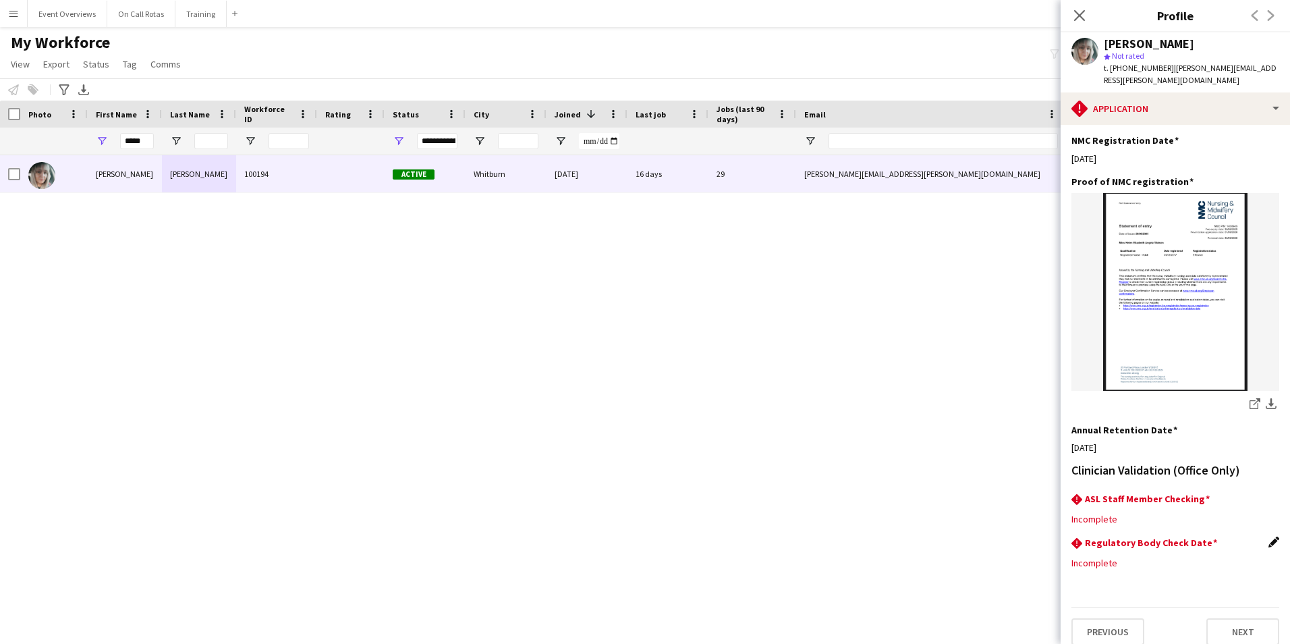
click at [1269, 537] on app-icon "Edit this field" at bounding box center [1274, 542] width 11 height 11
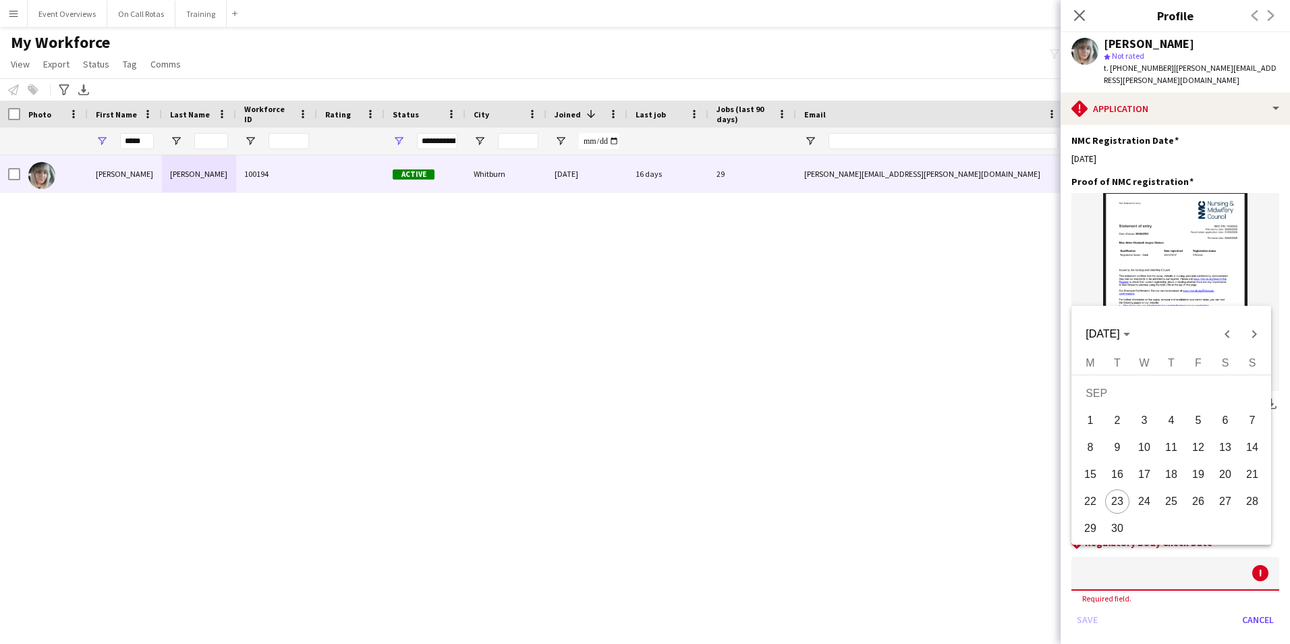
click at [1155, 555] on body "Menu Boards Boards Boards All jobs Status Workforce Workforce My Workforce Recr…" at bounding box center [645, 322] width 1290 height 644
click at [1130, 331] on span "SEP 2025" at bounding box center [1108, 334] width 44 height 12
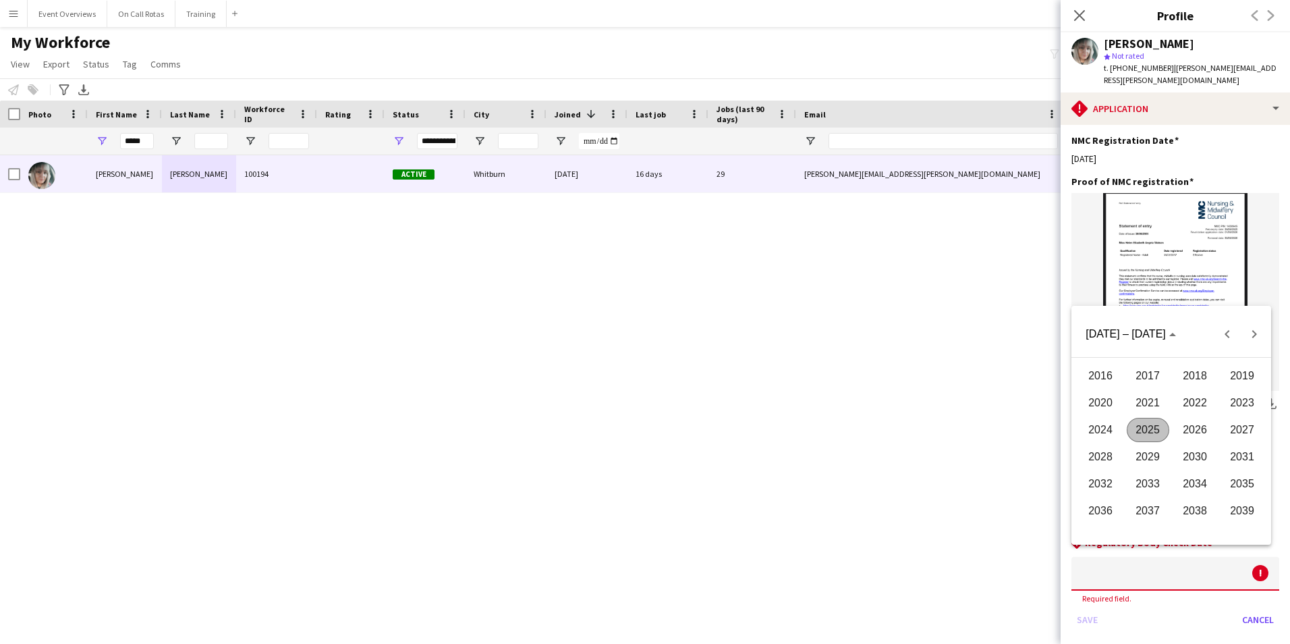
click at [1208, 427] on span "2026" at bounding box center [1195, 430] width 43 height 24
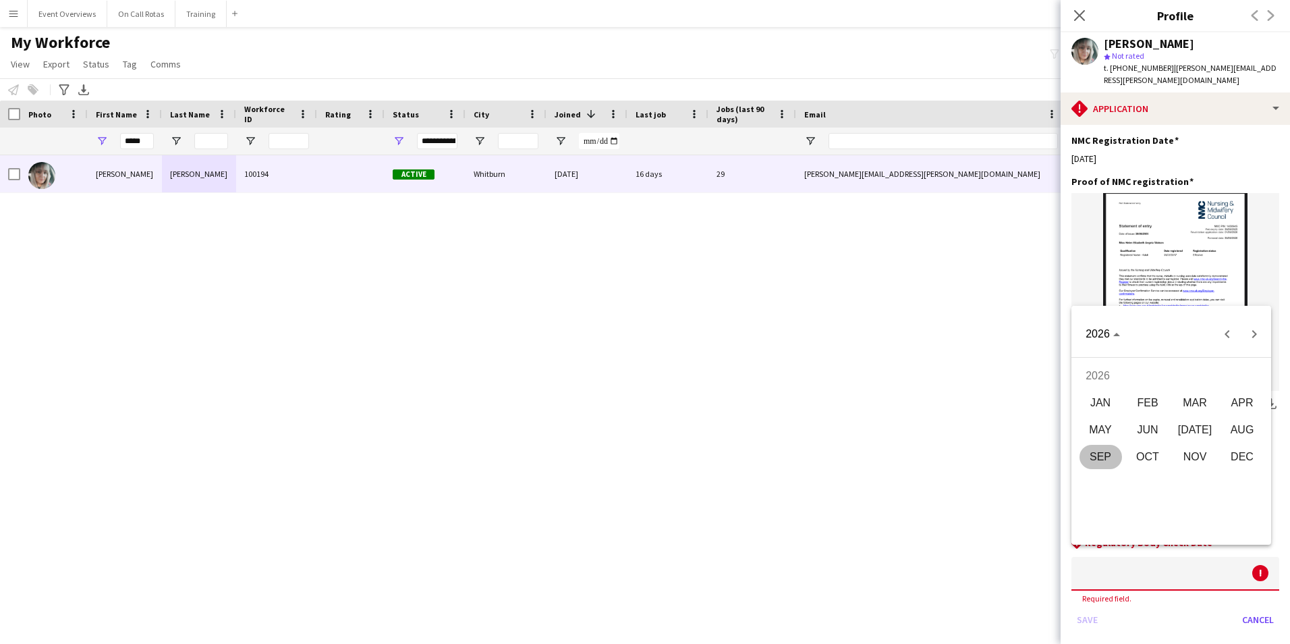
click at [1110, 457] on span "SEP" at bounding box center [1101, 457] width 43 height 24
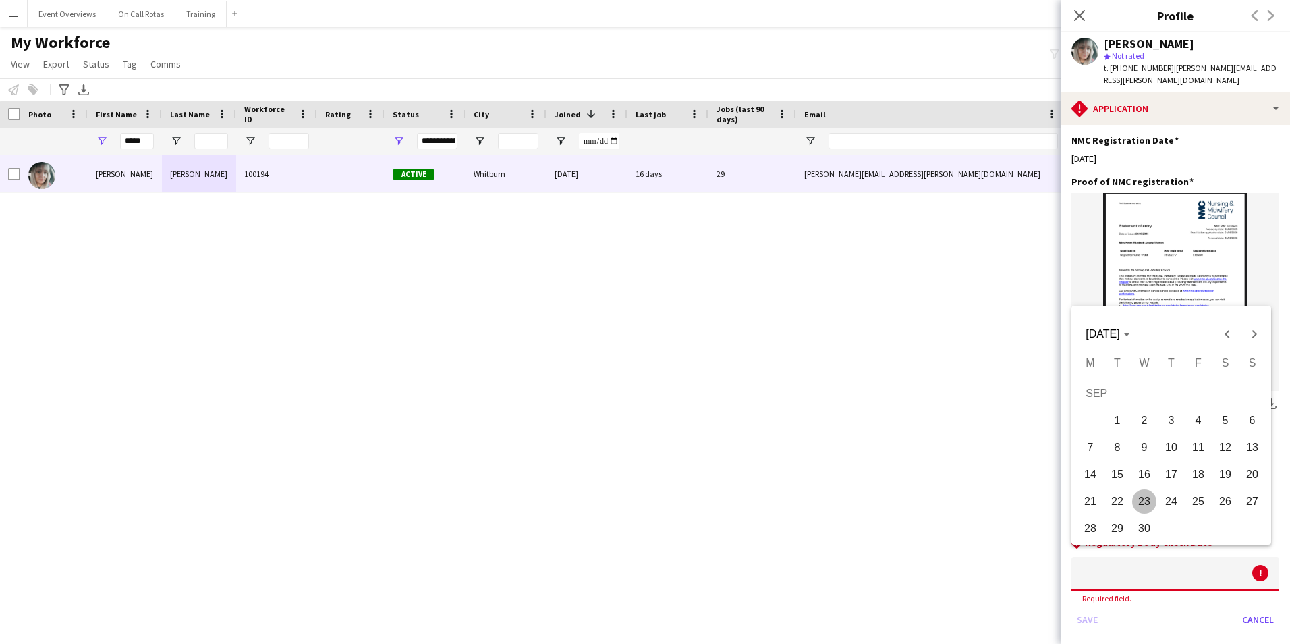
click at [1153, 519] on span "30" at bounding box center [1144, 528] width 24 height 24
type input "**********"
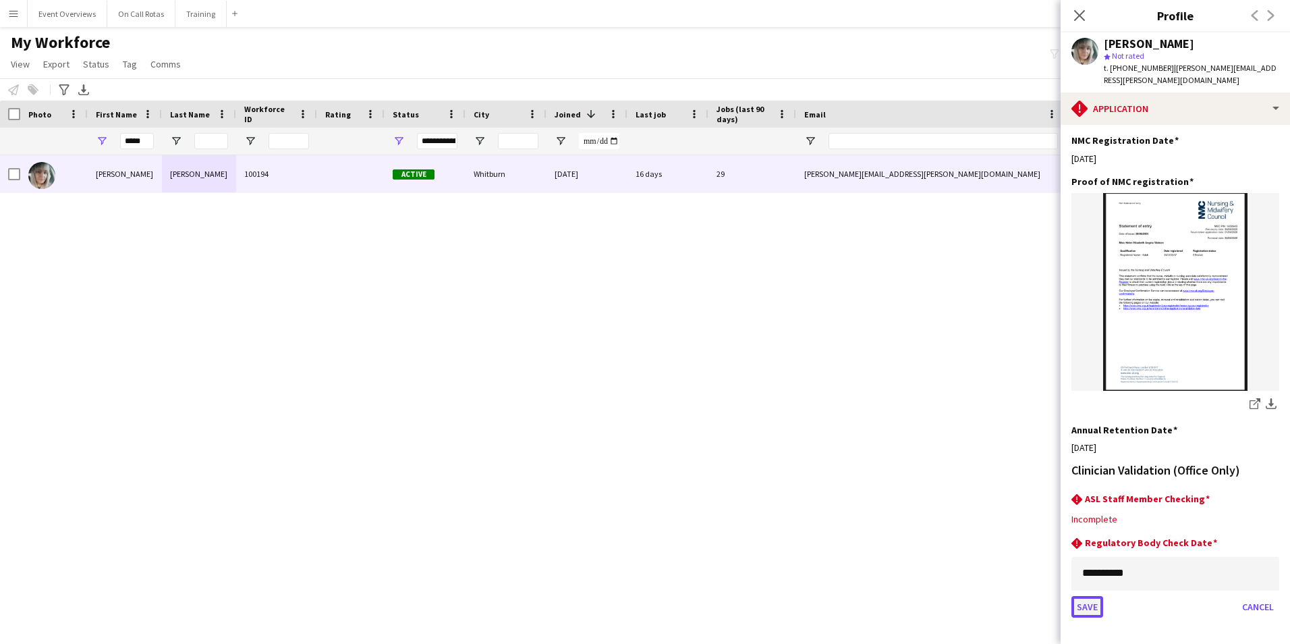
click at [1099, 596] on button "Save" at bounding box center [1088, 607] width 32 height 22
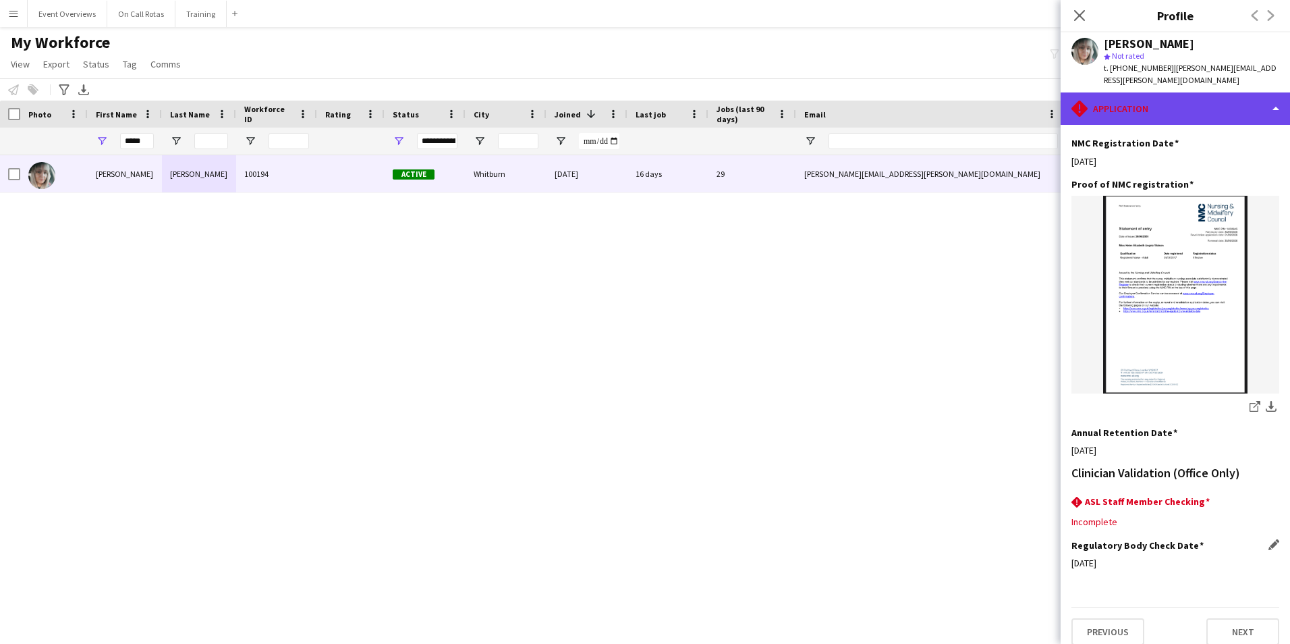
click at [1143, 101] on div "rhombus-alert Application" at bounding box center [1175, 108] width 229 height 32
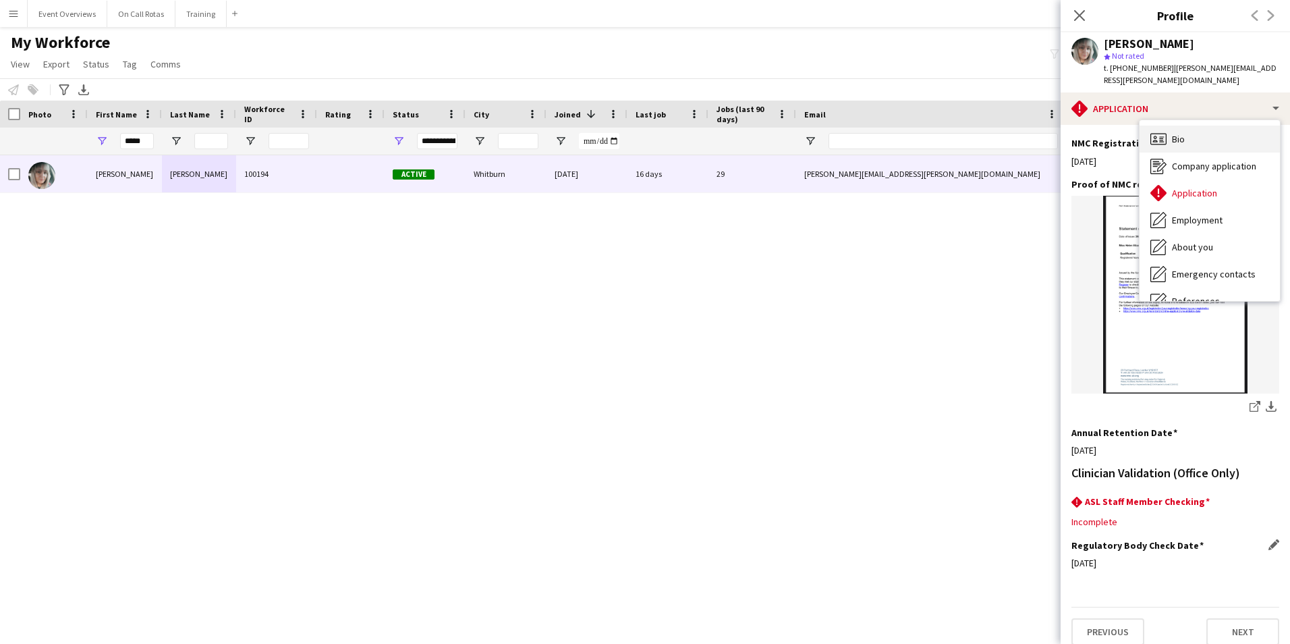
click at [1172, 139] on div "Bio Bio" at bounding box center [1210, 139] width 140 height 27
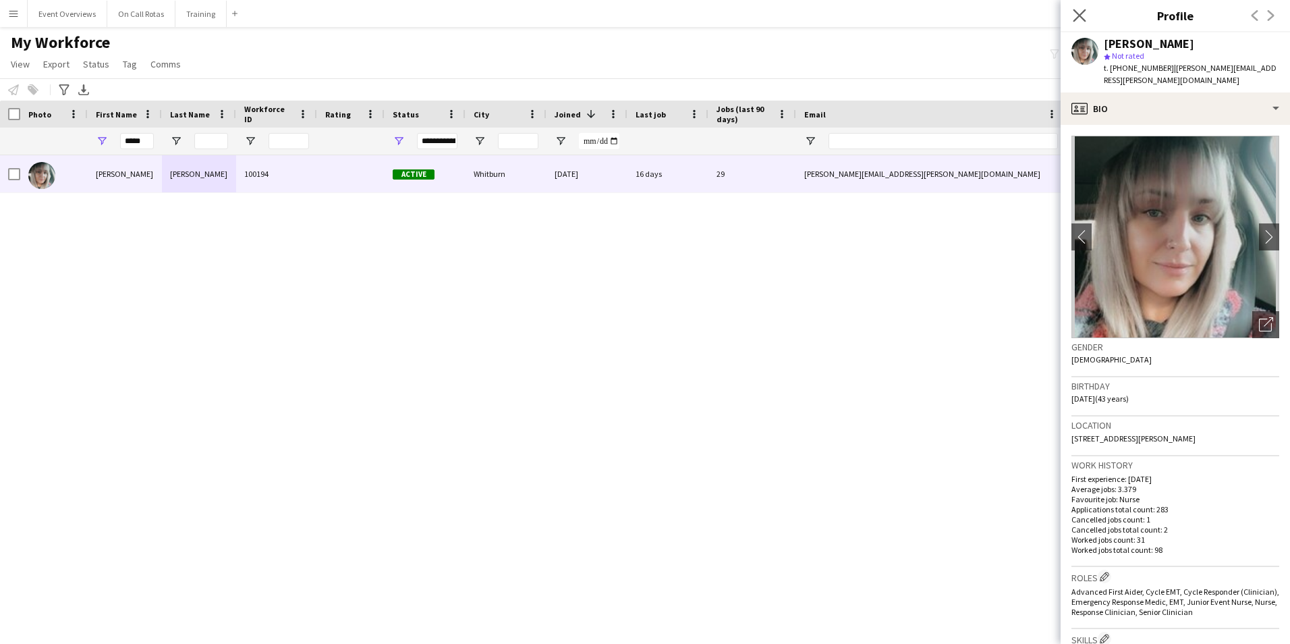
click at [1084, 8] on app-icon "Close pop-in" at bounding box center [1080, 16] width 20 height 20
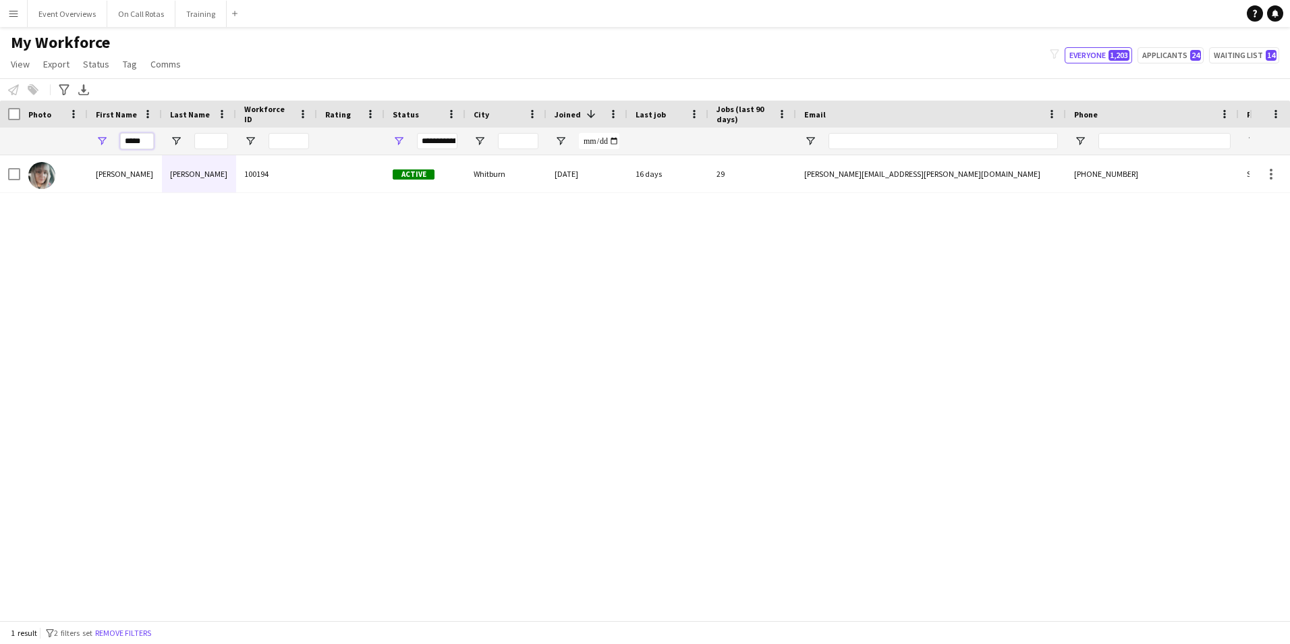
drag, startPoint x: 148, startPoint y: 144, endPoint x: 91, endPoint y: 150, distance: 57.1
click at [91, 150] on div "*****" at bounding box center [125, 141] width 74 height 27
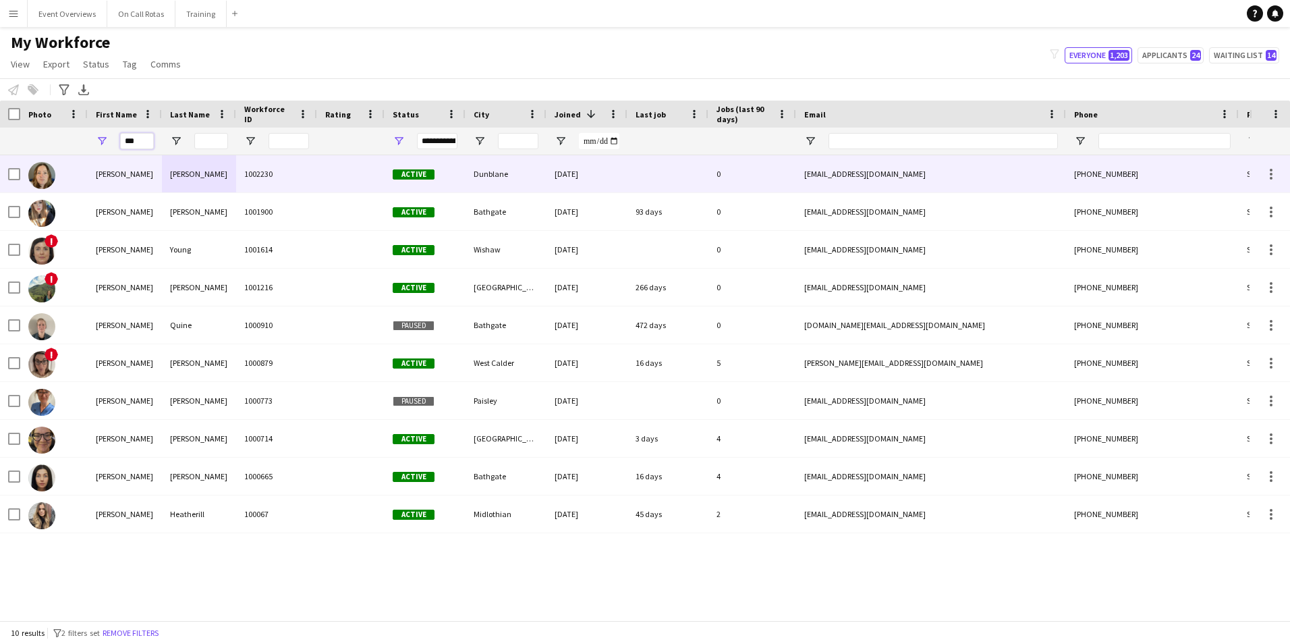
type input "***"
click at [185, 176] on div "McPherson" at bounding box center [199, 173] width 74 height 37
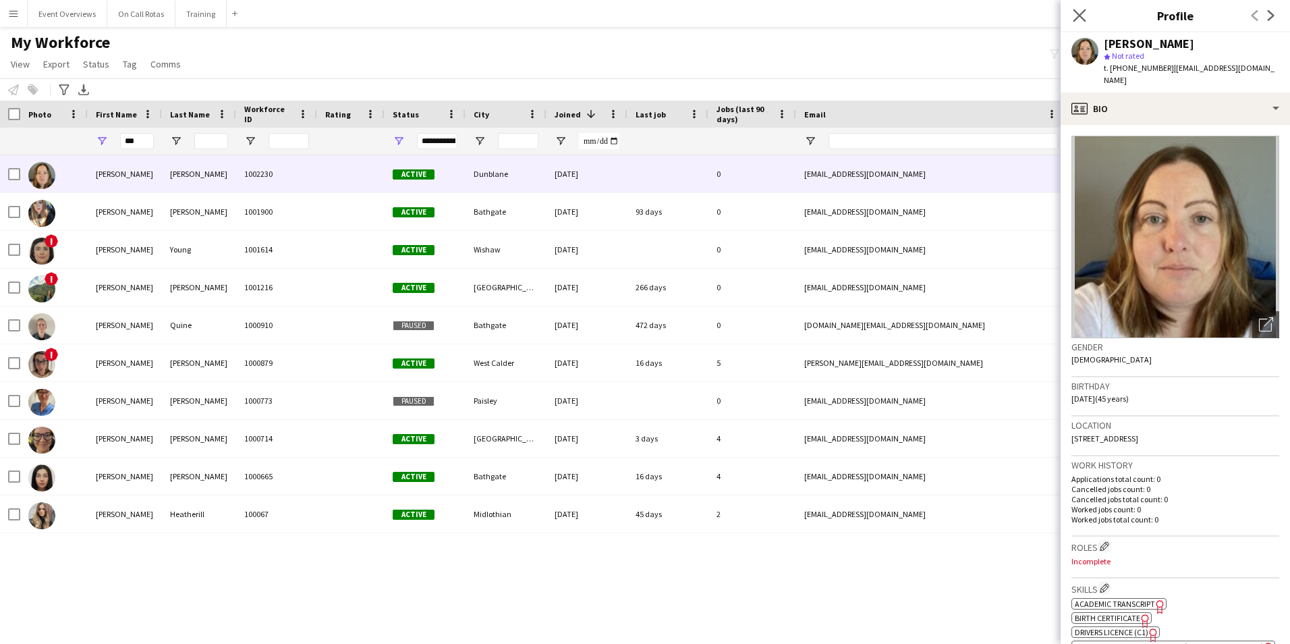
click at [1087, 13] on app-icon "Close pop-in" at bounding box center [1080, 16] width 20 height 20
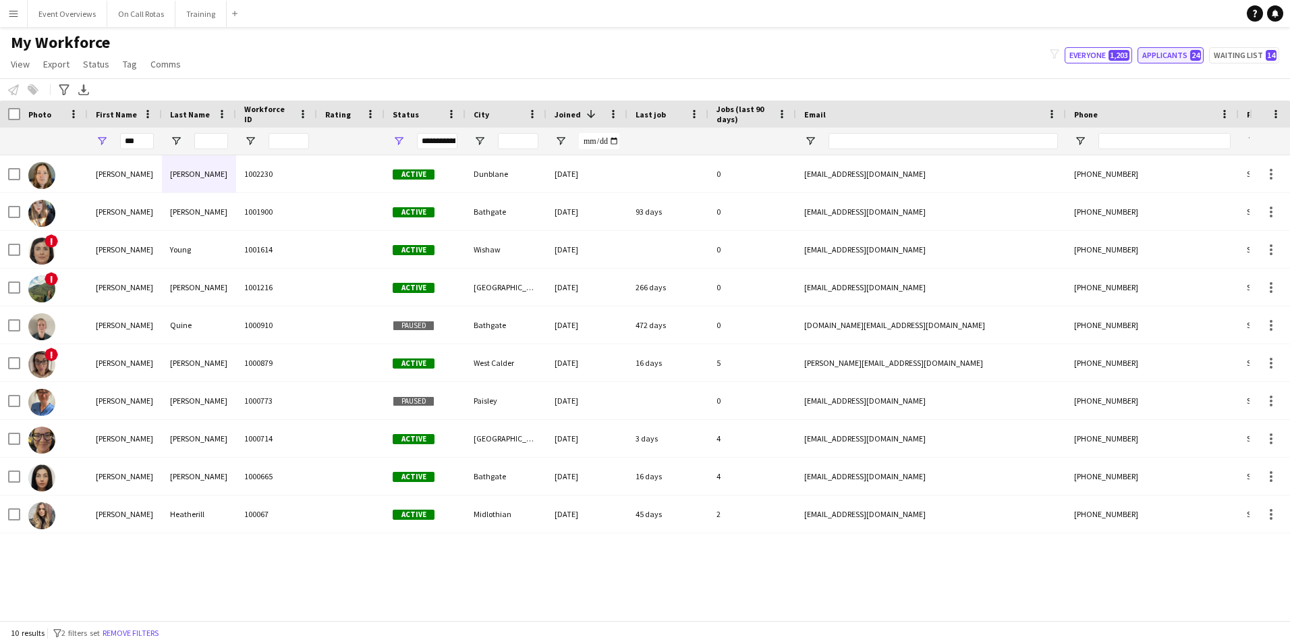
click at [1187, 55] on button "Applicants 24" at bounding box center [1171, 55] width 66 height 16
type input "**********"
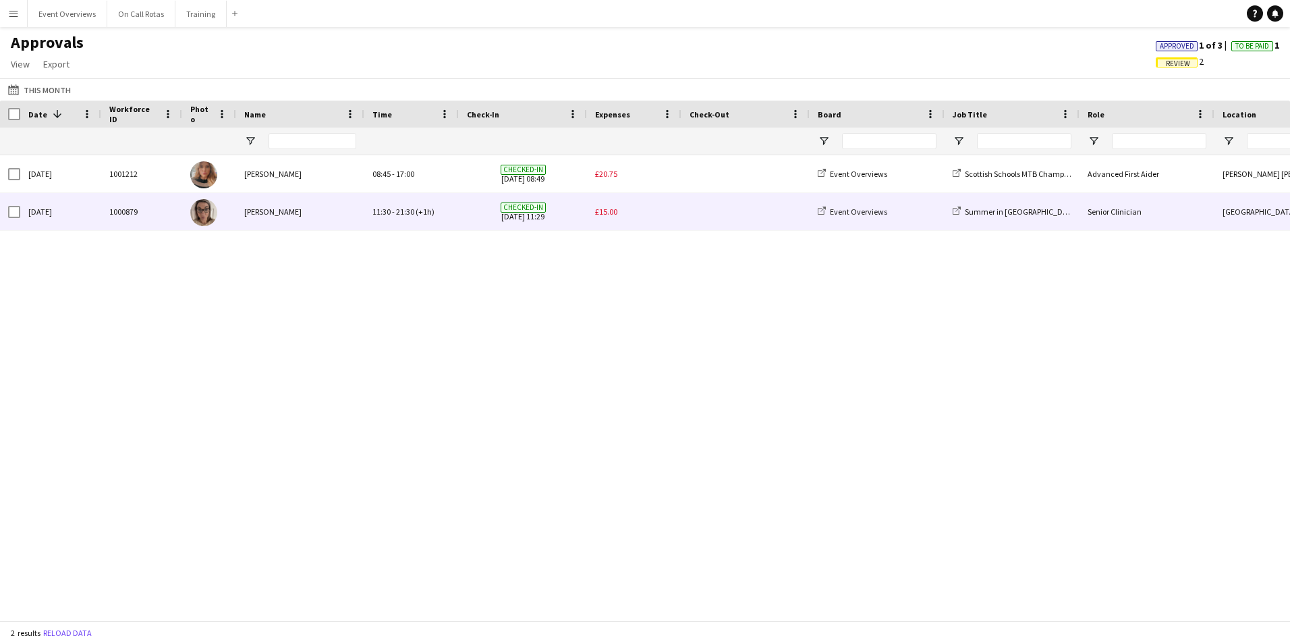
click at [611, 209] on span "£15.00" at bounding box center [606, 212] width 22 height 10
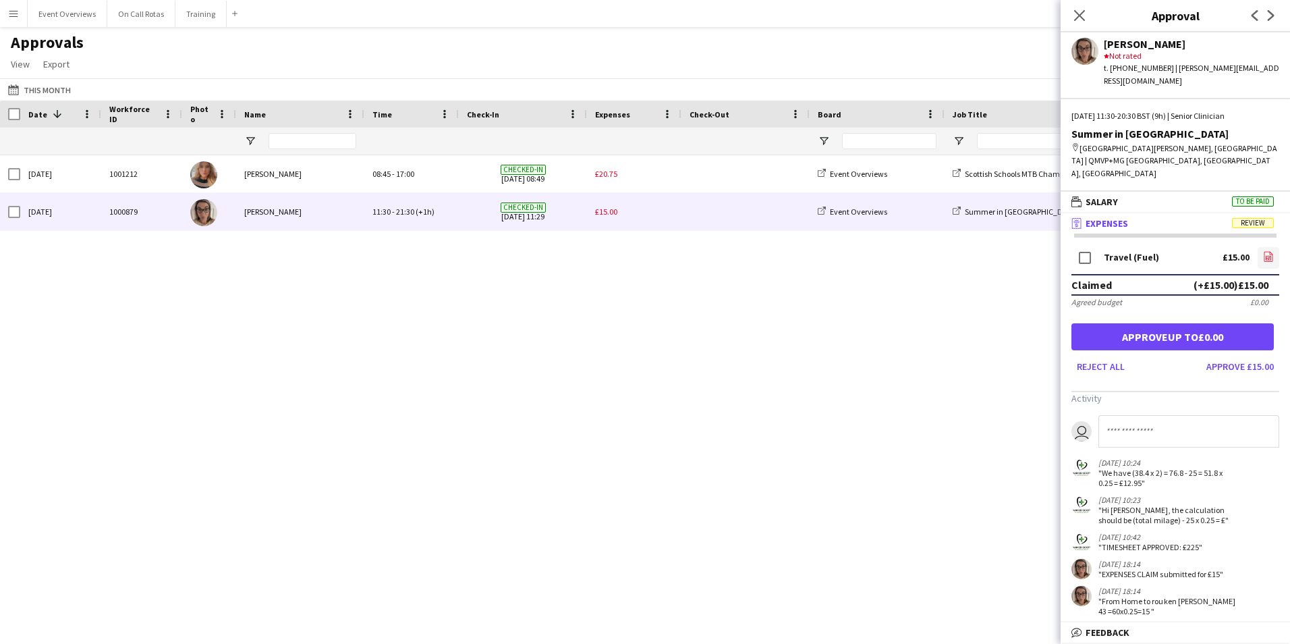
click at [1263, 251] on icon "file-image" at bounding box center [1268, 256] width 11 height 11
click at [1074, 20] on icon "Close pop-in" at bounding box center [1079, 15] width 13 height 13
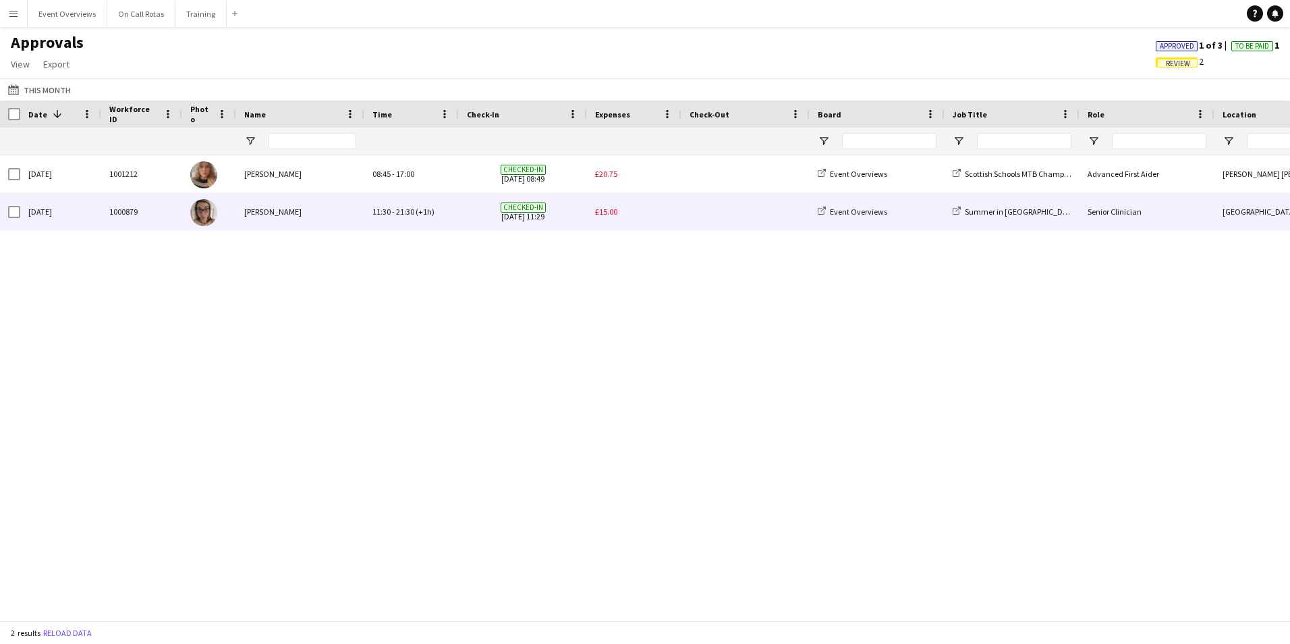
click at [603, 214] on span "£15.00" at bounding box center [606, 212] width 22 height 10
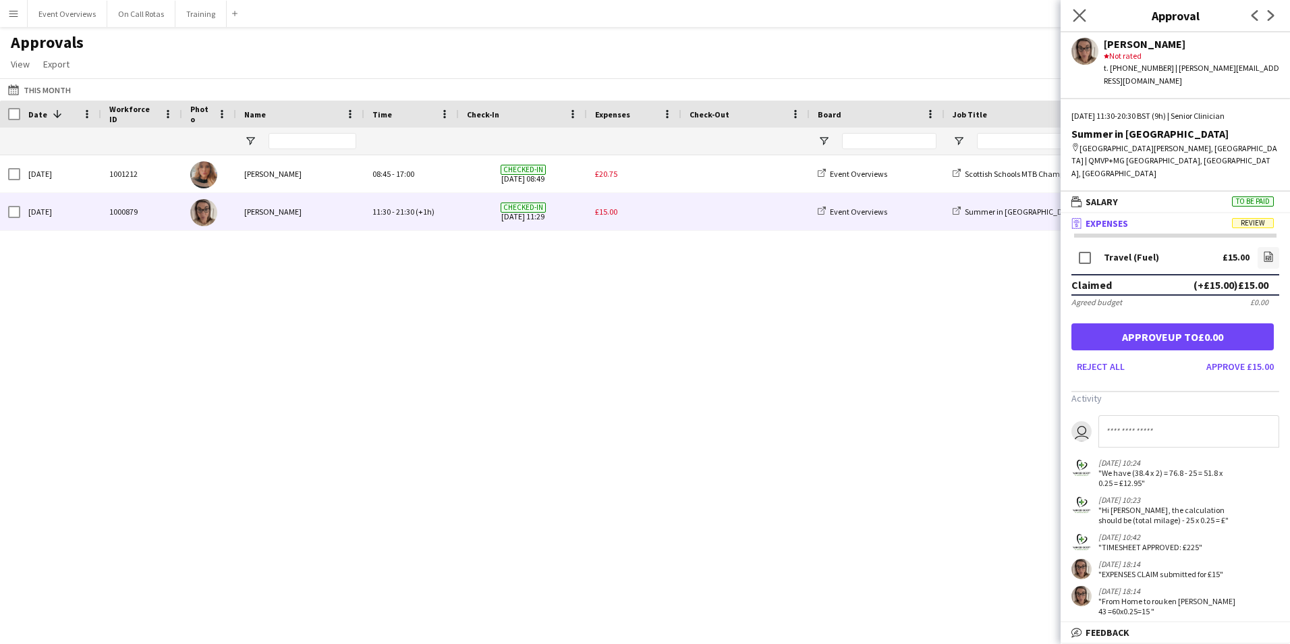
click at [1088, 12] on app-icon "Close pop-in" at bounding box center [1080, 16] width 20 height 20
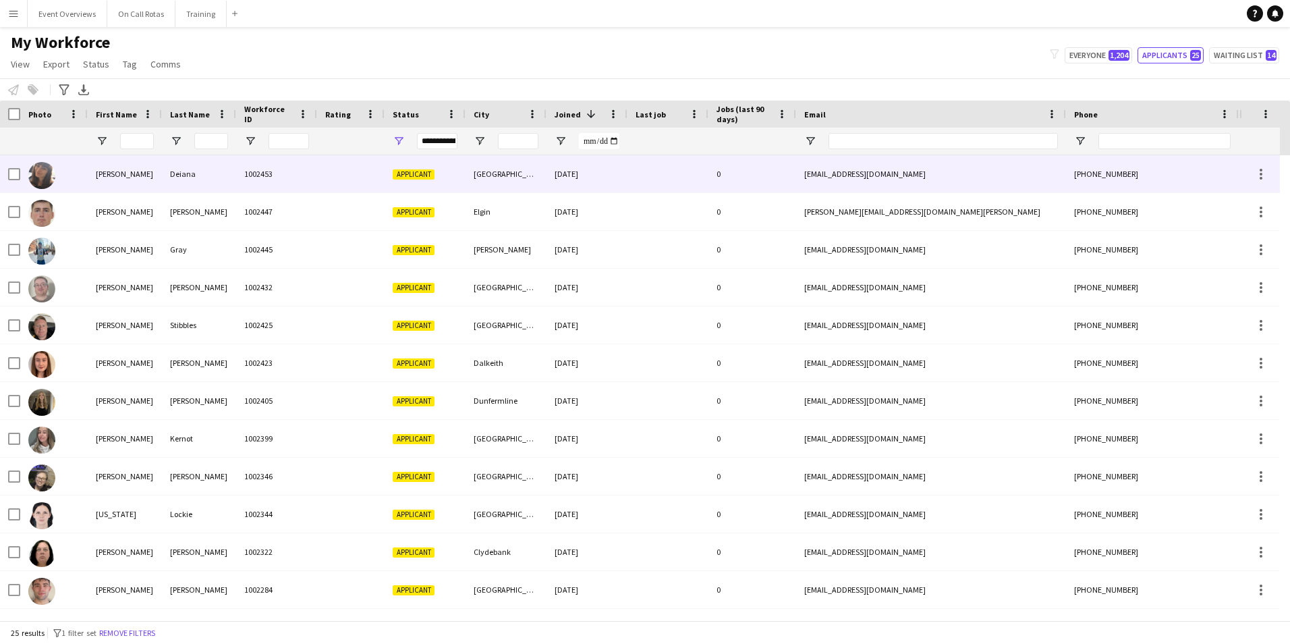
click at [165, 182] on div "Deiana" at bounding box center [199, 173] width 74 height 37
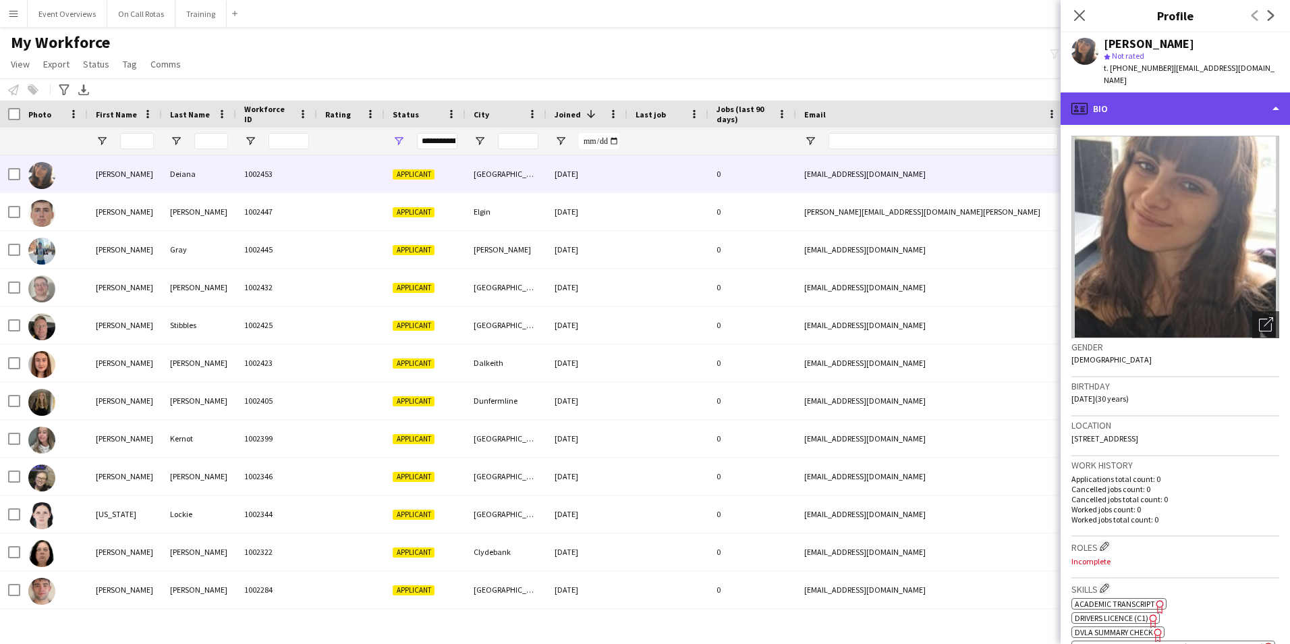
click at [1234, 99] on div "profile Bio" at bounding box center [1175, 108] width 229 height 32
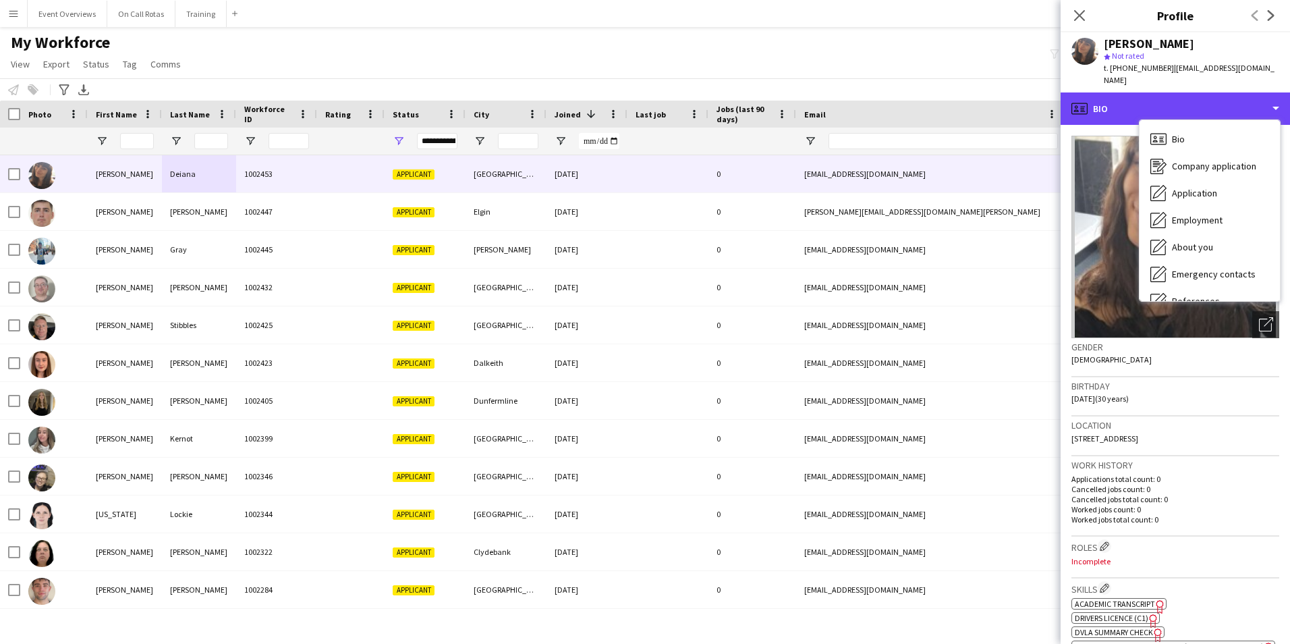
scroll to position [235, 0]
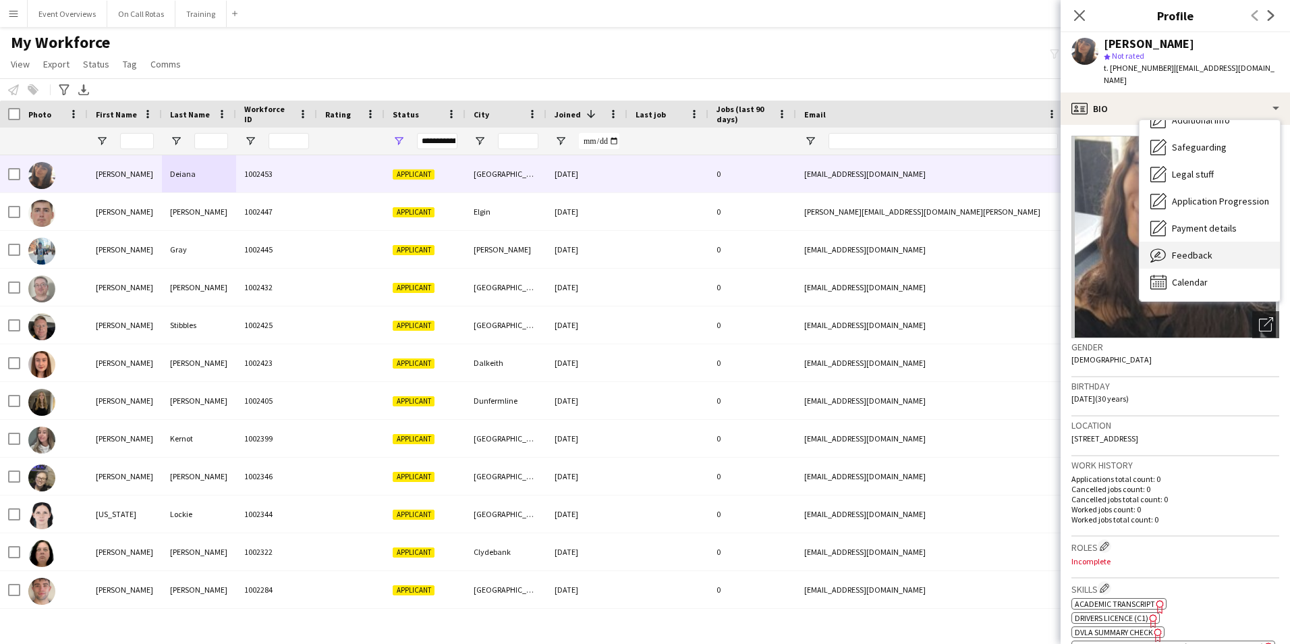
click at [1226, 242] on div "Feedback Feedback" at bounding box center [1210, 255] width 140 height 27
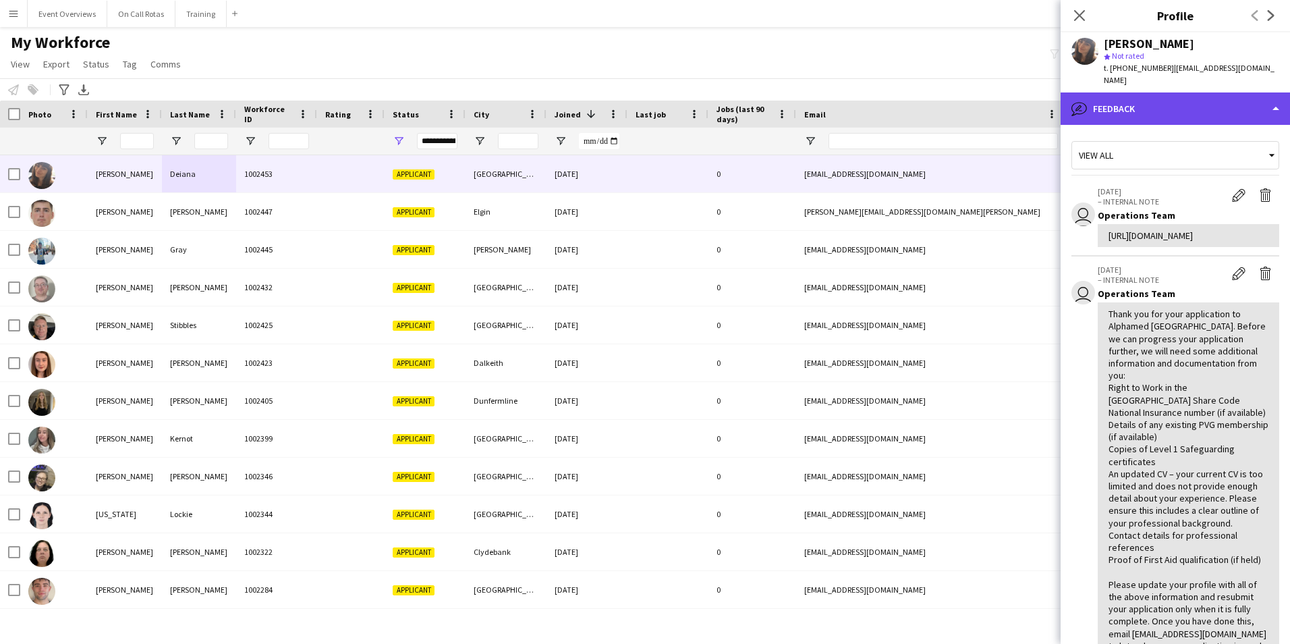
click at [1152, 94] on div "bubble-pencil Feedback" at bounding box center [1175, 108] width 229 height 32
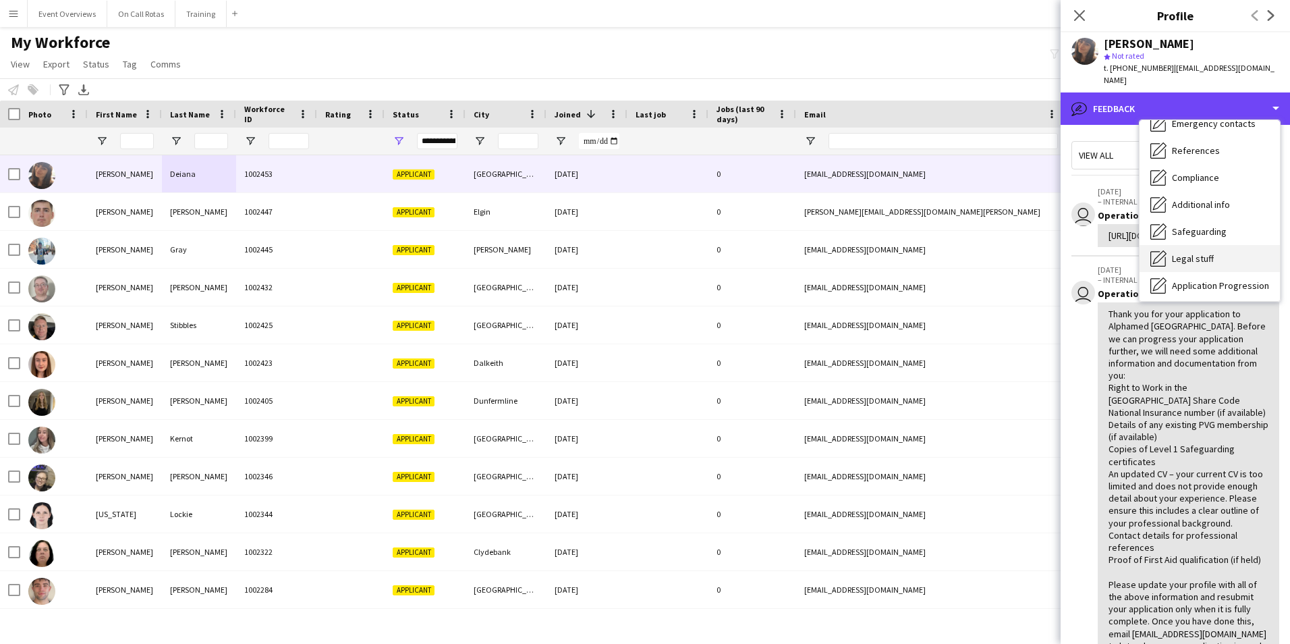
scroll to position [0, 0]
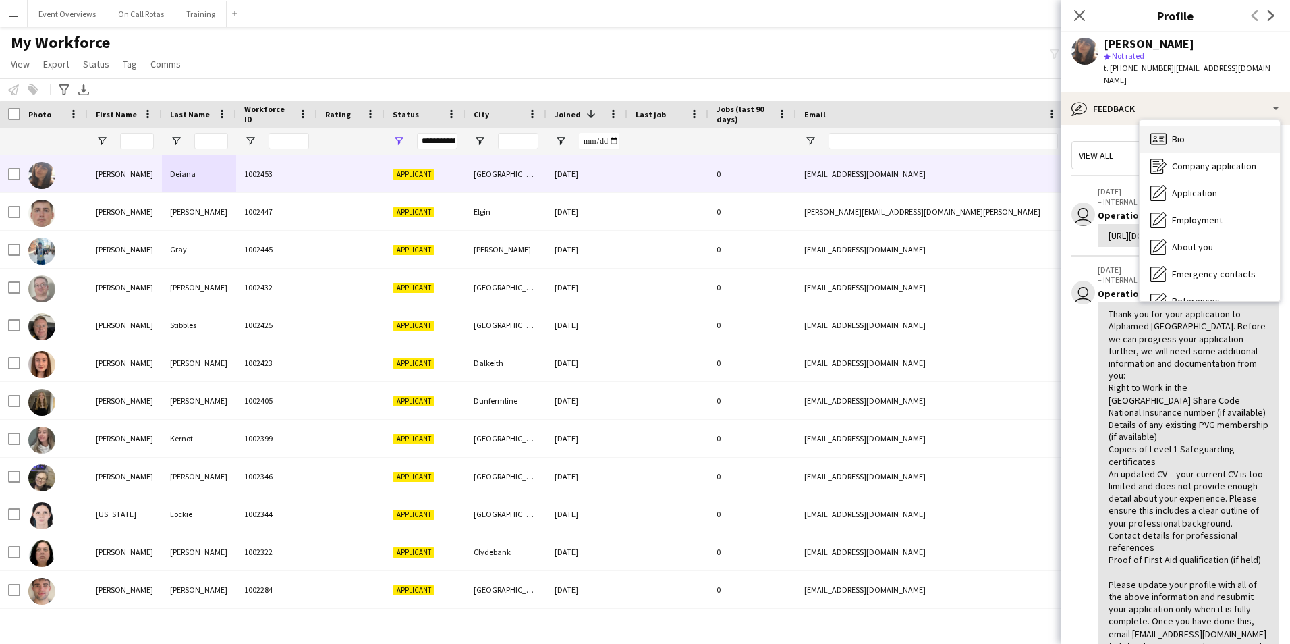
click at [1182, 126] on div "Bio Bio" at bounding box center [1210, 139] width 140 height 27
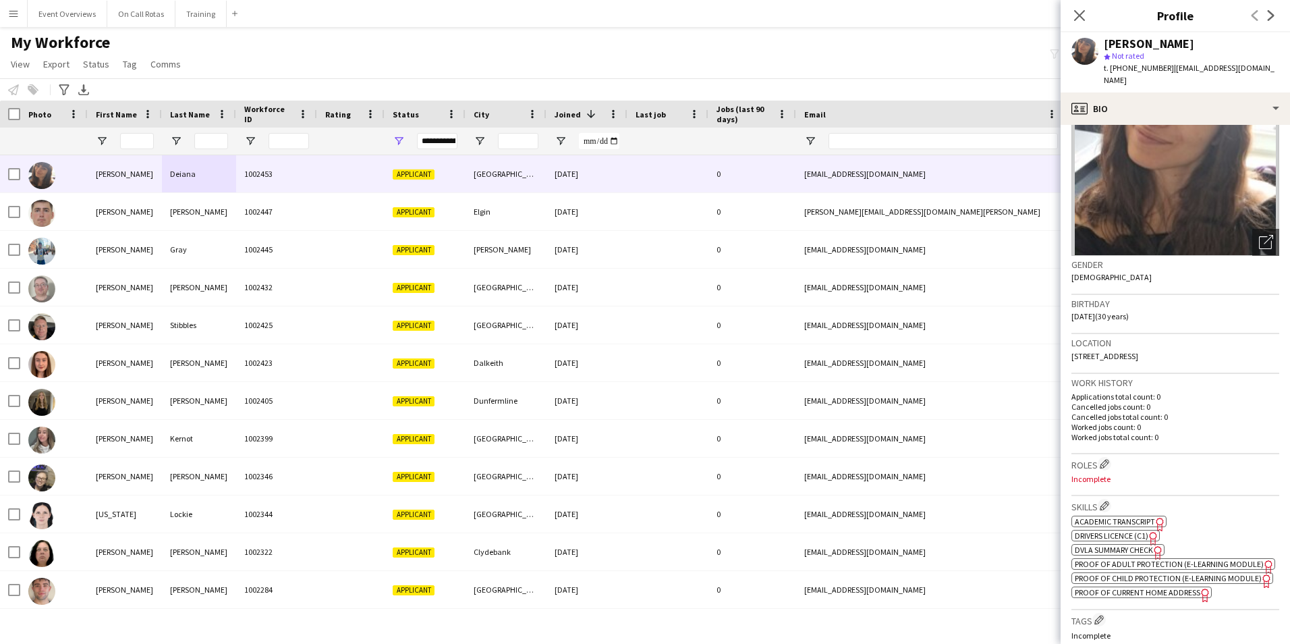
scroll to position [270, 0]
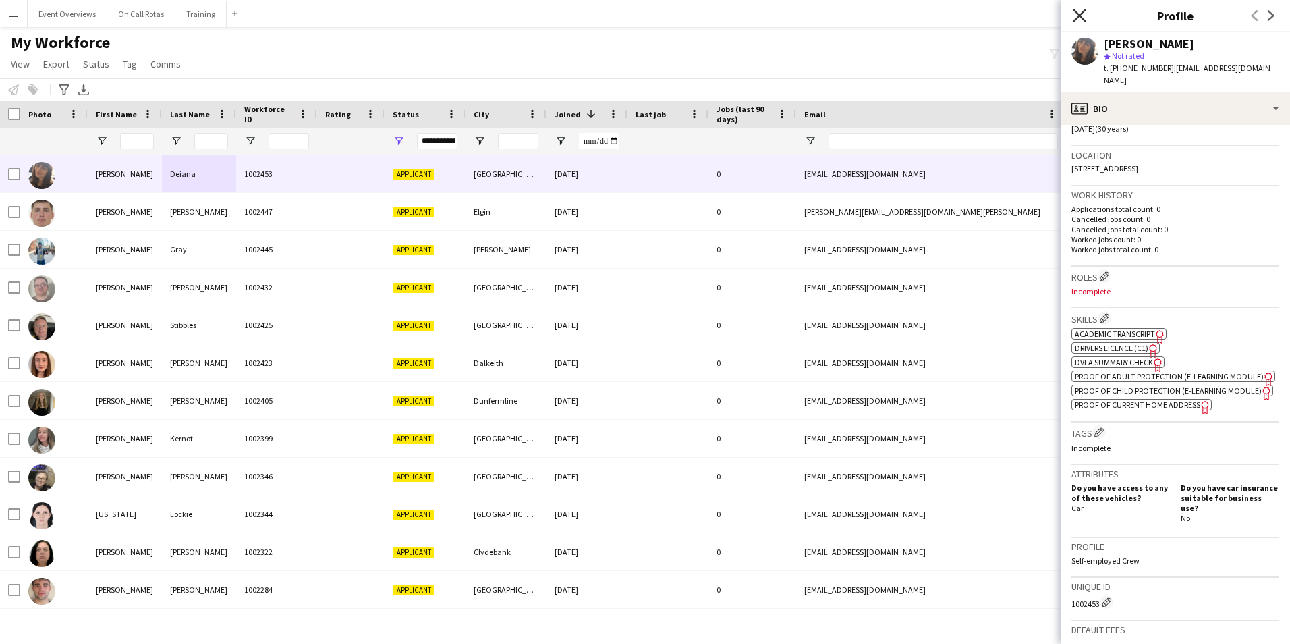
click at [1079, 11] on icon "Close pop-in" at bounding box center [1079, 15] width 13 height 13
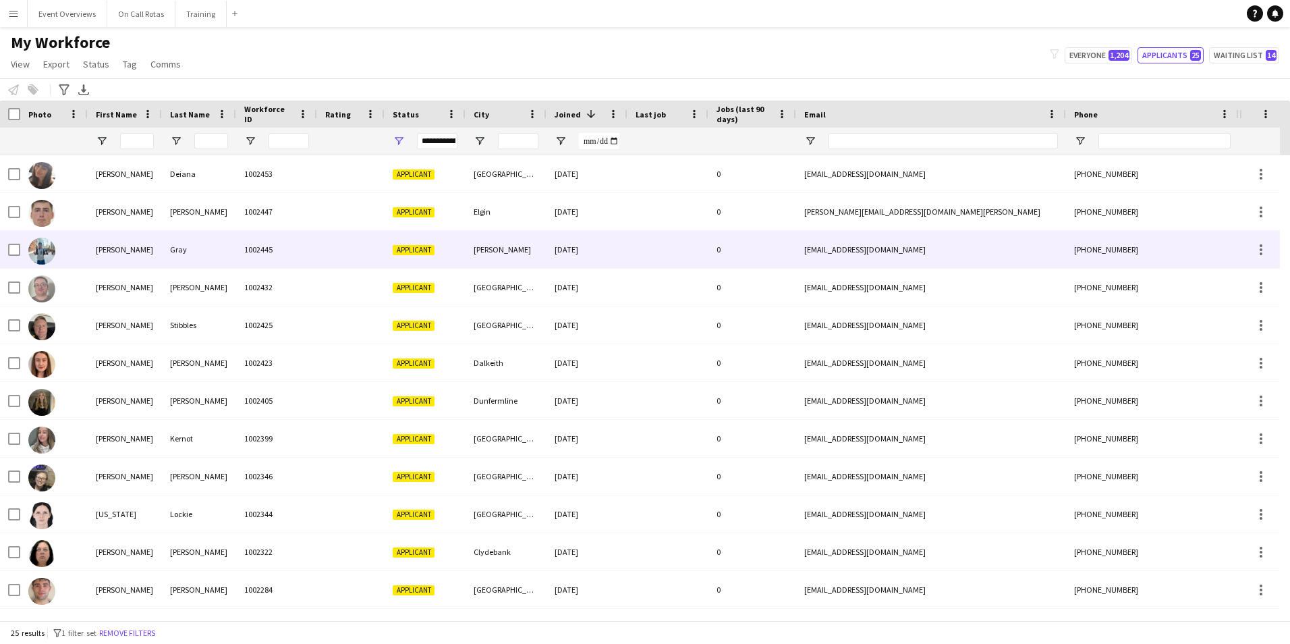
click at [183, 251] on div "Gray" at bounding box center [199, 249] width 74 height 37
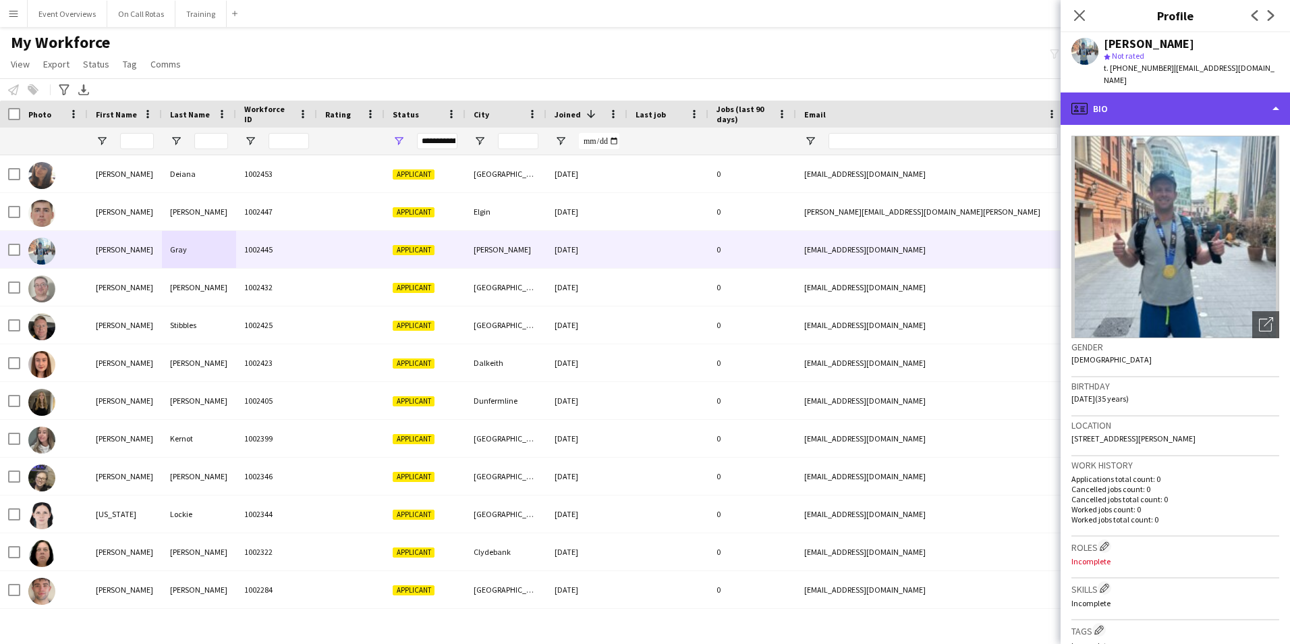
click at [1134, 103] on div "profile Bio" at bounding box center [1175, 108] width 229 height 32
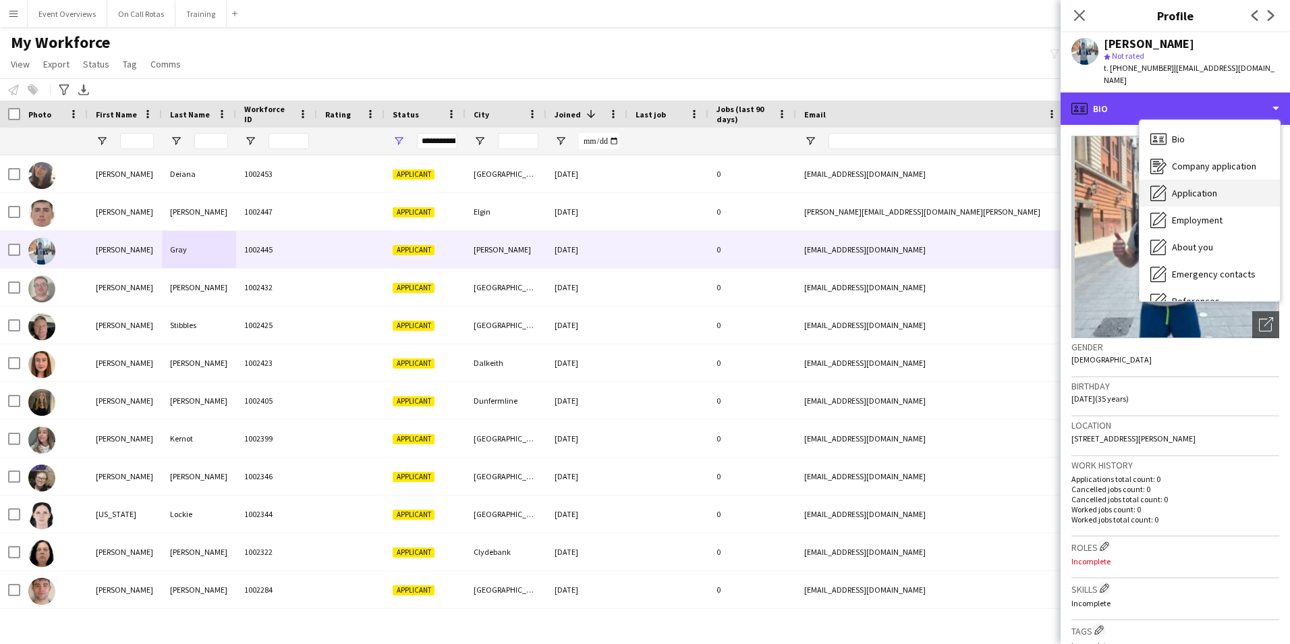
scroll to position [235, 0]
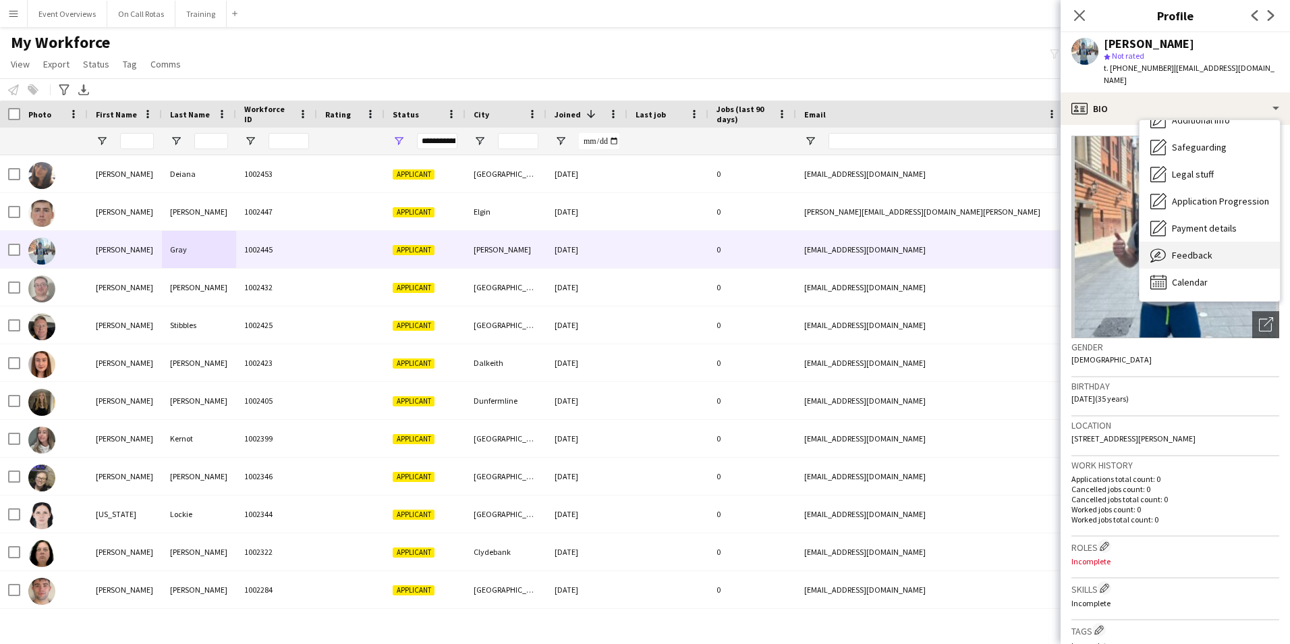
click at [1175, 249] on span "Feedback" at bounding box center [1192, 255] width 40 height 12
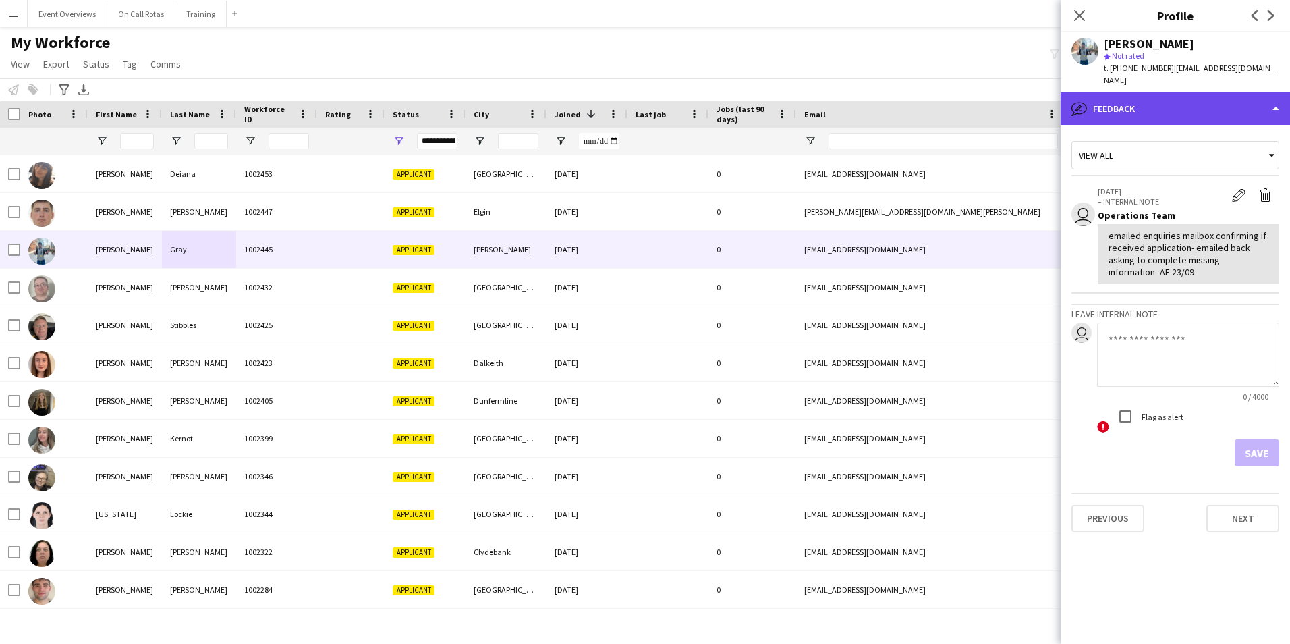
click at [1149, 93] on div "bubble-pencil Feedback" at bounding box center [1175, 108] width 229 height 32
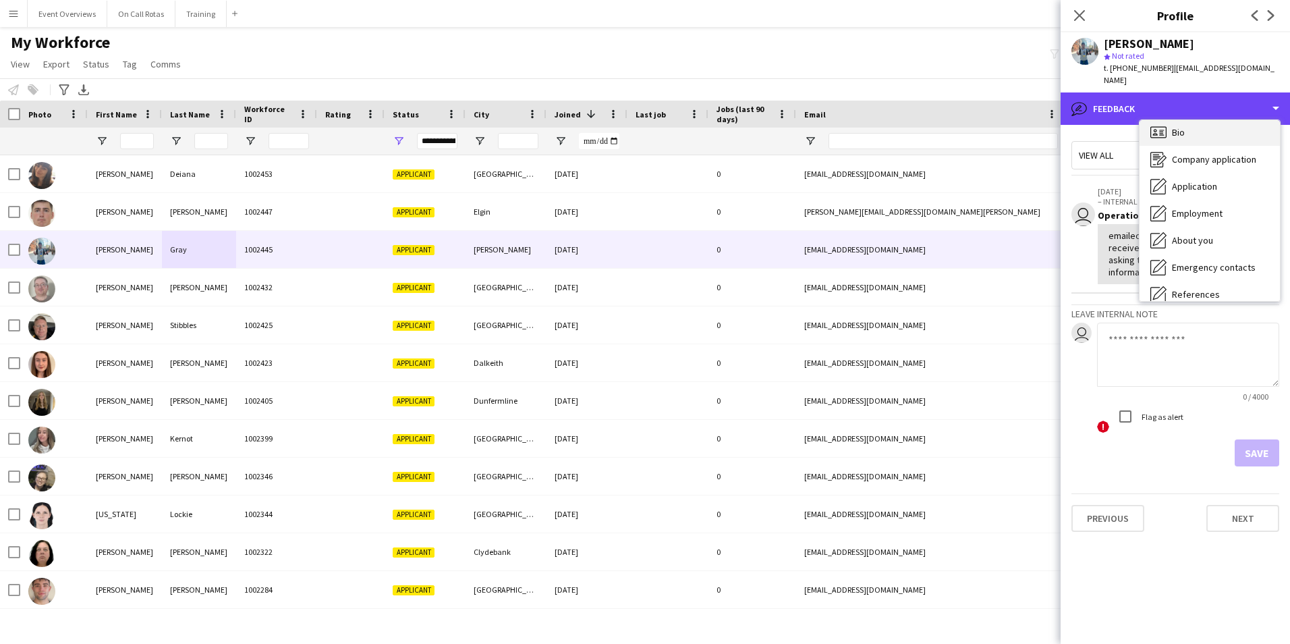
scroll to position [0, 0]
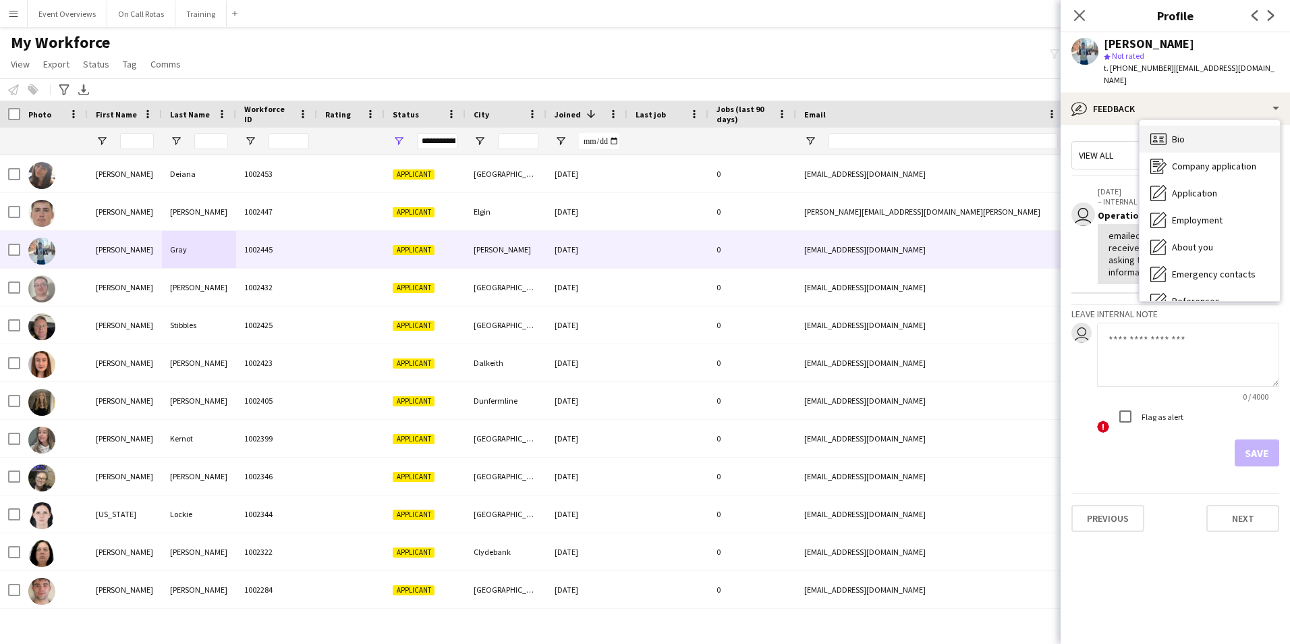
click at [1180, 133] on span "Bio" at bounding box center [1178, 139] width 13 height 12
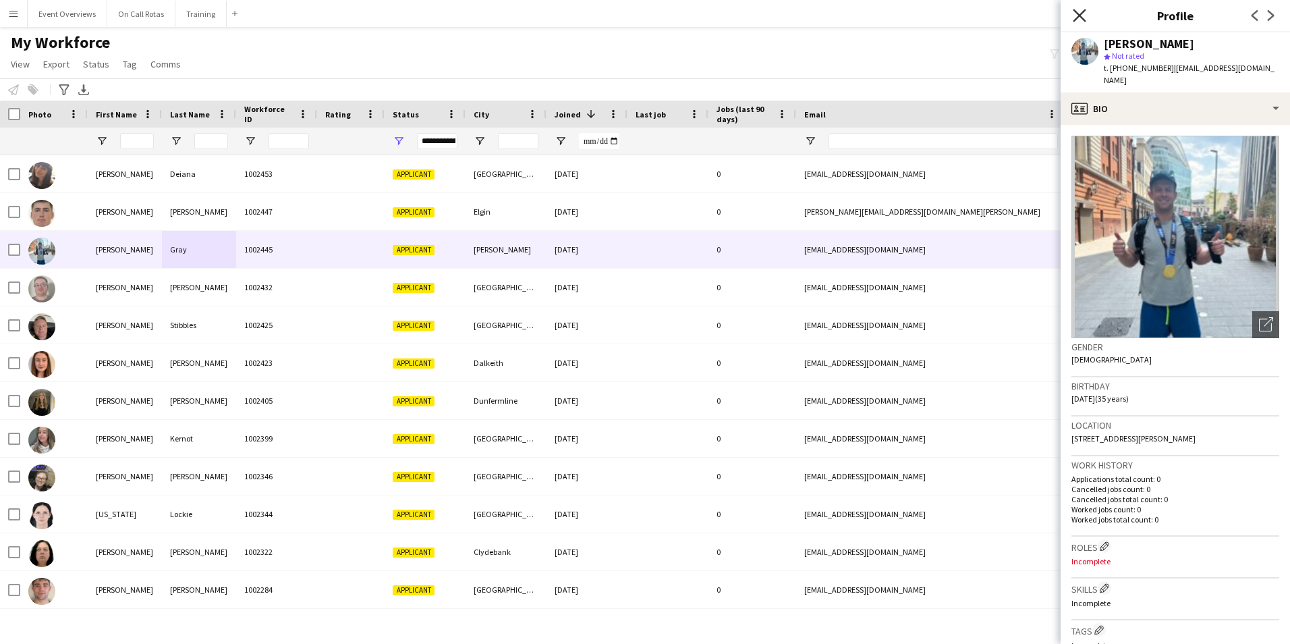
click at [1075, 18] on icon "Close pop-in" at bounding box center [1079, 15] width 13 height 13
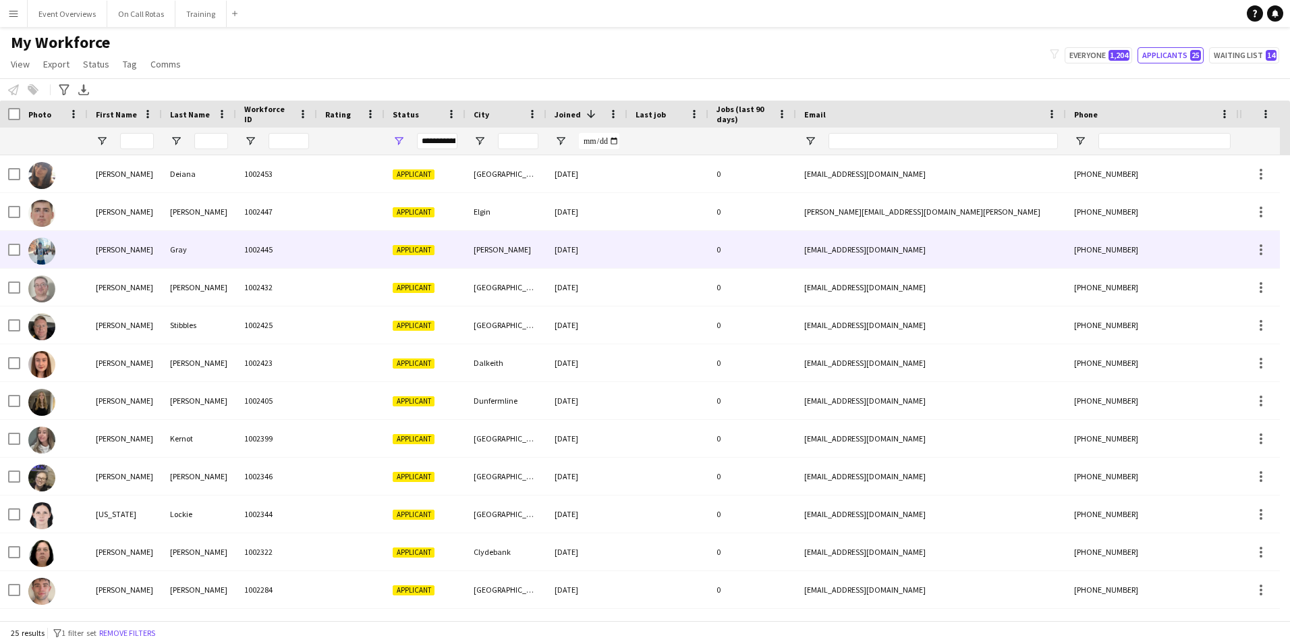
click at [121, 263] on div "[PERSON_NAME]" at bounding box center [125, 249] width 74 height 37
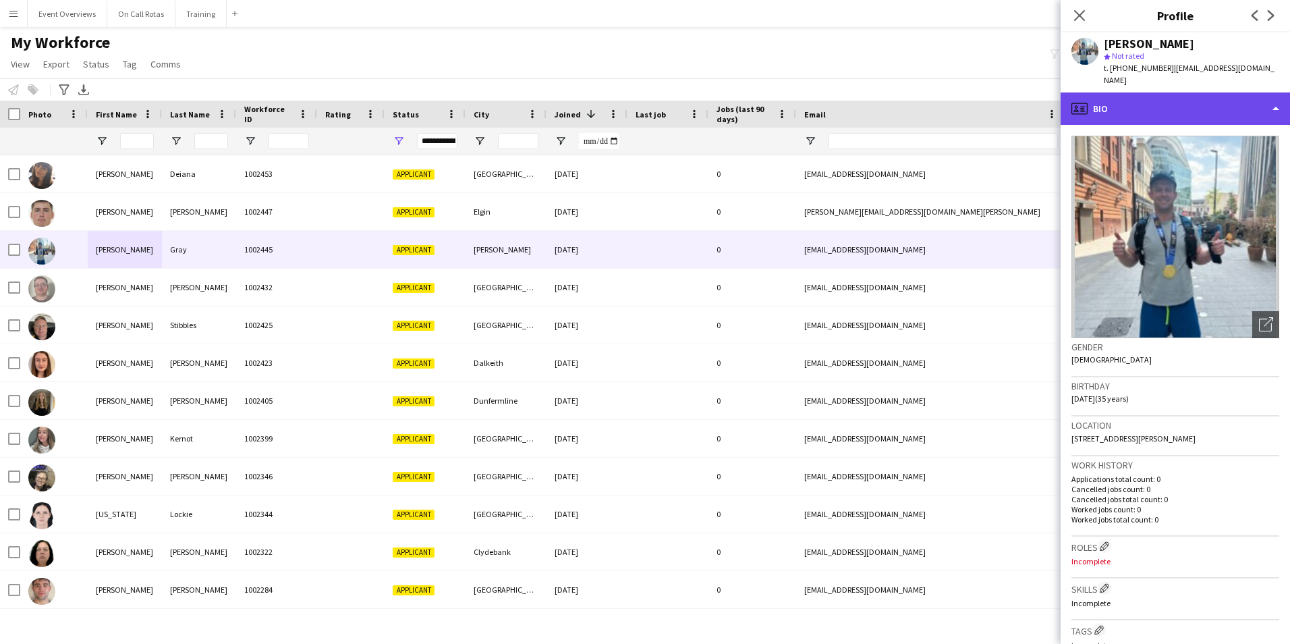
click at [1161, 108] on div "profile Bio" at bounding box center [1175, 108] width 229 height 32
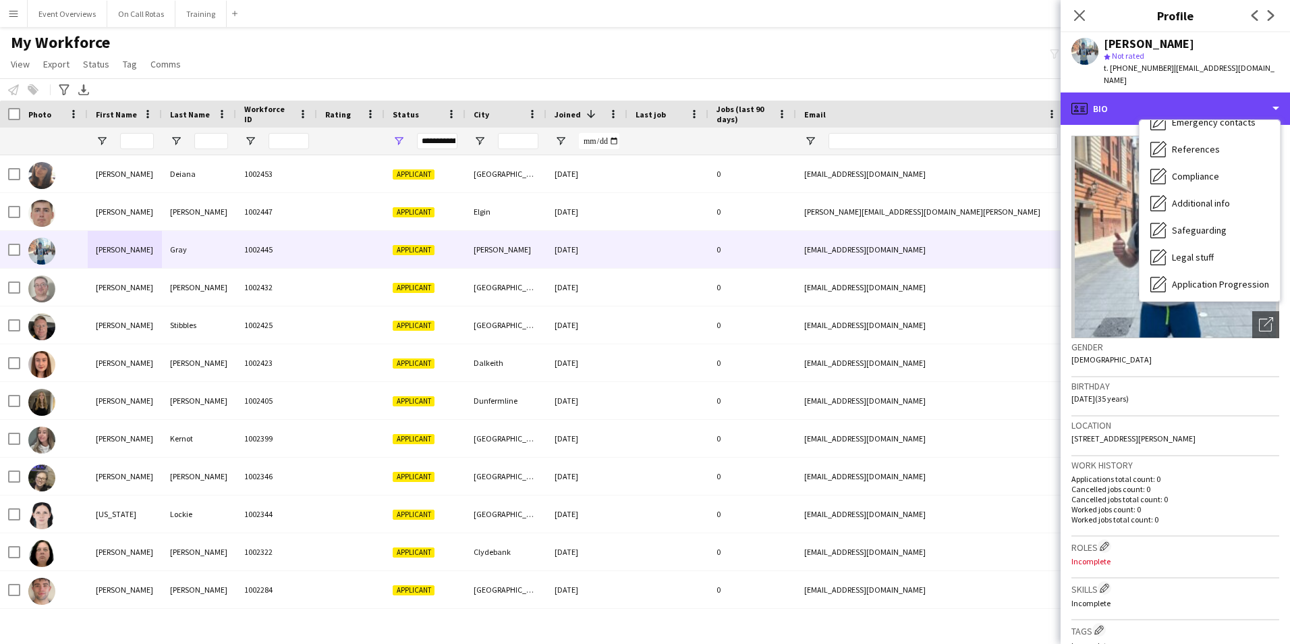
scroll to position [235, 0]
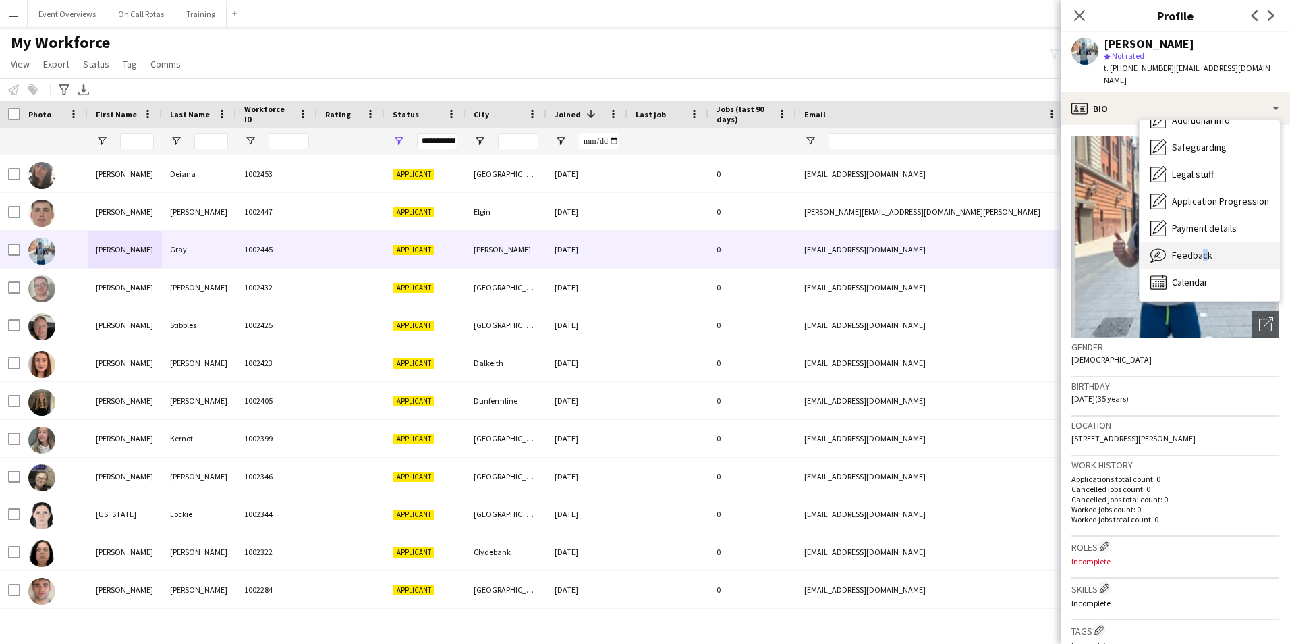
click at [1199, 249] on span "Feedback" at bounding box center [1192, 255] width 40 height 12
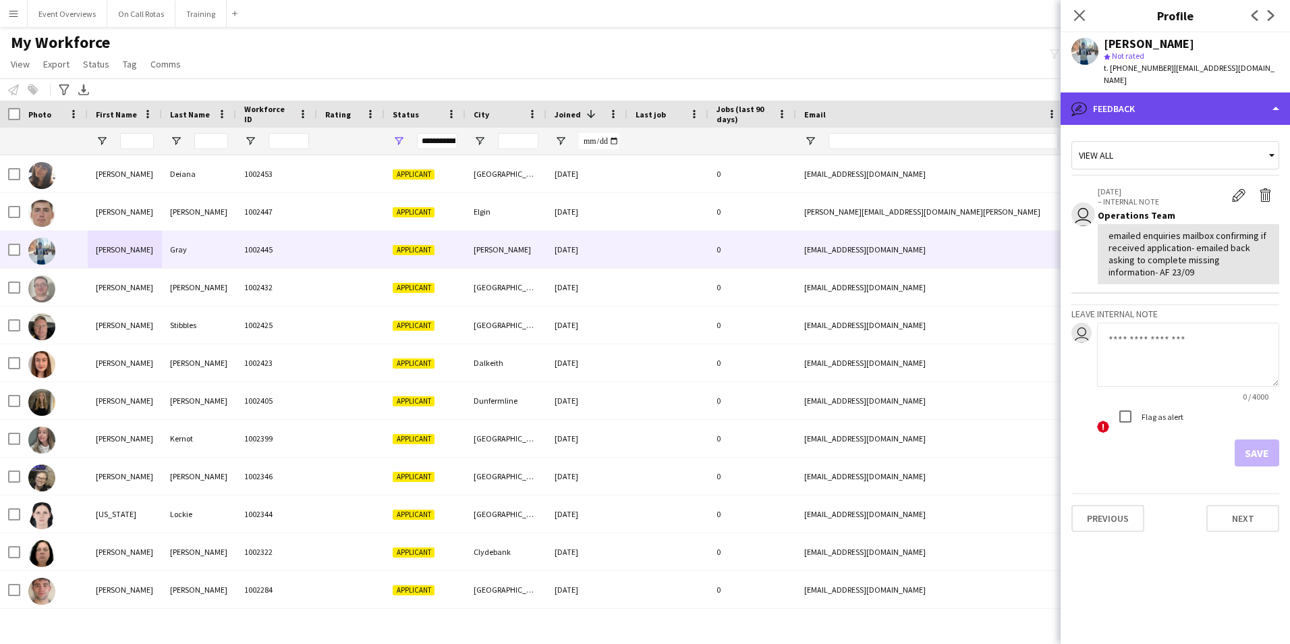
click at [1153, 100] on div "bubble-pencil Feedback" at bounding box center [1175, 108] width 229 height 32
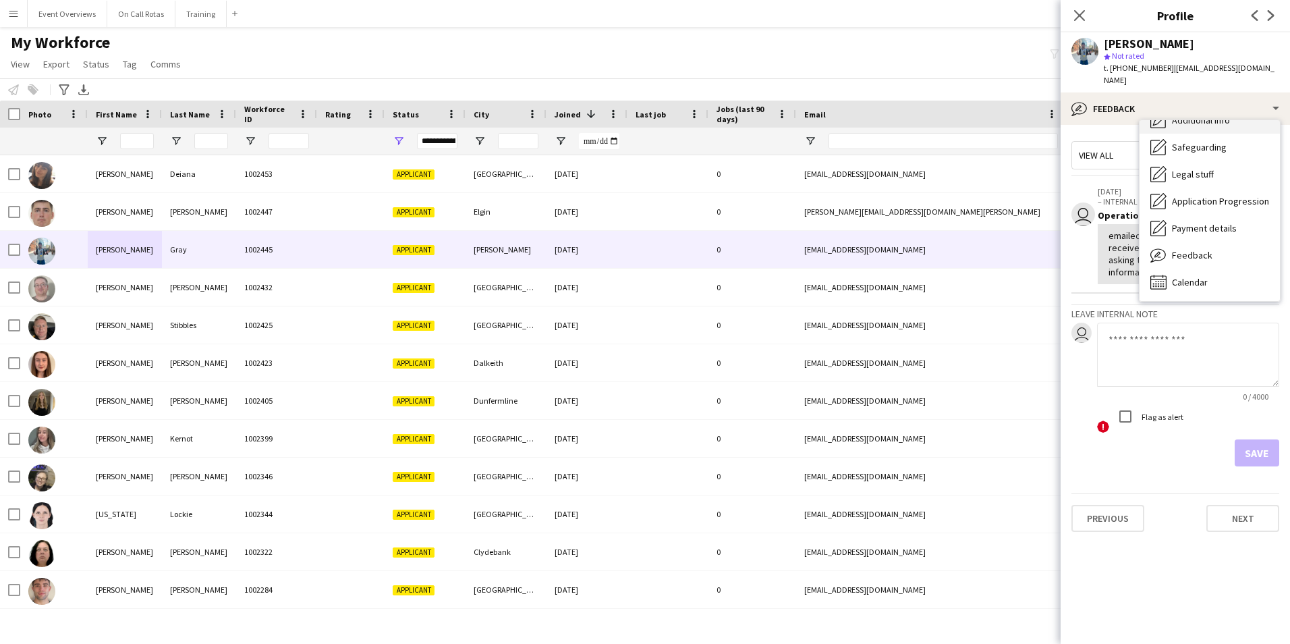
click at [1161, 113] on icon "Additional info" at bounding box center [1159, 120] width 16 height 16
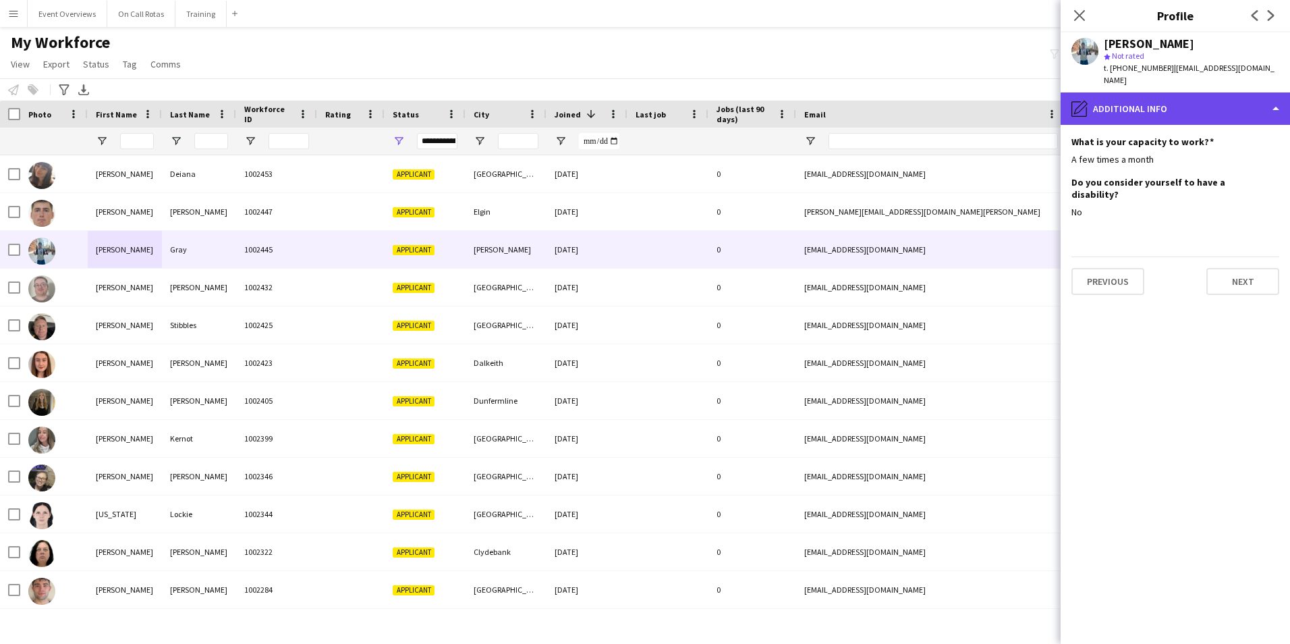
click at [1155, 92] on div "pencil4 Additional info" at bounding box center [1175, 108] width 229 height 32
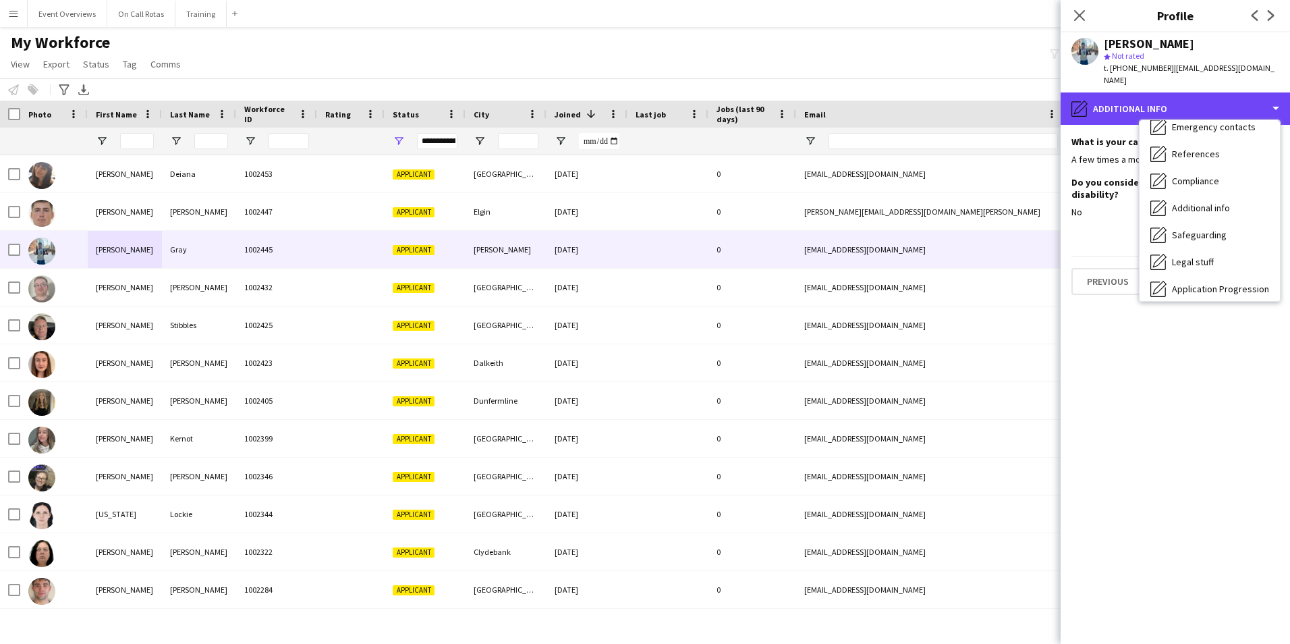
scroll to position [32, 0]
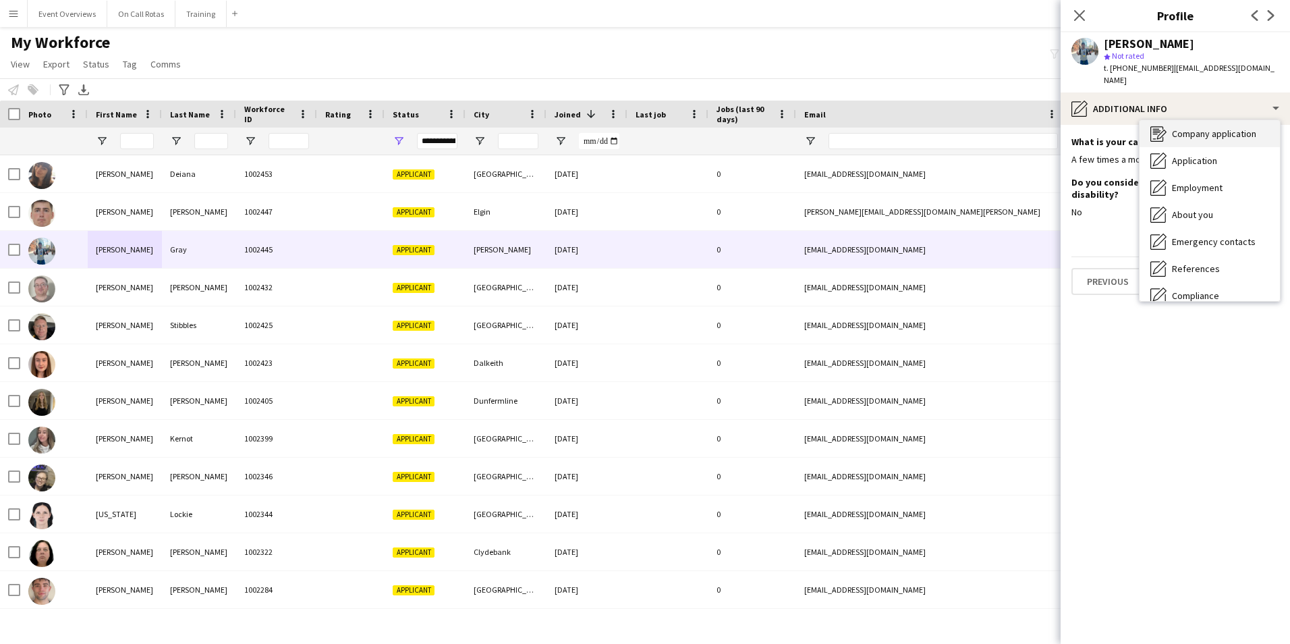
click at [1197, 128] on span "Company application" at bounding box center [1214, 134] width 84 height 12
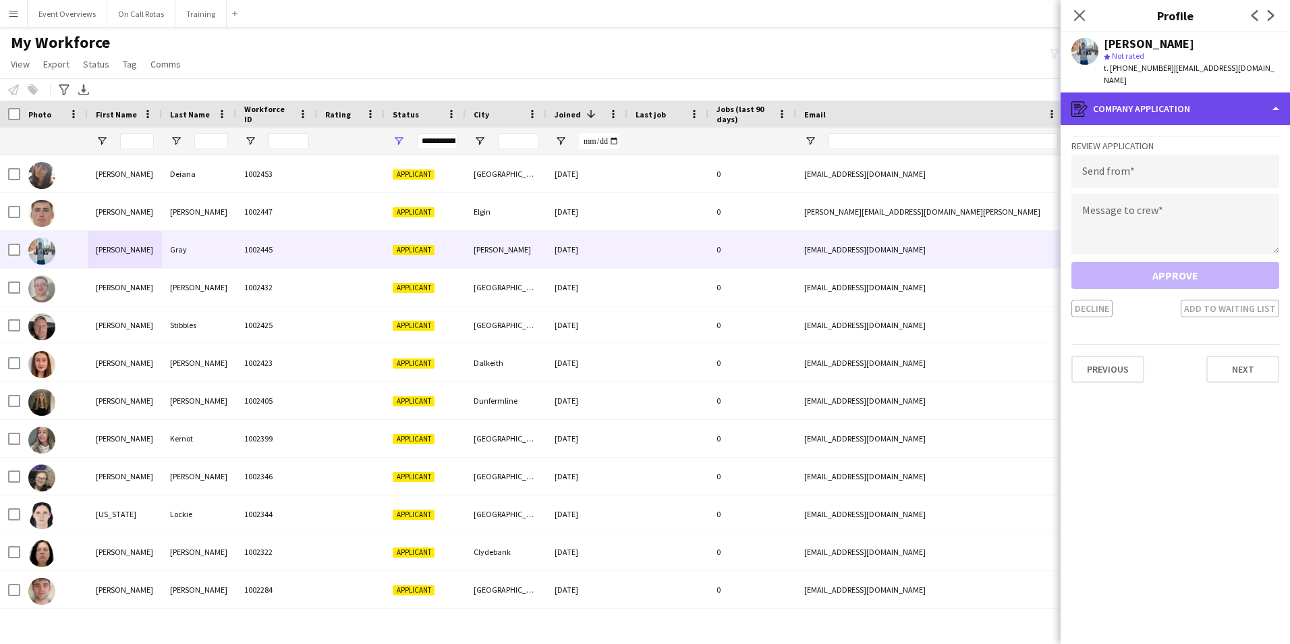
click at [1170, 92] on div "register Company application" at bounding box center [1175, 108] width 229 height 32
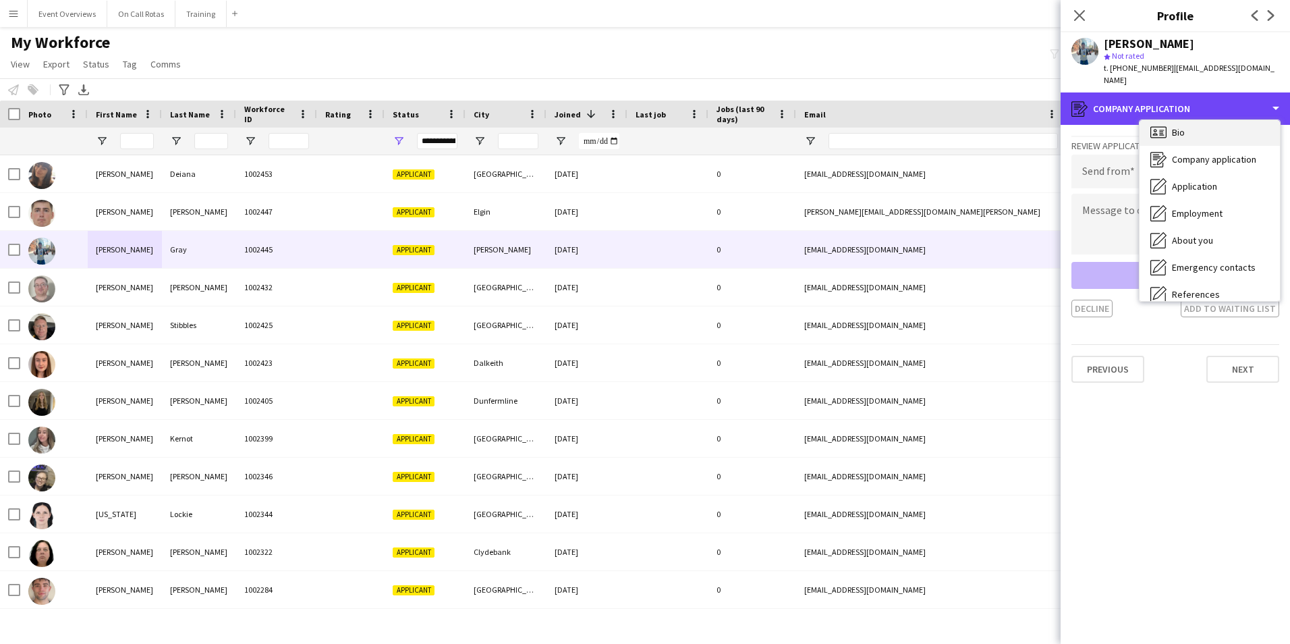
scroll to position [0, 0]
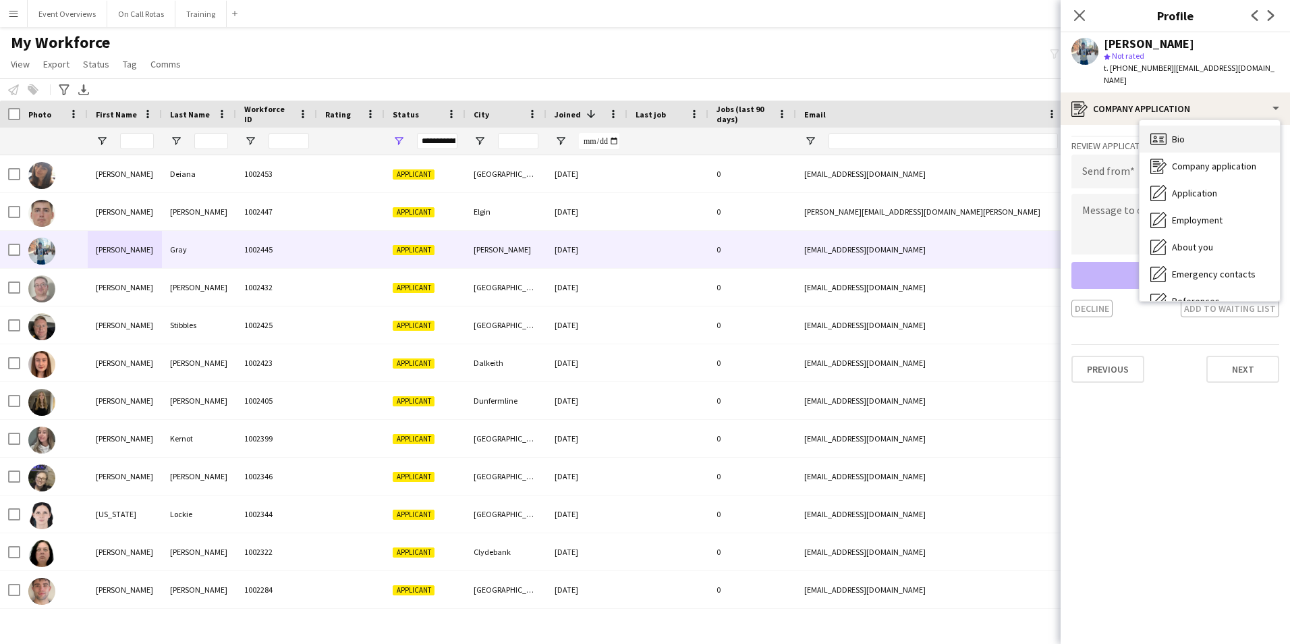
click at [1197, 126] on div "Bio Bio" at bounding box center [1210, 139] width 140 height 27
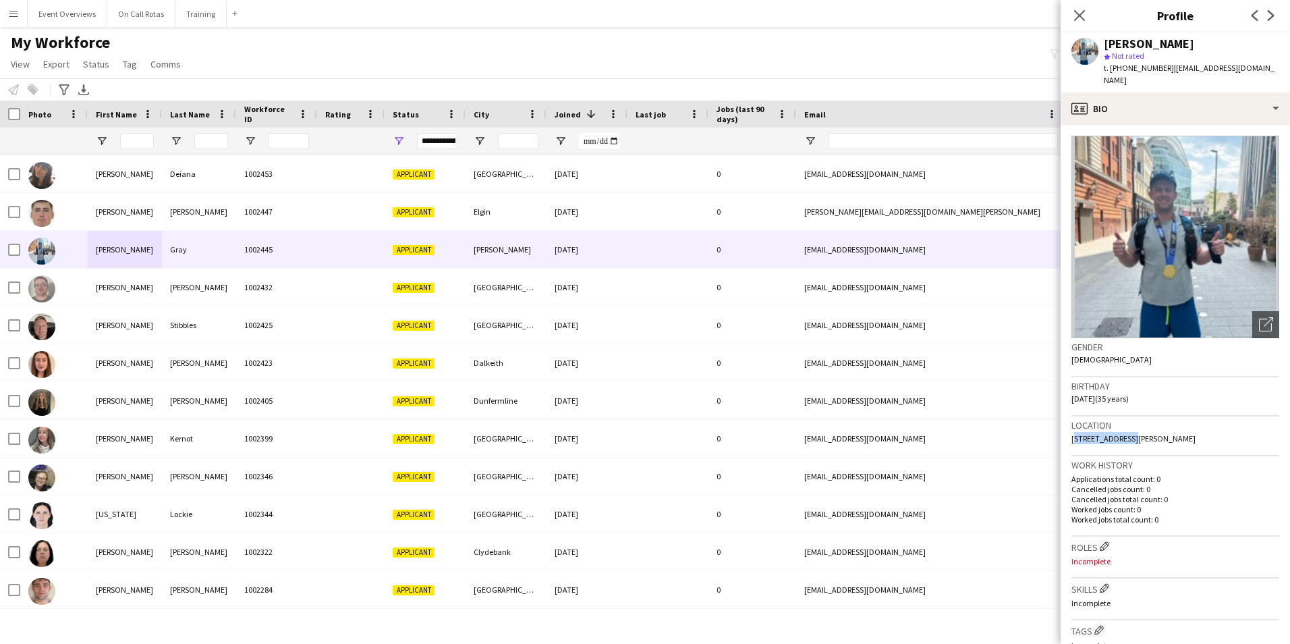
drag, startPoint x: 1071, startPoint y: 426, endPoint x: 1127, endPoint y: 431, distance: 56.2
click at [1127, 431] on app-crew-profile-bio "Open photos pop-in Gender Male Birthday 04-10-1989 (35 years) Location Muriesto…" at bounding box center [1175, 384] width 229 height 519
copy span "Murieston Court"
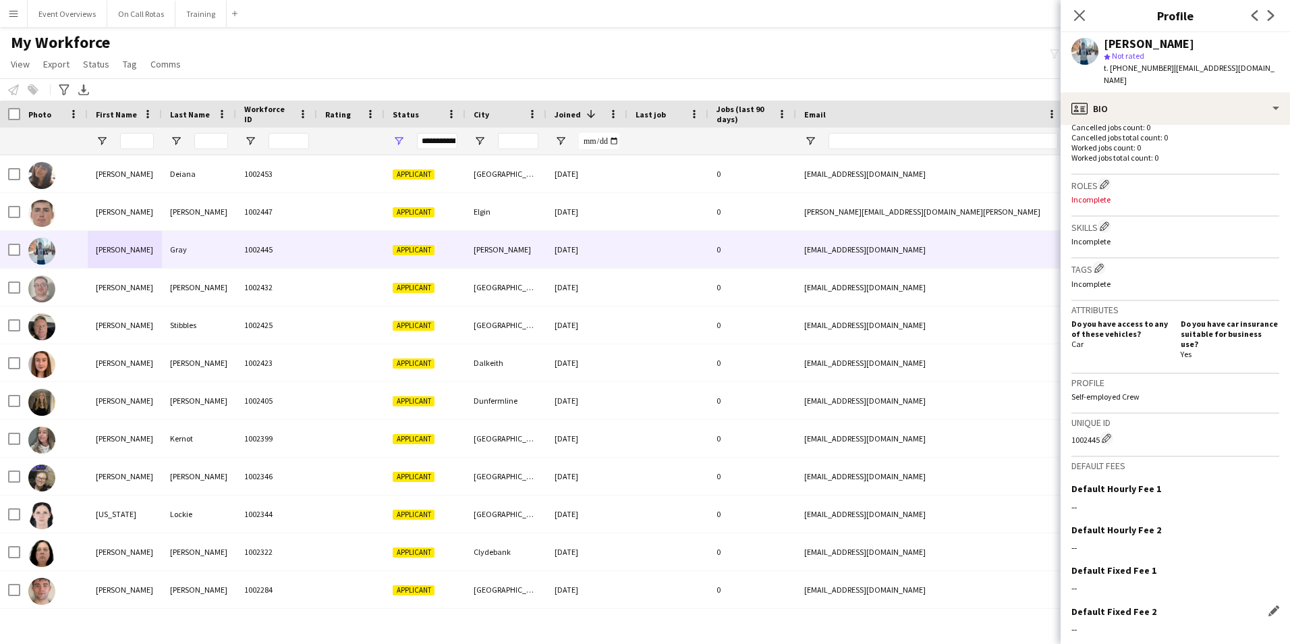
scroll to position [390, 0]
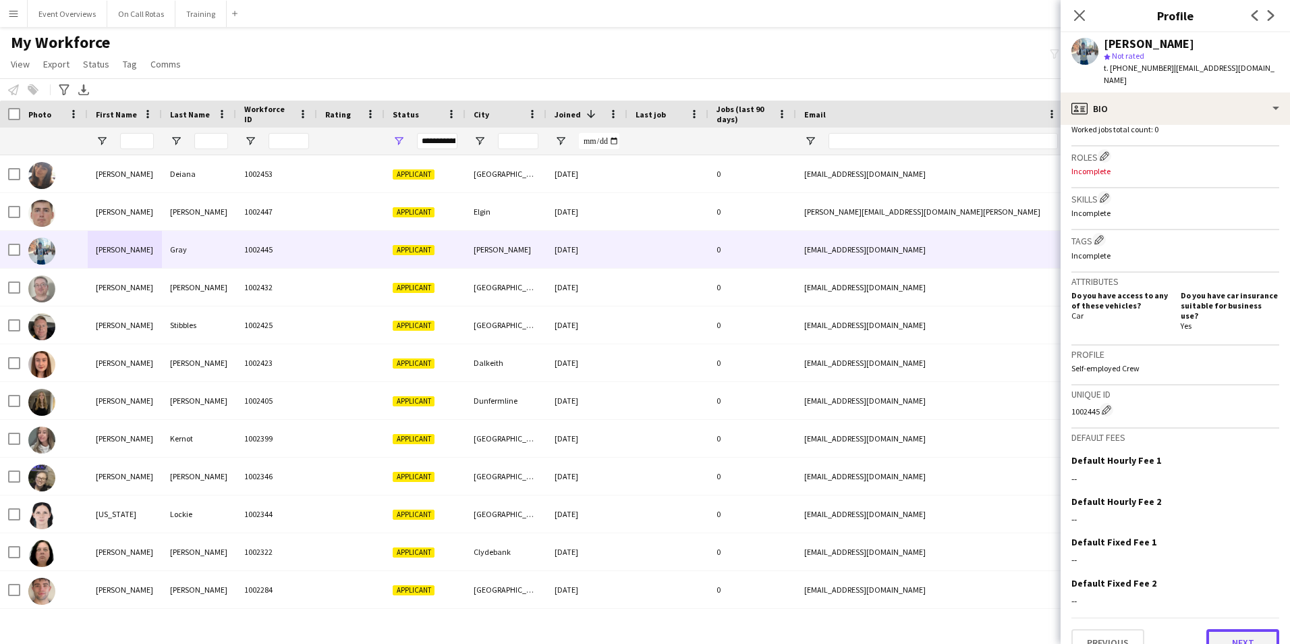
click at [1245, 629] on button "Next" at bounding box center [1243, 642] width 73 height 27
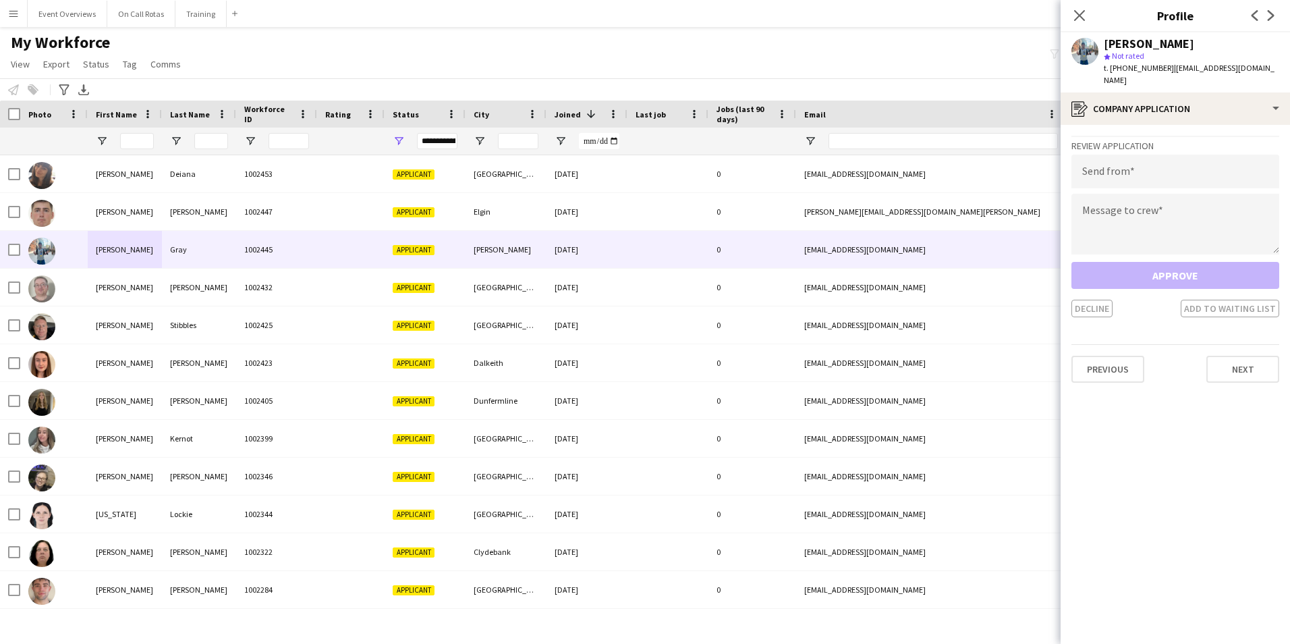
click at [1226, 371] on app-crew-profile-application "Review Application Send from Message to crew Approve Decline Add to waiting lis…" at bounding box center [1175, 384] width 229 height 519
click at [1226, 356] on button "Next" at bounding box center [1243, 369] width 73 height 27
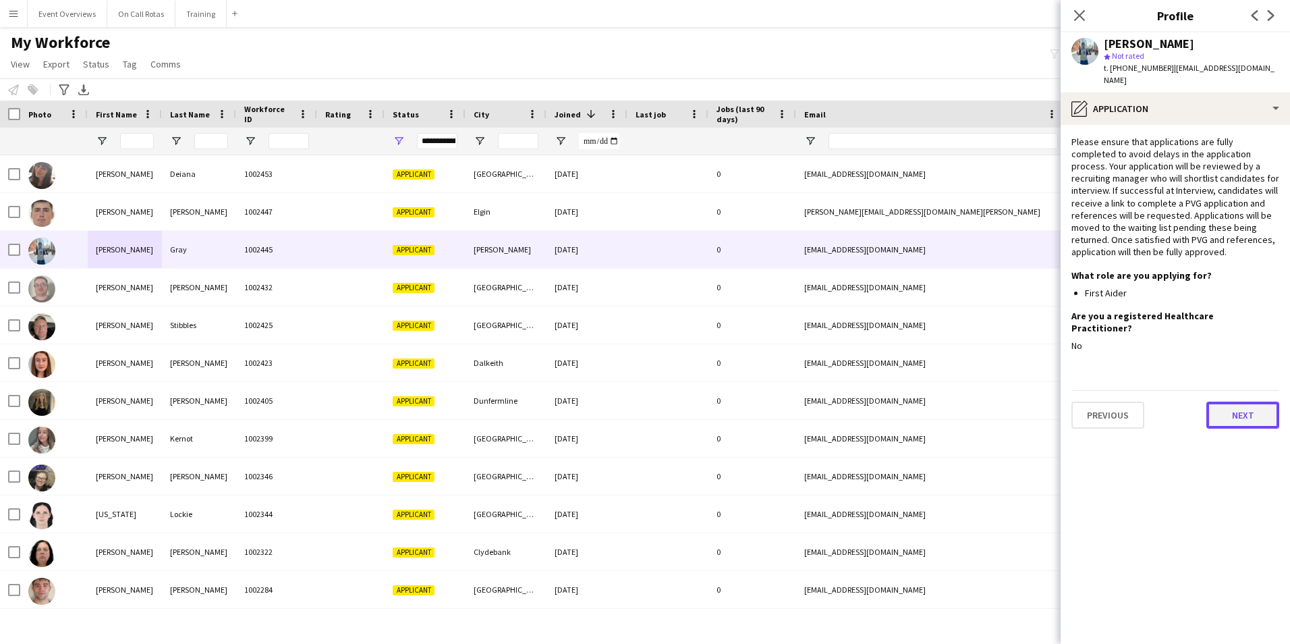
click at [1234, 402] on button "Next" at bounding box center [1243, 415] width 73 height 27
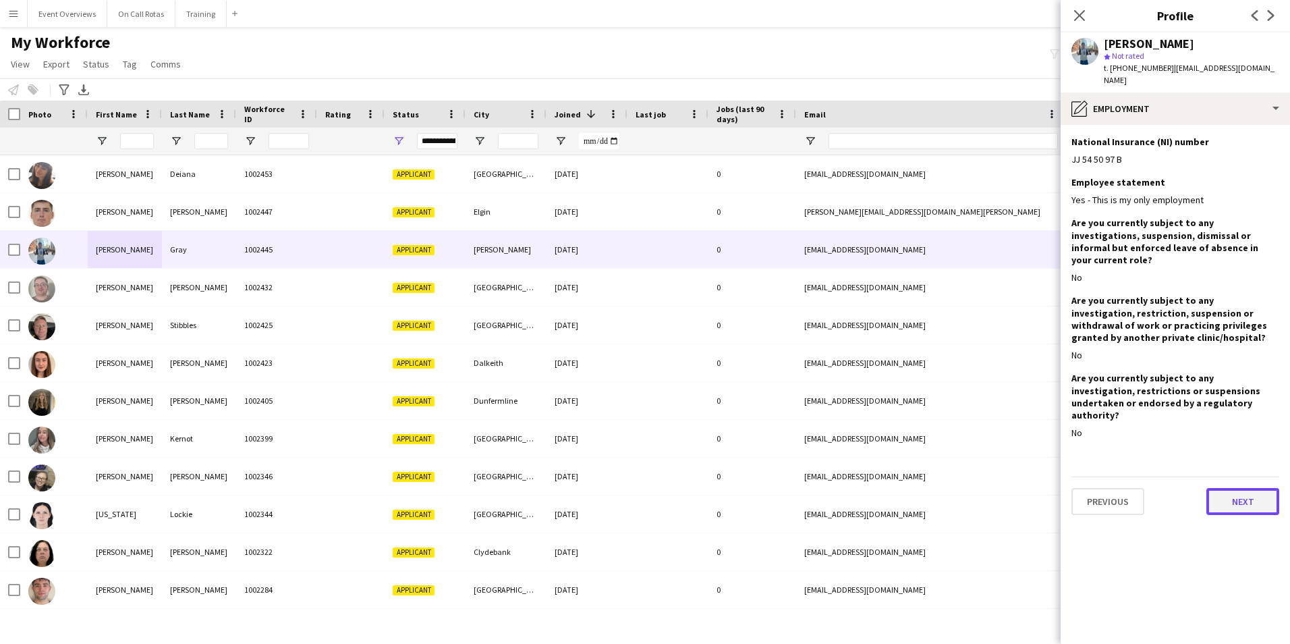
click at [1226, 488] on button "Next" at bounding box center [1243, 501] width 73 height 27
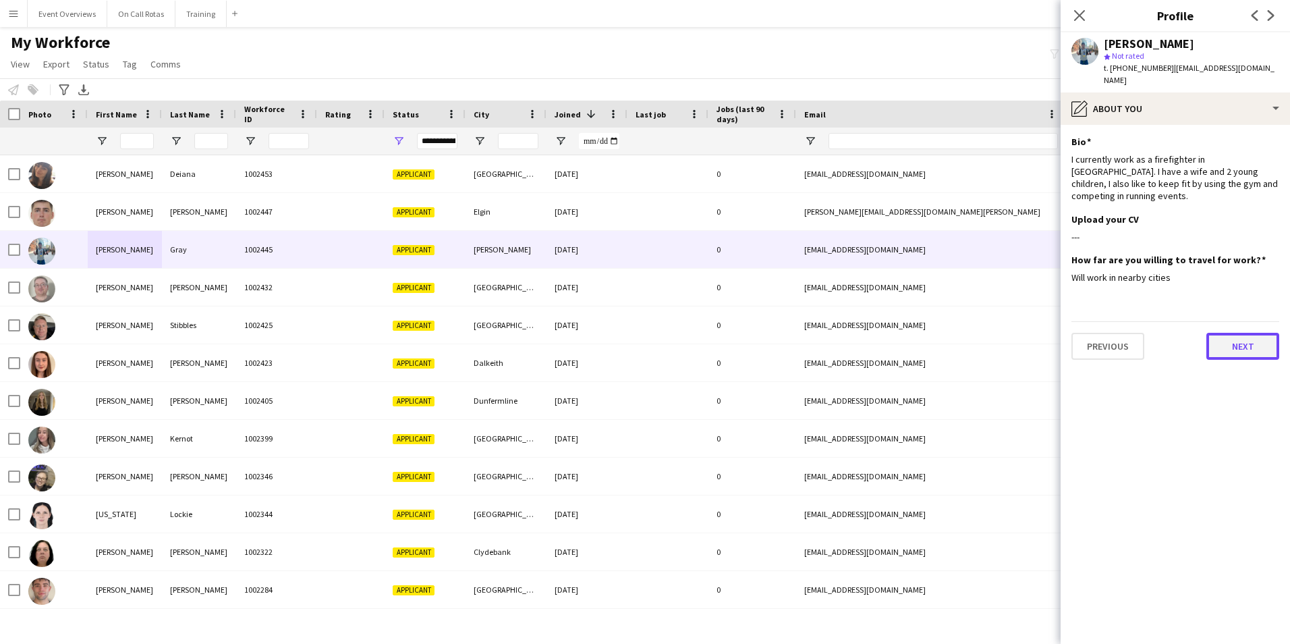
click at [1226, 333] on button "Next" at bounding box center [1243, 346] width 73 height 27
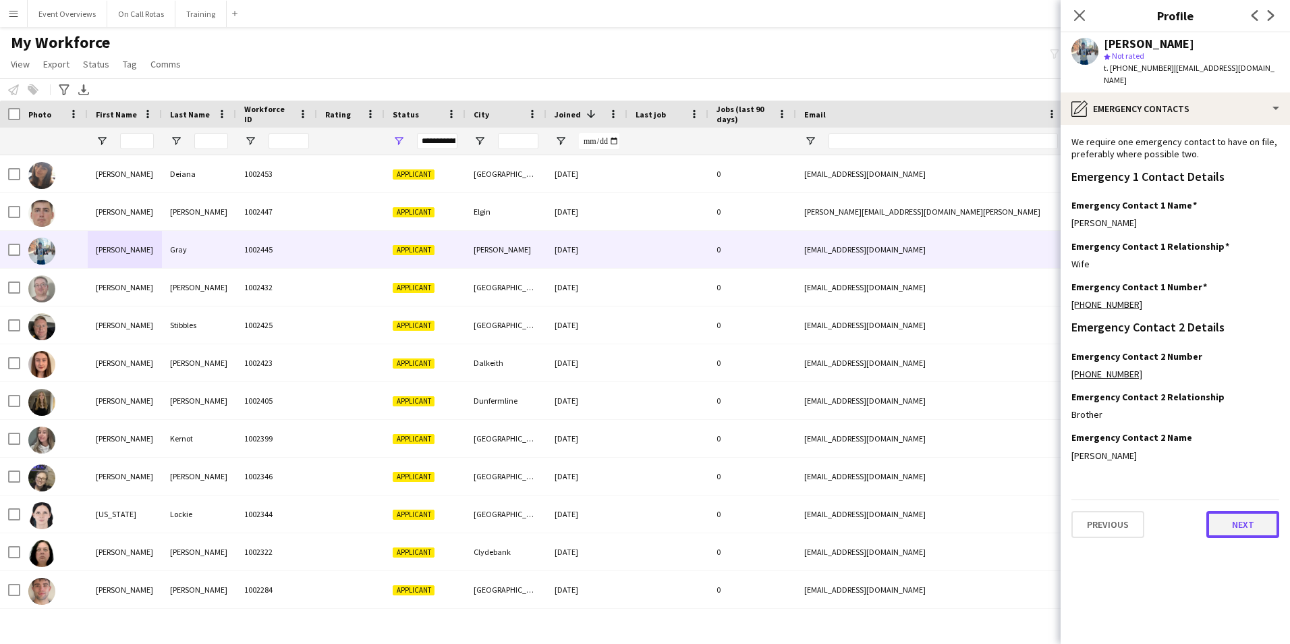
click at [1225, 511] on button "Next" at bounding box center [1243, 524] width 73 height 27
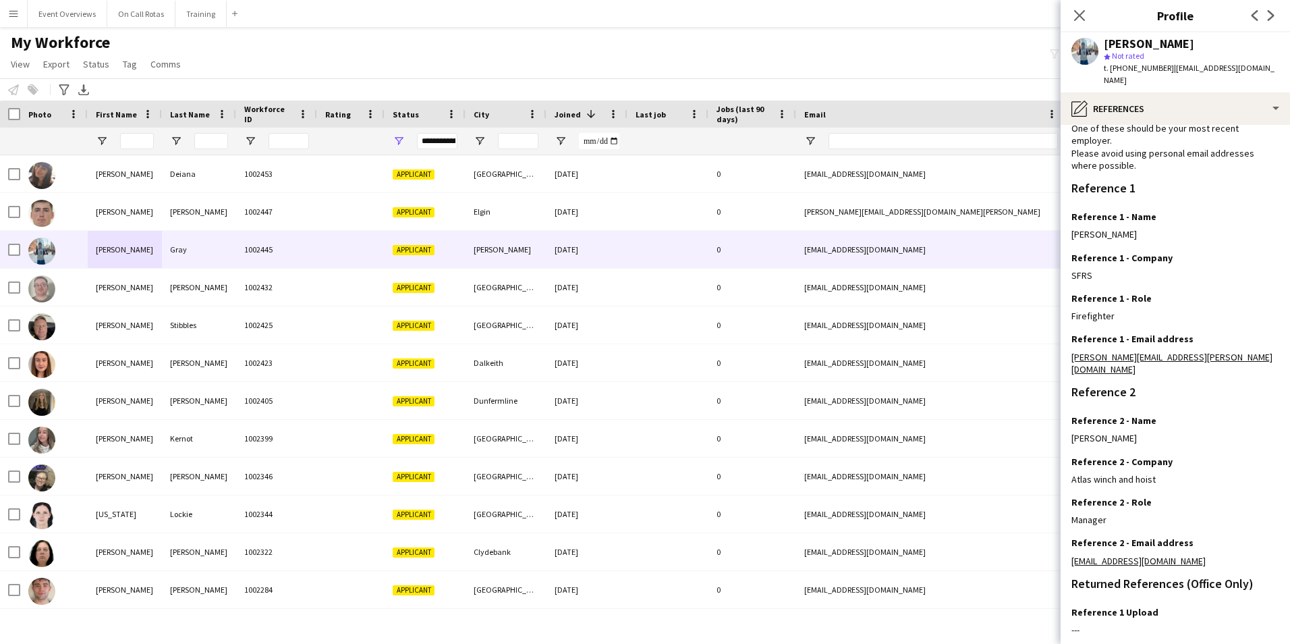
scroll to position [161, 0]
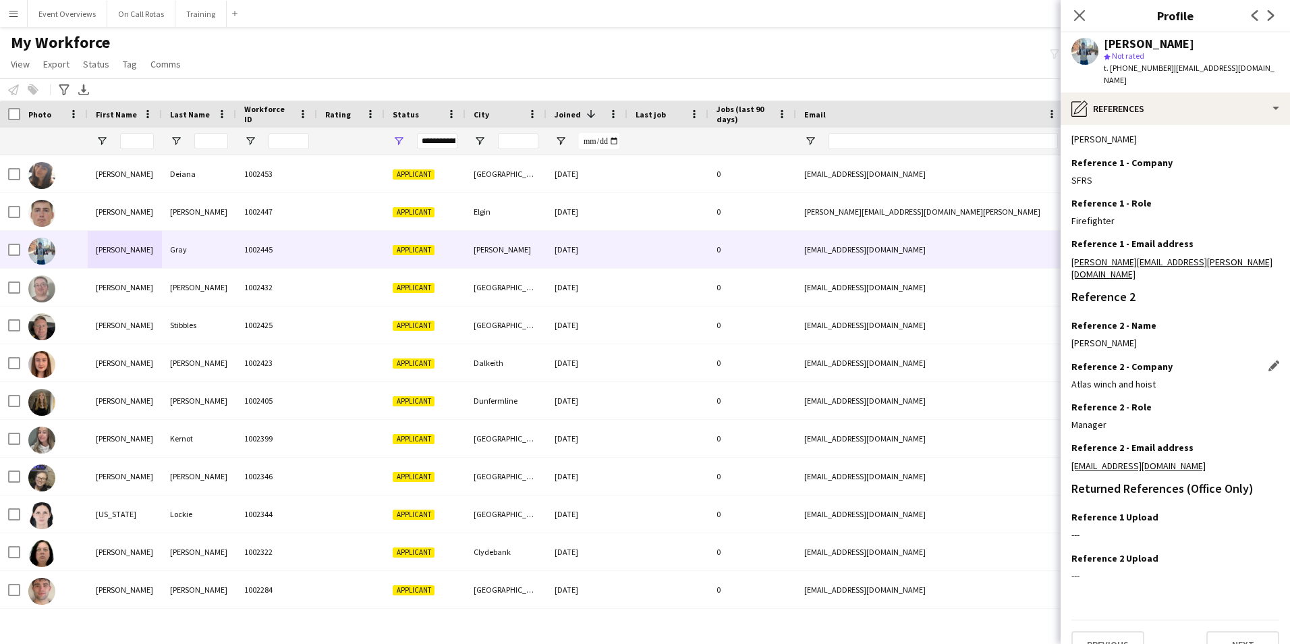
drag, startPoint x: 1160, startPoint y: 362, endPoint x: 1074, endPoint y: 363, distance: 86.4
click at [1074, 378] on div "Atlas winch and hoist" at bounding box center [1176, 384] width 208 height 12
copy div "Atlas winch and hoist"
click at [1251, 631] on button "Next" at bounding box center [1243, 644] width 73 height 27
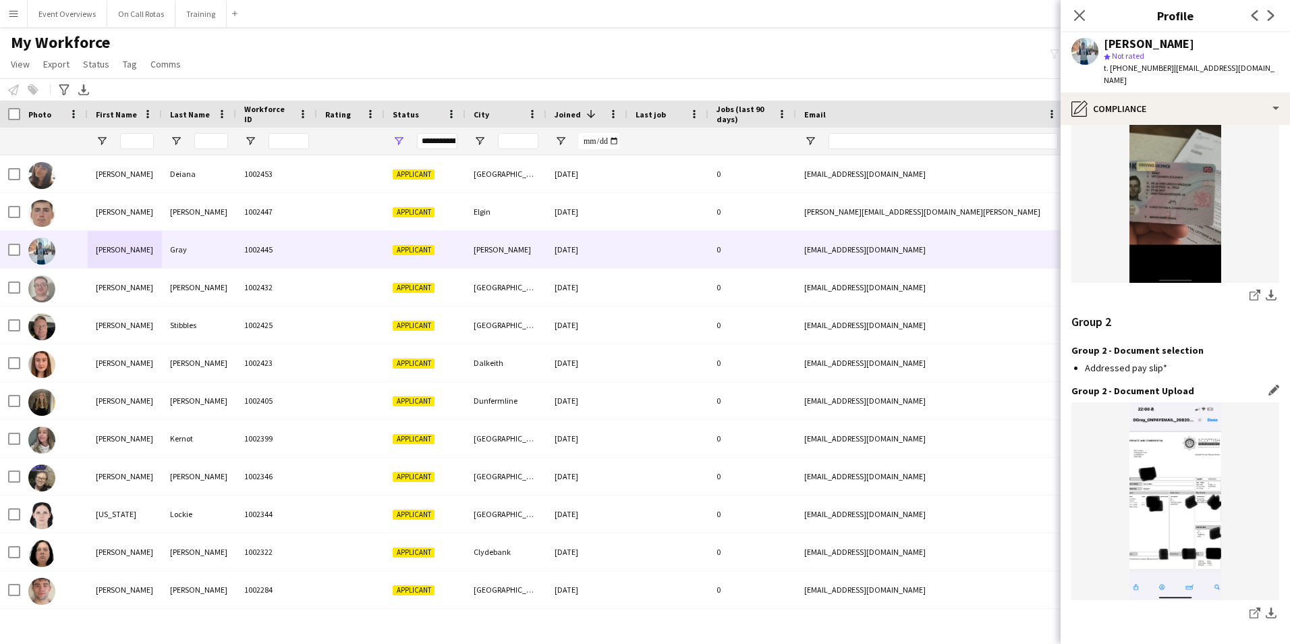
scroll to position [1396, 0]
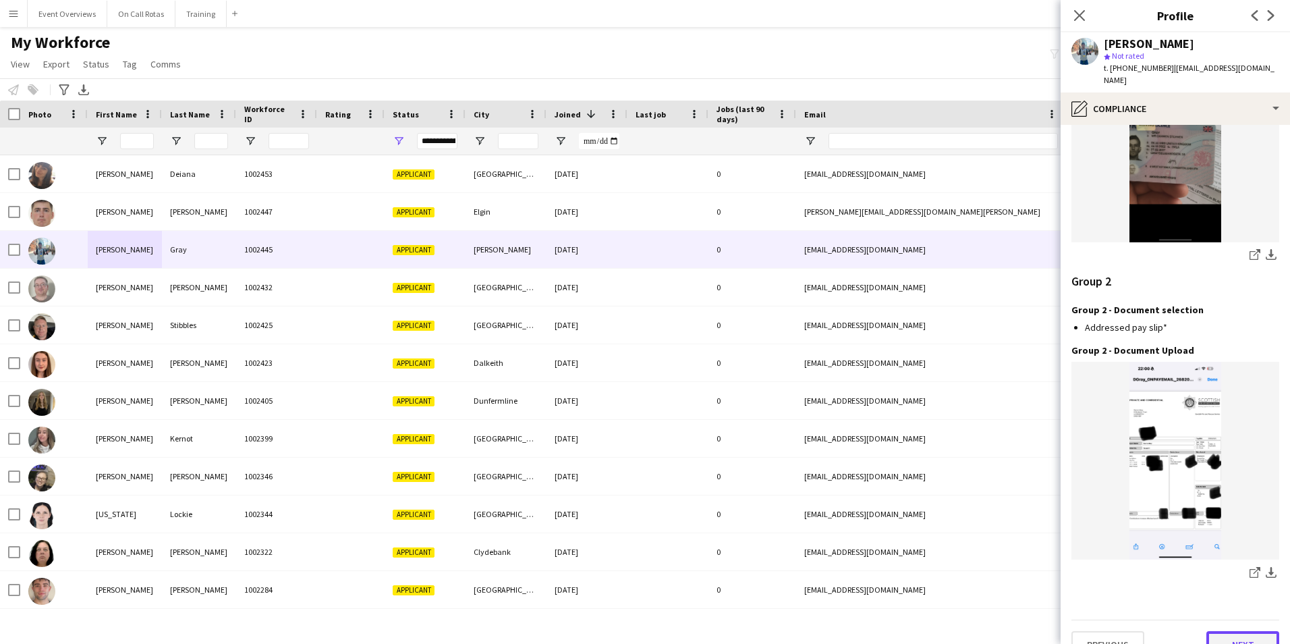
click at [1238, 631] on button "Next" at bounding box center [1243, 644] width 73 height 27
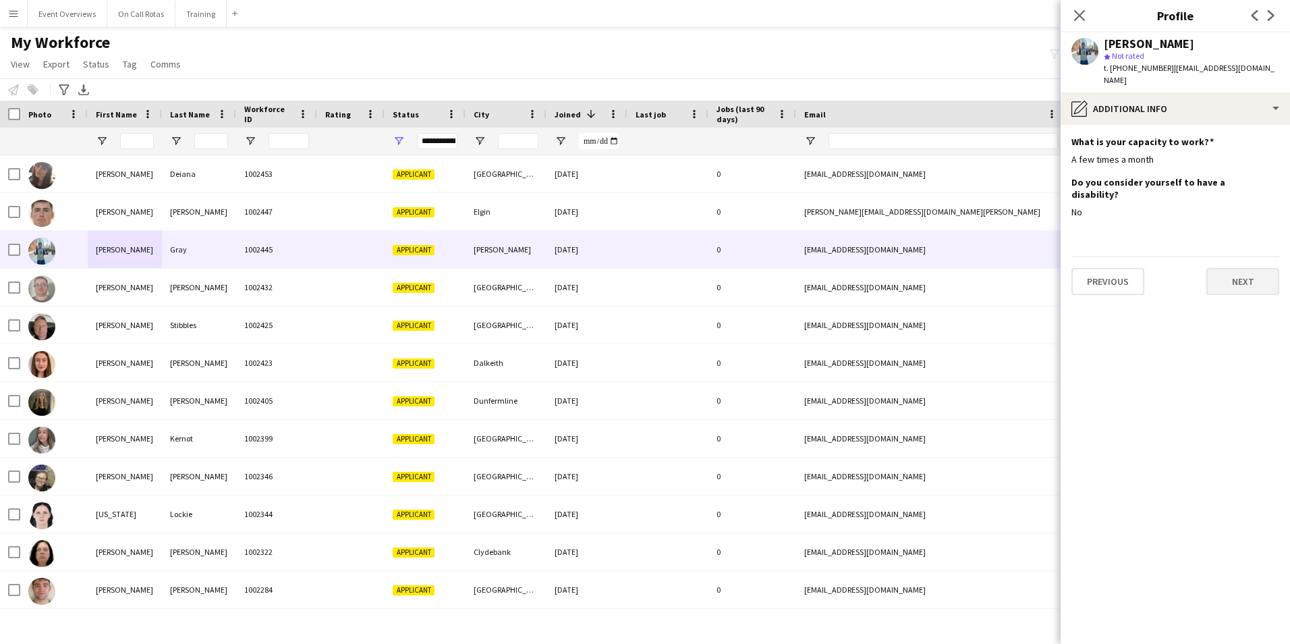
scroll to position [0, 0]
click at [1253, 268] on button "Next" at bounding box center [1243, 281] width 73 height 27
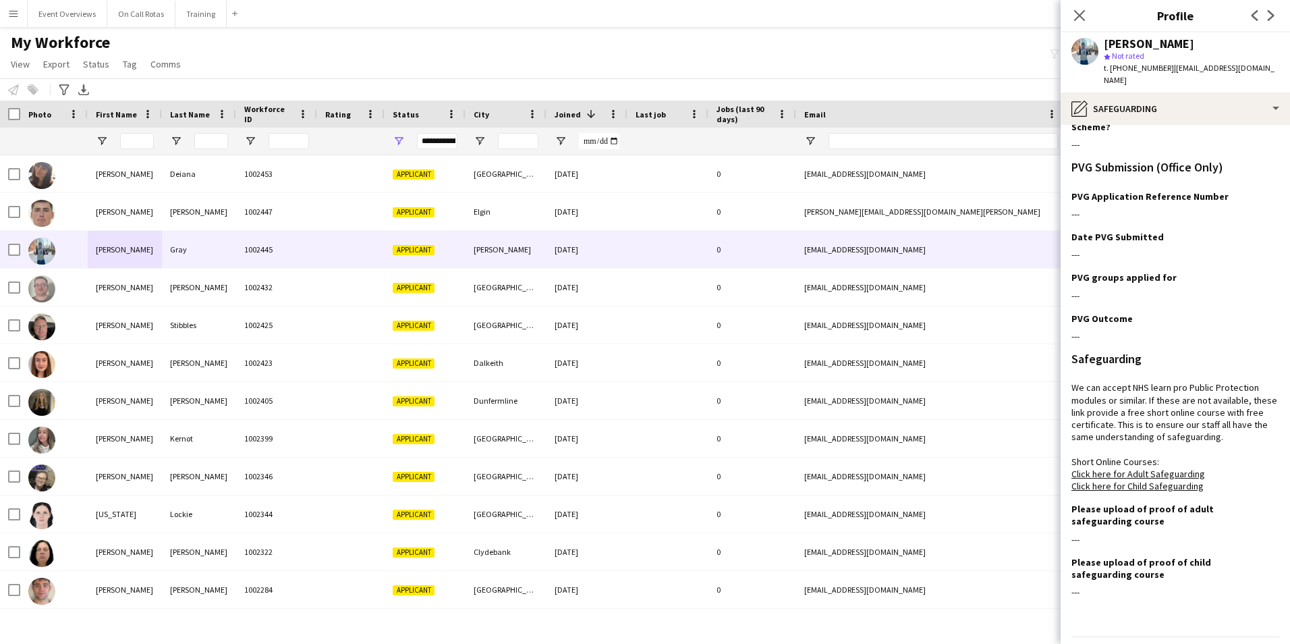
scroll to position [84, 0]
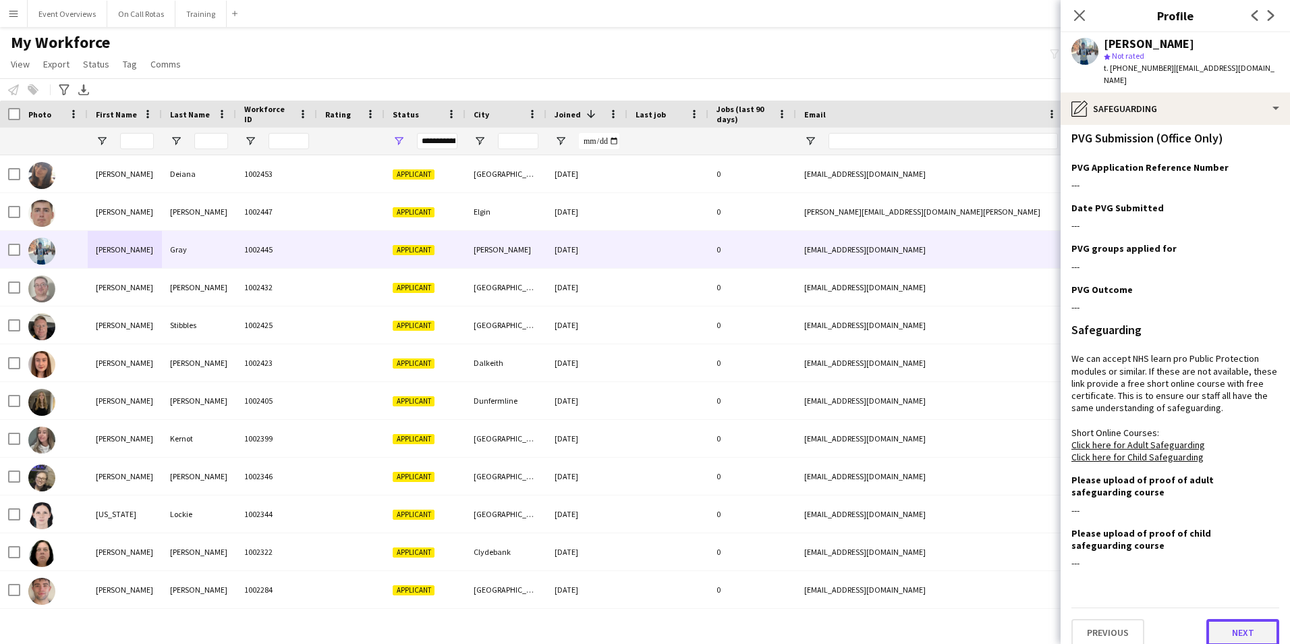
click at [1234, 632] on button "Next" at bounding box center [1243, 632] width 73 height 27
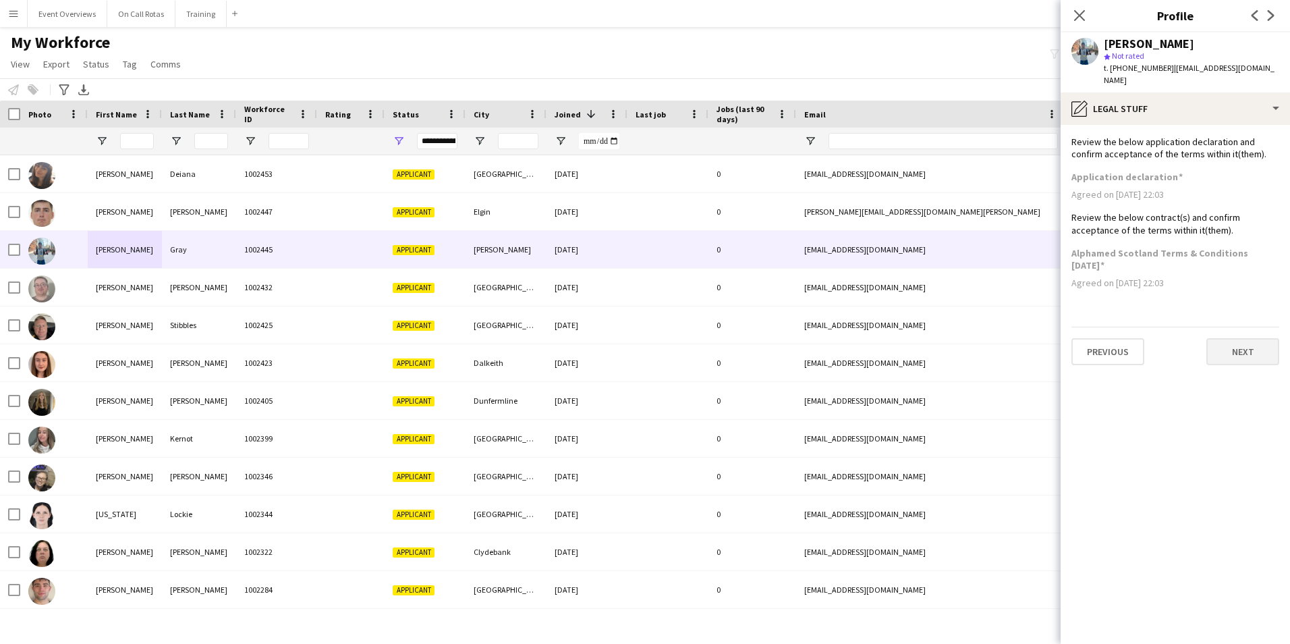
scroll to position [0, 0]
click at [1240, 346] on button "Next" at bounding box center [1243, 351] width 73 height 27
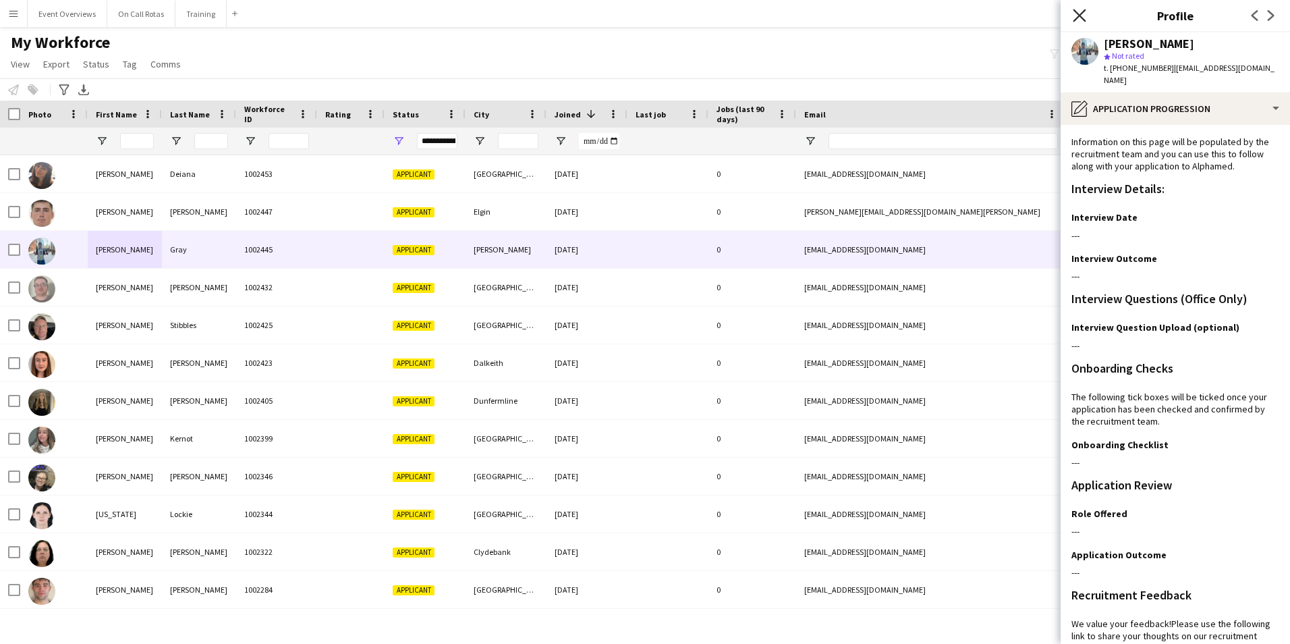
click at [1076, 16] on icon "Close pop-in" at bounding box center [1079, 15] width 13 height 13
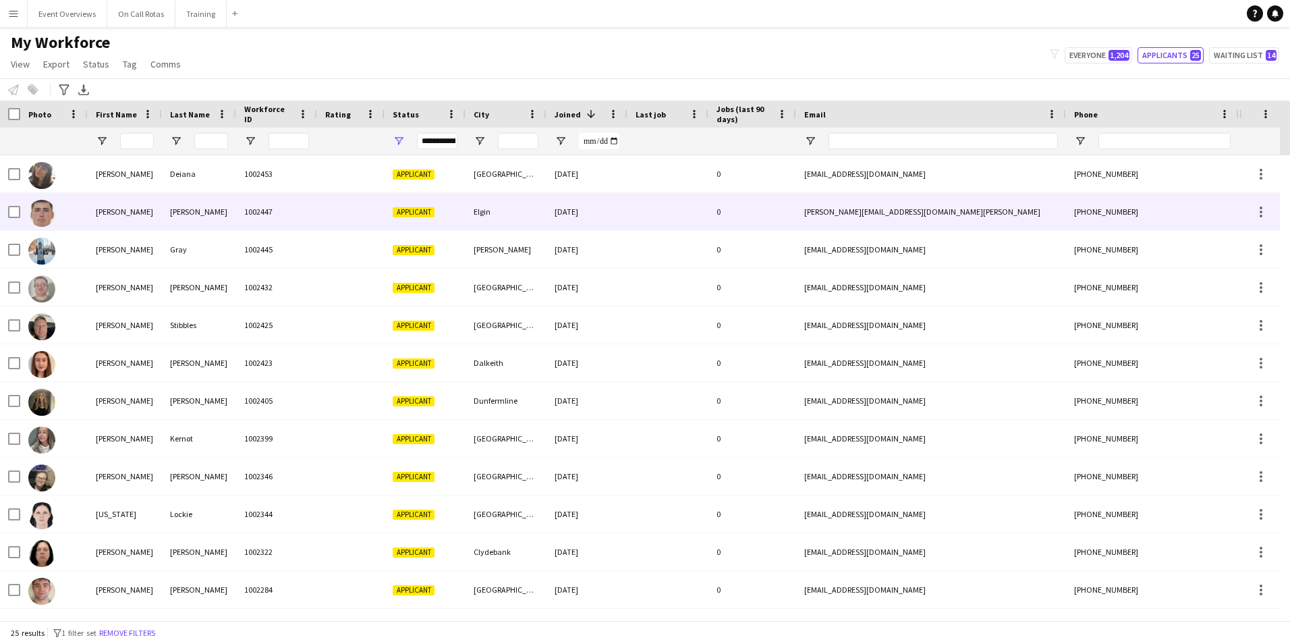
click at [101, 225] on div "David" at bounding box center [125, 211] width 74 height 37
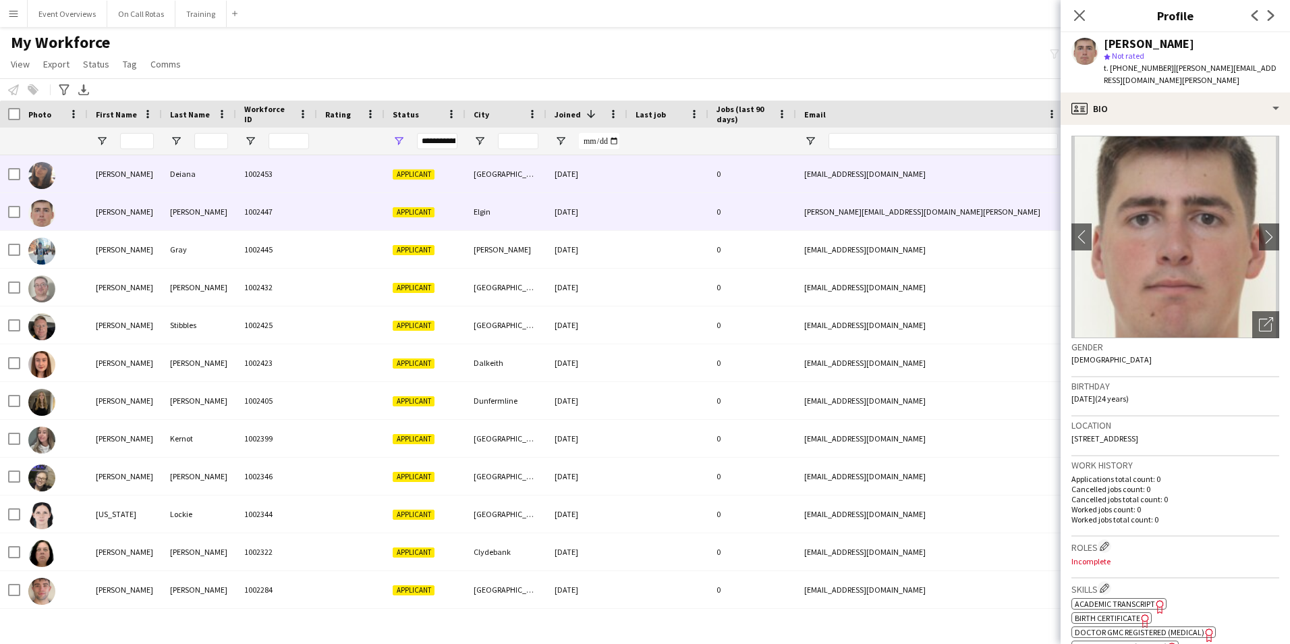
click at [119, 181] on div "Melissa" at bounding box center [125, 173] width 74 height 37
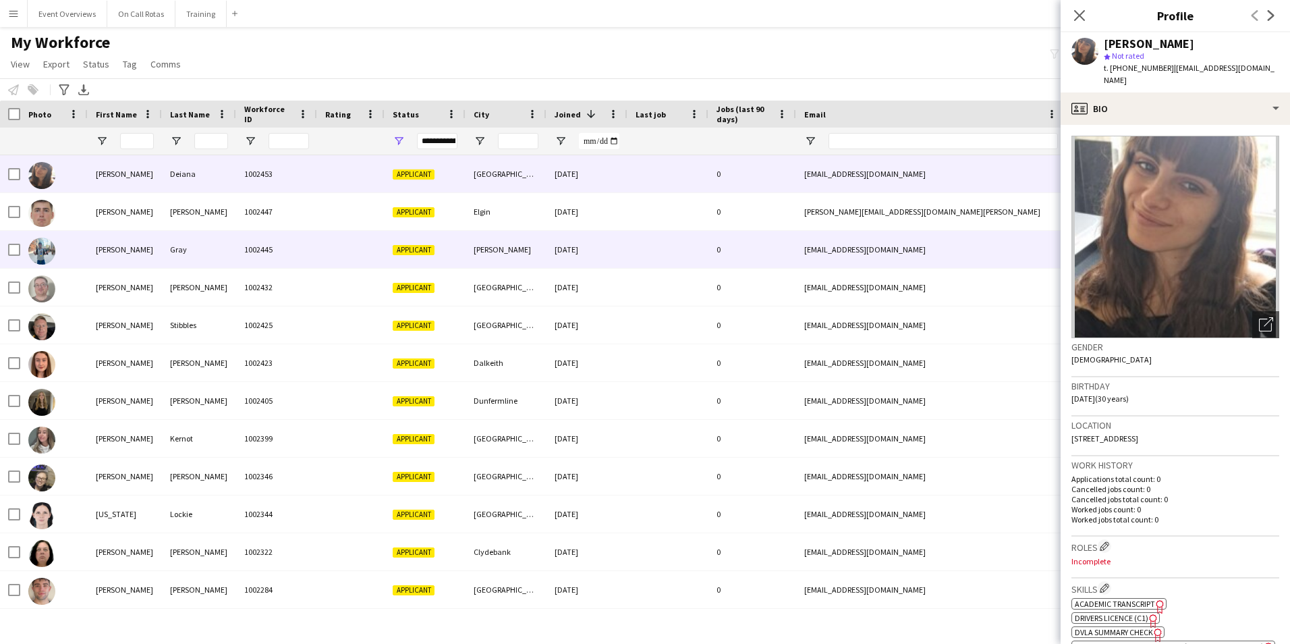
click at [138, 246] on div "Darren" at bounding box center [125, 249] width 74 height 37
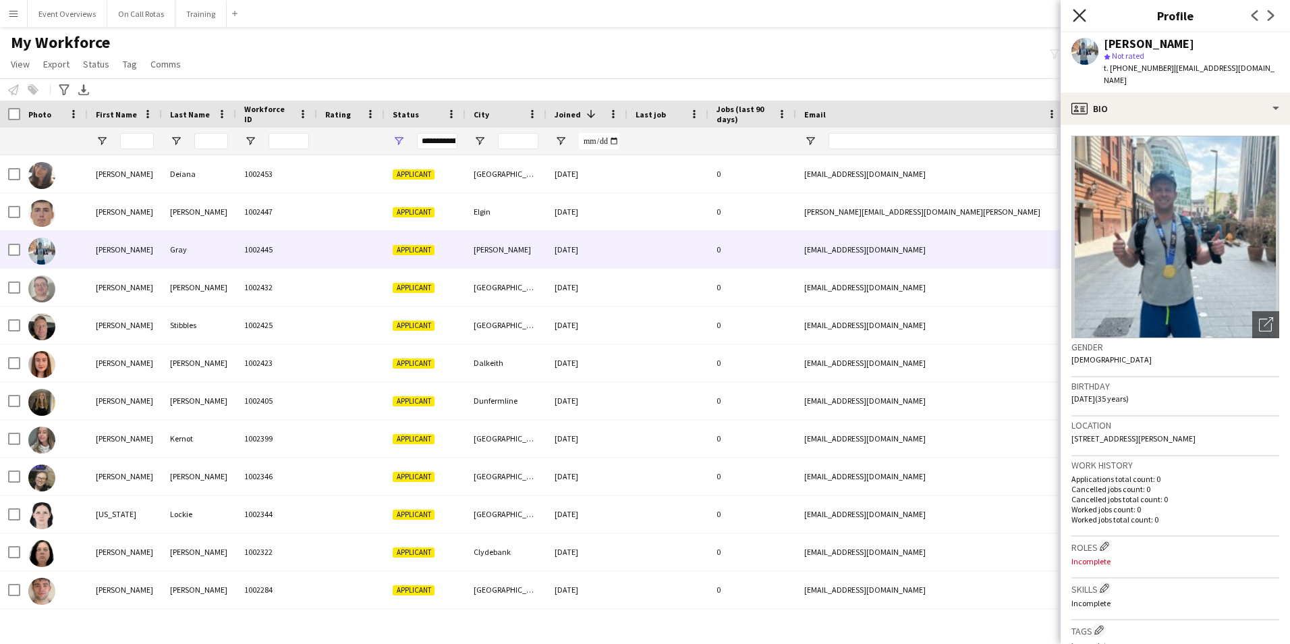
click at [1079, 16] on icon at bounding box center [1079, 15] width 13 height 13
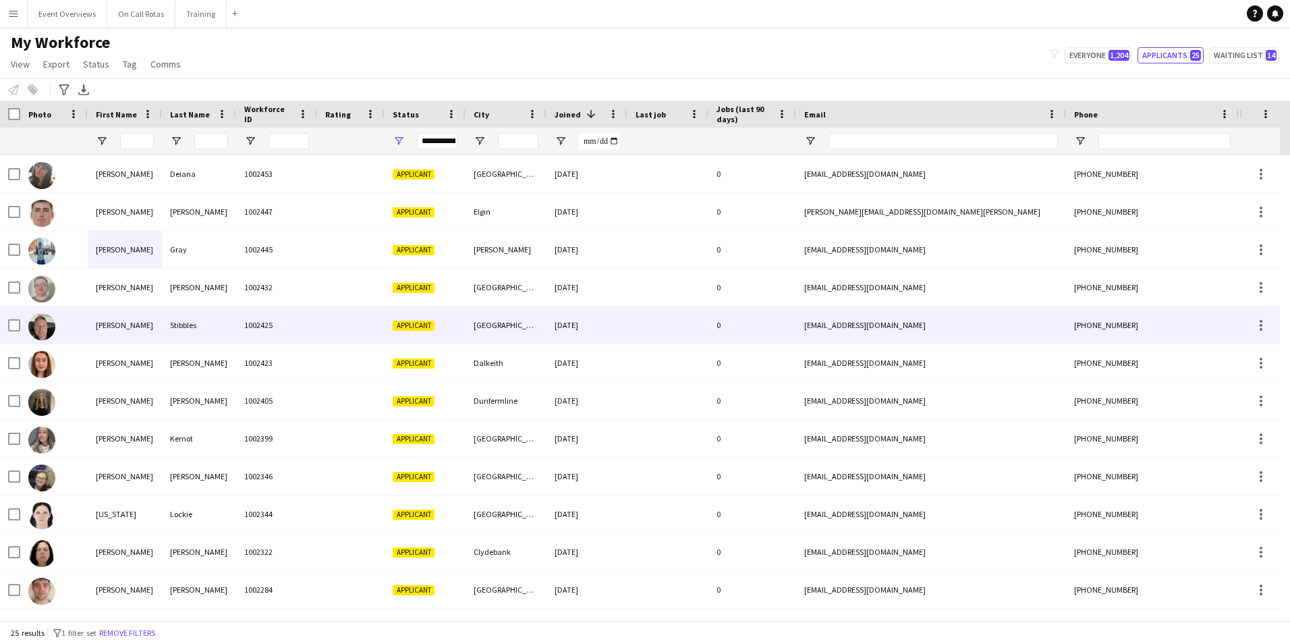
click at [147, 317] on div "Richard" at bounding box center [125, 324] width 74 height 37
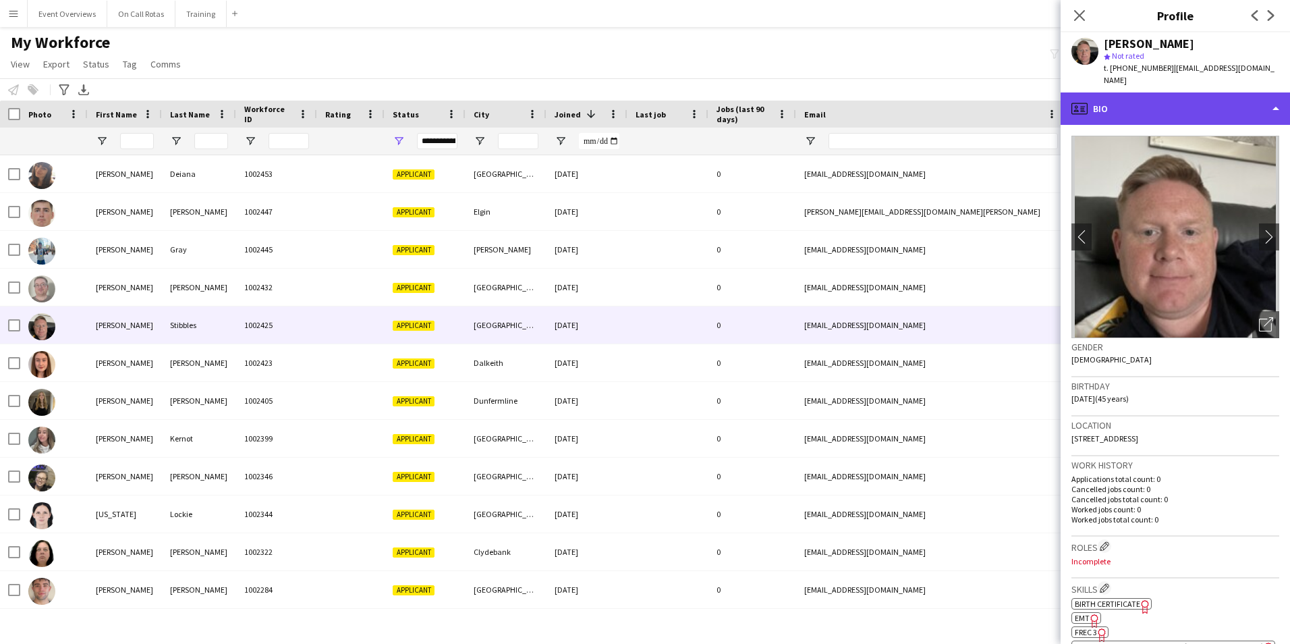
click at [1183, 92] on div "profile Bio" at bounding box center [1175, 108] width 229 height 32
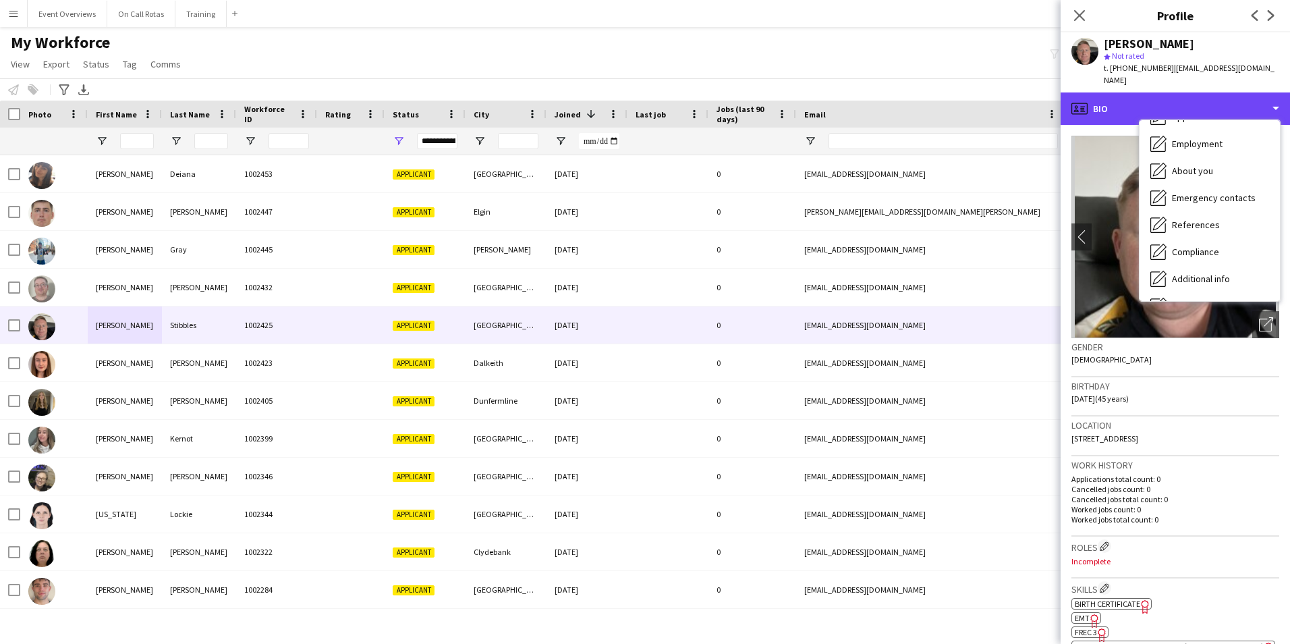
scroll to position [235, 0]
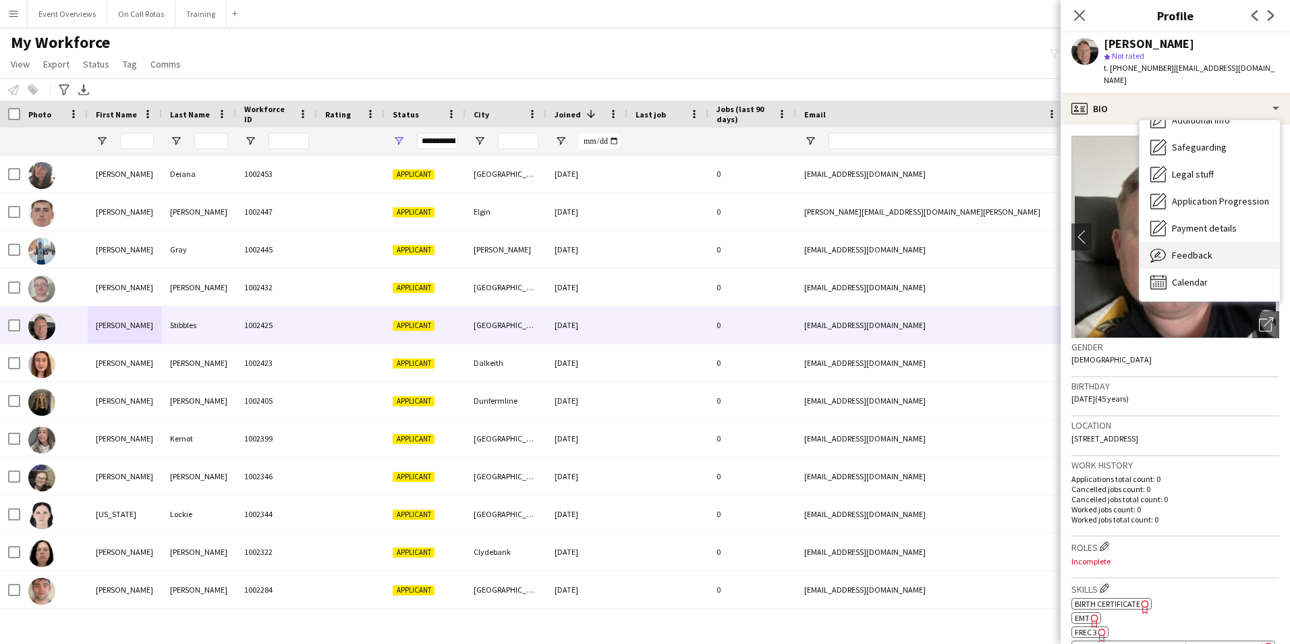
click at [1168, 245] on div "Feedback Feedback" at bounding box center [1210, 255] width 140 height 27
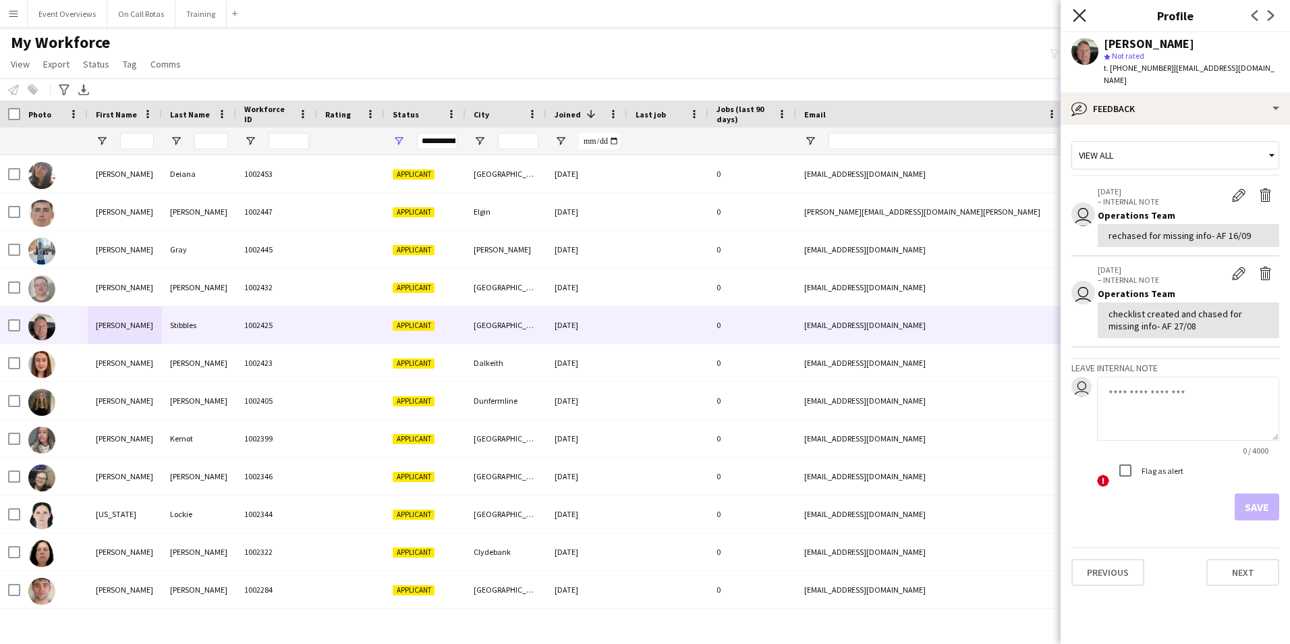
click at [1080, 18] on icon "Close pop-in" at bounding box center [1079, 15] width 13 height 13
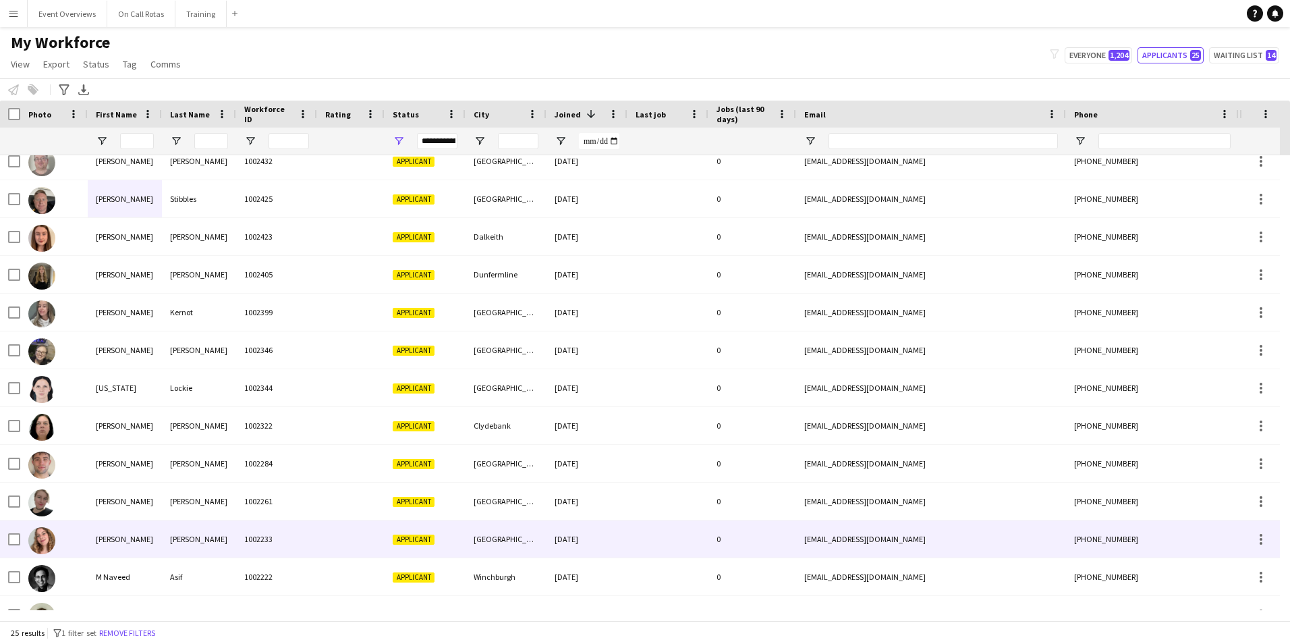
scroll to position [270, 0]
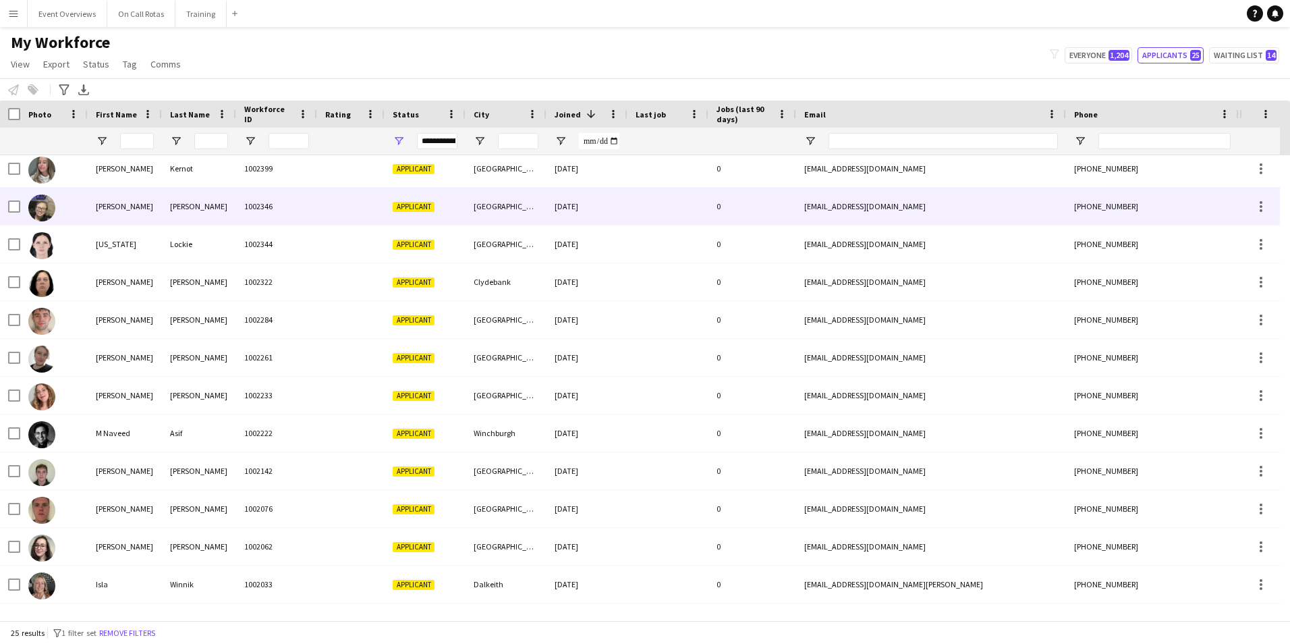
click at [140, 200] on div "Emily" at bounding box center [125, 206] width 74 height 37
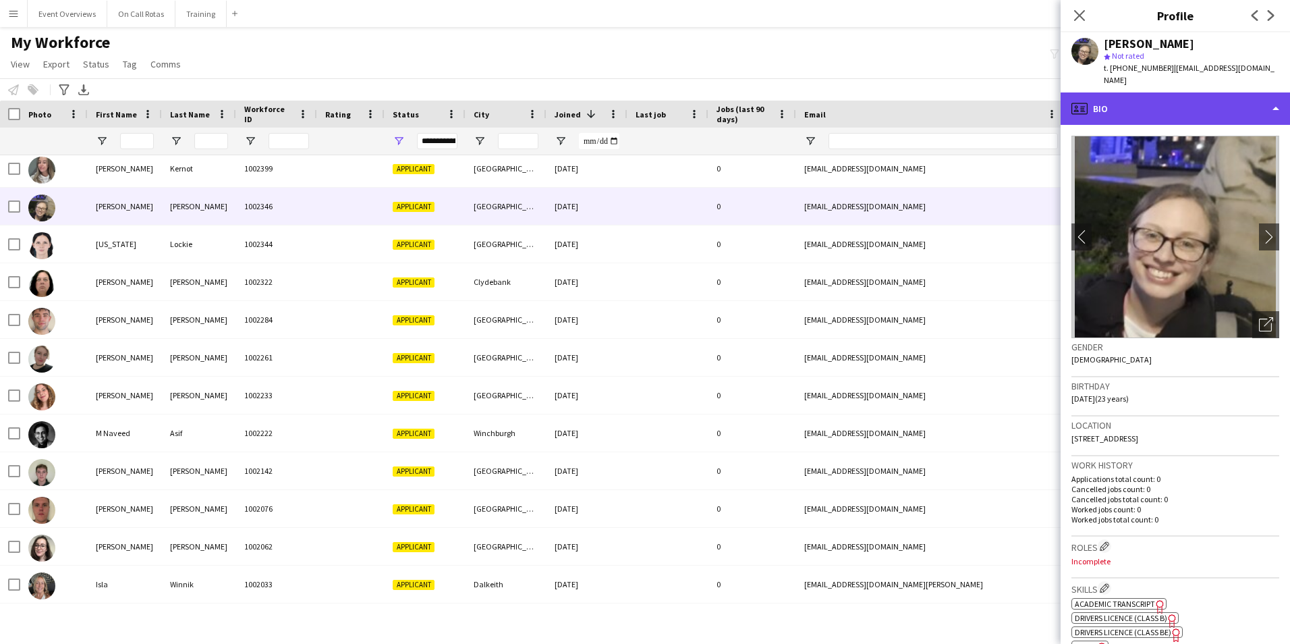
click at [1136, 102] on div "profile Bio" at bounding box center [1175, 108] width 229 height 32
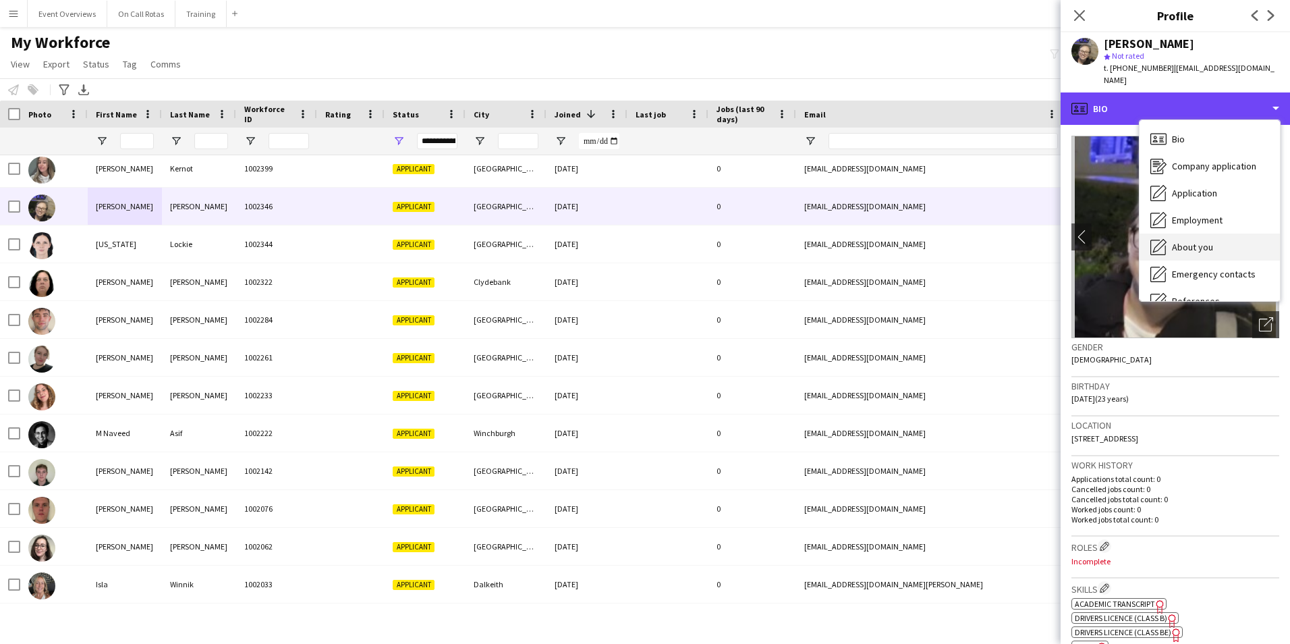
scroll to position [235, 0]
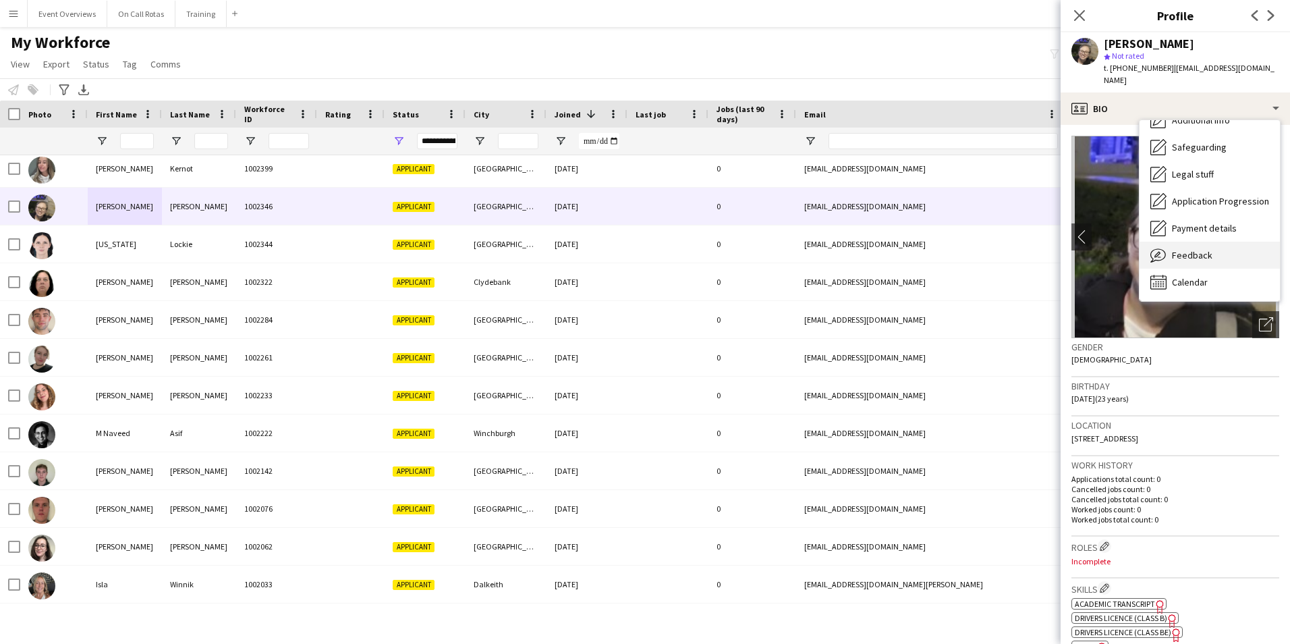
click at [1191, 249] on span "Feedback" at bounding box center [1192, 255] width 40 height 12
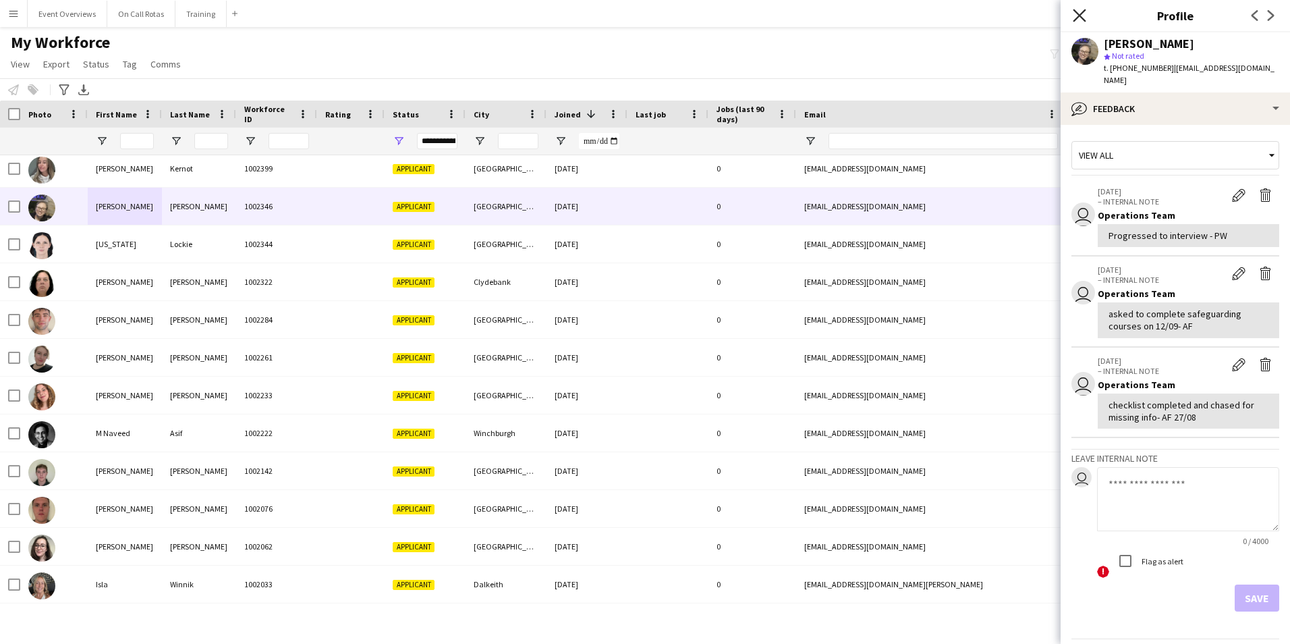
click at [1078, 17] on icon at bounding box center [1079, 15] width 13 height 13
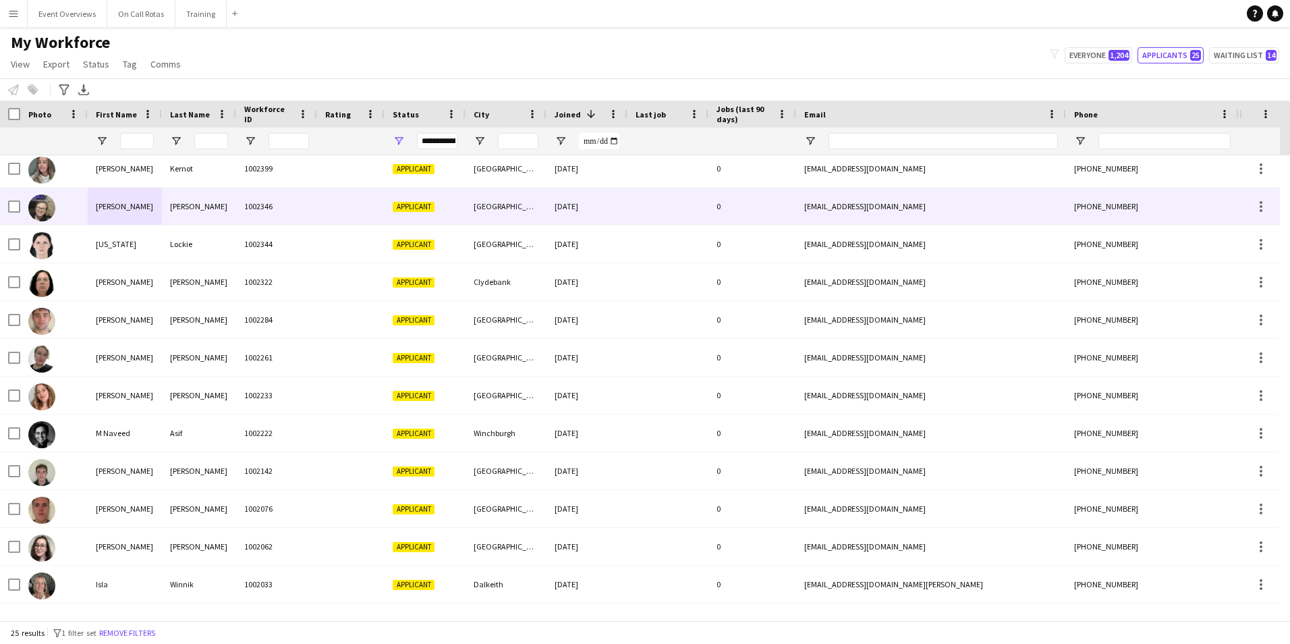
click at [113, 198] on div "Emily" at bounding box center [125, 206] width 74 height 37
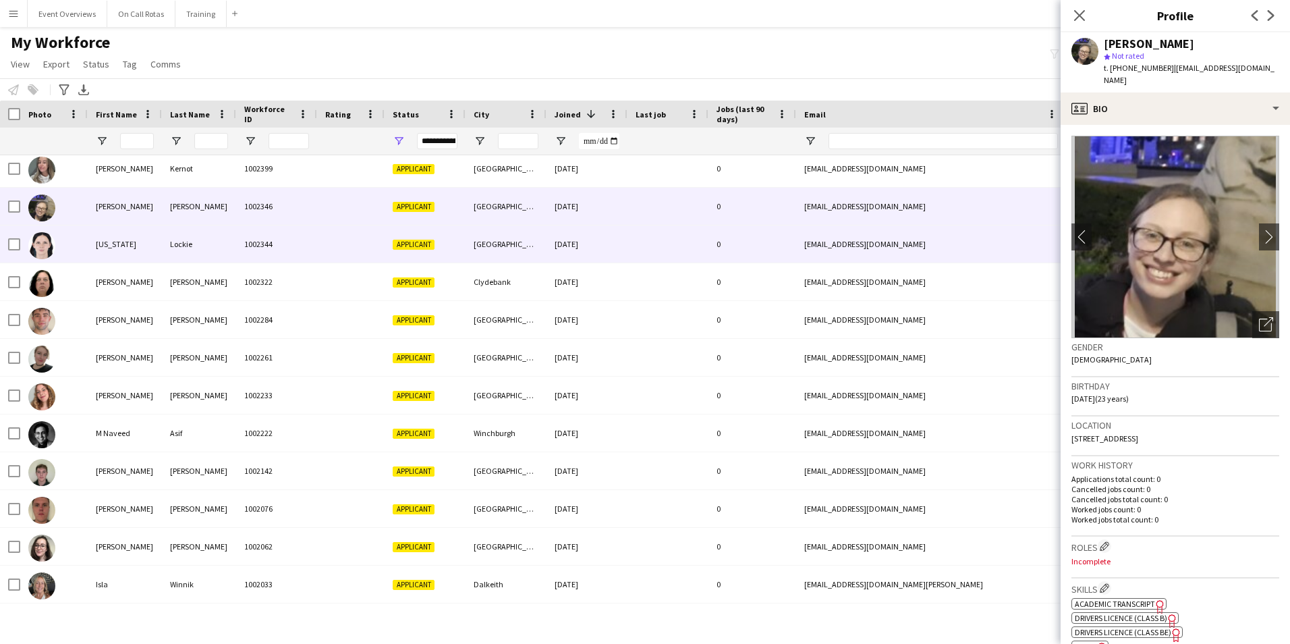
click at [94, 240] on div "Georgia" at bounding box center [125, 243] width 74 height 37
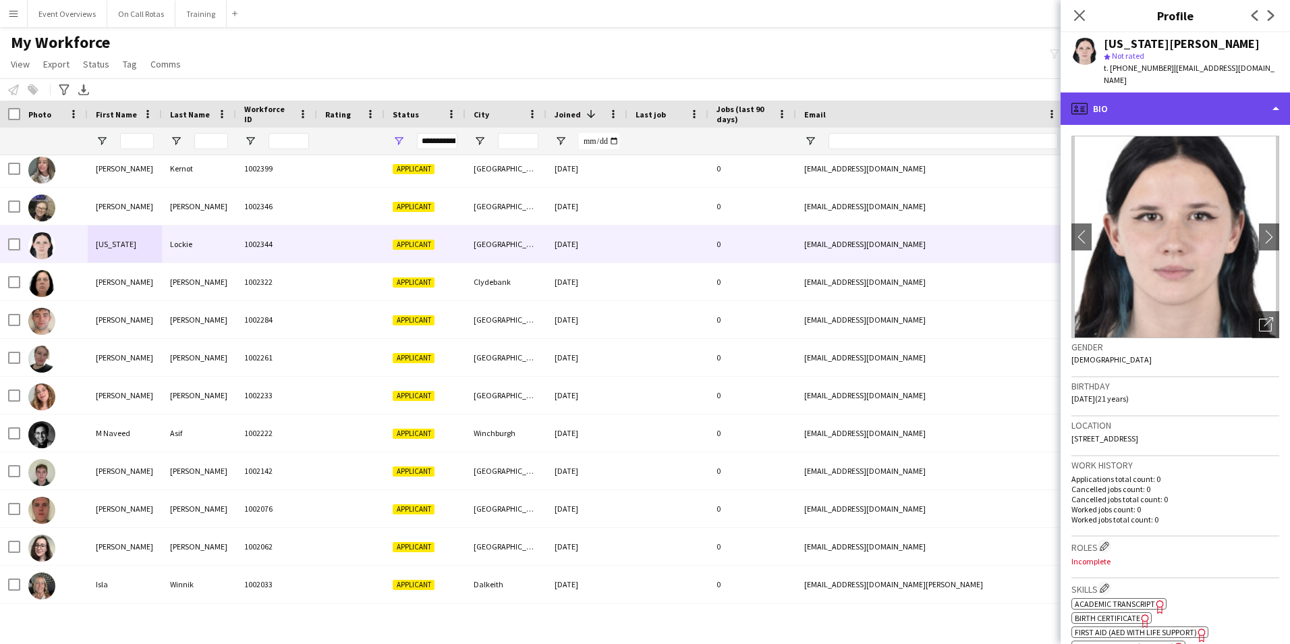
click at [1162, 107] on div "profile Bio" at bounding box center [1175, 108] width 229 height 32
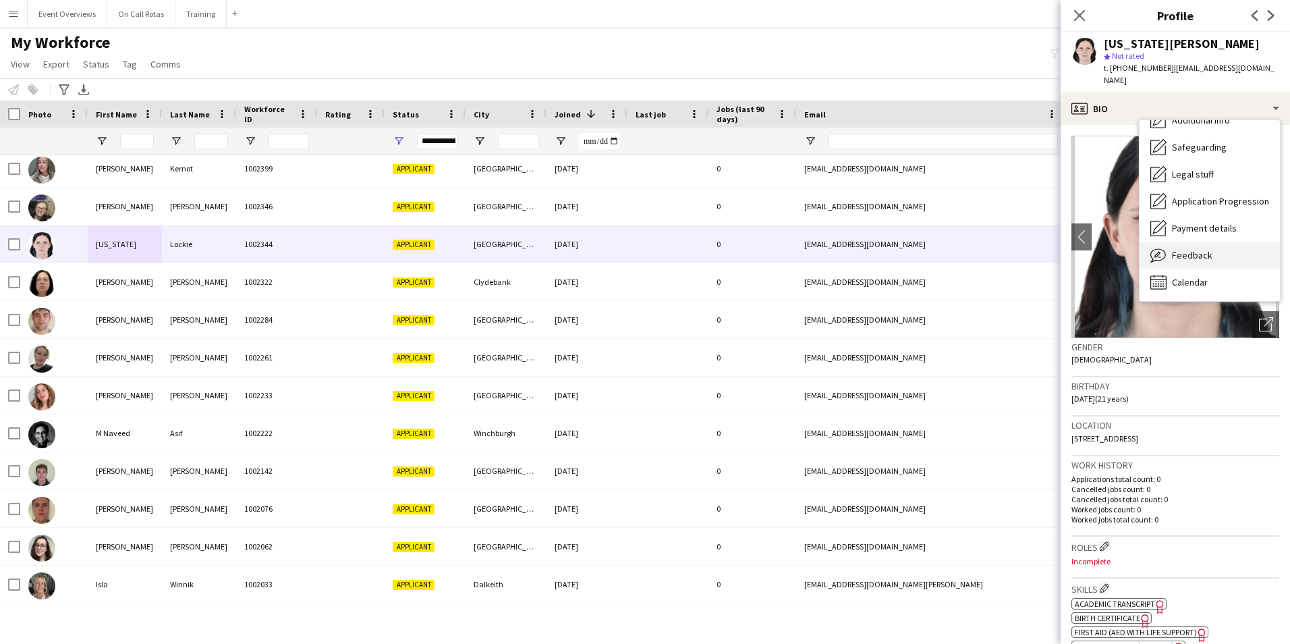
click at [1194, 249] on span "Feedback" at bounding box center [1192, 255] width 40 height 12
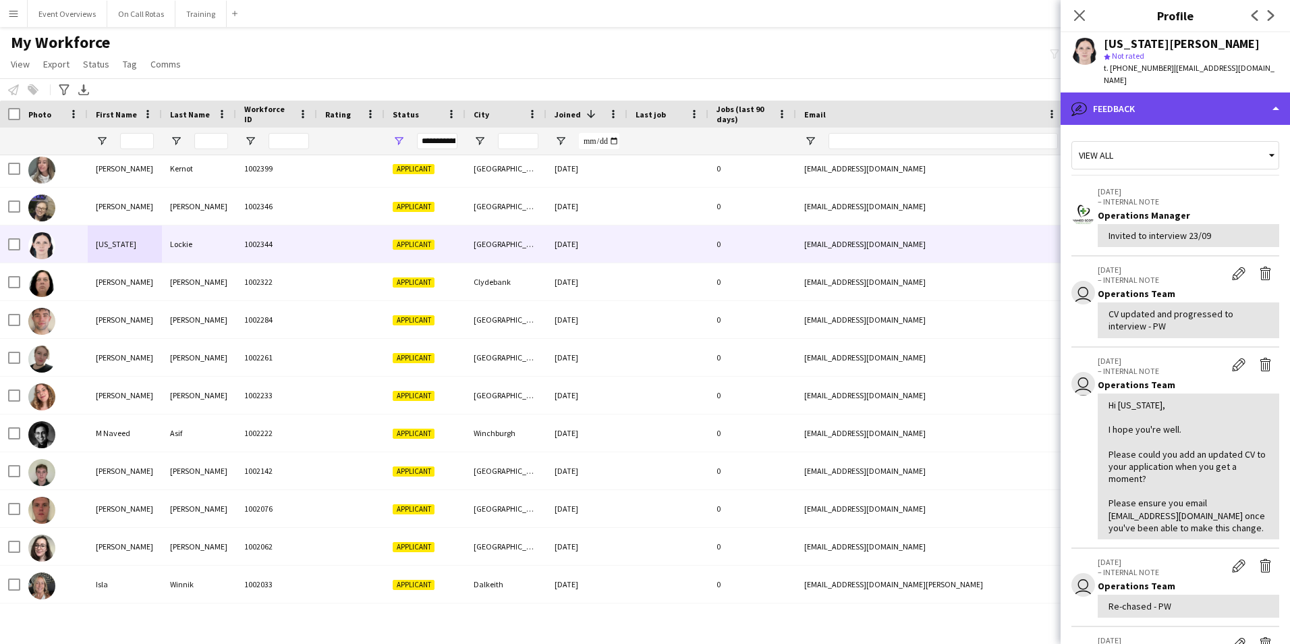
click at [1130, 101] on div "bubble-pencil Feedback" at bounding box center [1175, 108] width 229 height 32
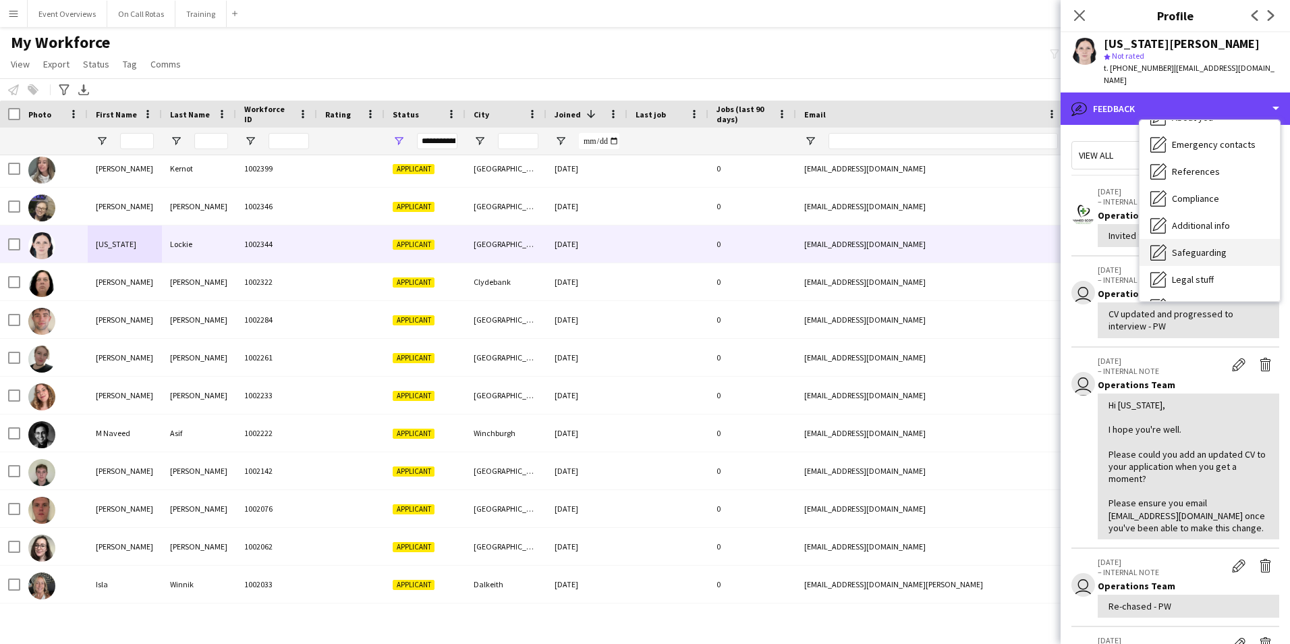
scroll to position [0, 0]
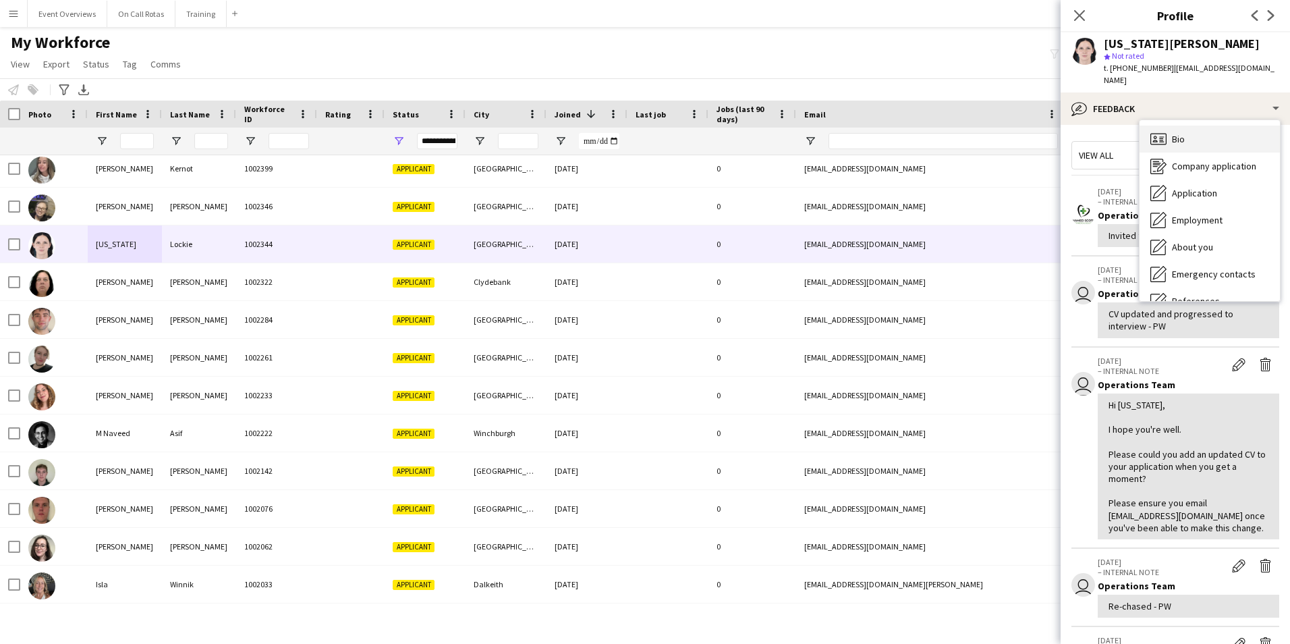
click at [1181, 133] on span "Bio" at bounding box center [1178, 139] width 13 height 12
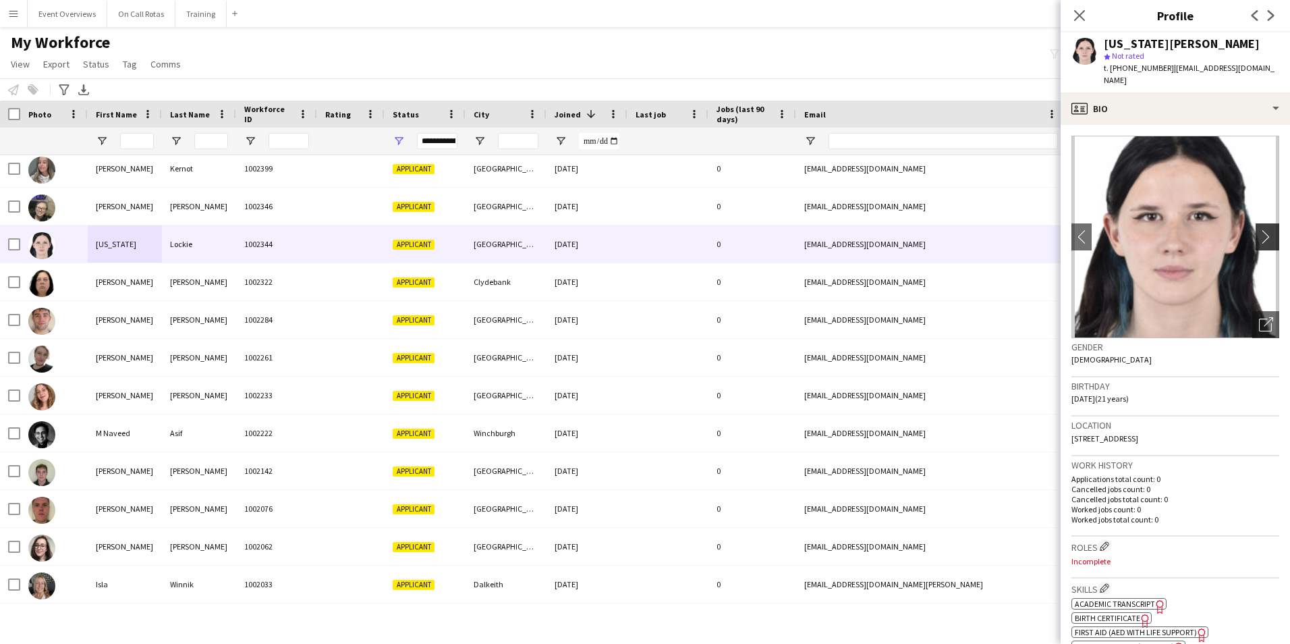
click at [1259, 229] on app-icon "chevron-right" at bounding box center [1269, 236] width 21 height 14
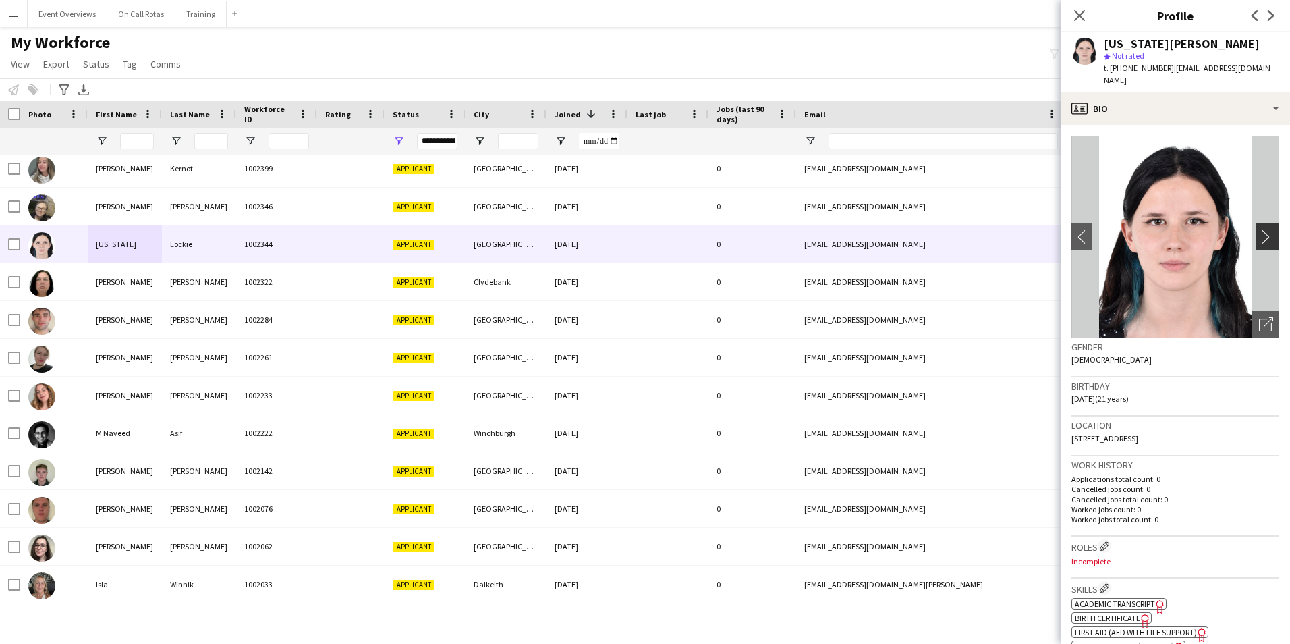
click at [1259, 229] on app-icon "chevron-right" at bounding box center [1269, 236] width 21 height 14
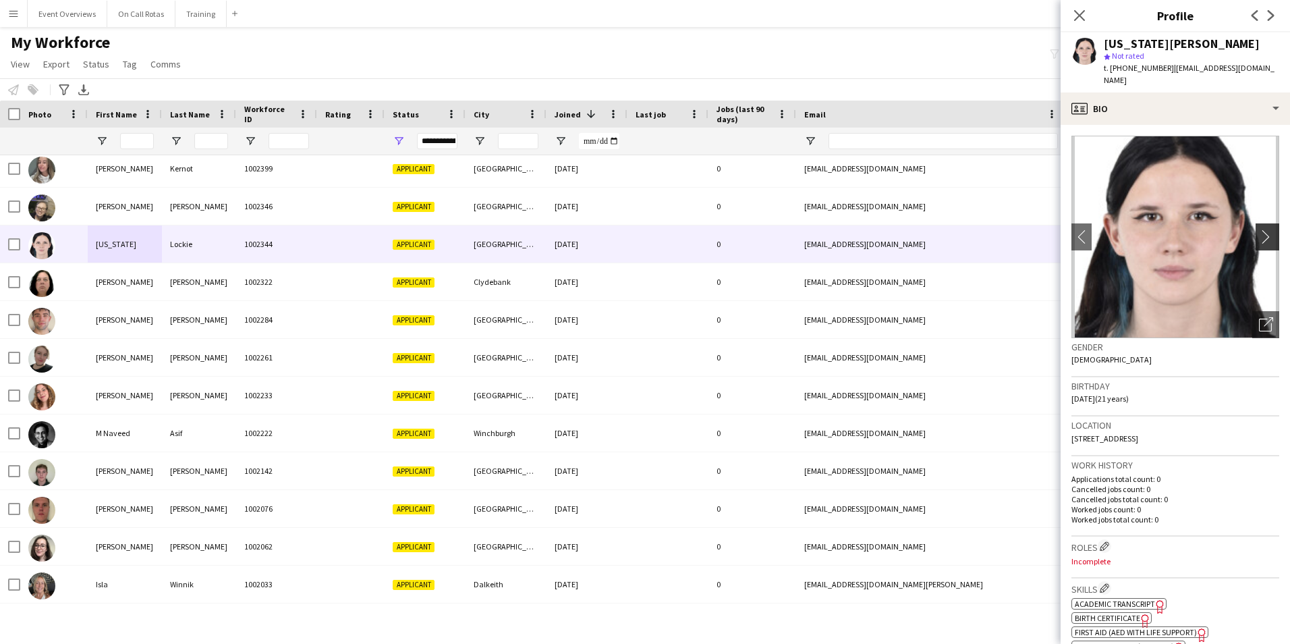
click at [1259, 229] on app-icon "chevron-right" at bounding box center [1269, 236] width 21 height 14
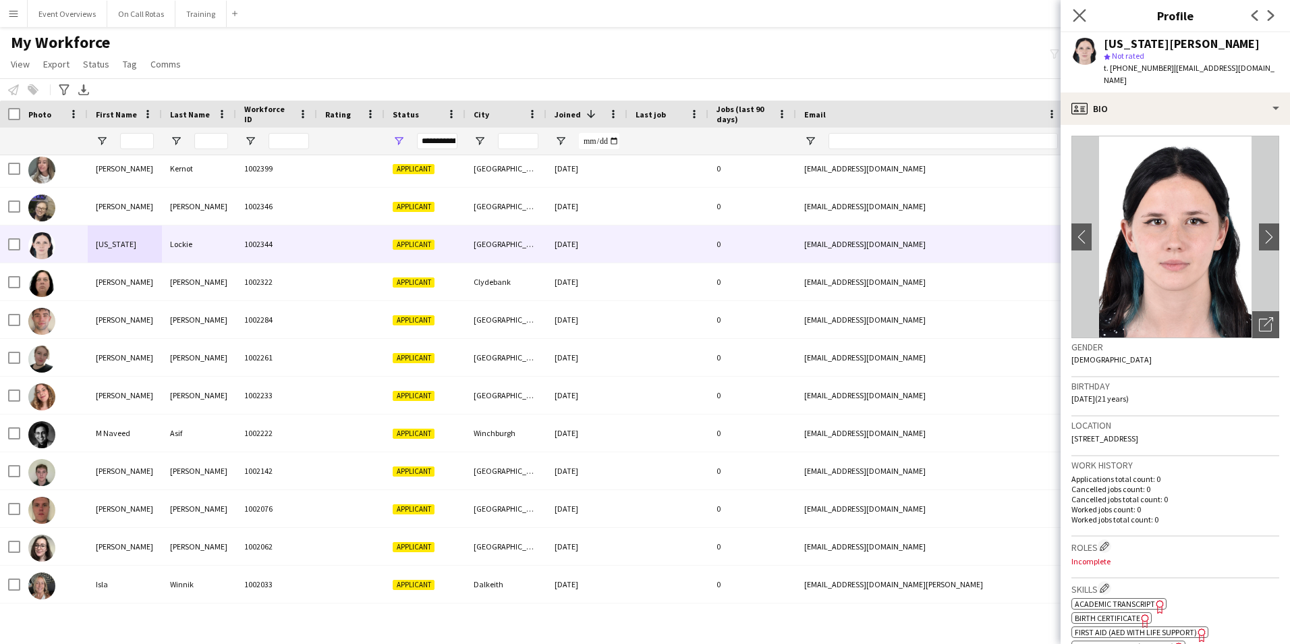
click at [1086, 16] on app-icon "Close pop-in" at bounding box center [1080, 16] width 20 height 20
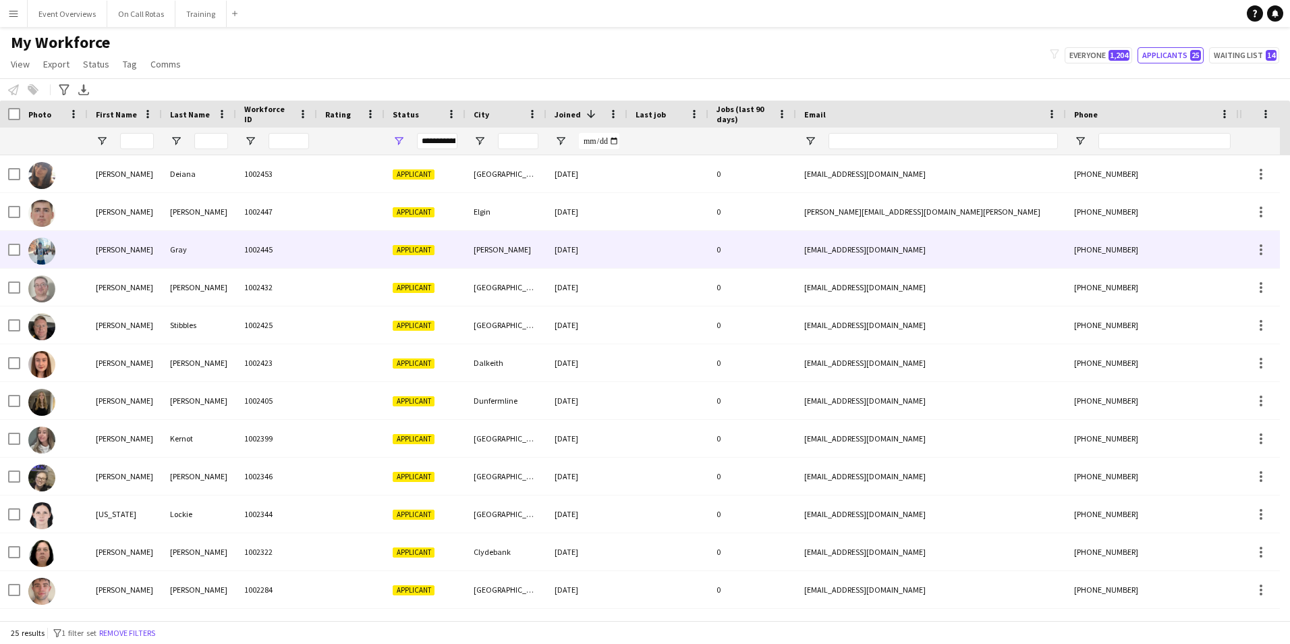
click at [313, 242] on div "1002445" at bounding box center [276, 249] width 81 height 37
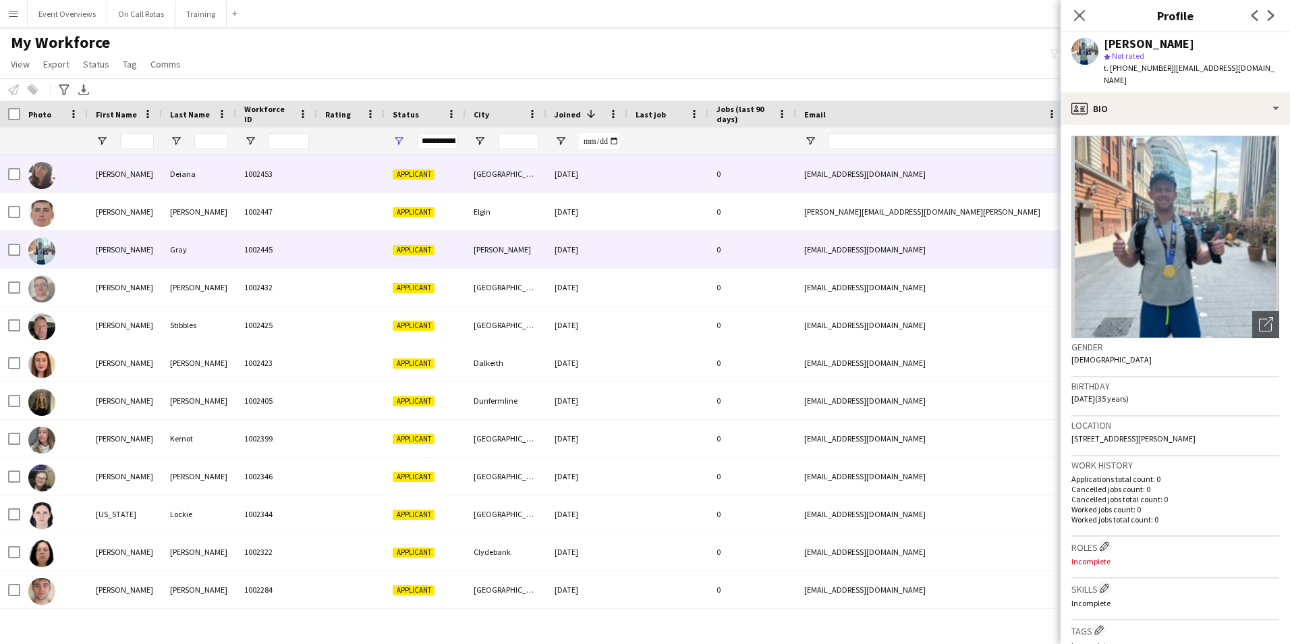
click at [148, 189] on div "Melissa" at bounding box center [125, 173] width 74 height 37
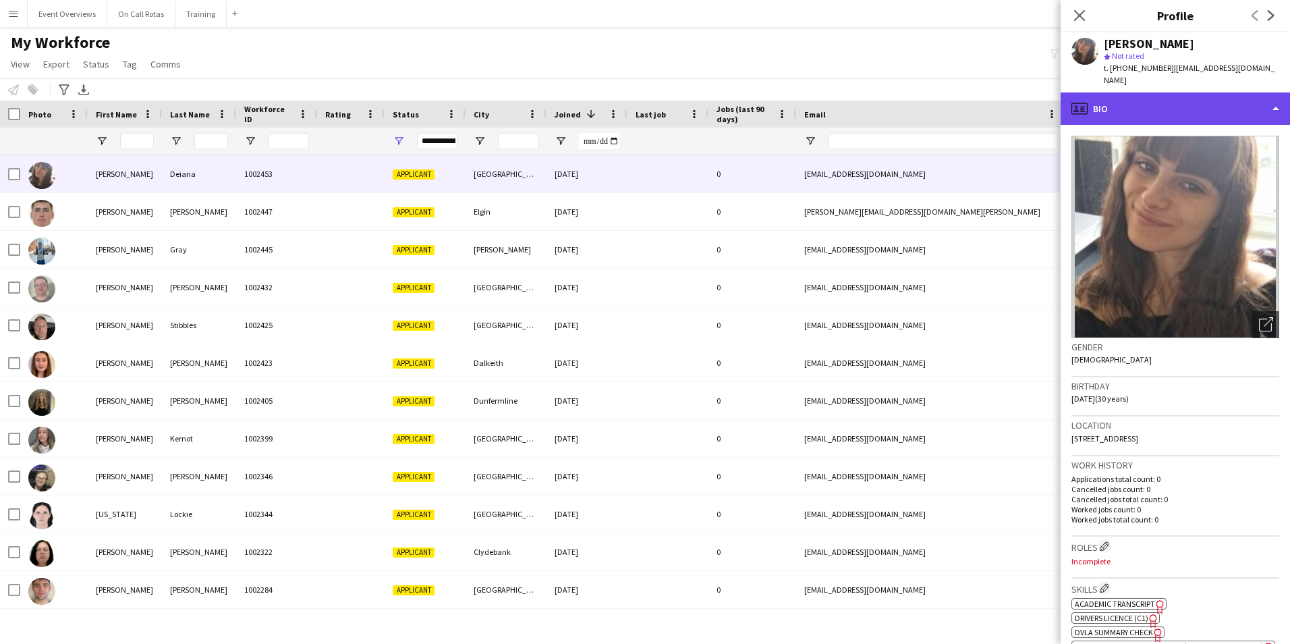
click at [1130, 101] on div "profile Bio" at bounding box center [1175, 108] width 229 height 32
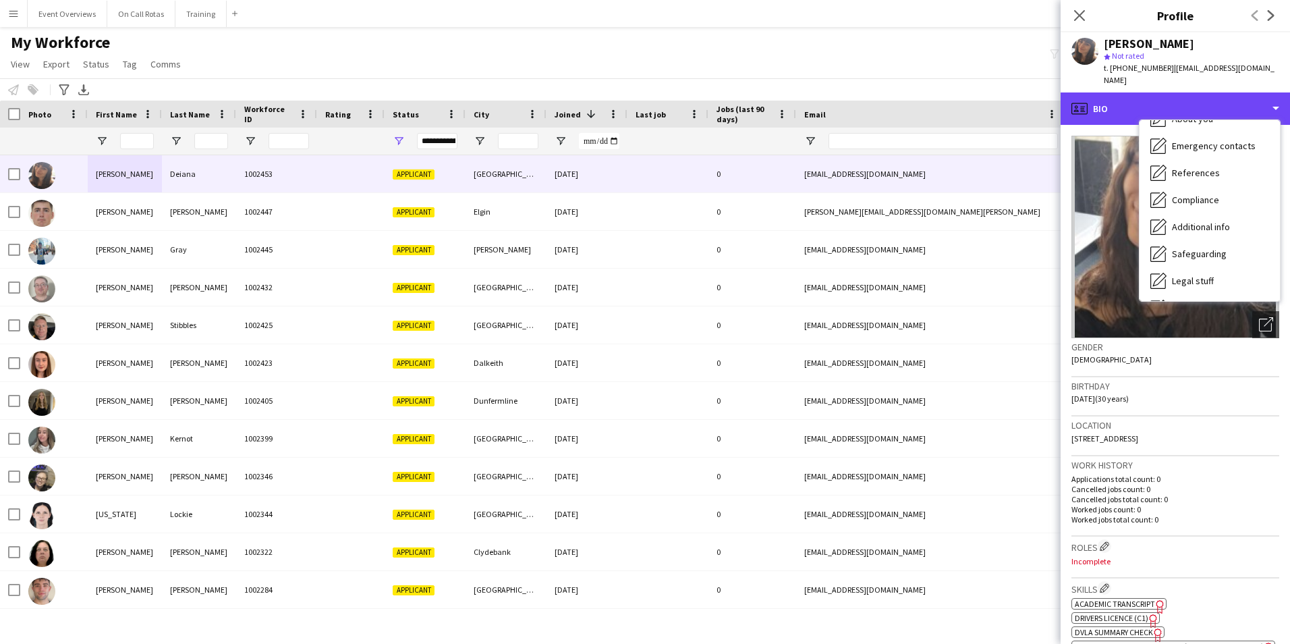
scroll to position [235, 0]
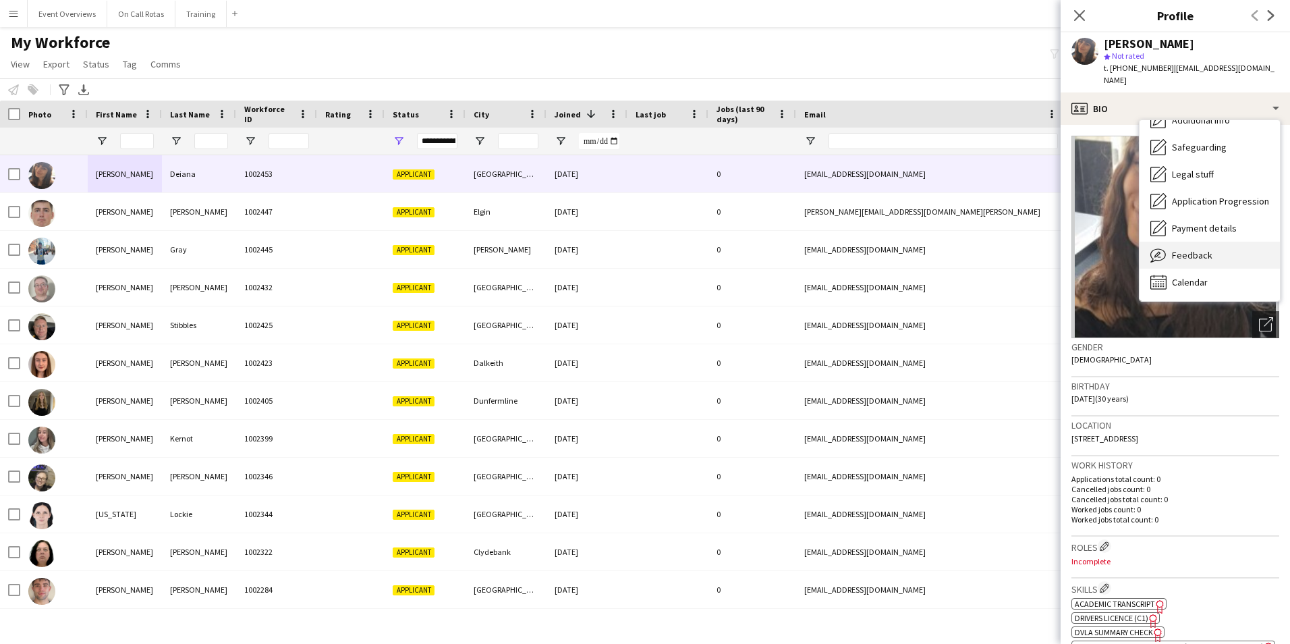
click at [1196, 252] on div "Feedback Feedback" at bounding box center [1210, 255] width 140 height 27
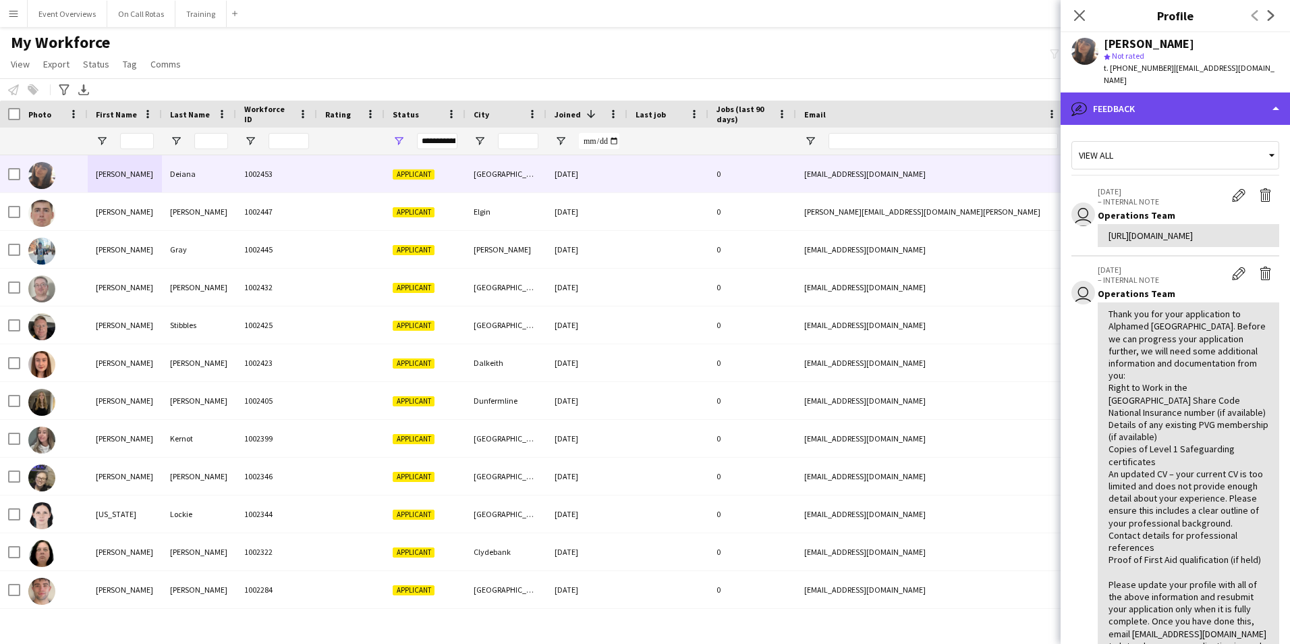
click at [1153, 96] on div "bubble-pencil Feedback" at bounding box center [1175, 108] width 229 height 32
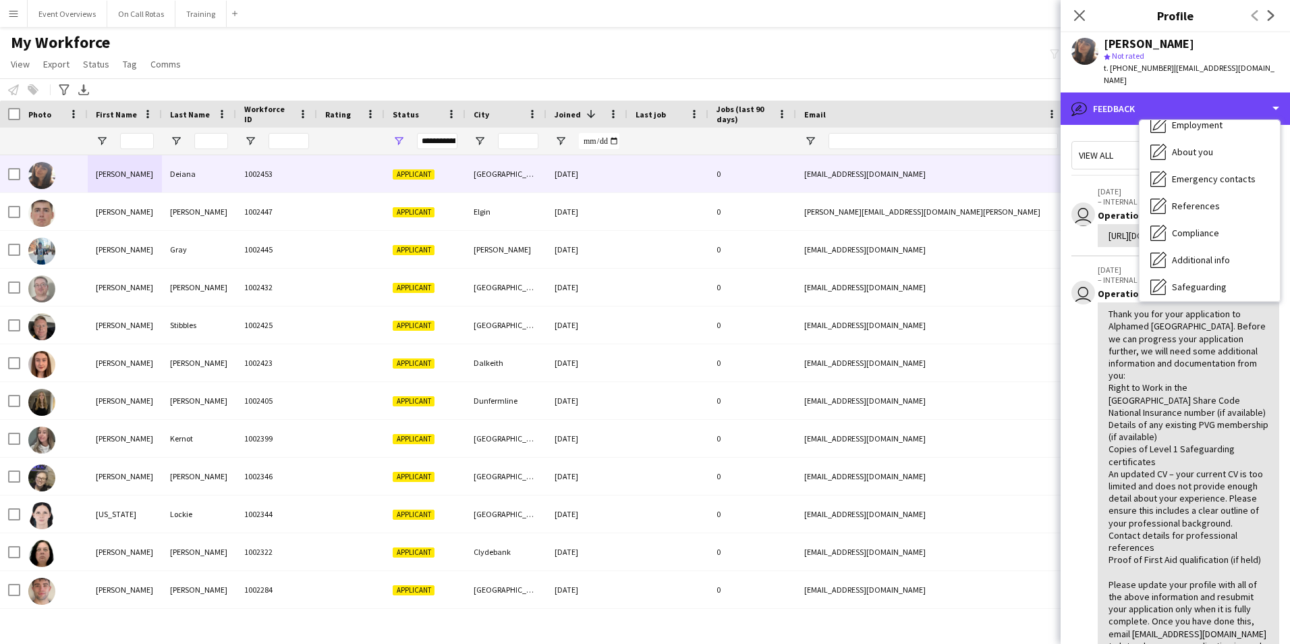
scroll to position [0, 0]
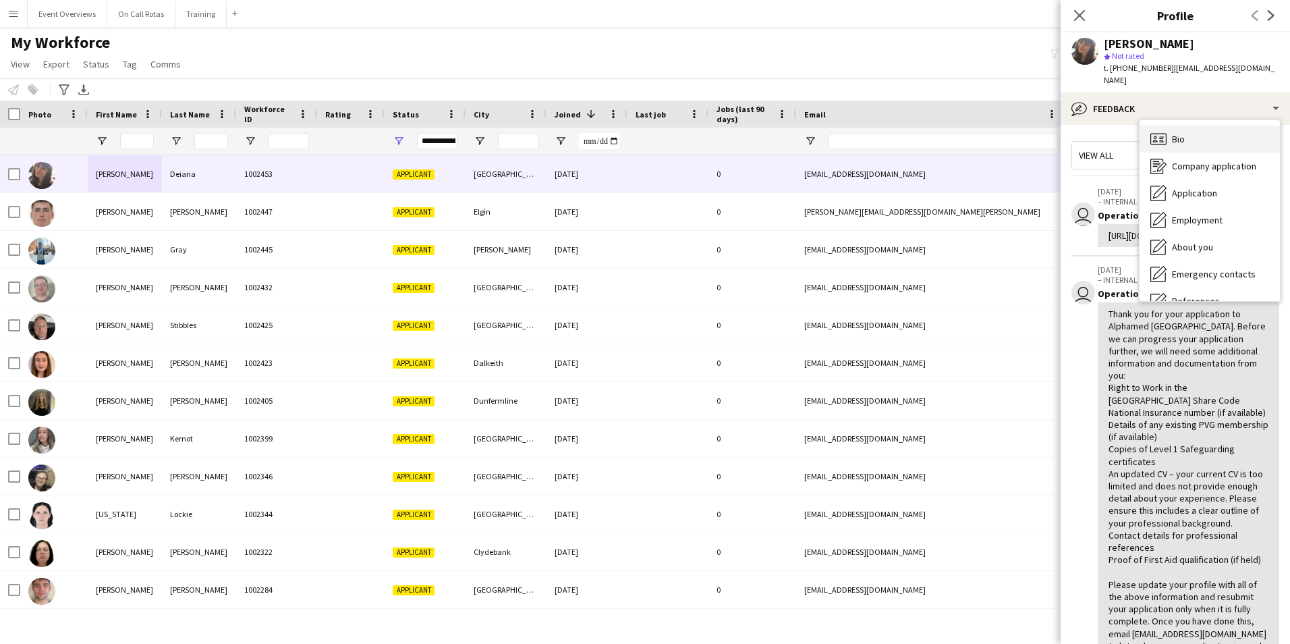
click at [1178, 126] on div "Bio Bio" at bounding box center [1210, 139] width 140 height 27
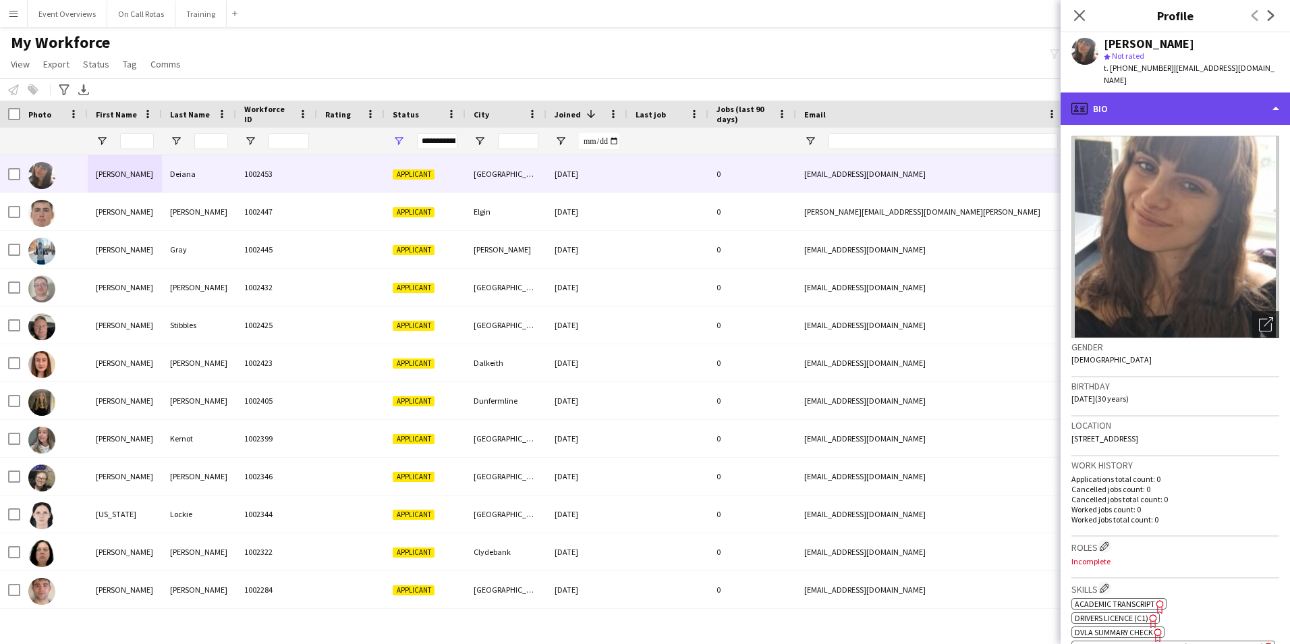
click at [1175, 99] on div "profile Bio" at bounding box center [1175, 108] width 229 height 32
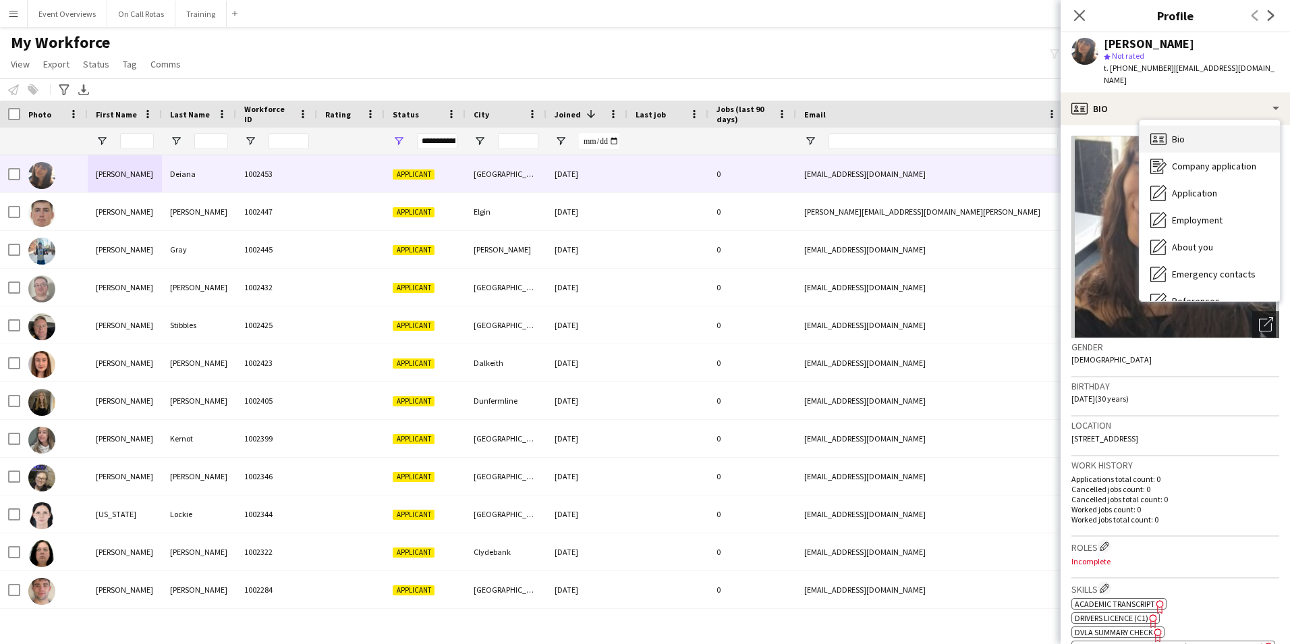
click at [1189, 126] on div "Bio Bio" at bounding box center [1210, 139] width 140 height 27
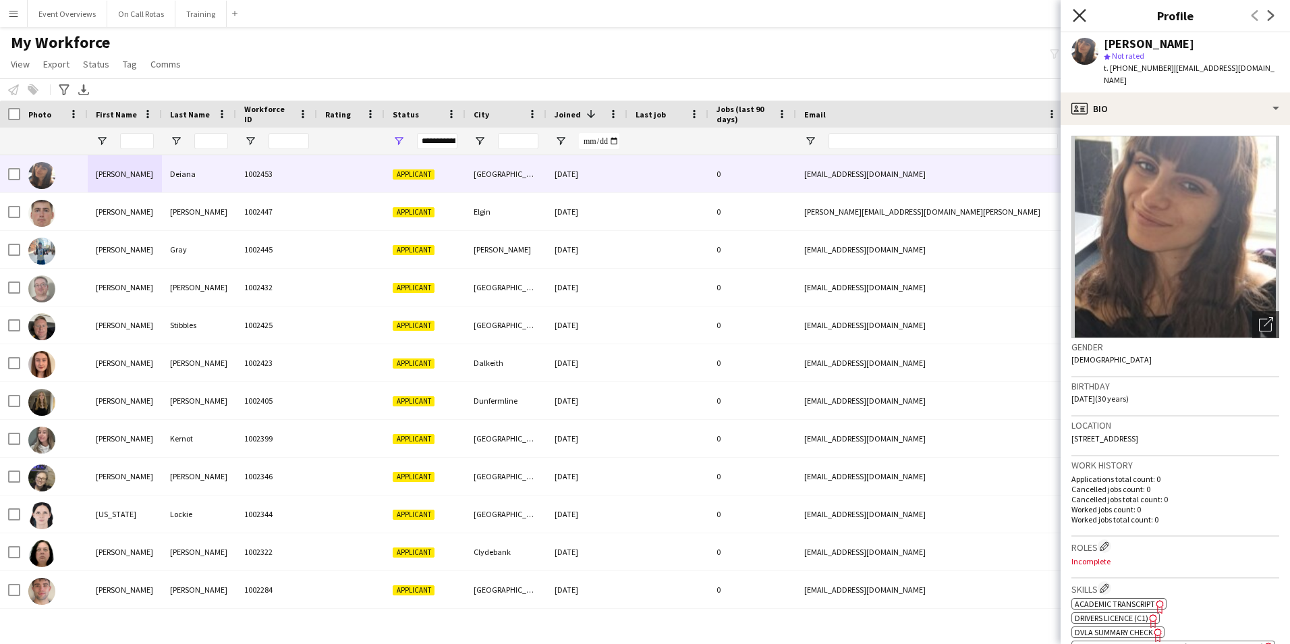
click at [1080, 16] on icon at bounding box center [1079, 15] width 13 height 13
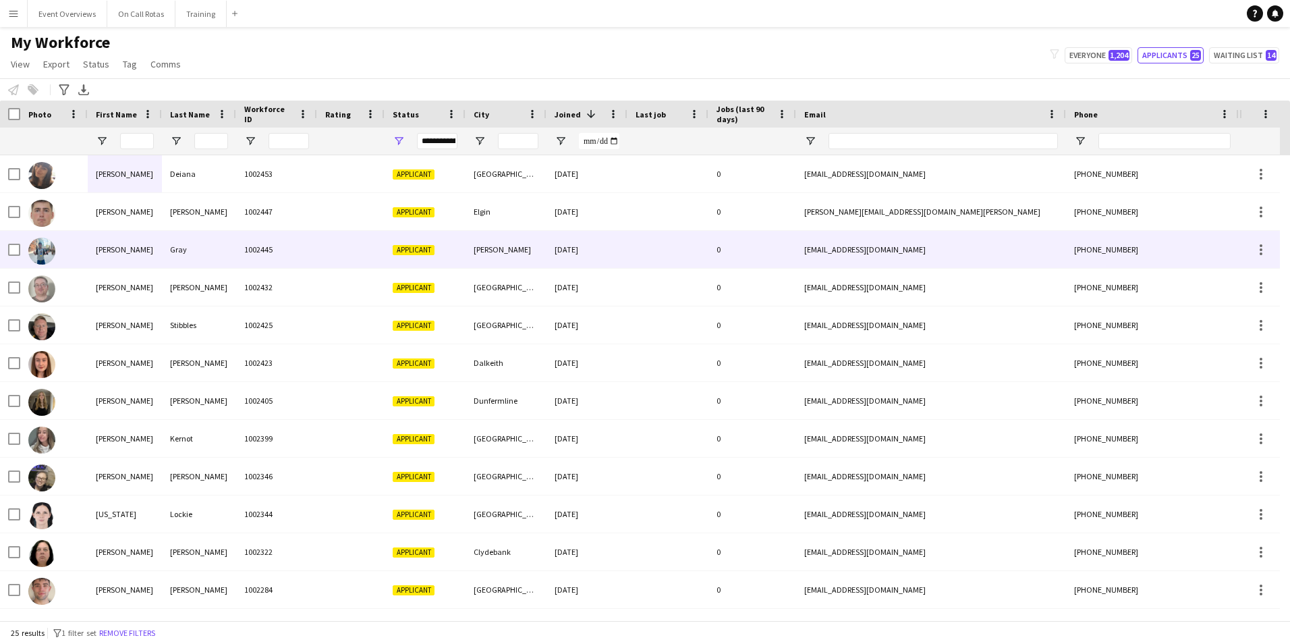
click at [208, 250] on div "Gray" at bounding box center [199, 249] width 74 height 37
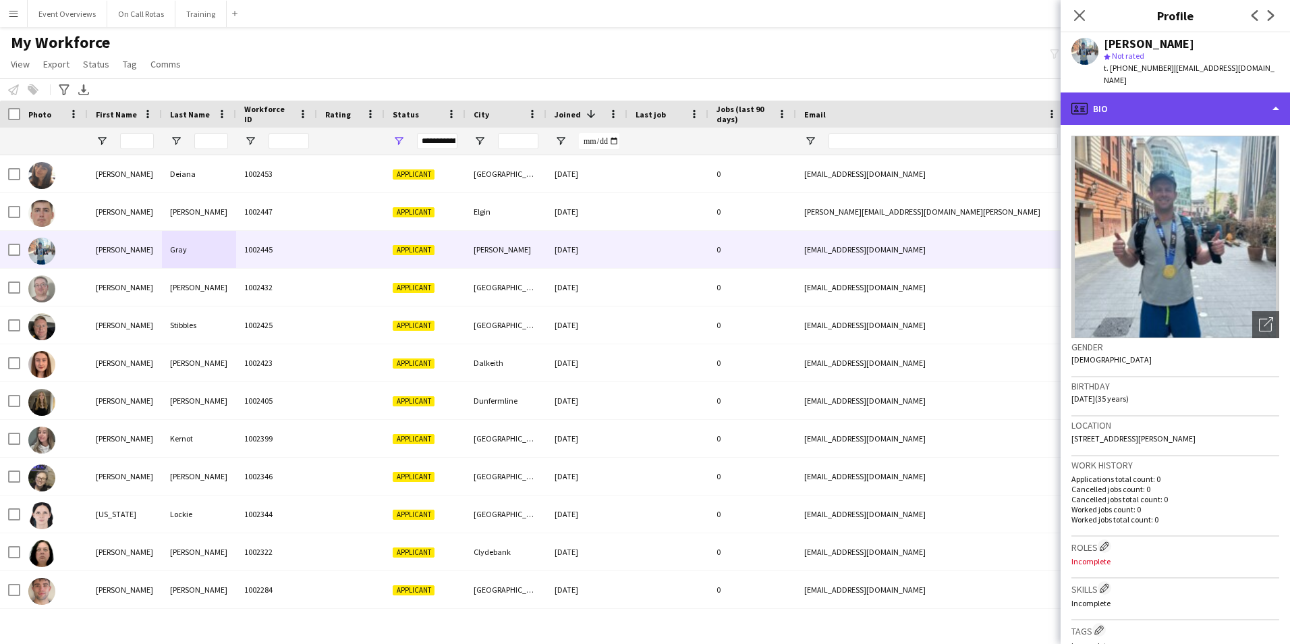
click at [1161, 103] on div "profile Bio" at bounding box center [1175, 108] width 229 height 32
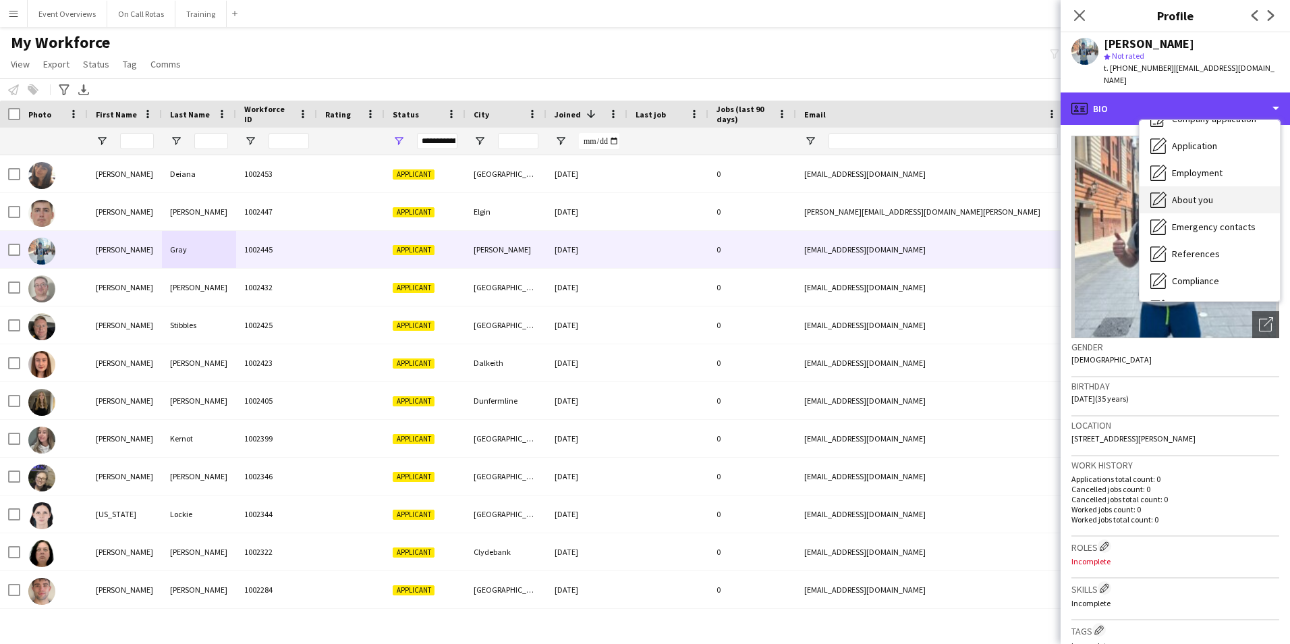
scroll to position [67, 0]
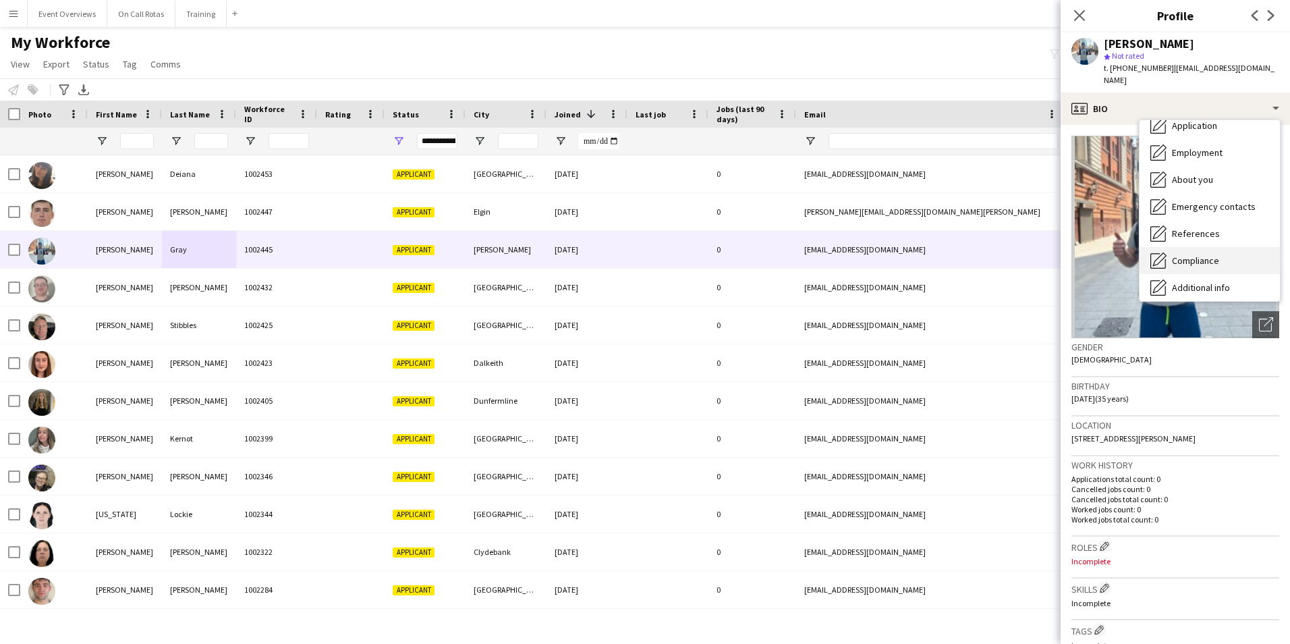
click at [1201, 254] on span "Compliance" at bounding box center [1195, 260] width 47 height 12
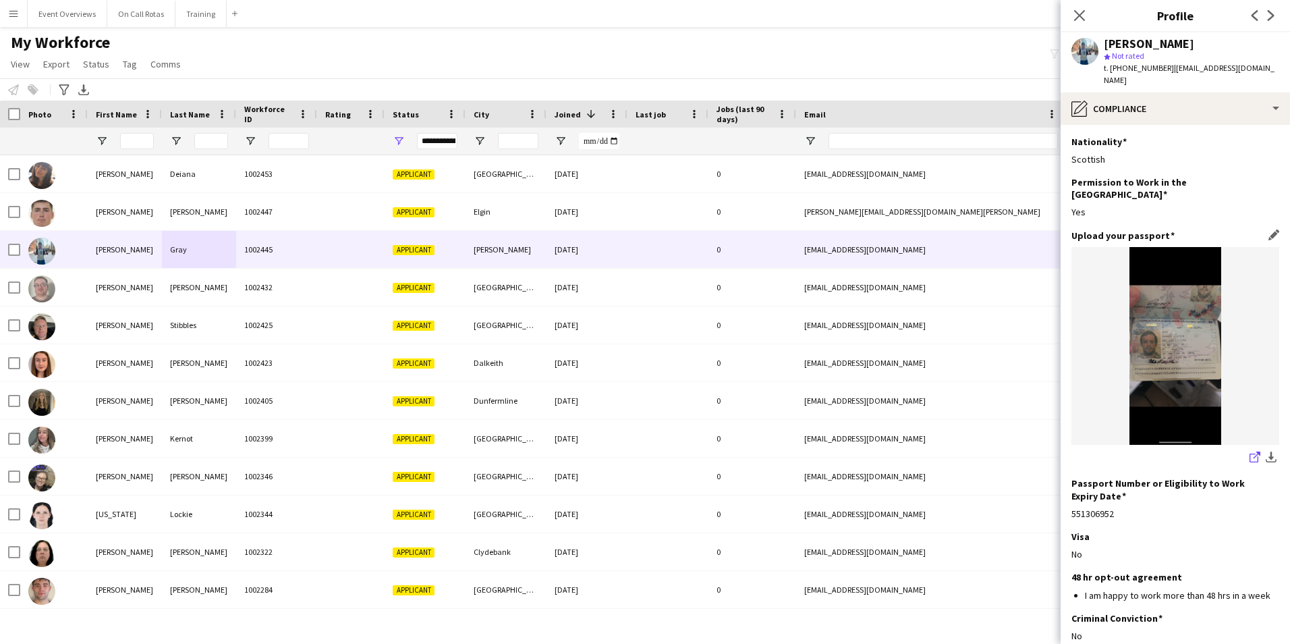
click at [1254, 451] on icon at bounding box center [1257, 454] width 7 height 7
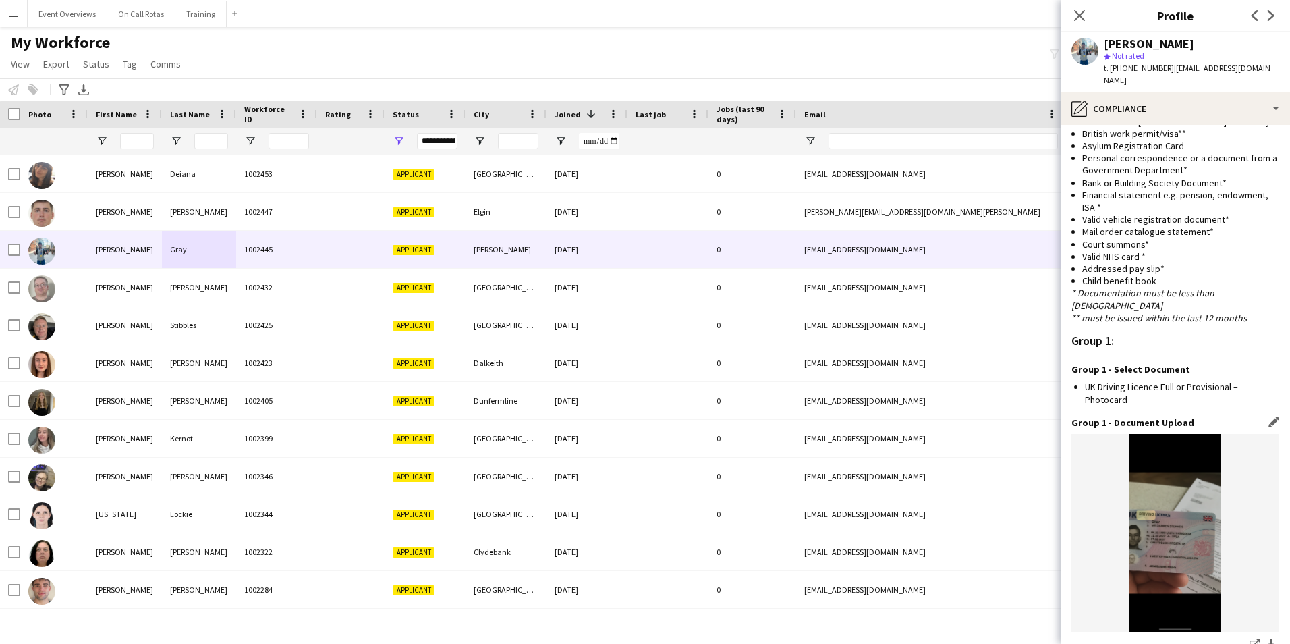
scroll to position [1012, 0]
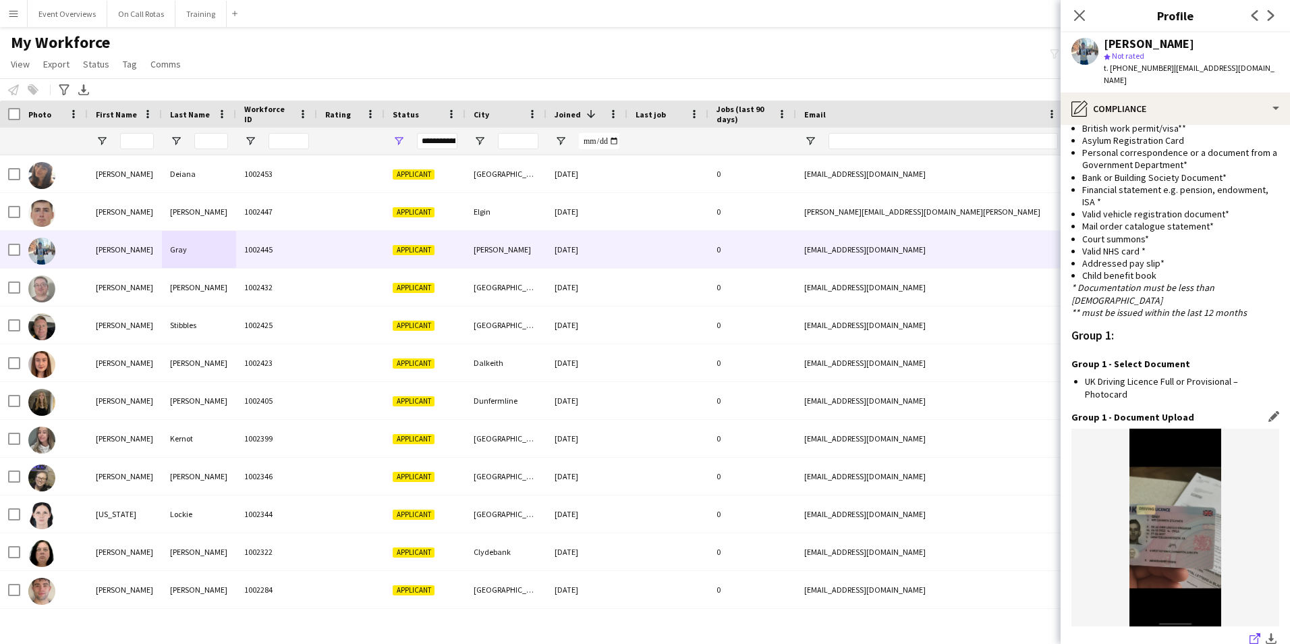
click at [1250, 633] on icon "share-external-link-1" at bounding box center [1255, 638] width 11 height 11
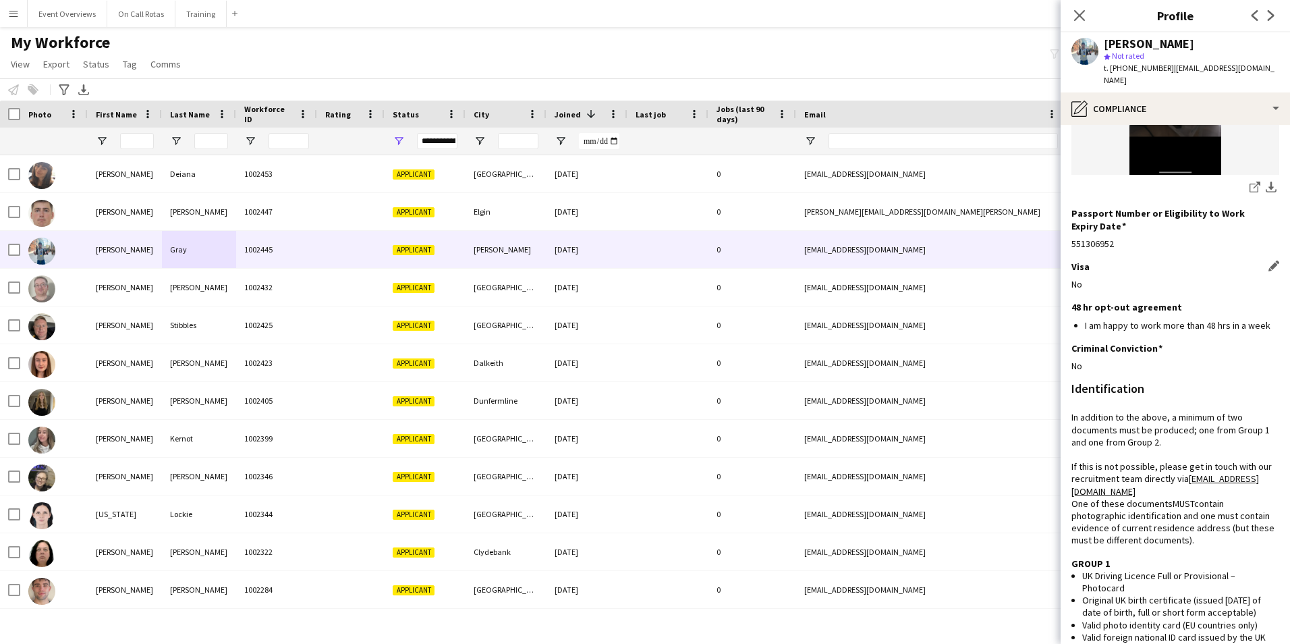
scroll to position [0, 0]
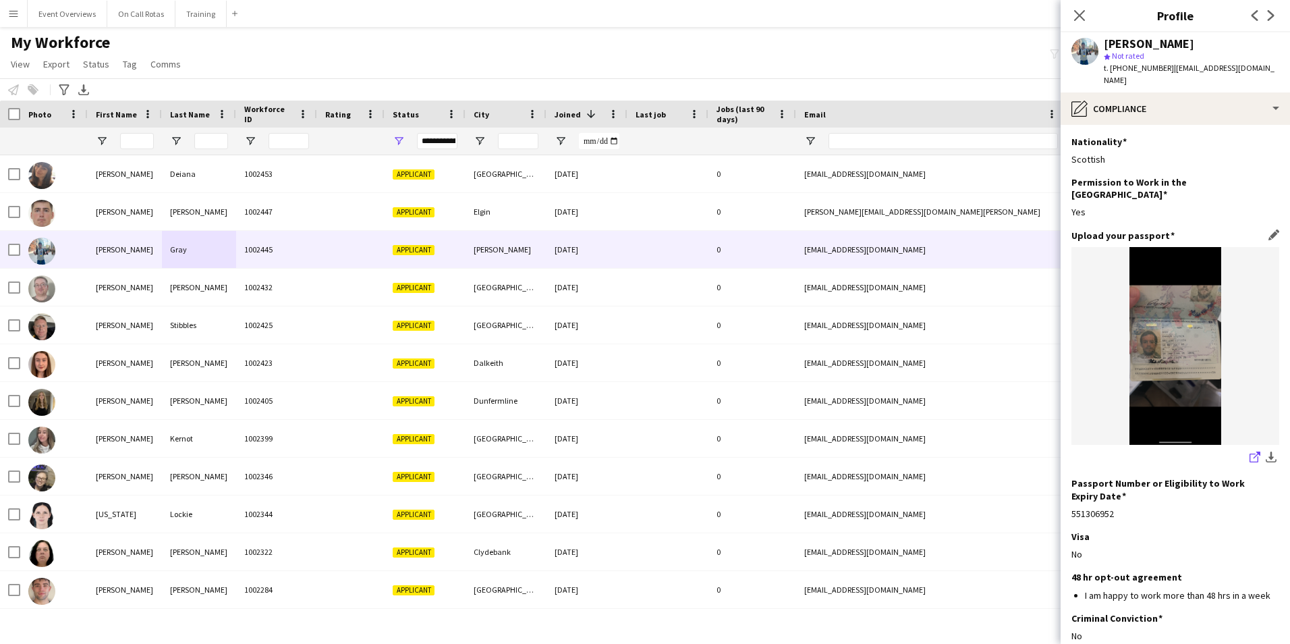
click at [1247, 450] on link "share-external-link-1" at bounding box center [1255, 458] width 16 height 16
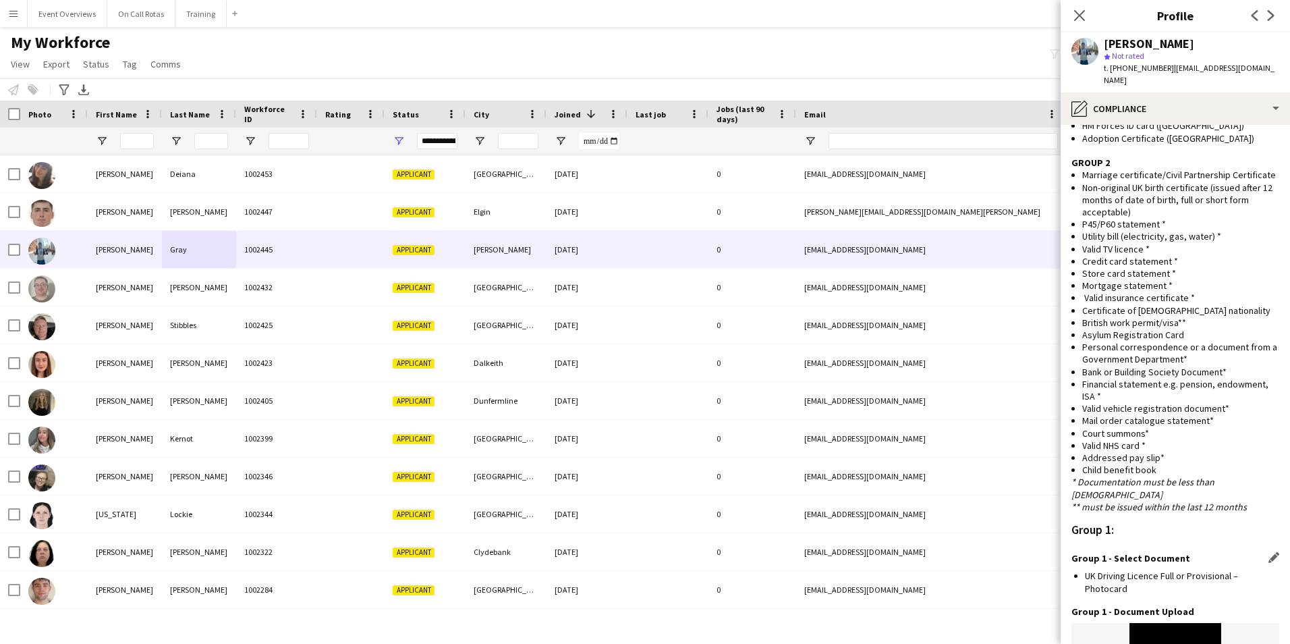
scroll to position [1012, 0]
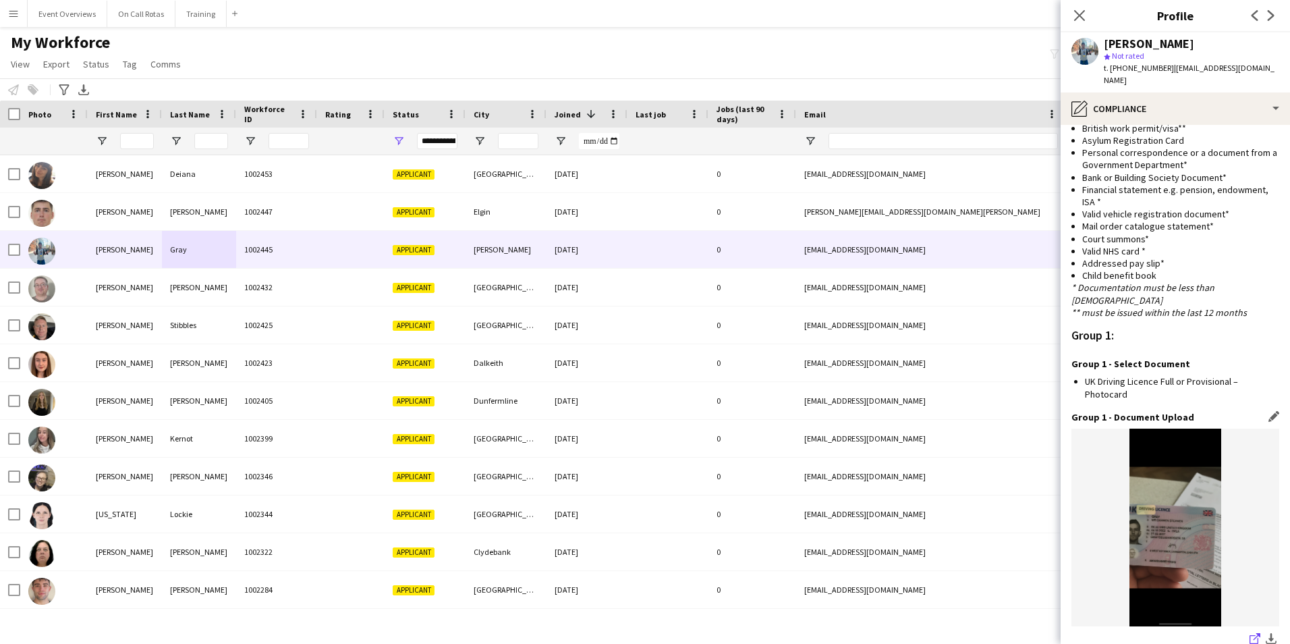
click at [1250, 633] on icon "share-external-link-1" at bounding box center [1255, 638] width 11 height 11
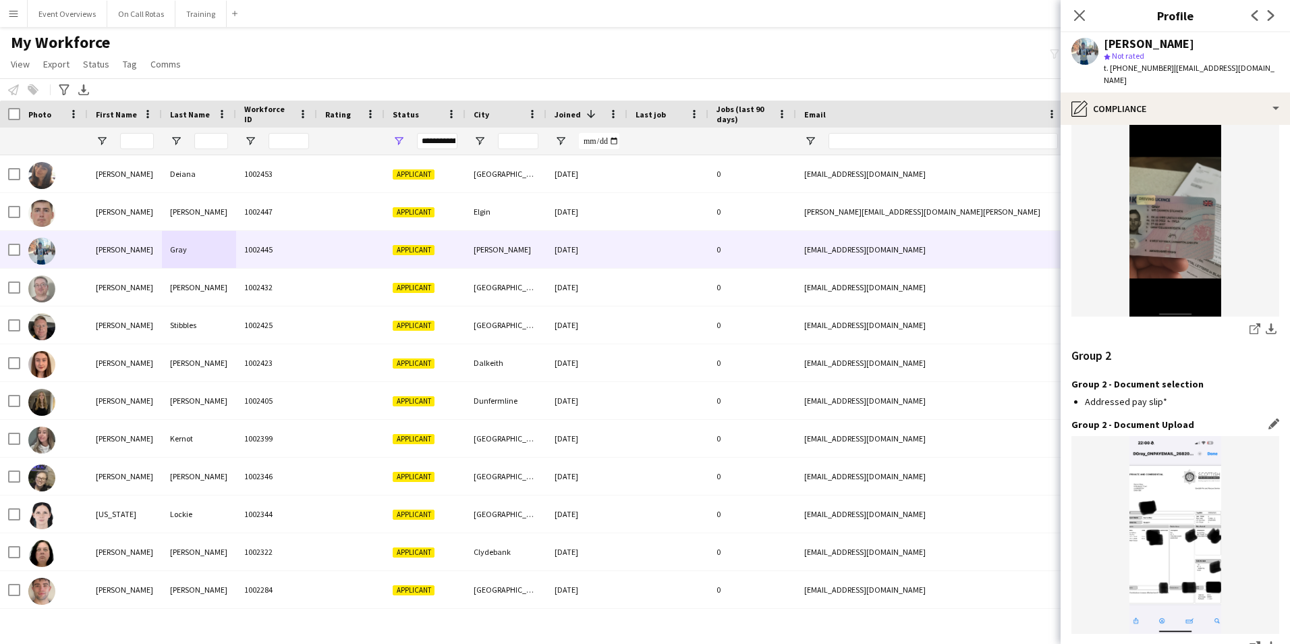
scroll to position [1396, 0]
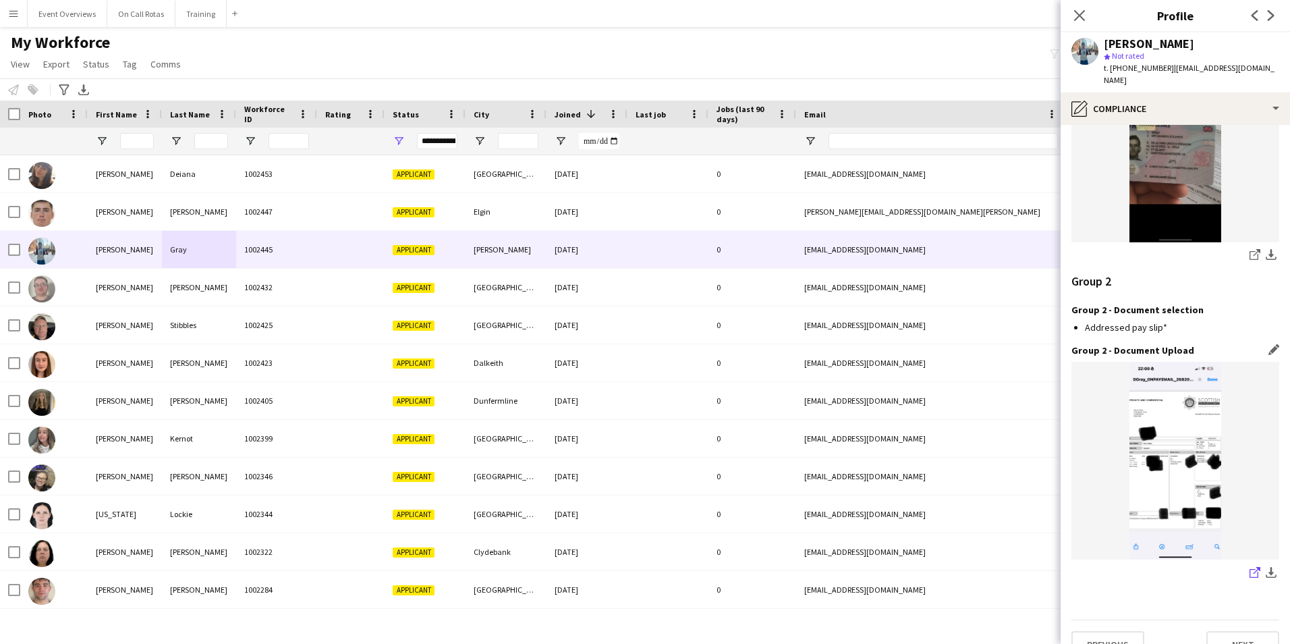
click at [1250, 567] on icon "share-external-link-1" at bounding box center [1255, 572] width 11 height 11
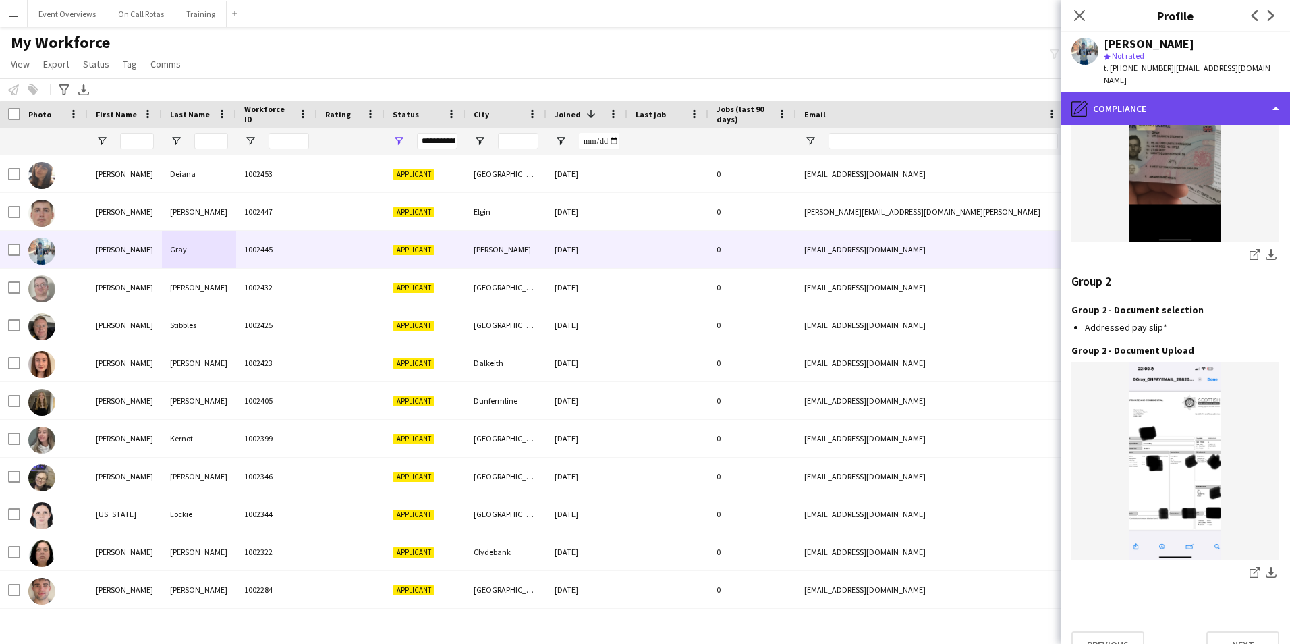
click at [1184, 92] on div "pencil4 Compliance" at bounding box center [1175, 108] width 229 height 32
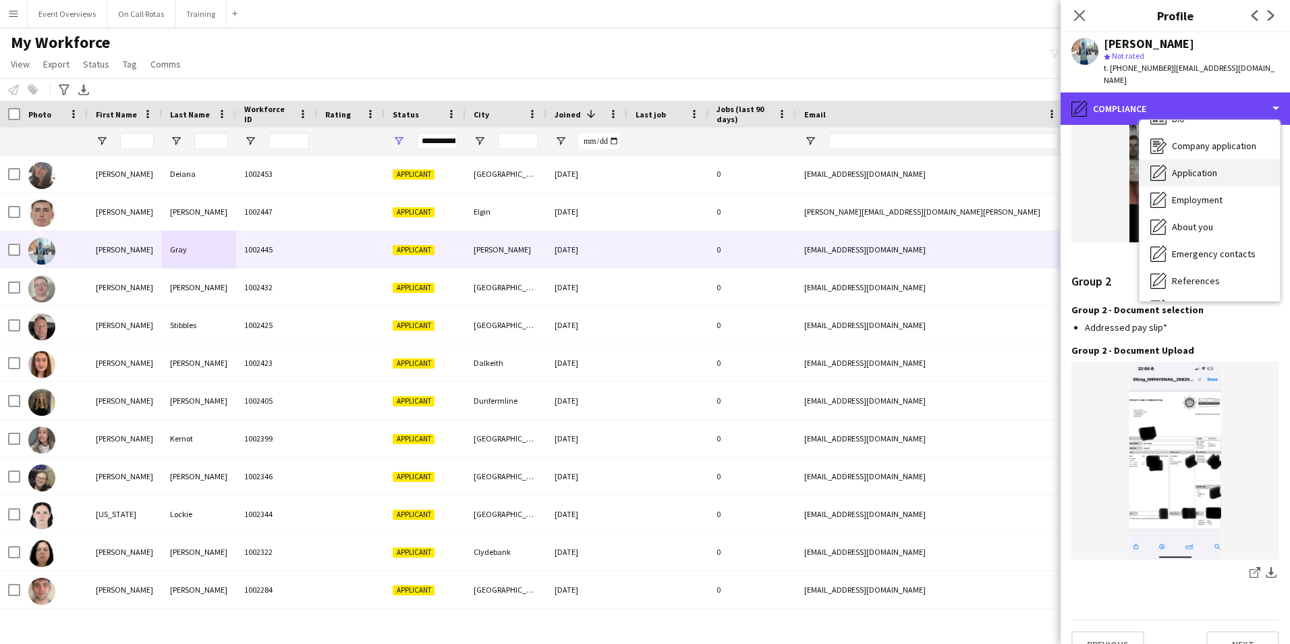
scroll to position [0, 0]
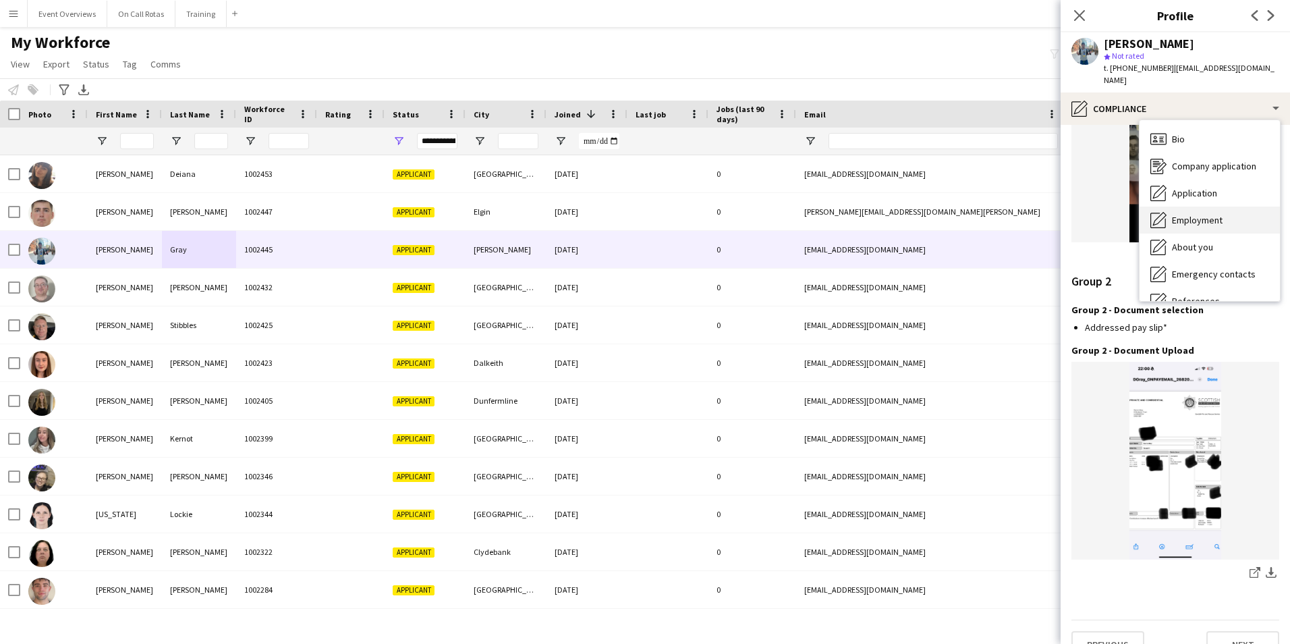
click at [1206, 214] on span "Employment" at bounding box center [1197, 220] width 51 height 12
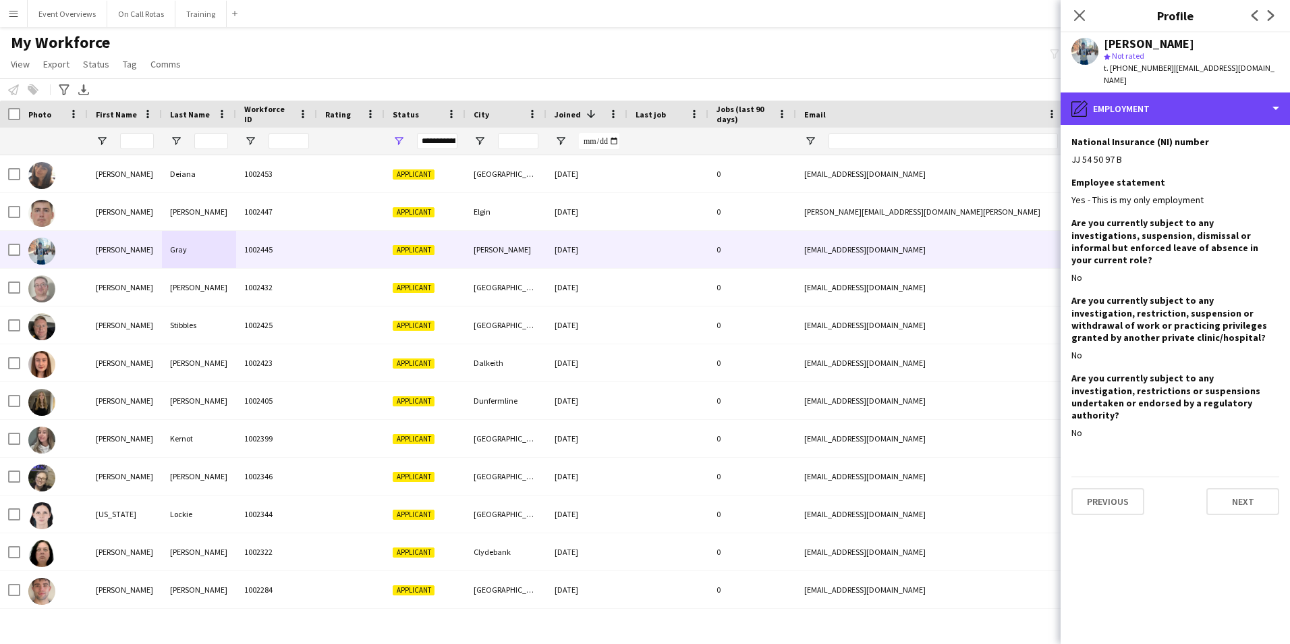
drag, startPoint x: 1151, startPoint y: 91, endPoint x: 1172, endPoint y: 160, distance: 71.9
click at [1151, 92] on div "pencil4 Employment" at bounding box center [1175, 108] width 229 height 32
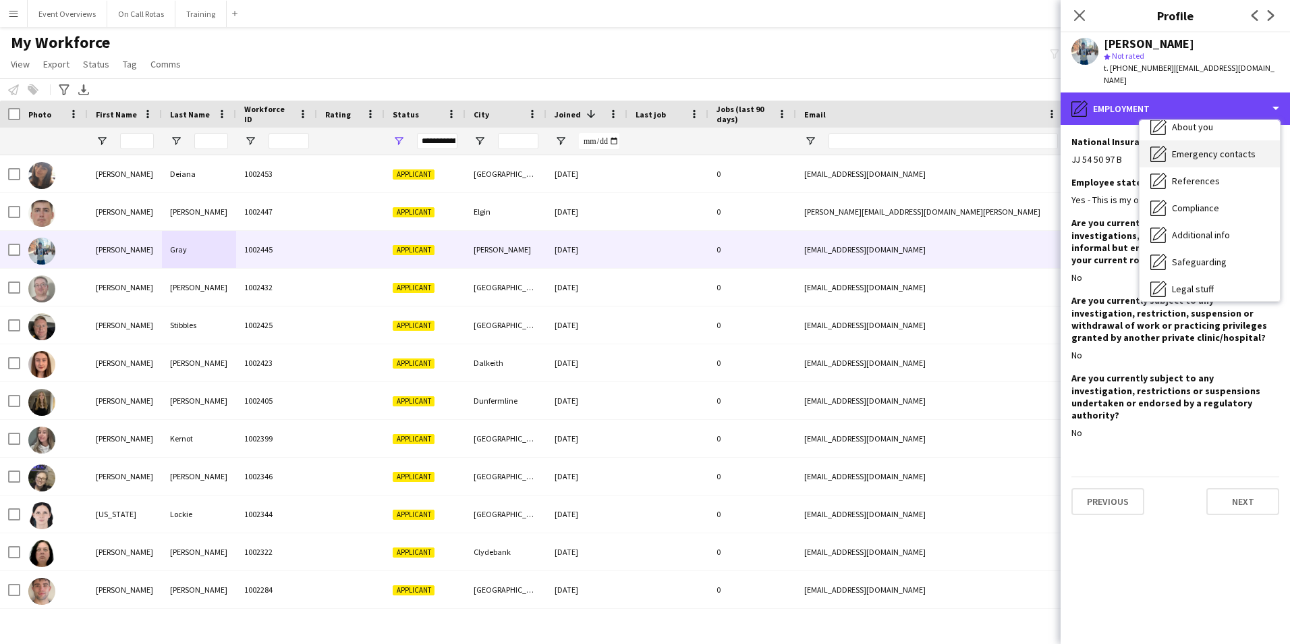
scroll to position [135, 0]
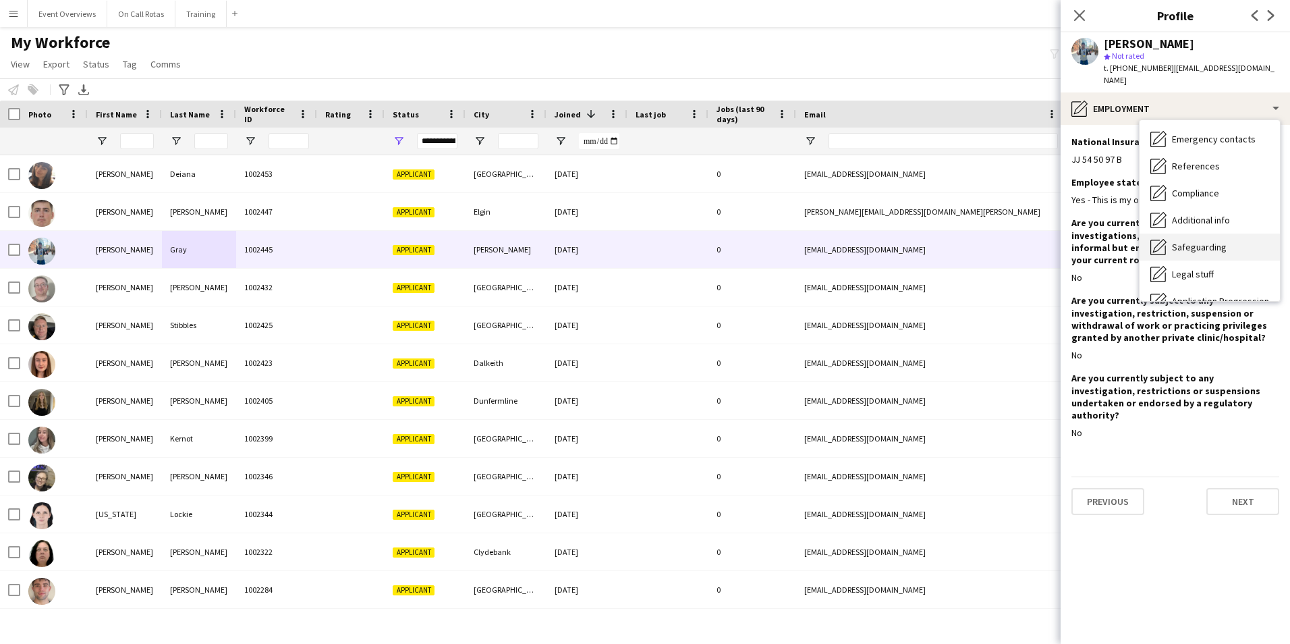
click at [1192, 241] on span "Safeguarding" at bounding box center [1199, 247] width 55 height 12
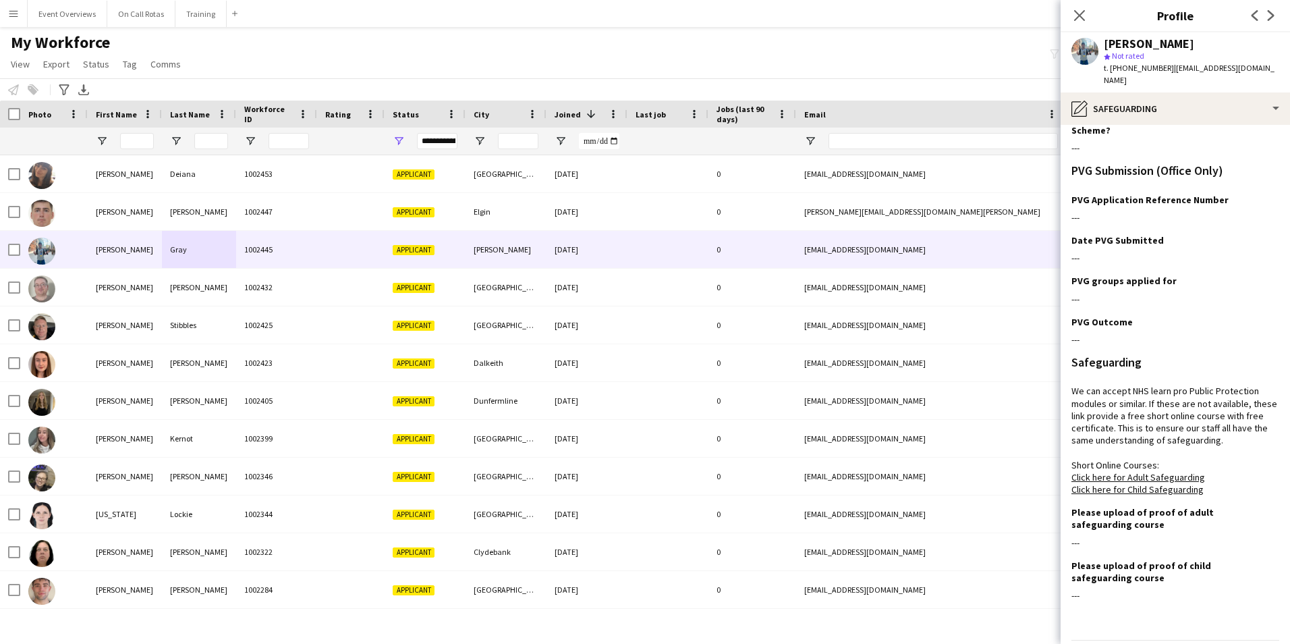
scroll to position [84, 0]
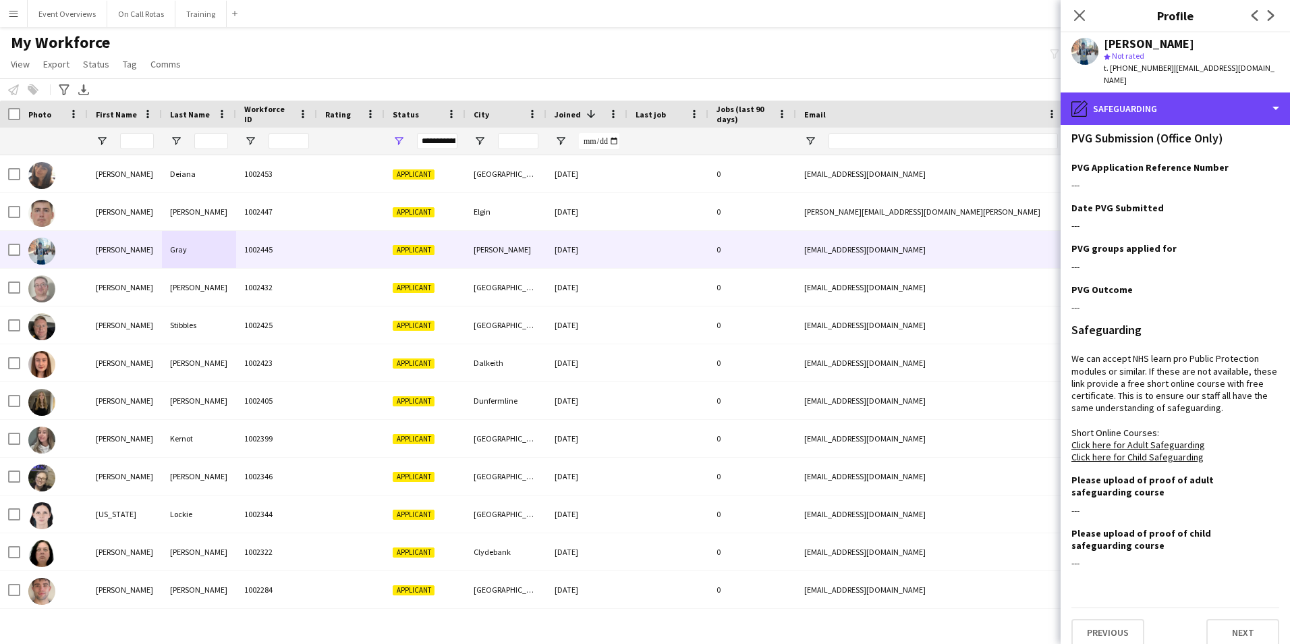
drag, startPoint x: 1143, startPoint y: 100, endPoint x: 1149, endPoint y: 115, distance: 16.9
click at [1143, 100] on div "pencil4 Safeguarding" at bounding box center [1175, 108] width 229 height 32
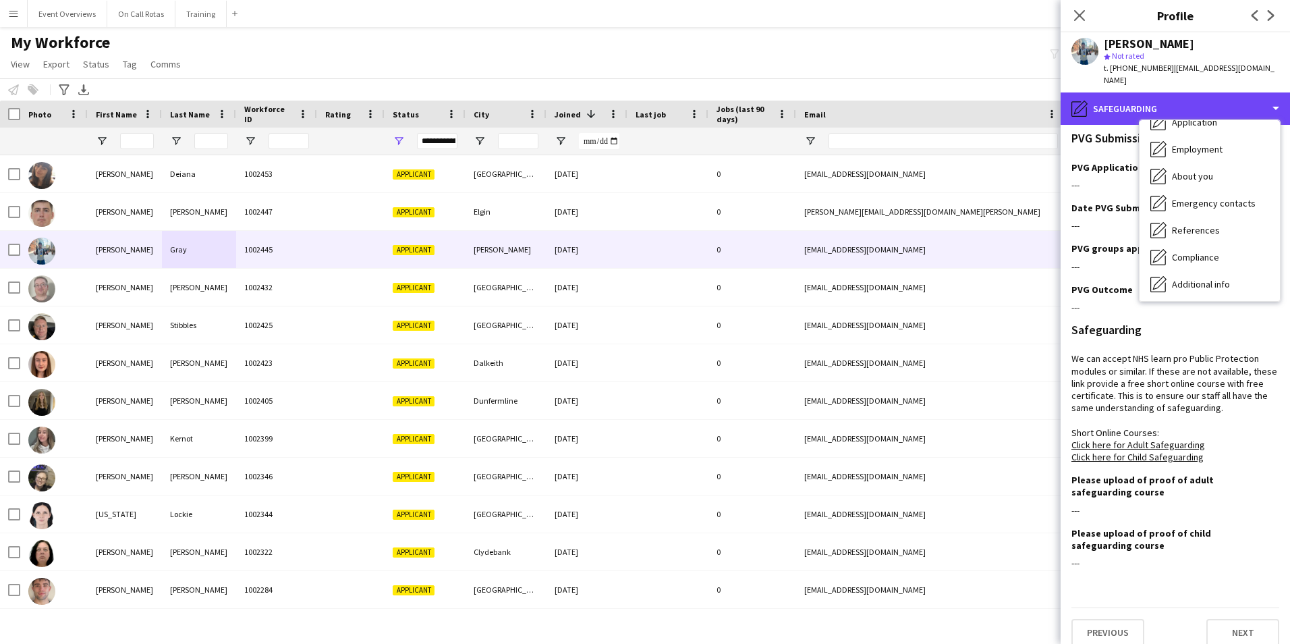
scroll to position [0, 0]
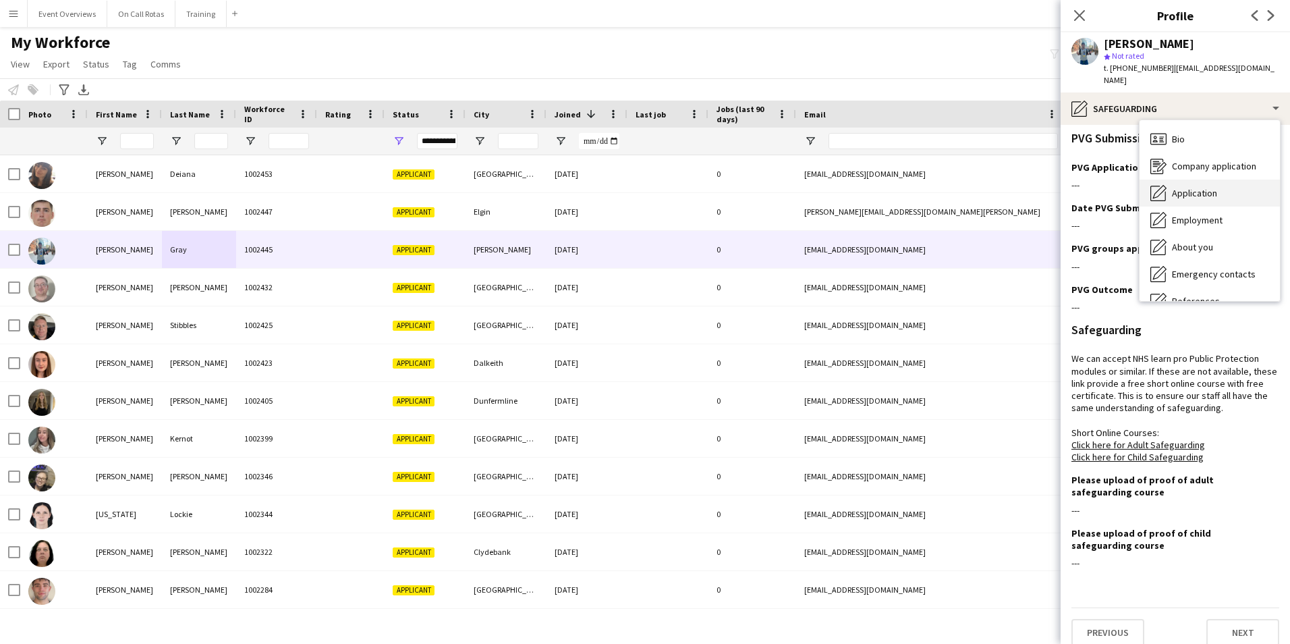
click at [1182, 187] on span "Application" at bounding box center [1194, 193] width 45 height 12
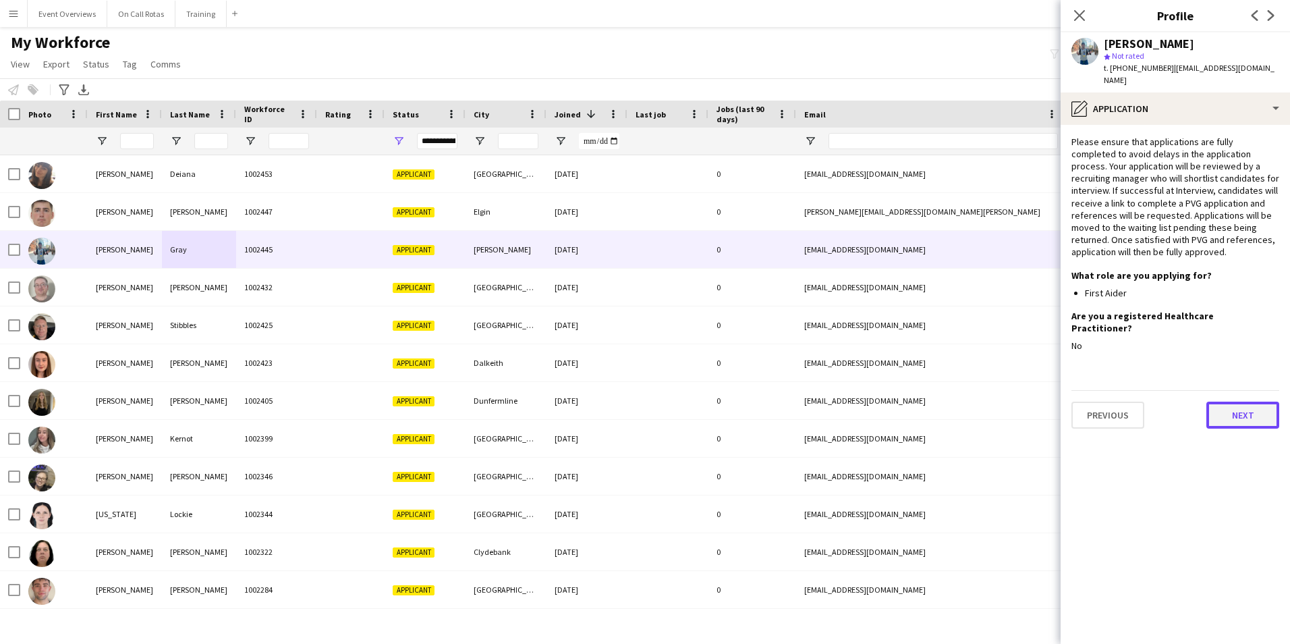
click at [1243, 402] on button "Next" at bounding box center [1243, 415] width 73 height 27
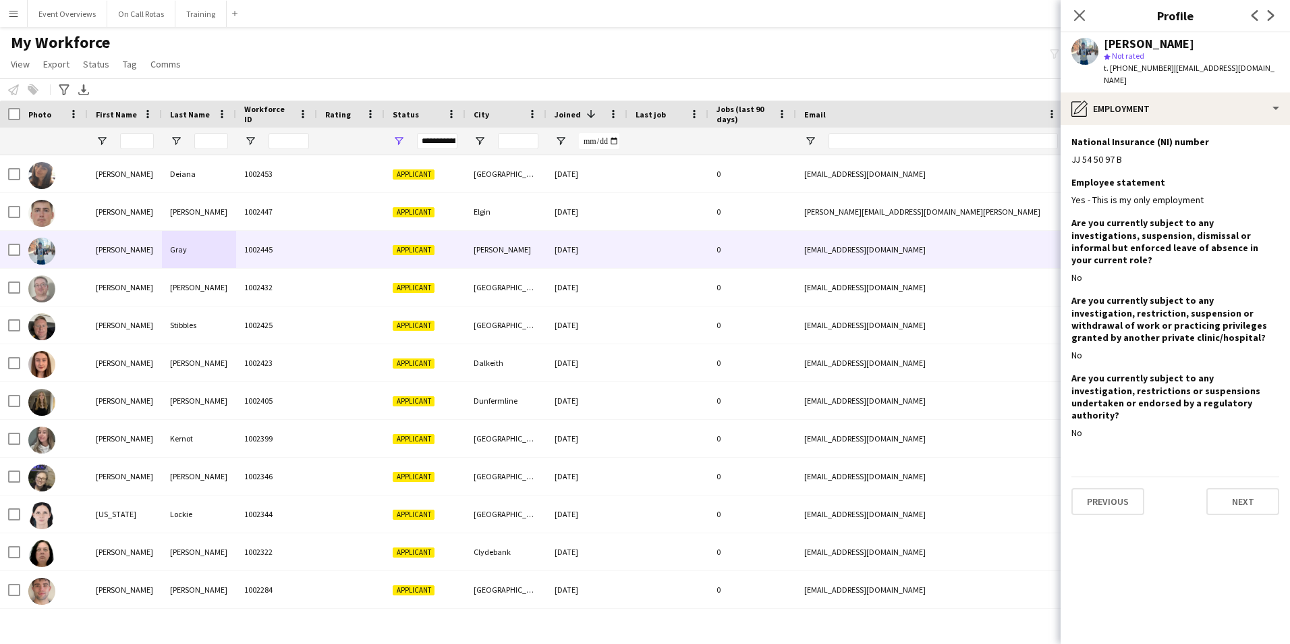
click at [1244, 476] on div "Previous Next" at bounding box center [1176, 495] width 208 height 38
click at [1244, 488] on button "Next" at bounding box center [1243, 501] width 73 height 27
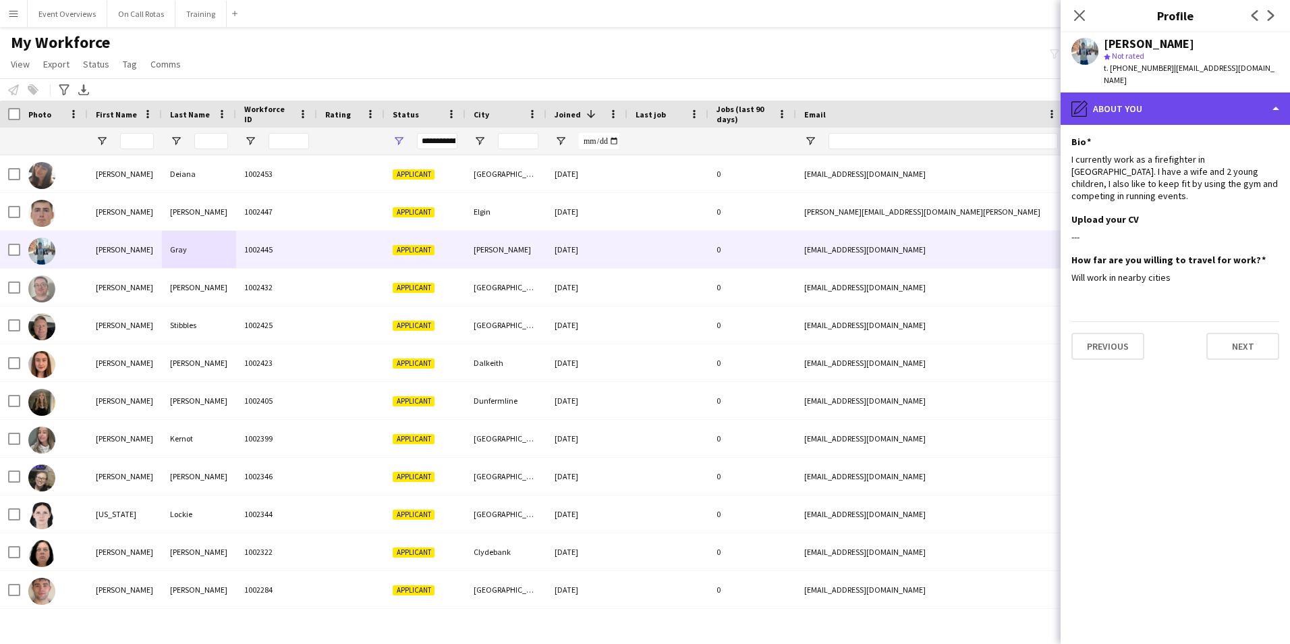
click at [1166, 108] on div "pencil4 About you" at bounding box center [1175, 108] width 229 height 32
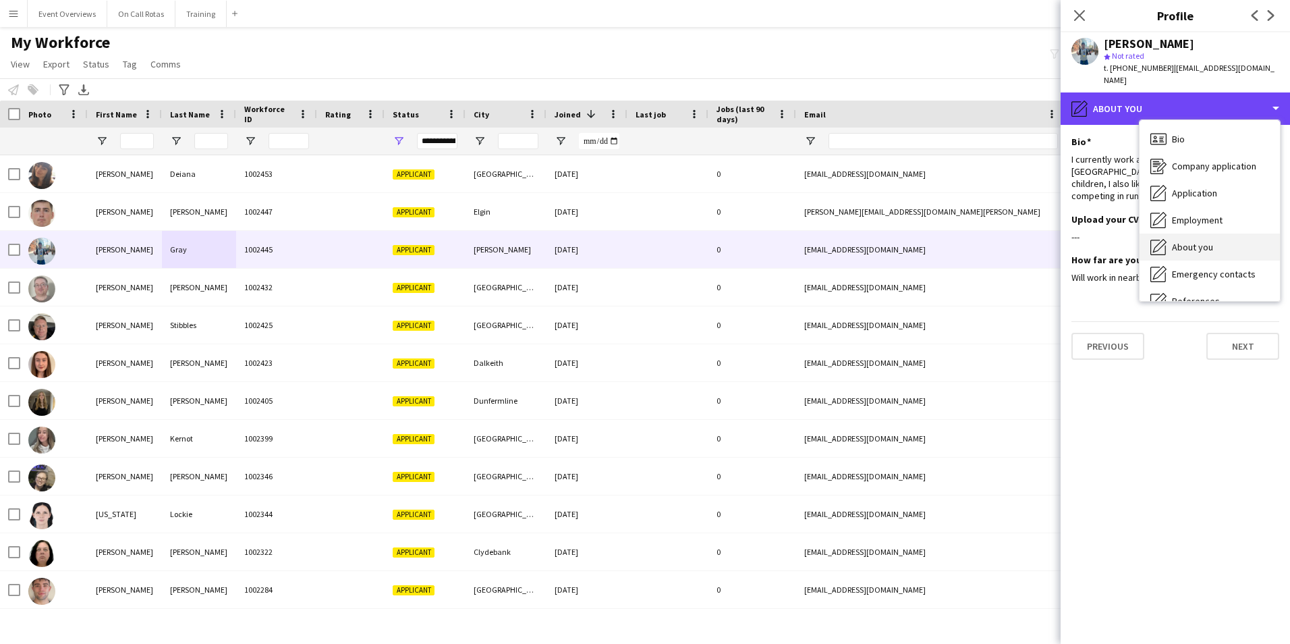
scroll to position [67, 0]
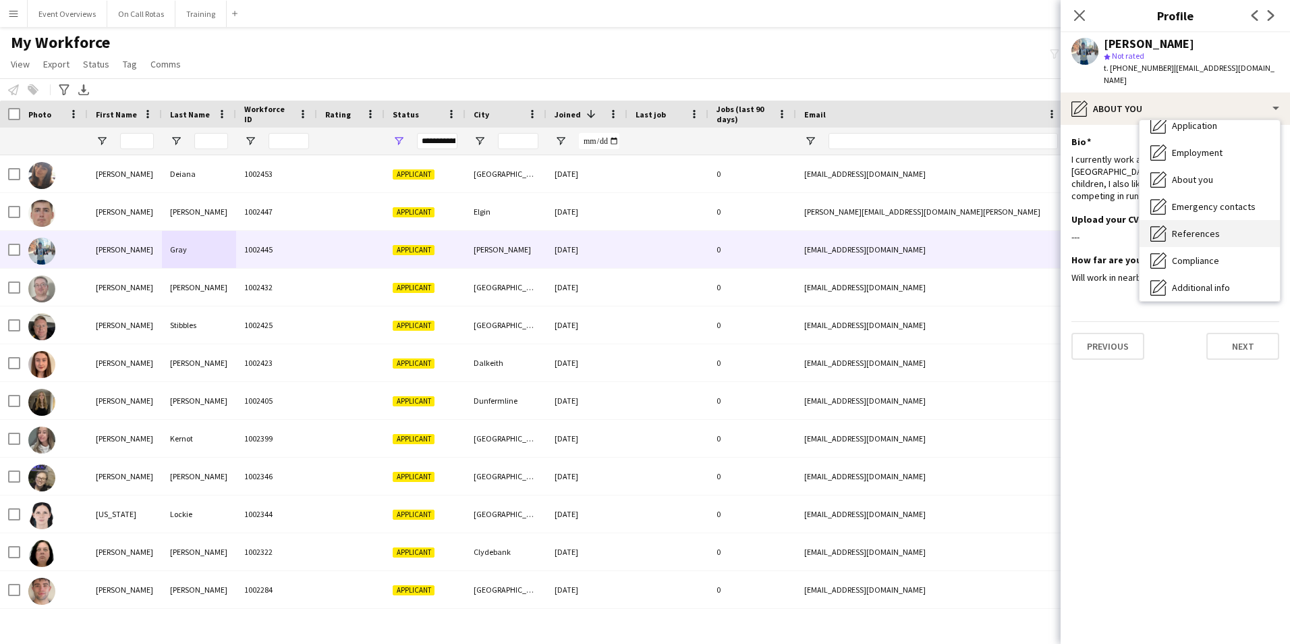
click at [1205, 227] on div "References References" at bounding box center [1210, 233] width 140 height 27
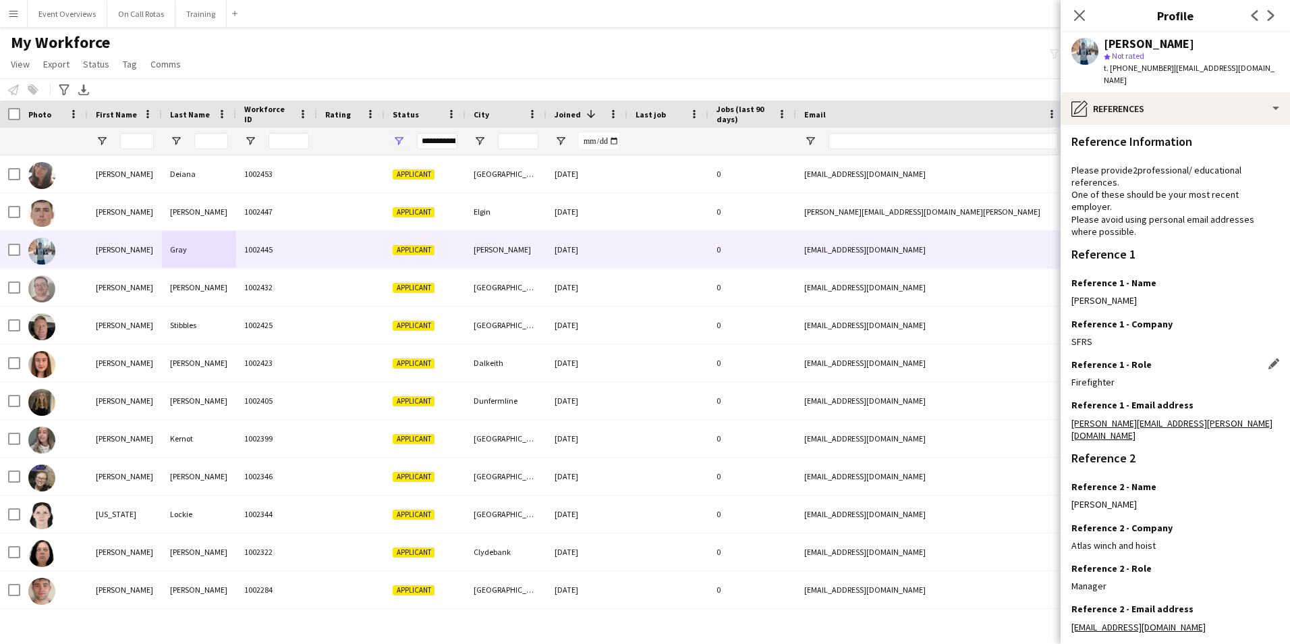
scroll to position [161, 0]
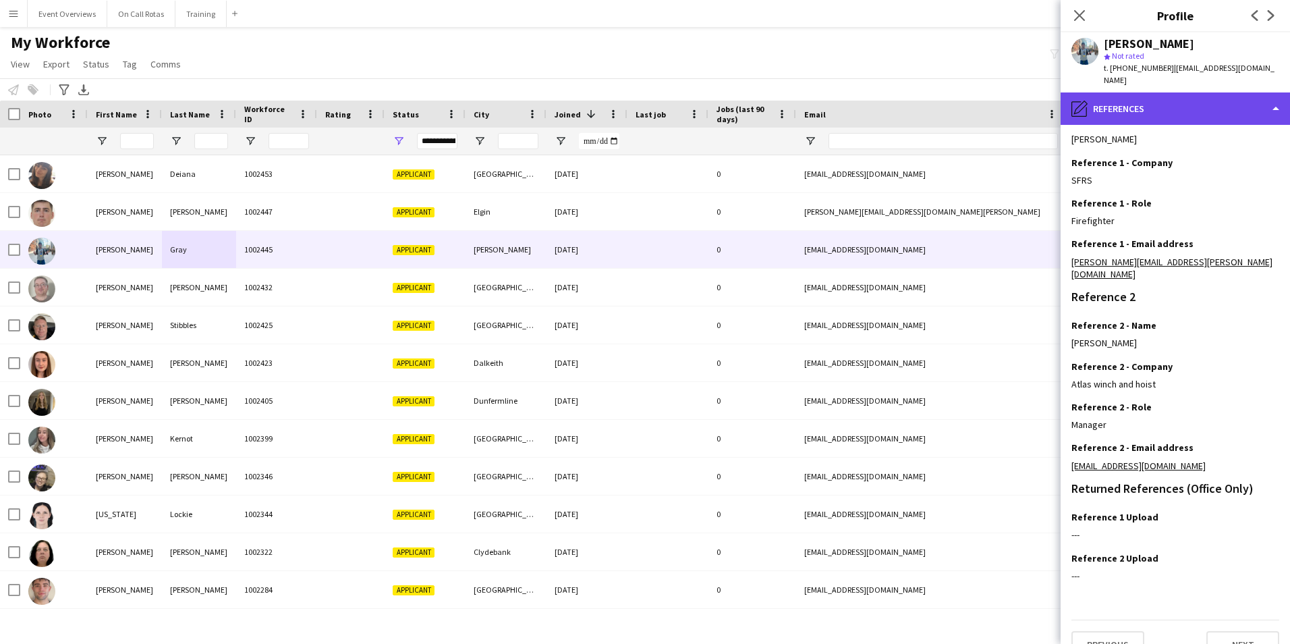
click at [1128, 95] on div "pencil4 References" at bounding box center [1175, 108] width 229 height 32
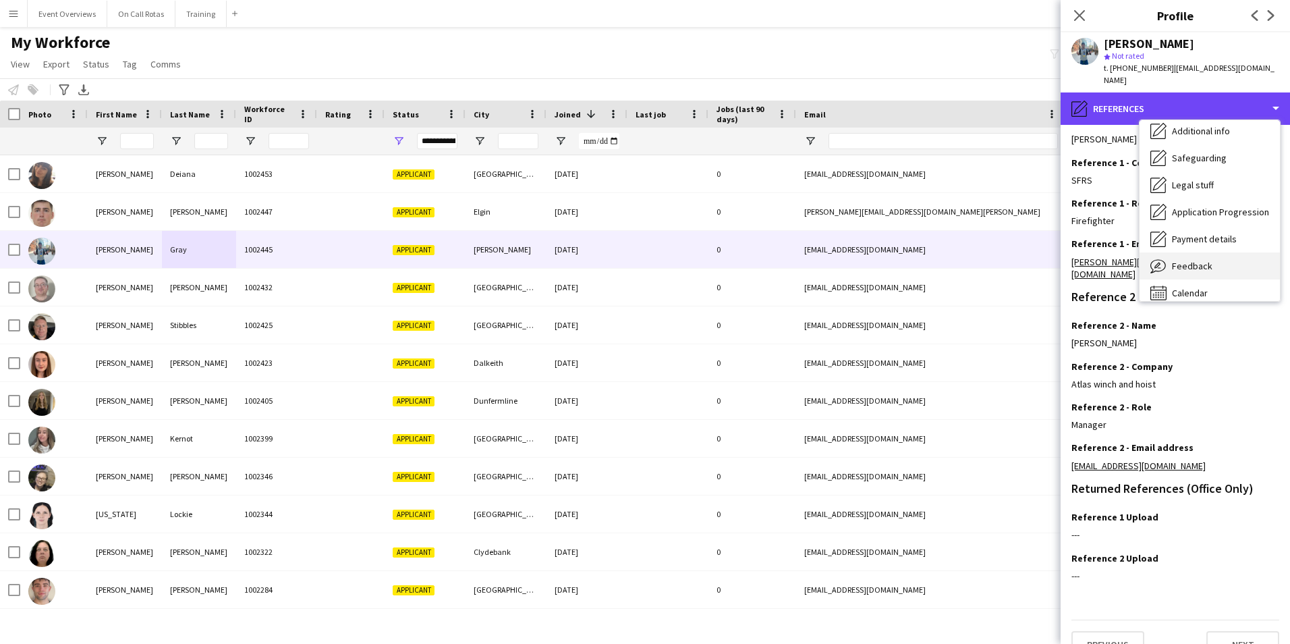
scroll to position [235, 0]
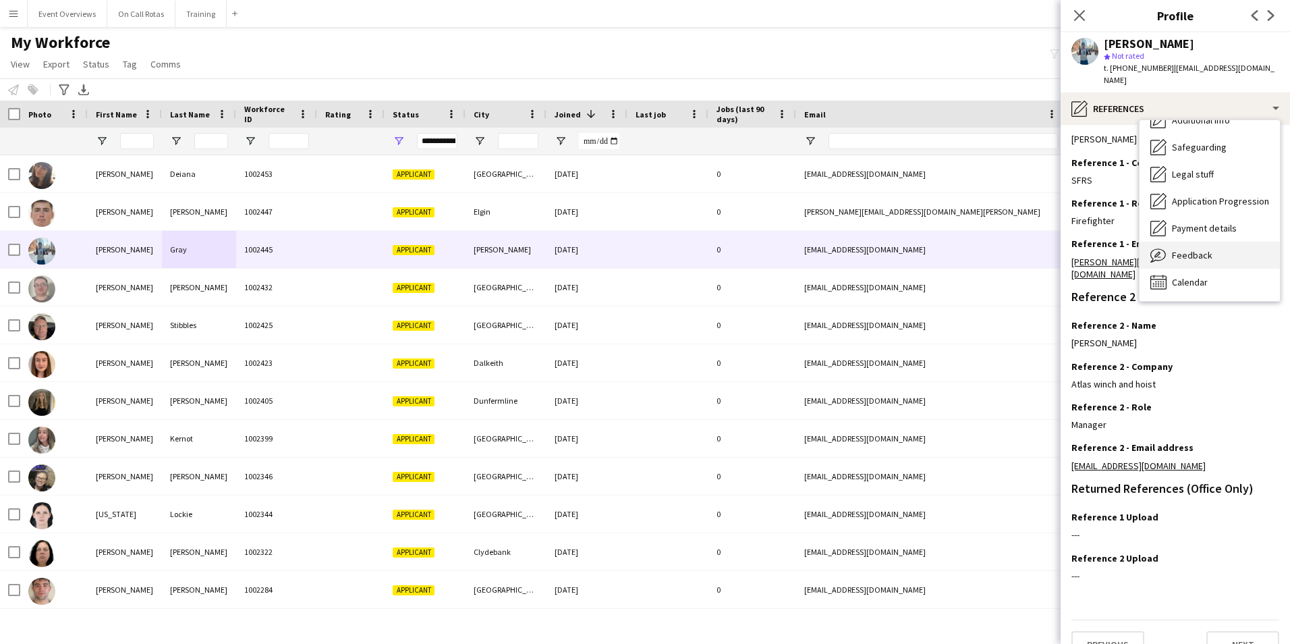
click at [1184, 249] on div "Feedback Feedback" at bounding box center [1210, 255] width 140 height 27
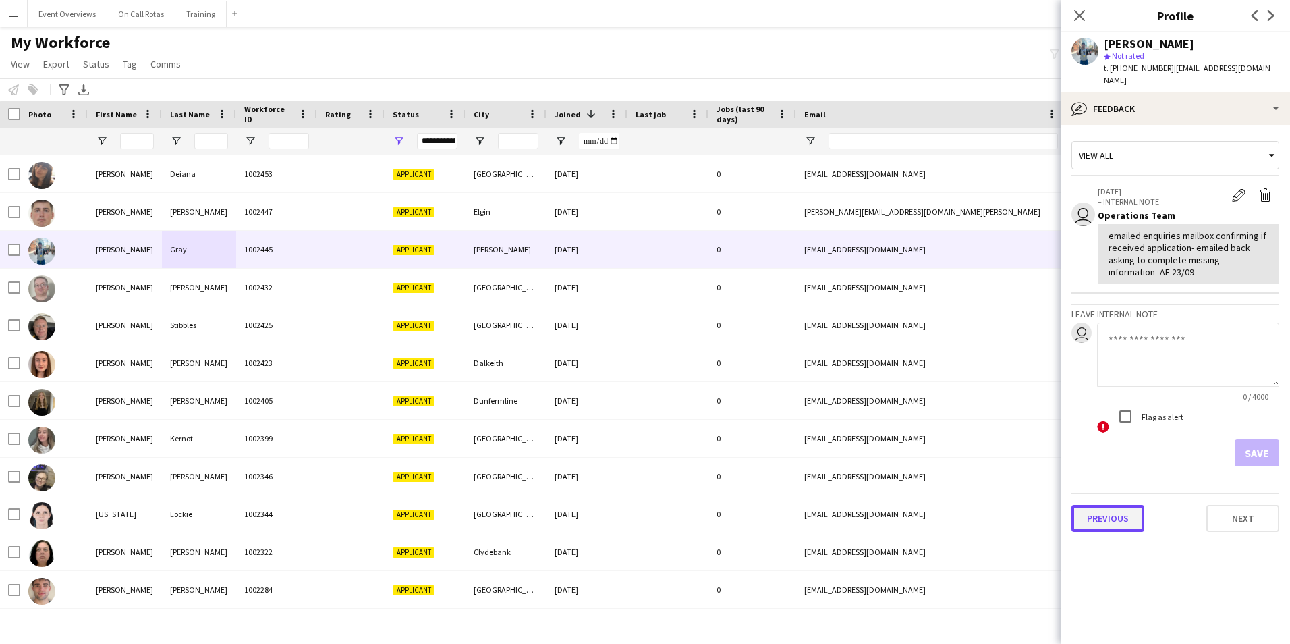
click at [1105, 512] on button "Previous" at bounding box center [1108, 518] width 73 height 27
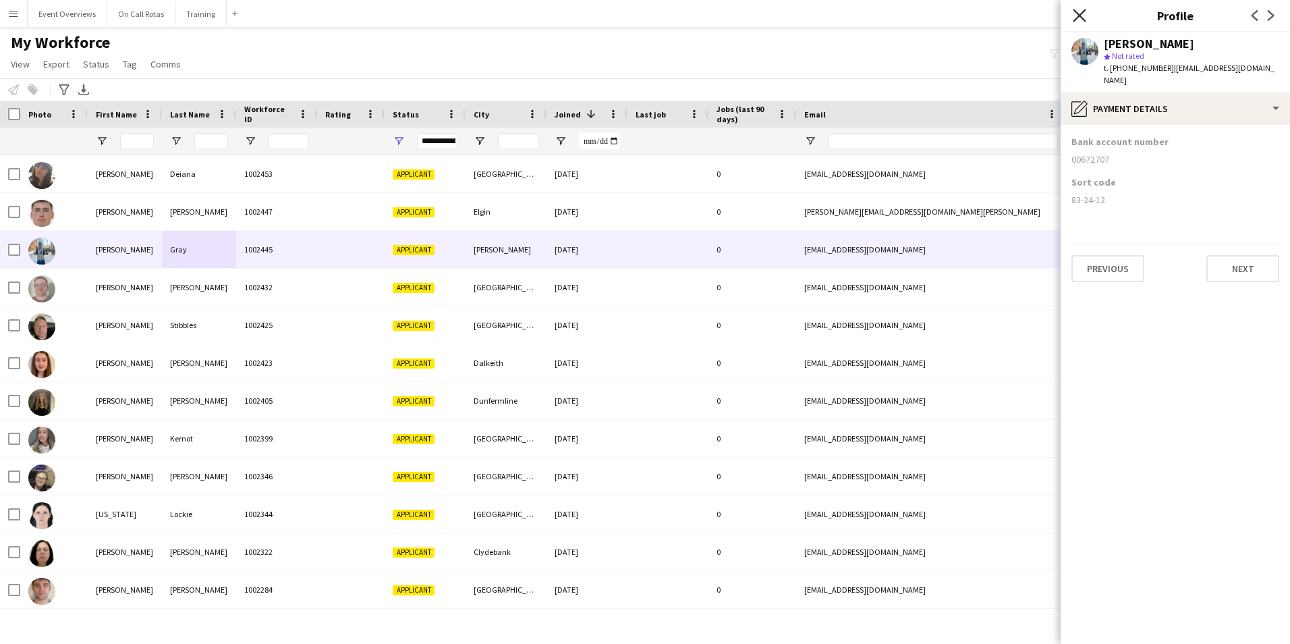
click at [1078, 14] on icon at bounding box center [1079, 15] width 13 height 13
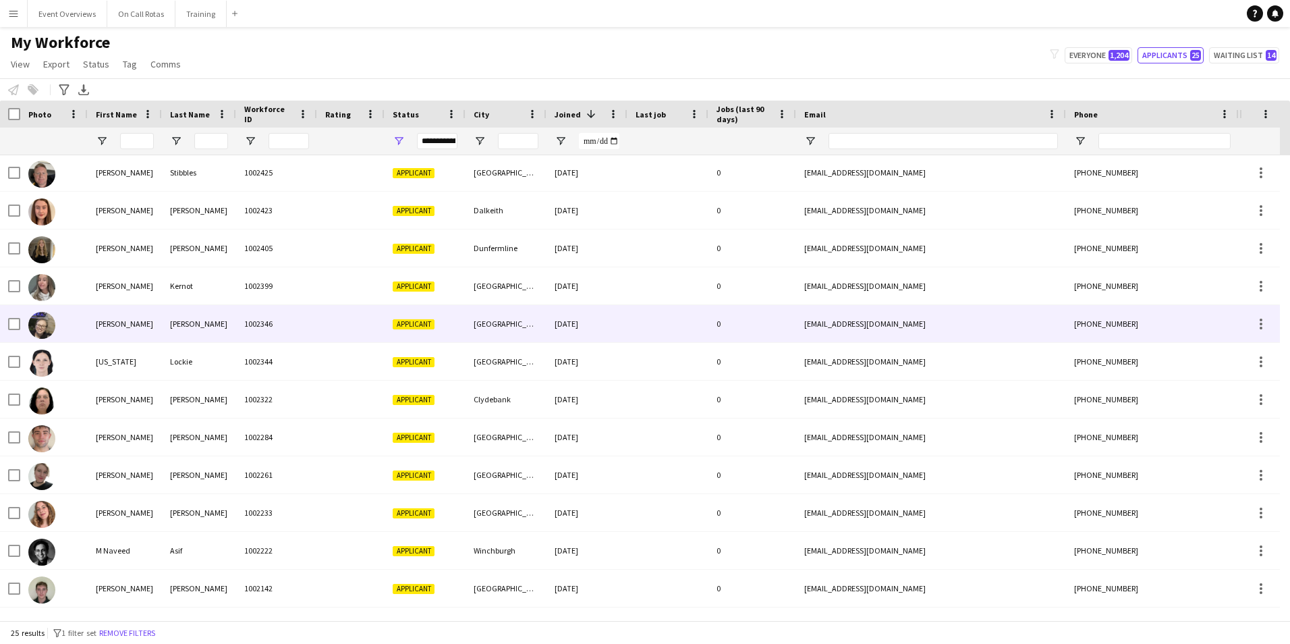
scroll to position [0, 0]
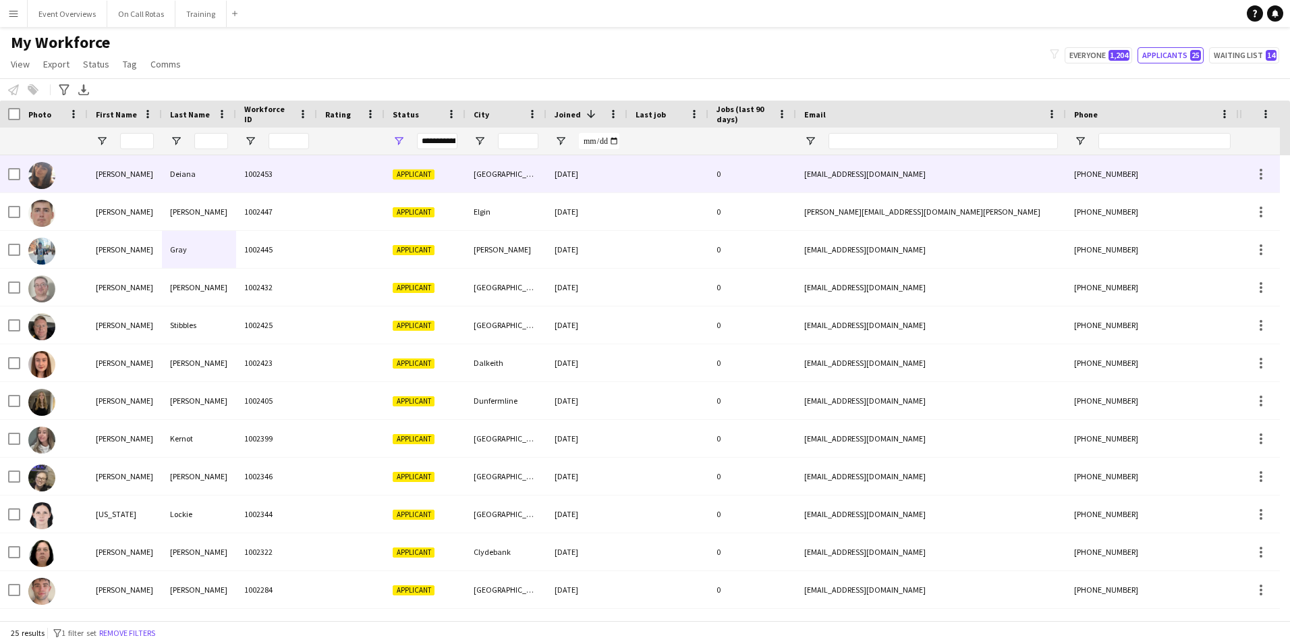
click at [289, 175] on div "1002453" at bounding box center [276, 173] width 81 height 37
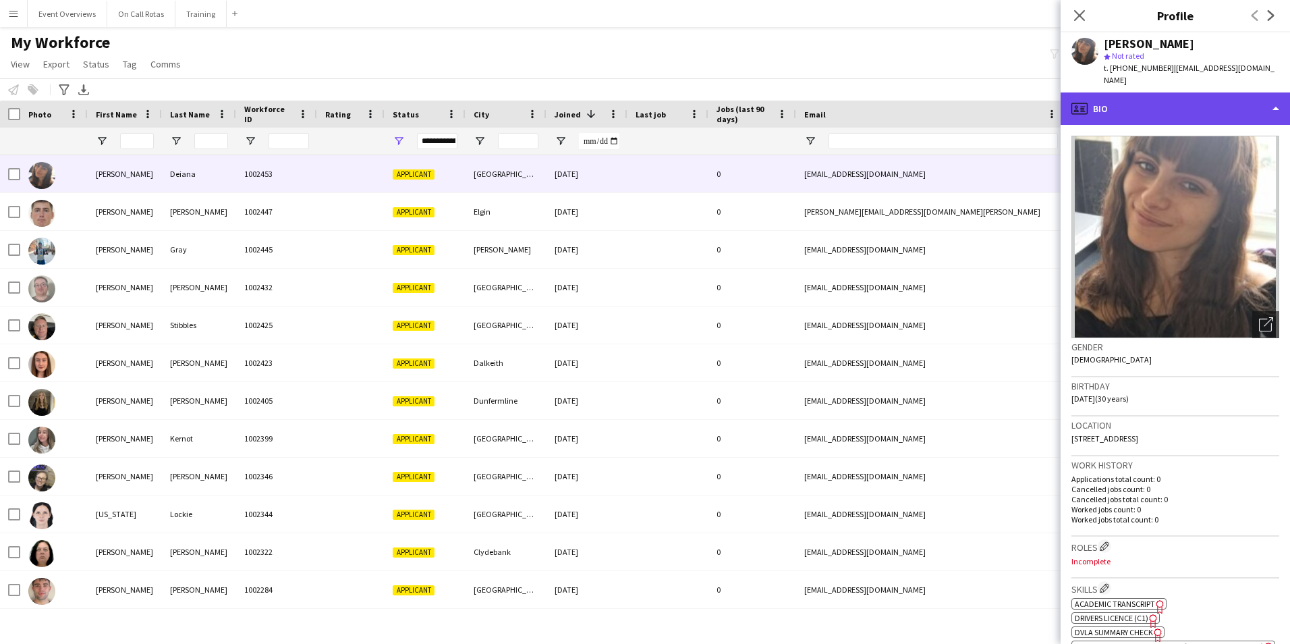
click at [1180, 92] on div "profile Bio" at bounding box center [1175, 108] width 229 height 32
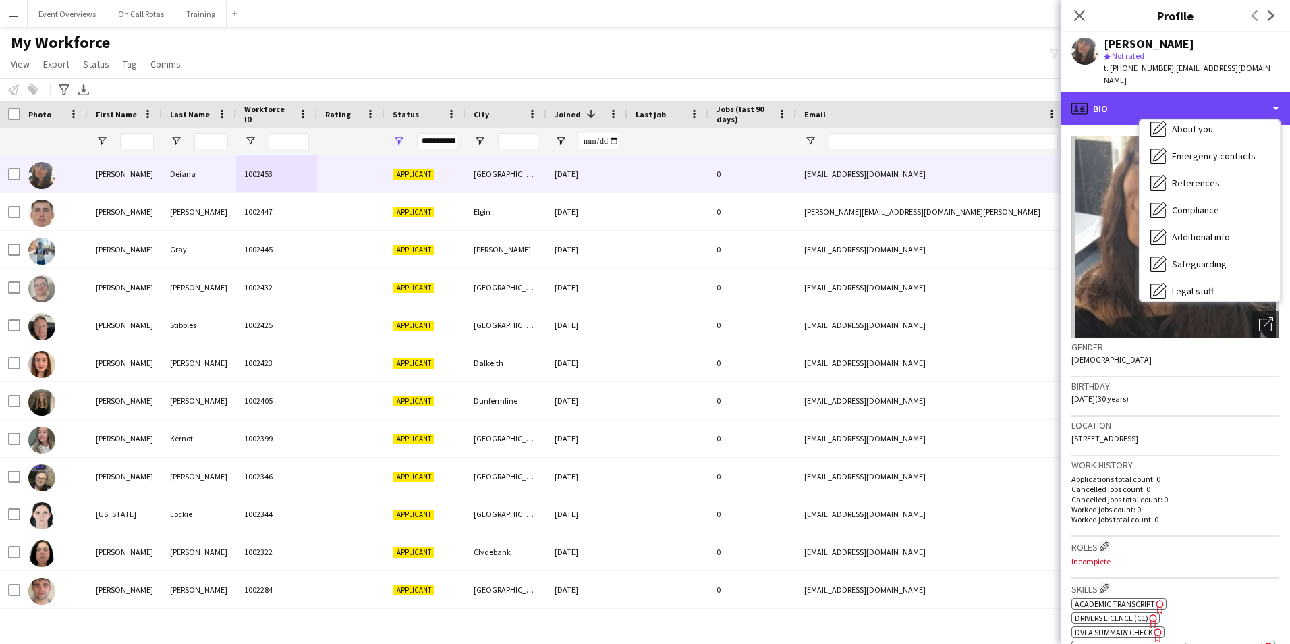
scroll to position [235, 0]
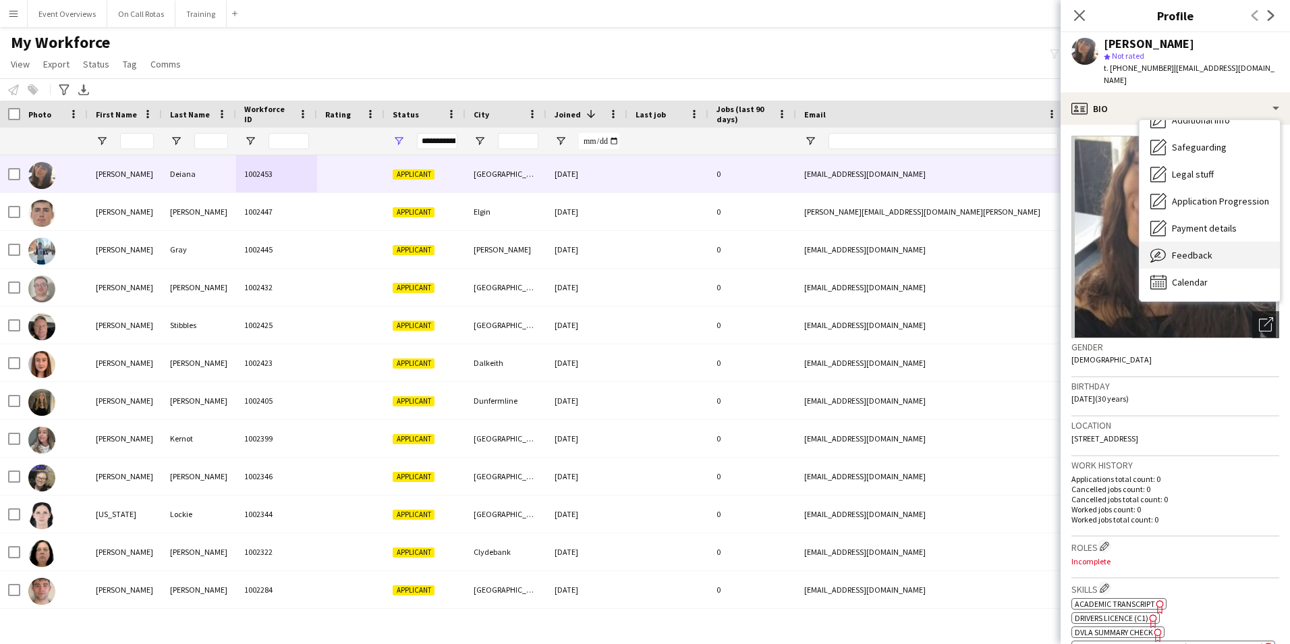
click at [1196, 249] on span "Feedback" at bounding box center [1192, 255] width 40 height 12
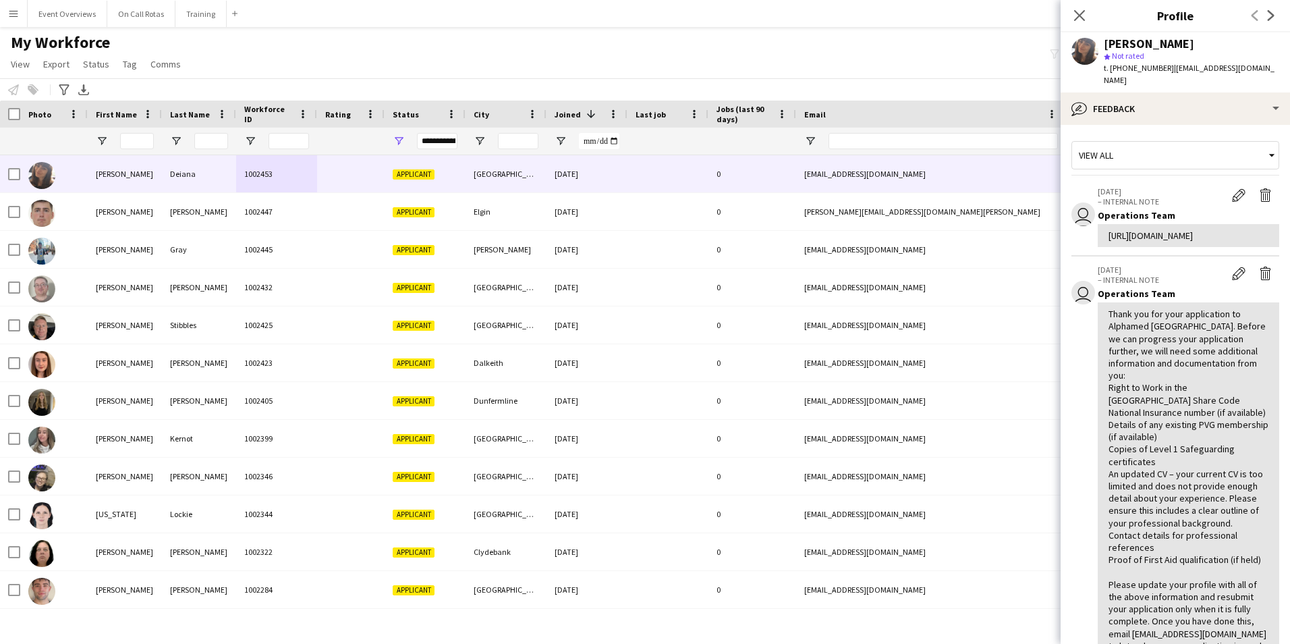
click at [1078, 2] on div "Close pop-in" at bounding box center [1080, 15] width 38 height 31
click at [1079, 11] on icon "Close pop-in" at bounding box center [1079, 15] width 13 height 13
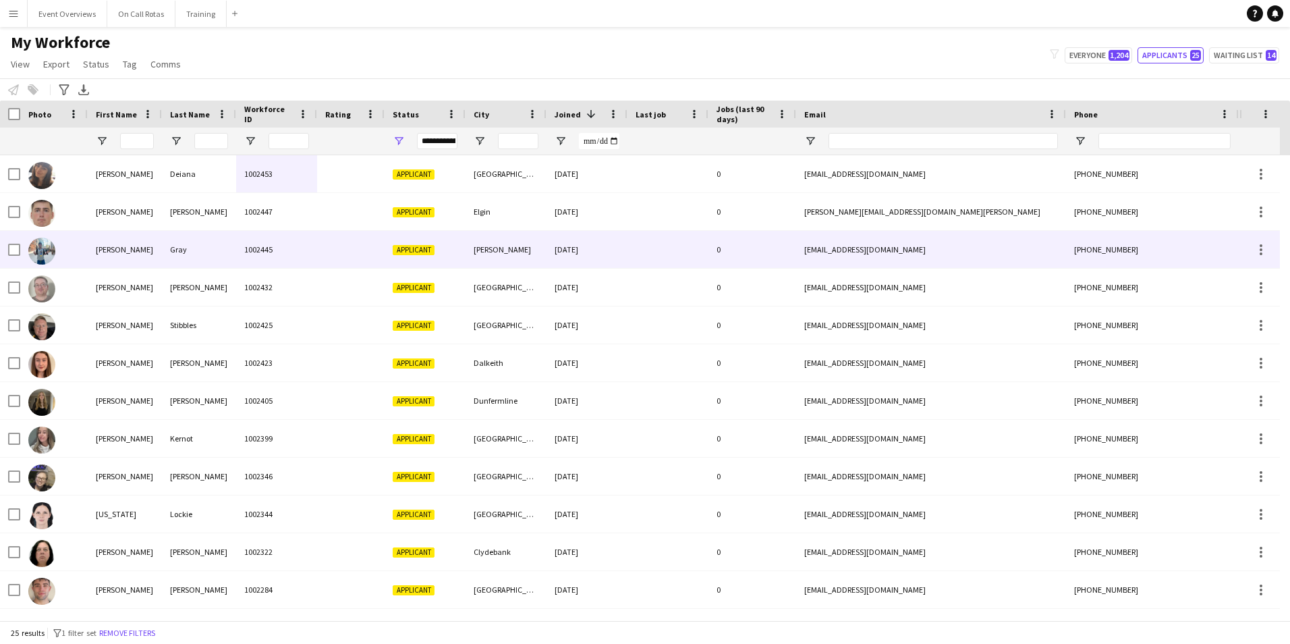
click at [451, 255] on div "Applicant" at bounding box center [425, 249] width 81 height 37
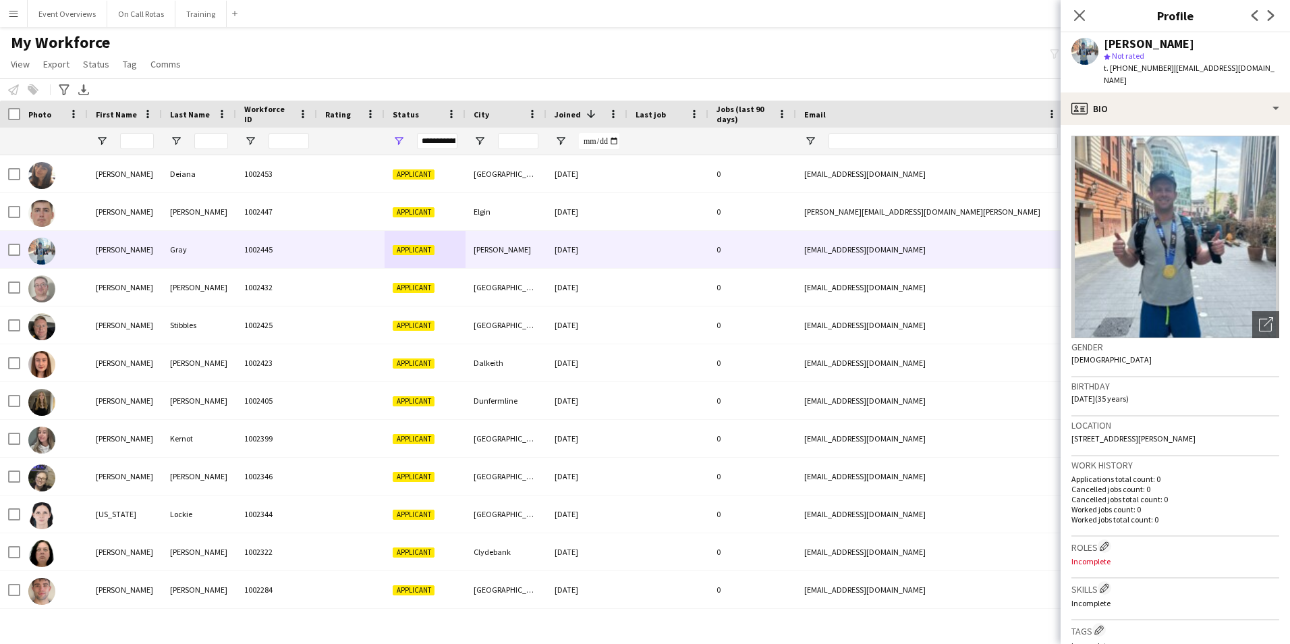
click at [1091, 25] on div "Close pop-in" at bounding box center [1080, 15] width 38 height 31
click at [1078, 11] on icon "Close pop-in" at bounding box center [1079, 15] width 13 height 13
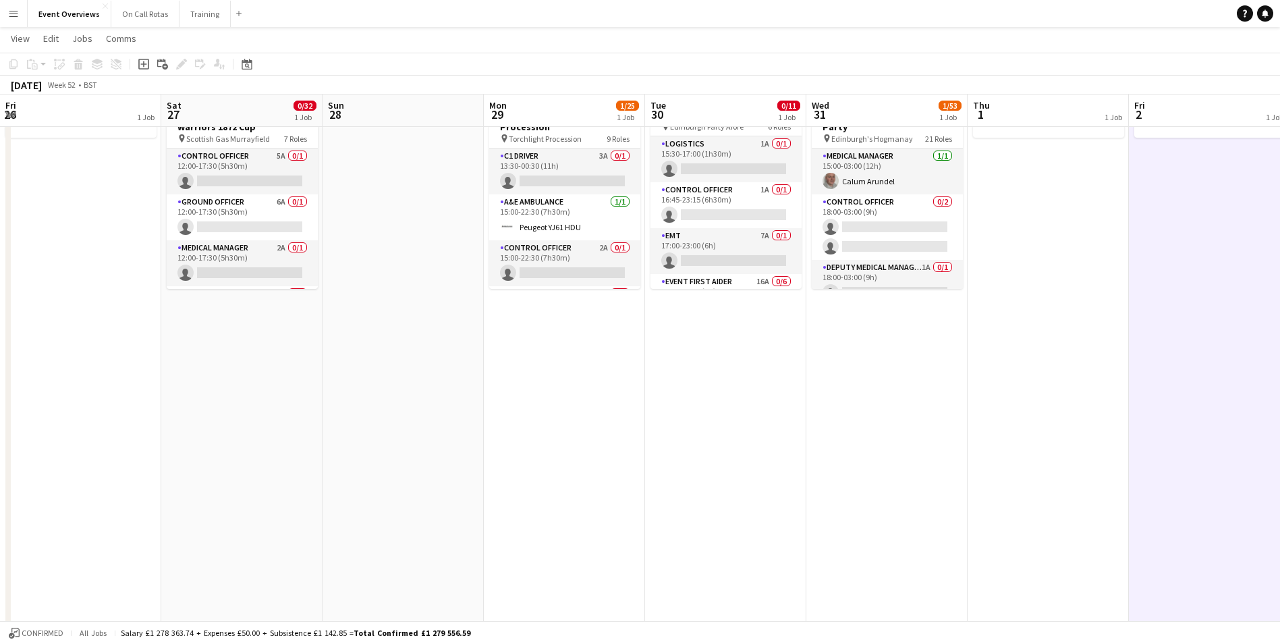
scroll to position [100, 0]
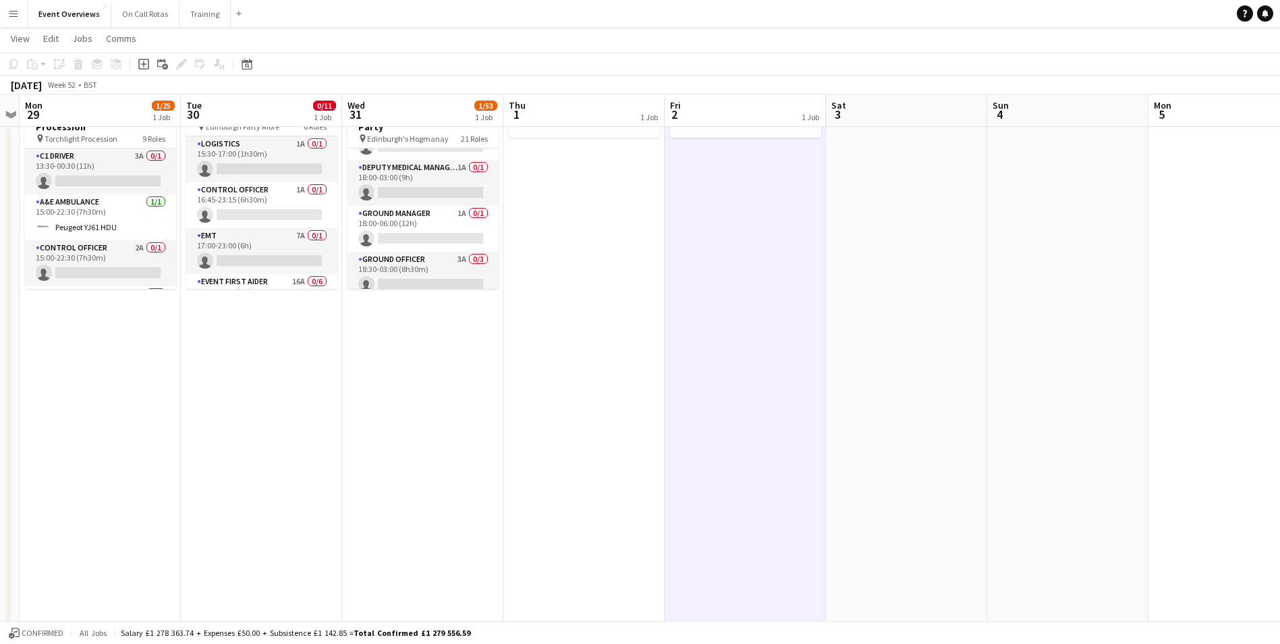
click at [324, 404] on app-date-cell "15:30-00:30 (9h) (Wed) 0/11 Edinburgh Night Afore Party pin Edinburgh Party Afo…" at bounding box center [261, 587] width 161 height 1006
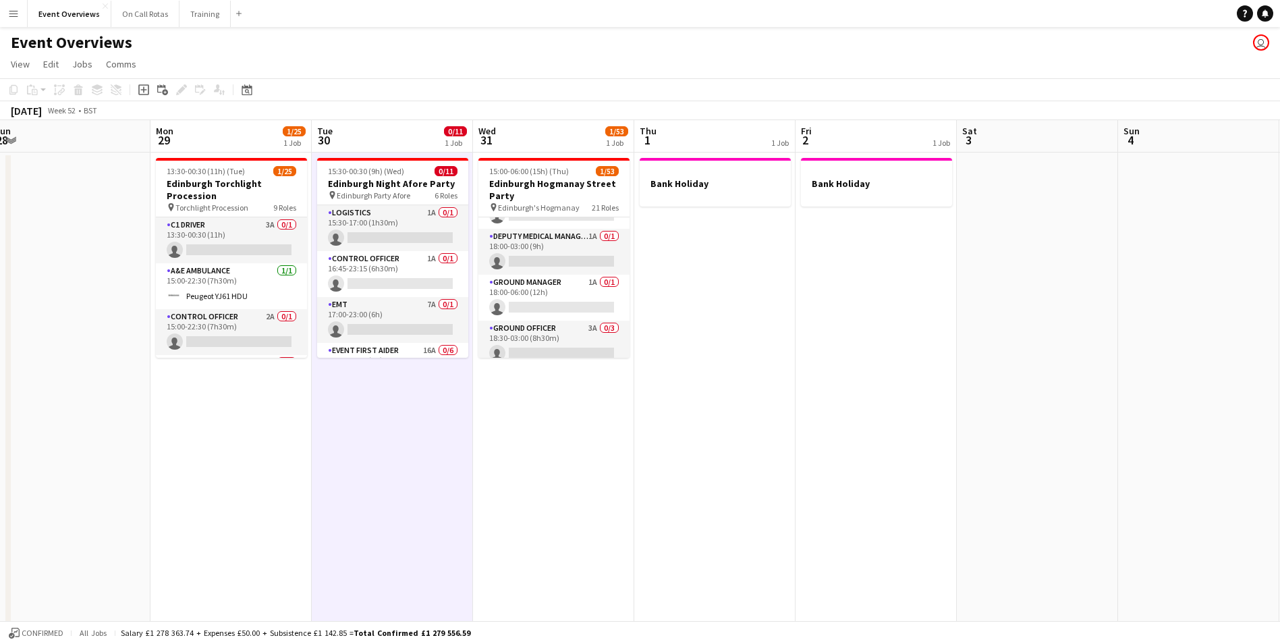
scroll to position [0, 408]
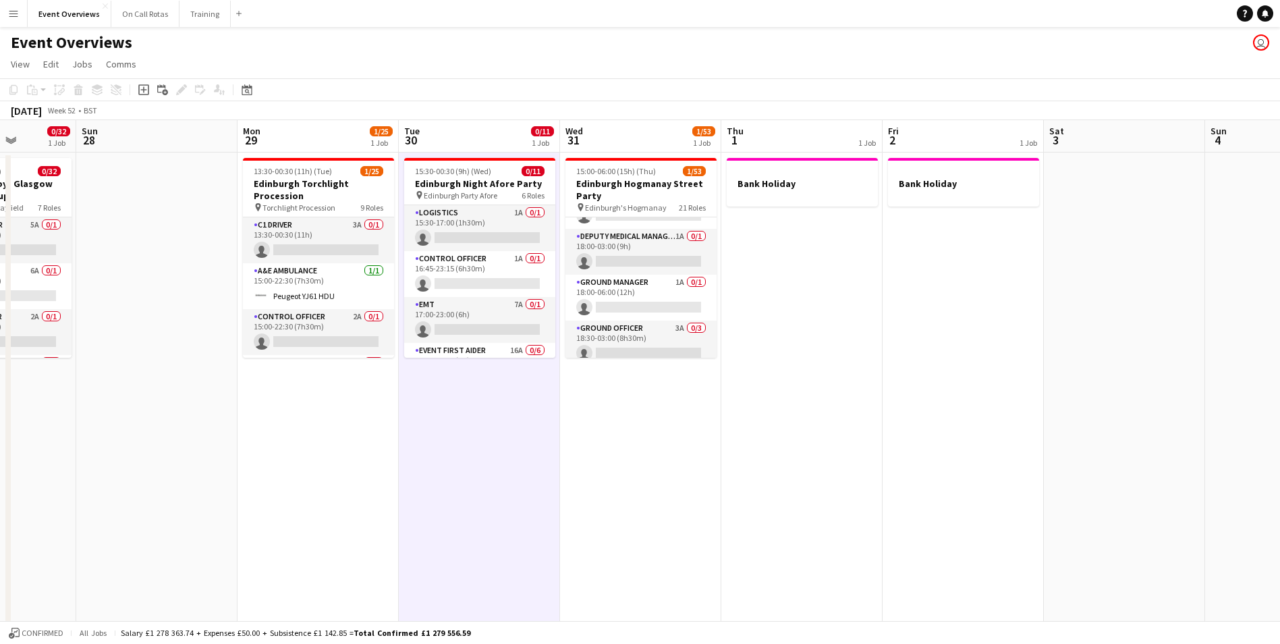
drag, startPoint x: 315, startPoint y: 417, endPoint x: 533, endPoint y: 413, distance: 218.0
click at [533, 413] on app-calendar-viewport "Thu 25 1 Job Fri 26 1 Job Sat 27 0/32 1 Job Sun 28 Mon 29 1/25 1 Job Tue 30 0/1…" at bounding box center [640, 639] width 1280 height 1039
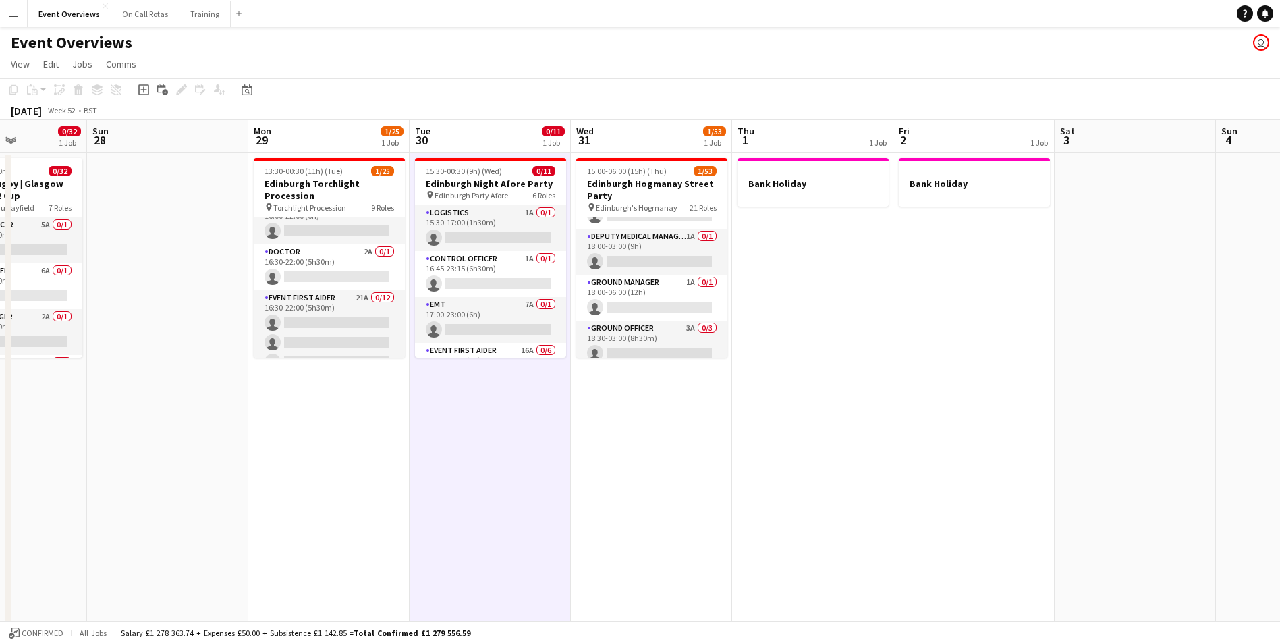
scroll to position [0, 413]
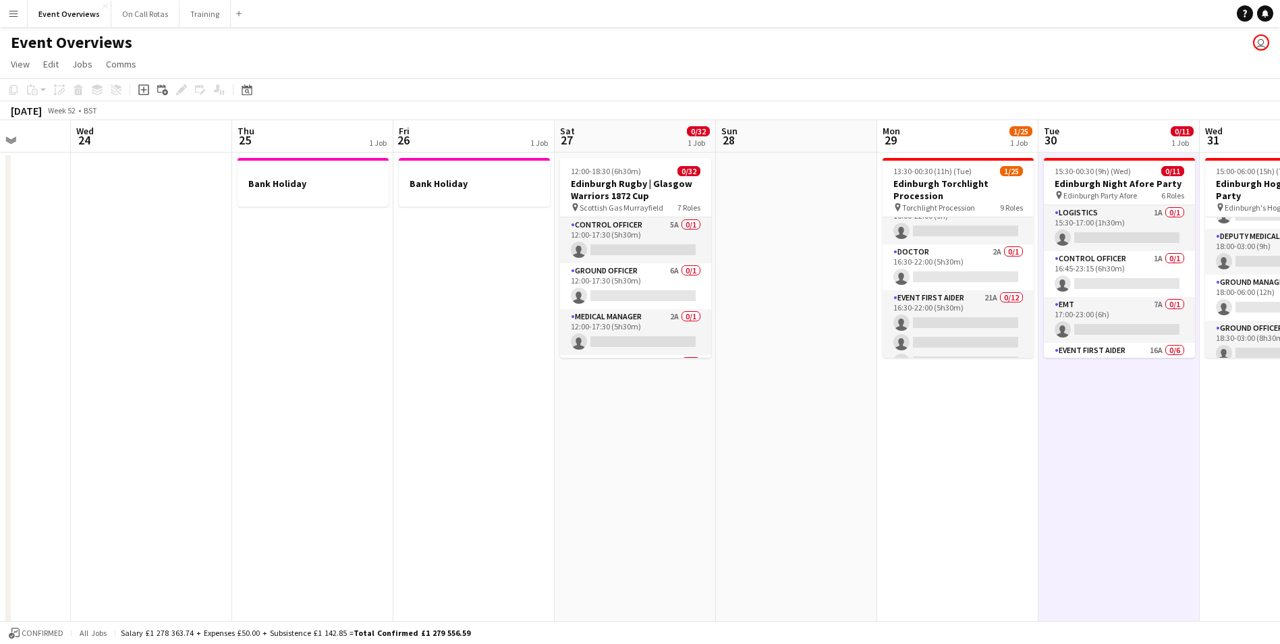
drag, startPoint x: 209, startPoint y: 447, endPoint x: 849, endPoint y: 458, distance: 639.8
click at [849, 458] on app-calendar-viewport "Sun 21 Mon 22 Tue 23 Wed 24 Thu 25 1 Job Fri 26 1 Job Sat 27 0/32 1 Job Sun 28 …" at bounding box center [640, 639] width 1280 height 1039
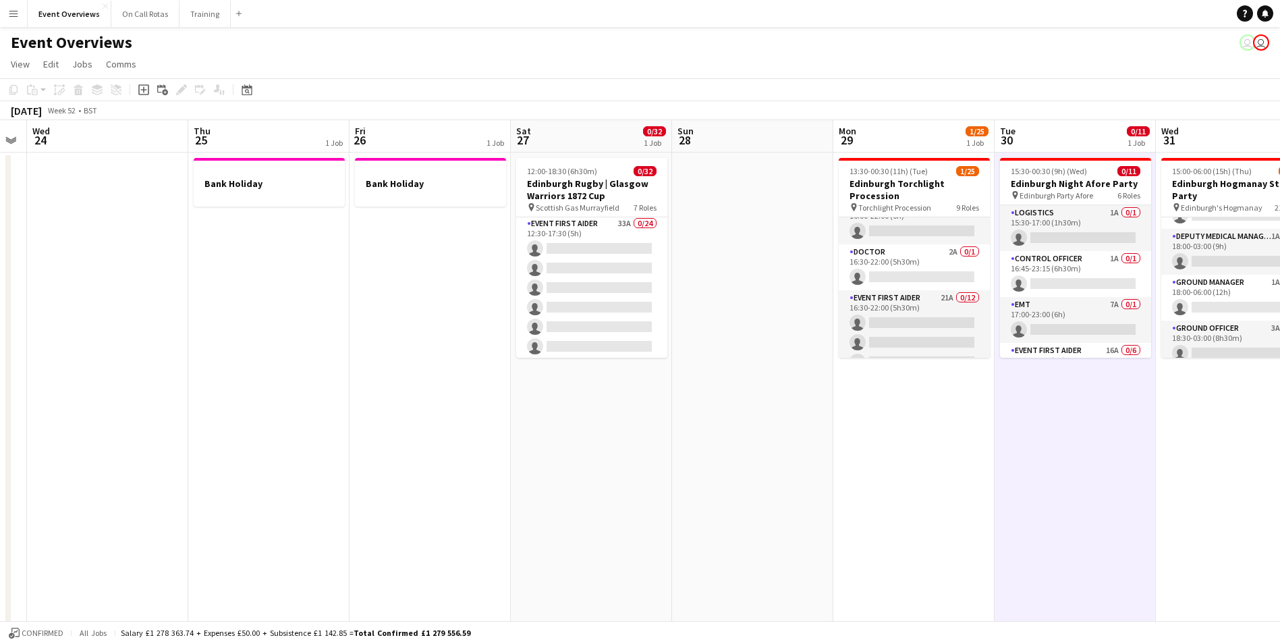
scroll to position [0, 433]
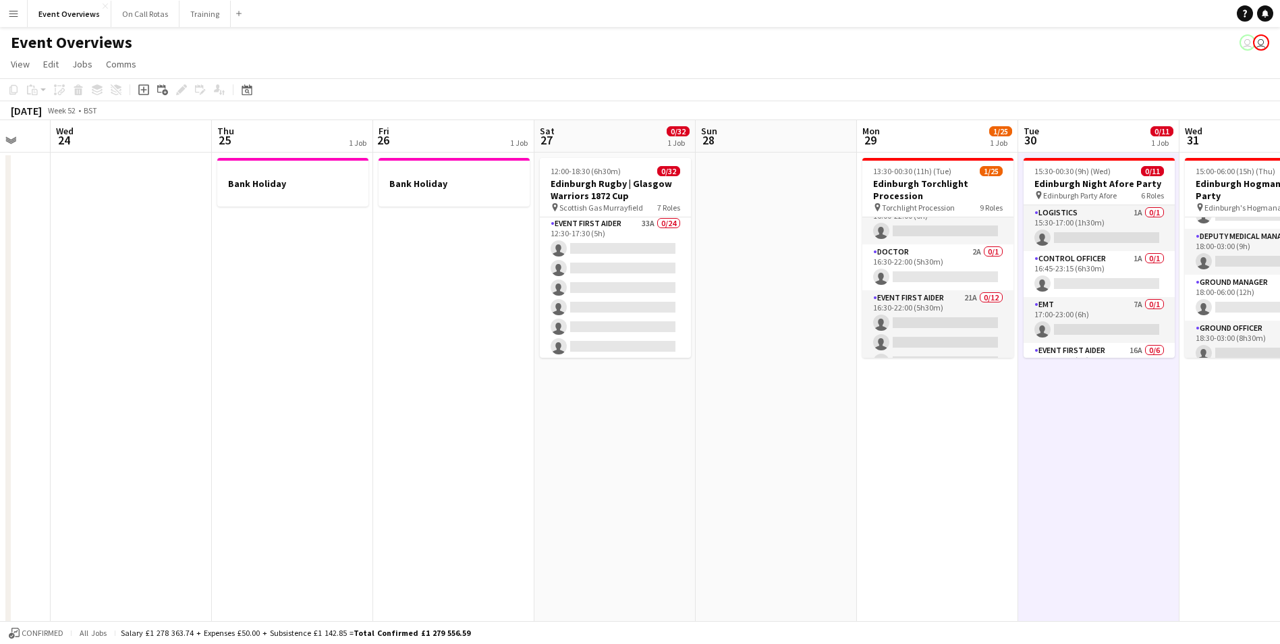
drag, startPoint x: 458, startPoint y: 396, endPoint x: 438, endPoint y: 416, distance: 28.6
click at [438, 416] on app-calendar-viewport "Sun 21 Mon 22 Tue 23 Wed 24 Thu 25 1 Job Fri 26 1 Job Sat 27 0/32 1 Job Sun 28 …" at bounding box center [640, 639] width 1280 height 1039
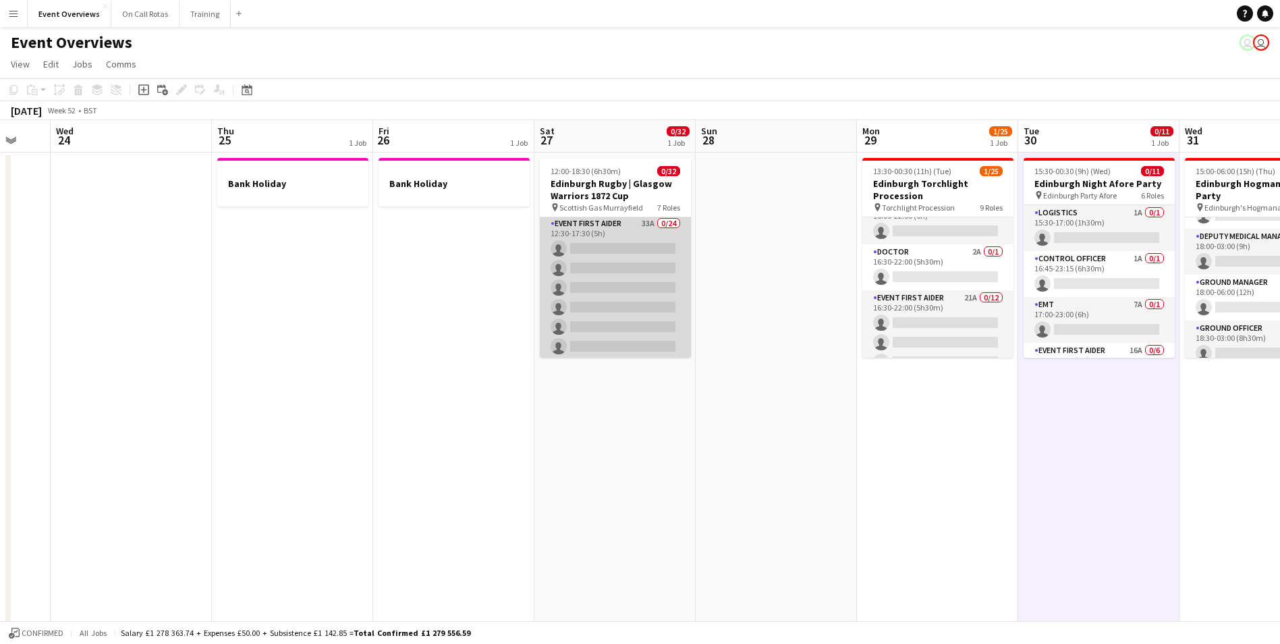
scroll to position [0, 0]
